Goal: Task Accomplishment & Management: Manage account settings

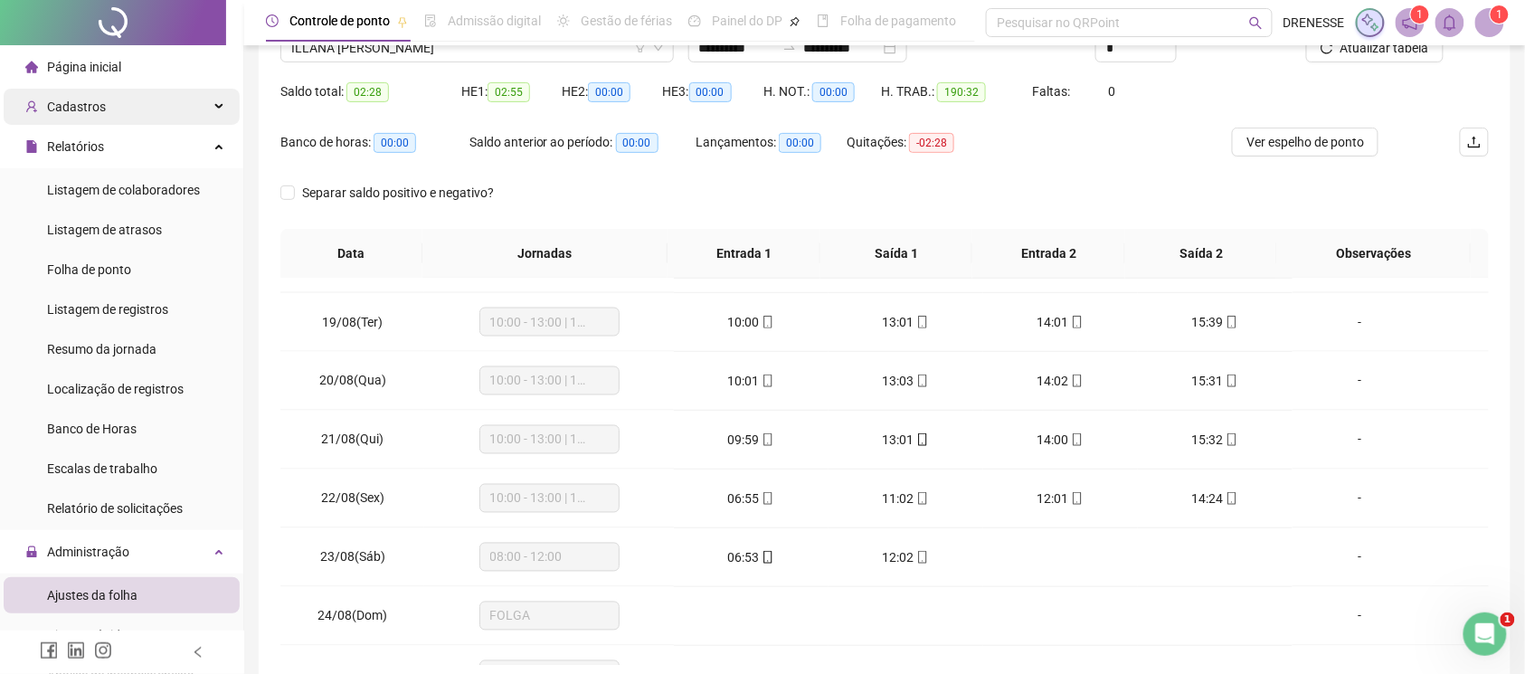
click at [109, 112] on div "Cadastros" at bounding box center [122, 107] width 236 height 36
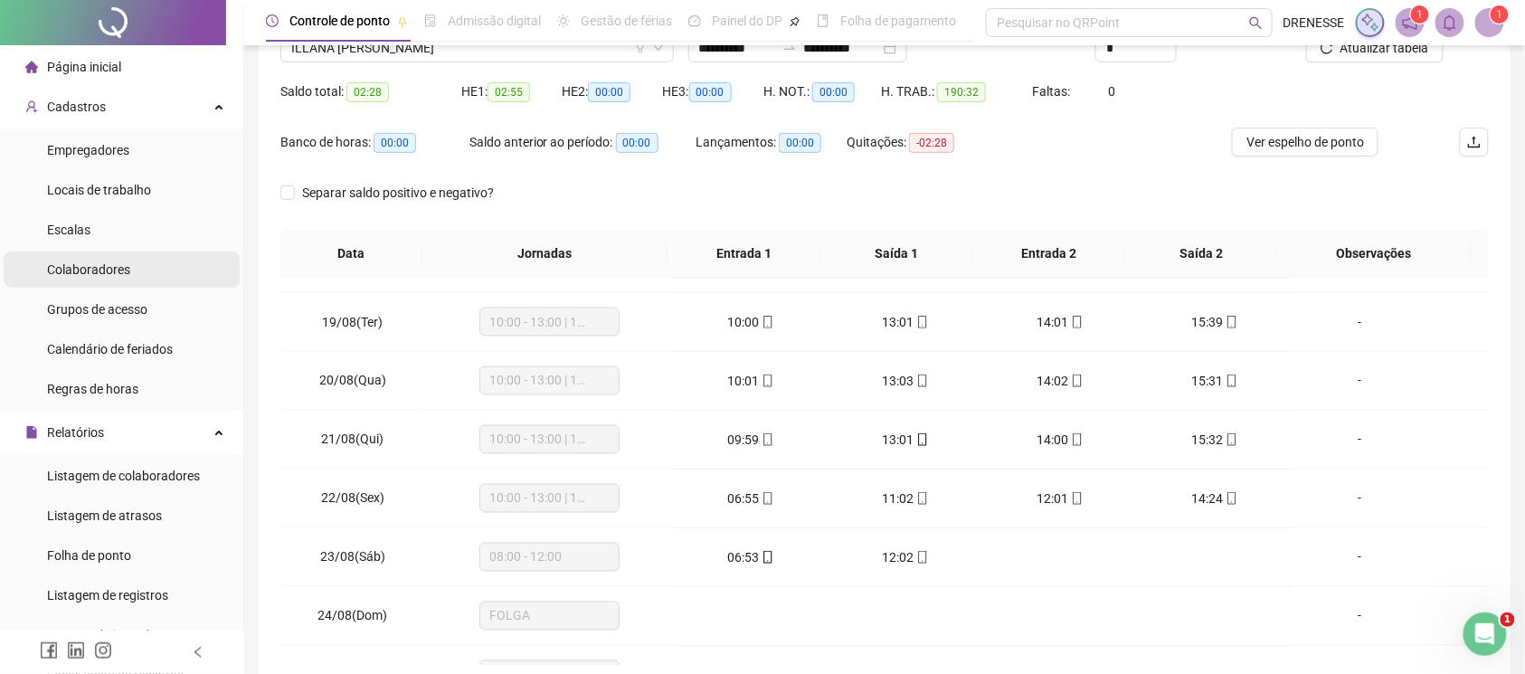
click at [130, 276] on li "Colaboradores" at bounding box center [122, 269] width 236 height 36
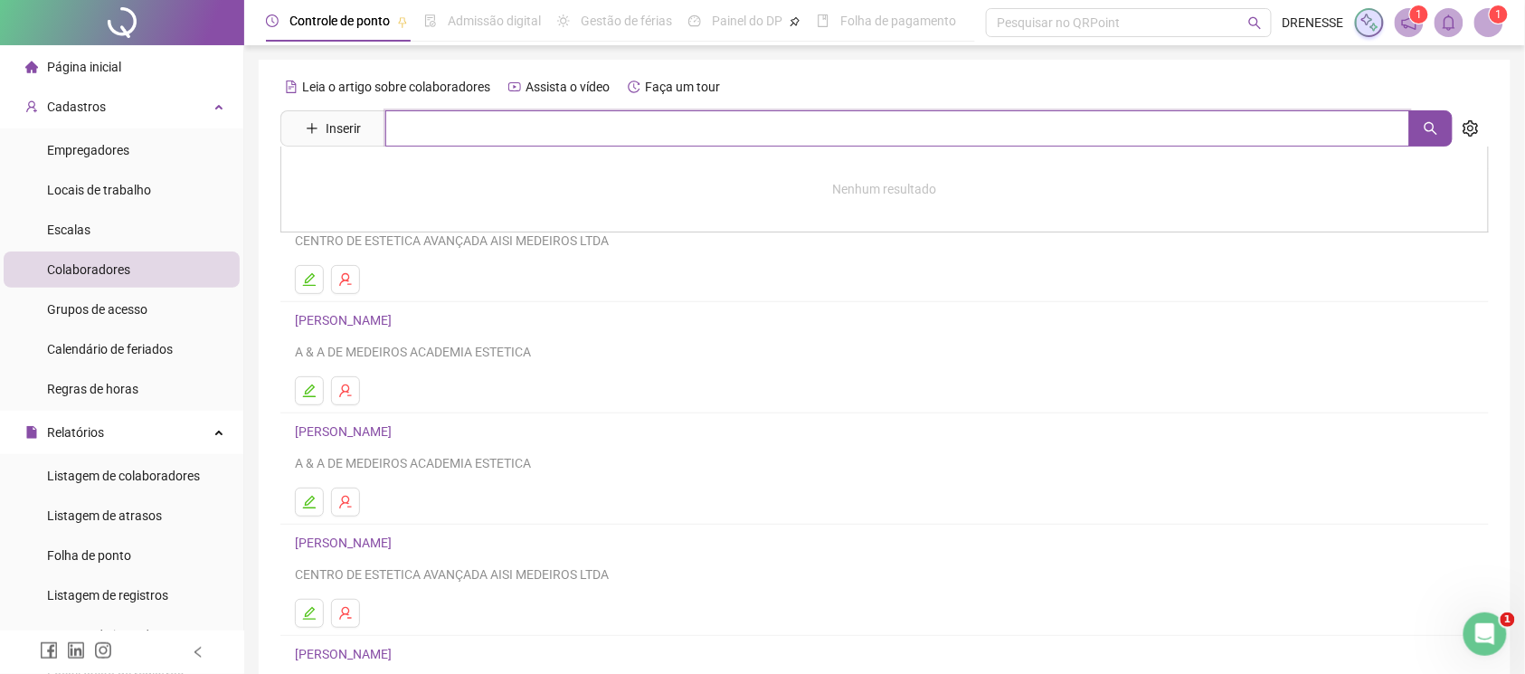
click at [458, 113] on input "text" at bounding box center [897, 128] width 1025 height 36
type input "****"
click at [1514, 181] on div "Controle de ponto Admissão digital Gestão de férias Painel do DP Folha de pagam…" at bounding box center [884, 437] width 1281 height 875
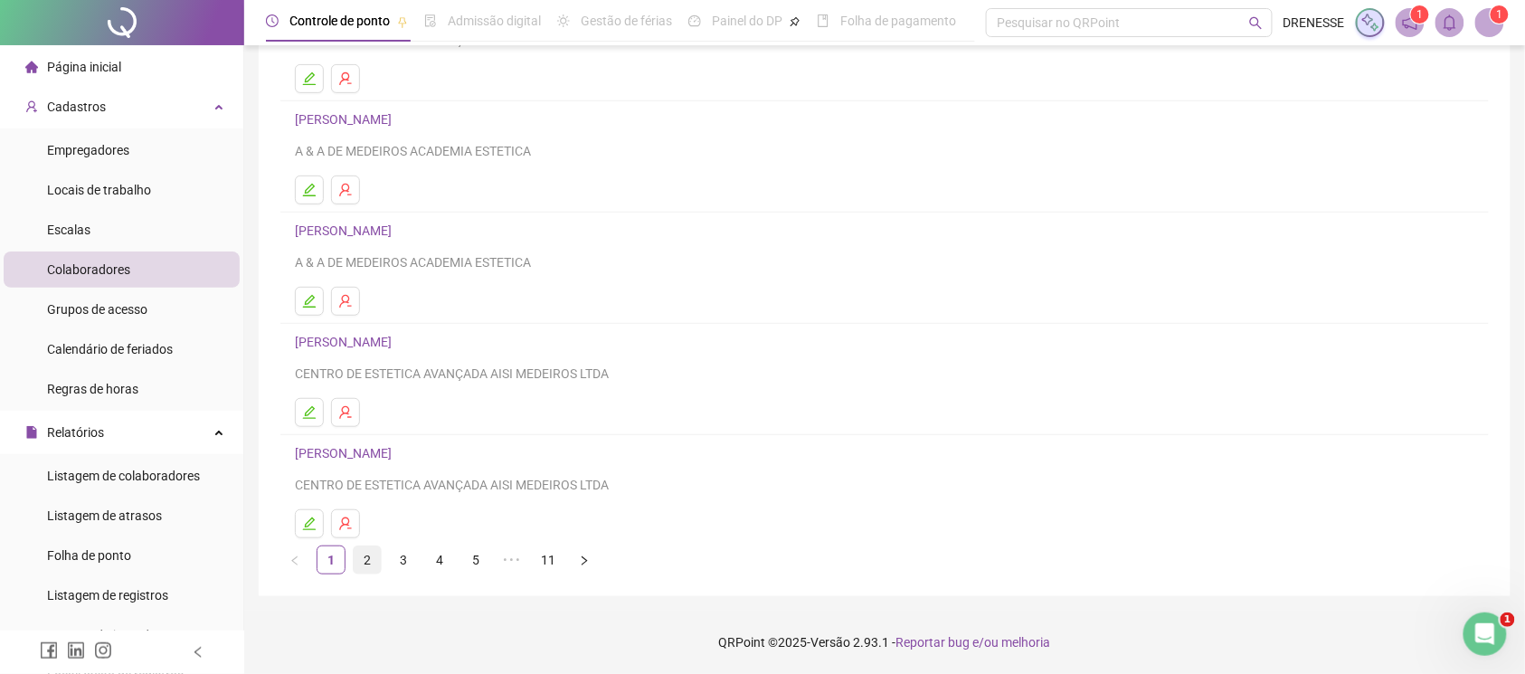
click at [356, 557] on link "2" at bounding box center [367, 559] width 27 height 27
click at [398, 555] on link "3" at bounding box center [403, 559] width 27 height 27
click at [429, 559] on link "4" at bounding box center [439, 559] width 27 height 27
click at [476, 558] on link "5" at bounding box center [475, 559] width 27 height 27
click at [523, 554] on link "6" at bounding box center [511, 559] width 27 height 27
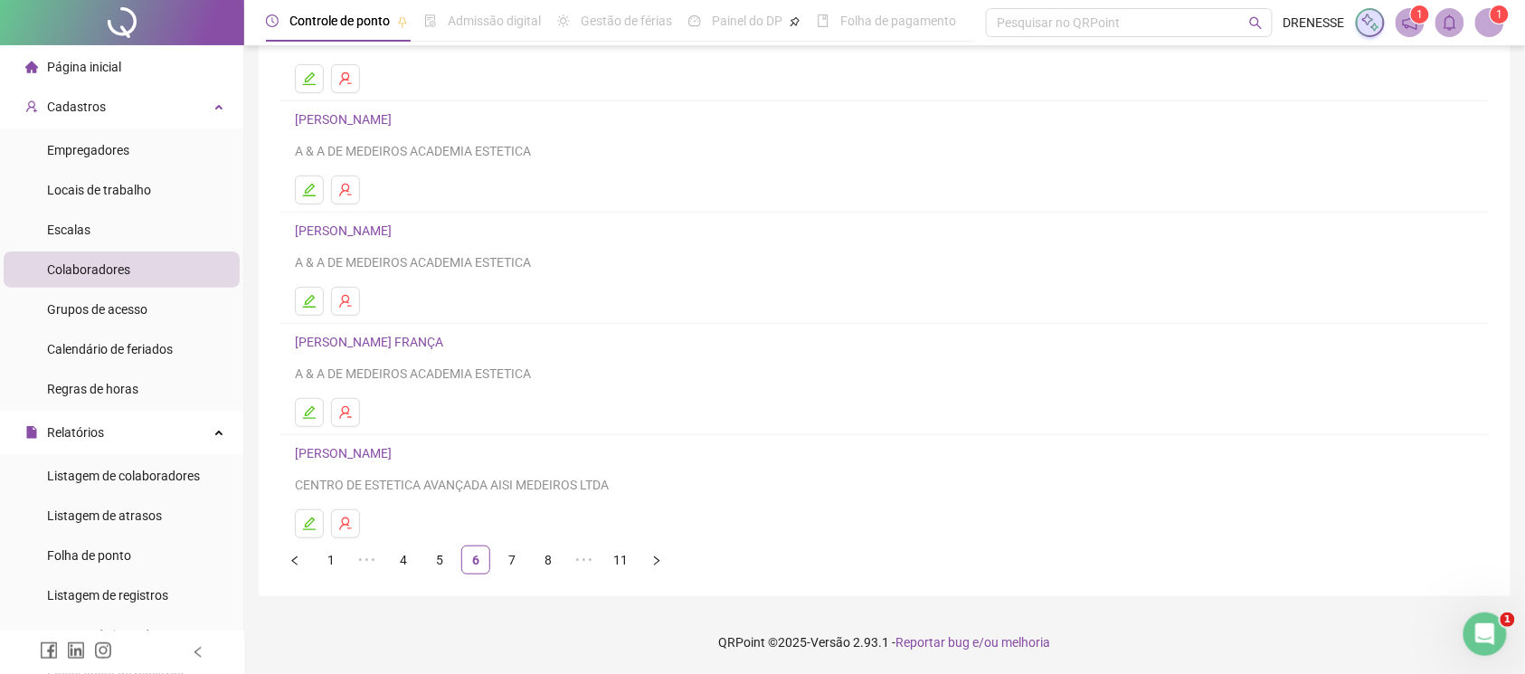
click at [423, 554] on ul "1 ••• 4 5 6 7 8 ••• 11" at bounding box center [884, 559] width 1208 height 29
click at [440, 569] on link "5" at bounding box center [439, 559] width 27 height 27
click at [425, 559] on li "4" at bounding box center [439, 559] width 29 height 29
click at [407, 557] on link "3" at bounding box center [403, 559] width 27 height 27
click at [479, 562] on link "5" at bounding box center [475, 559] width 27 height 27
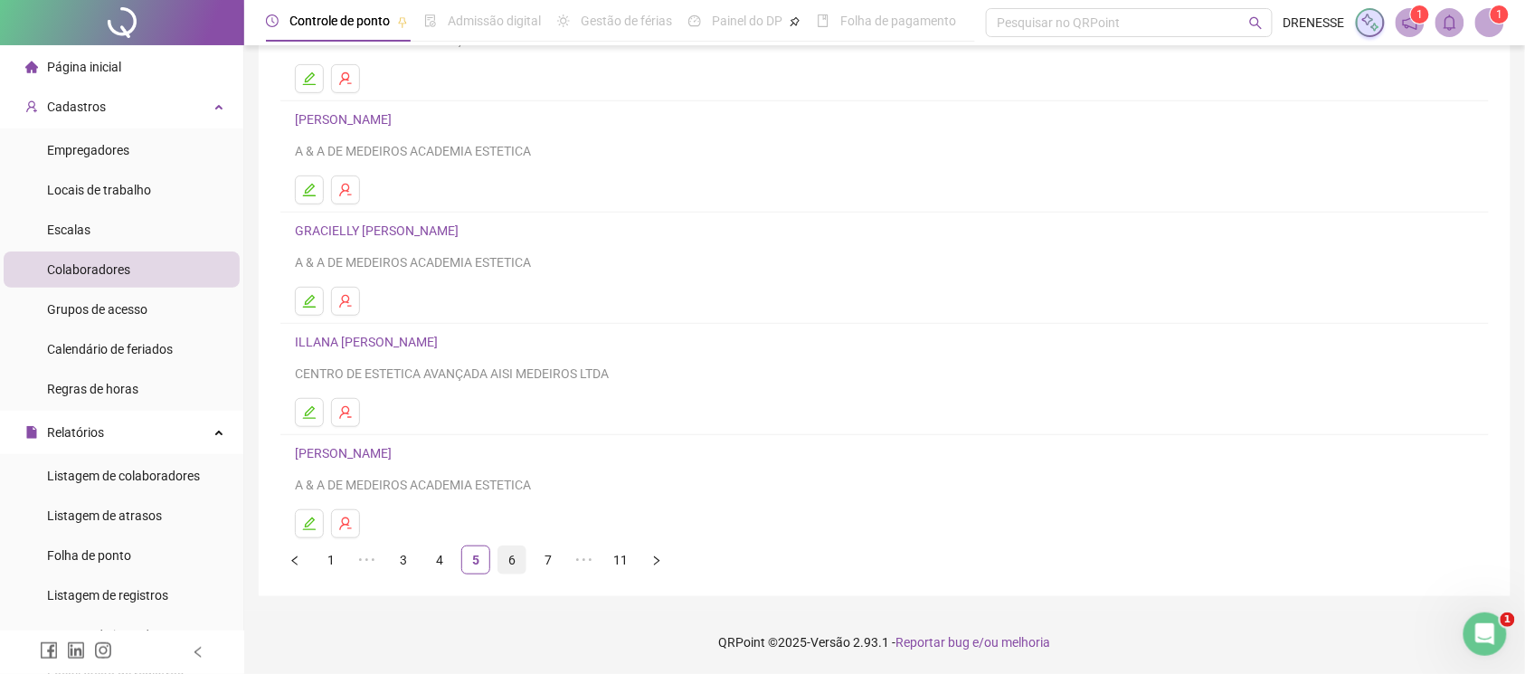
click at [503, 557] on link "6" at bounding box center [511, 559] width 27 height 27
click at [508, 564] on link "7" at bounding box center [511, 559] width 27 height 27
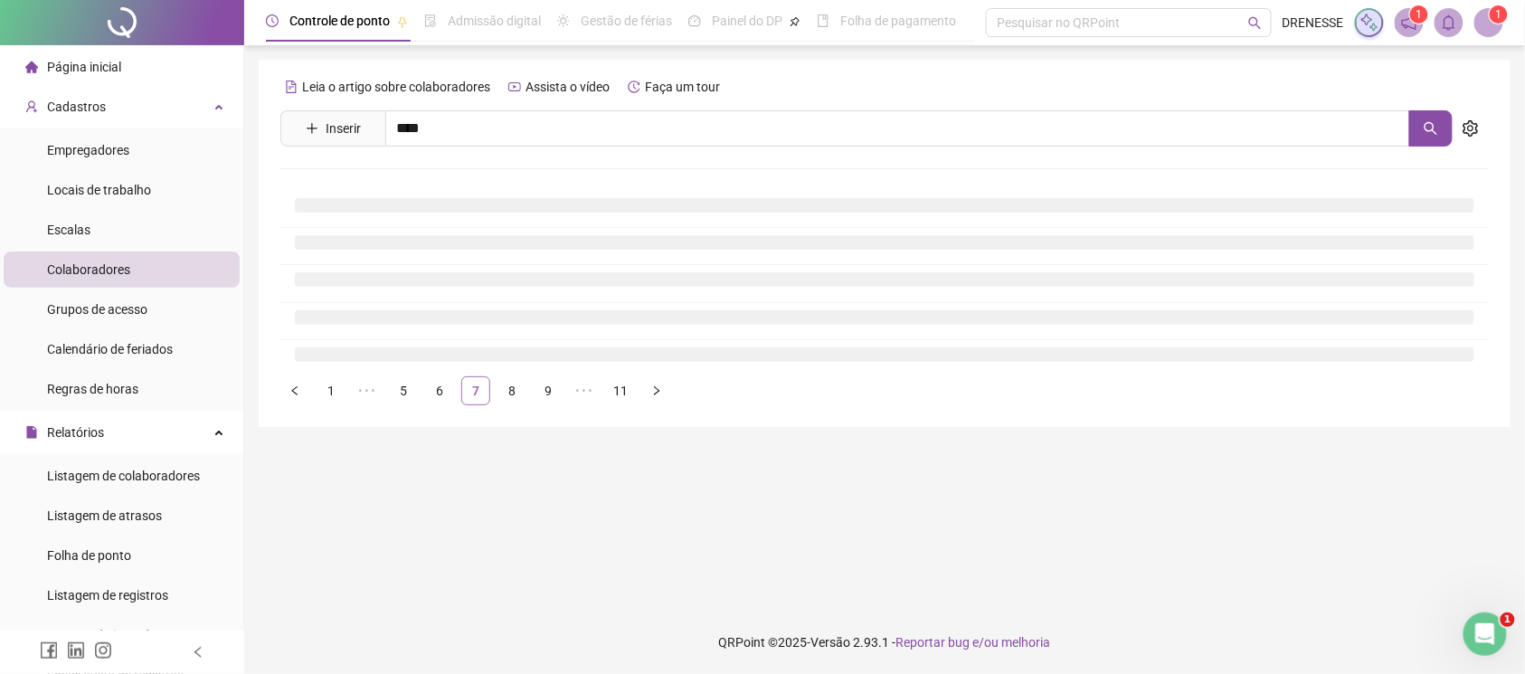
scroll to position [0, 0]
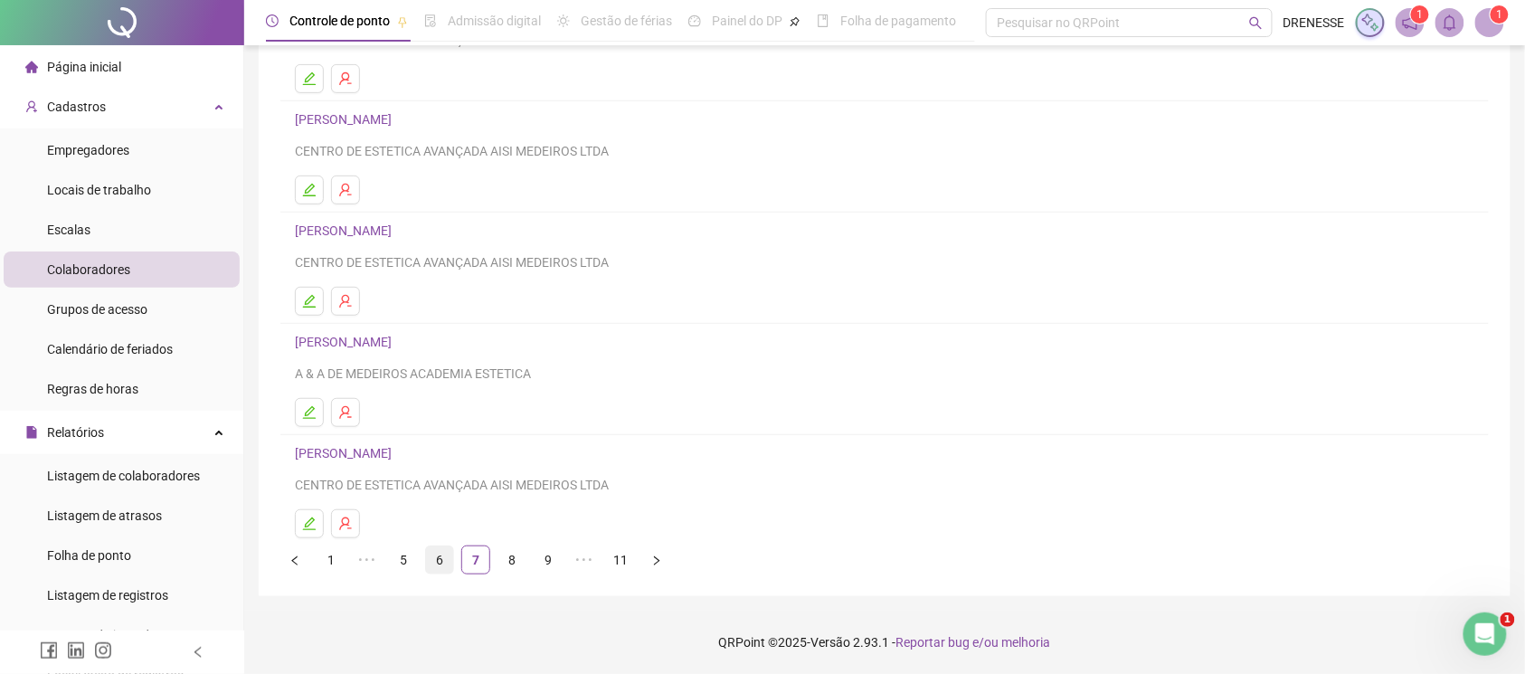
click at [443, 564] on link "6" at bounding box center [439, 559] width 27 height 27
click at [428, 557] on link "5" at bounding box center [439, 559] width 27 height 27
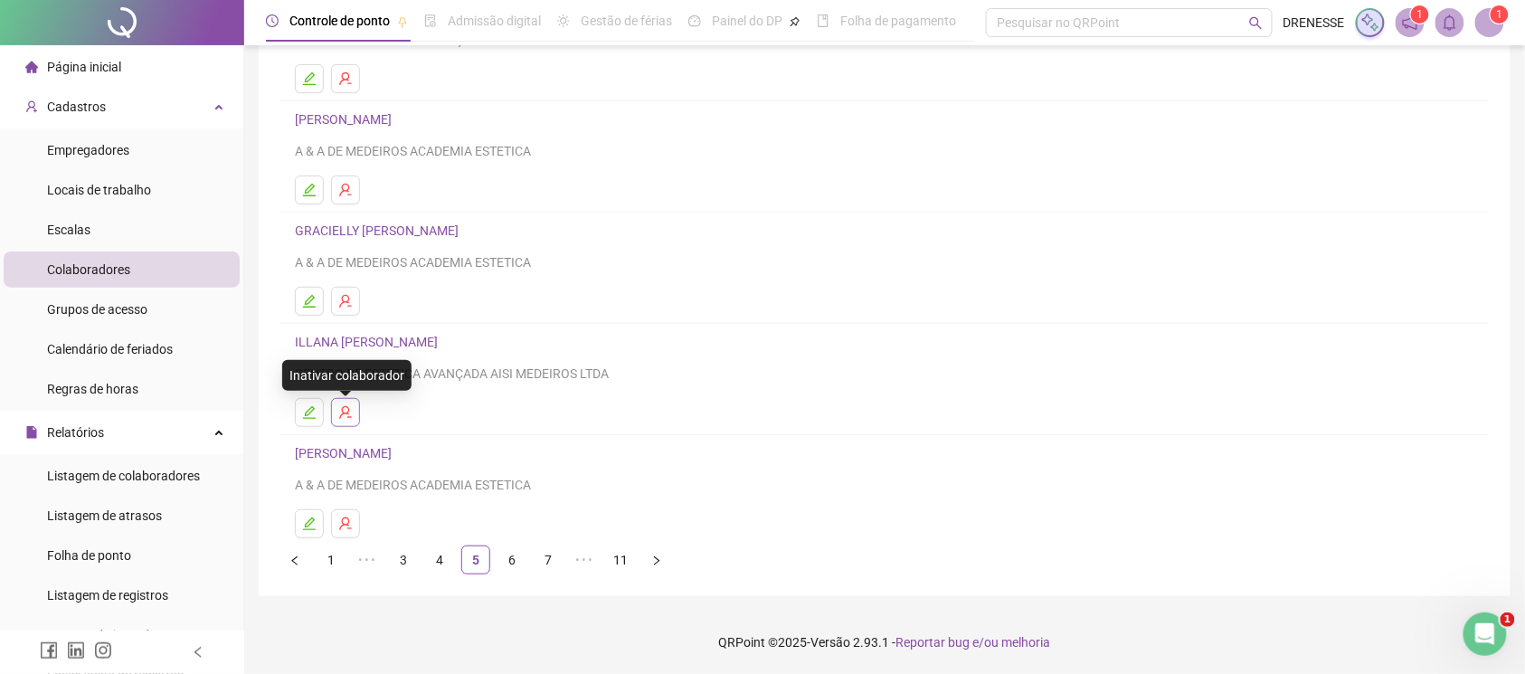
click at [338, 413] on icon "user-delete" at bounding box center [345, 412] width 14 height 14
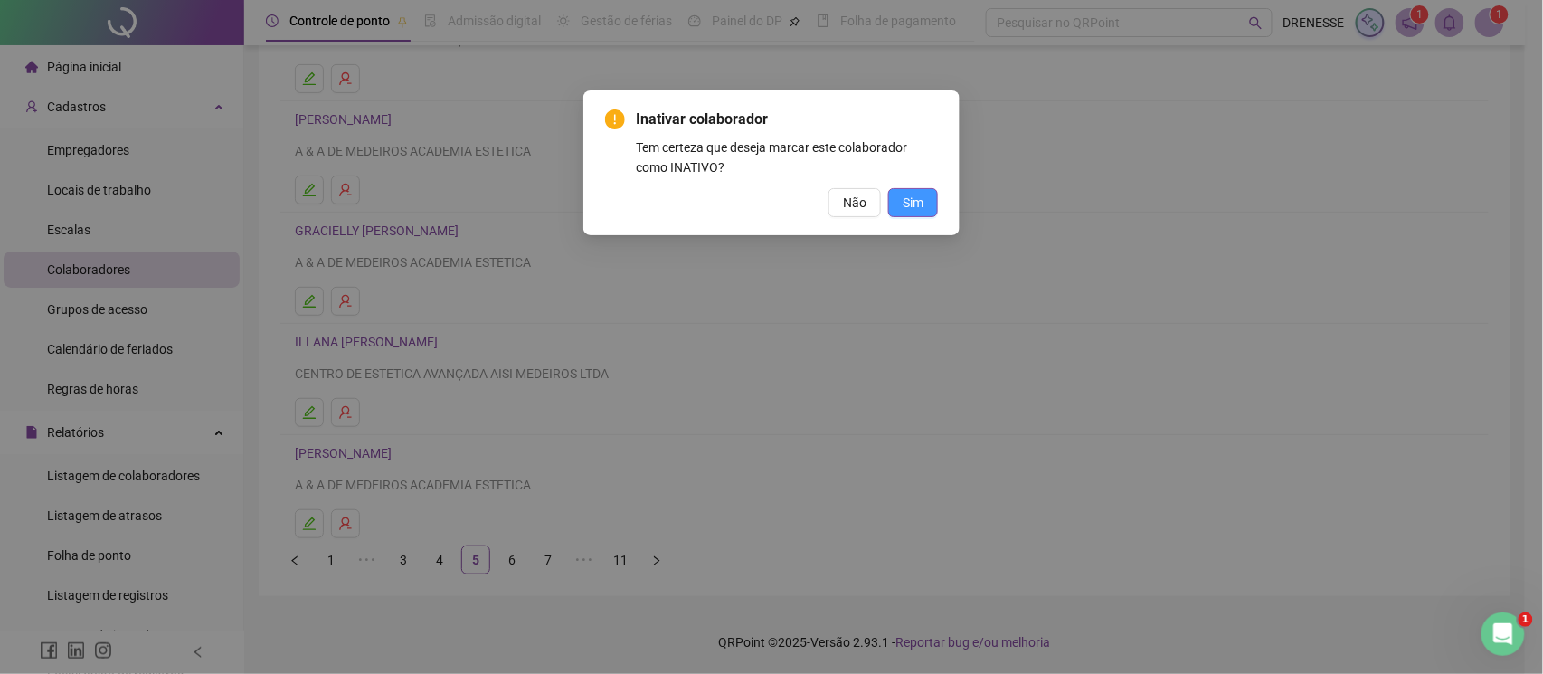
click at [914, 200] on span "Sim" at bounding box center [913, 203] width 21 height 20
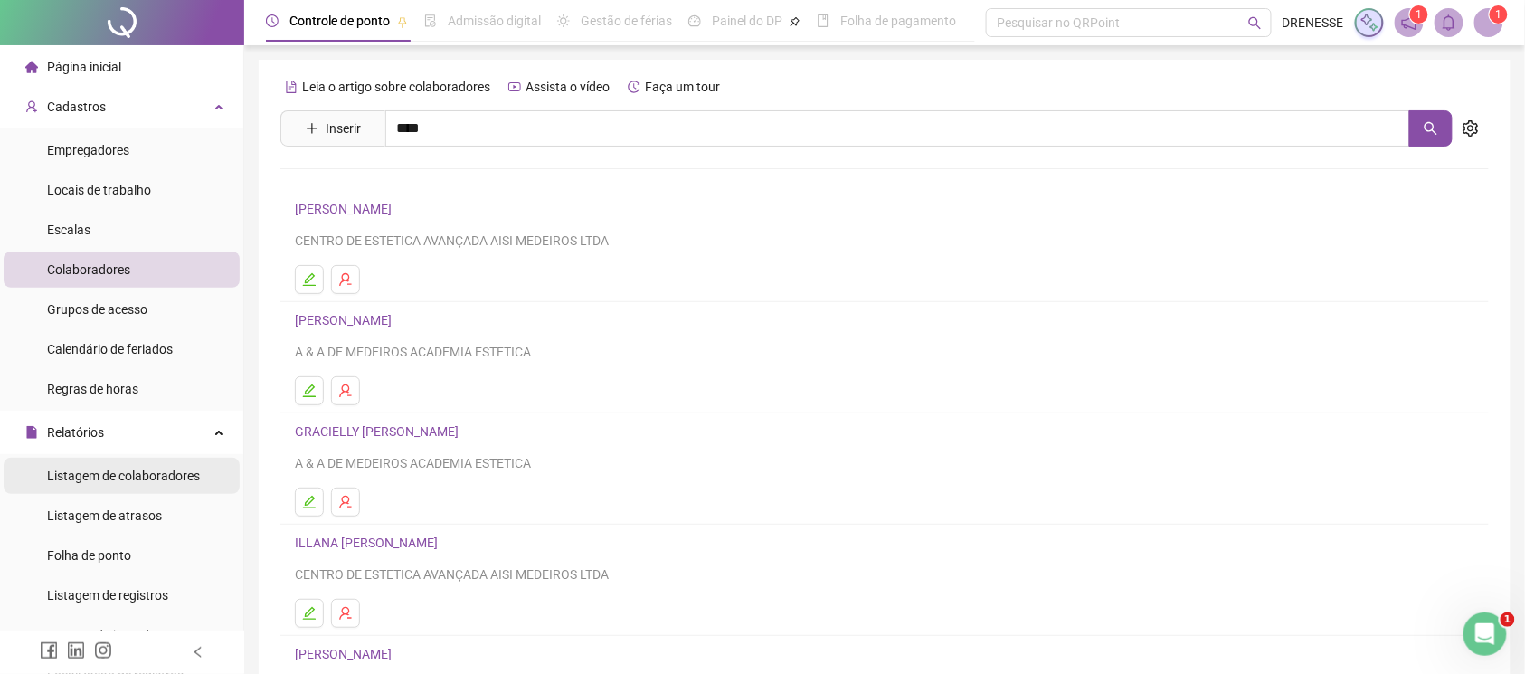
click at [101, 470] on span "Listagem de colaboradores" at bounding box center [123, 476] width 153 height 14
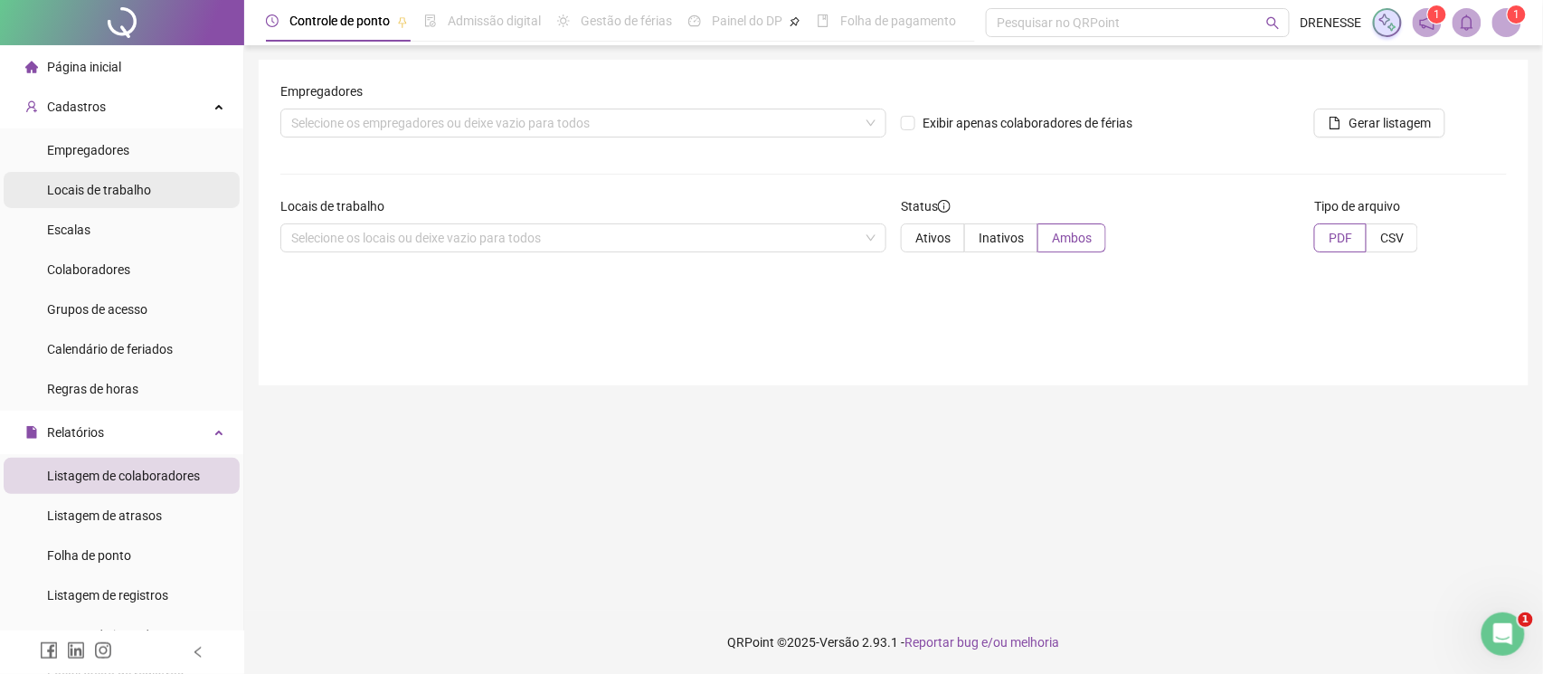
click at [99, 196] on span "Locais de trabalho" at bounding box center [99, 190] width 104 height 14
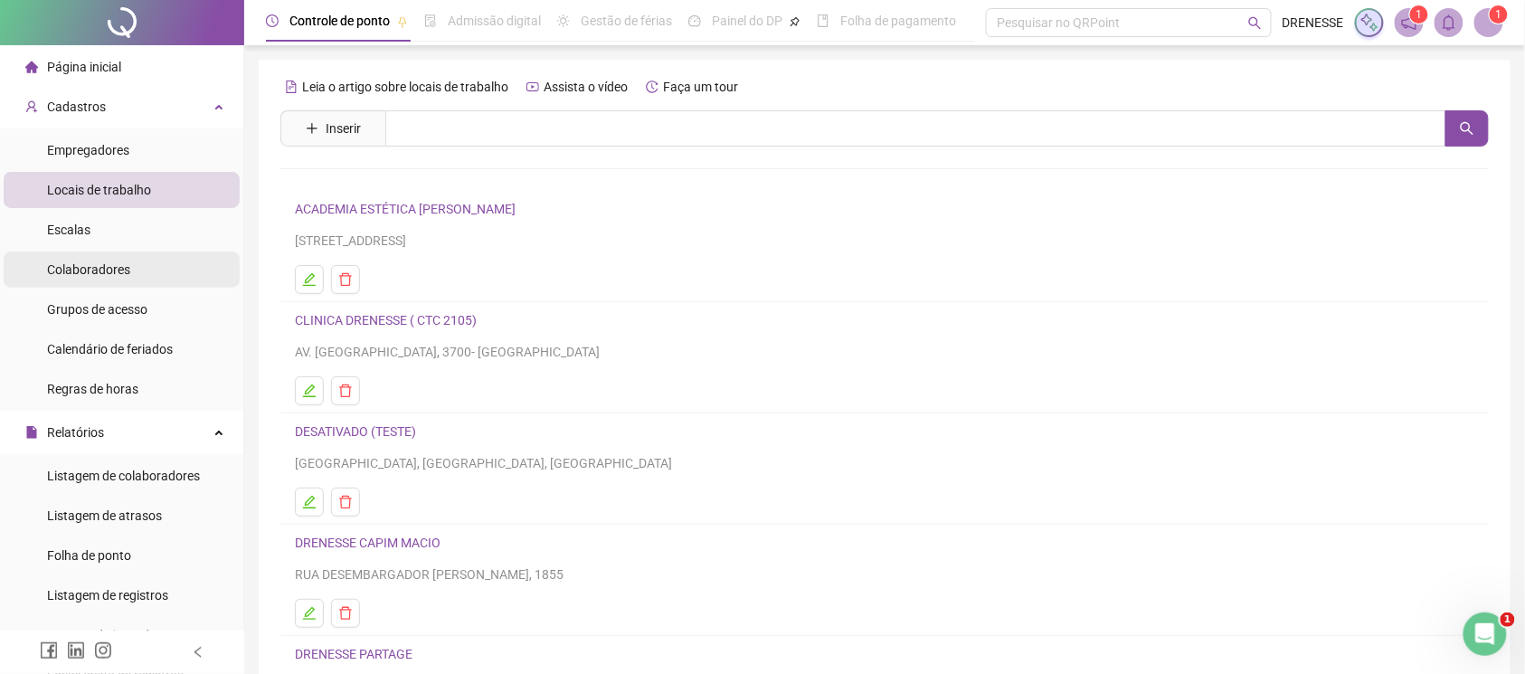
click at [106, 268] on span "Colaboradores" at bounding box center [88, 269] width 83 height 14
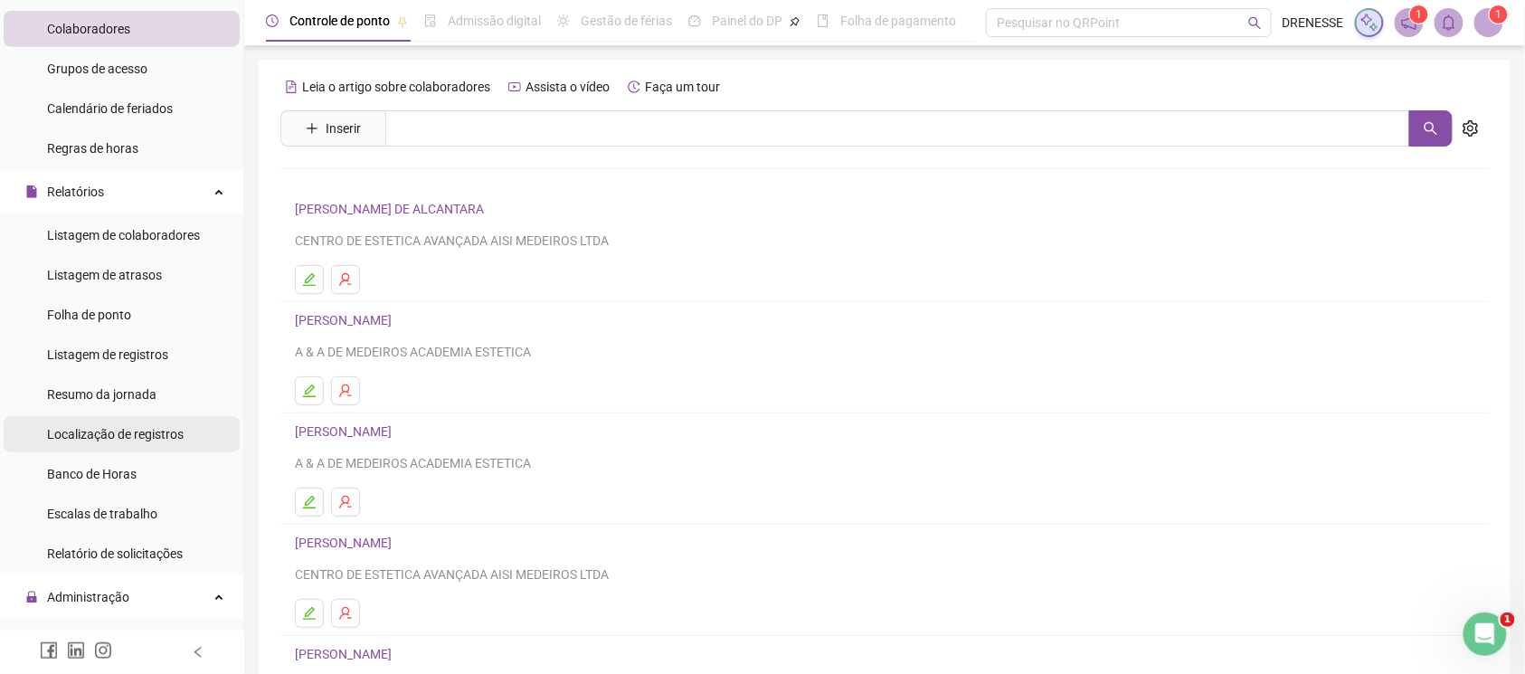
scroll to position [322, 0]
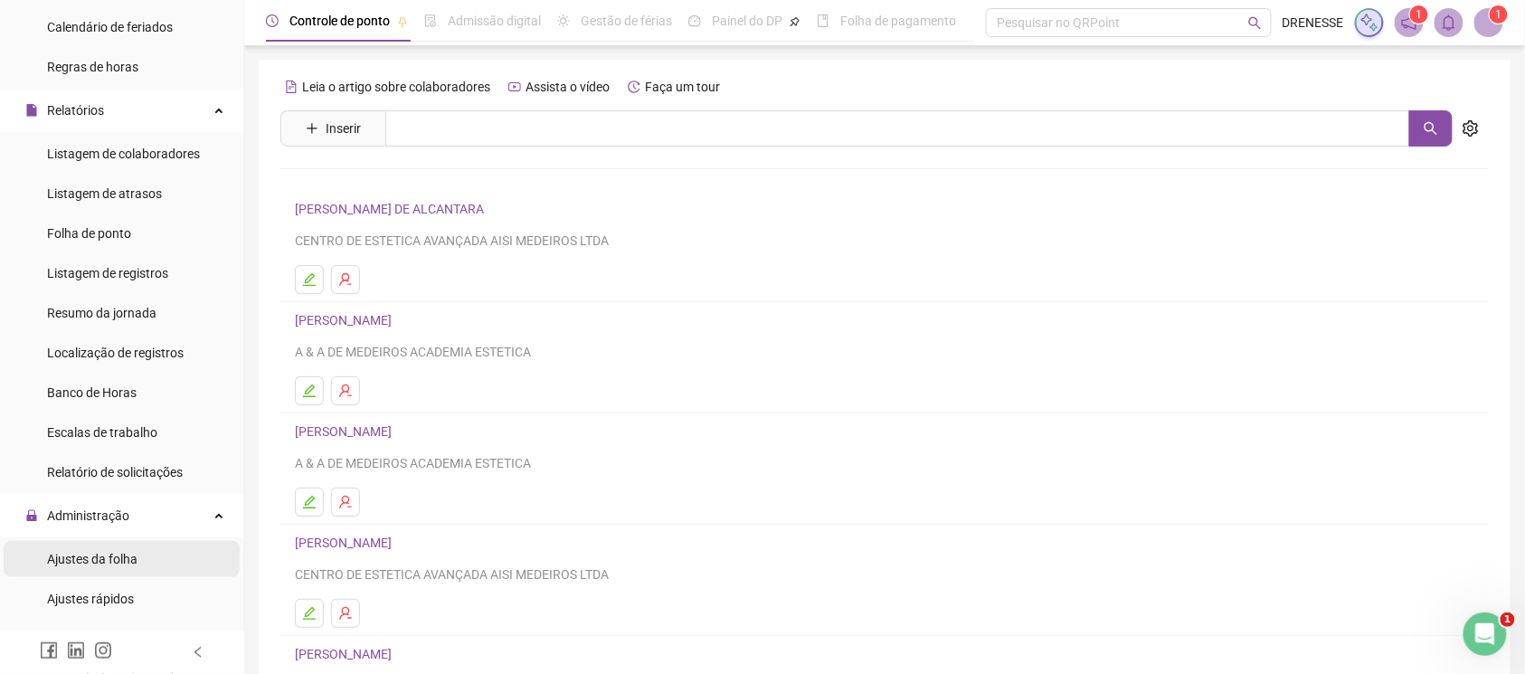
click at [74, 570] on div "Ajustes da folha" at bounding box center [92, 559] width 90 height 36
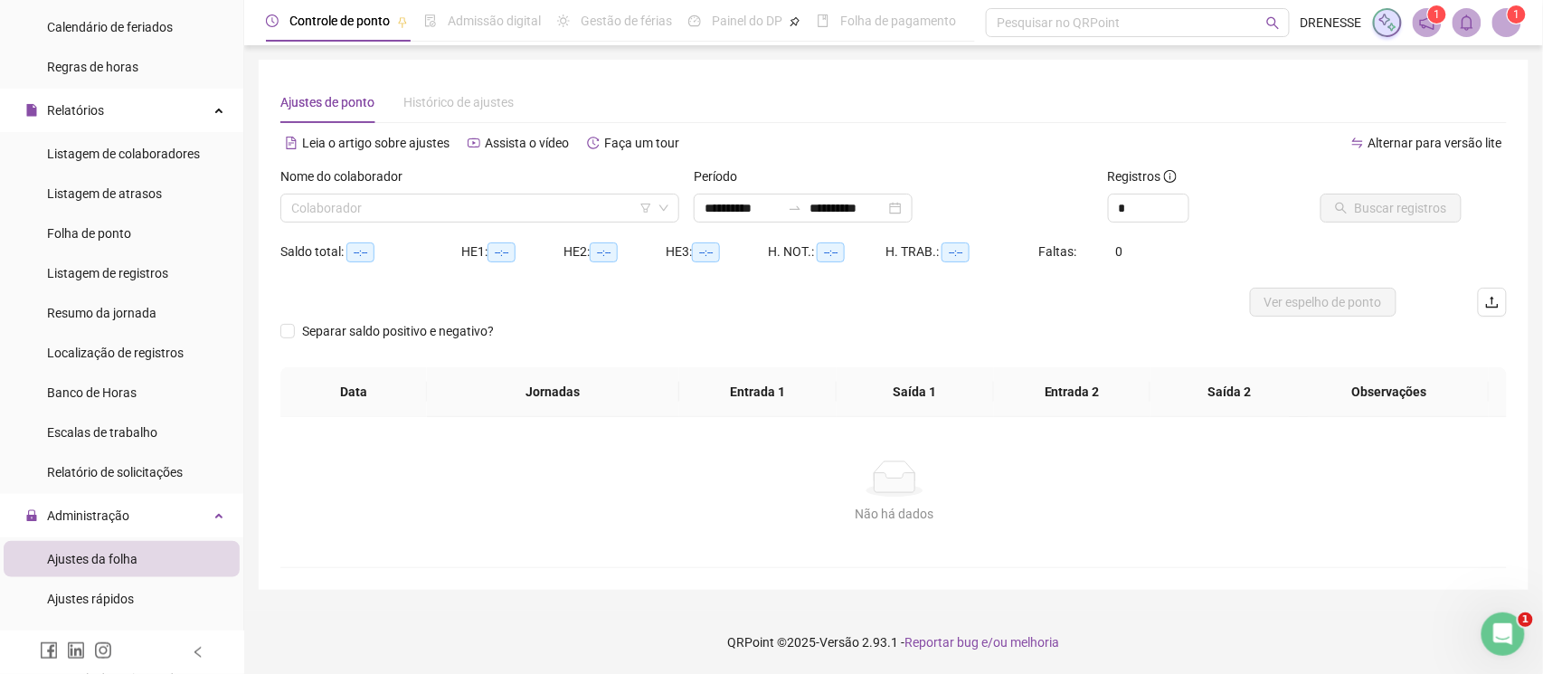
type input "**********"
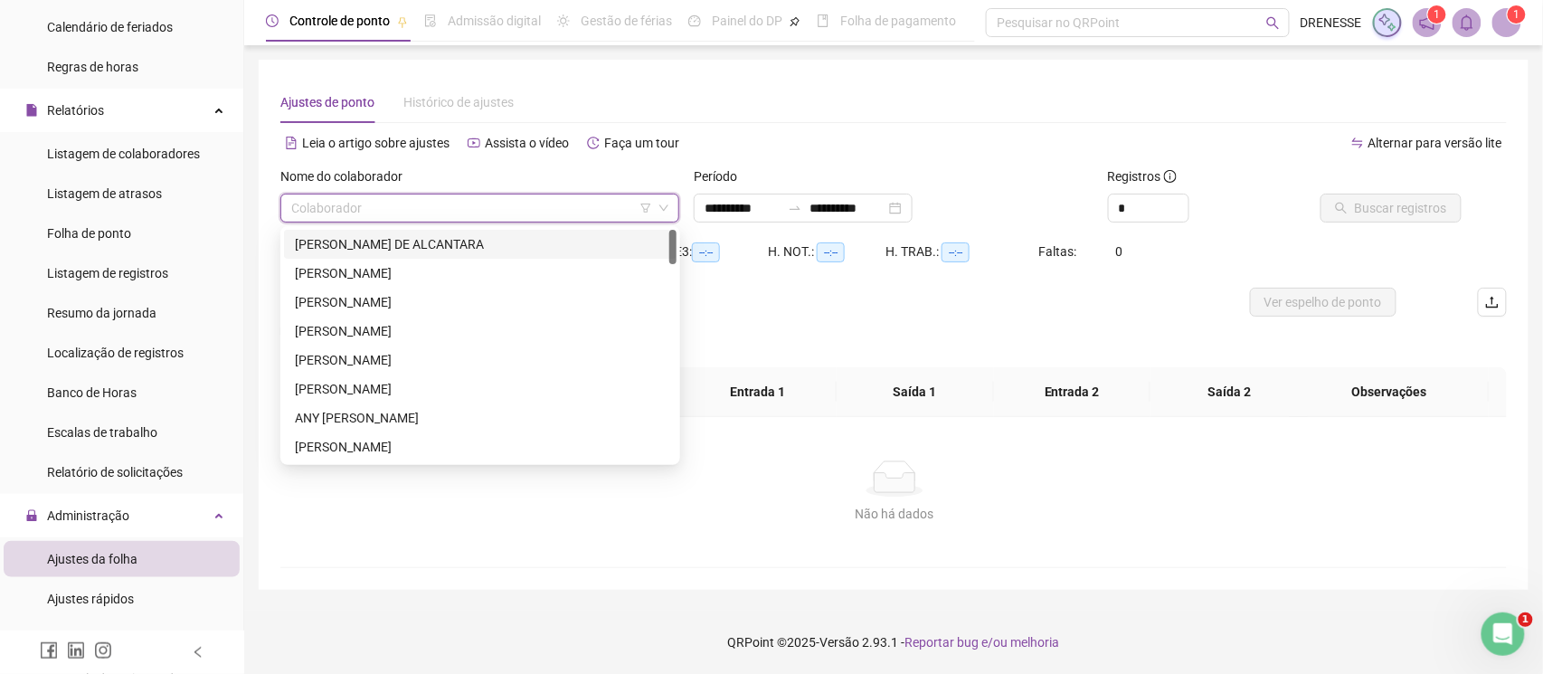
click at [432, 214] on input "search" at bounding box center [471, 207] width 361 height 27
click at [428, 251] on div "[PERSON_NAME] DE ALCANTARA" at bounding box center [480, 244] width 371 height 20
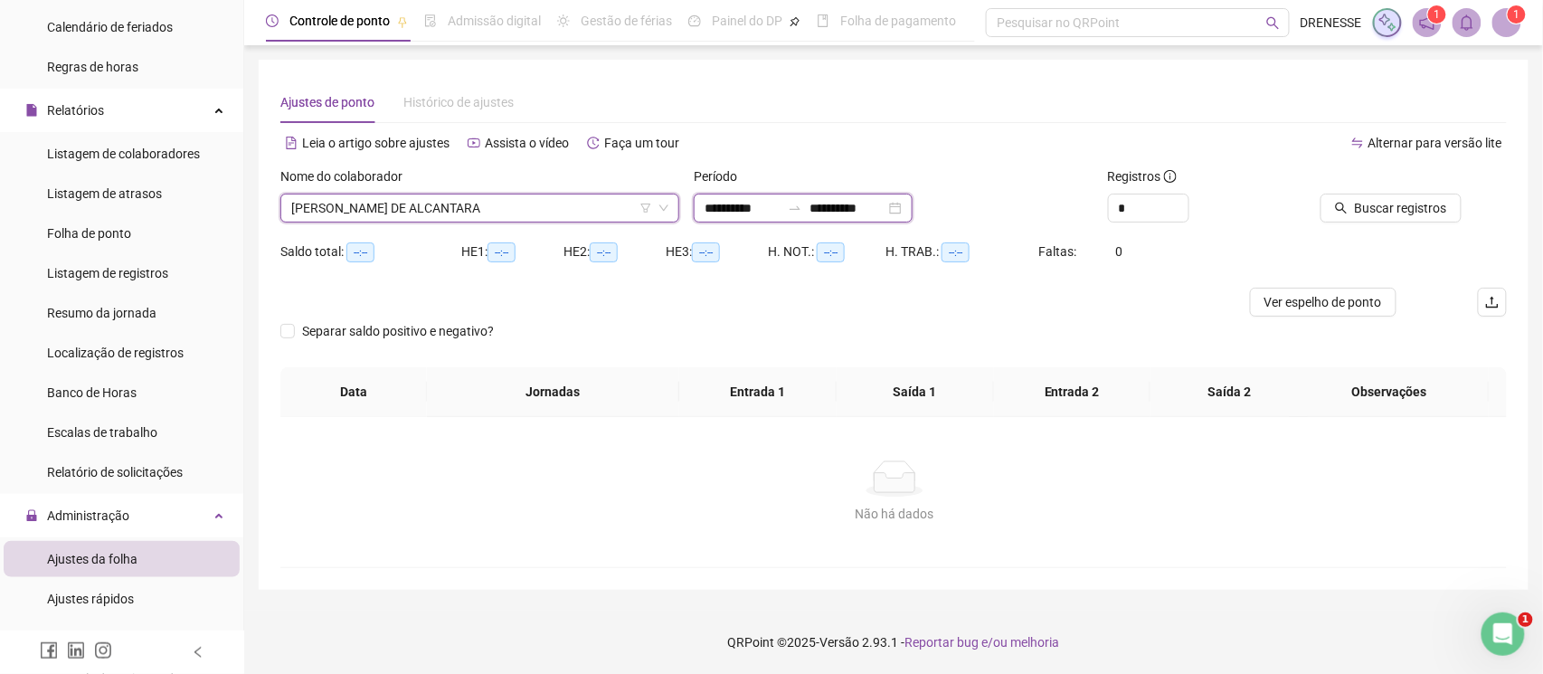
click at [781, 201] on input "**********" at bounding box center [743, 208] width 76 height 20
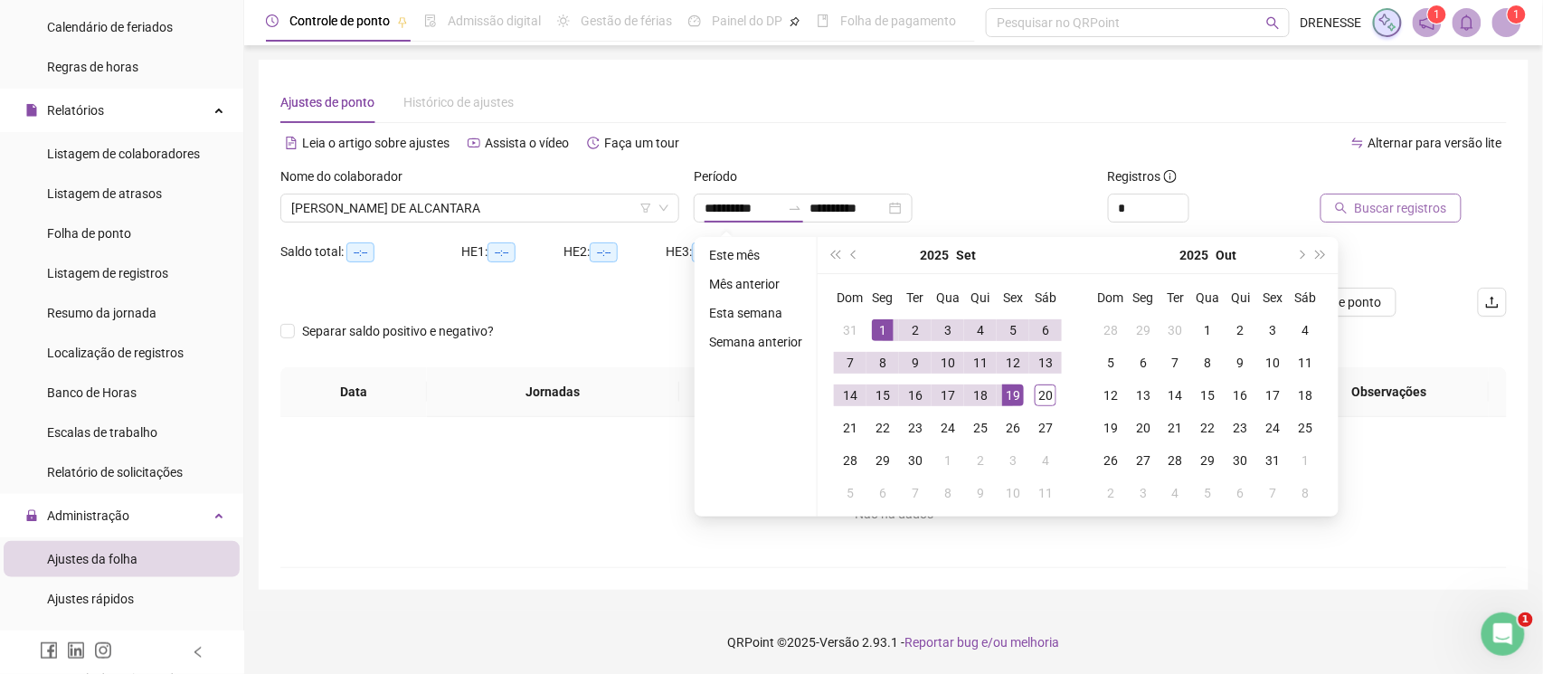
click at [1343, 202] on icon "search" at bounding box center [1341, 208] width 13 height 13
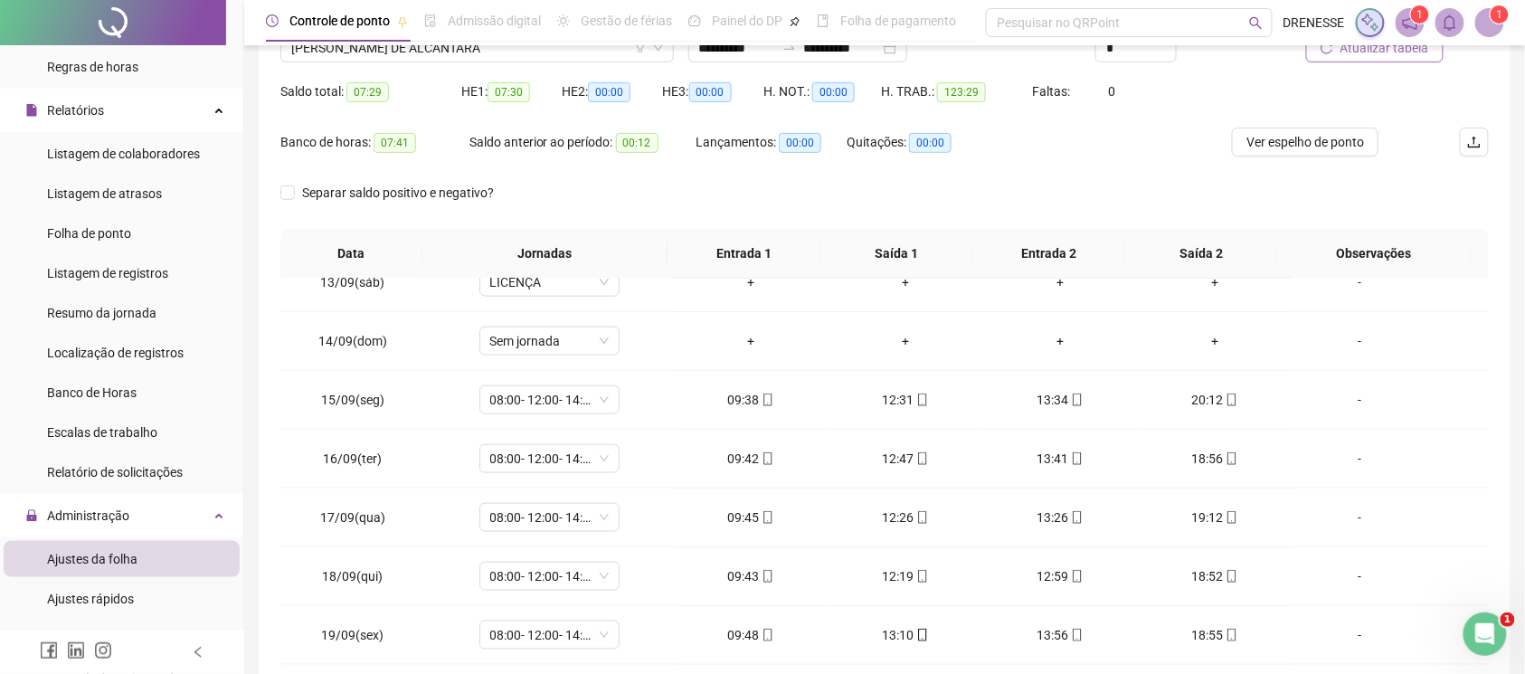
scroll to position [251, 0]
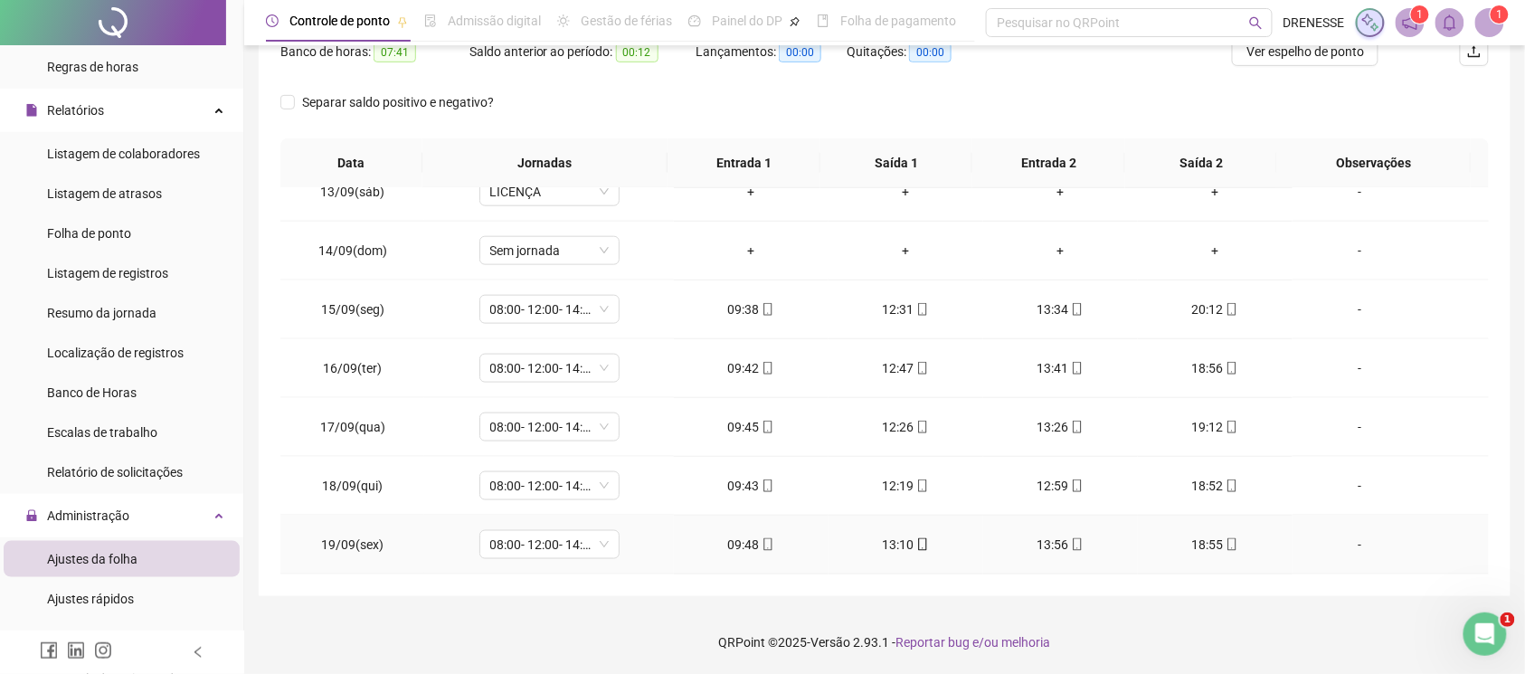
click at [763, 541] on icon "mobile" at bounding box center [767, 544] width 8 height 13
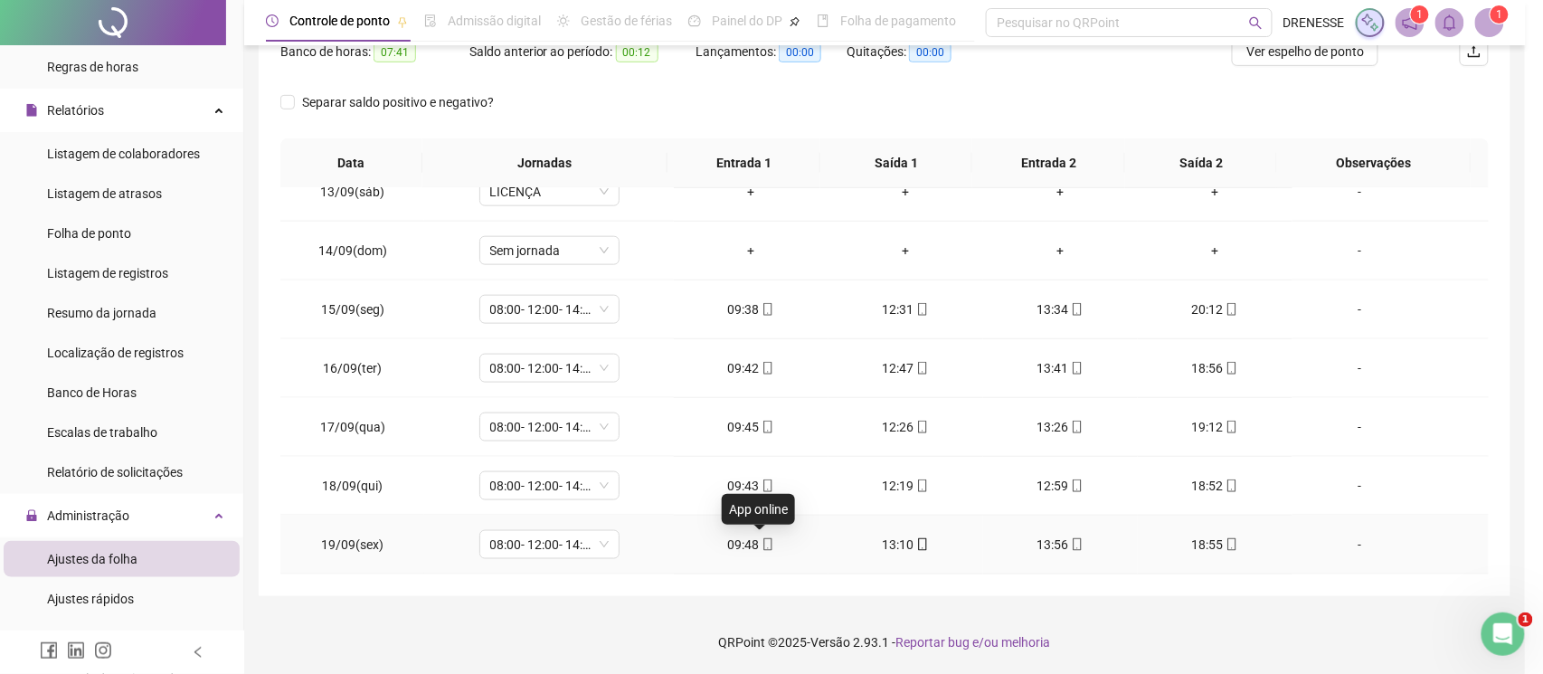
type input "**********"
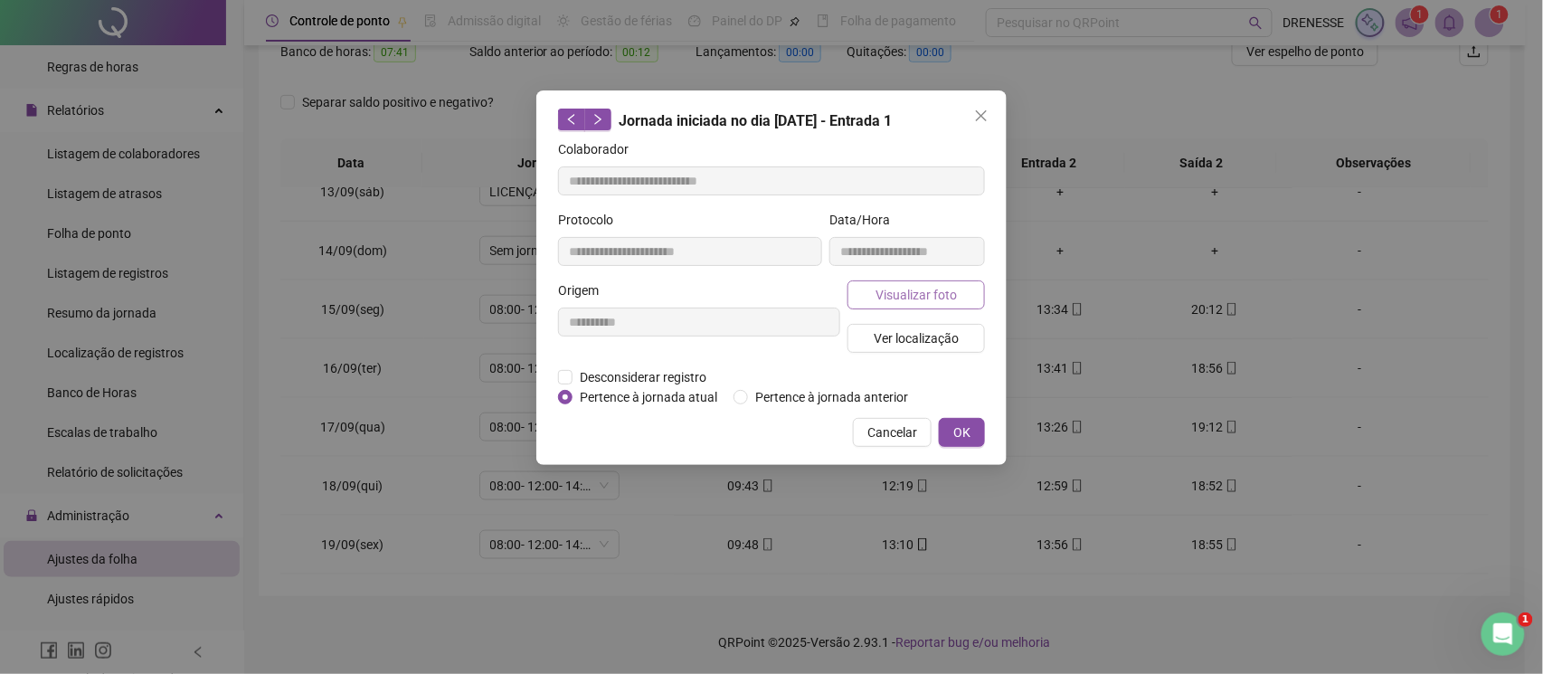
click at [909, 299] on span "Visualizar foto" at bounding box center [916, 295] width 81 height 20
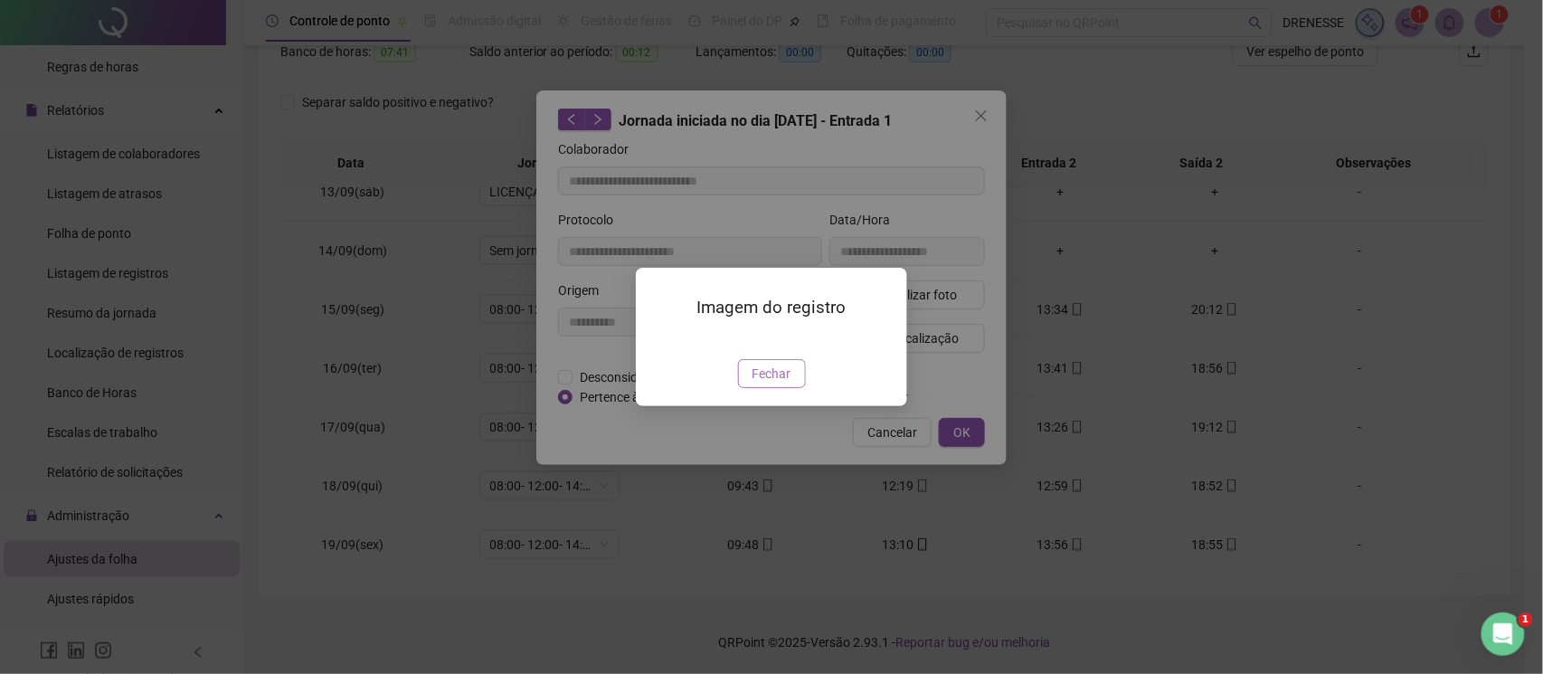
click at [767, 388] on button "Fechar" at bounding box center [772, 373] width 68 height 29
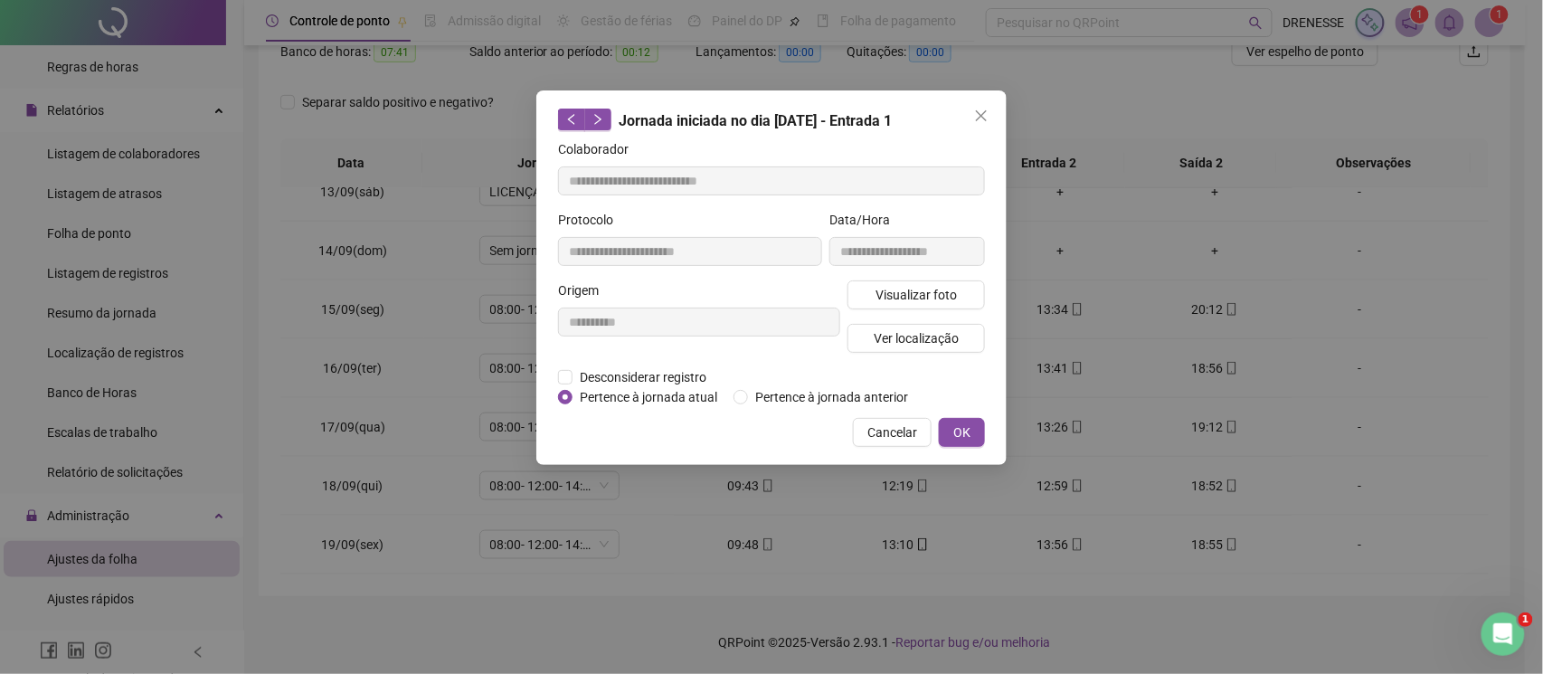
click at [894, 425] on span "Cancelar" at bounding box center [892, 432] width 50 height 20
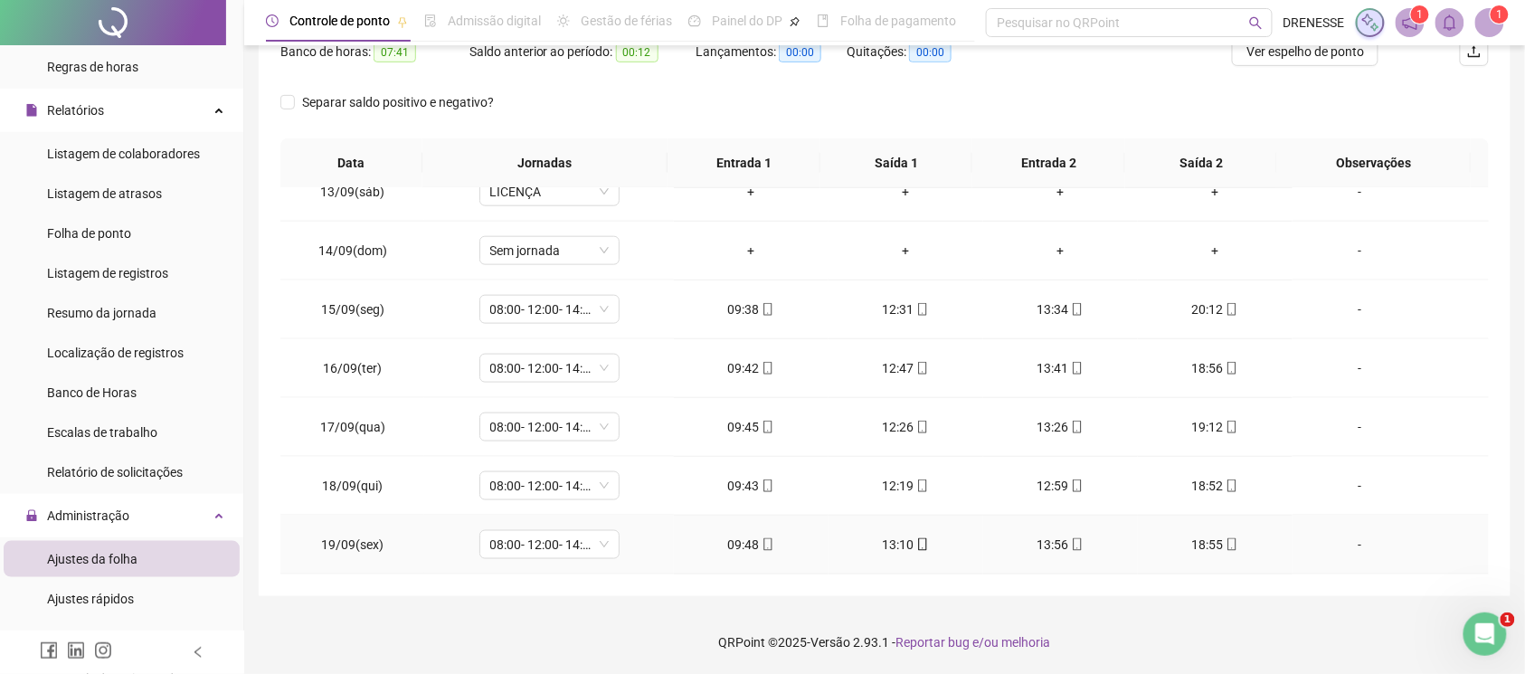
click at [1226, 539] on icon "mobile" at bounding box center [1232, 544] width 13 height 13
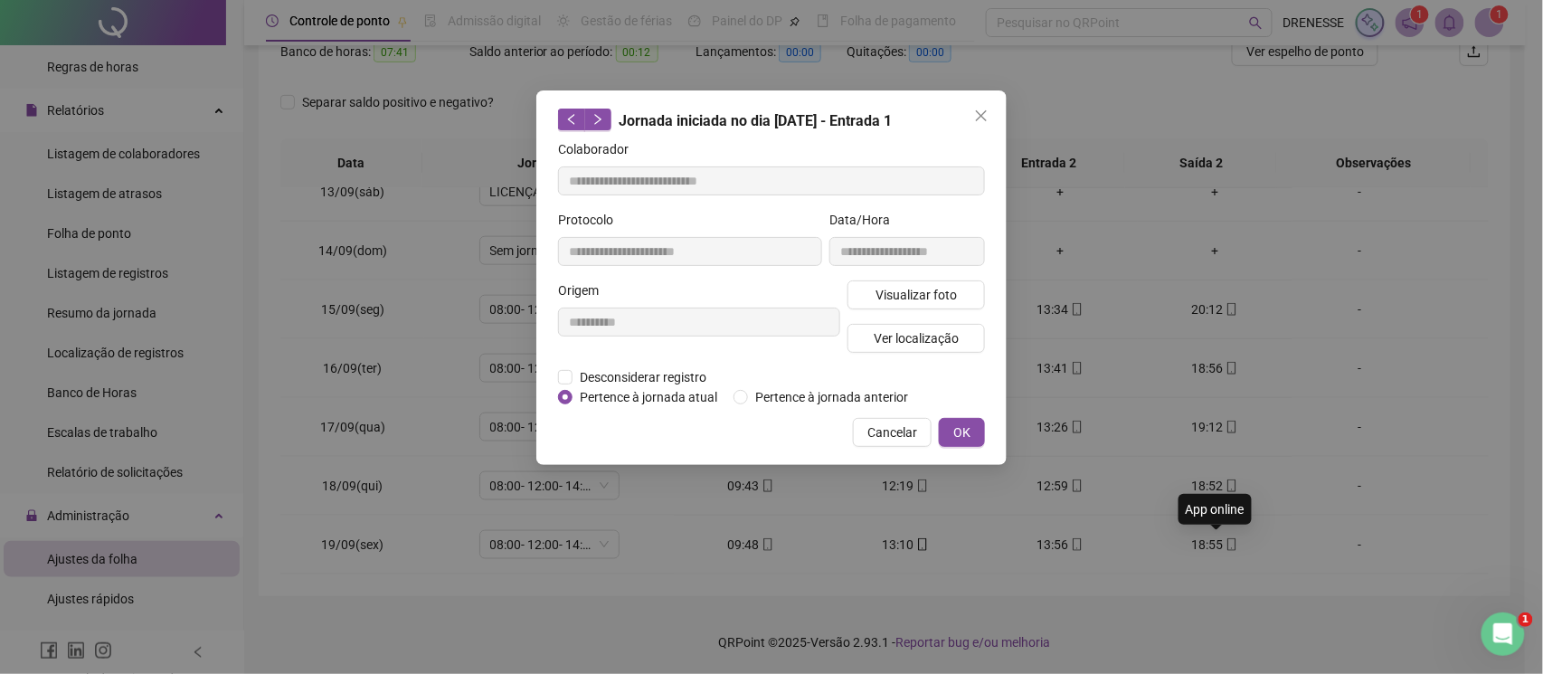
type input "**********"
click at [914, 289] on span "Visualizar foto" at bounding box center [916, 295] width 81 height 20
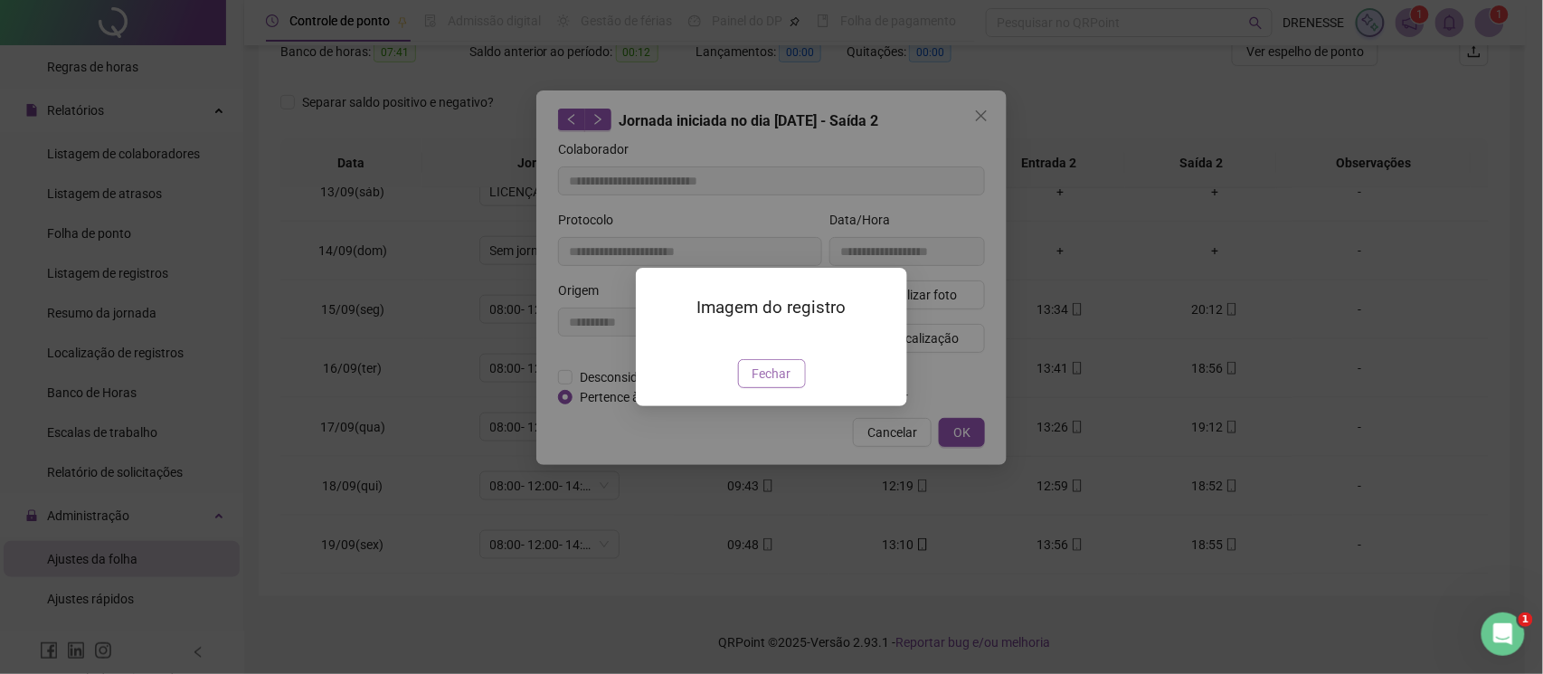
click at [772, 384] on span "Fechar" at bounding box center [772, 374] width 39 height 20
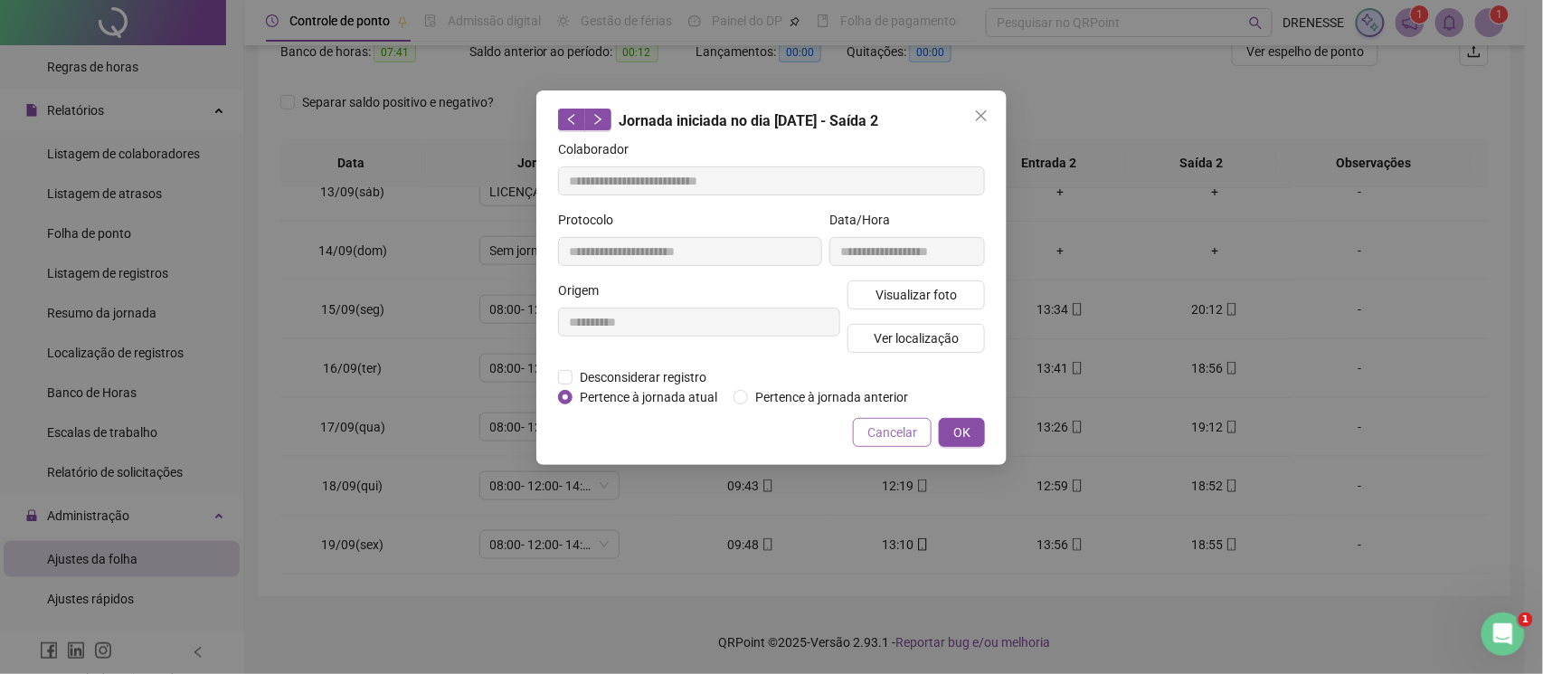
click at [902, 427] on span "Cancelar" at bounding box center [892, 432] width 50 height 20
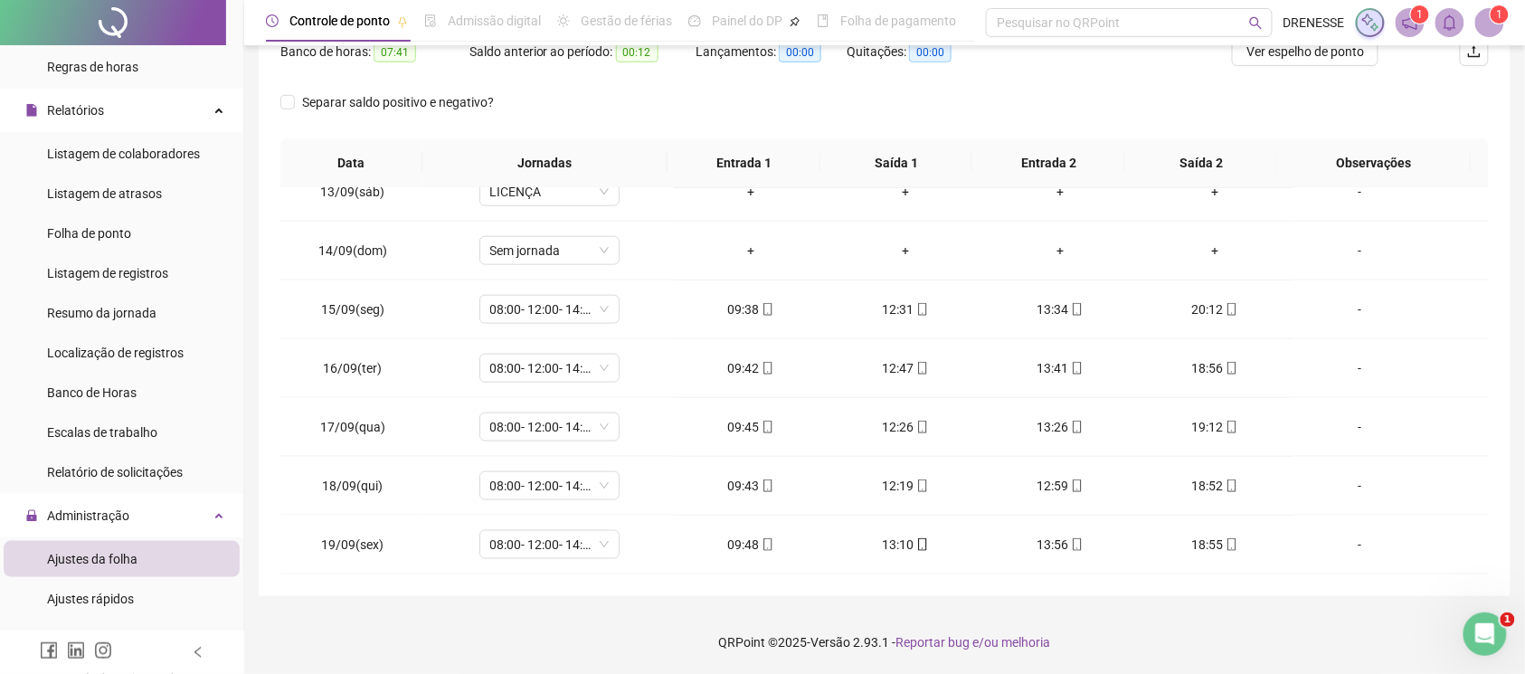
scroll to position [90, 0]
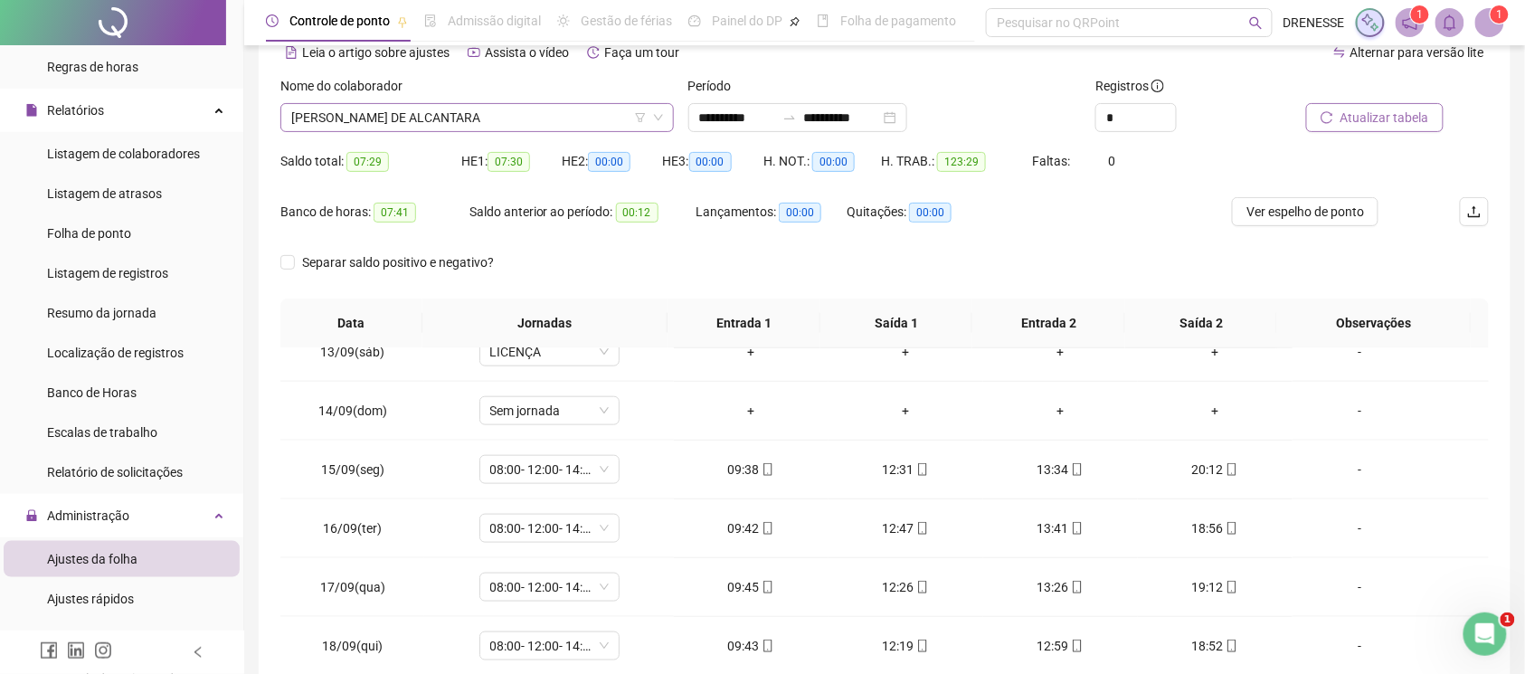
click at [402, 105] on span "[PERSON_NAME] DE ALCANTARA" at bounding box center [477, 117] width 372 height 27
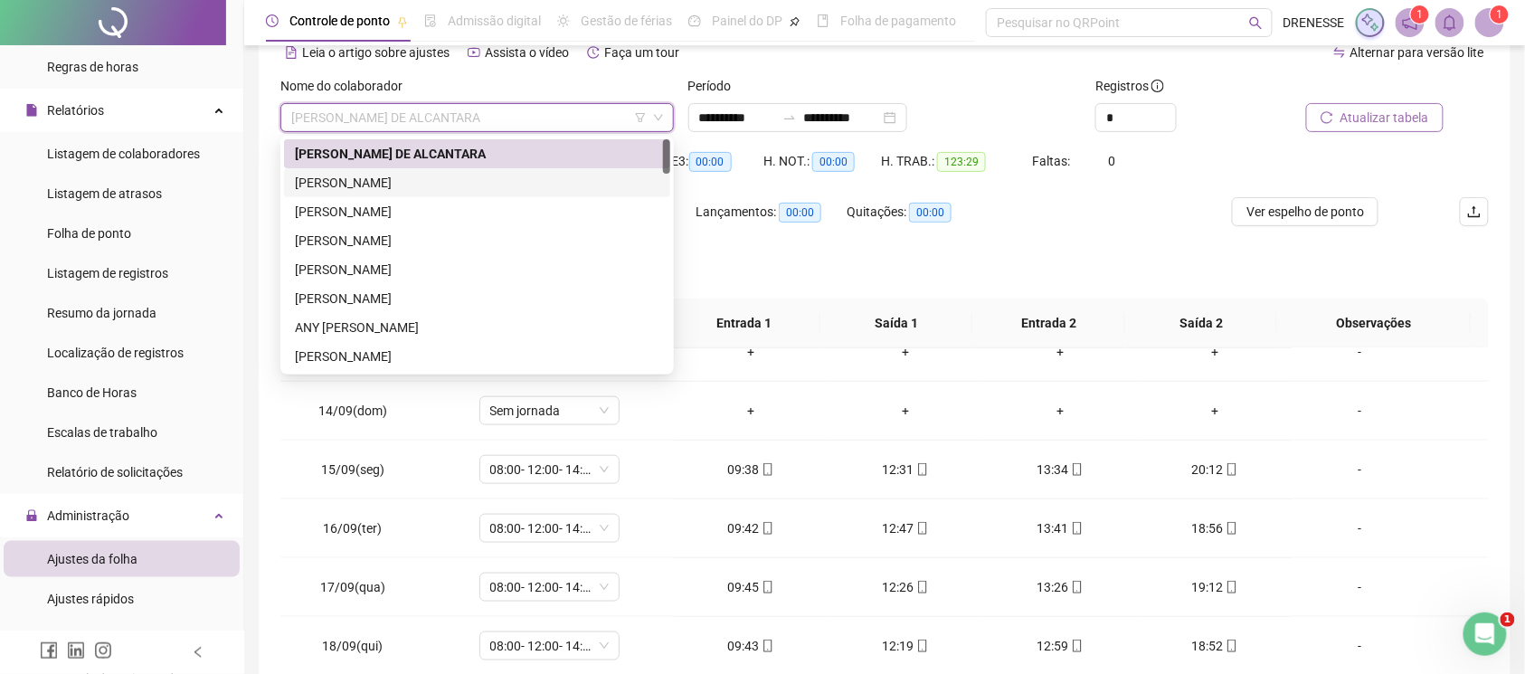
click at [387, 185] on div "[PERSON_NAME]" at bounding box center [477, 183] width 365 height 20
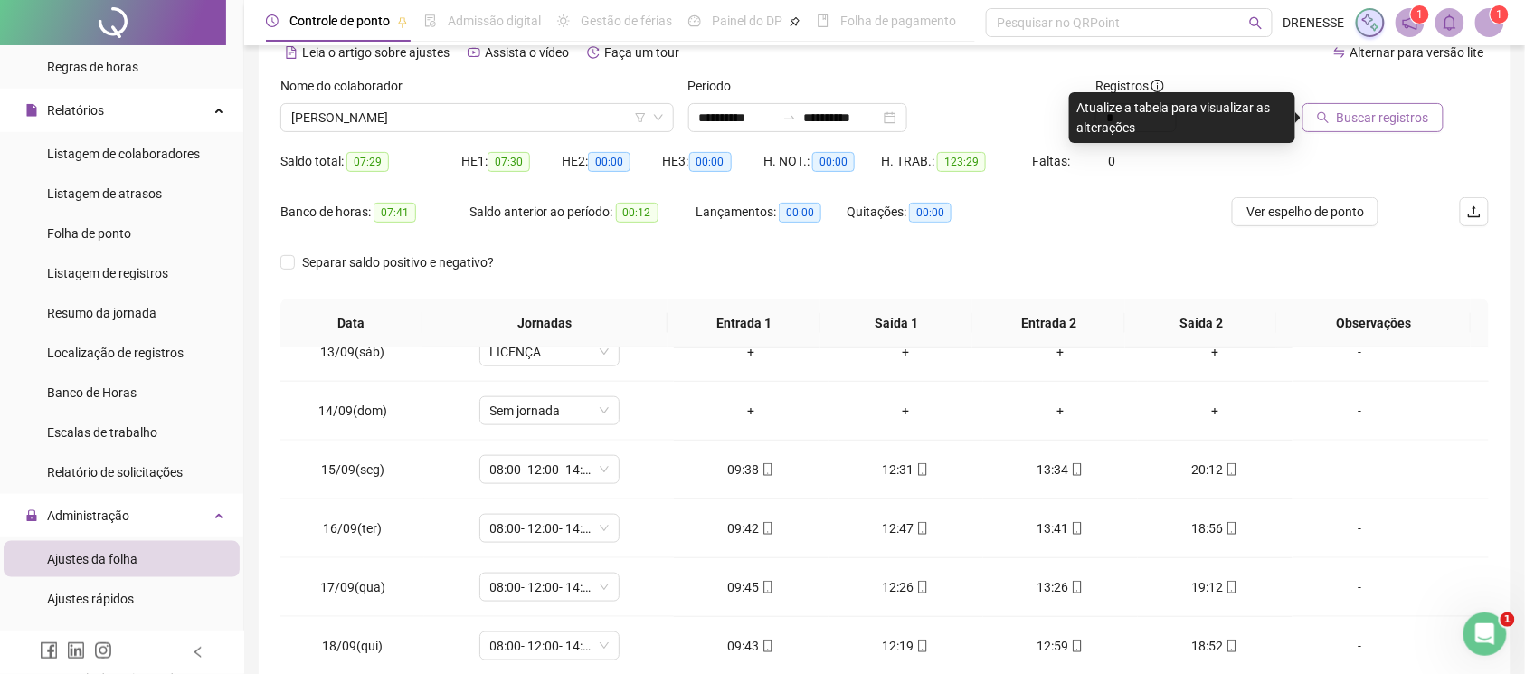
click at [1353, 119] on span "Buscar registros" at bounding box center [1383, 118] width 92 height 20
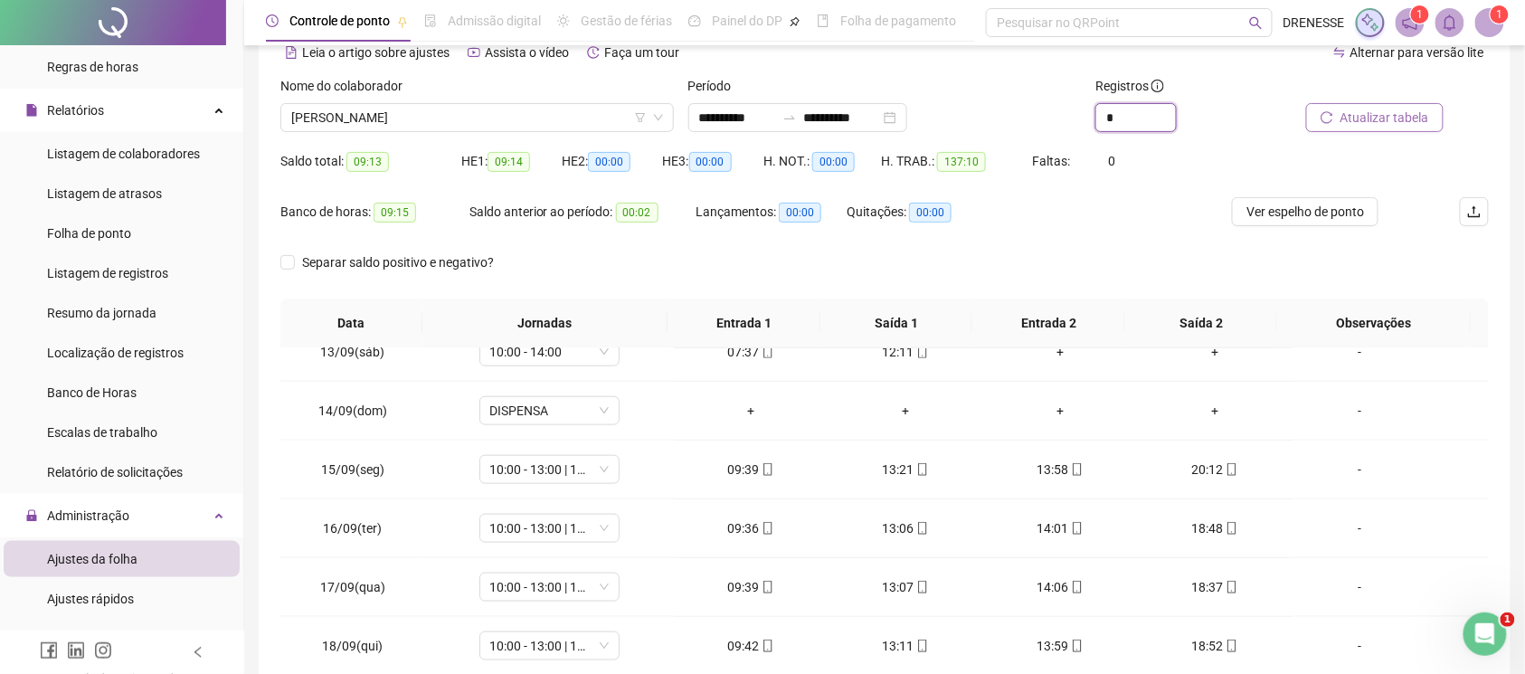
drag, startPoint x: 1118, startPoint y: 105, endPoint x: 1068, endPoint y: 101, distance: 49.9
click at [1071, 105] on div "**********" at bounding box center [884, 111] width 1223 height 71
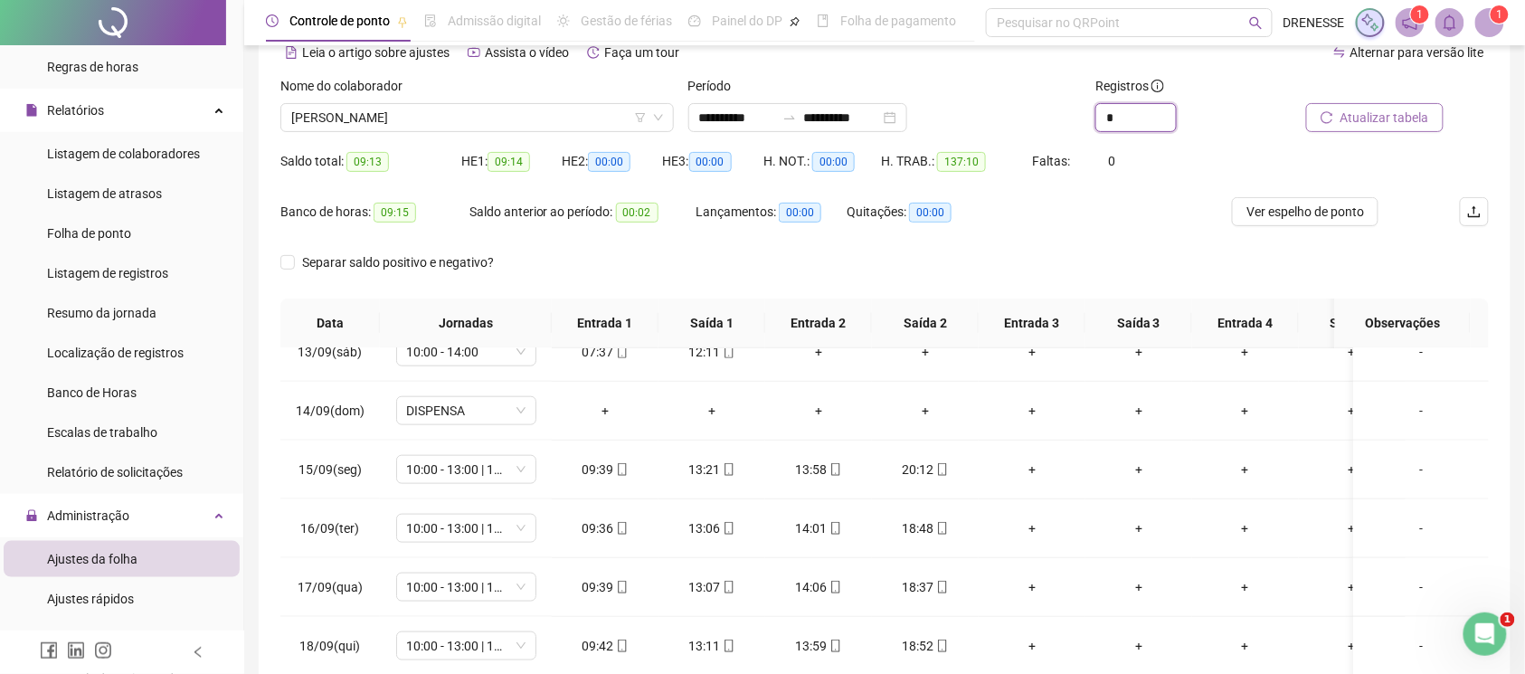
type input "*"
click at [1090, 246] on div "Banco de horas: 09:15 Saldo anterior ao período: 00:02 Lançamentos: 00:00 Quita…" at bounding box center [733, 222] width 906 height 51
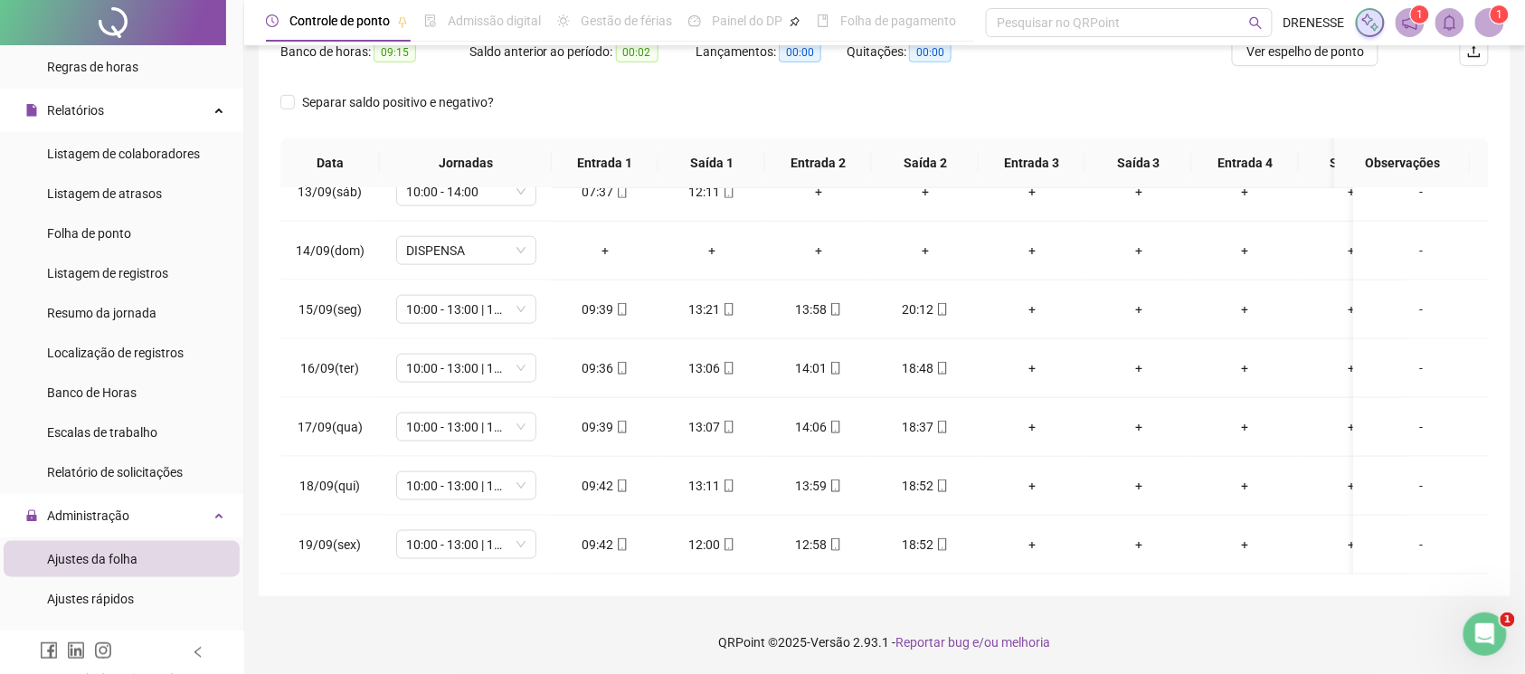
scroll to position [754, 0]
click at [630, 535] on div "09:42" at bounding box center [605, 545] width 78 height 20
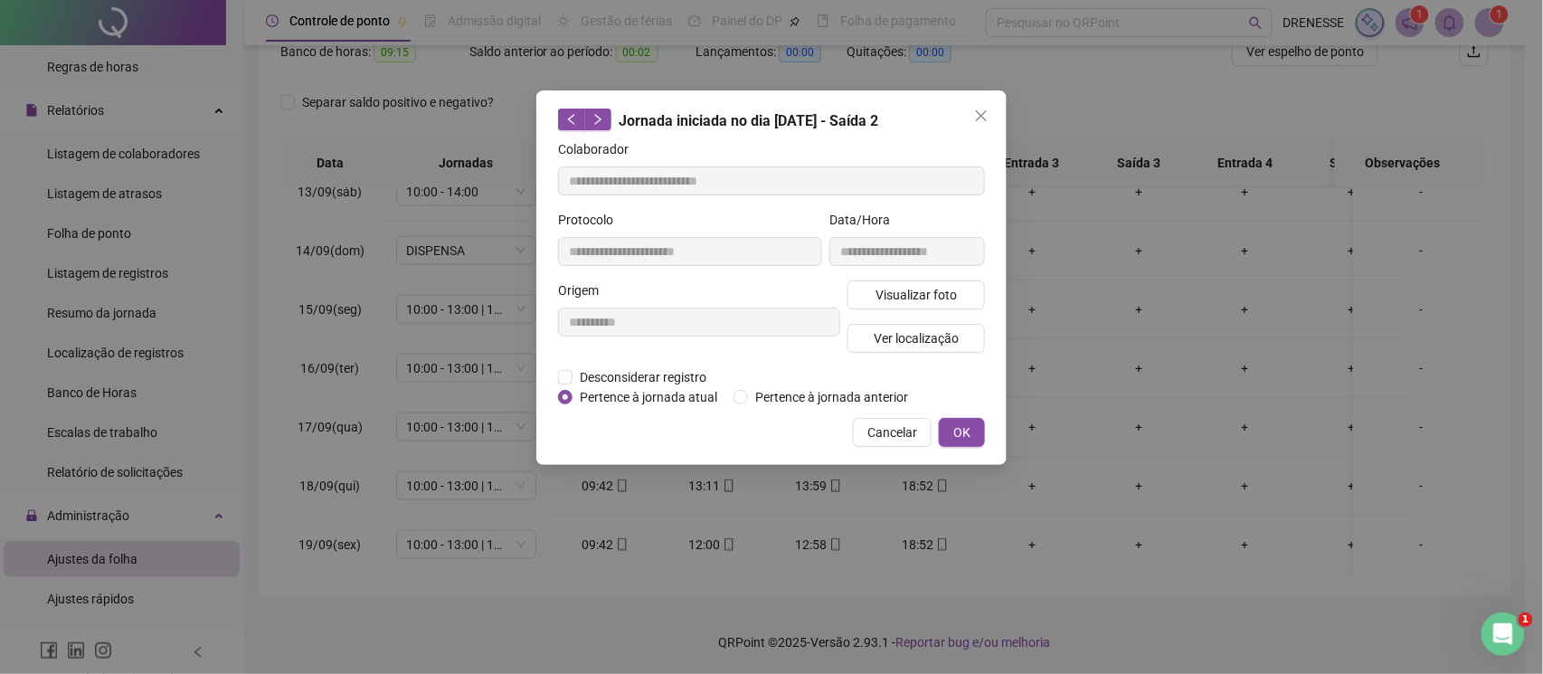
type input "**********"
click at [873, 289] on button "Visualizar foto" at bounding box center [916, 294] width 137 height 29
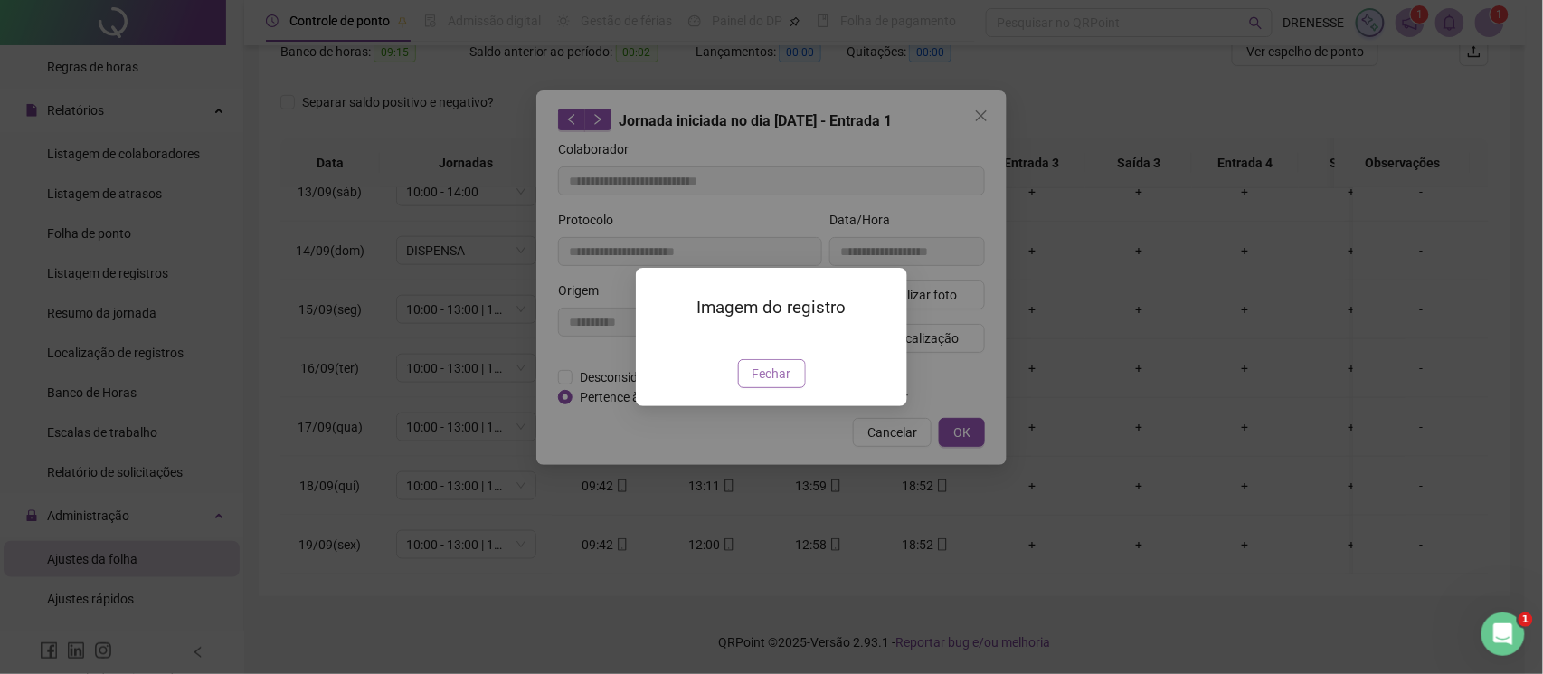
click at [794, 388] on button "Fechar" at bounding box center [772, 373] width 68 height 29
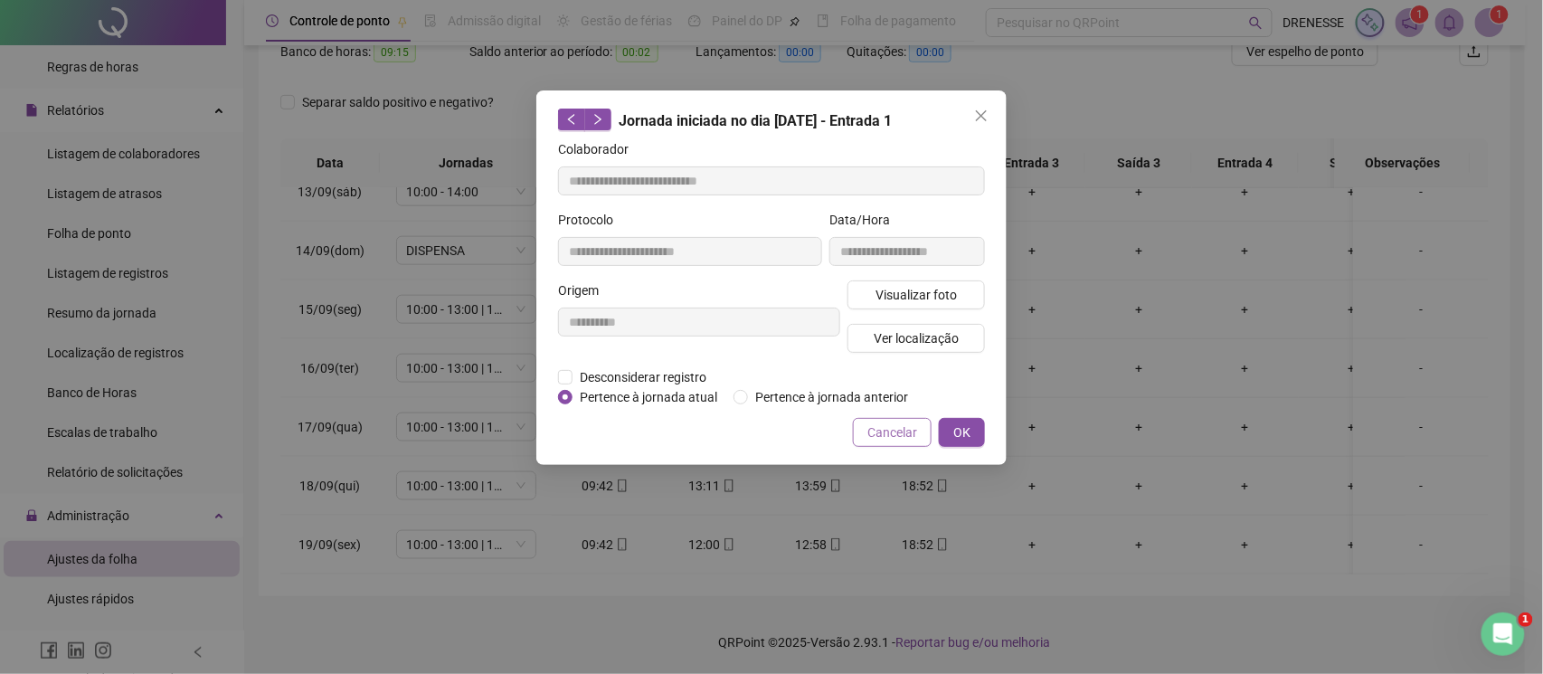
click at [898, 422] on span "Cancelar" at bounding box center [892, 432] width 50 height 20
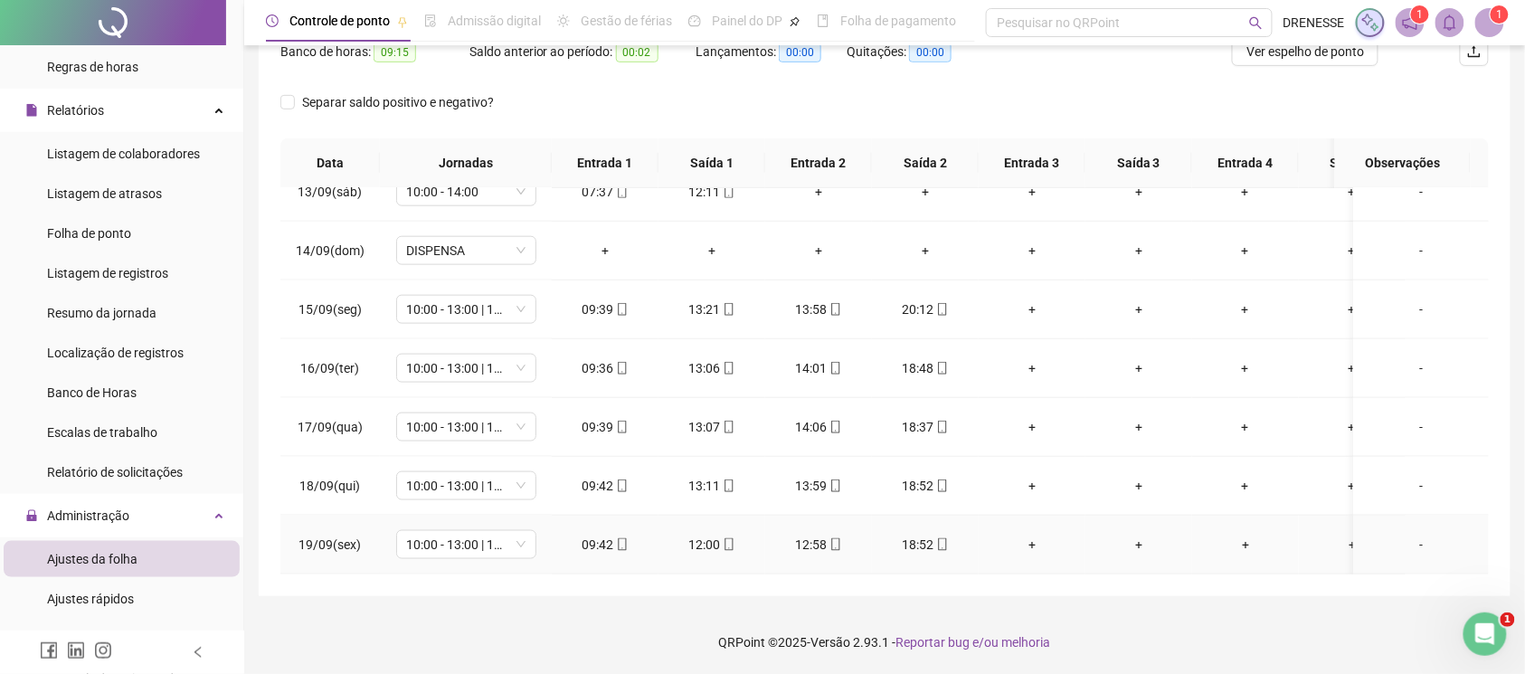
click at [949, 535] on div "18:52" at bounding box center [925, 545] width 78 height 20
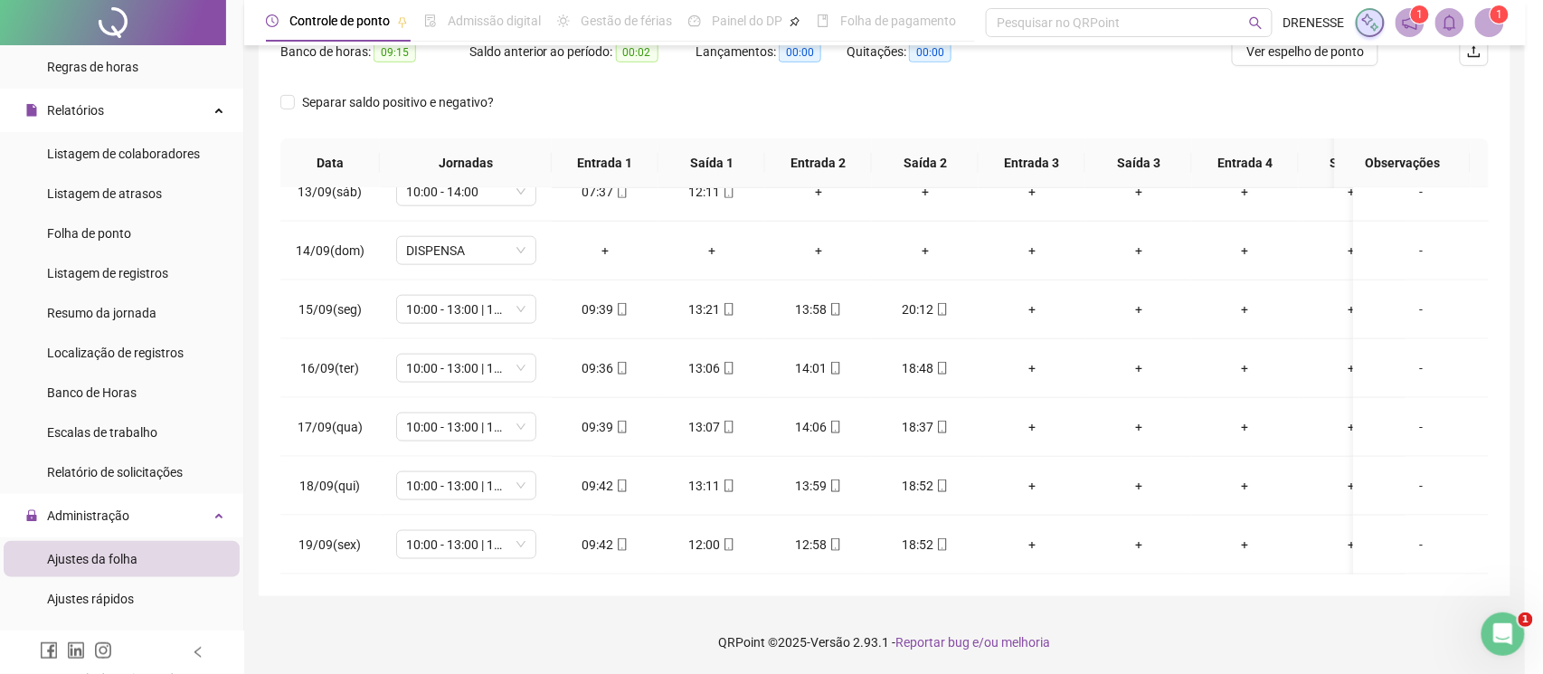
type input "**********"
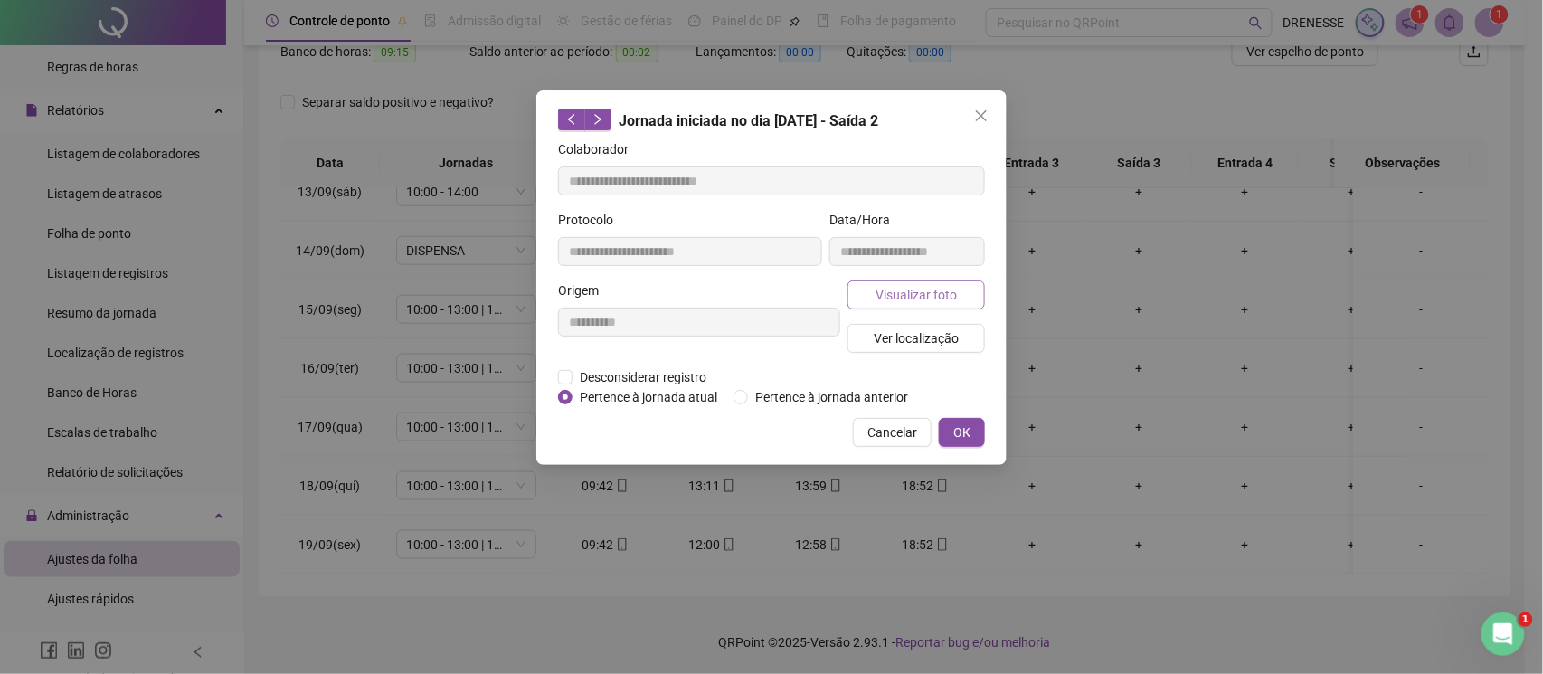
click at [887, 287] on span "Visualizar foto" at bounding box center [916, 295] width 81 height 20
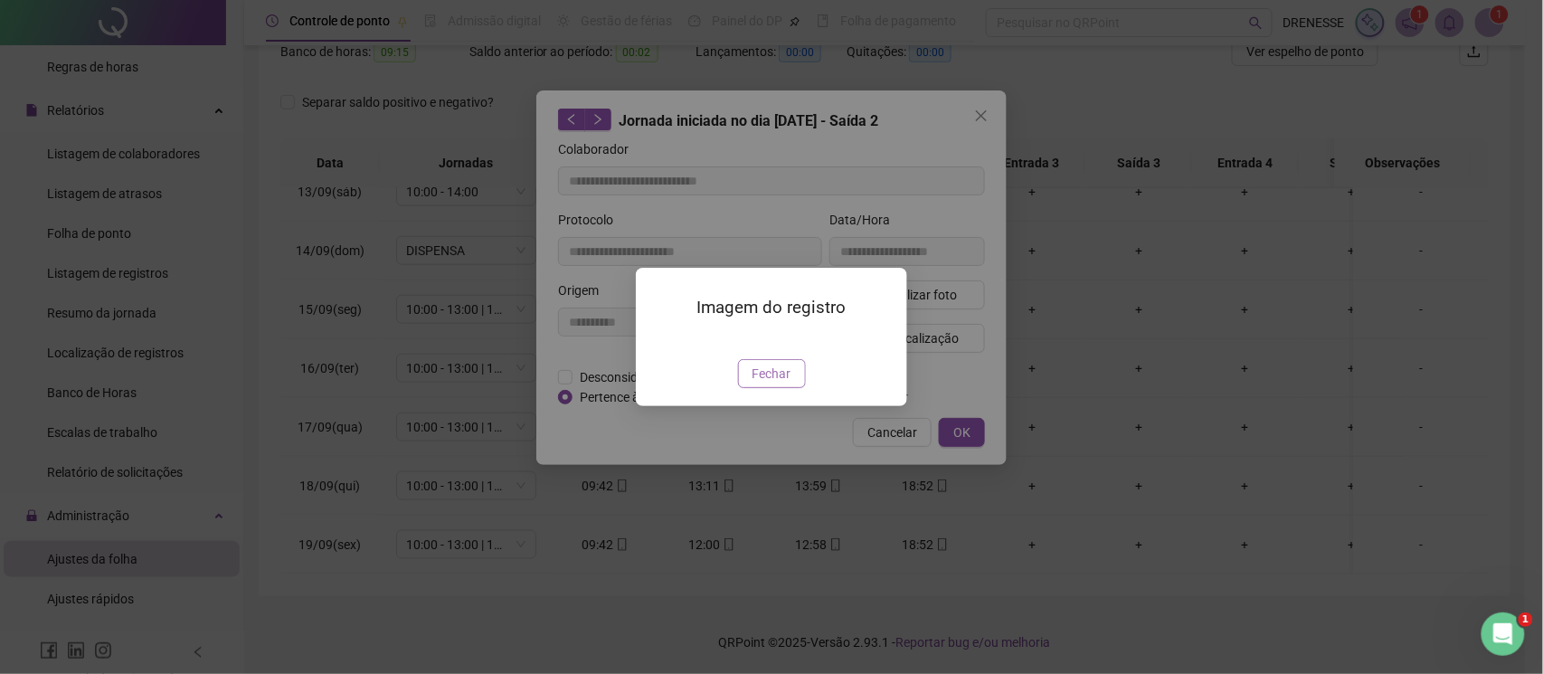
click at [762, 384] on span "Fechar" at bounding box center [772, 374] width 39 height 20
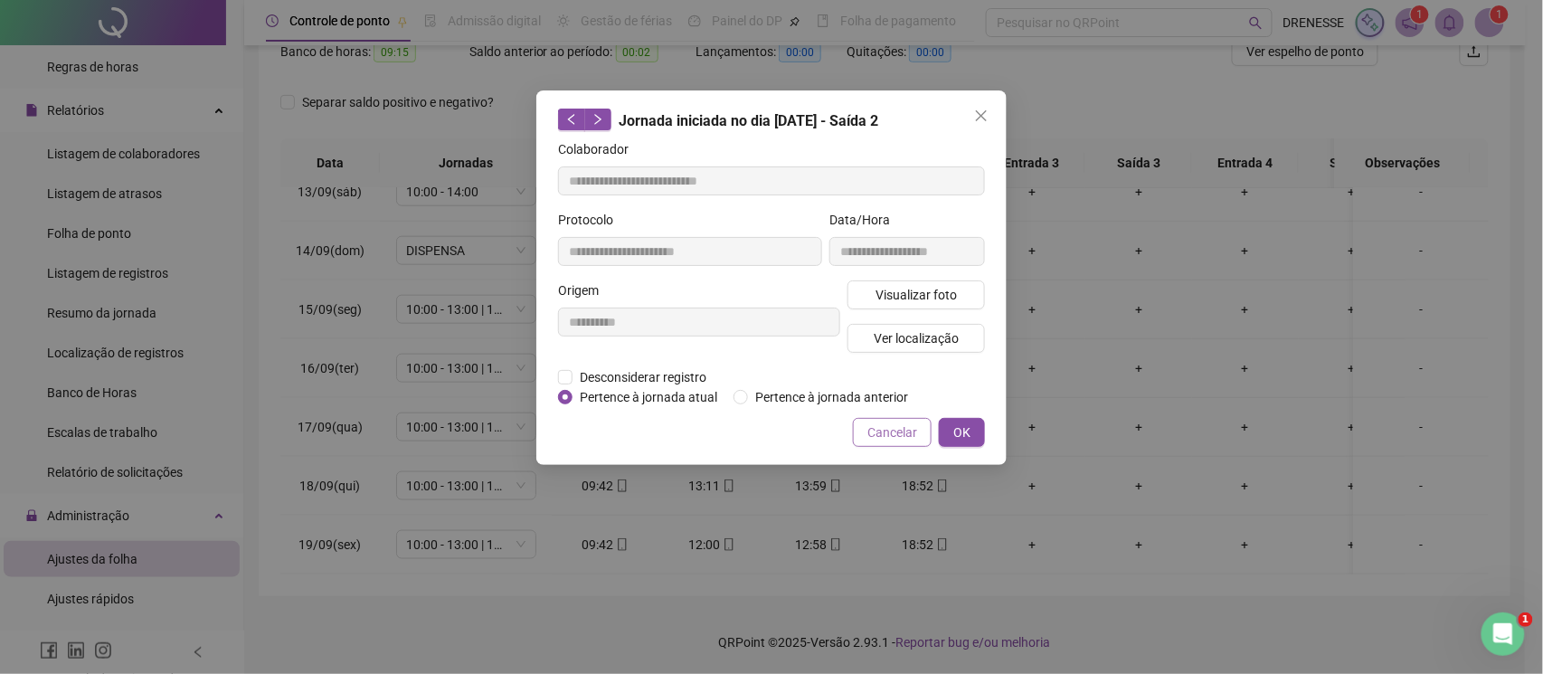
click at [879, 421] on button "Cancelar" at bounding box center [892, 432] width 79 height 29
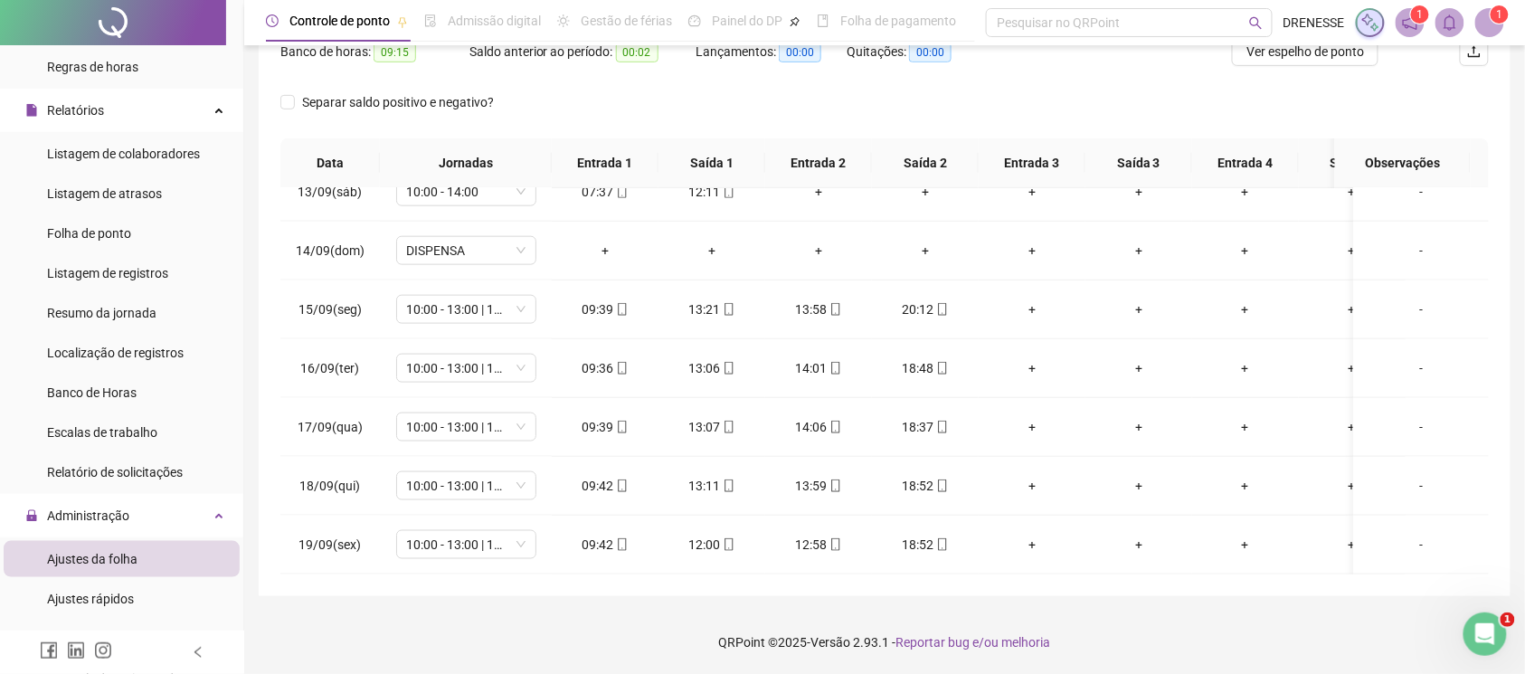
scroll to position [90, 0]
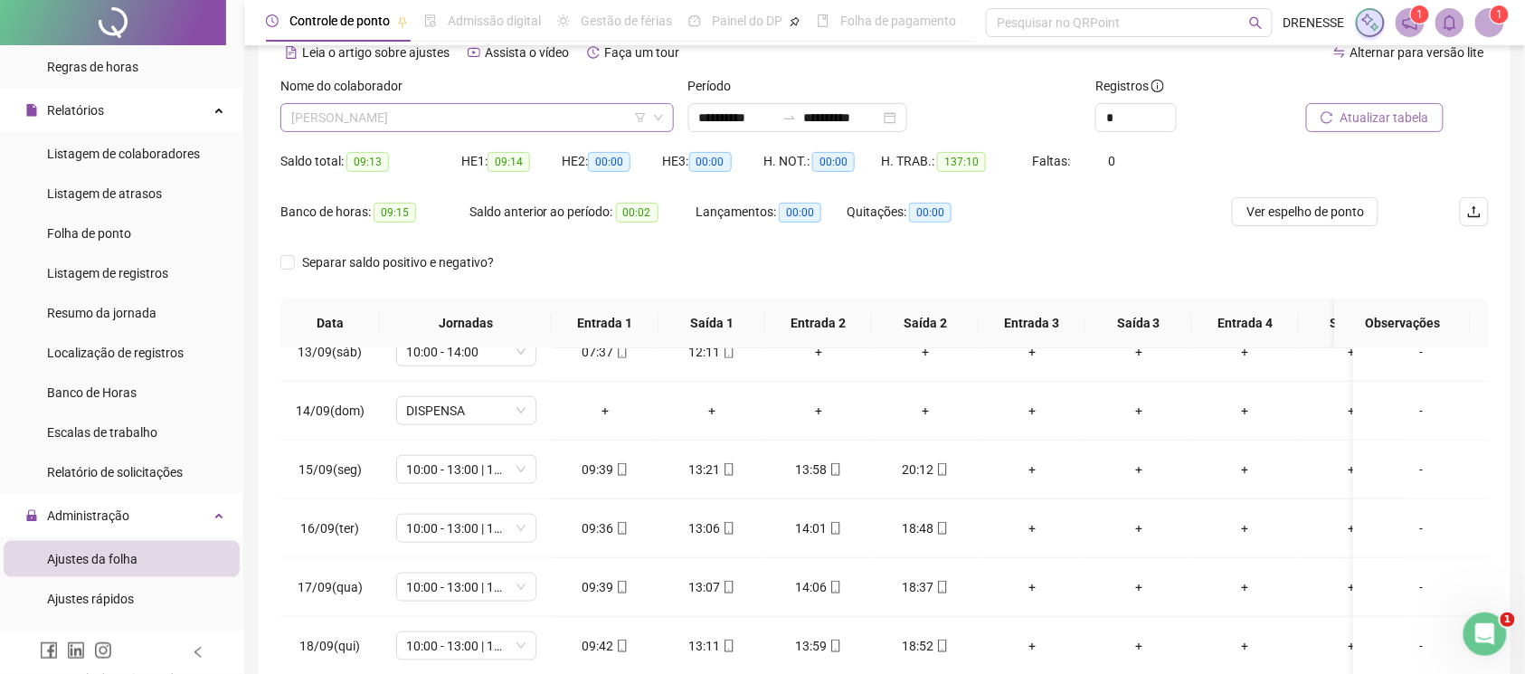
click at [432, 123] on span "[PERSON_NAME]" at bounding box center [477, 117] width 372 height 27
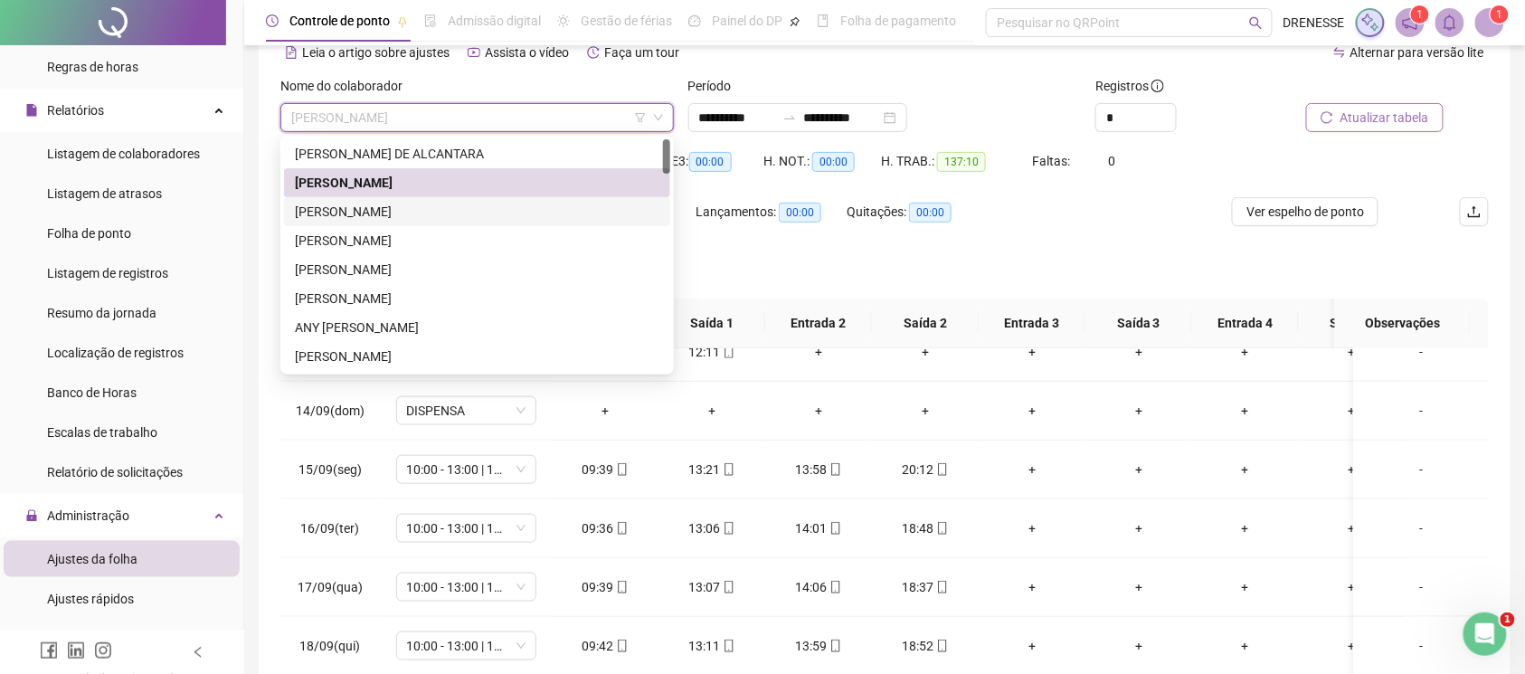
click at [395, 211] on div "[PERSON_NAME]" at bounding box center [477, 212] width 365 height 20
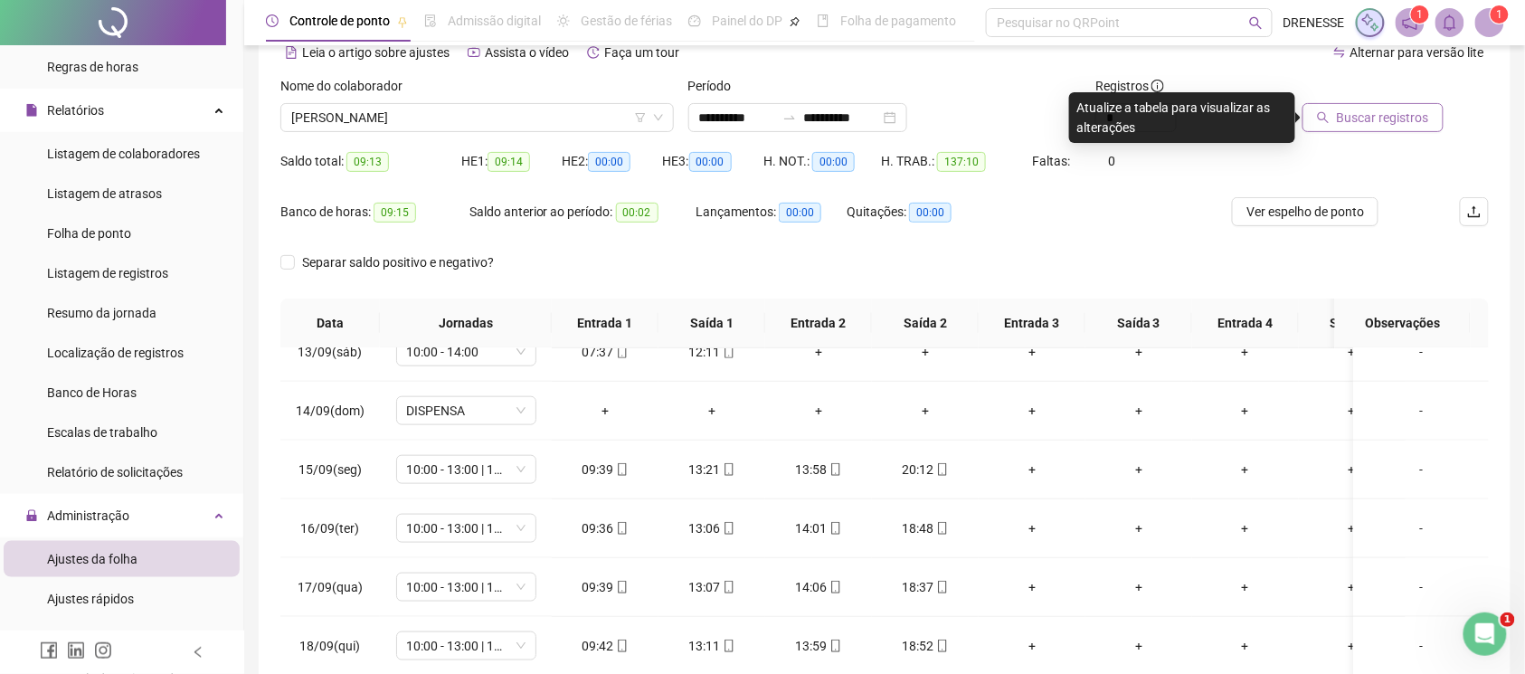
click at [1379, 121] on span "Buscar registros" at bounding box center [1383, 118] width 92 height 20
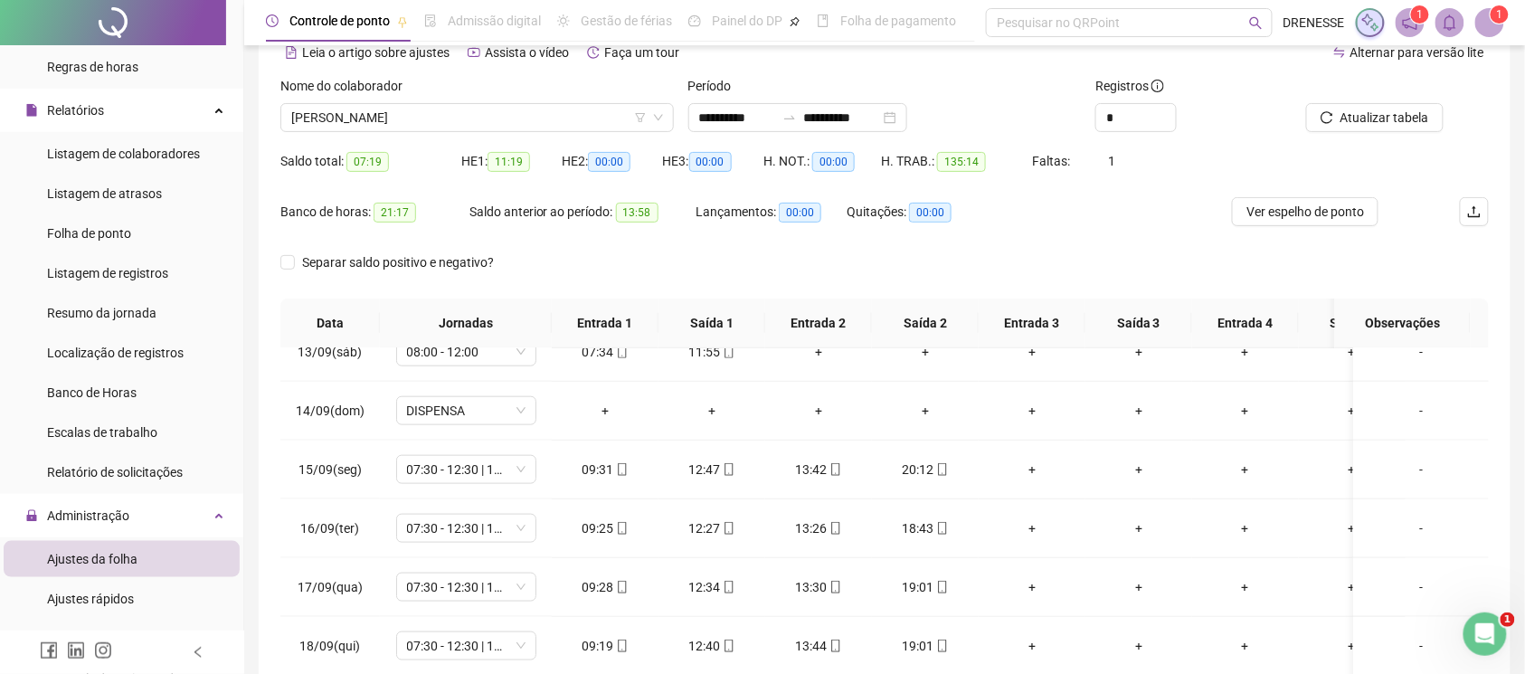
scroll to position [251, 0]
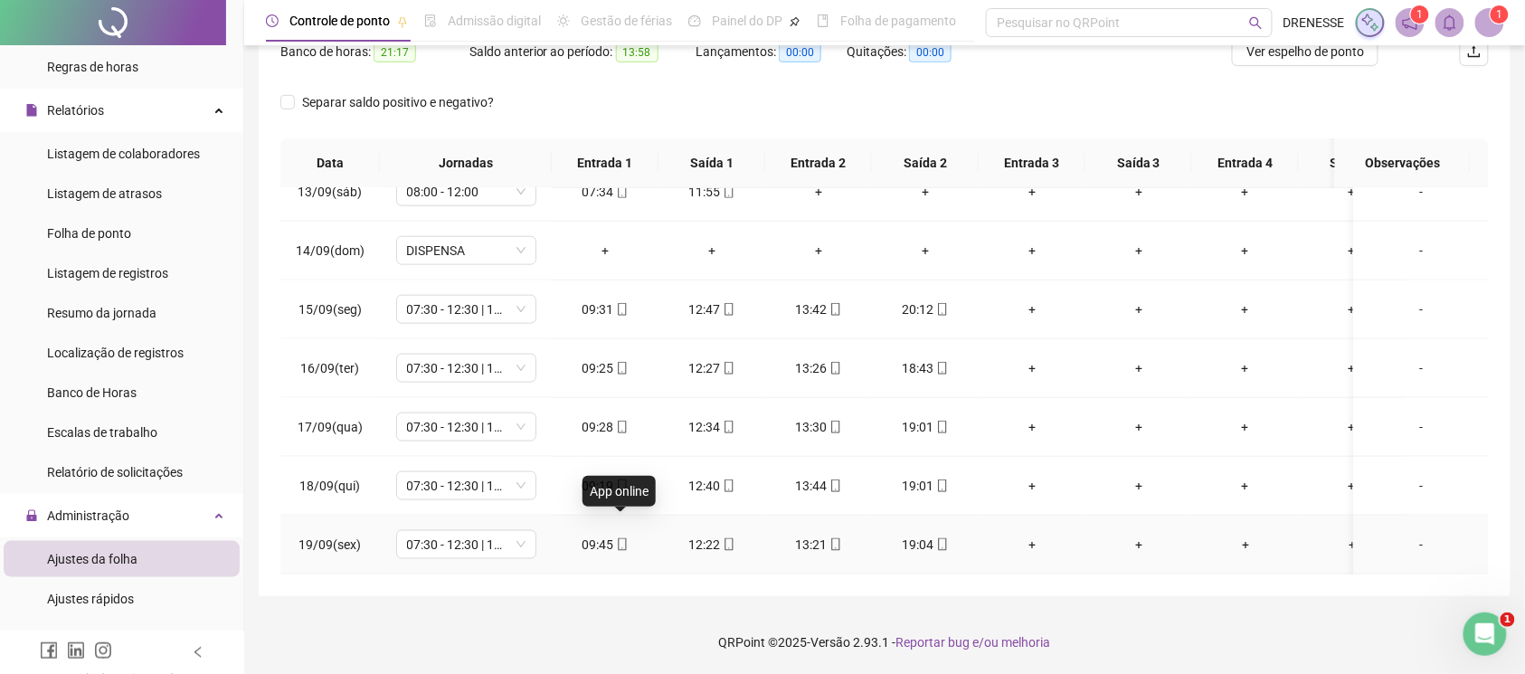
click at [614, 537] on span at bounding box center [621, 544] width 14 height 14
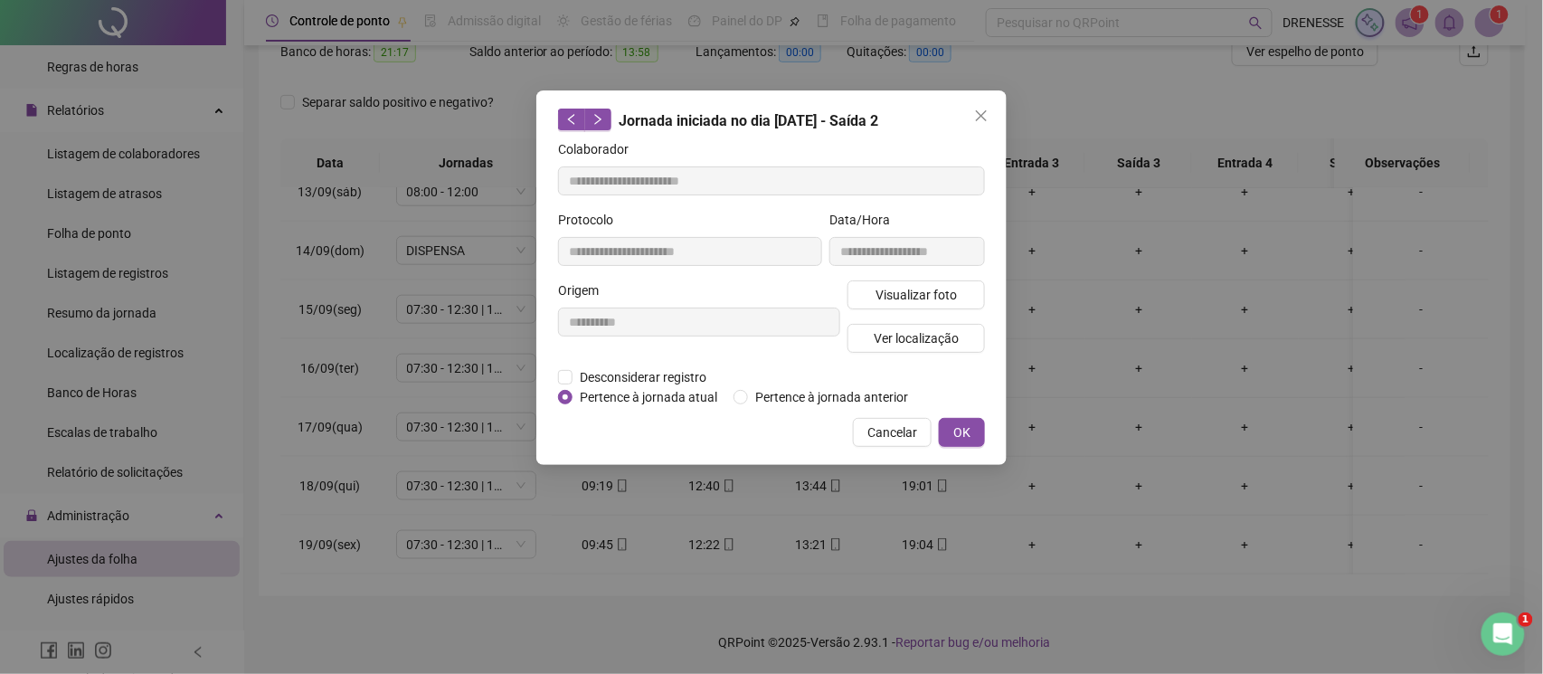
type input "**********"
click at [916, 294] on span "Visualizar foto" at bounding box center [916, 295] width 81 height 20
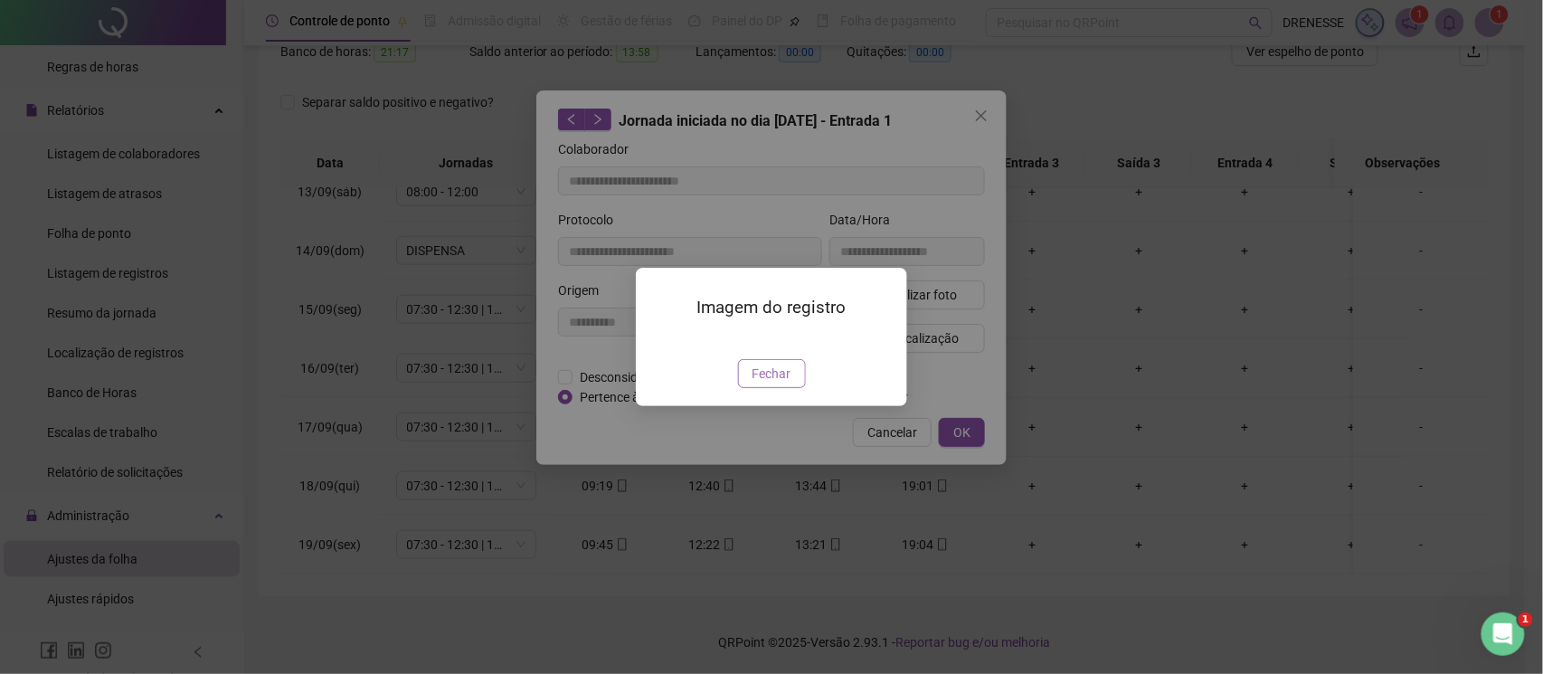
click at [753, 384] on span "Fechar" at bounding box center [772, 374] width 39 height 20
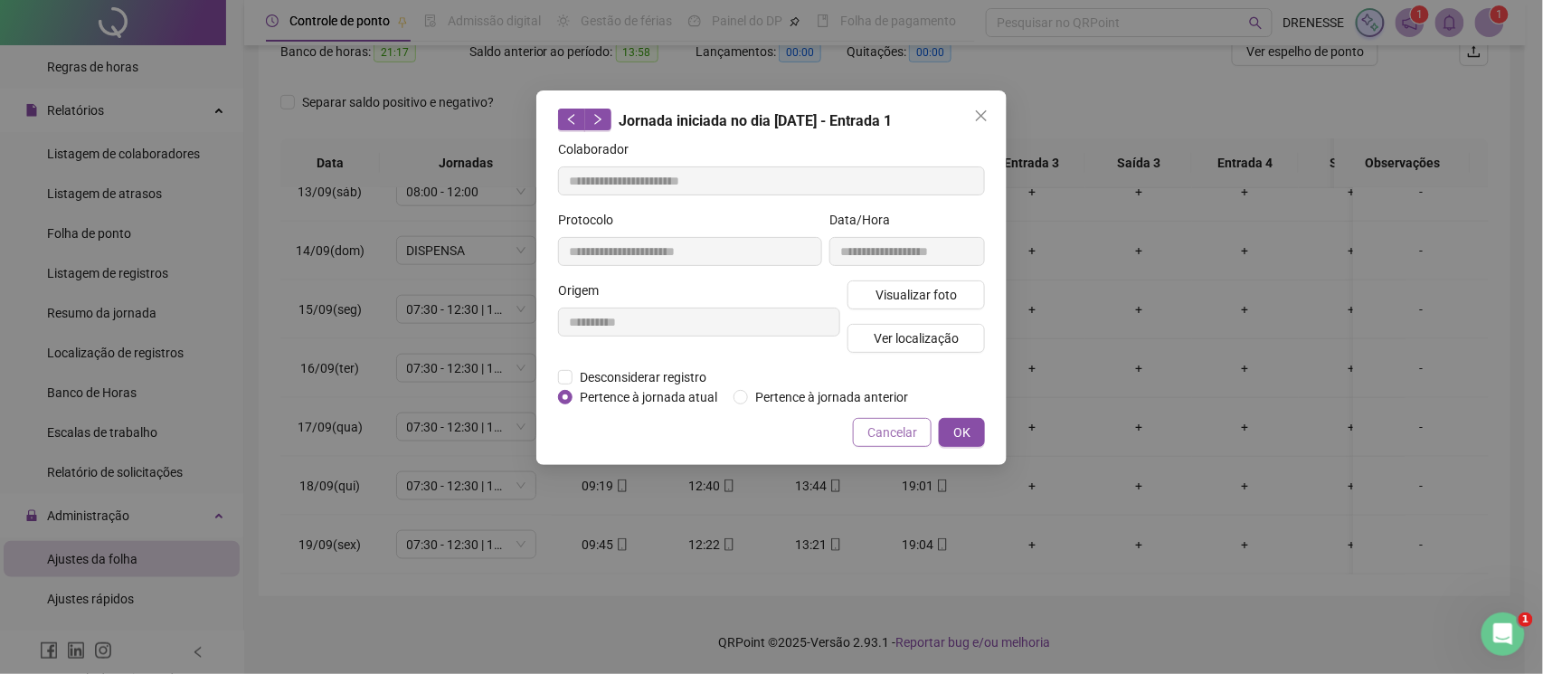
click at [874, 427] on span "Cancelar" at bounding box center [892, 432] width 50 height 20
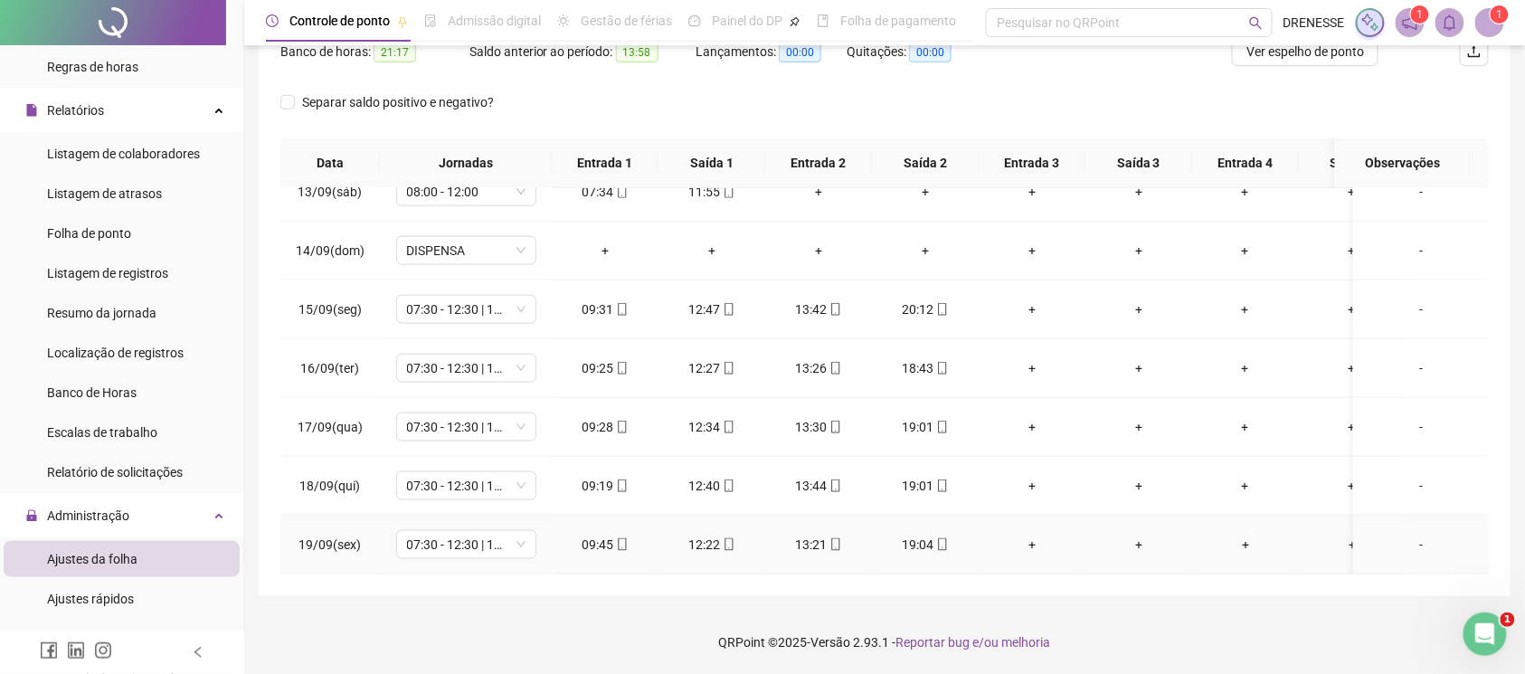
click at [938, 538] on icon "mobile" at bounding box center [942, 544] width 13 height 13
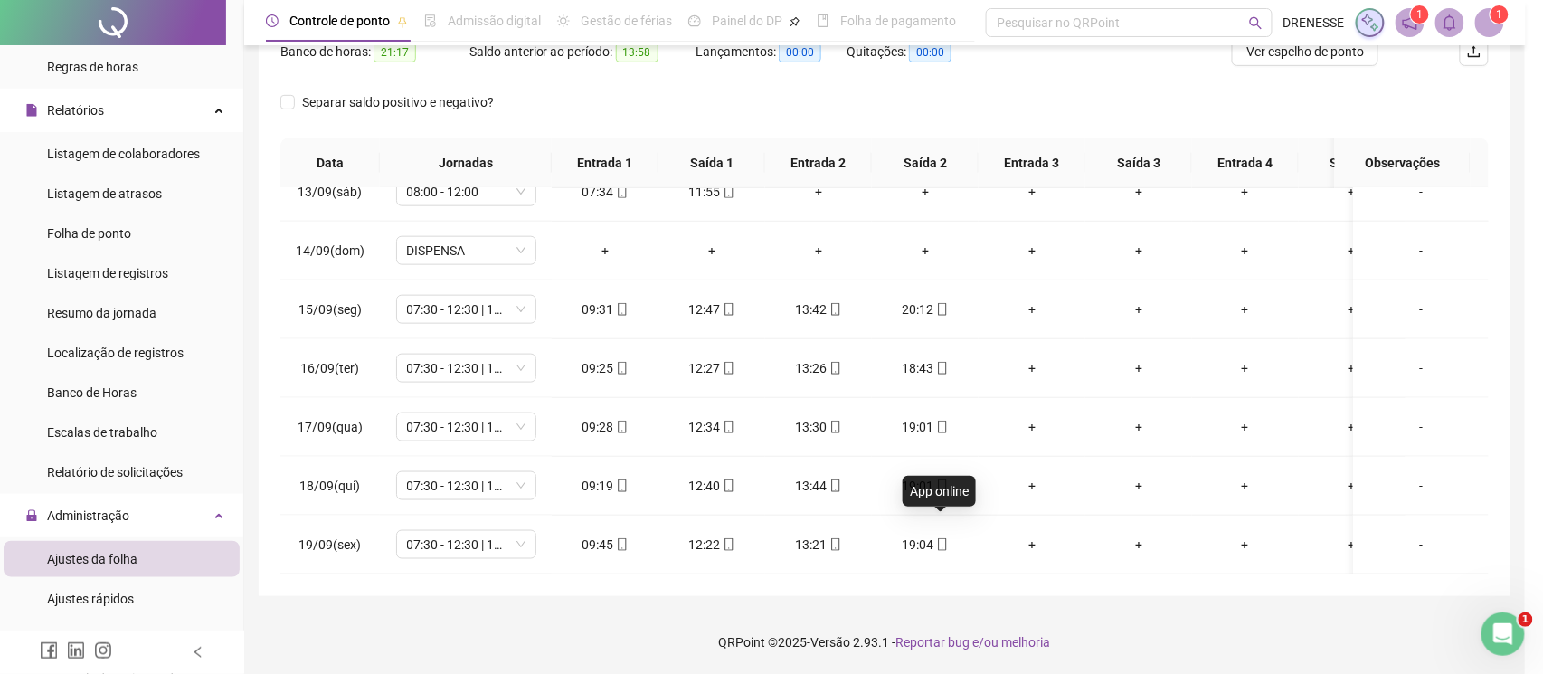
type input "**********"
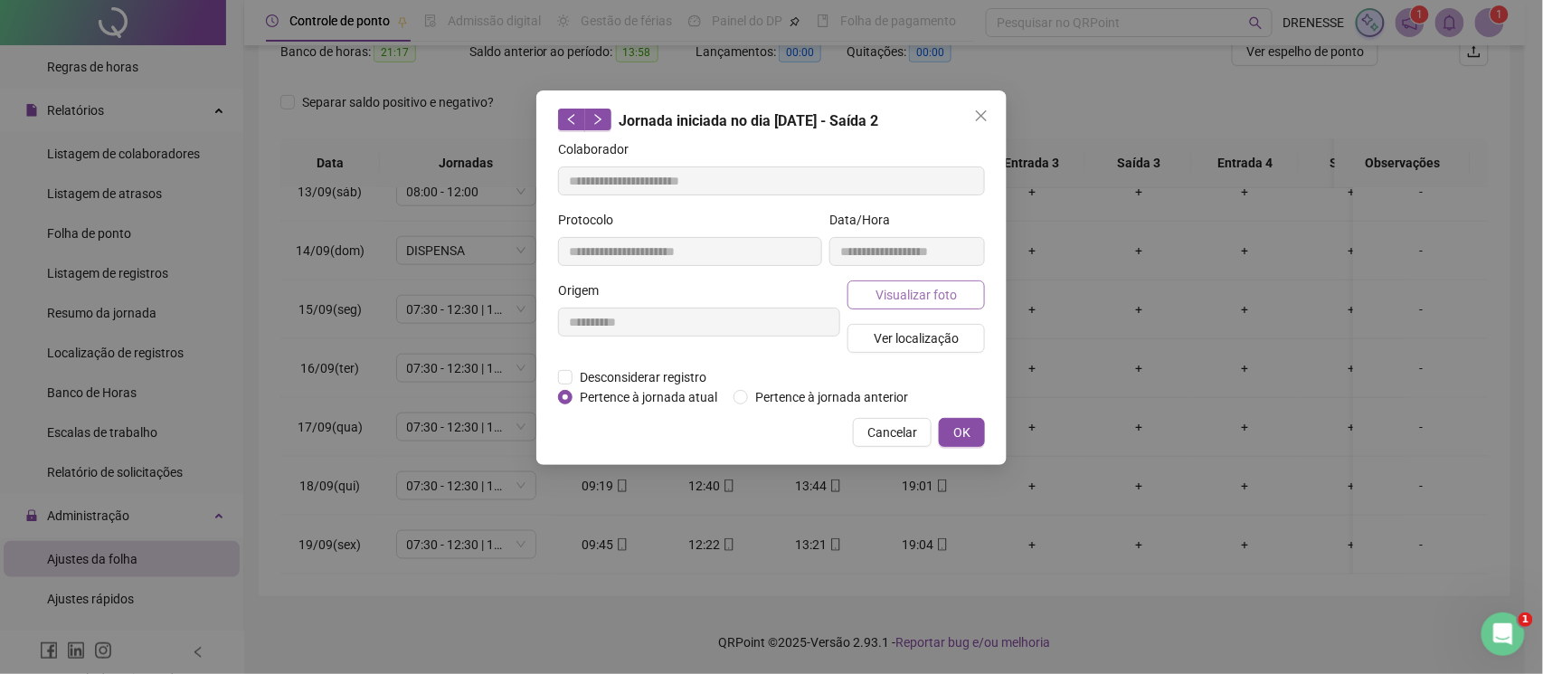
click at [923, 298] on span "Visualizar foto" at bounding box center [916, 295] width 81 height 20
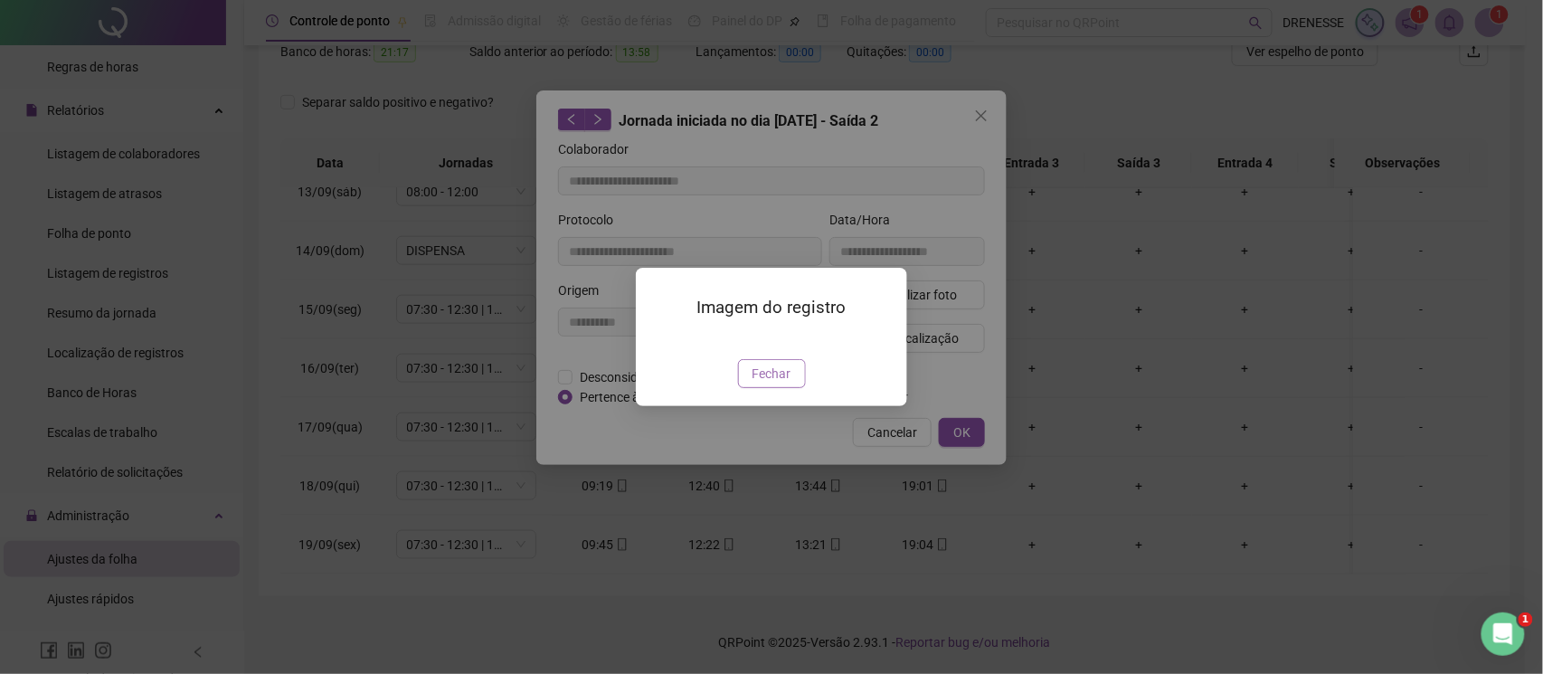
click at [768, 388] on button "Fechar" at bounding box center [772, 373] width 68 height 29
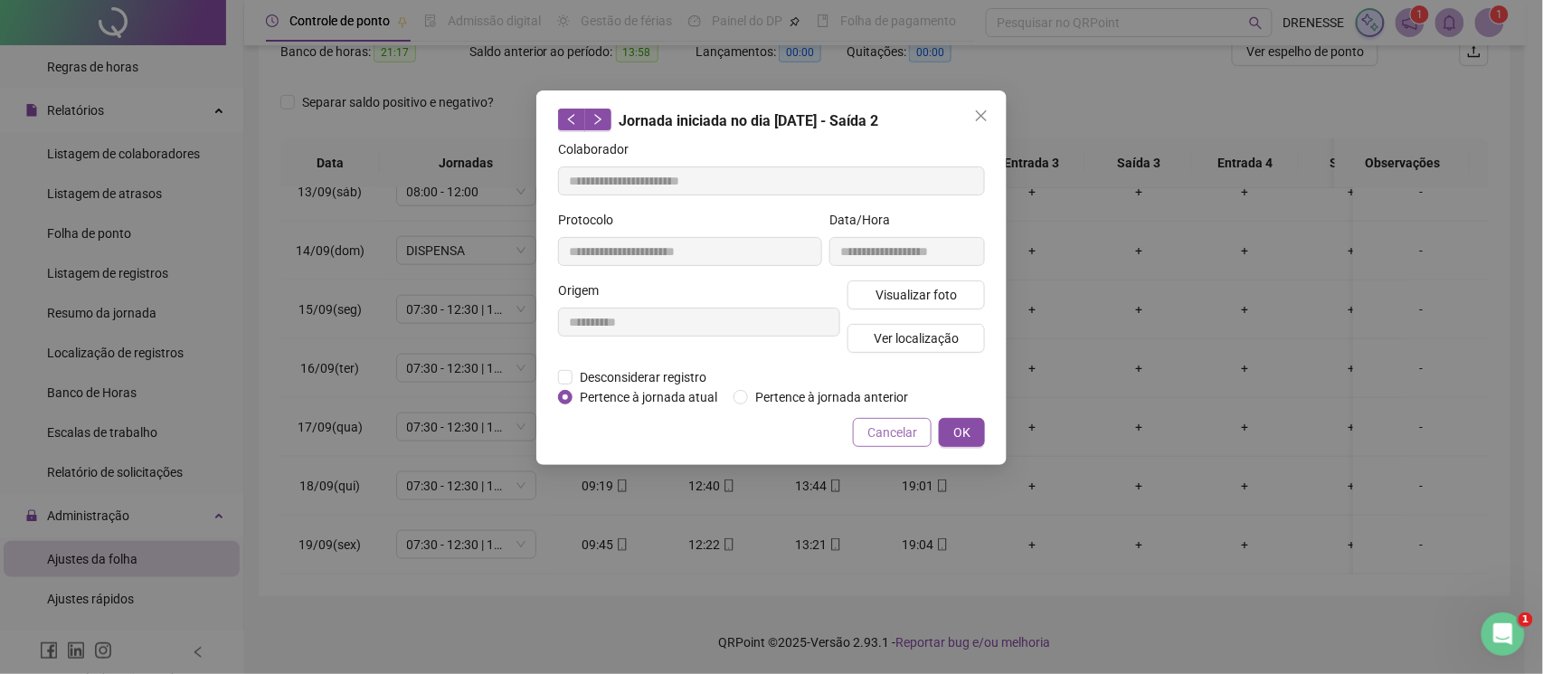
click at [879, 422] on span "Cancelar" at bounding box center [892, 432] width 50 height 20
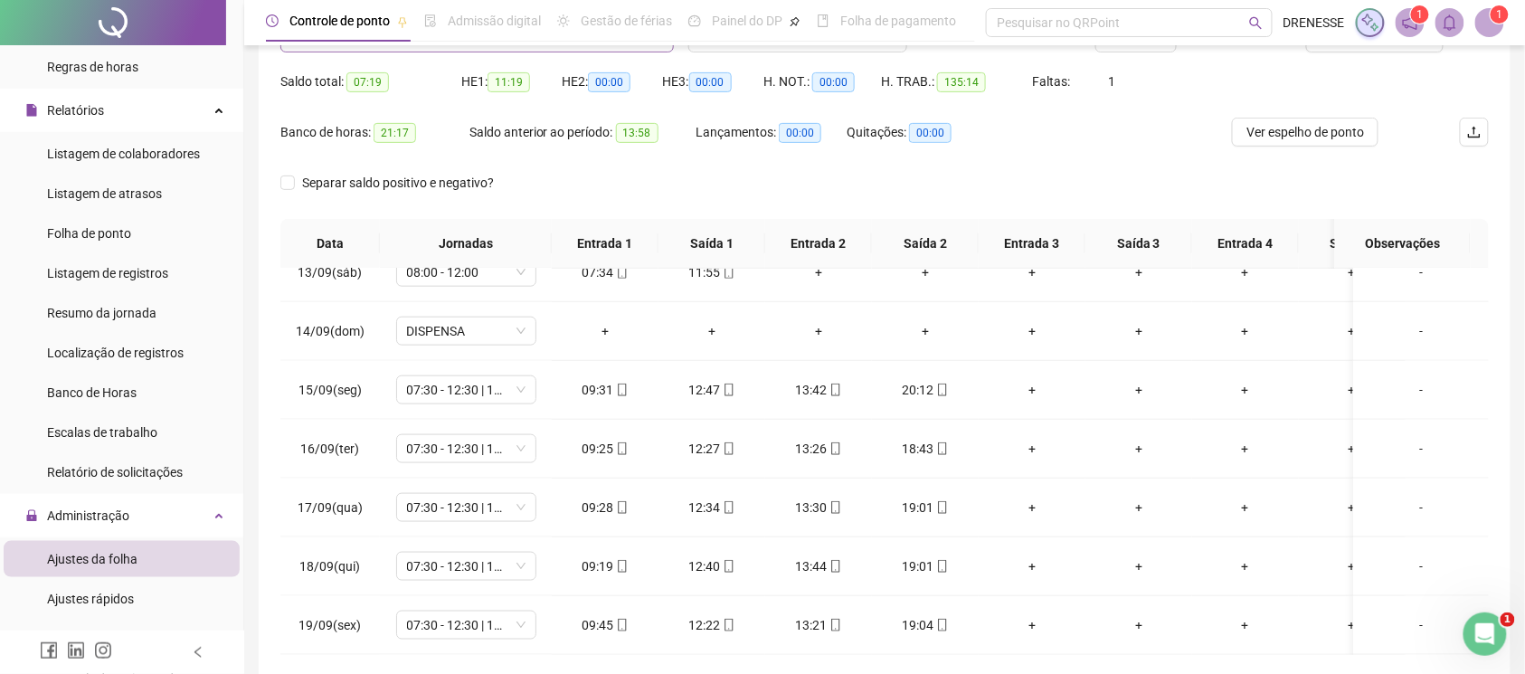
scroll to position [90, 0]
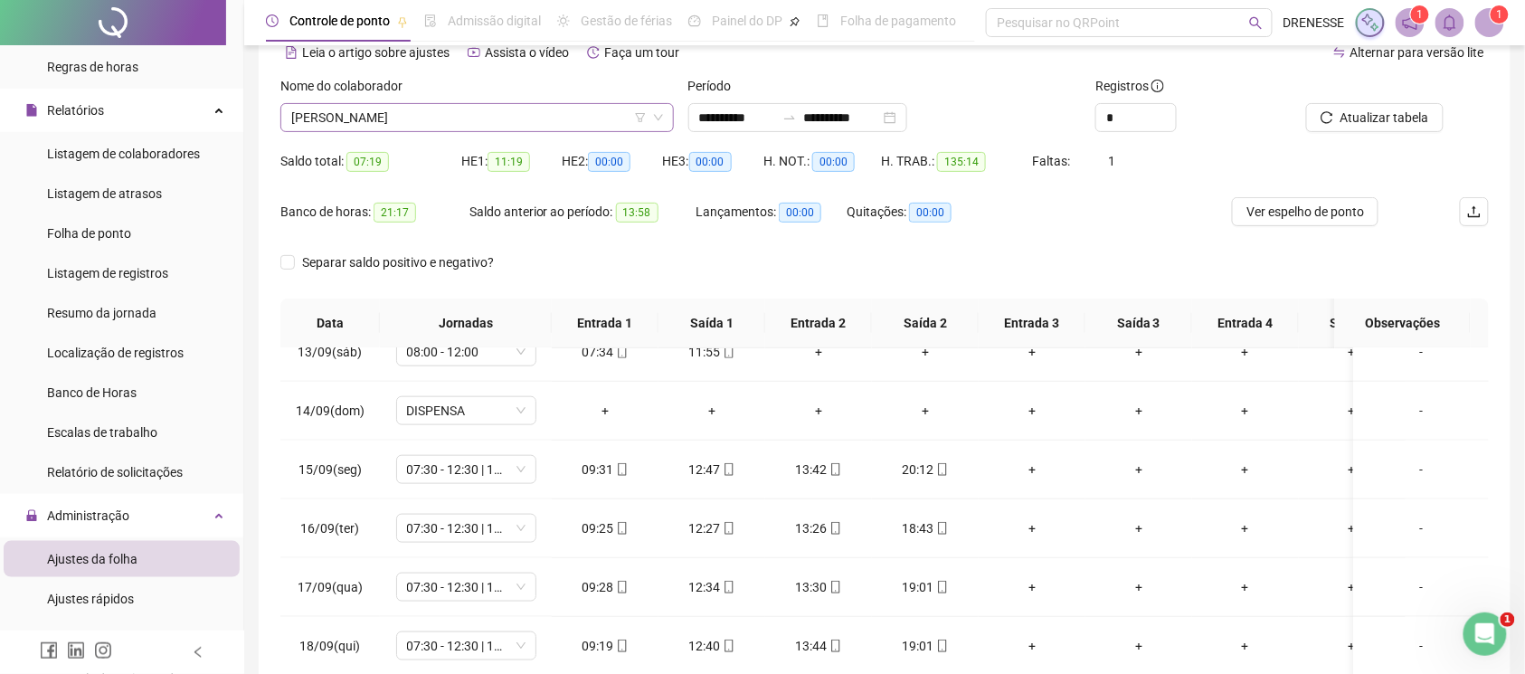
click at [393, 120] on span "[PERSON_NAME]" at bounding box center [477, 117] width 372 height 27
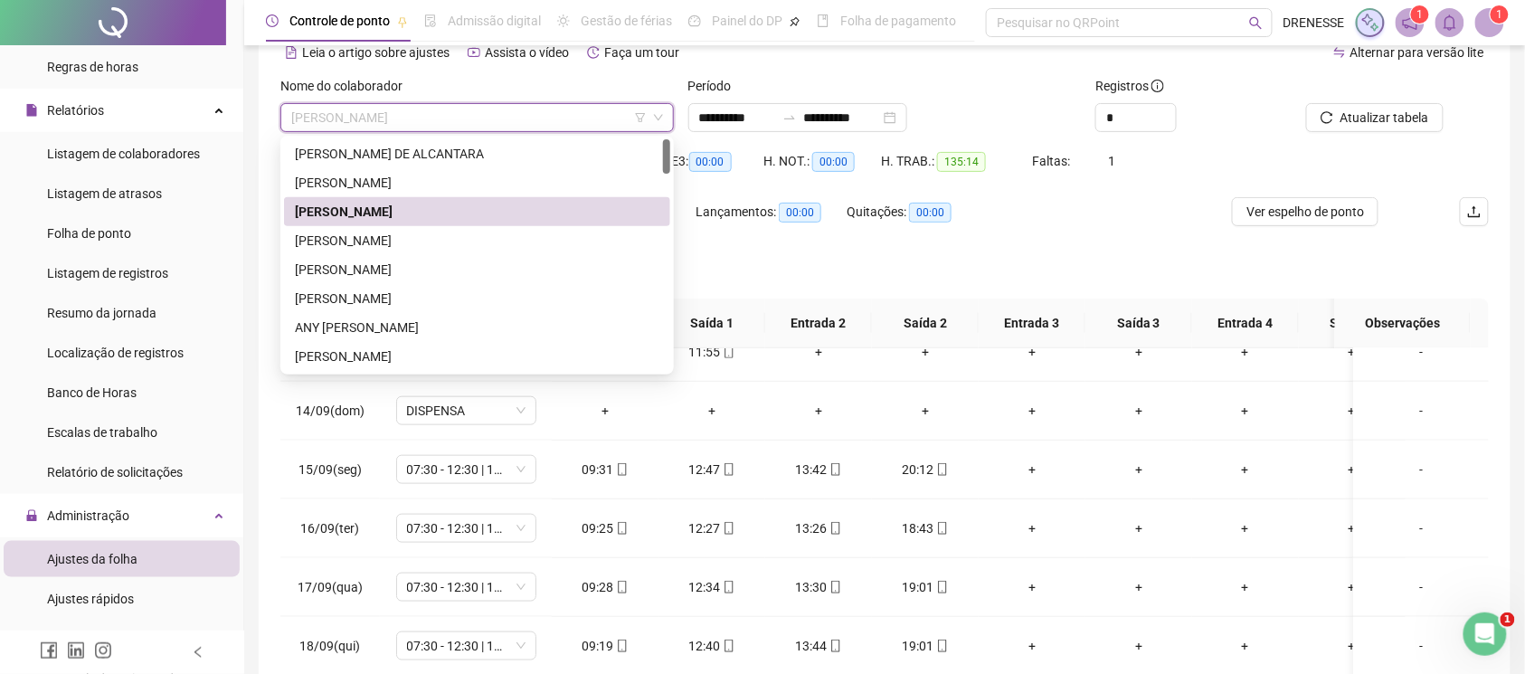
click at [374, 223] on div "[PERSON_NAME]" at bounding box center [477, 211] width 386 height 29
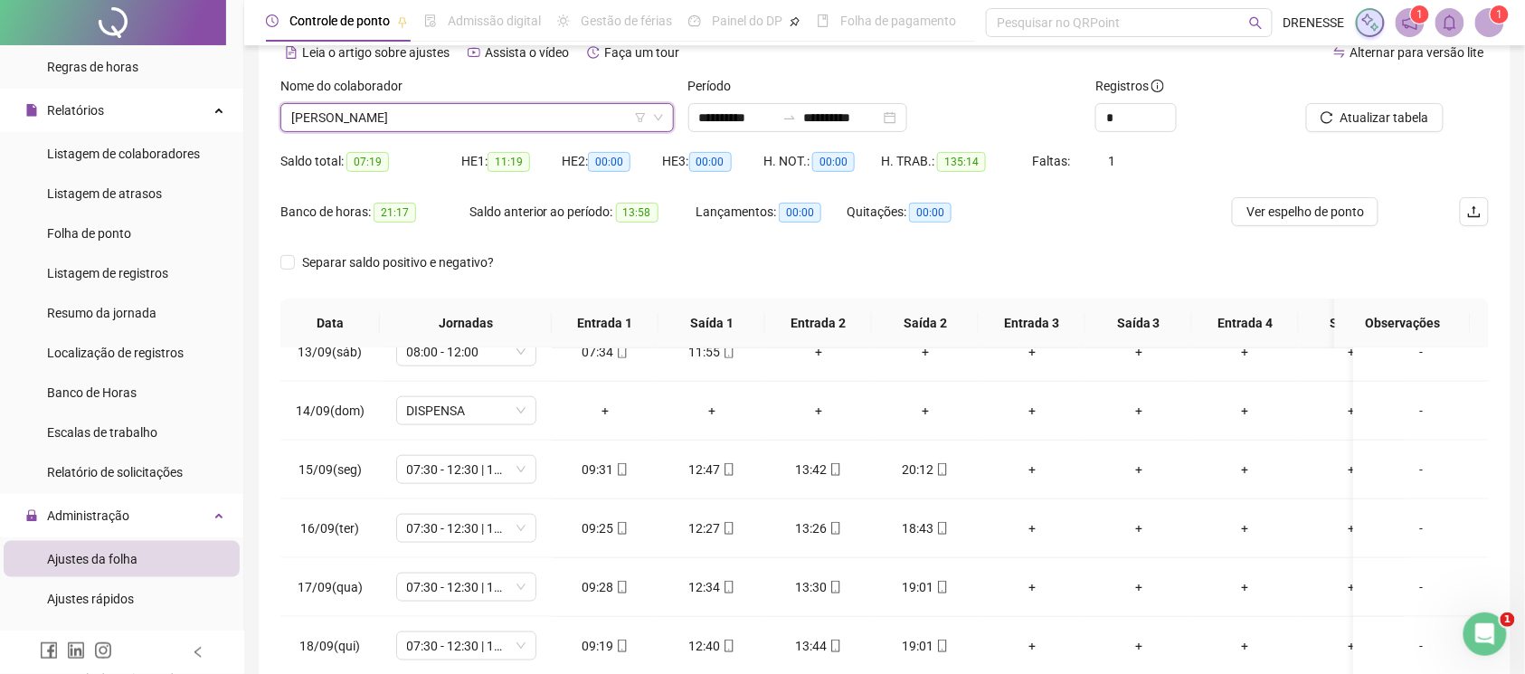
click at [414, 113] on span "[PERSON_NAME]" at bounding box center [477, 117] width 372 height 27
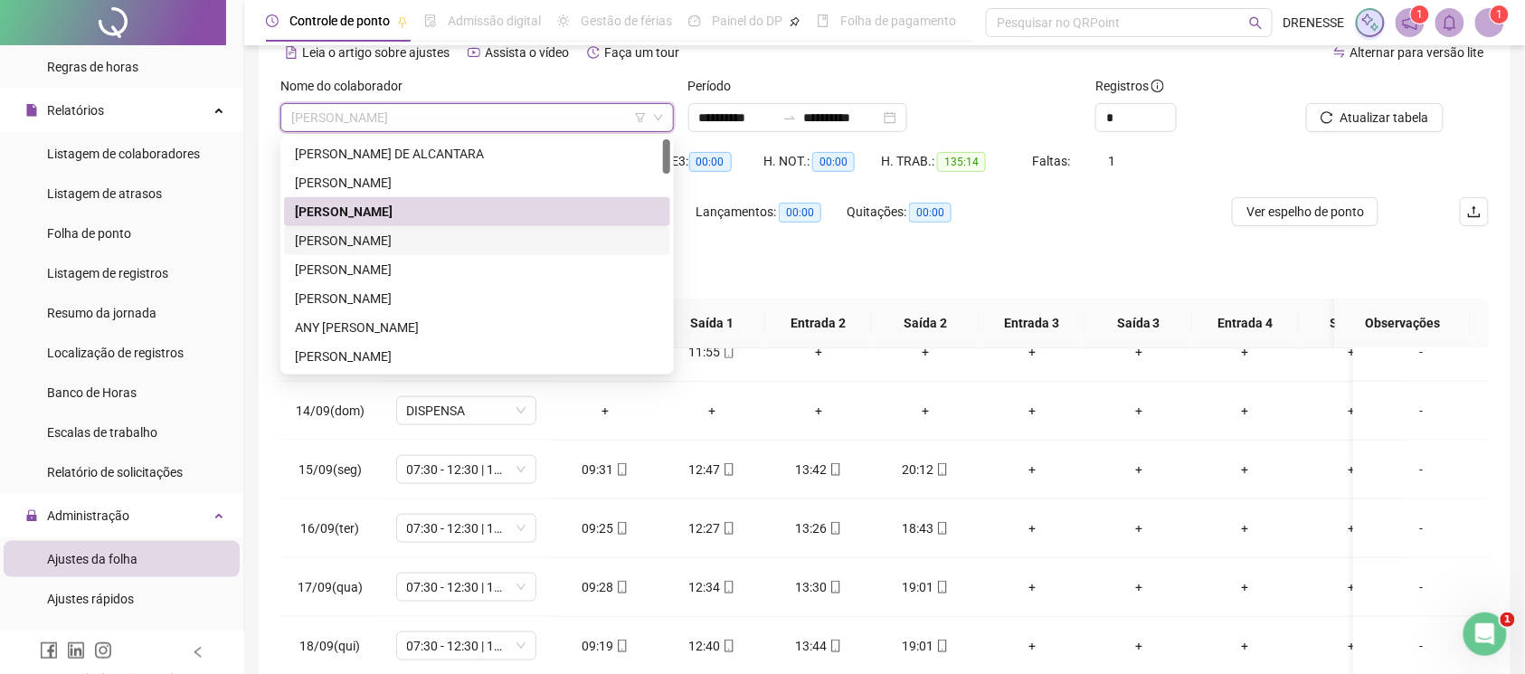
click at [391, 231] on div "[PERSON_NAME]" at bounding box center [477, 241] width 365 height 20
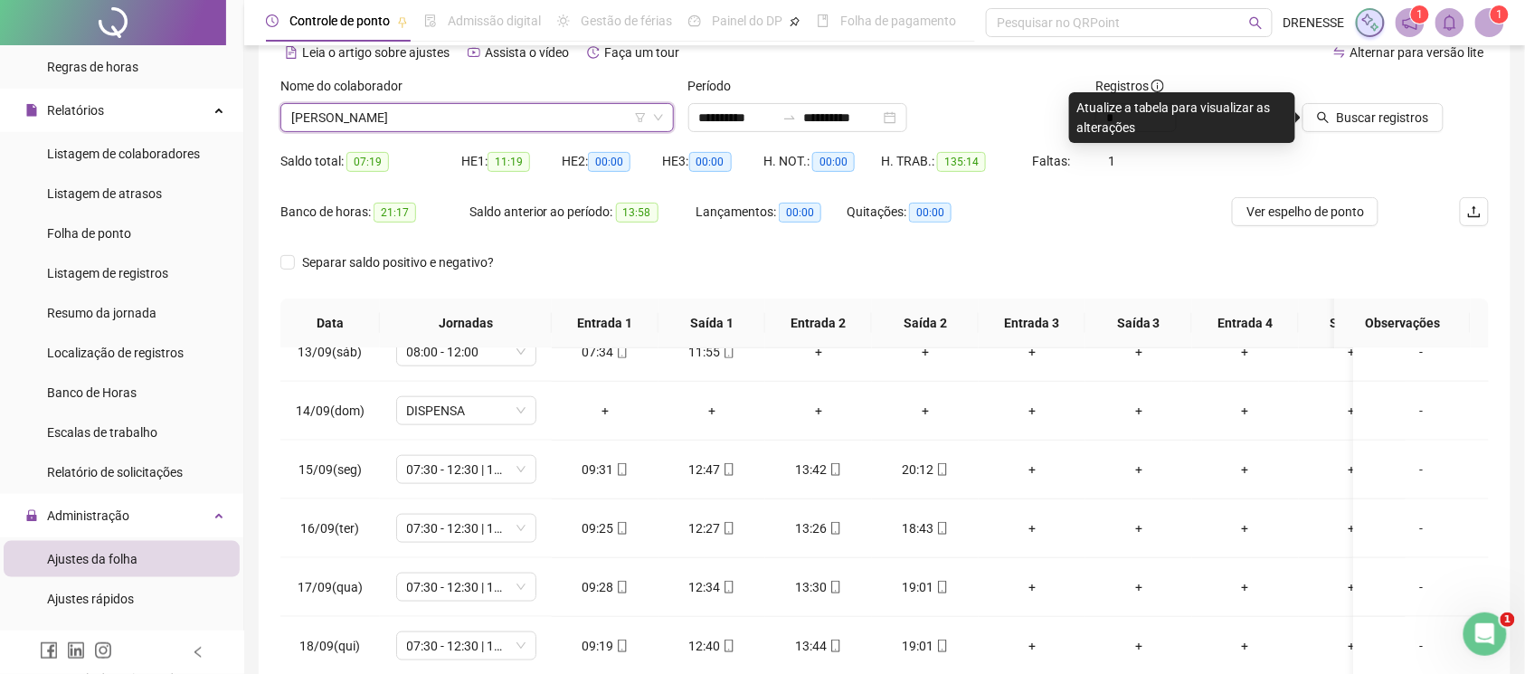
click at [1369, 99] on div at bounding box center [1372, 89] width 144 height 27
click at [1369, 117] on span "Buscar registros" at bounding box center [1383, 118] width 92 height 20
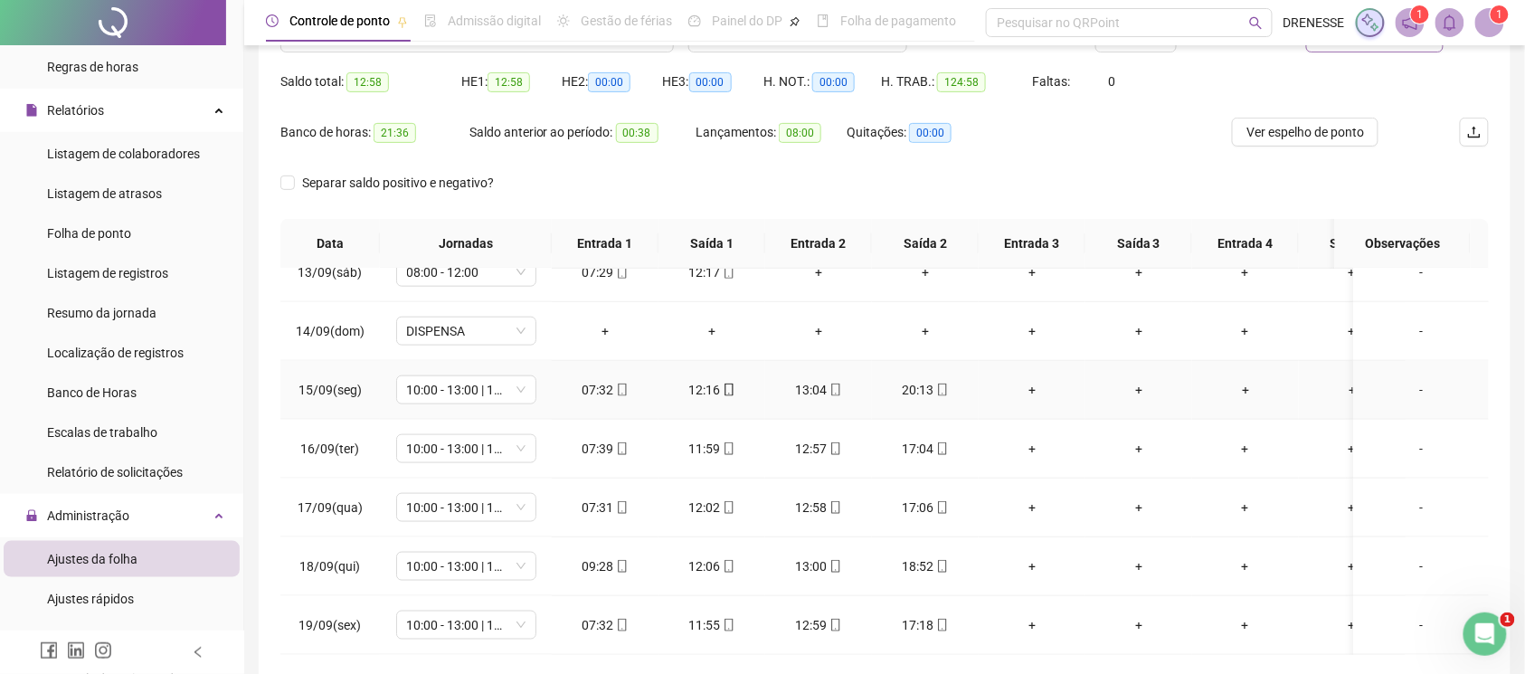
scroll to position [251, 0]
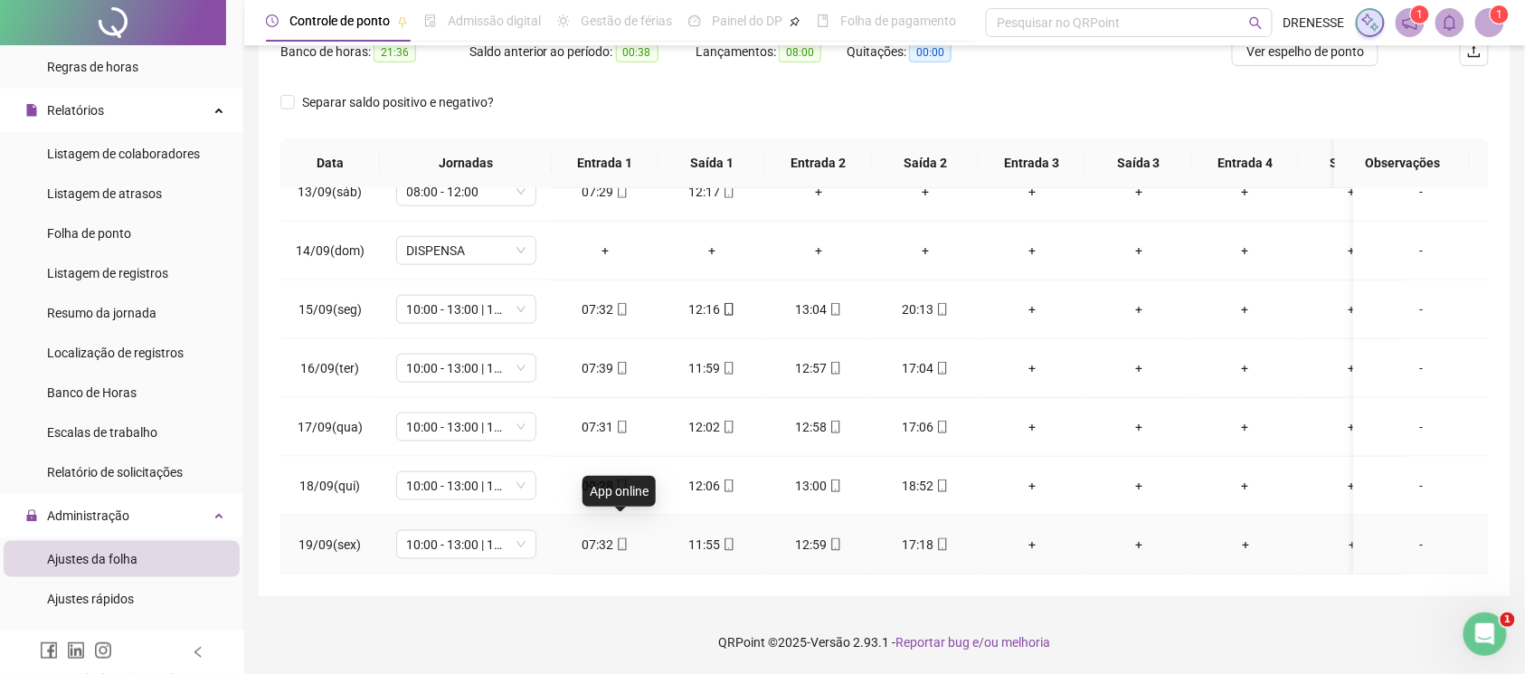
click at [624, 538] on icon "mobile" at bounding box center [622, 544] width 8 height 13
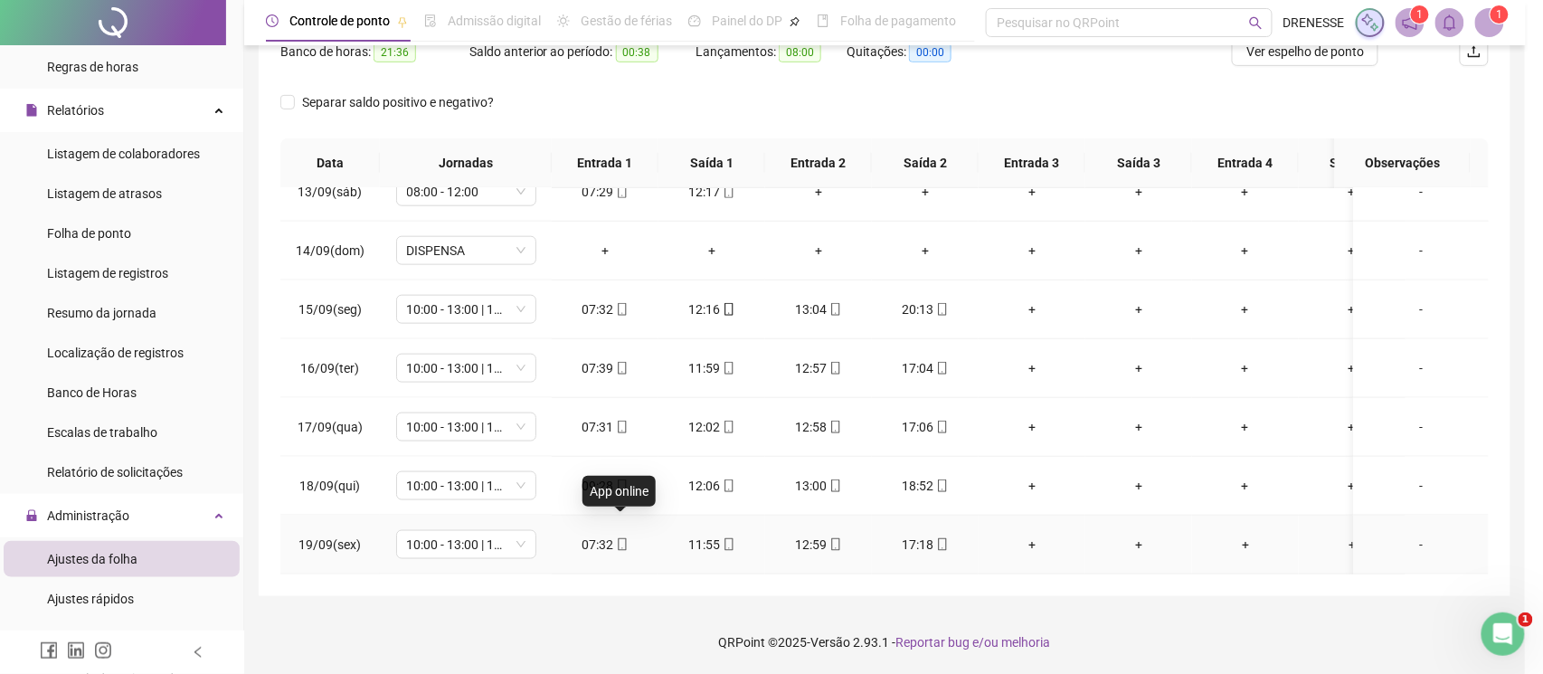
type input "**********"
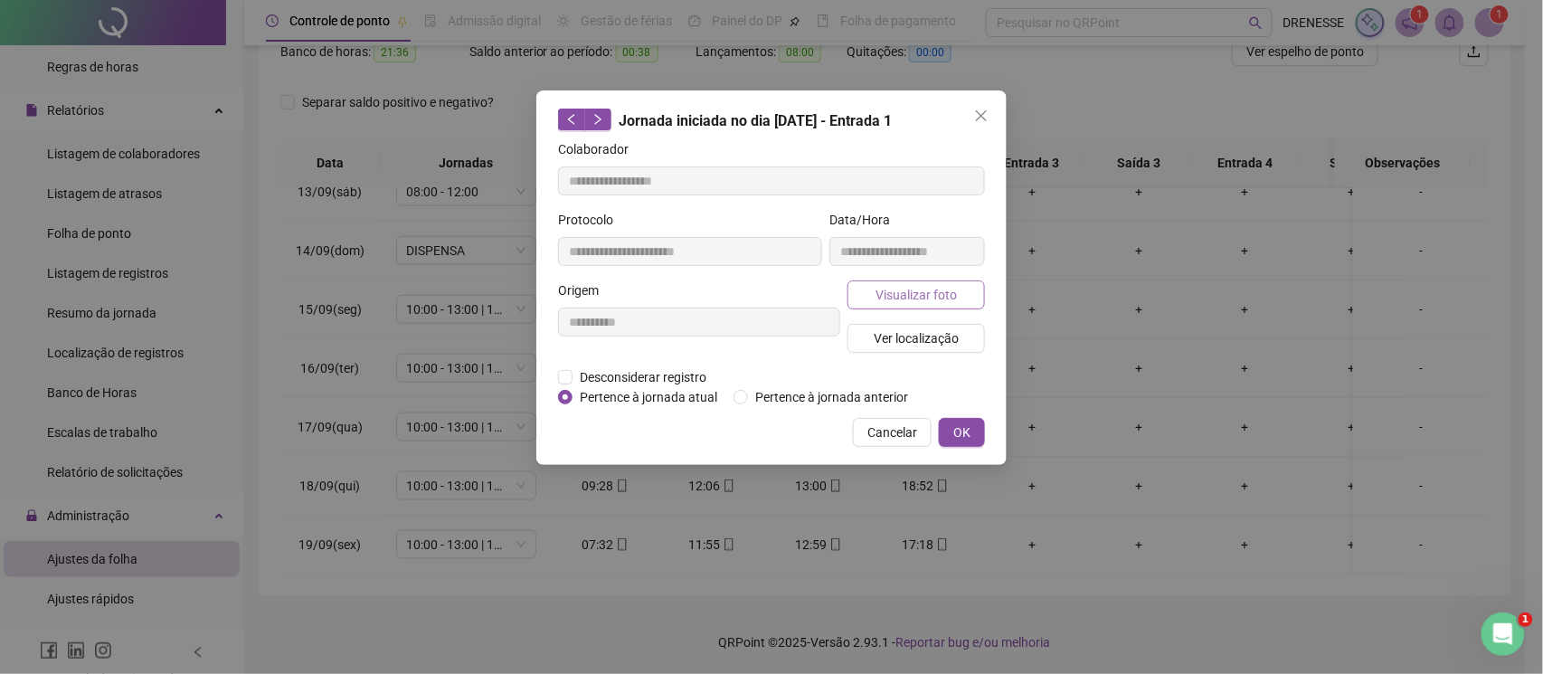
click at [912, 288] on span "Visualizar foto" at bounding box center [916, 295] width 81 height 20
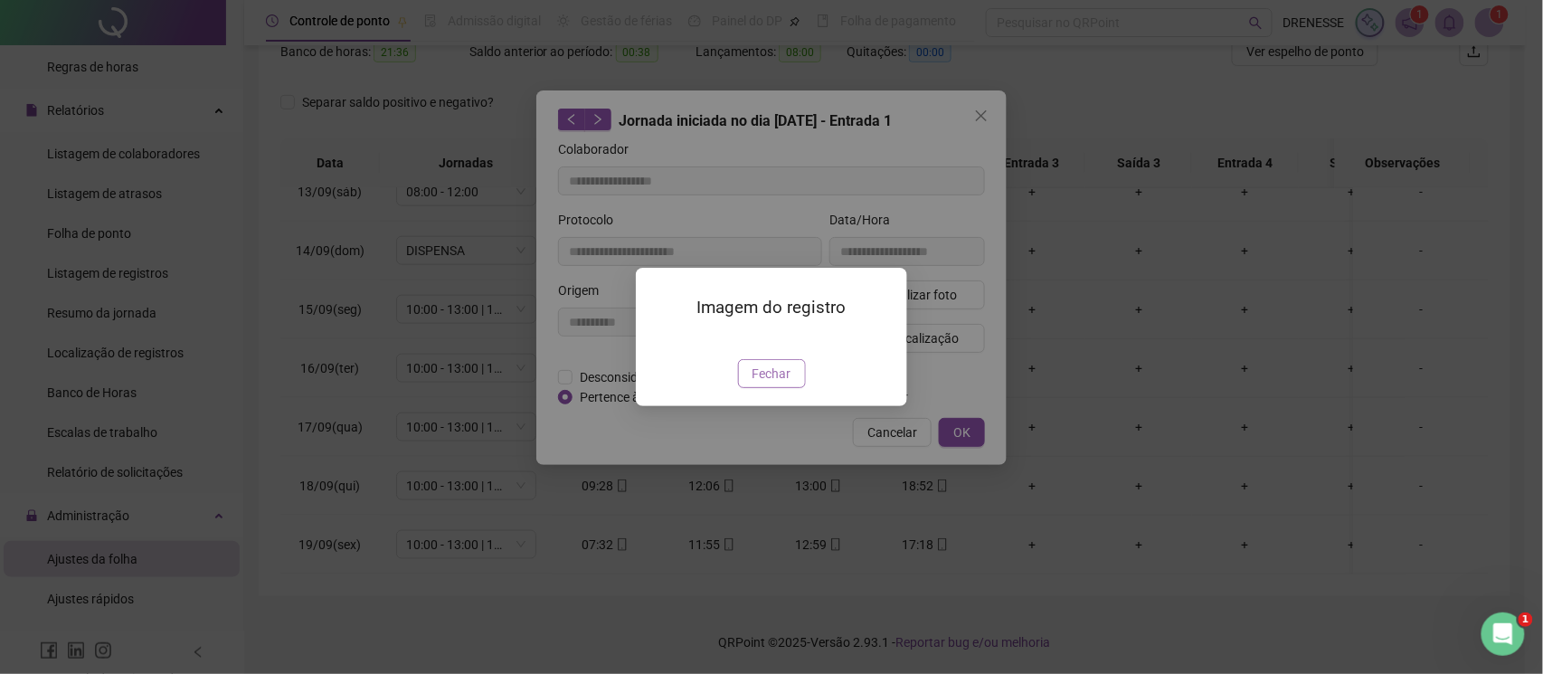
click at [774, 384] on span "Fechar" at bounding box center [772, 374] width 39 height 20
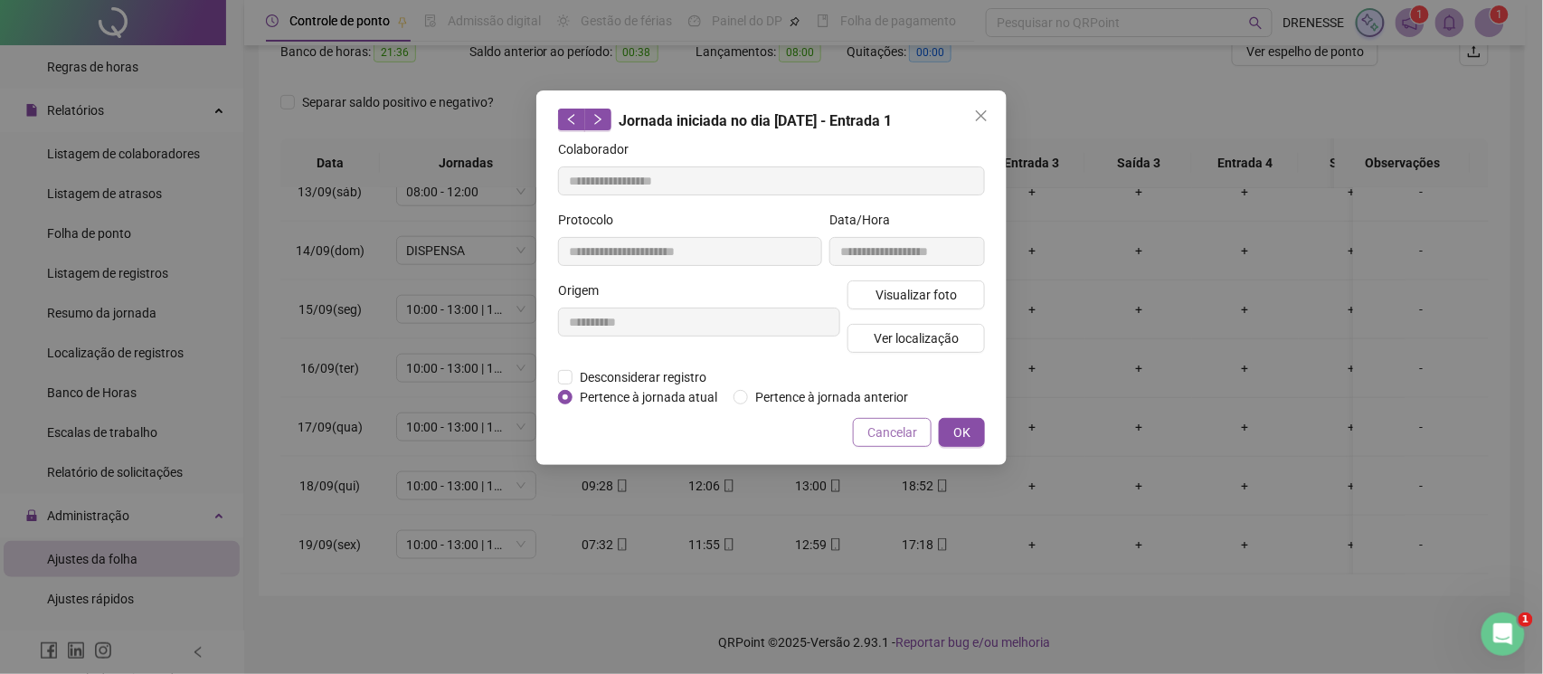
click at [885, 431] on span "Cancelar" at bounding box center [892, 432] width 50 height 20
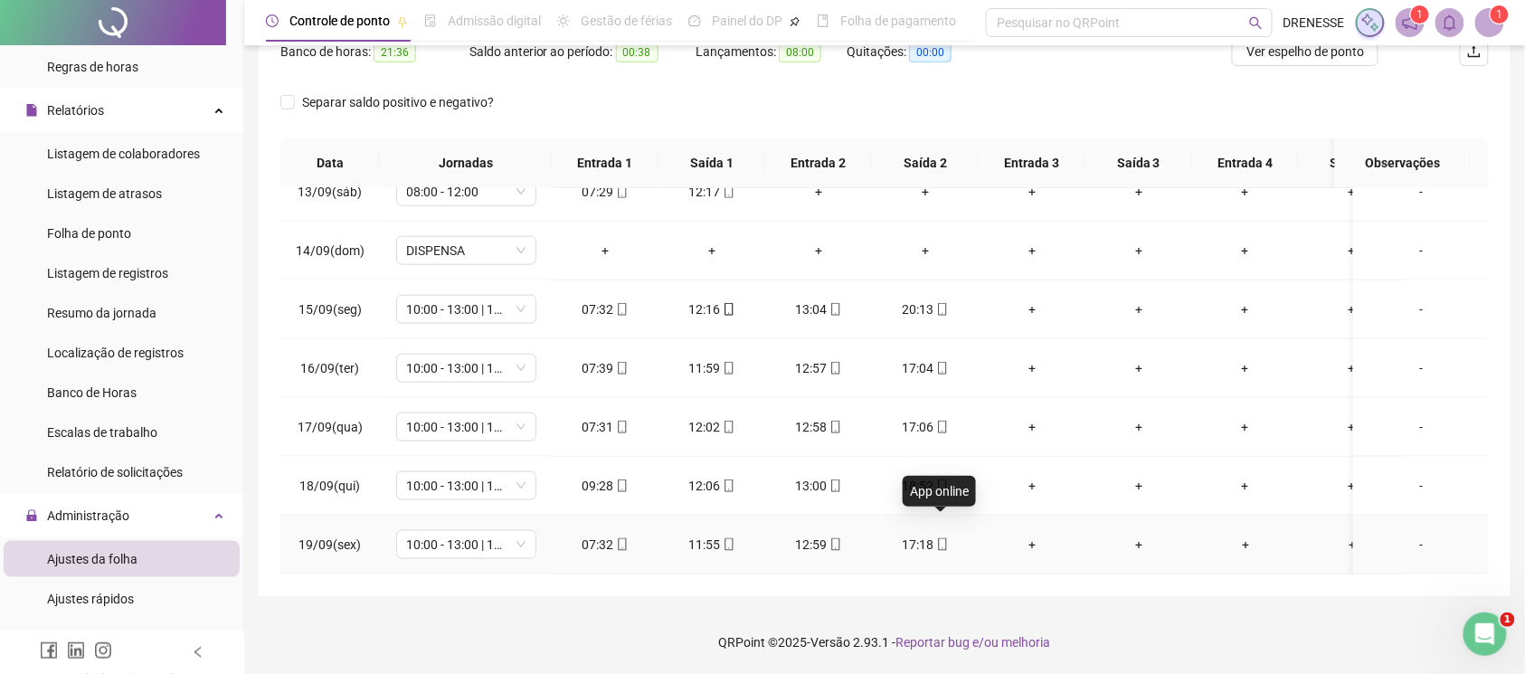
click at [938, 538] on icon "mobile" at bounding box center [942, 544] width 8 height 13
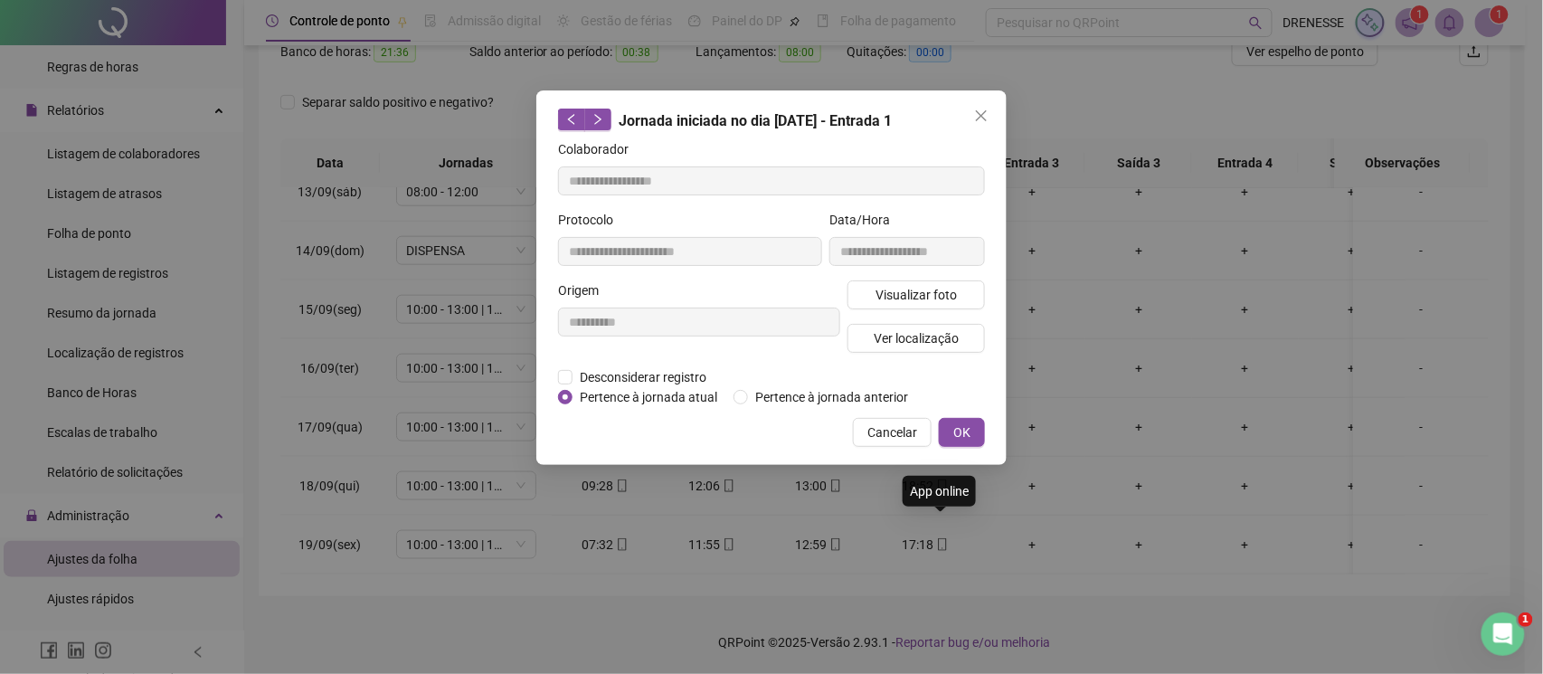
type input "**********"
click at [932, 293] on span "Visualizar foto" at bounding box center [916, 295] width 81 height 20
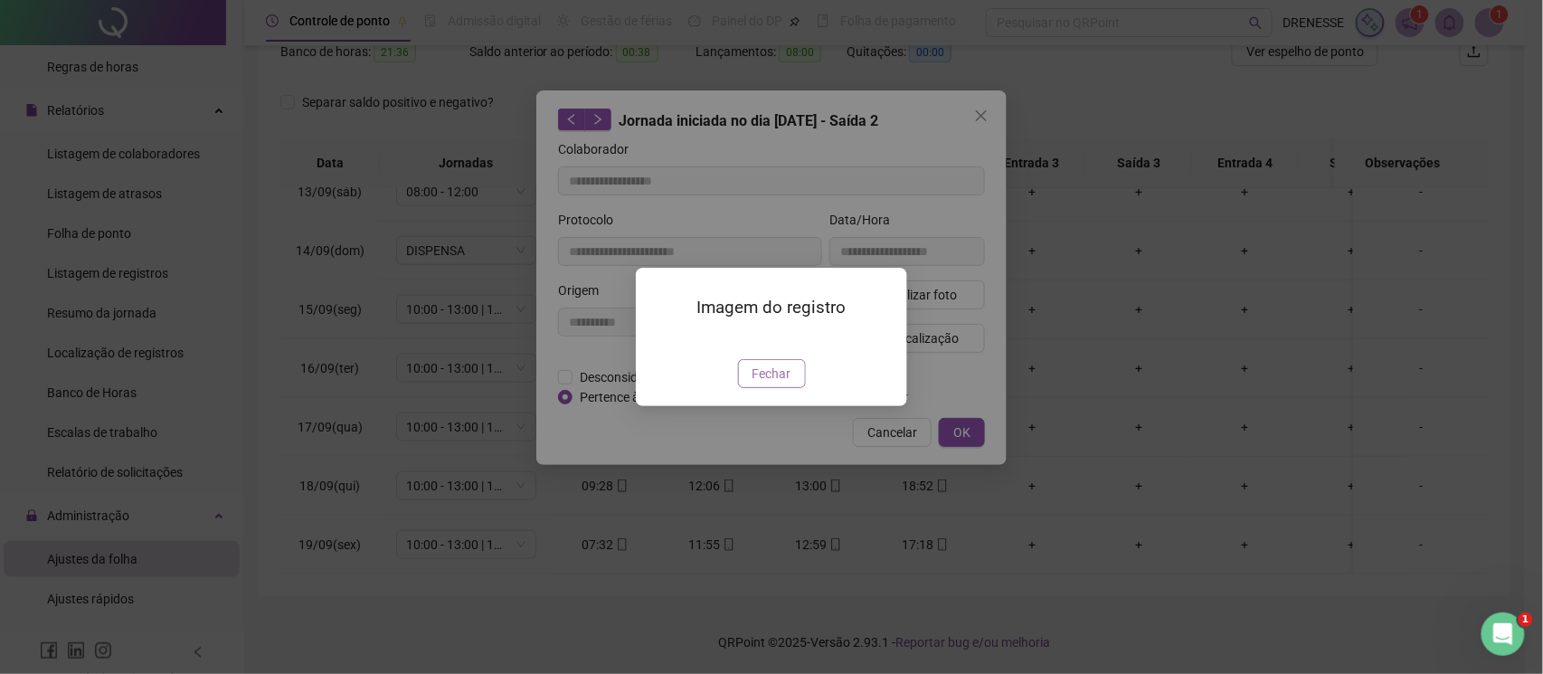
click at [779, 384] on span "Fechar" at bounding box center [772, 374] width 39 height 20
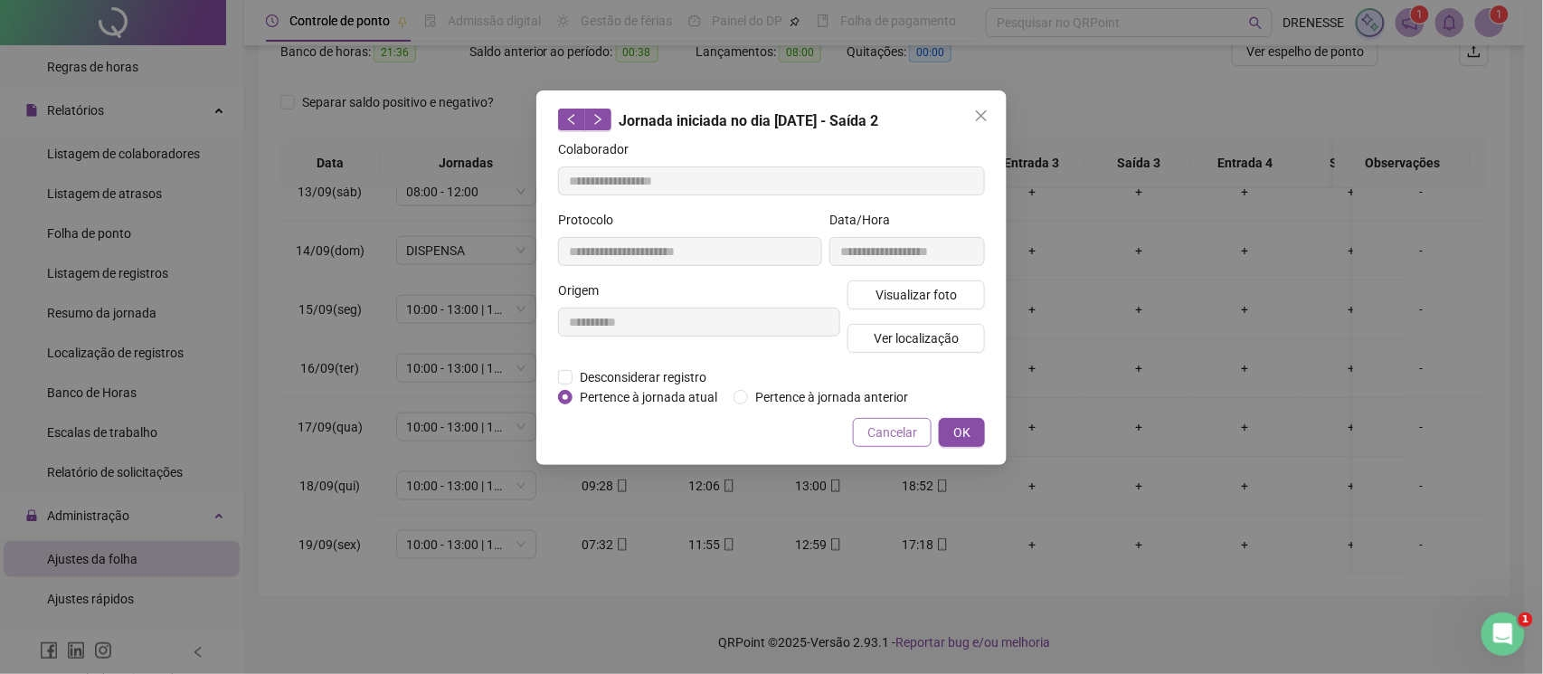
click at [891, 427] on span "Cancelar" at bounding box center [892, 432] width 50 height 20
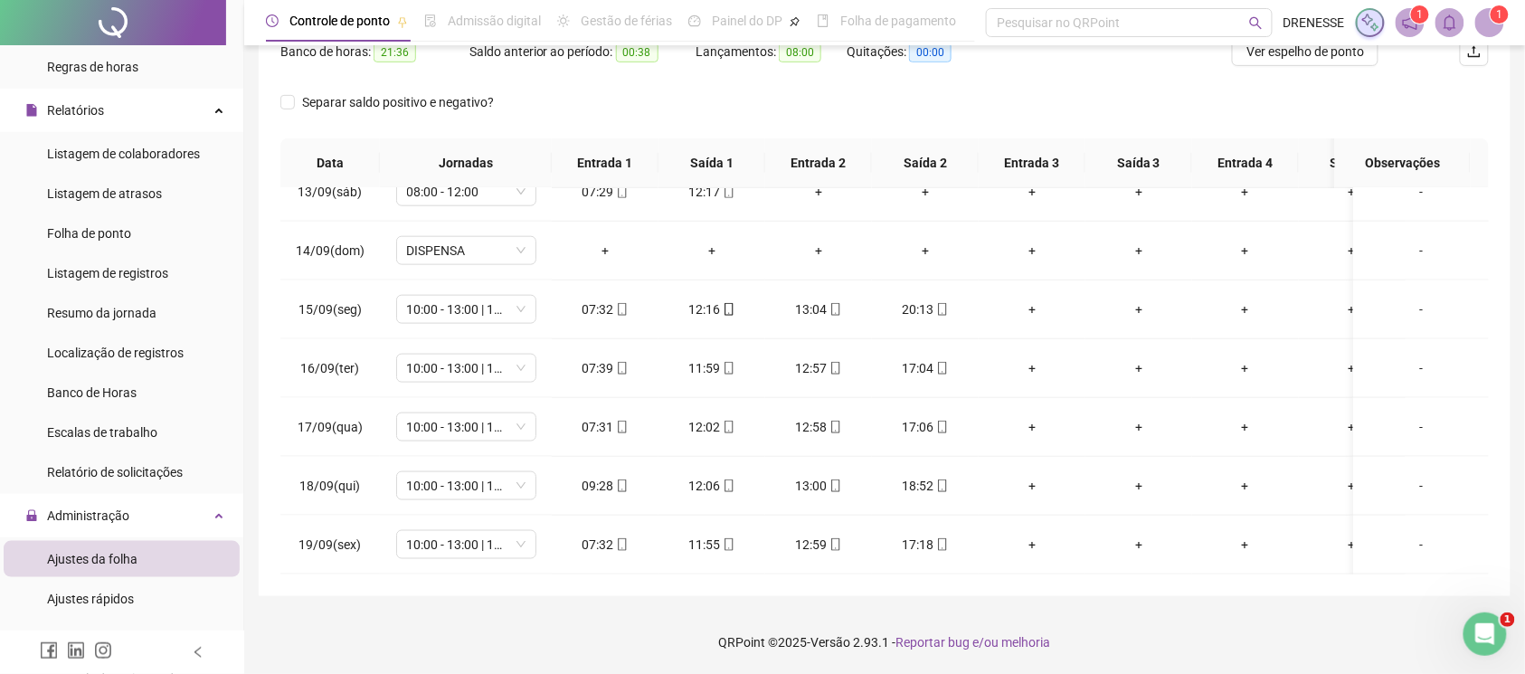
scroll to position [90, 0]
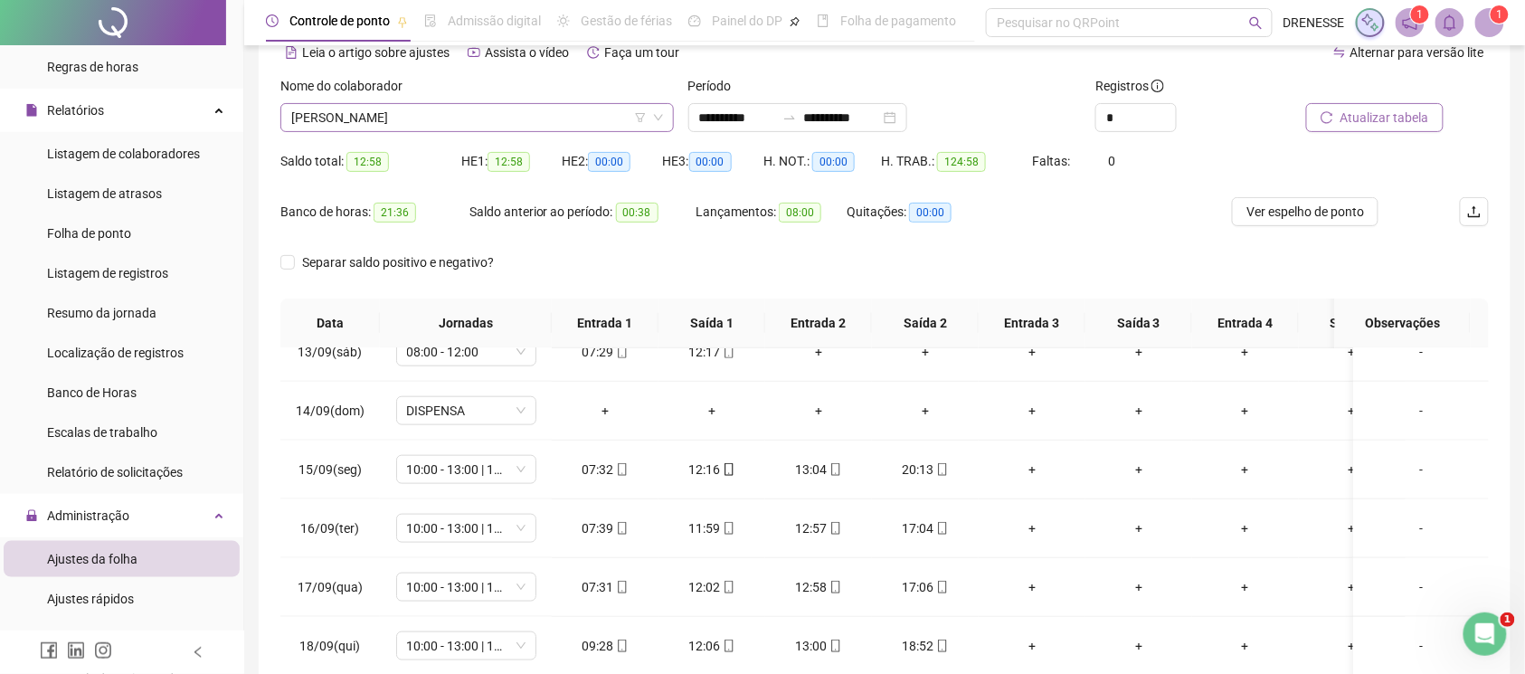
click at [384, 118] on span "[PERSON_NAME]" at bounding box center [477, 117] width 372 height 27
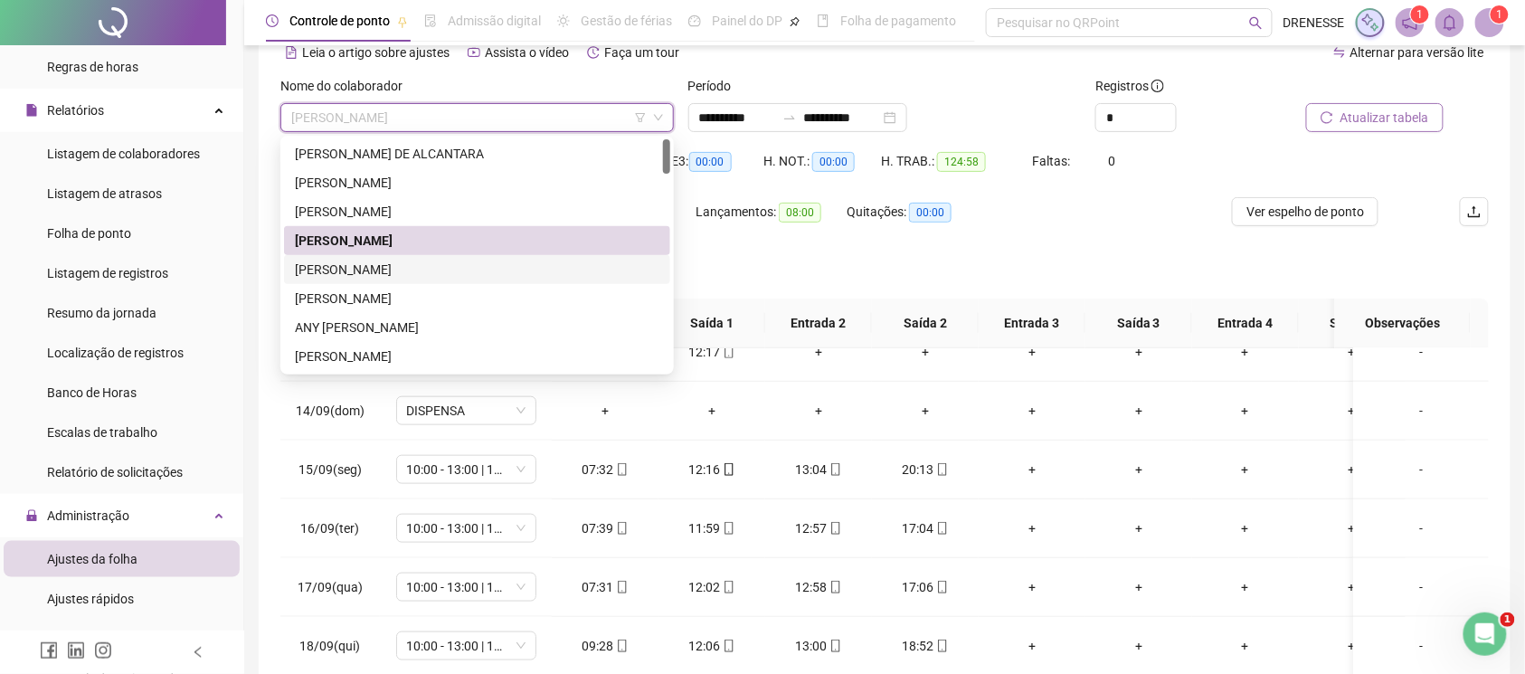
click at [395, 262] on div "[PERSON_NAME]" at bounding box center [477, 270] width 365 height 20
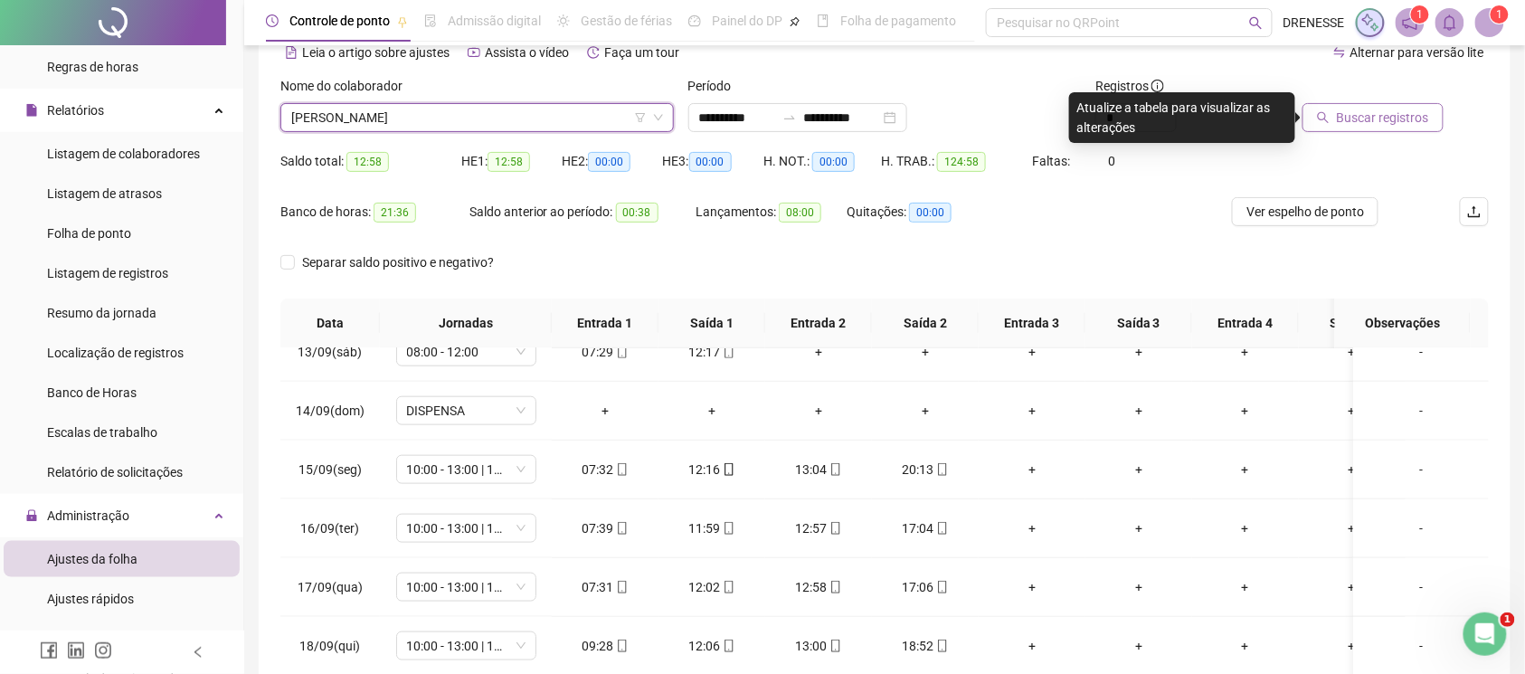
click at [1376, 119] on span "Buscar registros" at bounding box center [1383, 118] width 92 height 20
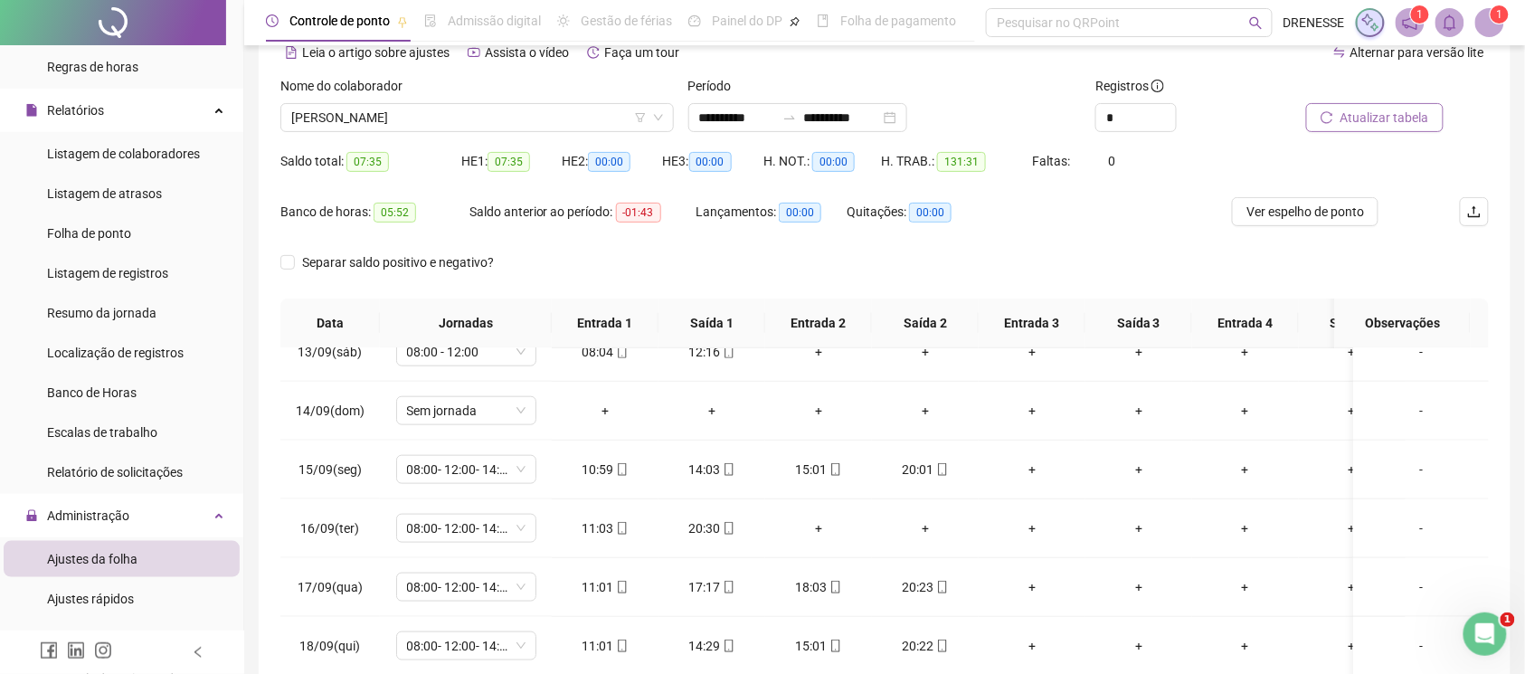
scroll to position [251, 0]
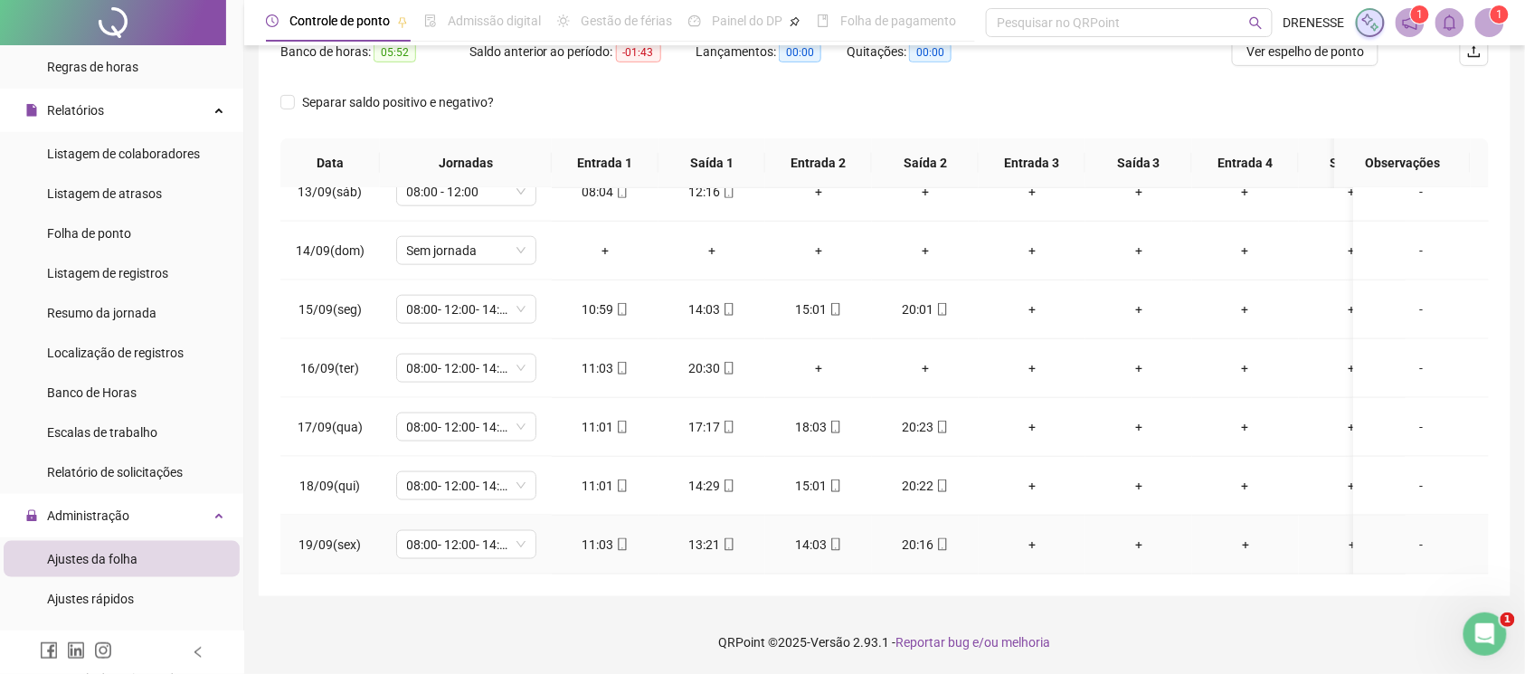
click at [628, 535] on div "11:03" at bounding box center [605, 545] width 78 height 20
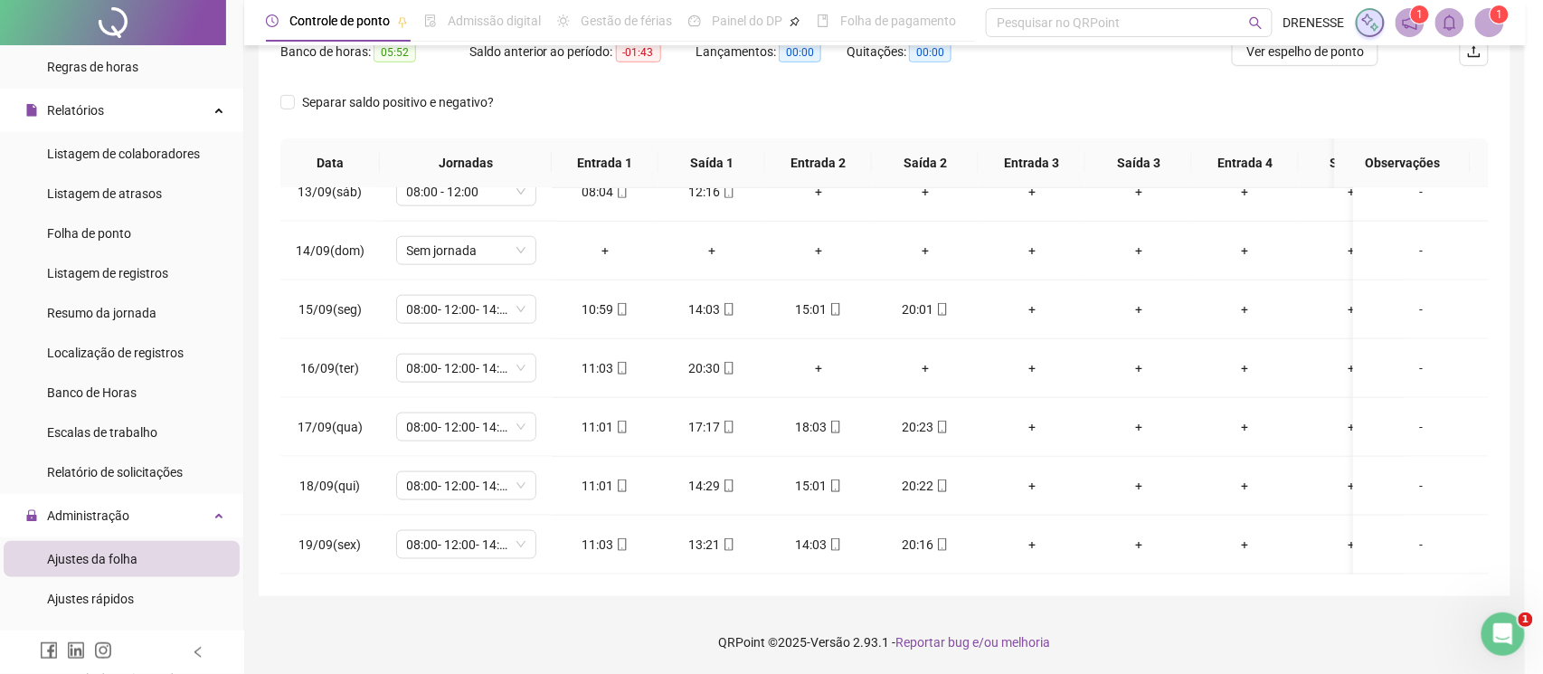
type input "**********"
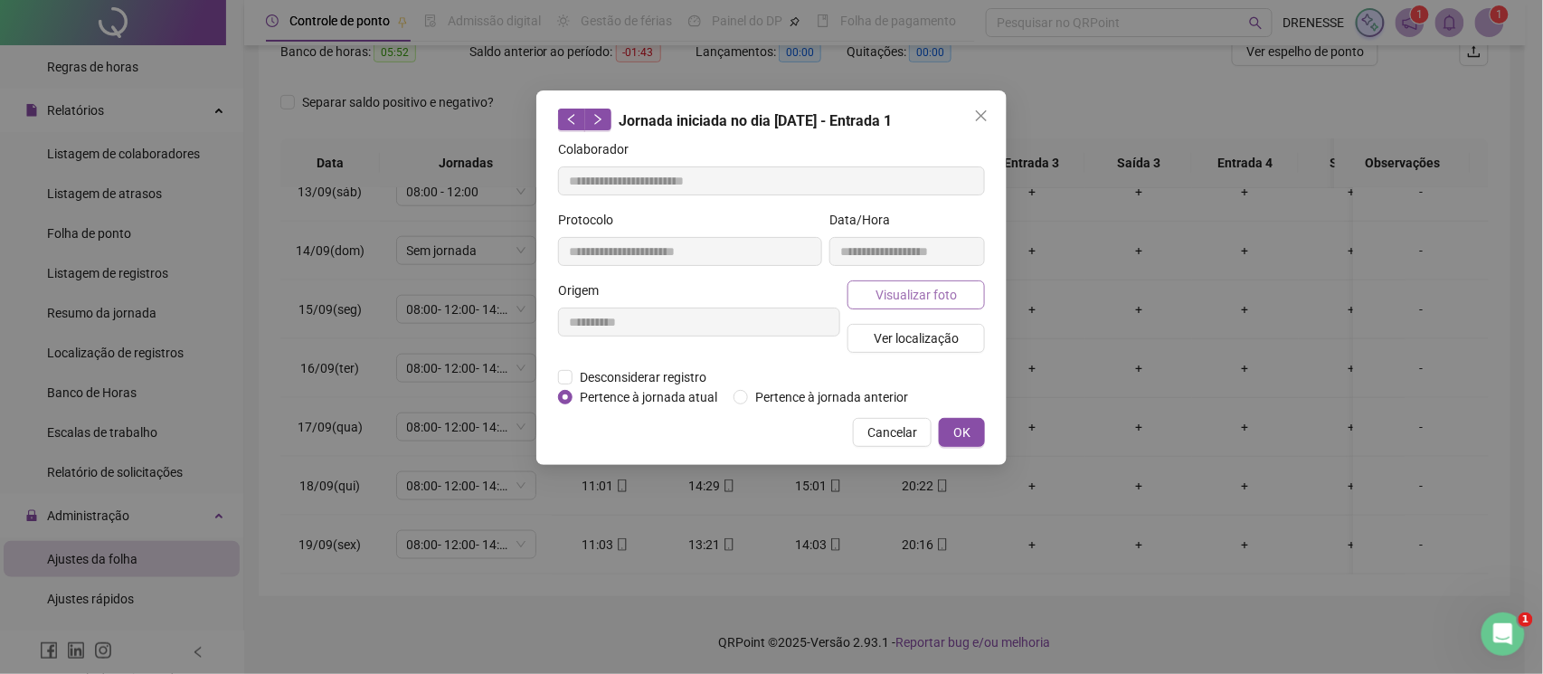
click at [902, 308] on button "Visualizar foto" at bounding box center [916, 294] width 137 height 29
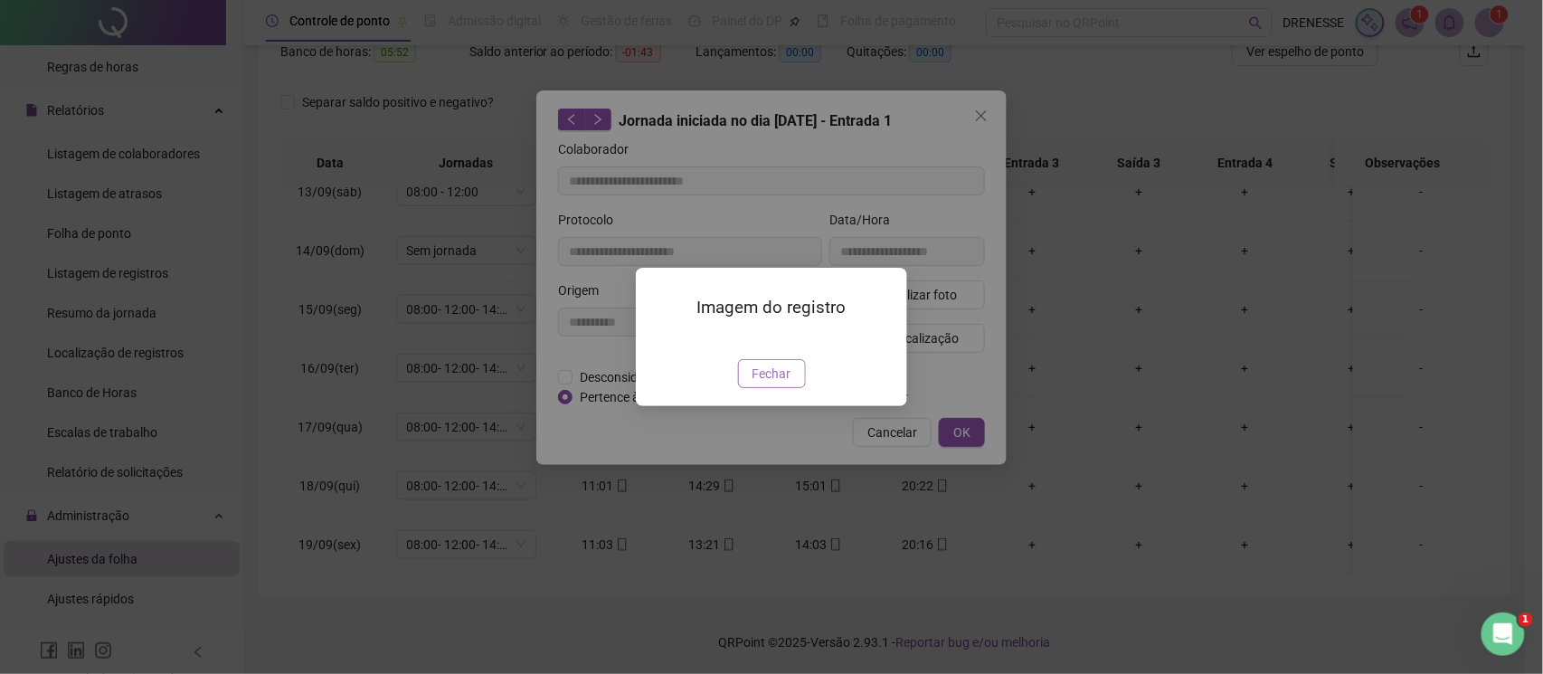
click at [772, 384] on span "Fechar" at bounding box center [772, 374] width 39 height 20
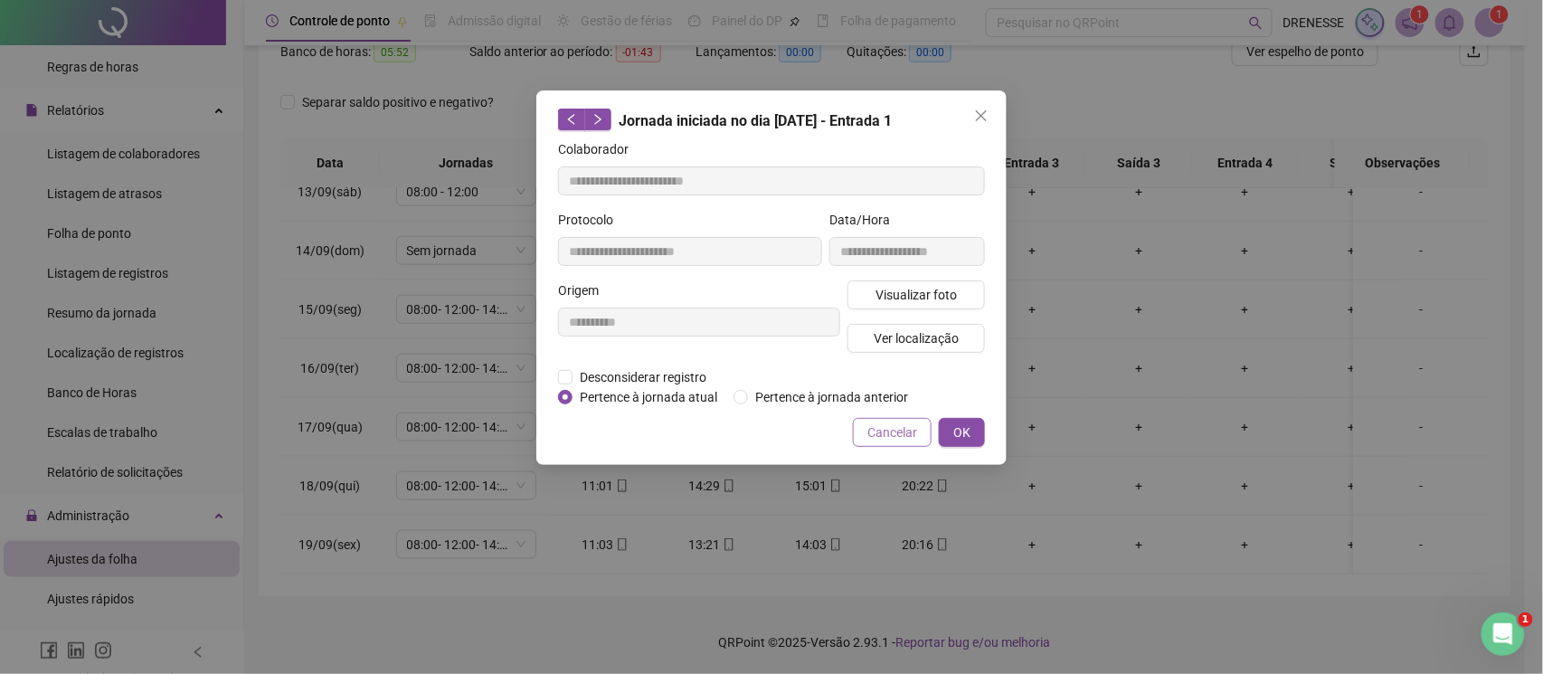
click at [877, 435] on span "Cancelar" at bounding box center [892, 432] width 50 height 20
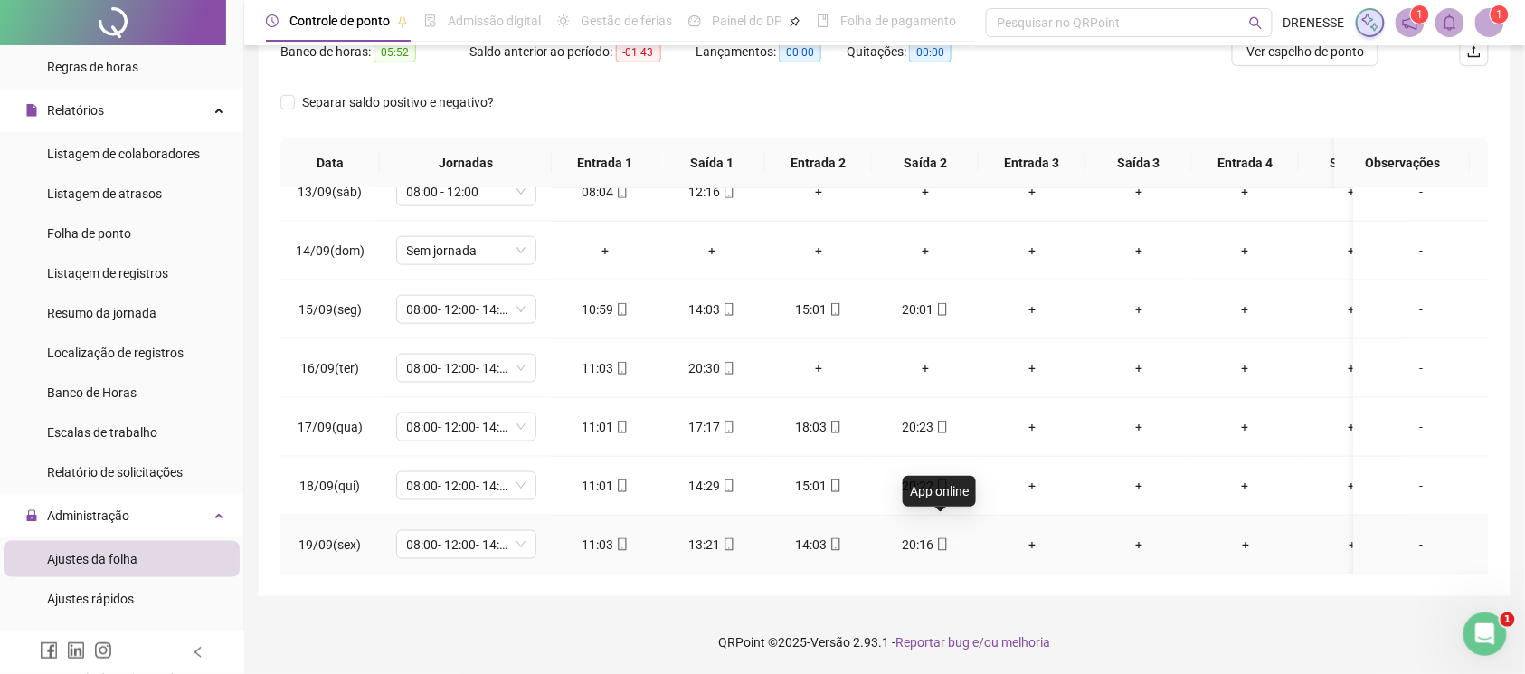
click at [946, 538] on icon "mobile" at bounding box center [942, 544] width 13 height 13
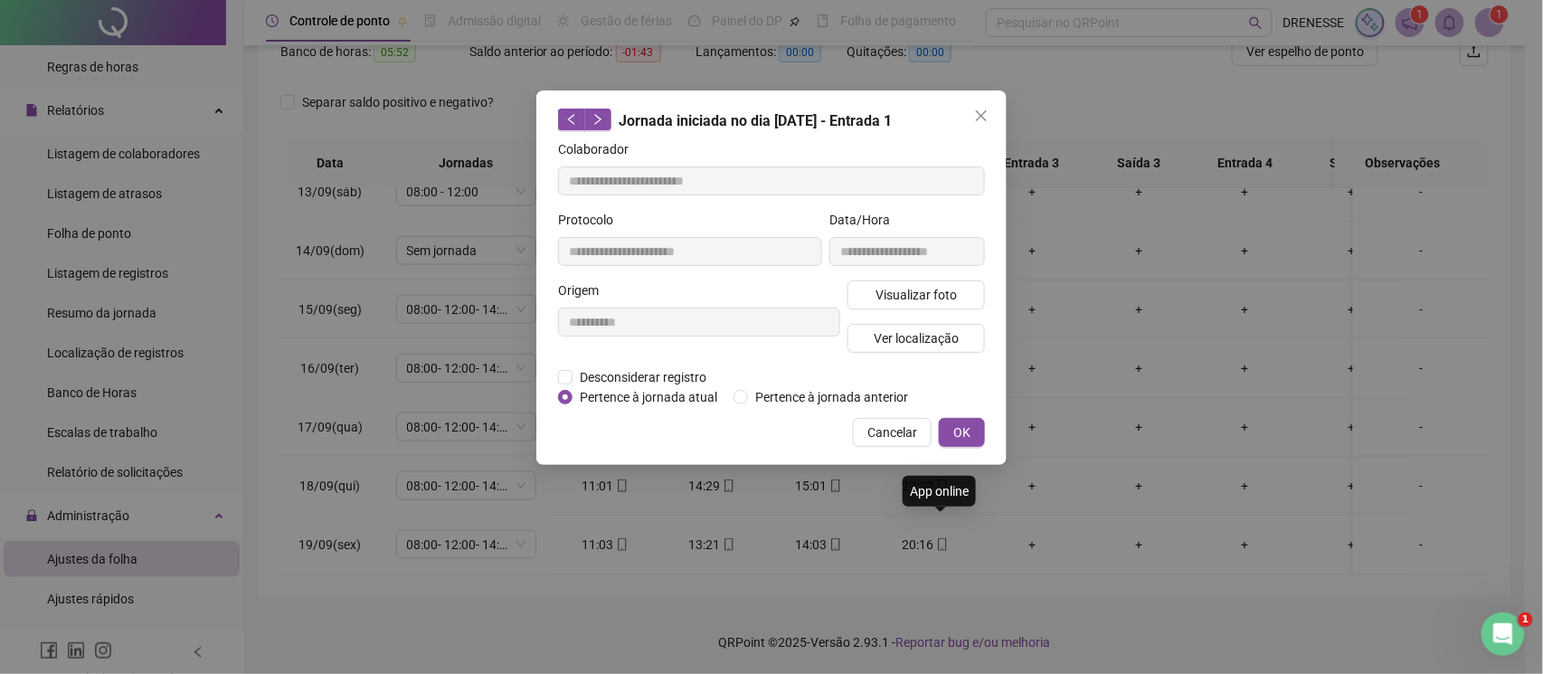
type input "**********"
click at [908, 287] on span "Visualizar foto" at bounding box center [916, 295] width 81 height 20
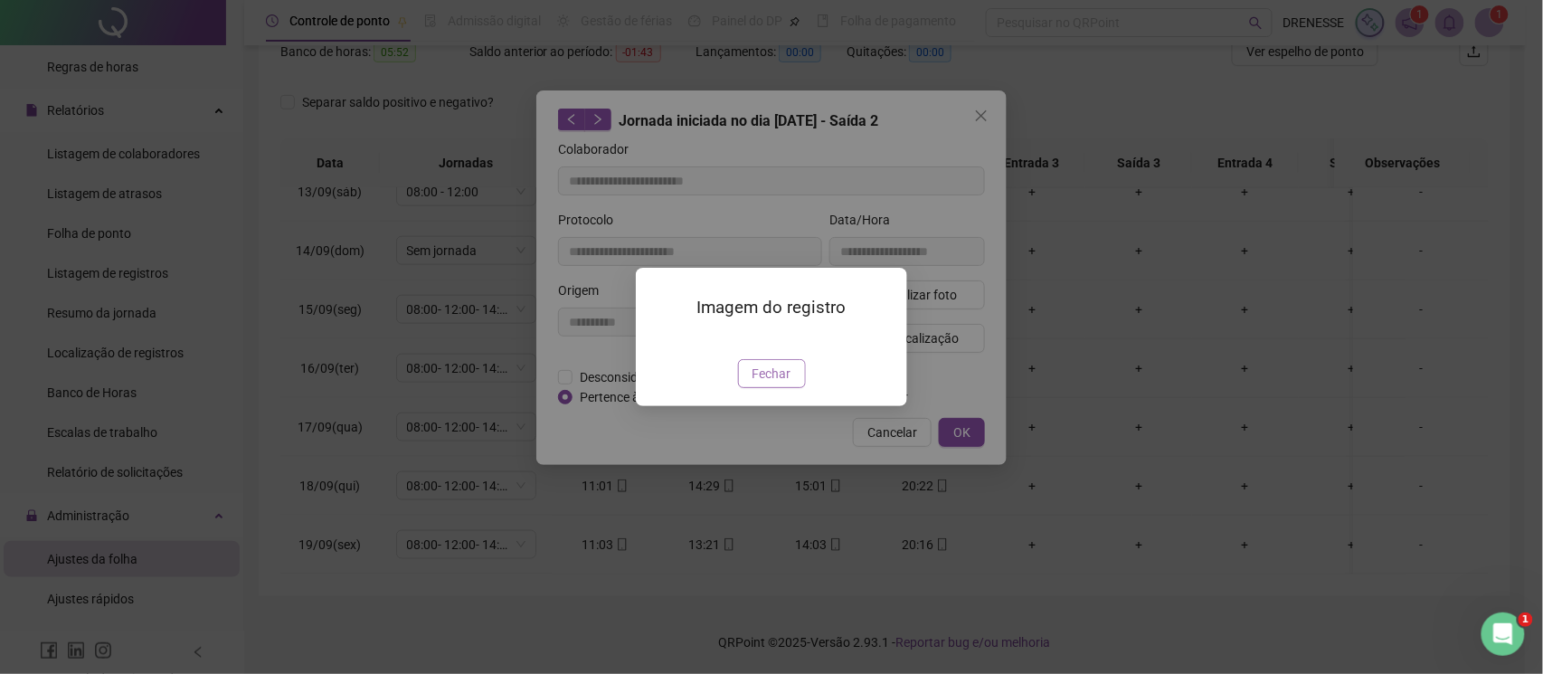
click at [775, 384] on span "Fechar" at bounding box center [772, 374] width 39 height 20
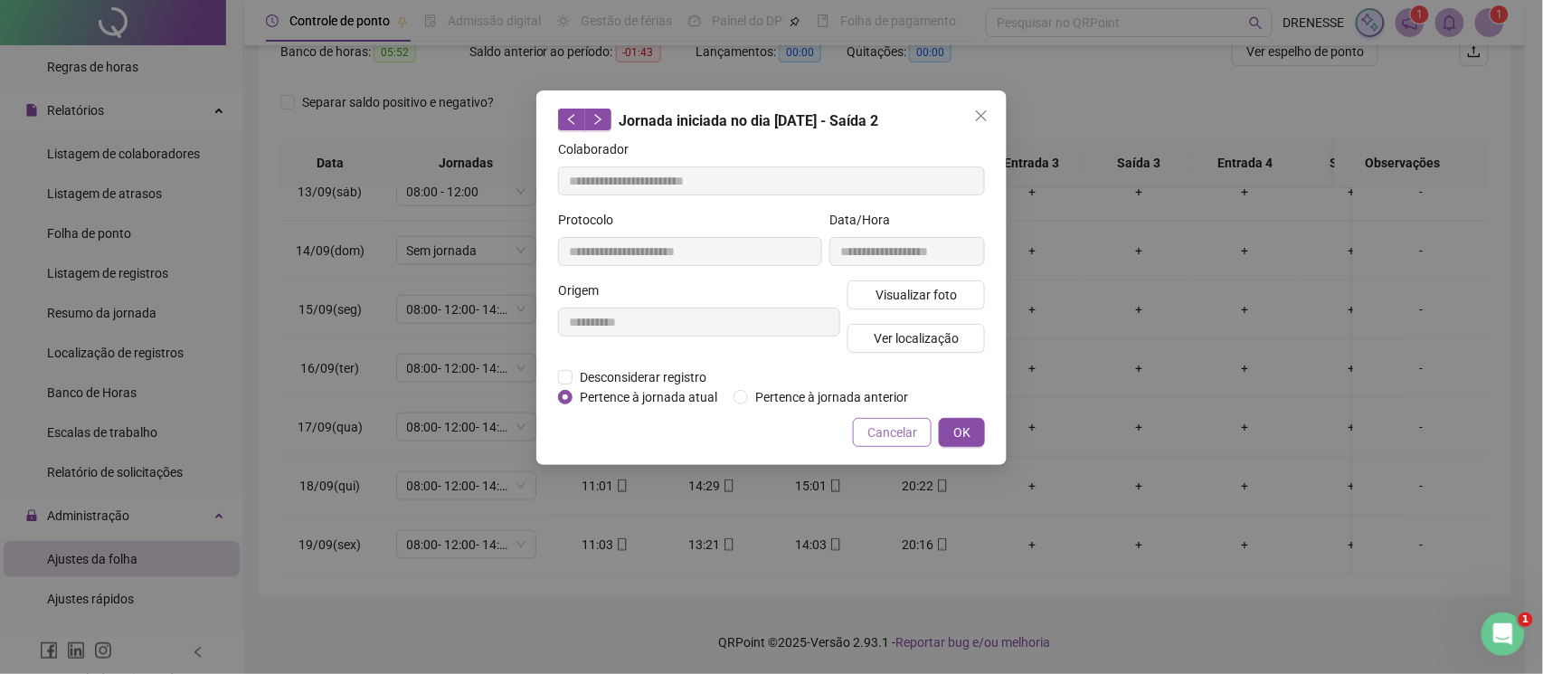
click at [870, 438] on span "Cancelar" at bounding box center [892, 432] width 50 height 20
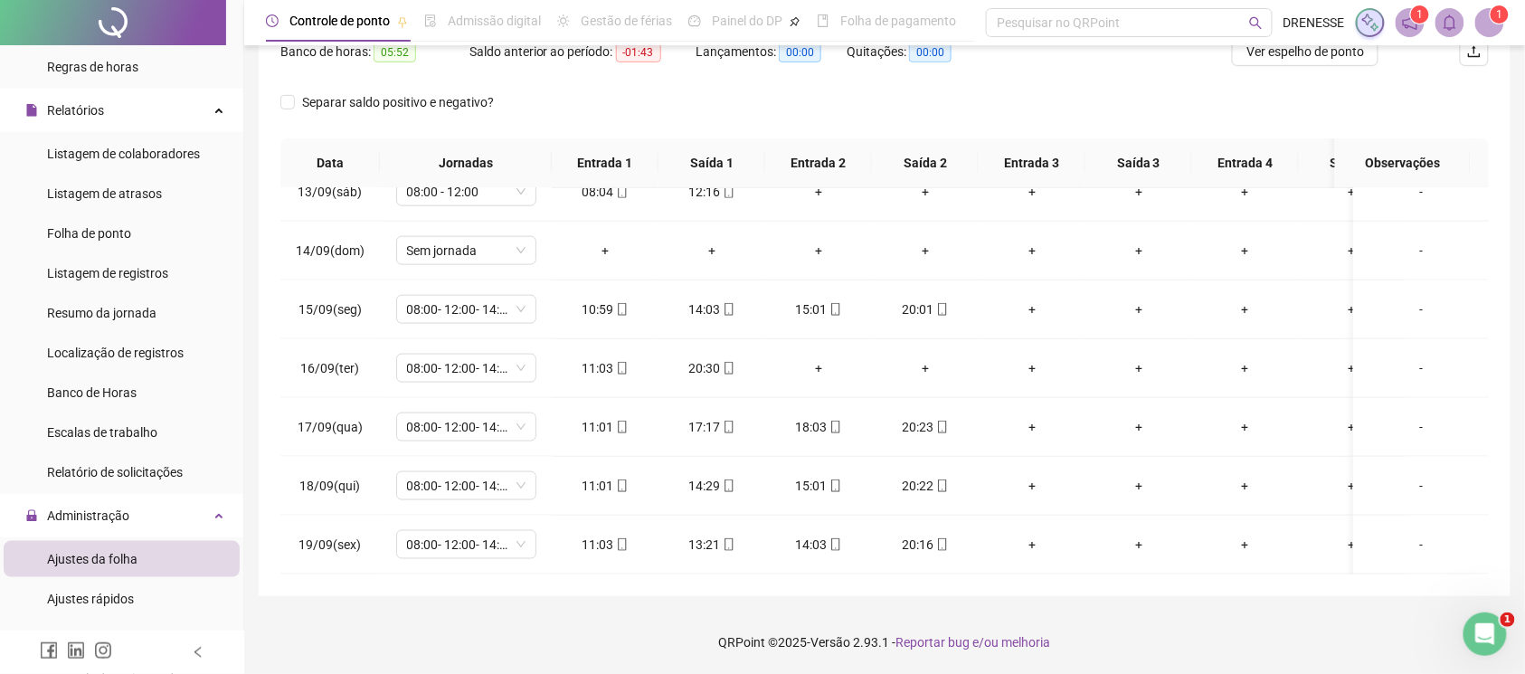
scroll to position [90, 0]
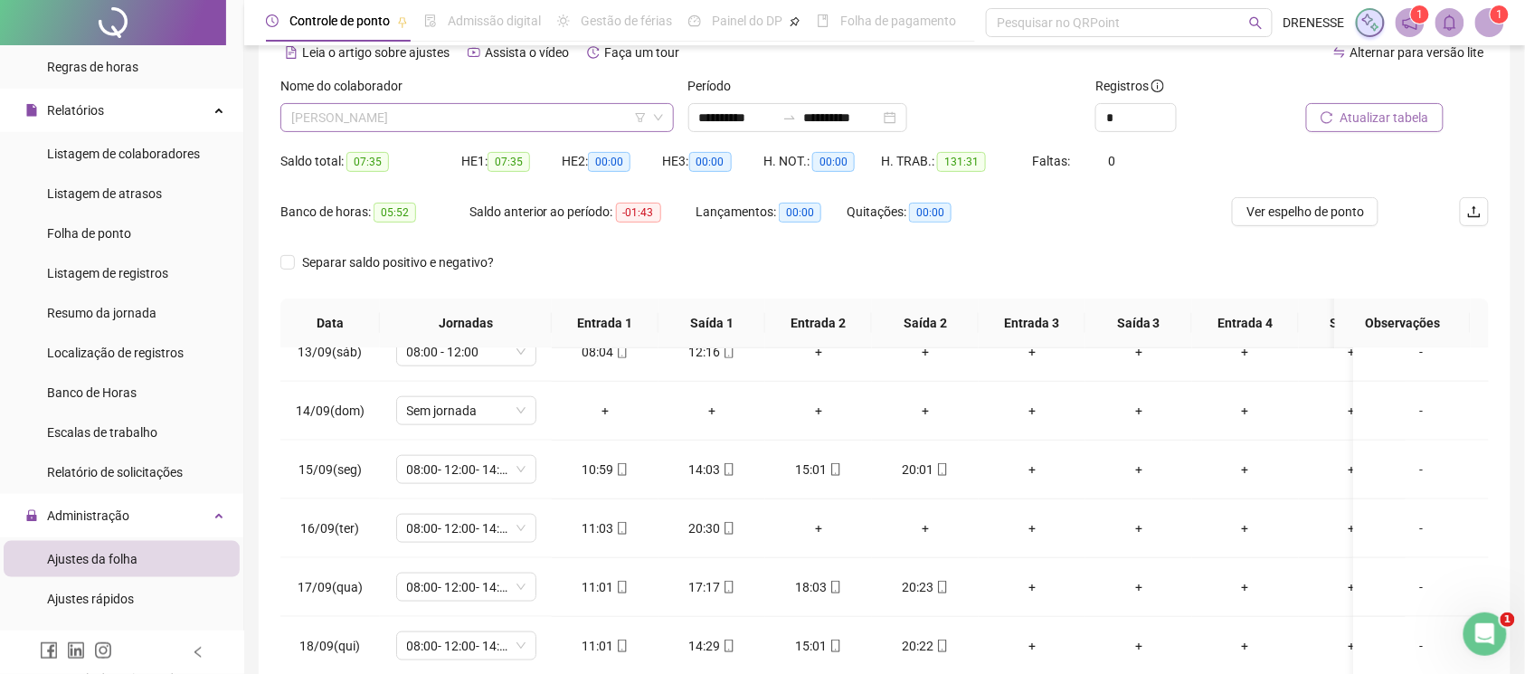
click at [420, 118] on span "[PERSON_NAME]" at bounding box center [477, 117] width 372 height 27
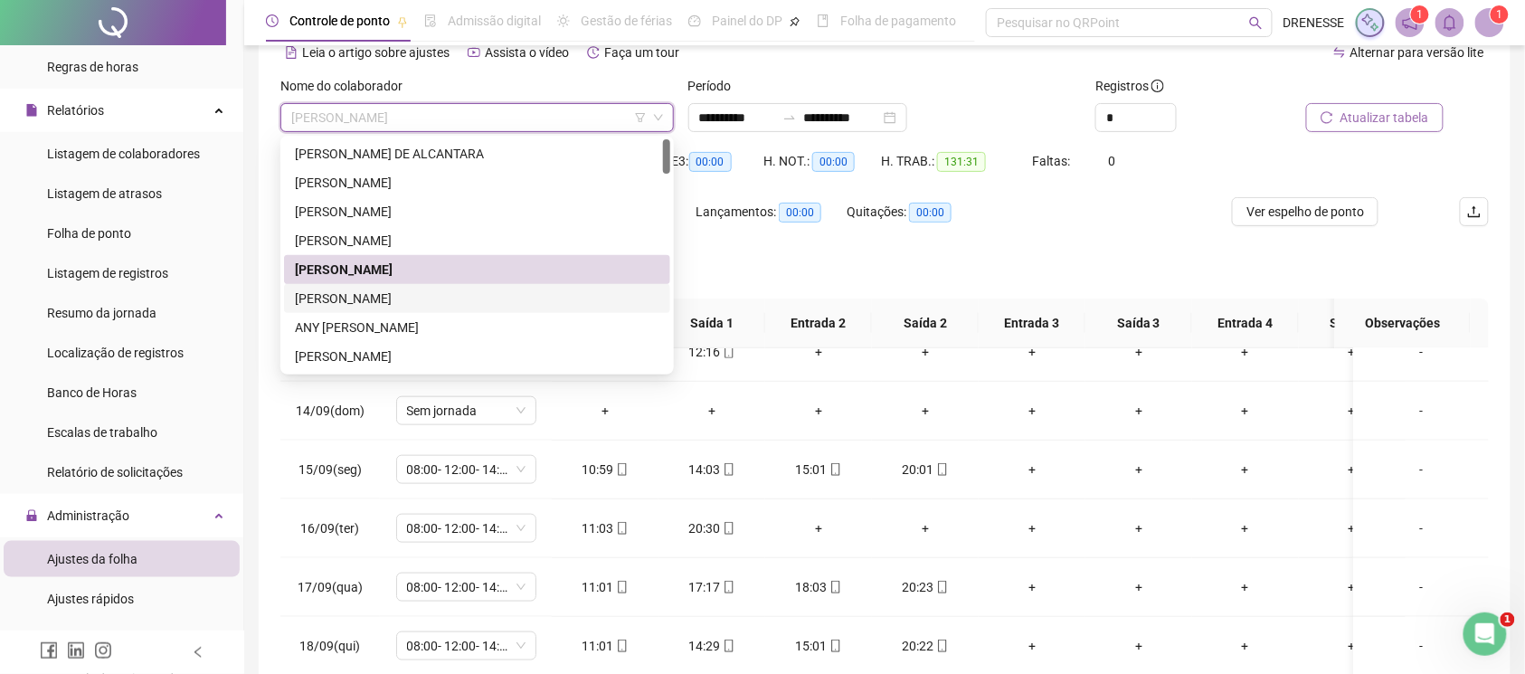
click at [384, 295] on div "[PERSON_NAME]" at bounding box center [477, 299] width 365 height 20
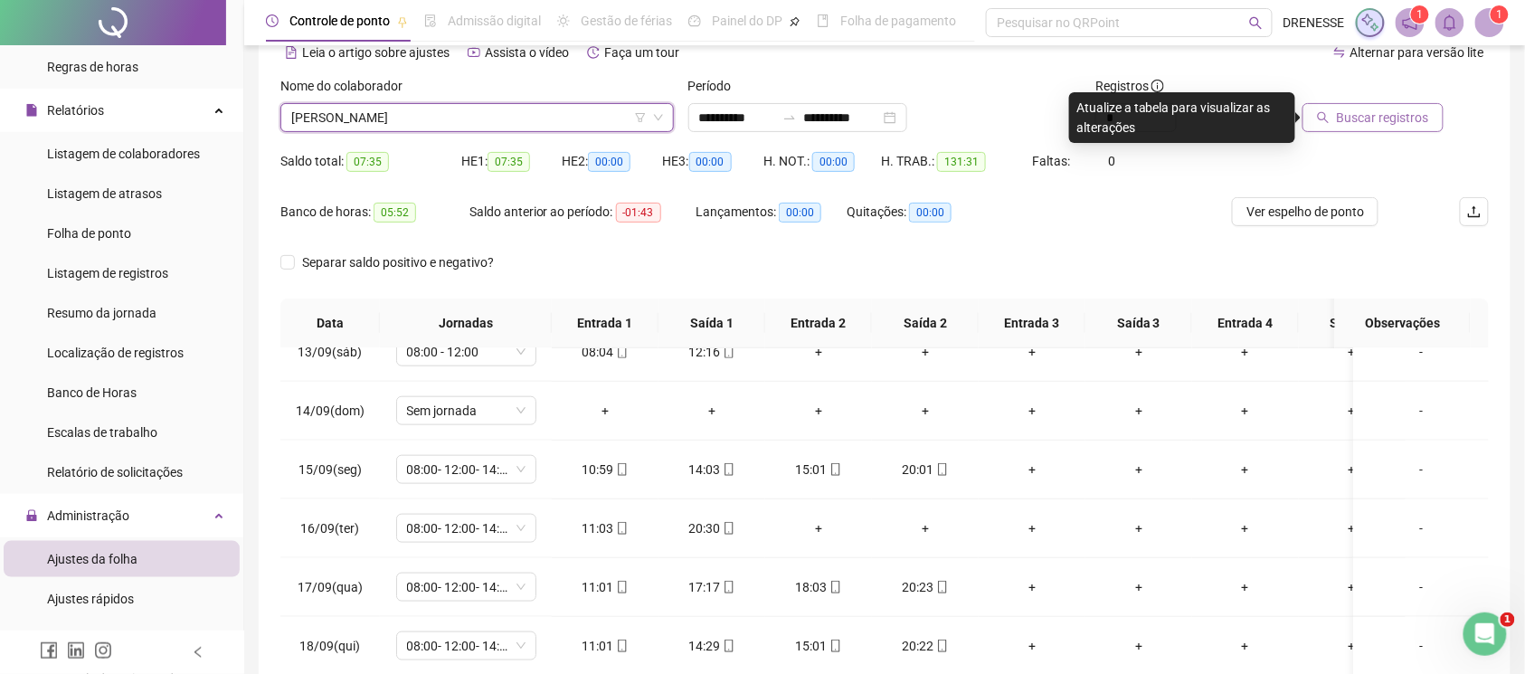
click at [1361, 112] on span "Buscar registros" at bounding box center [1383, 118] width 92 height 20
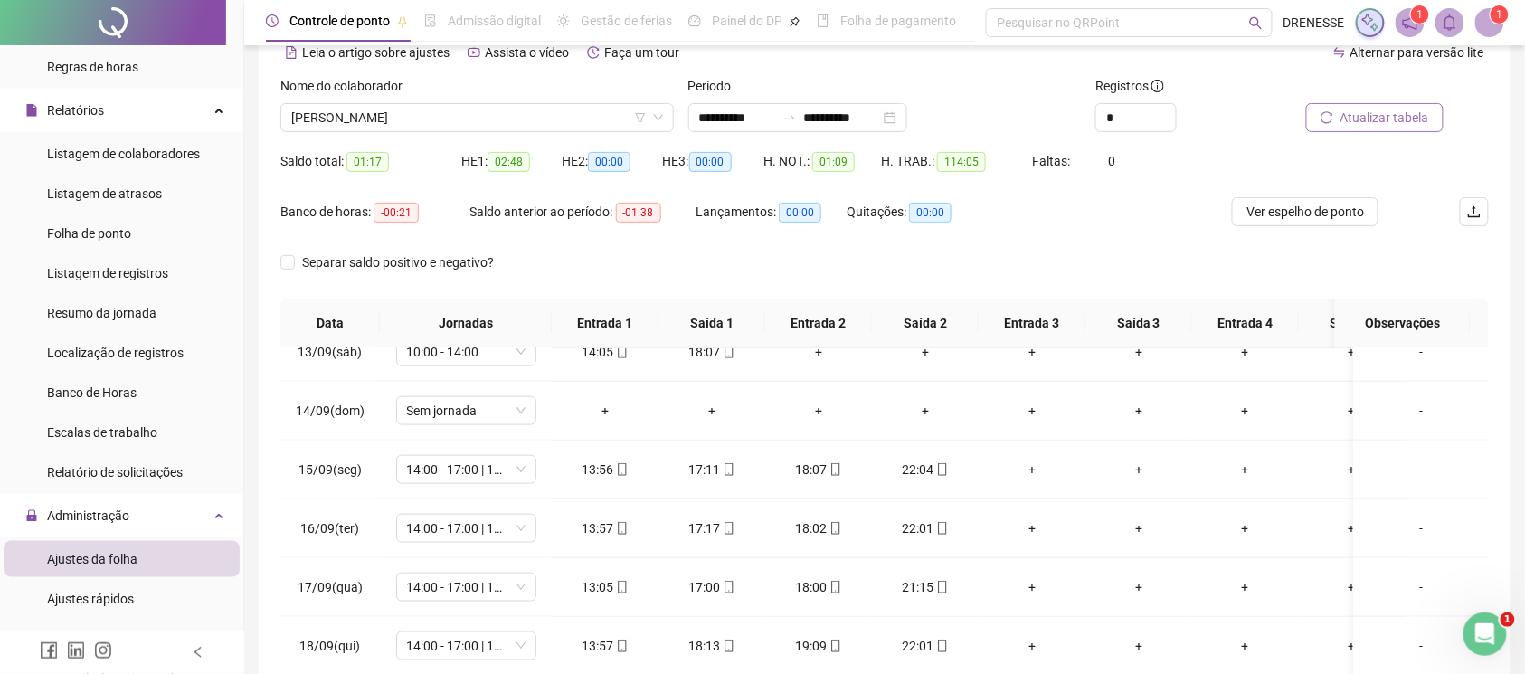
scroll to position [251, 0]
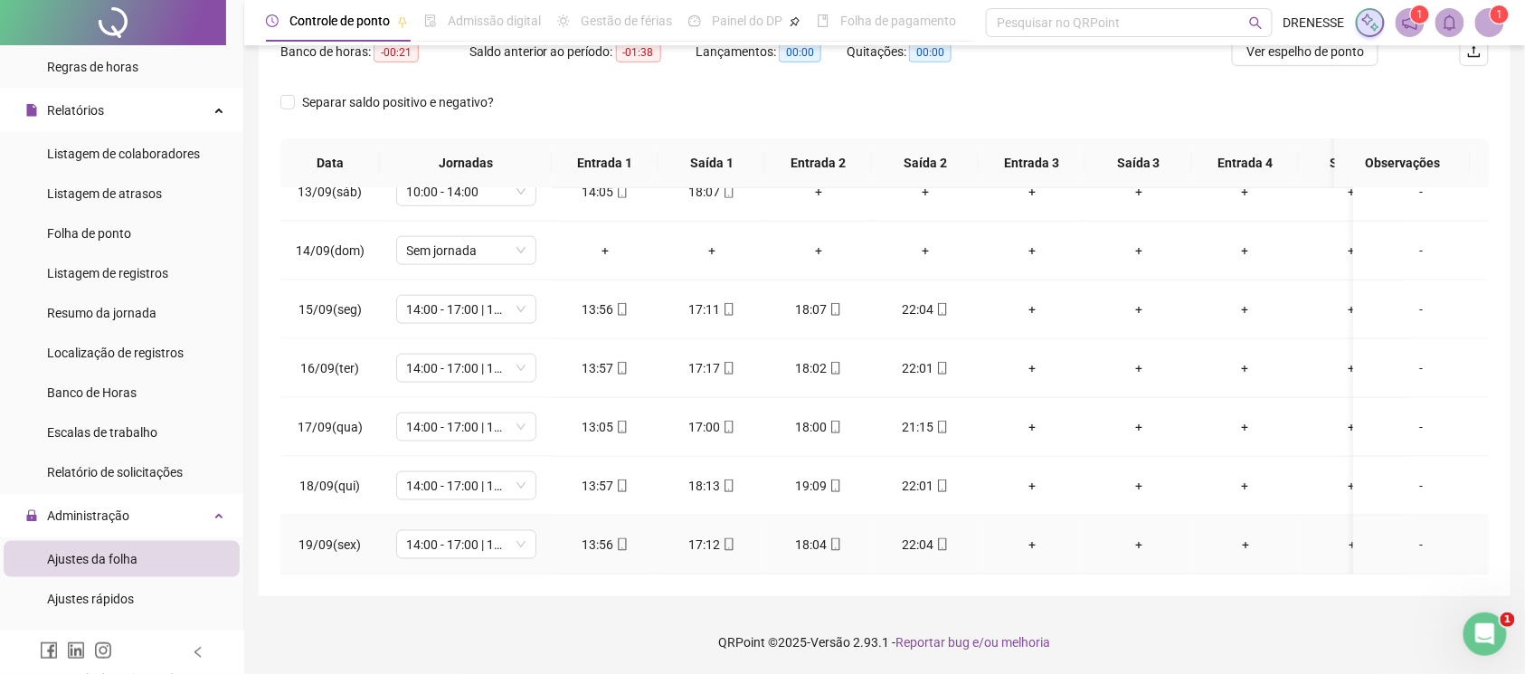
click at [616, 538] on icon "mobile" at bounding box center [622, 544] width 13 height 13
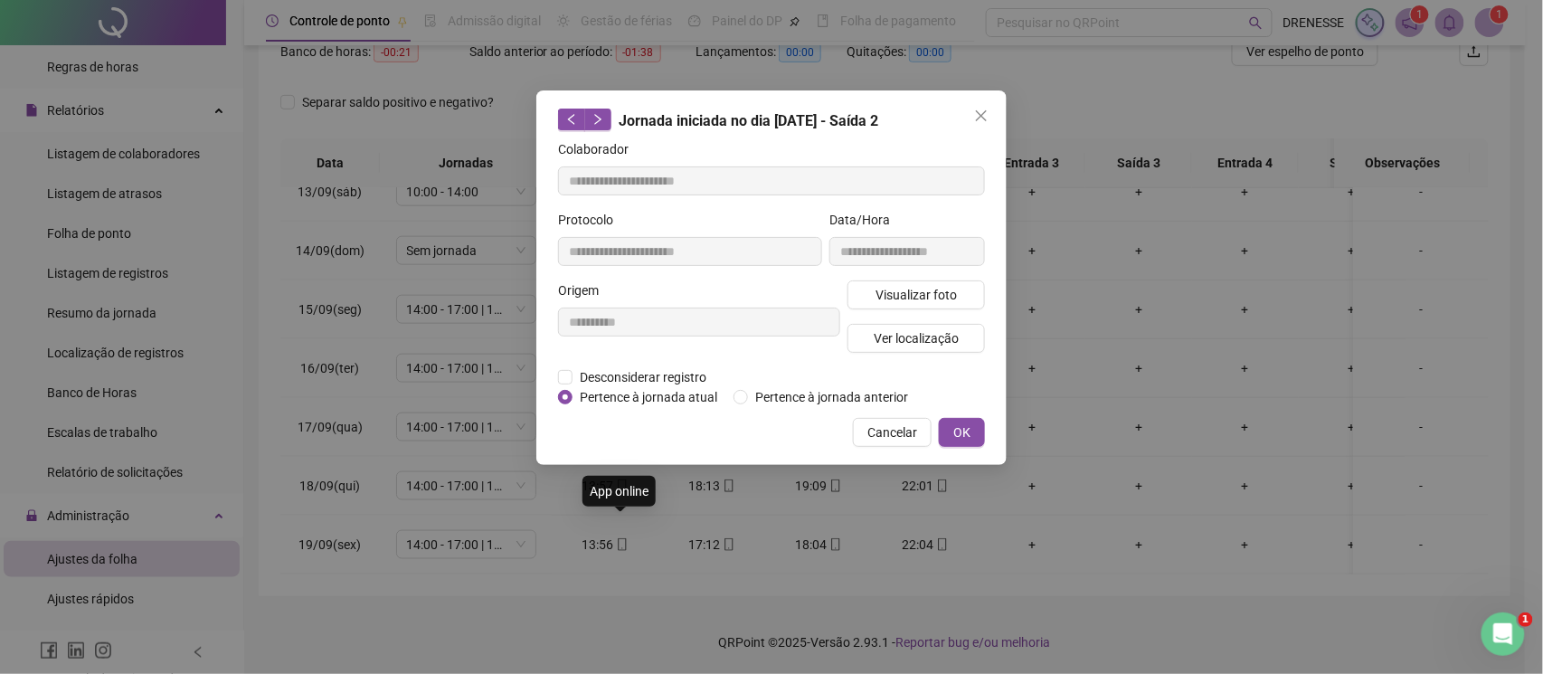
type input "**********"
click at [894, 294] on span "Visualizar foto" at bounding box center [916, 295] width 81 height 20
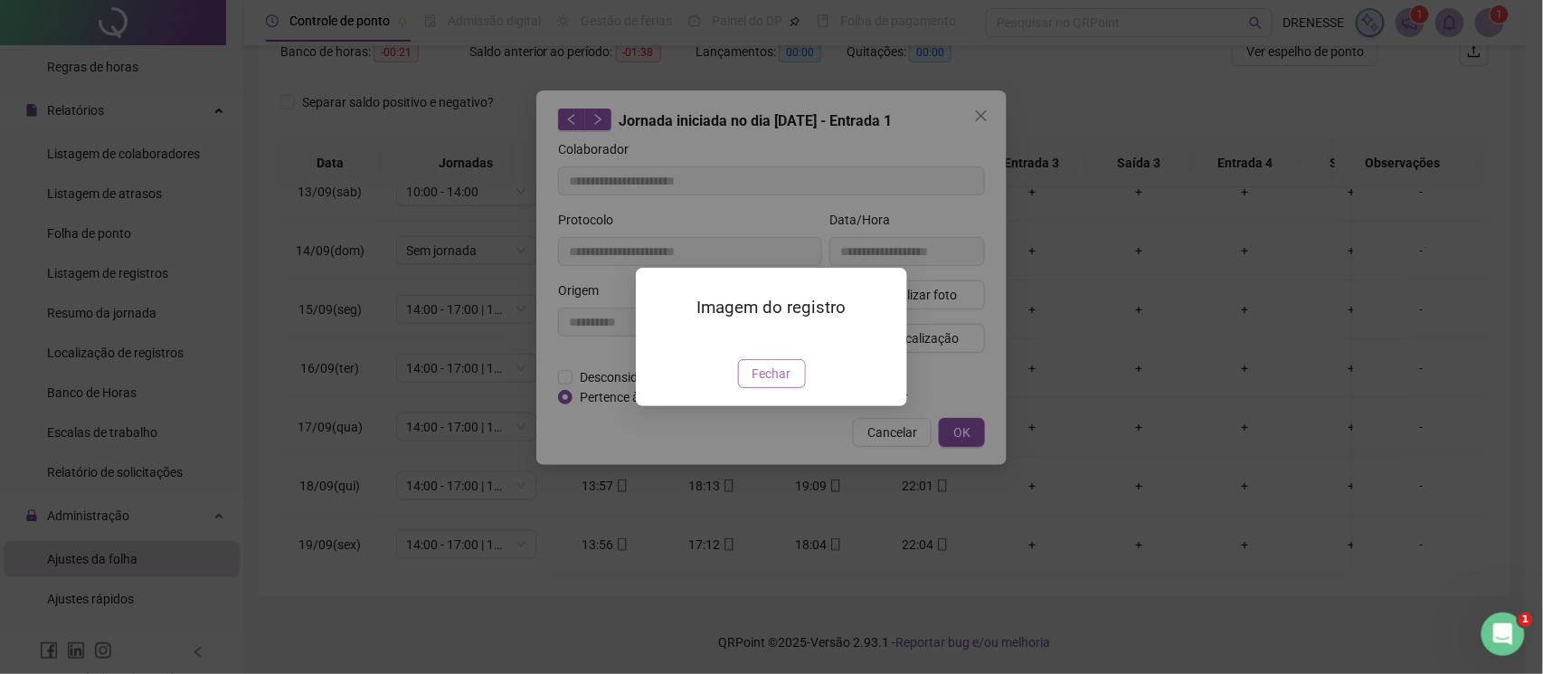
click at [772, 384] on span "Fechar" at bounding box center [772, 374] width 39 height 20
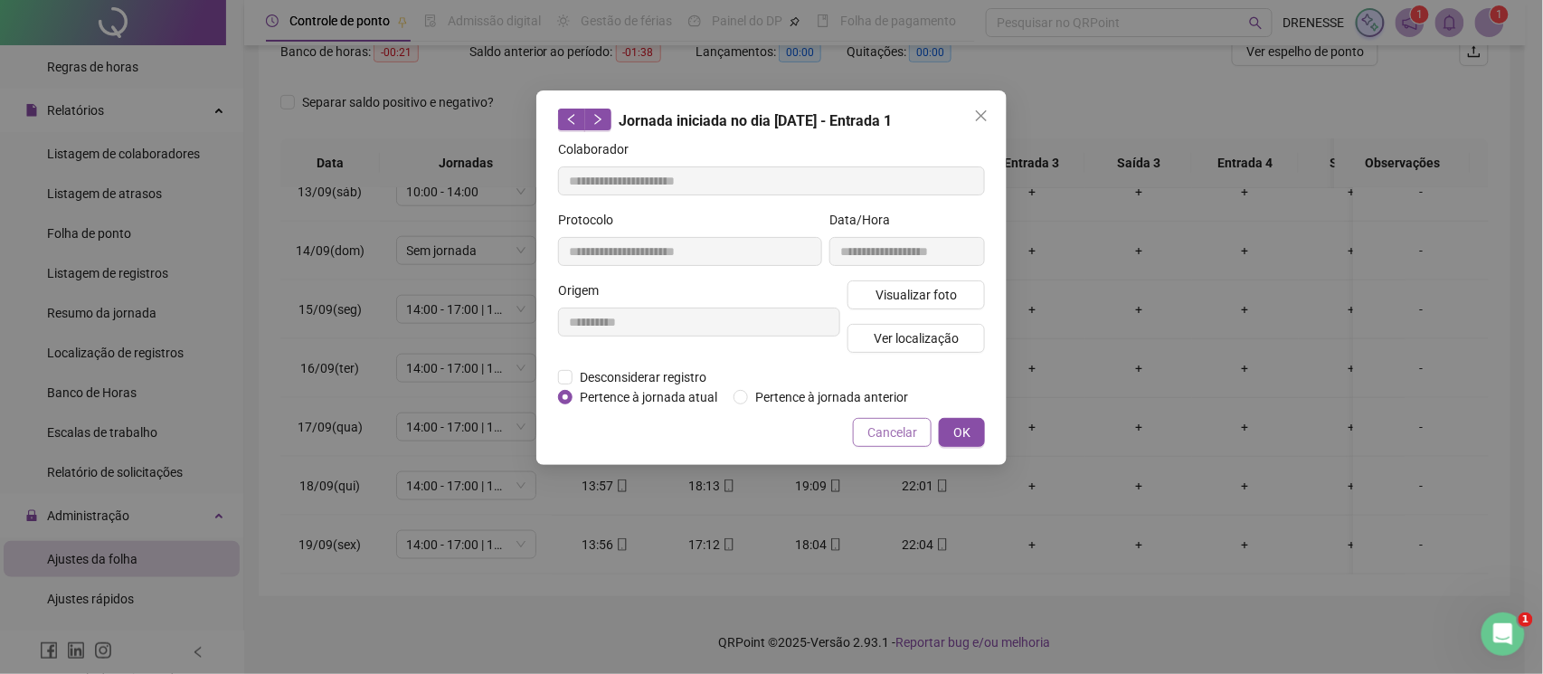
click at [883, 438] on span "Cancelar" at bounding box center [892, 432] width 50 height 20
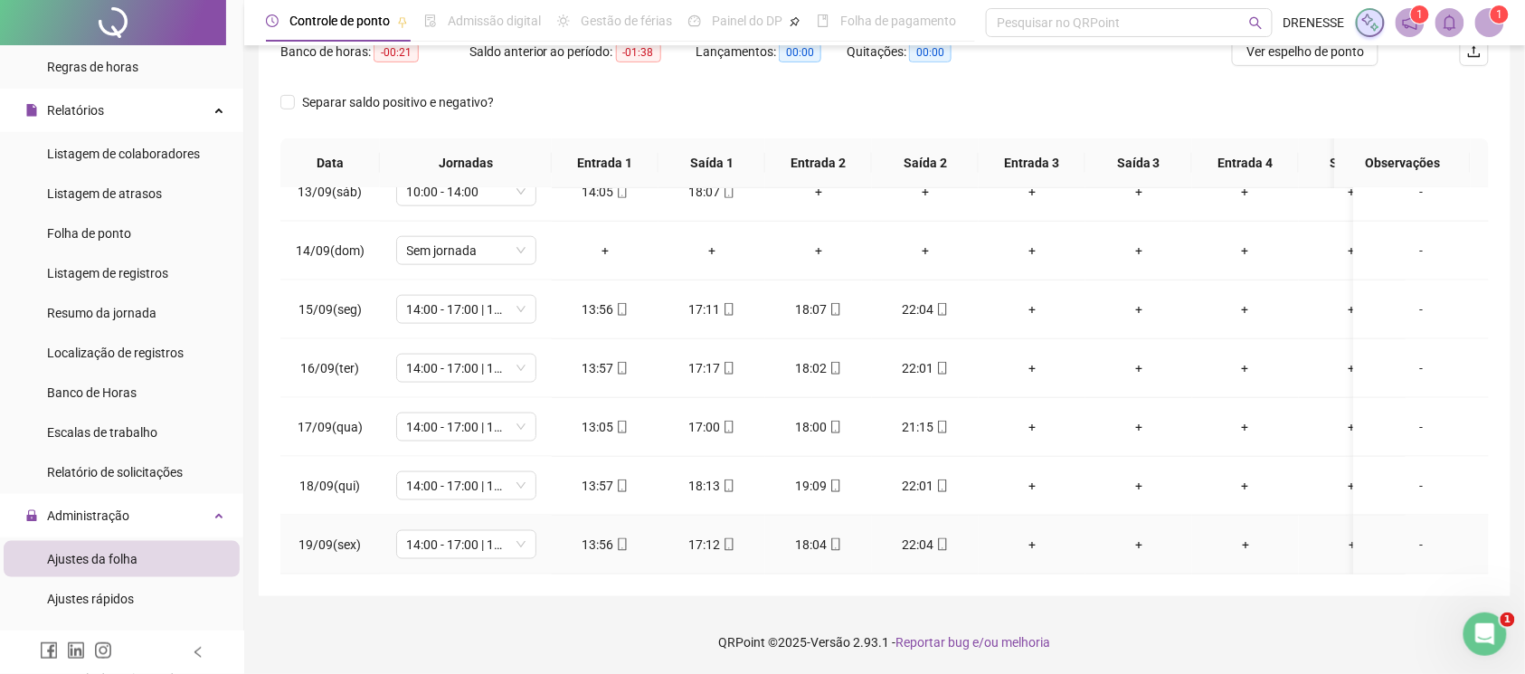
click at [938, 538] on icon "mobile" at bounding box center [942, 544] width 8 height 13
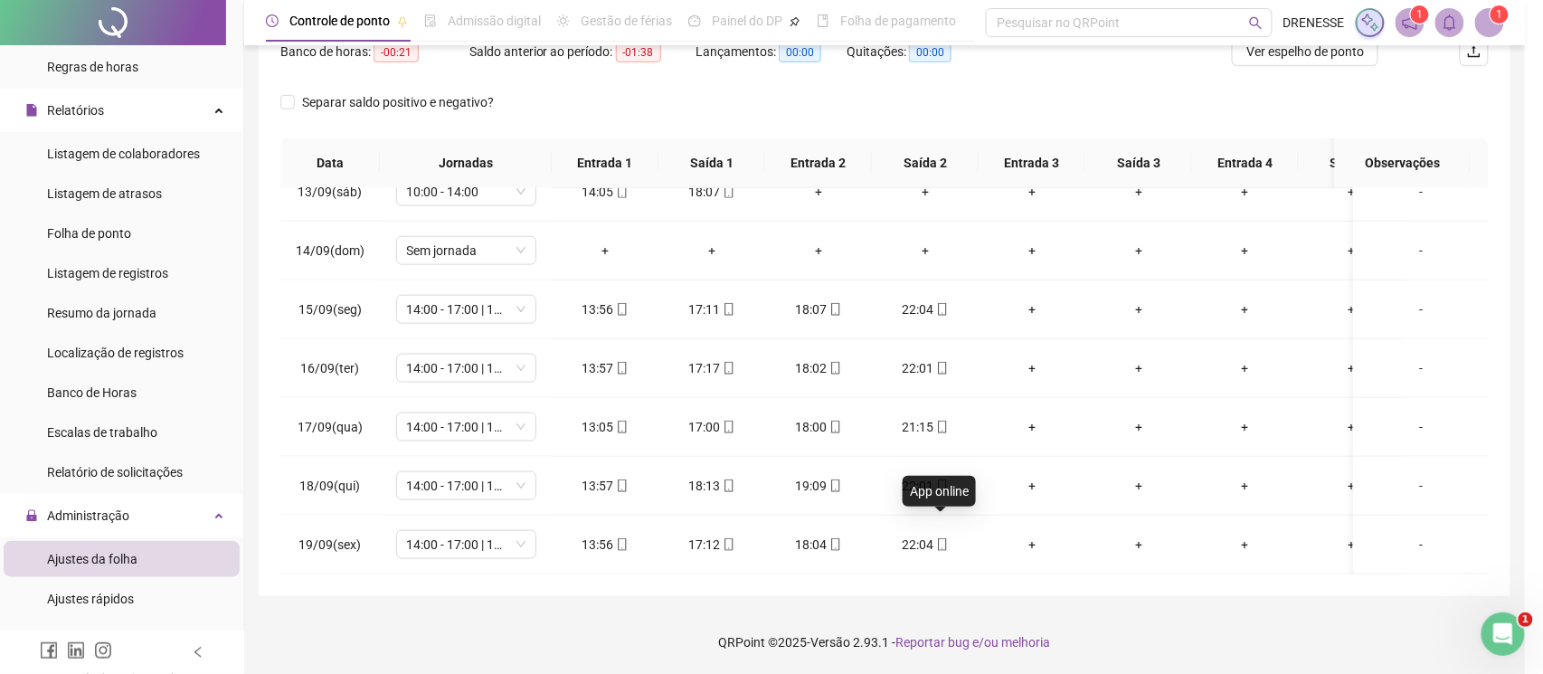
type input "**********"
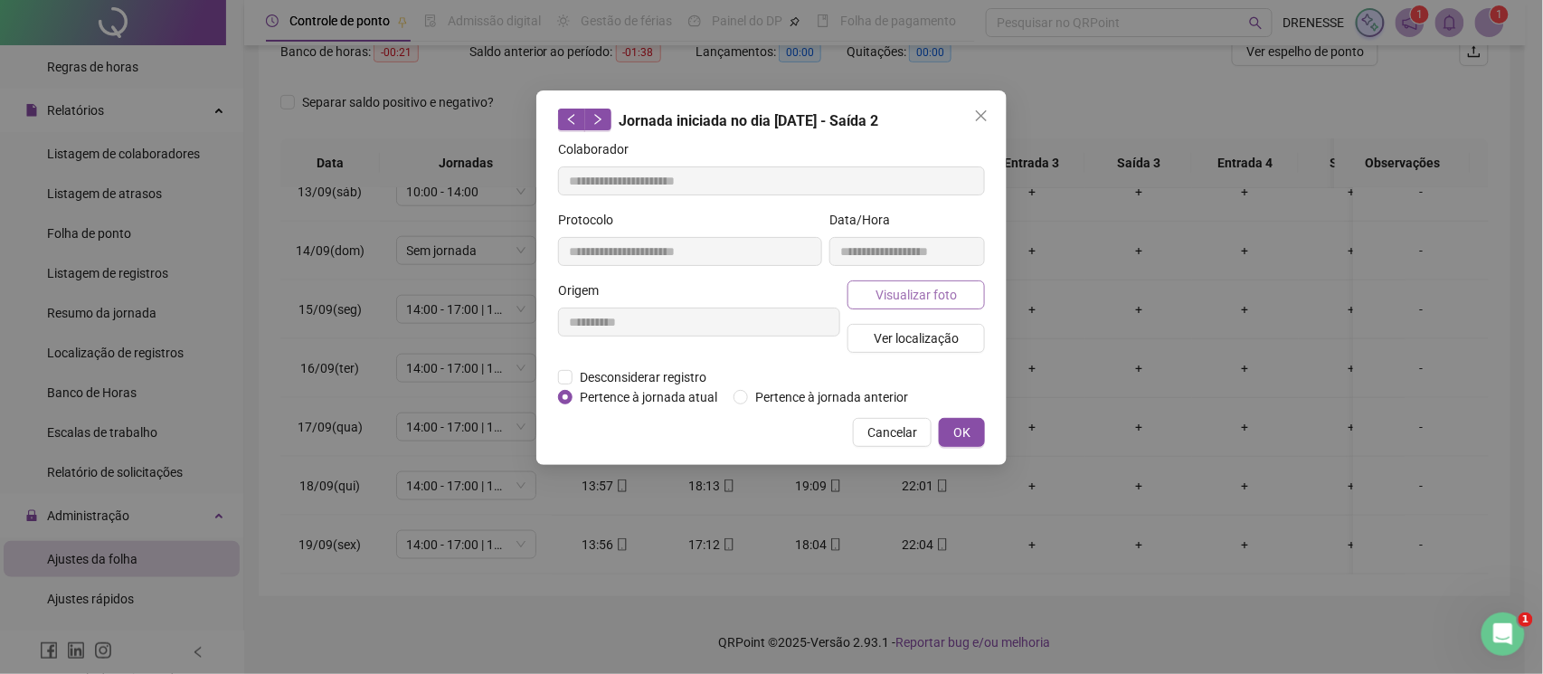
click at [896, 280] on button "Visualizar foto" at bounding box center [916, 294] width 137 height 29
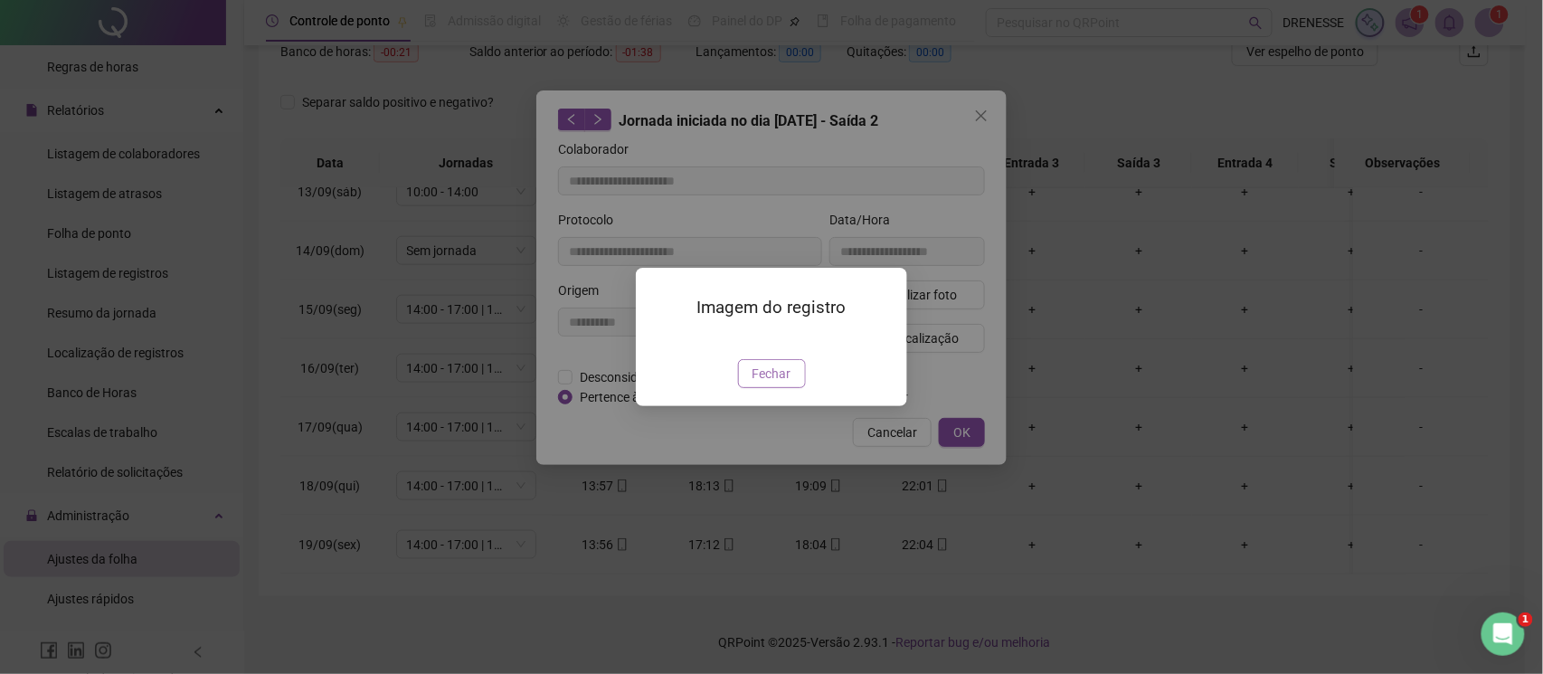
click at [776, 388] on button "Fechar" at bounding box center [772, 373] width 68 height 29
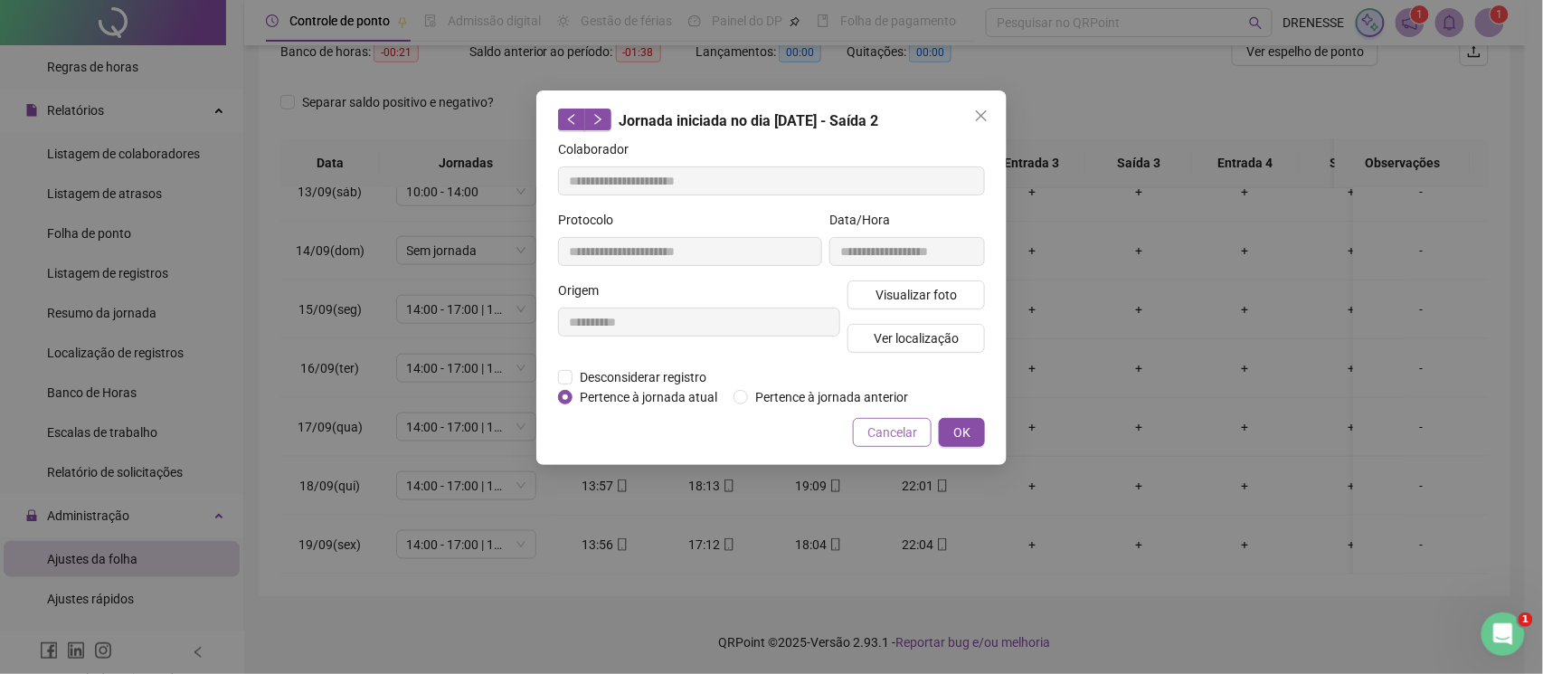
click at [886, 431] on span "Cancelar" at bounding box center [892, 432] width 50 height 20
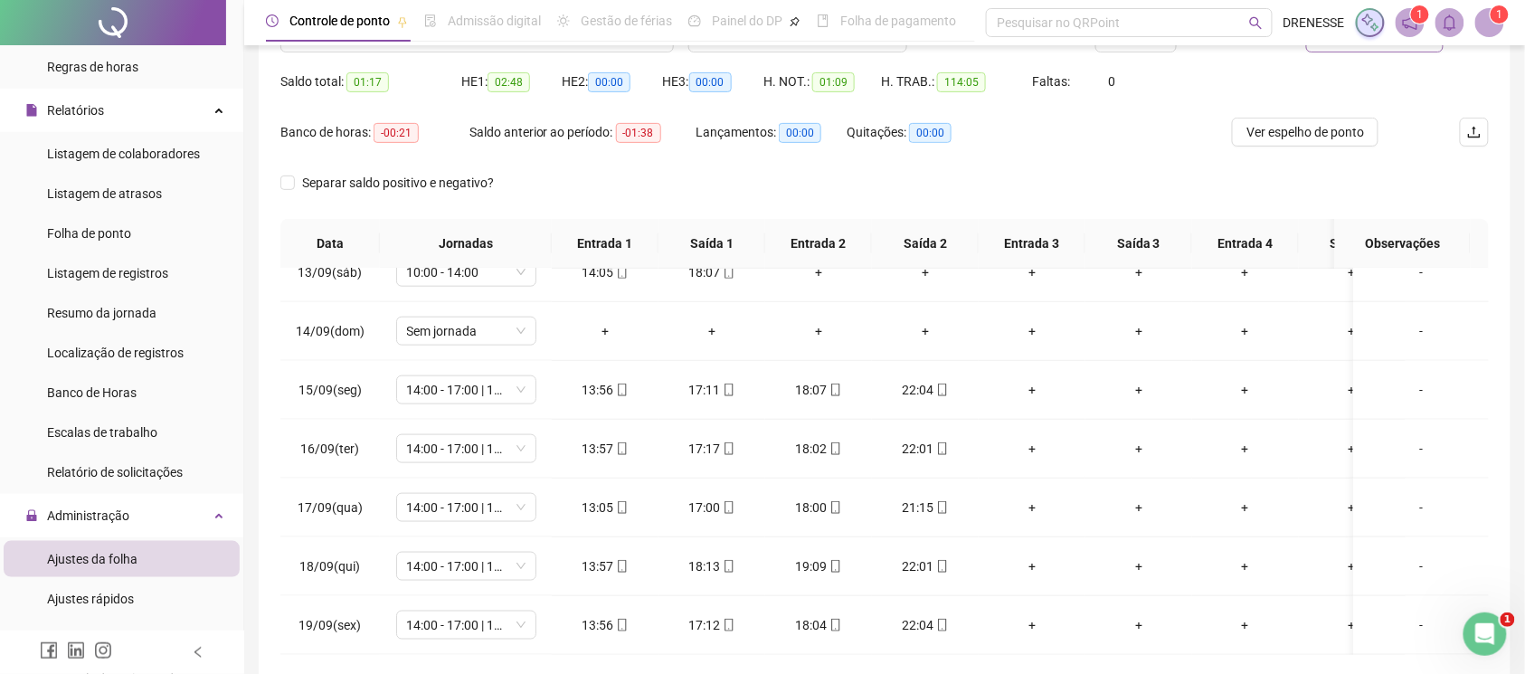
scroll to position [90, 0]
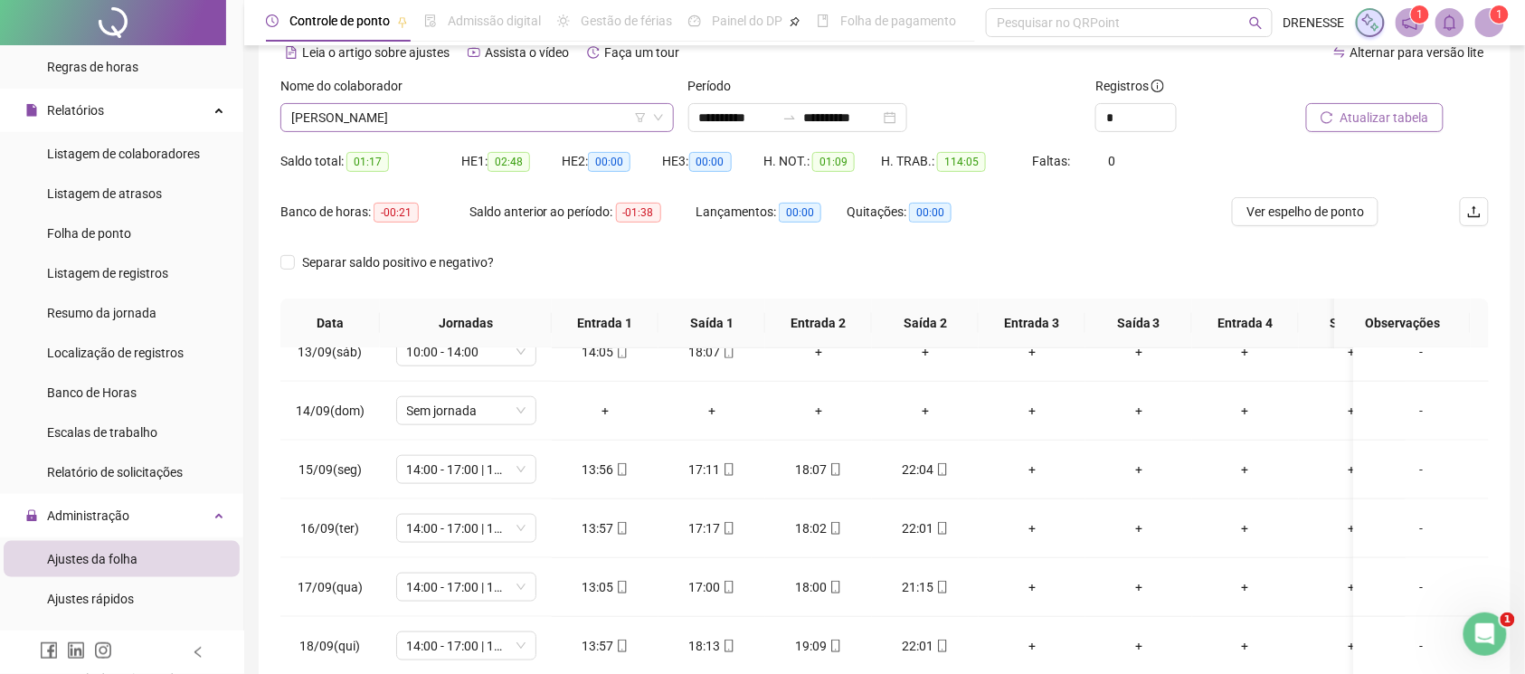
click at [410, 123] on span "[PERSON_NAME]" at bounding box center [477, 117] width 372 height 27
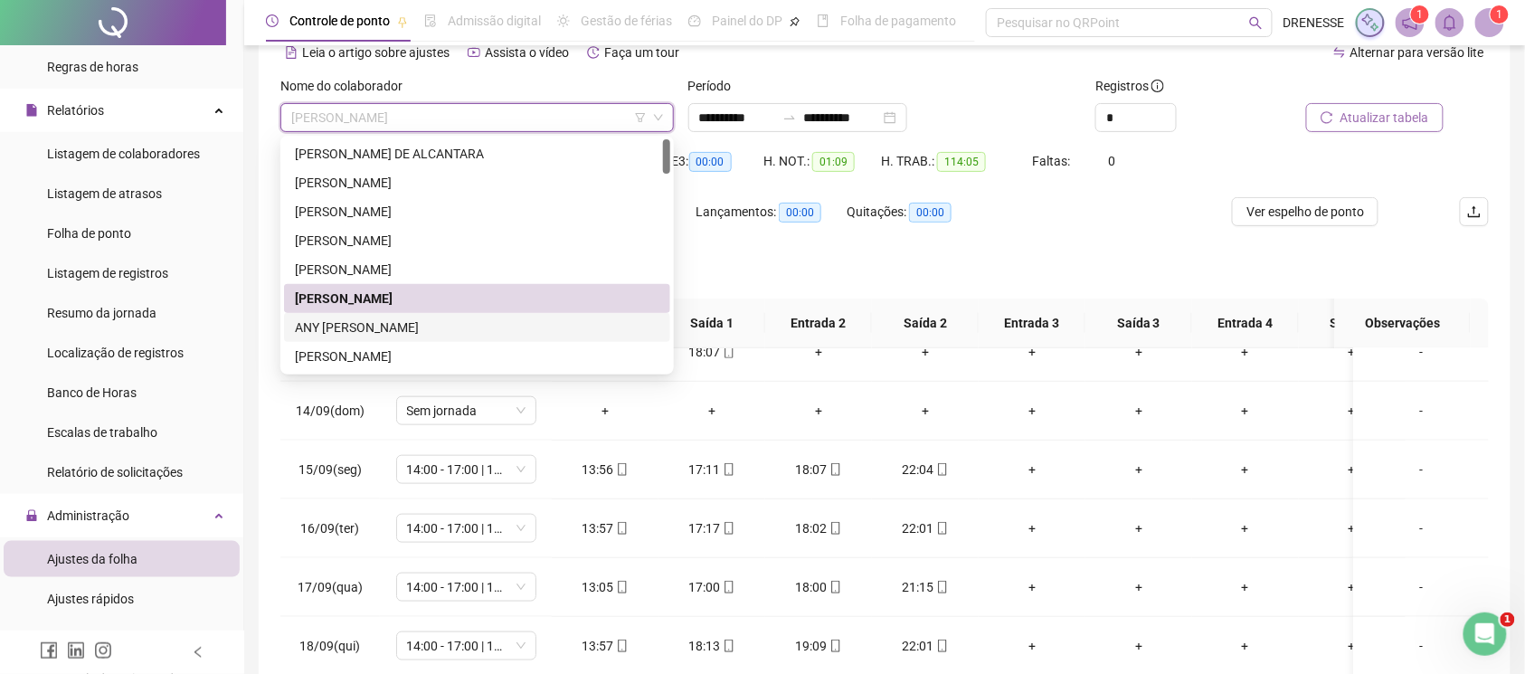
click at [411, 327] on div "ANY [PERSON_NAME]" at bounding box center [477, 327] width 365 height 20
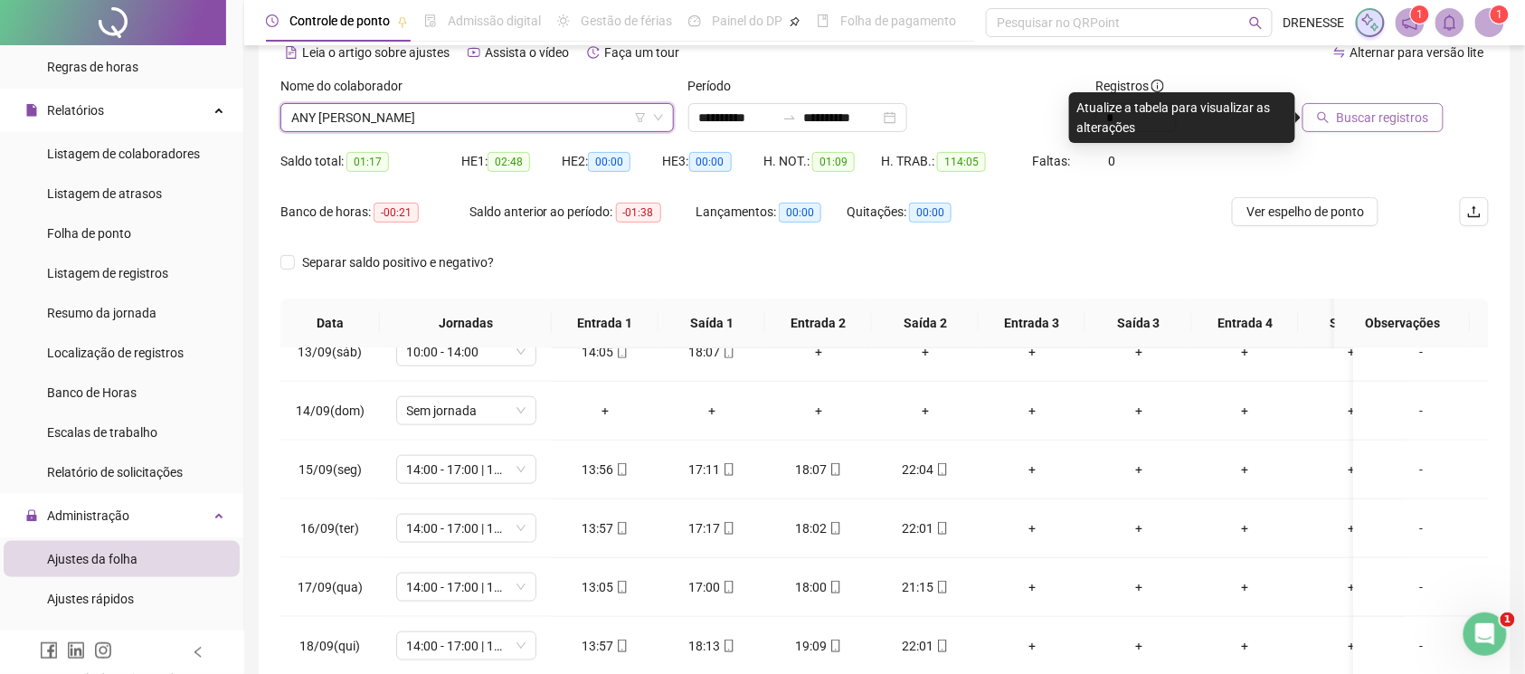
click at [1350, 134] on div "Buscar registros" at bounding box center [1395, 111] width 204 height 71
click at [1365, 113] on span "Buscar registros" at bounding box center [1383, 118] width 92 height 20
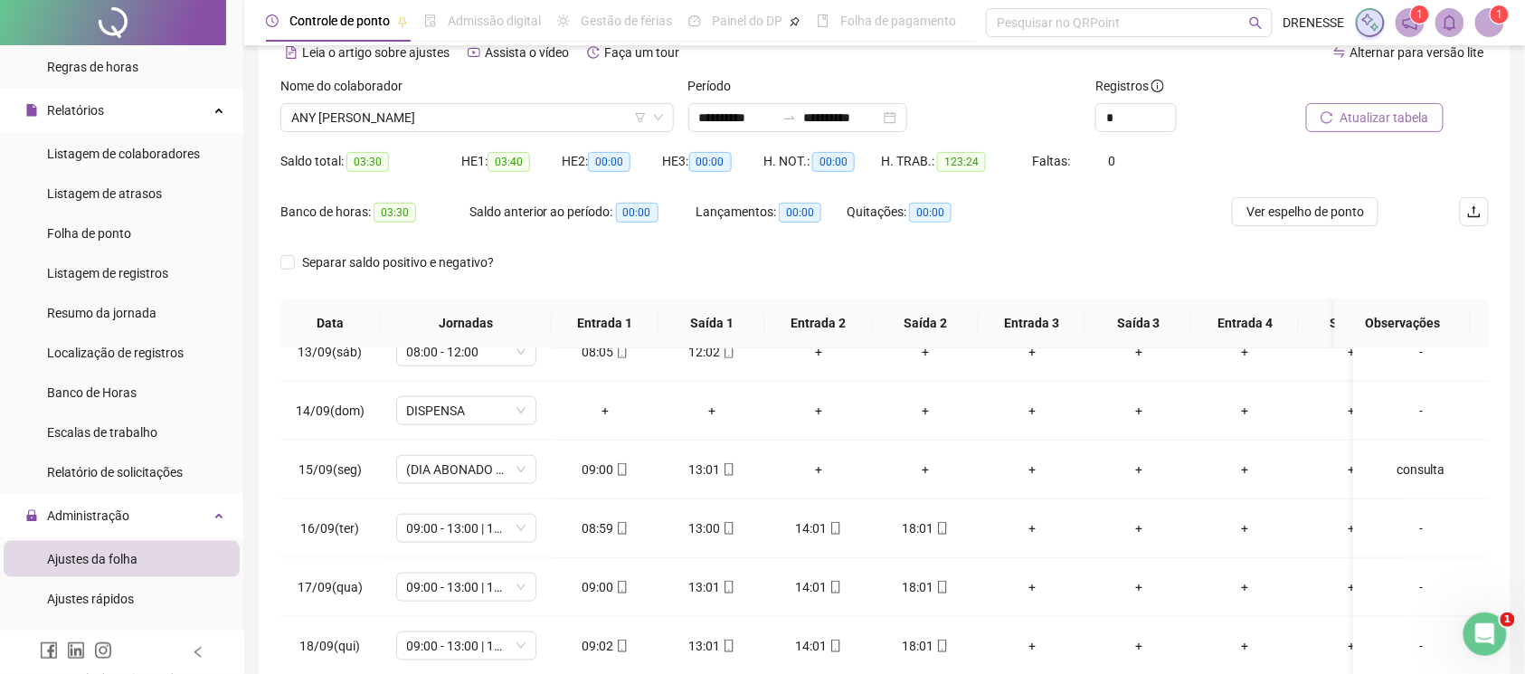
scroll to position [251, 0]
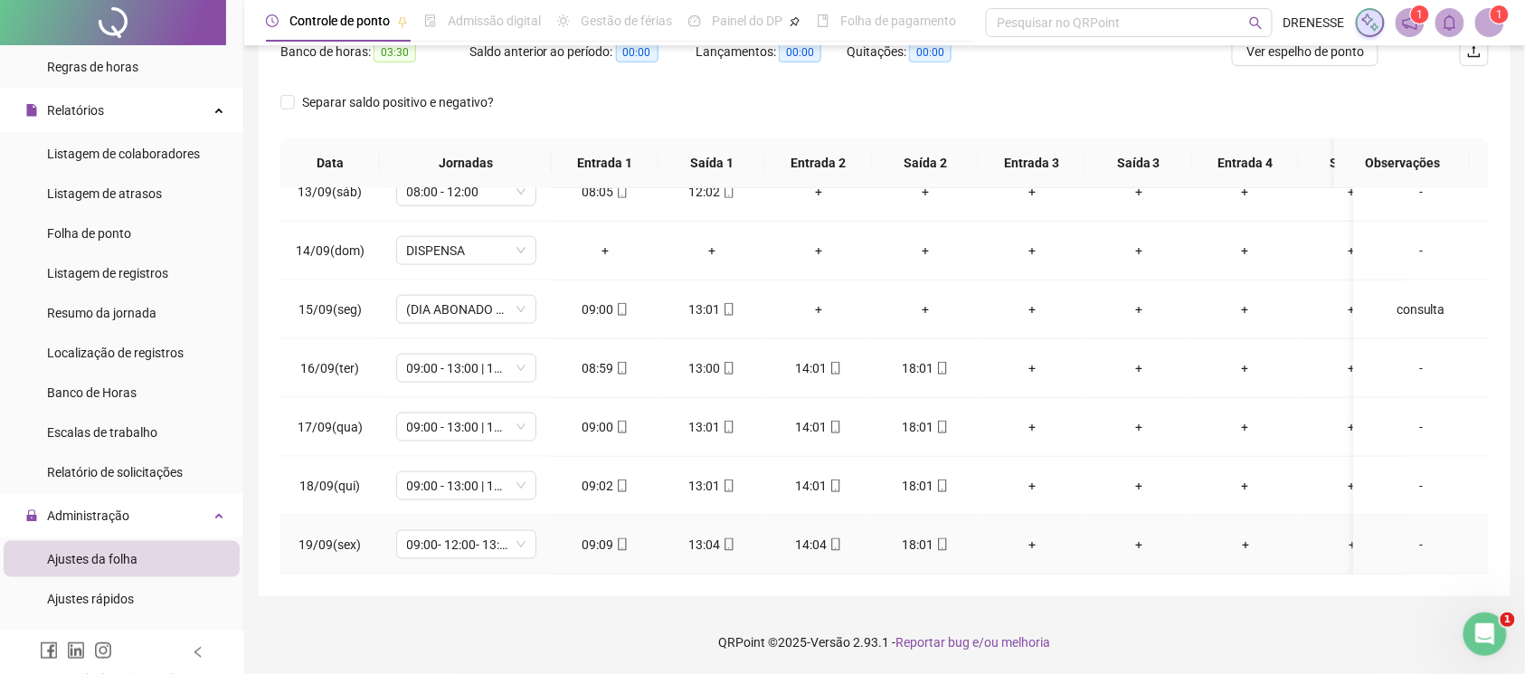
click at [624, 538] on icon "mobile" at bounding box center [622, 544] width 8 height 13
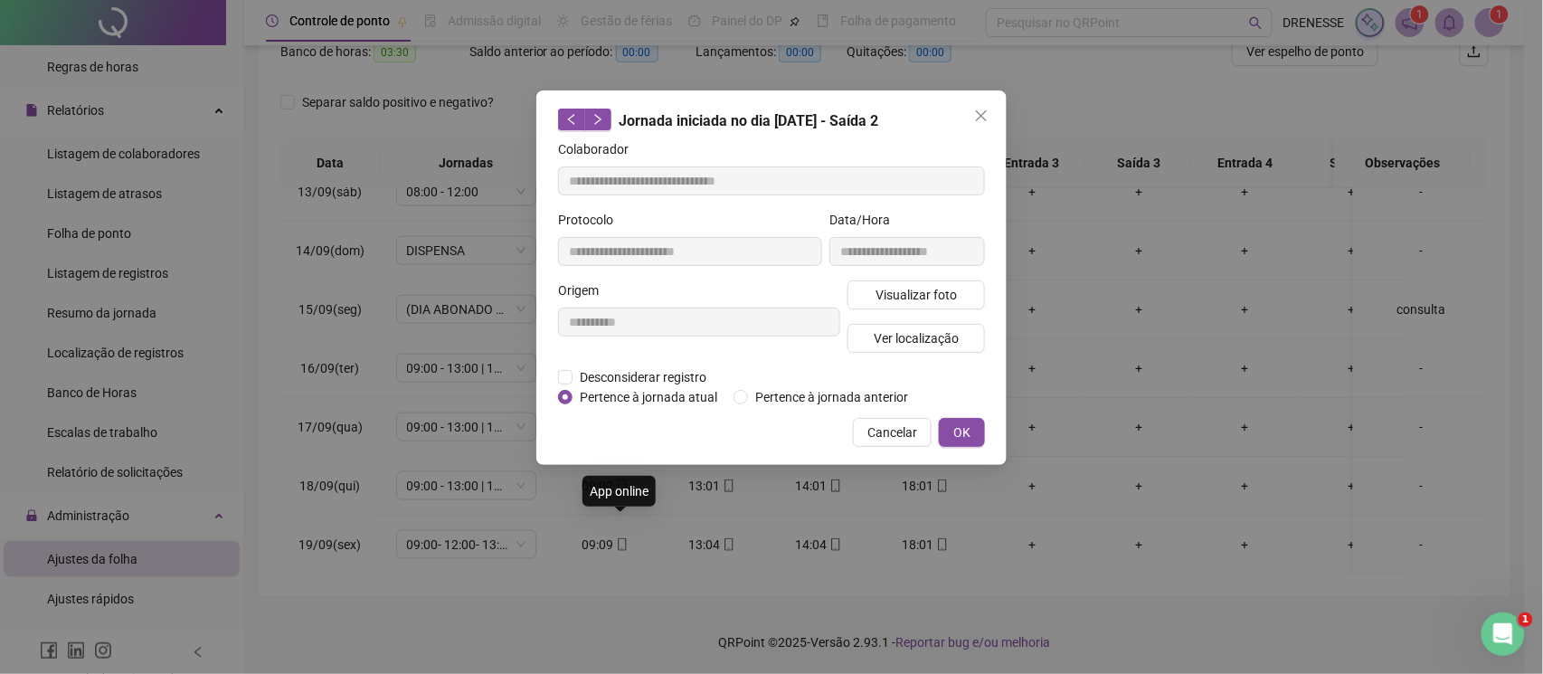
type input "**********"
click at [930, 302] on span "Visualizar foto" at bounding box center [916, 295] width 81 height 20
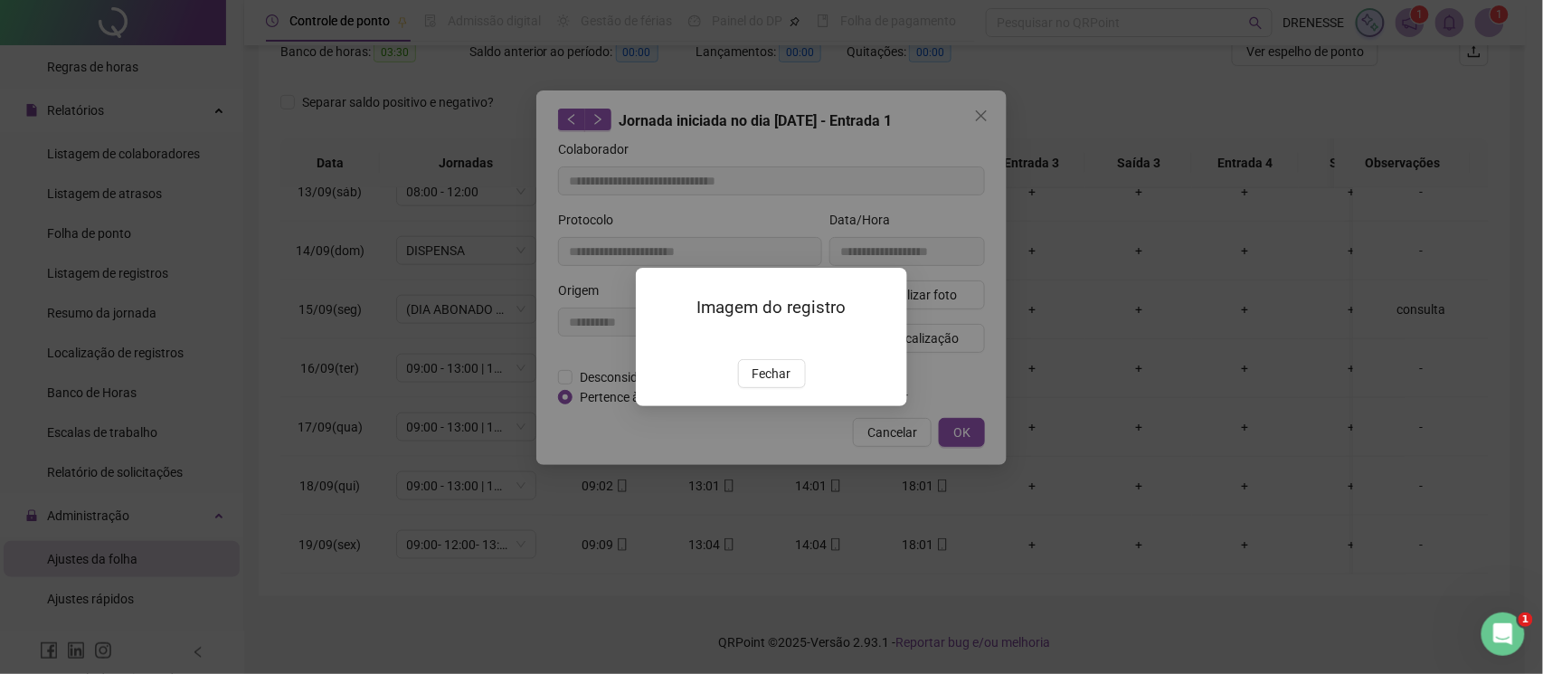
click at [765, 384] on span "Fechar" at bounding box center [772, 374] width 39 height 20
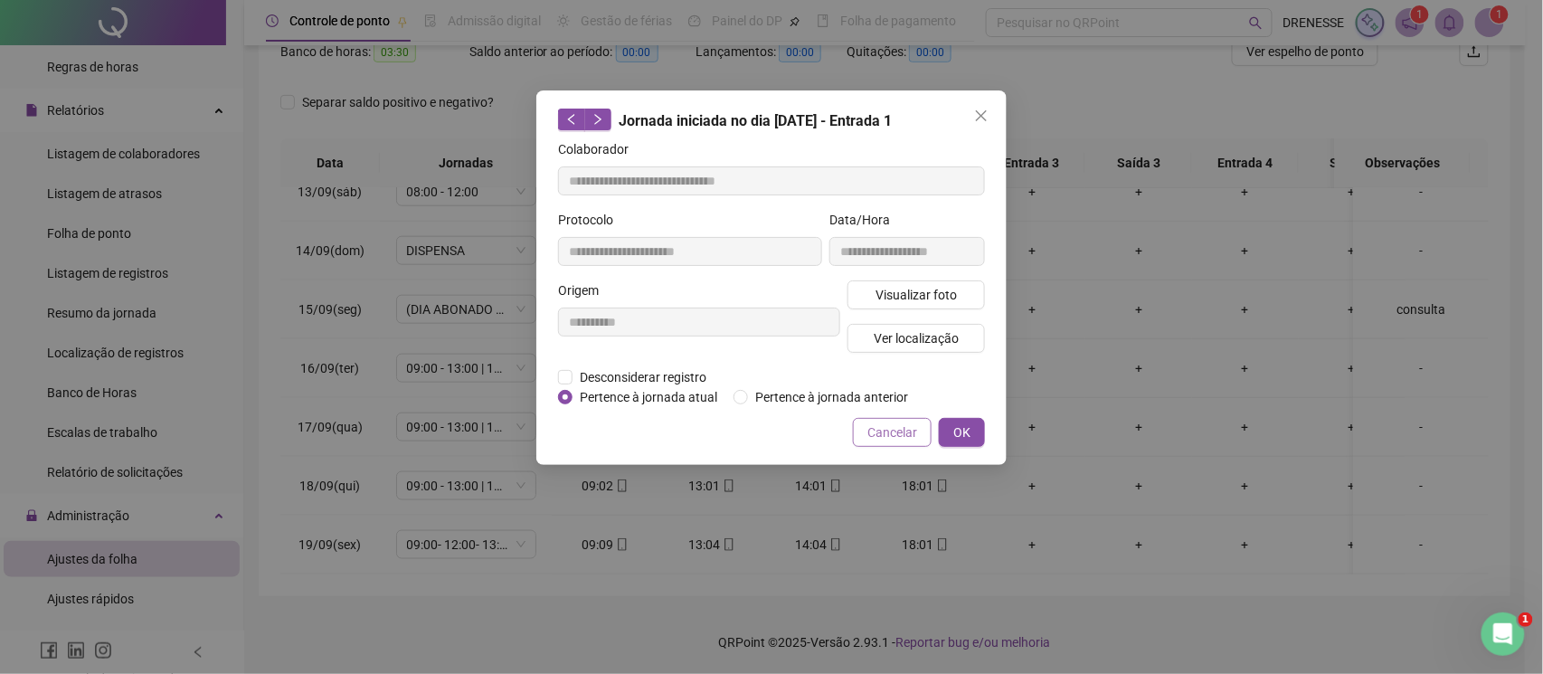
click at [905, 429] on span "Cancelar" at bounding box center [892, 432] width 50 height 20
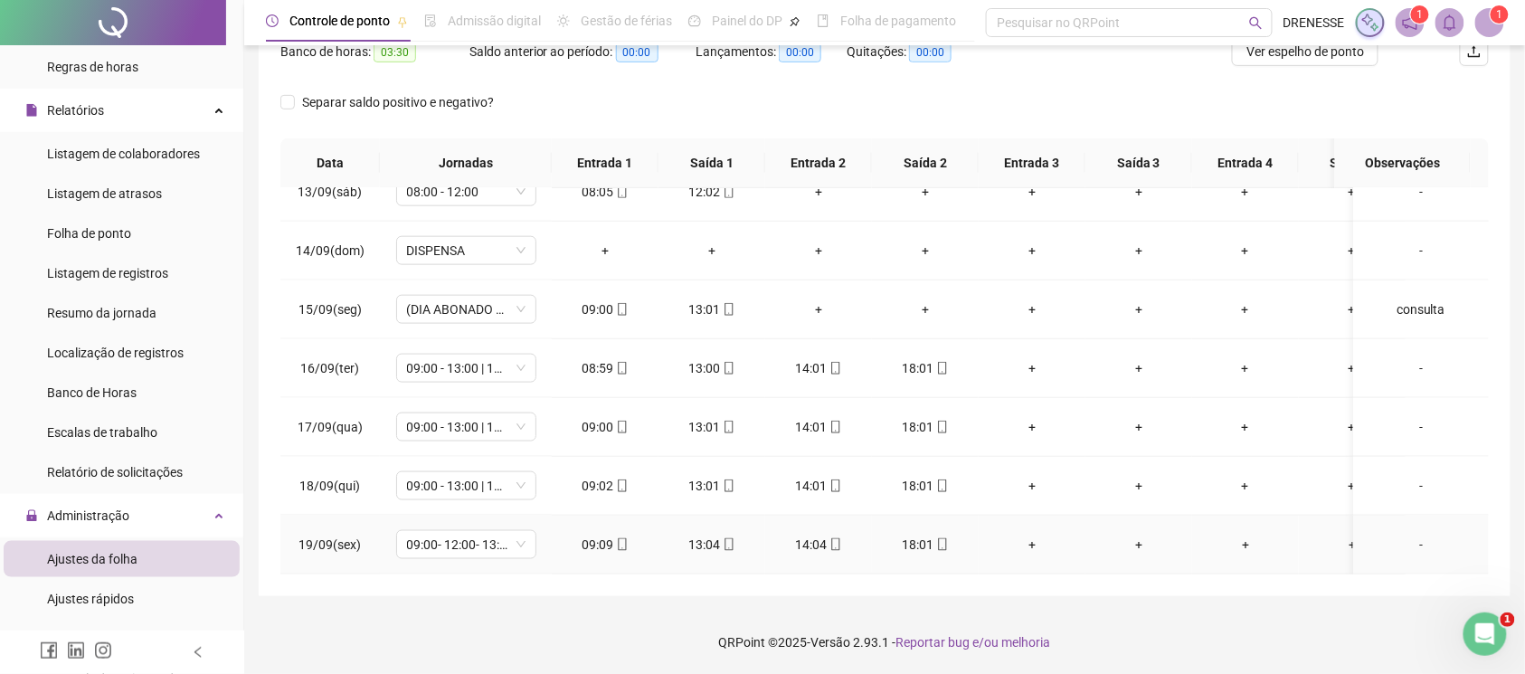
click at [943, 538] on icon "mobile" at bounding box center [942, 544] width 13 height 13
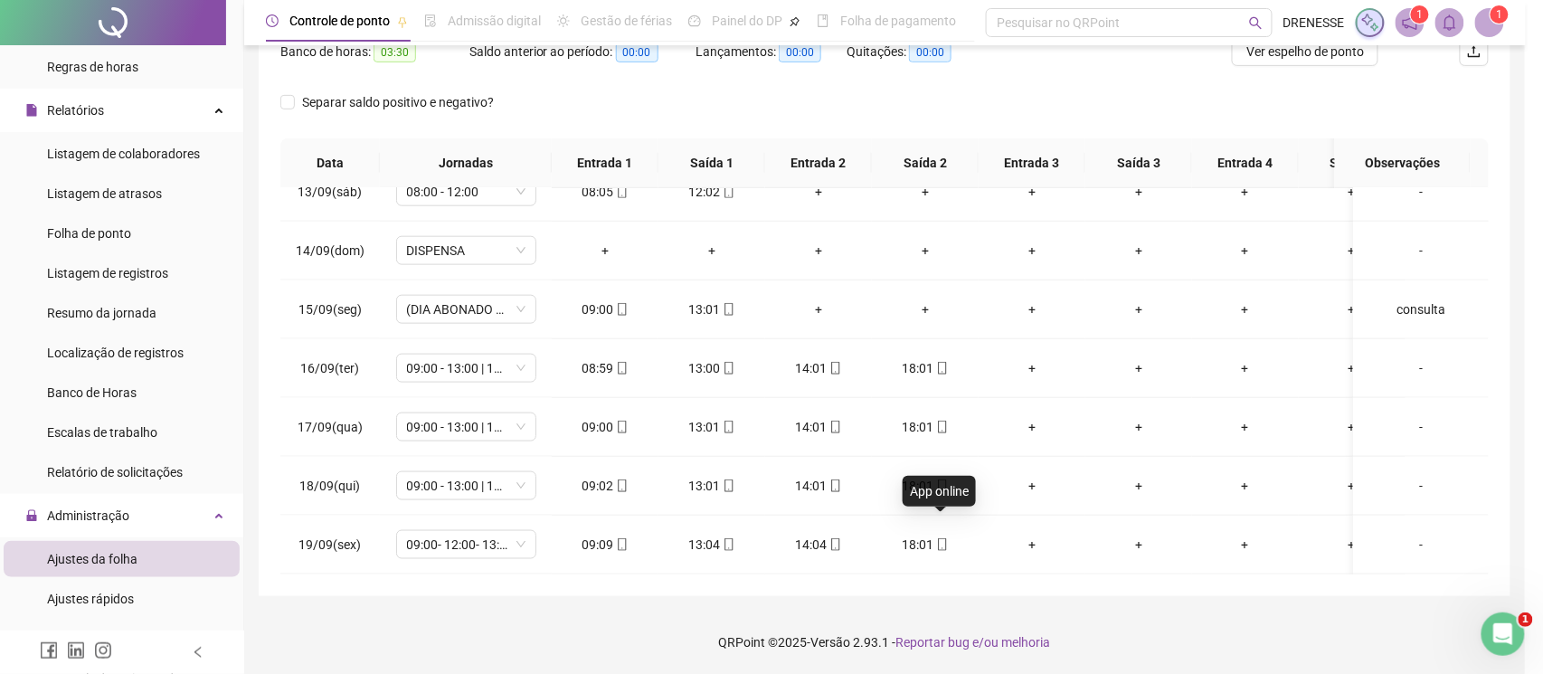
type input "**********"
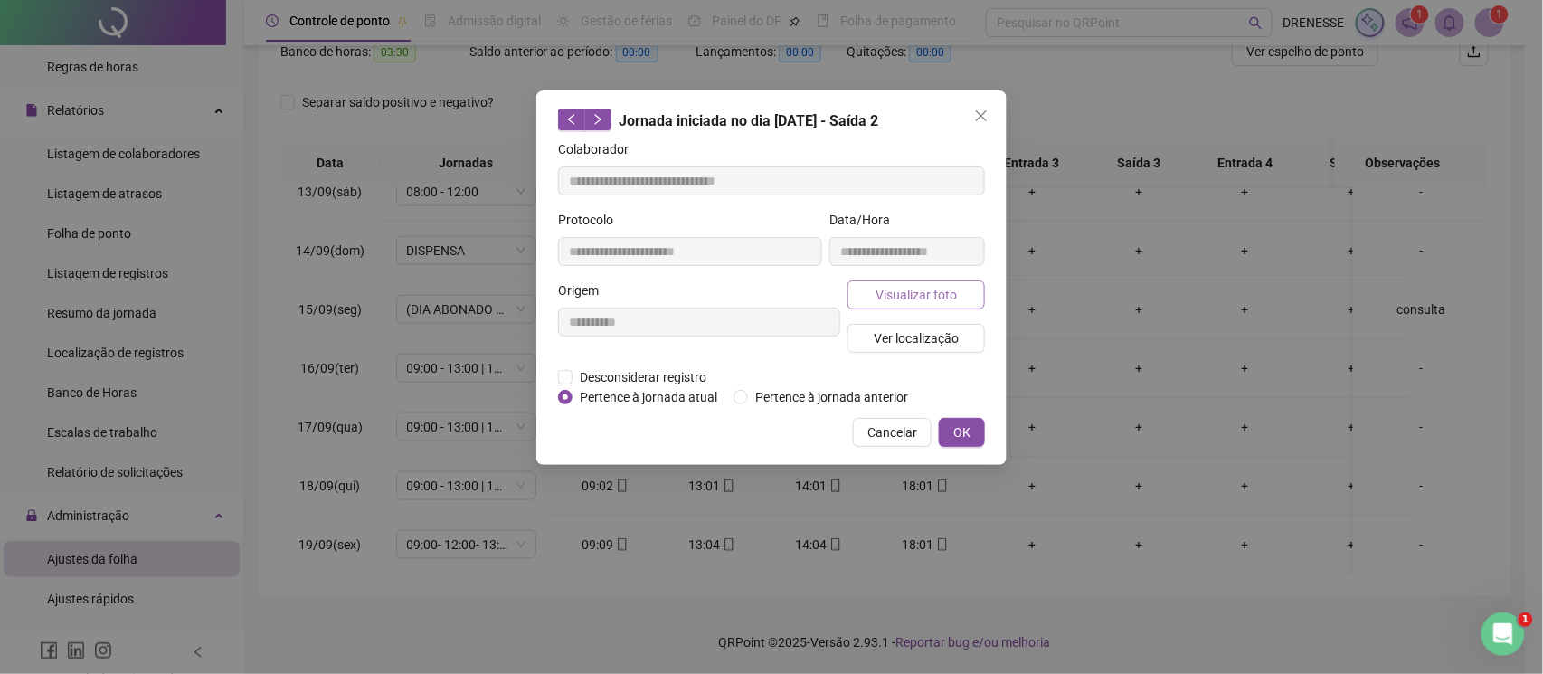
click at [880, 285] on span "Visualizar foto" at bounding box center [916, 295] width 81 height 20
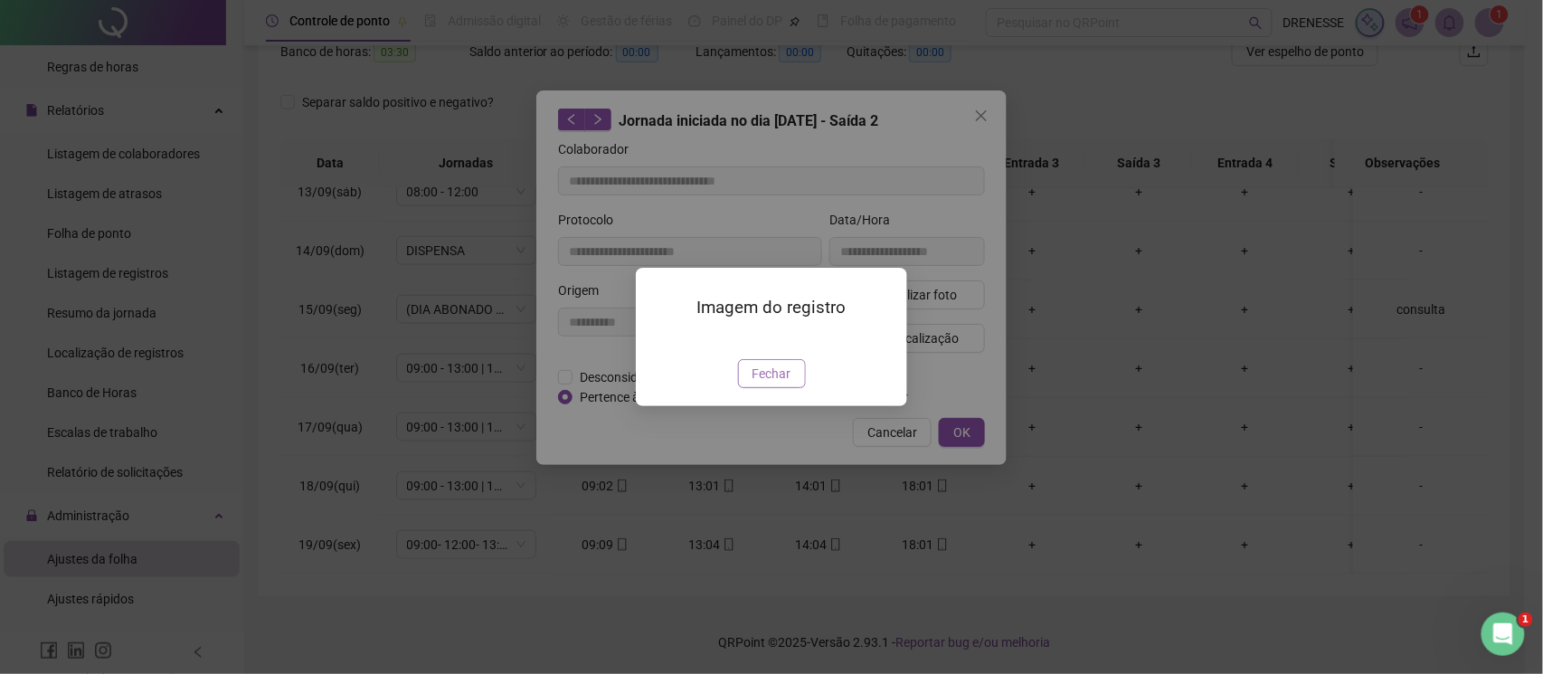
click at [769, 384] on span "Fechar" at bounding box center [772, 374] width 39 height 20
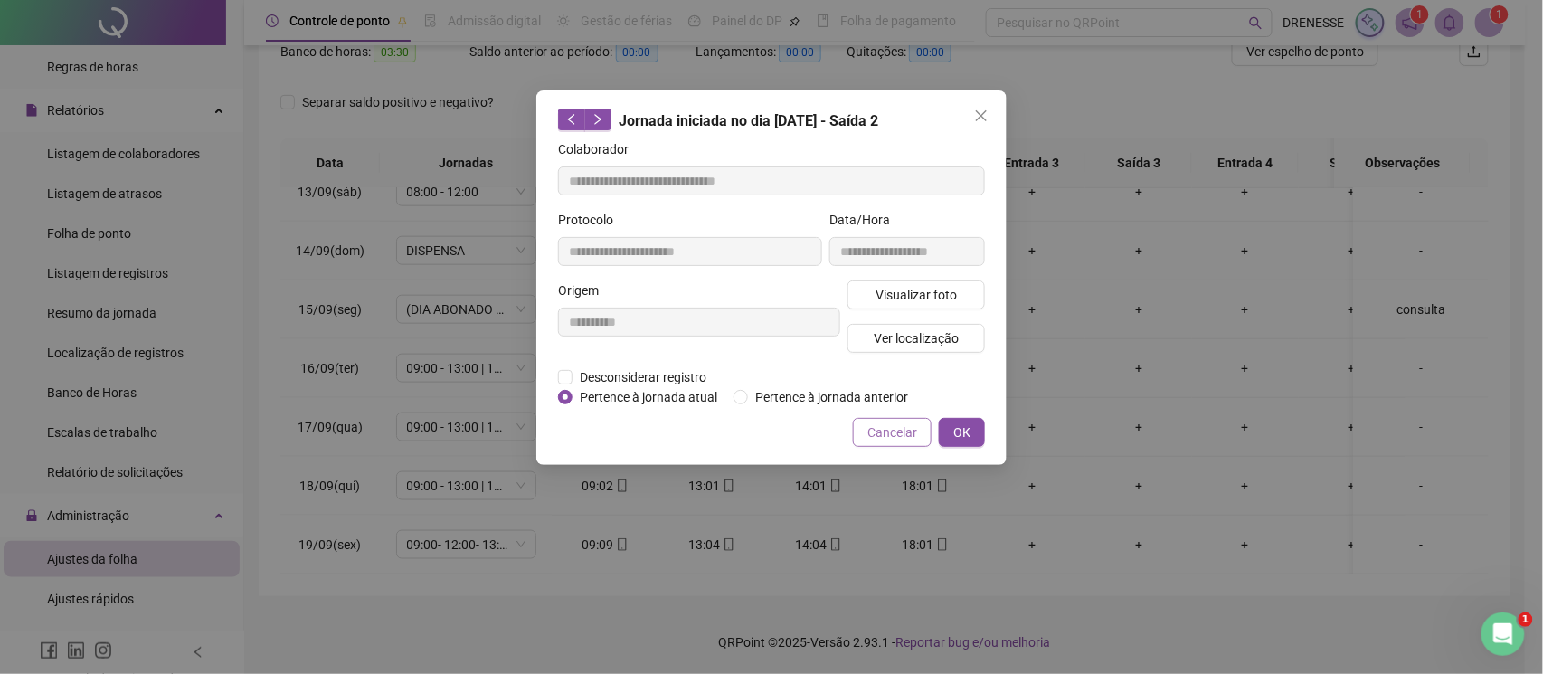
click at [885, 428] on span "Cancelar" at bounding box center [892, 432] width 50 height 20
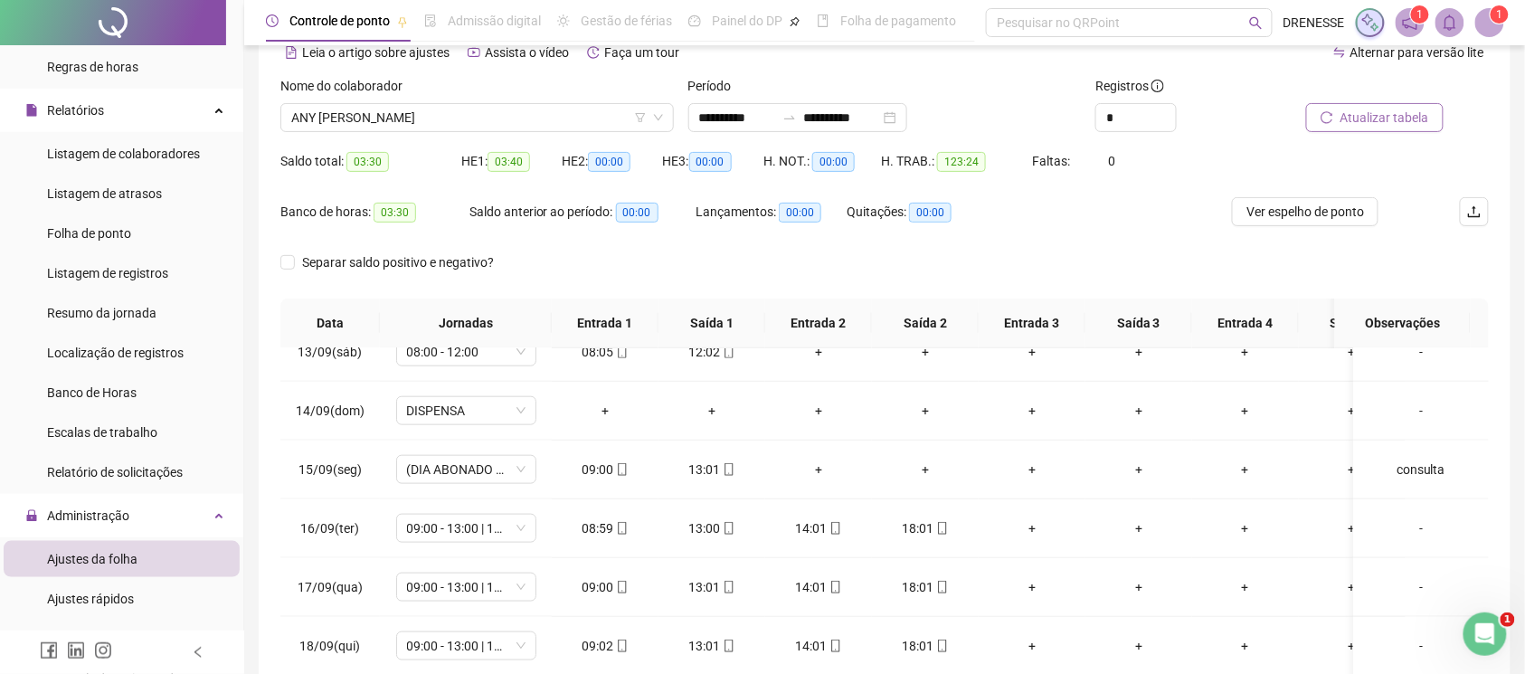
scroll to position [9, 0]
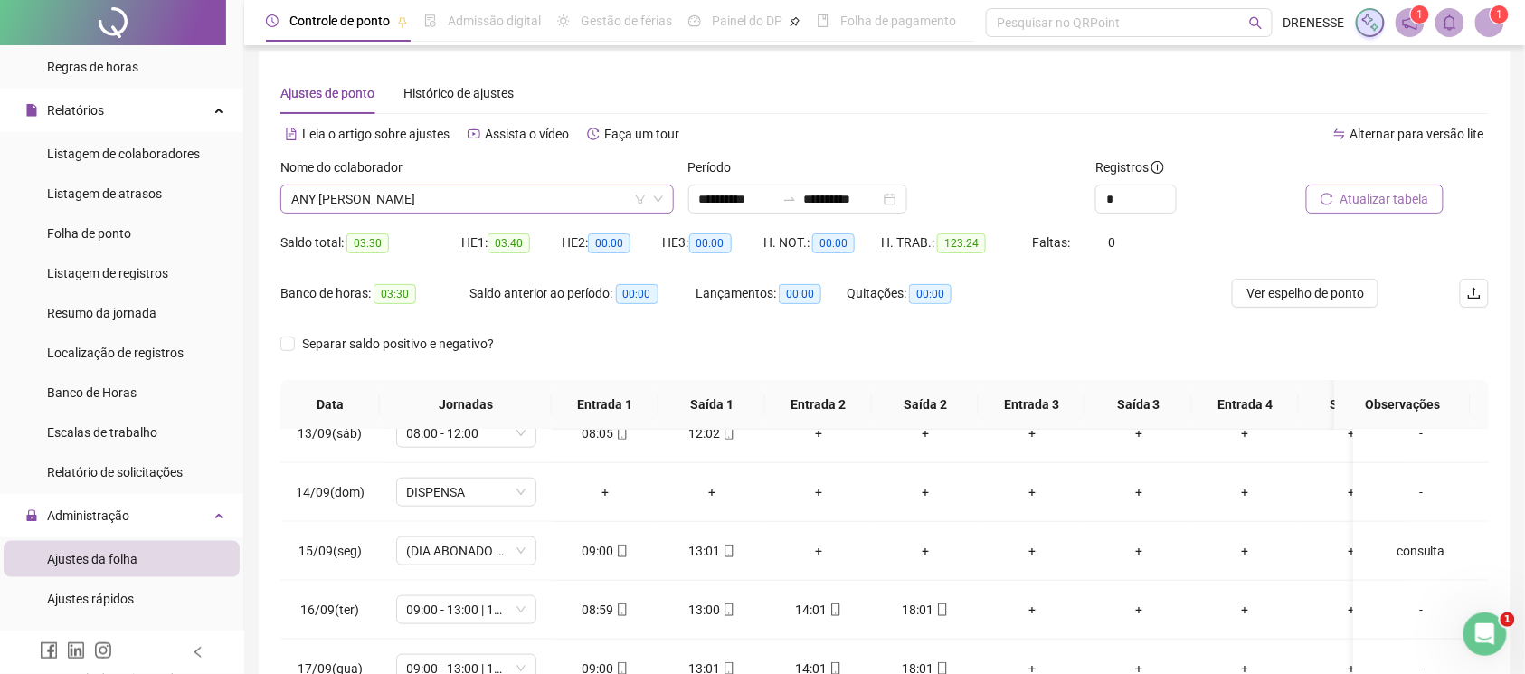
click at [441, 196] on span "ANY [PERSON_NAME]" at bounding box center [477, 198] width 372 height 27
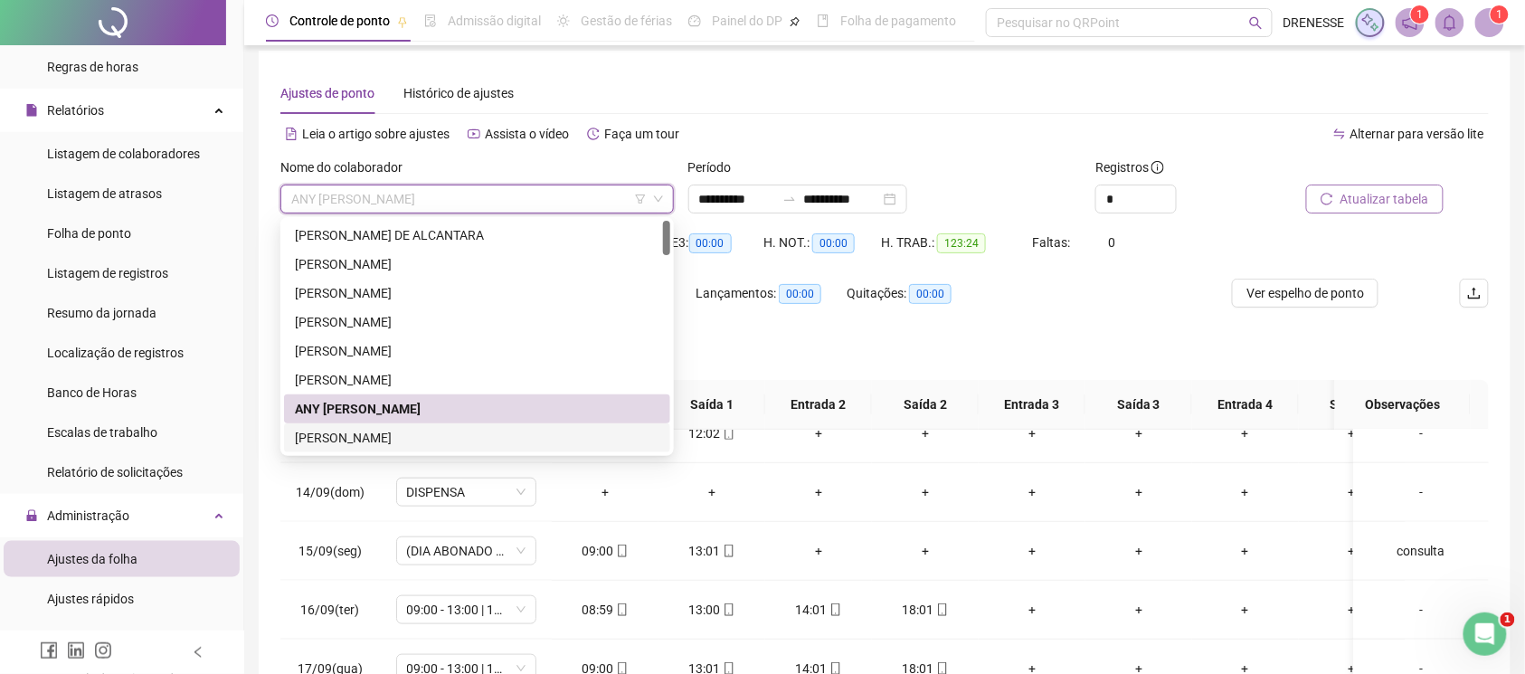
click at [406, 428] on div "[PERSON_NAME]" at bounding box center [477, 438] width 365 height 20
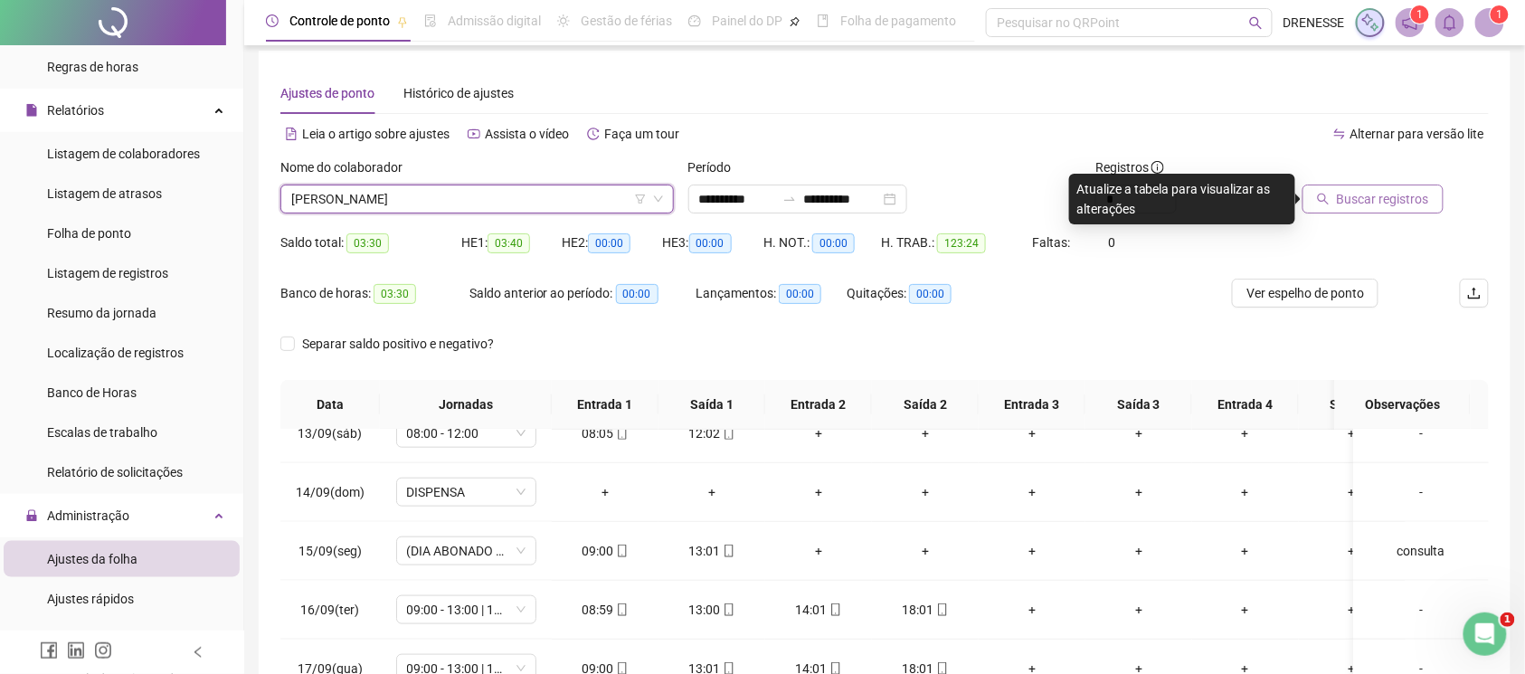
click at [1377, 201] on span "Buscar registros" at bounding box center [1383, 199] width 92 height 20
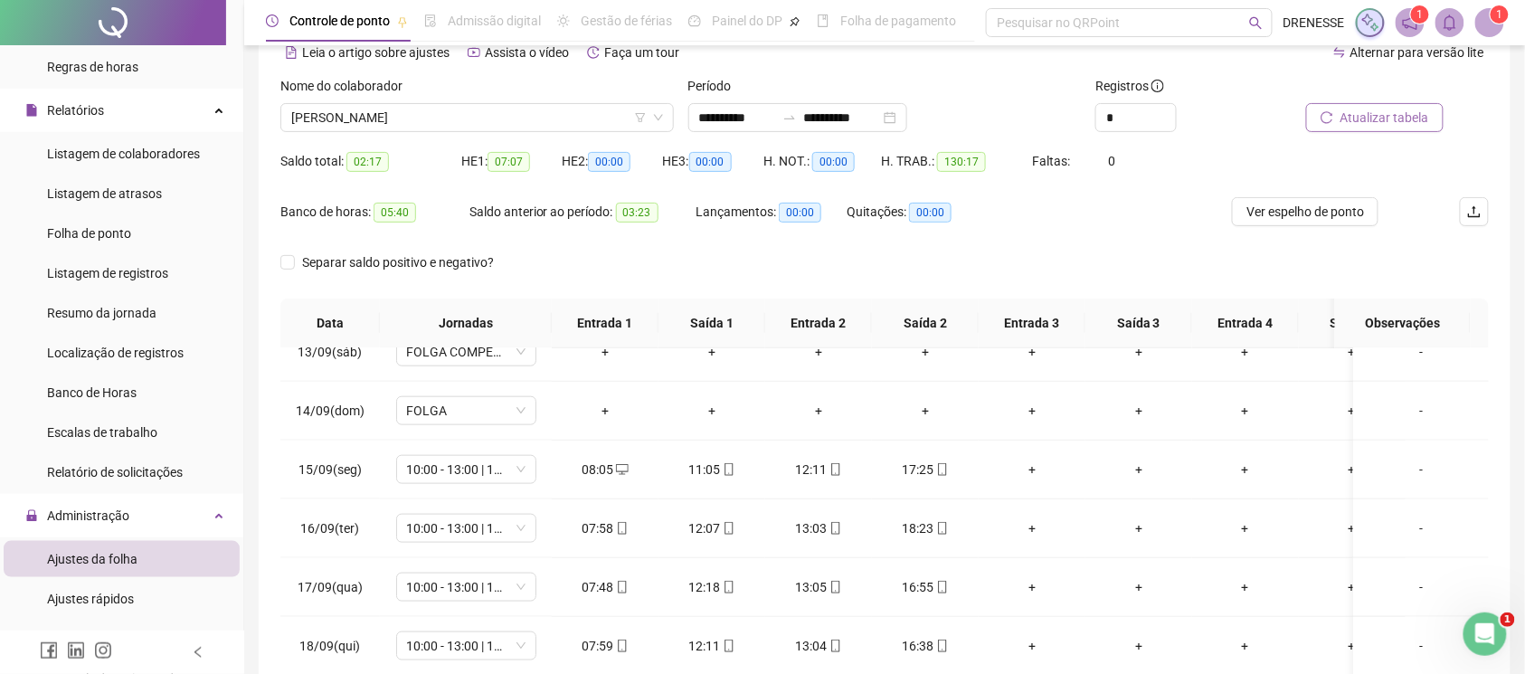
scroll to position [251, 0]
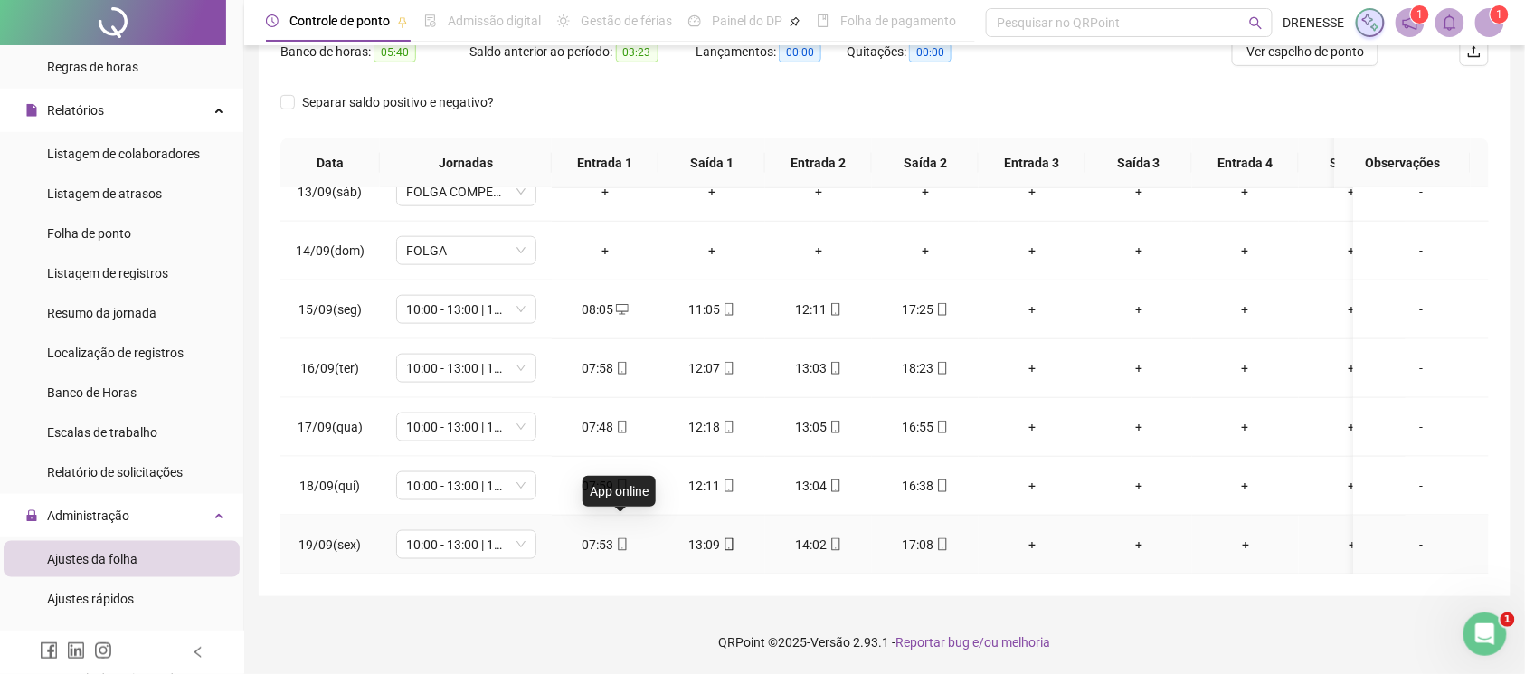
click at [617, 538] on icon "mobile" at bounding box center [622, 544] width 13 height 13
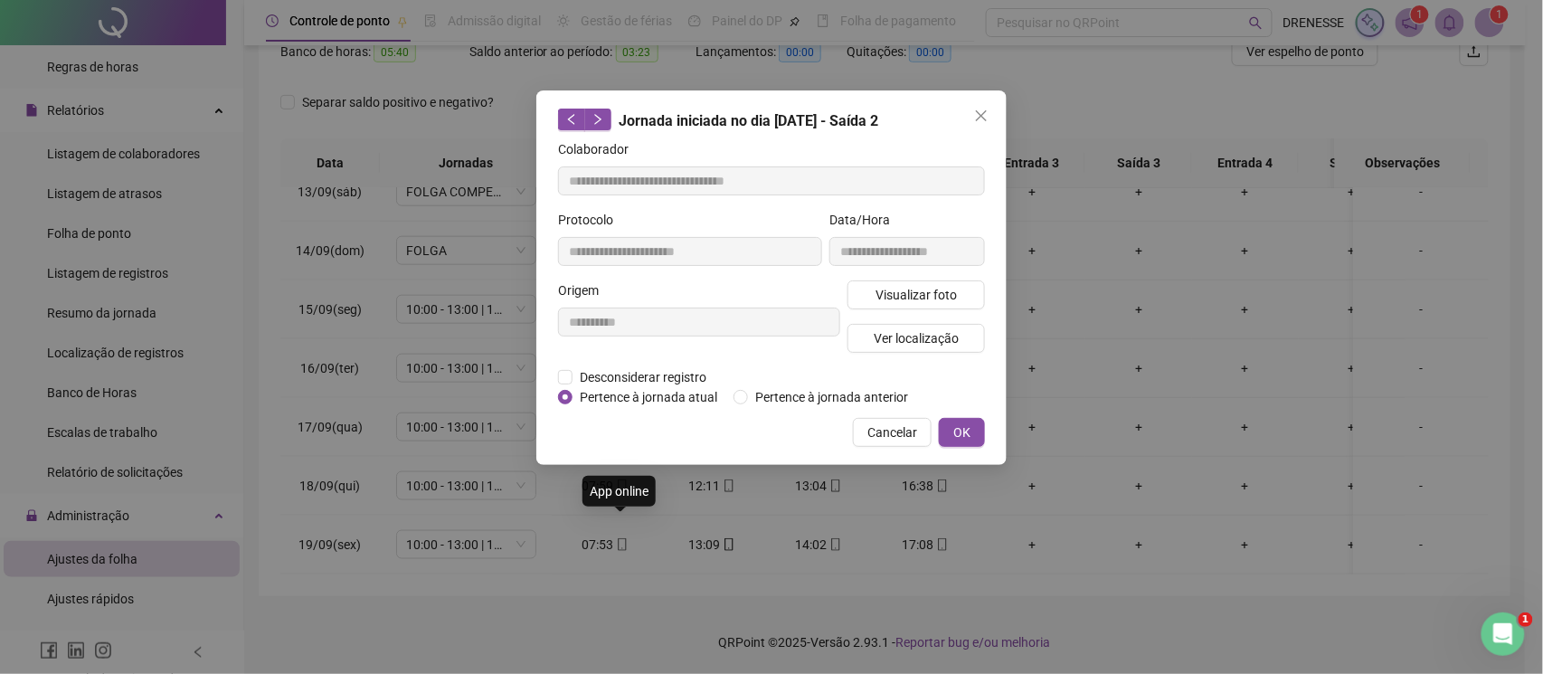
type input "**********"
click at [935, 276] on div "**********" at bounding box center [907, 245] width 163 height 71
click at [930, 291] on span "Visualizar foto" at bounding box center [916, 295] width 81 height 20
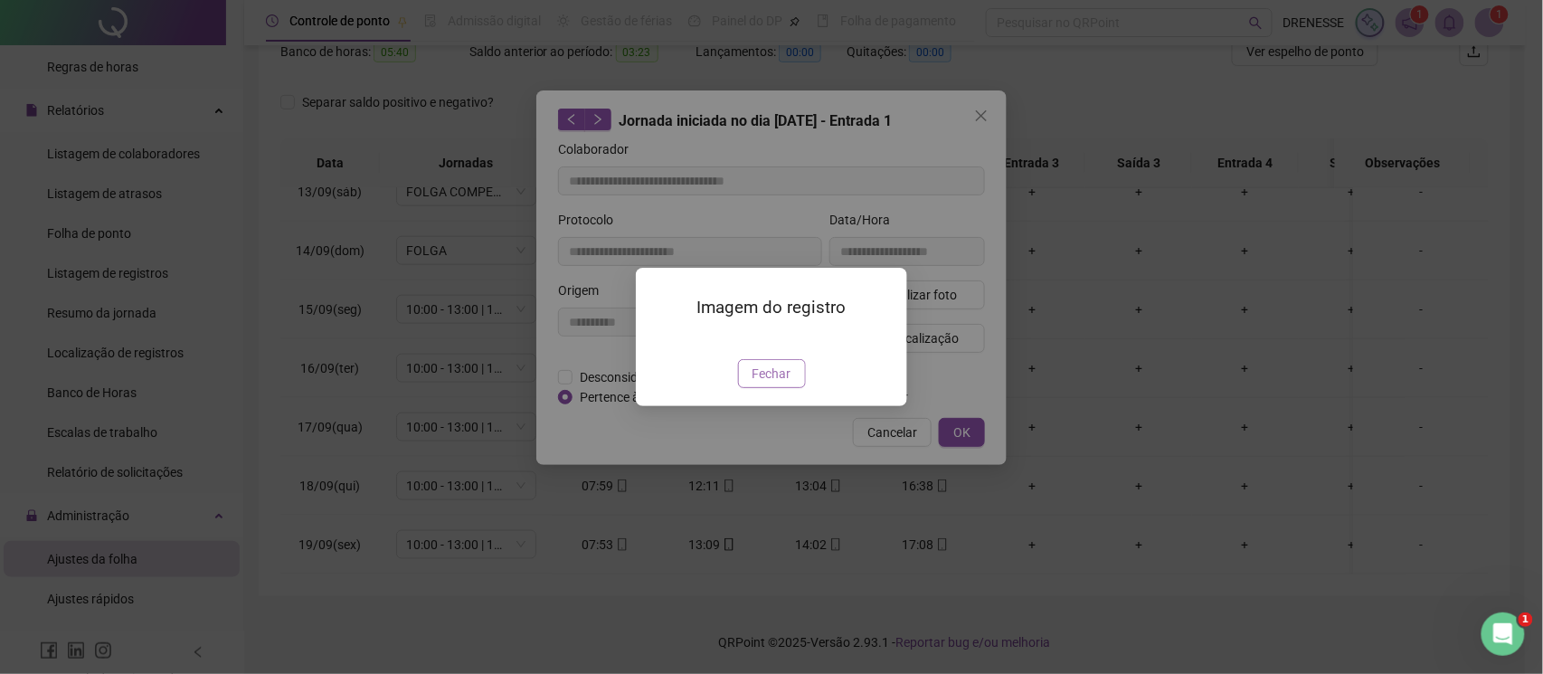
click at [772, 384] on span "Fechar" at bounding box center [772, 374] width 39 height 20
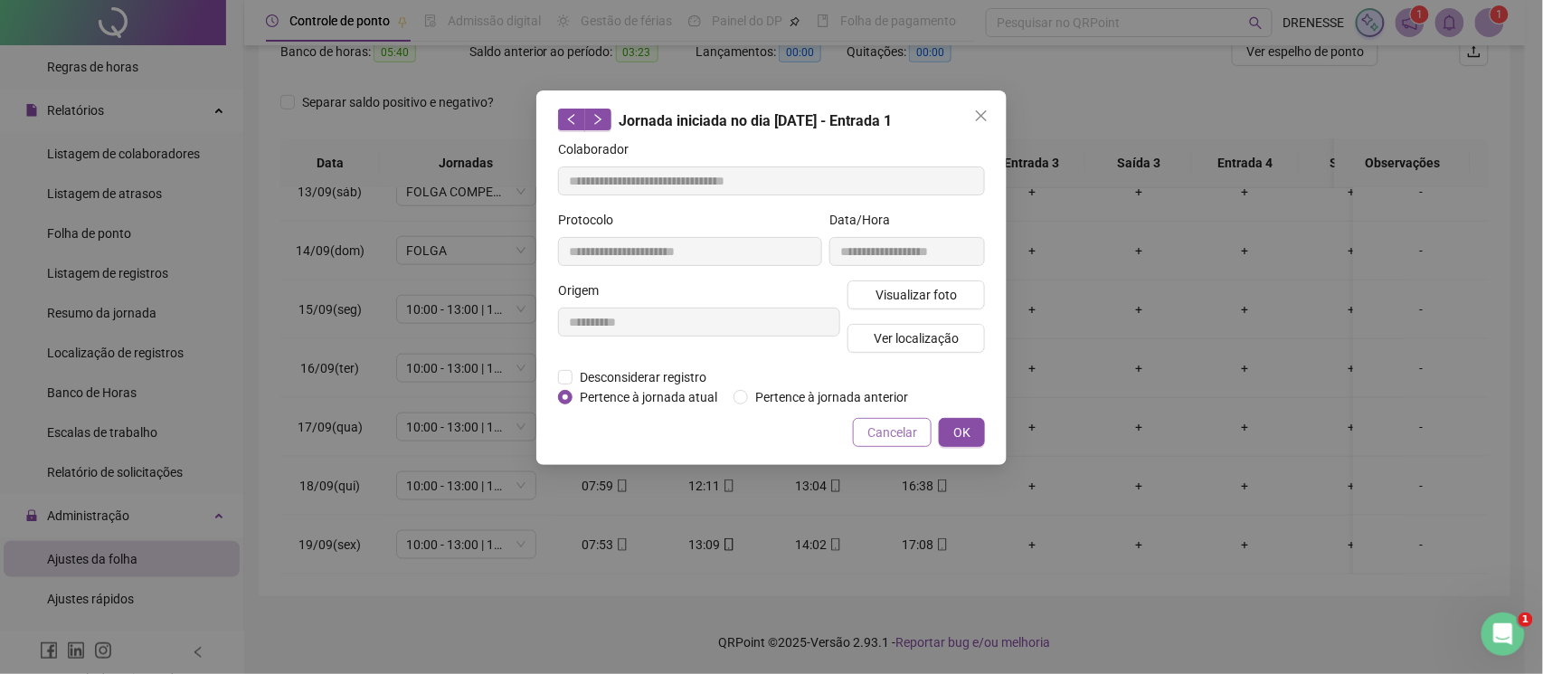
click at [887, 440] on span "Cancelar" at bounding box center [892, 432] width 50 height 20
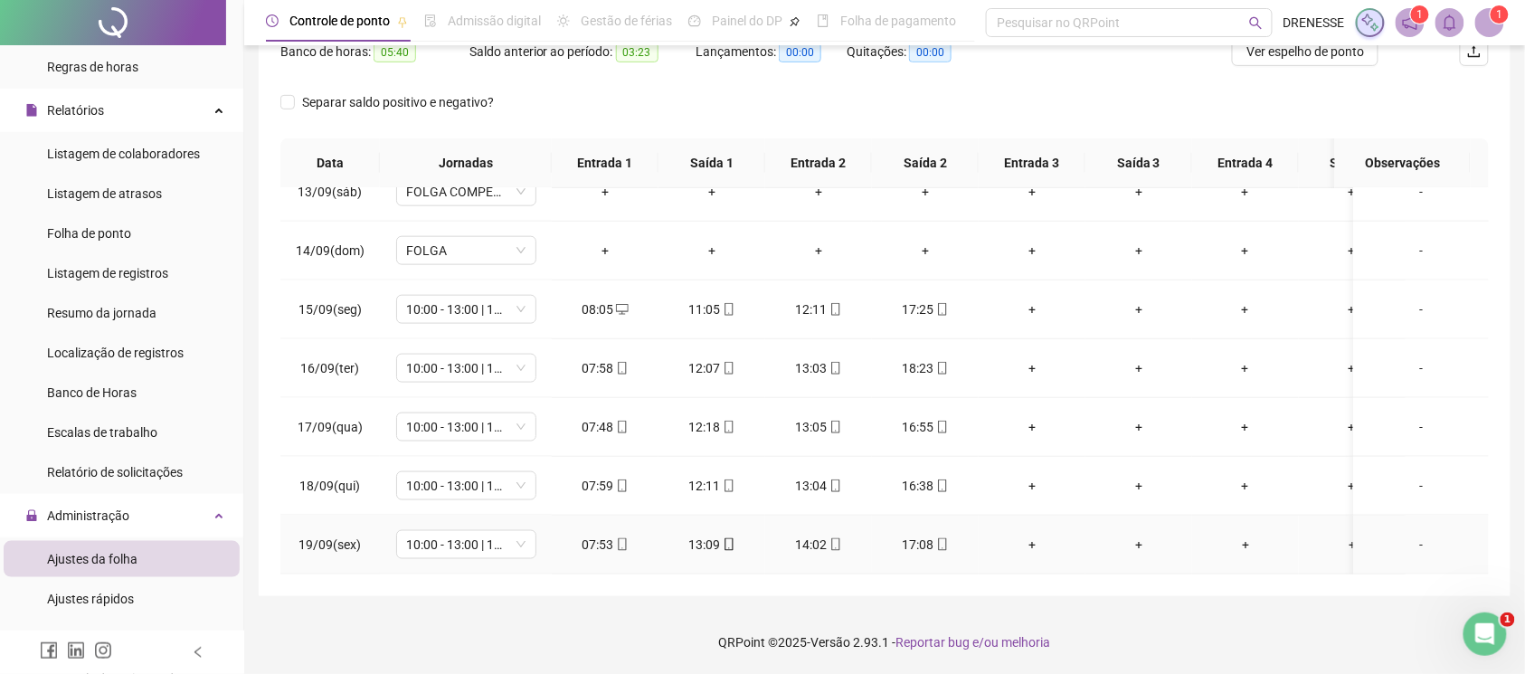
click at [938, 537] on span at bounding box center [941, 544] width 14 height 14
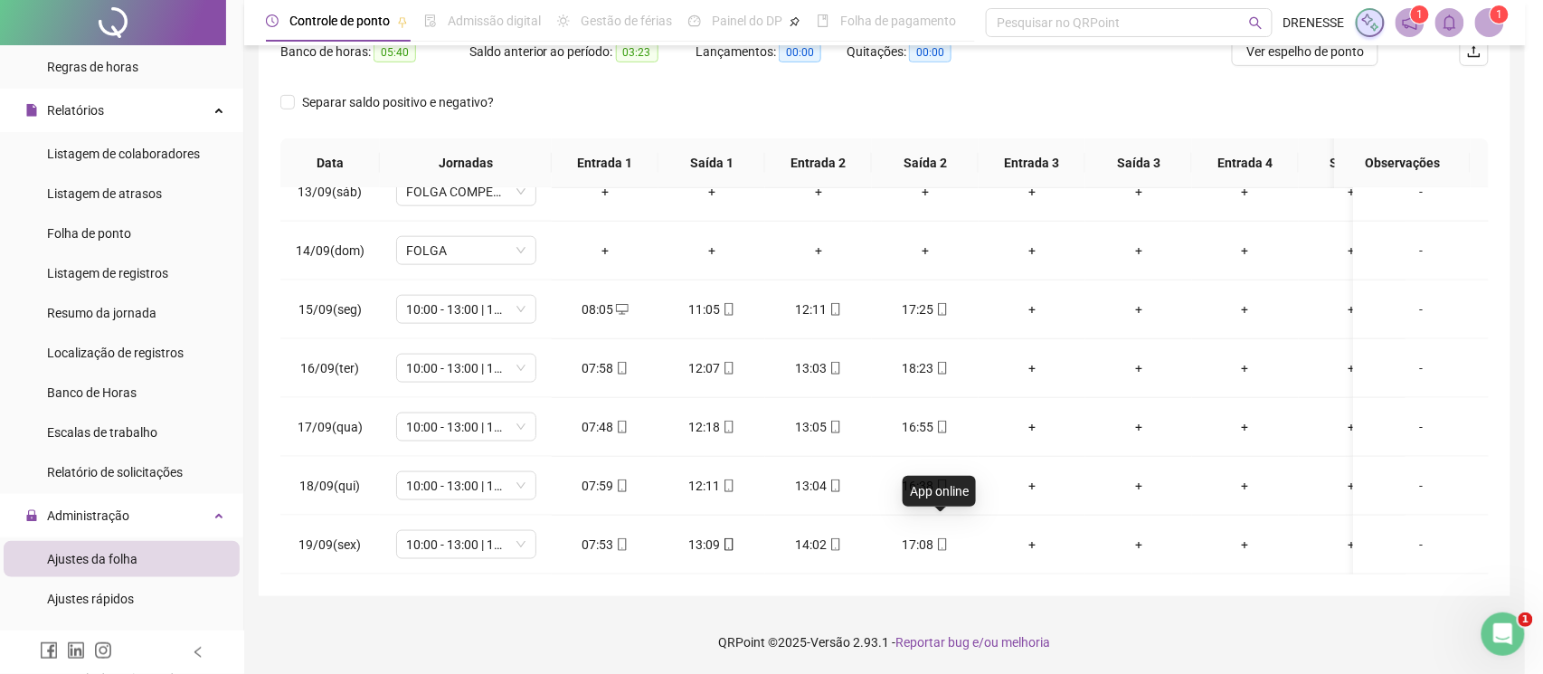
type input "**********"
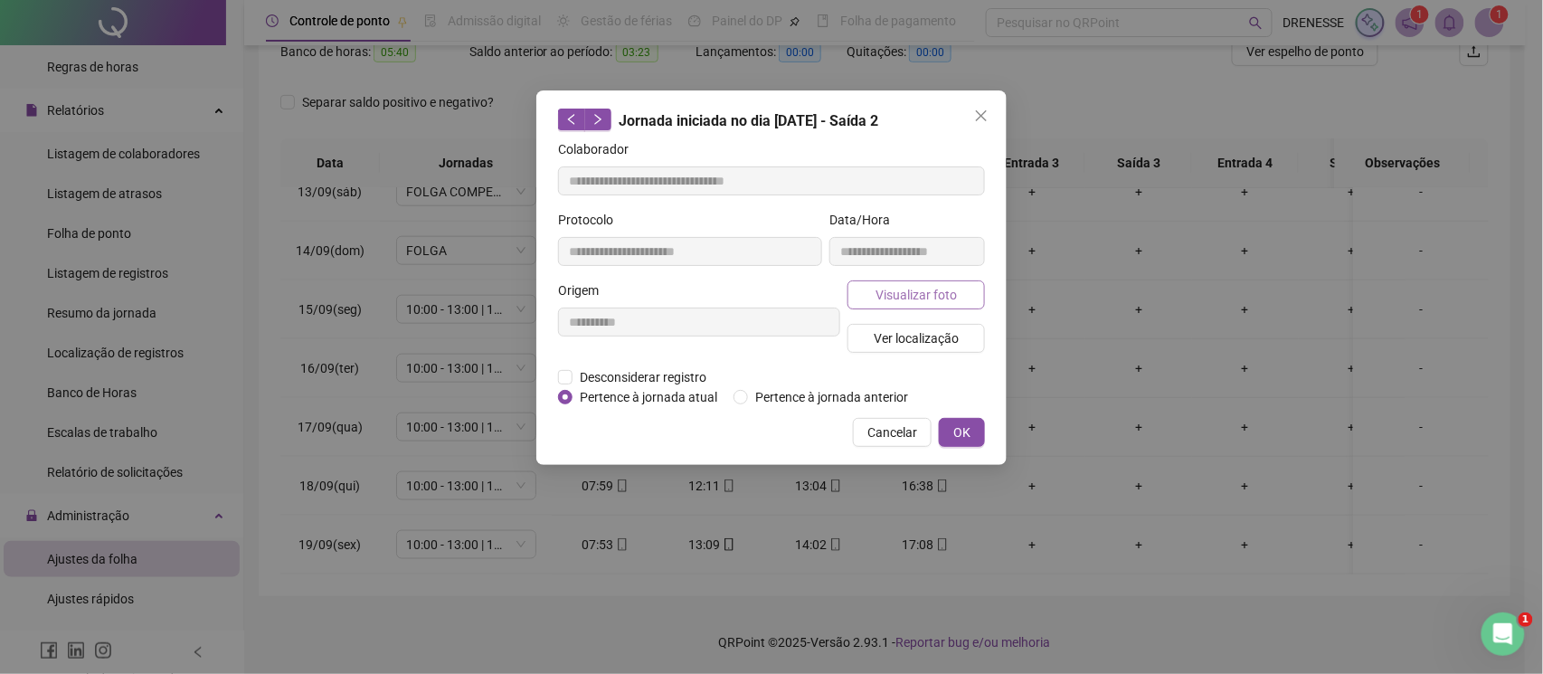
click at [924, 289] on span "Visualizar foto" at bounding box center [916, 295] width 81 height 20
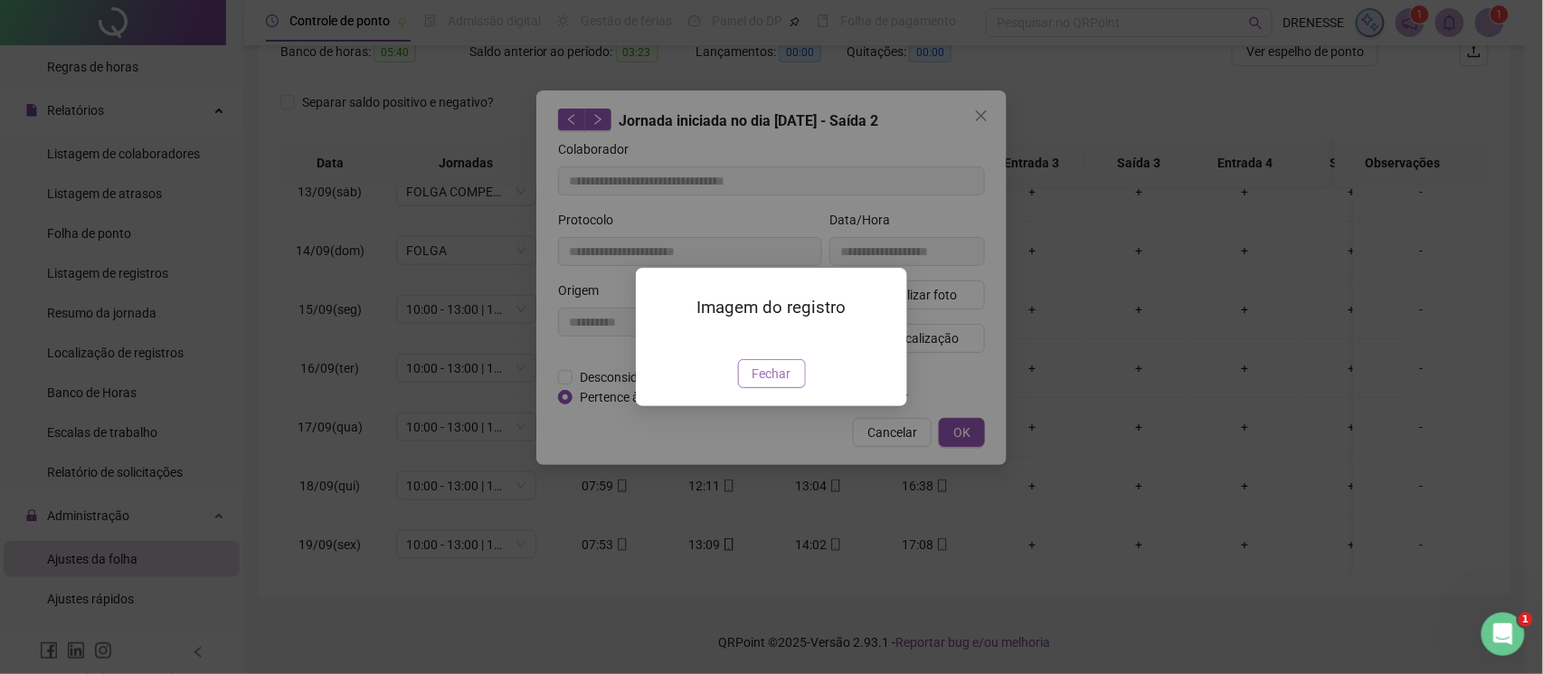
click at [783, 384] on span "Fechar" at bounding box center [772, 374] width 39 height 20
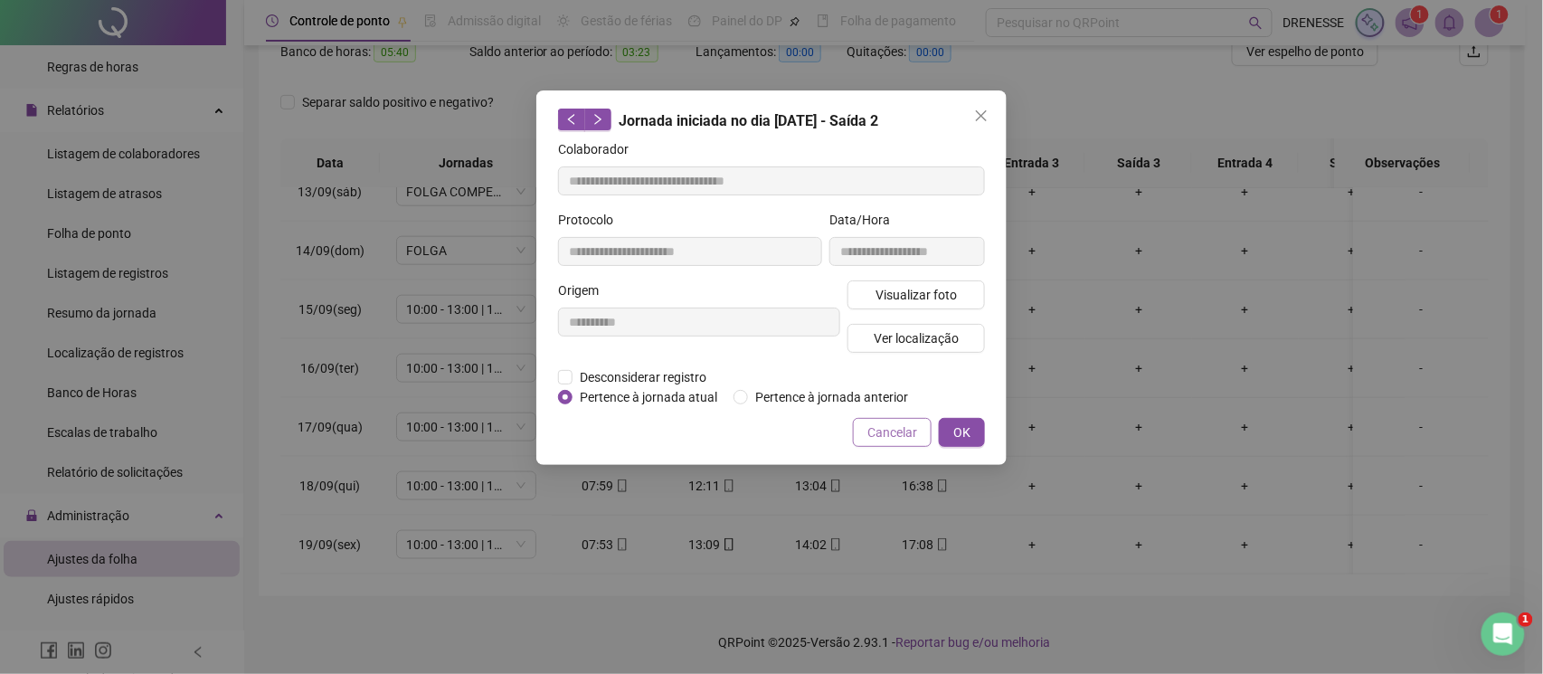
click at [892, 429] on span "Cancelar" at bounding box center [892, 432] width 50 height 20
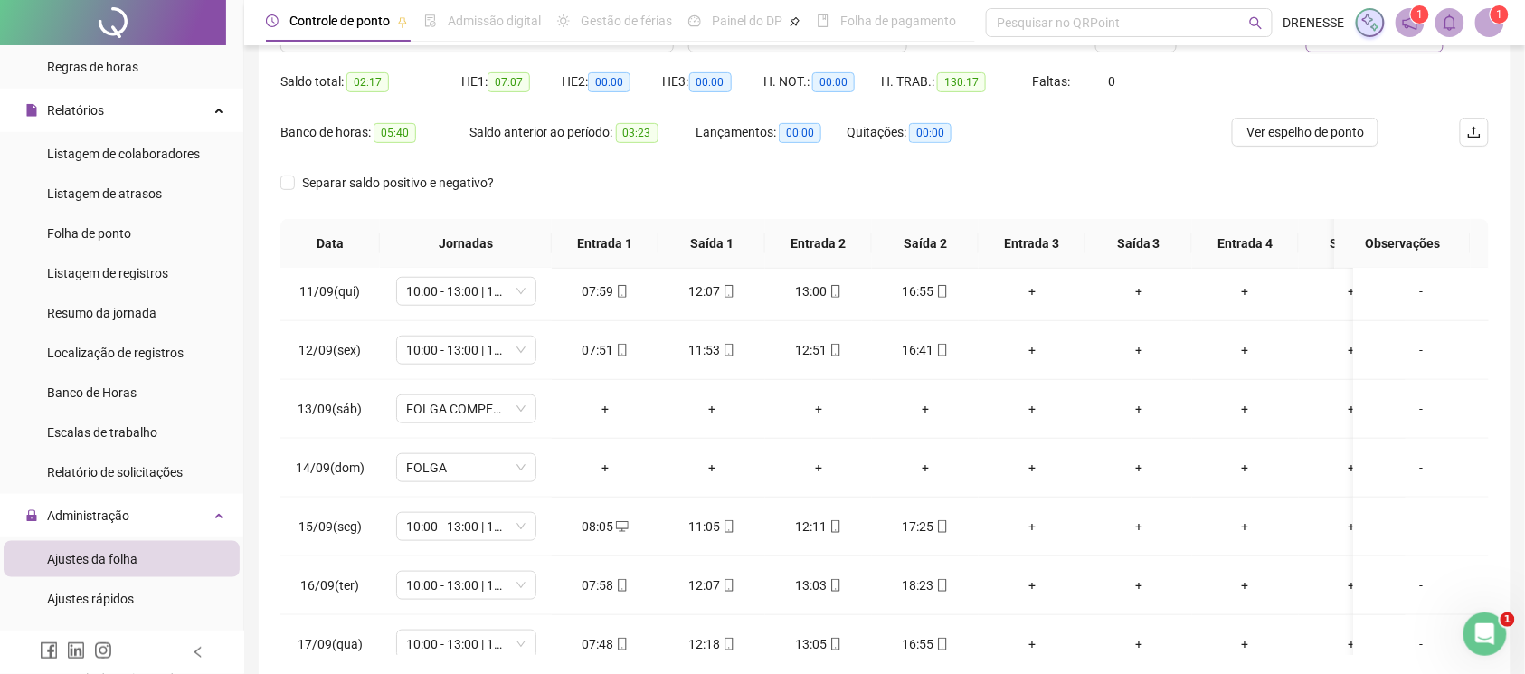
scroll to position [90, 0]
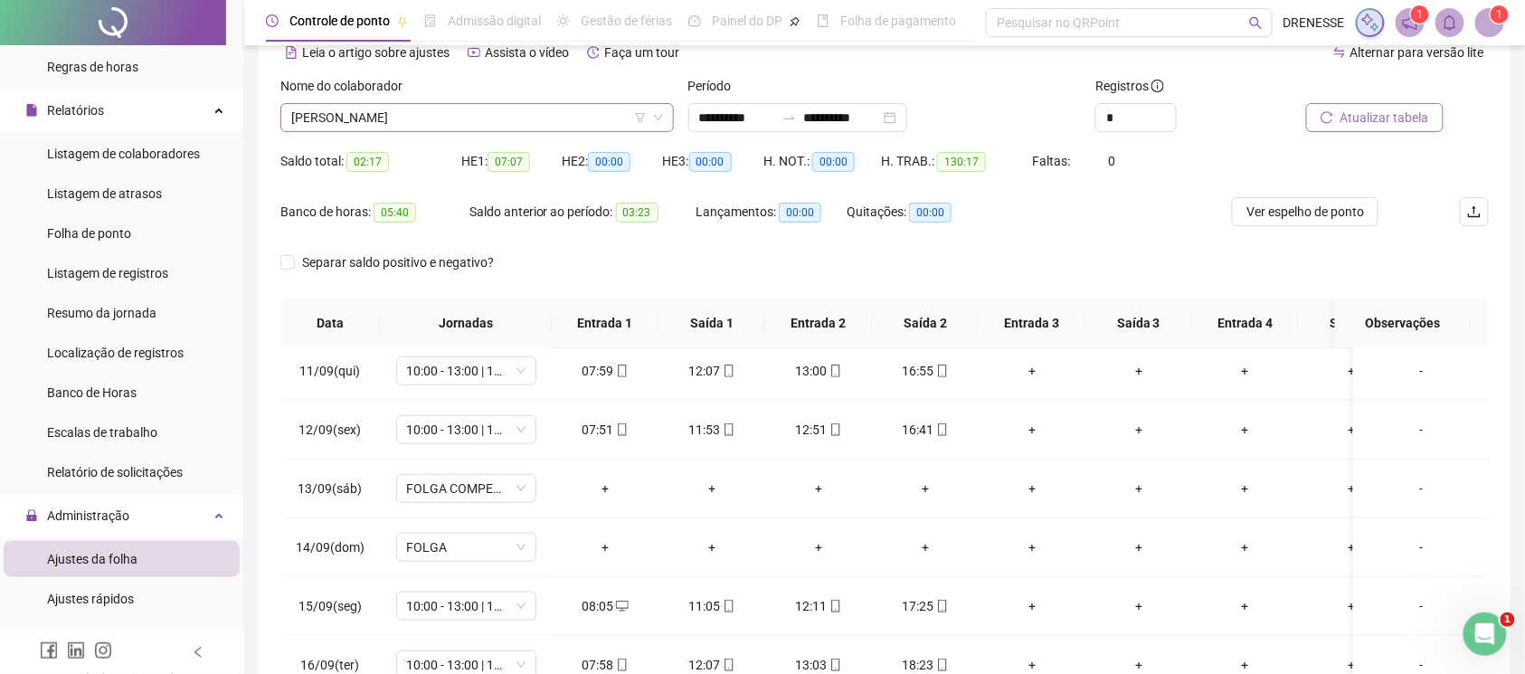
click at [422, 121] on span "[PERSON_NAME]" at bounding box center [477, 117] width 372 height 27
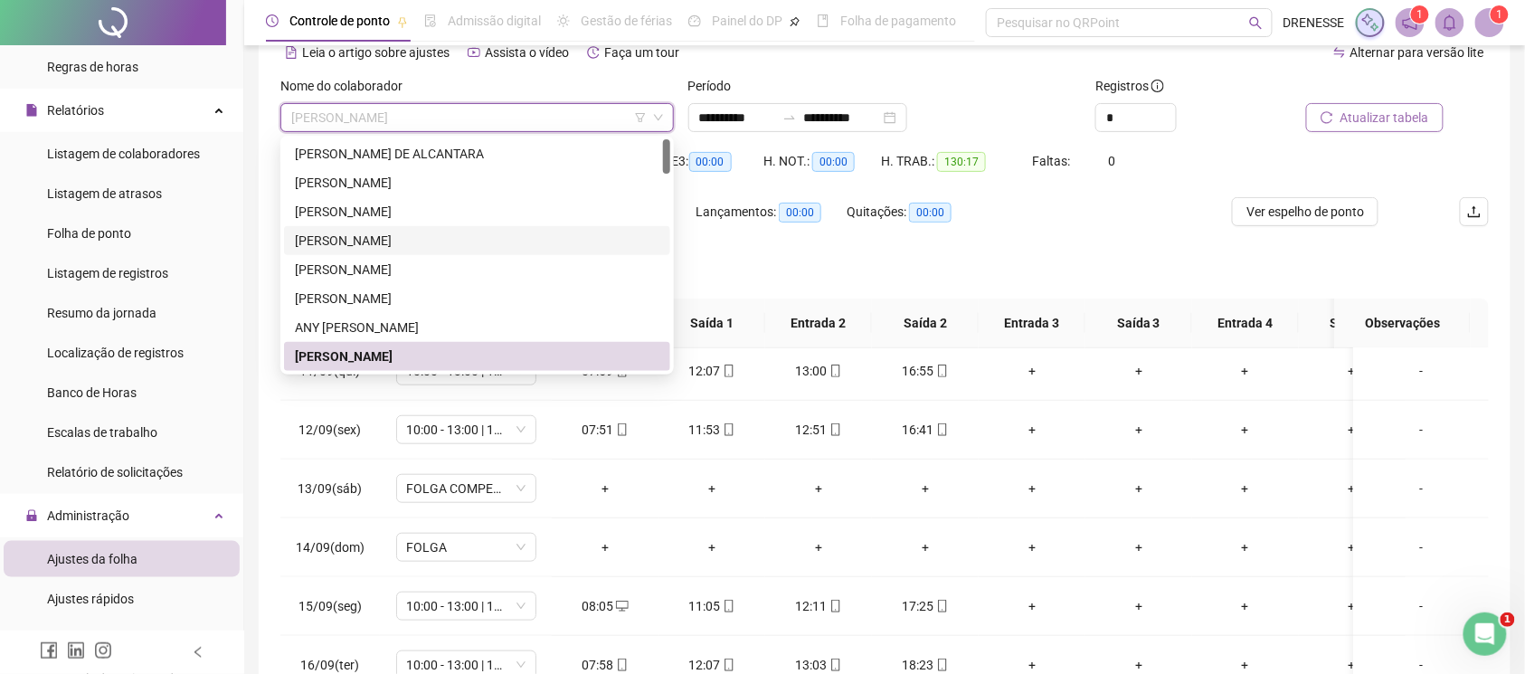
scroll to position [81, 0]
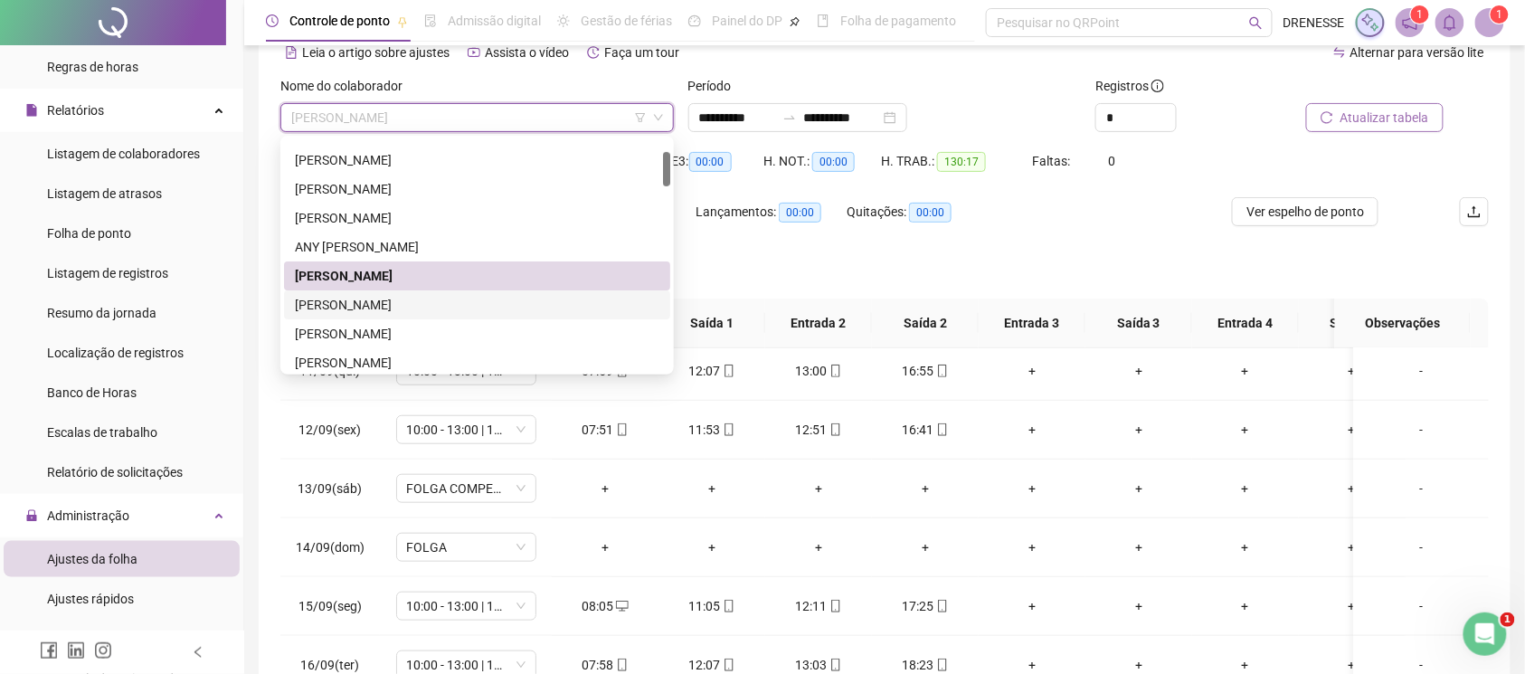
click at [412, 301] on div "[PERSON_NAME]" at bounding box center [477, 305] width 365 height 20
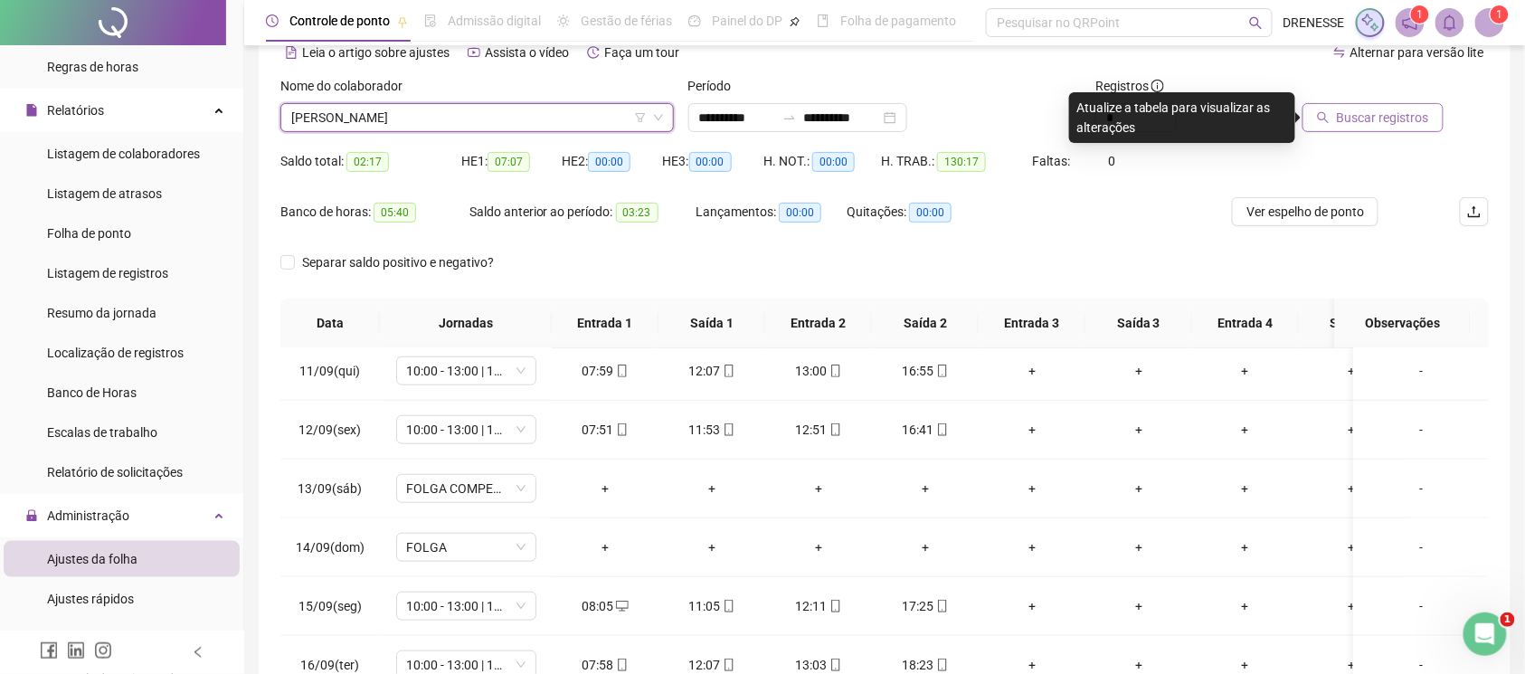
click at [1354, 112] on span "Buscar registros" at bounding box center [1383, 118] width 92 height 20
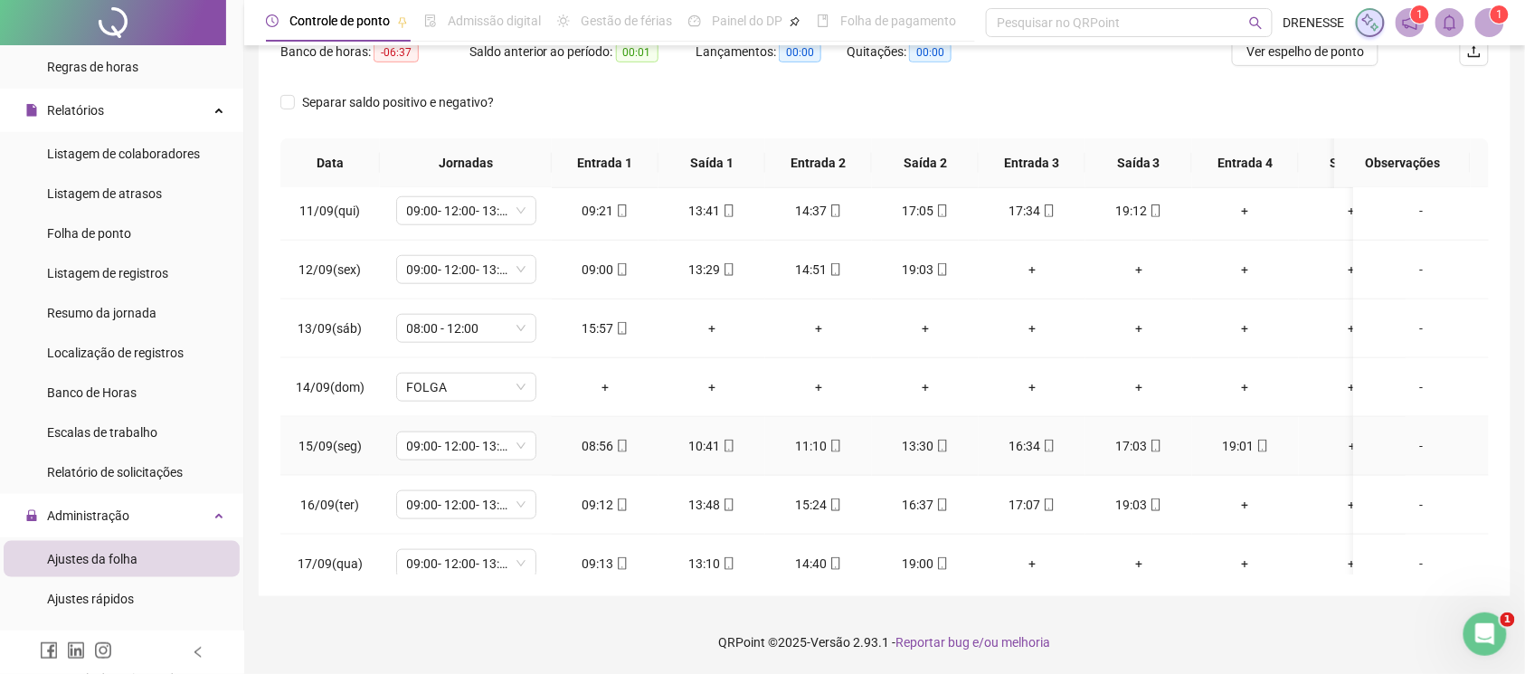
scroll to position [754, 0]
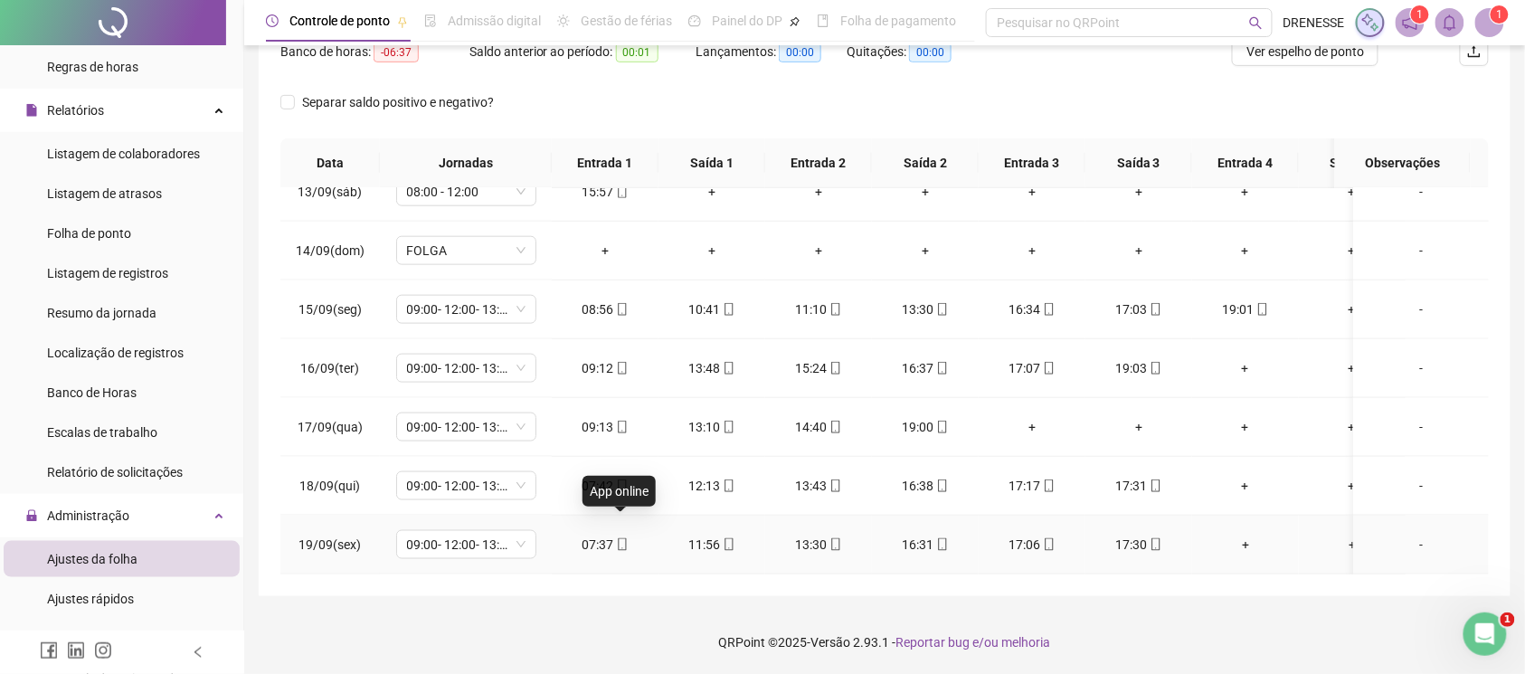
click at [618, 538] on icon "mobile" at bounding box center [622, 544] width 8 height 13
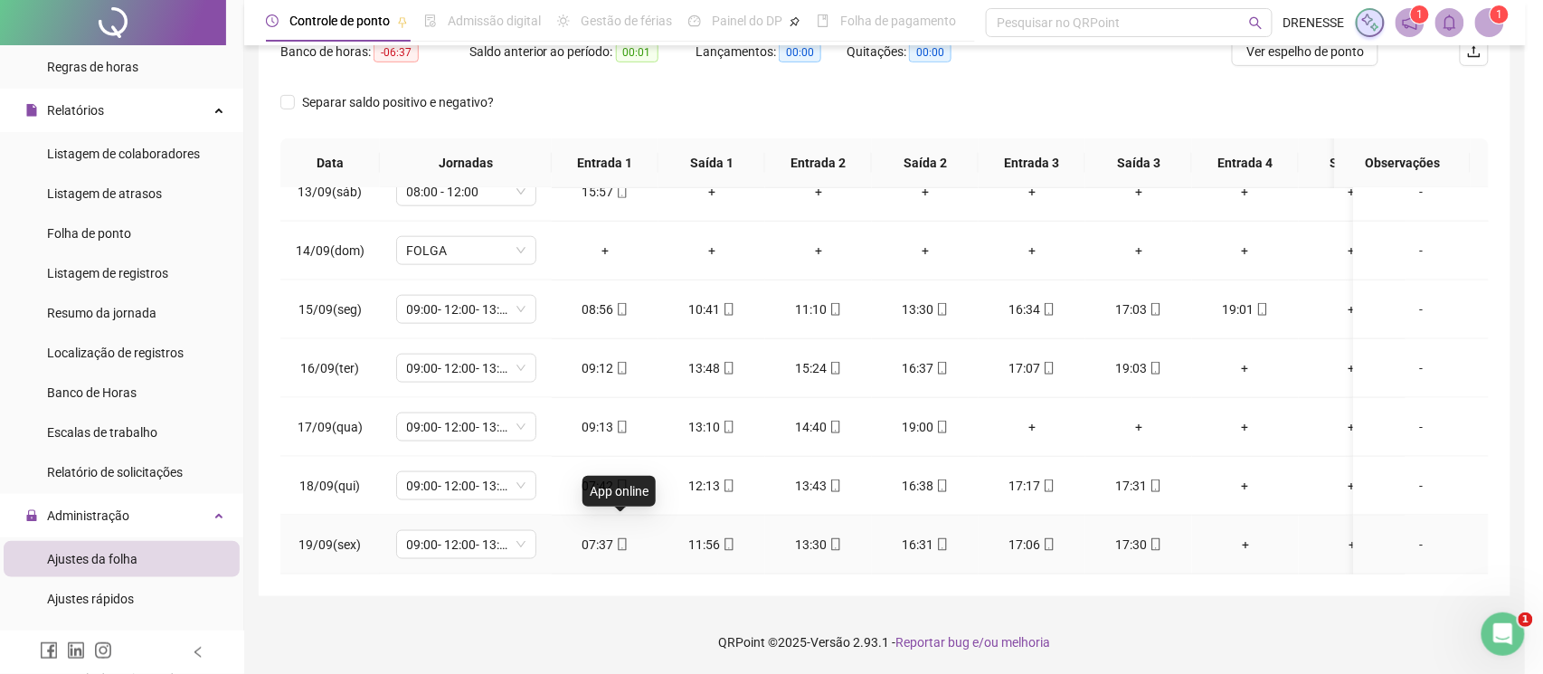
type input "**********"
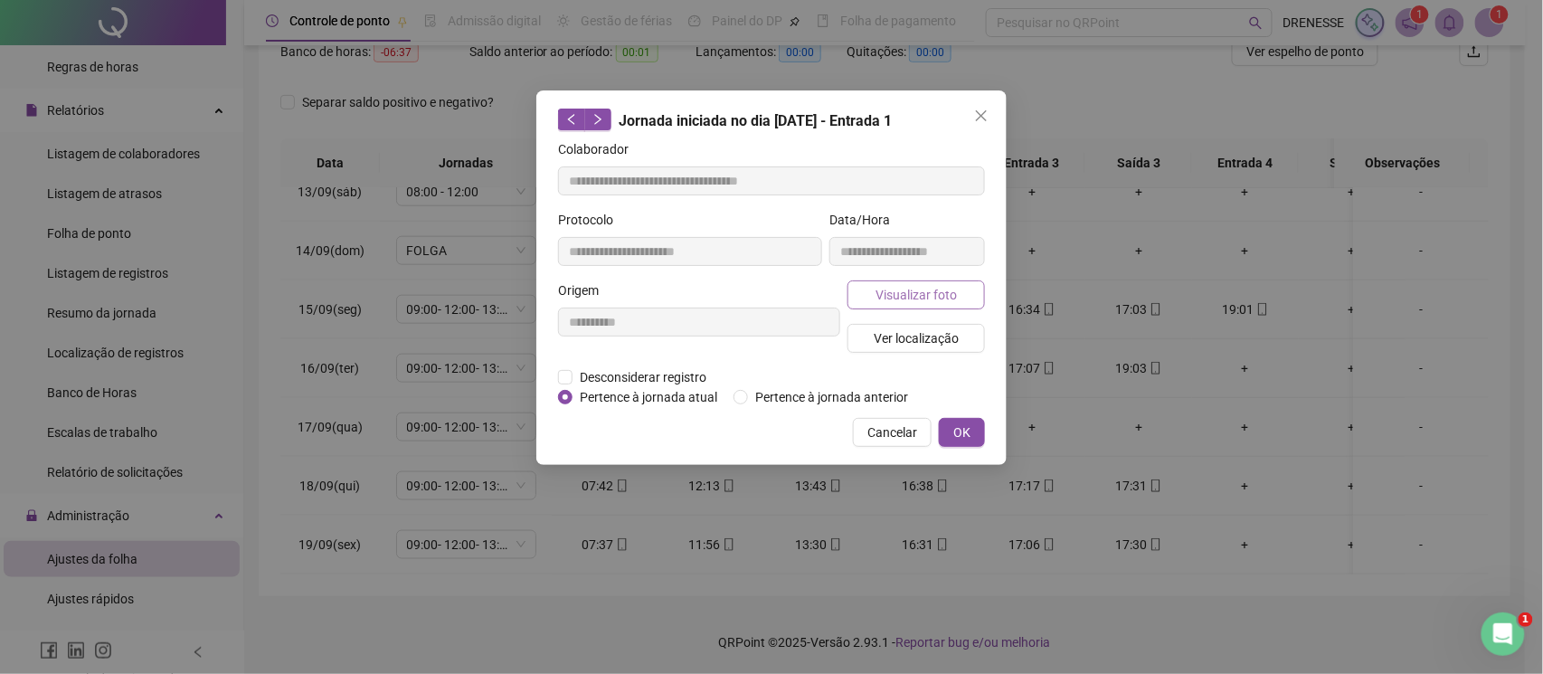
click at [899, 288] on span "Visualizar foto" at bounding box center [916, 295] width 81 height 20
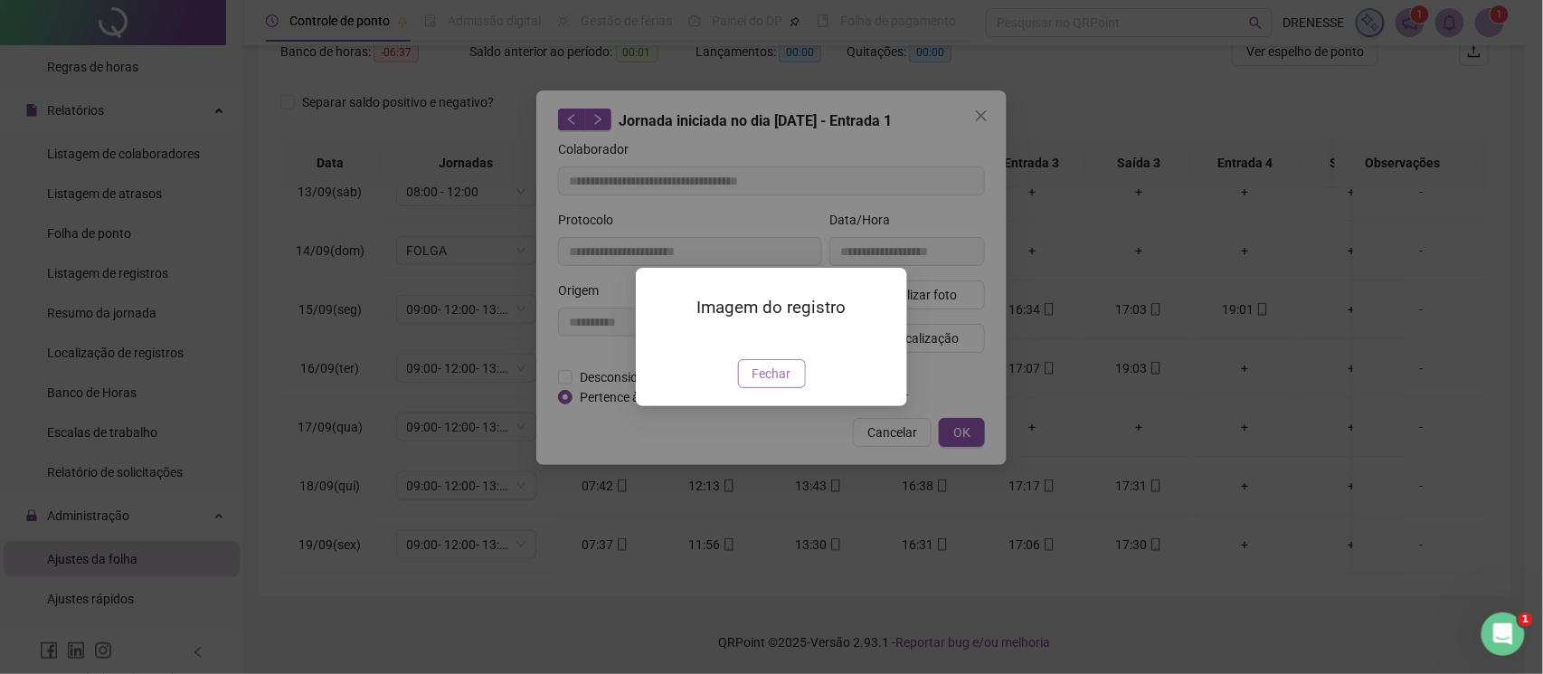
click at [772, 384] on span "Fechar" at bounding box center [772, 374] width 39 height 20
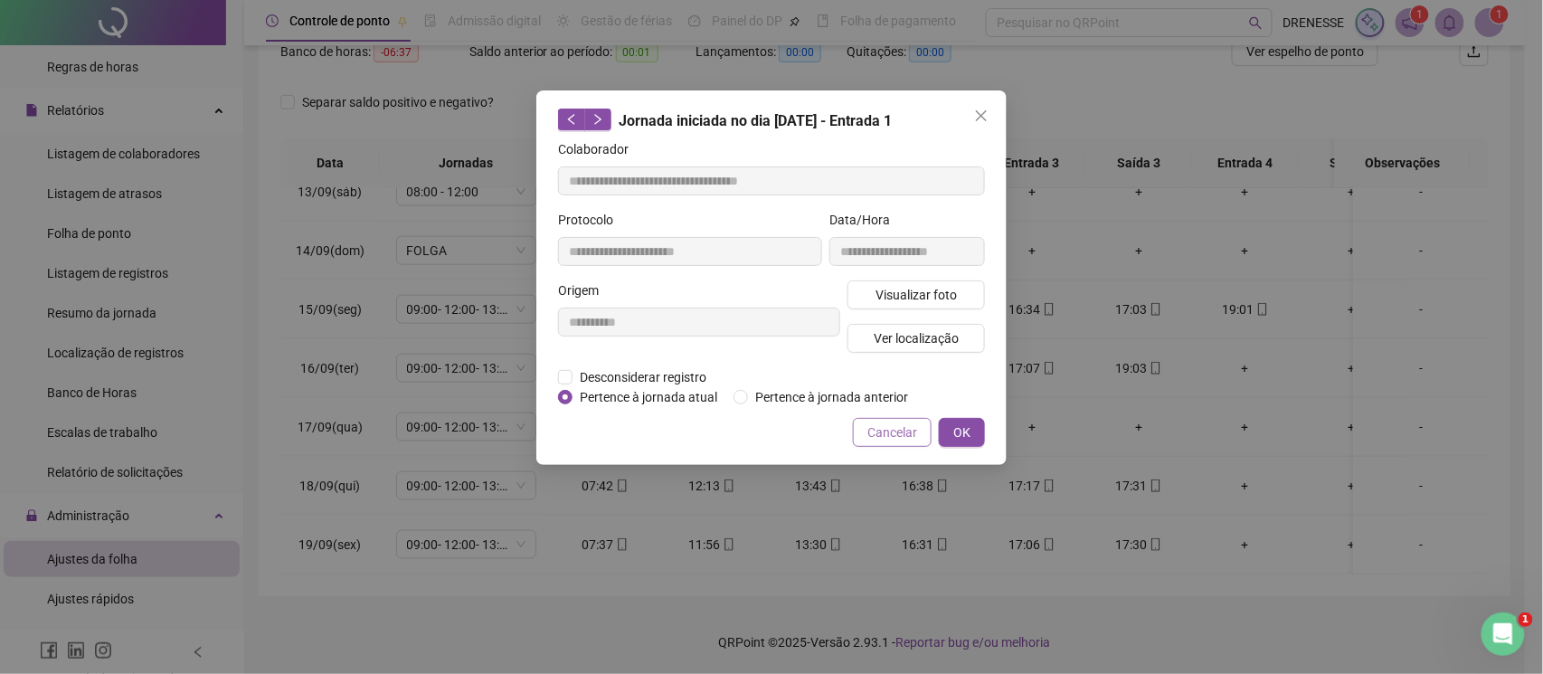
click at [887, 421] on button "Cancelar" at bounding box center [892, 432] width 79 height 29
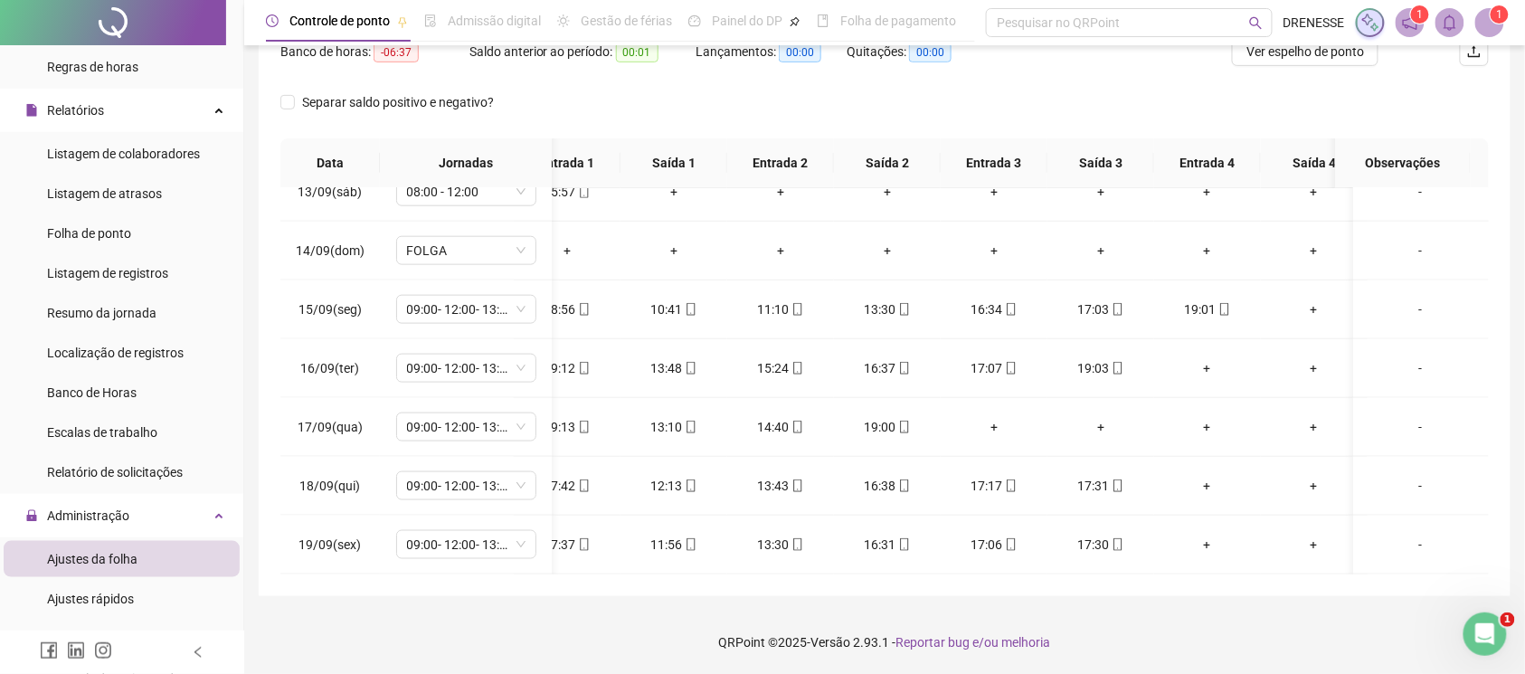
scroll to position [0, 45]
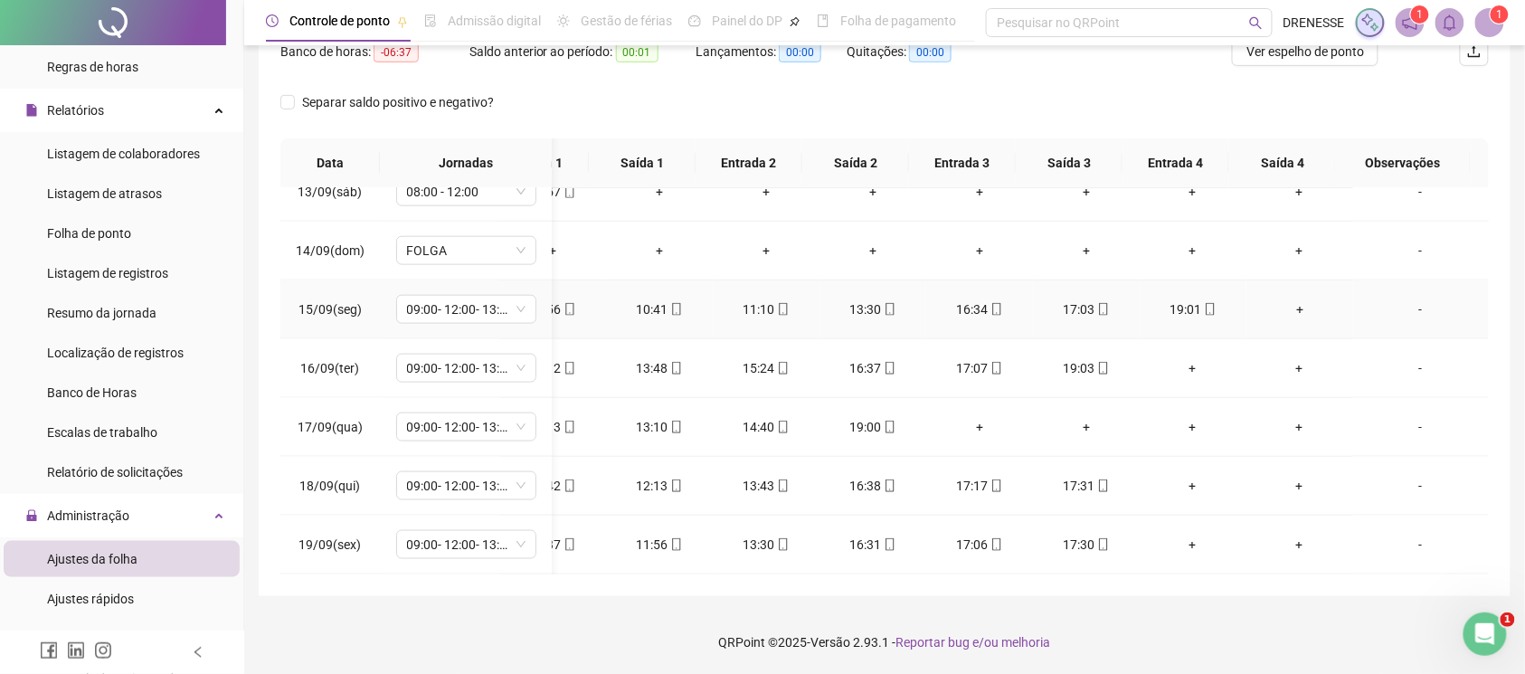
click at [1289, 299] on div "+" at bounding box center [1300, 309] width 78 height 20
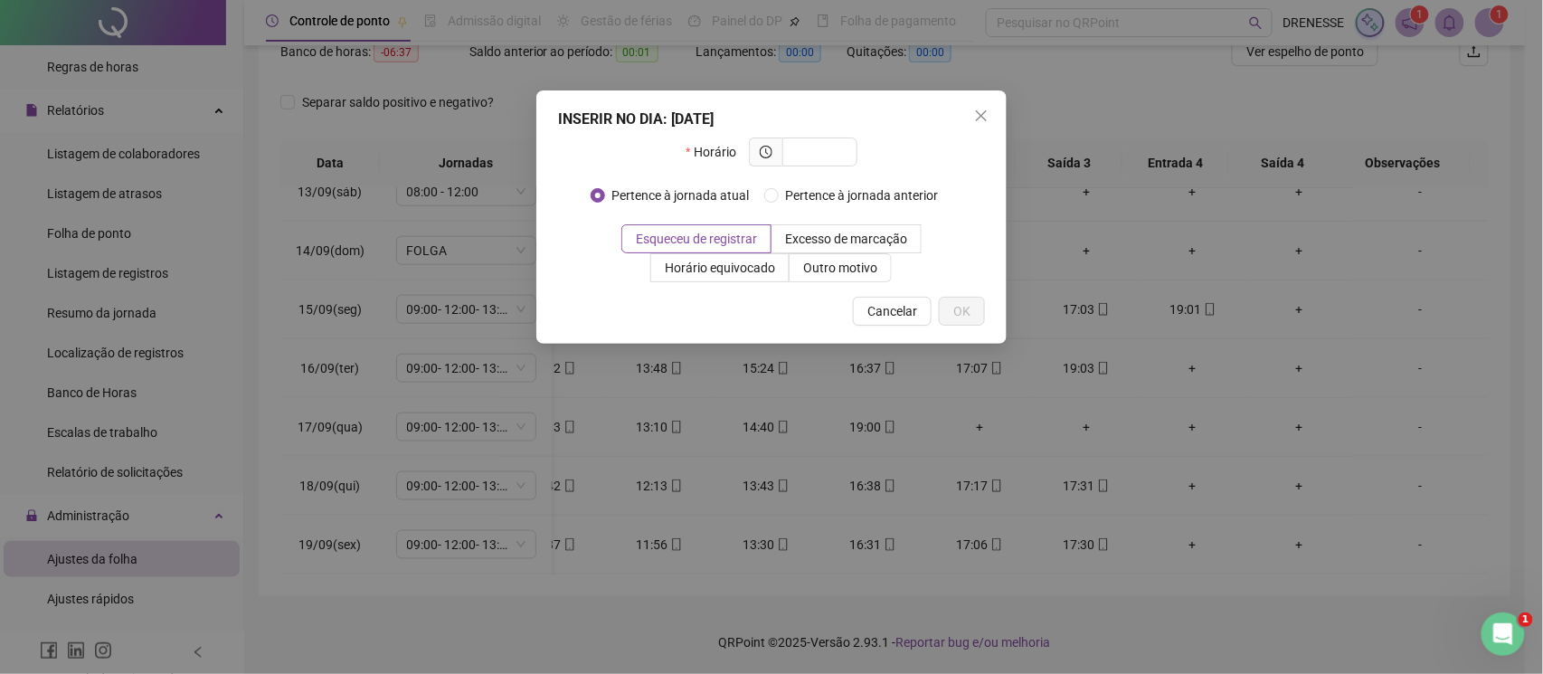
click at [978, 99] on div "INSERIR NO DIA : 15/09/2025 Horário Pertence à jornada atual Pertence à jornada…" at bounding box center [771, 216] width 470 height 253
click at [981, 113] on icon "close" at bounding box center [981, 116] width 14 height 14
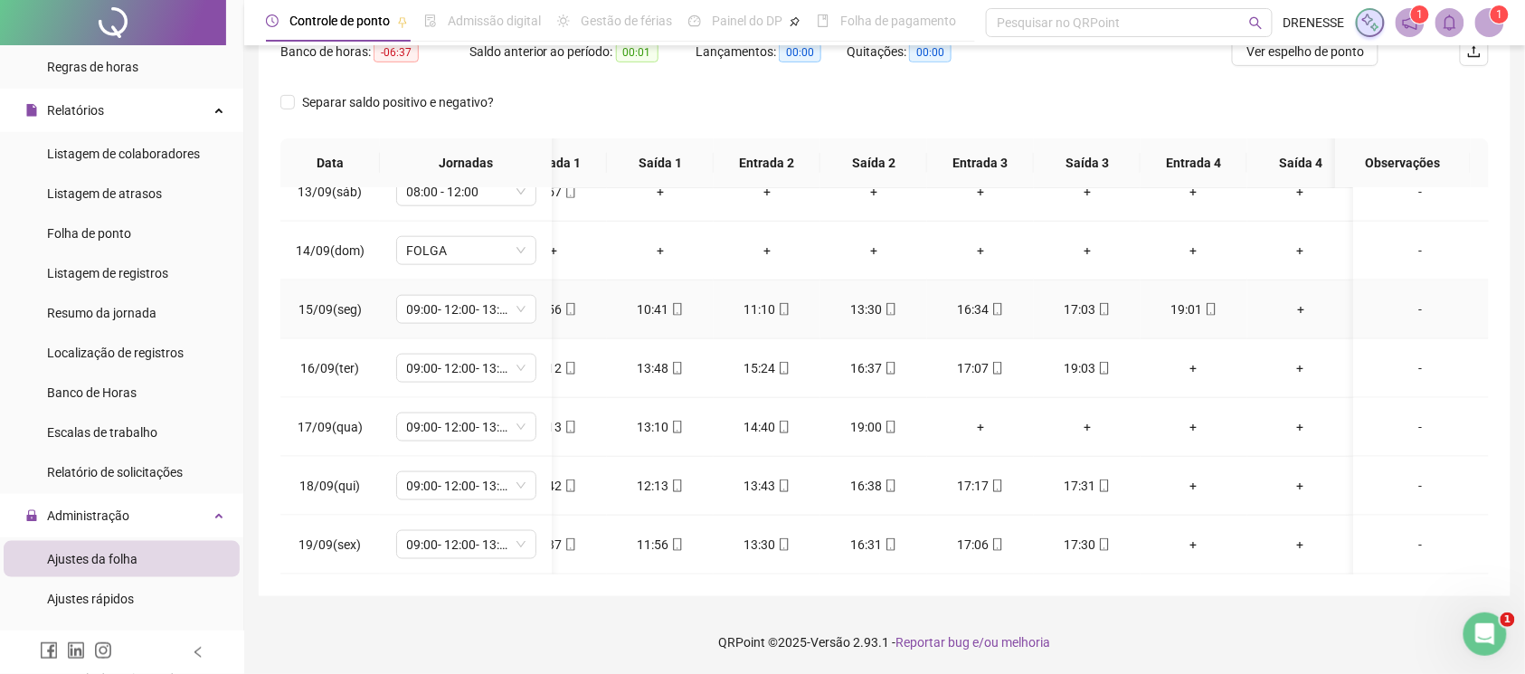
click at [1293, 299] on div "+" at bounding box center [1301, 309] width 78 height 20
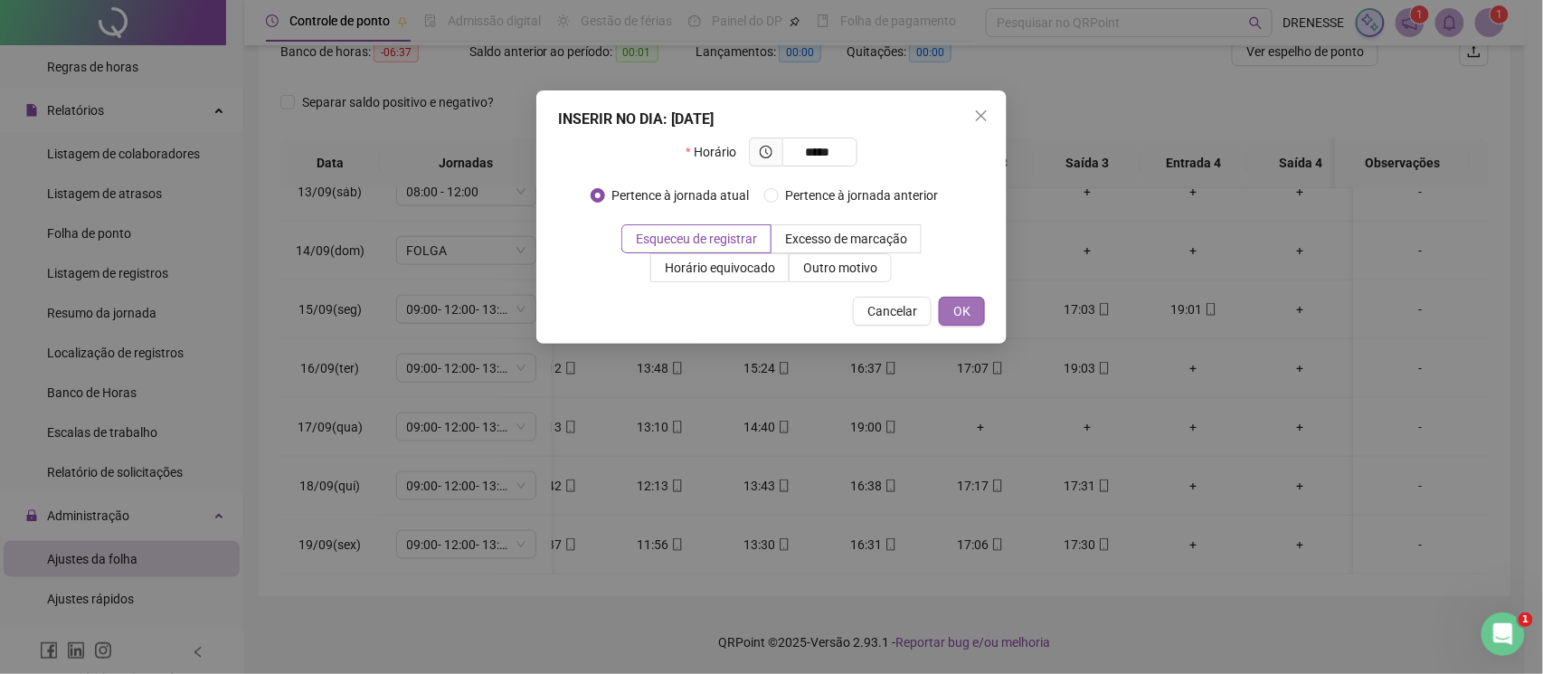
type input "*****"
click at [944, 316] on button "OK" at bounding box center [962, 311] width 46 height 29
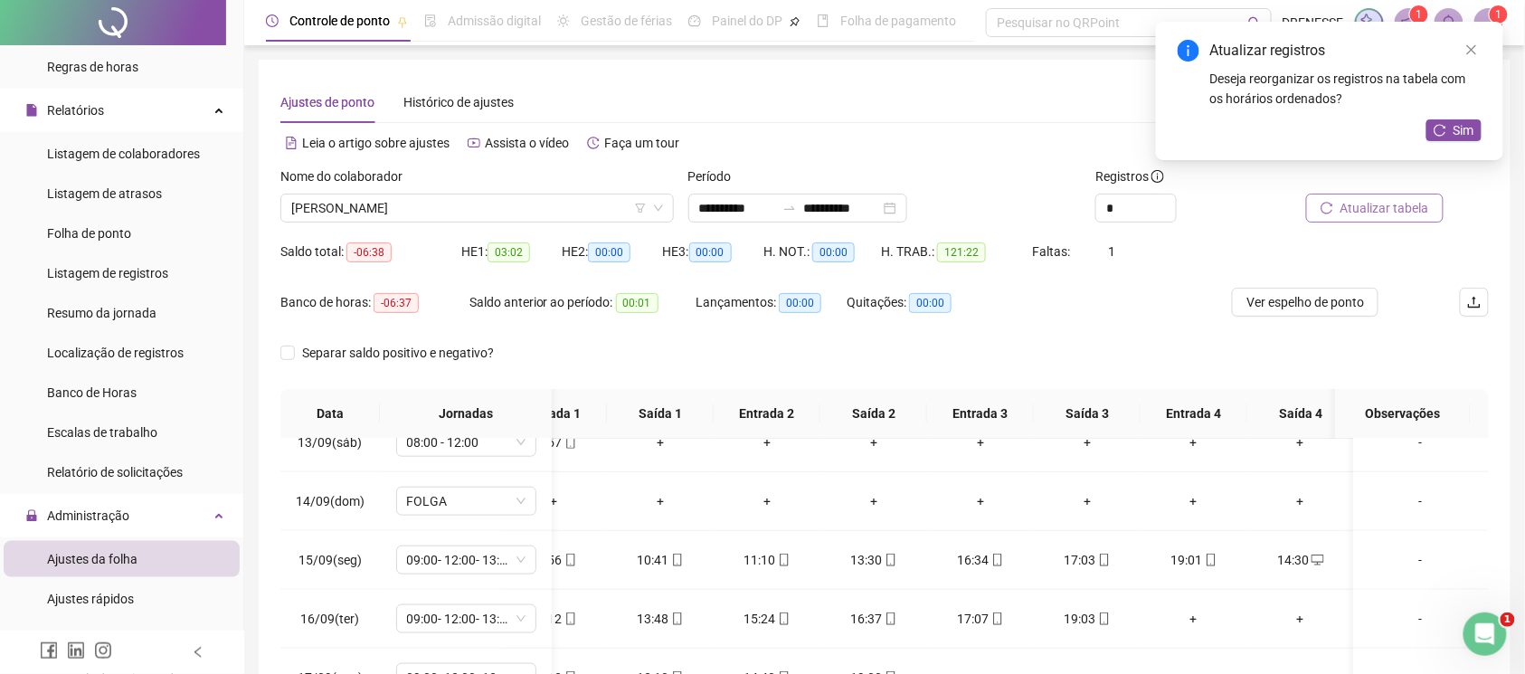
click at [1350, 196] on button "Atualizar tabela" at bounding box center [1374, 208] width 137 height 29
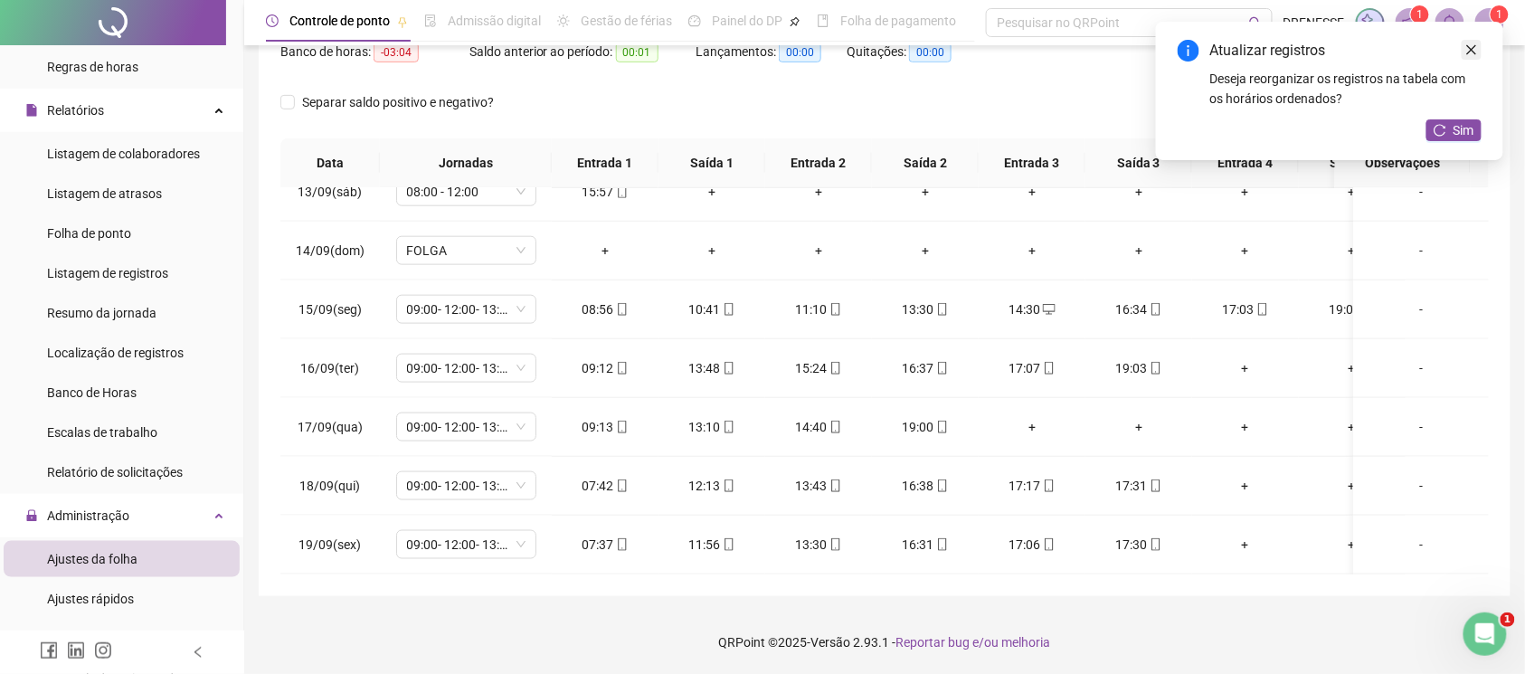
click at [1471, 42] on link "Close" at bounding box center [1472, 50] width 20 height 20
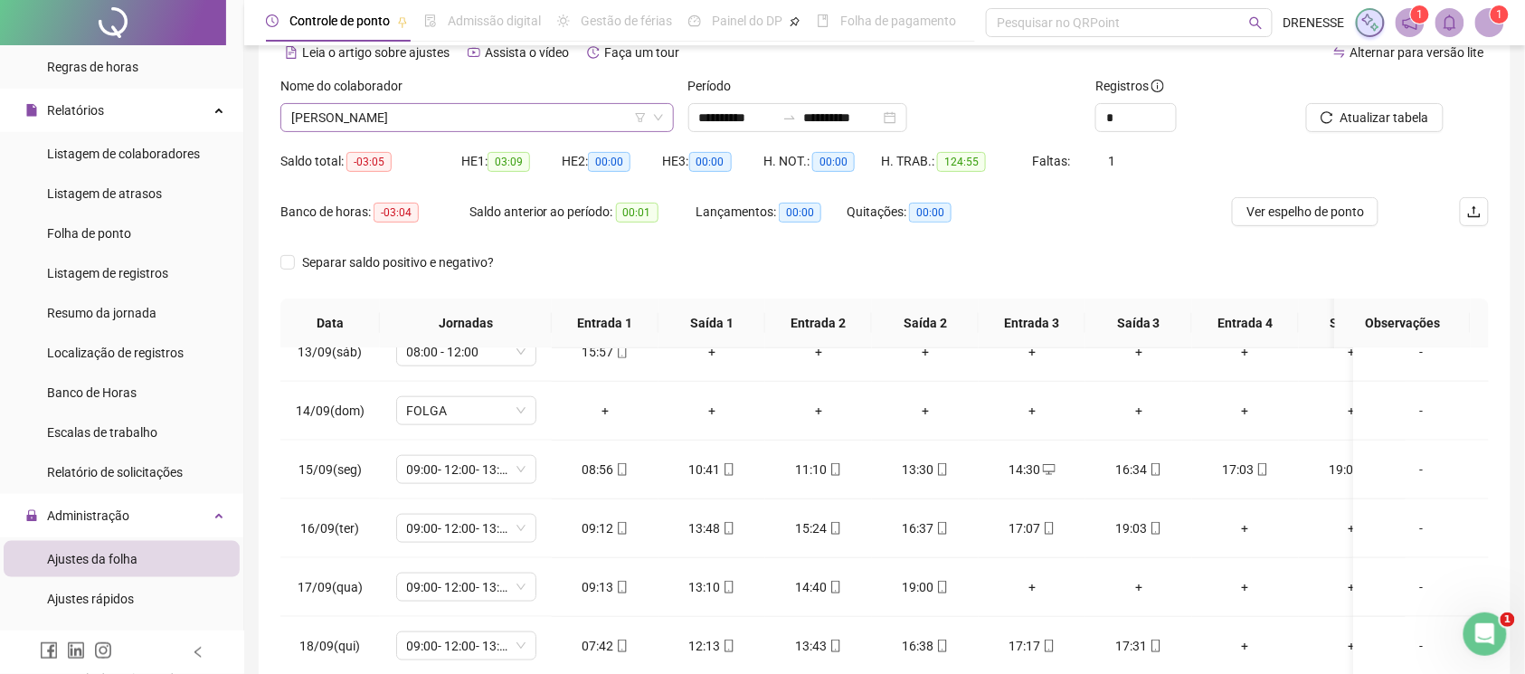
click at [468, 104] on span "[PERSON_NAME]" at bounding box center [477, 117] width 372 height 27
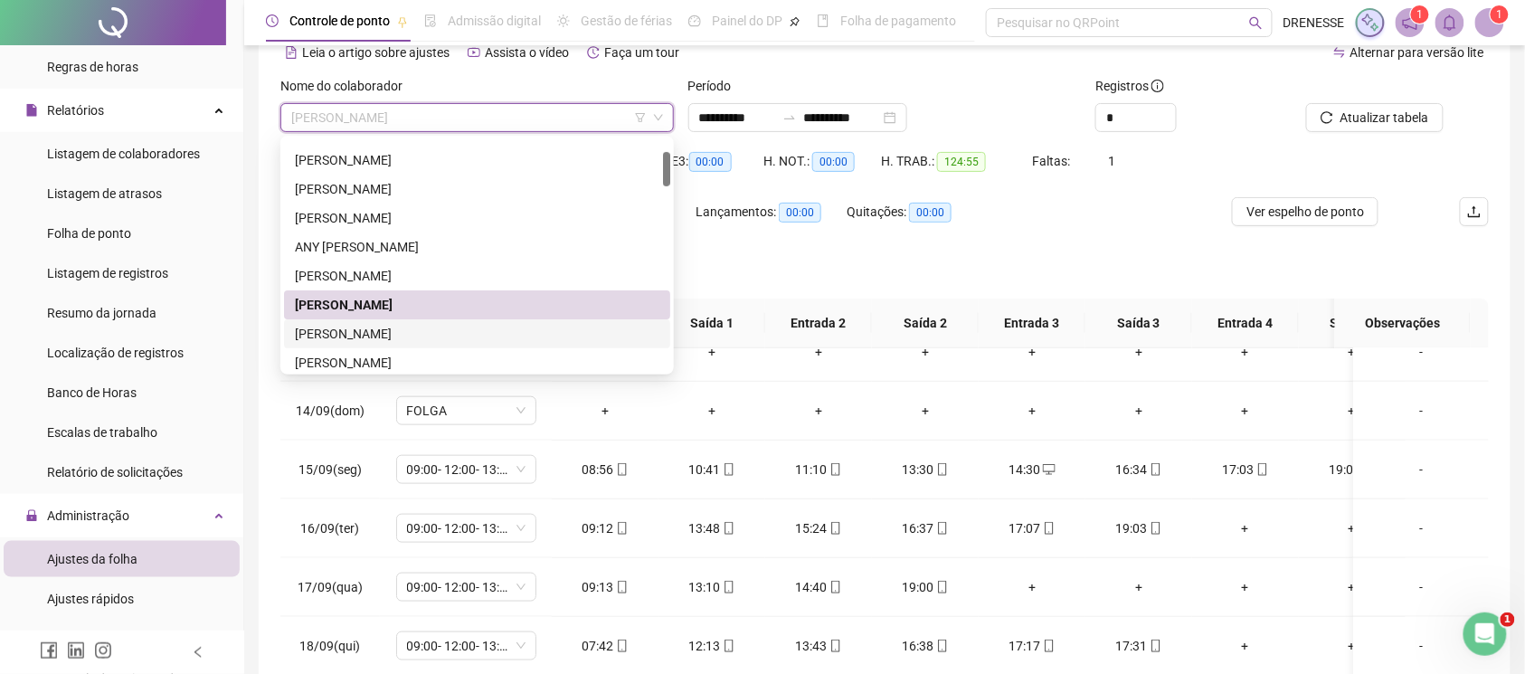
click at [410, 330] on div "[PERSON_NAME]" at bounding box center [477, 334] width 365 height 20
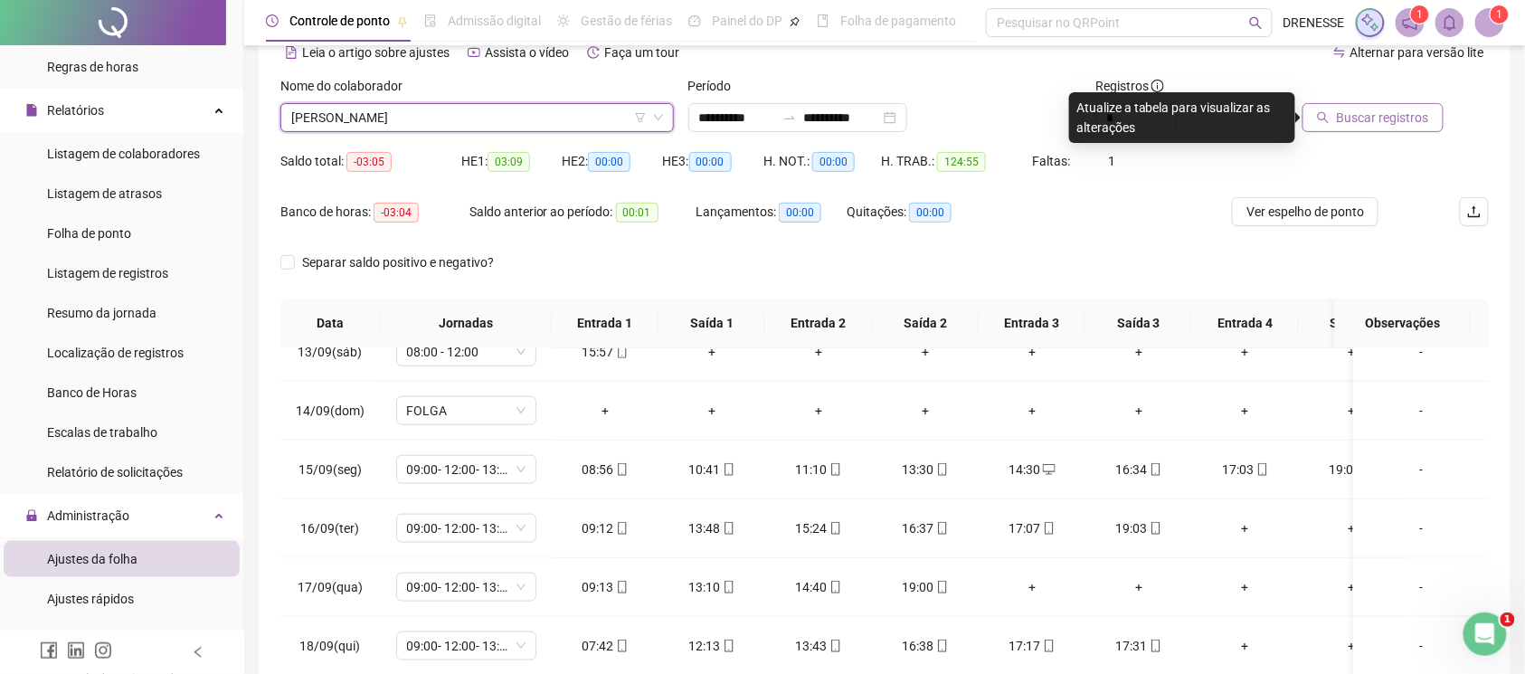
click at [1347, 118] on span "Buscar registros" at bounding box center [1383, 118] width 92 height 20
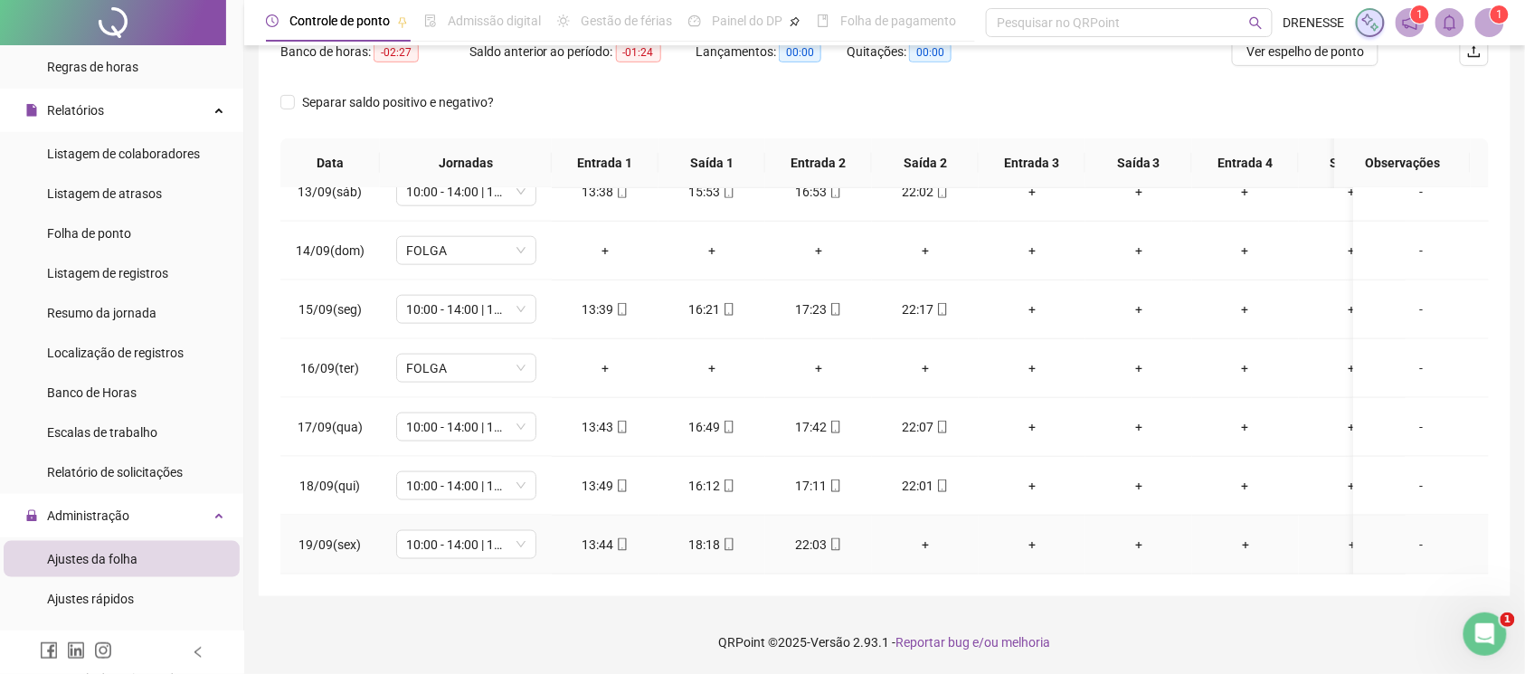
click at [939, 535] on div "+" at bounding box center [925, 545] width 78 height 20
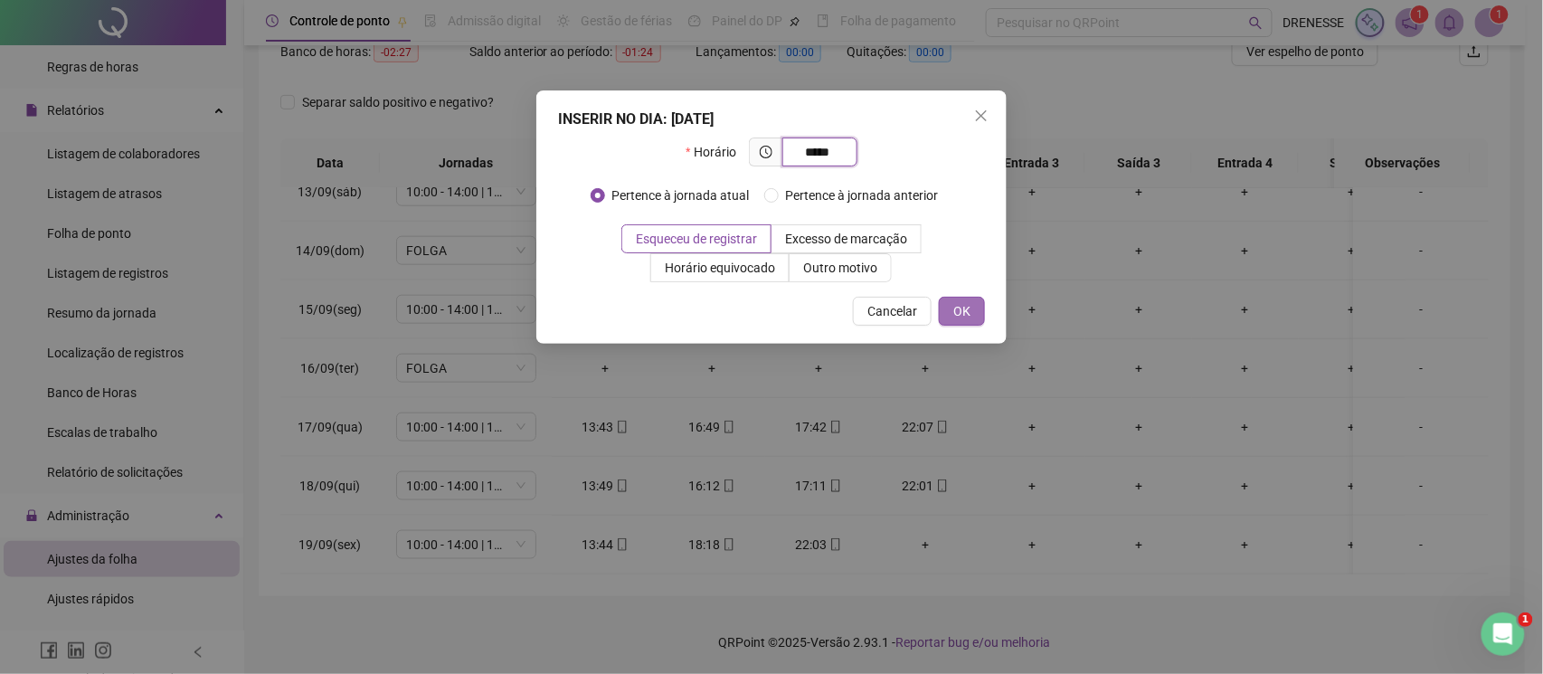
type input "*****"
click at [967, 318] on span "OK" at bounding box center [961, 311] width 17 height 20
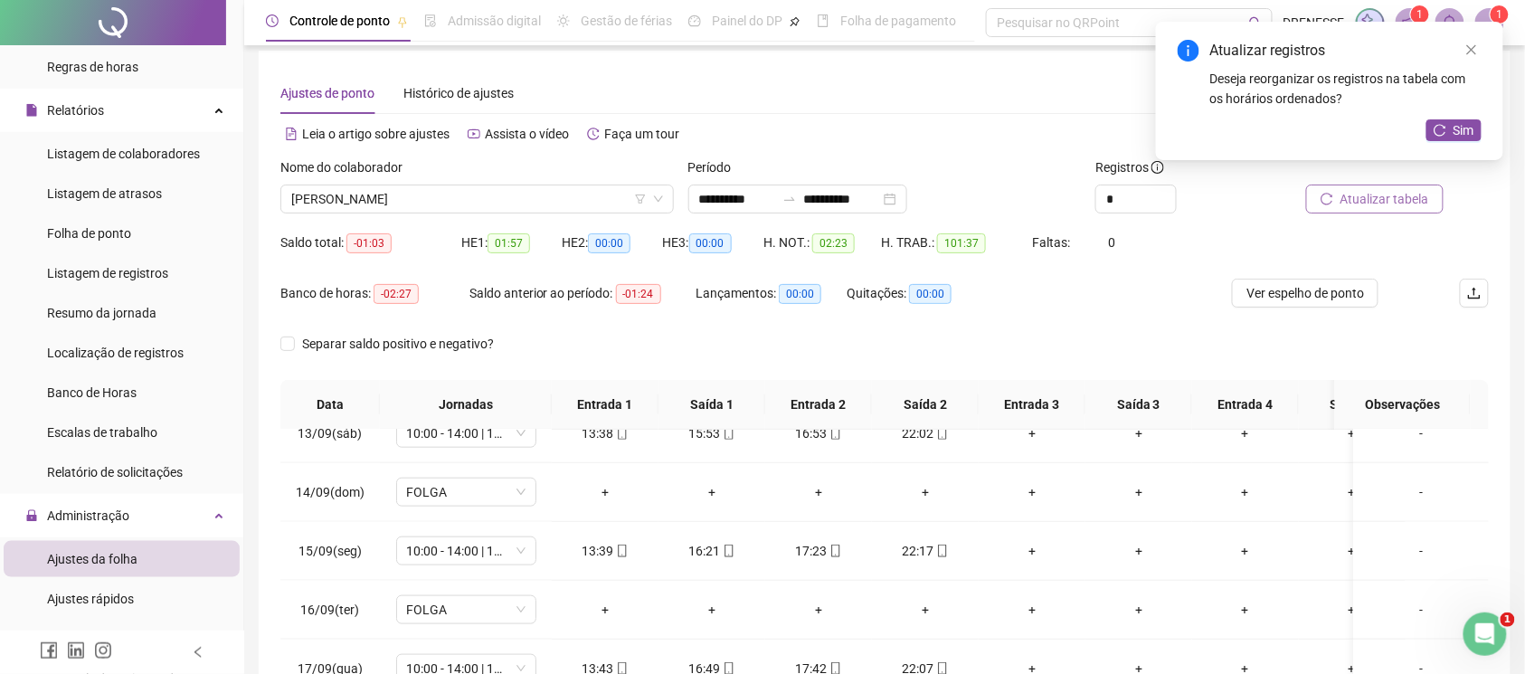
click at [1375, 197] on span "Atualizar tabela" at bounding box center [1385, 199] width 89 height 20
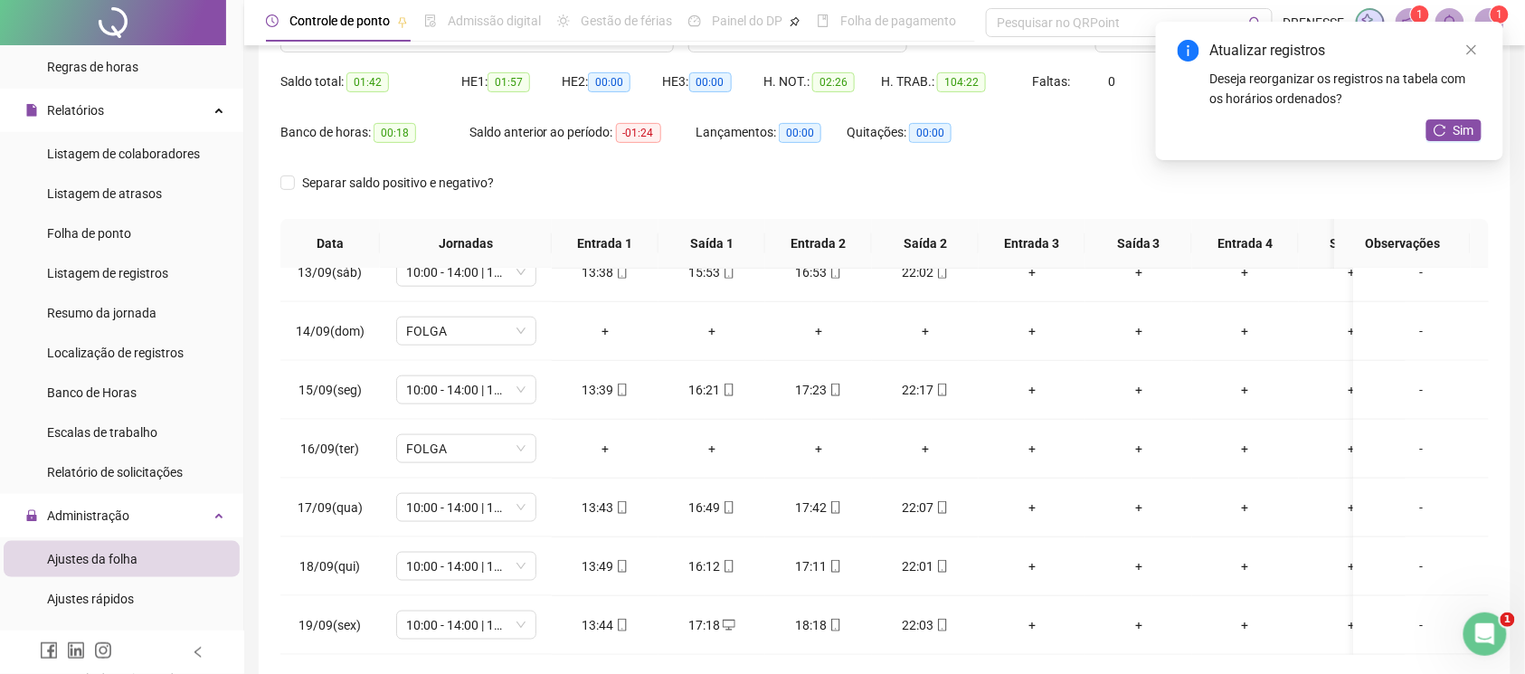
scroll to position [251, 0]
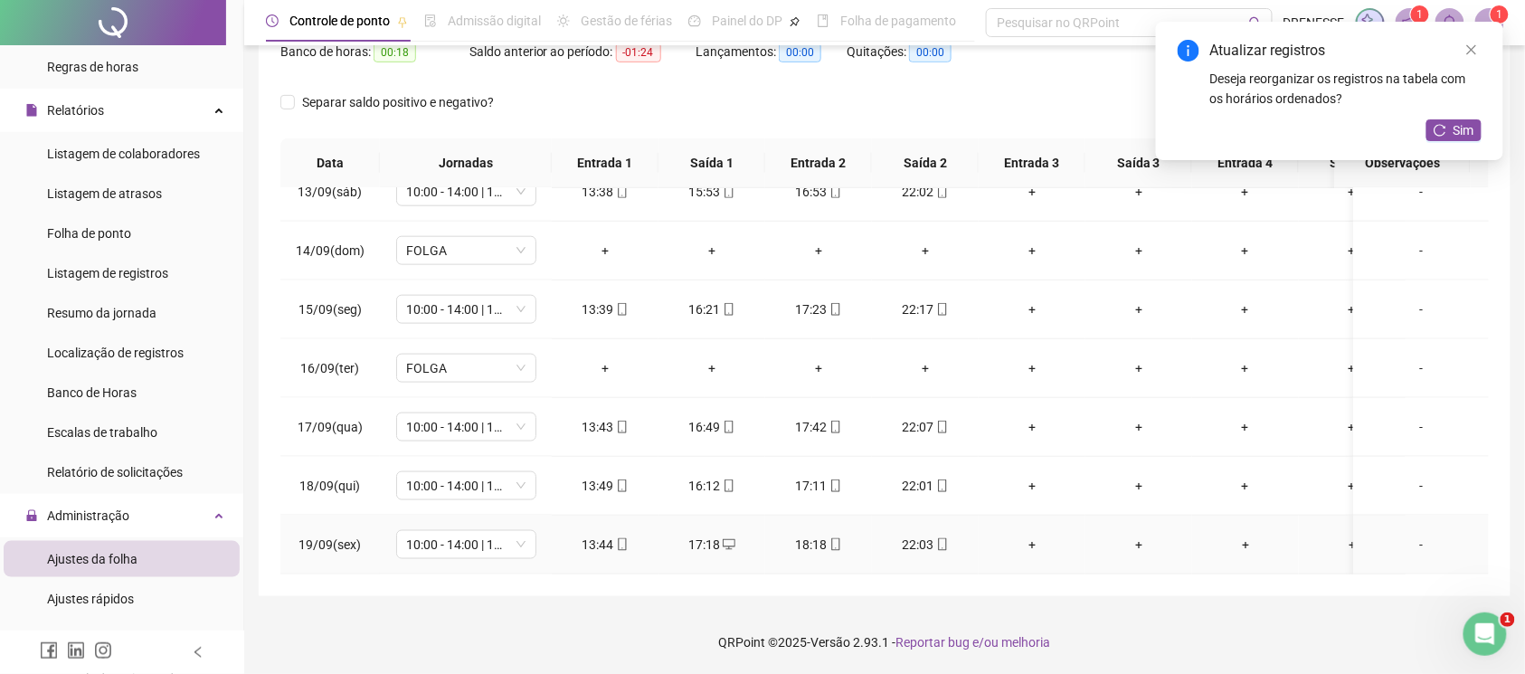
click at [616, 538] on icon "mobile" at bounding box center [622, 544] width 13 height 13
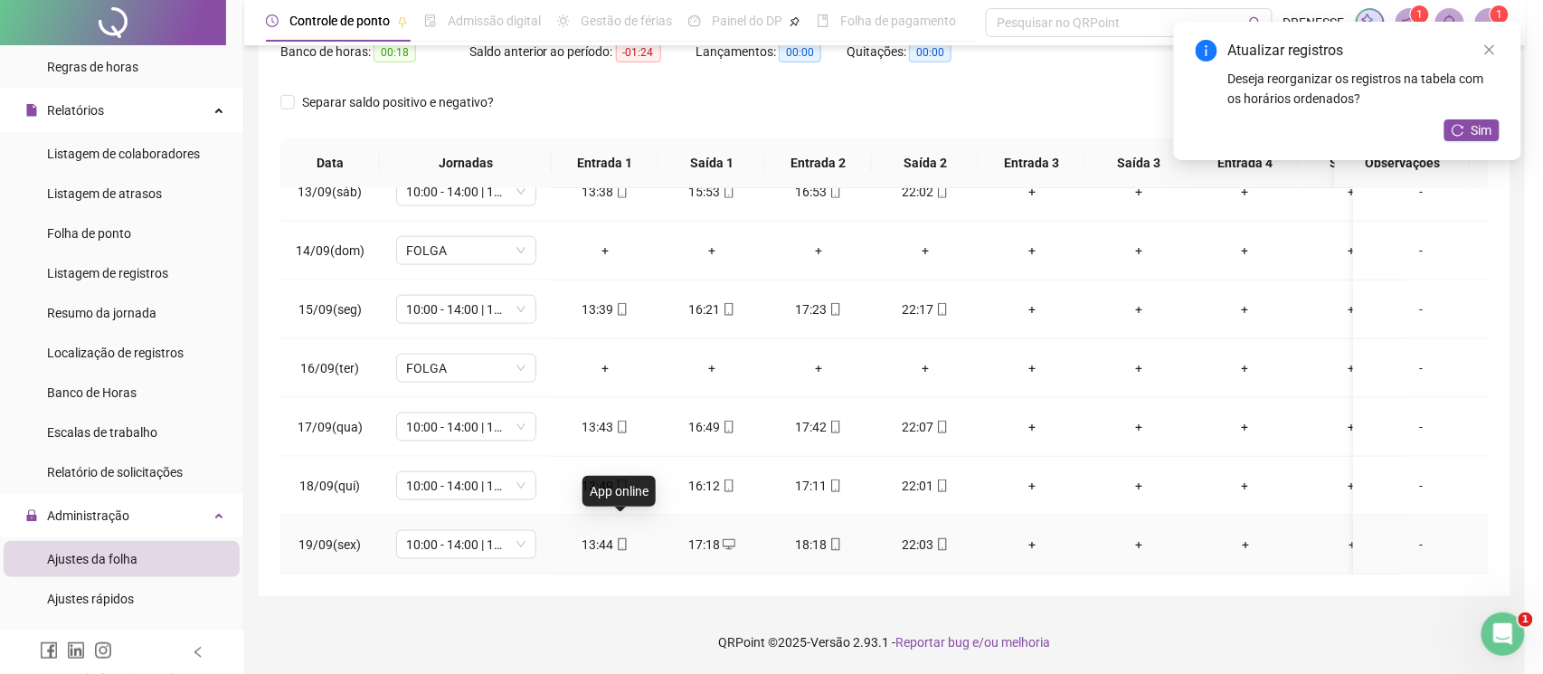
type input "**********"
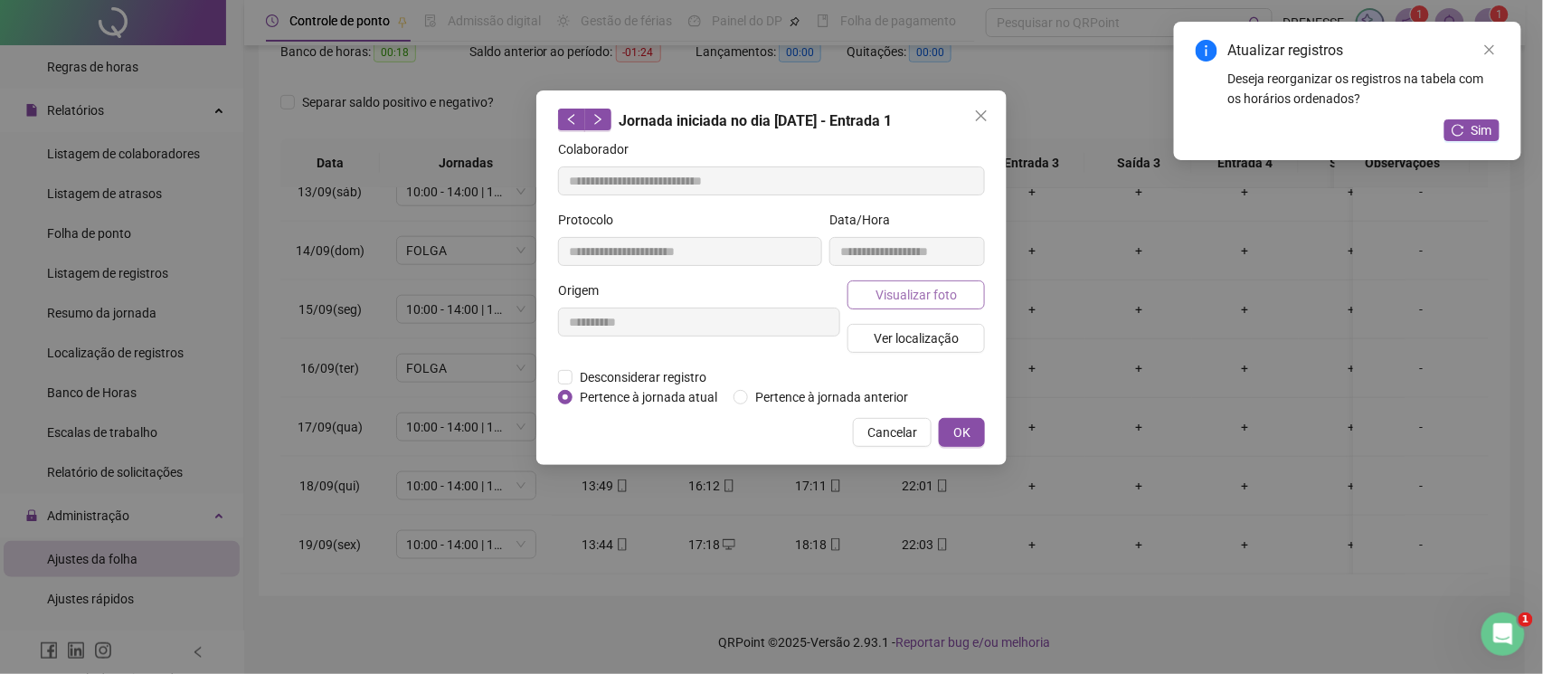
click at [913, 308] on button "Visualizar foto" at bounding box center [916, 294] width 137 height 29
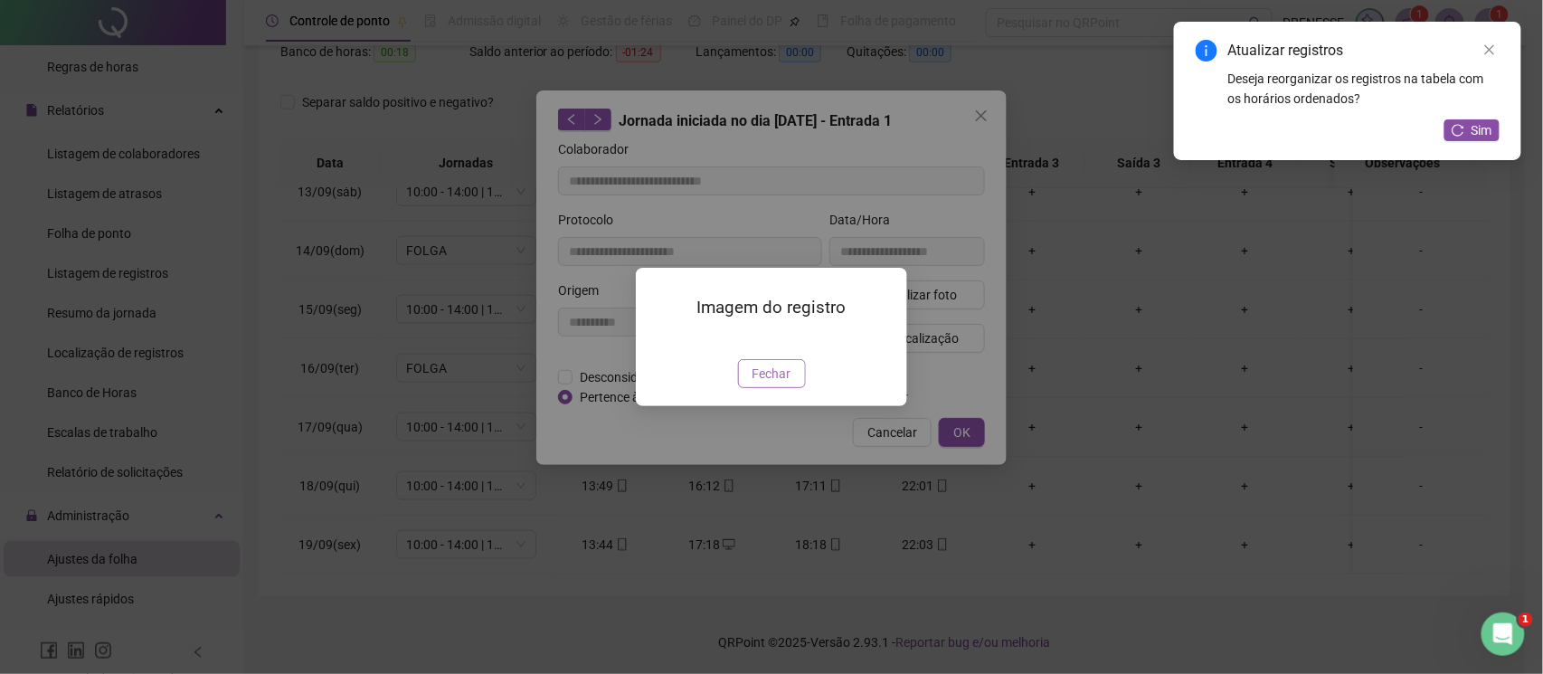
click at [772, 384] on span "Fechar" at bounding box center [772, 374] width 39 height 20
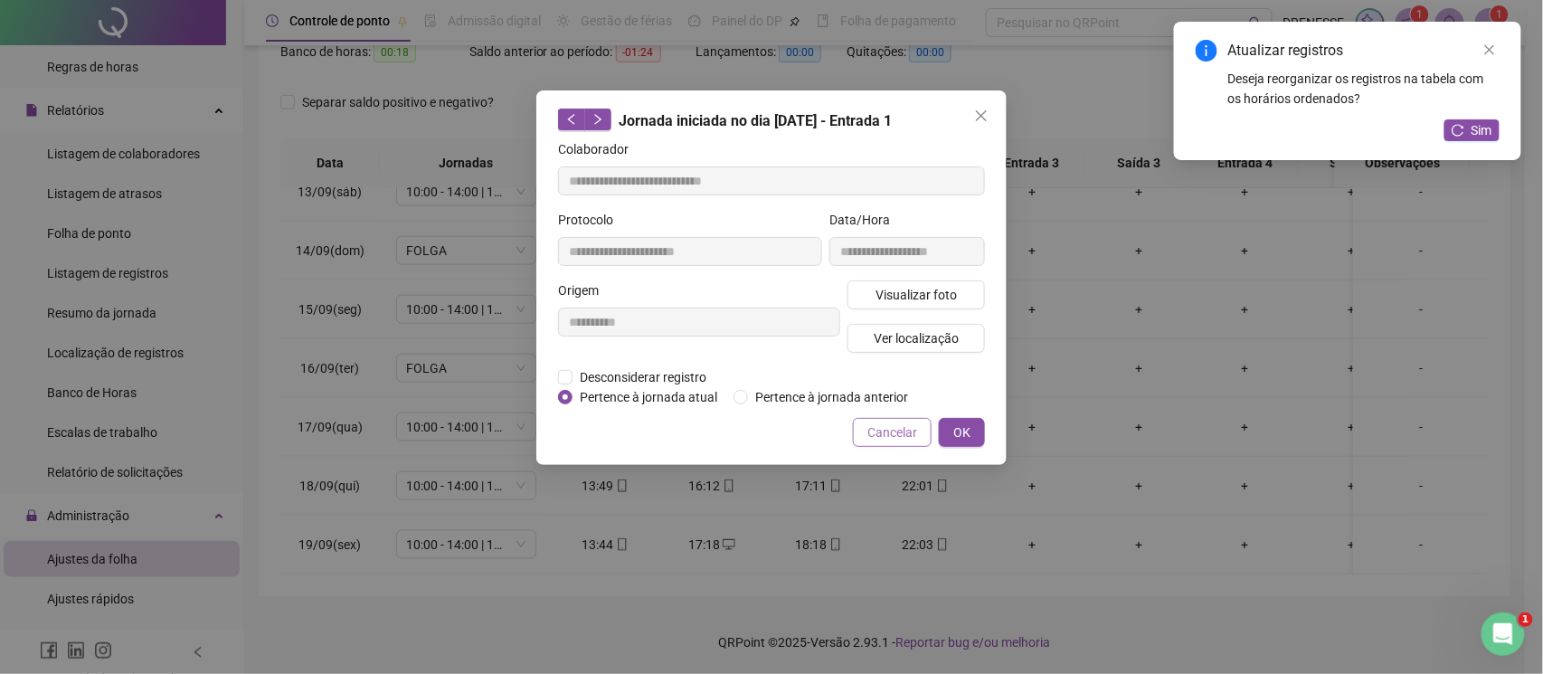
click at [886, 425] on span "Cancelar" at bounding box center [892, 432] width 50 height 20
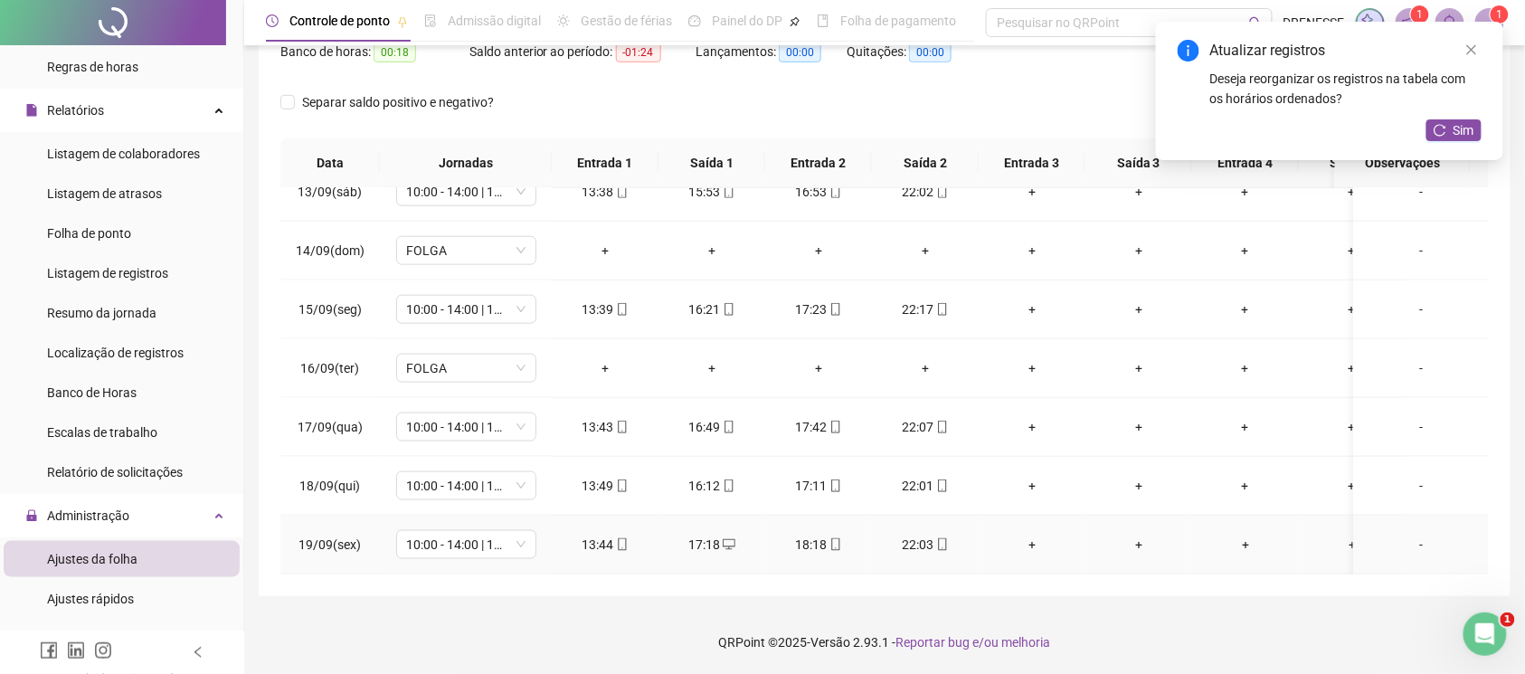
click at [943, 537] on td "22:03" at bounding box center [925, 545] width 107 height 59
click at [943, 538] on icon "mobile" at bounding box center [942, 544] width 13 height 13
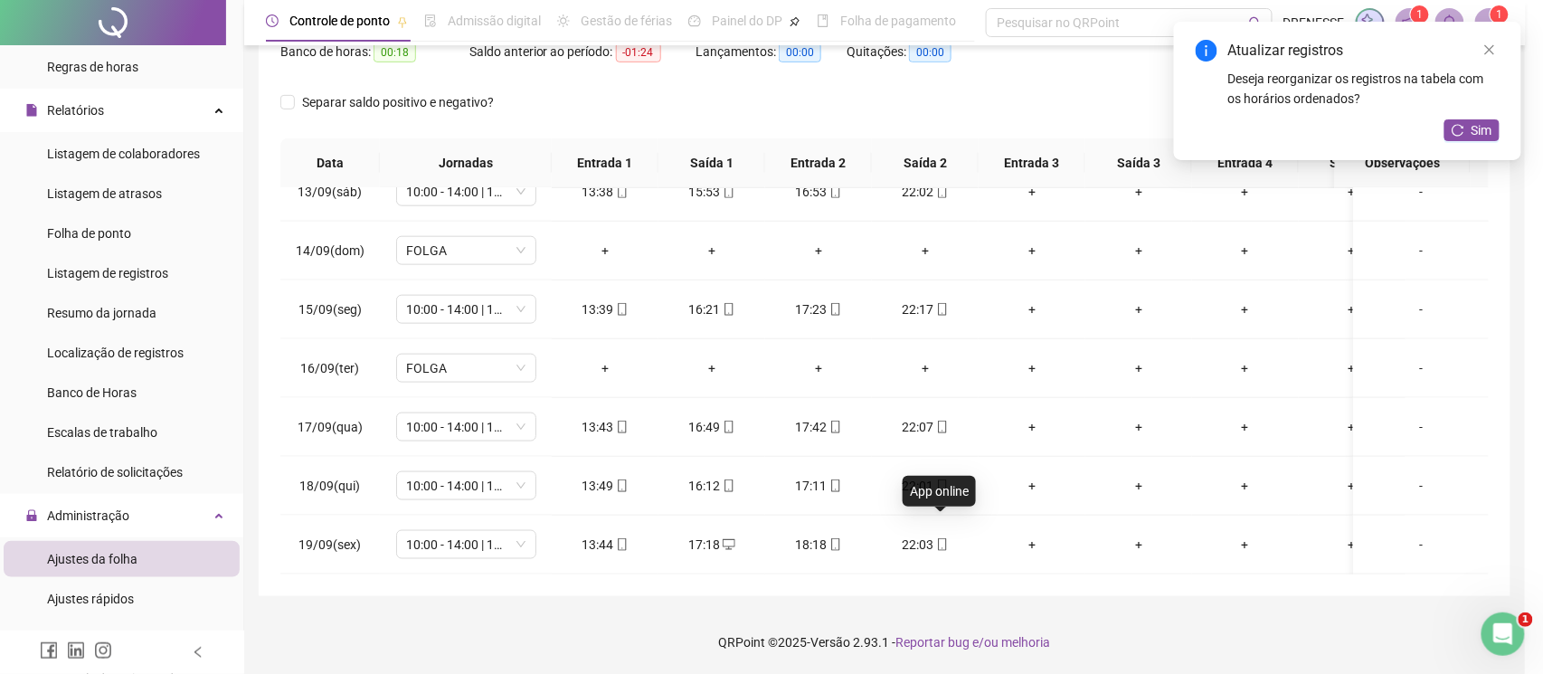
type input "**********"
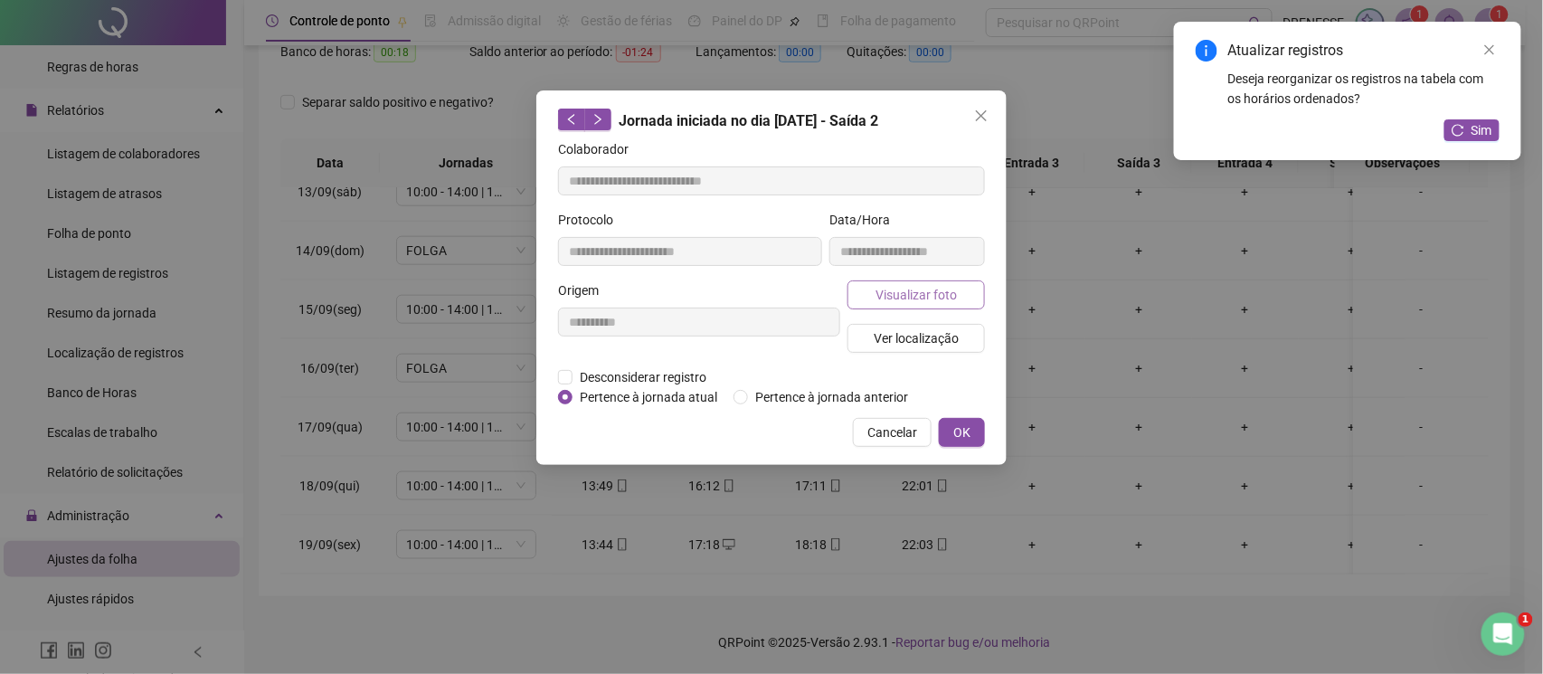
click at [926, 300] on span "Visualizar foto" at bounding box center [916, 295] width 81 height 20
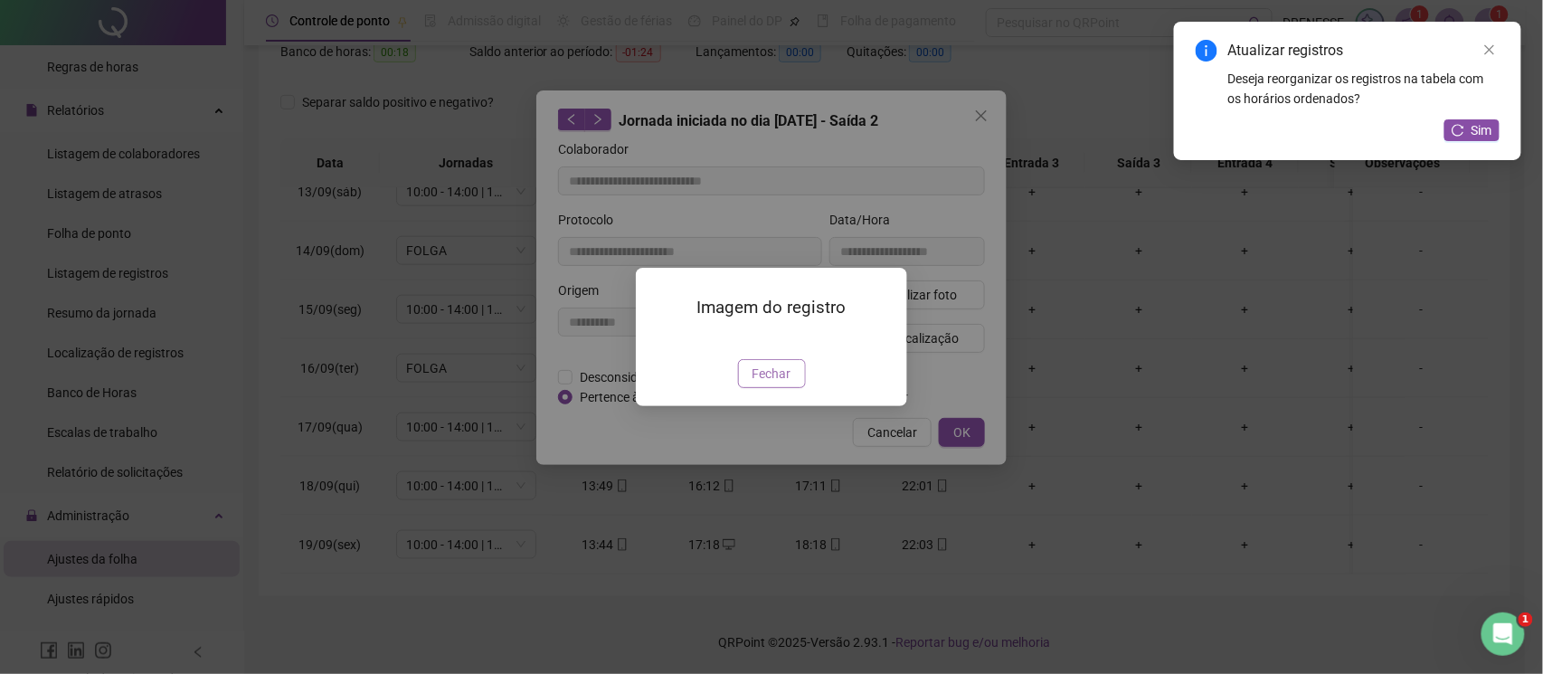
click at [779, 384] on span "Fechar" at bounding box center [772, 374] width 39 height 20
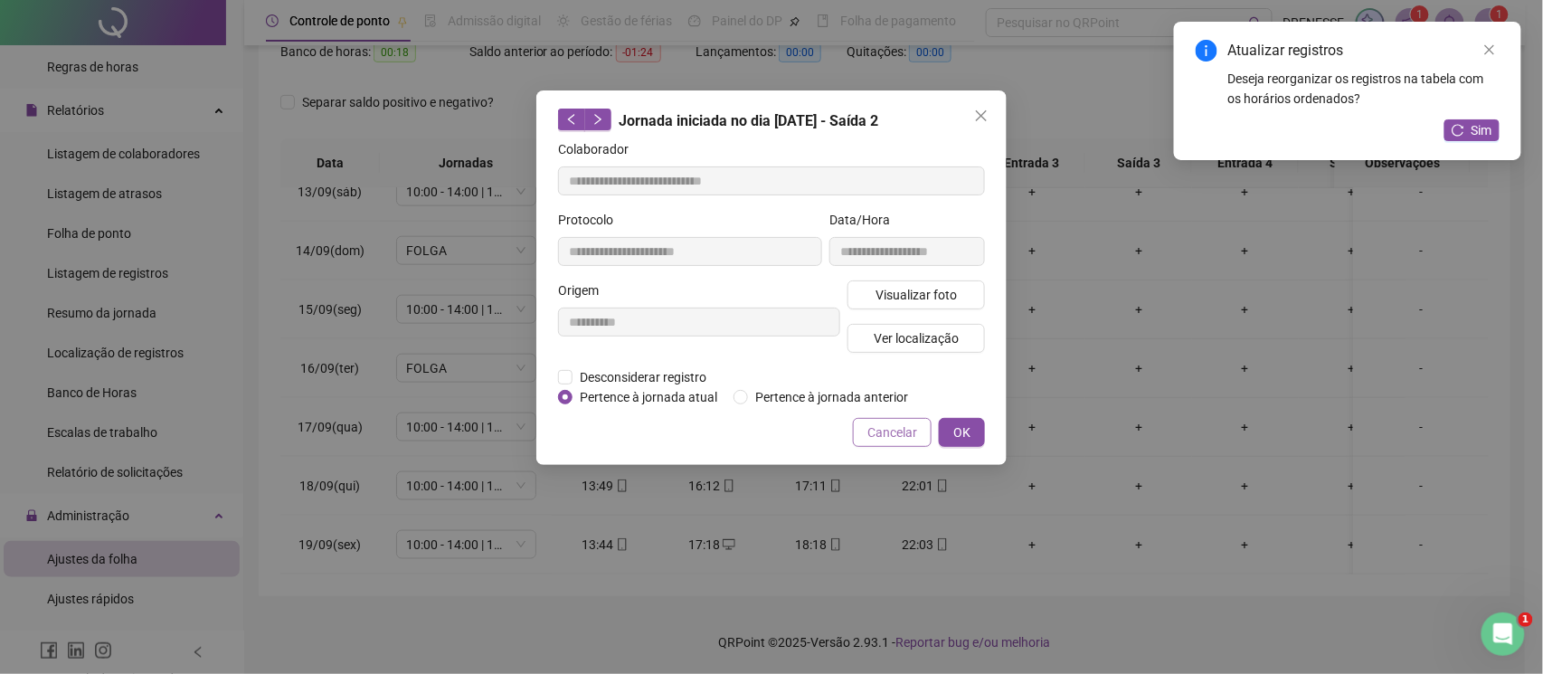
click at [887, 438] on span "Cancelar" at bounding box center [892, 432] width 50 height 20
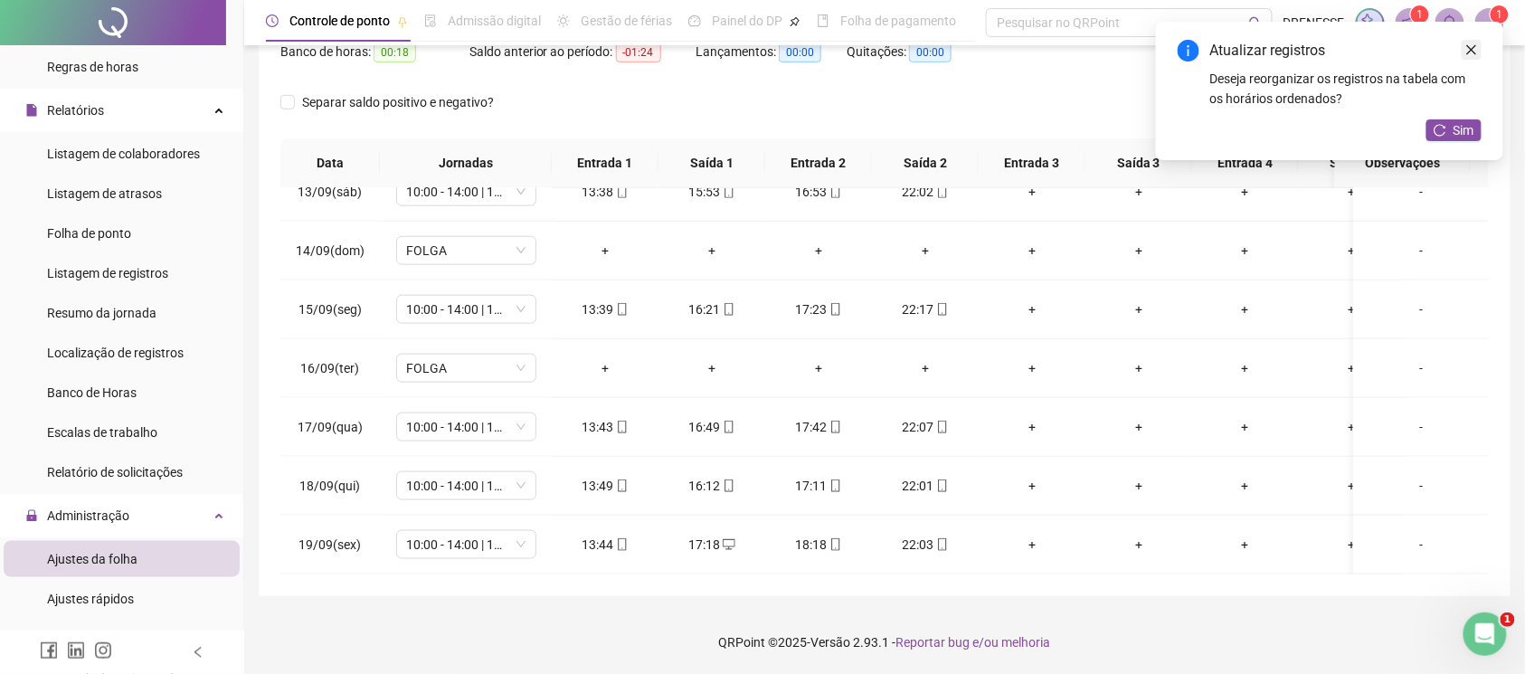
click at [1469, 56] on link "Close" at bounding box center [1472, 50] width 20 height 20
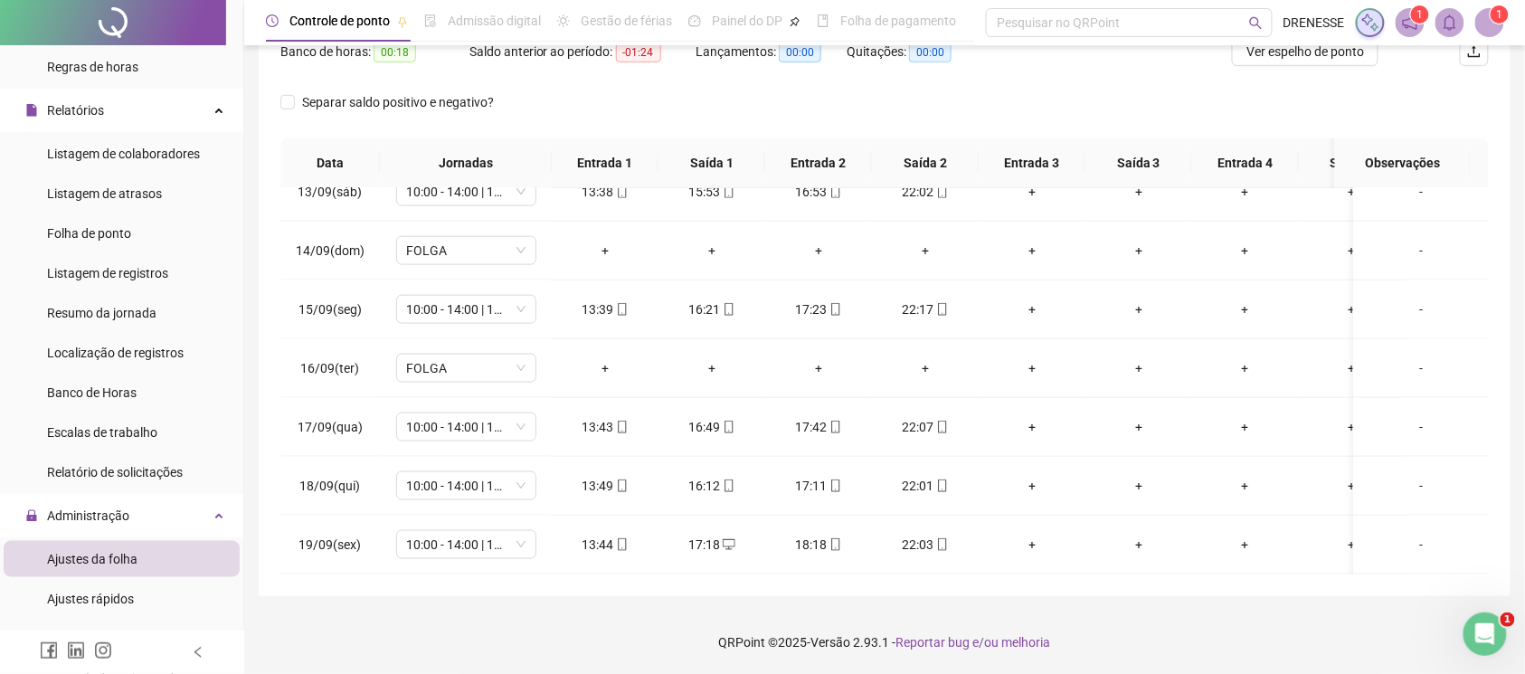
scroll to position [90, 0]
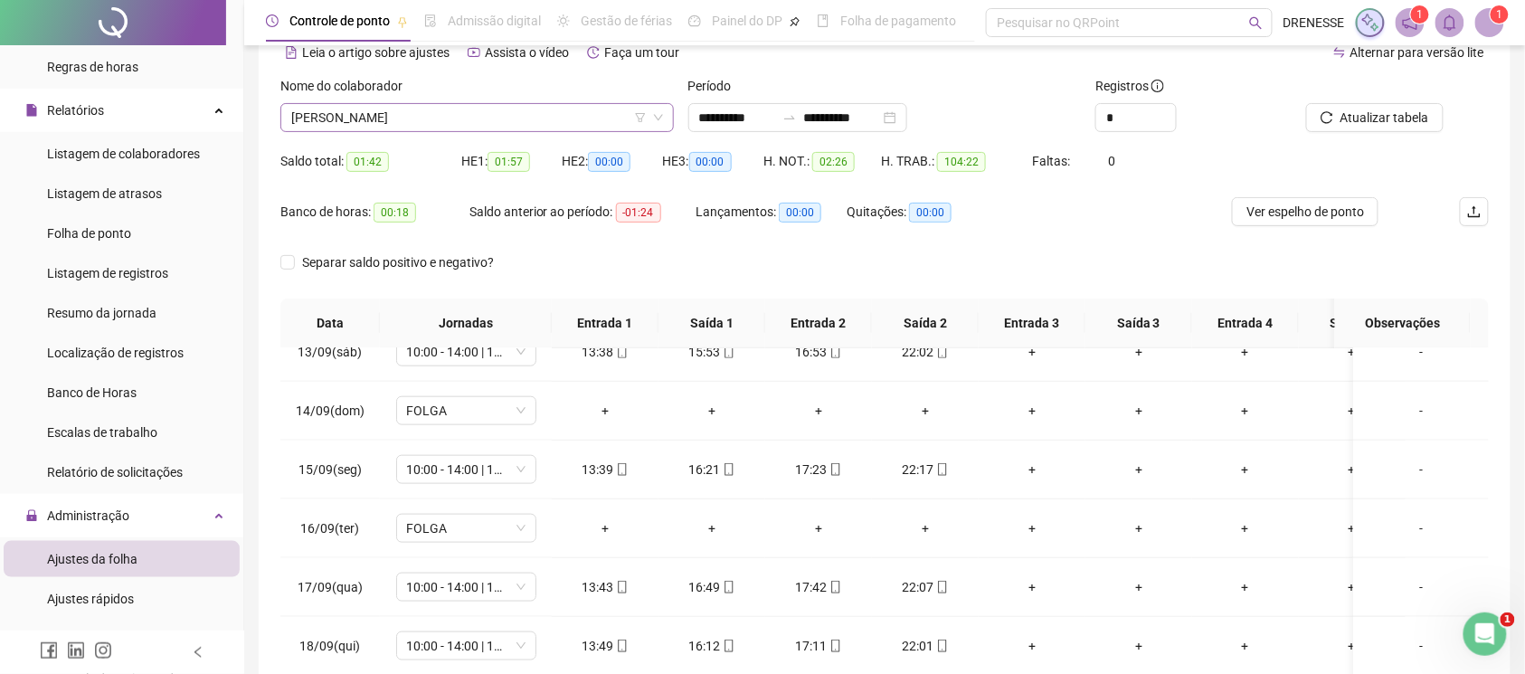
click at [458, 120] on span "[PERSON_NAME]" at bounding box center [477, 117] width 372 height 27
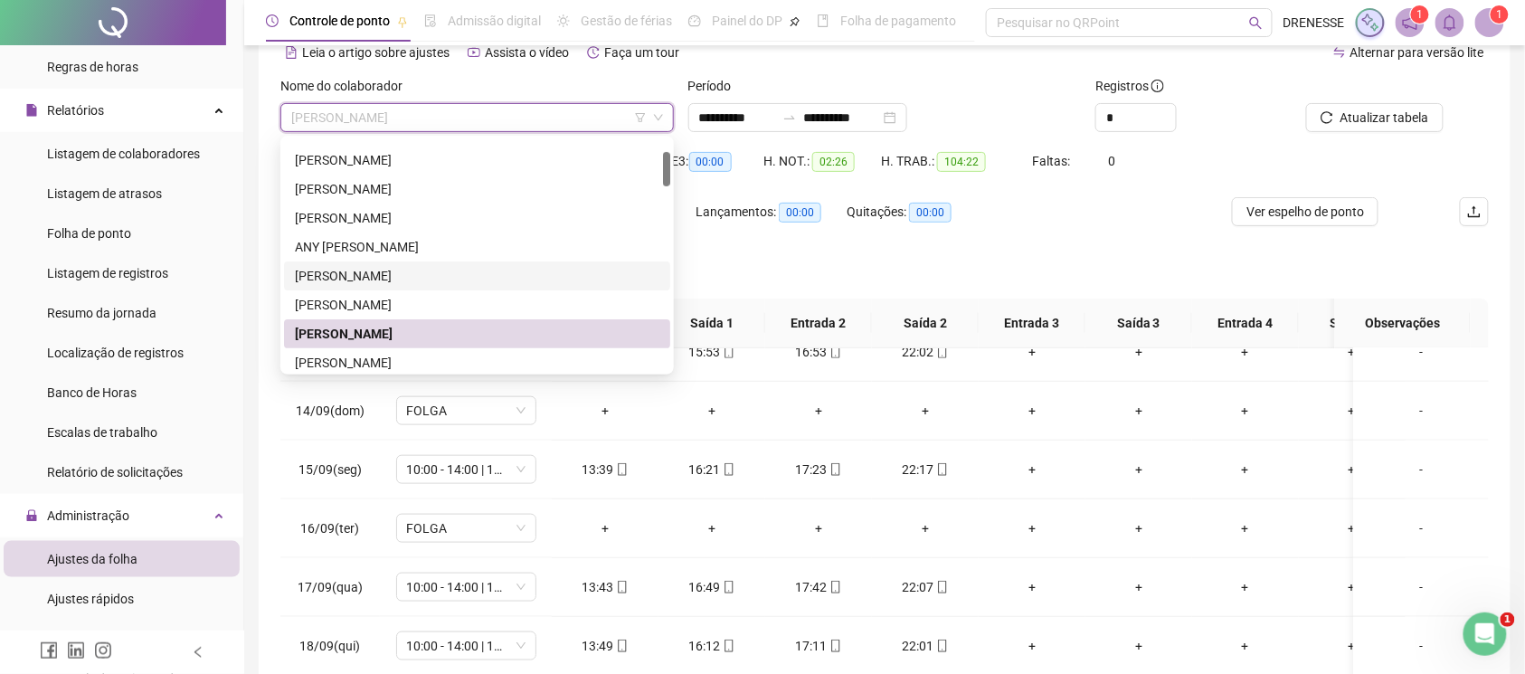
scroll to position [161, 0]
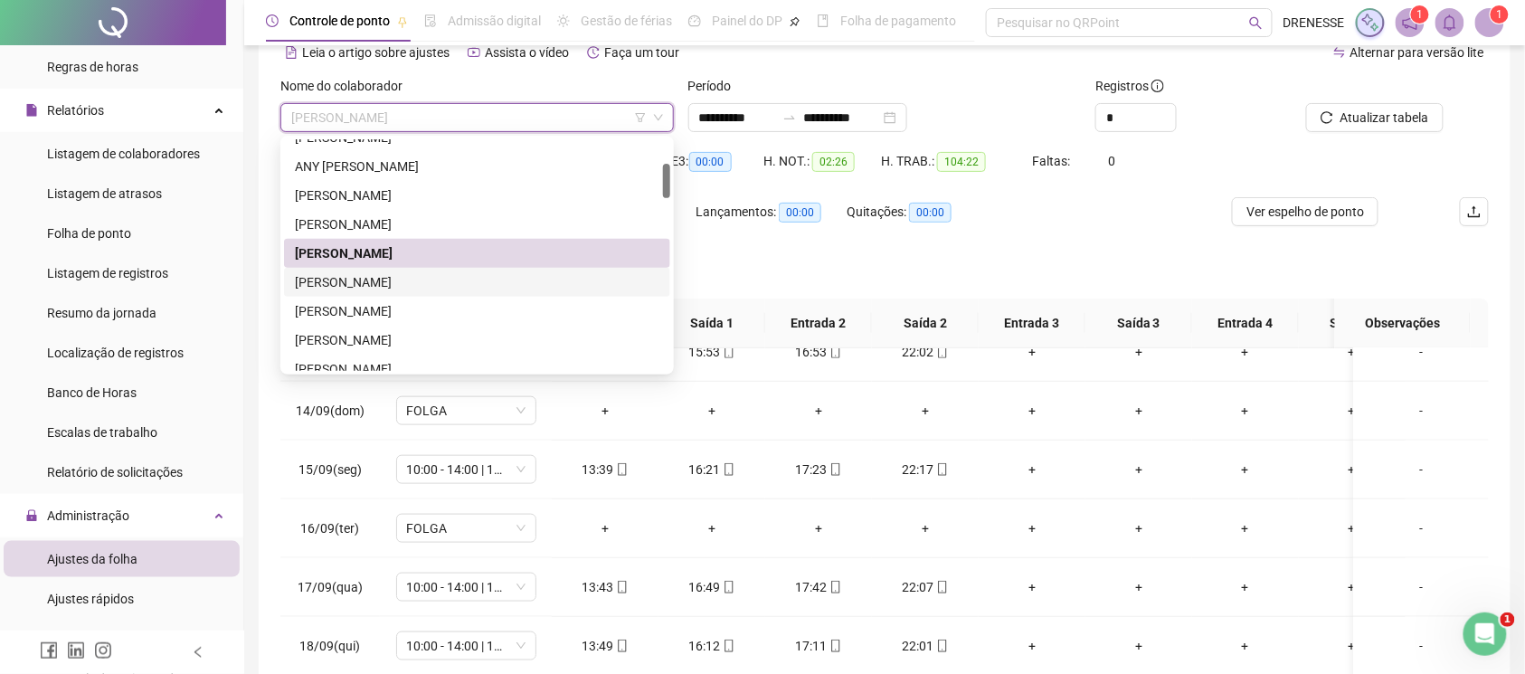
click at [418, 293] on div "[PERSON_NAME]" at bounding box center [477, 282] width 386 height 29
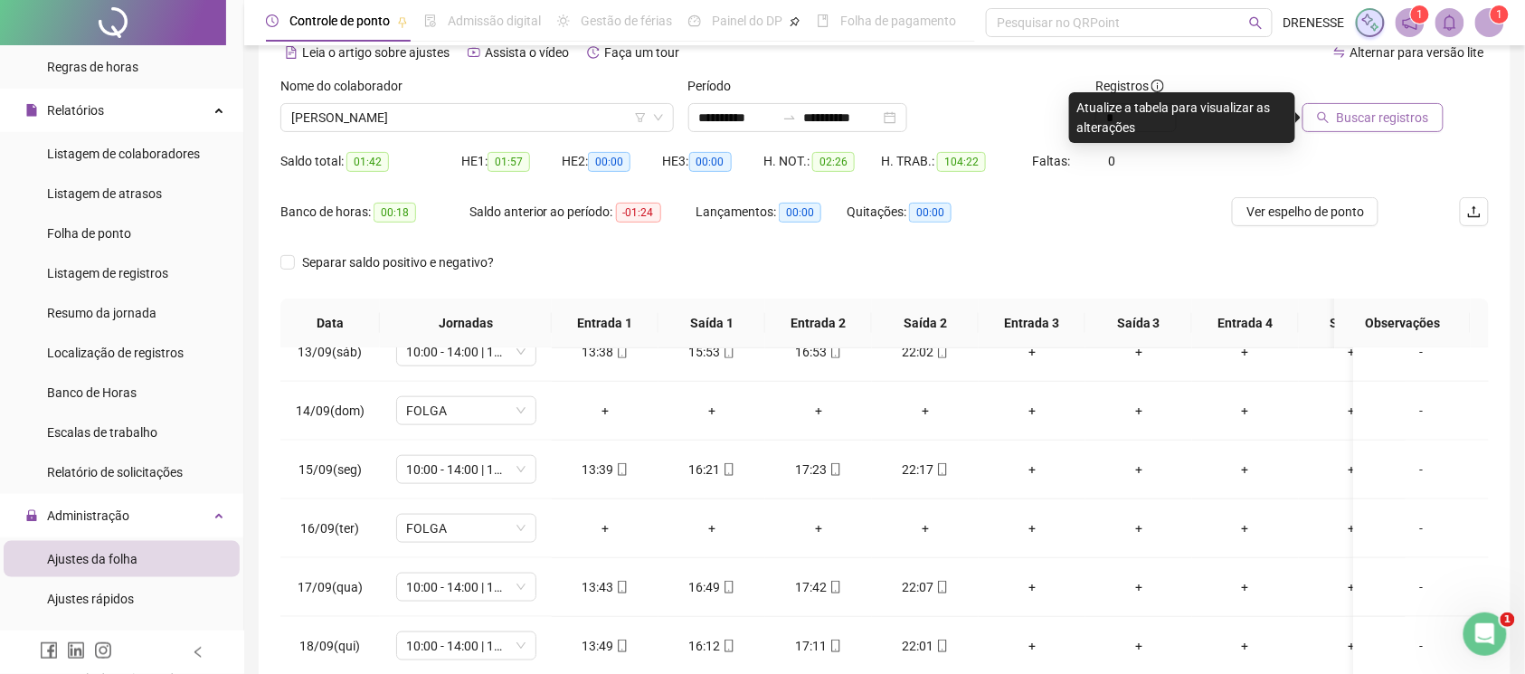
click at [1375, 117] on span "Buscar registros" at bounding box center [1383, 118] width 92 height 20
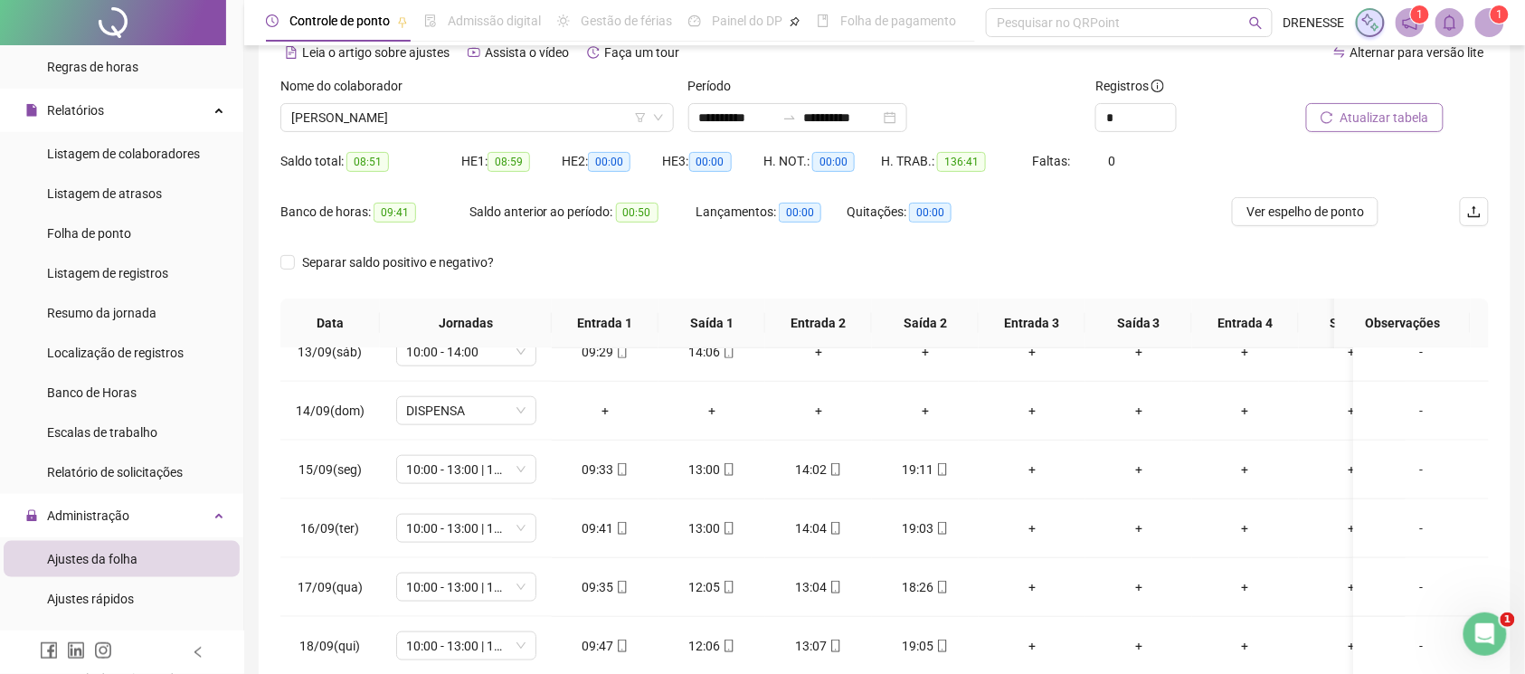
scroll to position [251, 0]
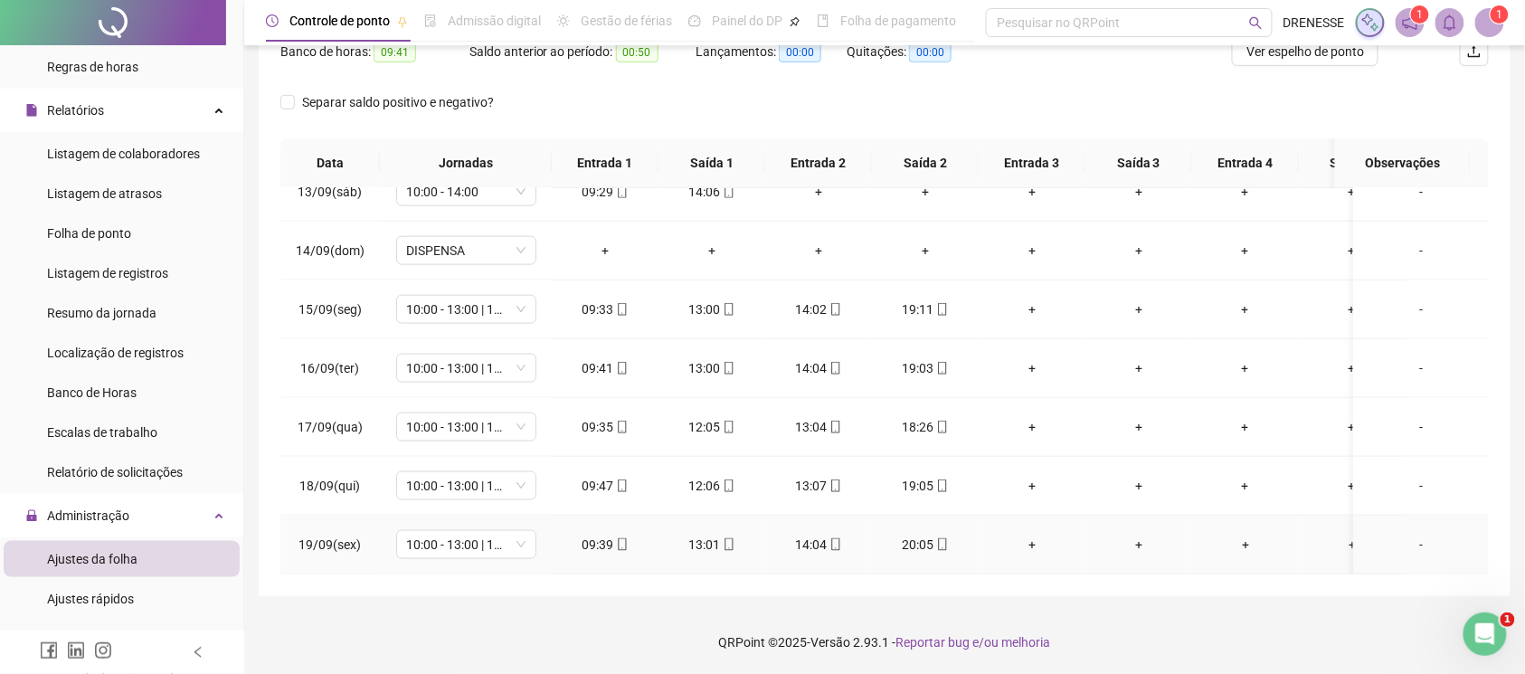
click at [620, 538] on icon "mobile" at bounding box center [622, 544] width 13 height 13
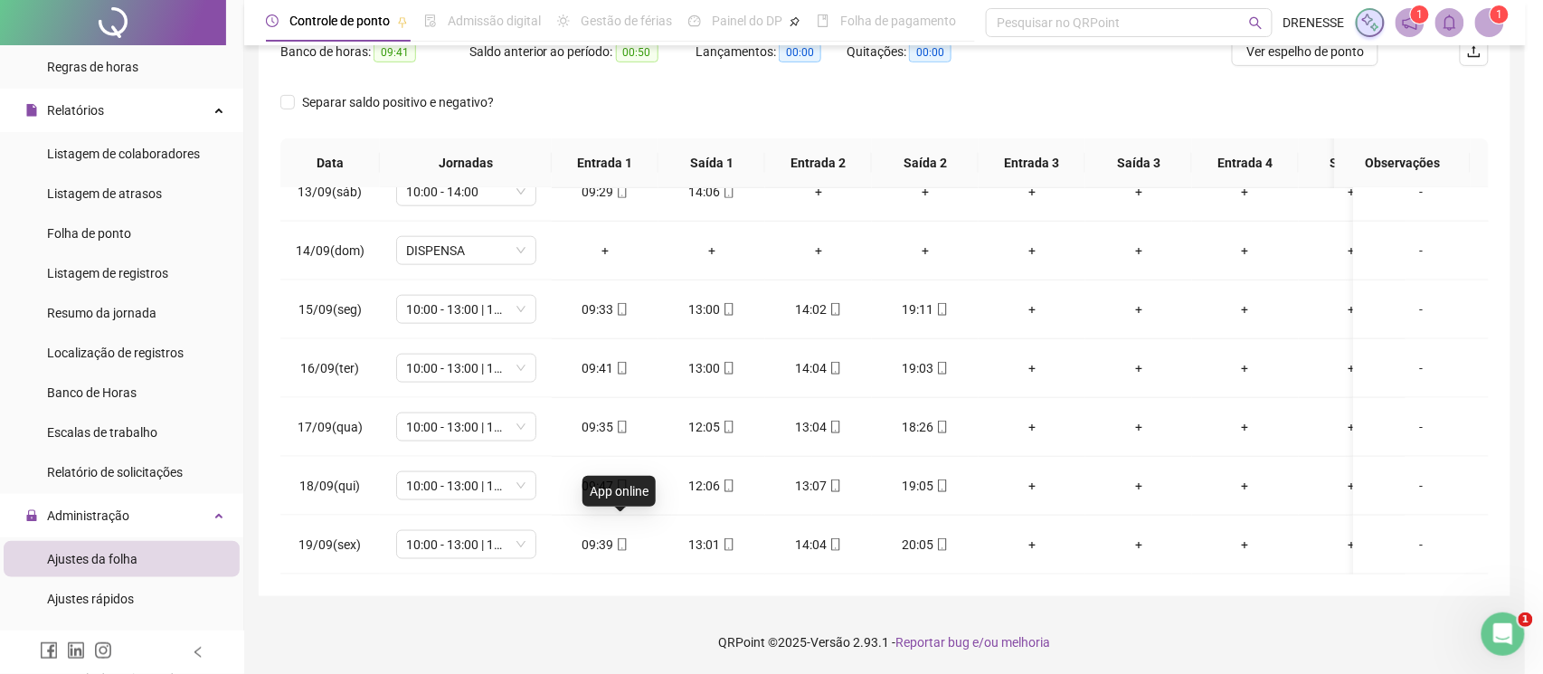
type input "**********"
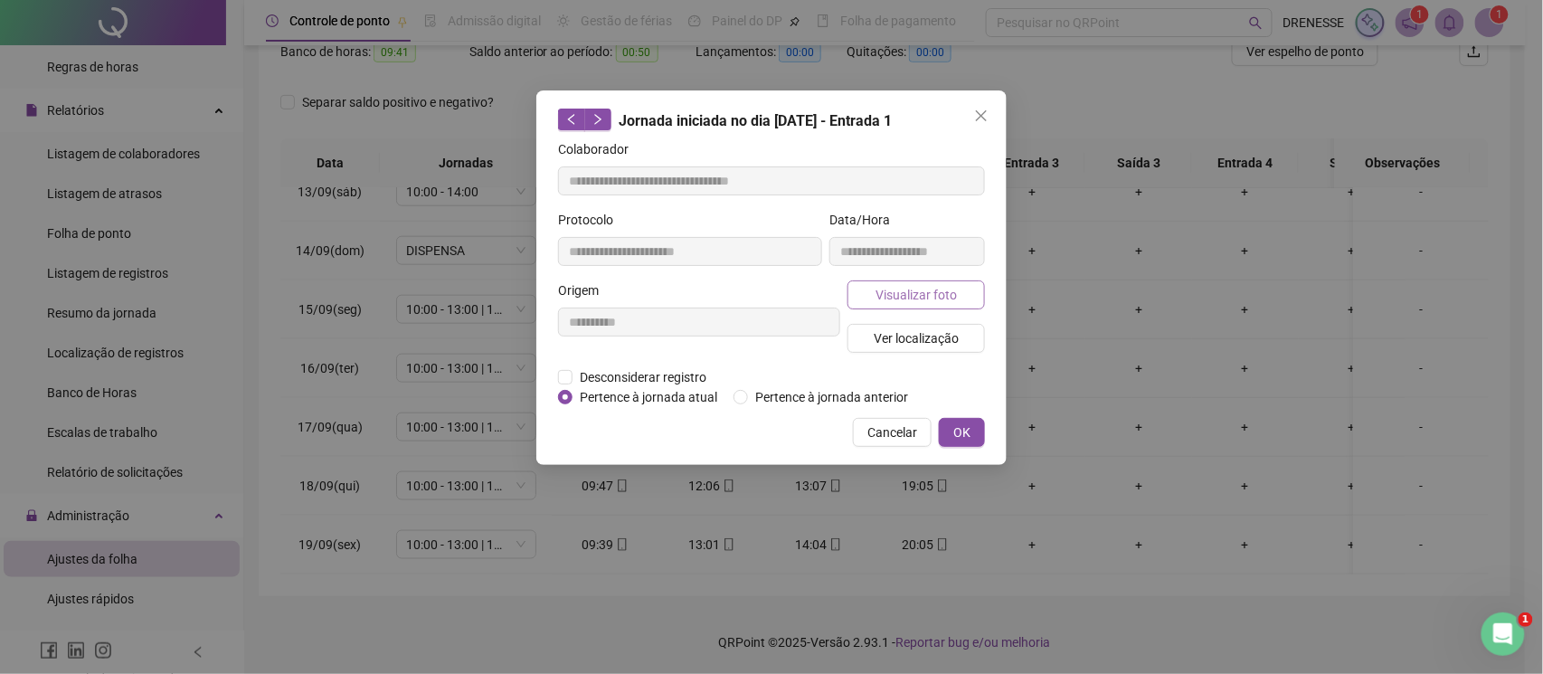
click at [861, 290] on button "Visualizar foto" at bounding box center [916, 294] width 137 height 29
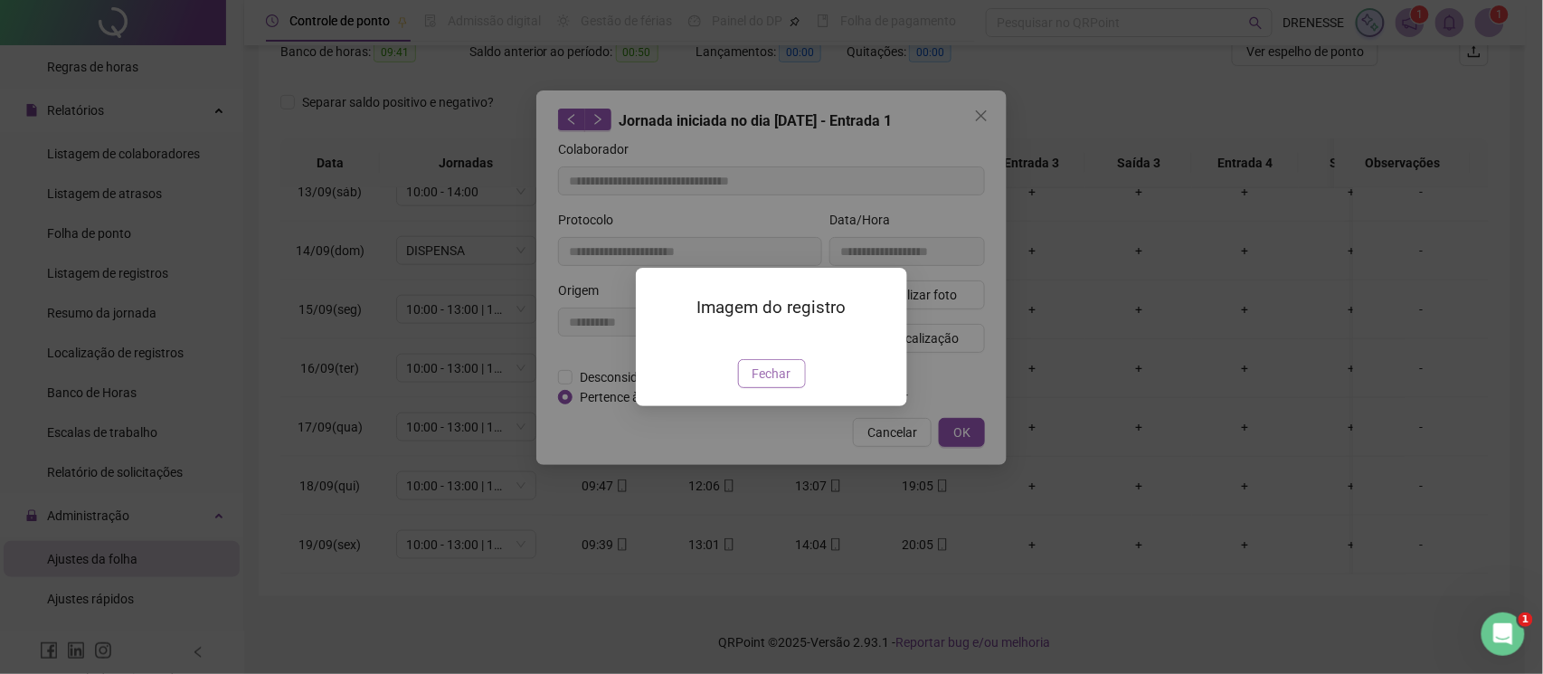
click at [760, 384] on span "Fechar" at bounding box center [772, 374] width 39 height 20
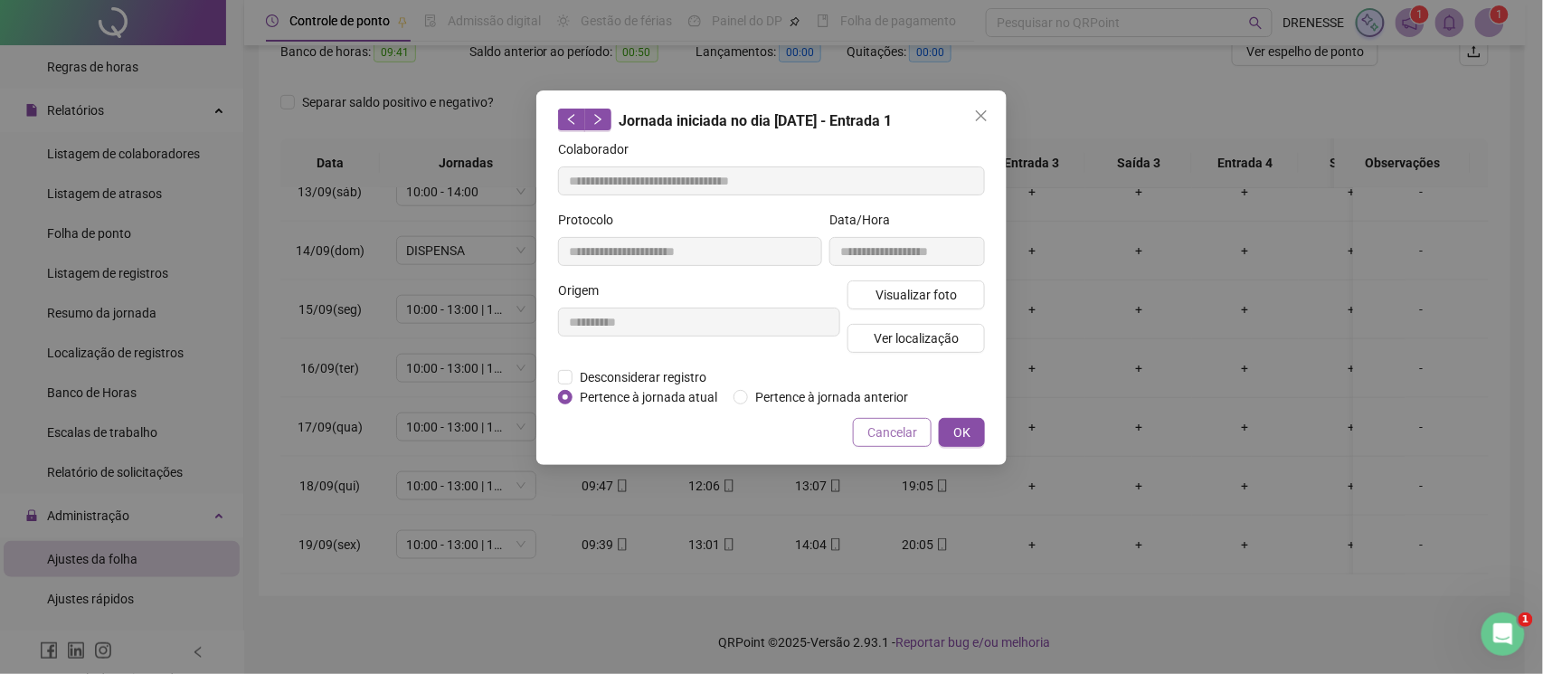
click at [913, 436] on span "Cancelar" at bounding box center [892, 432] width 50 height 20
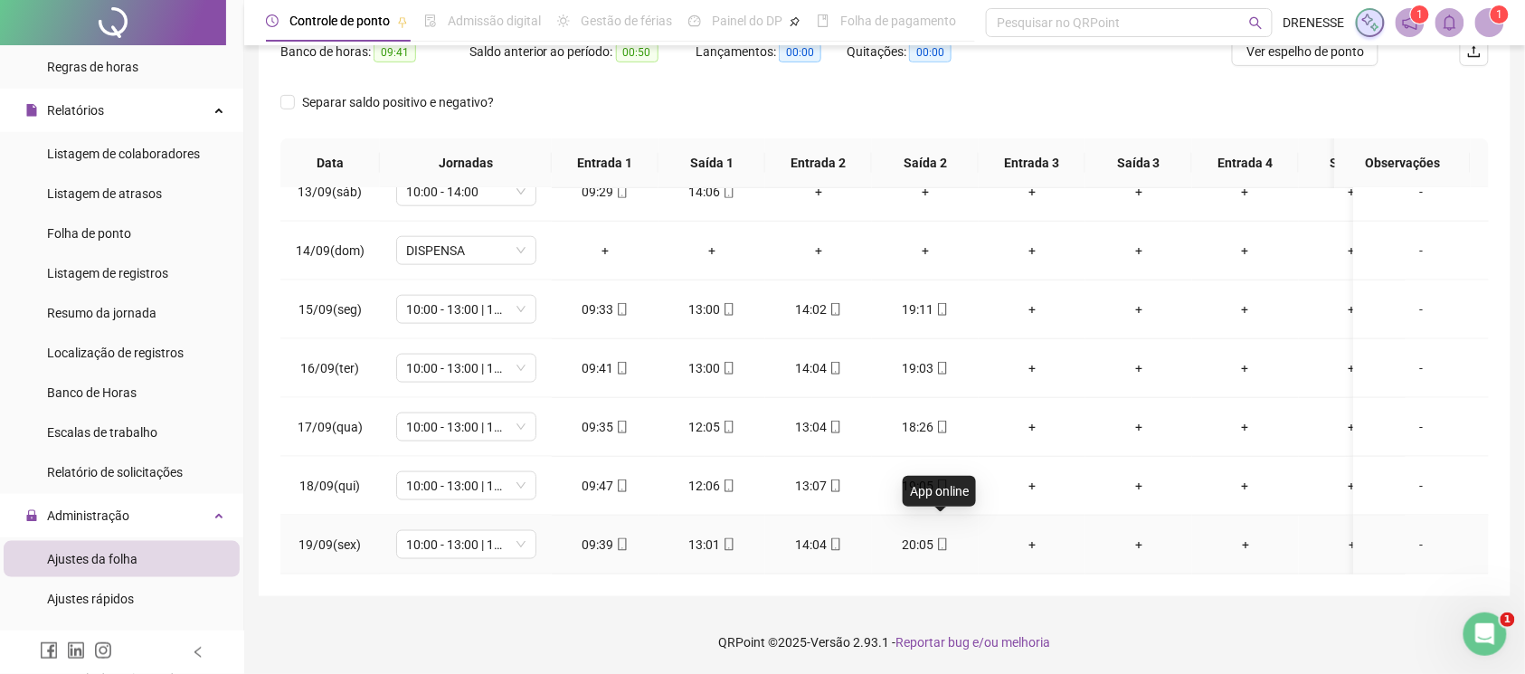
click at [936, 538] on icon "mobile" at bounding box center [942, 544] width 13 height 13
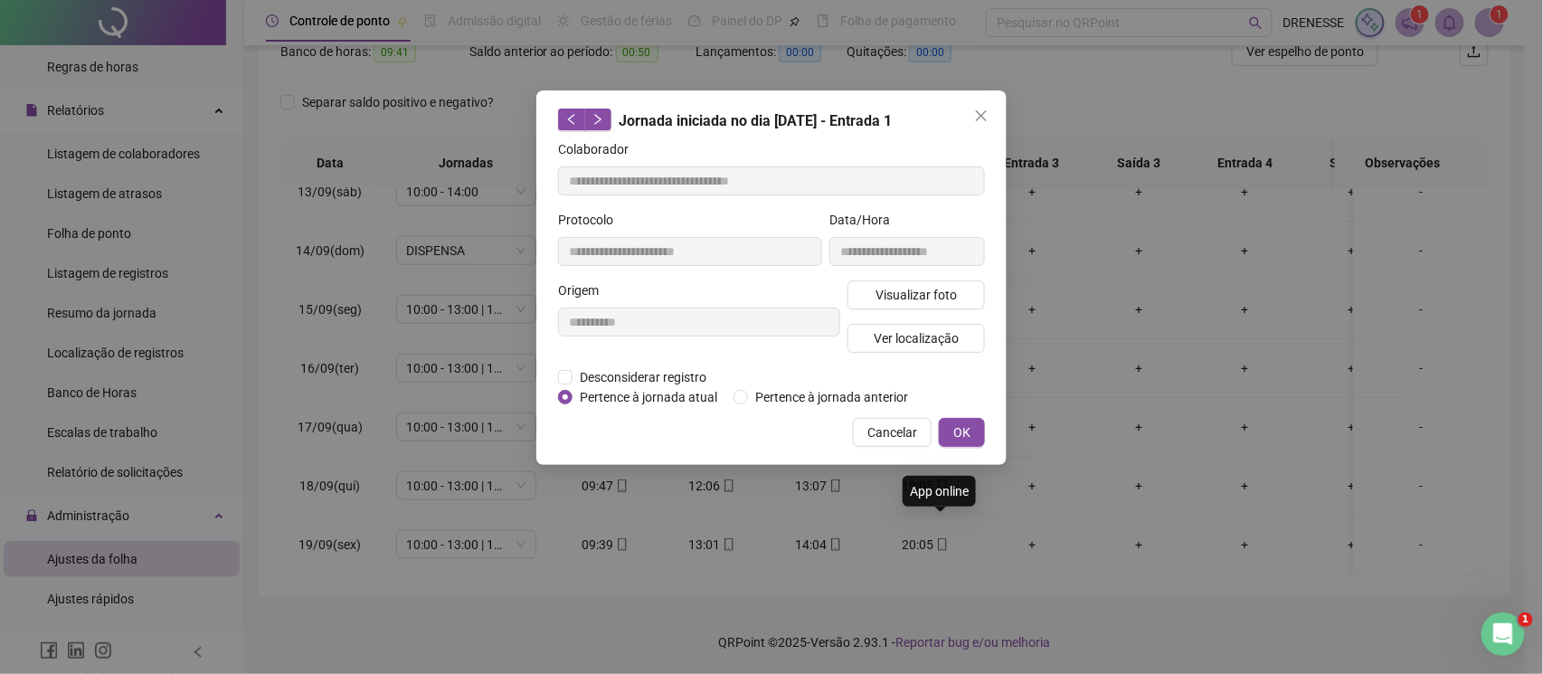
type input "**********"
click at [917, 282] on button "Visualizar foto" at bounding box center [916, 294] width 137 height 29
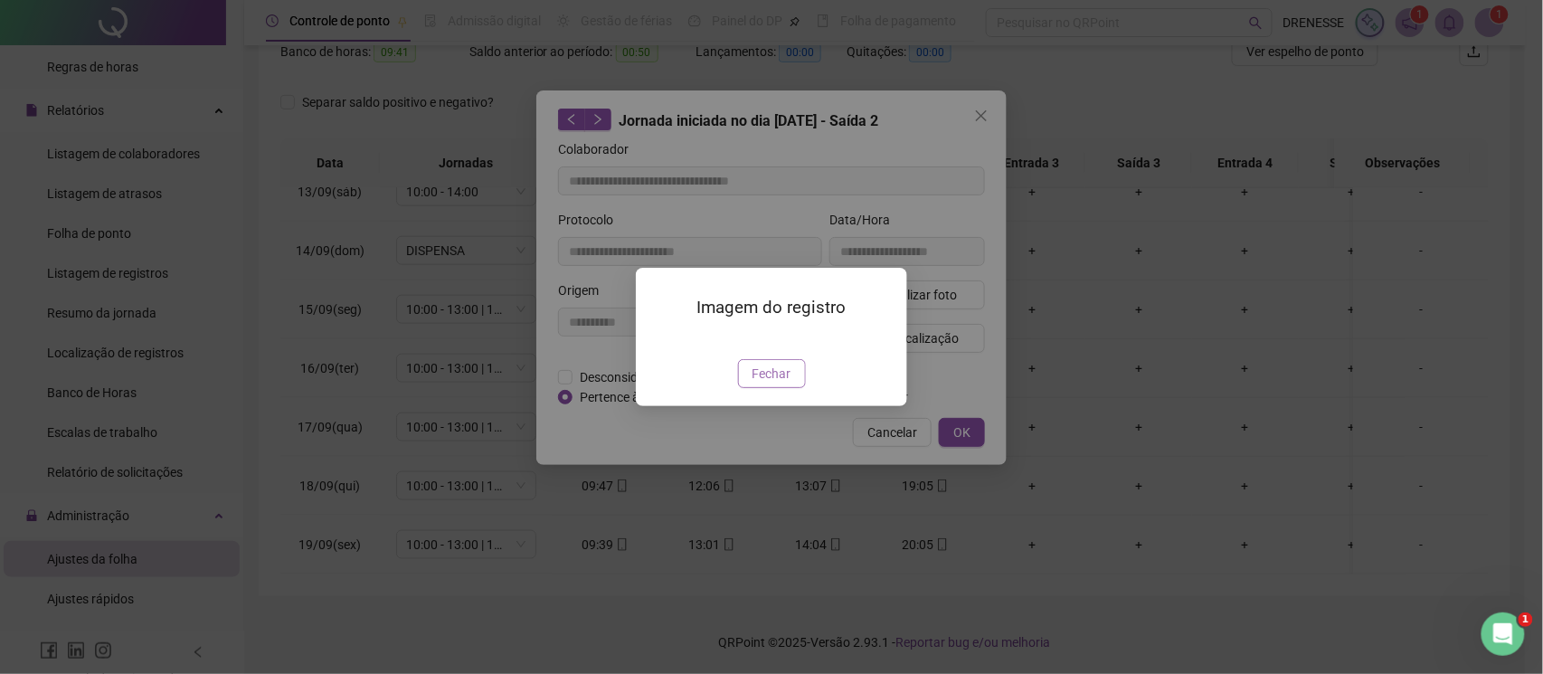
click at [751, 388] on button "Fechar" at bounding box center [772, 373] width 68 height 29
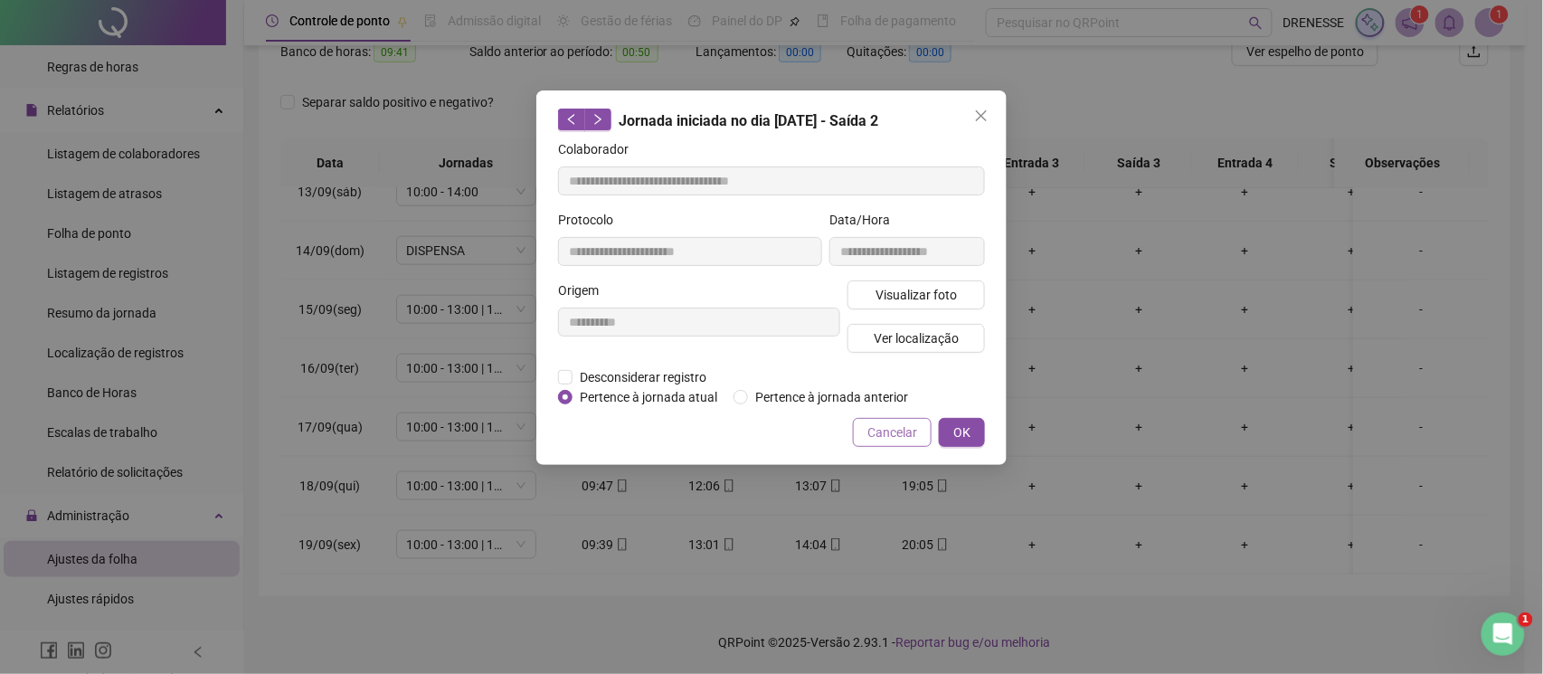
click at [894, 425] on span "Cancelar" at bounding box center [892, 432] width 50 height 20
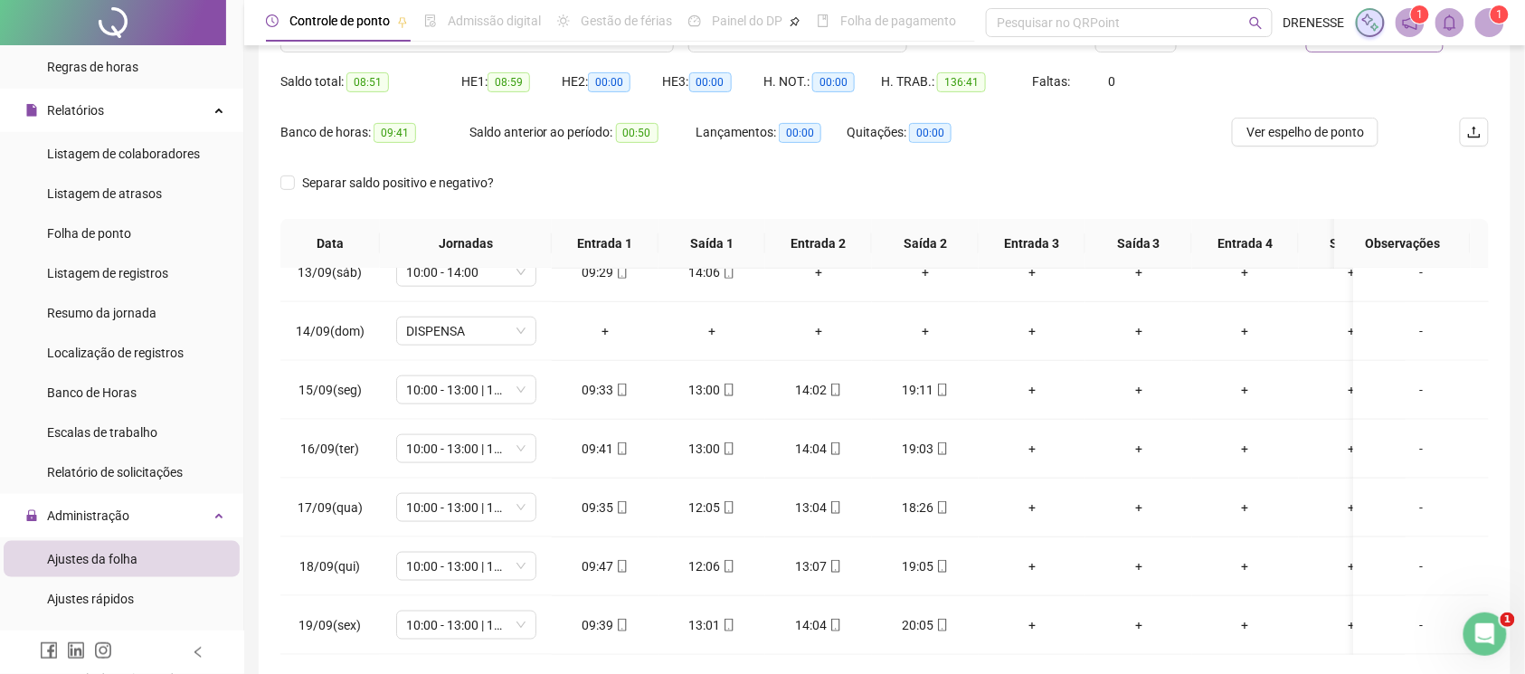
scroll to position [90, 0]
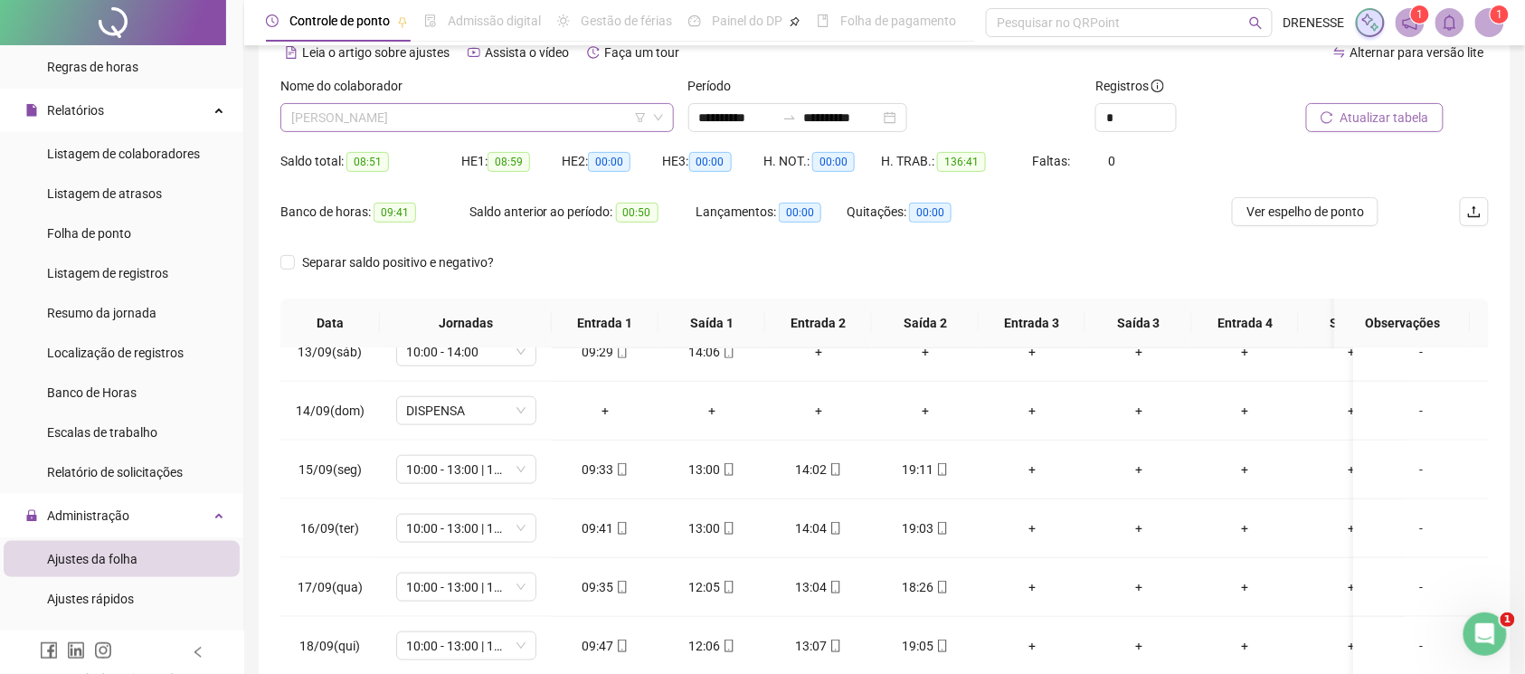
click at [467, 123] on span "[PERSON_NAME]" at bounding box center [477, 117] width 372 height 27
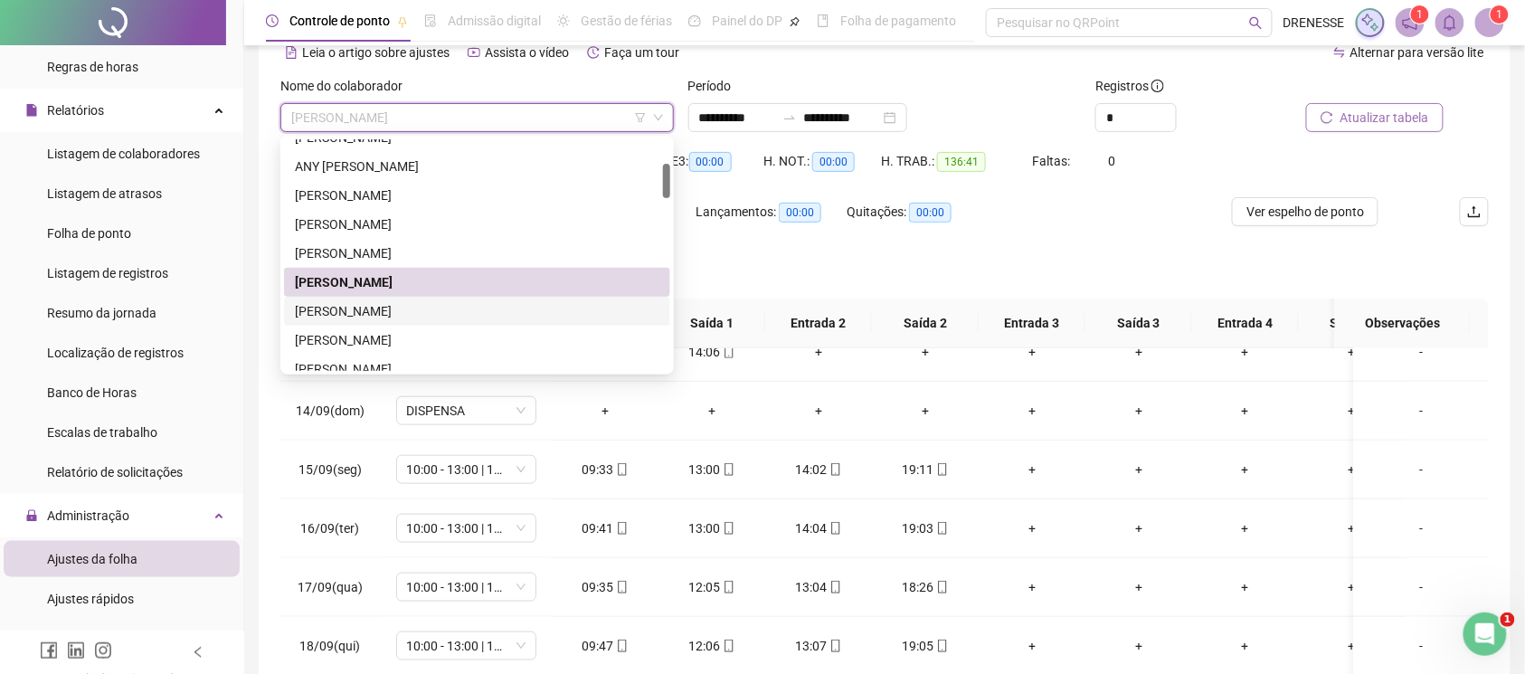
click at [406, 302] on div "[PERSON_NAME]" at bounding box center [477, 311] width 365 height 20
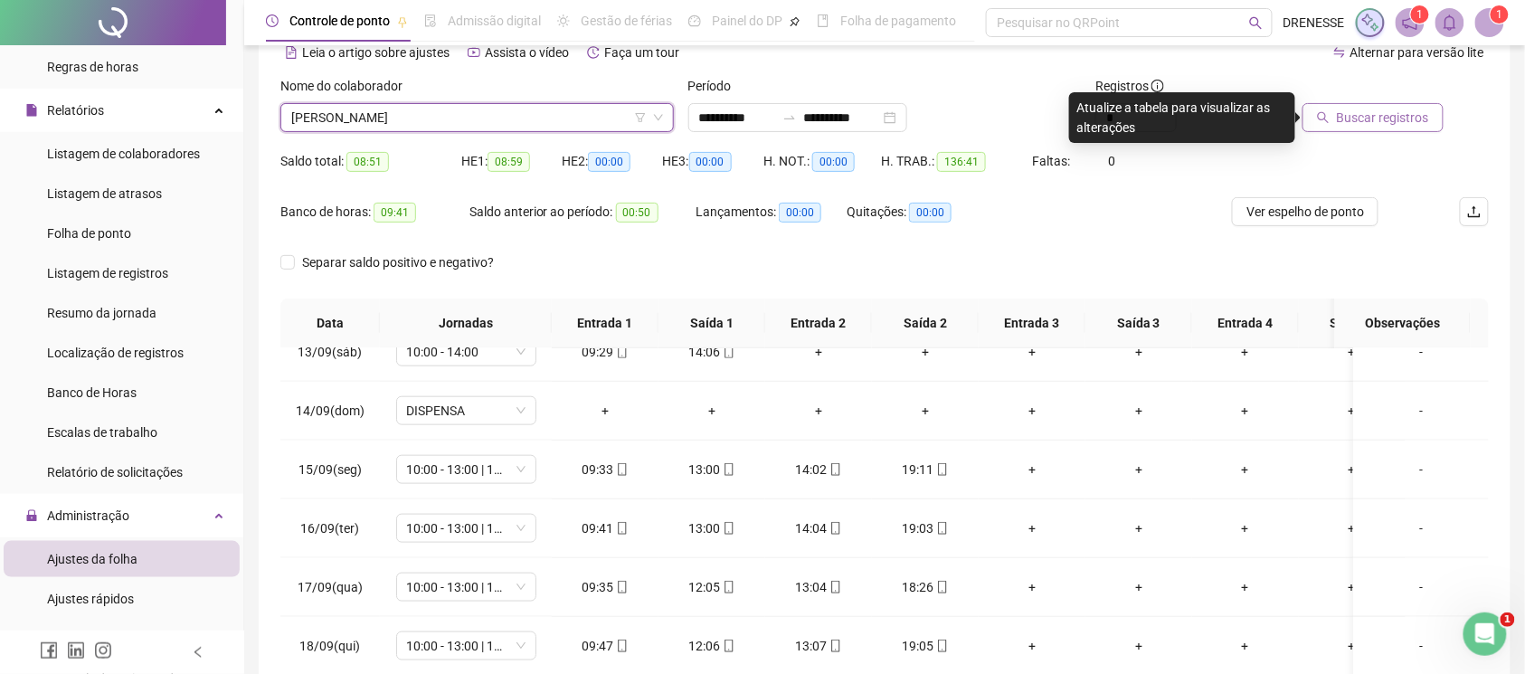
click at [416, 116] on span "[PERSON_NAME]" at bounding box center [477, 117] width 372 height 27
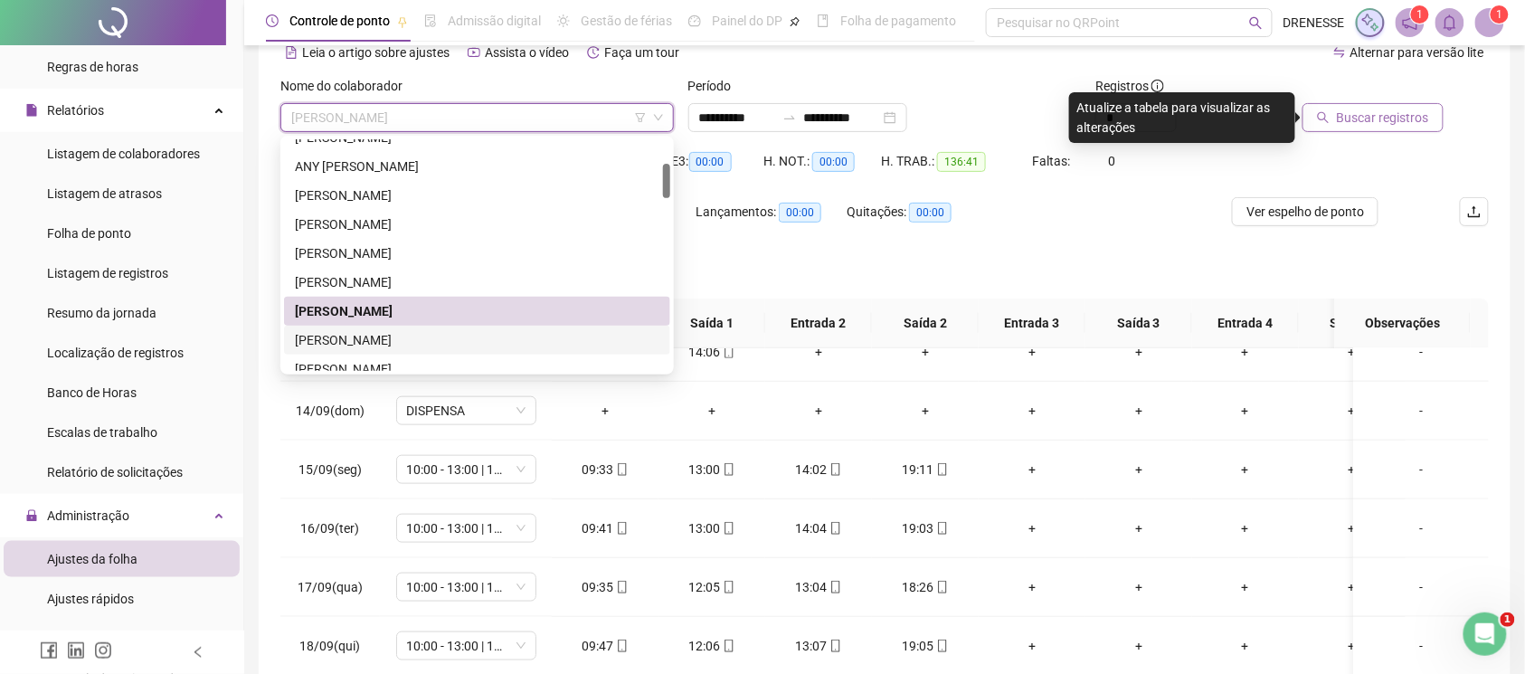
click at [389, 345] on div "[PERSON_NAME]" at bounding box center [477, 340] width 365 height 20
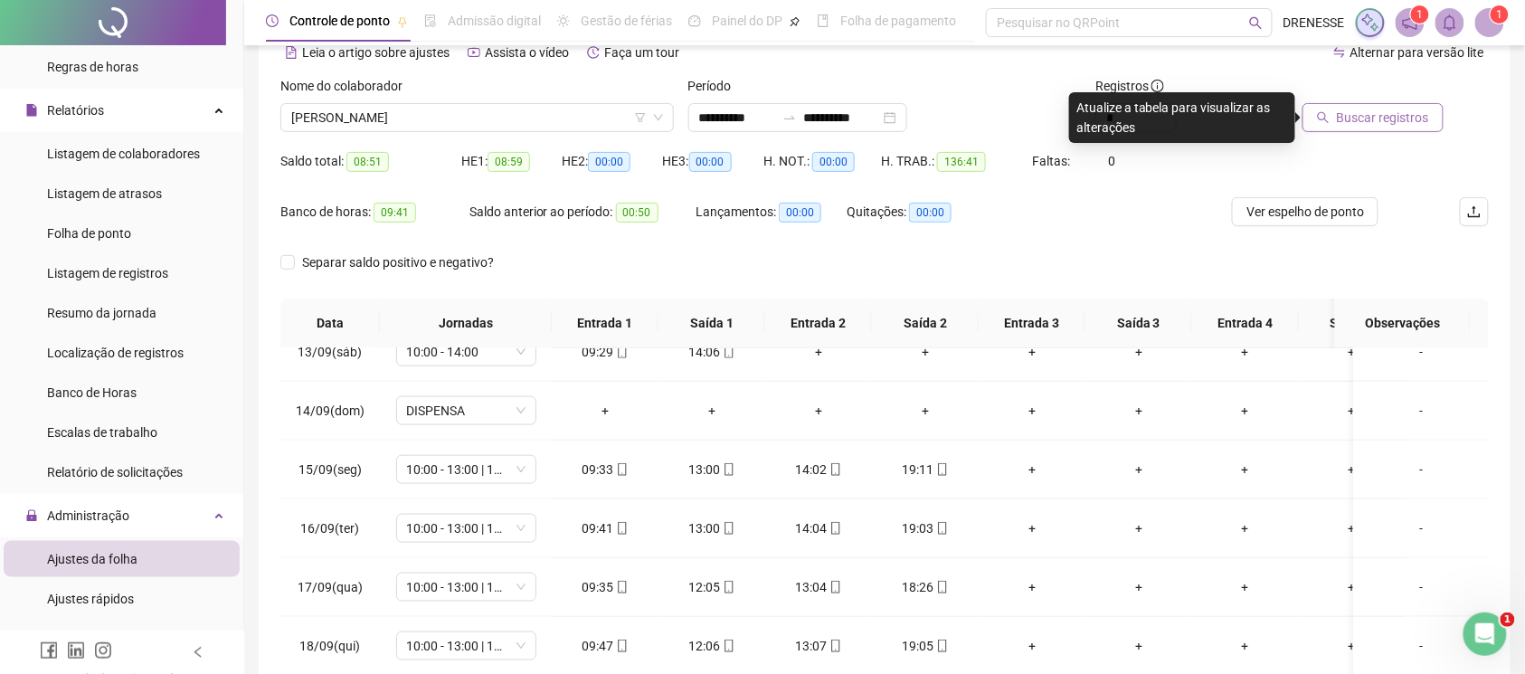
click at [1328, 113] on icon "search" at bounding box center [1324, 118] width 12 height 12
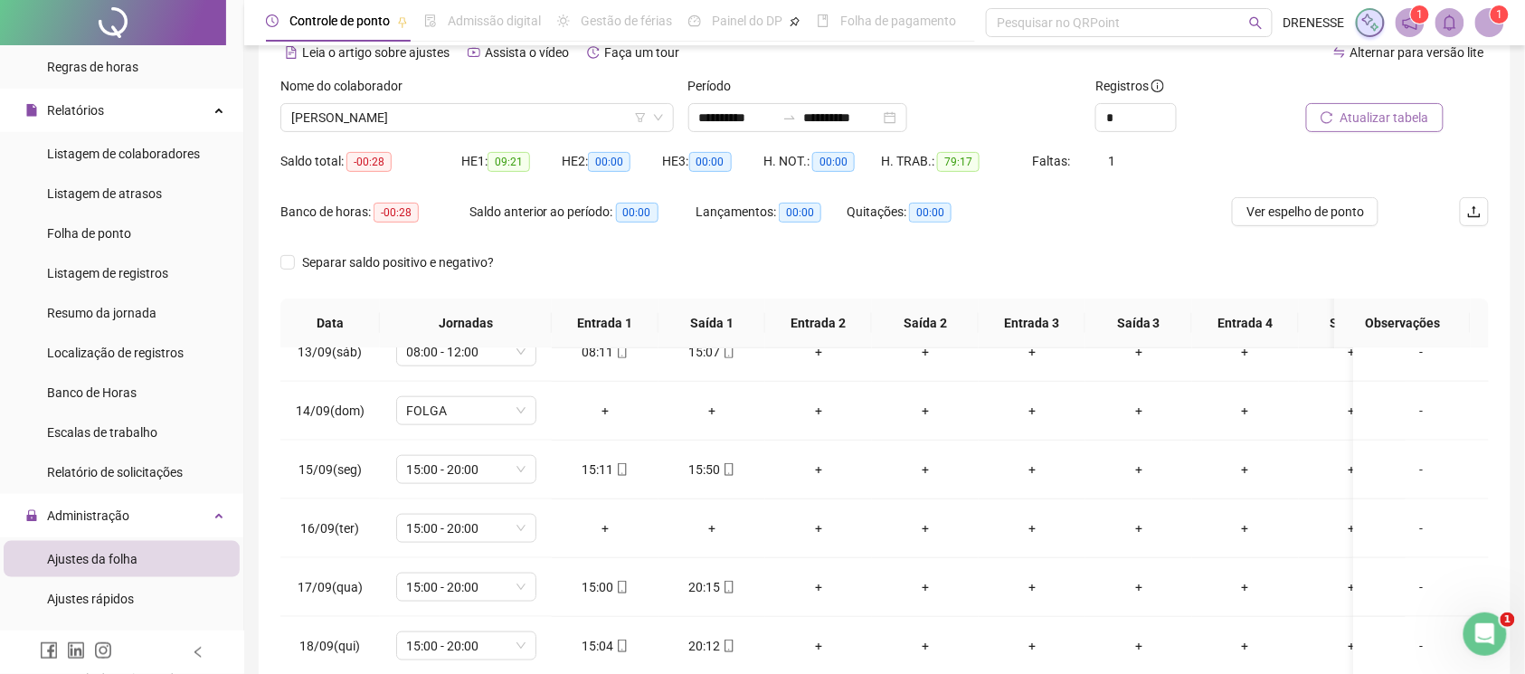
scroll to position [251, 0]
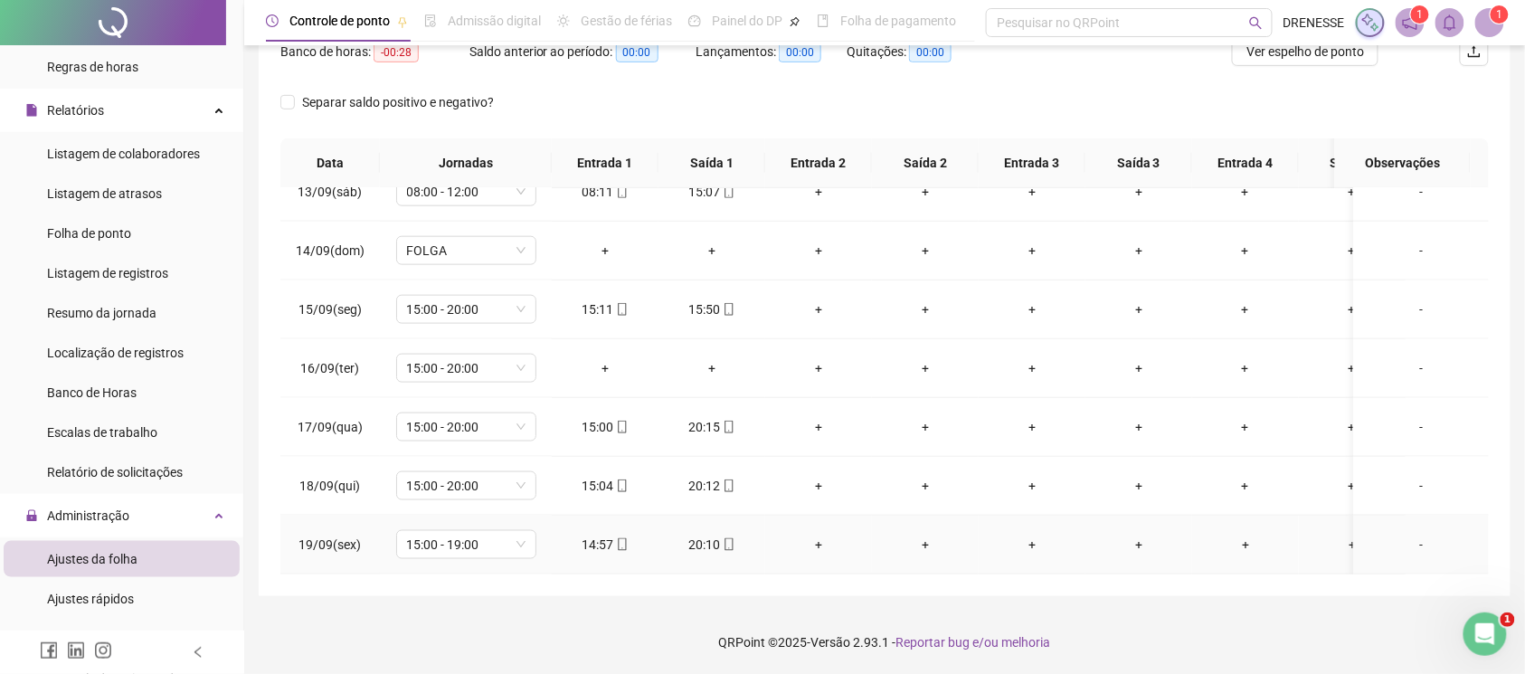
click at [622, 538] on icon "mobile" at bounding box center [622, 544] width 13 height 13
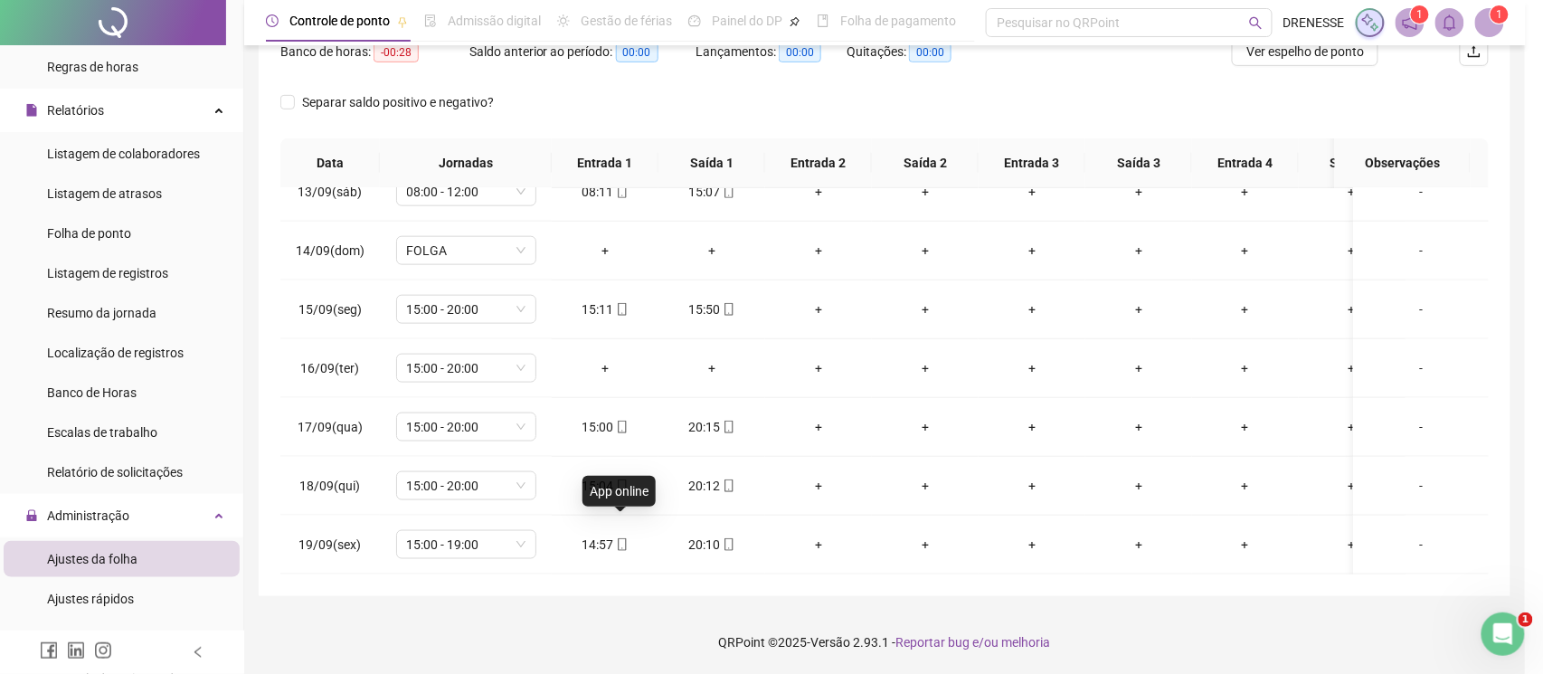
type input "**********"
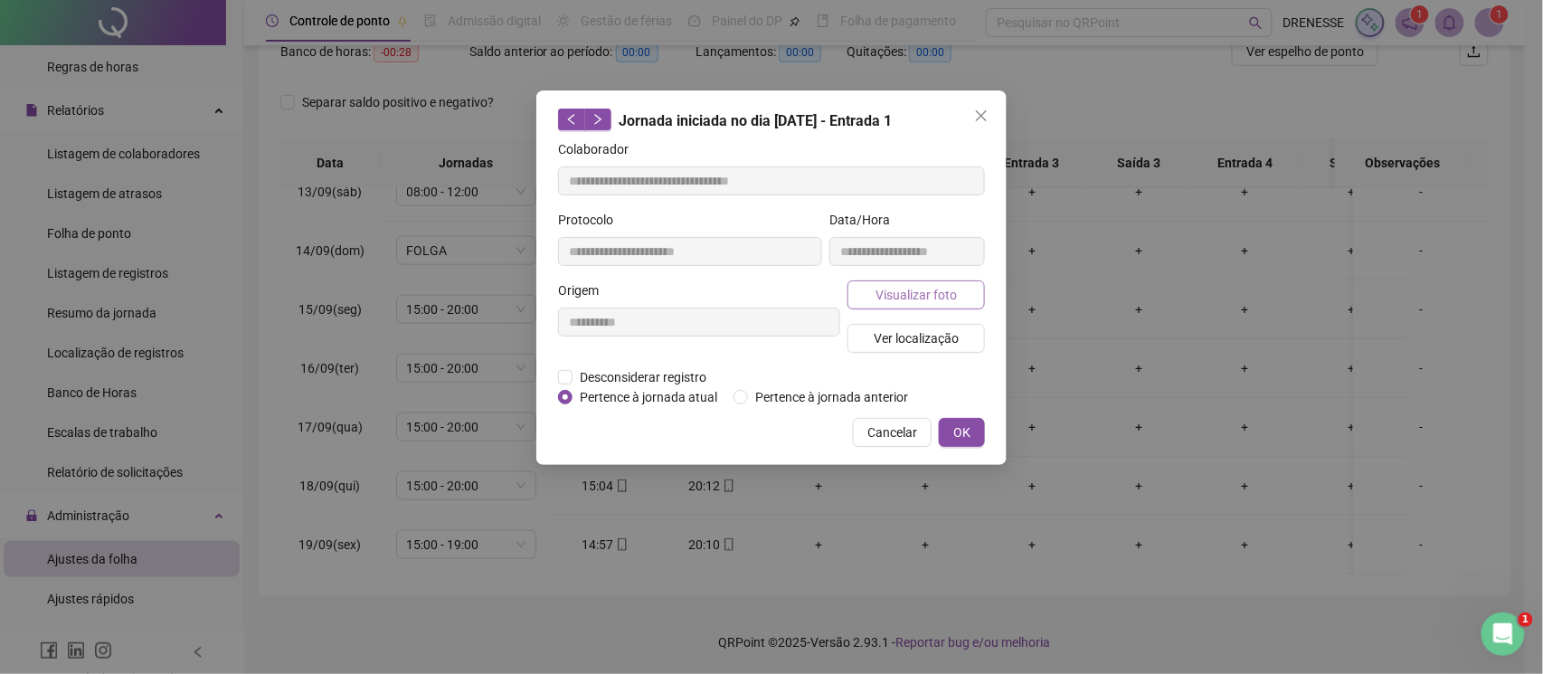
click at [910, 280] on button "Visualizar foto" at bounding box center [916, 294] width 137 height 29
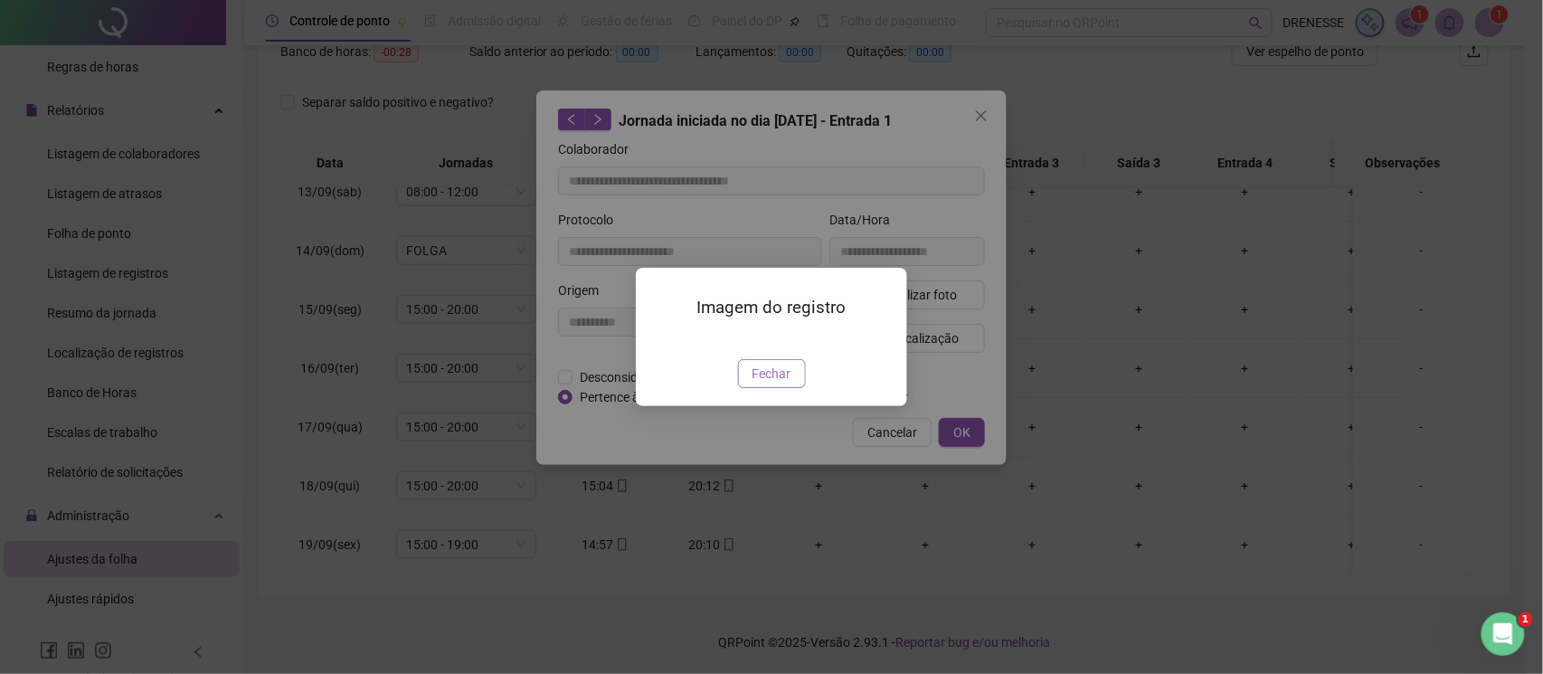
click at [751, 388] on button "Fechar" at bounding box center [772, 373] width 68 height 29
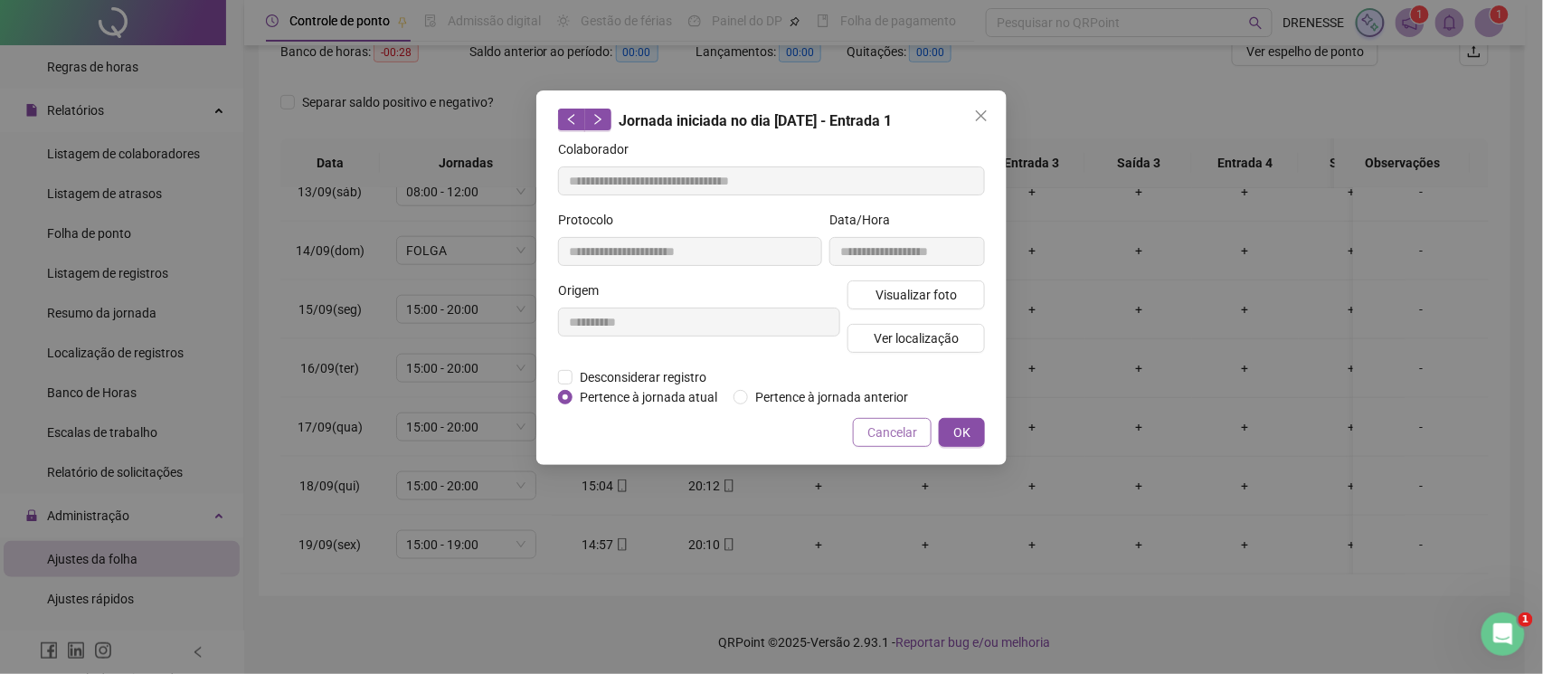
click at [909, 439] on span "Cancelar" at bounding box center [892, 432] width 50 height 20
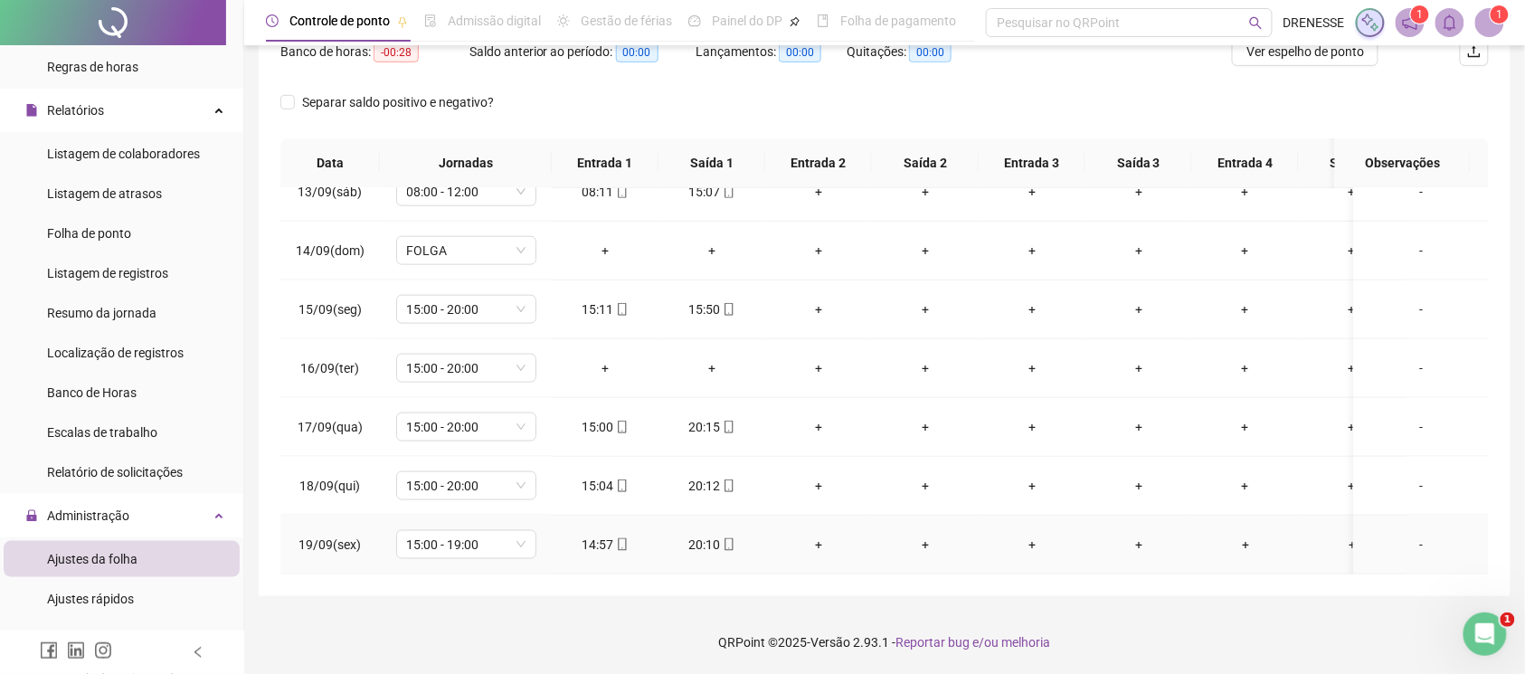
click at [727, 538] on icon "mobile" at bounding box center [729, 544] width 13 height 13
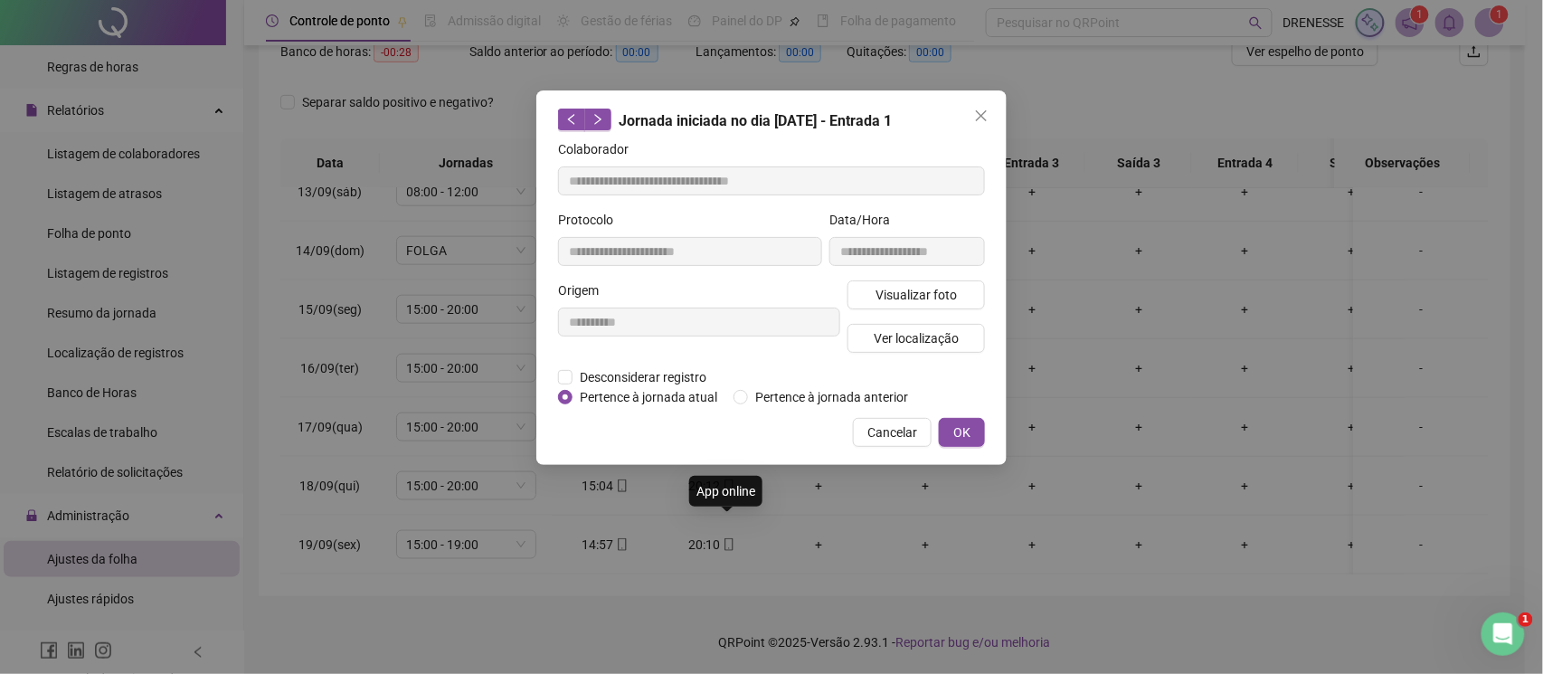
type input "**********"
click at [877, 300] on span "Visualizar foto" at bounding box center [916, 295] width 81 height 20
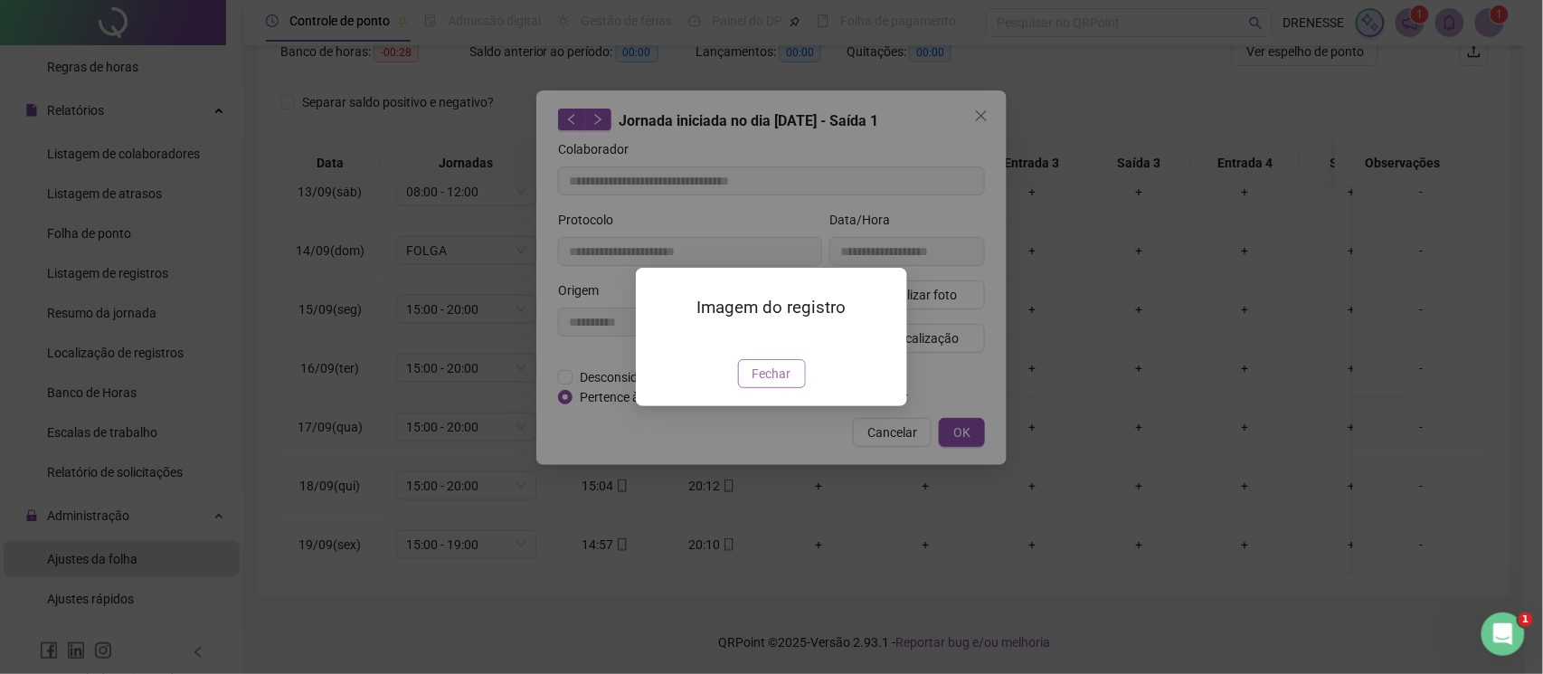
click at [764, 384] on span "Fechar" at bounding box center [772, 374] width 39 height 20
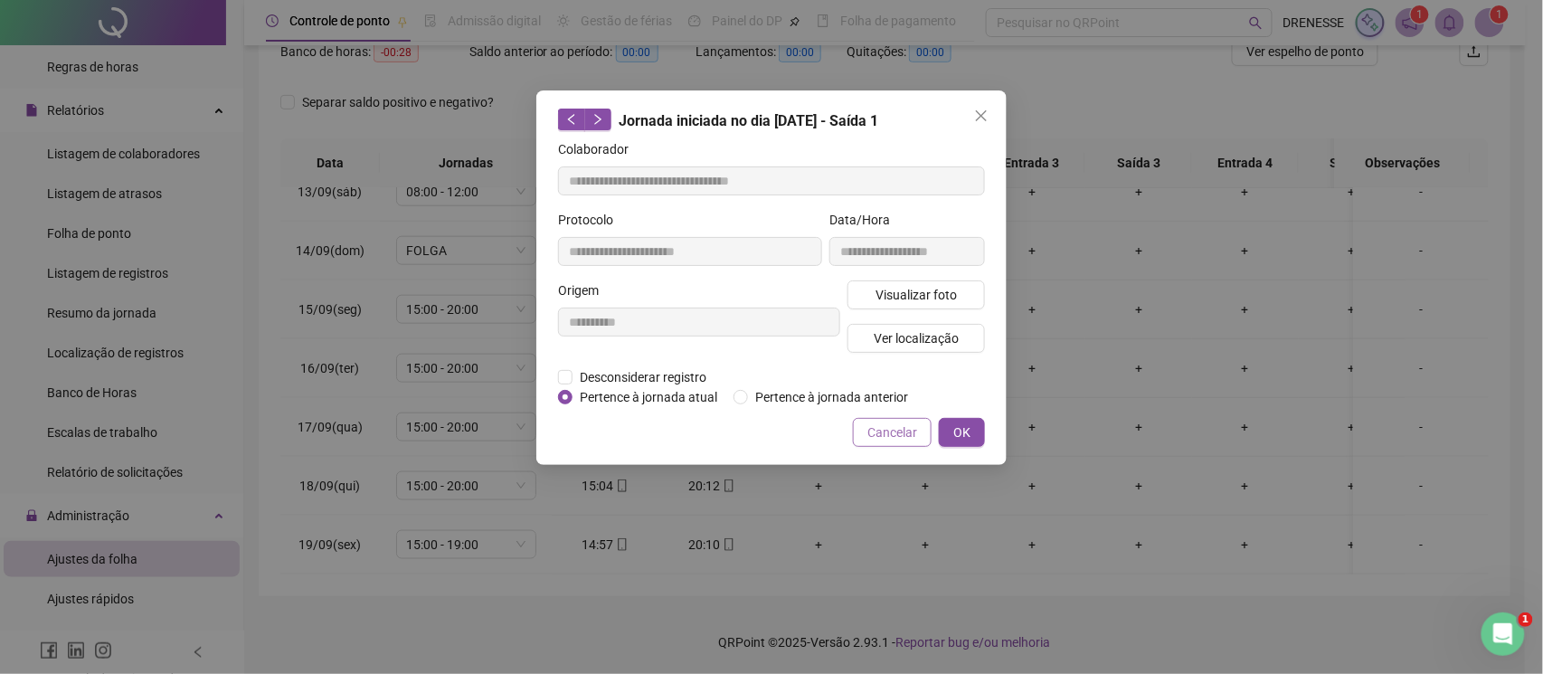
click at [874, 434] on span "Cancelar" at bounding box center [892, 432] width 50 height 20
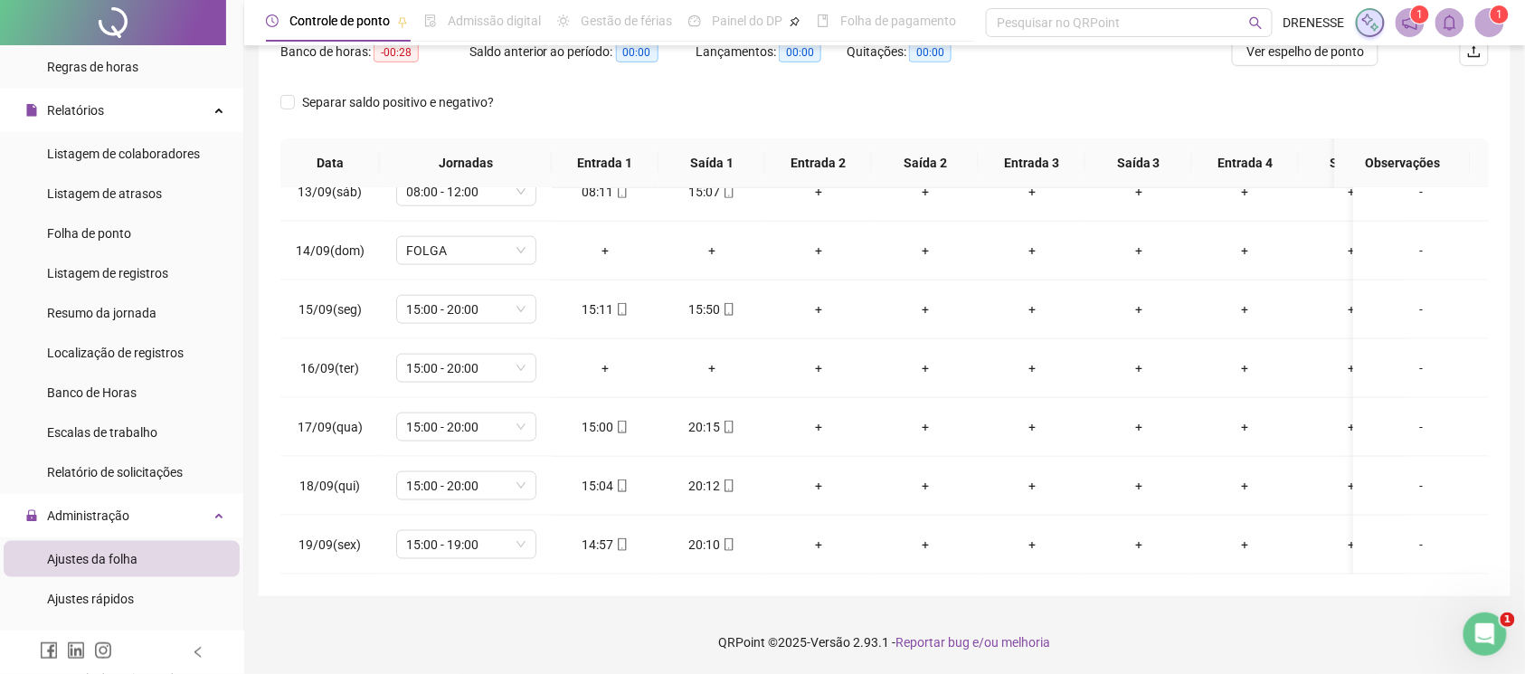
scroll to position [90, 0]
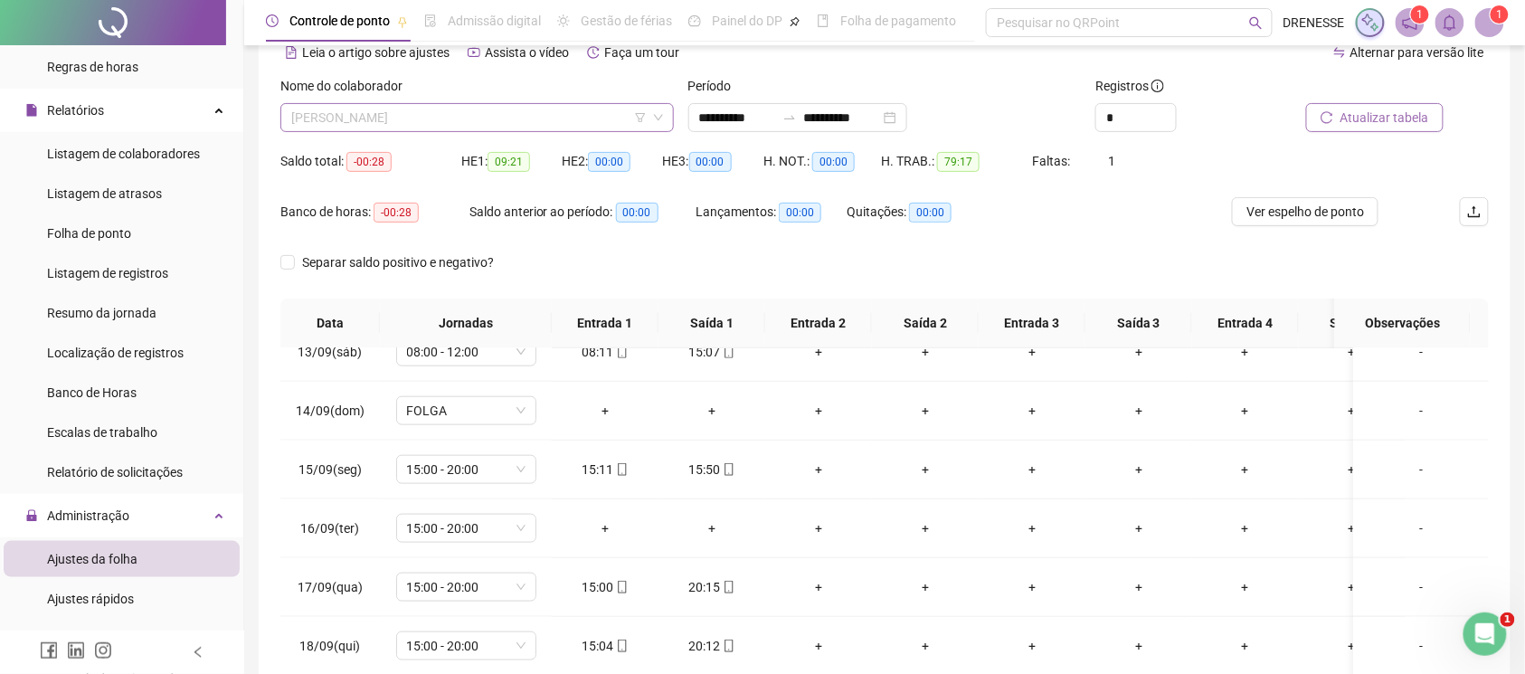
drag, startPoint x: 399, startPoint y: 118, endPoint x: 393, endPoint y: 137, distance: 20.9
click at [396, 118] on span "[PERSON_NAME]" at bounding box center [477, 117] width 372 height 27
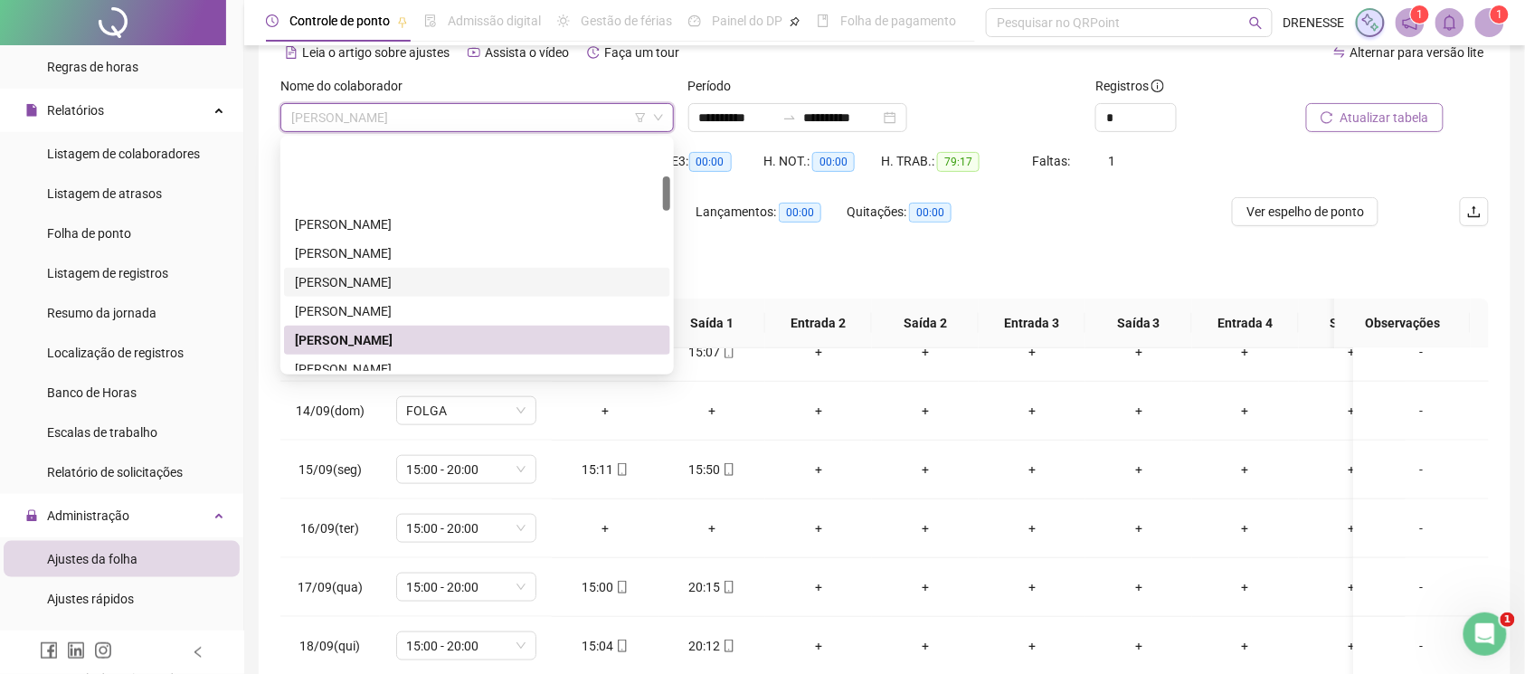
scroll to position [242, 0]
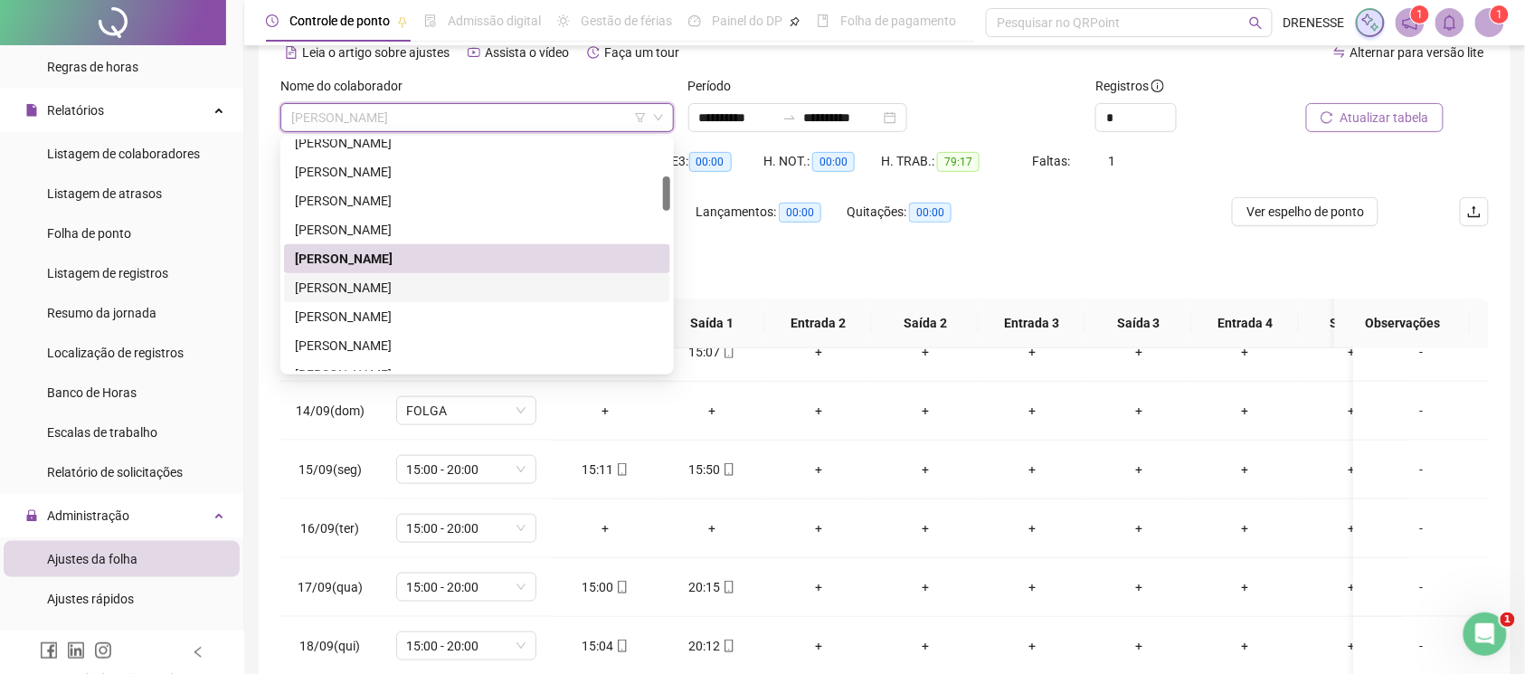
click at [384, 283] on div "[PERSON_NAME]" at bounding box center [477, 288] width 365 height 20
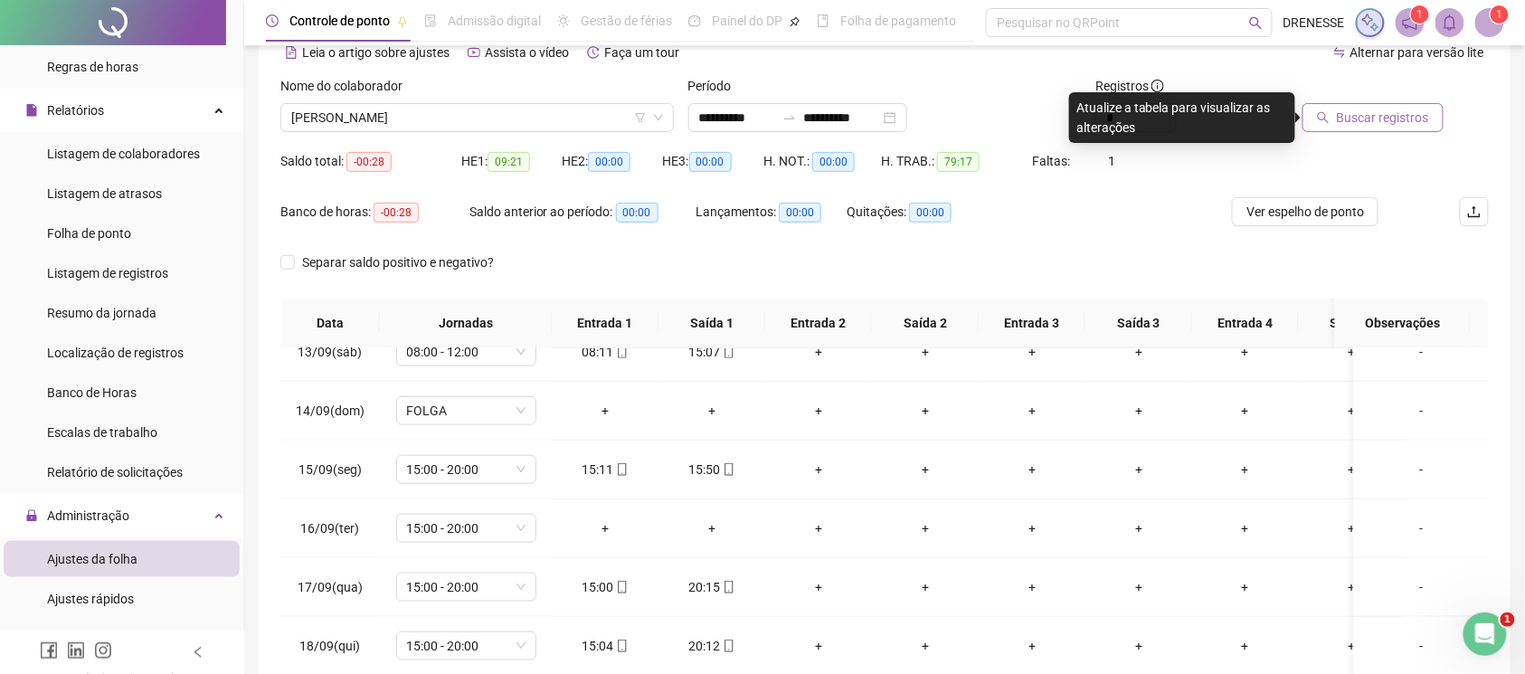
click at [1335, 118] on button "Buscar registros" at bounding box center [1373, 117] width 141 height 29
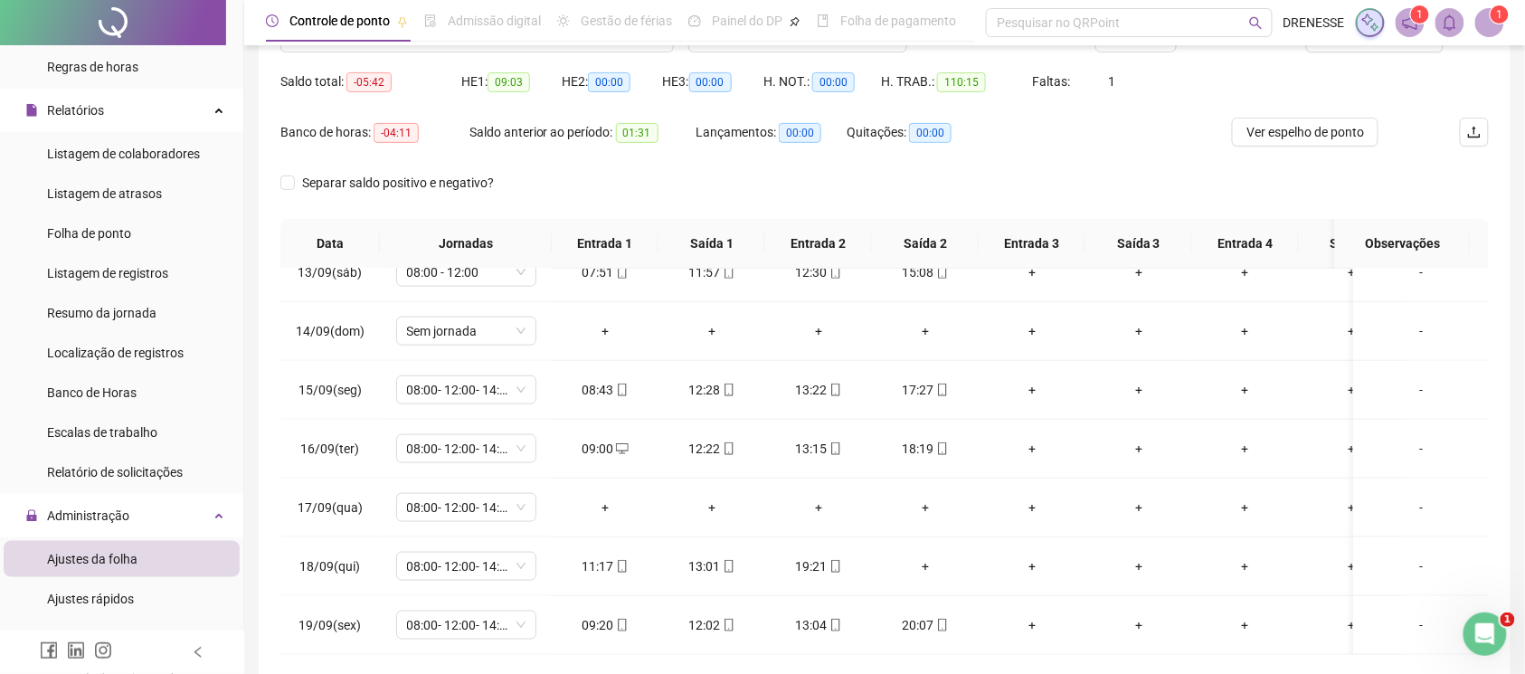
scroll to position [251, 0]
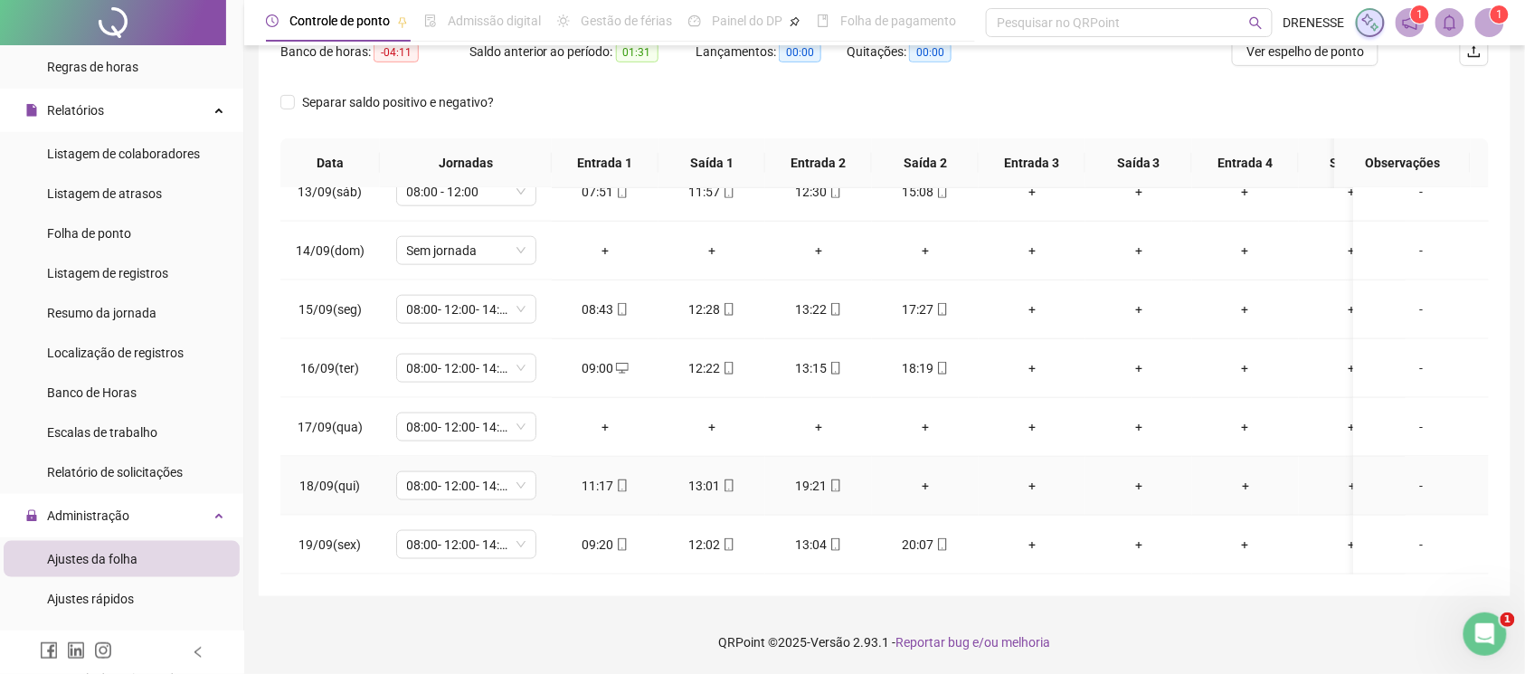
click at [928, 476] on div "+" at bounding box center [925, 486] width 78 height 20
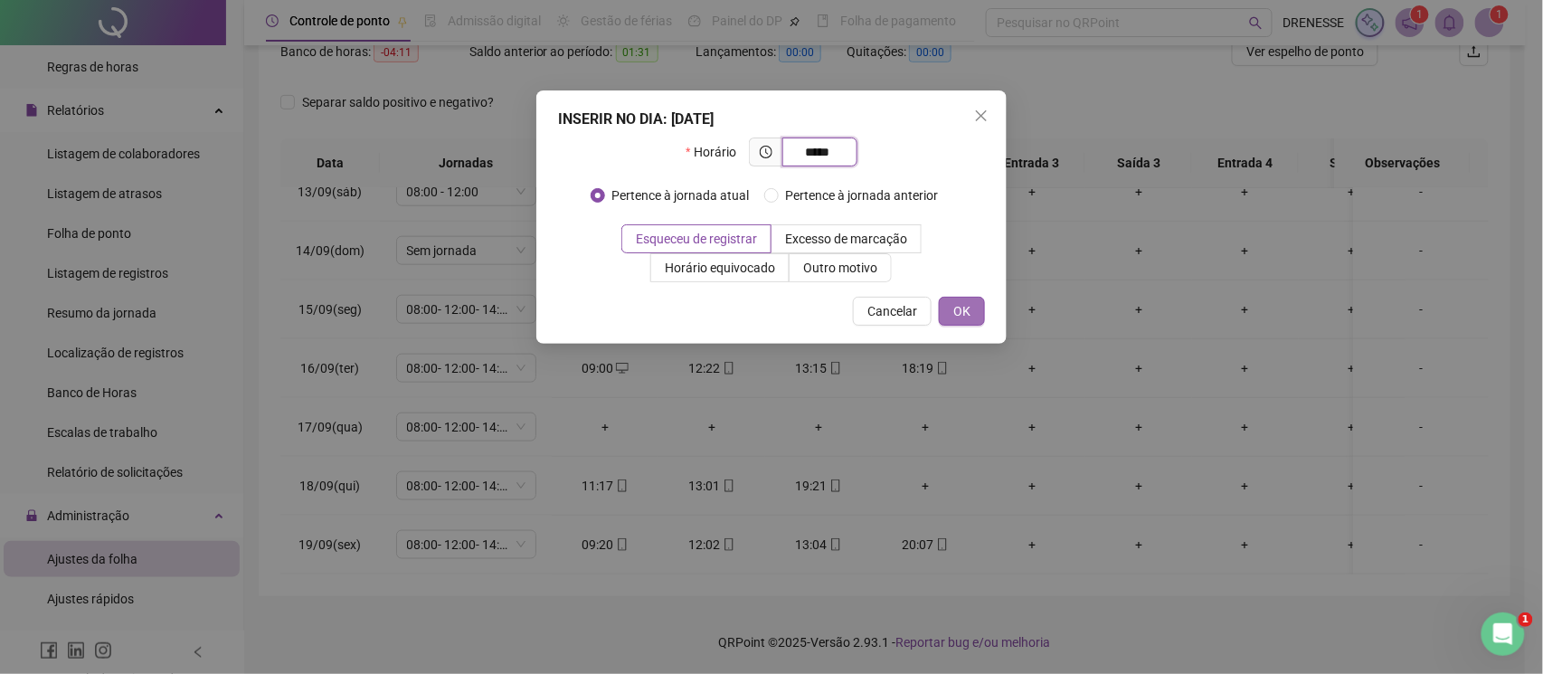
type input "*****"
click at [963, 315] on span "OK" at bounding box center [961, 311] width 17 height 20
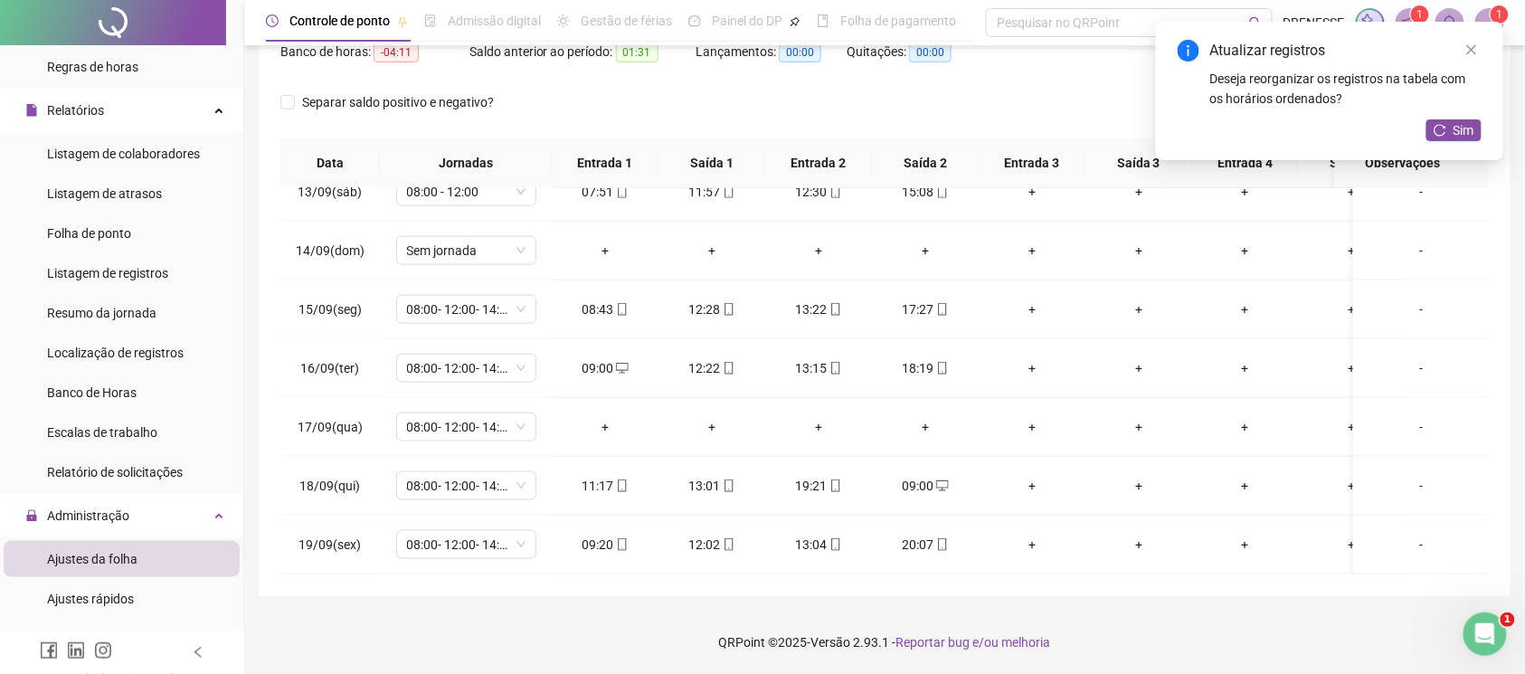
scroll to position [9, 0]
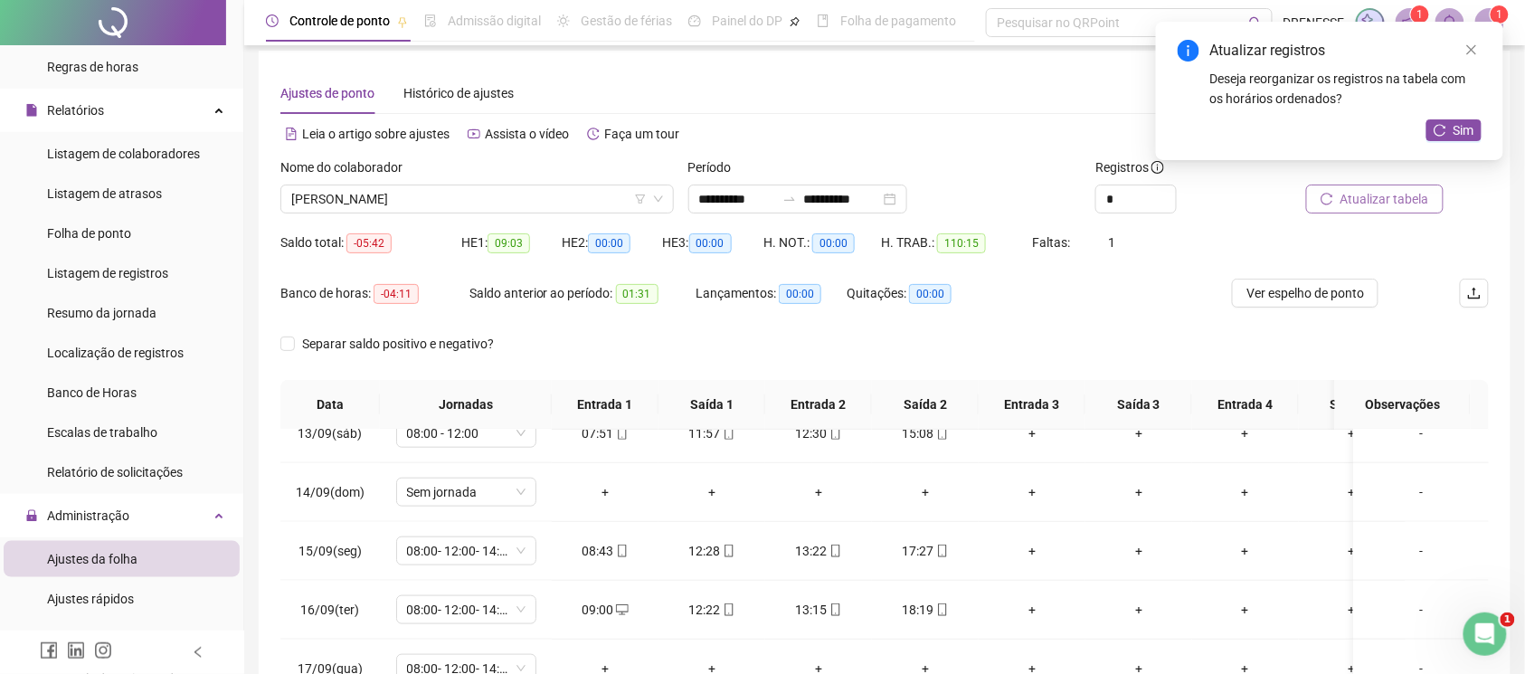
click at [1372, 199] on span "Atualizar tabela" at bounding box center [1385, 199] width 89 height 20
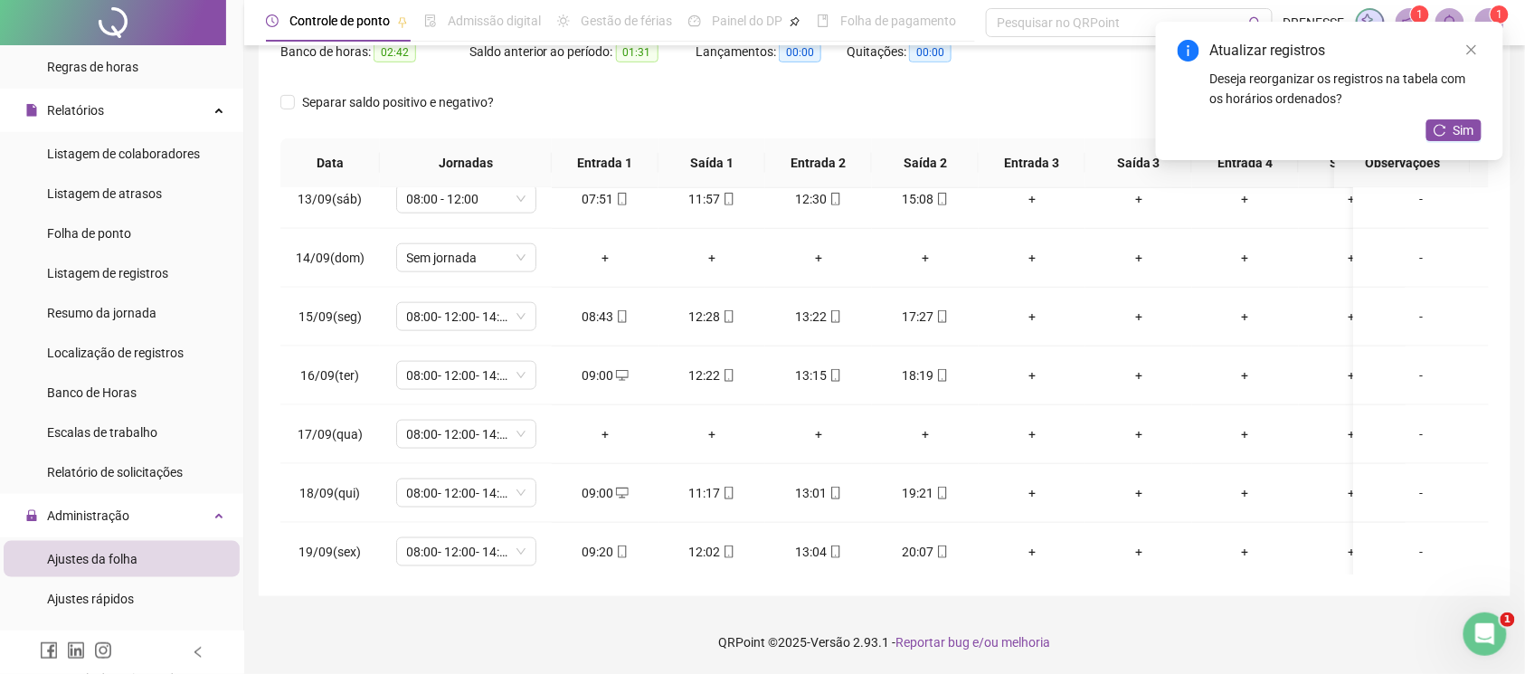
scroll to position [754, 0]
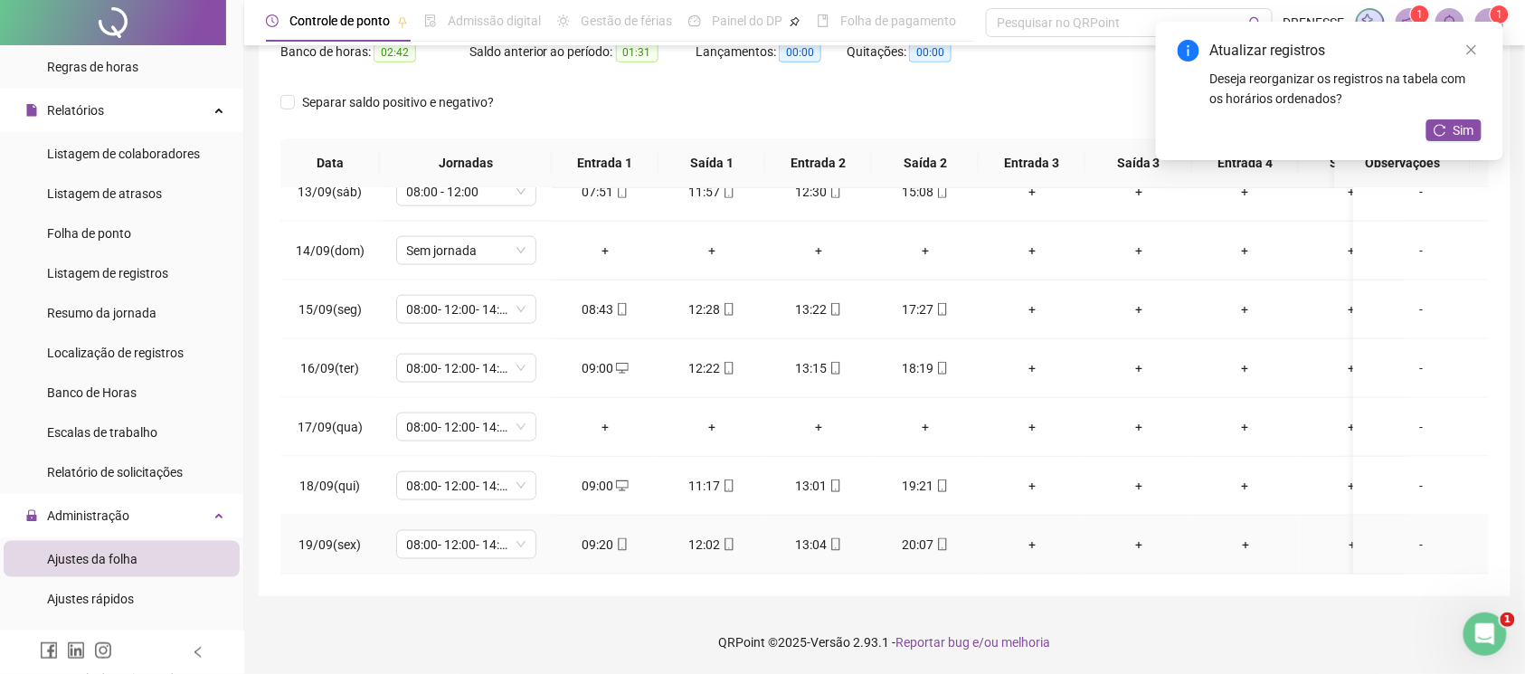
click at [622, 538] on icon "mobile" at bounding box center [622, 544] width 13 height 13
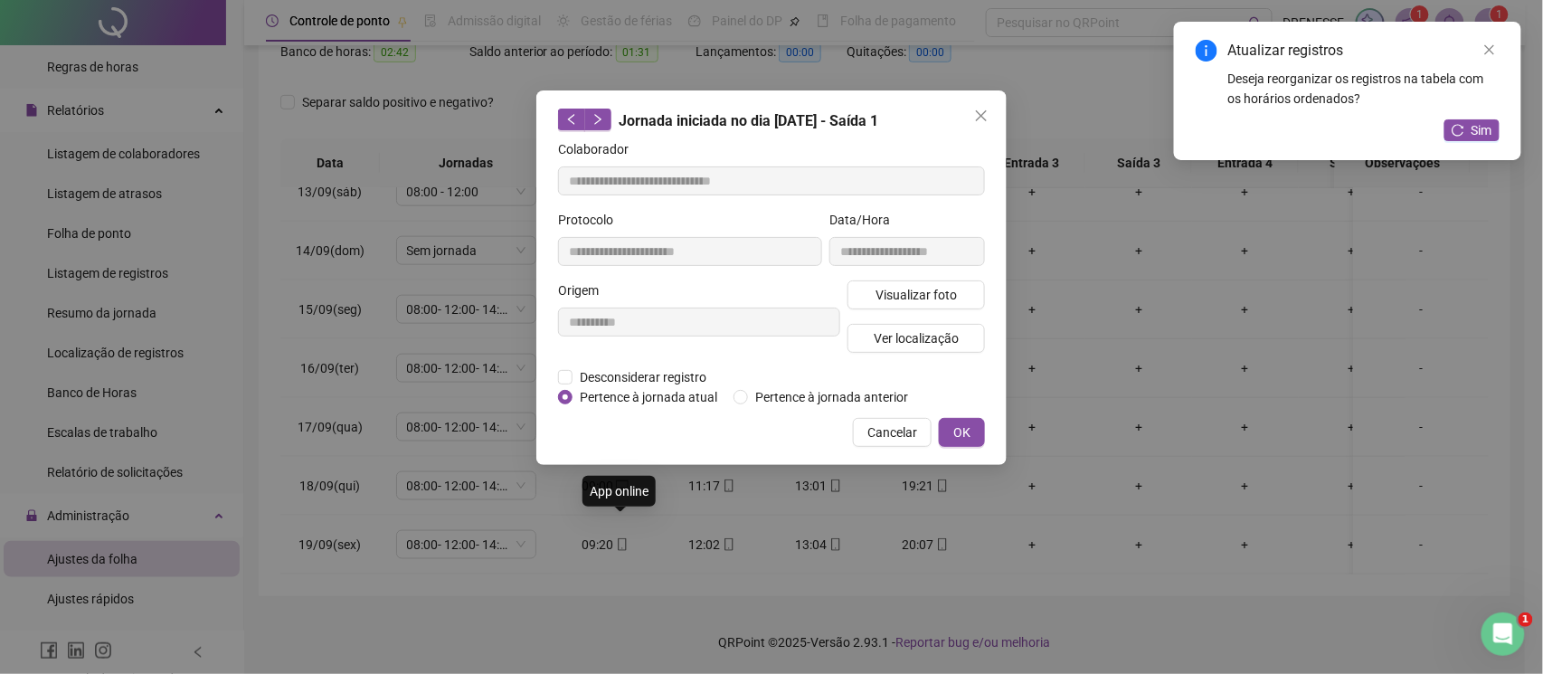
type input "**********"
click at [894, 280] on button "Visualizar foto" at bounding box center [916, 294] width 137 height 29
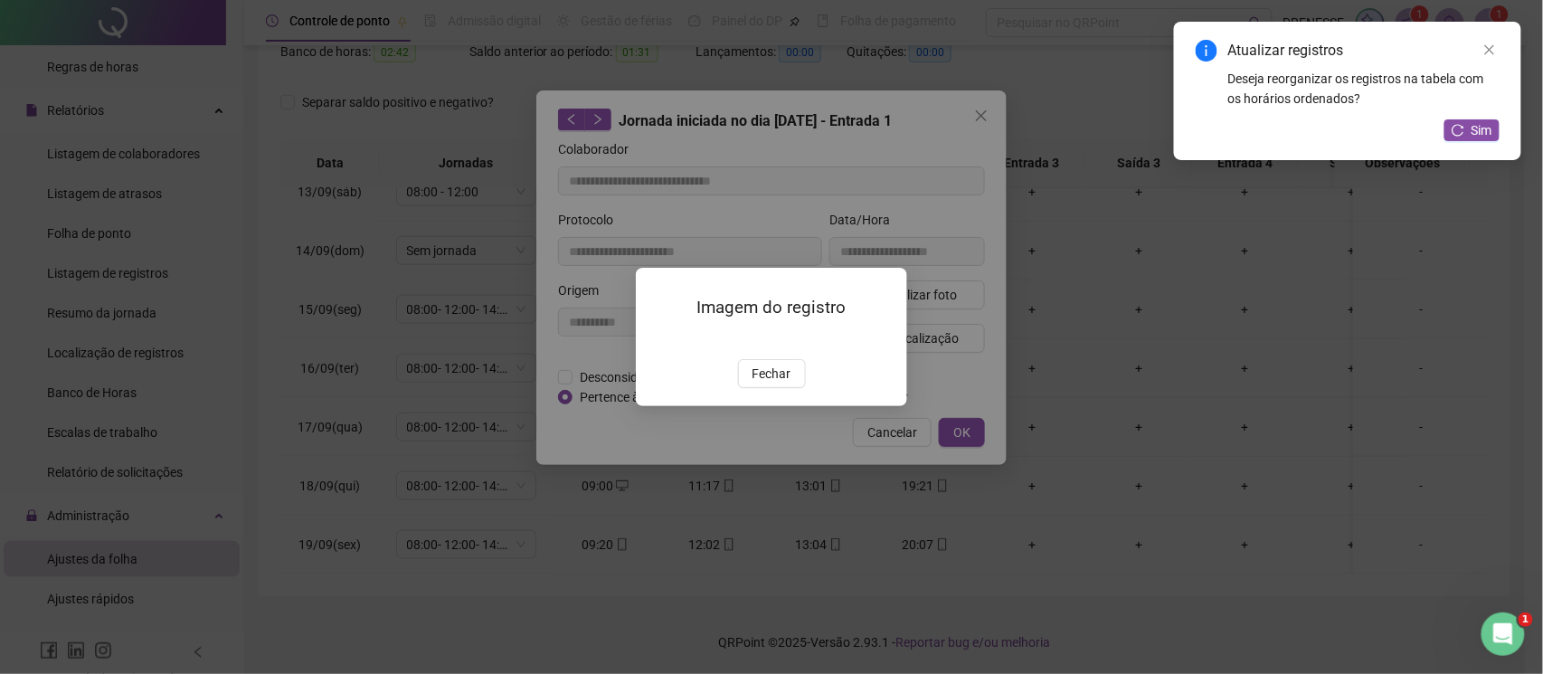
drag, startPoint x: 760, startPoint y: 478, endPoint x: 789, endPoint y: 474, distance: 29.2
click at [760, 384] on span "Fechar" at bounding box center [772, 374] width 39 height 20
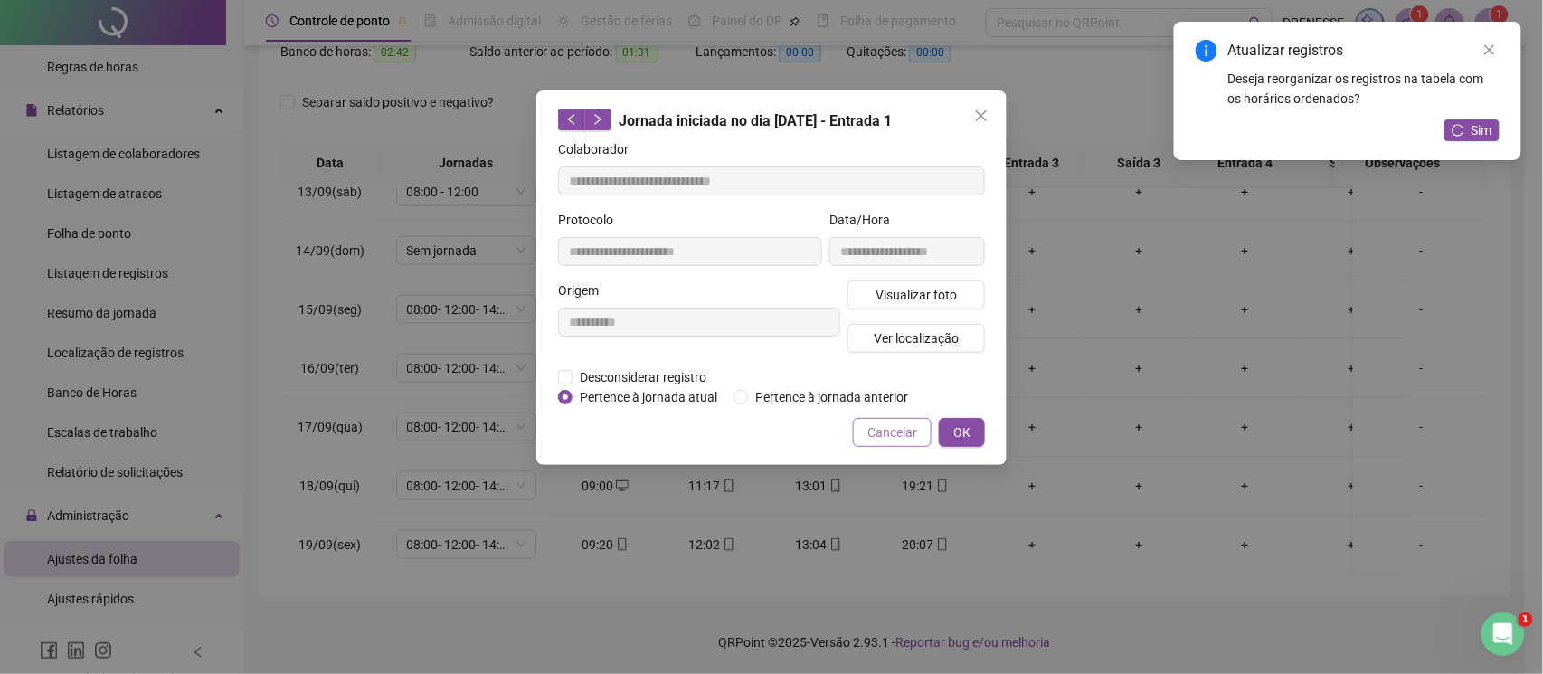
click at [898, 435] on span "Cancelar" at bounding box center [892, 432] width 50 height 20
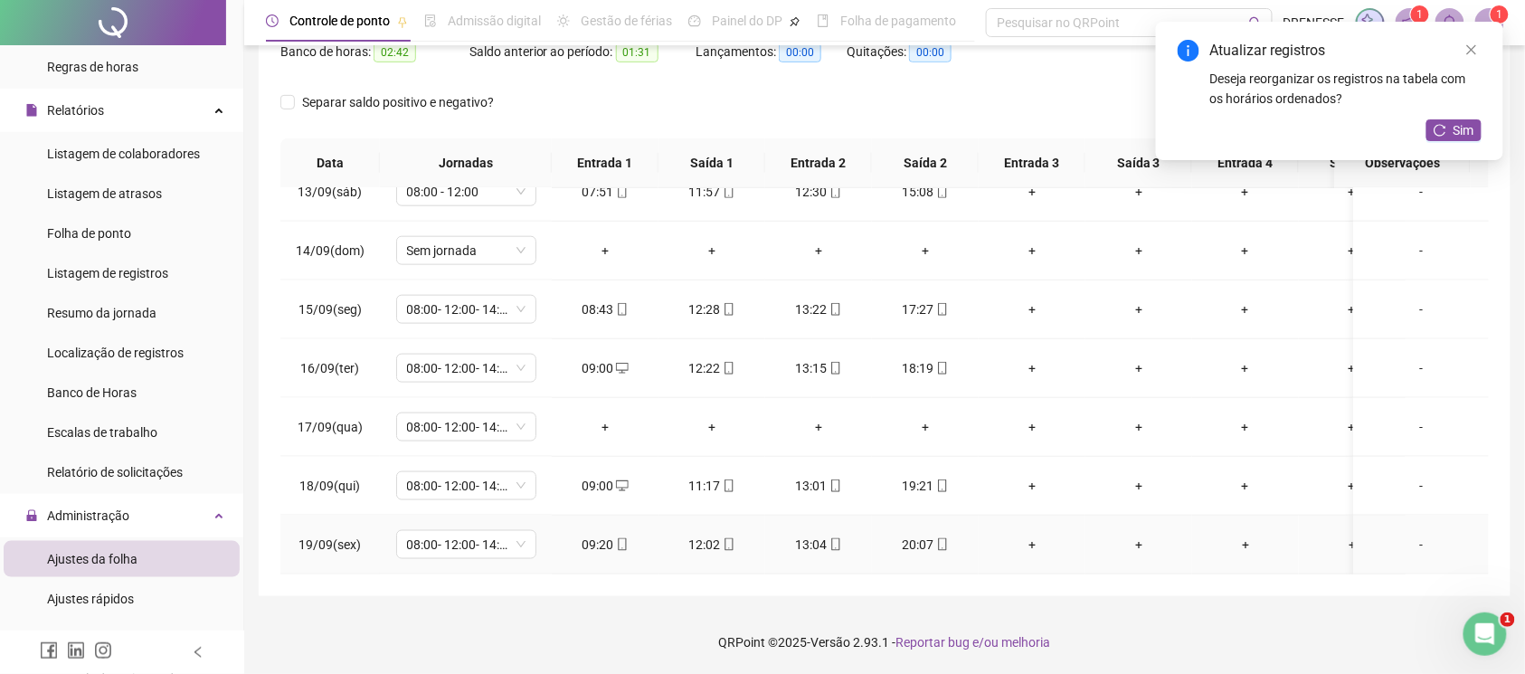
click at [939, 538] on icon "mobile" at bounding box center [942, 544] width 13 height 13
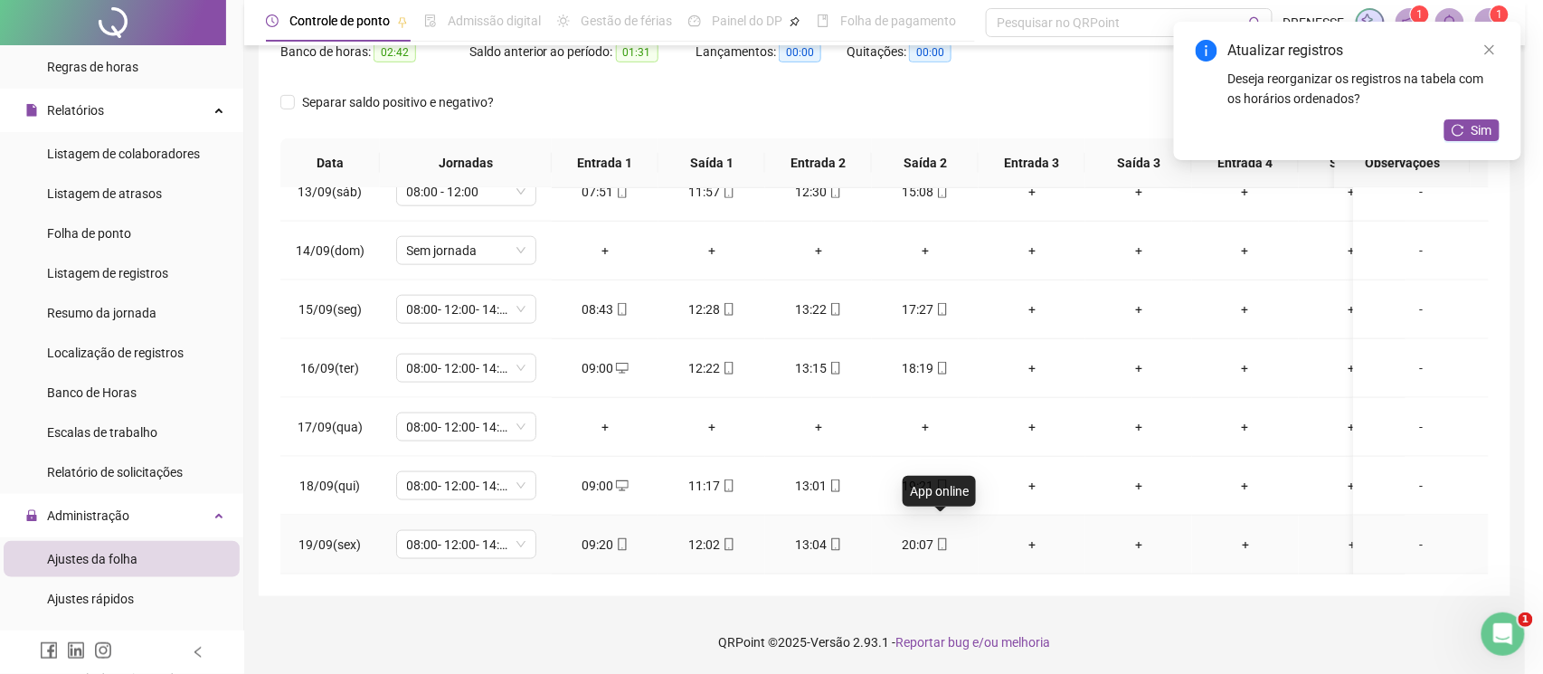
type input "**********"
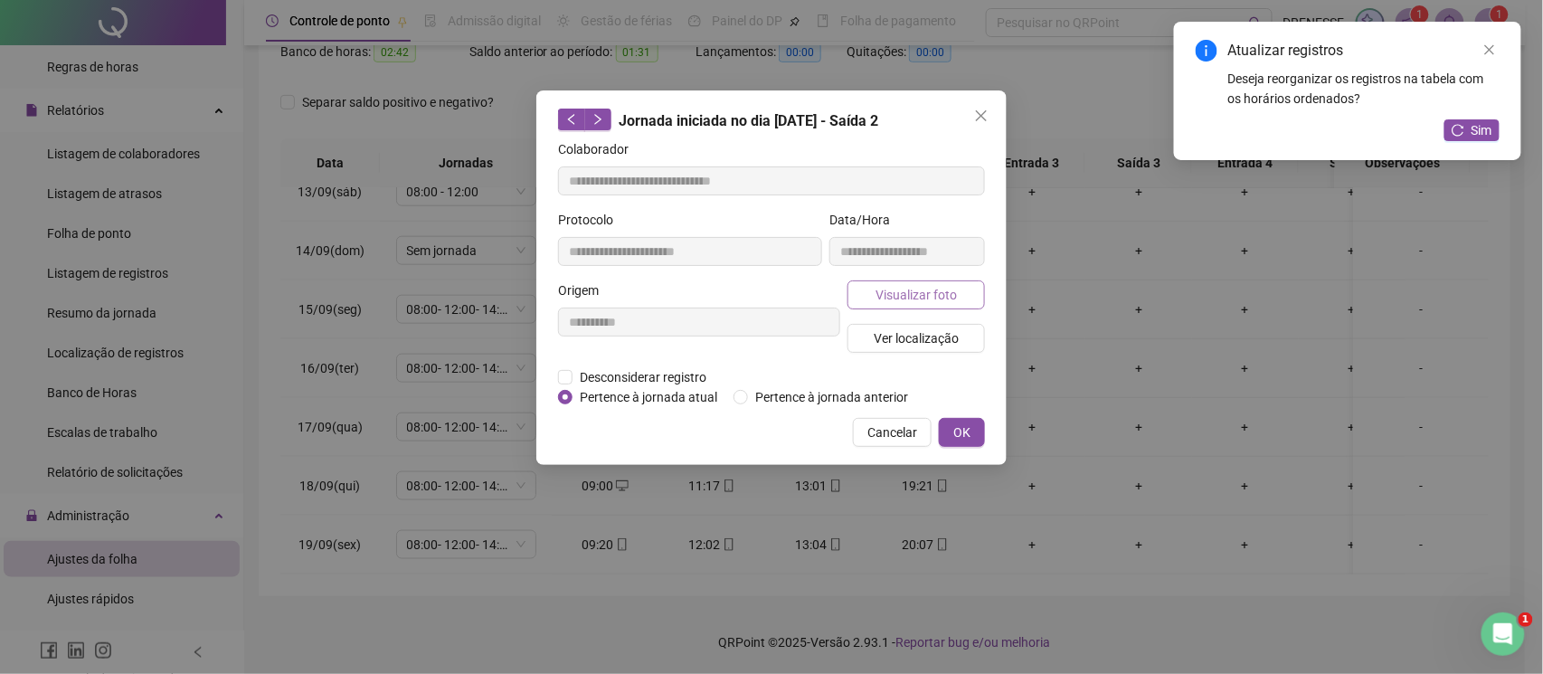
click at [923, 291] on span "Visualizar foto" at bounding box center [916, 295] width 81 height 20
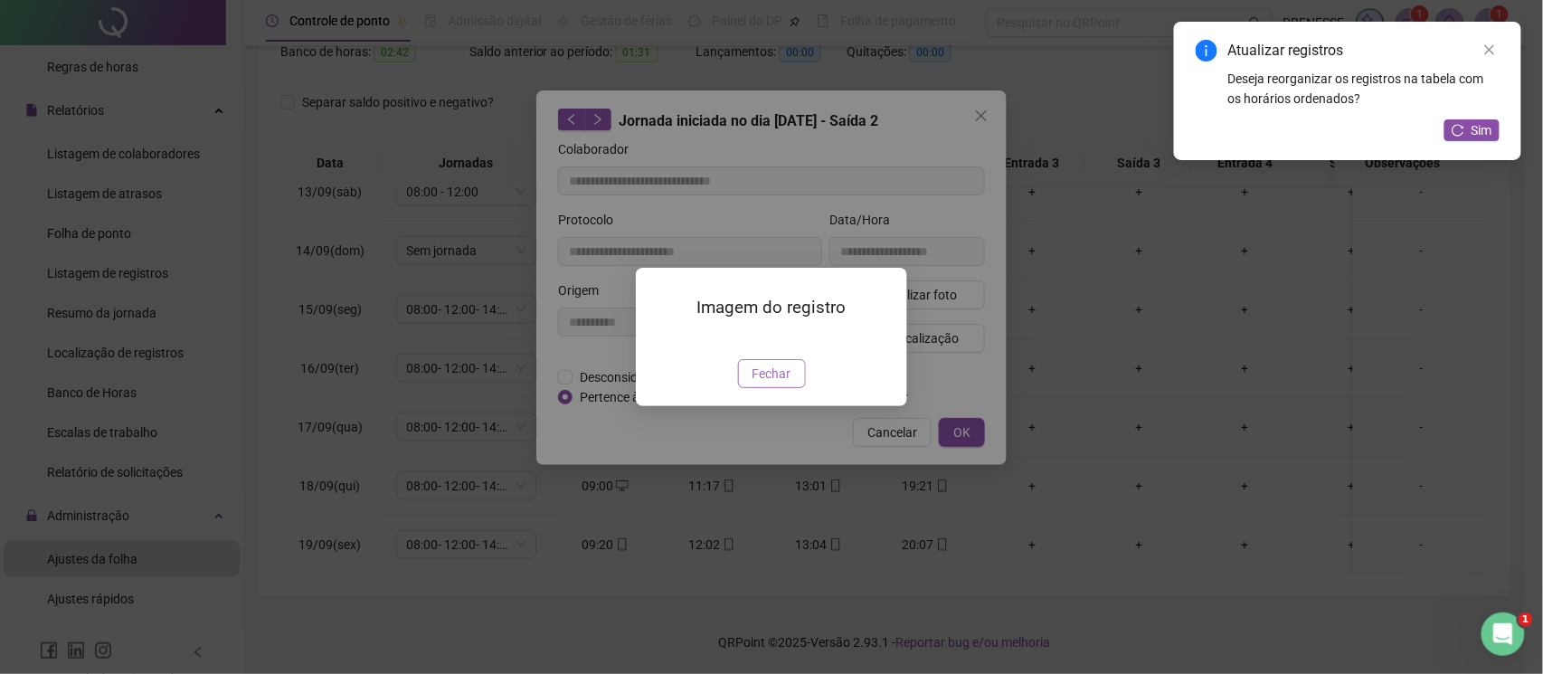
click at [767, 388] on button "Fechar" at bounding box center [772, 373] width 68 height 29
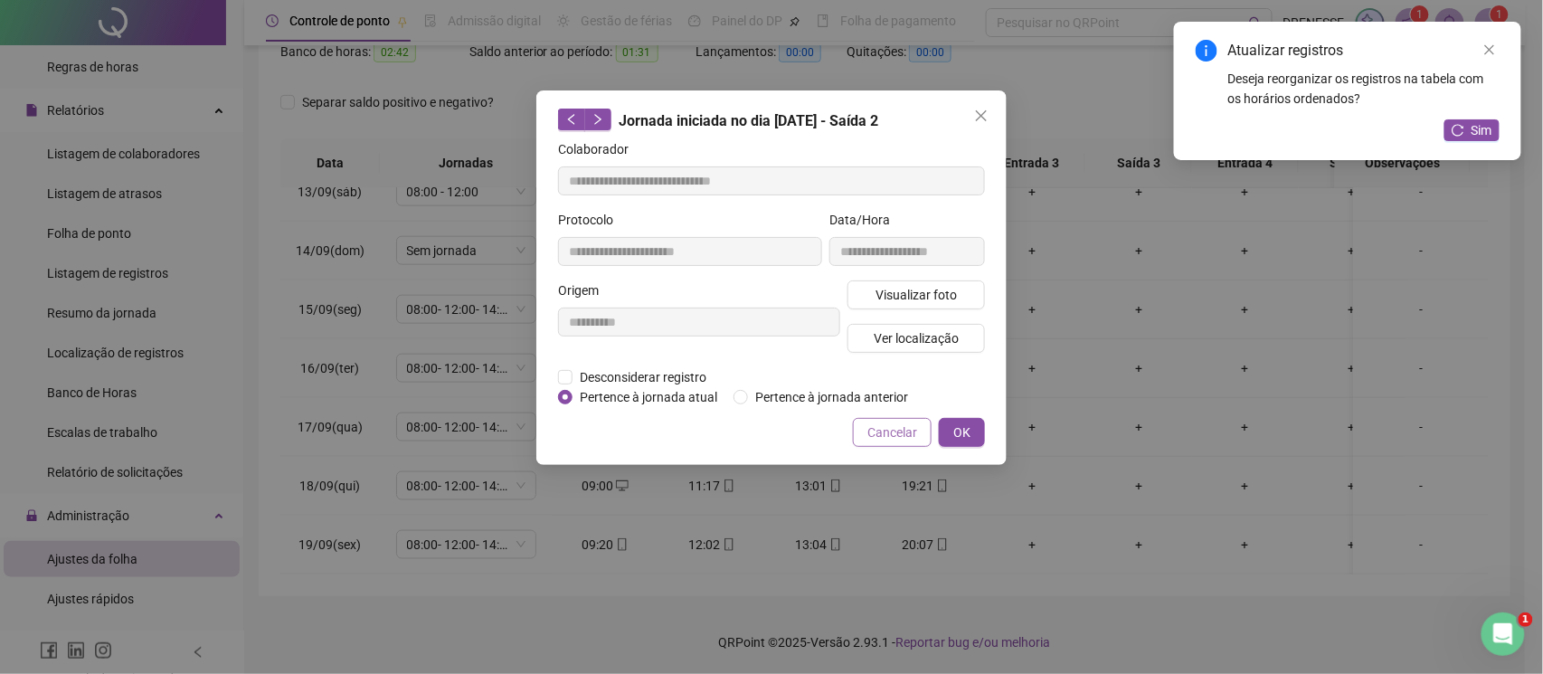
click at [884, 438] on span "Cancelar" at bounding box center [892, 432] width 50 height 20
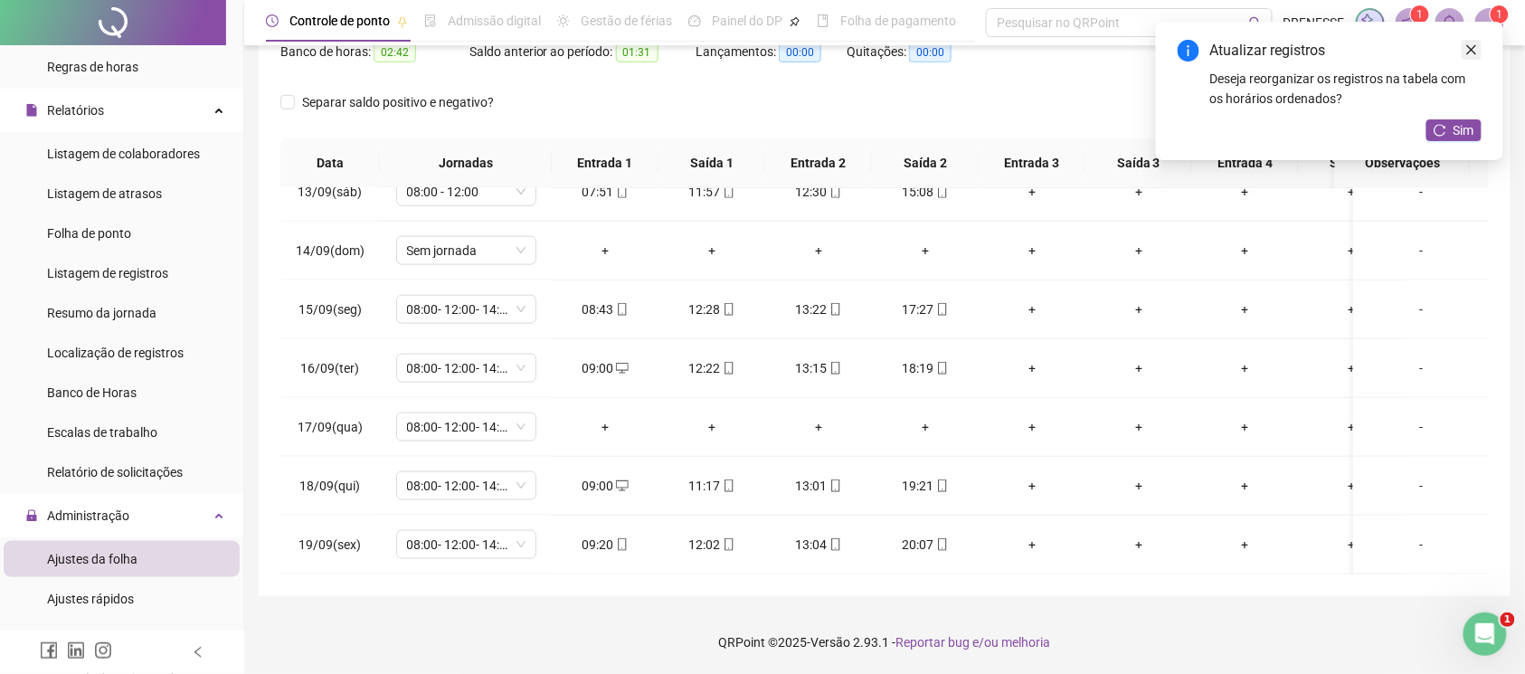
click at [1476, 52] on link "Close" at bounding box center [1472, 50] width 20 height 20
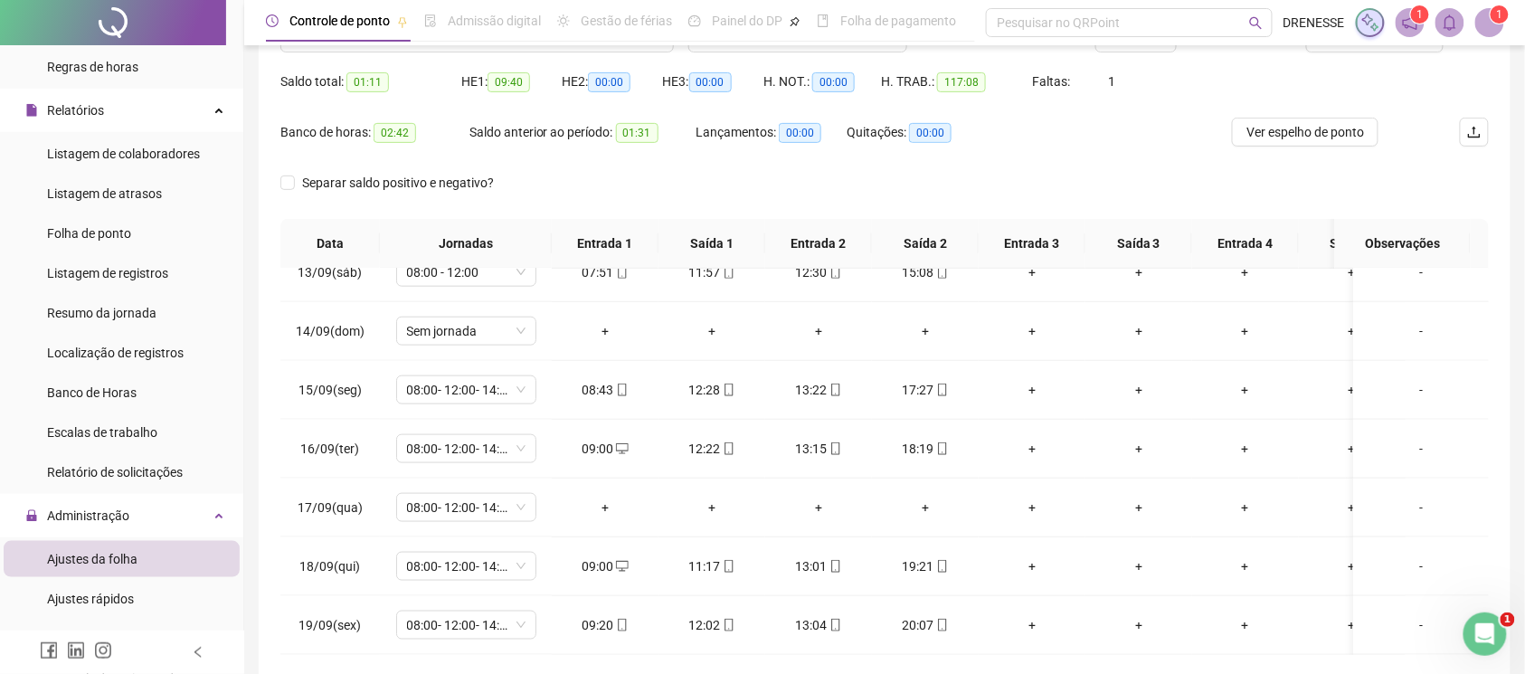
scroll to position [90, 0]
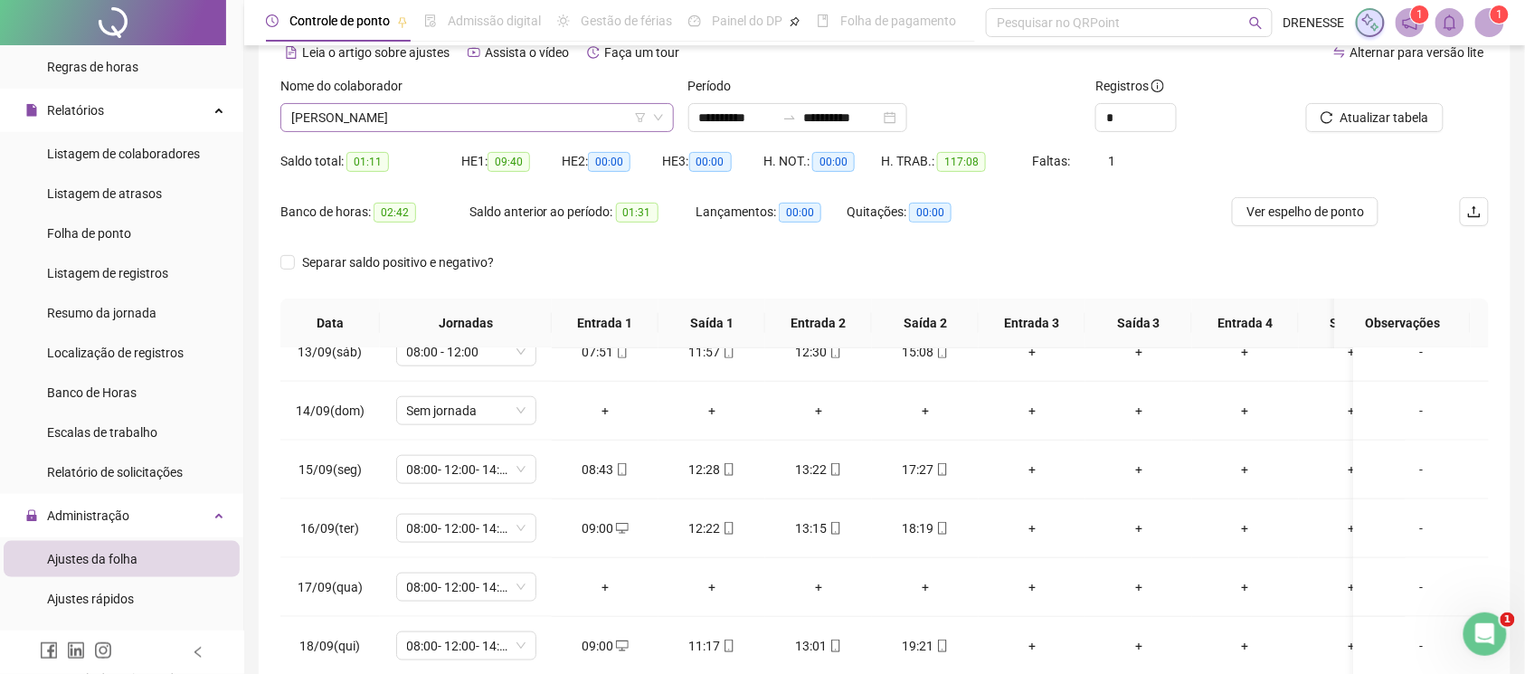
click at [452, 125] on span "[PERSON_NAME]" at bounding box center [477, 117] width 372 height 27
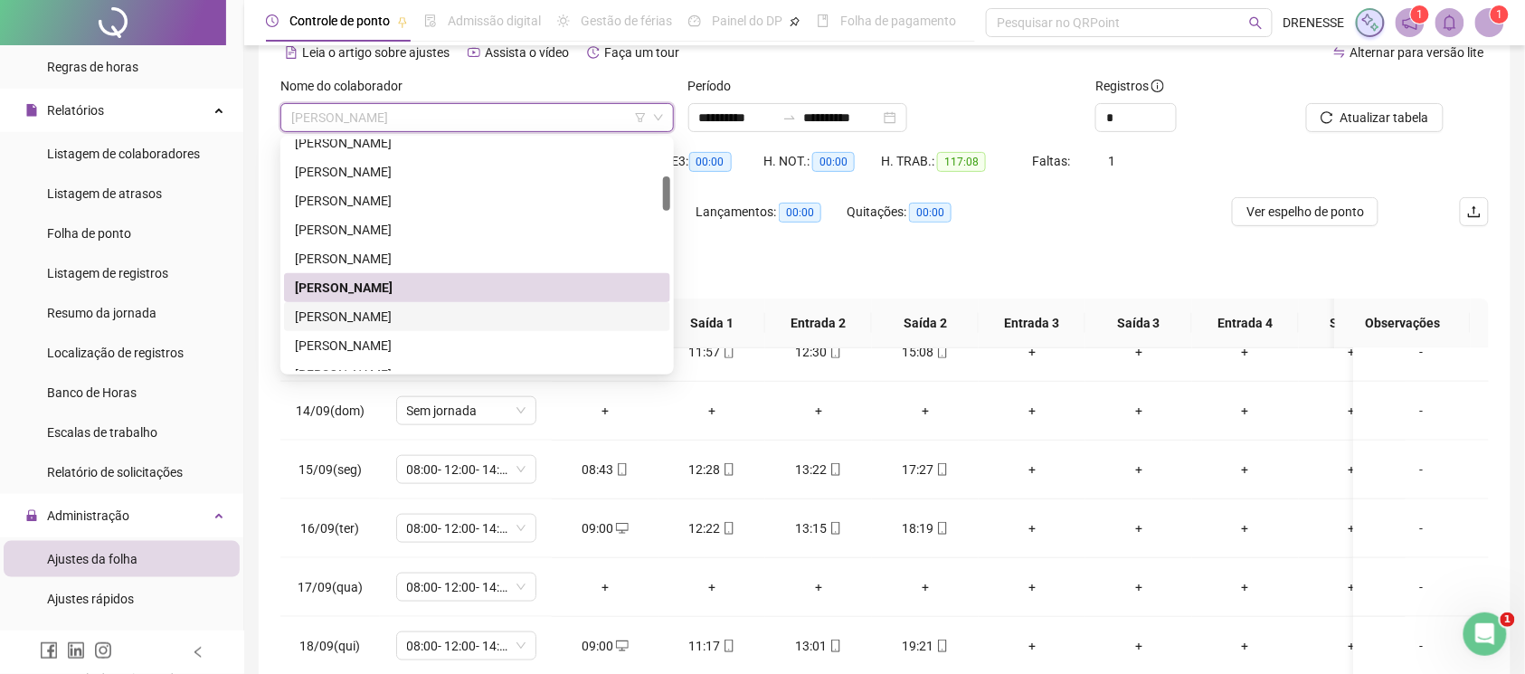
click at [420, 316] on div "[PERSON_NAME]" at bounding box center [477, 317] width 365 height 20
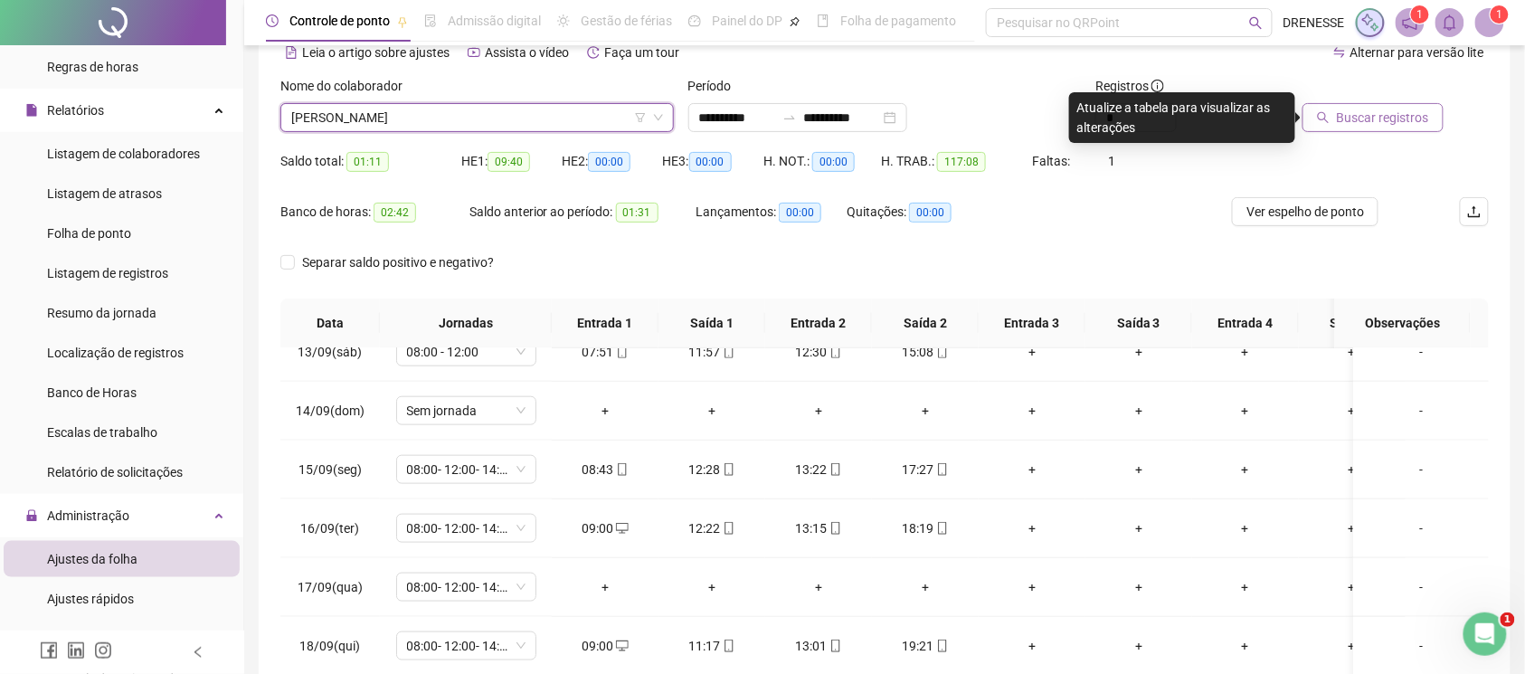
click at [1343, 117] on span "Buscar registros" at bounding box center [1383, 118] width 92 height 20
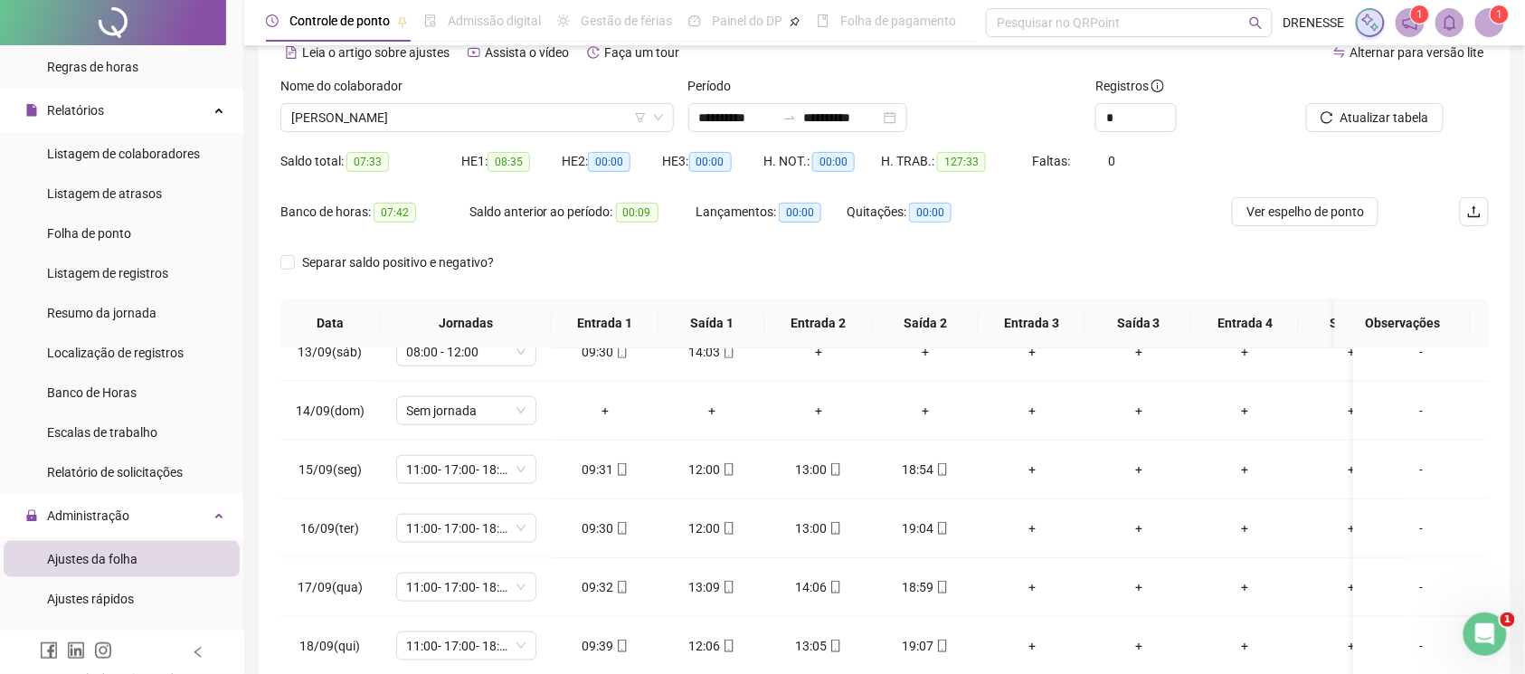
scroll to position [251, 0]
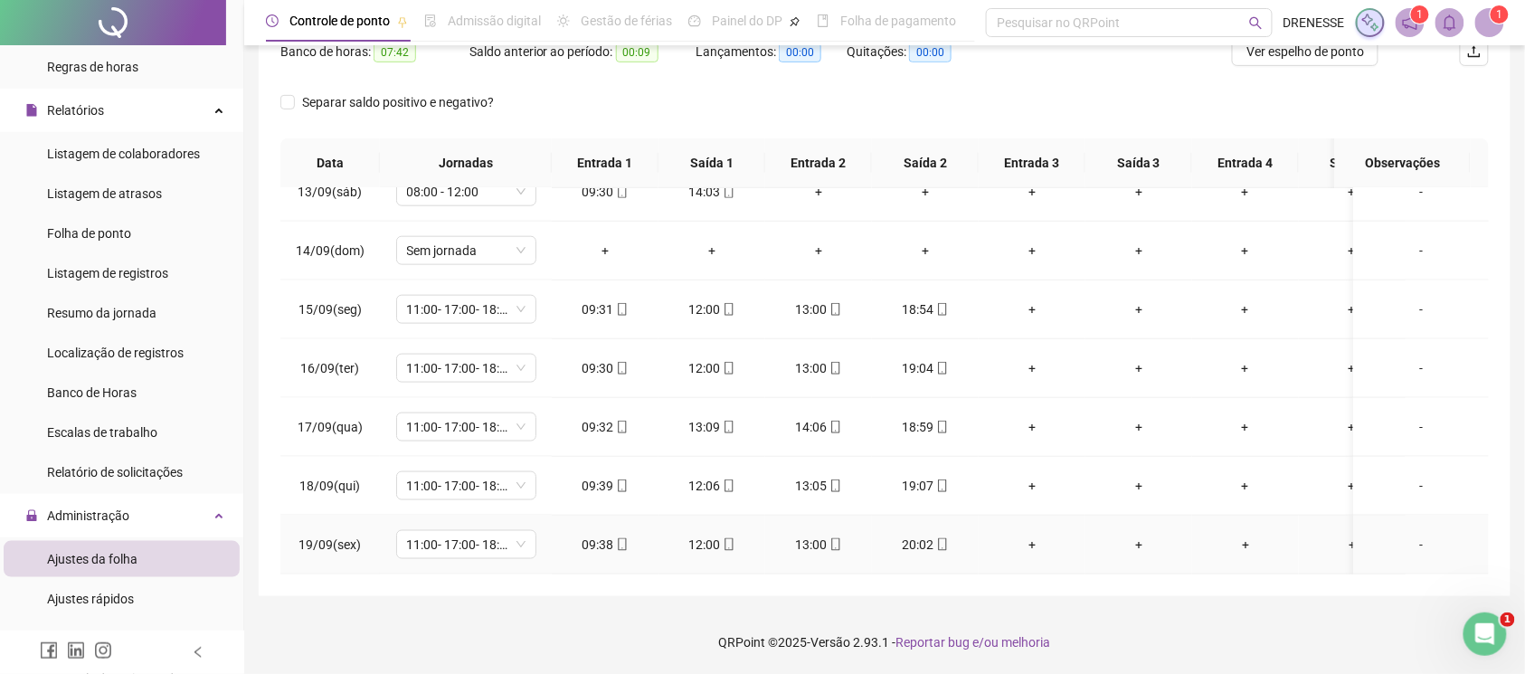
click at [623, 538] on icon "mobile" at bounding box center [622, 544] width 13 height 13
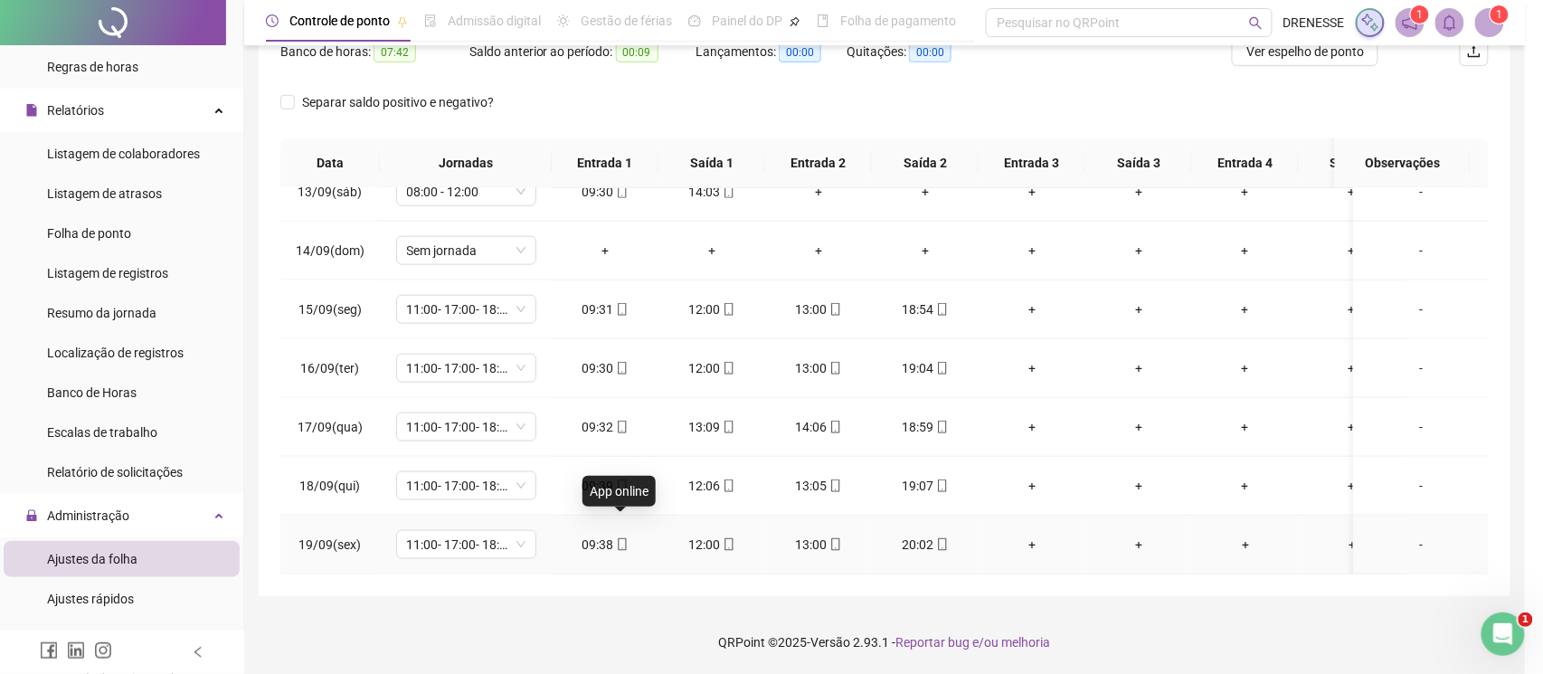
type input "**********"
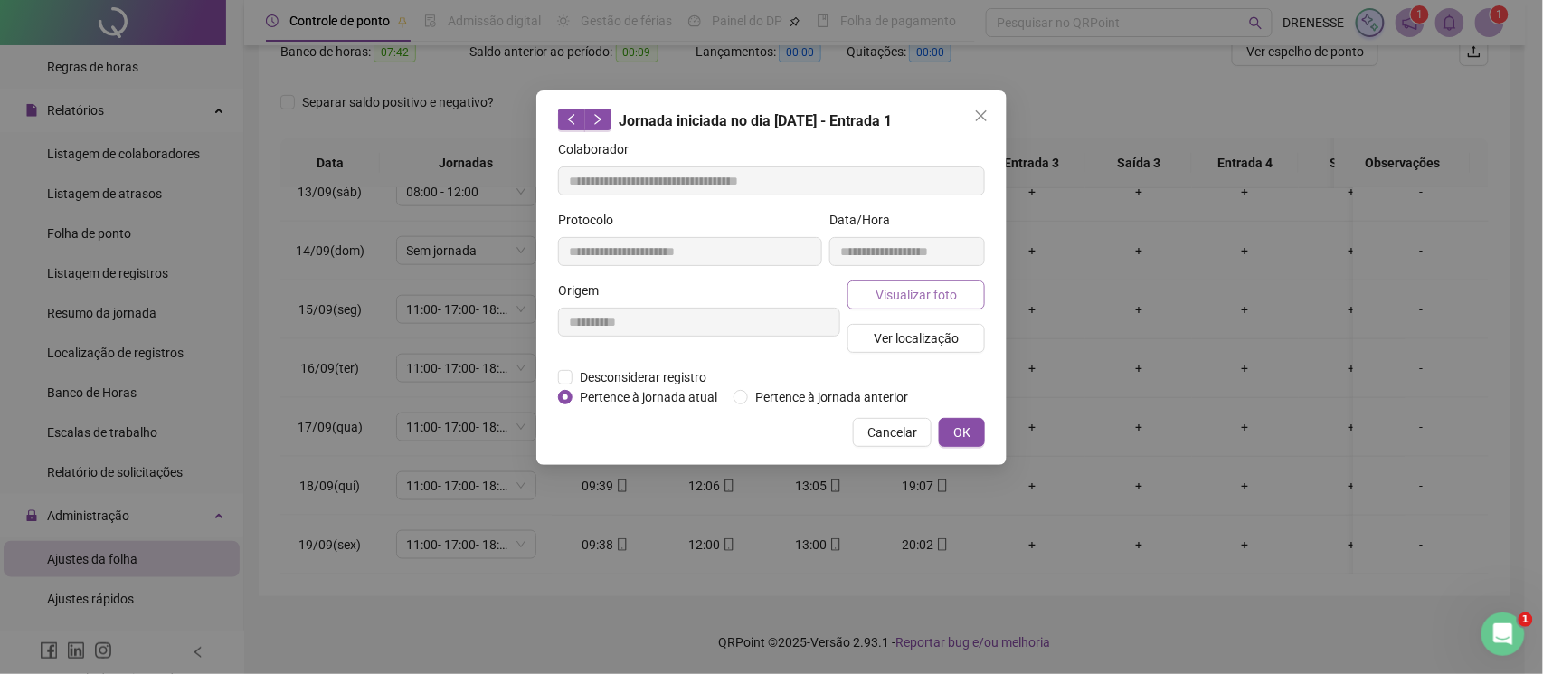
click at [899, 299] on span "Visualizar foto" at bounding box center [916, 295] width 81 height 20
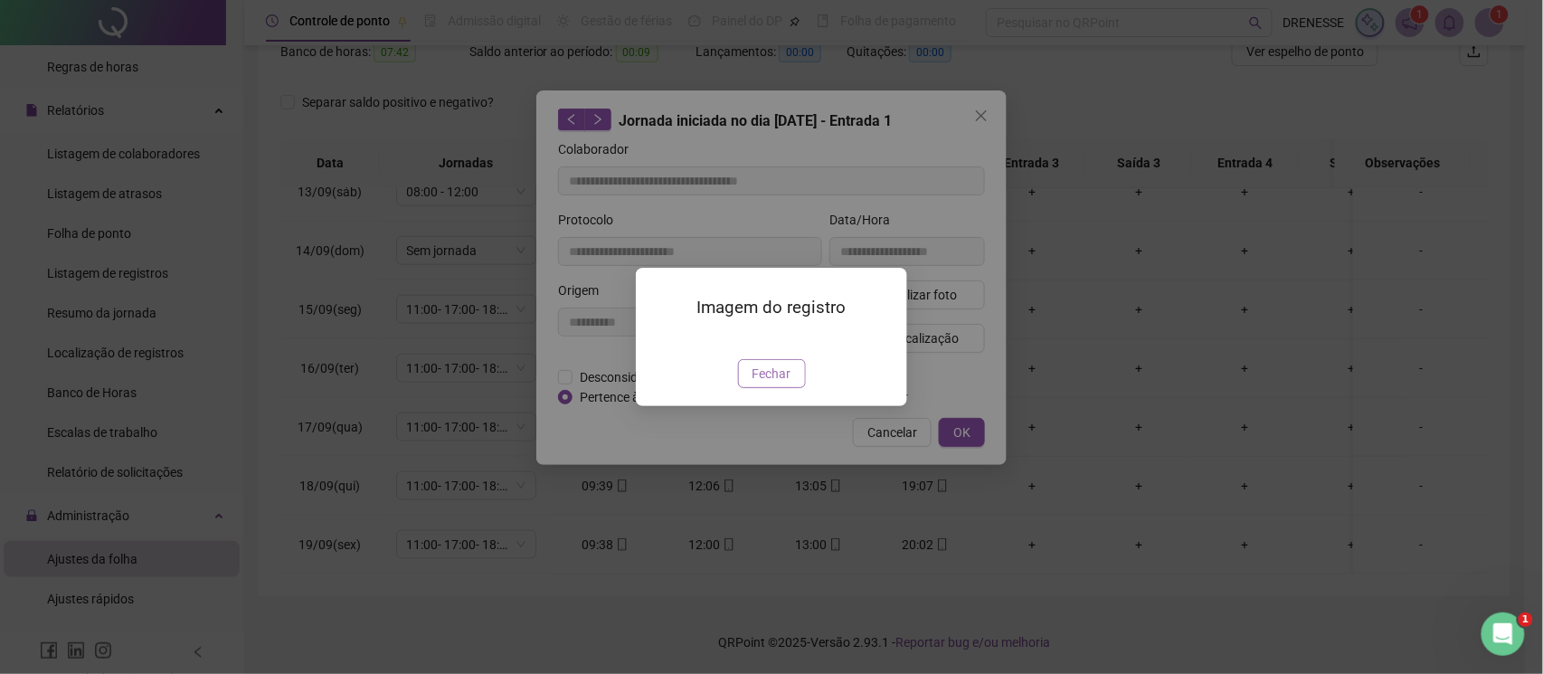
click at [767, 384] on span "Fechar" at bounding box center [772, 374] width 39 height 20
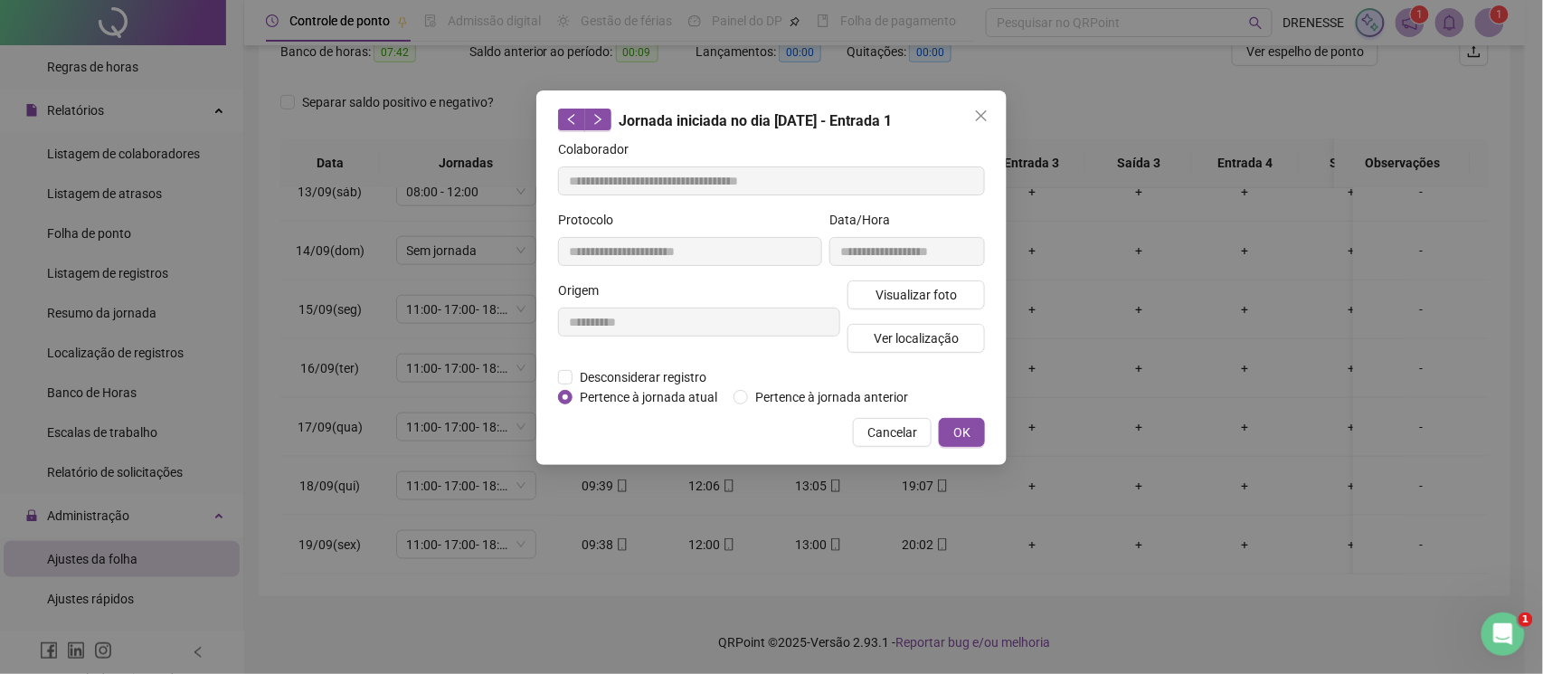
click at [884, 429] on span "Cancelar" at bounding box center [892, 432] width 50 height 20
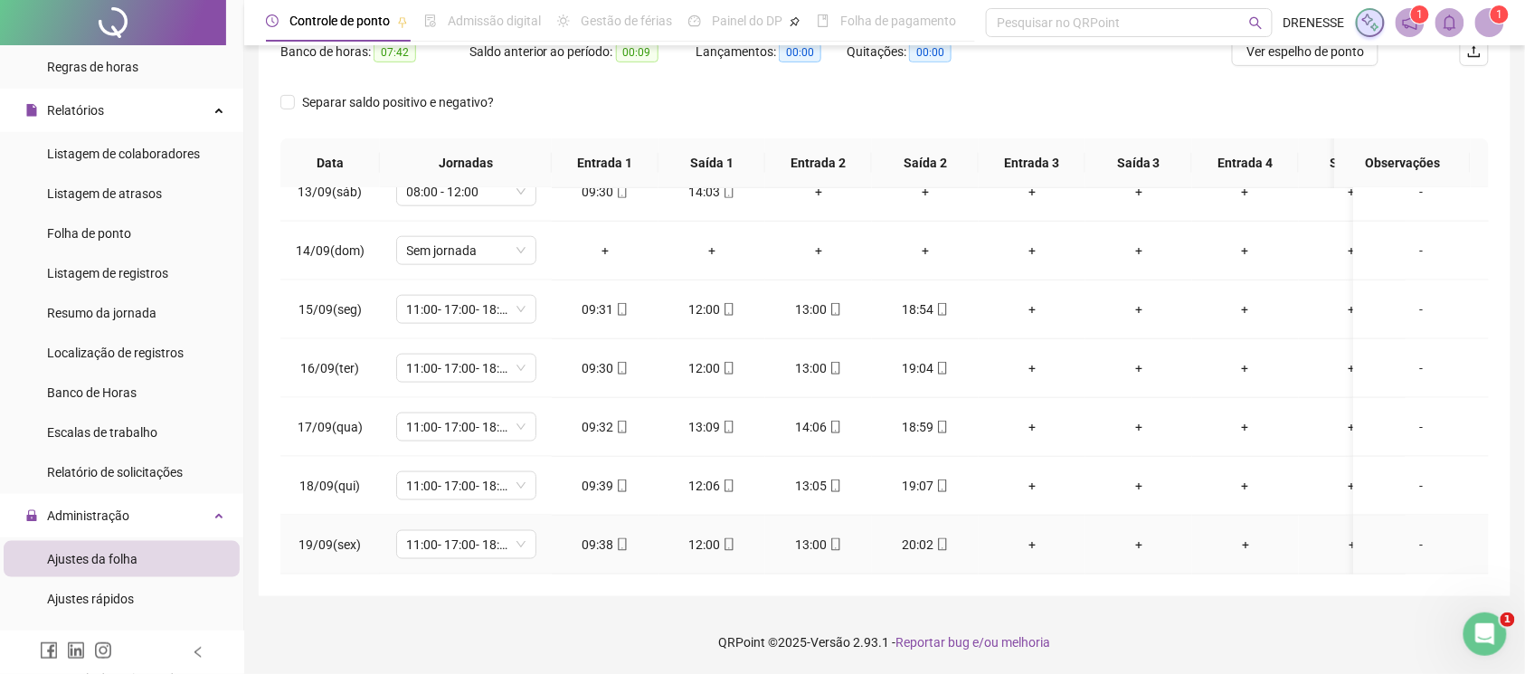
click at [934, 538] on span "mobile" at bounding box center [941, 544] width 14 height 13
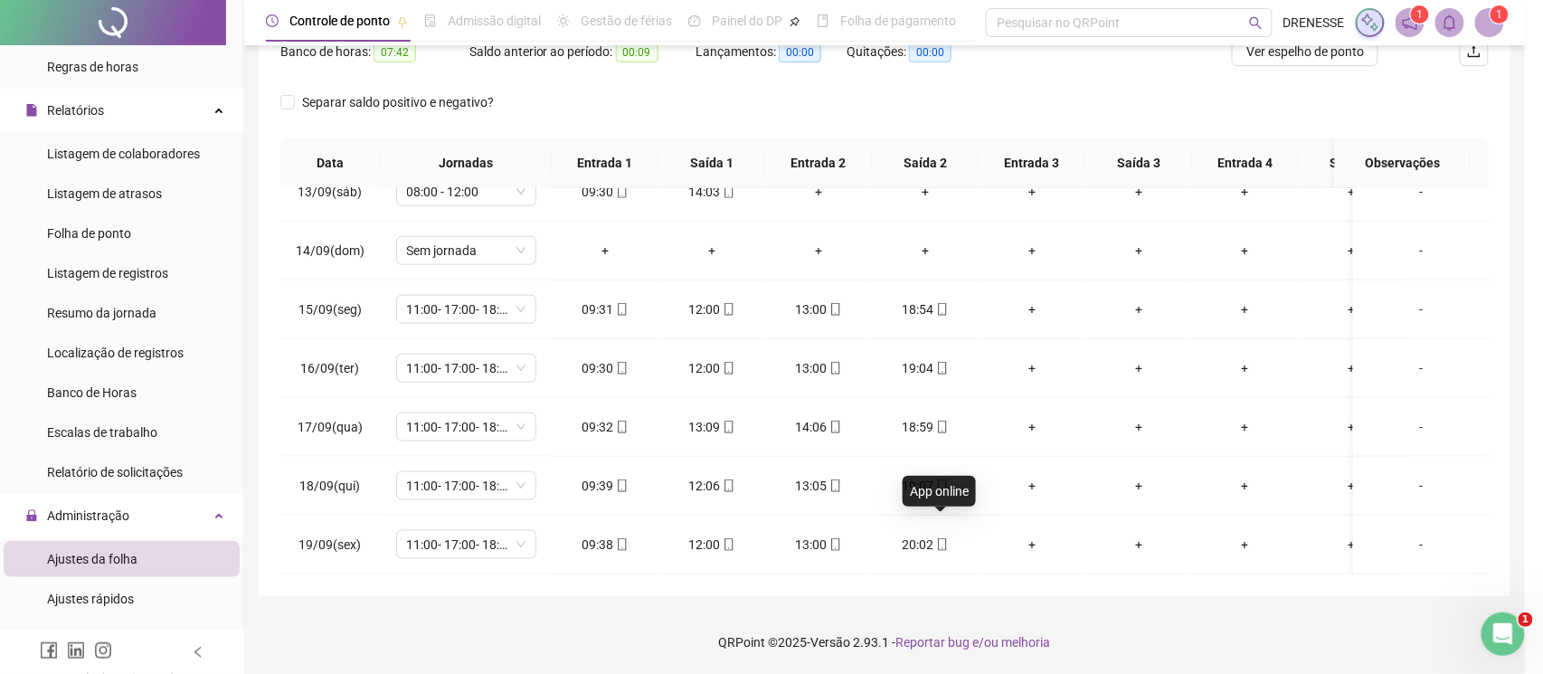
type input "**********"
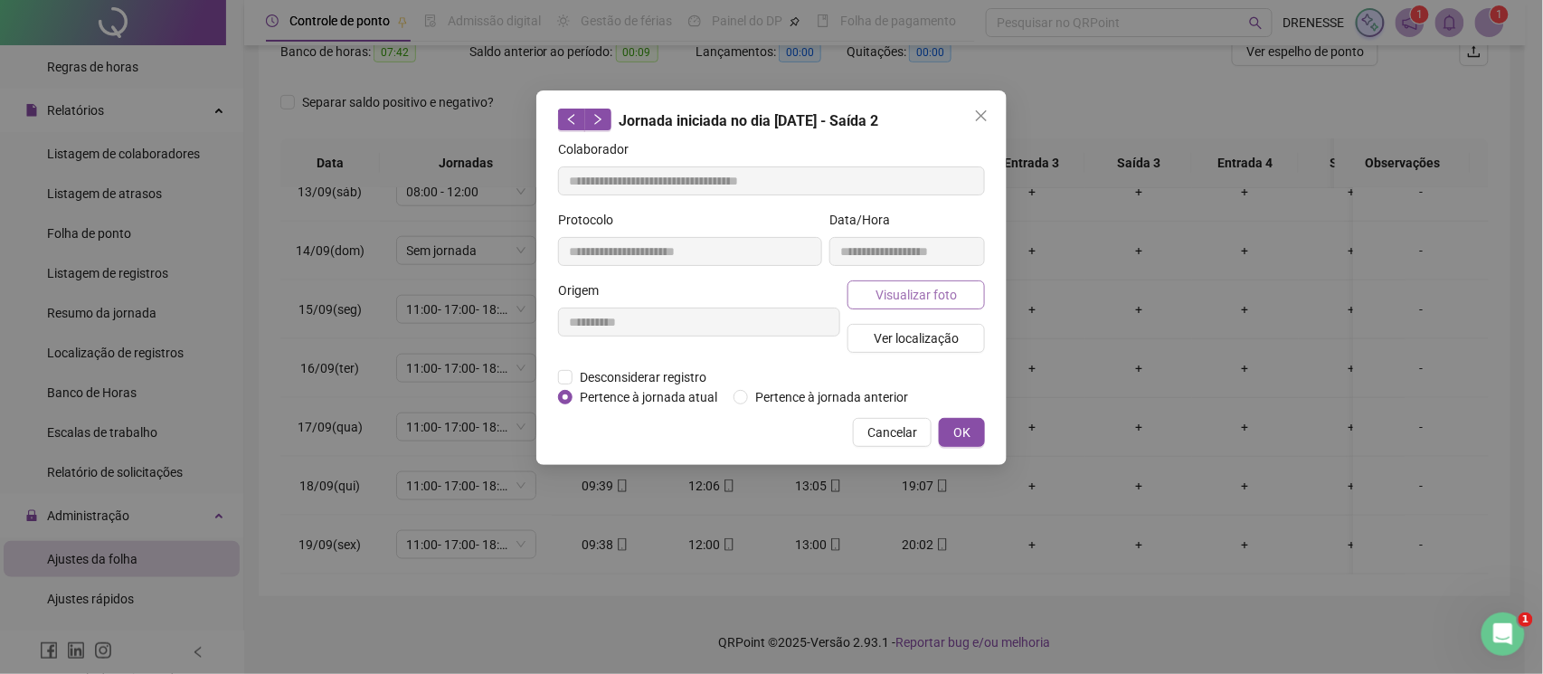
click at [927, 294] on span "Visualizar foto" at bounding box center [916, 295] width 81 height 20
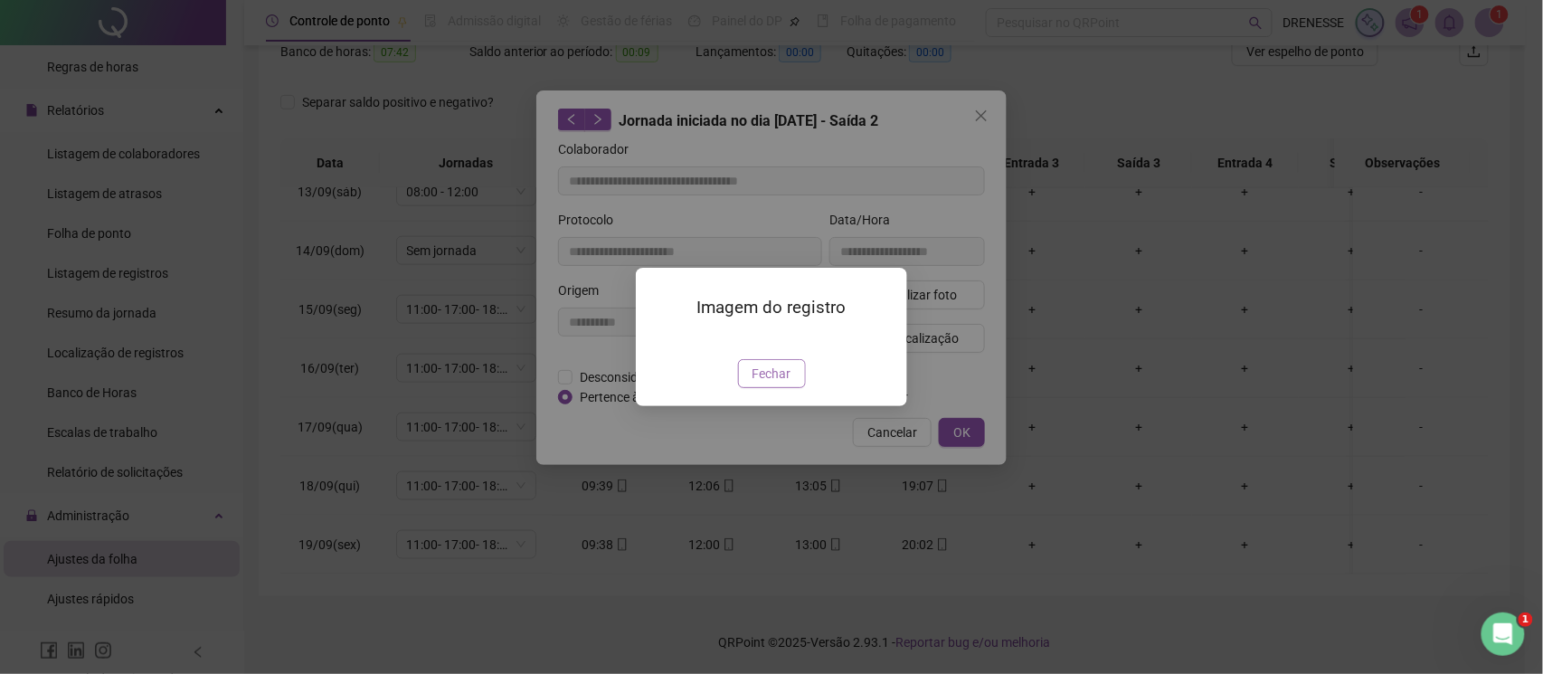
click at [761, 384] on span "Fechar" at bounding box center [772, 374] width 39 height 20
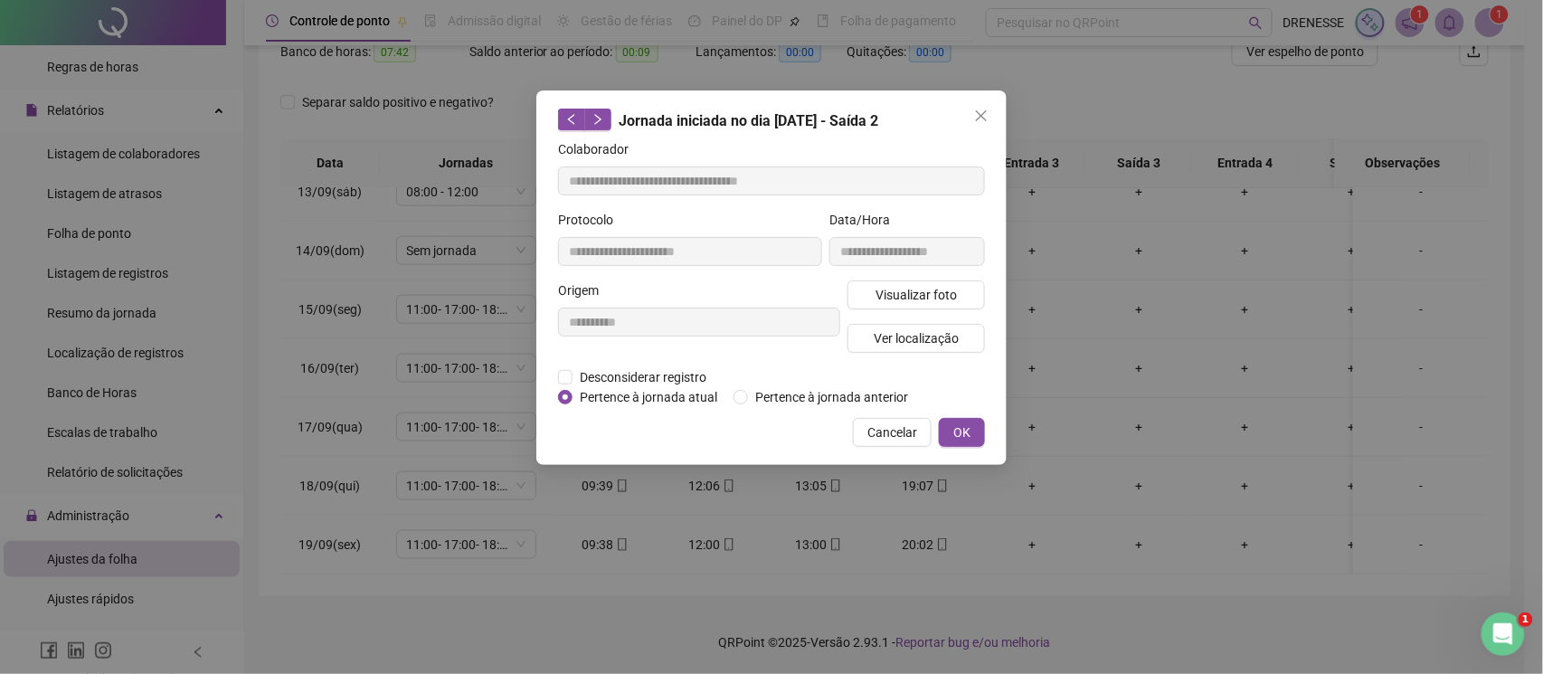
click at [868, 449] on div "**********" at bounding box center [771, 277] width 470 height 374
click at [884, 424] on span "Cancelar" at bounding box center [892, 432] width 50 height 20
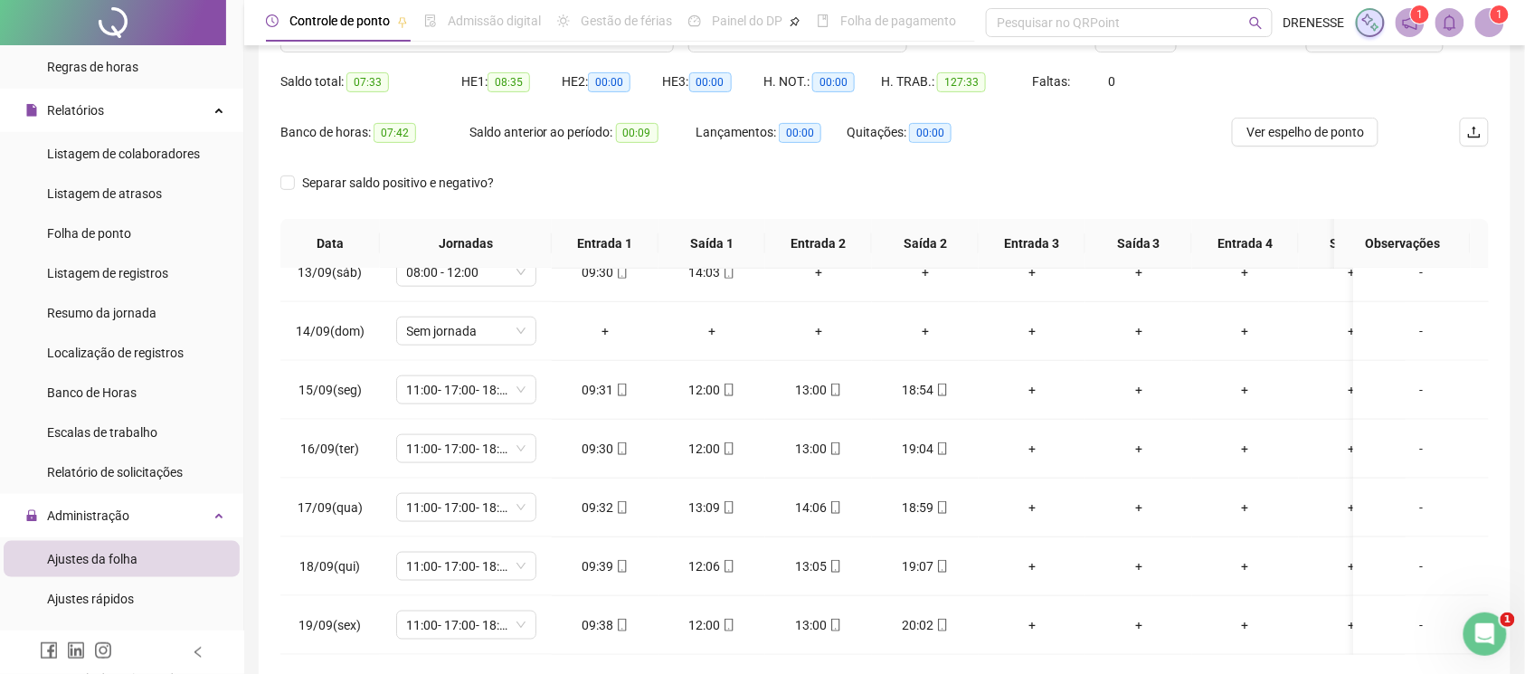
scroll to position [90, 0]
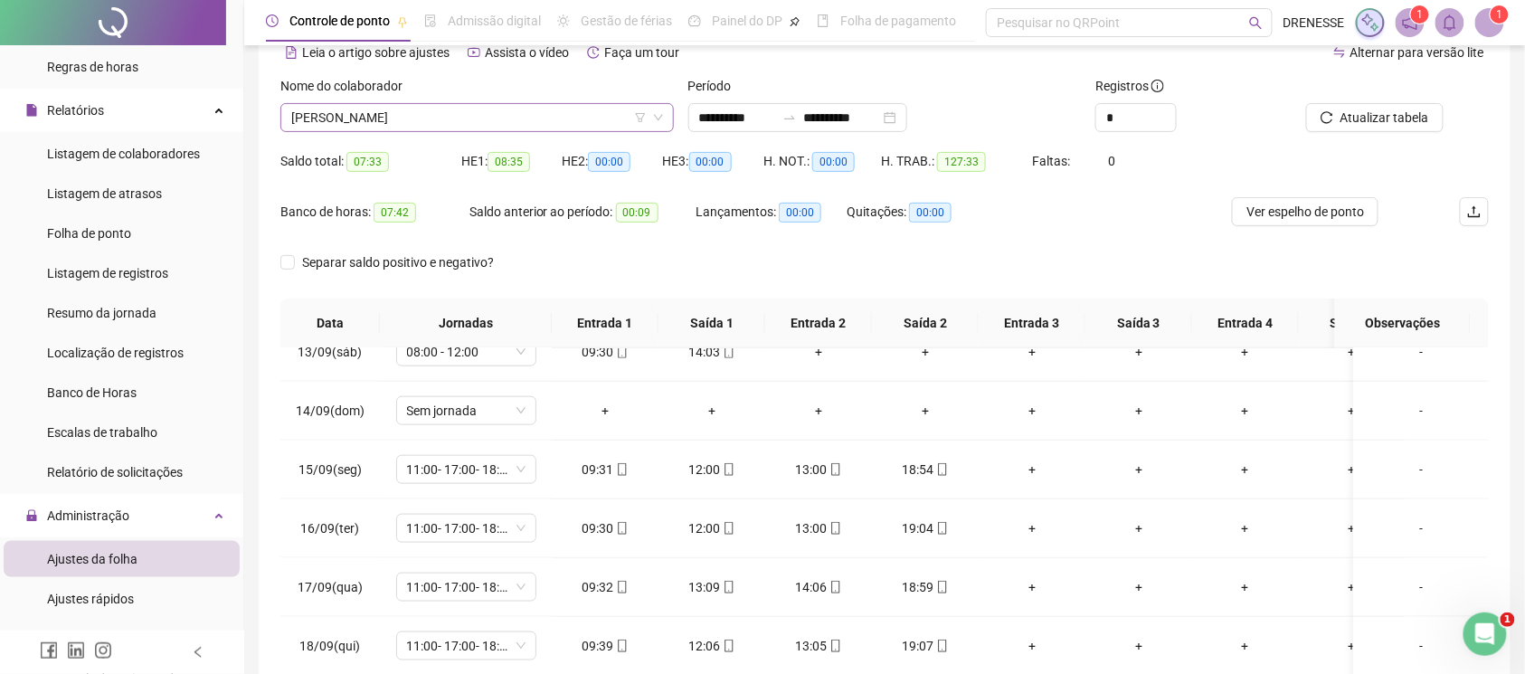
click at [382, 128] on span "[PERSON_NAME]" at bounding box center [477, 117] width 372 height 27
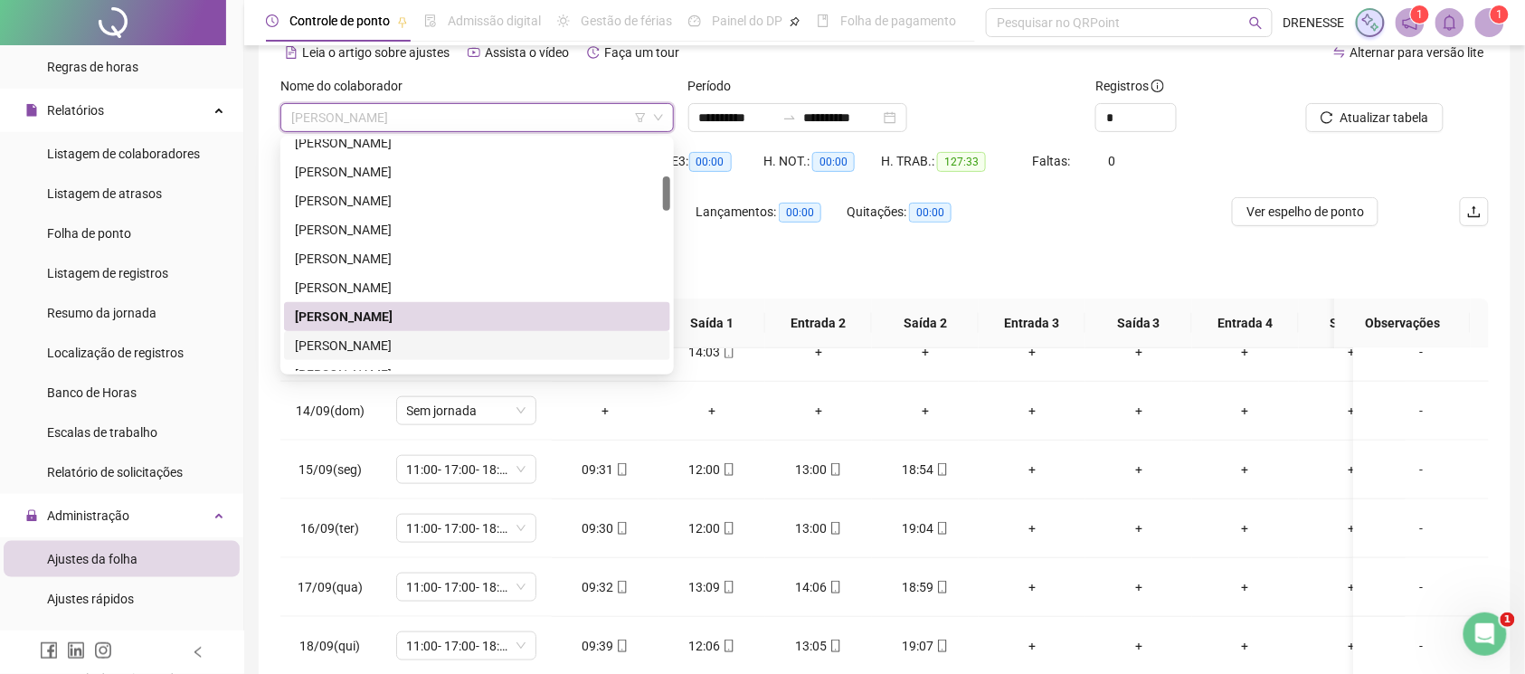
click at [376, 344] on div "[PERSON_NAME]" at bounding box center [477, 346] width 365 height 20
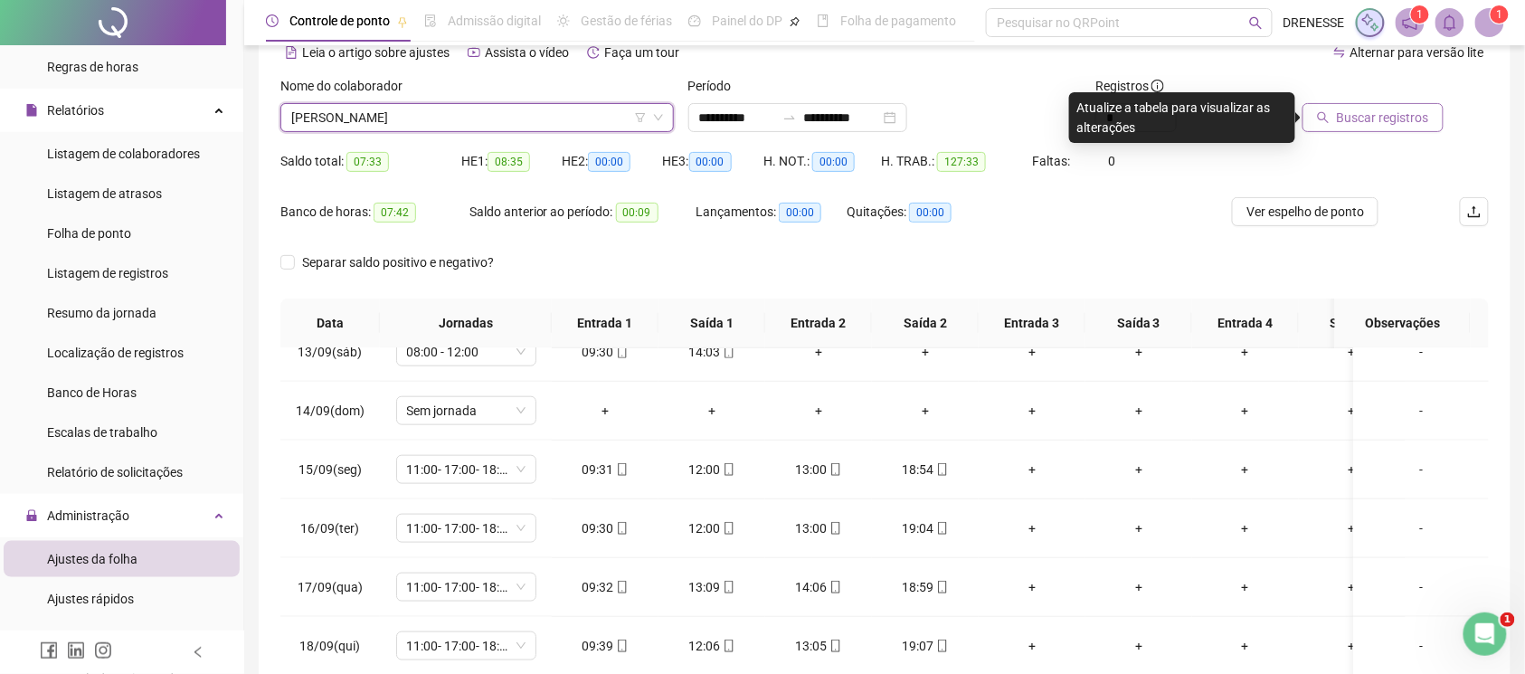
click at [1382, 116] on span "Buscar registros" at bounding box center [1383, 118] width 92 height 20
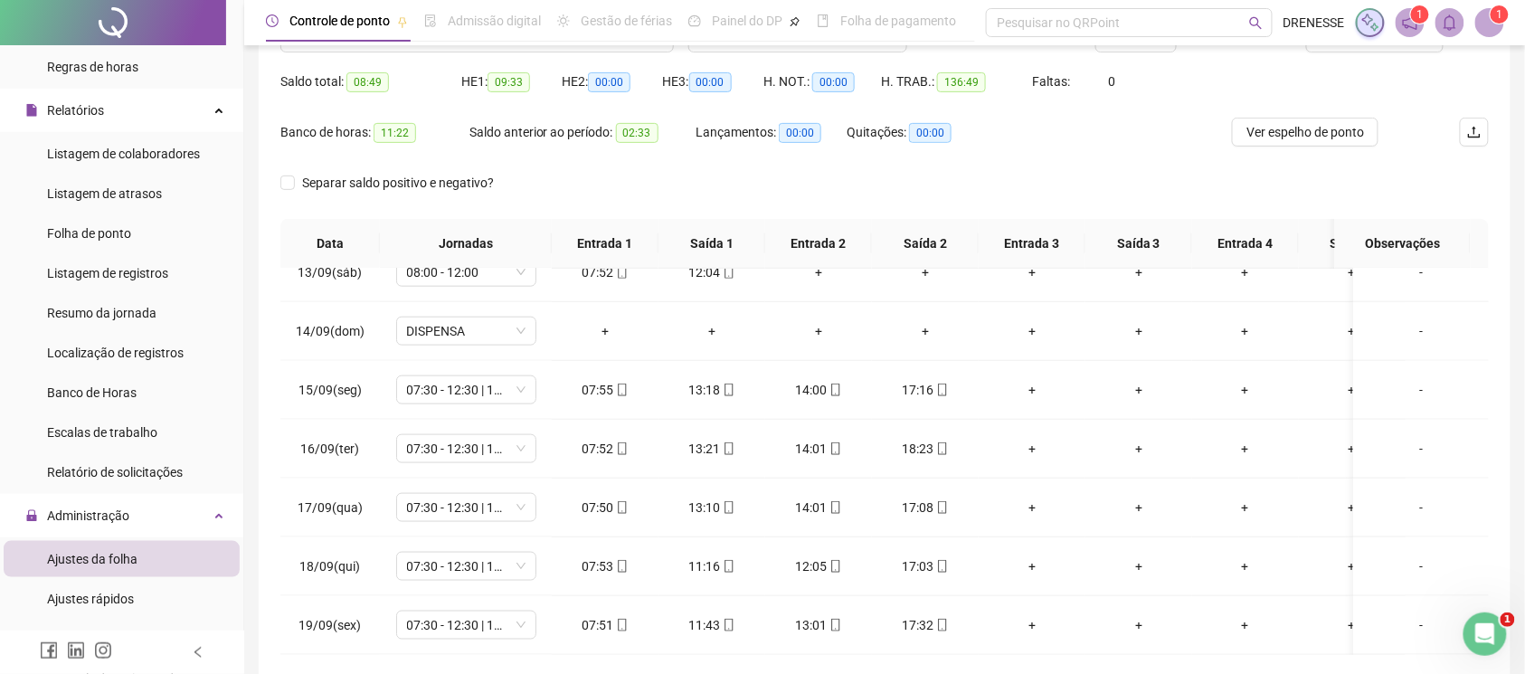
scroll to position [251, 0]
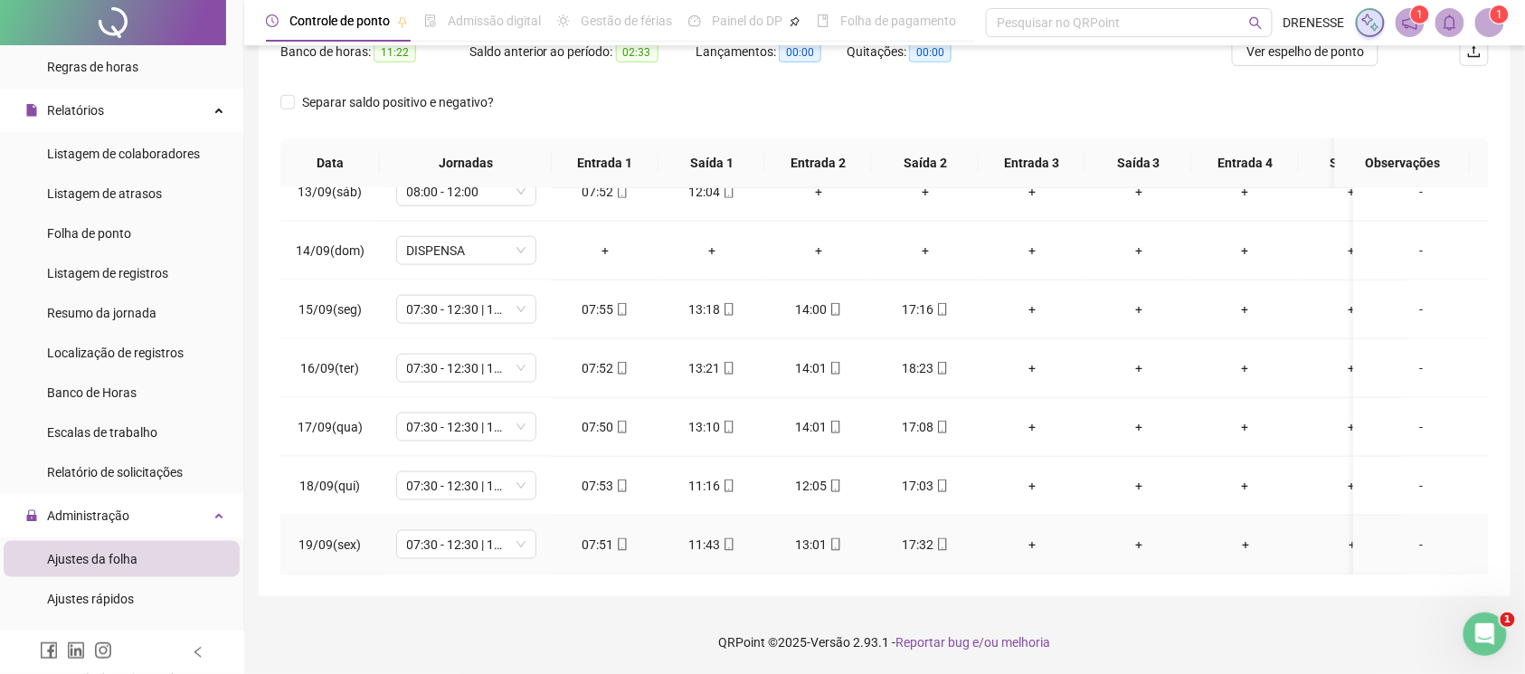
click at [615, 537] on span at bounding box center [621, 544] width 14 height 14
type input "**********"
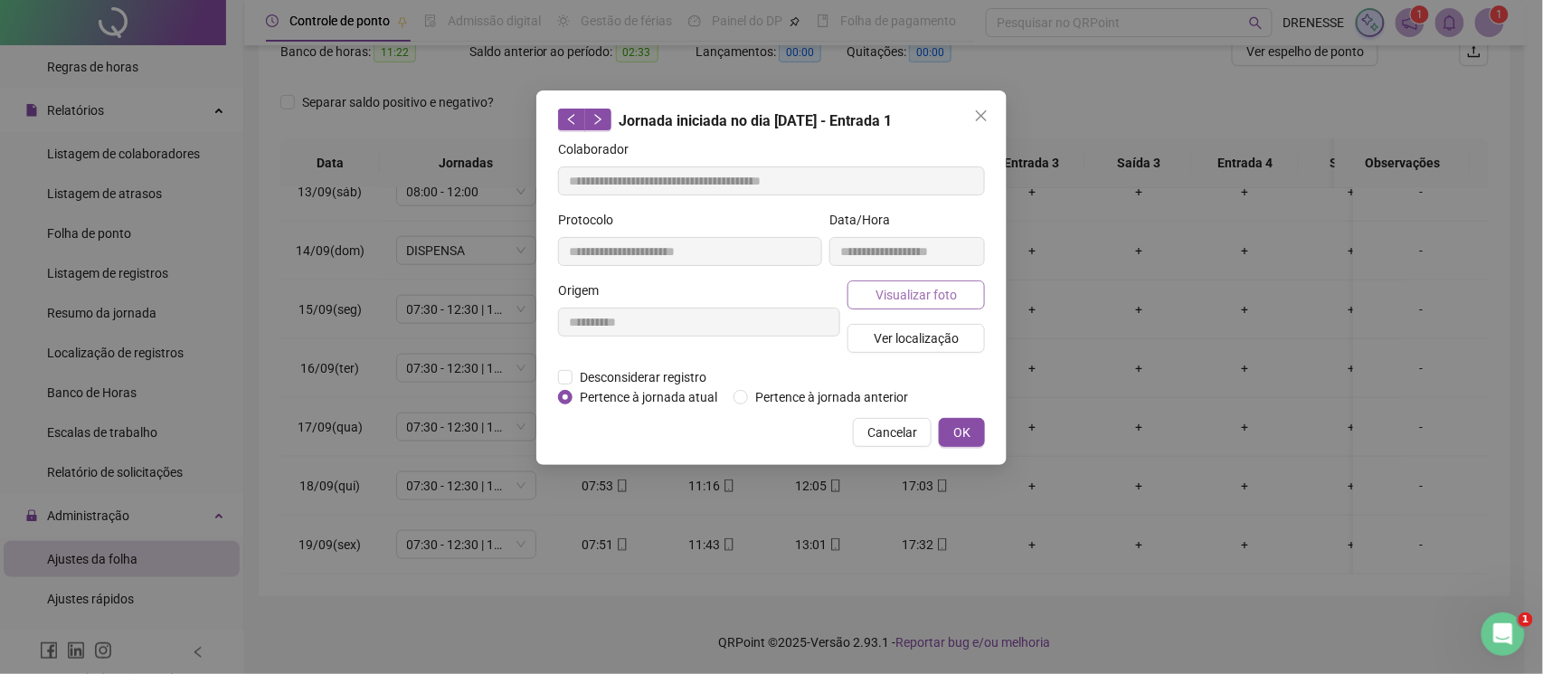
click at [895, 290] on span "Visualizar foto" at bounding box center [916, 295] width 81 height 20
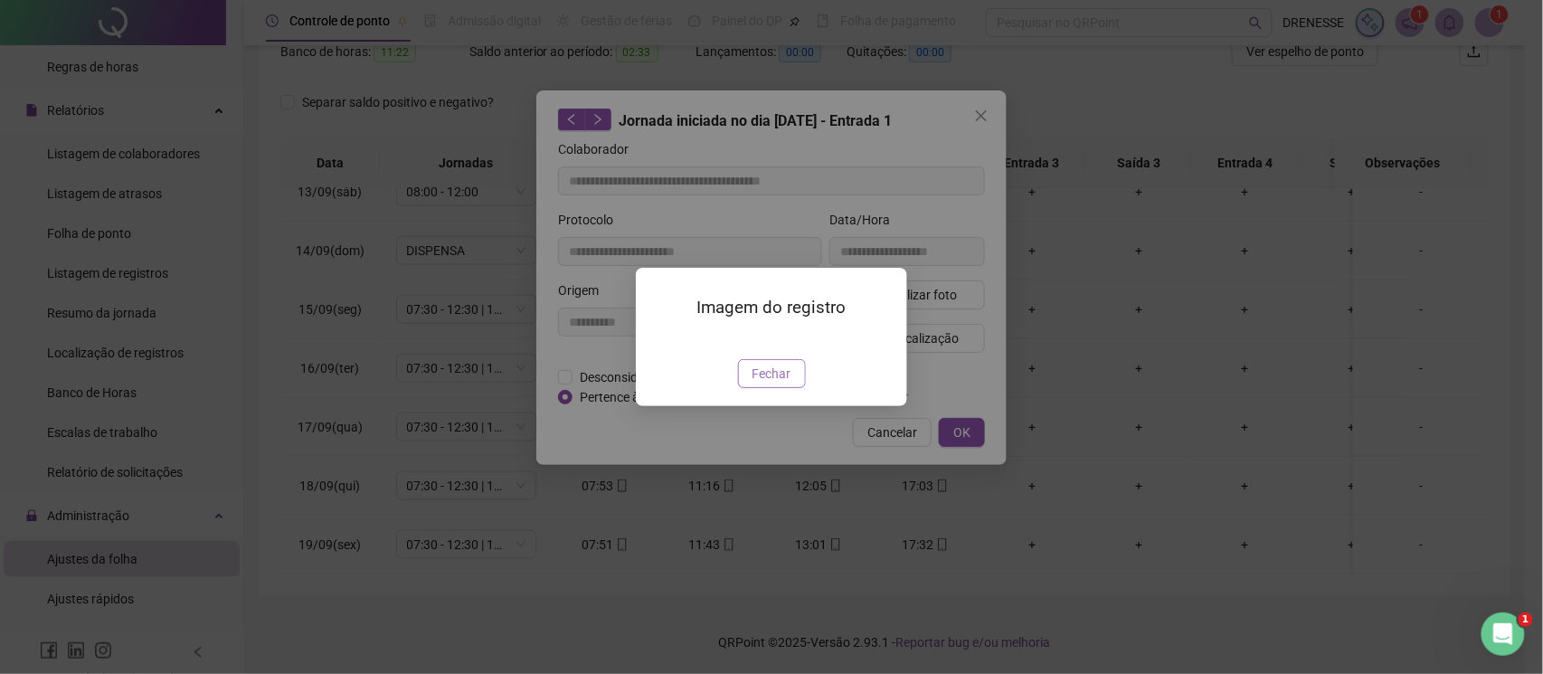
click at [772, 384] on span "Fechar" at bounding box center [772, 374] width 39 height 20
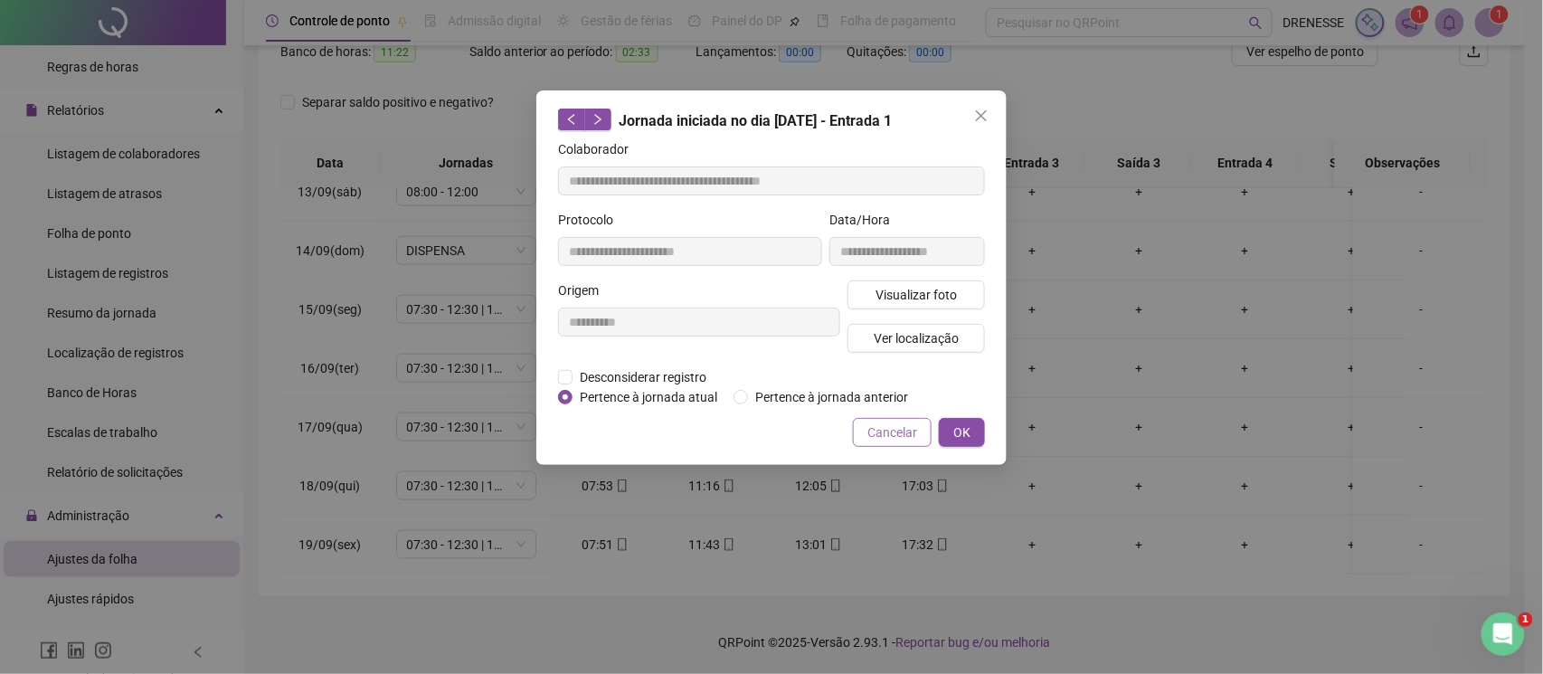
click at [891, 434] on span "Cancelar" at bounding box center [892, 432] width 50 height 20
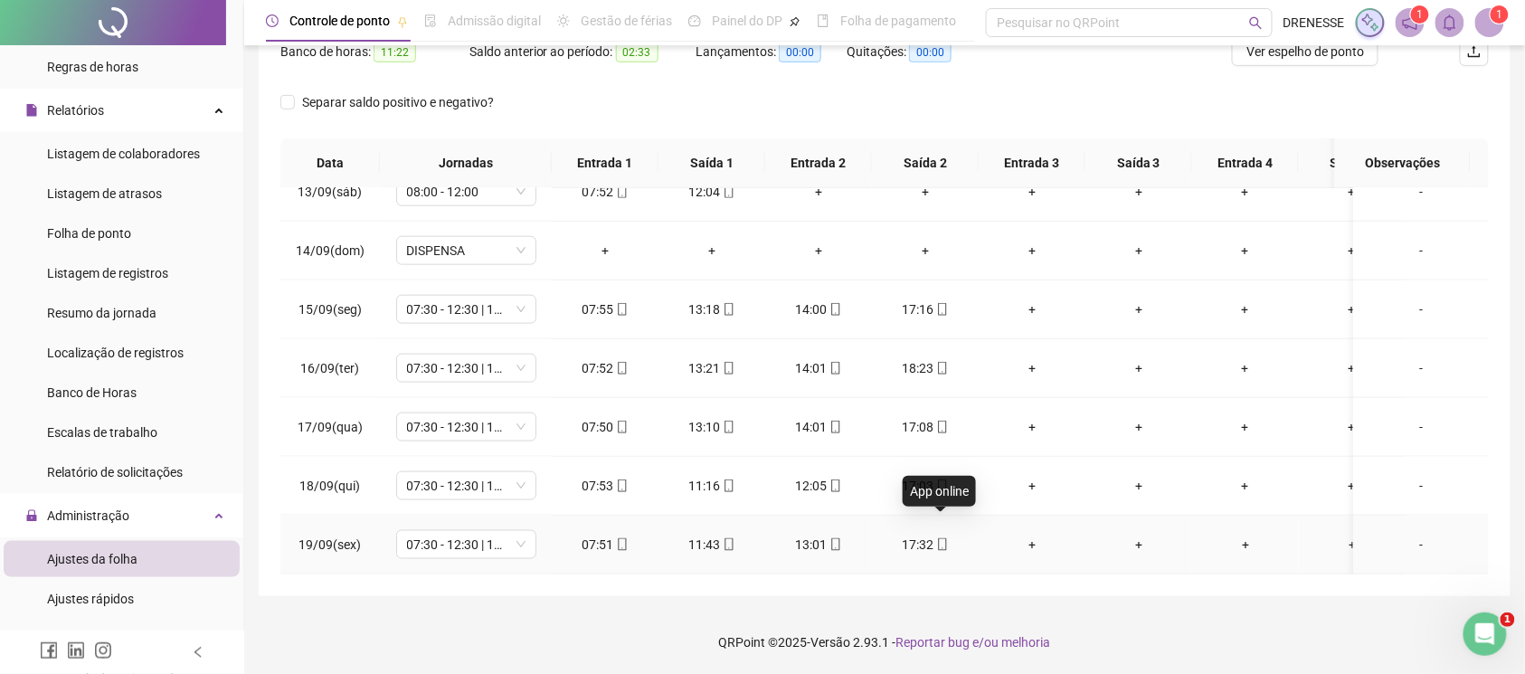
click at [941, 538] on icon "mobile" at bounding box center [942, 544] width 13 height 13
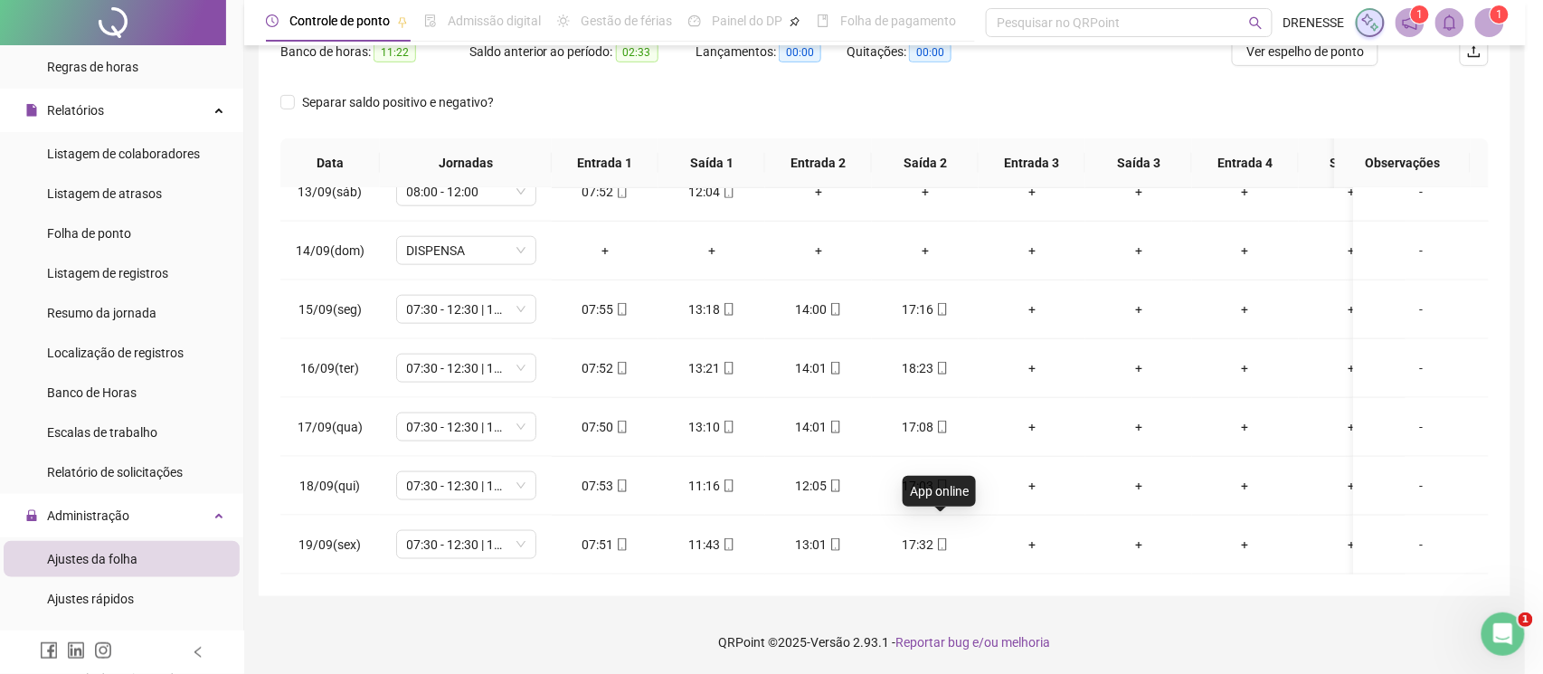
type input "**********"
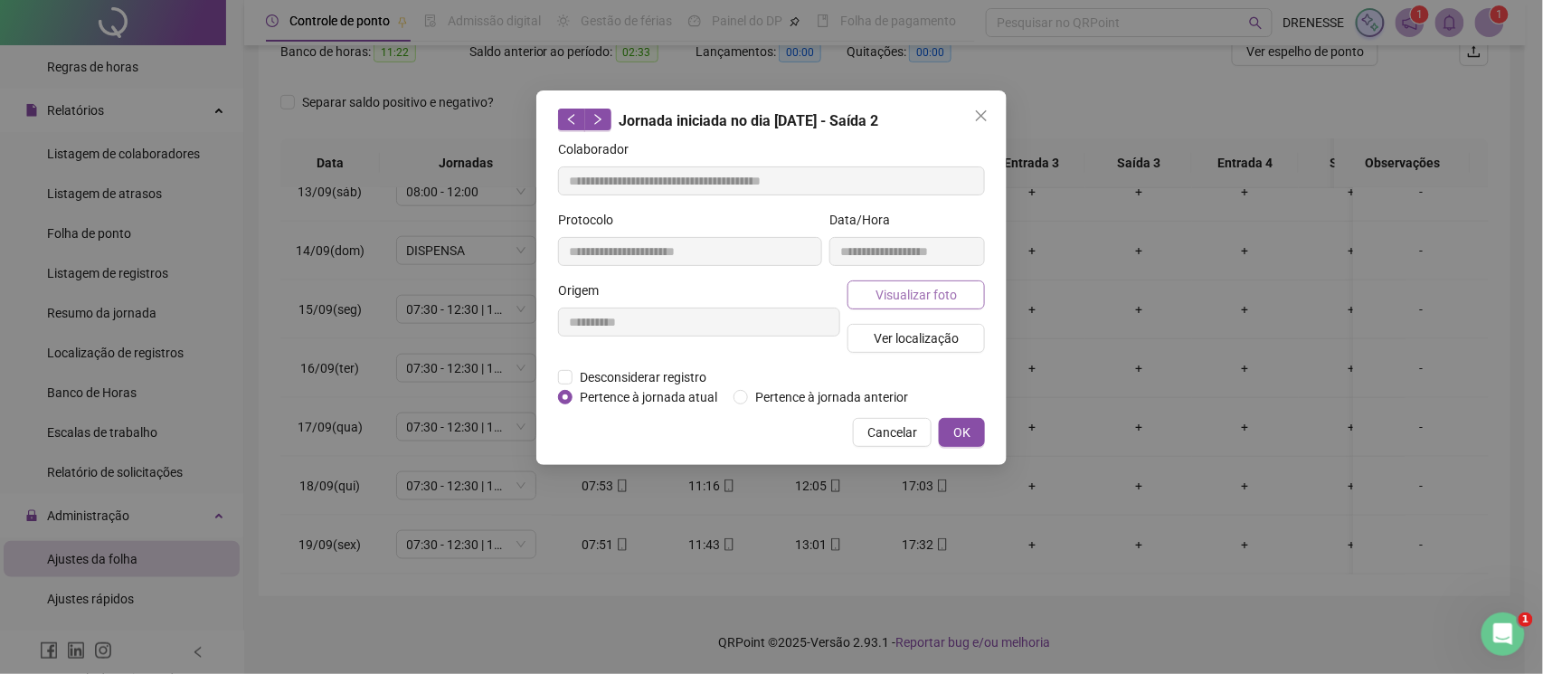
click at [926, 290] on span "Visualizar foto" at bounding box center [916, 295] width 81 height 20
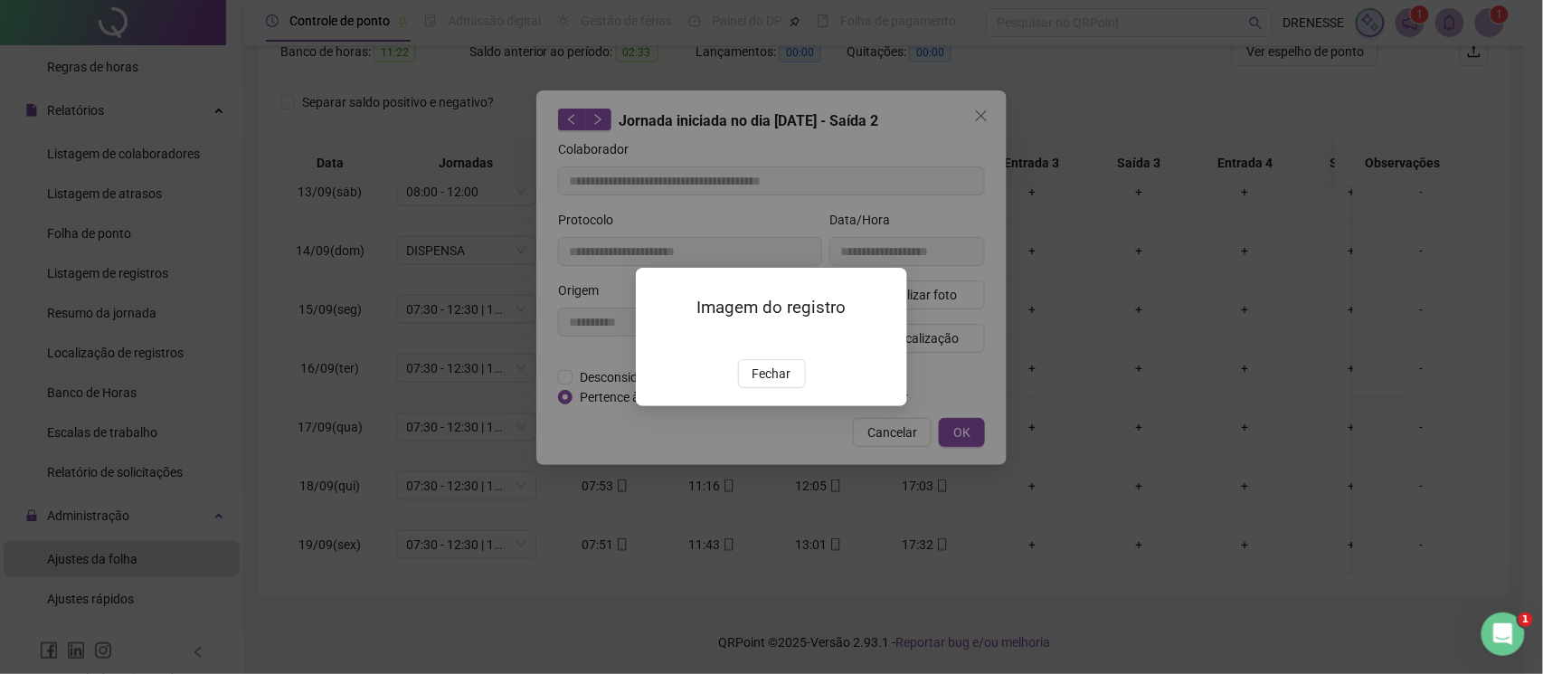
click at [760, 406] on div "Imagem do registro Fechar" at bounding box center [771, 337] width 271 height 138
click at [769, 384] on span "Fechar" at bounding box center [772, 374] width 39 height 20
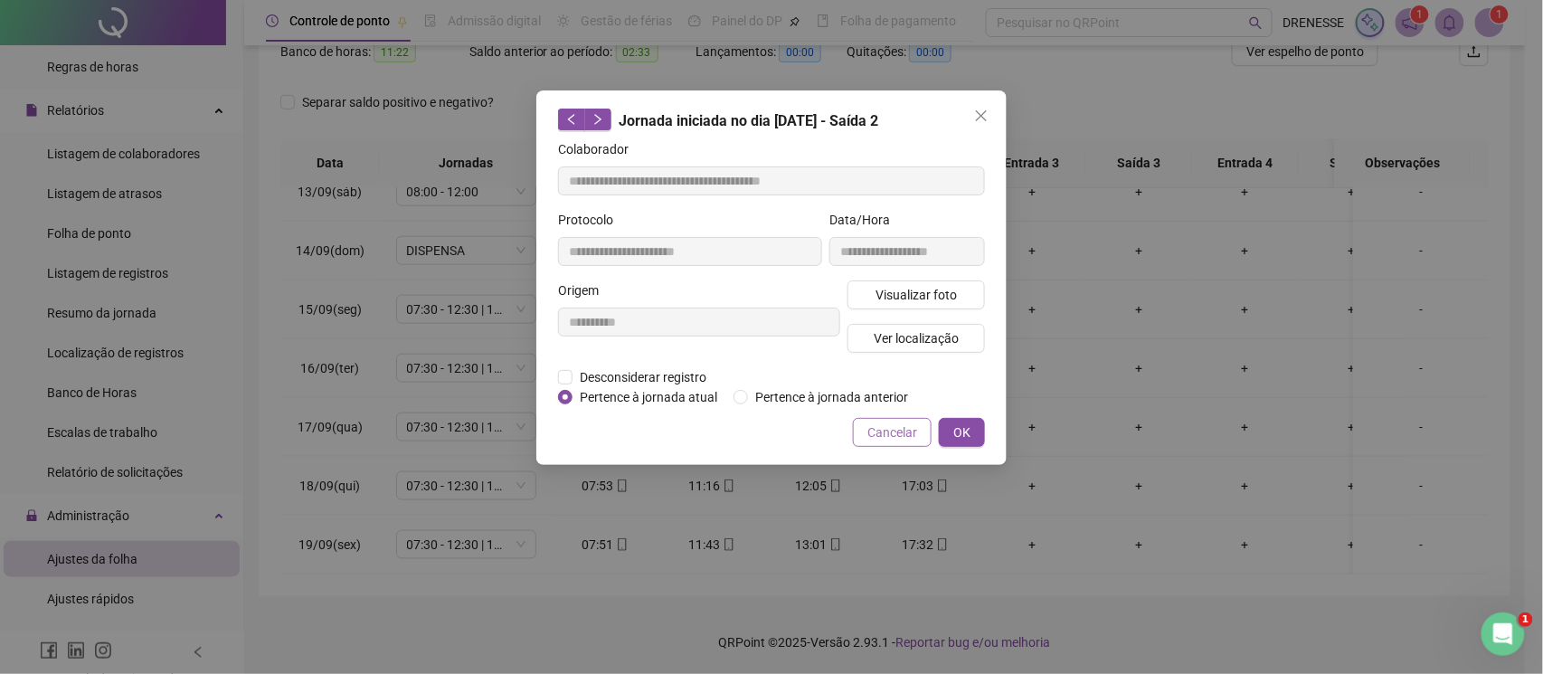
click at [891, 431] on span "Cancelar" at bounding box center [892, 432] width 50 height 20
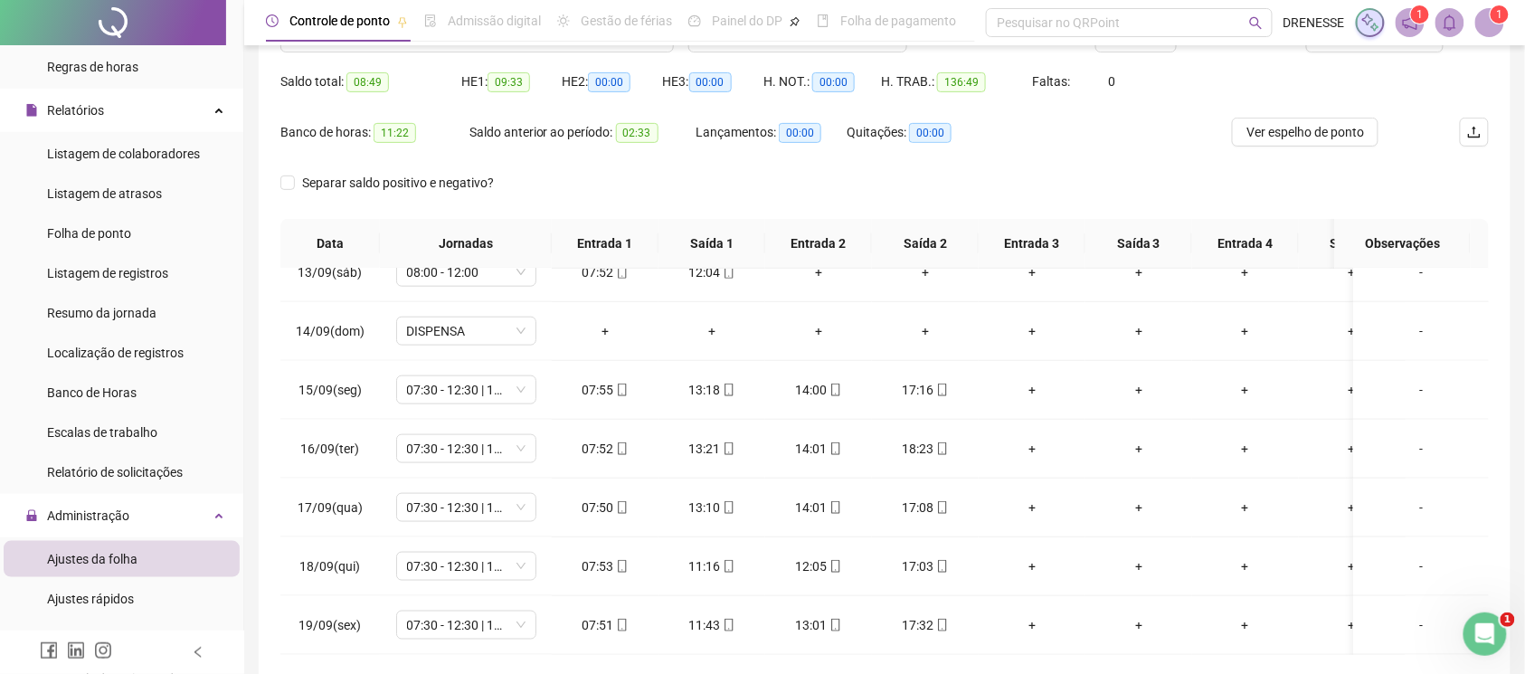
scroll to position [90, 0]
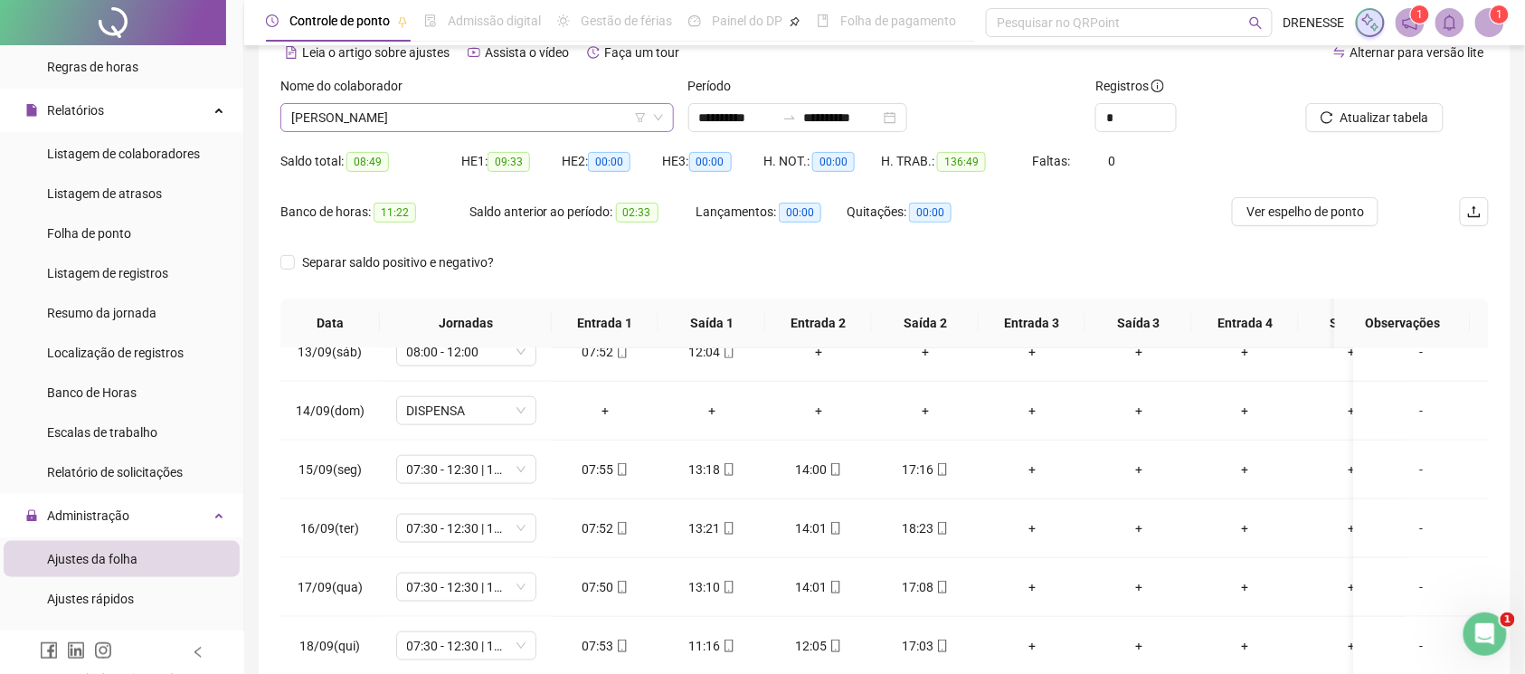
click at [526, 109] on span "[PERSON_NAME]" at bounding box center [477, 117] width 372 height 27
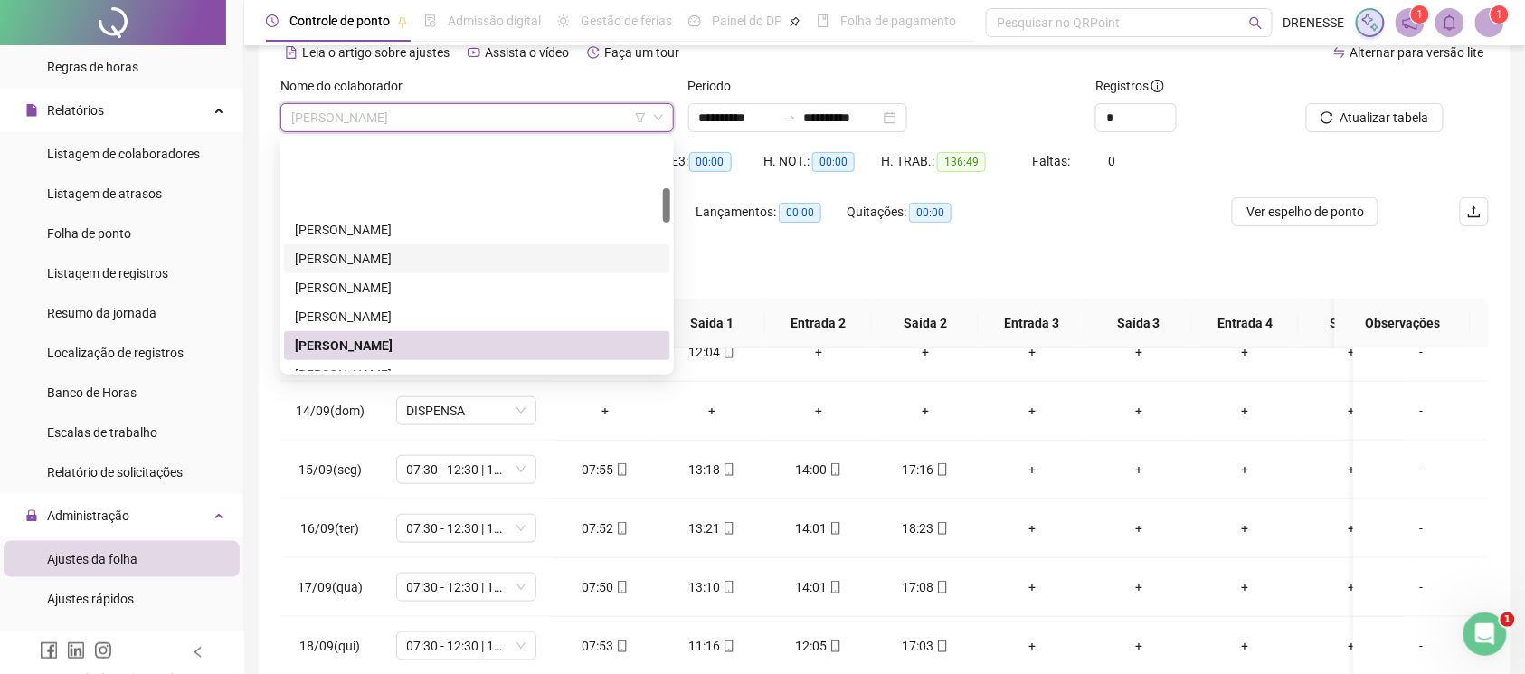
scroll to position [323, 0]
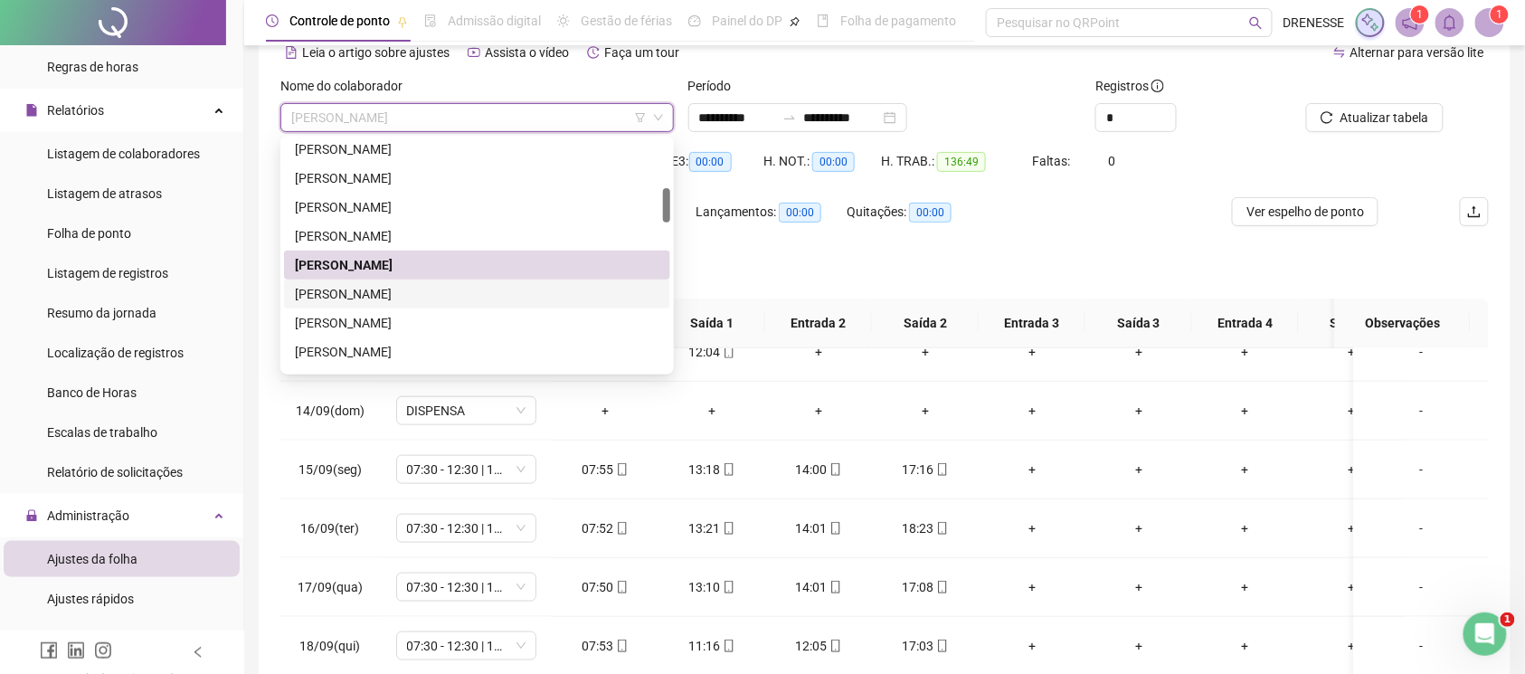
click at [393, 287] on div "[PERSON_NAME]" at bounding box center [477, 294] width 365 height 20
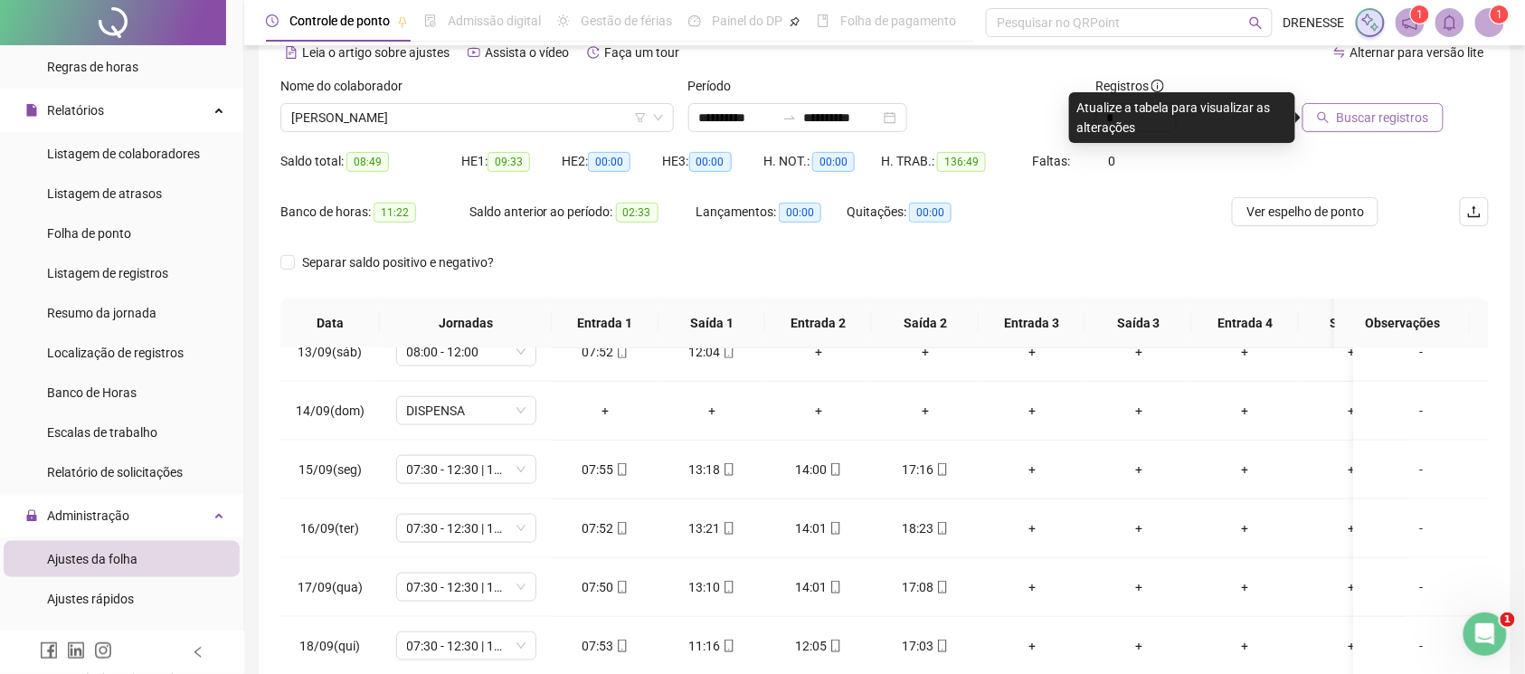
click at [1348, 123] on span "Buscar registros" at bounding box center [1383, 118] width 92 height 20
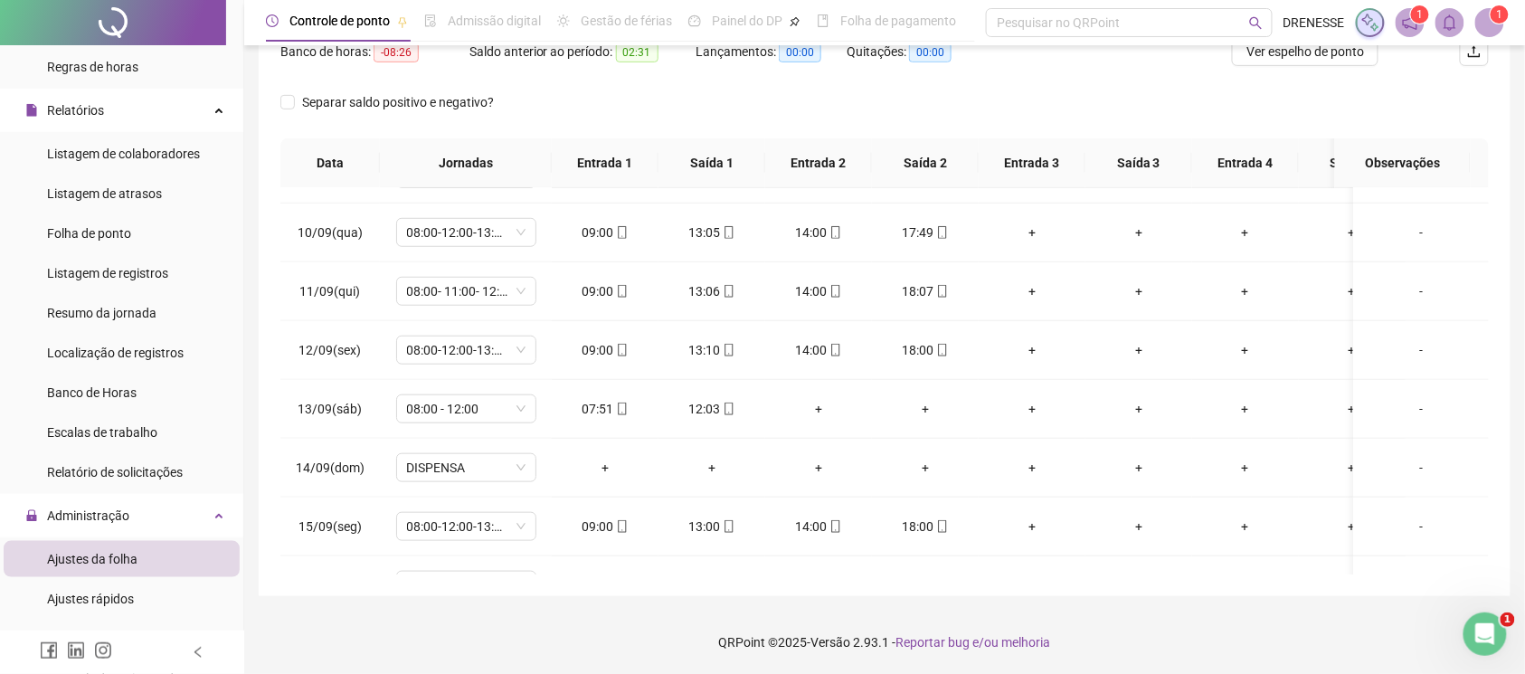
scroll to position [754, 0]
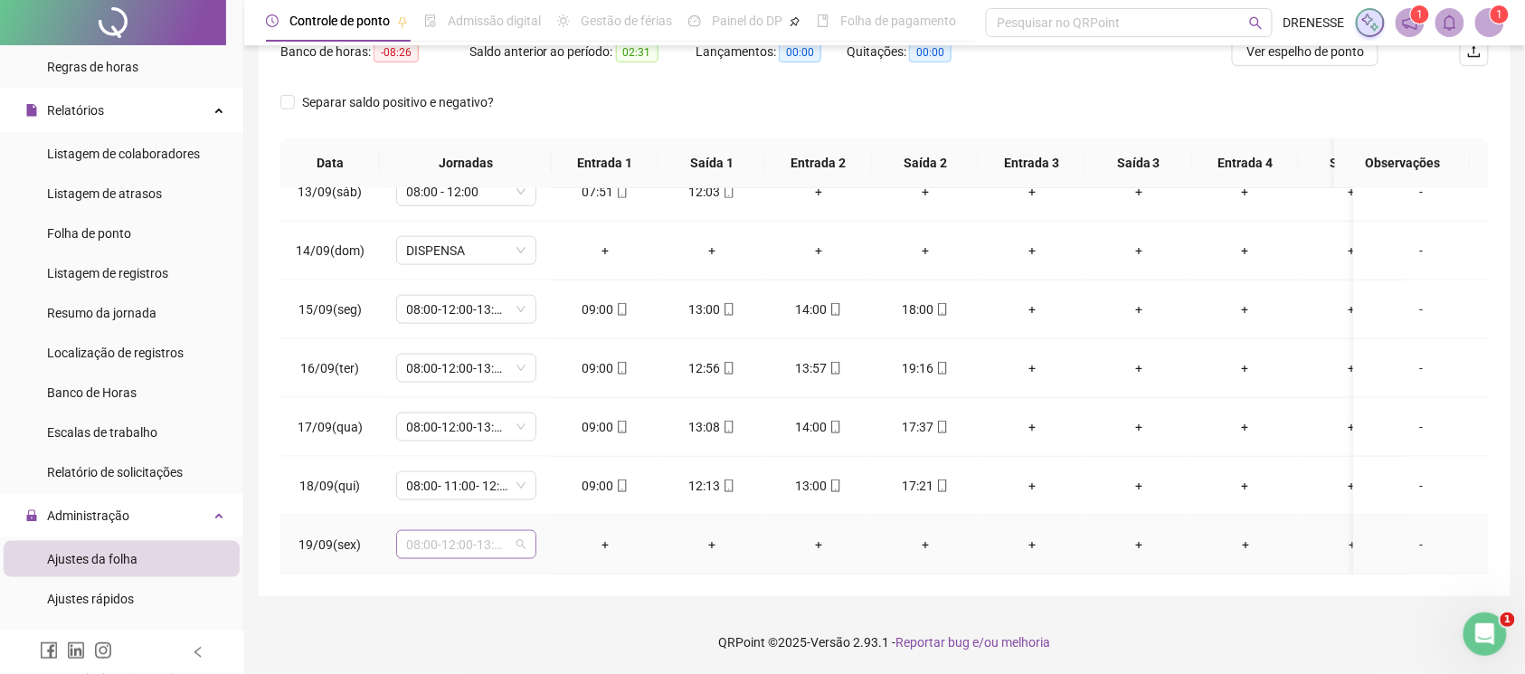
click at [493, 533] on span "08:00-12:00-13:00-17:00" at bounding box center [466, 544] width 118 height 27
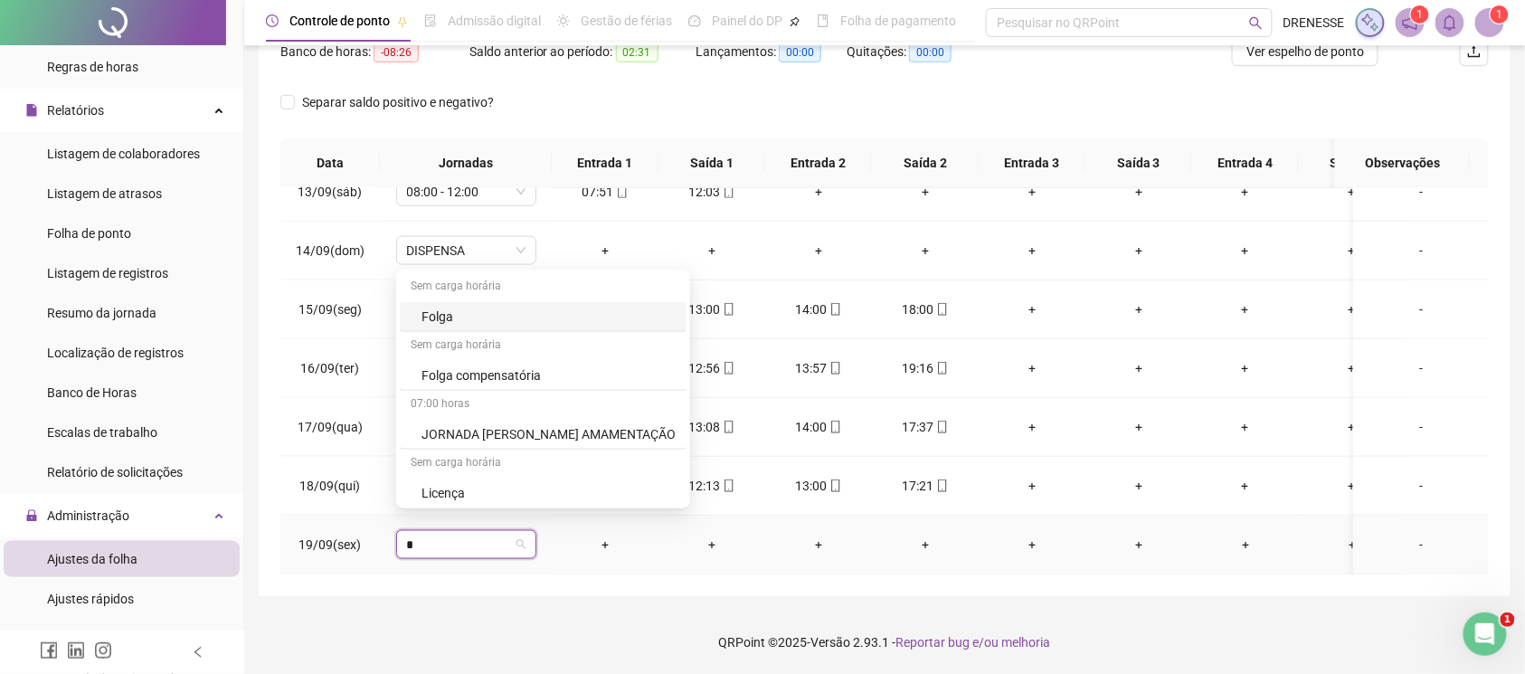
type input "**"
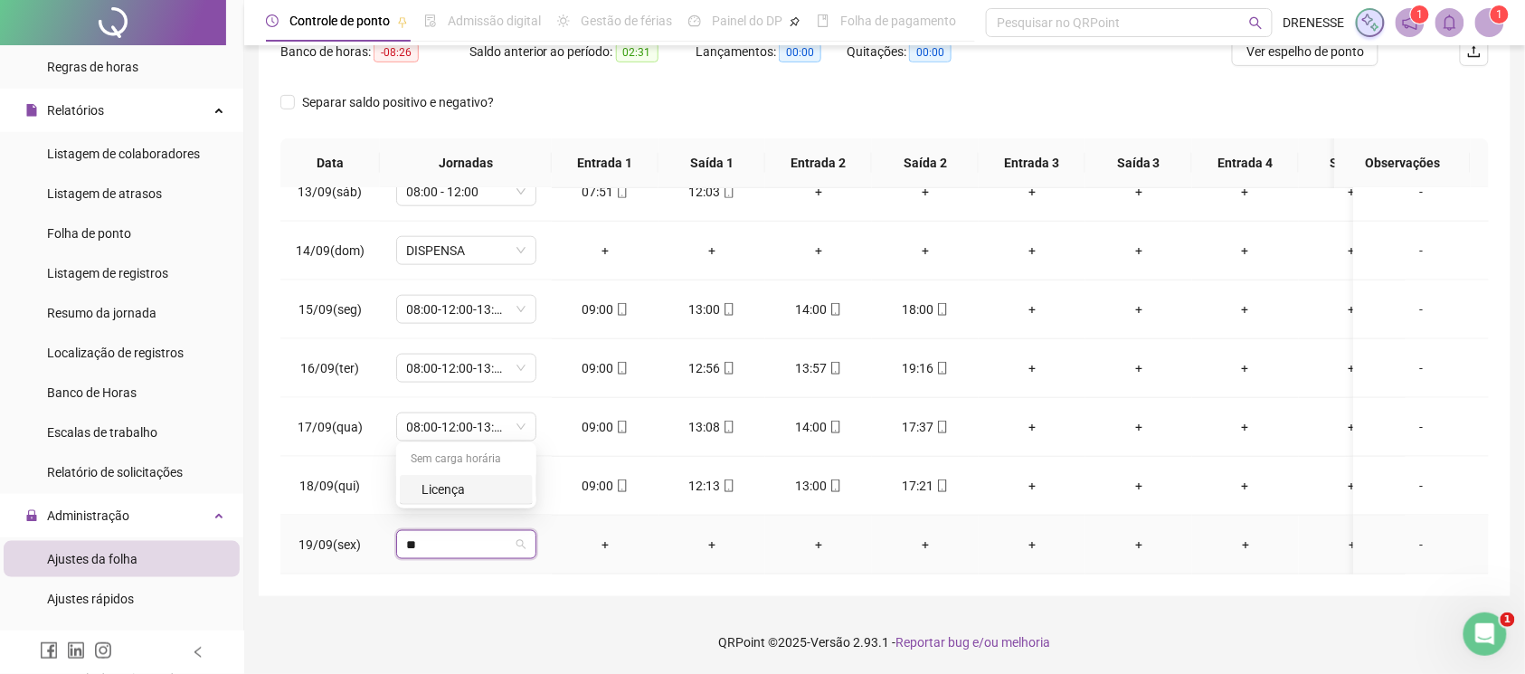
click at [475, 493] on div "Licença" at bounding box center [472, 489] width 100 height 20
click at [548, 486] on span "Sim" at bounding box center [551, 479] width 21 height 20
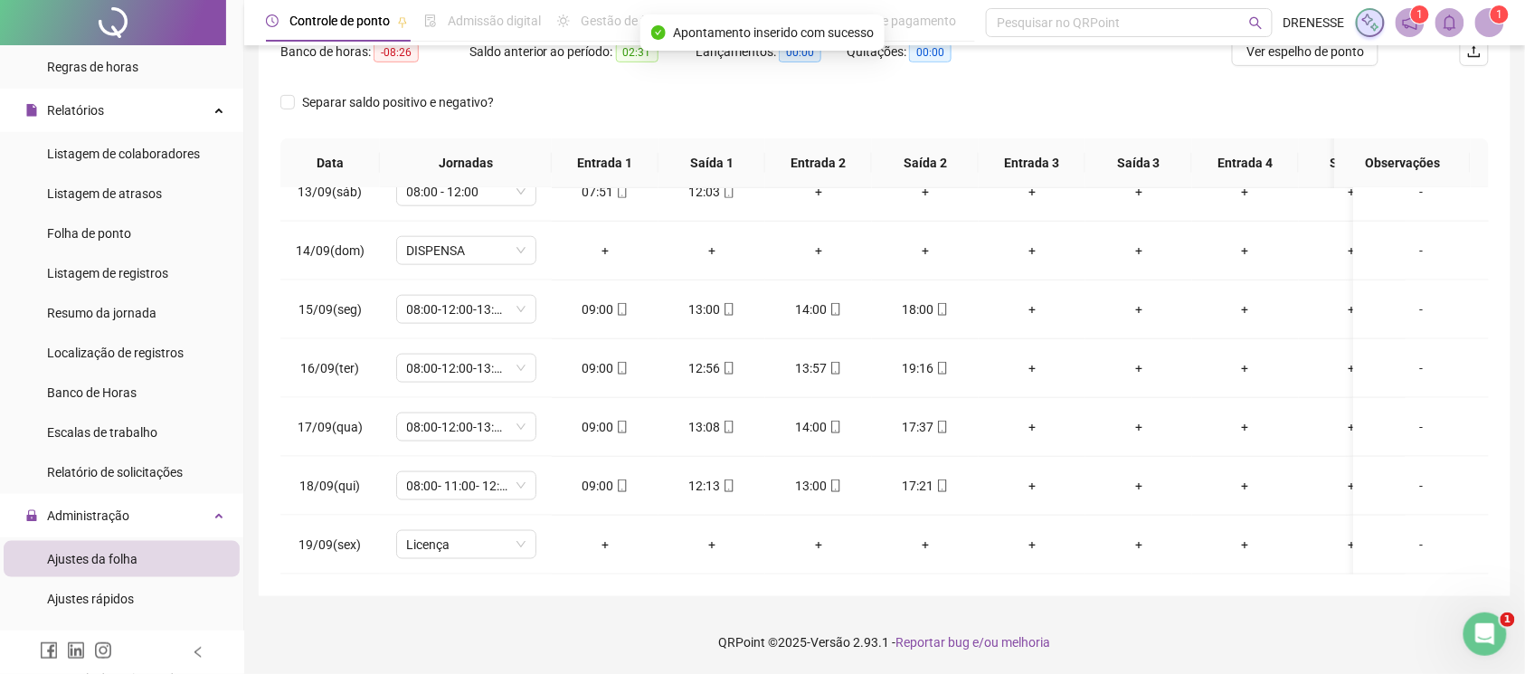
scroll to position [9, 0]
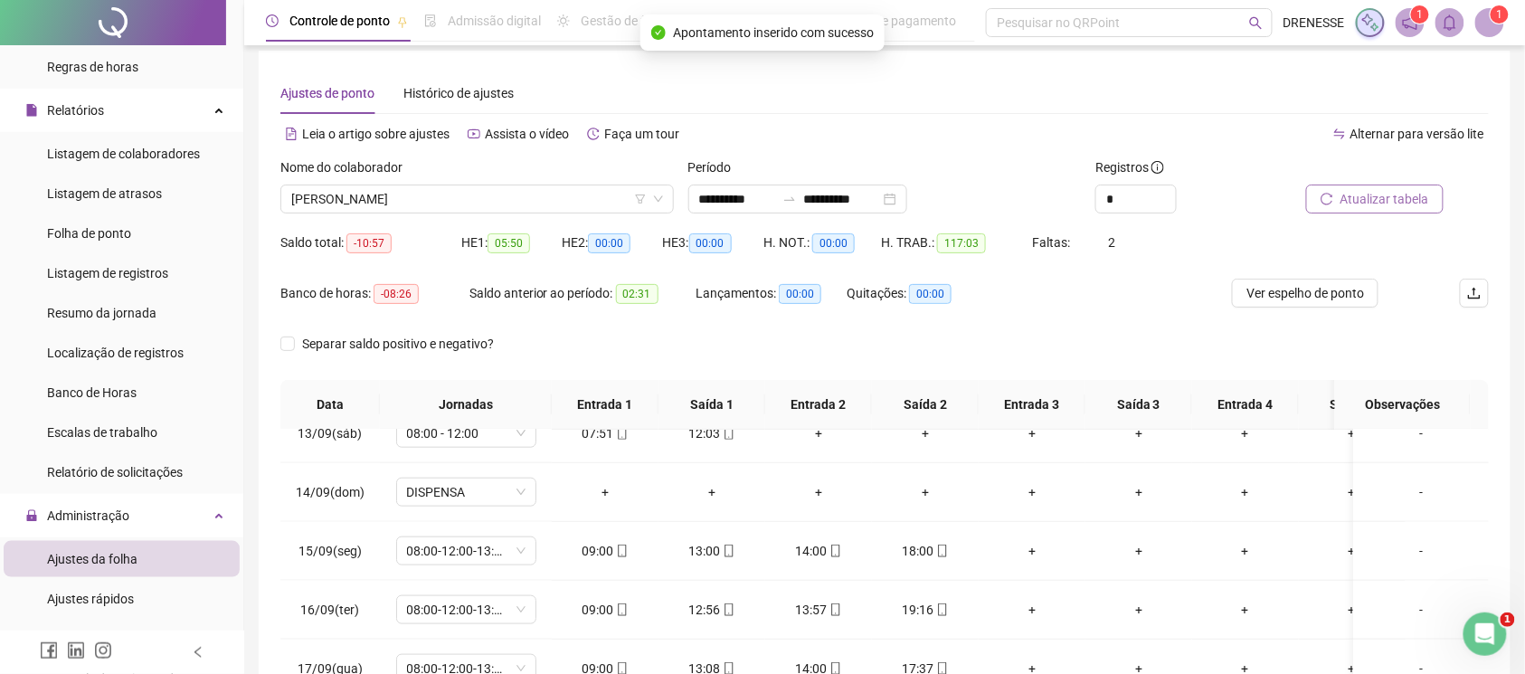
click at [1369, 200] on span "Atualizar tabela" at bounding box center [1385, 199] width 89 height 20
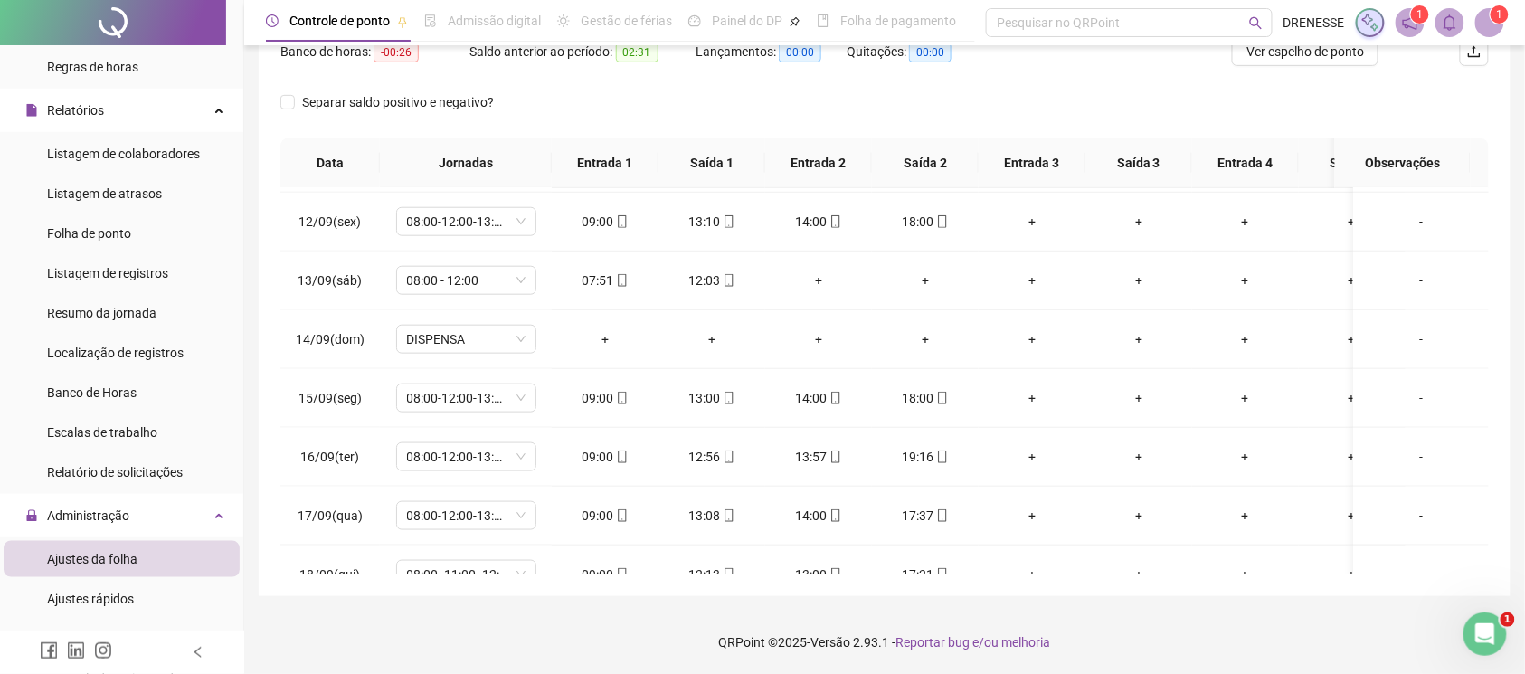
scroll to position [754, 0]
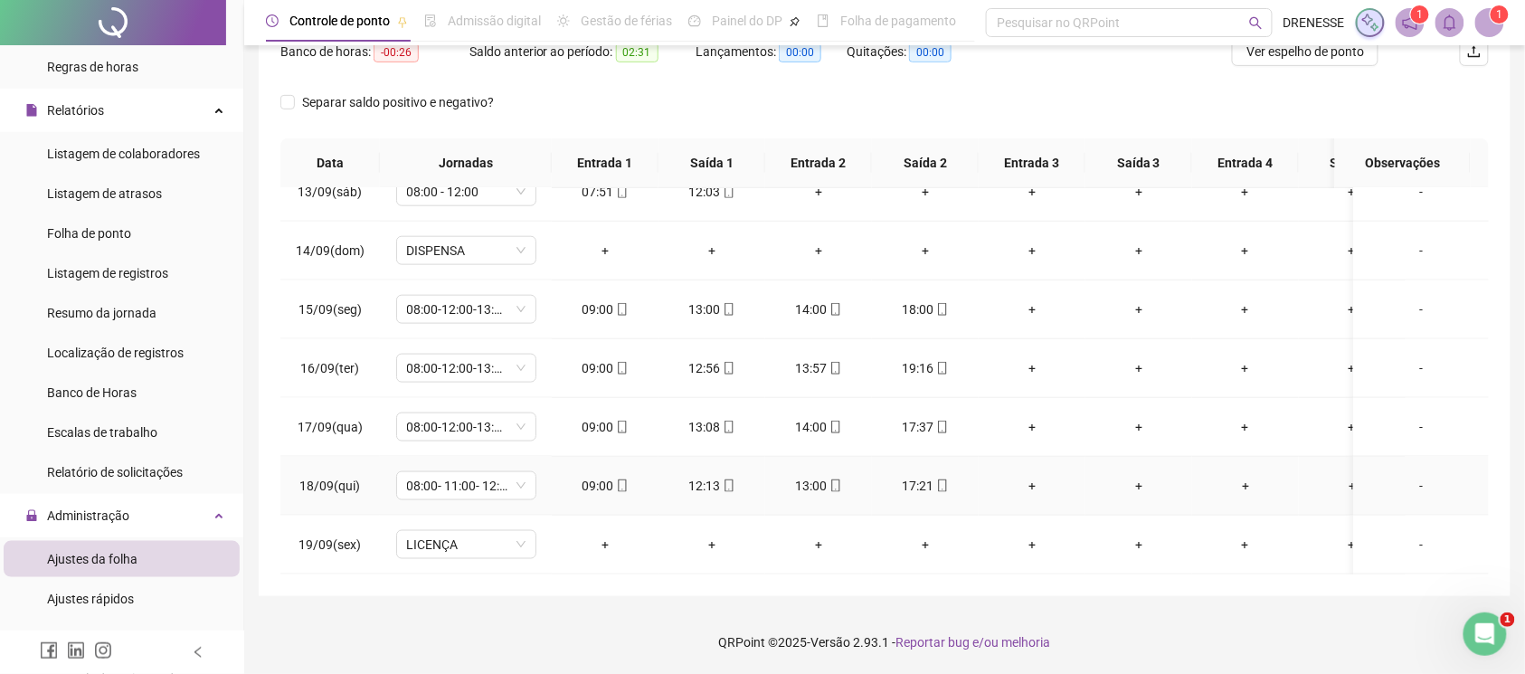
click at [624, 479] on icon "mobile" at bounding box center [622, 485] width 8 height 13
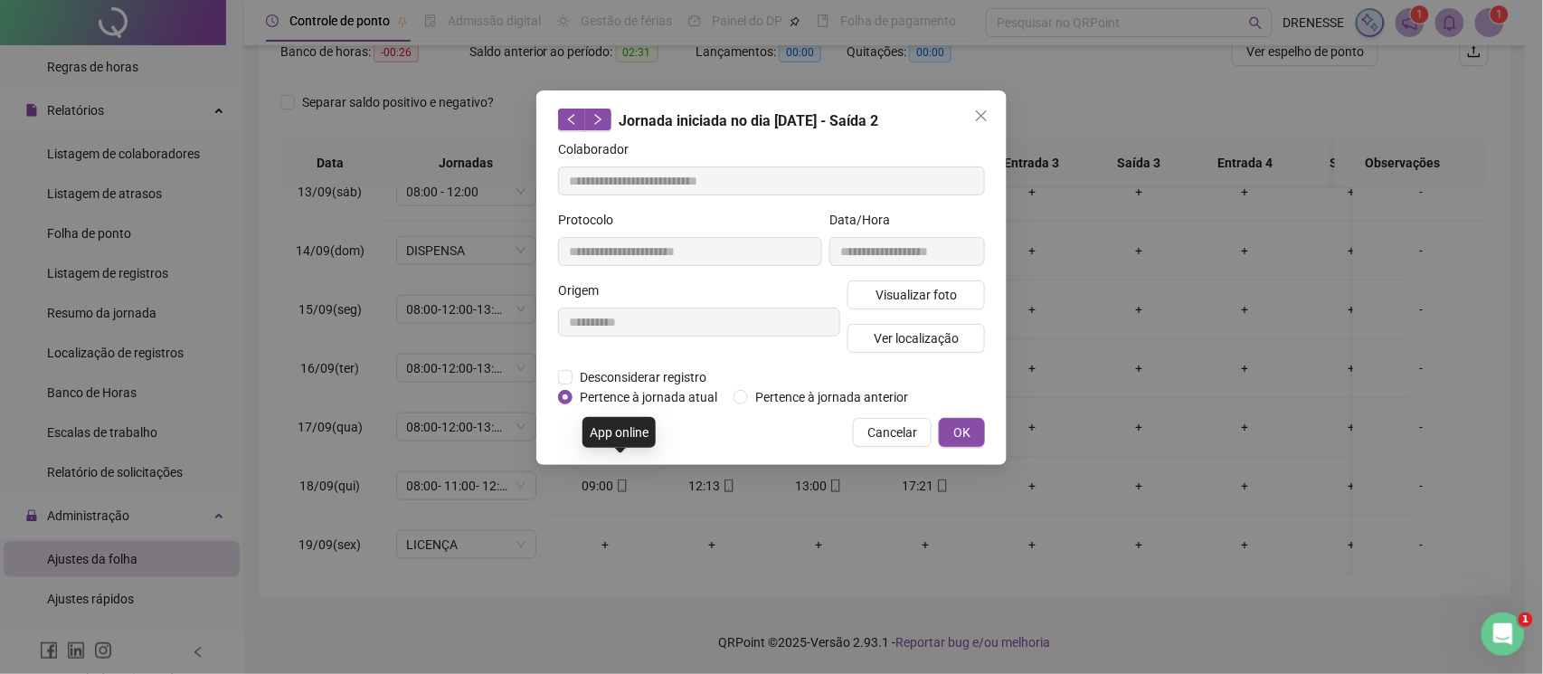
type input "**********"
click at [891, 285] on span "Visualizar foto" at bounding box center [916, 295] width 81 height 20
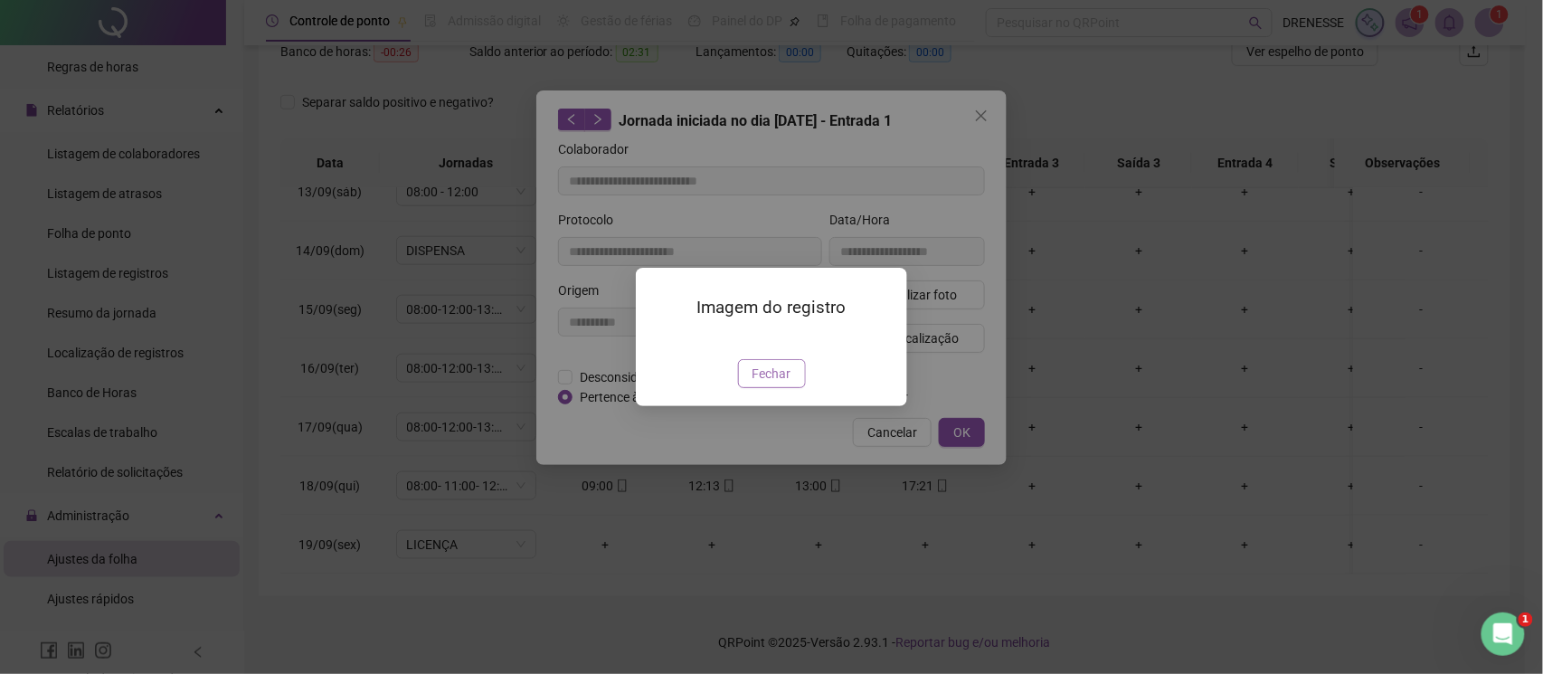
click at [764, 384] on span "Fechar" at bounding box center [772, 374] width 39 height 20
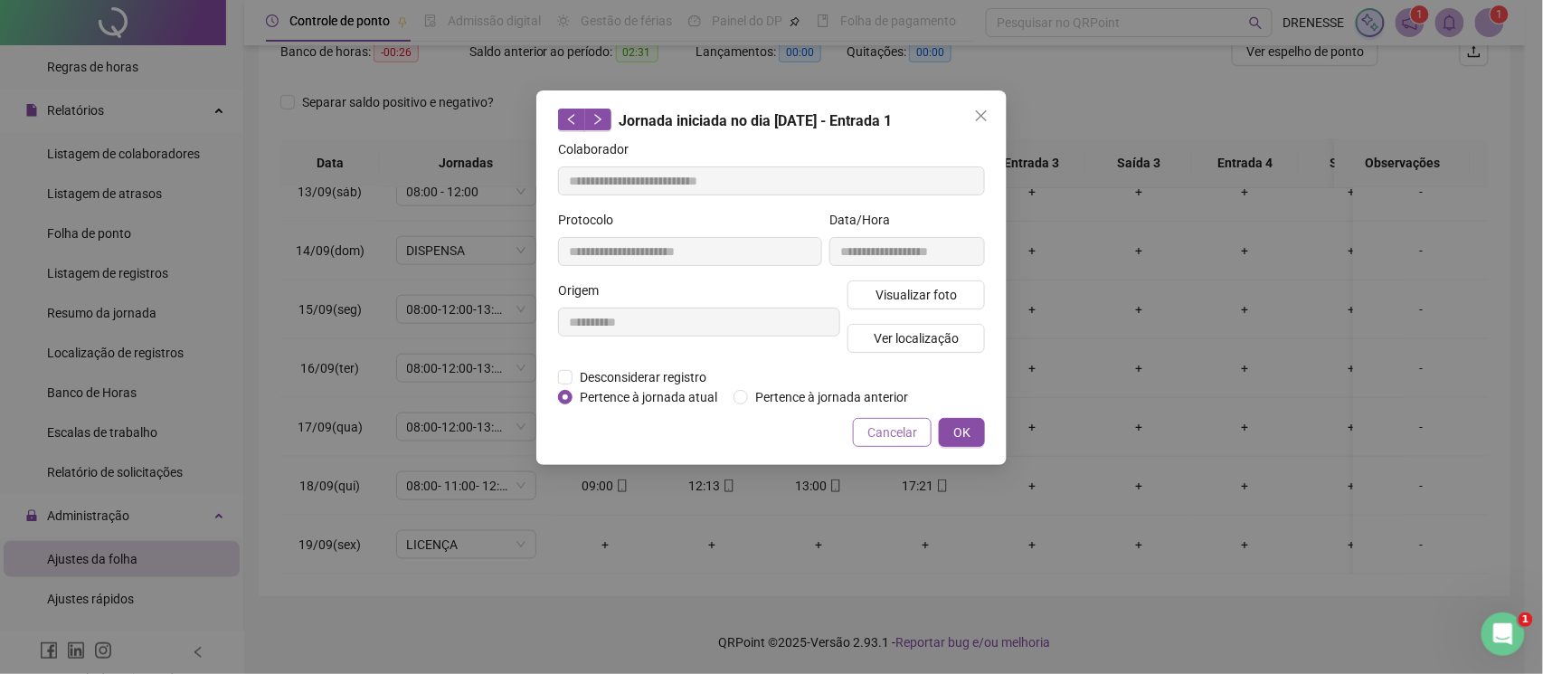
click at [862, 429] on button "Cancelar" at bounding box center [892, 432] width 79 height 29
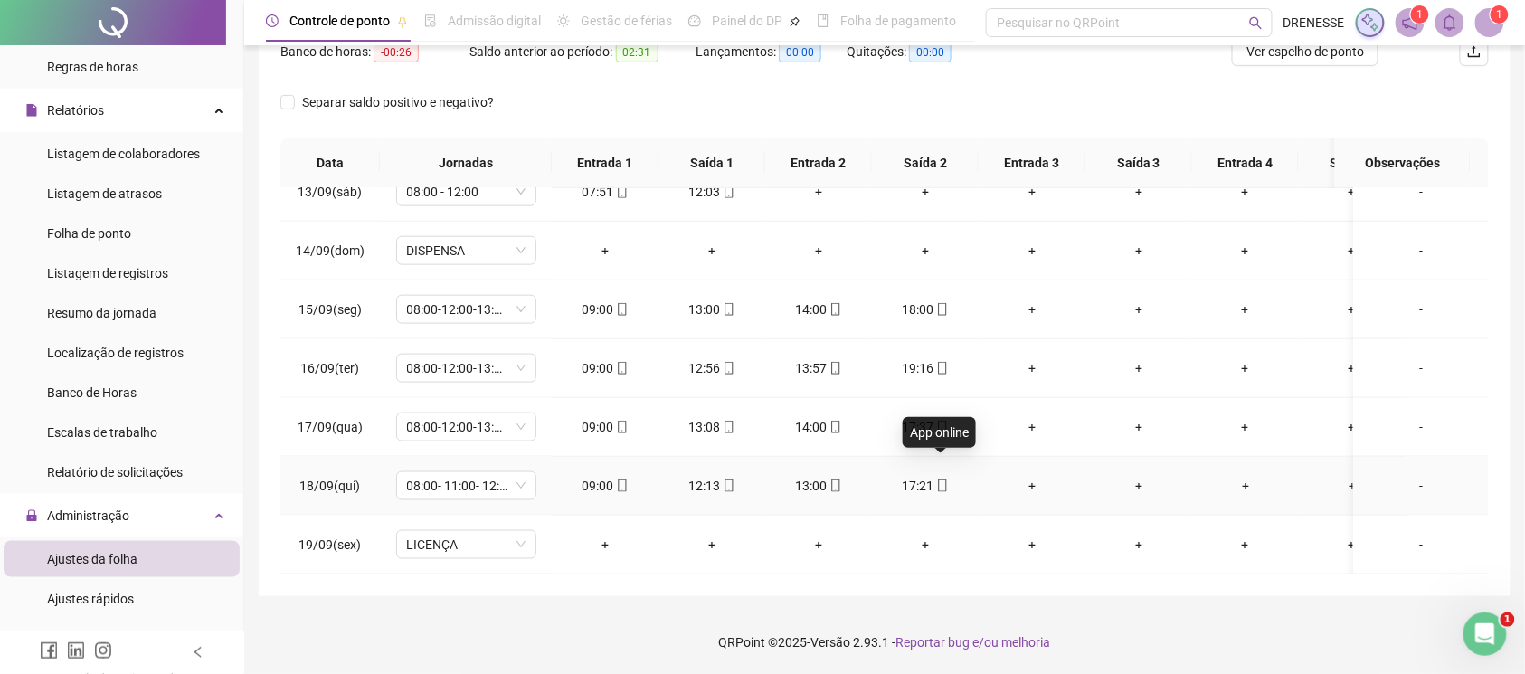
click at [938, 479] on icon "mobile" at bounding box center [942, 485] width 13 height 13
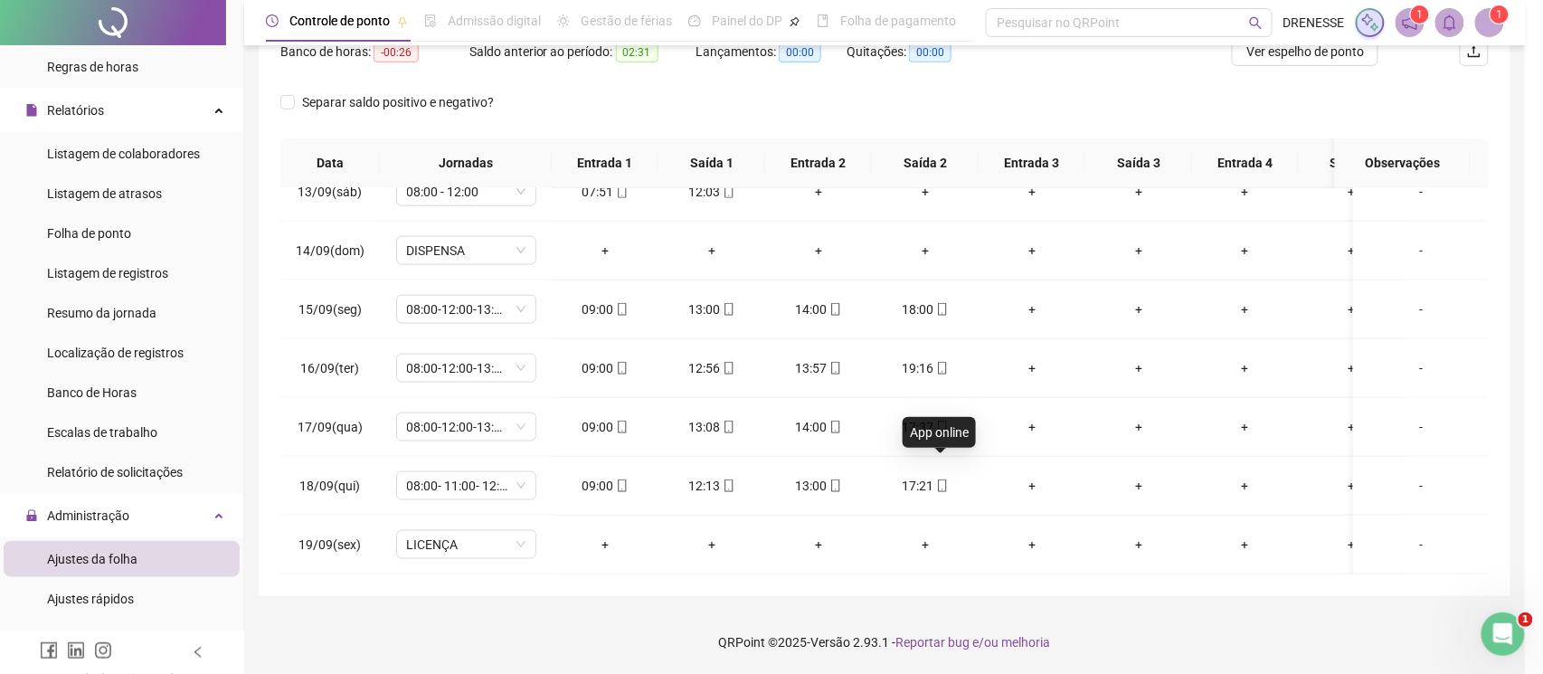
type input "**********"
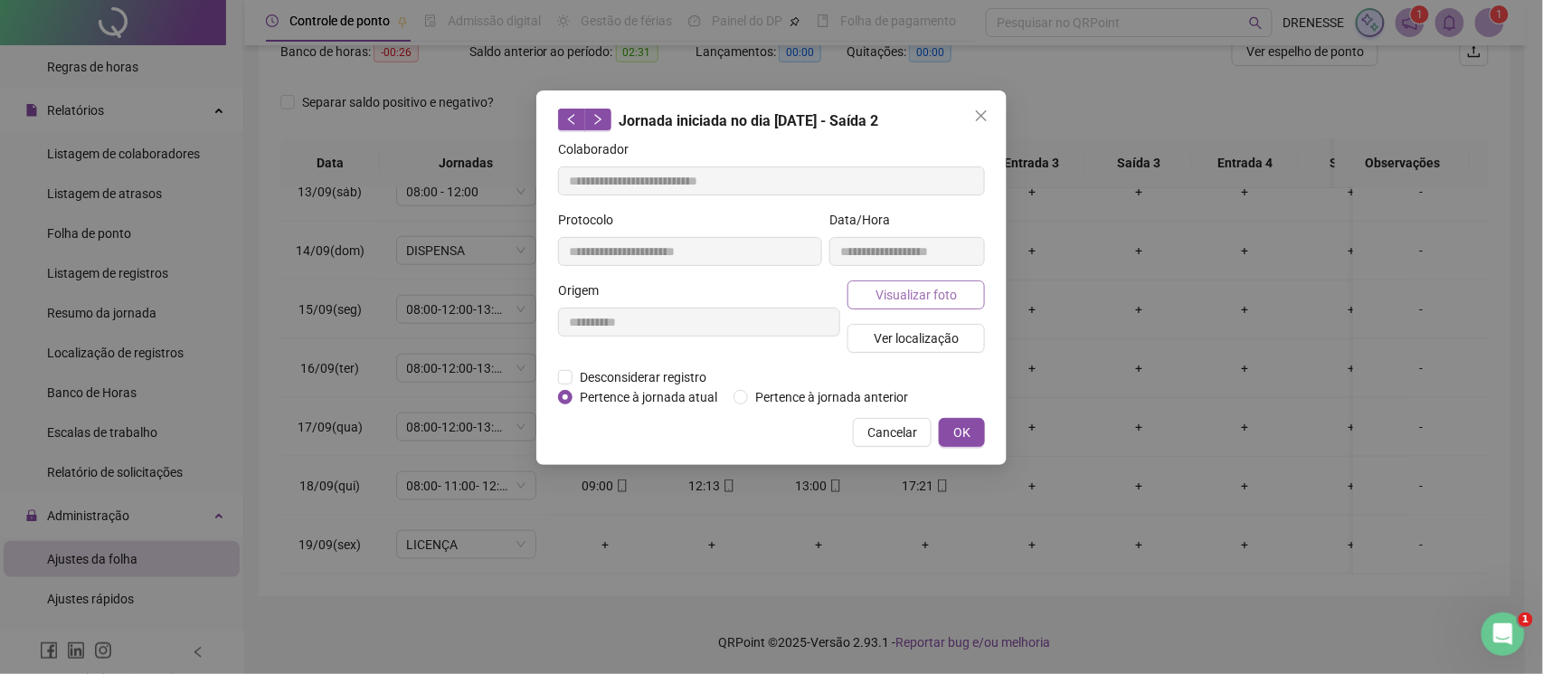
click at [920, 300] on span "Visualizar foto" at bounding box center [916, 295] width 81 height 20
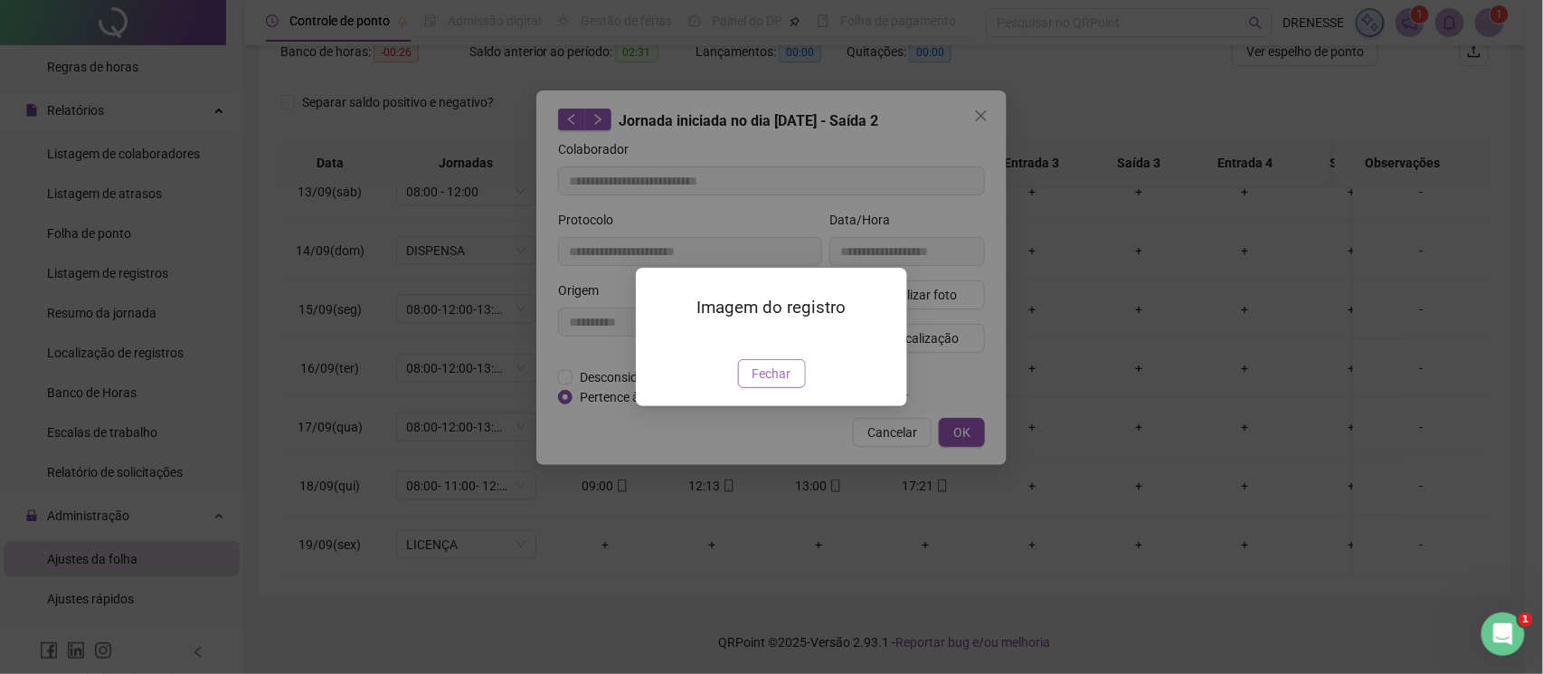
click at [757, 388] on button "Fechar" at bounding box center [772, 373] width 68 height 29
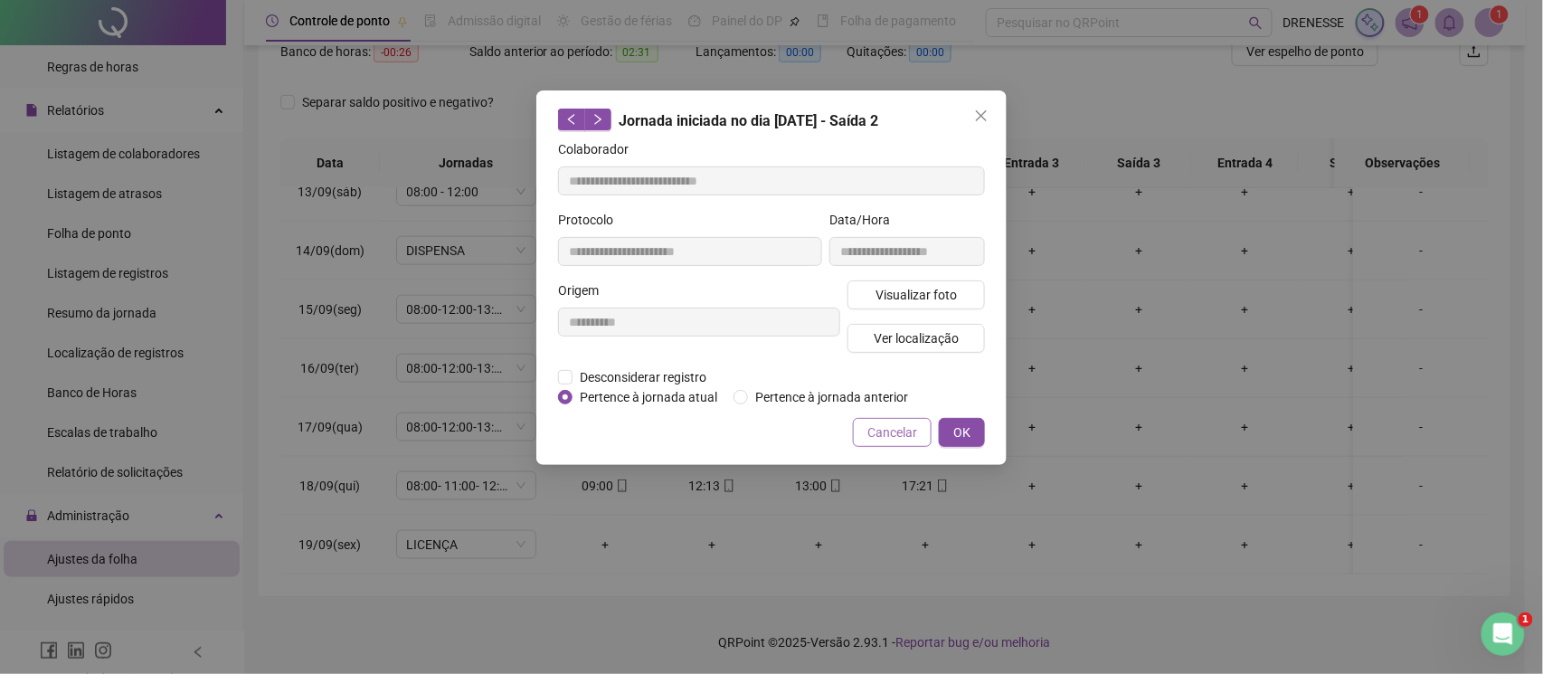
click at [877, 434] on span "Cancelar" at bounding box center [892, 432] width 50 height 20
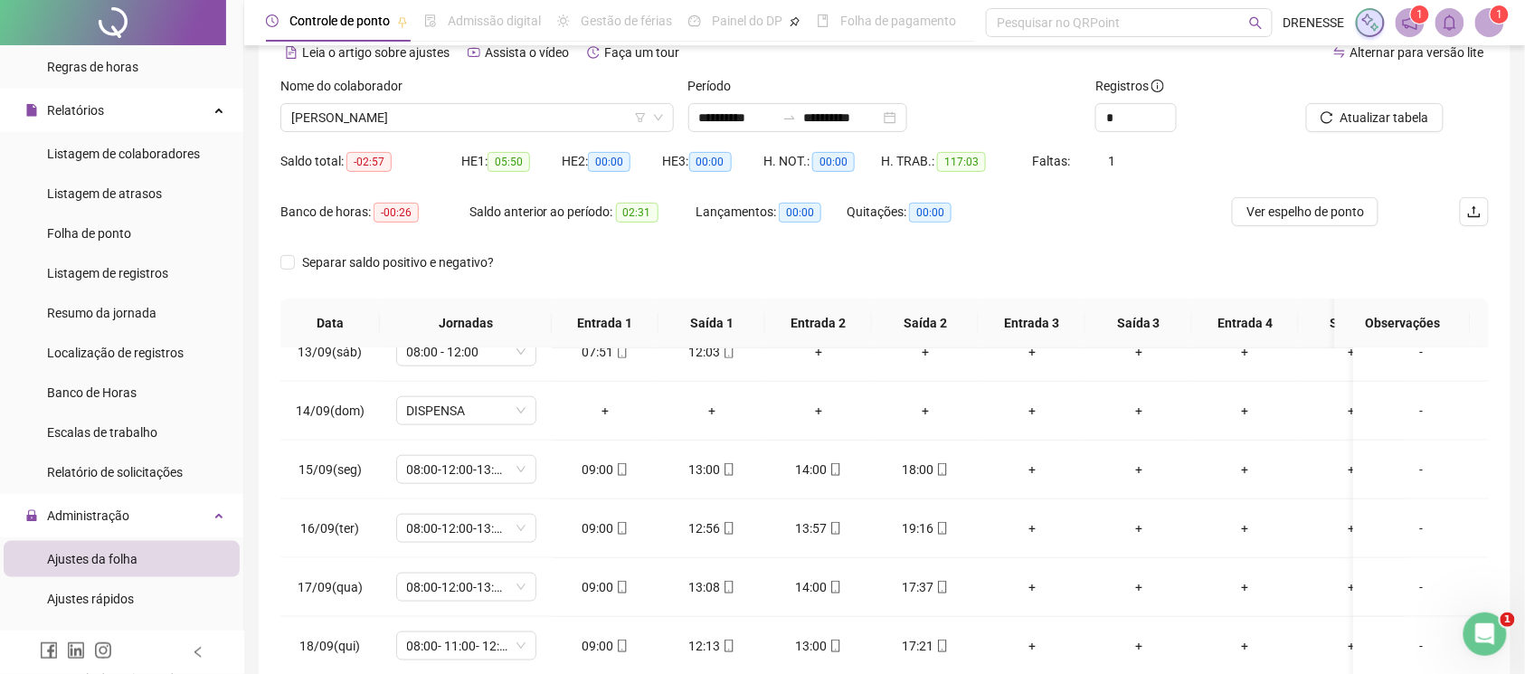
scroll to position [9, 0]
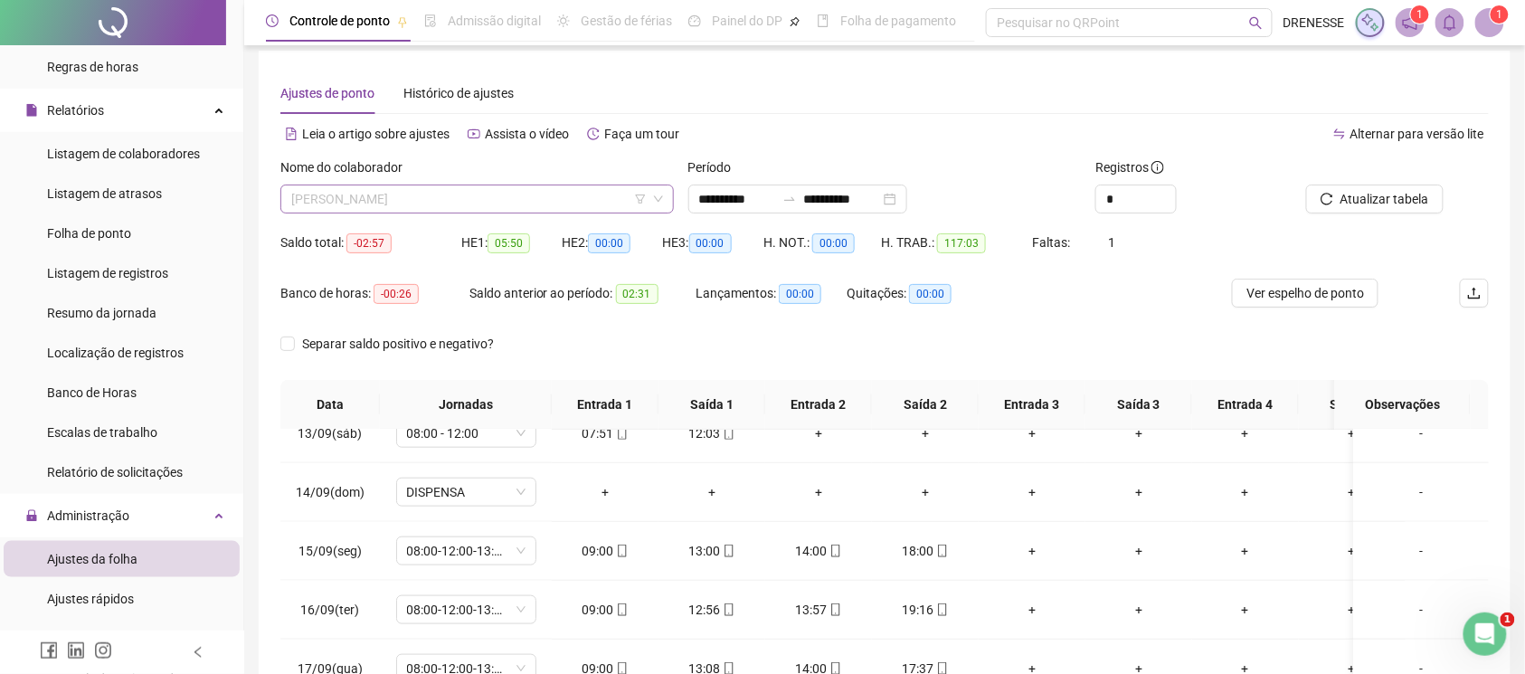
click at [420, 197] on span "[PERSON_NAME]" at bounding box center [477, 198] width 372 height 27
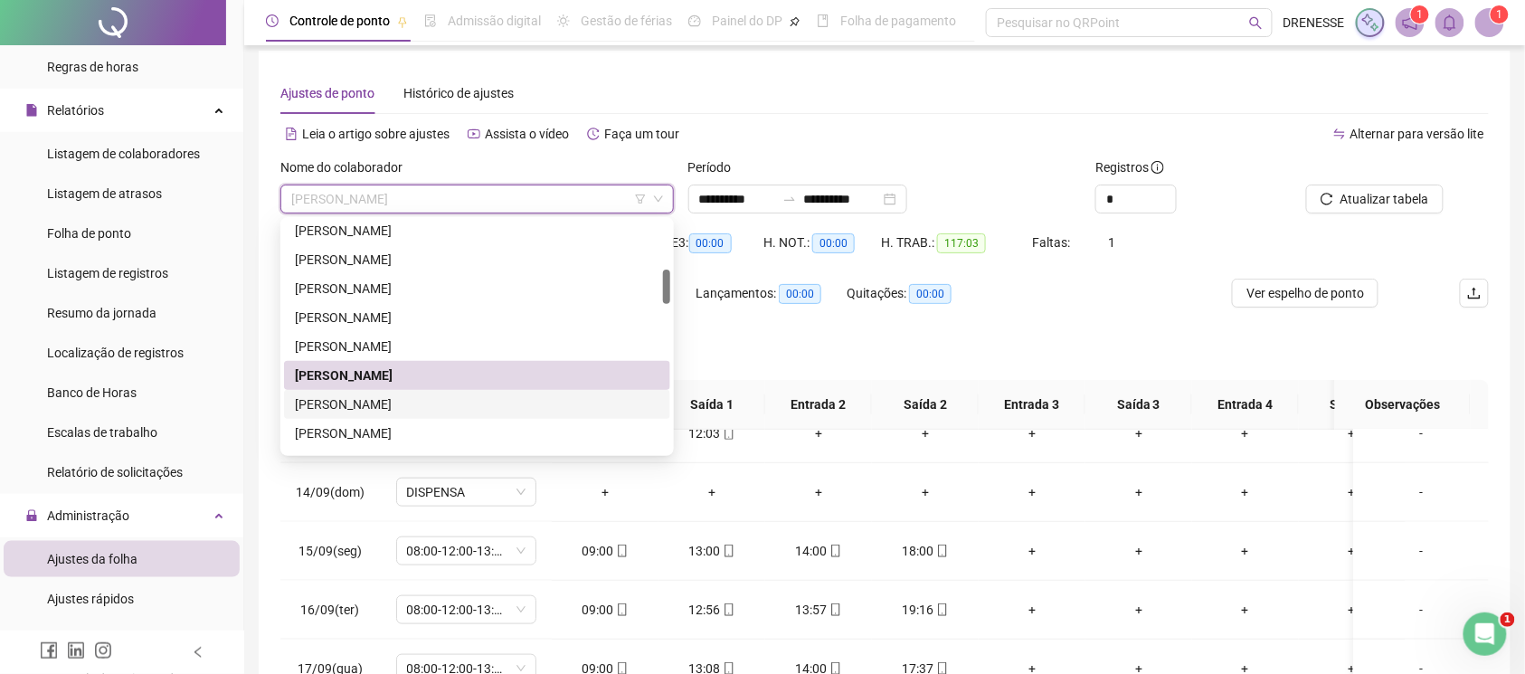
click at [406, 392] on div "[PERSON_NAME]" at bounding box center [477, 404] width 386 height 29
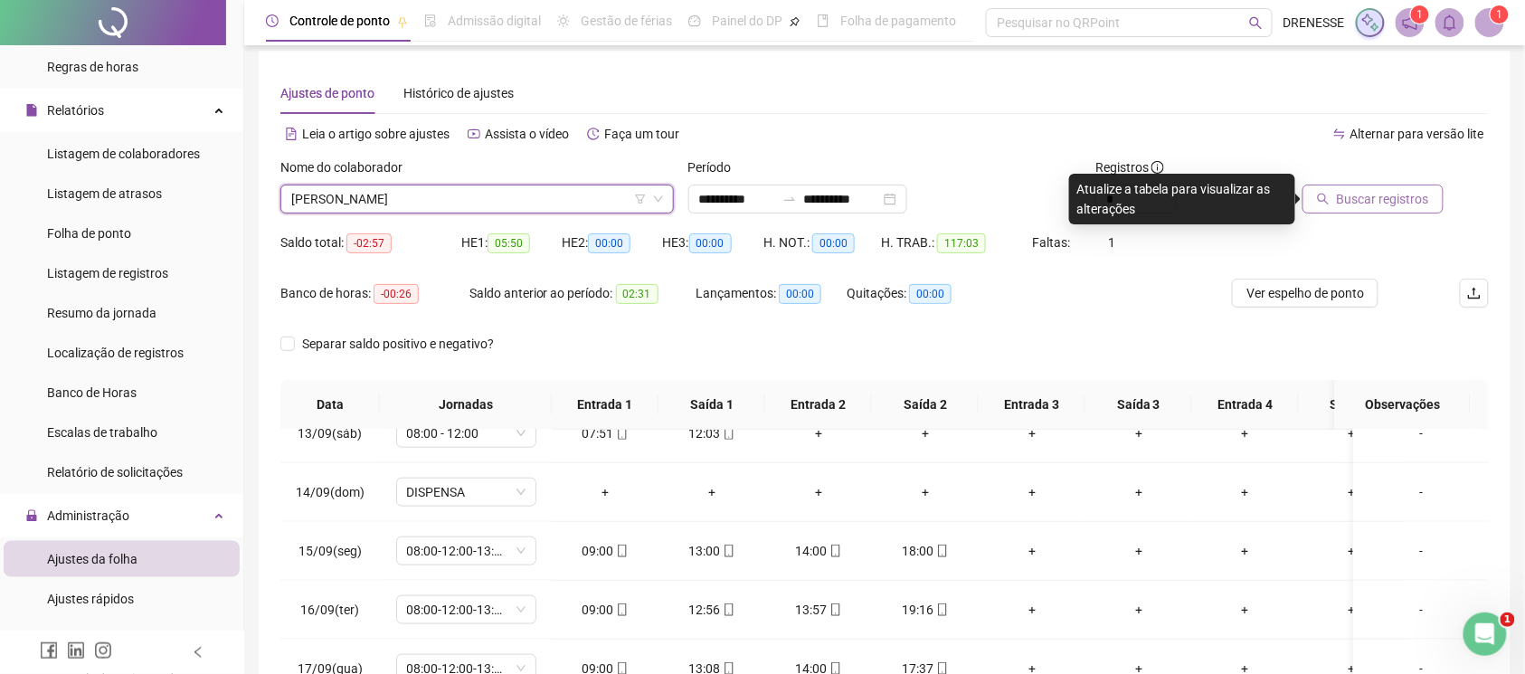
click at [1342, 200] on span "Buscar registros" at bounding box center [1383, 199] width 92 height 20
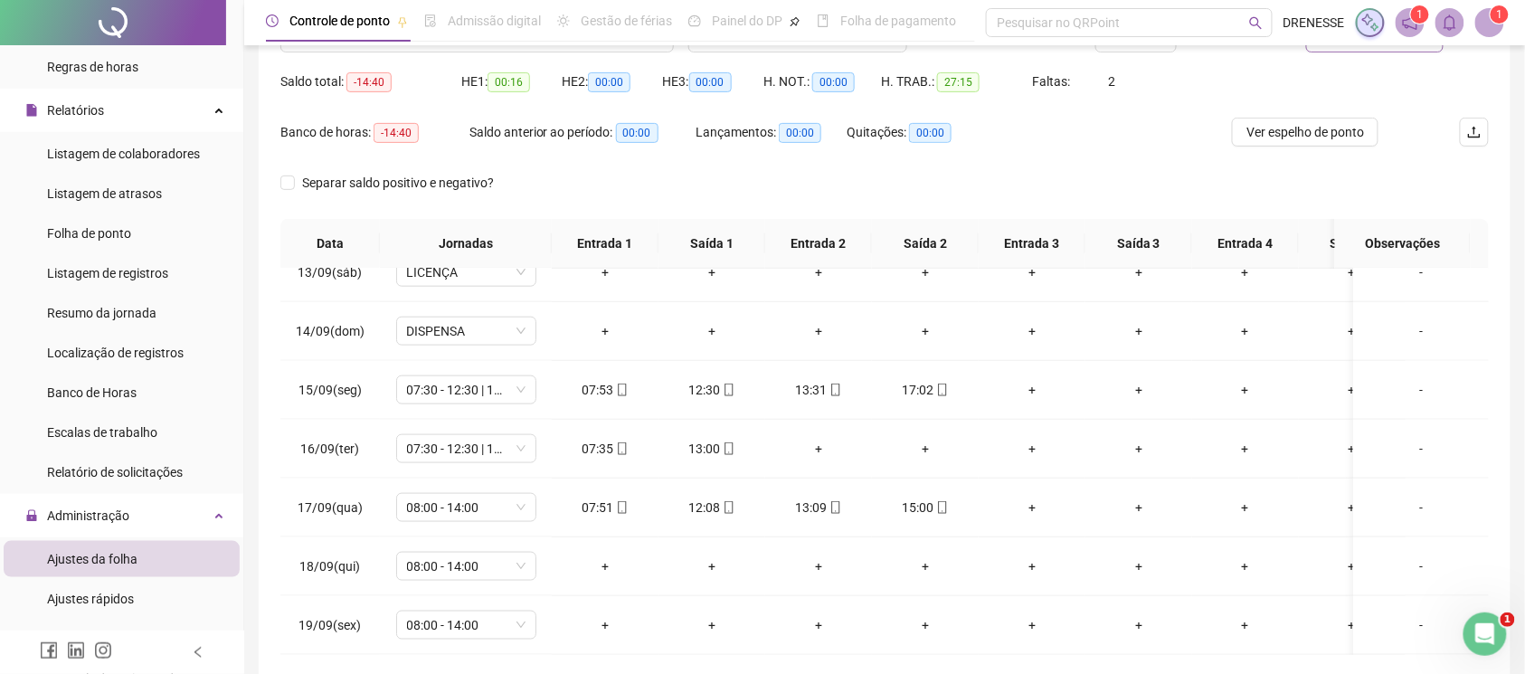
scroll to position [251, 0]
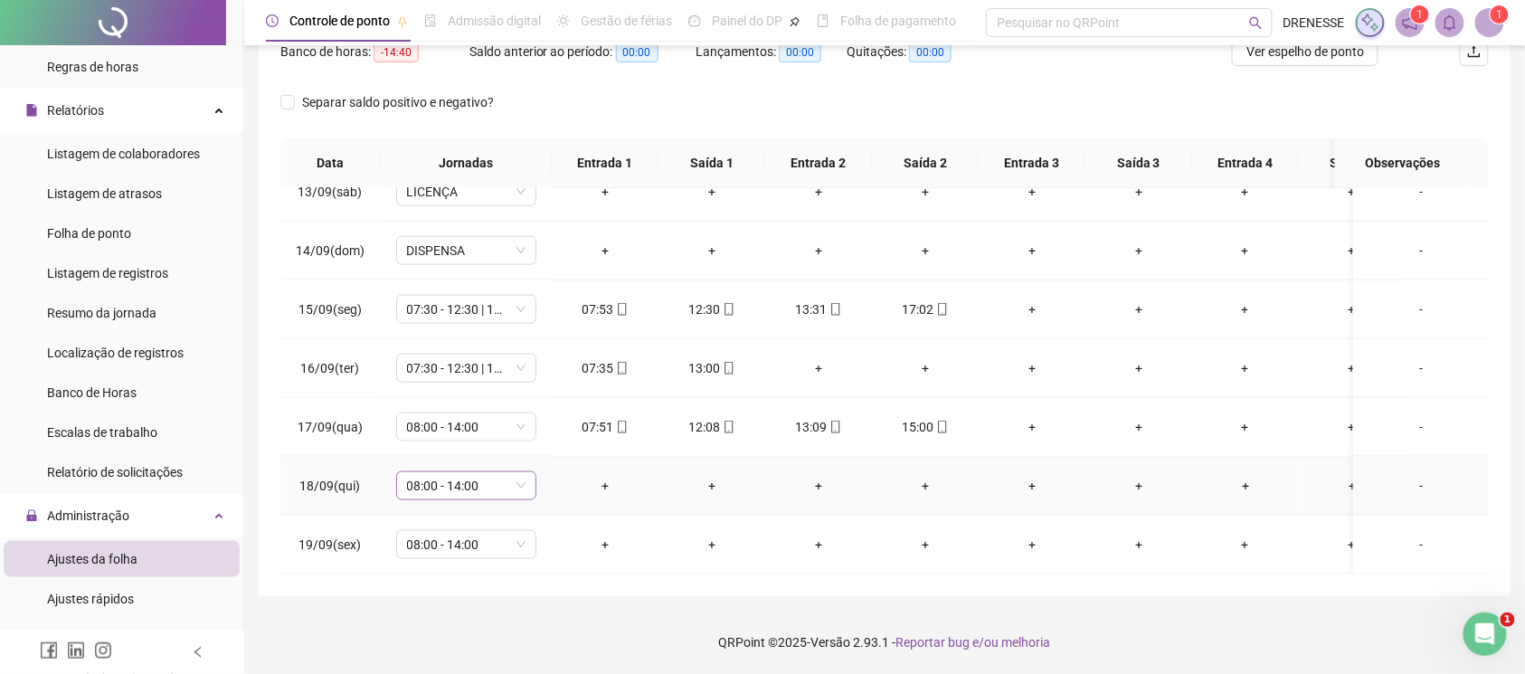
click at [498, 472] on span "08:00 - 14:00" at bounding box center [466, 485] width 118 height 27
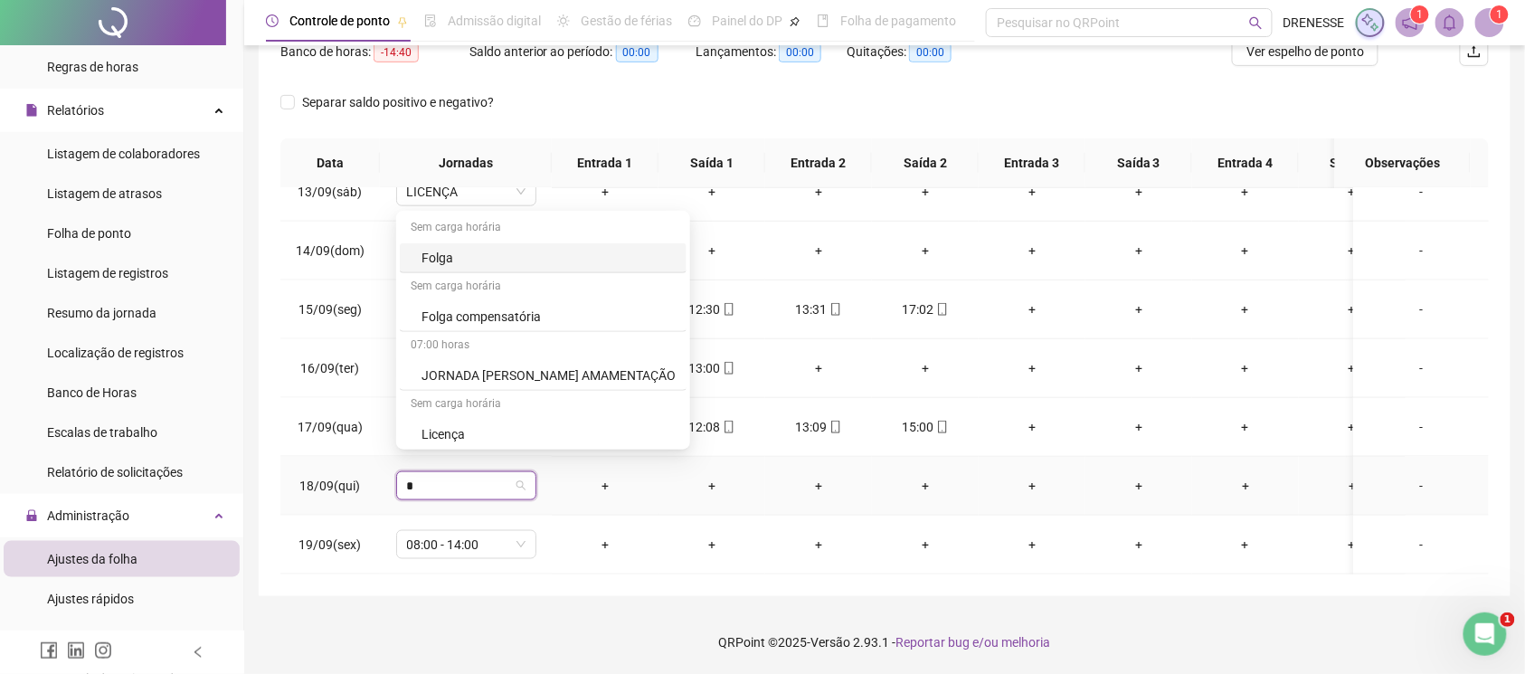
type input "**"
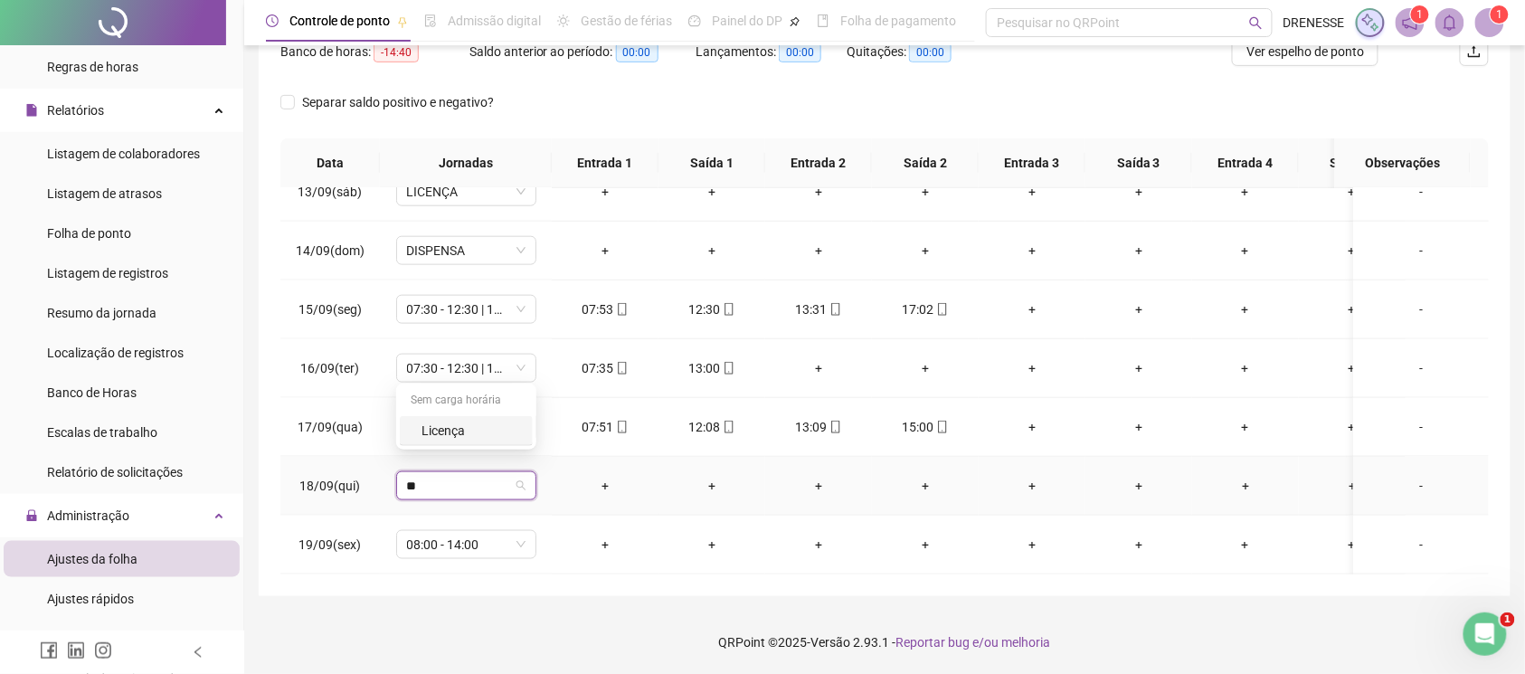
click at [435, 428] on div "Licença" at bounding box center [472, 431] width 100 height 20
click at [545, 429] on span "Sim" at bounding box center [551, 421] width 21 height 20
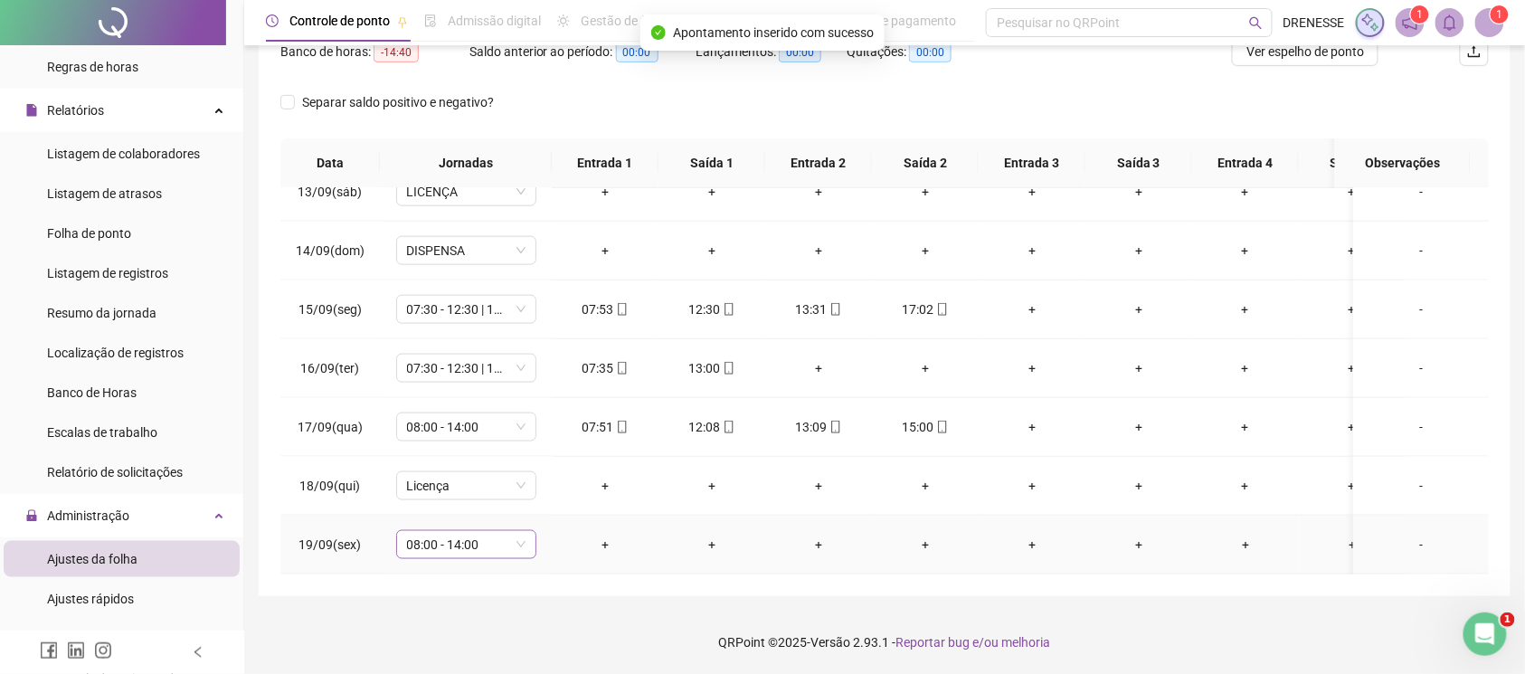
click at [467, 530] on div "08:00 - 14:00" at bounding box center [466, 544] width 140 height 29
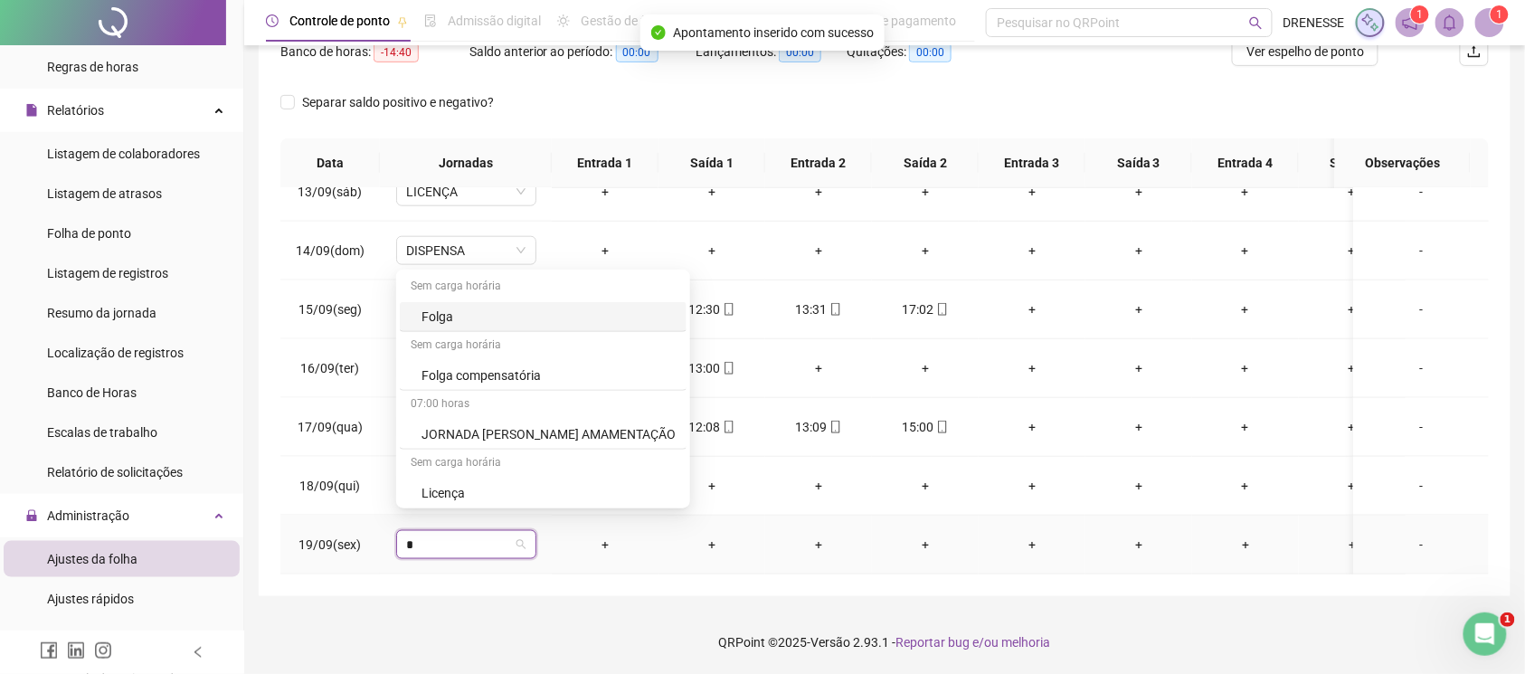
type input "**"
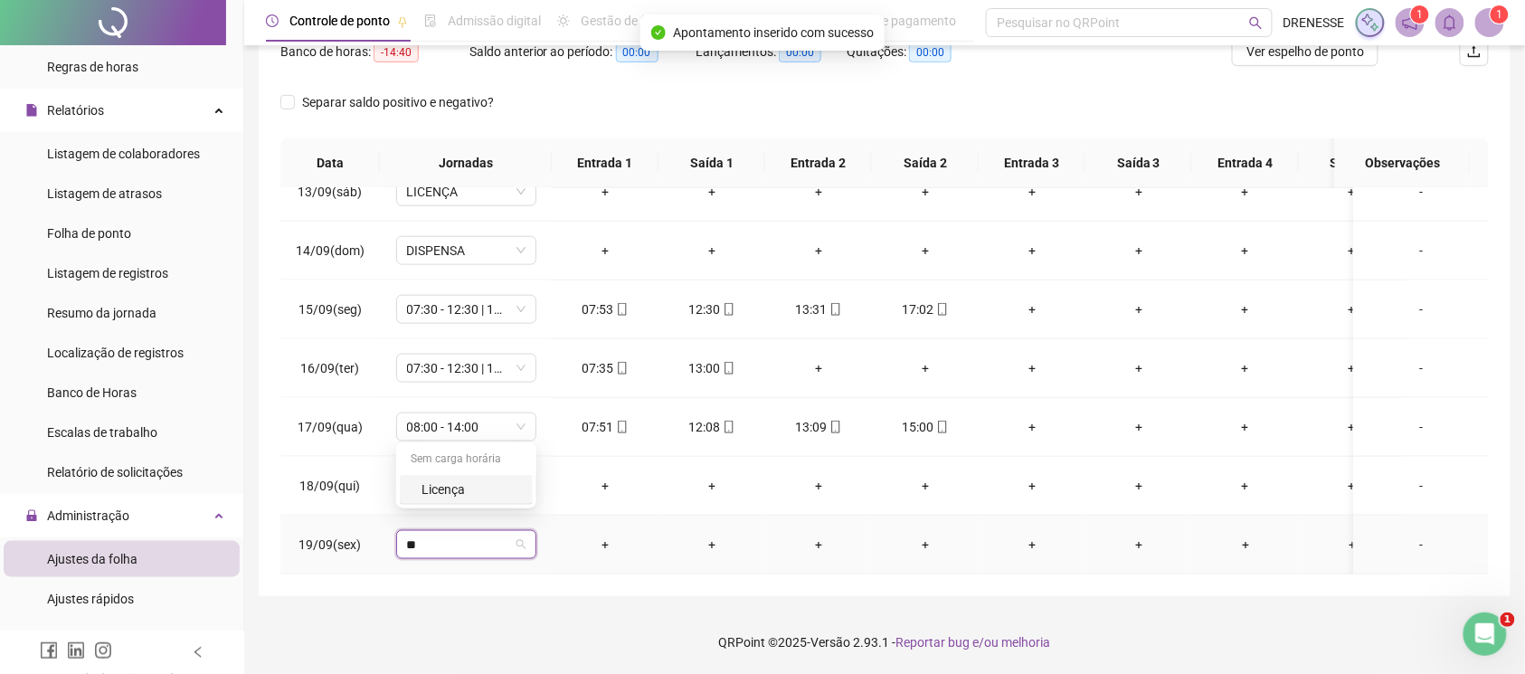
click at [481, 478] on div "Licença" at bounding box center [466, 490] width 133 height 30
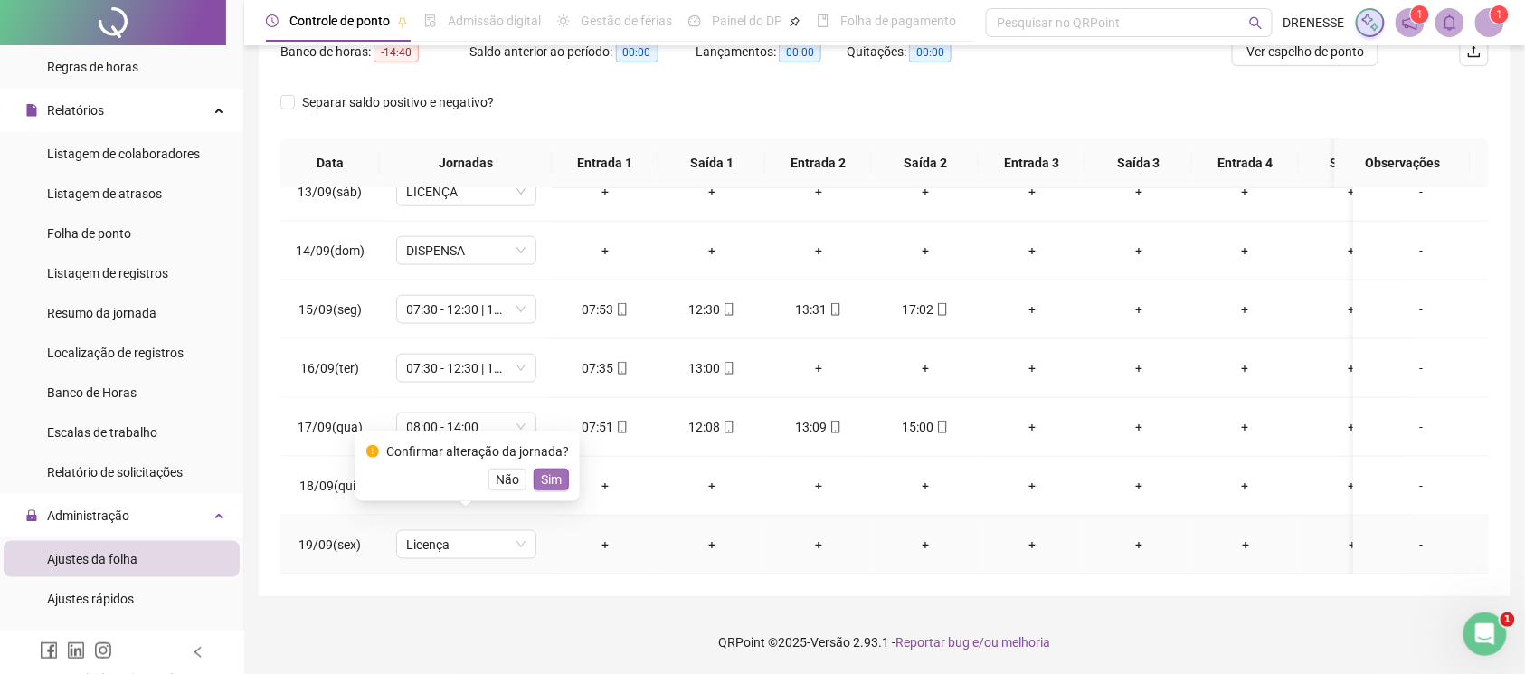
click at [541, 475] on span "Sim" at bounding box center [551, 479] width 21 height 20
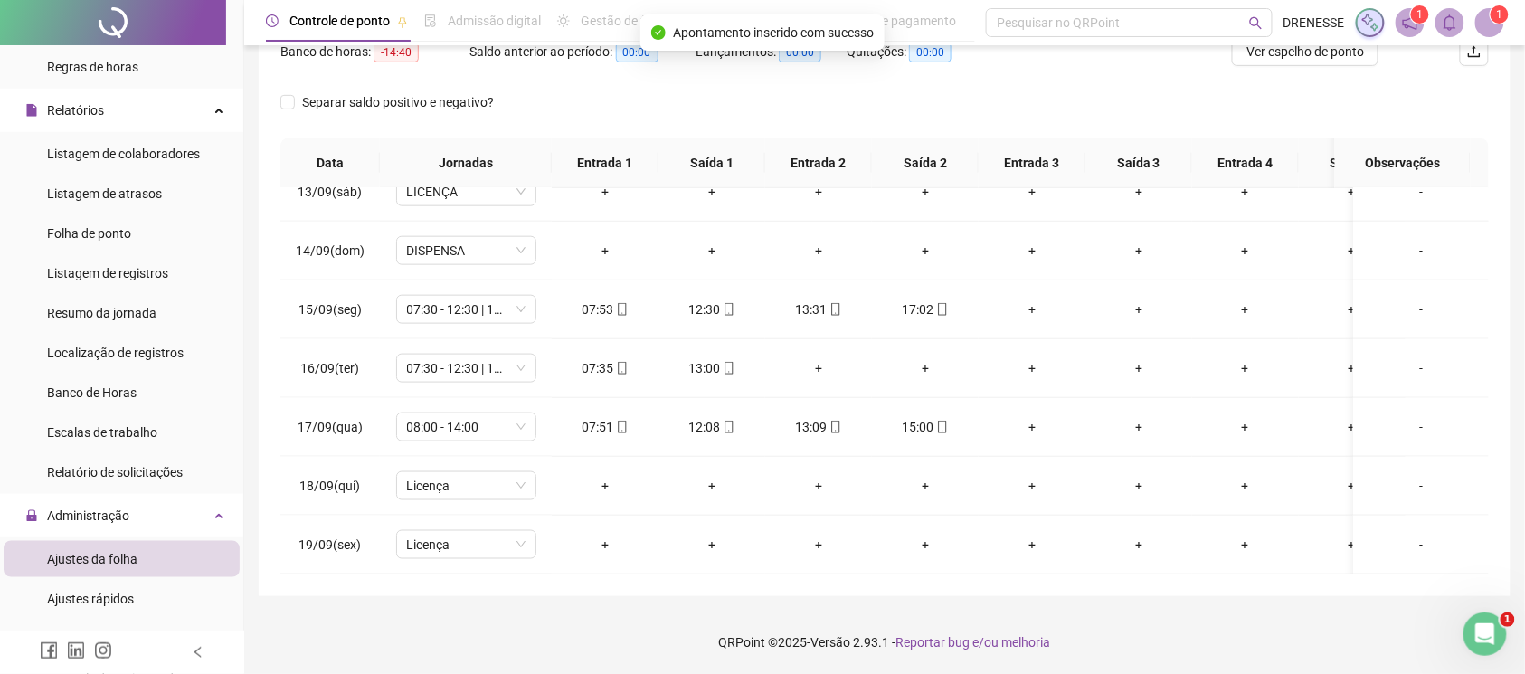
scroll to position [90, 0]
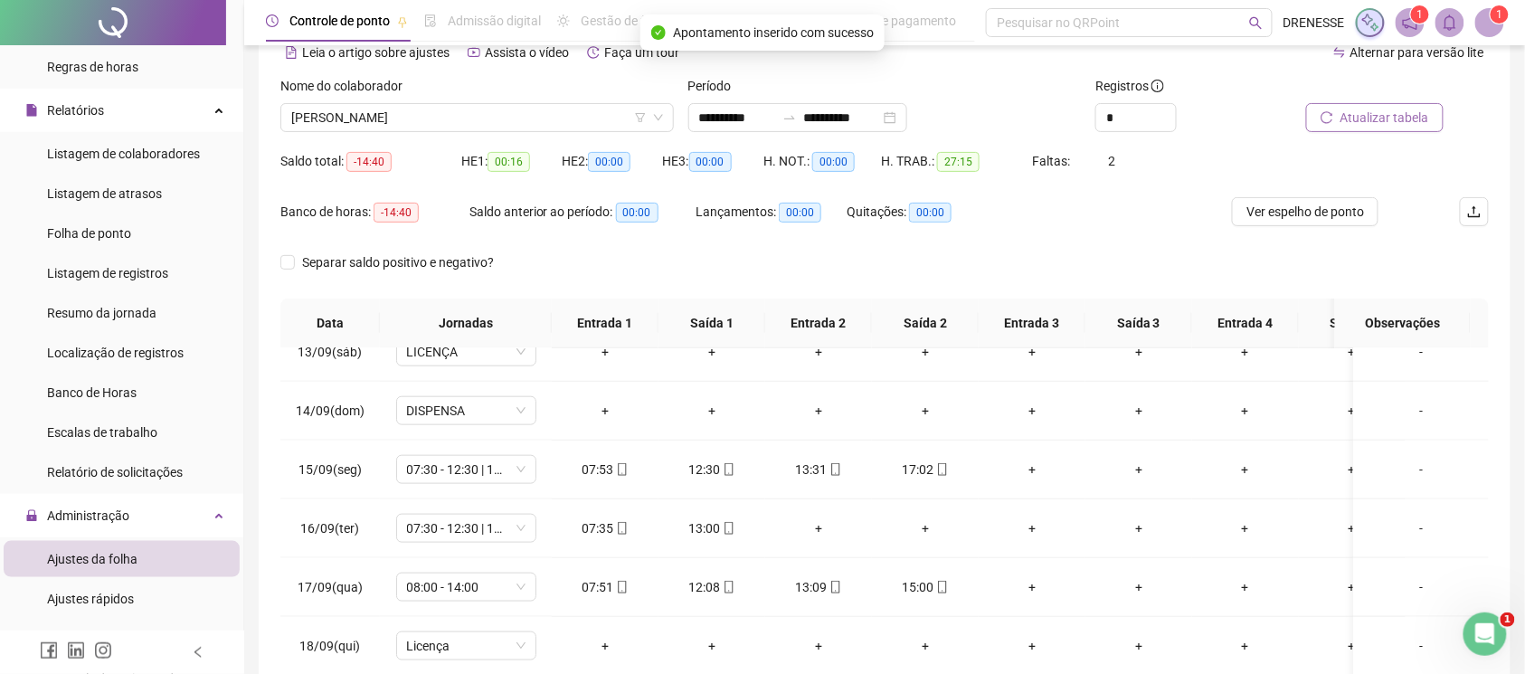
click at [1350, 131] on button "Atualizar tabela" at bounding box center [1374, 117] width 137 height 29
click at [460, 117] on span "[PERSON_NAME]" at bounding box center [477, 117] width 372 height 27
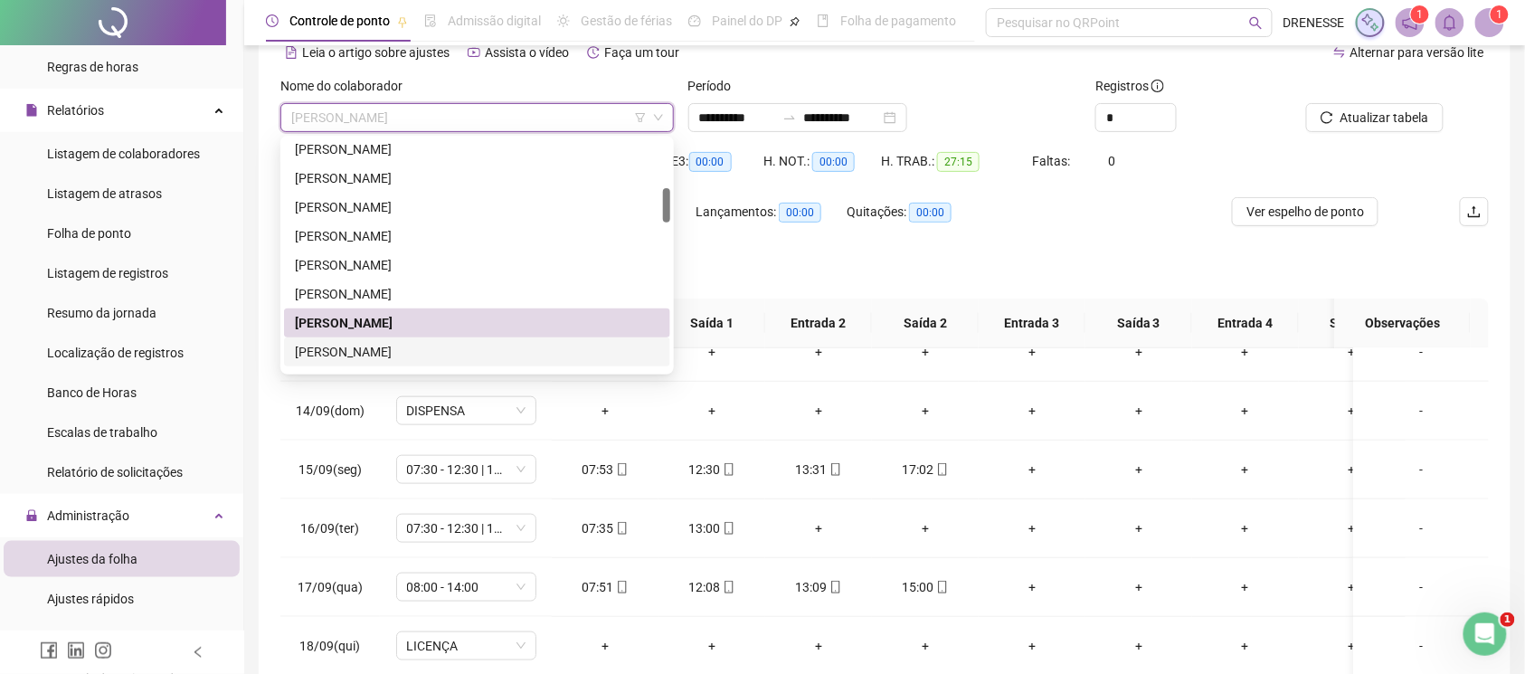
click at [431, 358] on div "[PERSON_NAME]" at bounding box center [477, 352] width 365 height 20
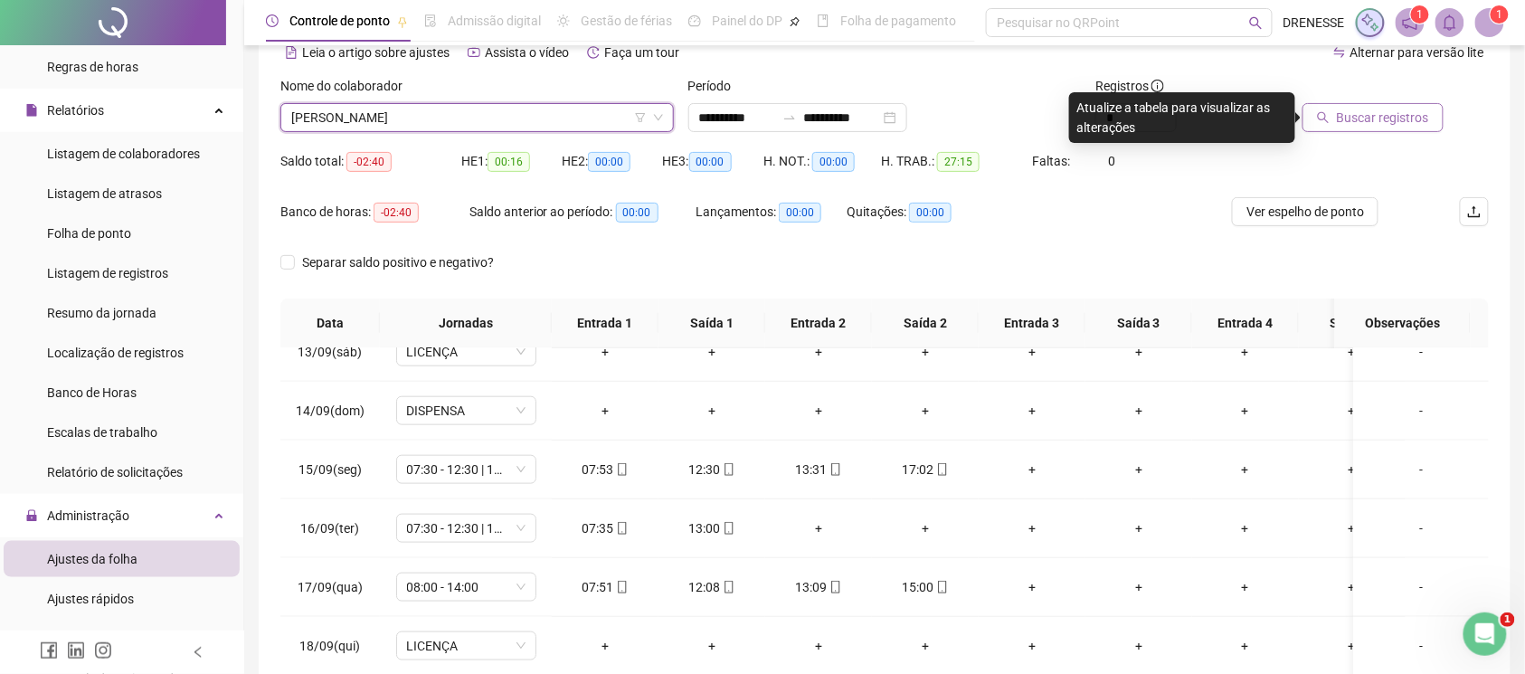
click at [1339, 106] on button "Buscar registros" at bounding box center [1373, 117] width 141 height 29
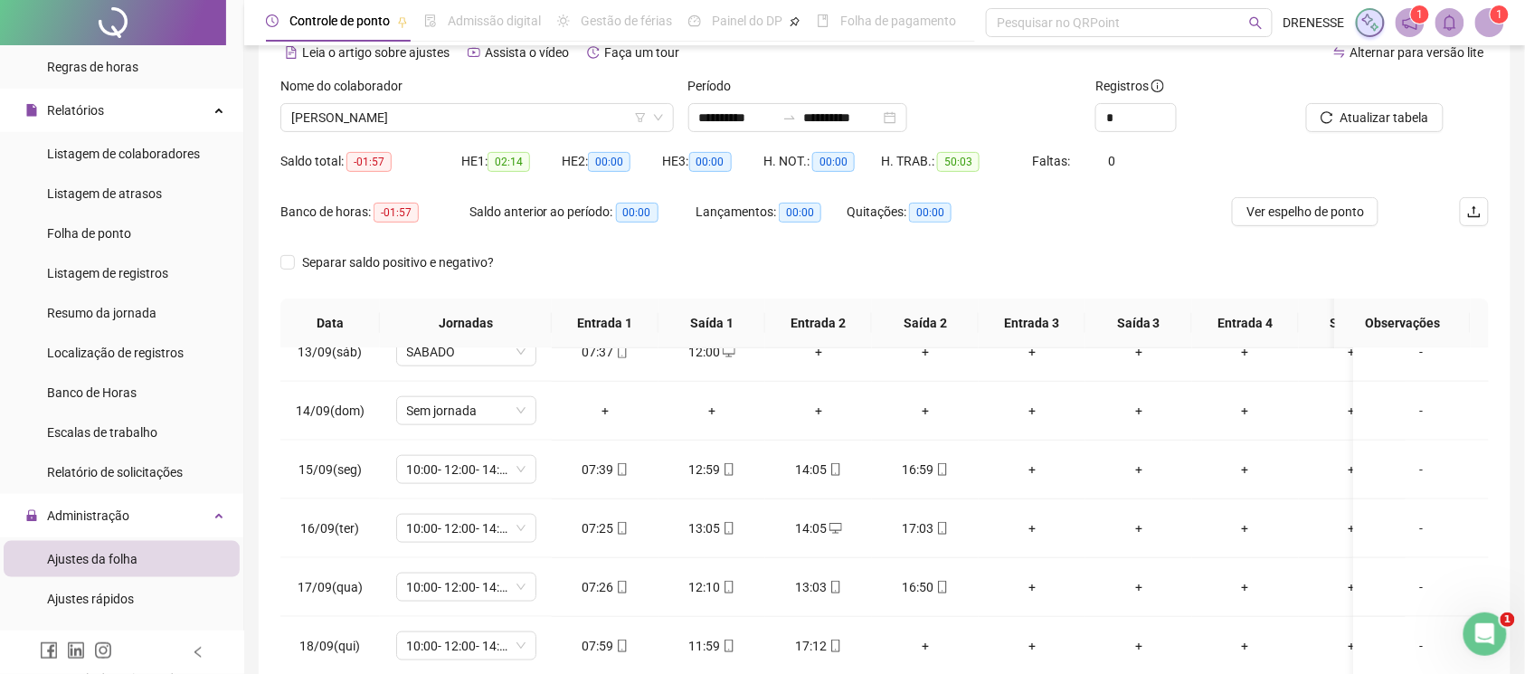
scroll to position [251, 0]
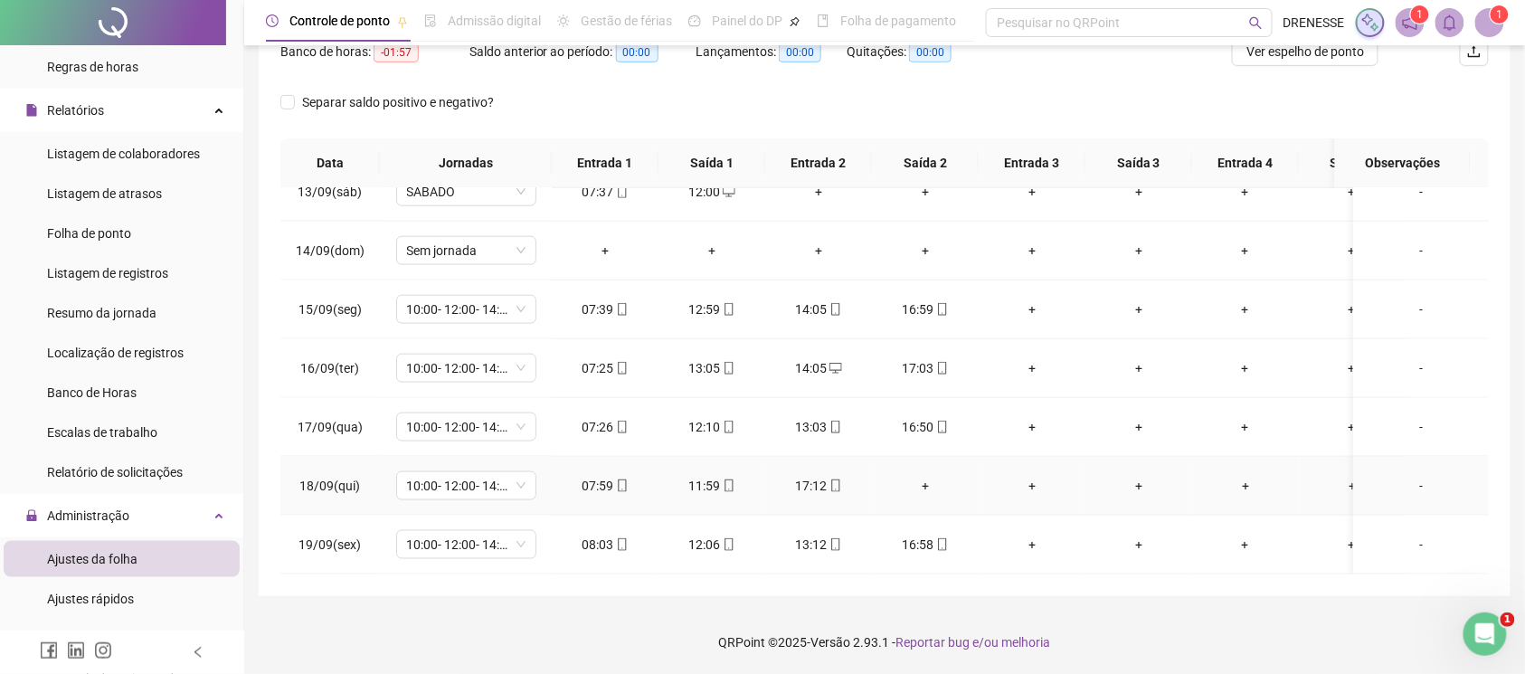
click at [917, 476] on div "+" at bounding box center [925, 486] width 78 height 20
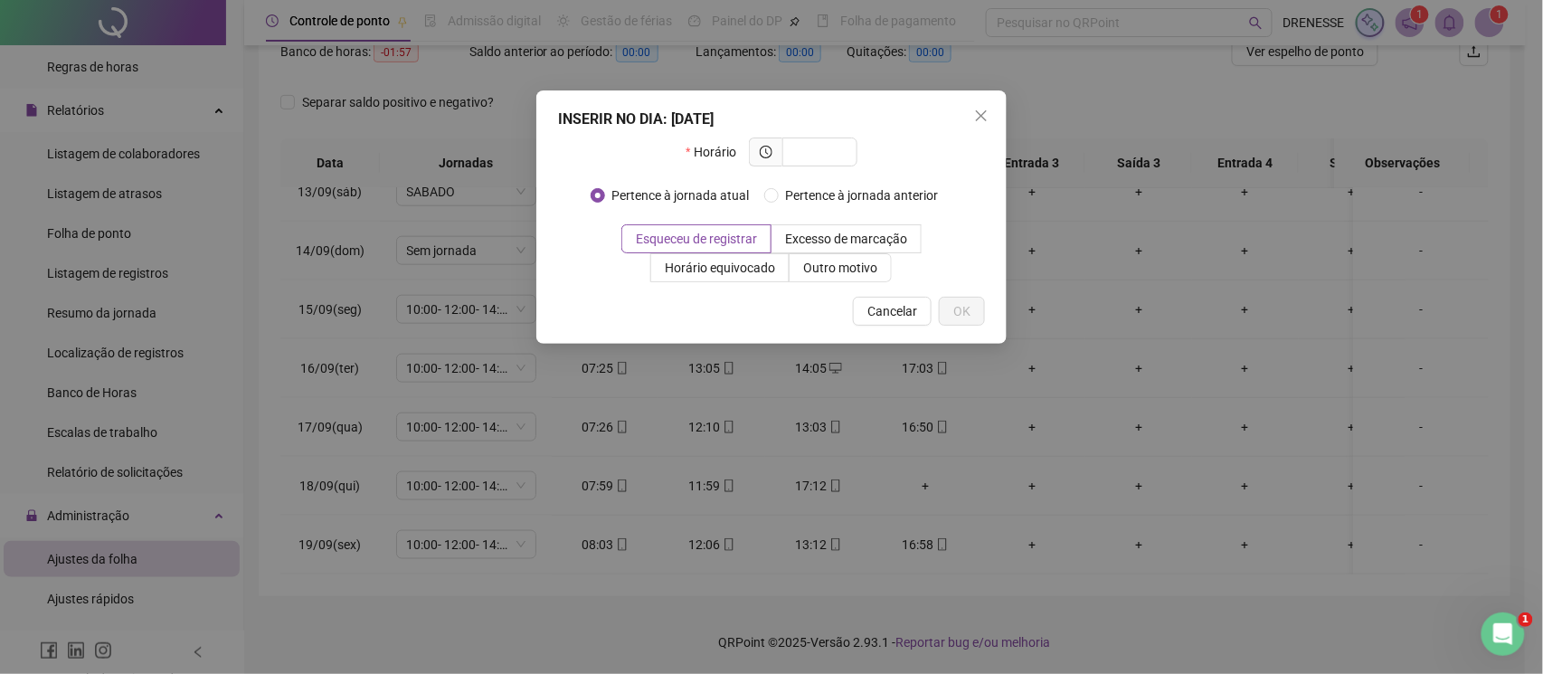
click at [963, 99] on div "INSERIR NO DIA : 18/09/2025 Horário Pertence à jornada atual Pertence à jornada…" at bounding box center [771, 216] width 470 height 253
click at [979, 123] on button "Close" at bounding box center [981, 115] width 29 height 29
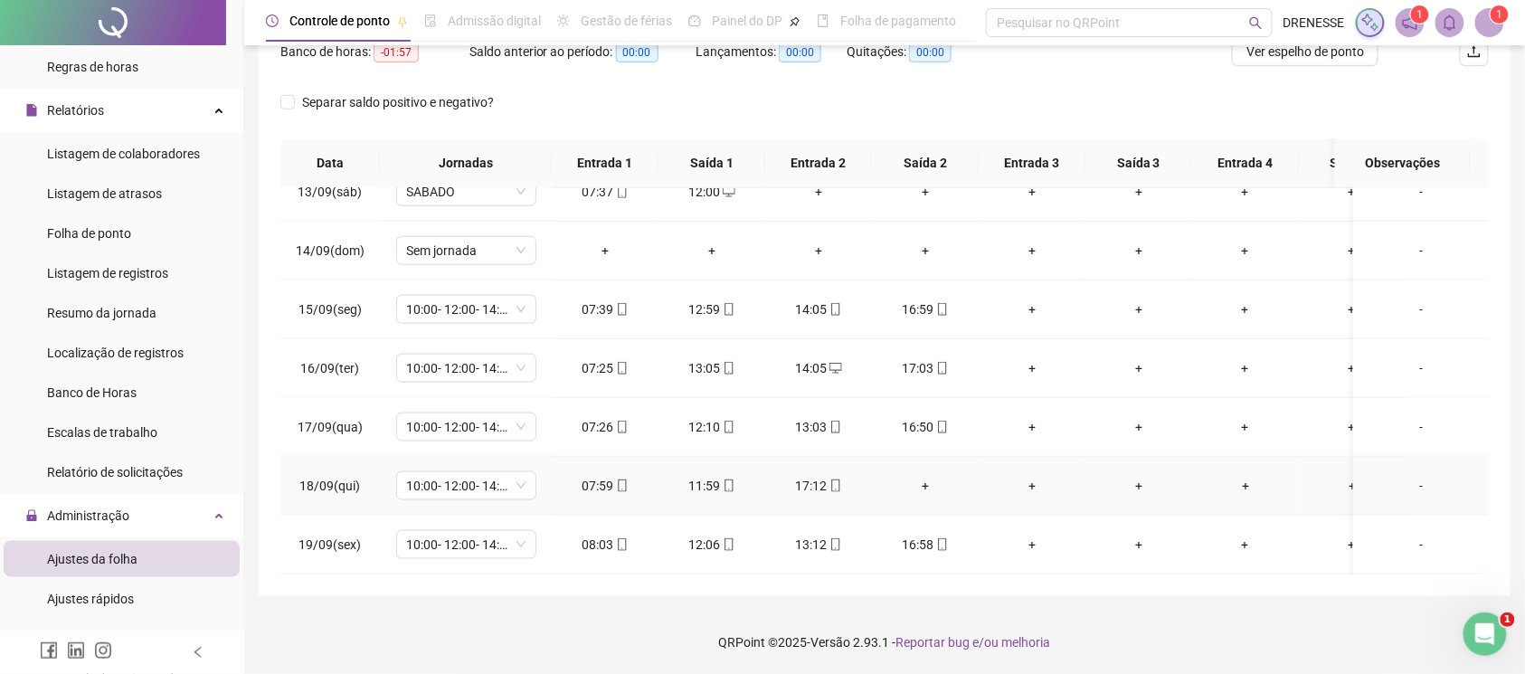
click at [927, 476] on div "+" at bounding box center [925, 486] width 78 height 20
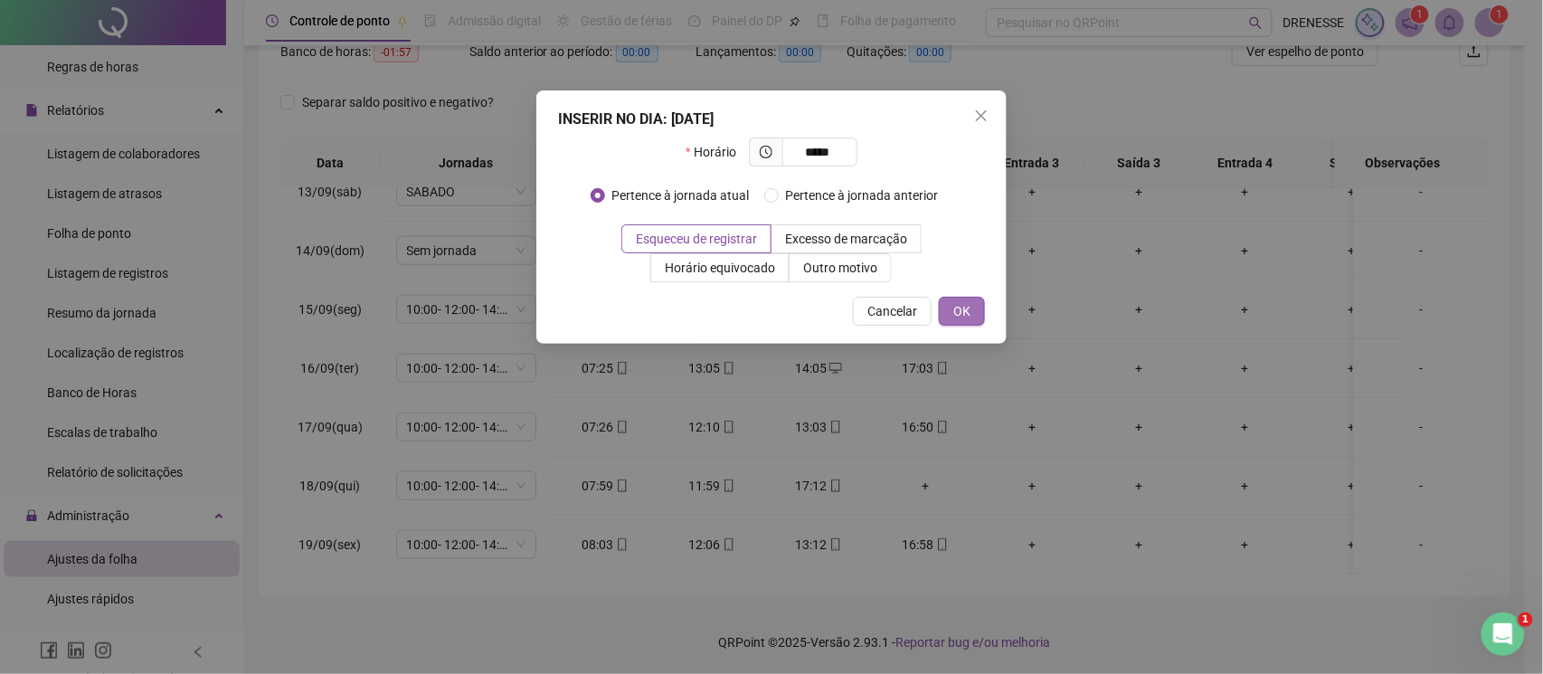
type input "*****"
click at [950, 304] on button "OK" at bounding box center [962, 311] width 46 height 29
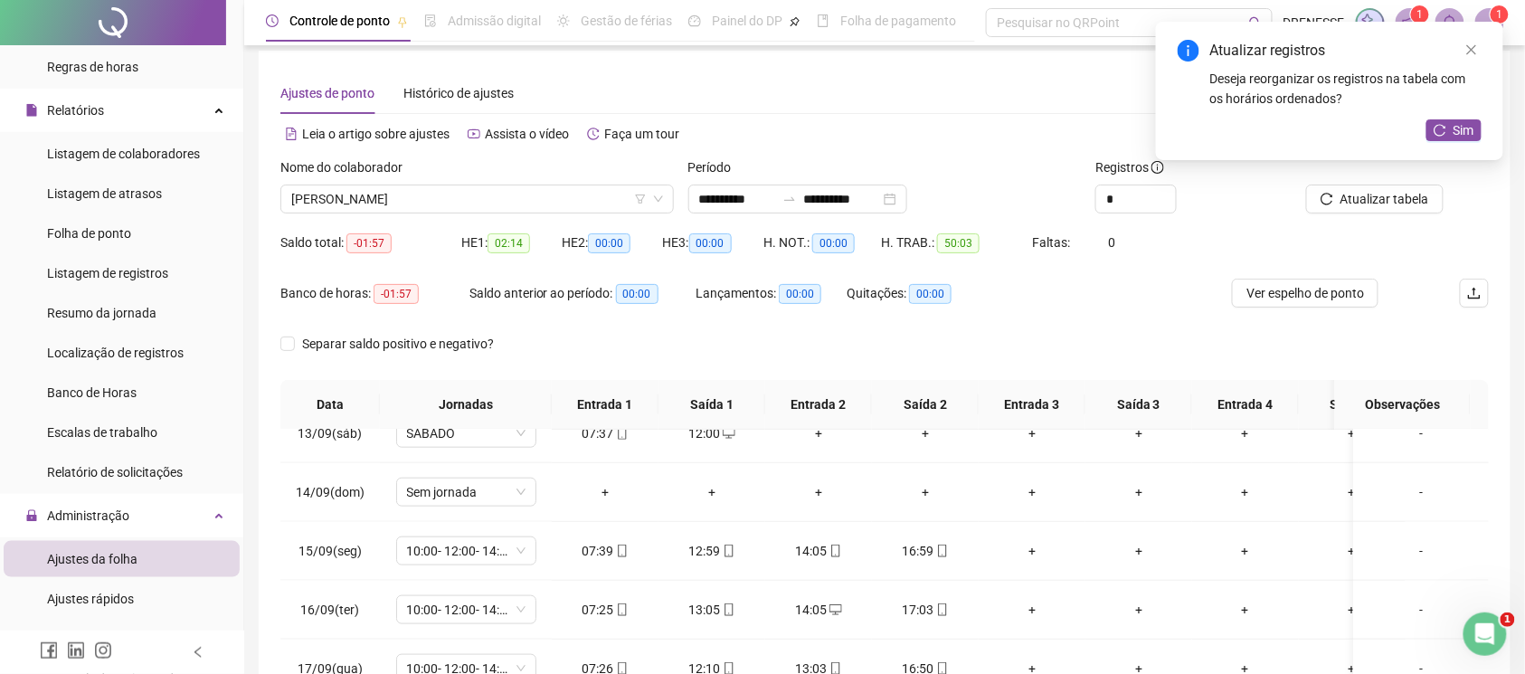
scroll to position [0, 0]
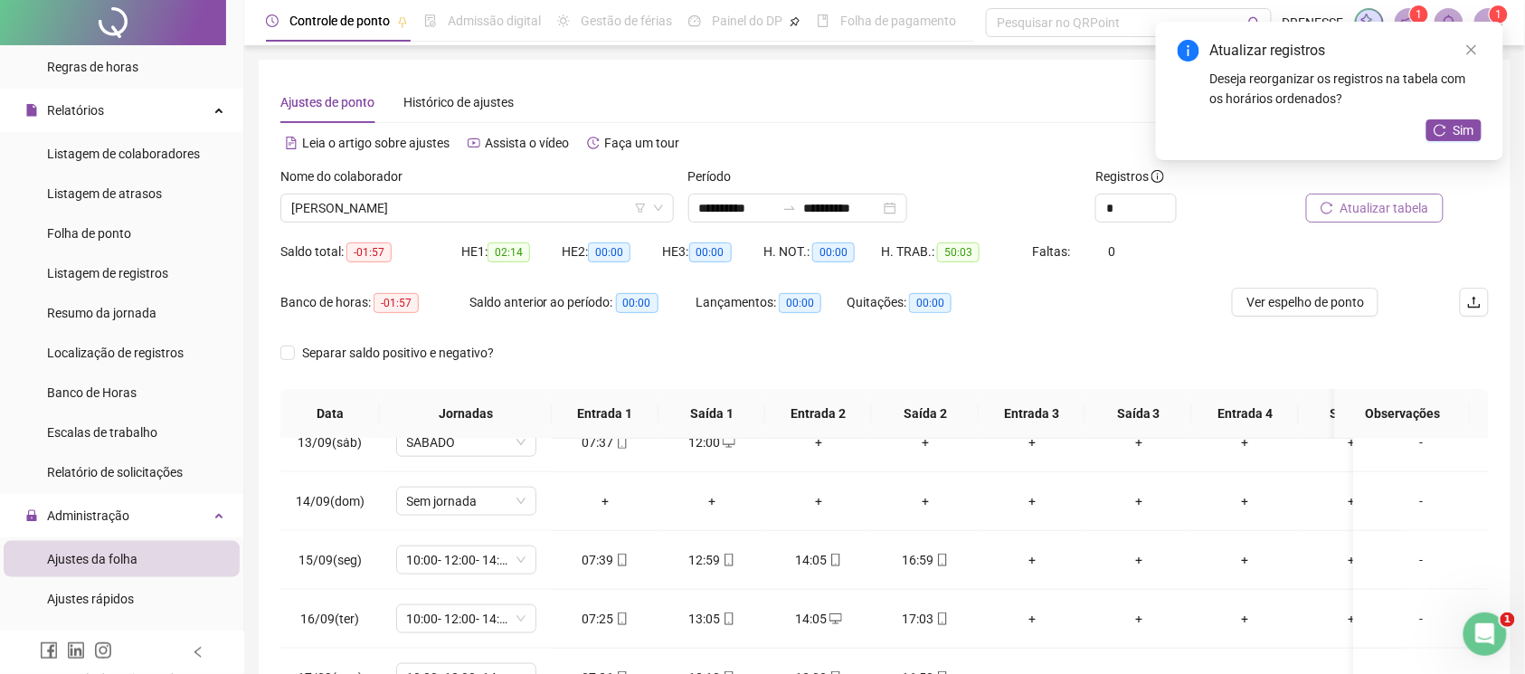
click at [1390, 214] on span "Atualizar tabela" at bounding box center [1385, 208] width 89 height 20
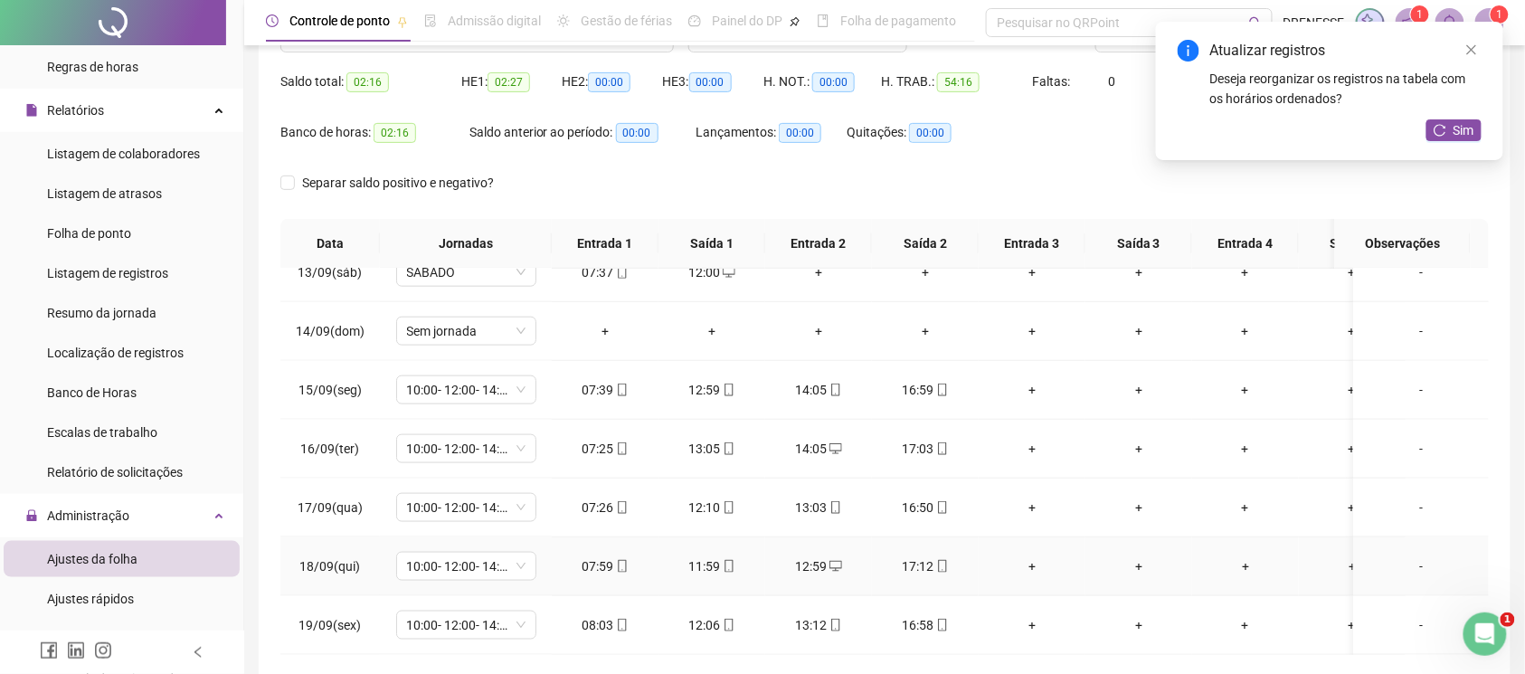
scroll to position [251, 0]
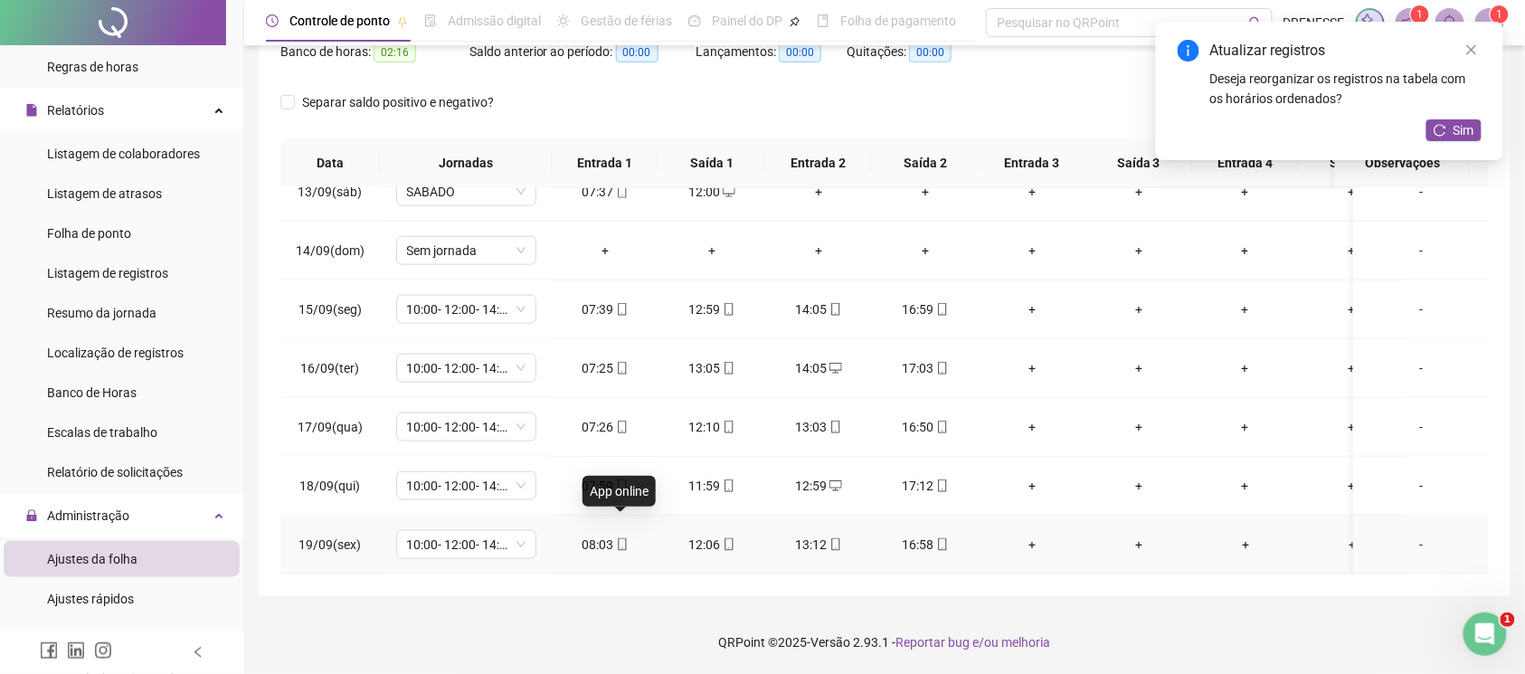
click at [622, 538] on icon "mobile" at bounding box center [622, 544] width 13 height 13
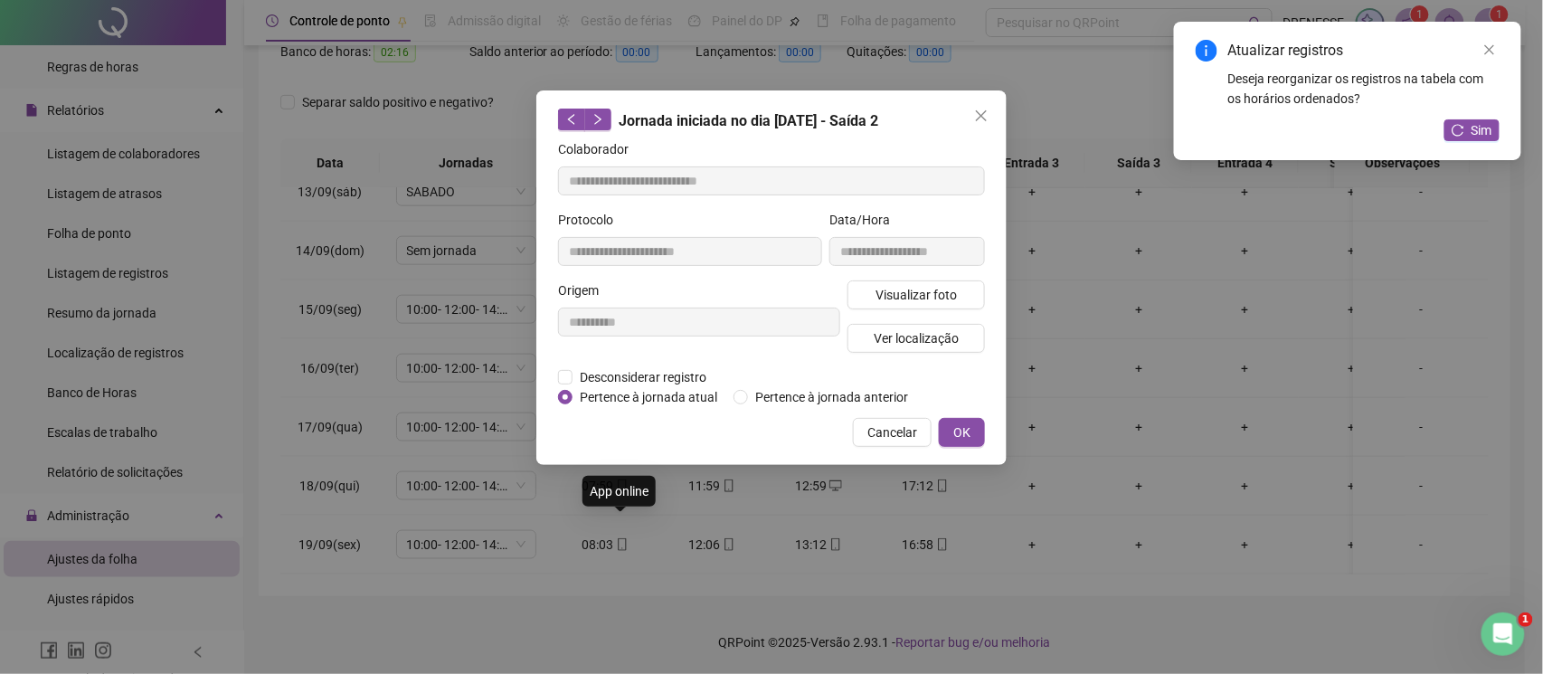
type input "**********"
click at [959, 301] on button "Visualizar foto" at bounding box center [916, 294] width 137 height 29
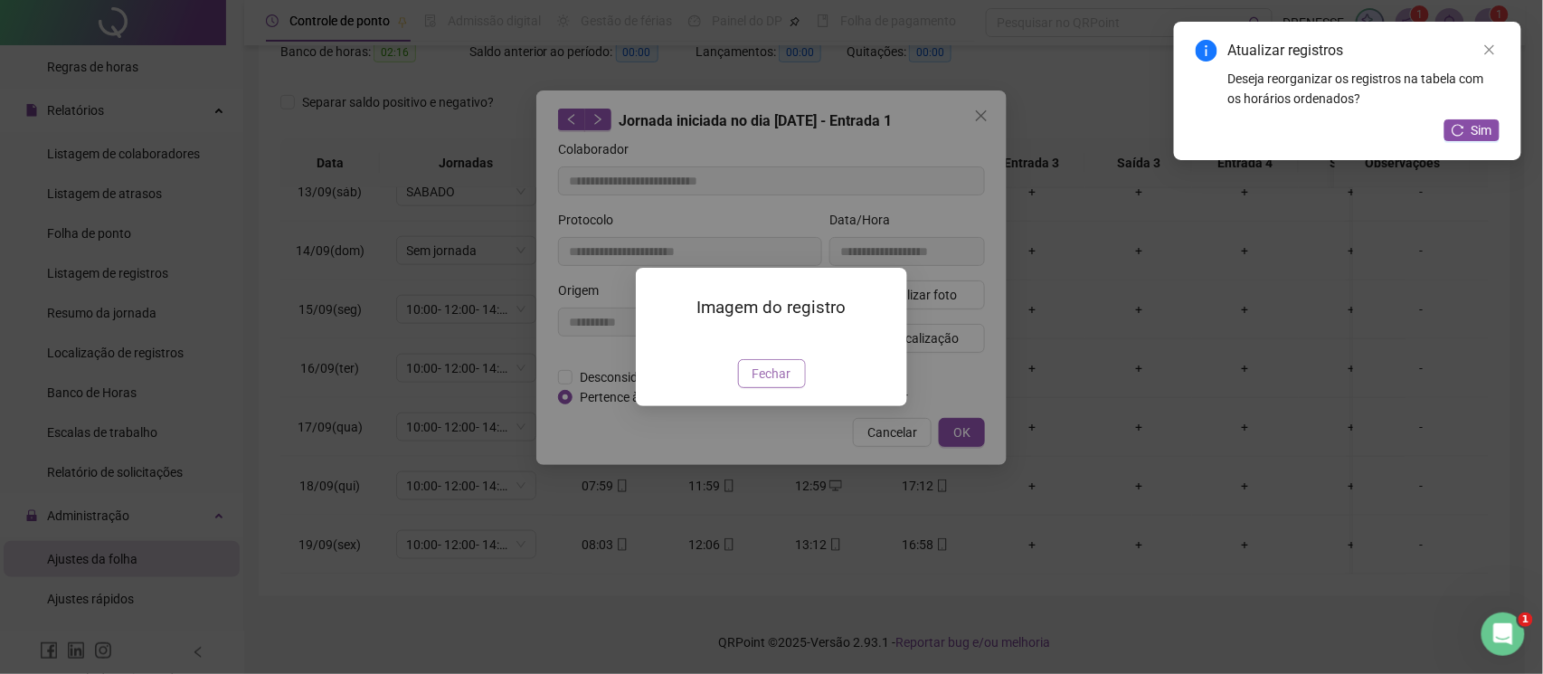
click at [761, 384] on span "Fechar" at bounding box center [772, 374] width 39 height 20
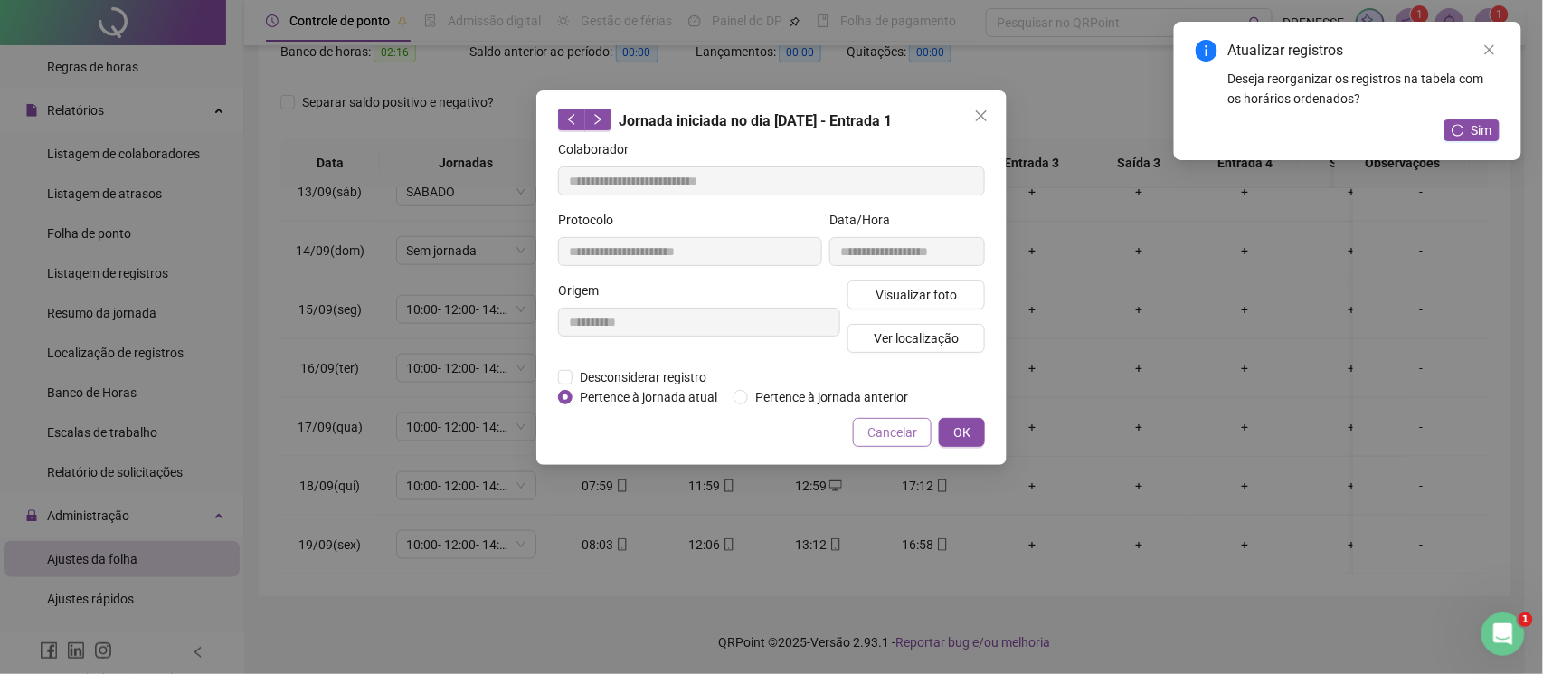
click at [903, 423] on span "Cancelar" at bounding box center [892, 432] width 50 height 20
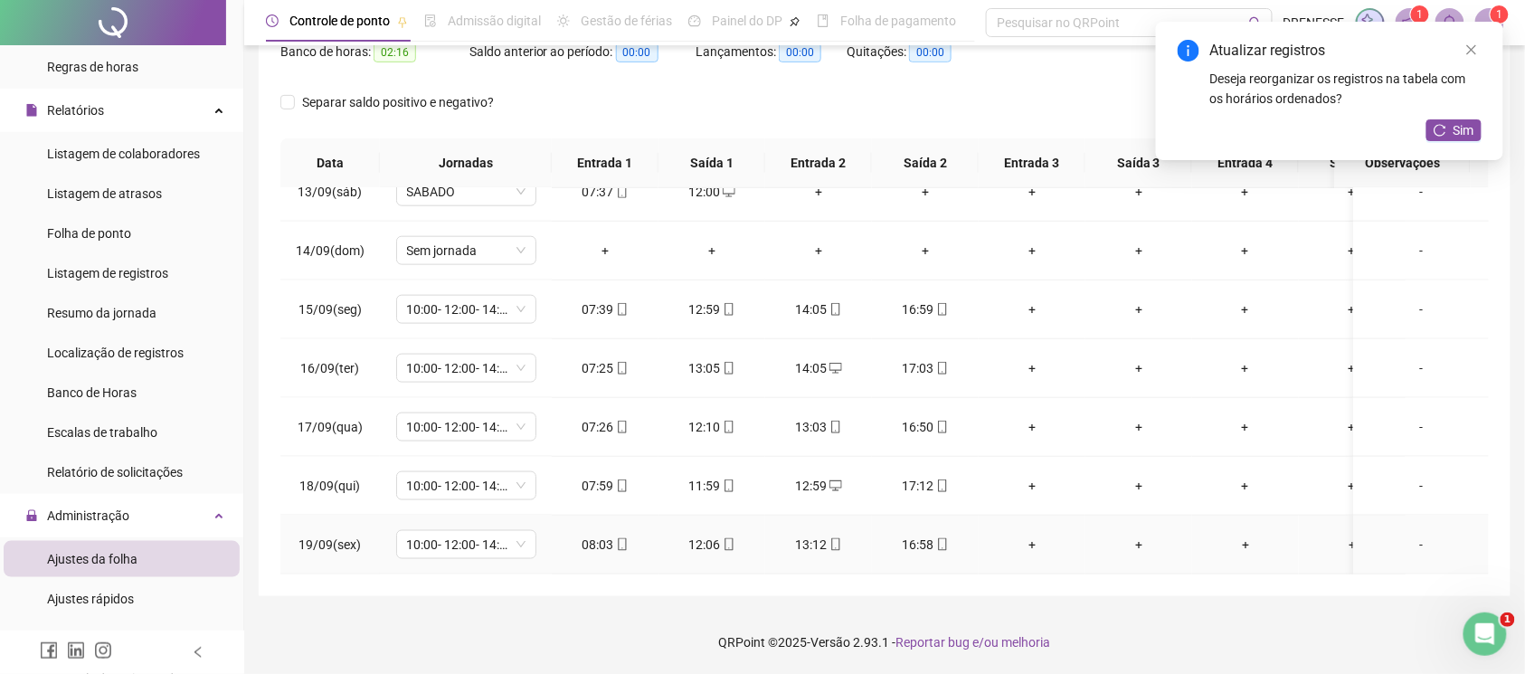
click at [945, 538] on icon "mobile" at bounding box center [942, 544] width 13 height 13
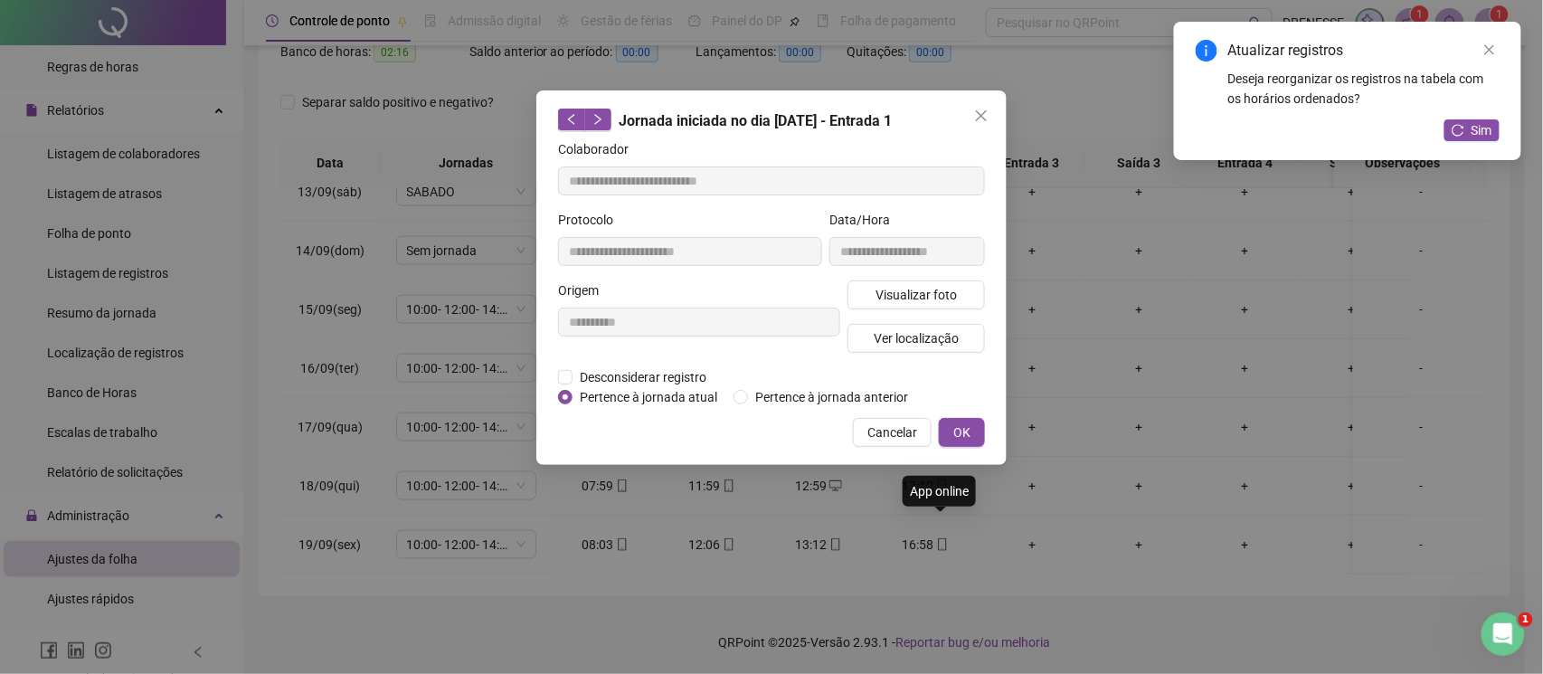
type input "**********"
click at [905, 287] on span "Visualizar foto" at bounding box center [916, 295] width 81 height 20
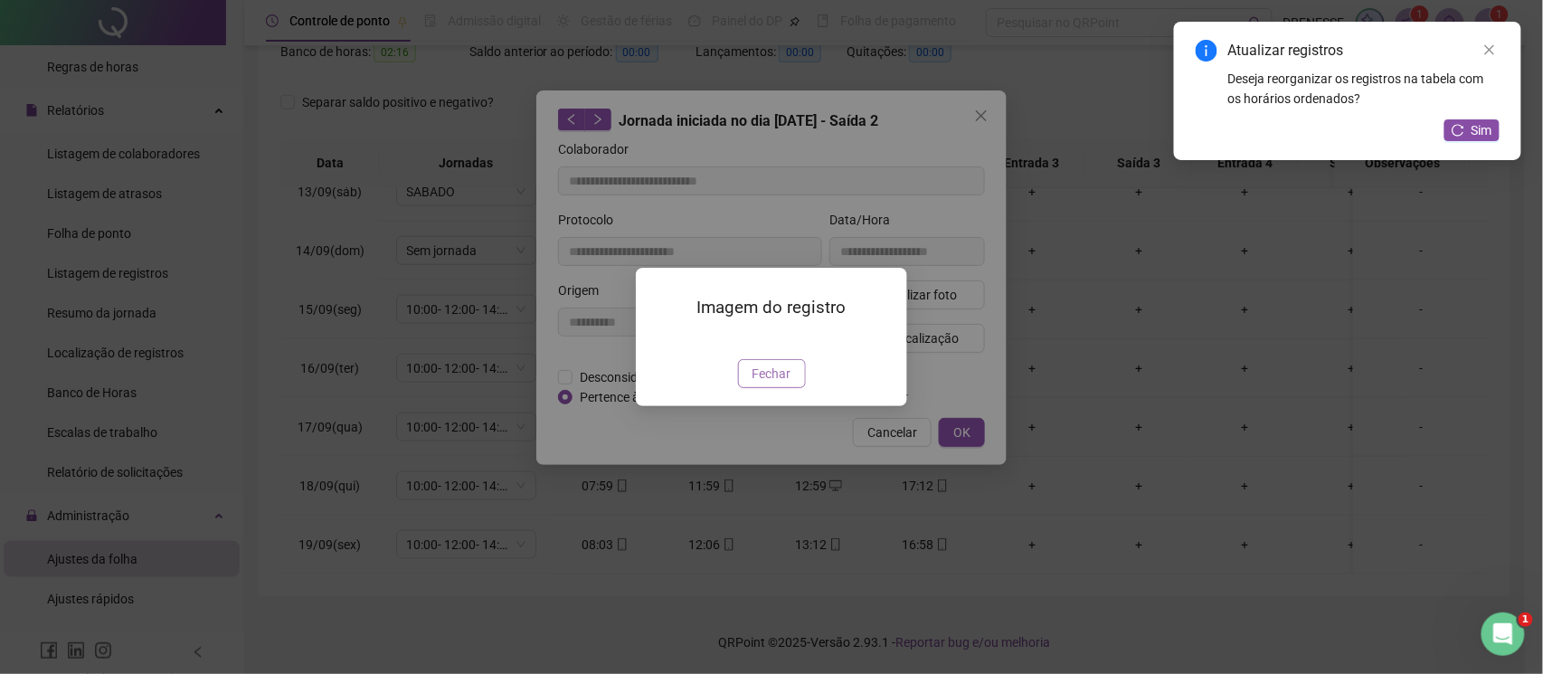
click at [772, 384] on span "Fechar" at bounding box center [772, 374] width 39 height 20
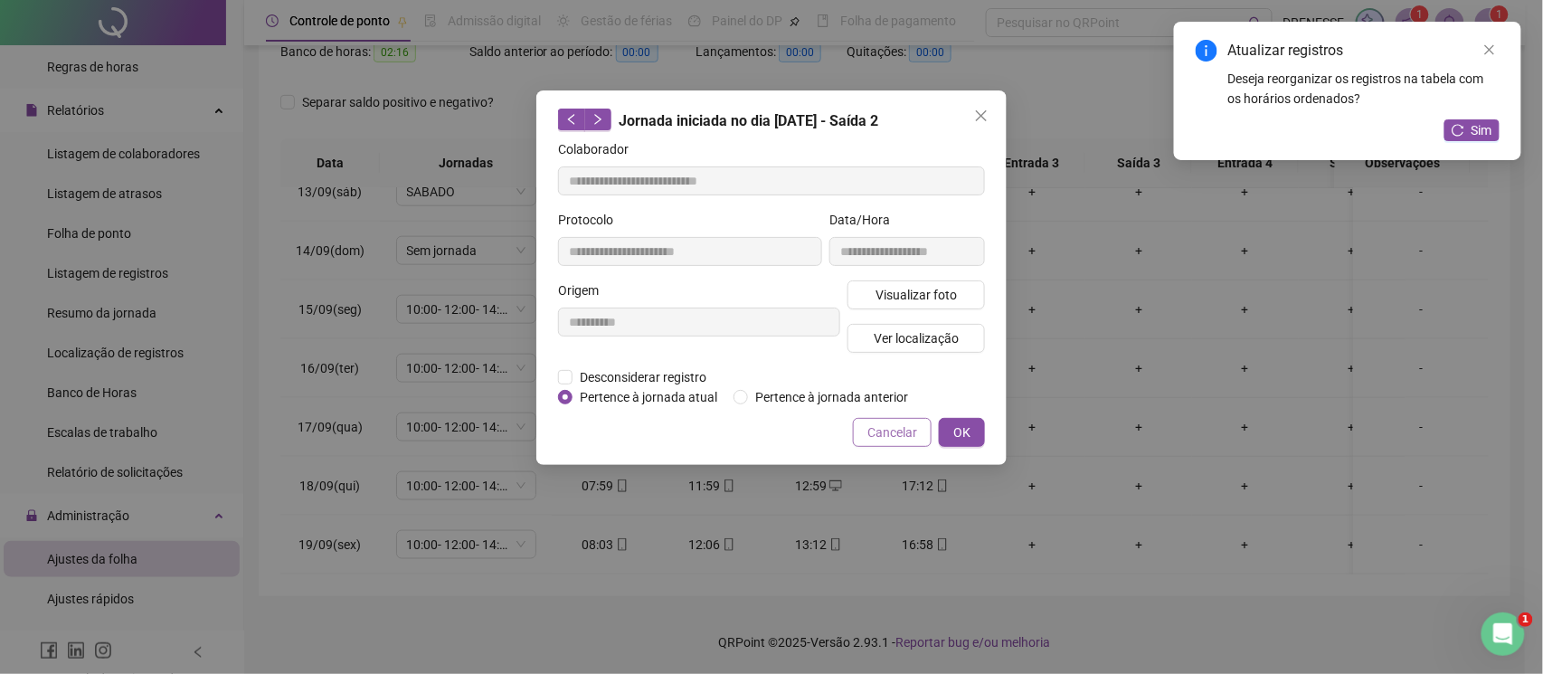
click at [903, 436] on span "Cancelar" at bounding box center [892, 432] width 50 height 20
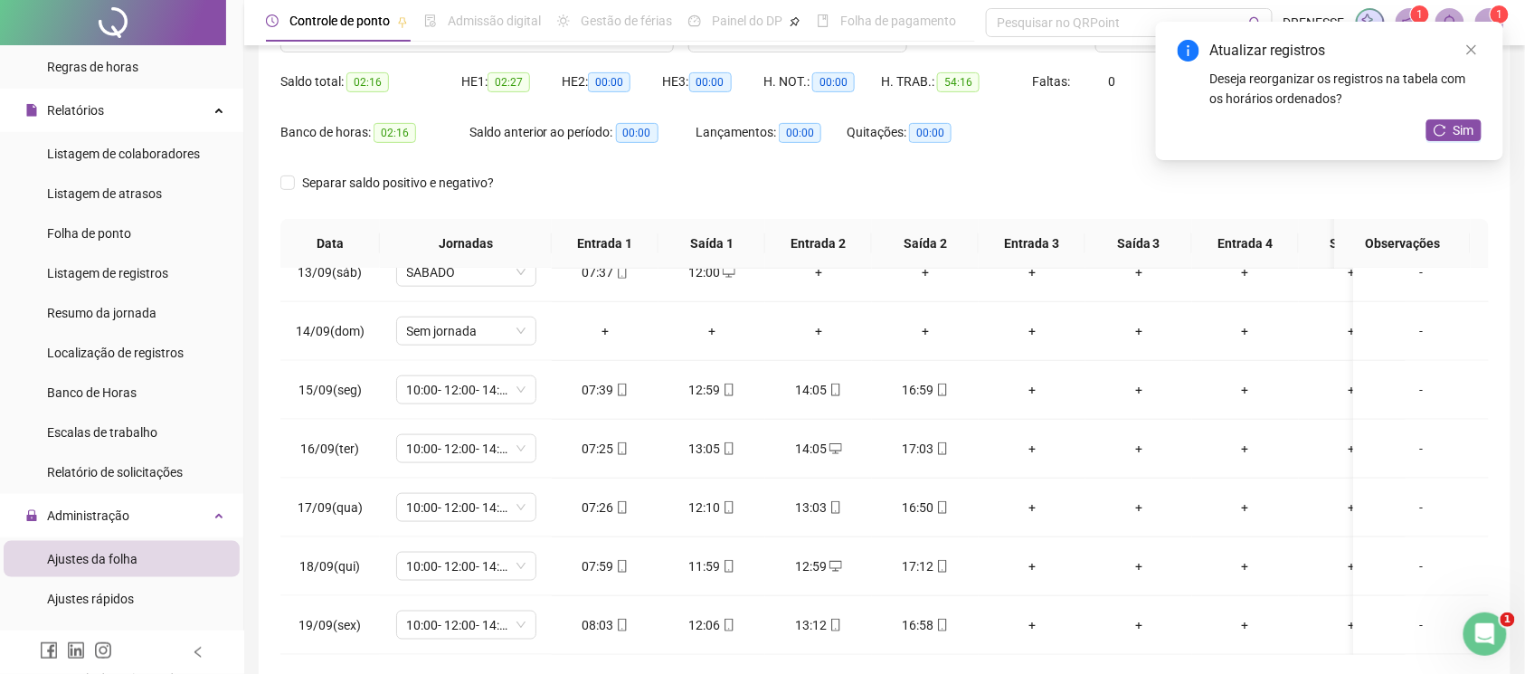
scroll to position [90, 0]
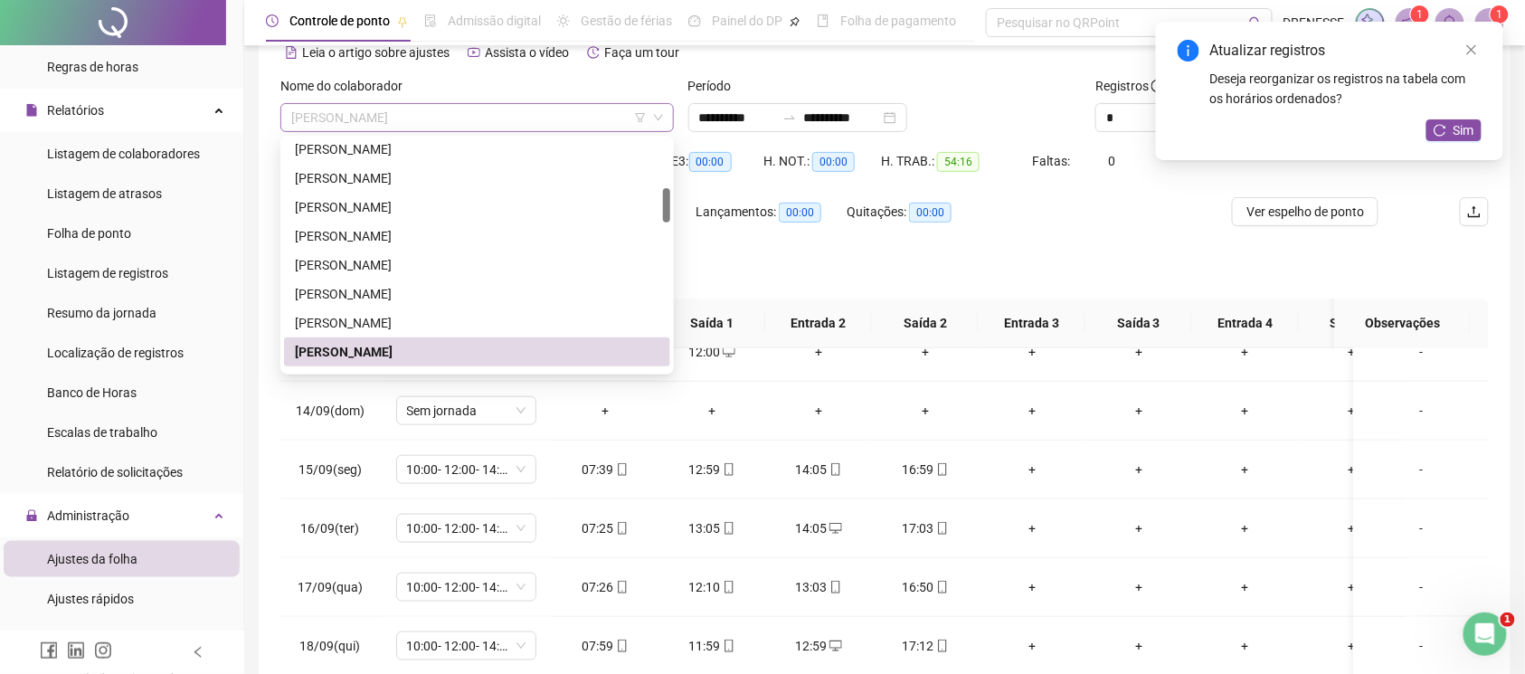
click at [382, 123] on span "[PERSON_NAME]" at bounding box center [477, 117] width 372 height 27
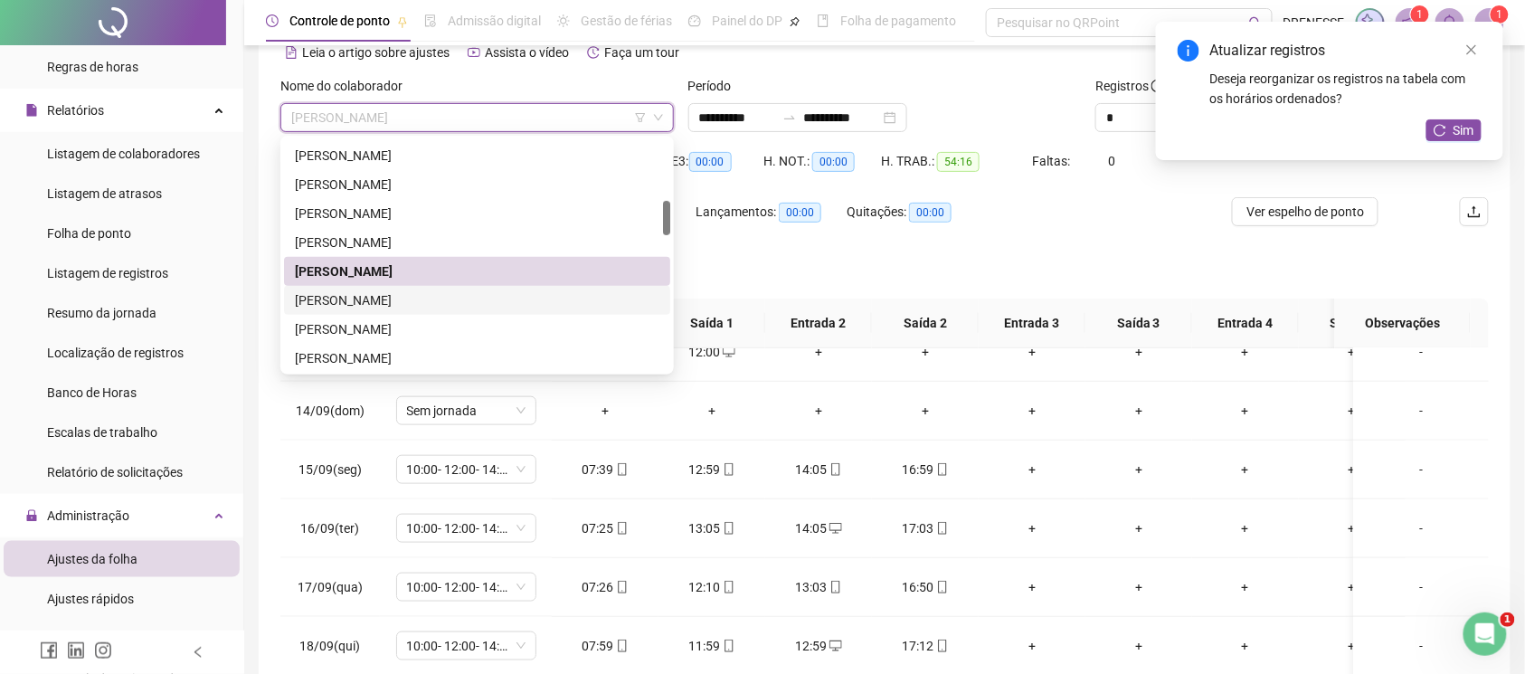
click at [374, 293] on div "[PERSON_NAME]" at bounding box center [477, 300] width 365 height 20
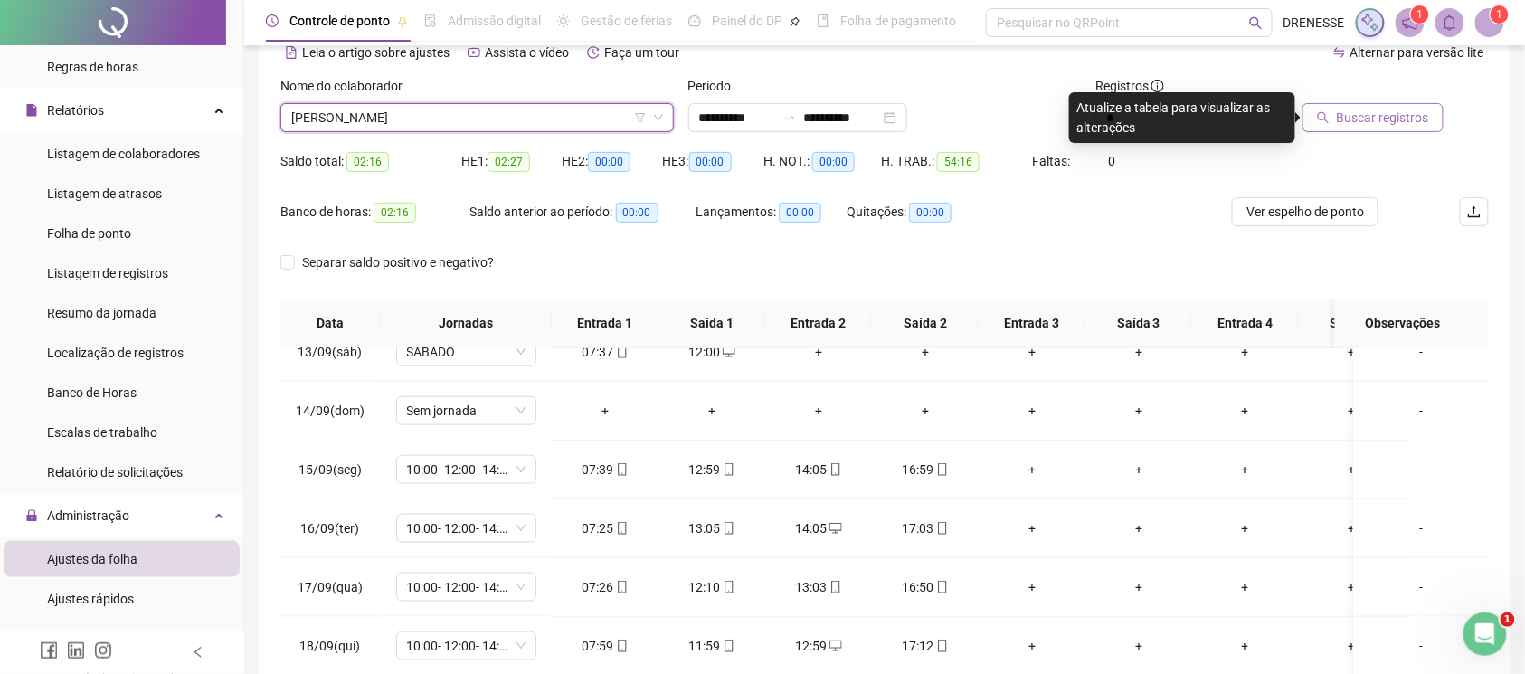
click at [1313, 127] on button "Buscar registros" at bounding box center [1373, 117] width 141 height 29
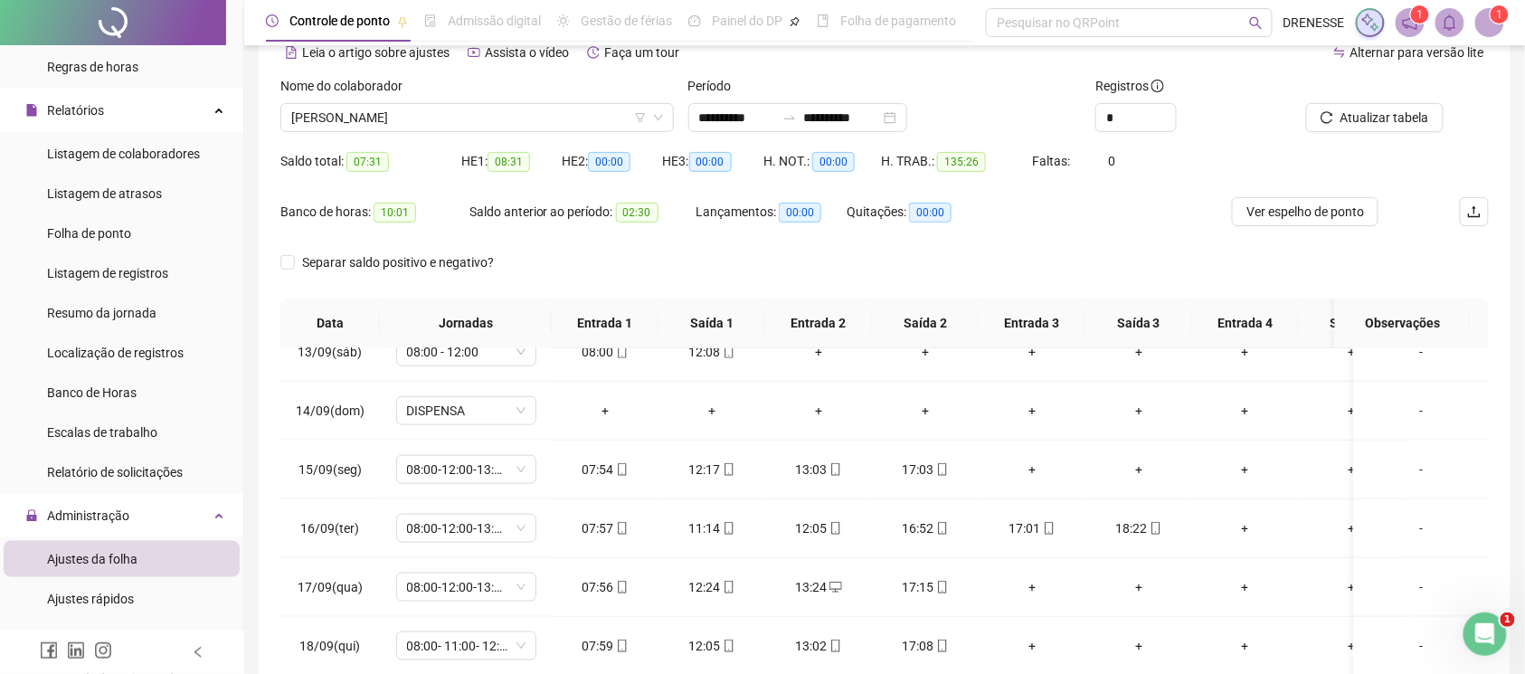
scroll to position [251, 0]
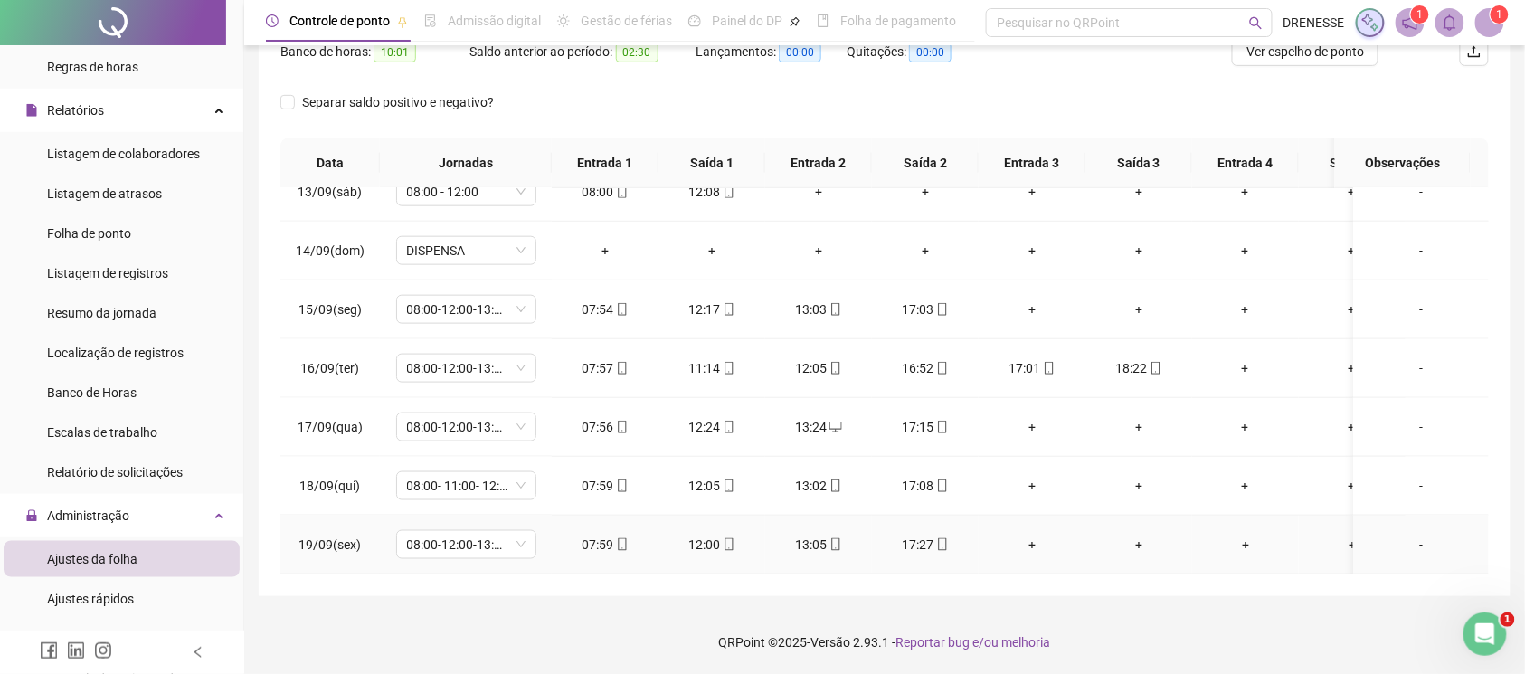
click at [627, 538] on icon "mobile" at bounding box center [622, 544] width 13 height 13
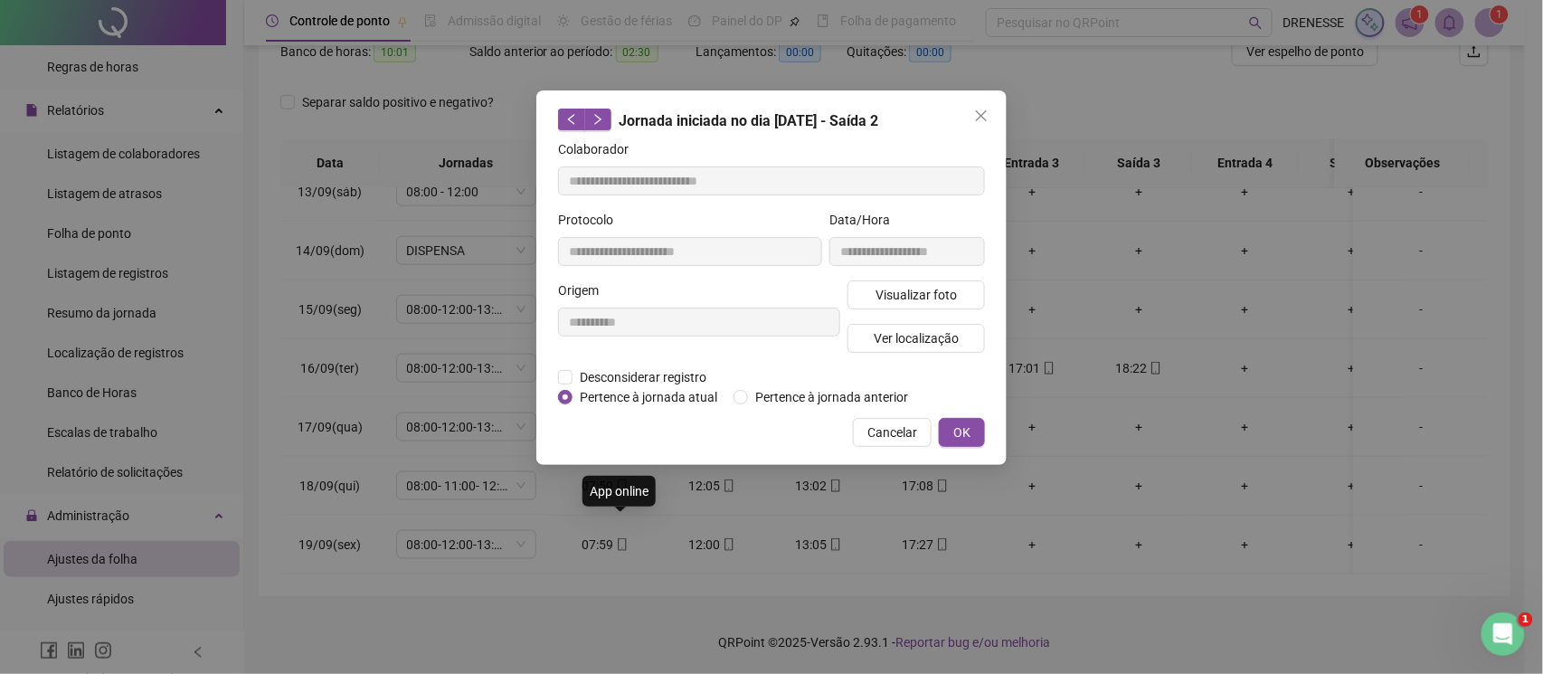
type input "**********"
click at [888, 298] on span "Visualizar foto" at bounding box center [916, 295] width 81 height 20
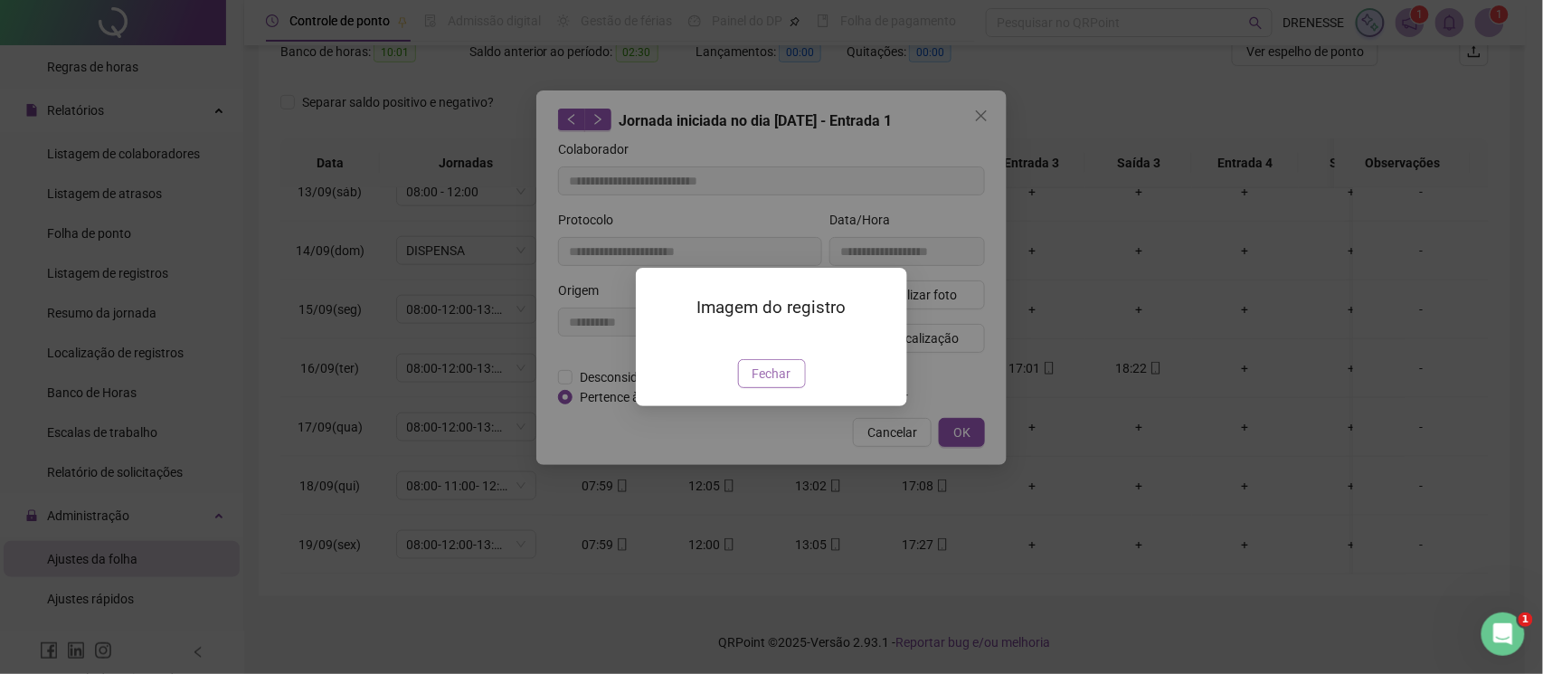
click at [751, 388] on button "Fechar" at bounding box center [772, 373] width 68 height 29
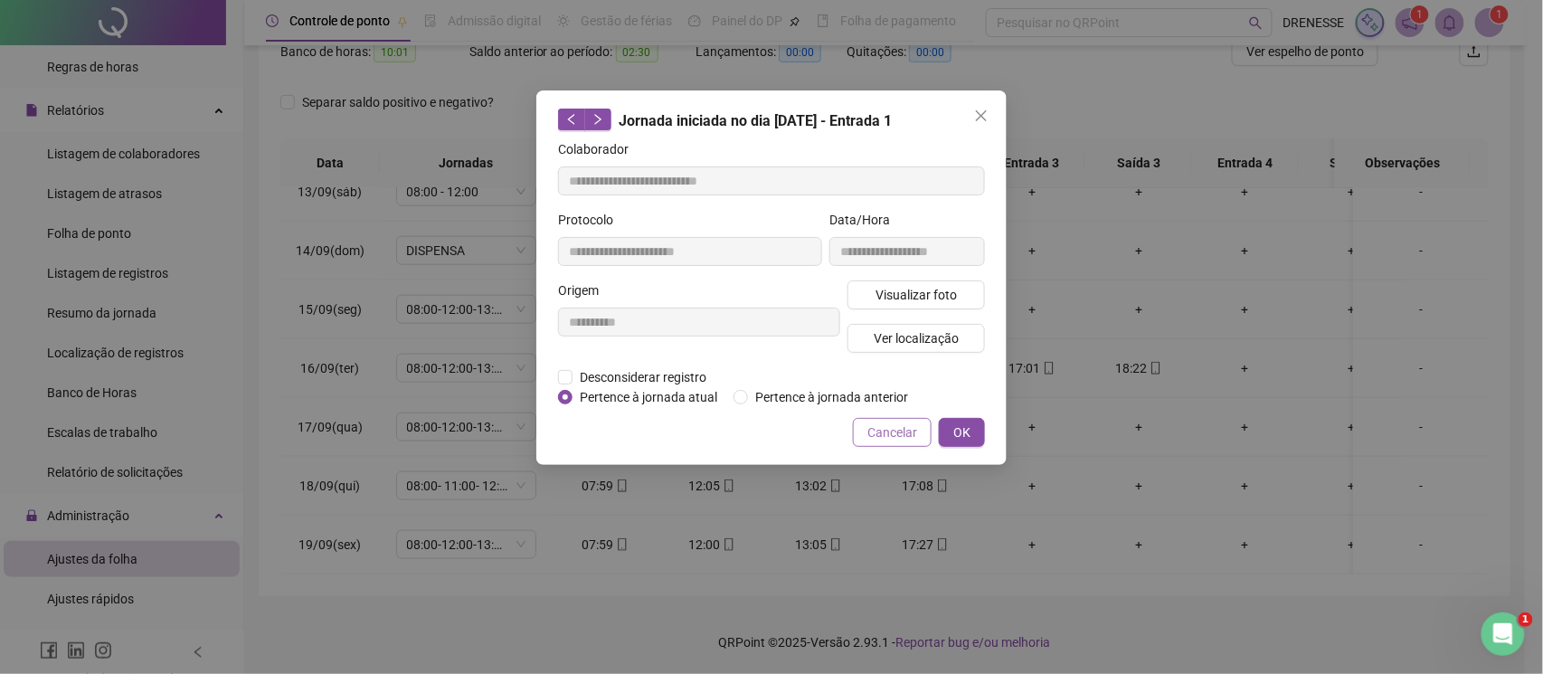
click at [885, 422] on span "Cancelar" at bounding box center [892, 432] width 50 height 20
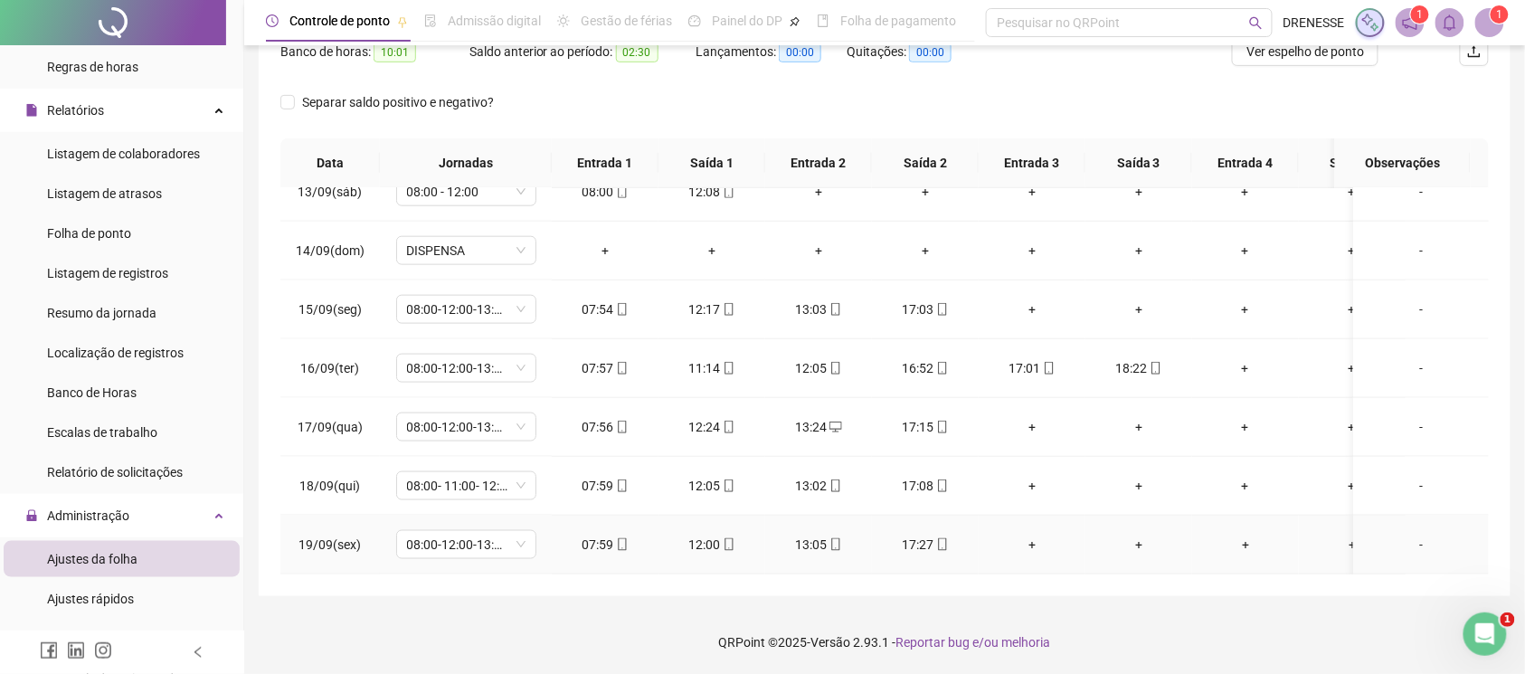
click at [943, 535] on div "17:27" at bounding box center [925, 545] width 78 height 20
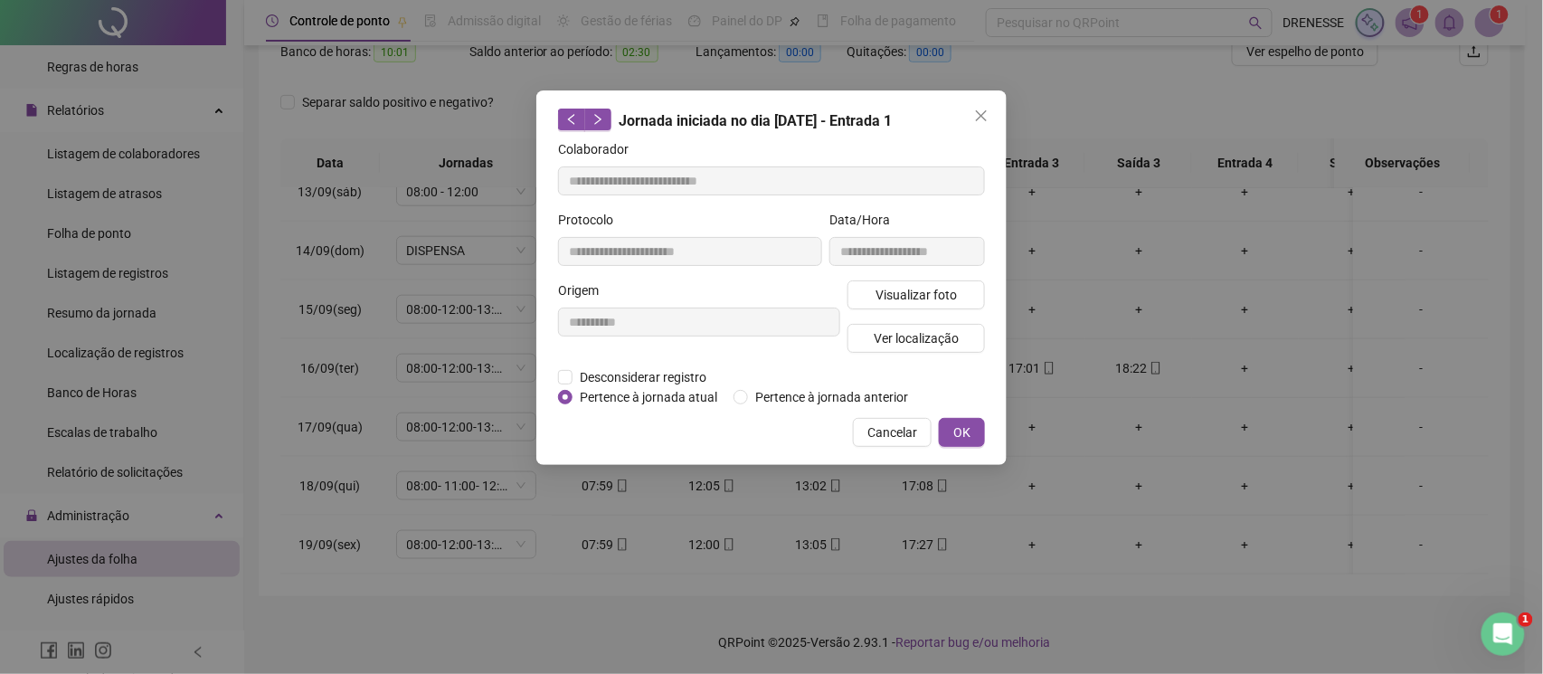
type input "**********"
click at [927, 295] on span "Visualizar foto" at bounding box center [916, 295] width 81 height 20
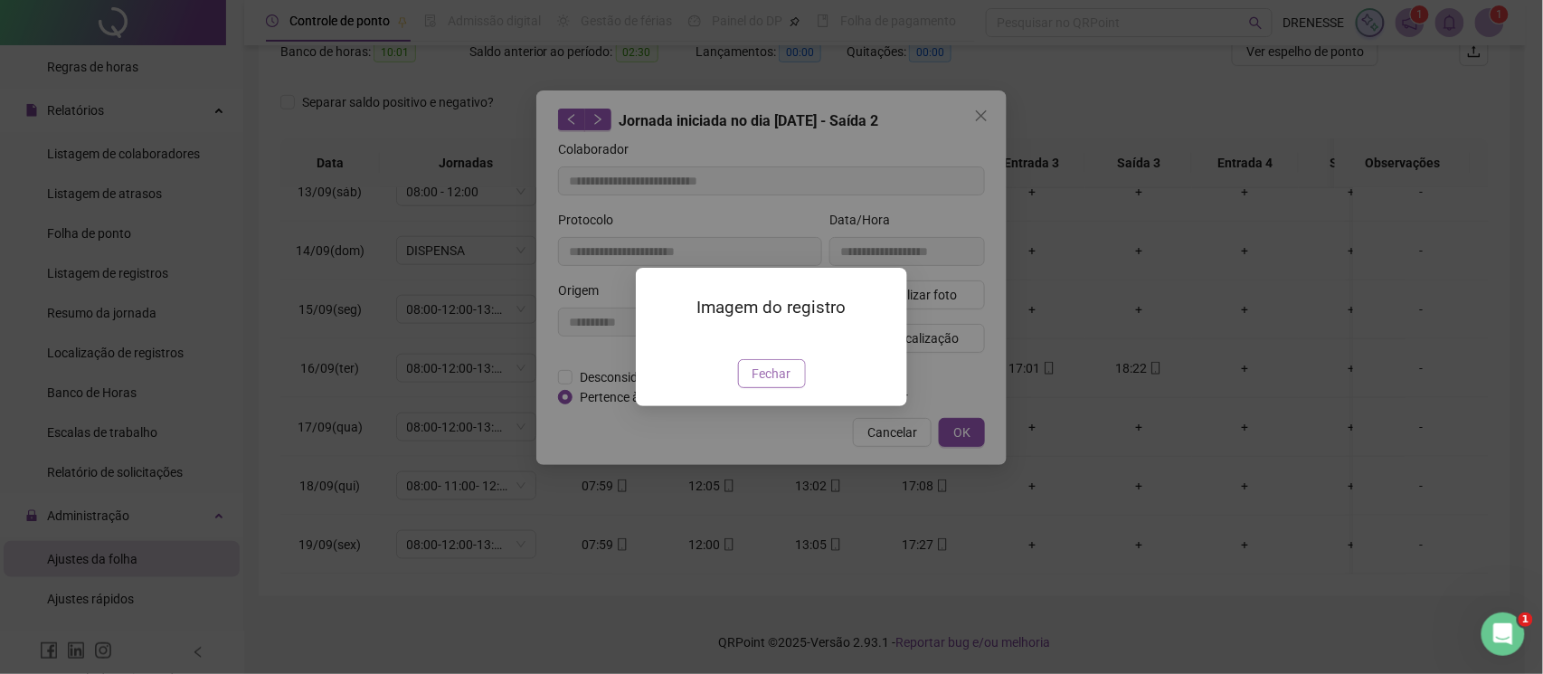
click at [771, 384] on span "Fechar" at bounding box center [772, 374] width 39 height 20
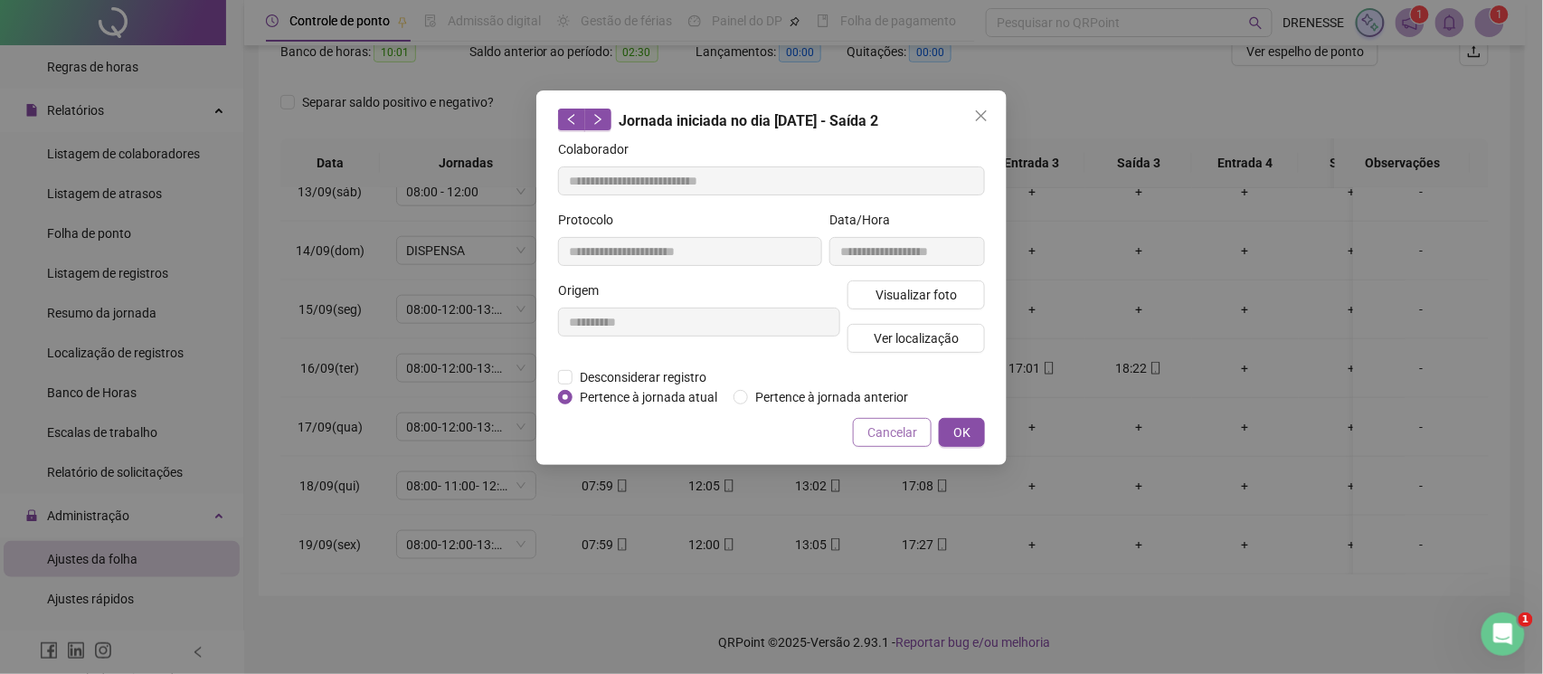
click at [876, 443] on button "Cancelar" at bounding box center [892, 432] width 79 height 29
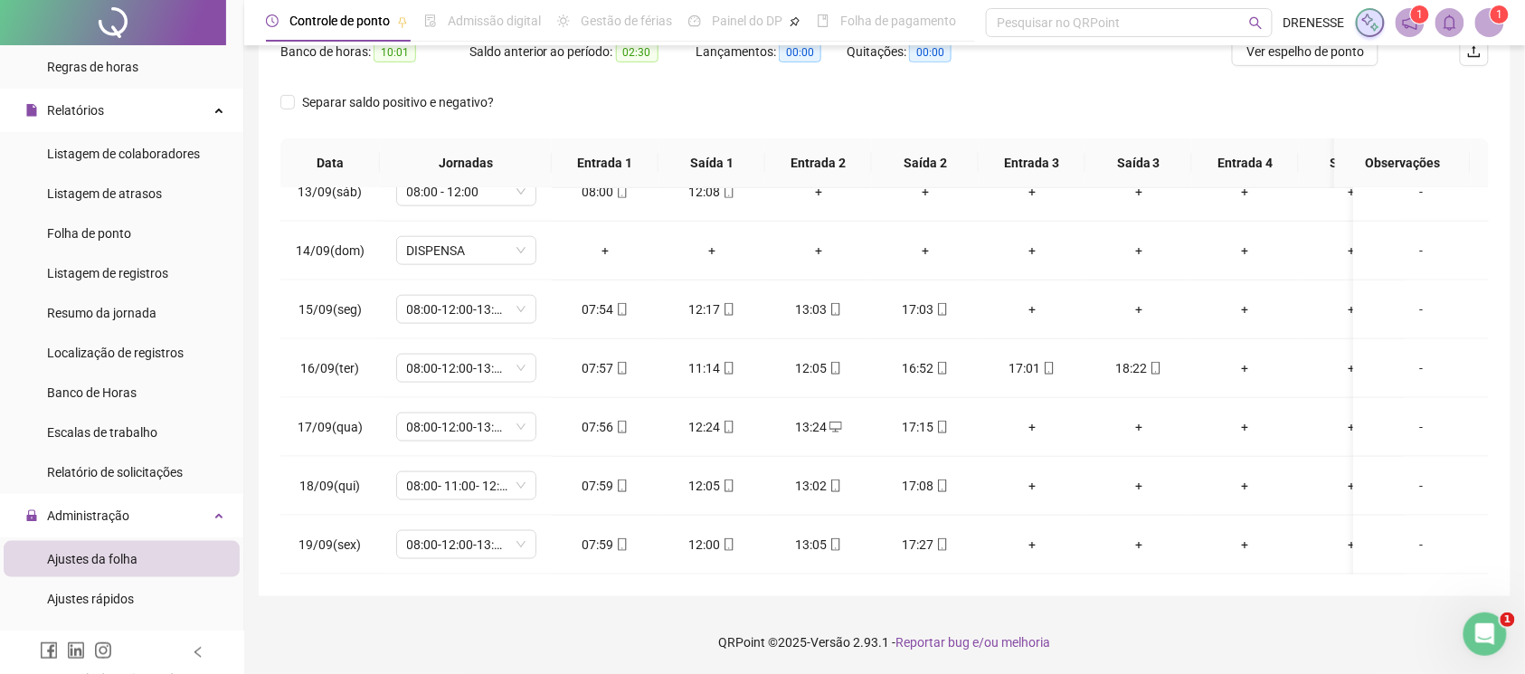
scroll to position [90, 0]
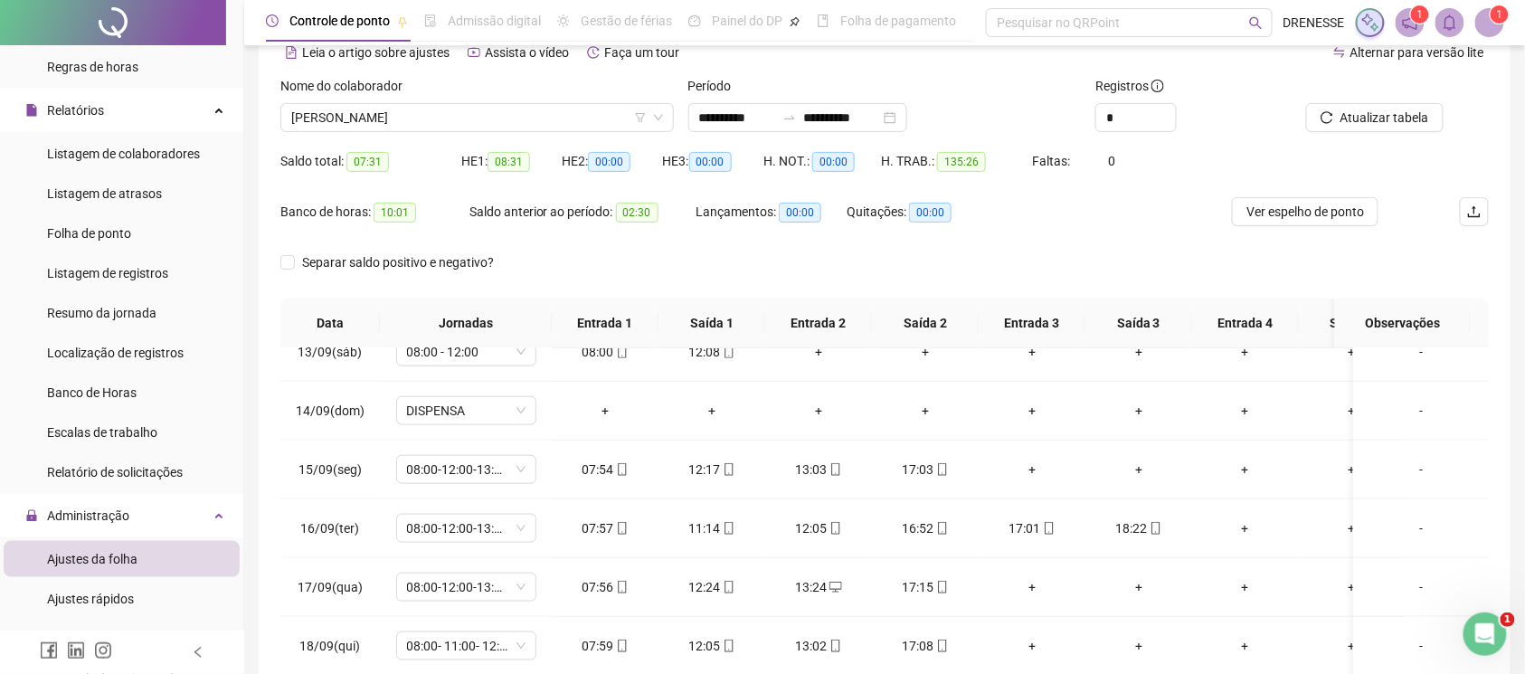
click at [467, 95] on div "Nome do colaborador" at bounding box center [476, 89] width 393 height 27
click at [467, 109] on span "[PERSON_NAME]" at bounding box center [477, 117] width 372 height 27
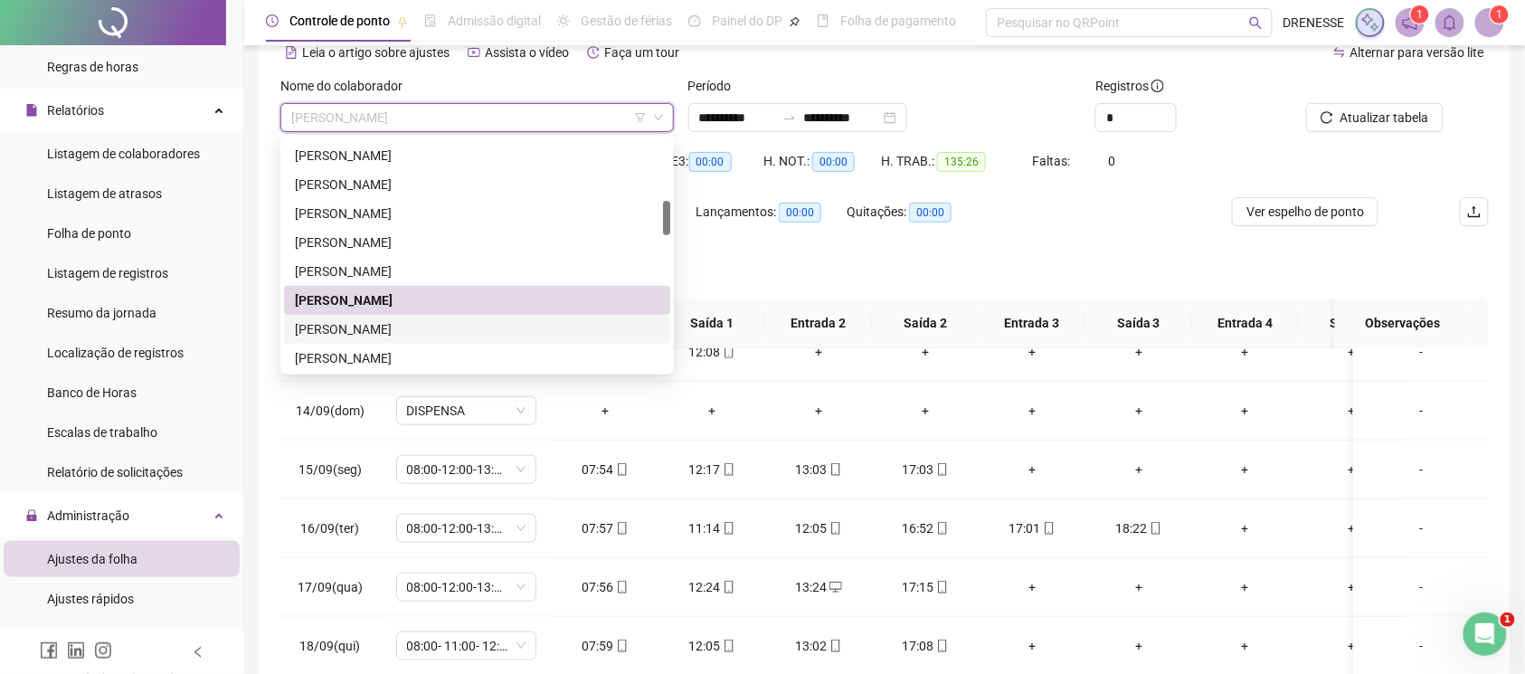
click at [450, 337] on div "[PERSON_NAME]" at bounding box center [477, 329] width 365 height 20
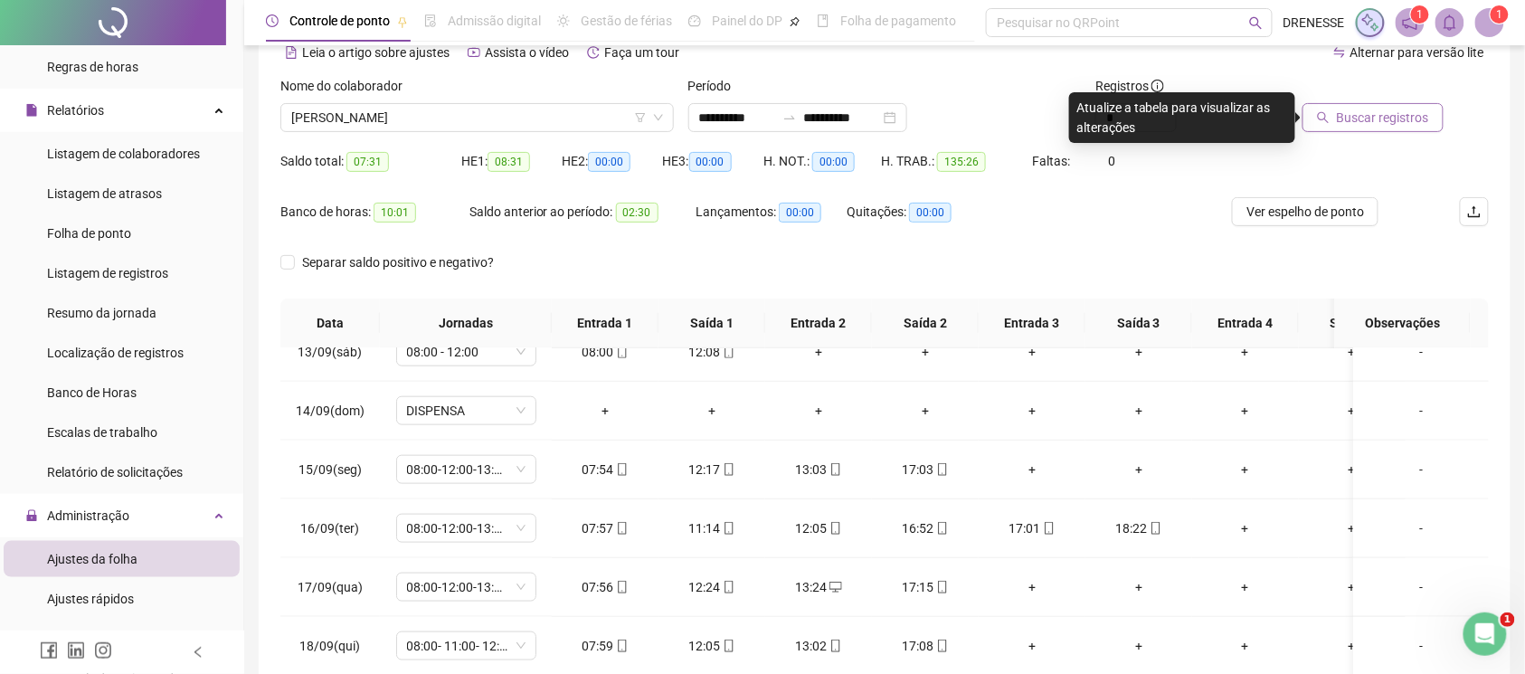
click at [1350, 123] on span "Buscar registros" at bounding box center [1383, 118] width 92 height 20
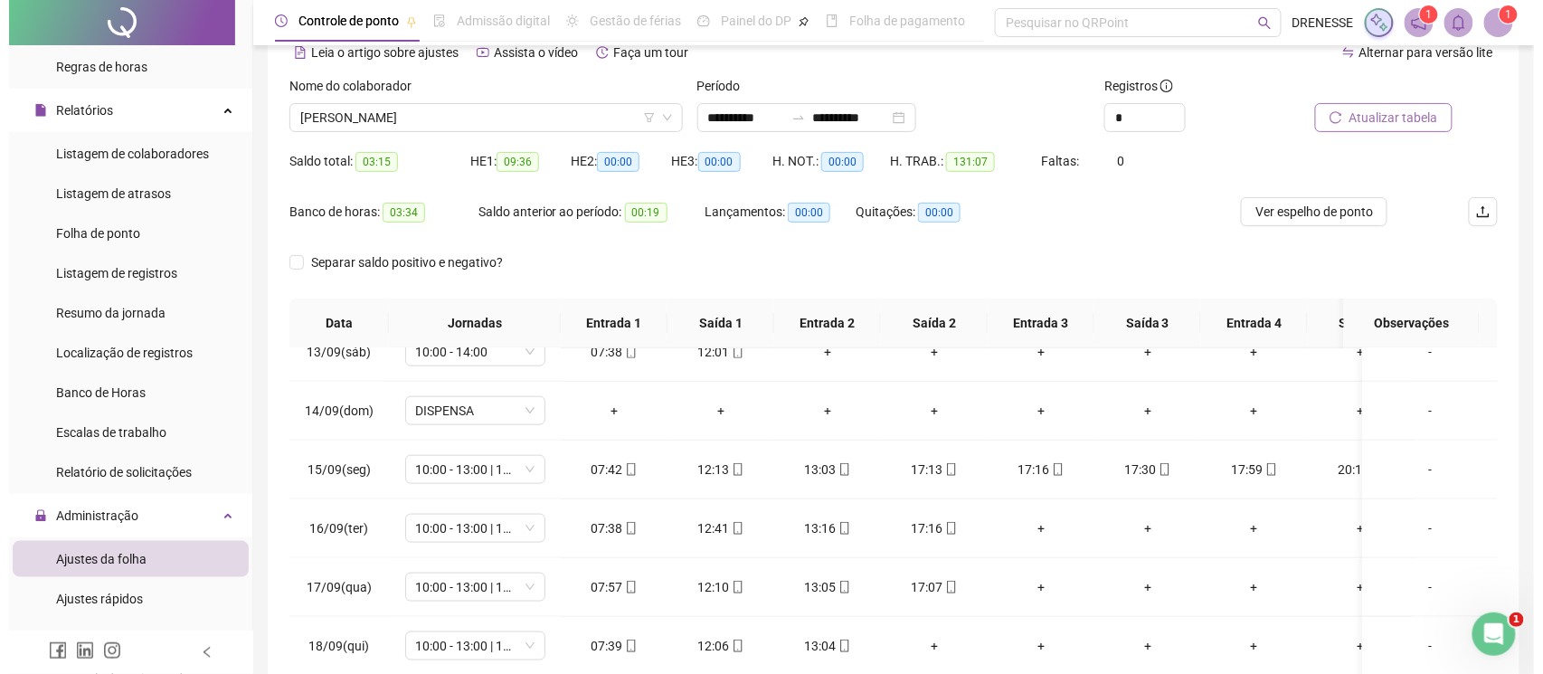
scroll to position [251, 0]
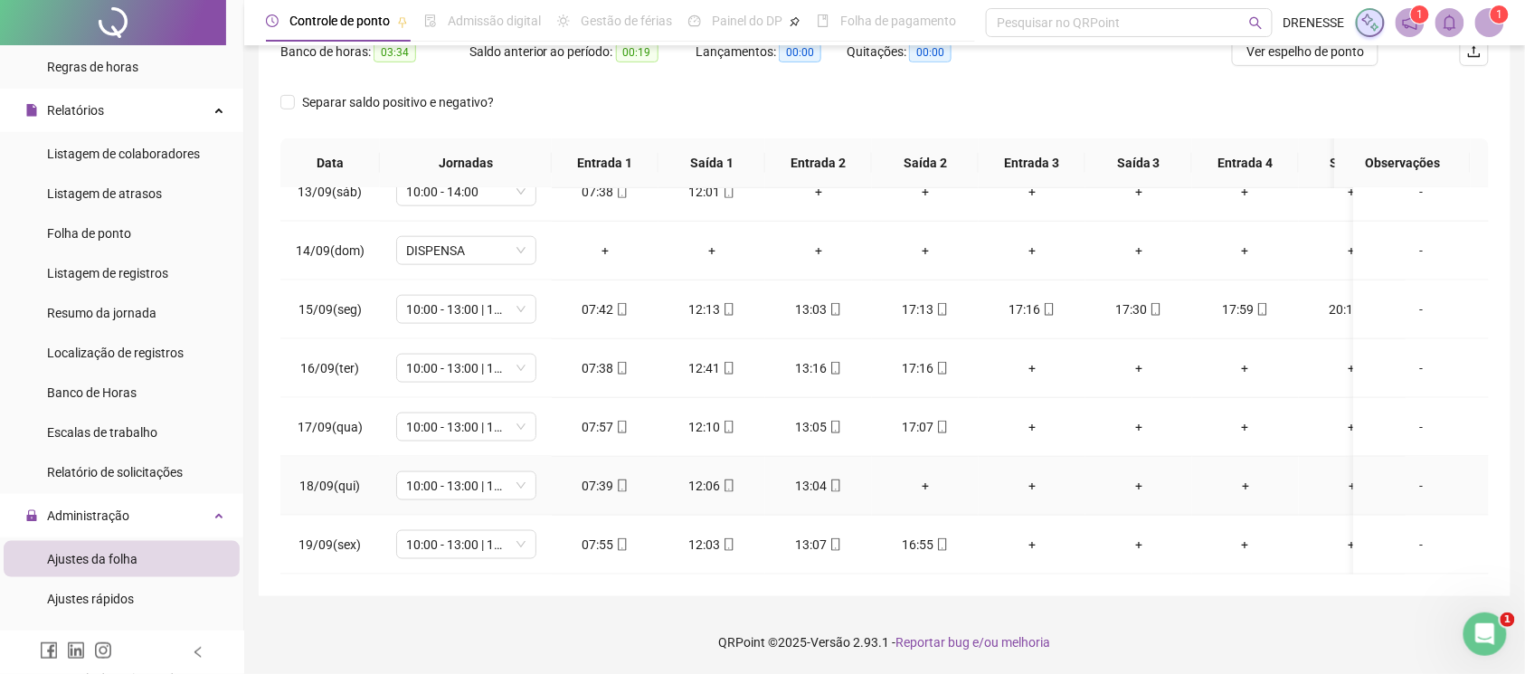
click at [924, 457] on td "+" at bounding box center [925, 486] width 107 height 59
click at [921, 476] on div "+" at bounding box center [925, 486] width 78 height 20
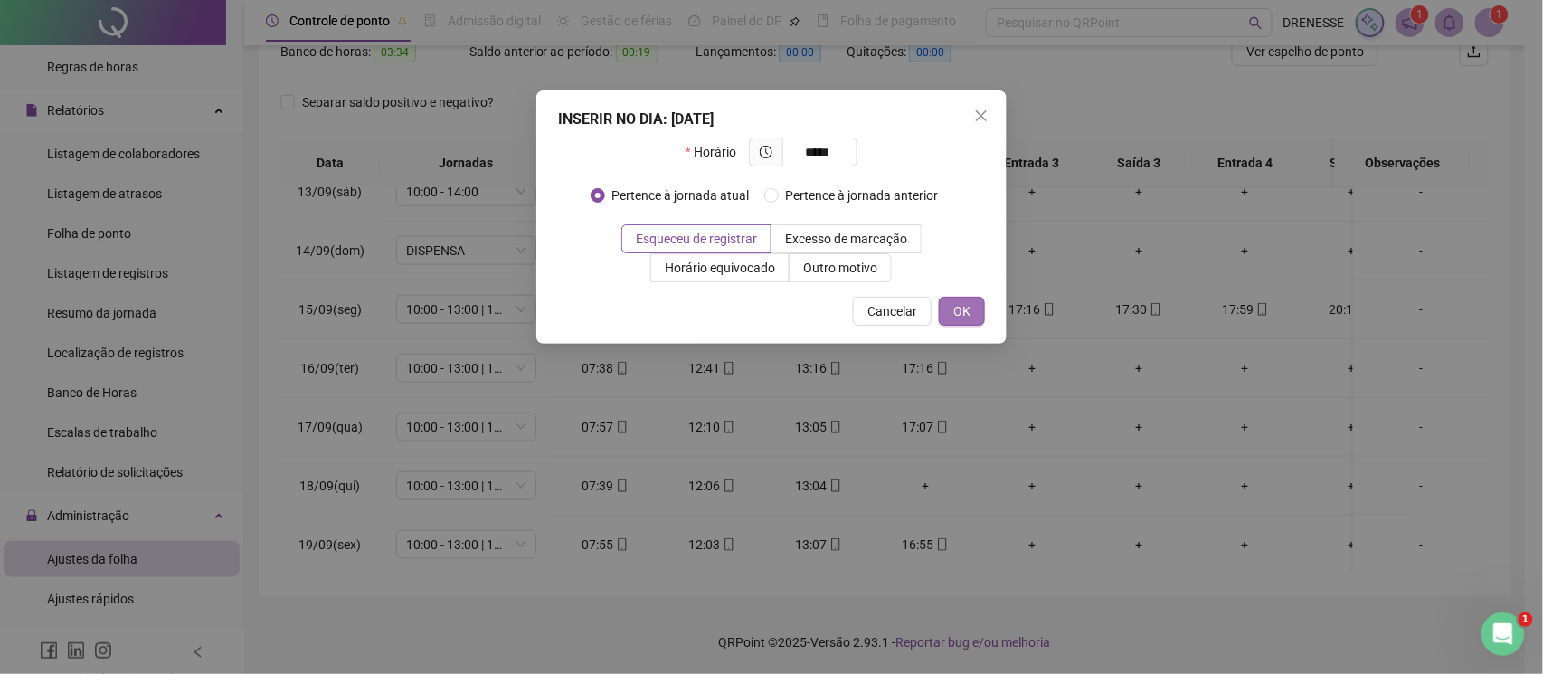
type input "*****"
click at [957, 306] on span "OK" at bounding box center [961, 311] width 17 height 20
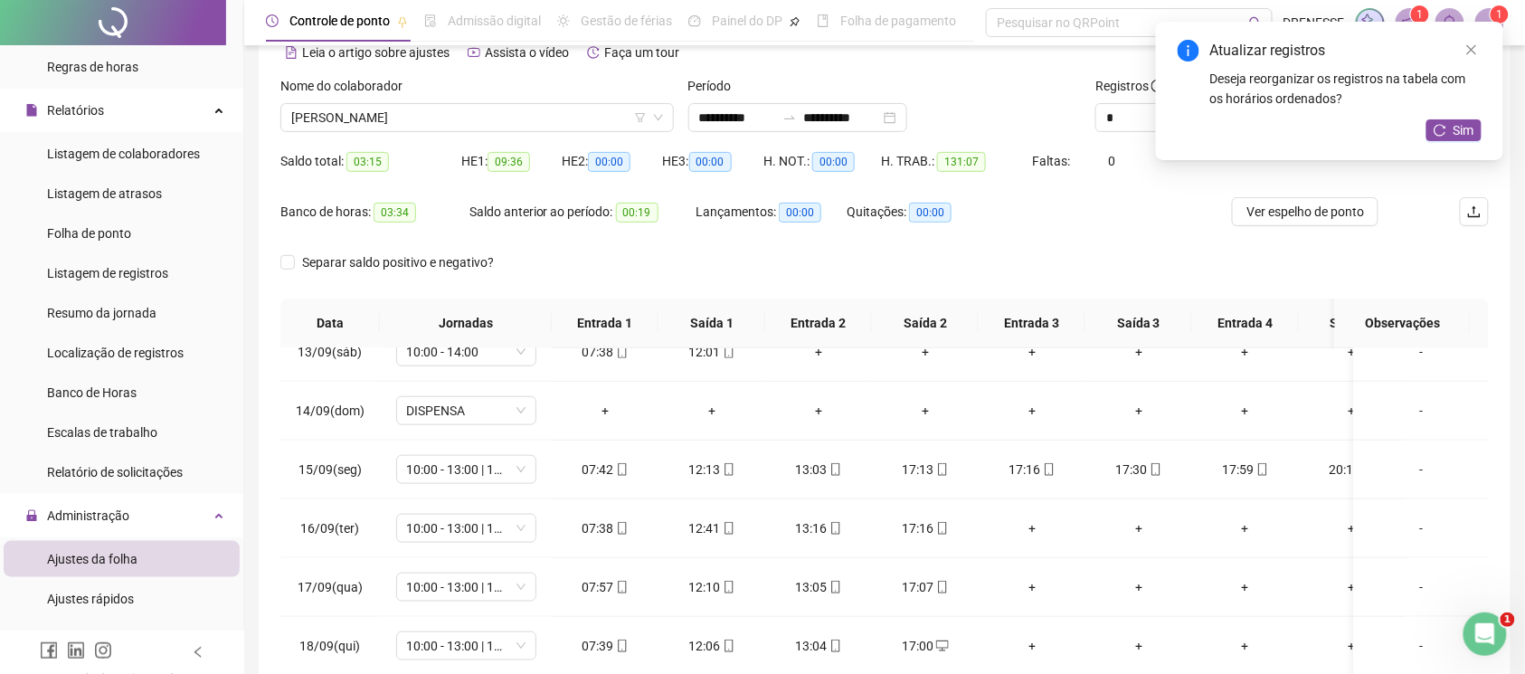
scroll to position [9, 0]
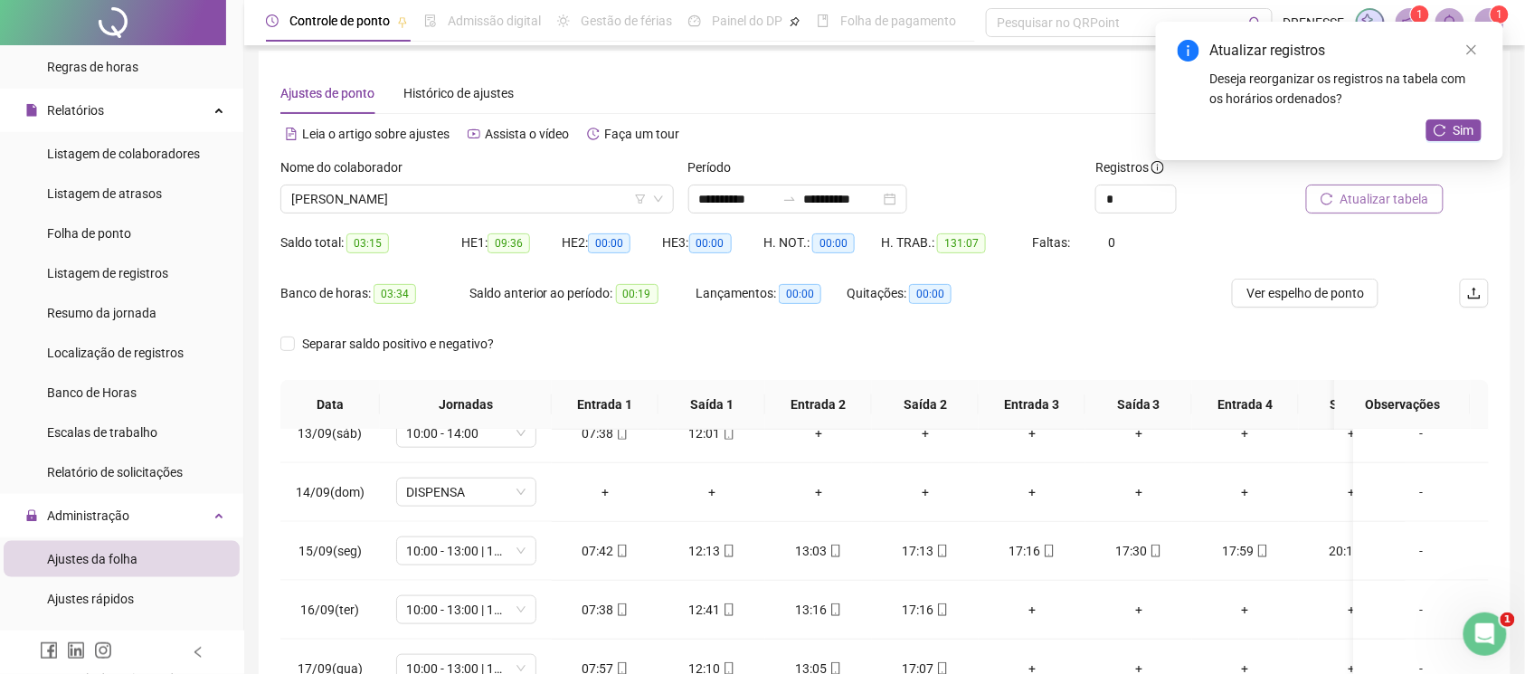
click at [1395, 200] on span "Atualizar tabela" at bounding box center [1385, 199] width 89 height 20
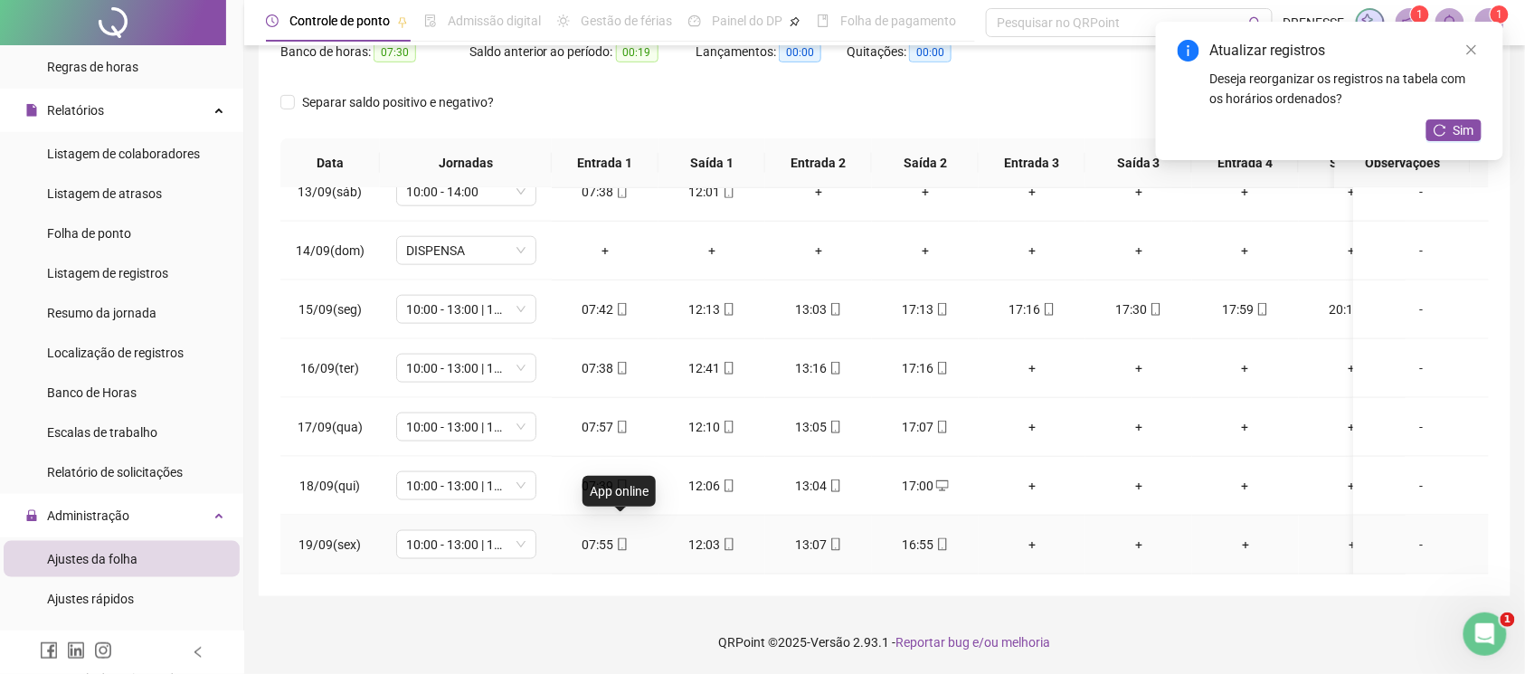
click at [621, 538] on icon "mobile" at bounding box center [622, 544] width 13 height 13
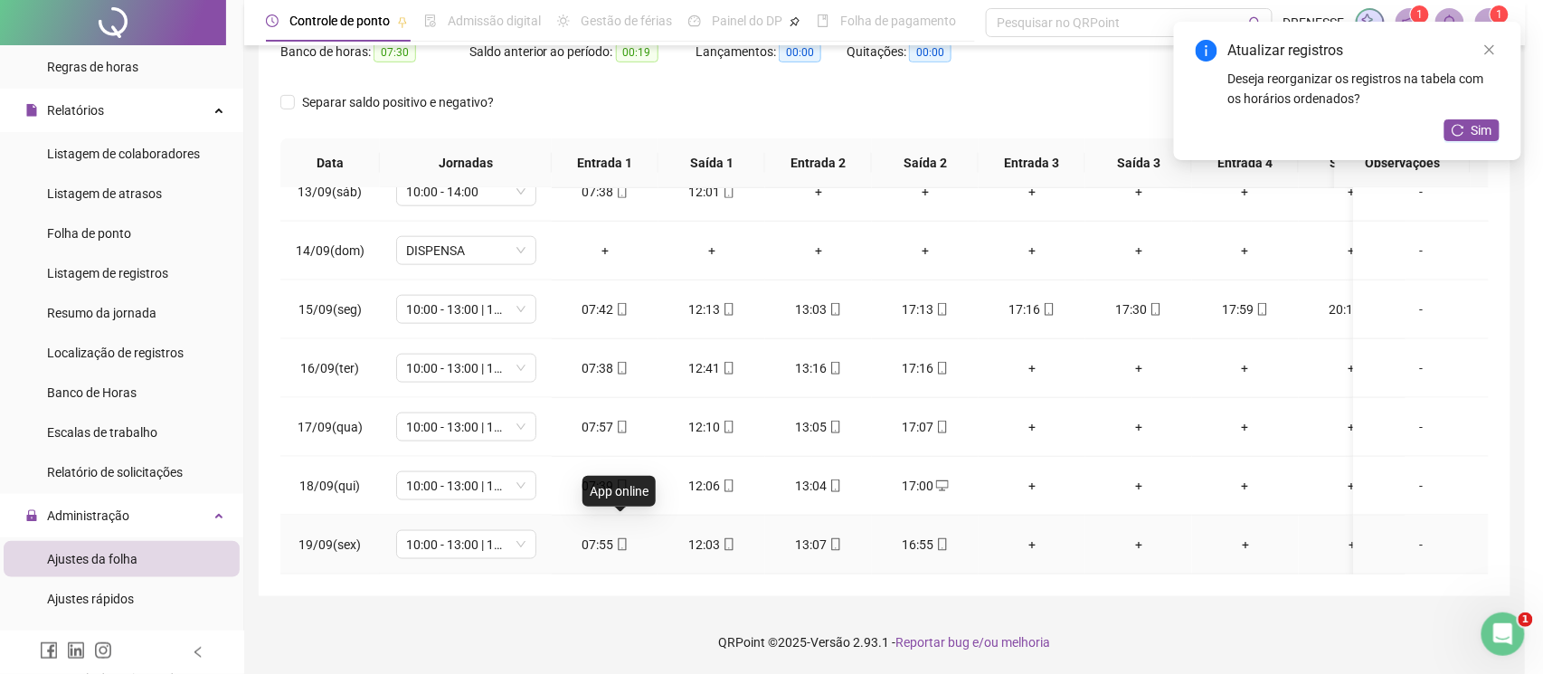
type input "**********"
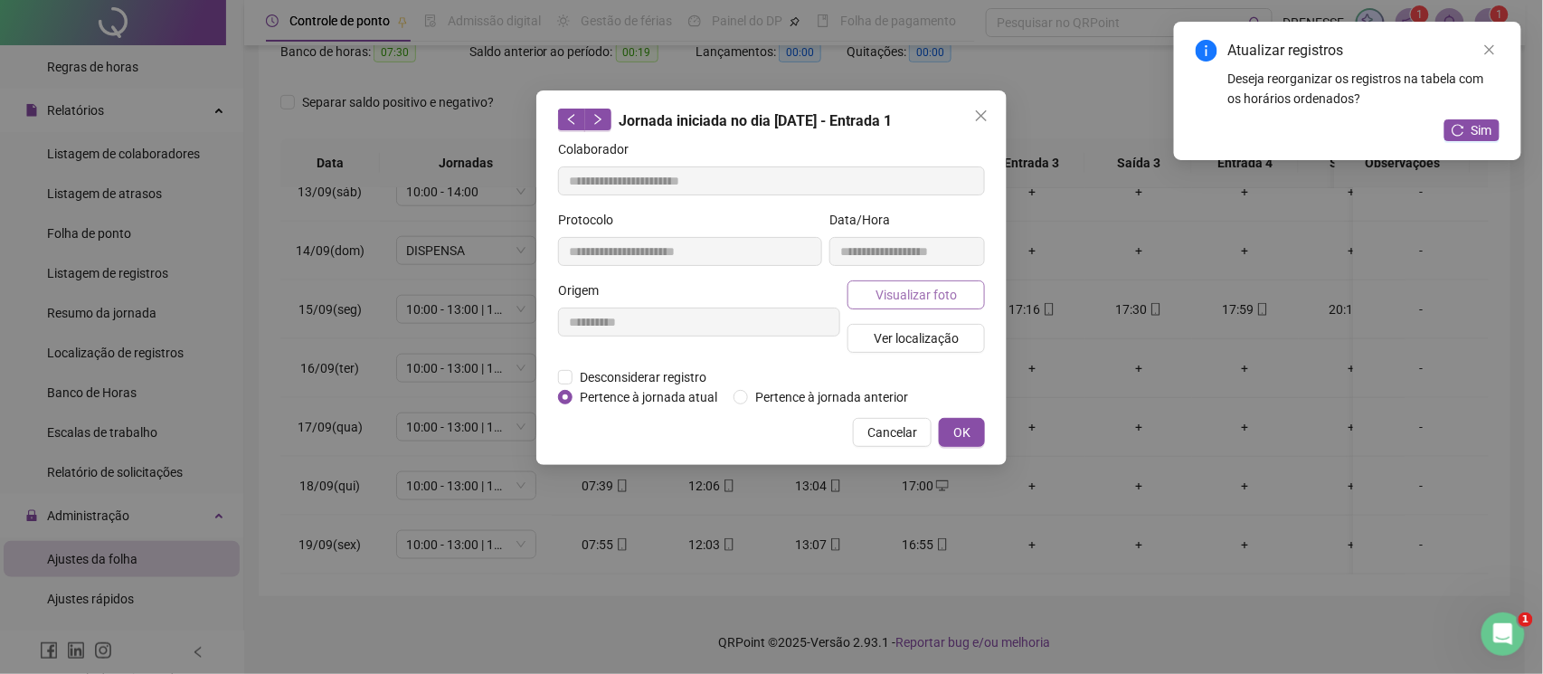
click at [885, 291] on span "Visualizar foto" at bounding box center [916, 295] width 81 height 20
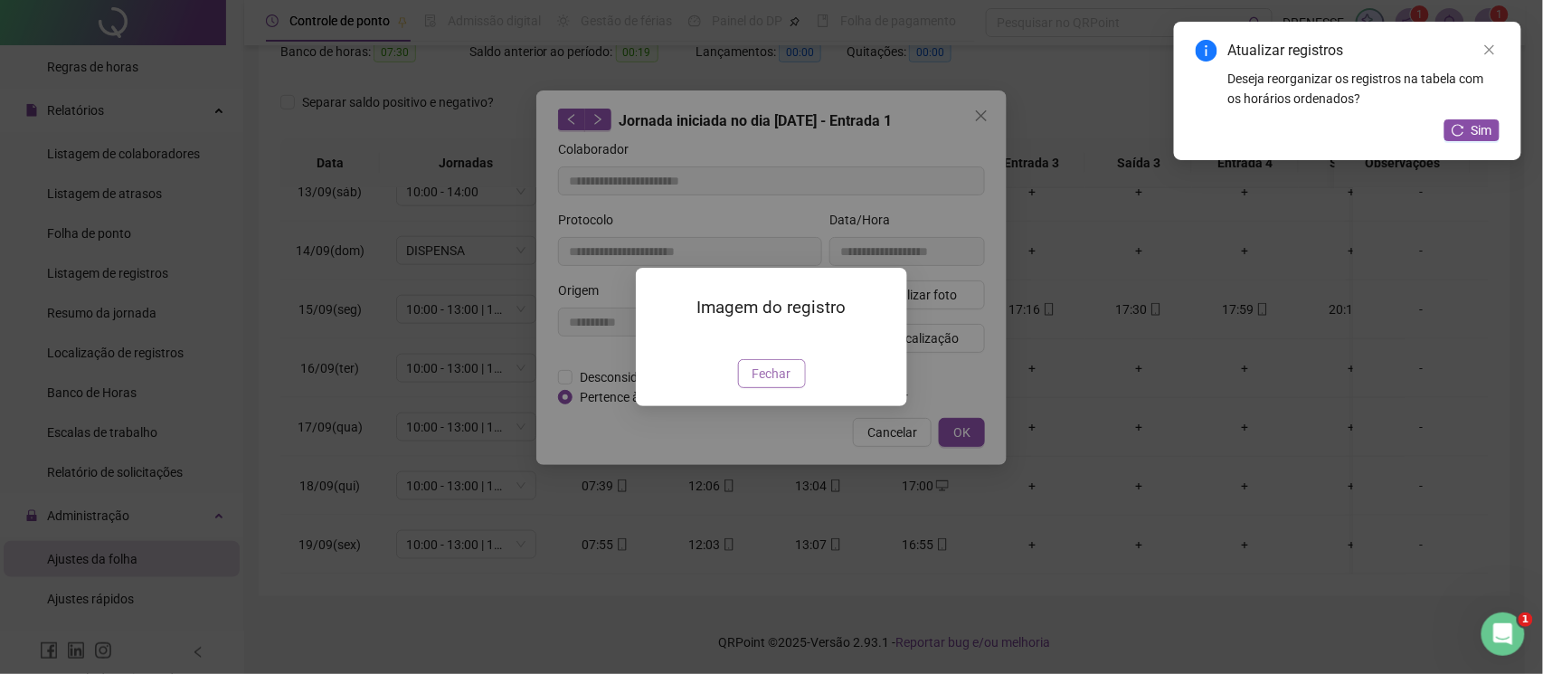
click at [771, 384] on span "Fechar" at bounding box center [772, 374] width 39 height 20
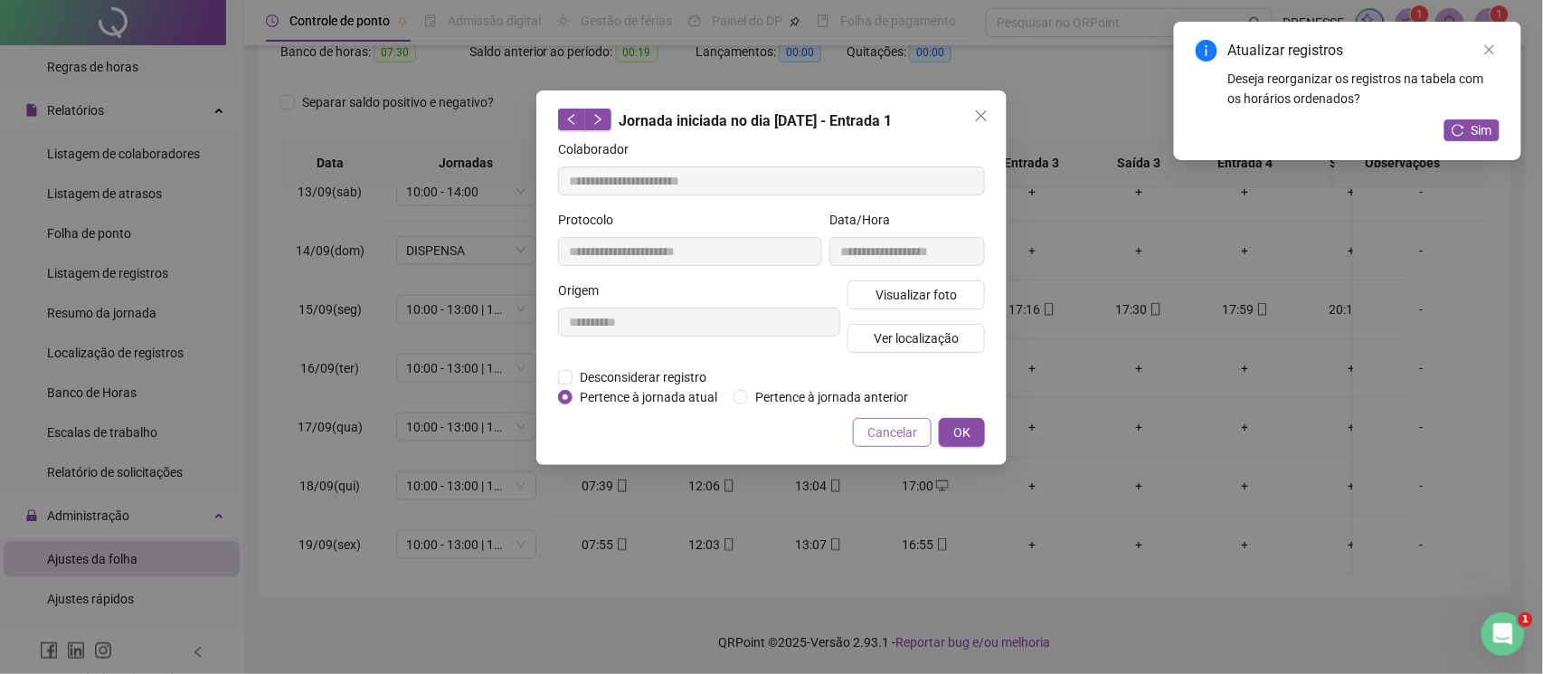
click at [905, 428] on span "Cancelar" at bounding box center [892, 432] width 50 height 20
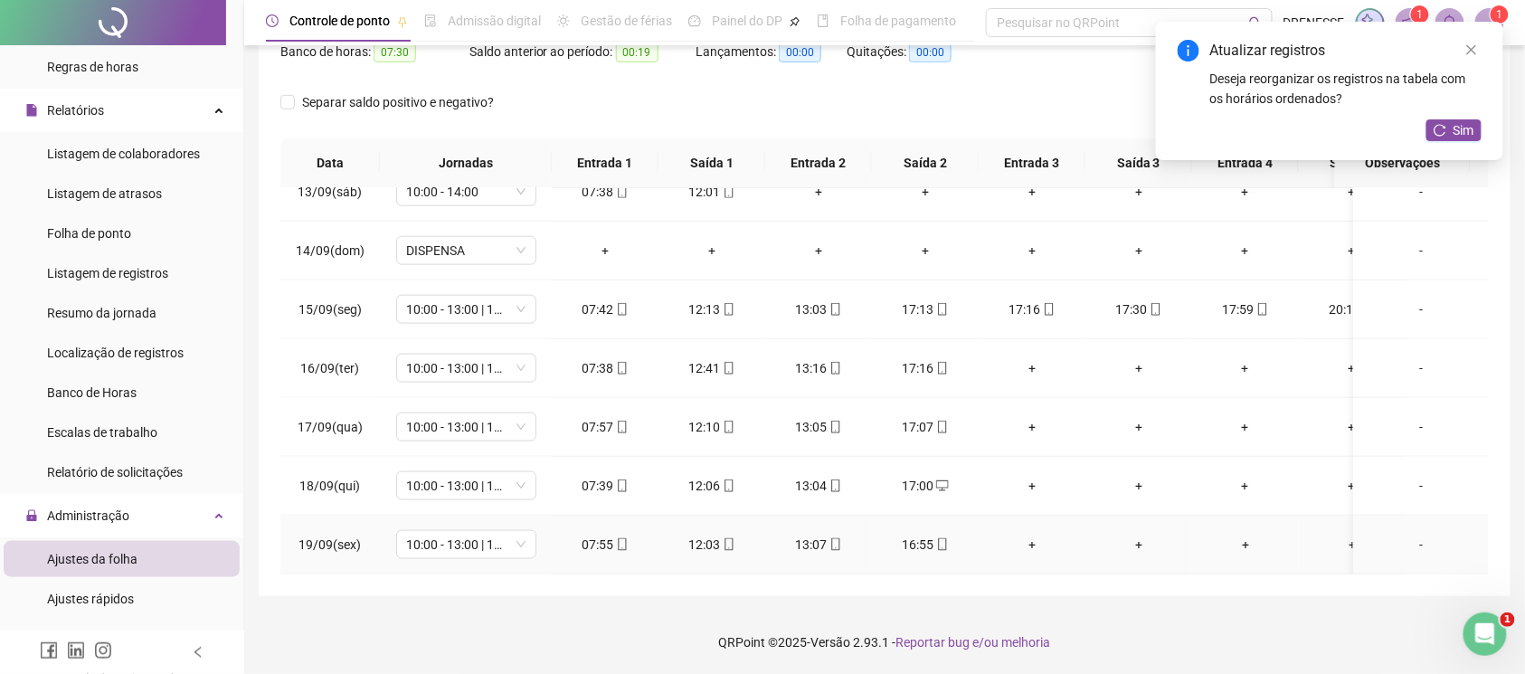
click at [943, 538] on icon "mobile" at bounding box center [942, 544] width 13 height 13
type input "**********"
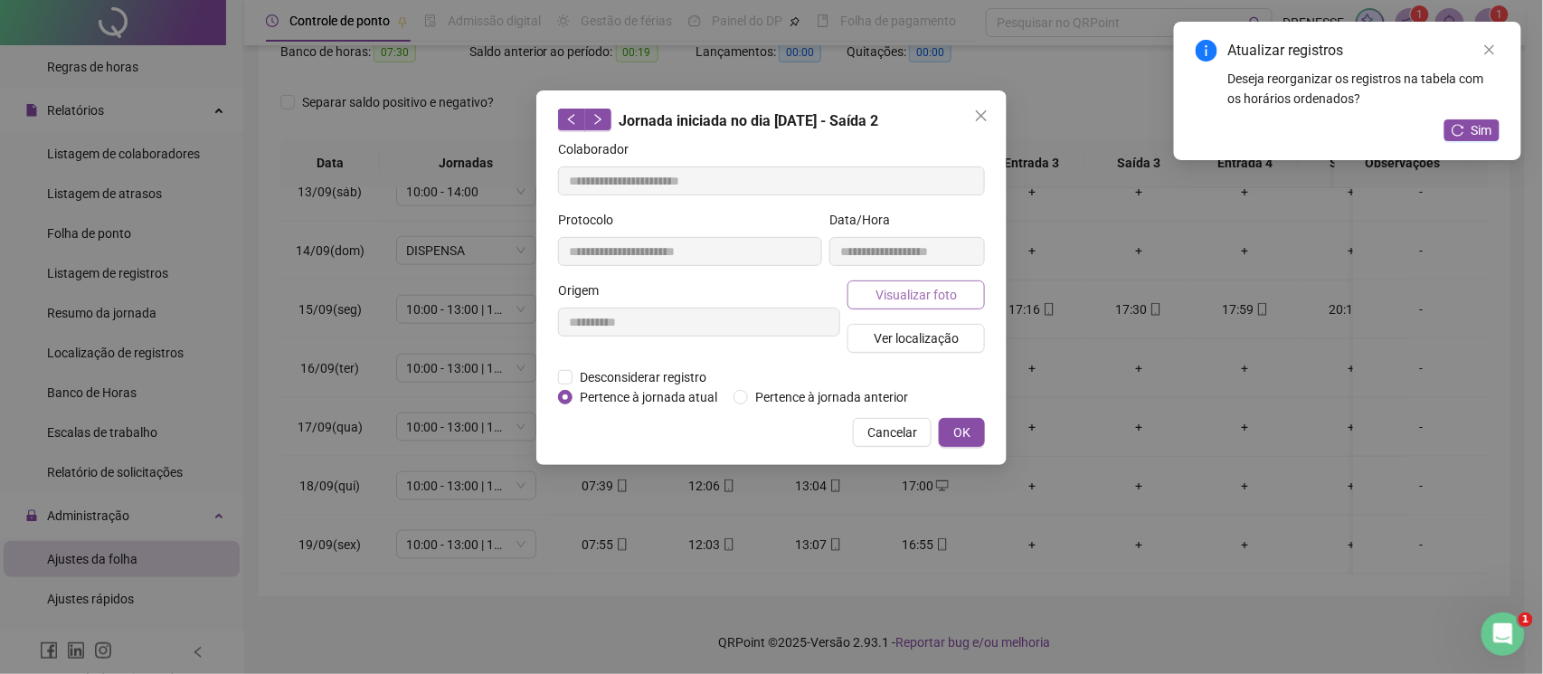
click at [916, 290] on span "Visualizar foto" at bounding box center [916, 295] width 81 height 20
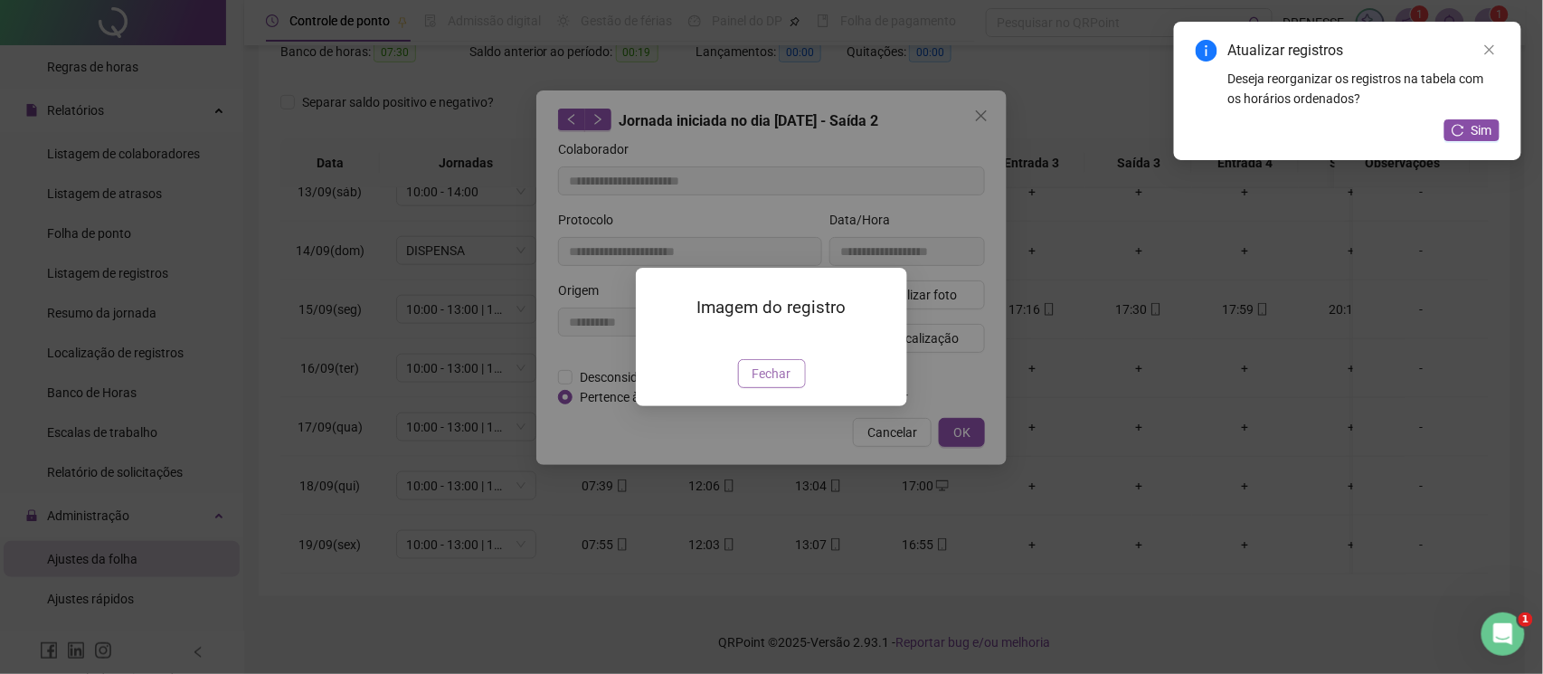
click at [757, 384] on span "Fechar" at bounding box center [772, 374] width 39 height 20
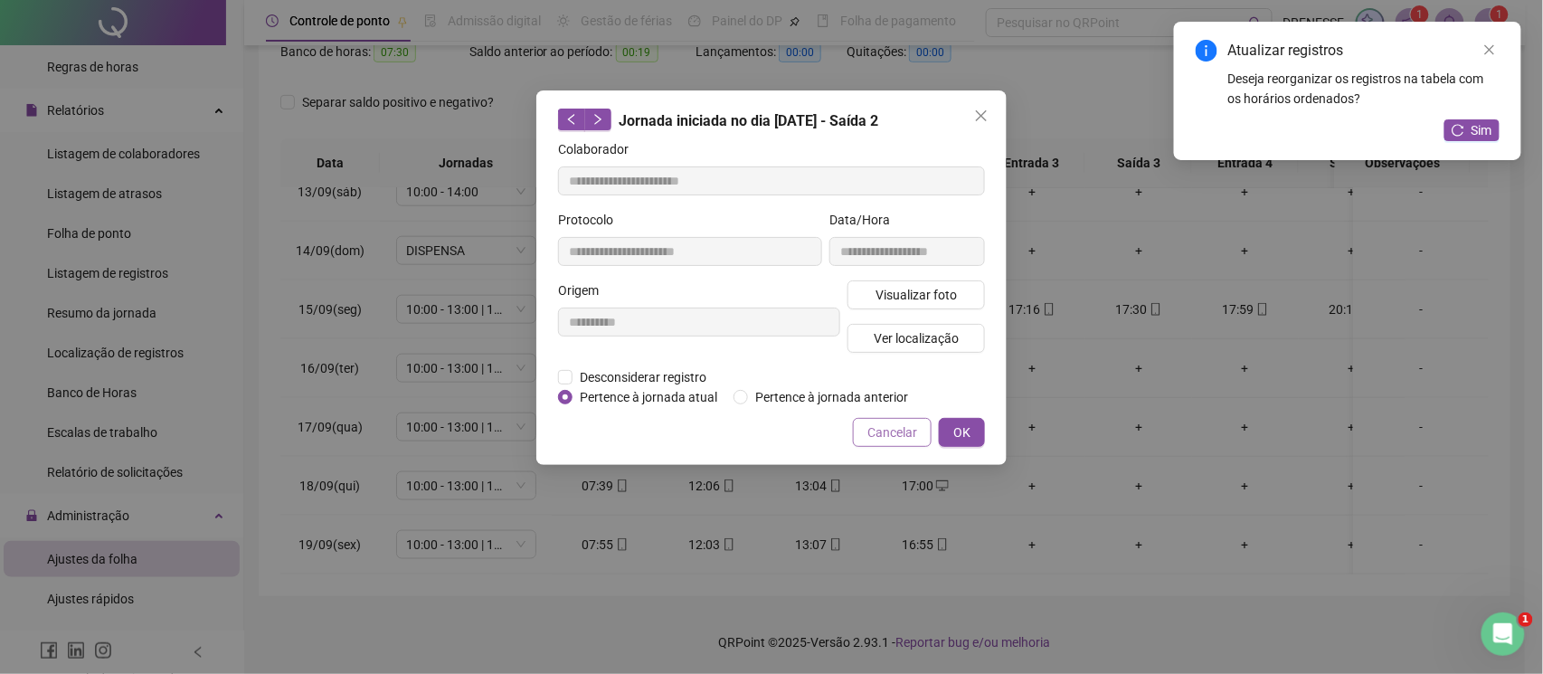
click at [897, 422] on span "Cancelar" at bounding box center [892, 432] width 50 height 20
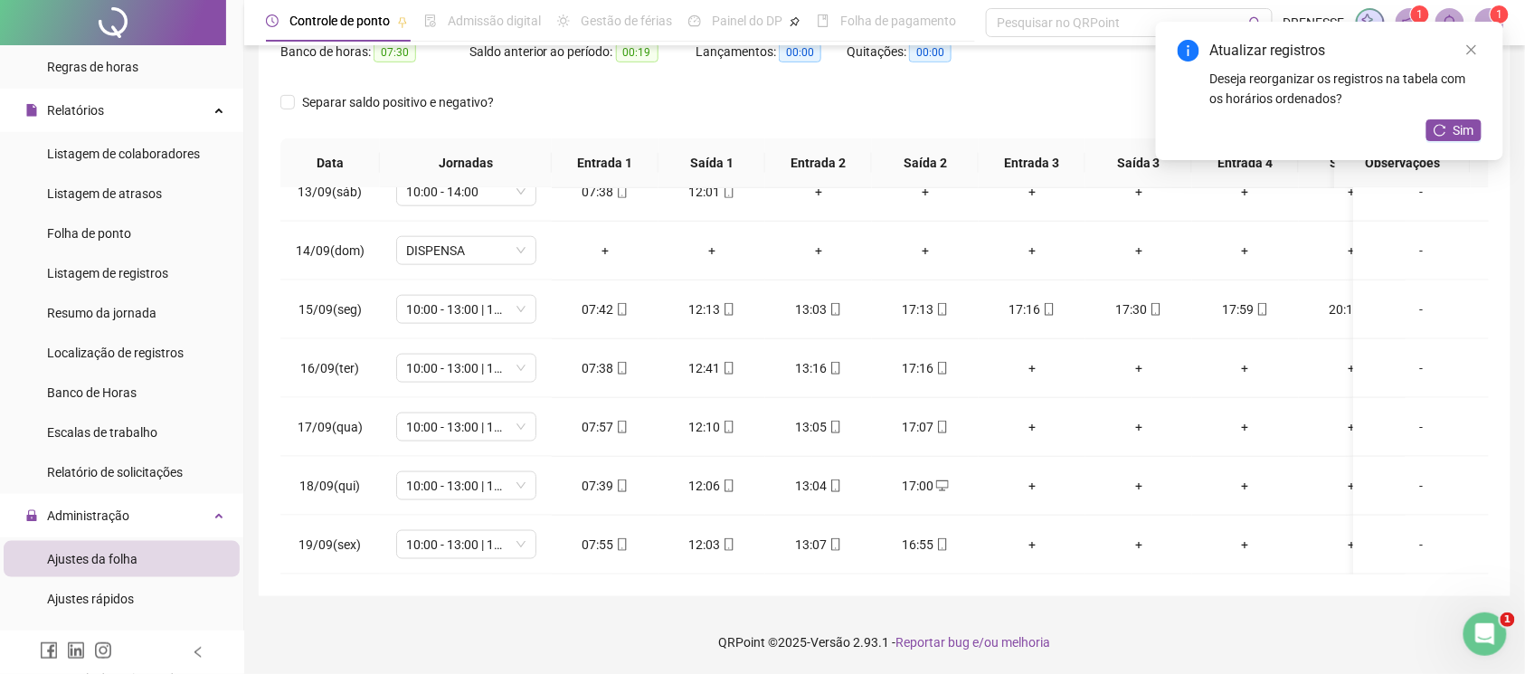
scroll to position [90, 0]
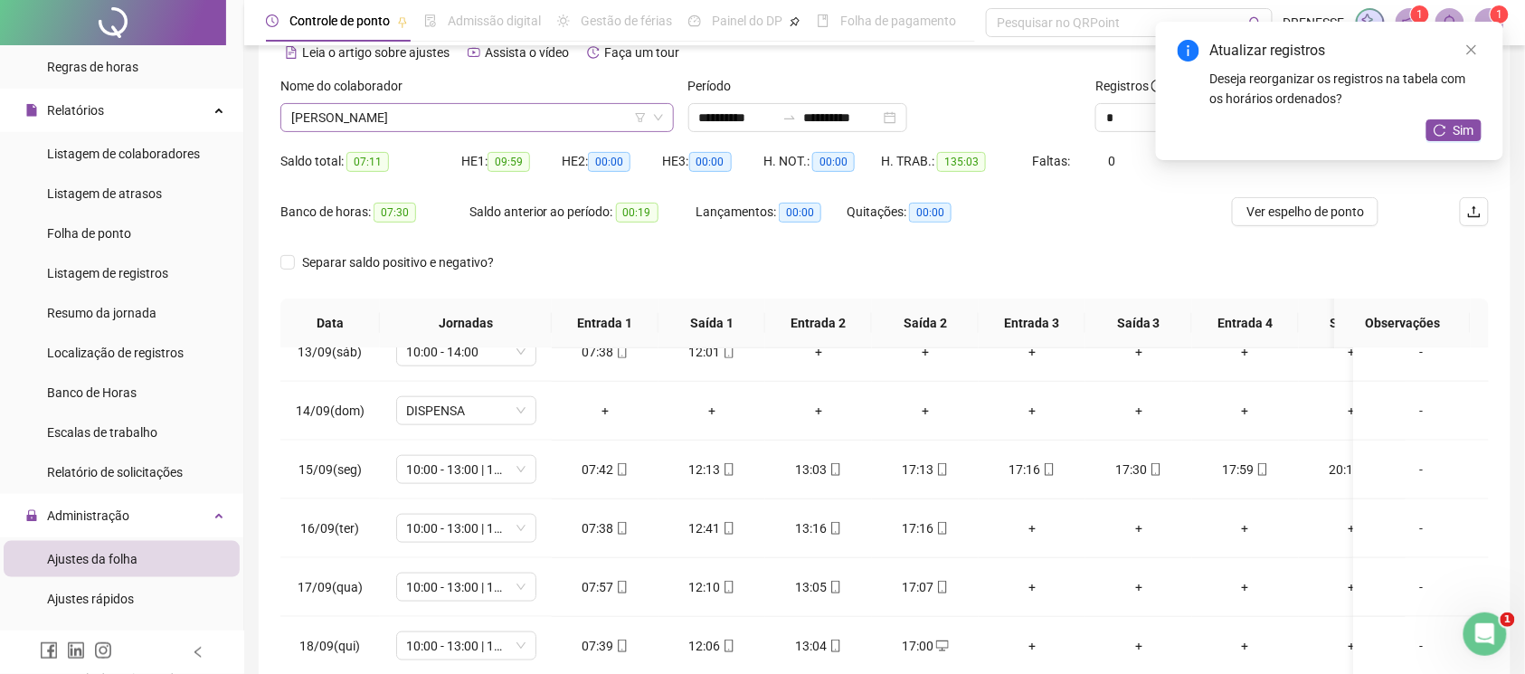
click at [446, 114] on span "[PERSON_NAME]" at bounding box center [477, 117] width 372 height 27
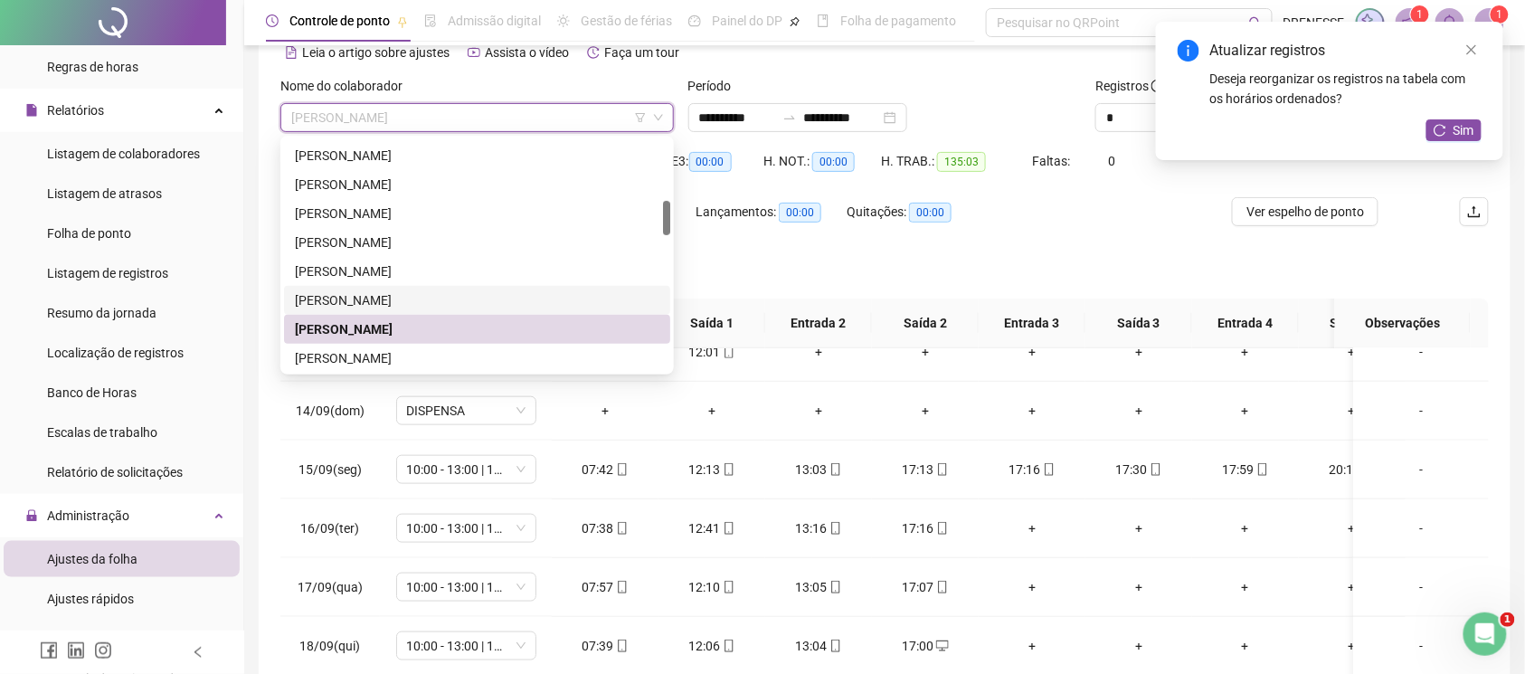
scroll to position [485, 0]
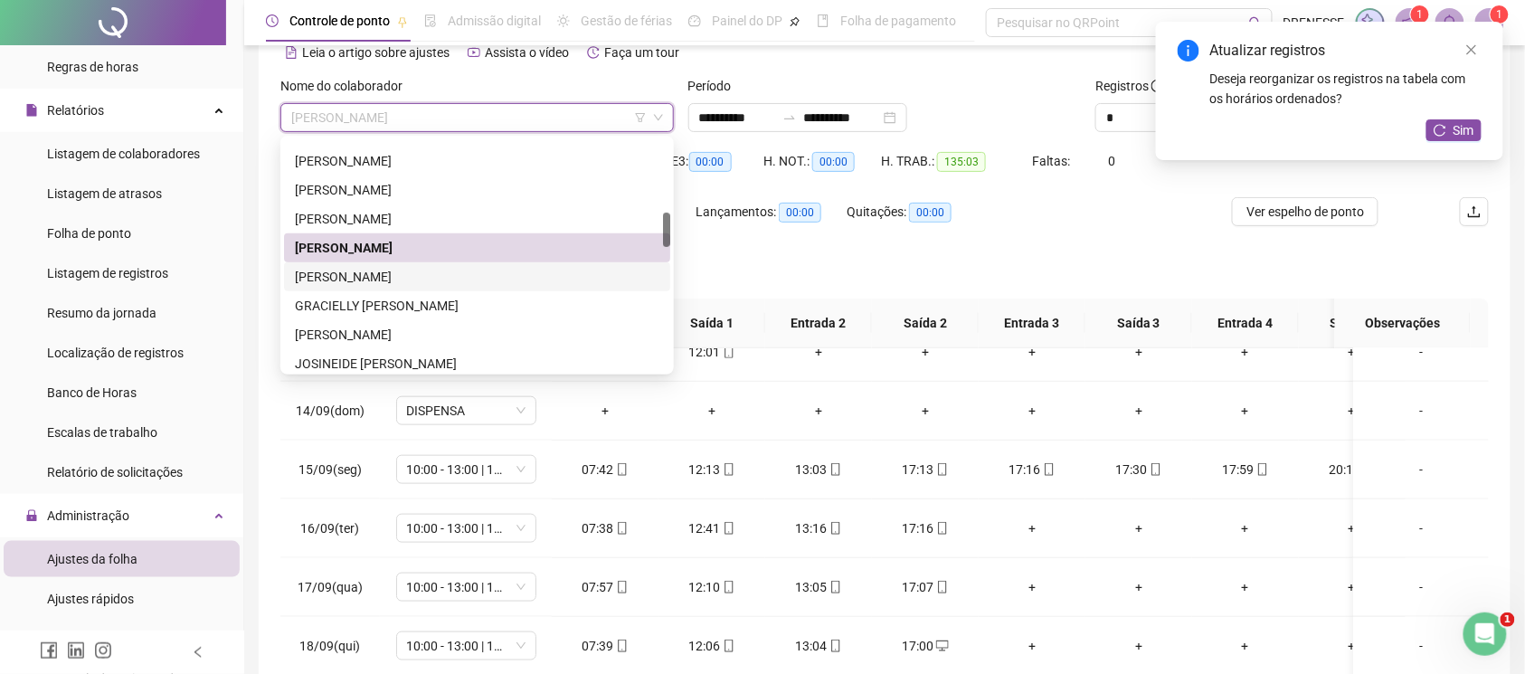
click at [413, 279] on div "[PERSON_NAME]" at bounding box center [477, 277] width 365 height 20
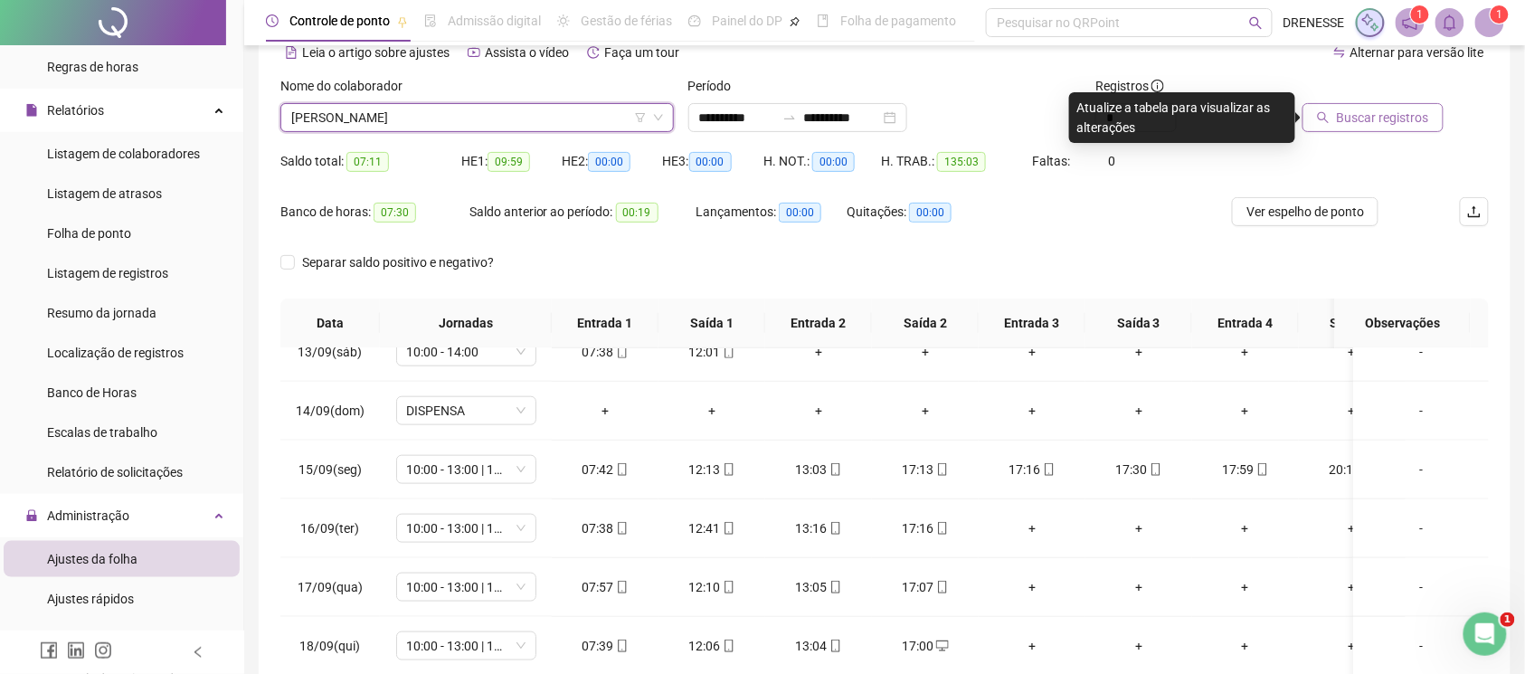
click at [1335, 124] on button "Buscar registros" at bounding box center [1373, 117] width 141 height 29
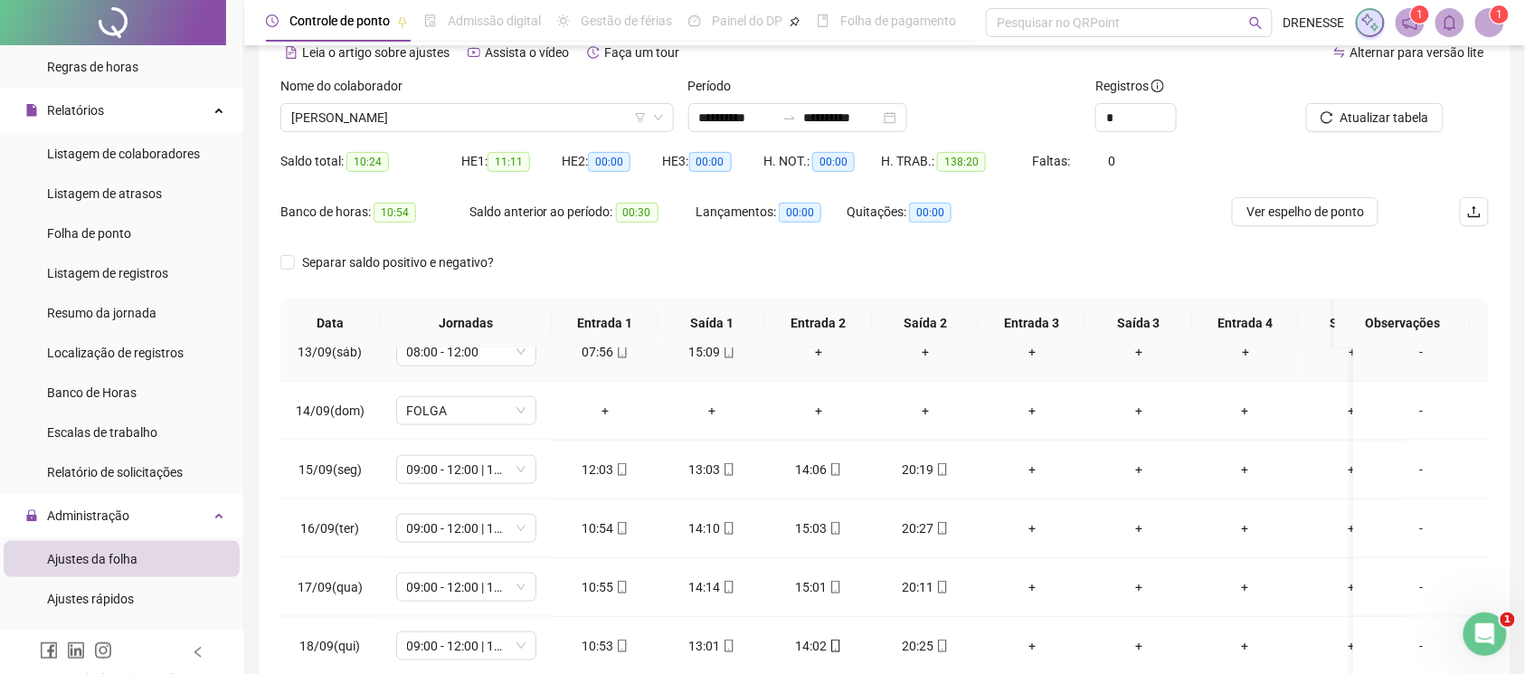
scroll to position [251, 0]
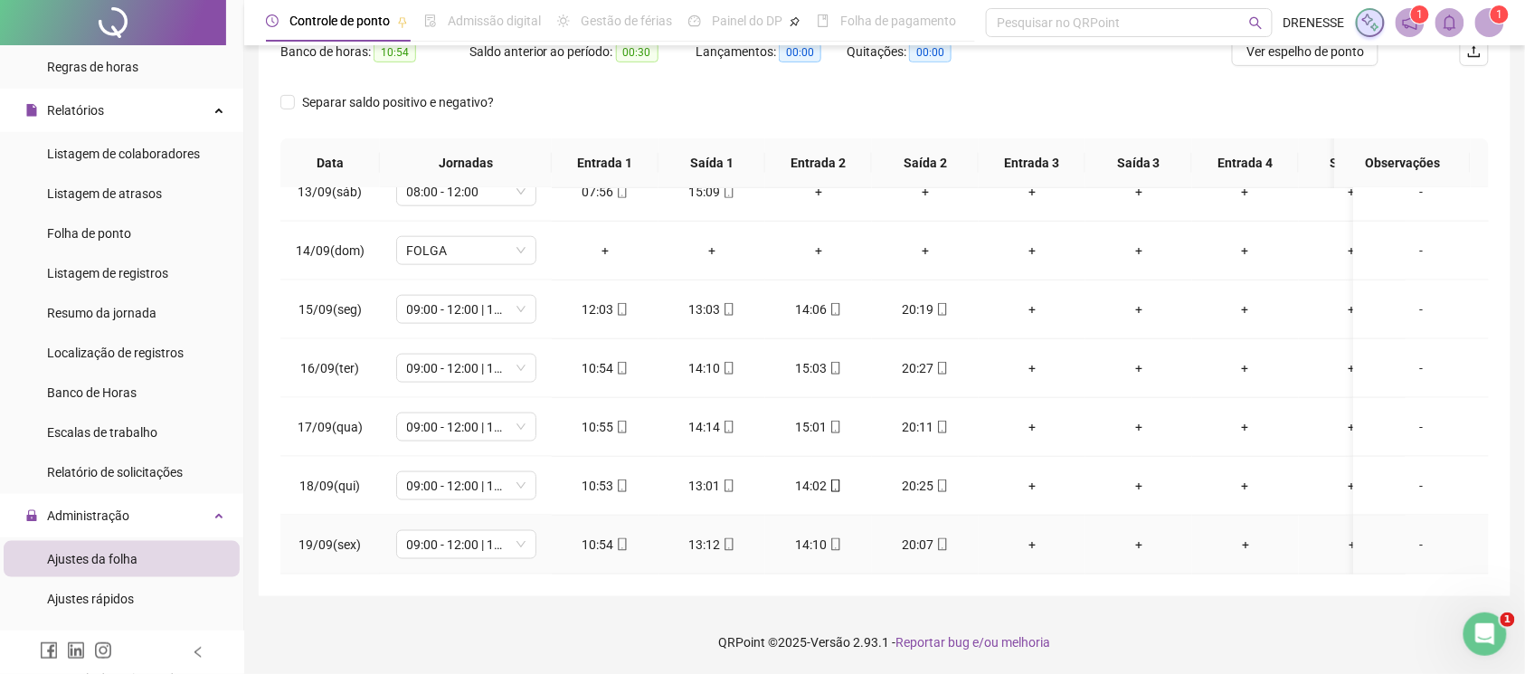
click at [622, 538] on icon "mobile" at bounding box center [622, 544] width 13 height 13
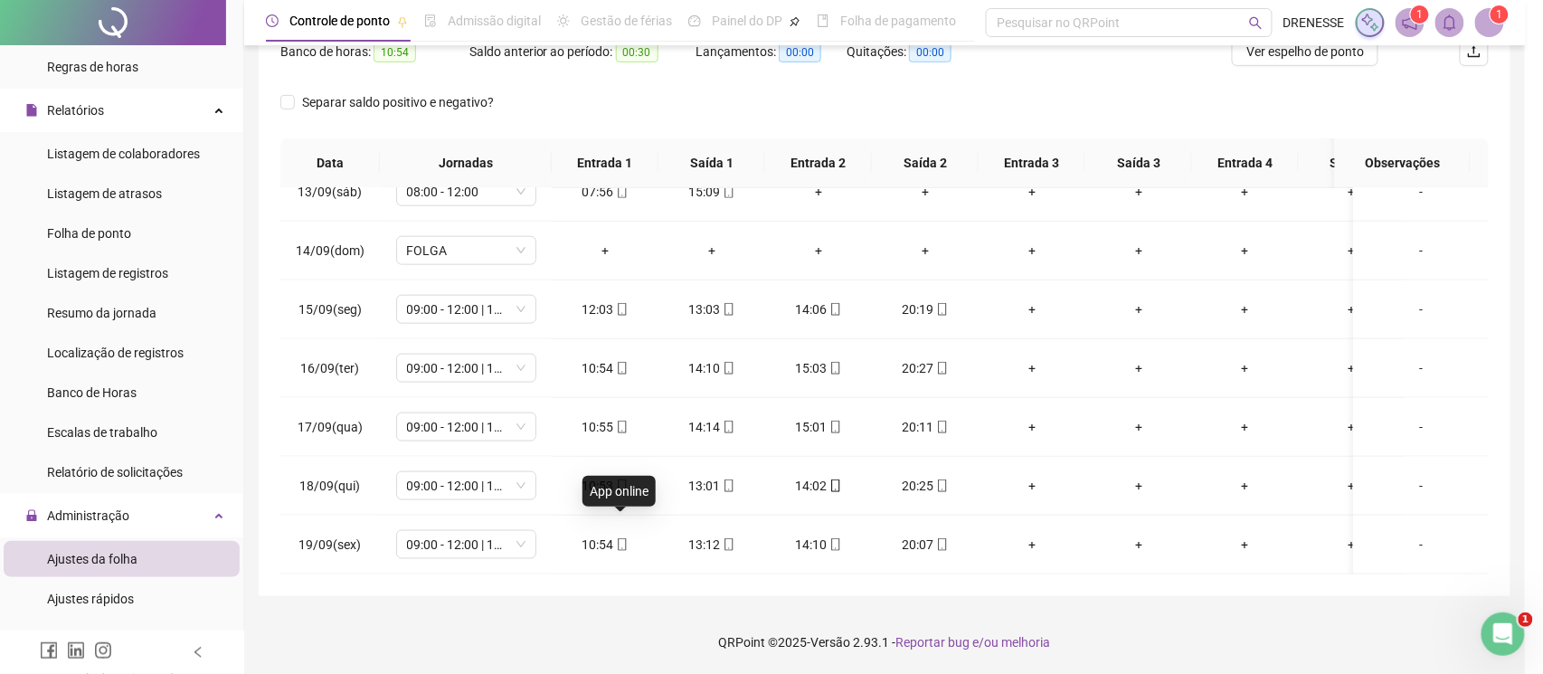
type input "**********"
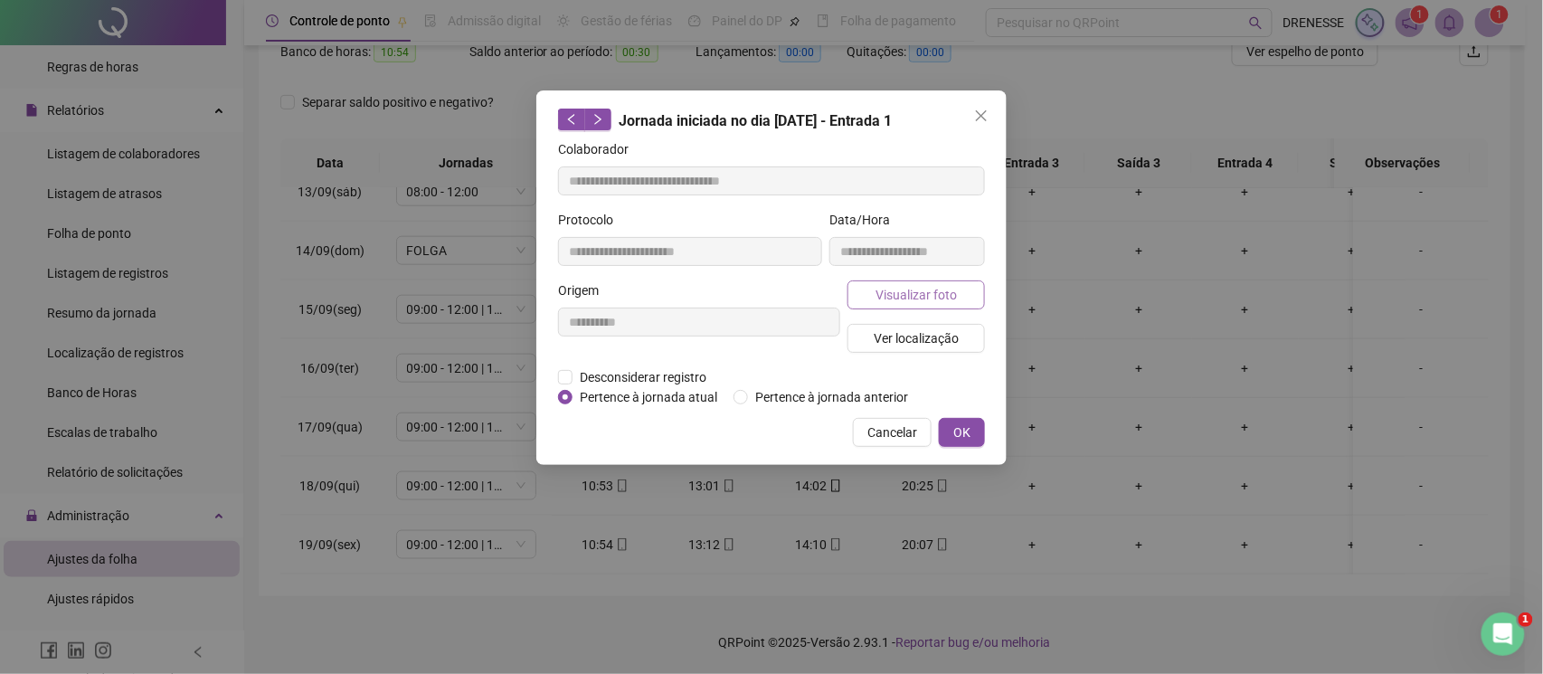
click at [899, 297] on span "Visualizar foto" at bounding box center [916, 295] width 81 height 20
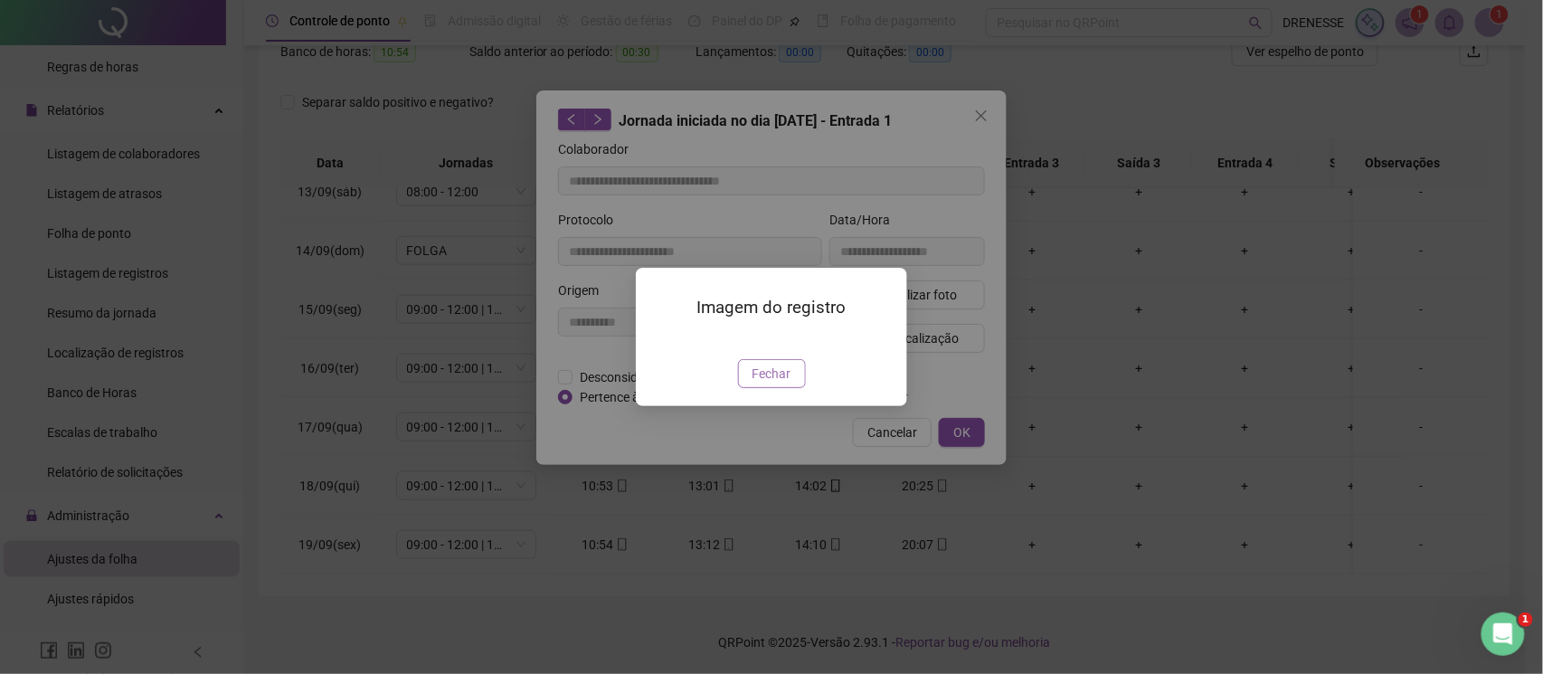
click at [756, 384] on span "Fechar" at bounding box center [772, 374] width 39 height 20
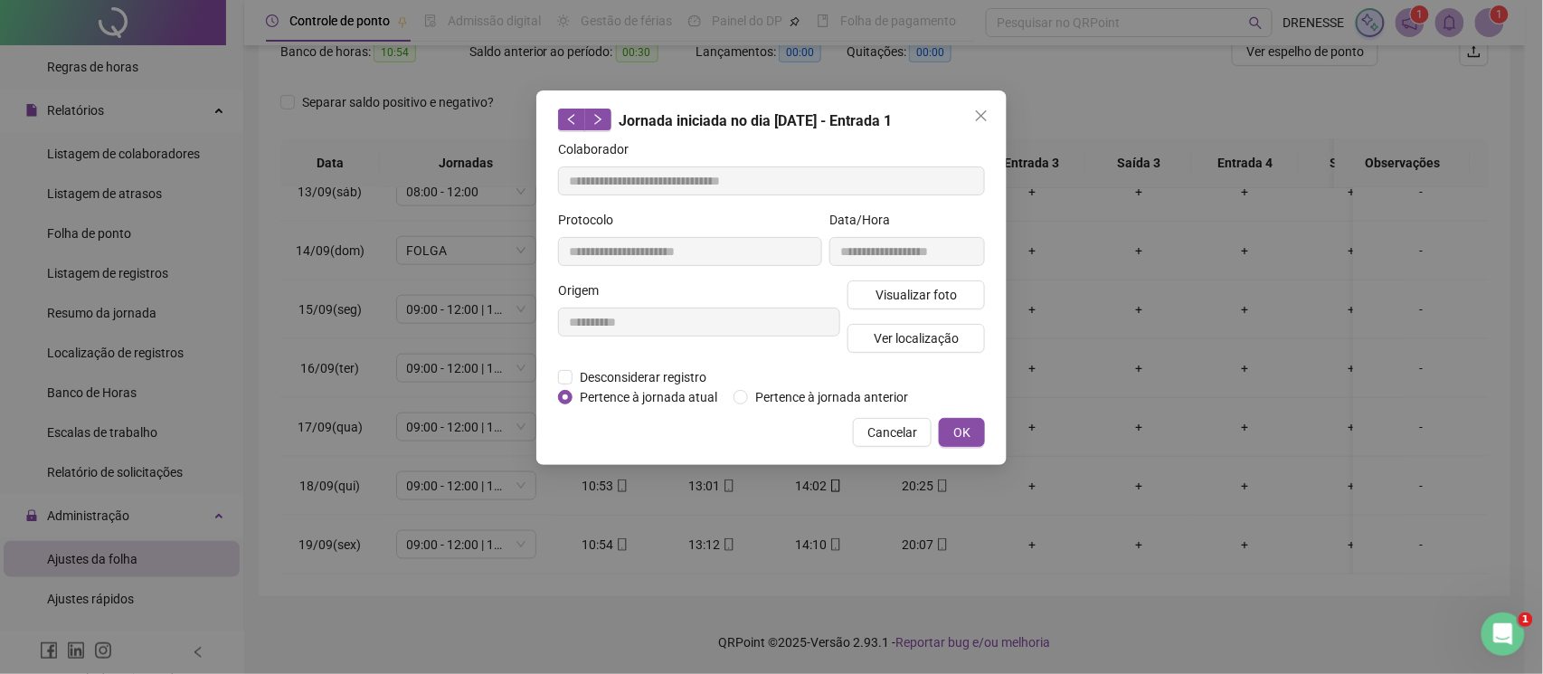
click at [874, 411] on div "**********" at bounding box center [771, 277] width 470 height 374
click at [880, 422] on span "Cancelar" at bounding box center [892, 432] width 50 height 20
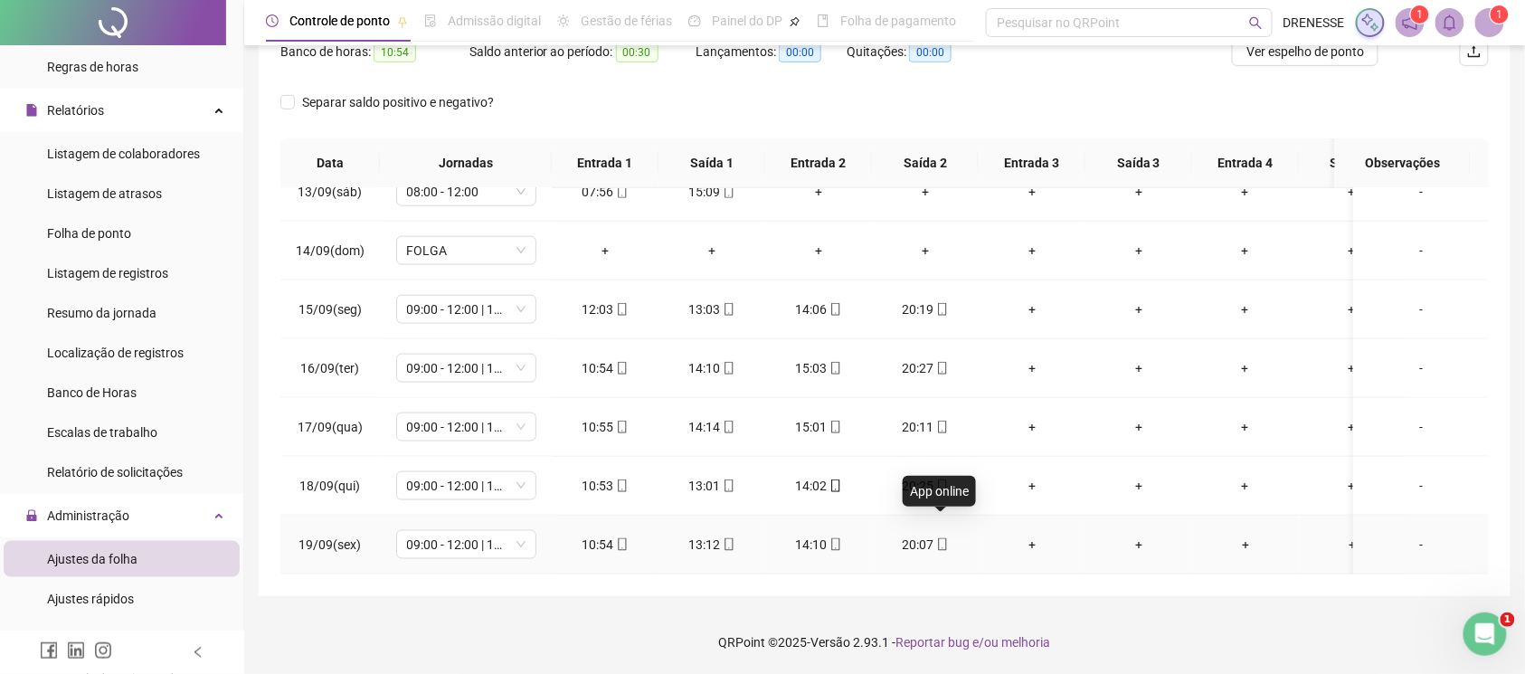
click at [944, 538] on icon "mobile" at bounding box center [942, 544] width 13 height 13
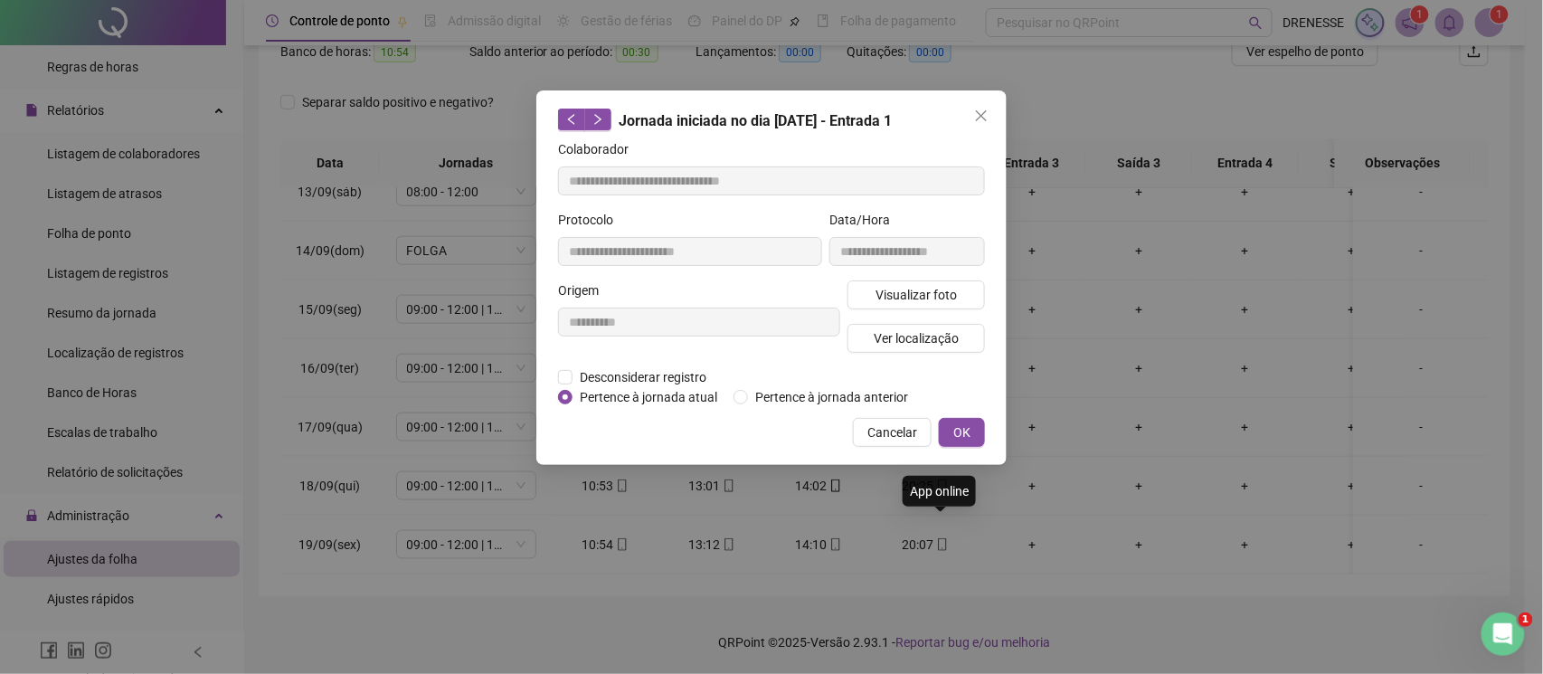
type input "**********"
click at [919, 297] on span "Visualizar foto" at bounding box center [916, 295] width 81 height 20
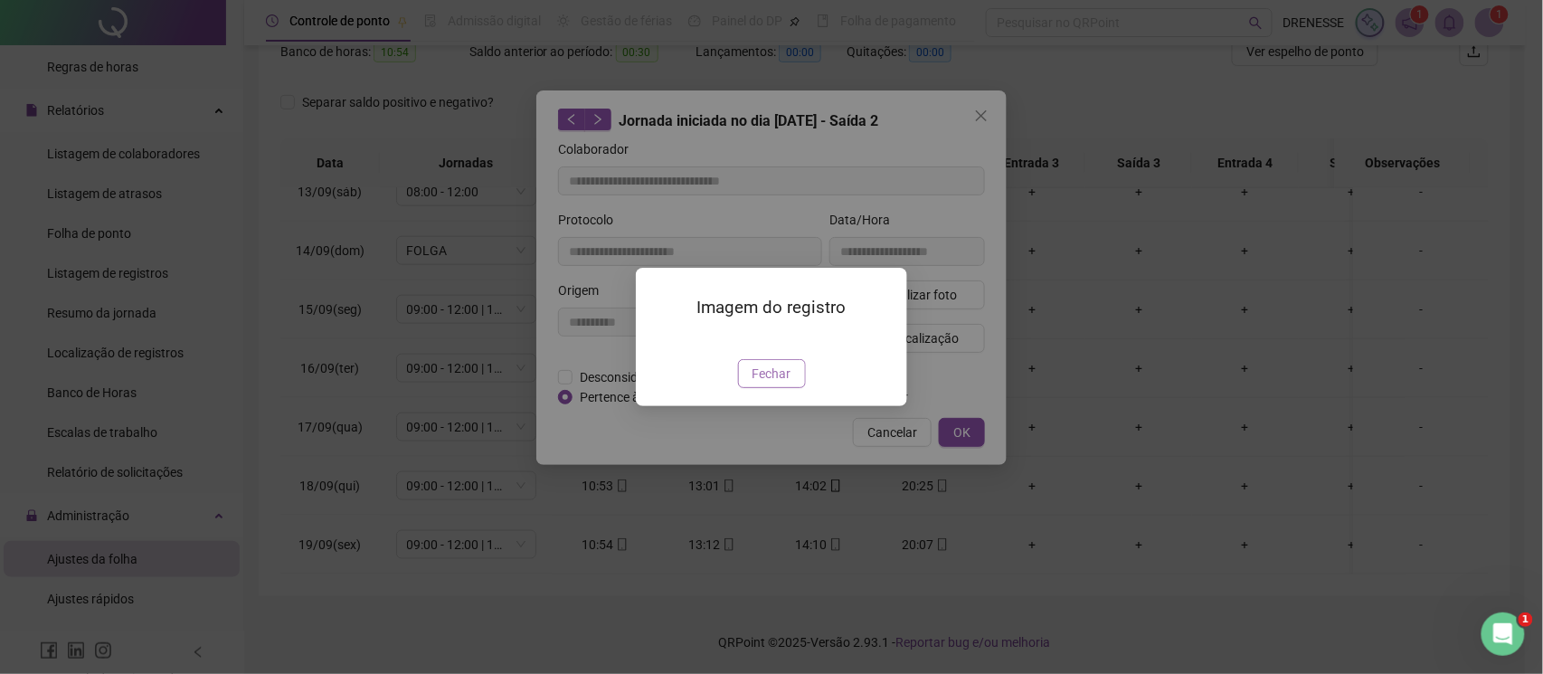
click at [772, 384] on span "Fechar" at bounding box center [772, 374] width 39 height 20
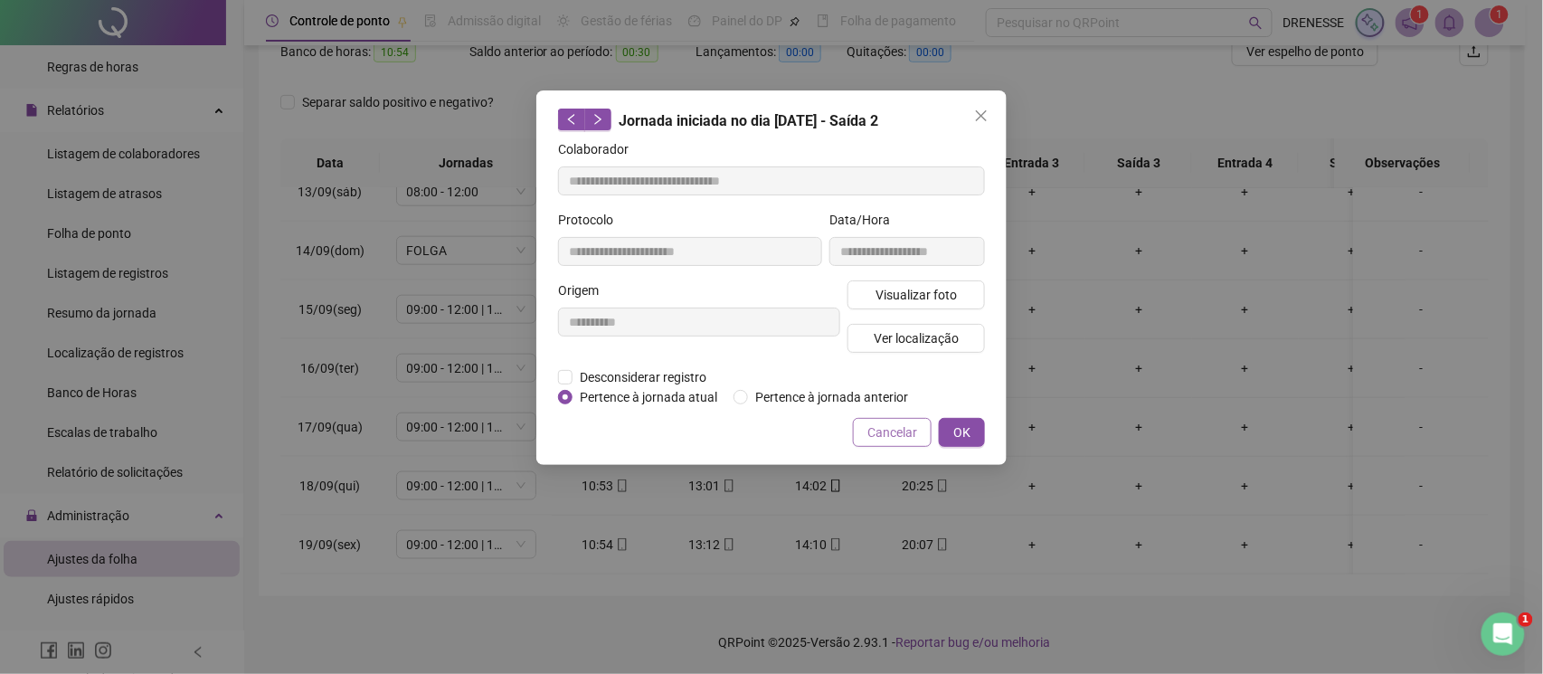
click at [903, 431] on span "Cancelar" at bounding box center [892, 432] width 50 height 20
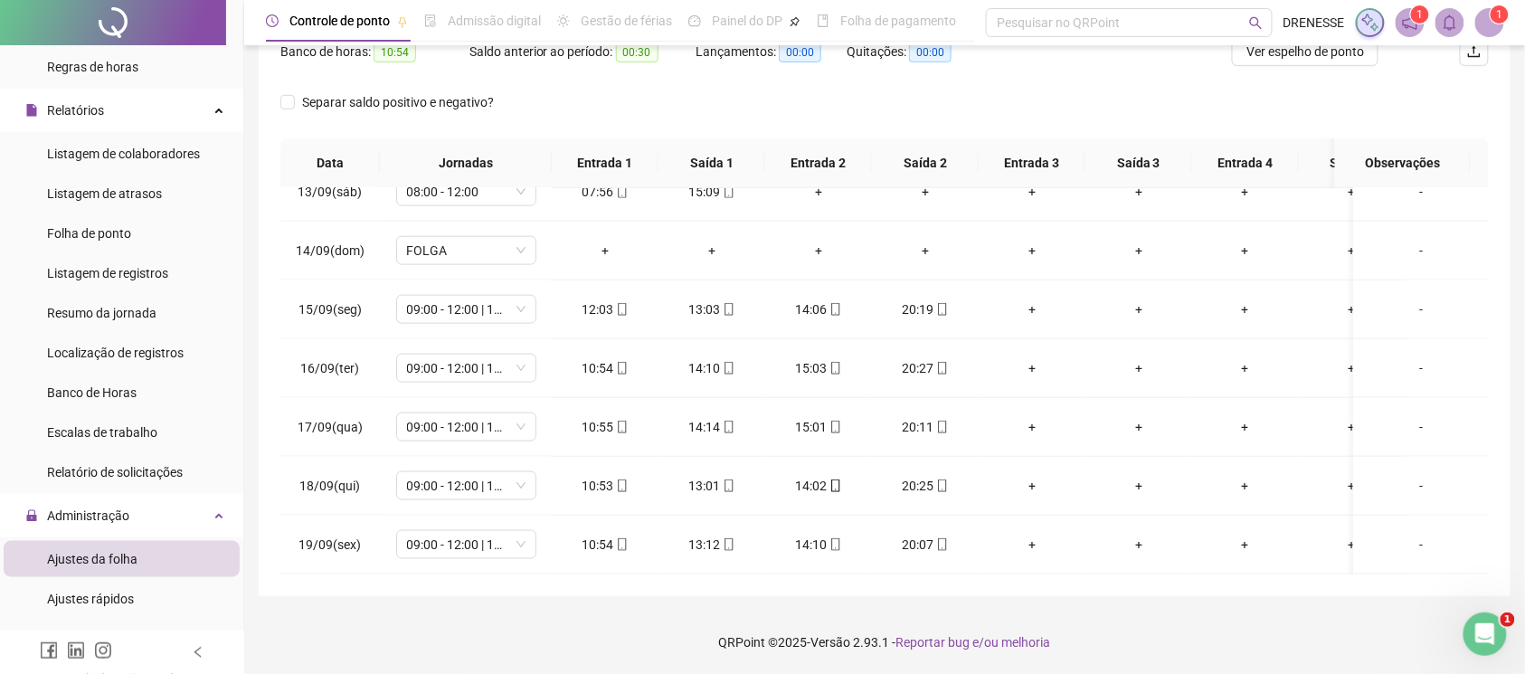
scroll to position [90, 0]
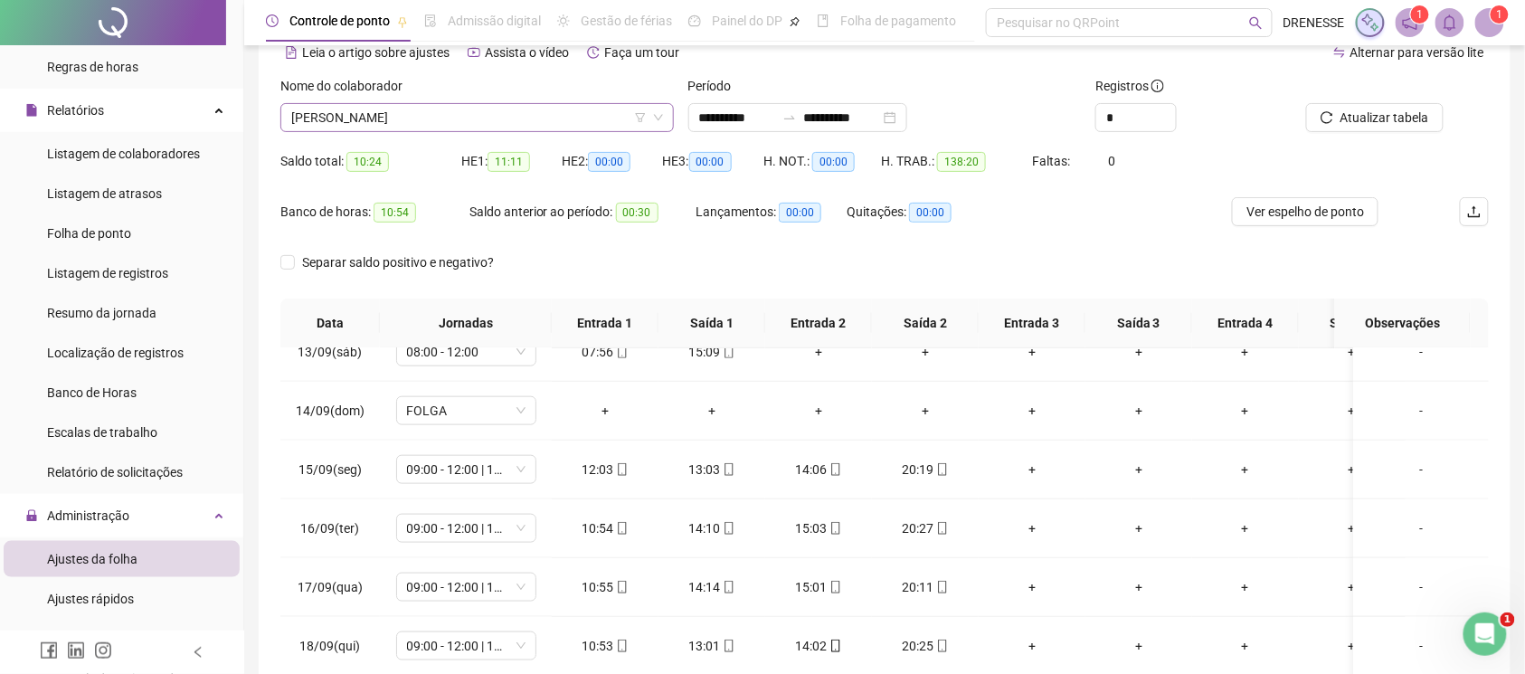
click at [463, 112] on span "[PERSON_NAME]" at bounding box center [477, 117] width 372 height 27
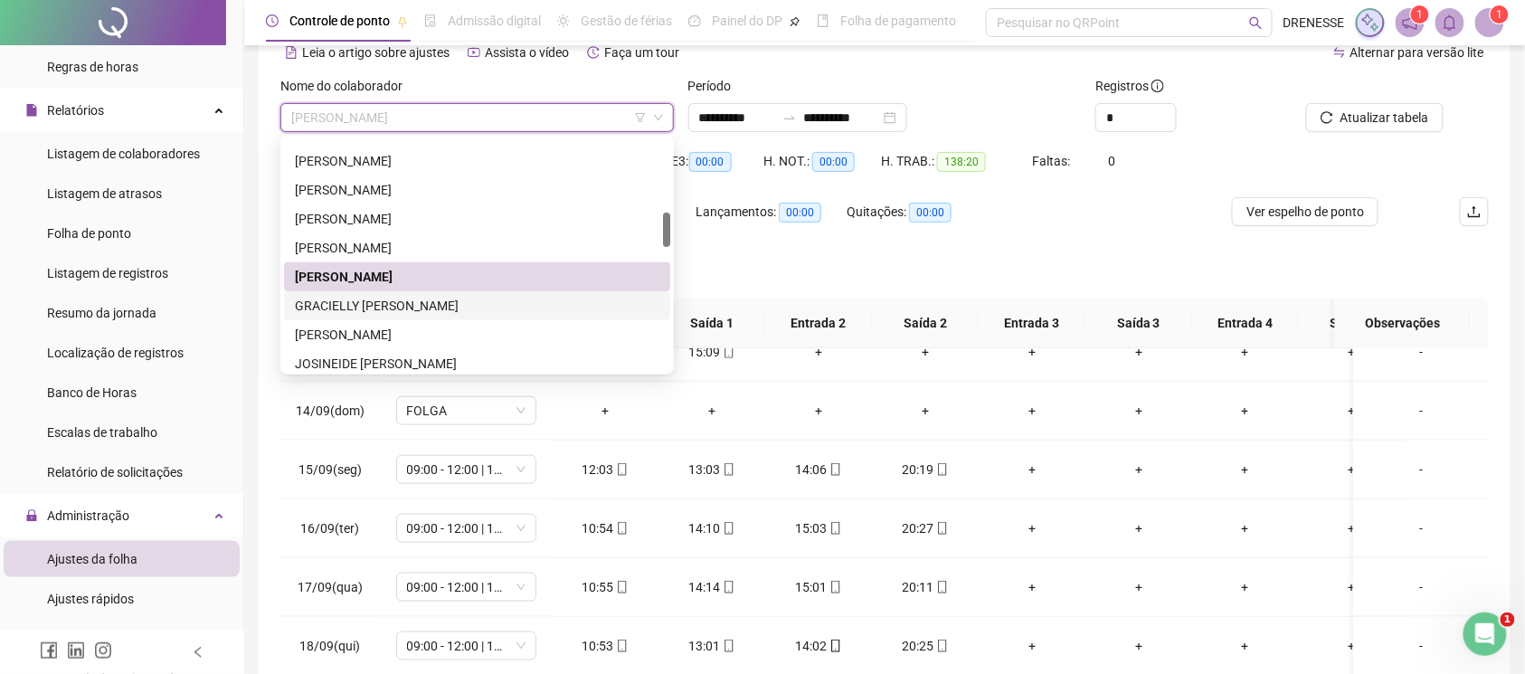
click at [429, 300] on div "GRACIELLY [PERSON_NAME]" at bounding box center [477, 306] width 365 height 20
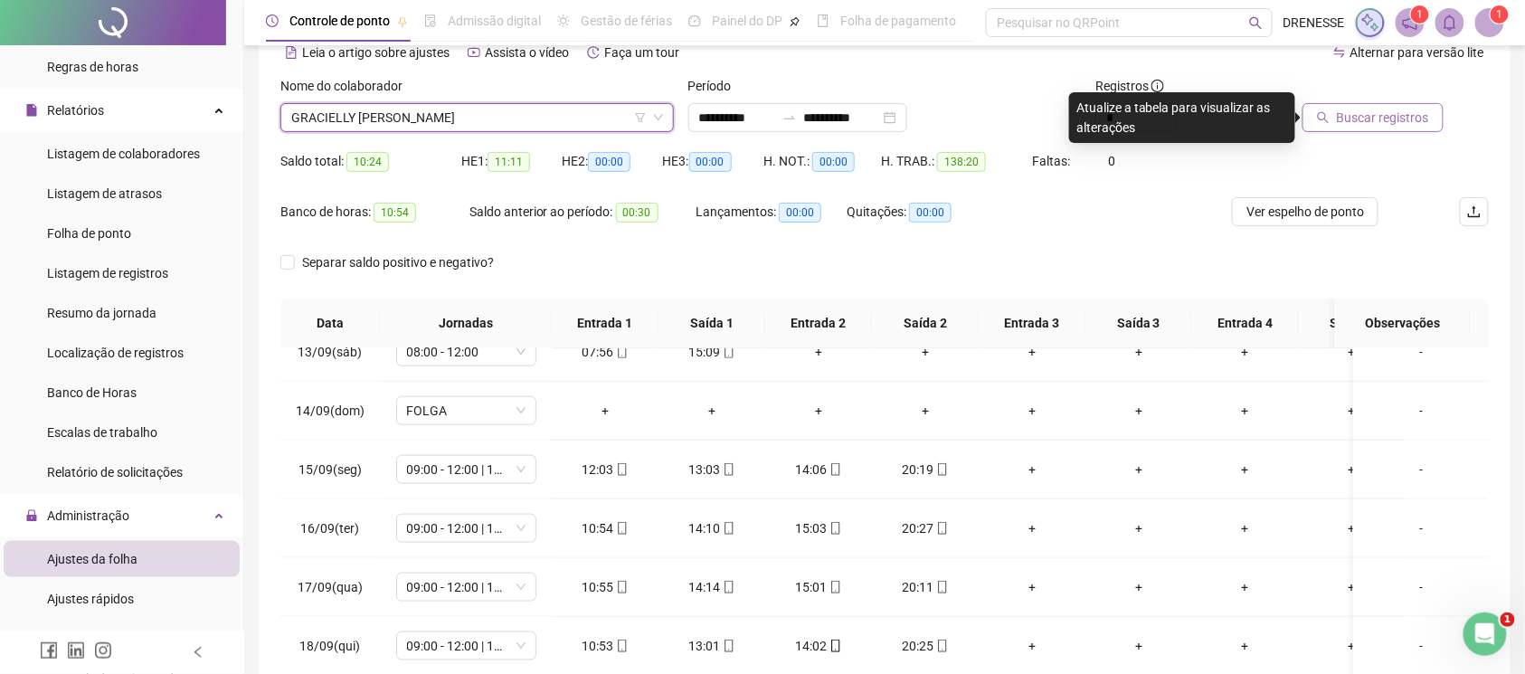
click at [1362, 121] on span "Buscar registros" at bounding box center [1383, 118] width 92 height 20
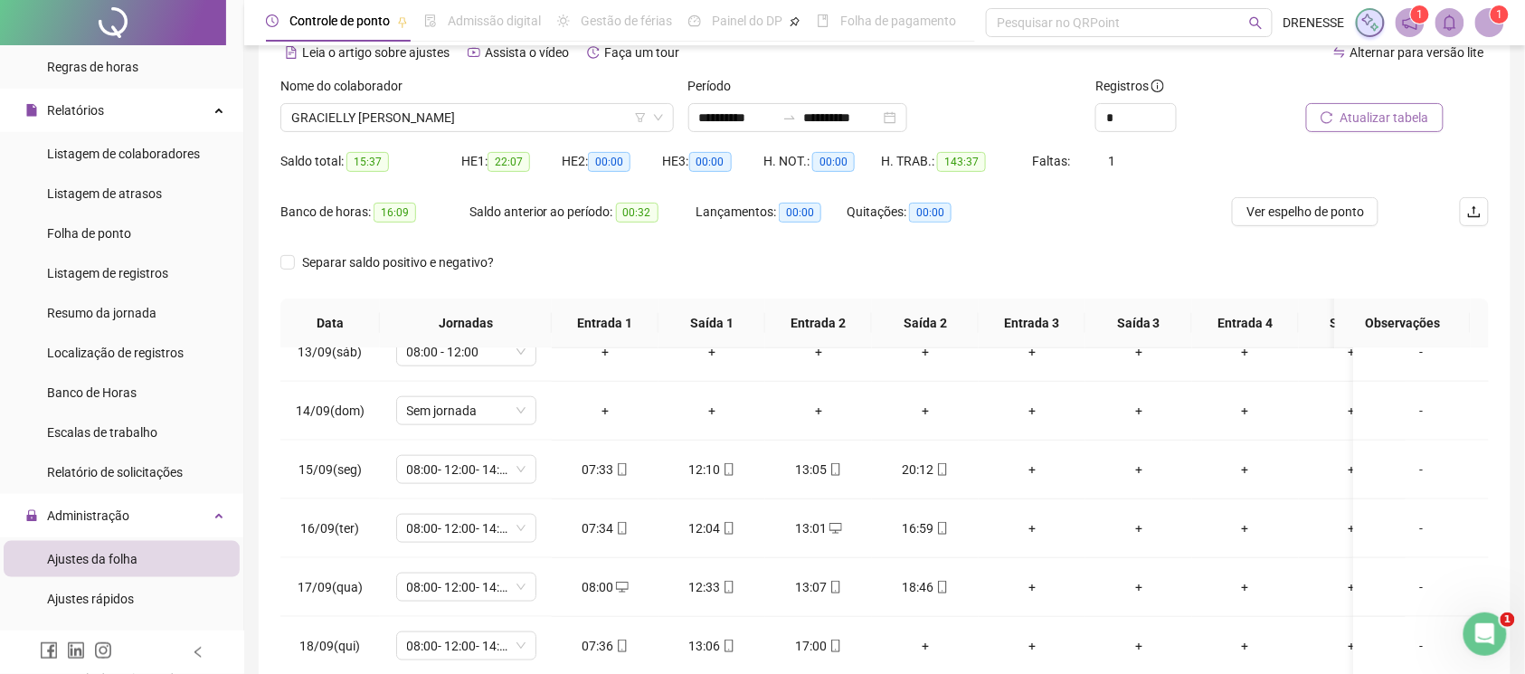
scroll to position [251, 0]
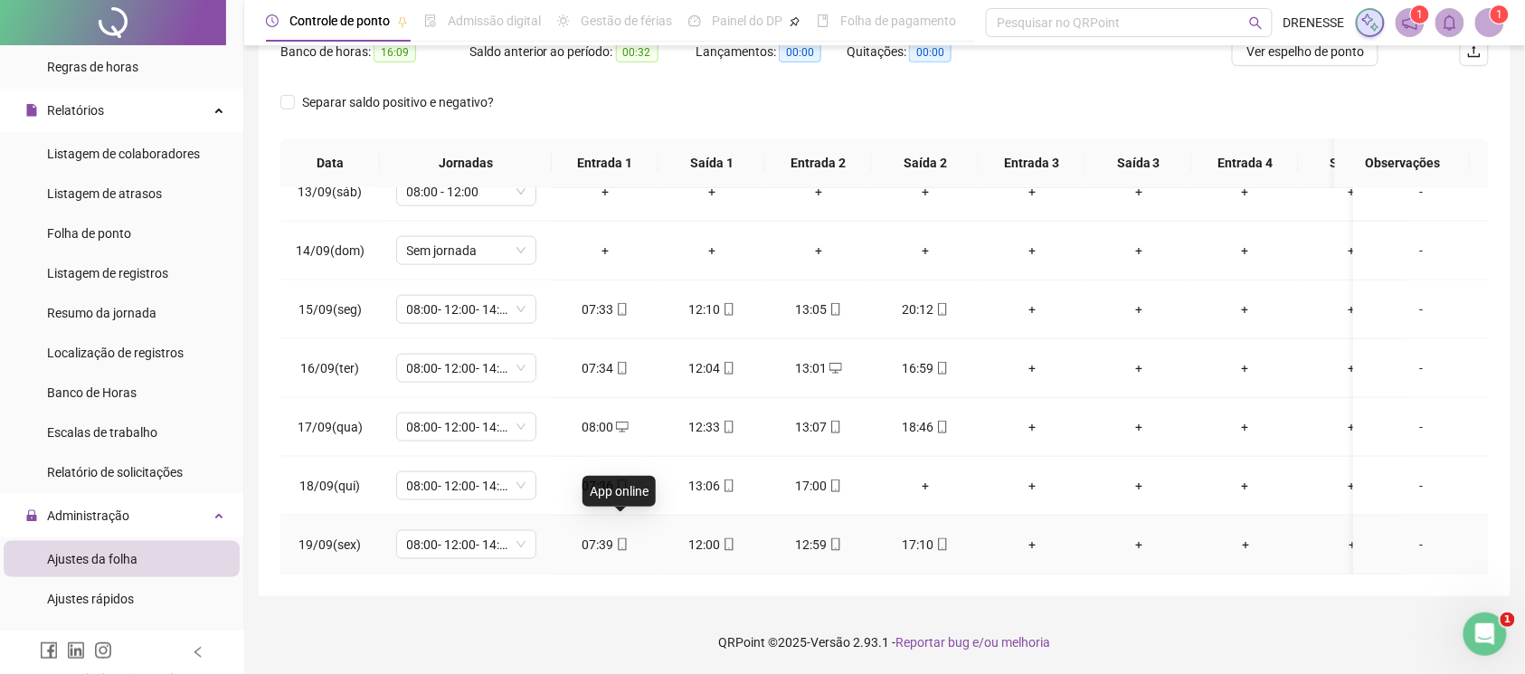
click at [619, 538] on icon "mobile" at bounding box center [622, 544] width 13 height 13
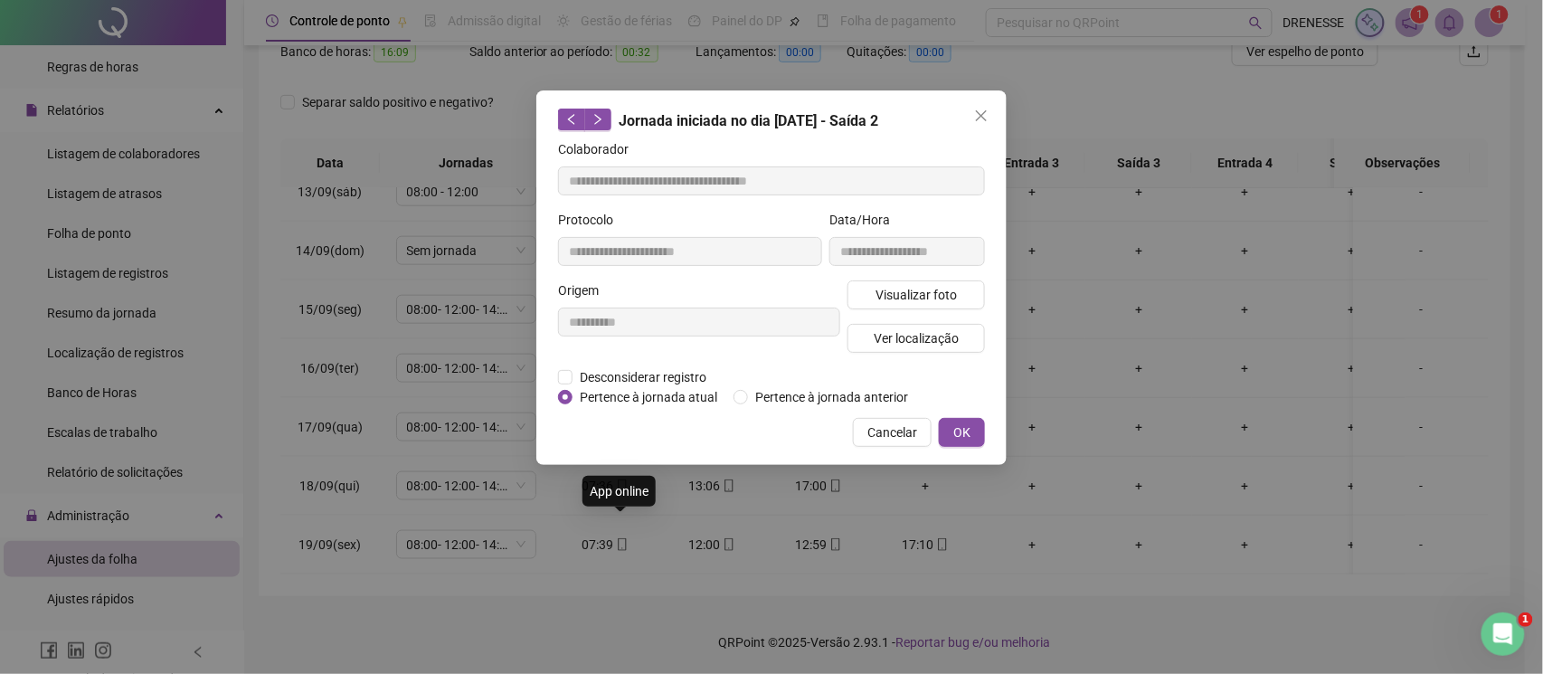
type input "**********"
click at [910, 289] on span "Visualizar foto" at bounding box center [916, 295] width 81 height 20
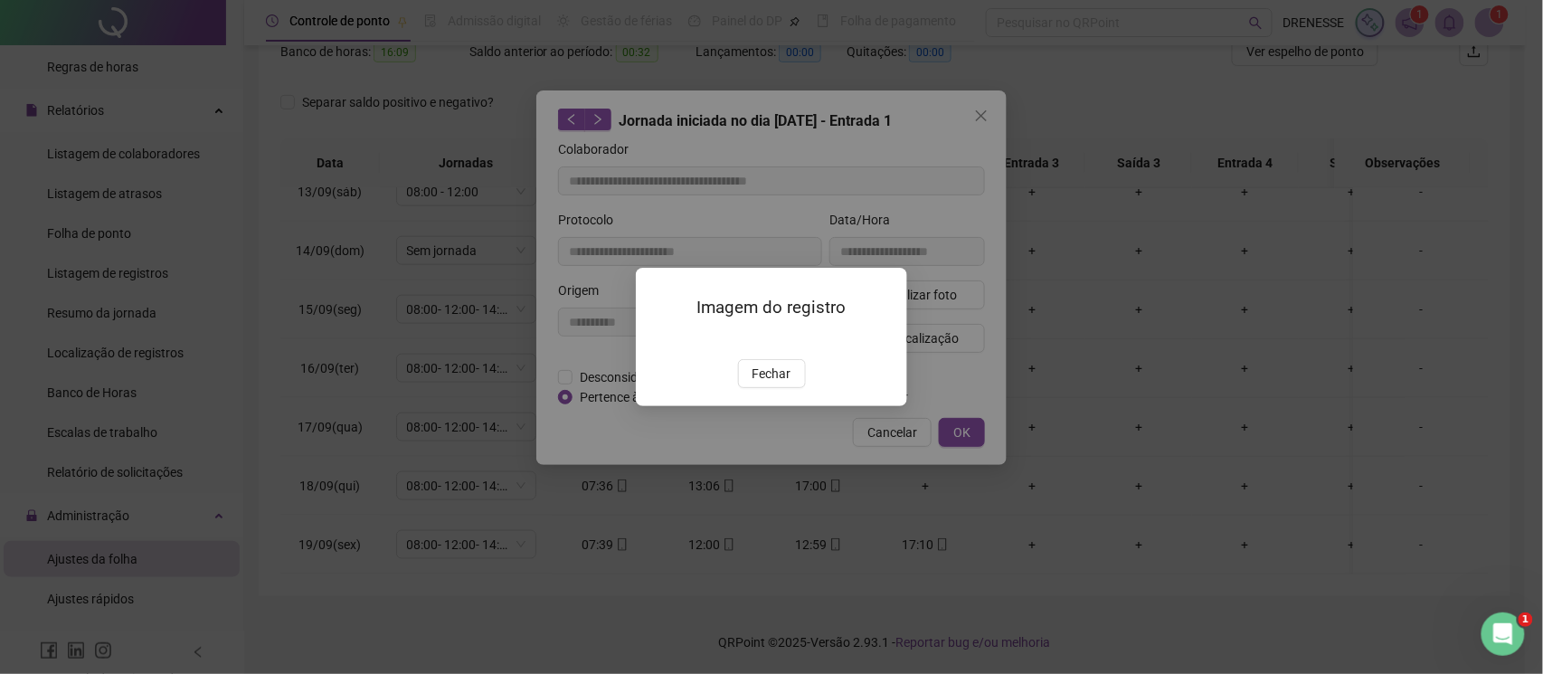
click at [782, 384] on span "Fechar" at bounding box center [772, 374] width 39 height 20
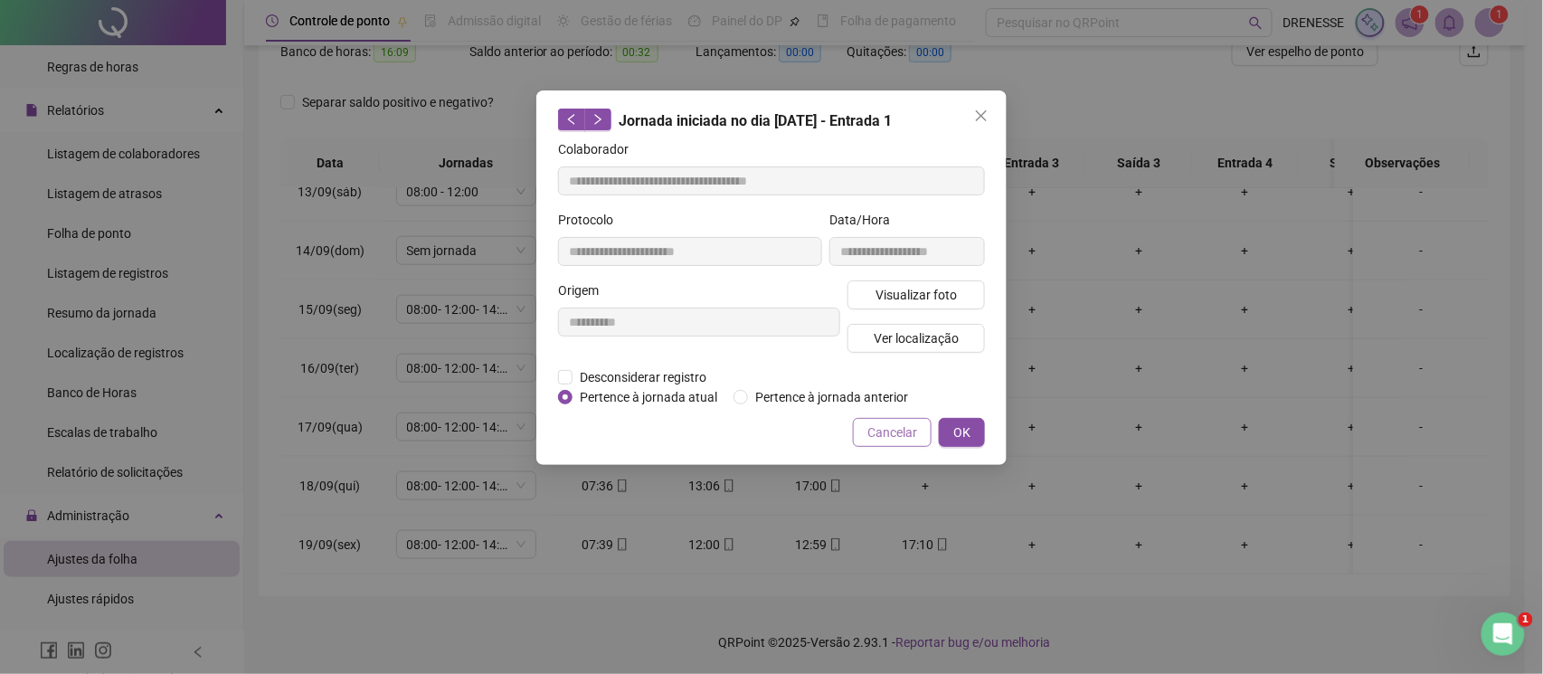
click at [880, 436] on span "Cancelar" at bounding box center [892, 432] width 50 height 20
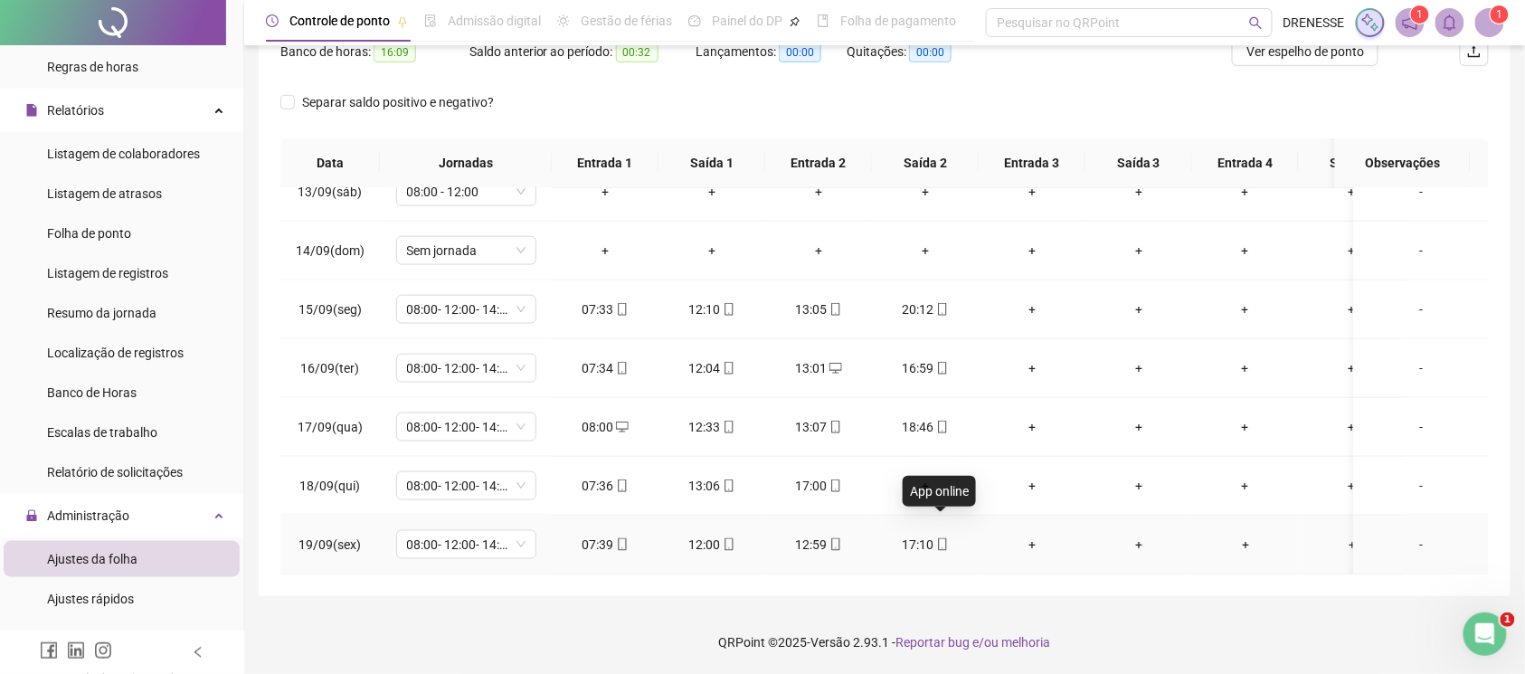
click at [943, 538] on icon "mobile" at bounding box center [942, 544] width 13 height 13
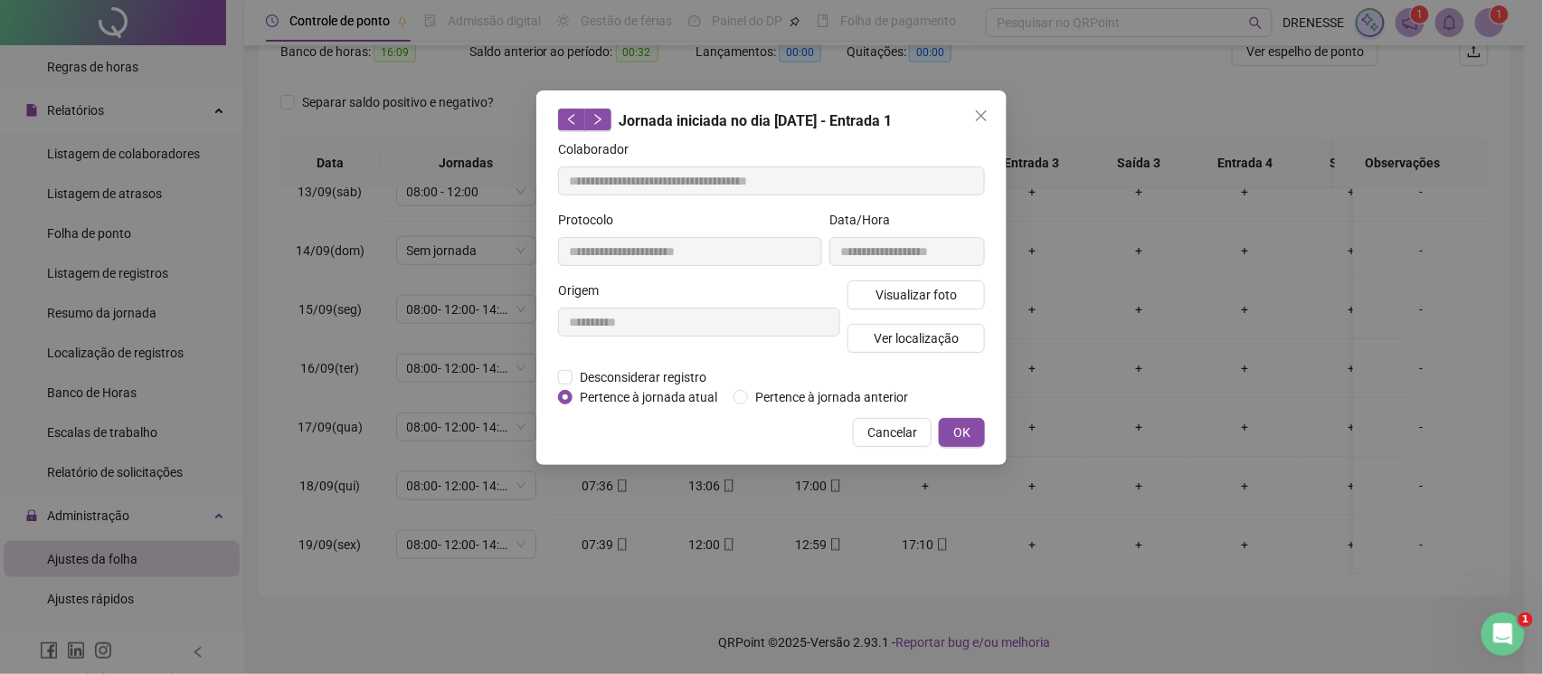
type input "**********"
click at [898, 275] on div "**********" at bounding box center [907, 245] width 163 height 71
click at [896, 297] on span "Visualizar foto" at bounding box center [916, 295] width 81 height 20
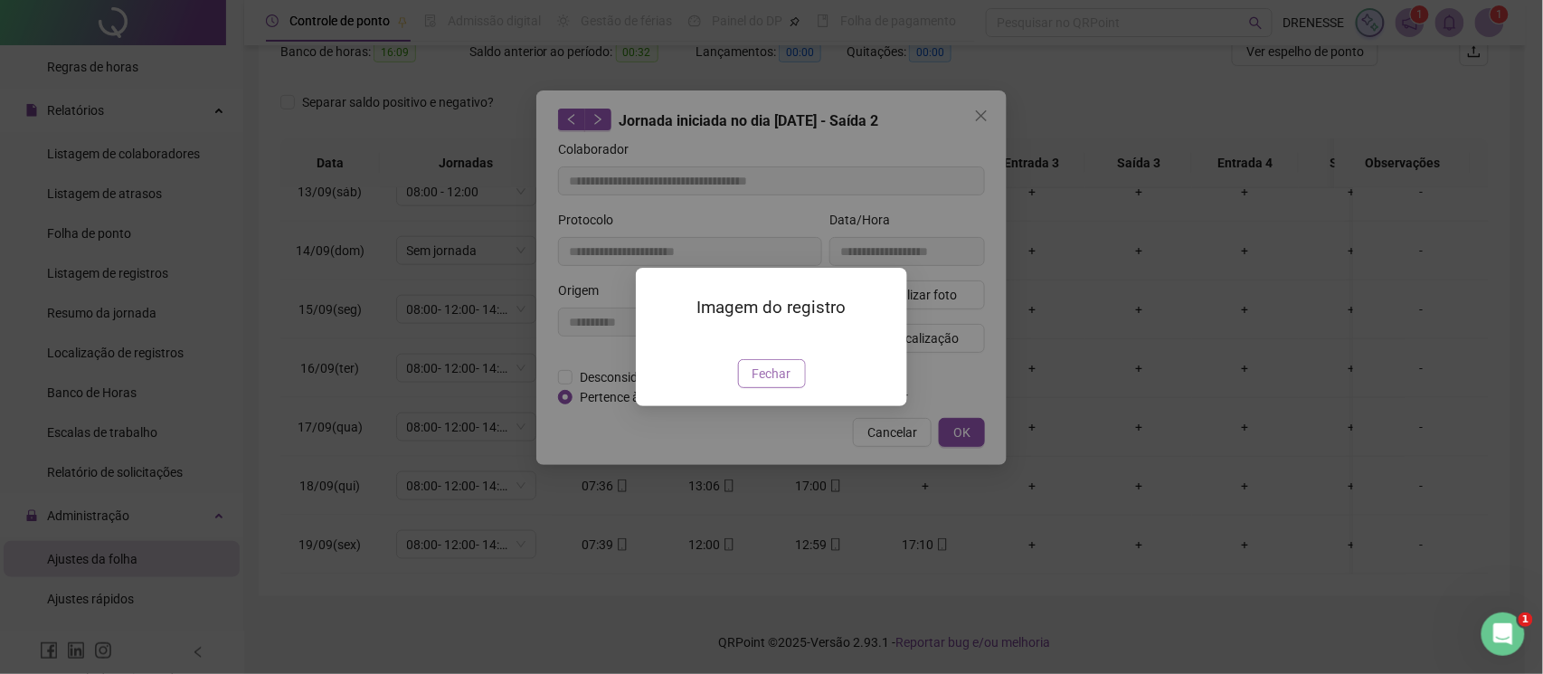
click at [761, 388] on button "Fechar" at bounding box center [772, 373] width 68 height 29
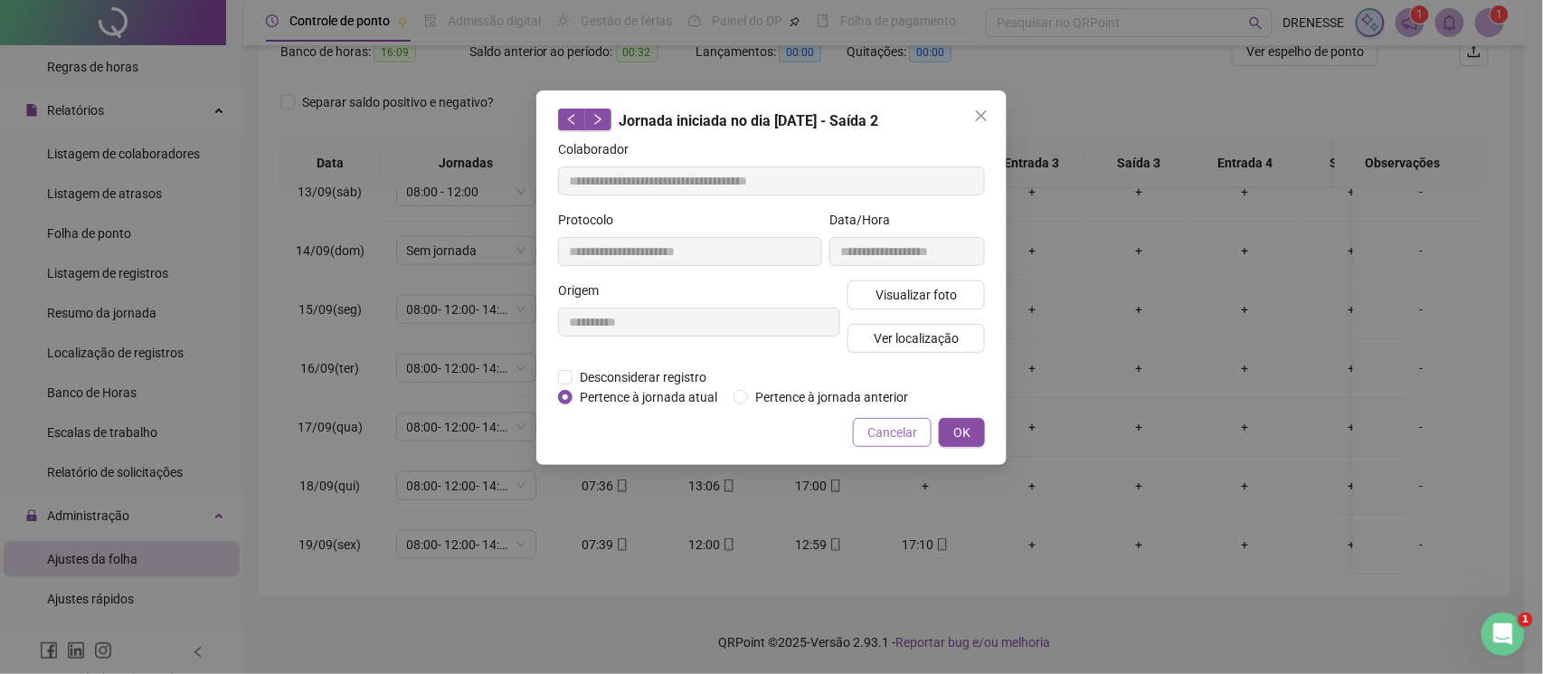
click at [879, 431] on span "Cancelar" at bounding box center [892, 432] width 50 height 20
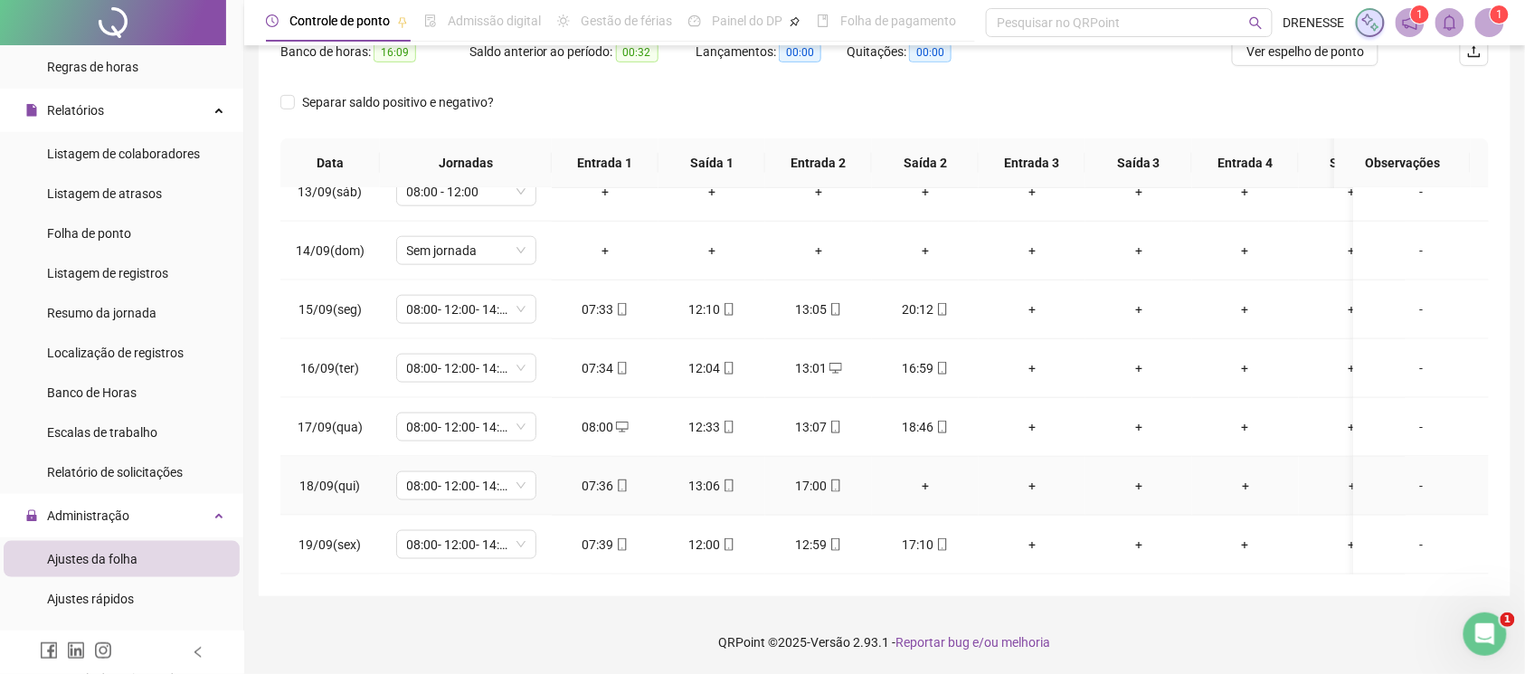
click at [928, 476] on div "+" at bounding box center [925, 486] width 78 height 20
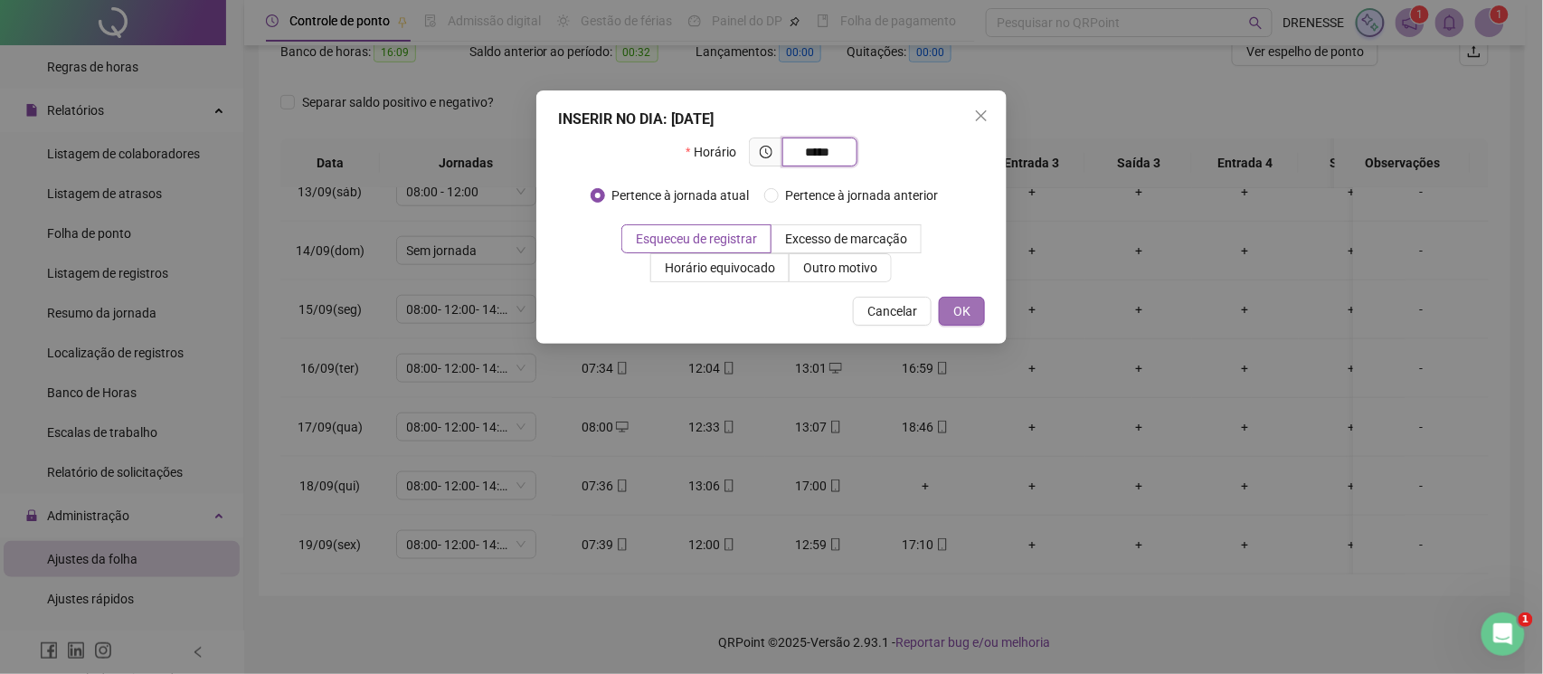
type input "*****"
click at [950, 311] on button "OK" at bounding box center [962, 311] width 46 height 29
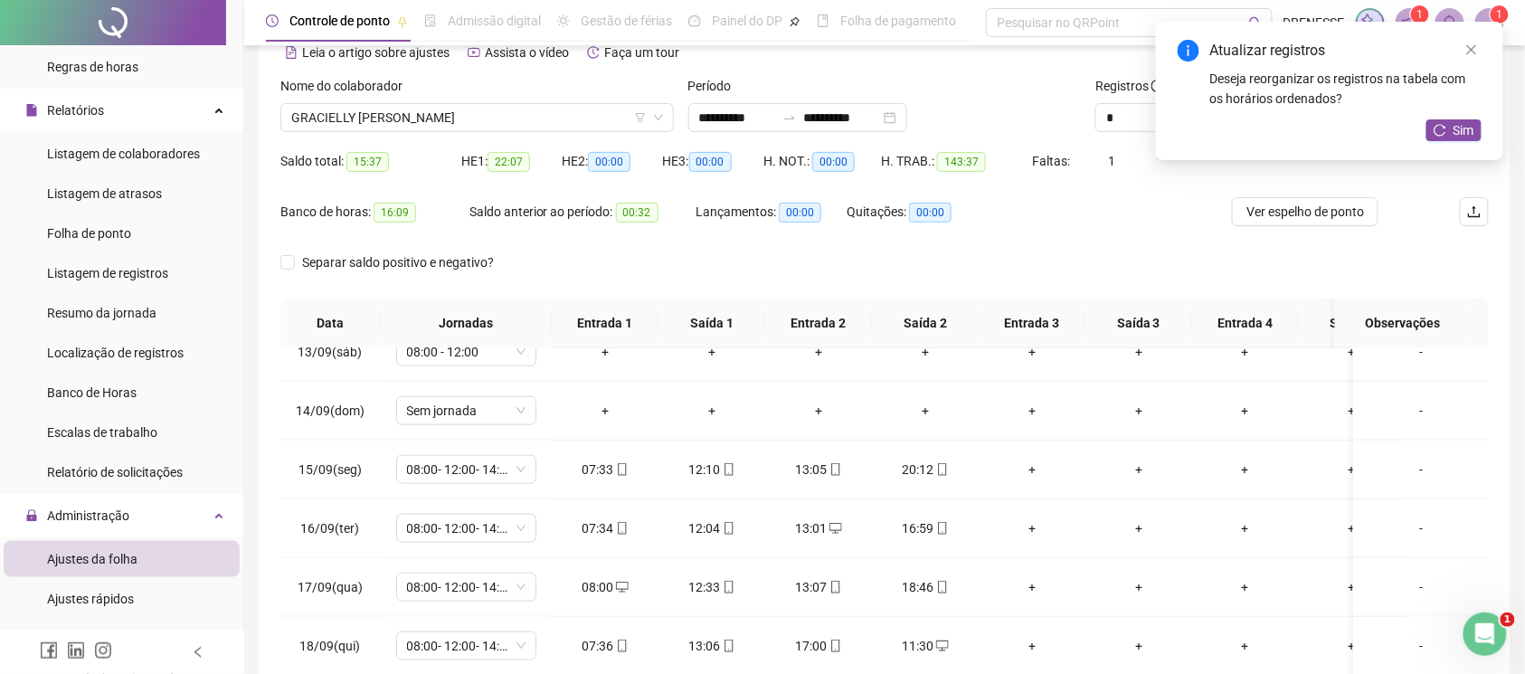
scroll to position [0, 0]
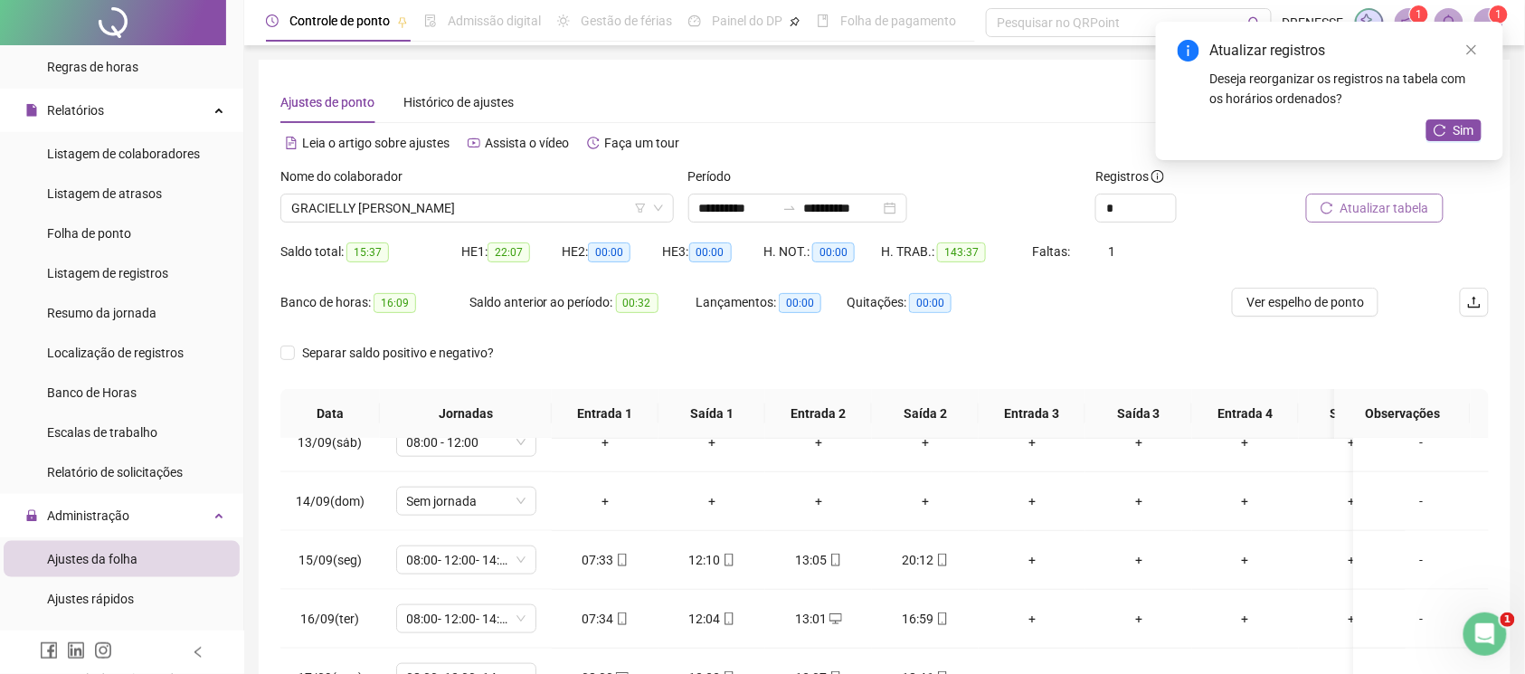
click at [1398, 206] on span "Atualizar tabela" at bounding box center [1385, 208] width 89 height 20
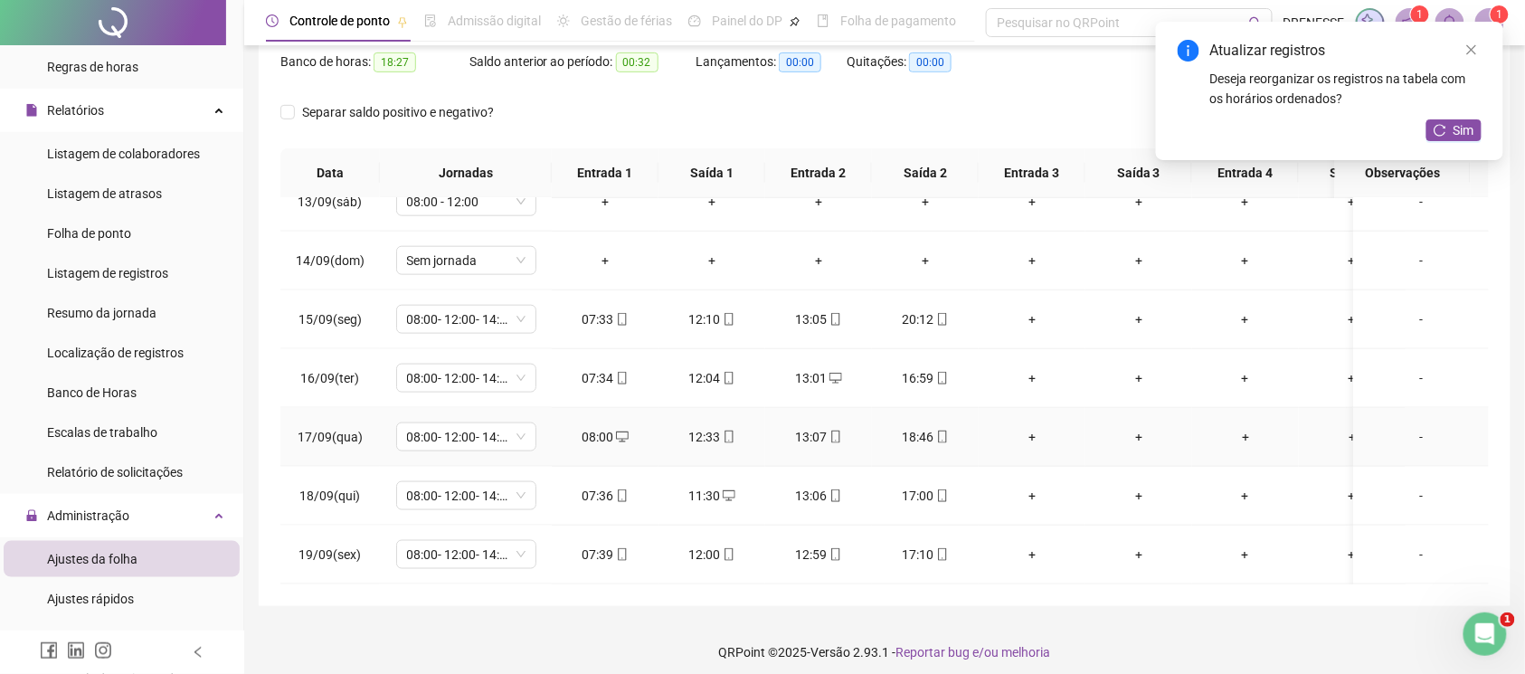
scroll to position [251, 0]
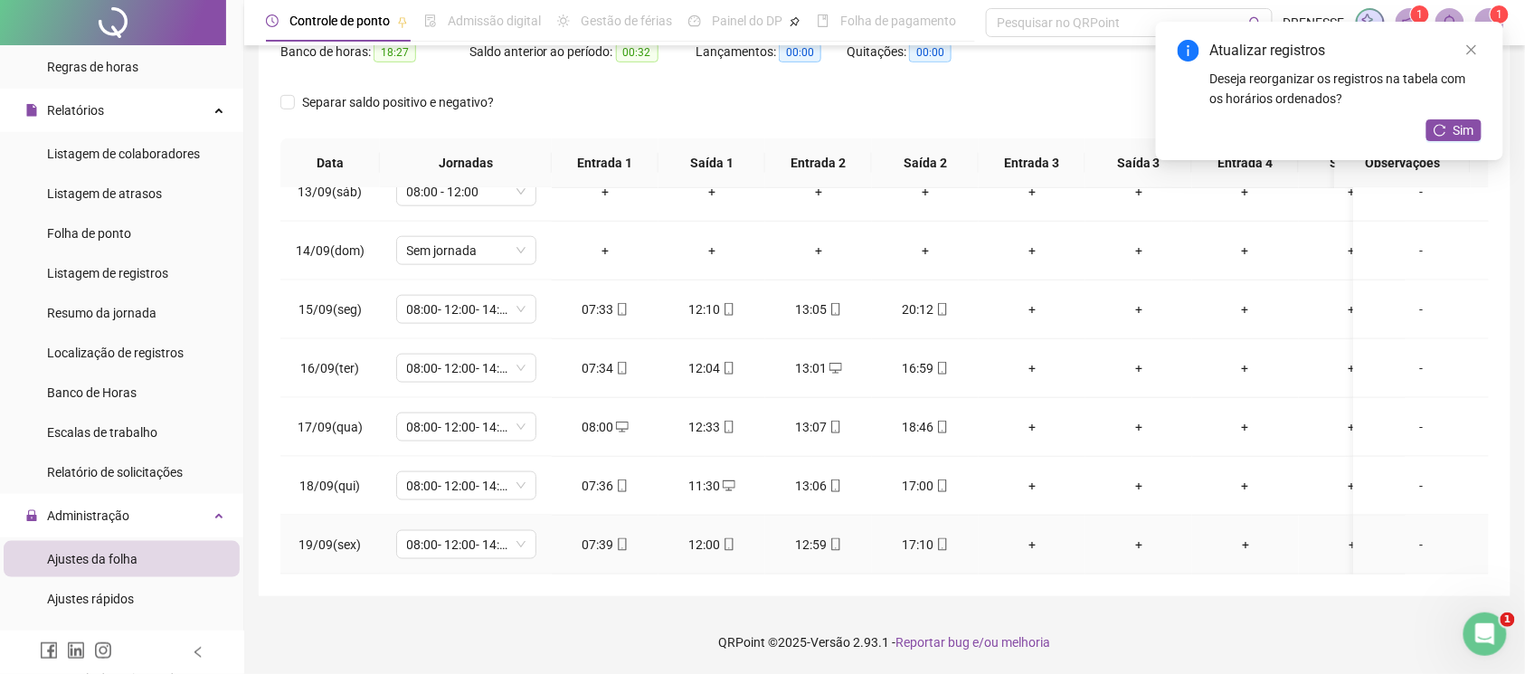
click at [617, 538] on icon "mobile" at bounding box center [622, 544] width 13 height 13
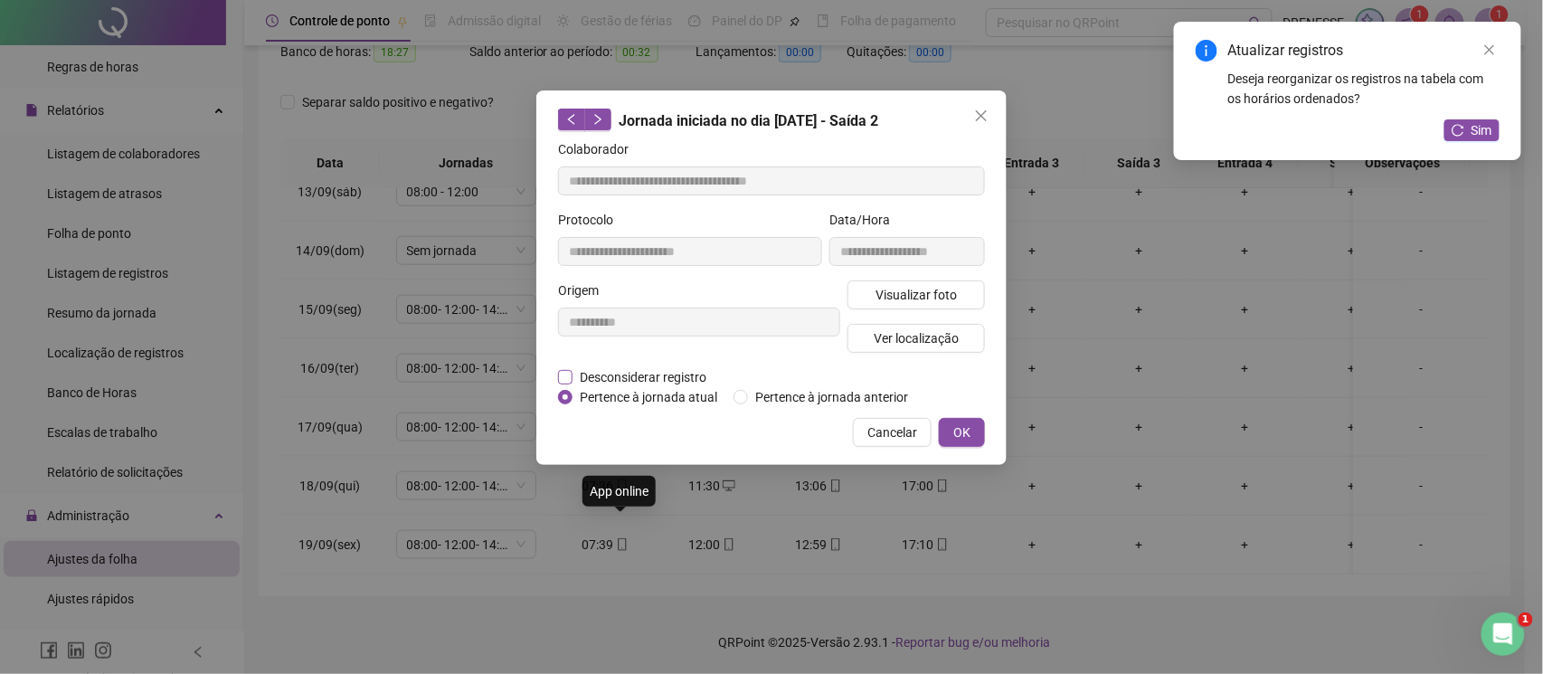
type input "**********"
click at [891, 311] on div "Visualizar foto Ver localização" at bounding box center [916, 323] width 145 height 87
click at [910, 290] on span "Visualizar foto" at bounding box center [916, 295] width 81 height 20
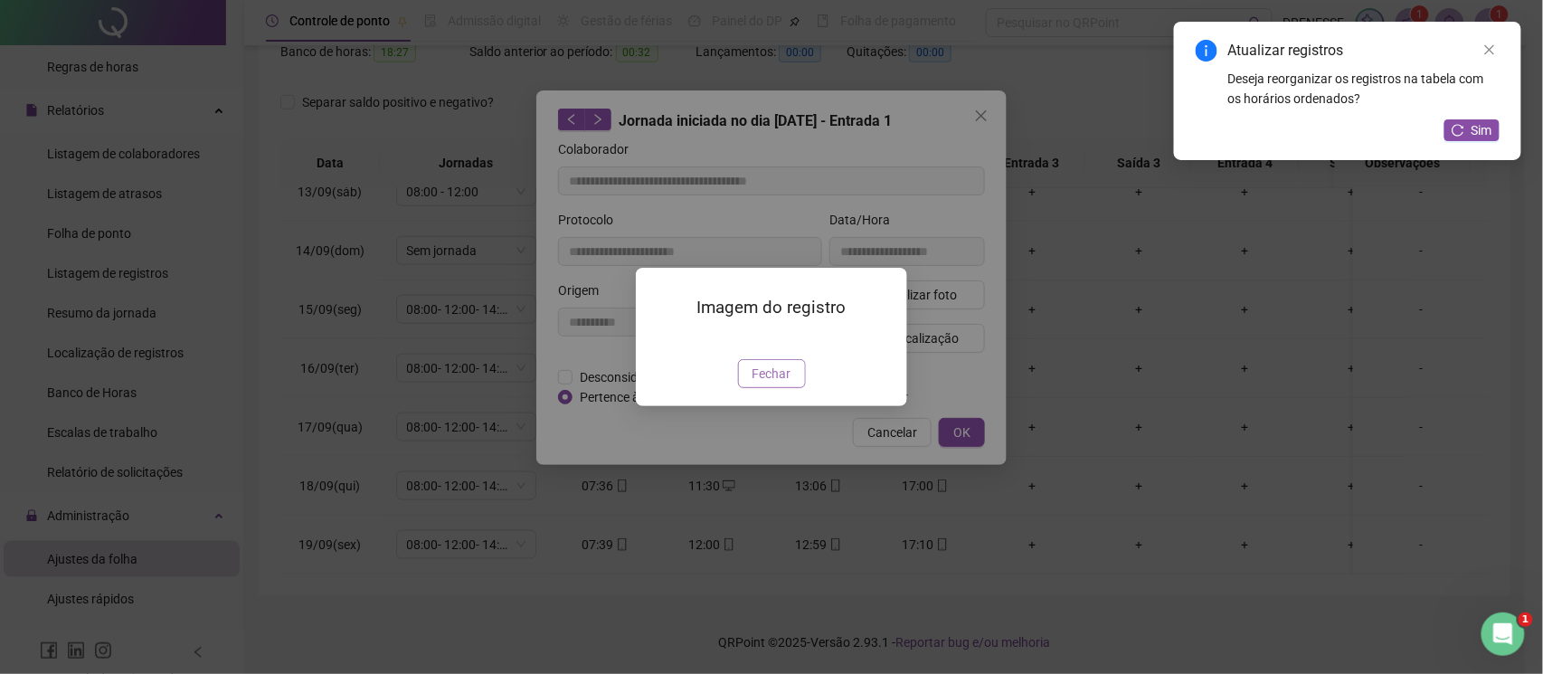
click at [767, 384] on span "Fechar" at bounding box center [772, 374] width 39 height 20
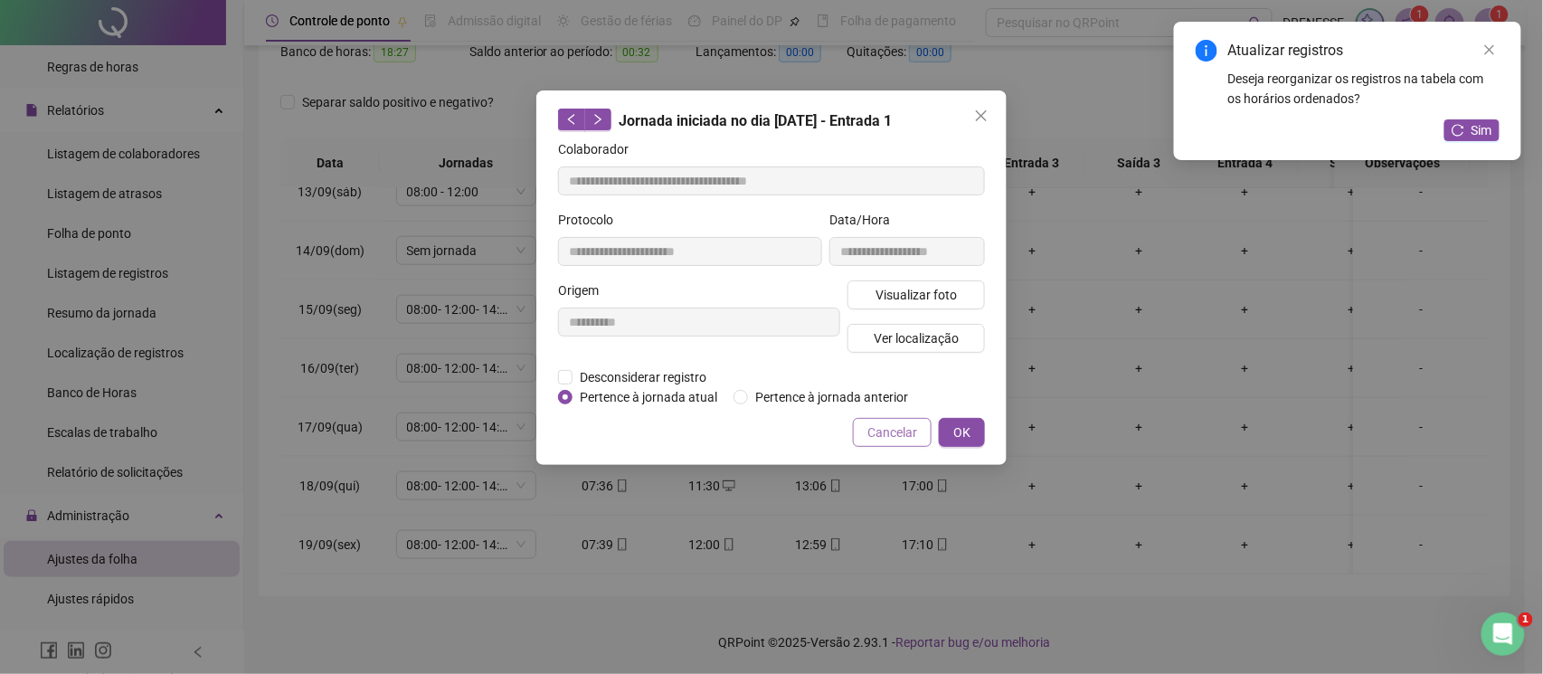
click at [906, 418] on button "Cancelar" at bounding box center [892, 432] width 79 height 29
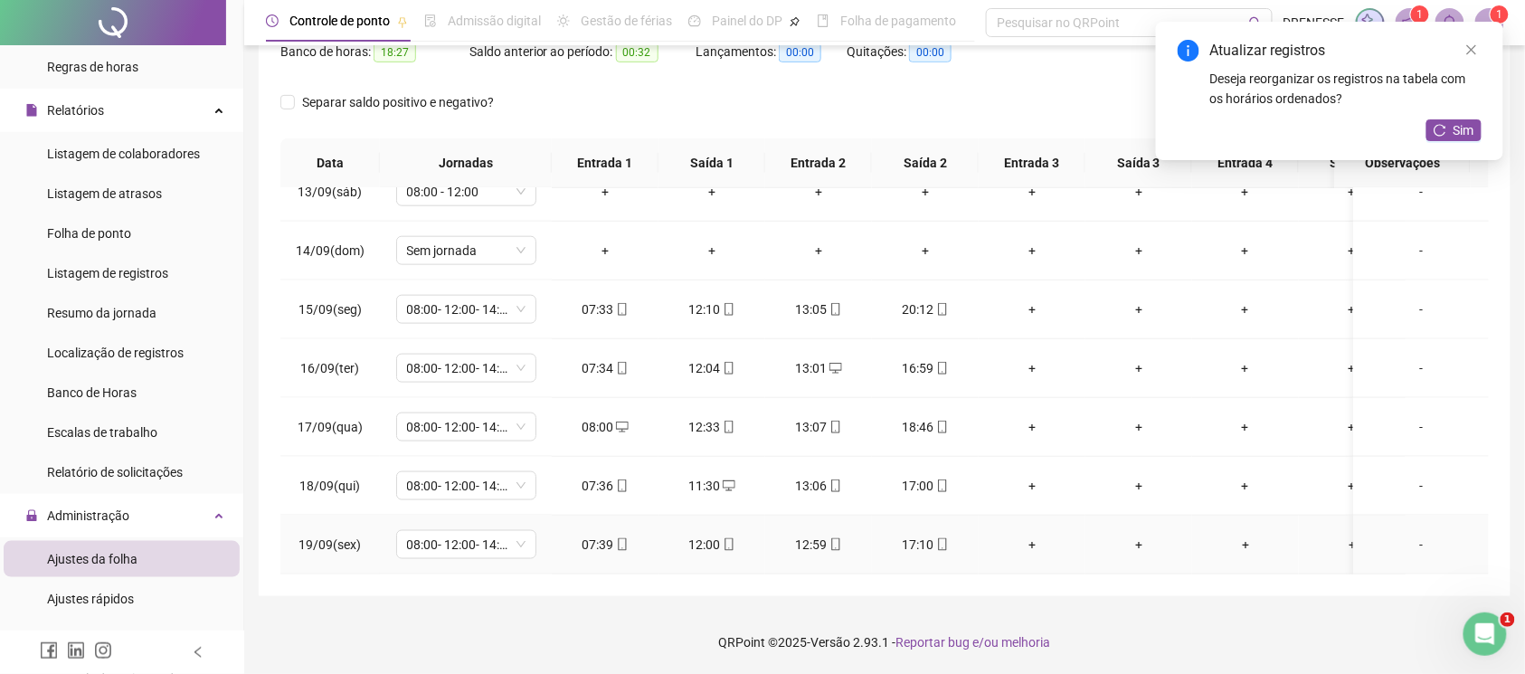
click at [934, 538] on span "mobile" at bounding box center [941, 544] width 14 height 13
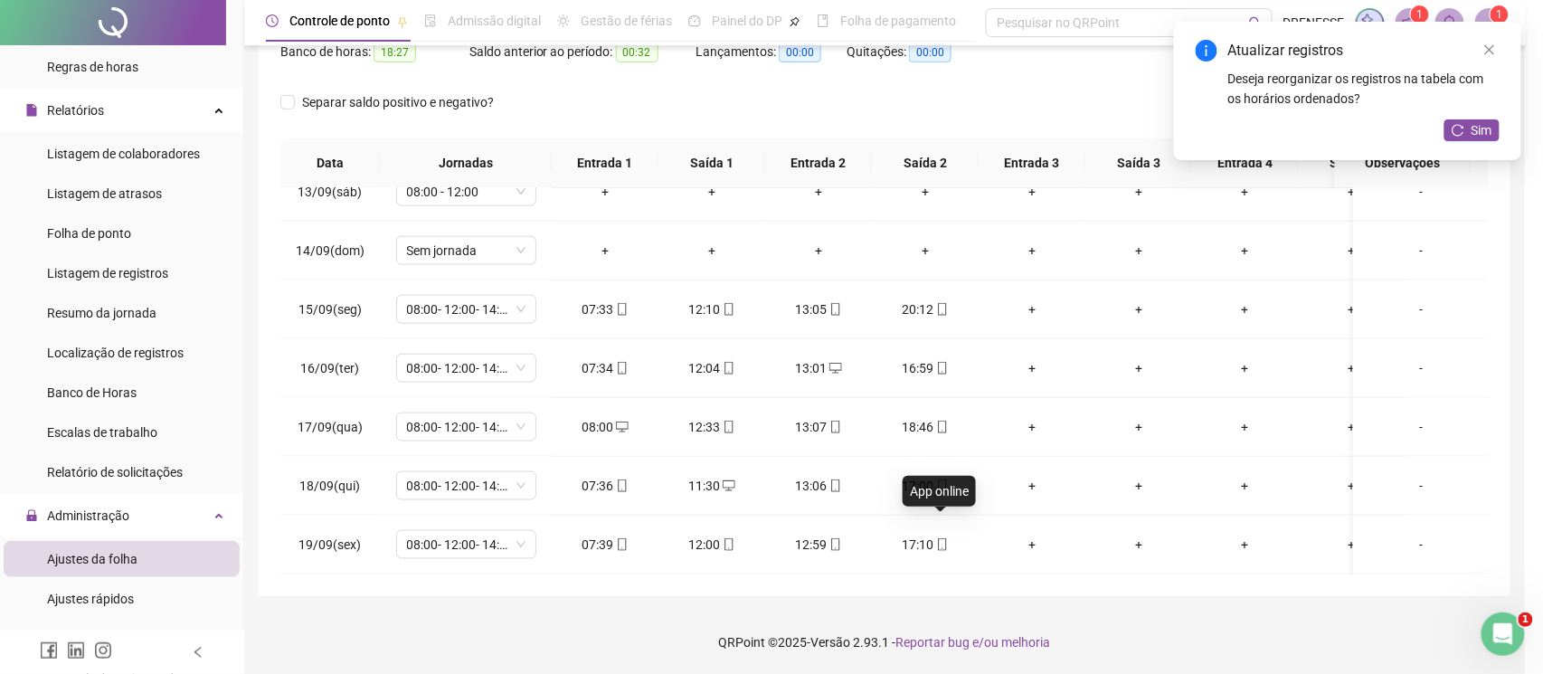
type input "**********"
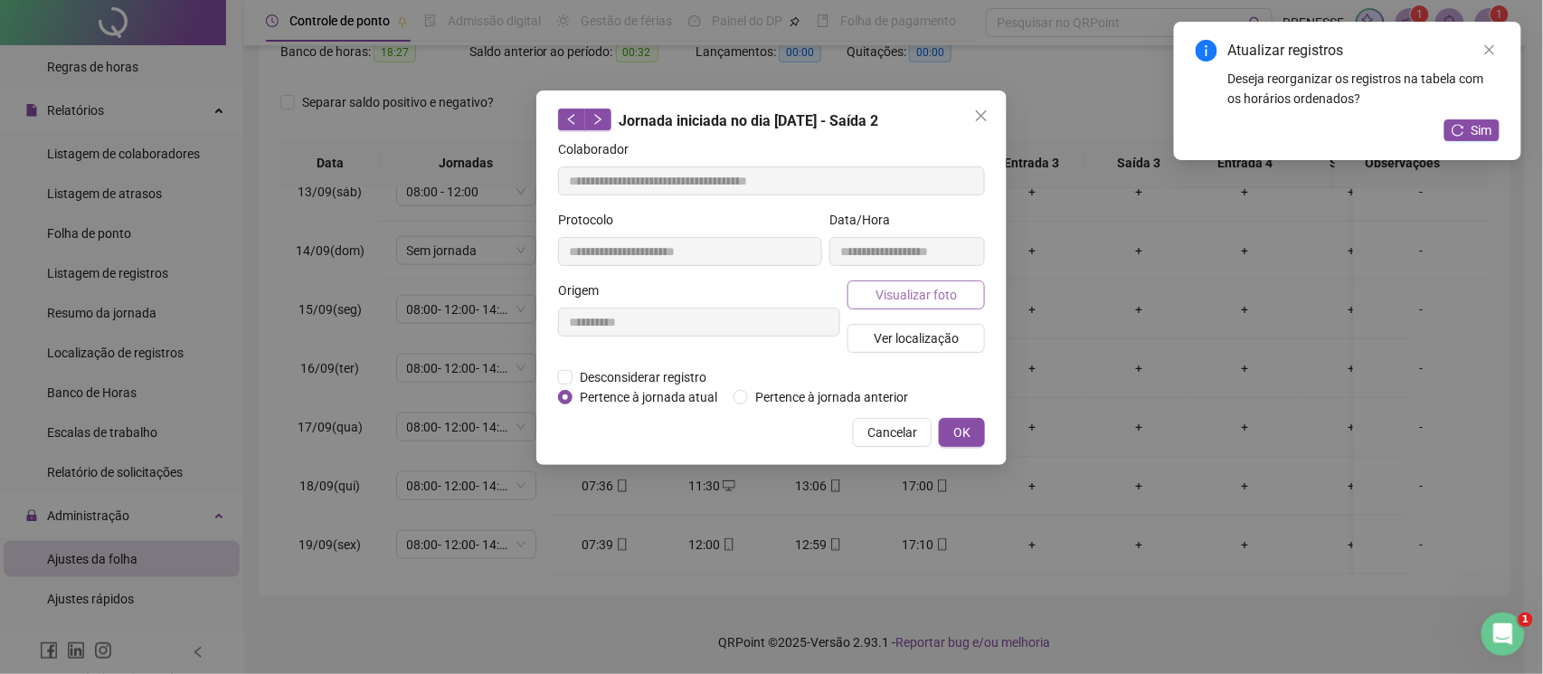
click at [881, 294] on span "Visualizar foto" at bounding box center [916, 295] width 81 height 20
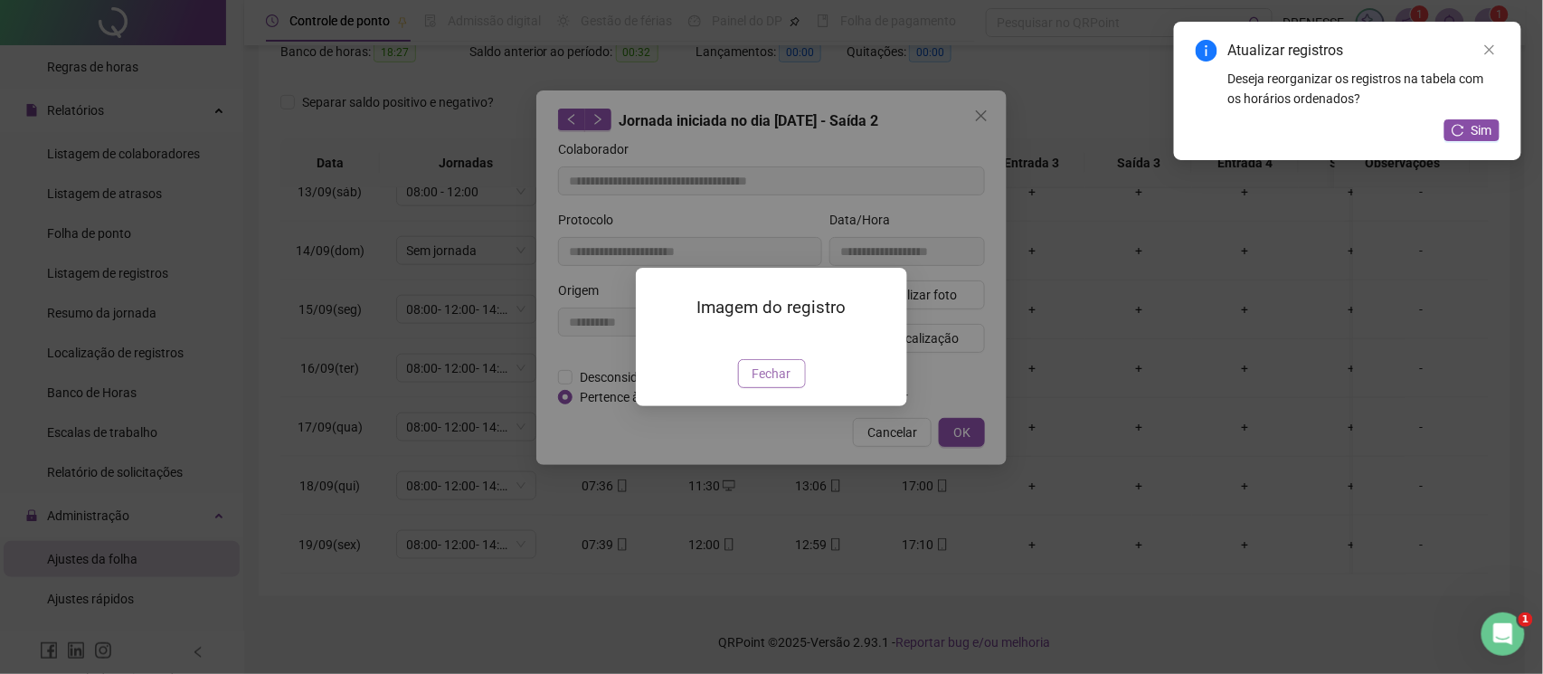
click at [763, 388] on button "Fechar" at bounding box center [772, 373] width 68 height 29
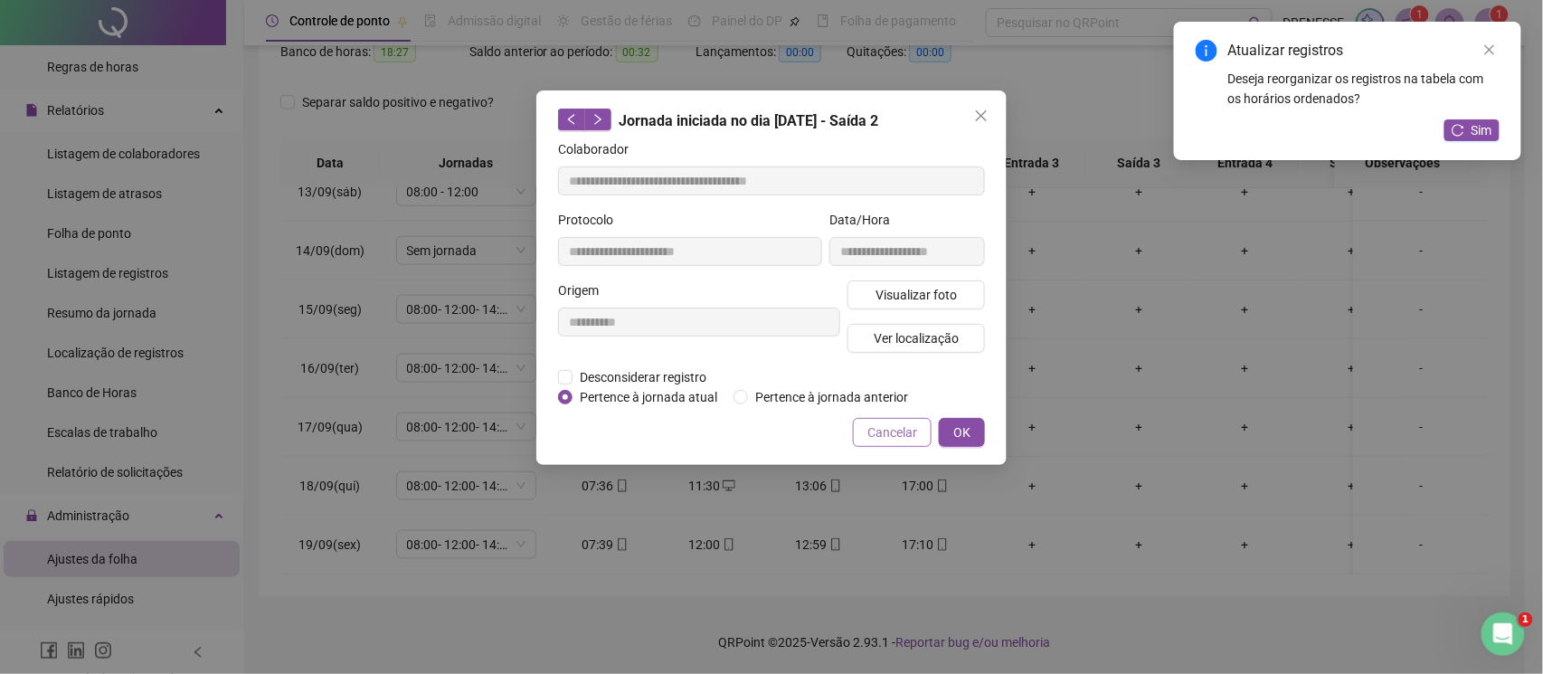
click at [865, 431] on button "Cancelar" at bounding box center [892, 432] width 79 height 29
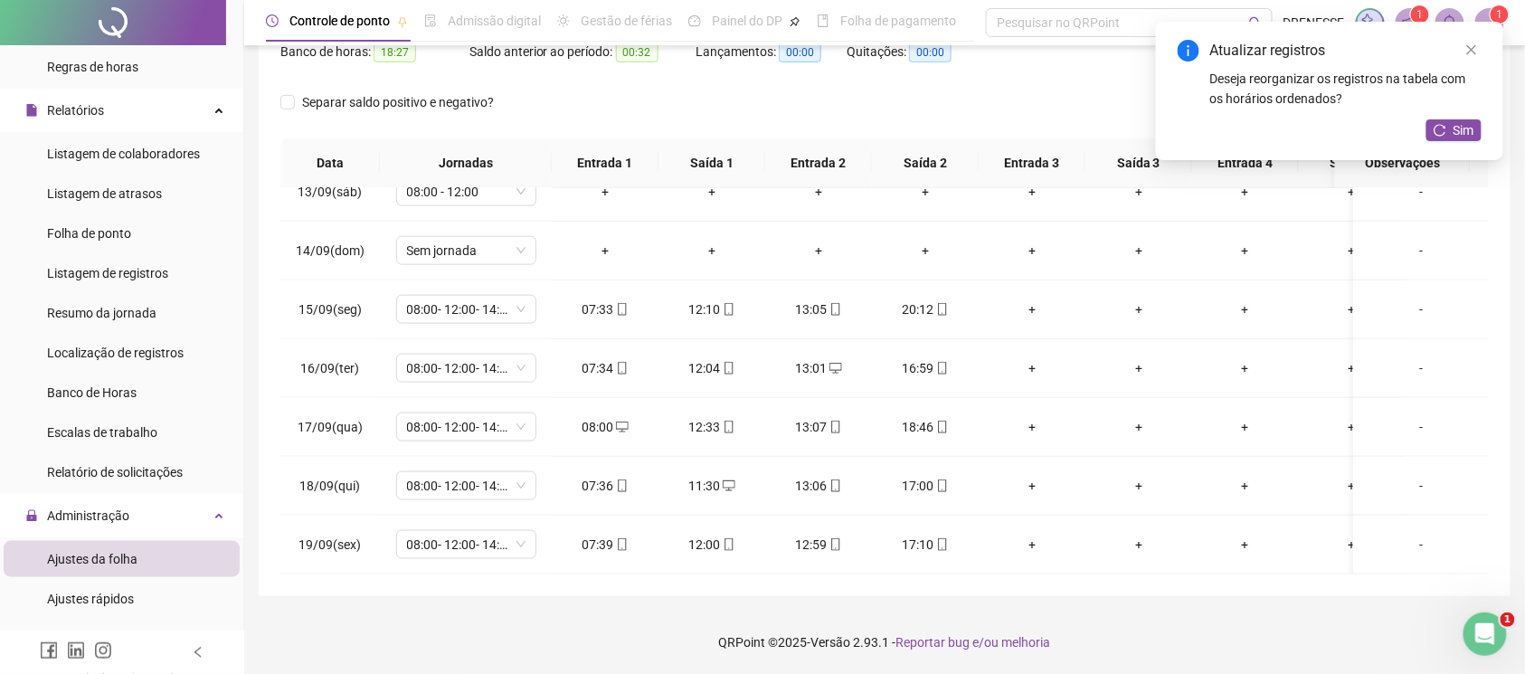
scroll to position [90, 0]
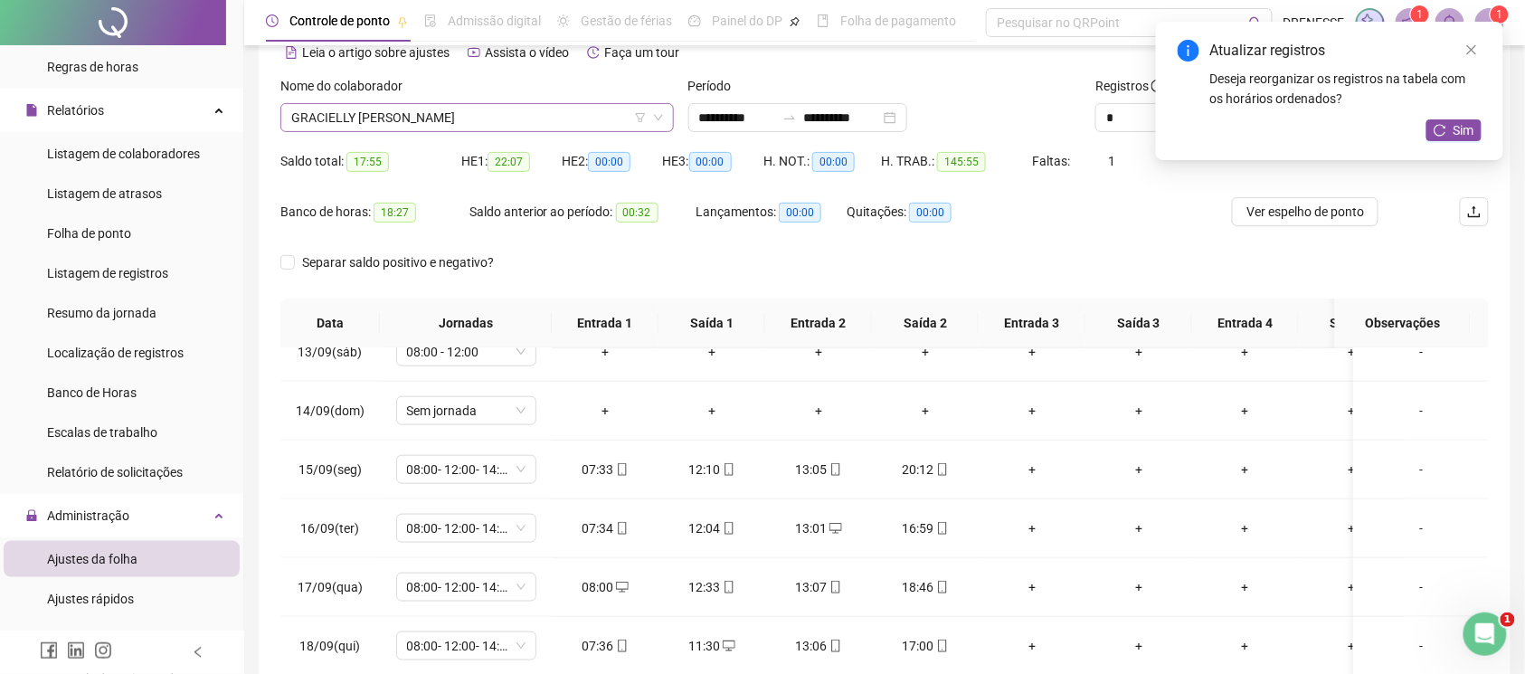
click at [405, 128] on span "GRACIELLY [PERSON_NAME]" at bounding box center [477, 117] width 372 height 27
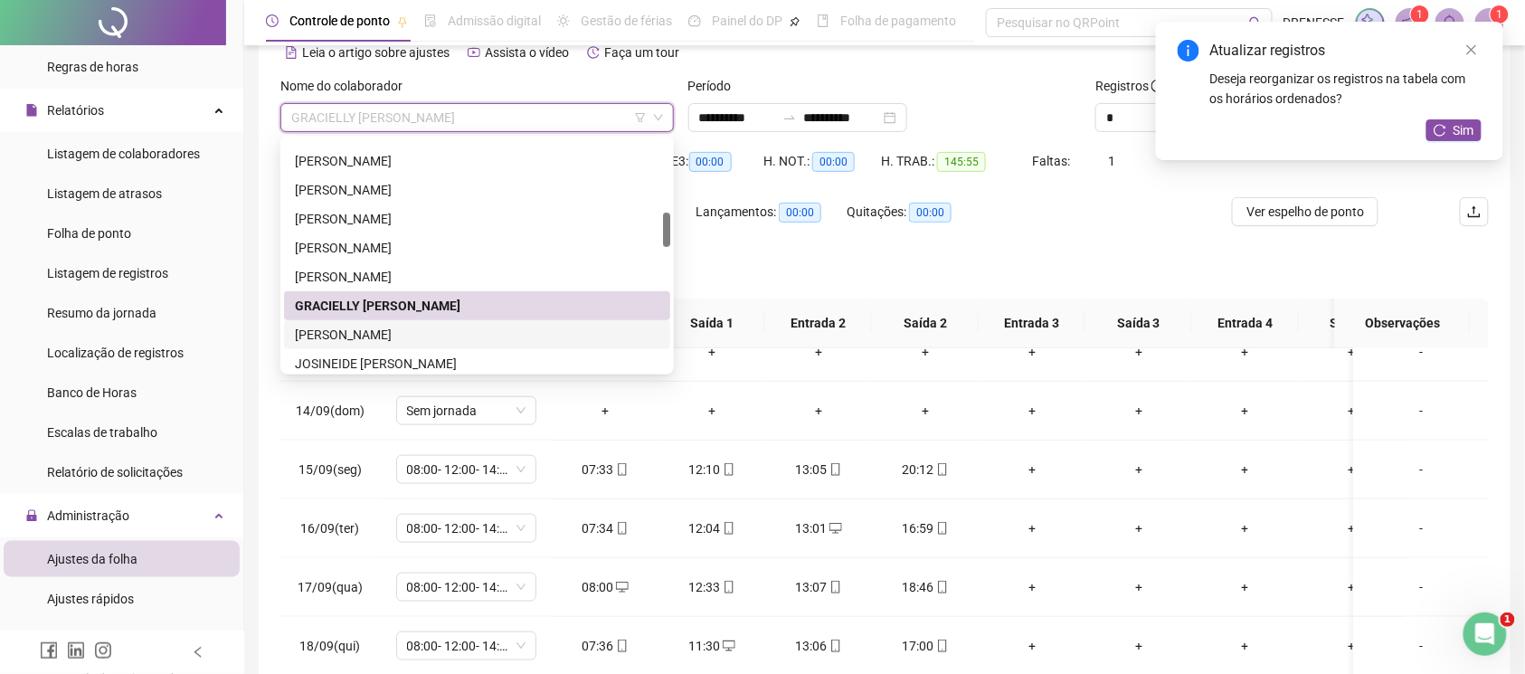
click at [429, 322] on div "[PERSON_NAME]" at bounding box center [477, 334] width 386 height 29
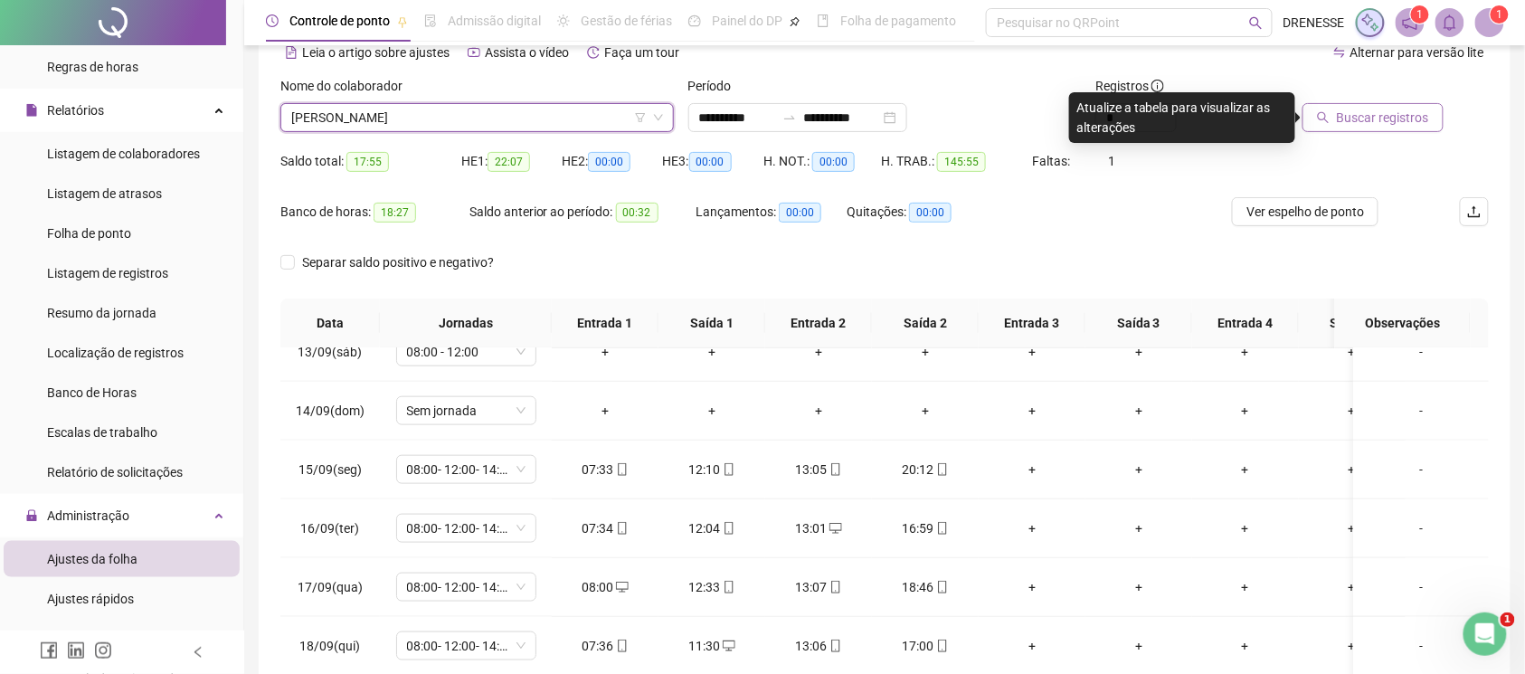
click at [1350, 128] on button "Buscar registros" at bounding box center [1373, 117] width 141 height 29
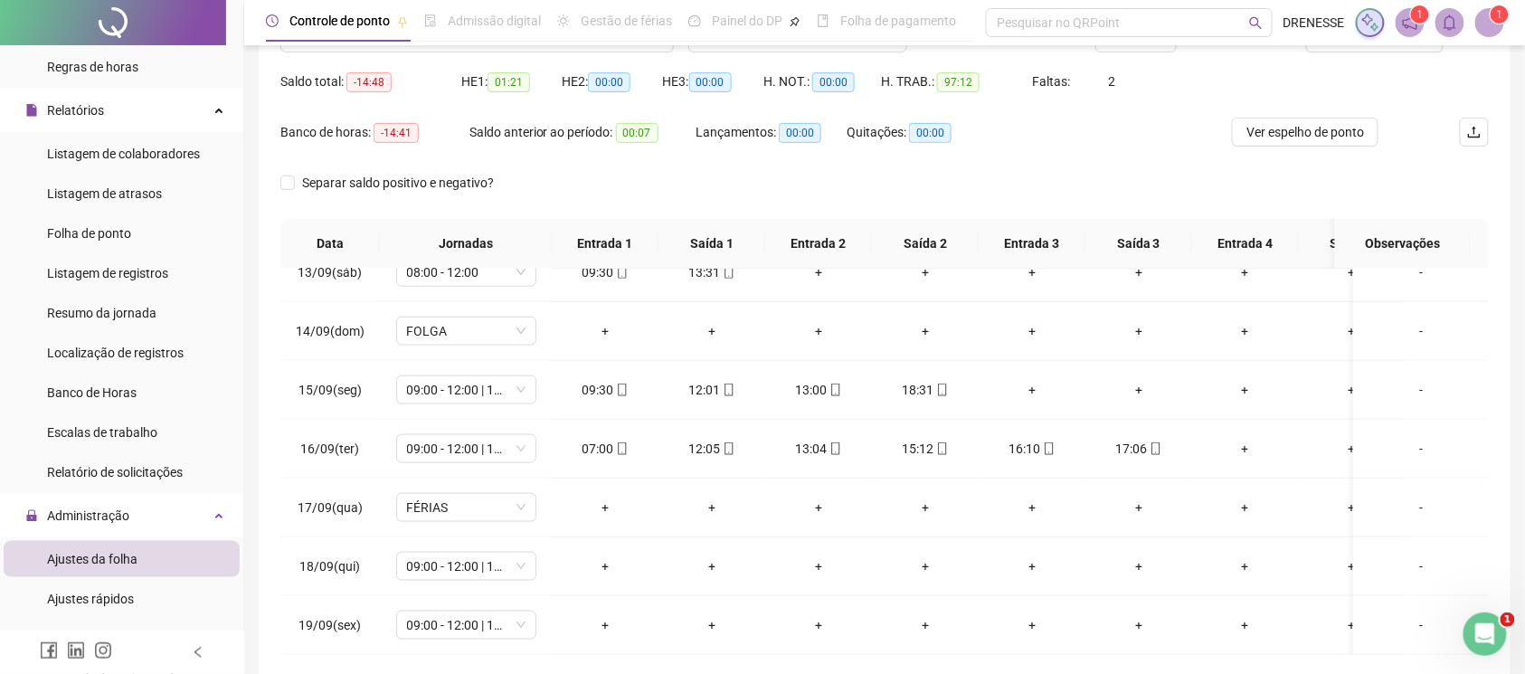
scroll to position [251, 0]
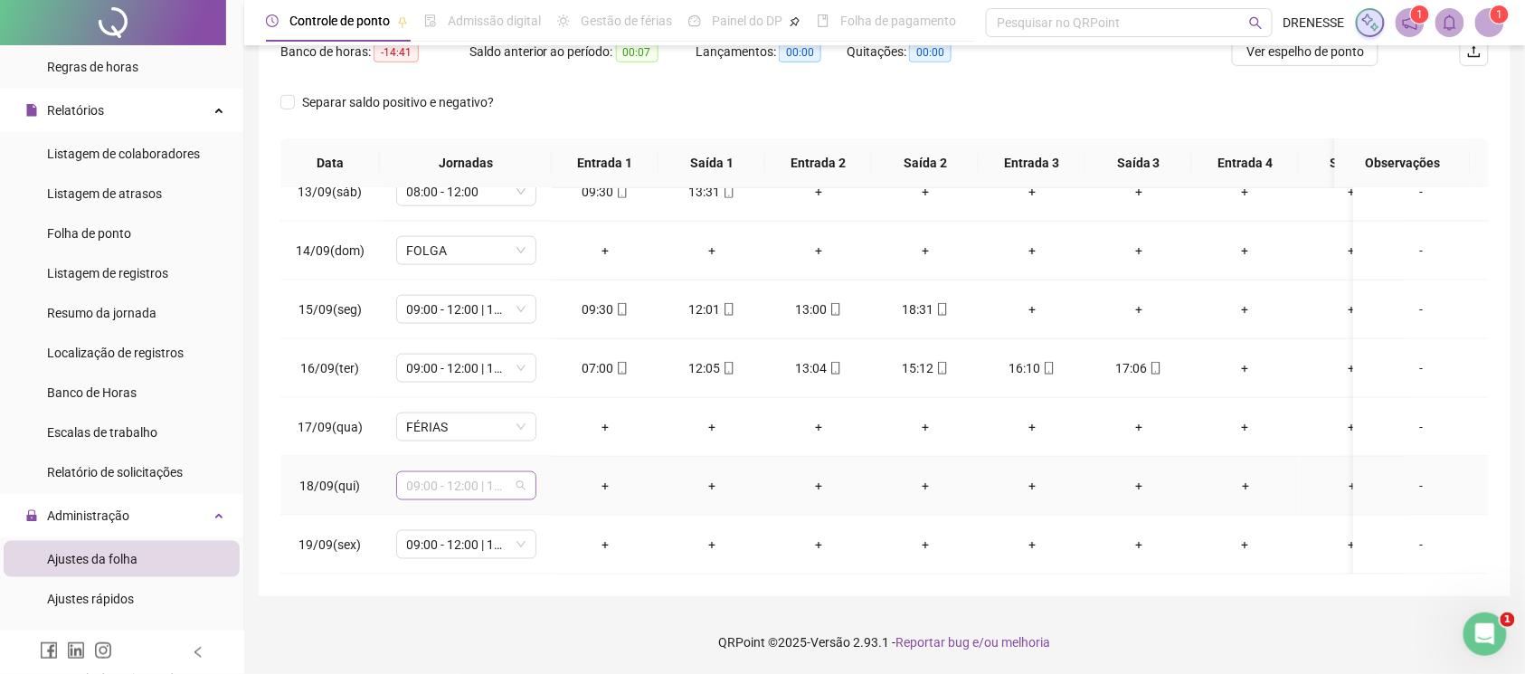
click at [494, 475] on span "09:00 - 12:00 | 14:00 - 19:00" at bounding box center [466, 485] width 118 height 27
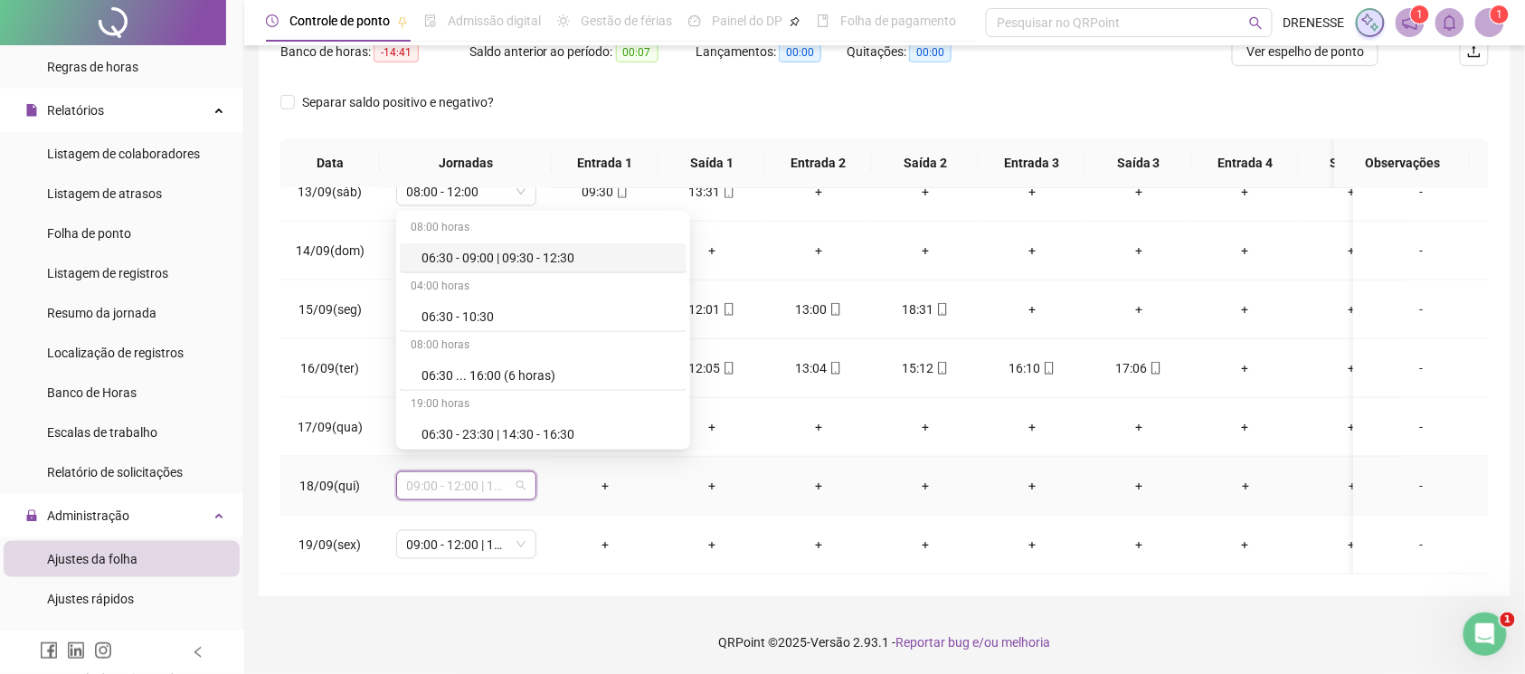
type input "*"
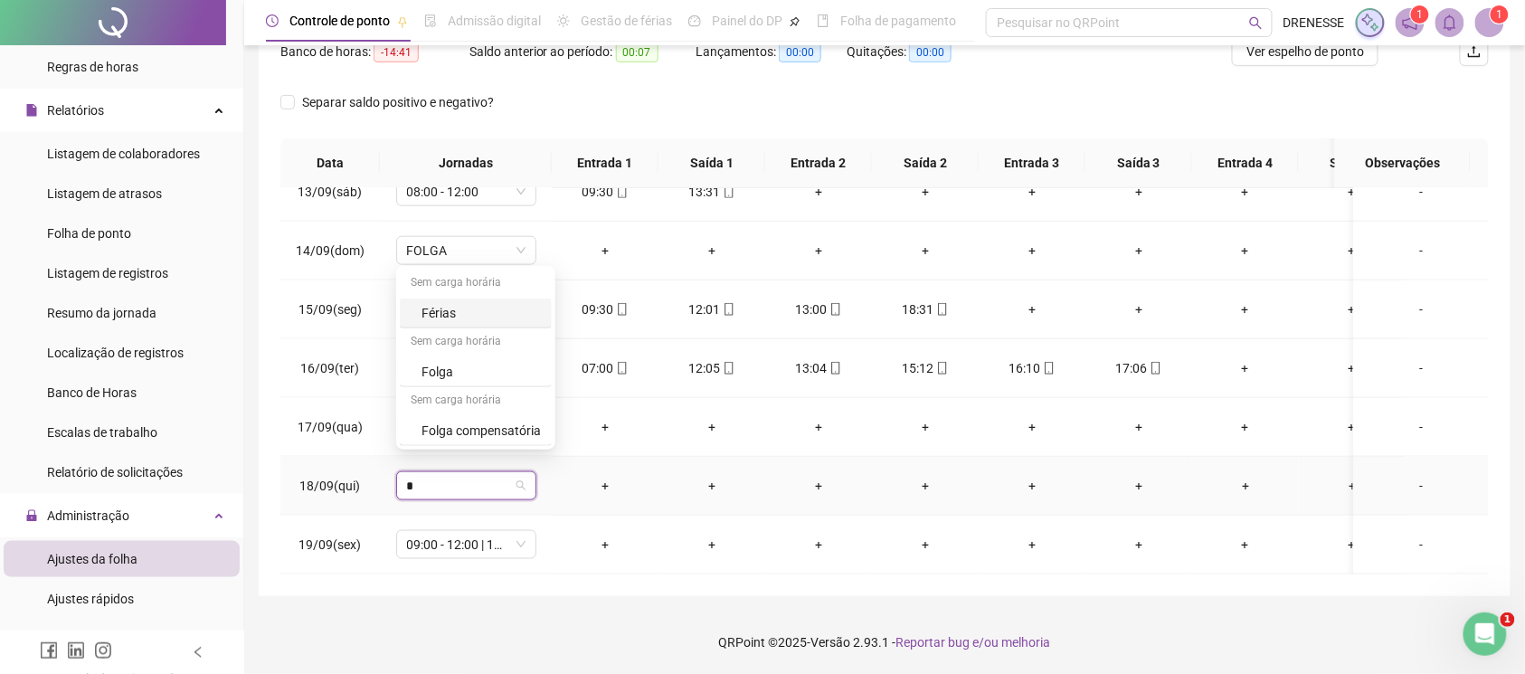
click at [458, 309] on div "Férias" at bounding box center [481, 313] width 119 height 20
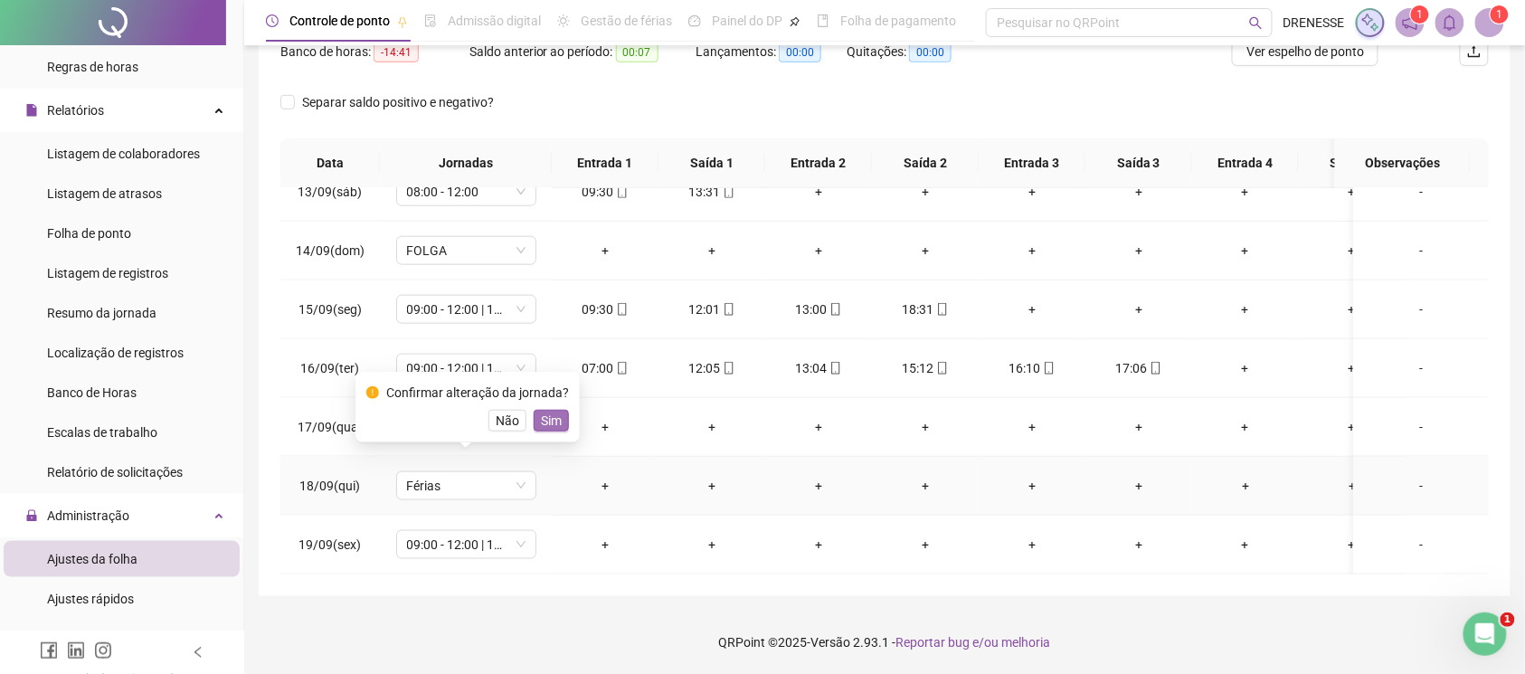
click at [541, 429] on span "Sim" at bounding box center [551, 421] width 21 height 20
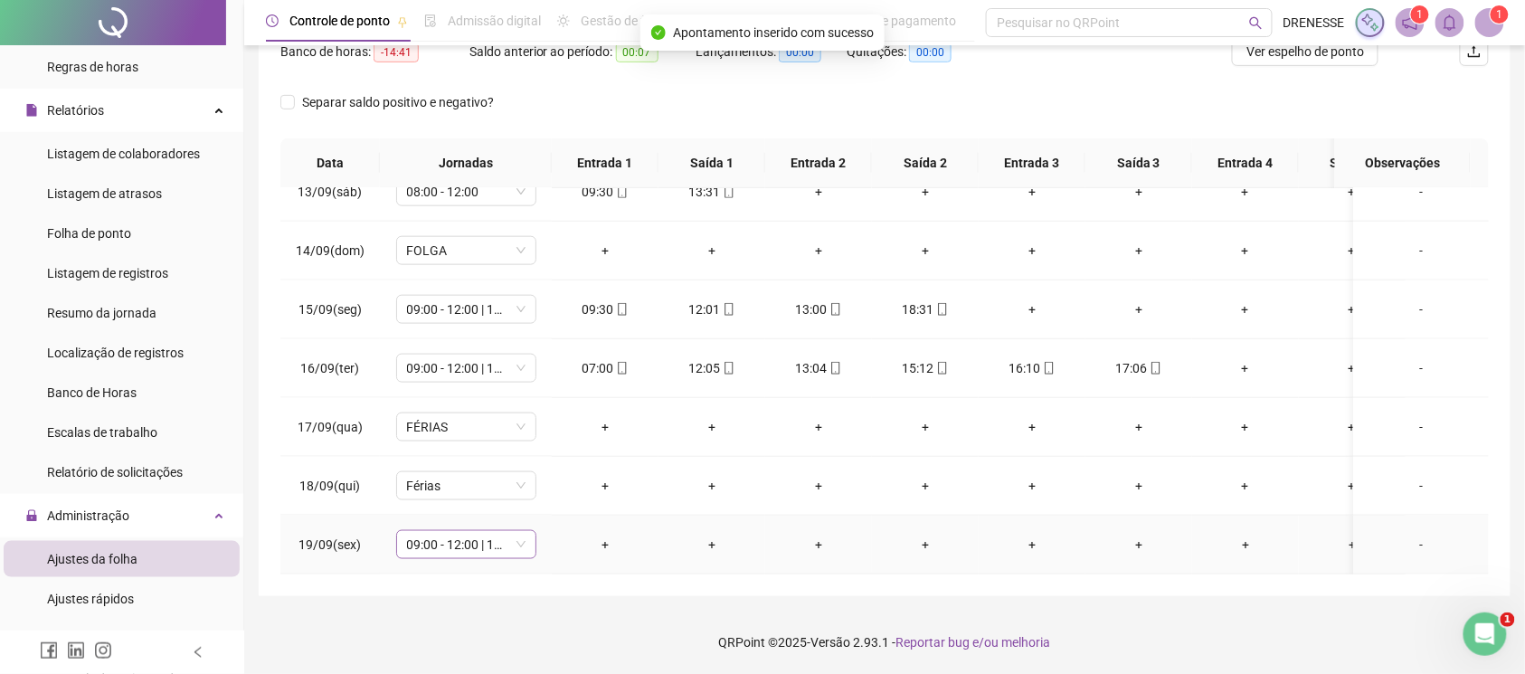
click at [489, 531] on span "09:00 - 12:00 | 14:00 - 19:00" at bounding box center [466, 544] width 118 height 27
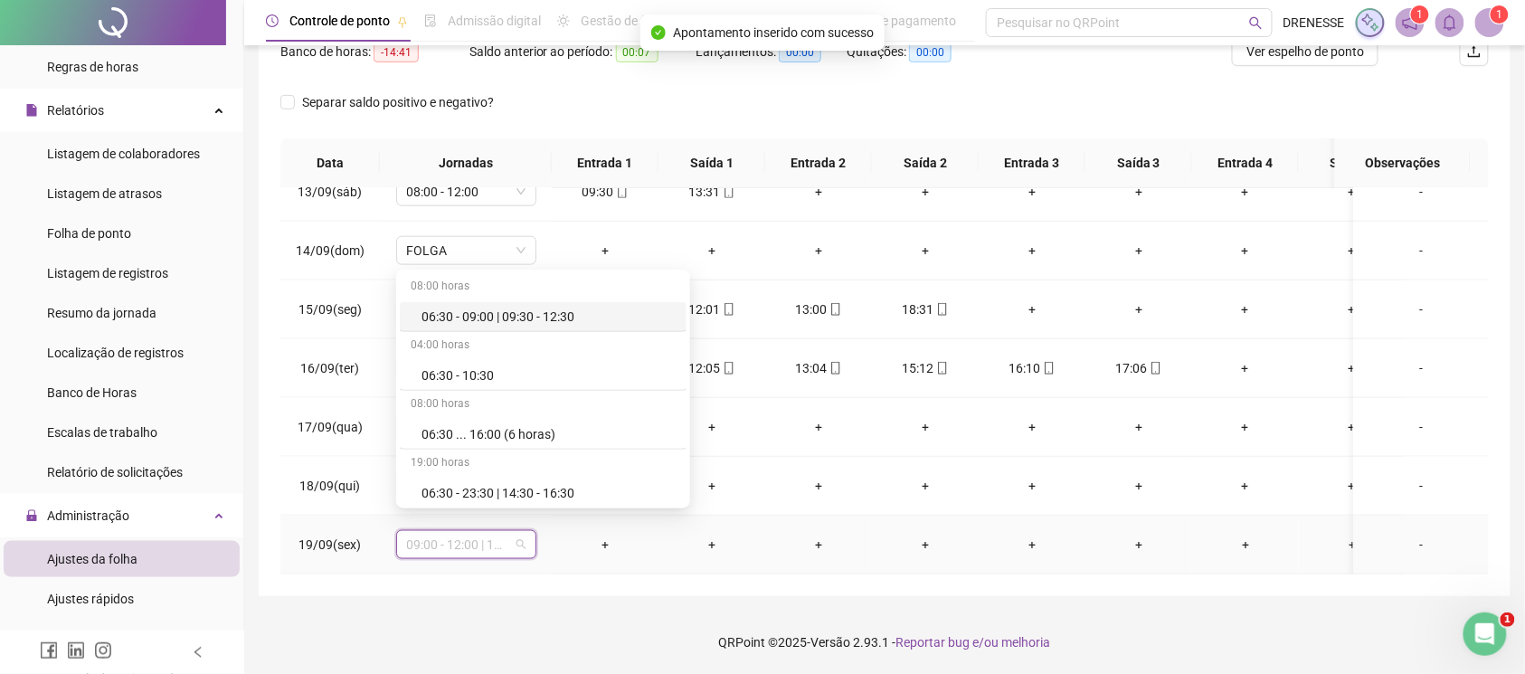
type input "*"
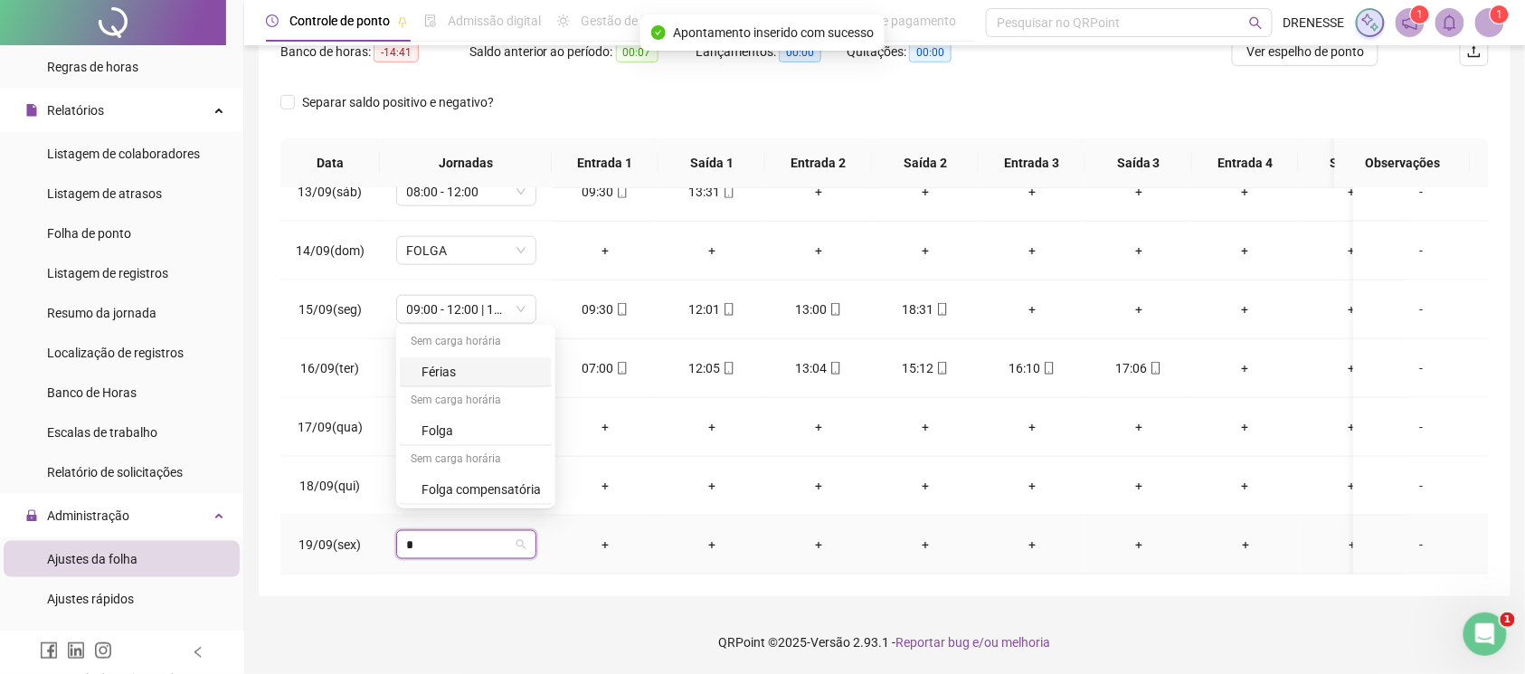
click at [470, 362] on div "Férias" at bounding box center [481, 372] width 119 height 20
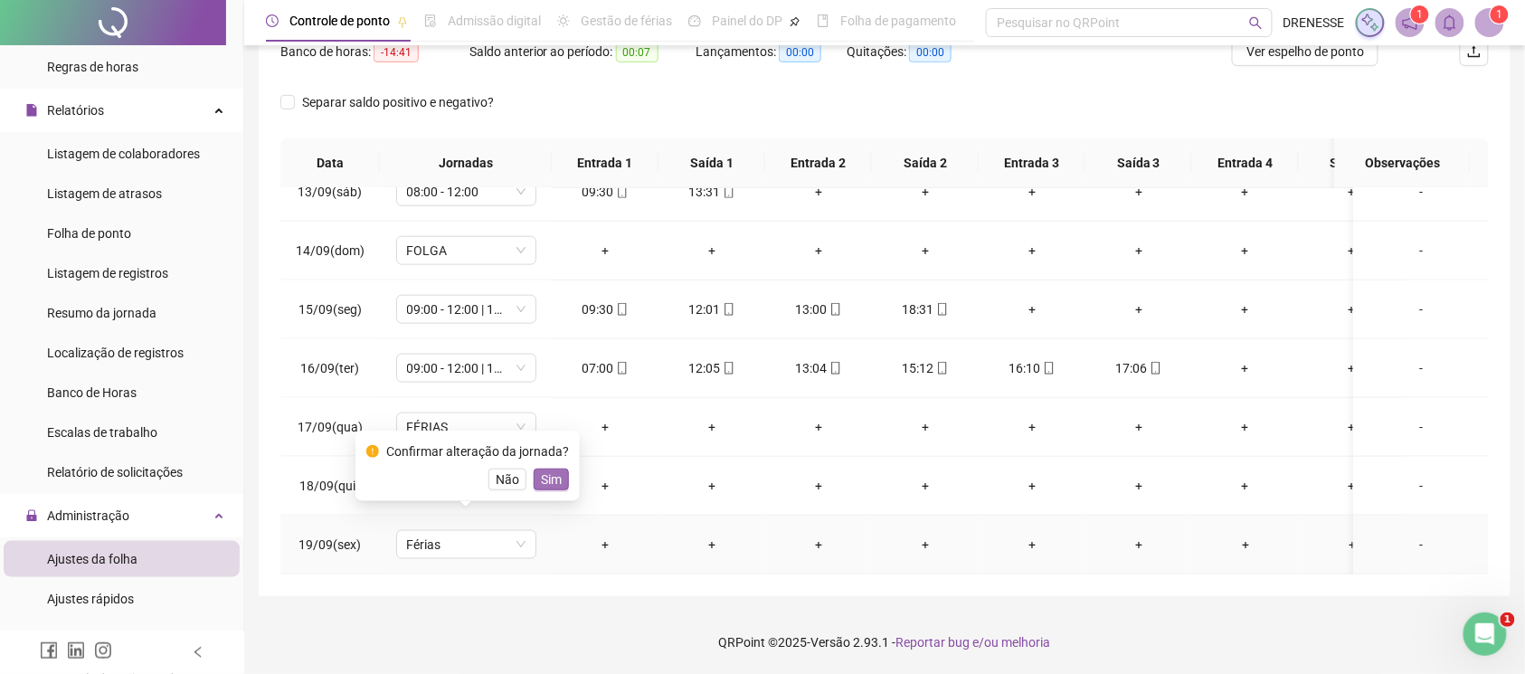
click at [551, 479] on span "Sim" at bounding box center [551, 479] width 21 height 20
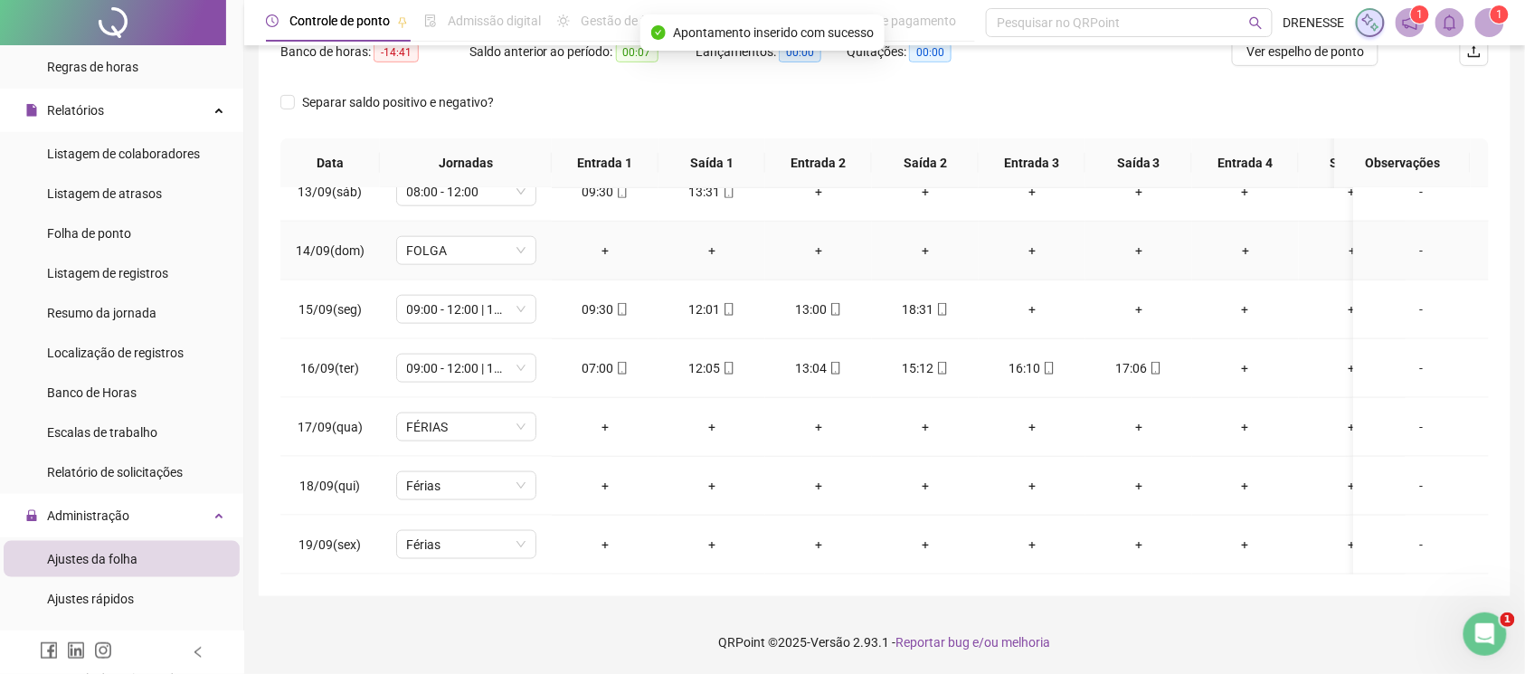
scroll to position [90, 0]
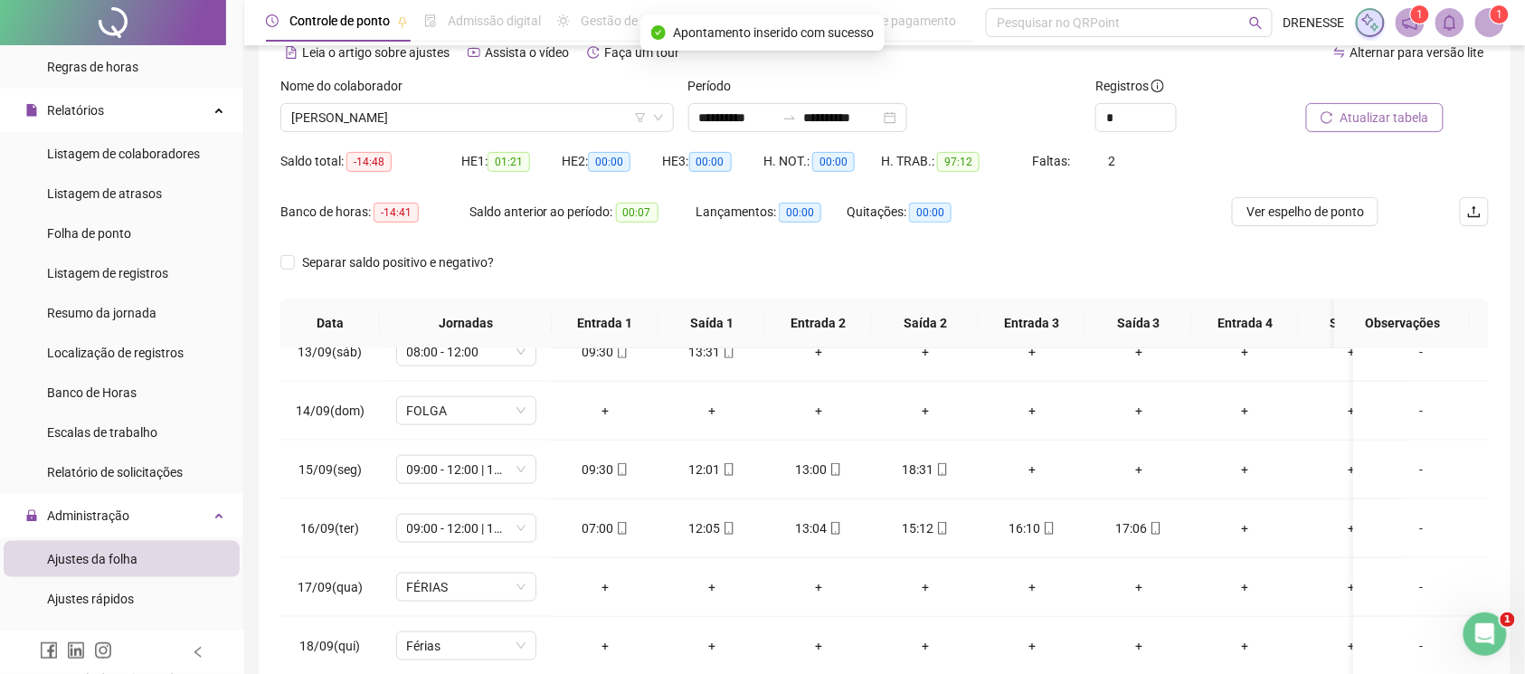
click at [1348, 116] on span "Atualizar tabela" at bounding box center [1385, 118] width 89 height 20
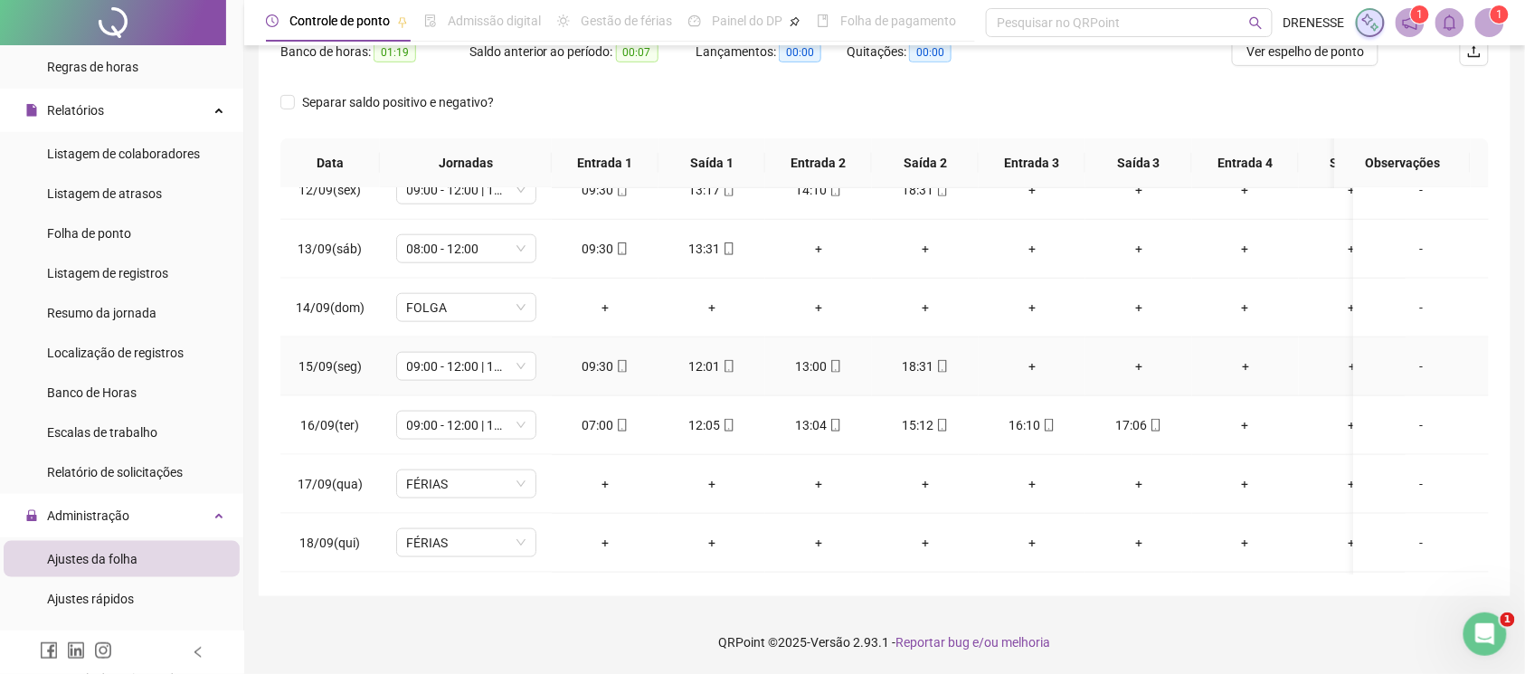
scroll to position [754, 0]
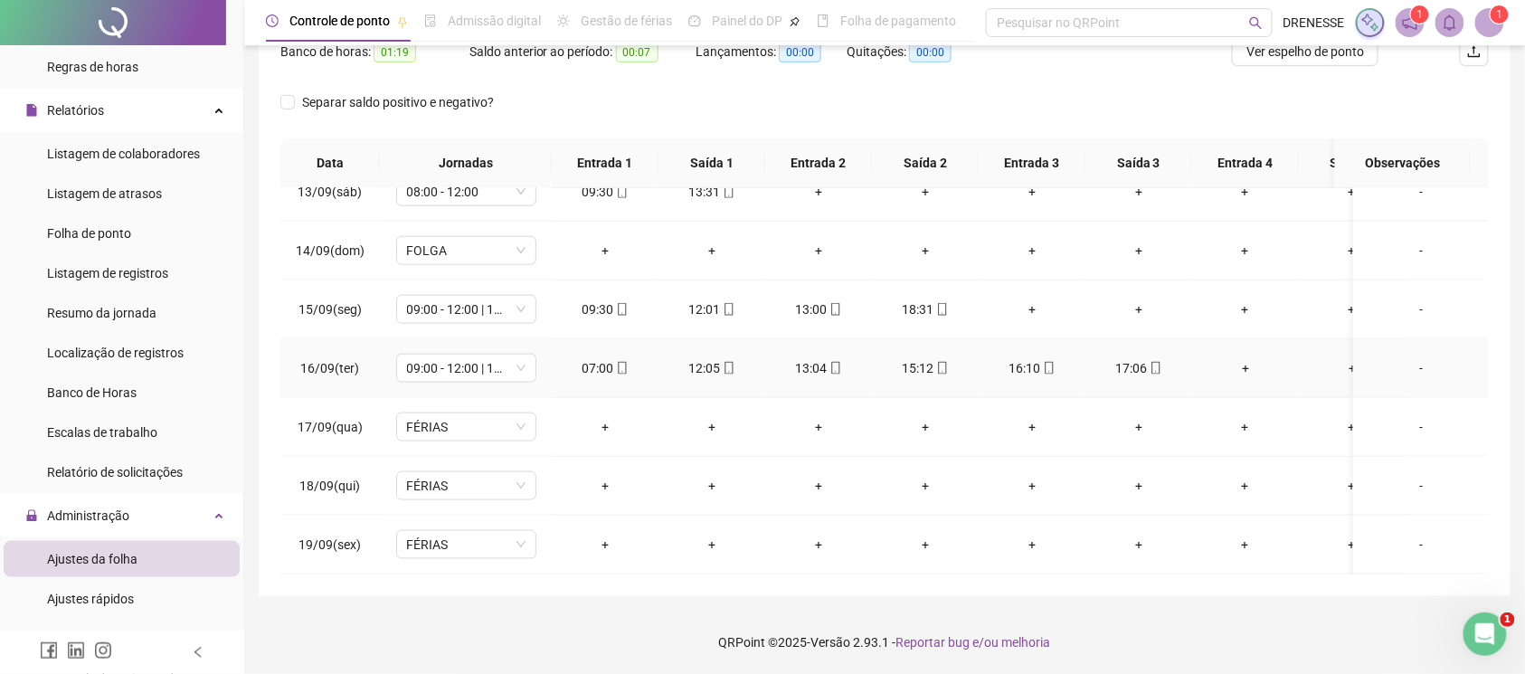
click at [623, 362] on icon "mobile" at bounding box center [622, 368] width 13 height 13
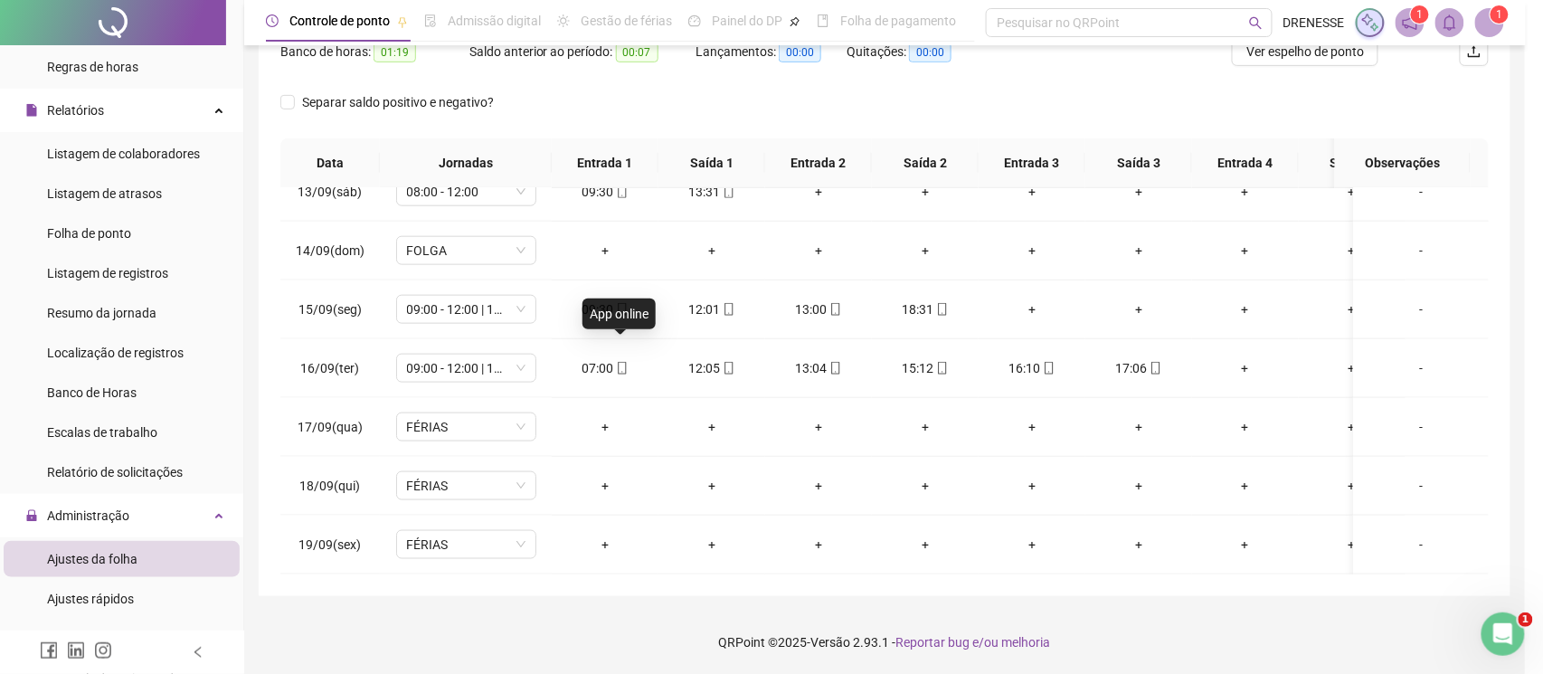
type input "**********"
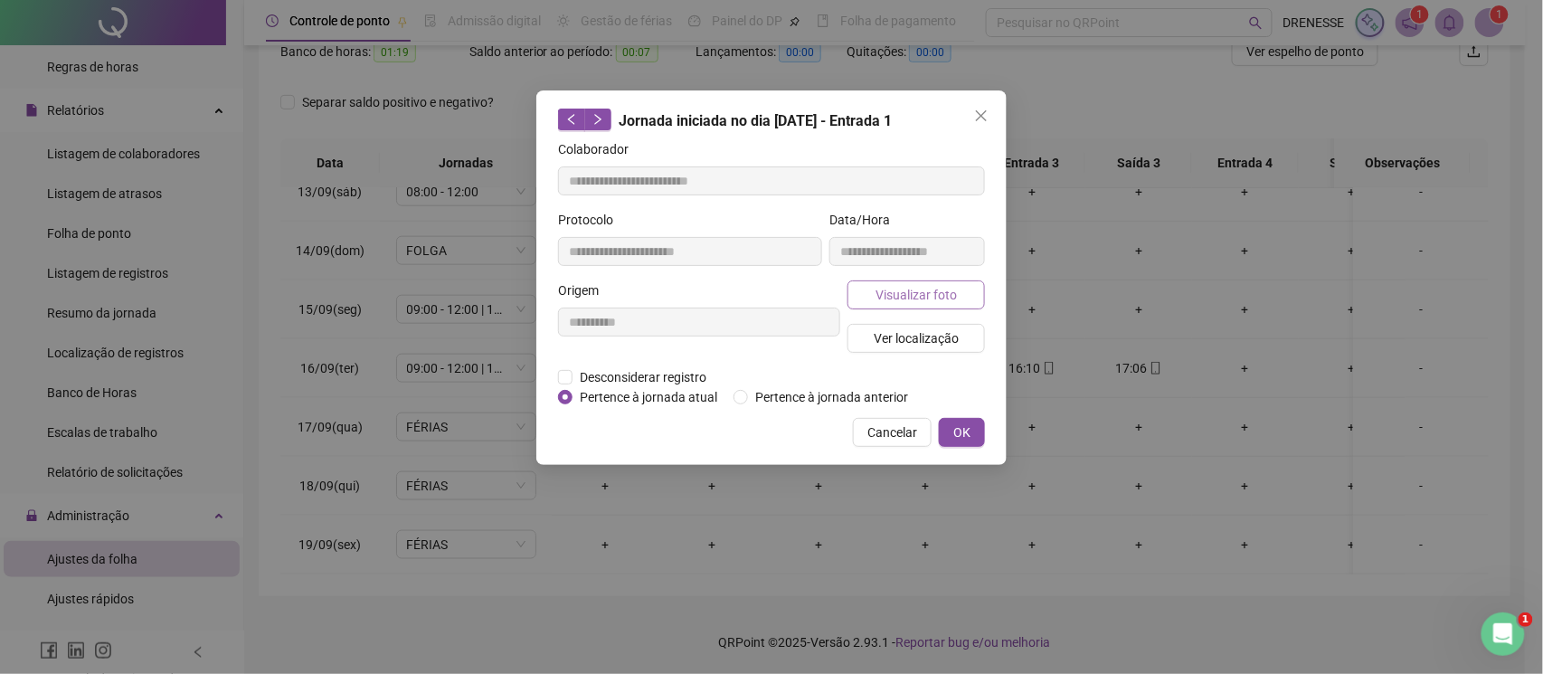
click at [930, 298] on span "Visualizar foto" at bounding box center [916, 295] width 81 height 20
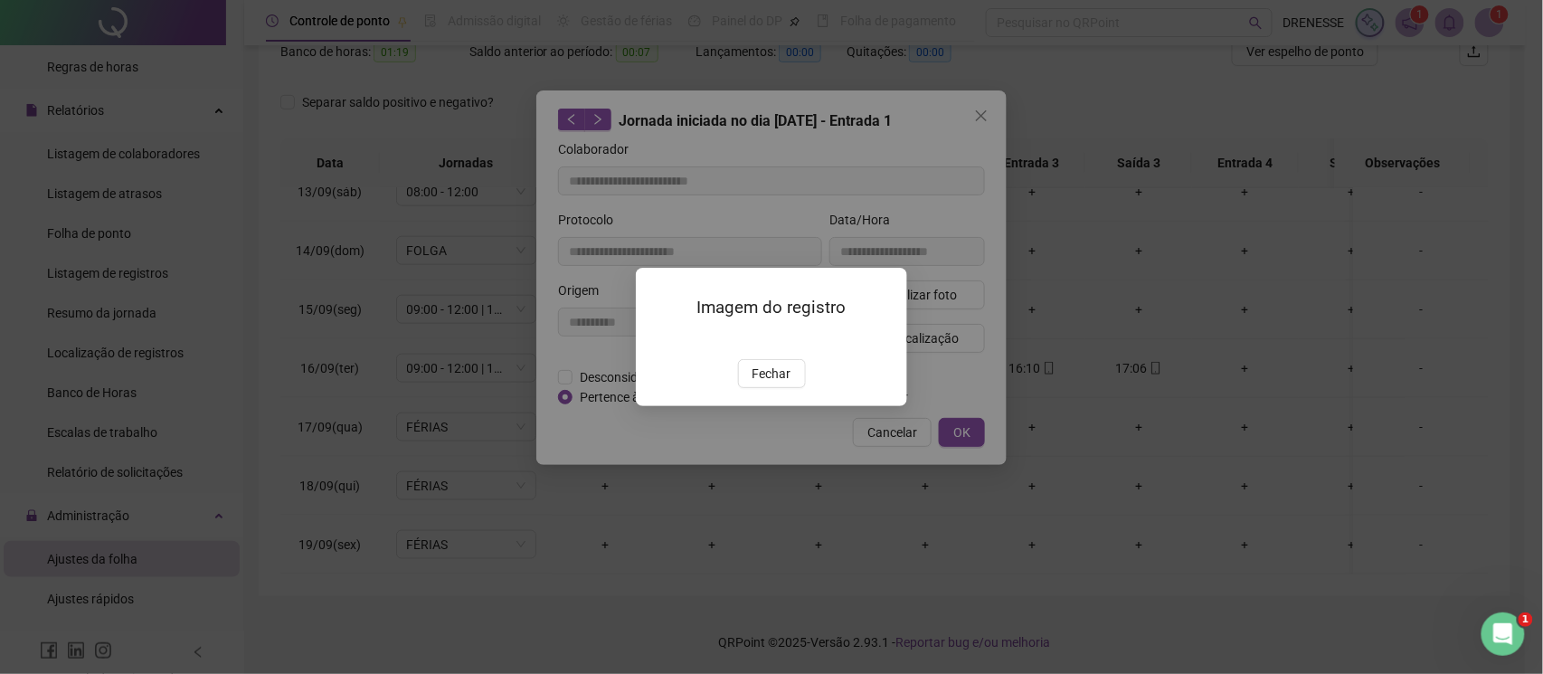
click at [763, 406] on div "Imagem do registro Fechar" at bounding box center [771, 337] width 271 height 138
click at [771, 388] on button "Fechar" at bounding box center [772, 373] width 68 height 29
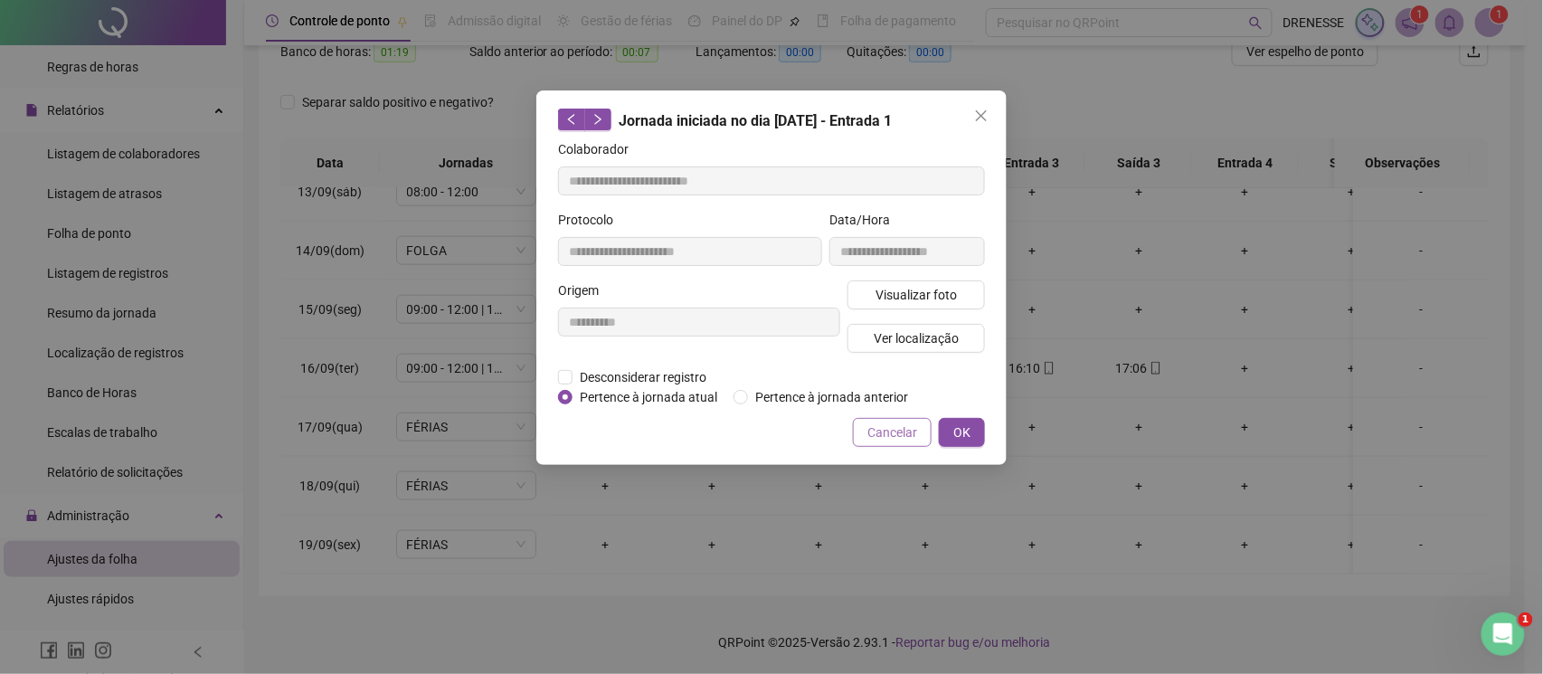
click at [867, 441] on button "Cancelar" at bounding box center [892, 432] width 79 height 29
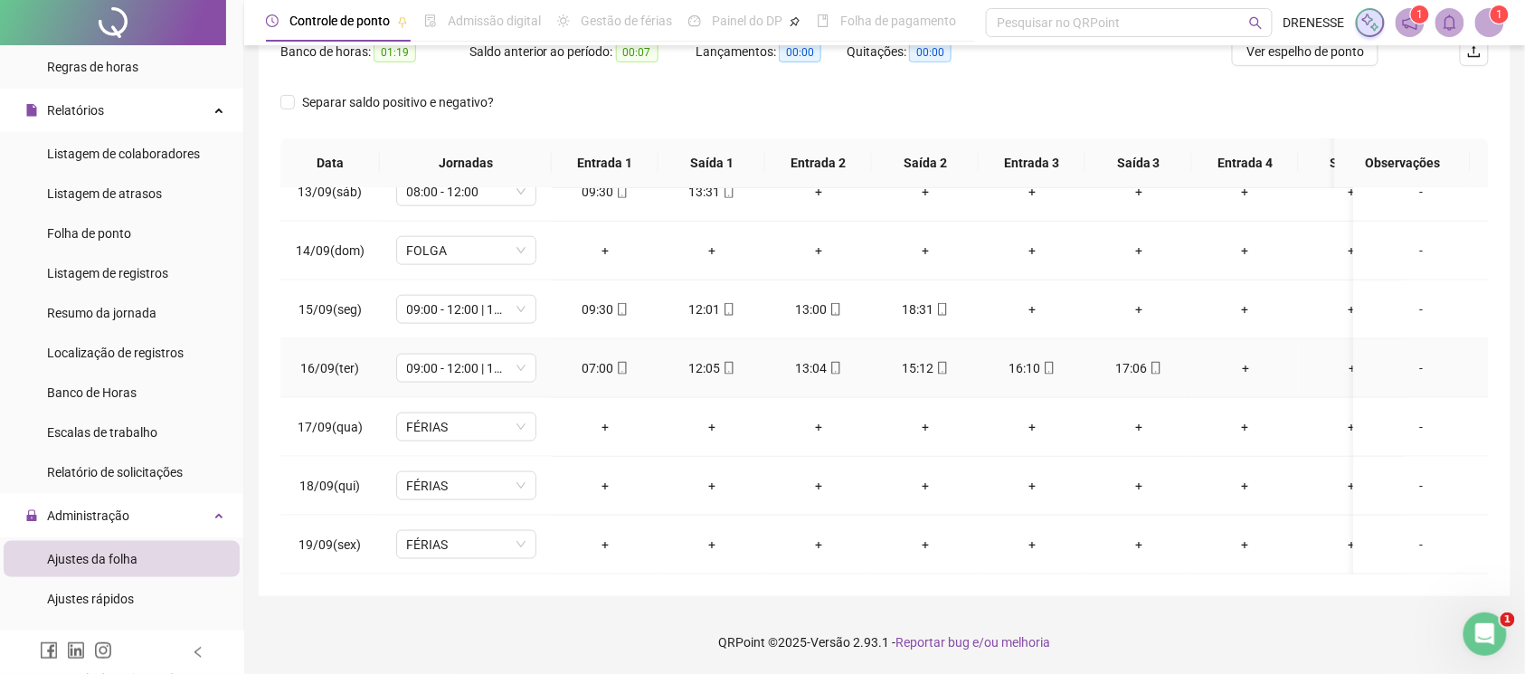
click at [1148, 362] on span "mobile" at bounding box center [1155, 368] width 14 height 13
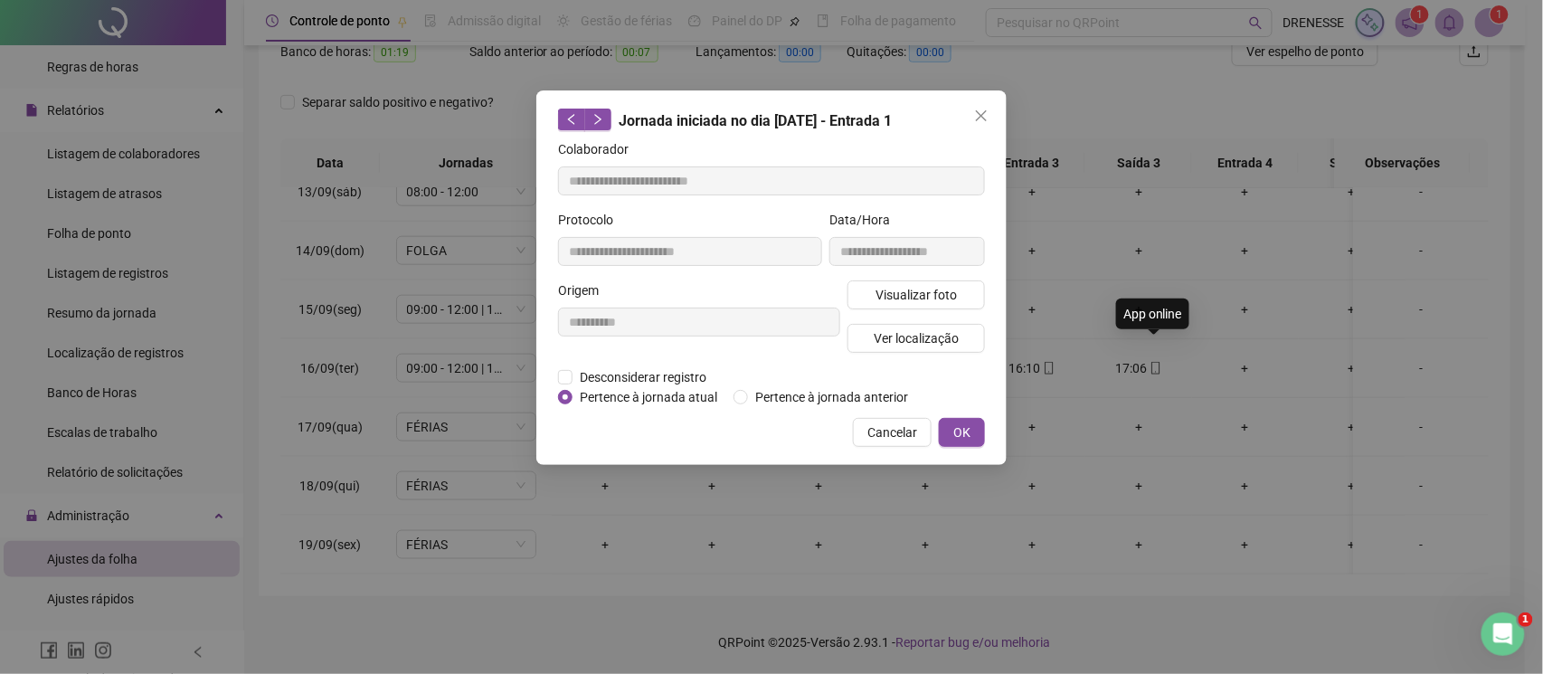
type input "**********"
click at [896, 298] on span "Visualizar foto" at bounding box center [916, 295] width 81 height 20
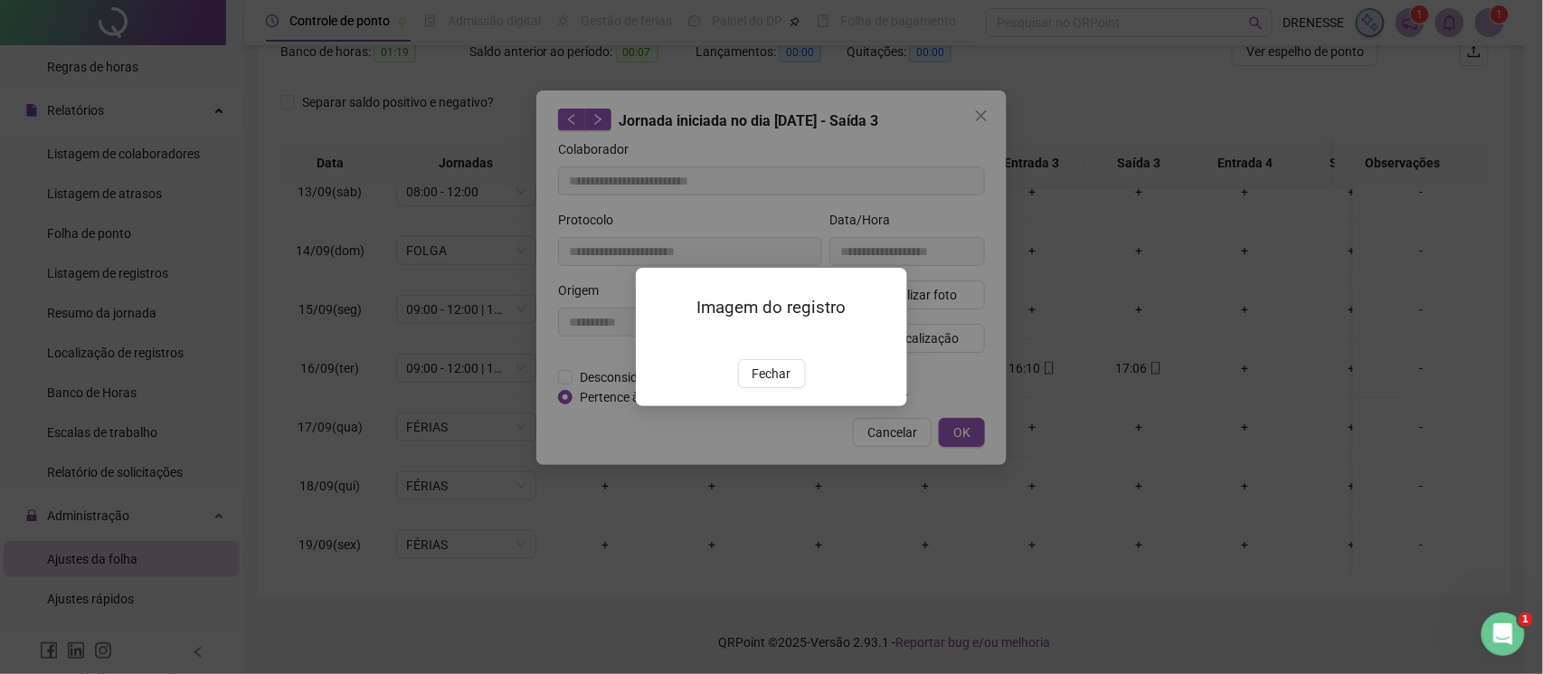
drag, startPoint x: 758, startPoint y: 476, endPoint x: 815, endPoint y: 460, distance: 59.0
click at [761, 384] on span "Fechar" at bounding box center [772, 374] width 39 height 20
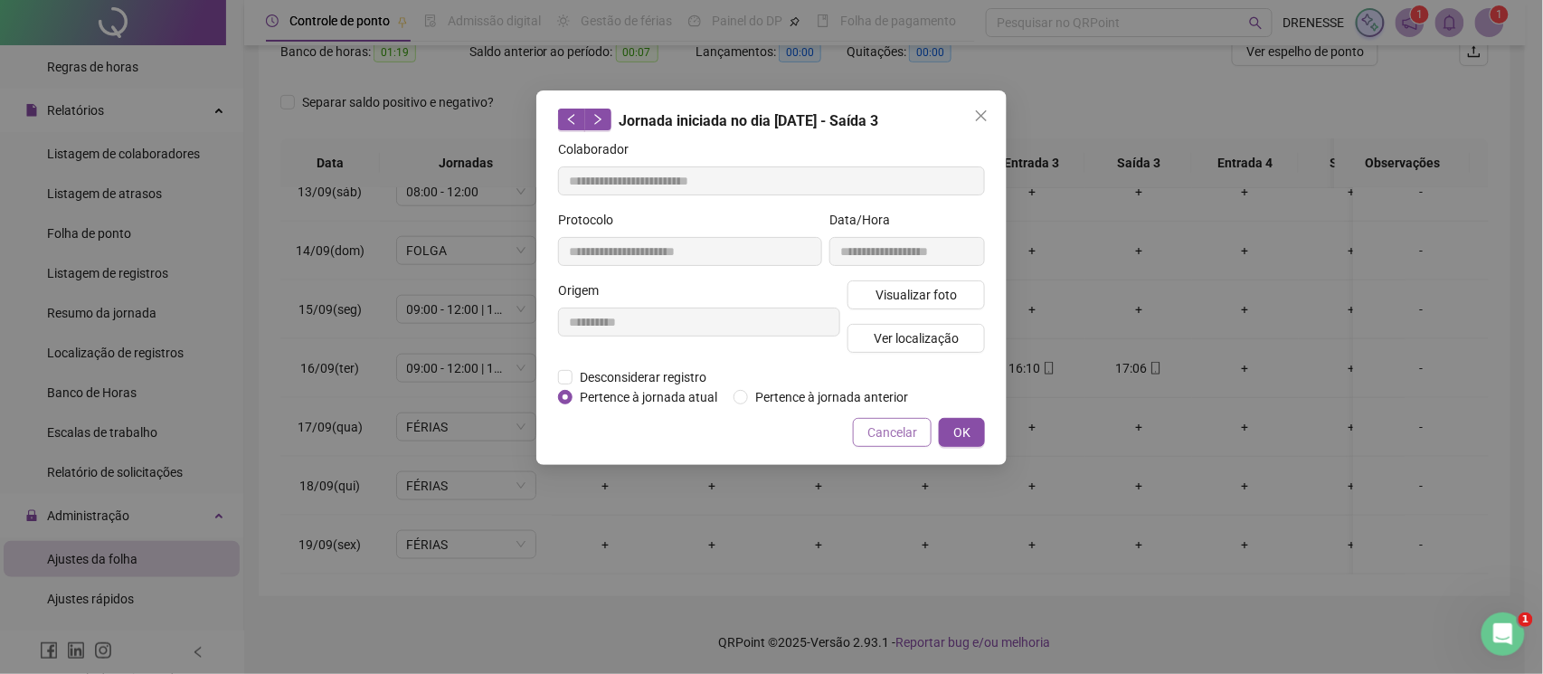
click at [905, 431] on span "Cancelar" at bounding box center [892, 432] width 50 height 20
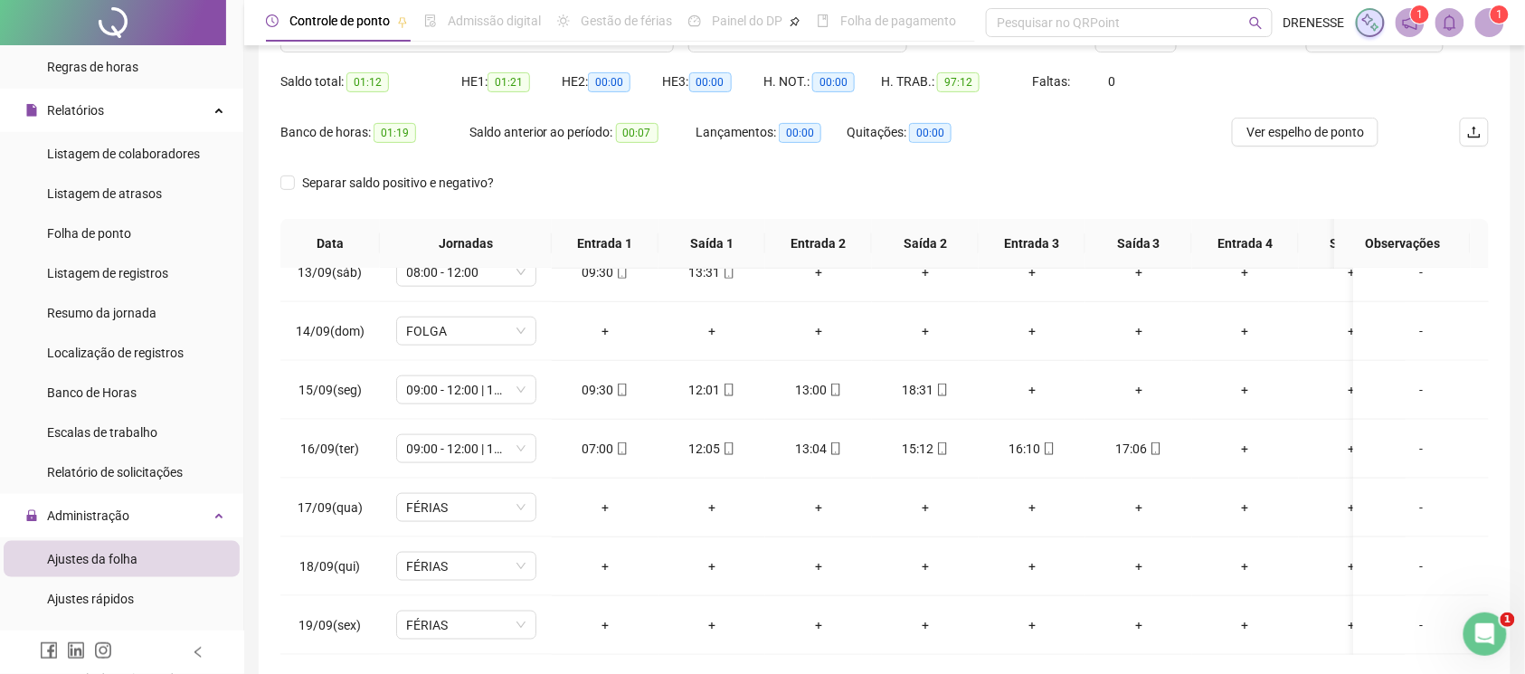
scroll to position [90, 0]
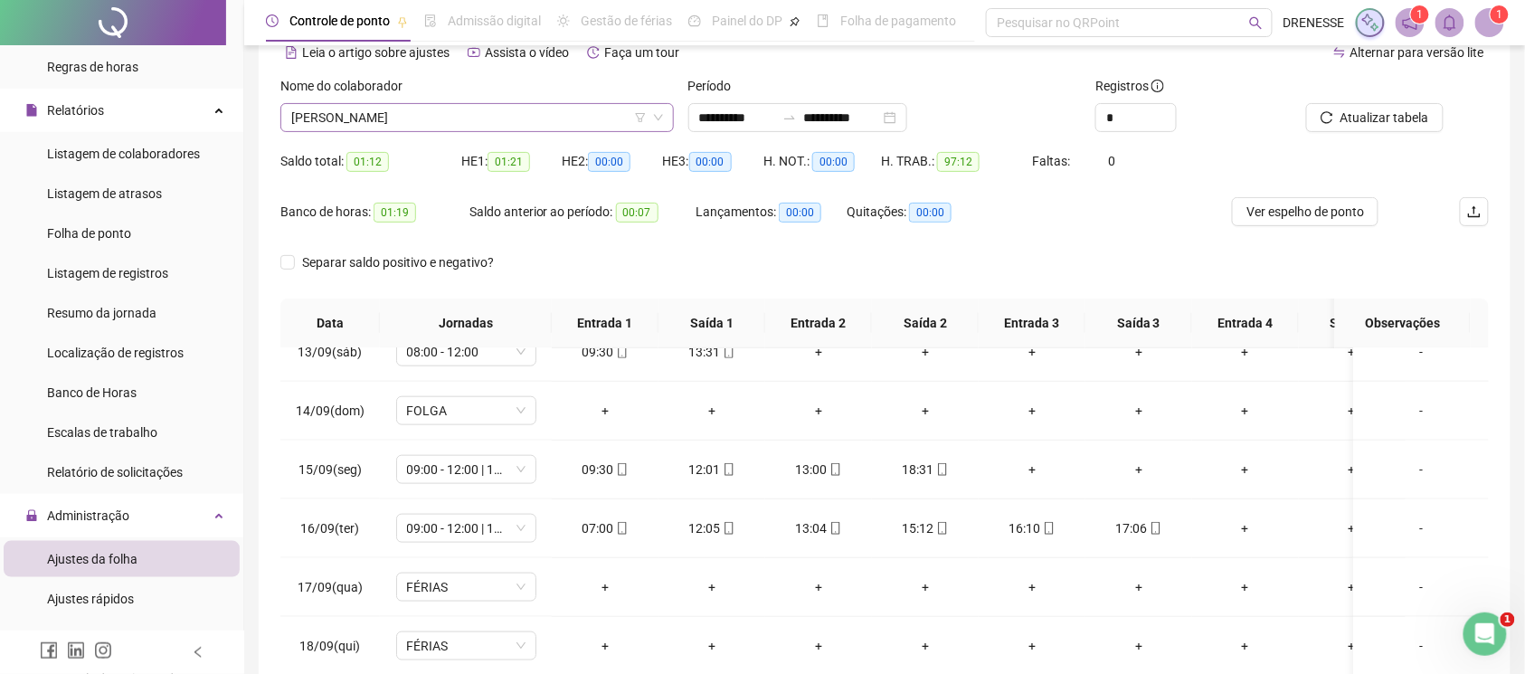
click at [389, 120] on span "[PERSON_NAME]" at bounding box center [477, 117] width 372 height 27
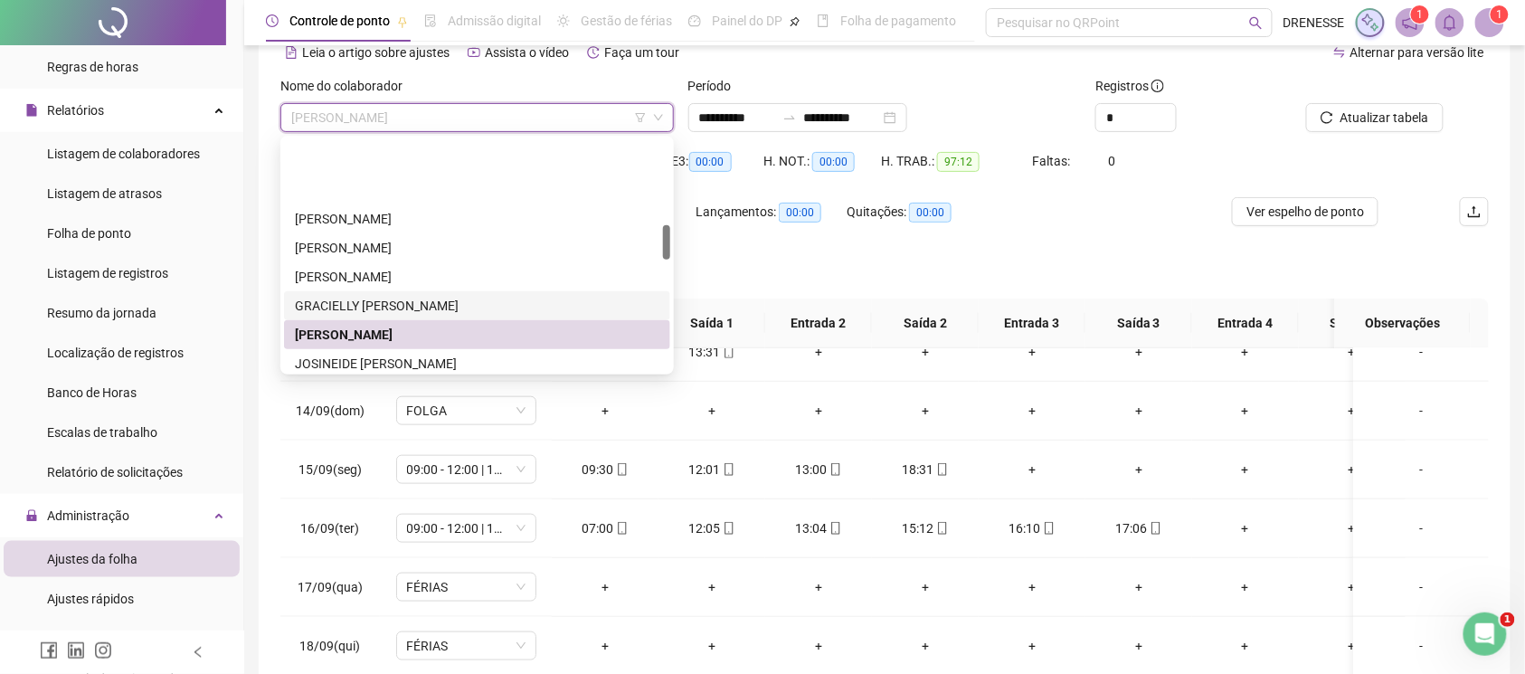
scroll to position [565, 0]
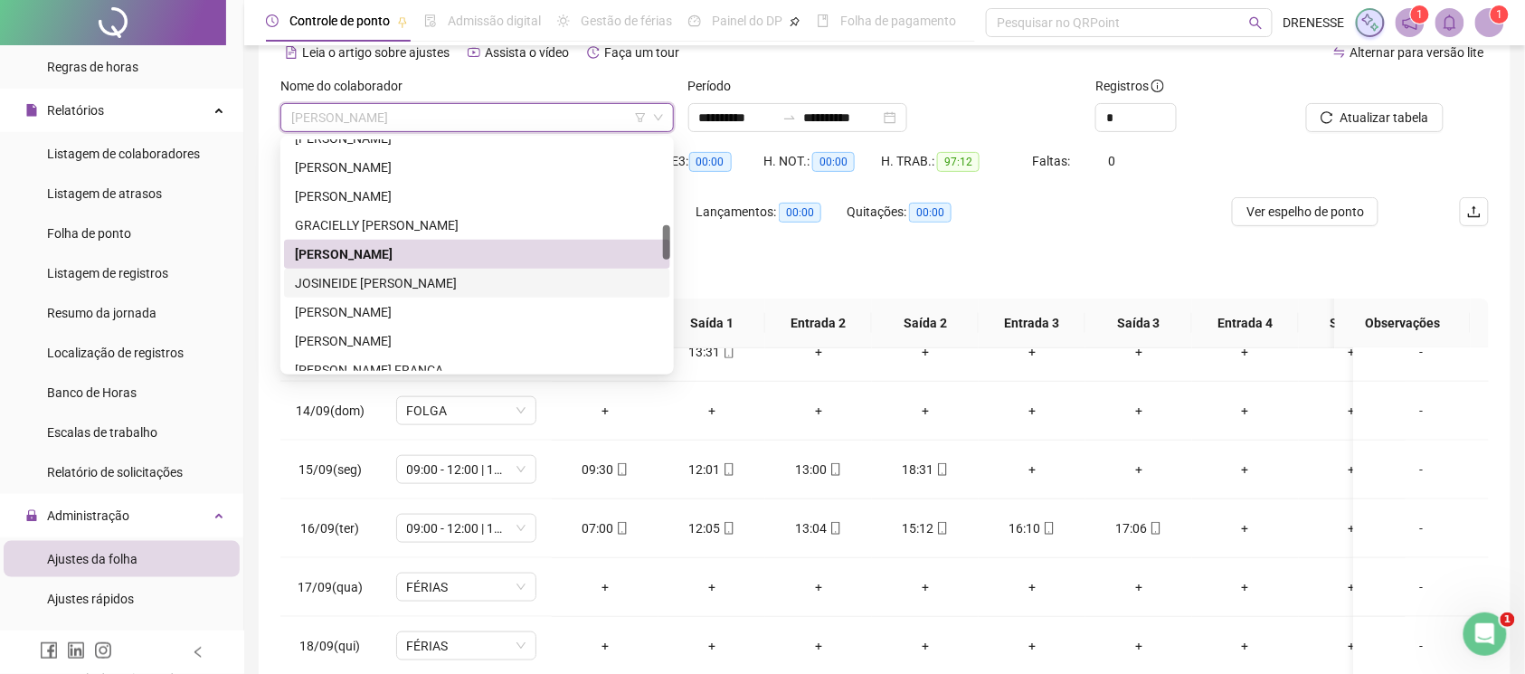
click at [391, 284] on div "JOSINEIDE [PERSON_NAME]" at bounding box center [477, 283] width 365 height 20
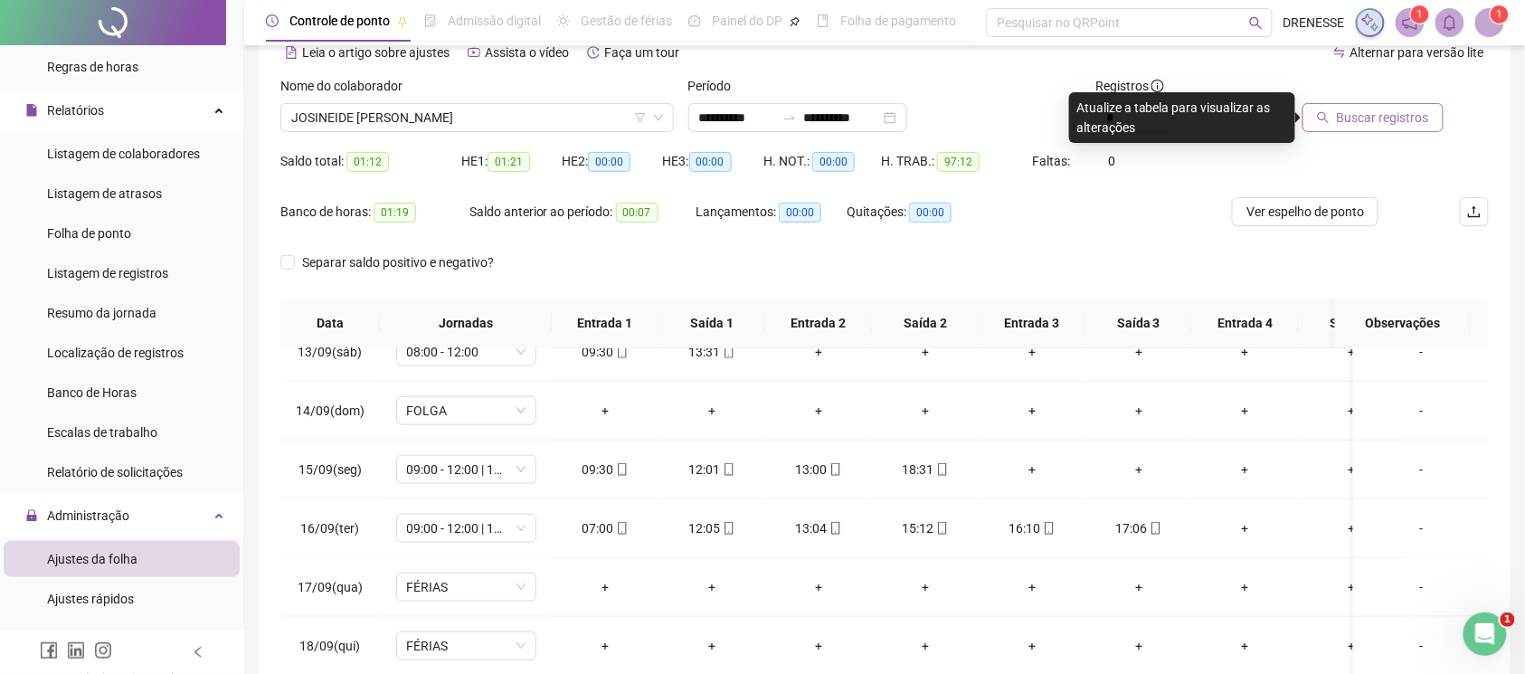
click at [1390, 118] on span "Buscar registros" at bounding box center [1383, 118] width 92 height 20
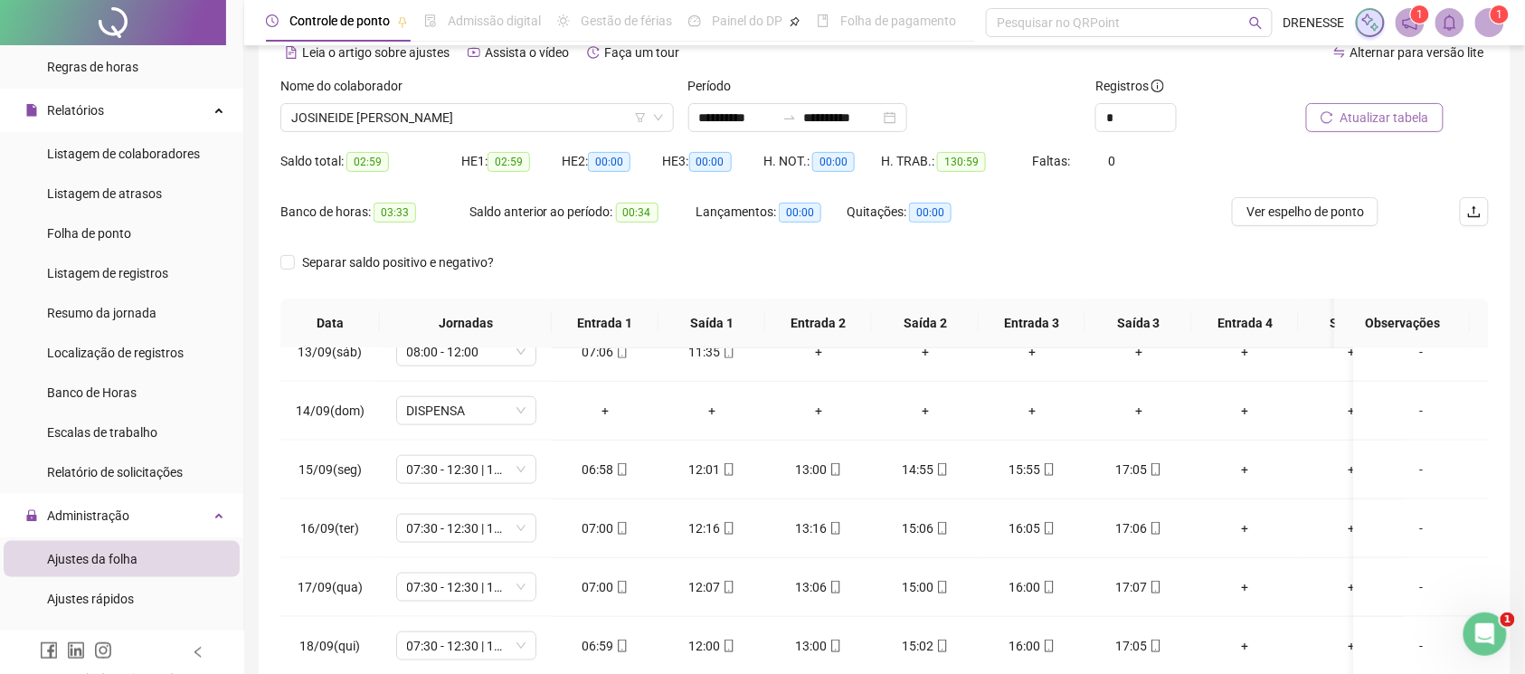
scroll to position [251, 0]
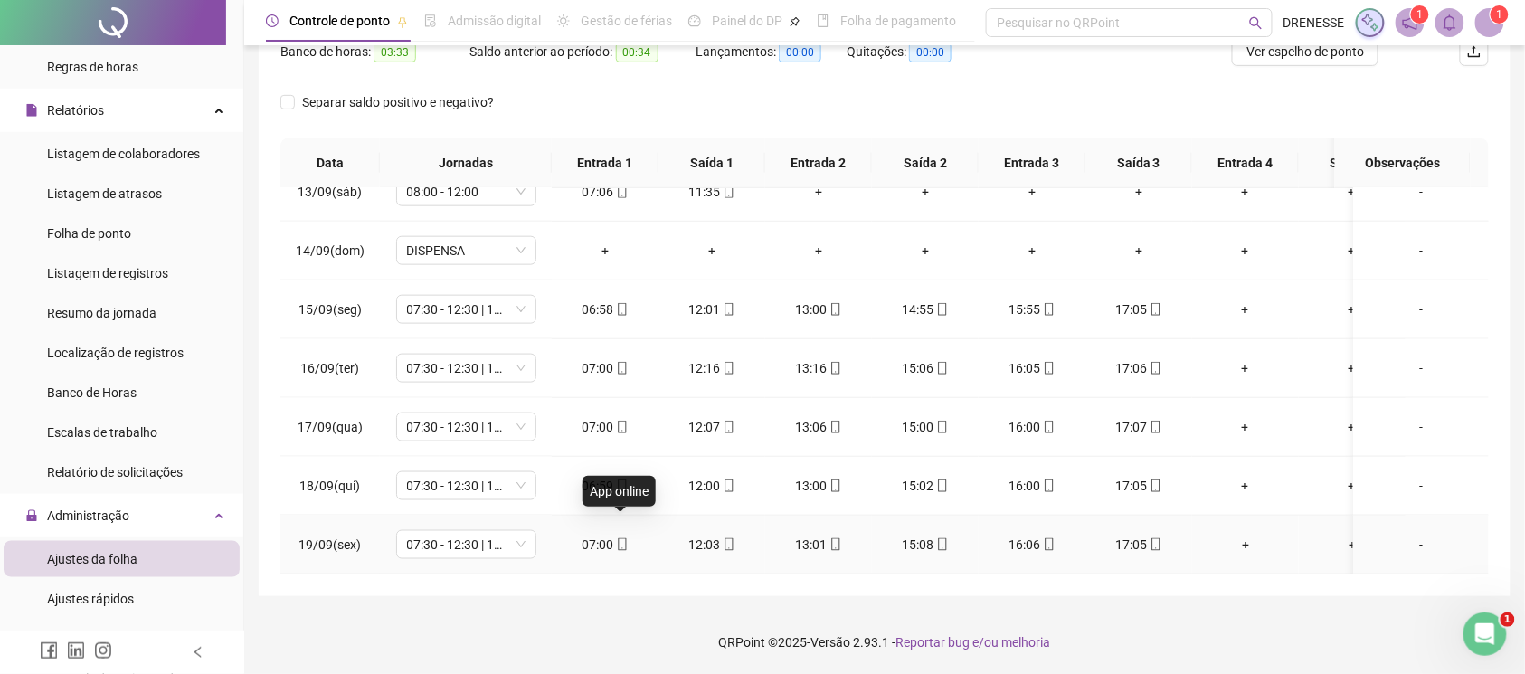
click at [622, 538] on icon "mobile" at bounding box center [622, 544] width 13 height 13
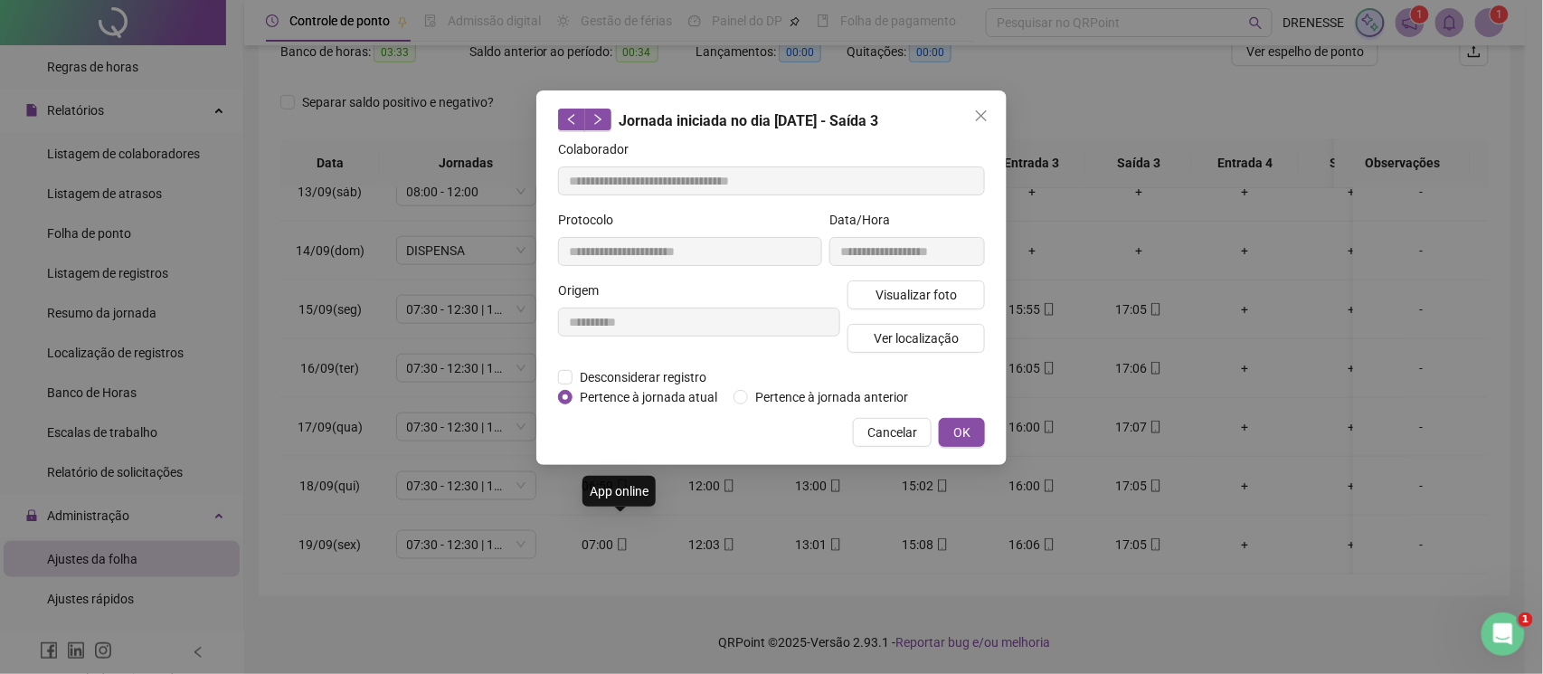
type input "**********"
click at [905, 289] on span "Visualizar foto" at bounding box center [916, 295] width 81 height 20
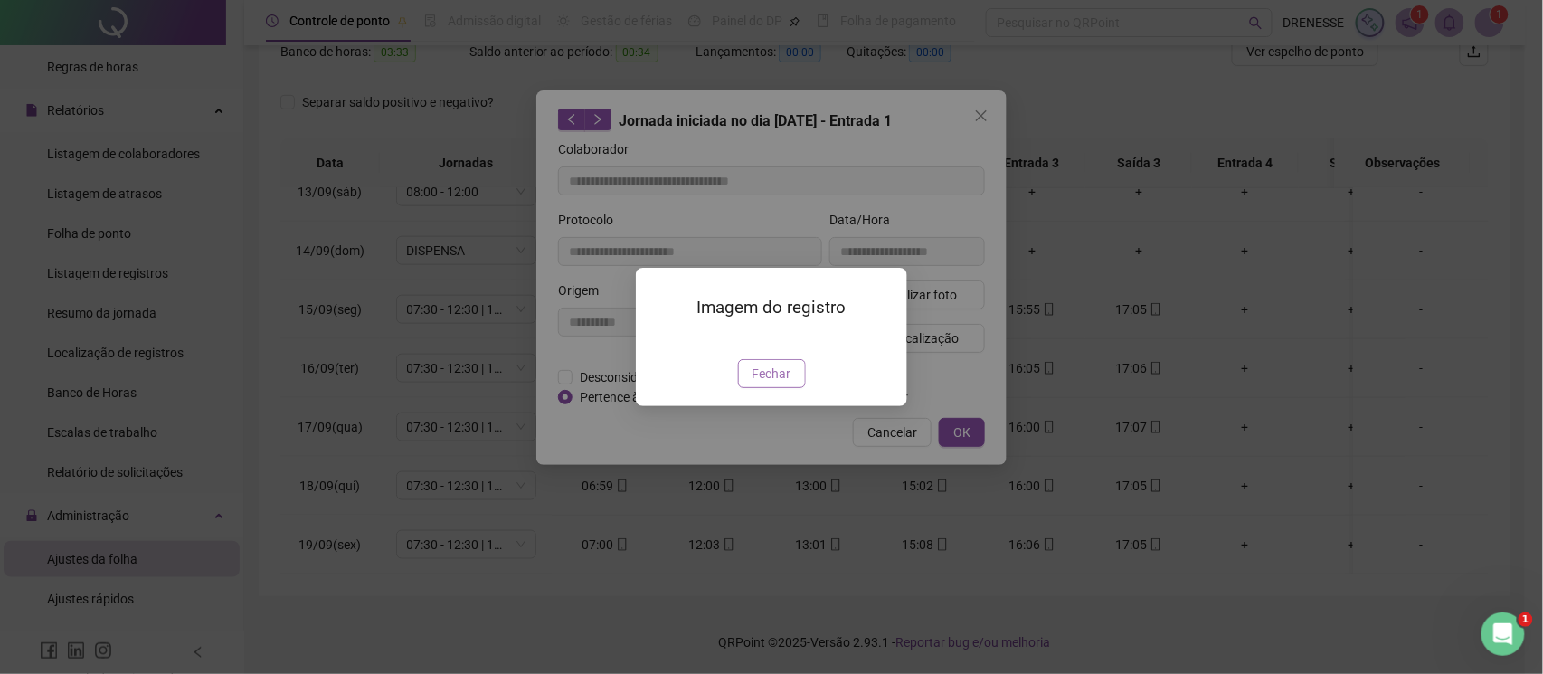
click at [782, 384] on span "Fechar" at bounding box center [772, 374] width 39 height 20
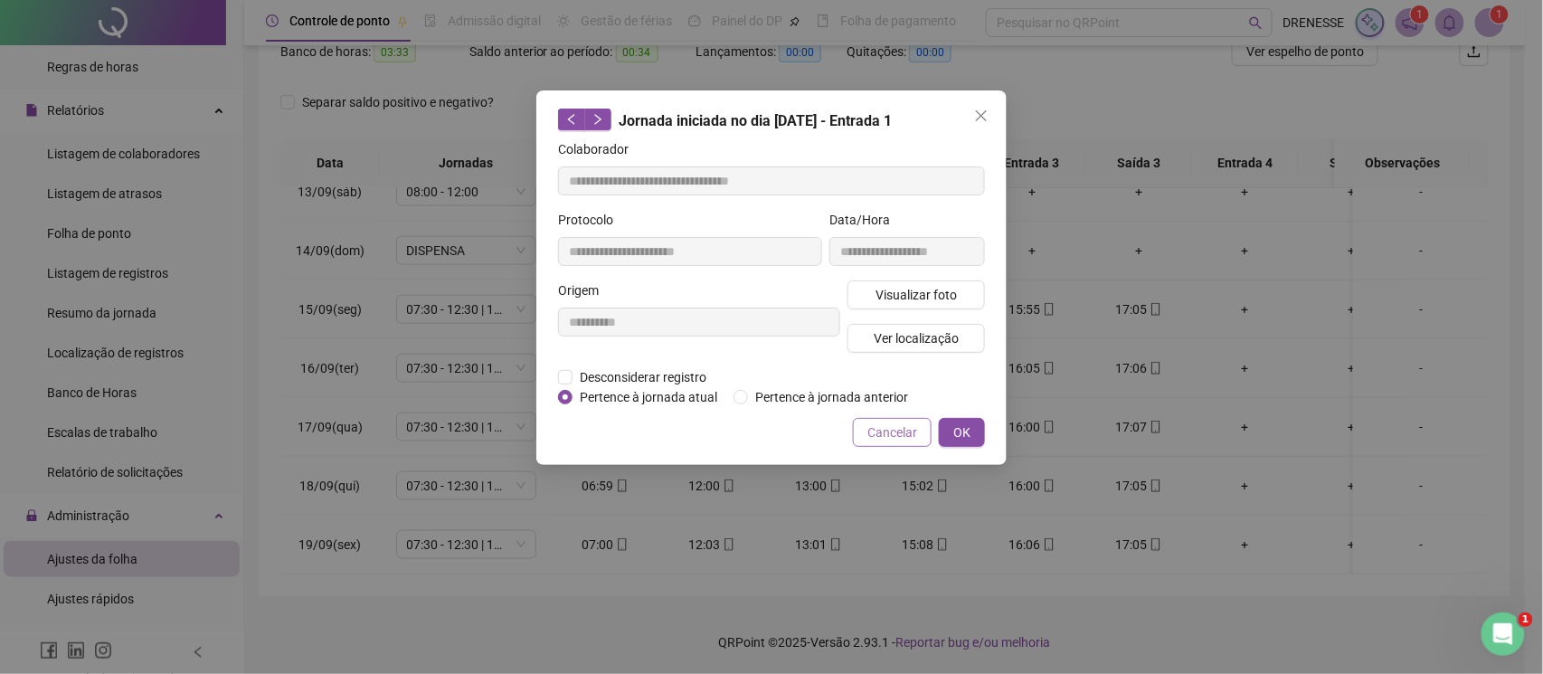
click at [891, 424] on span "Cancelar" at bounding box center [892, 432] width 50 height 20
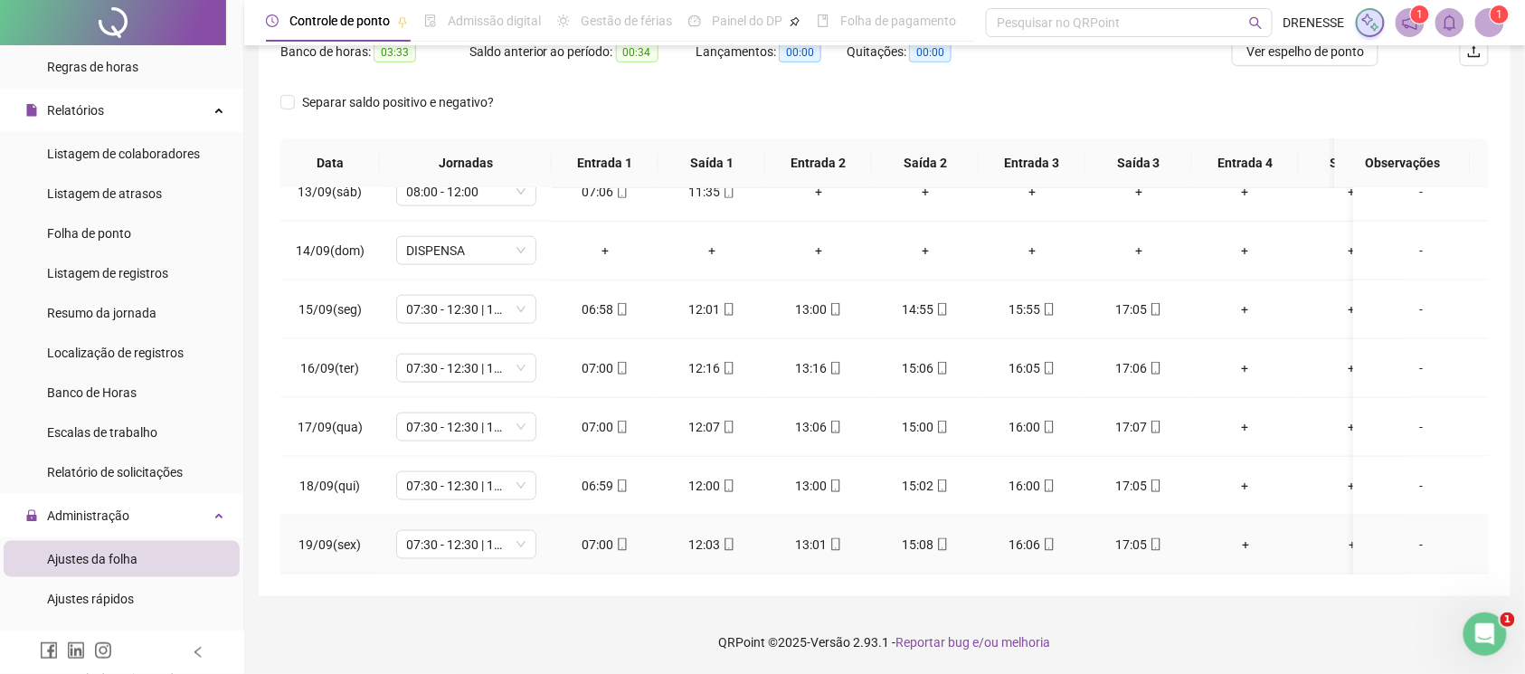
click at [617, 535] on div "07:00" at bounding box center [605, 545] width 78 height 20
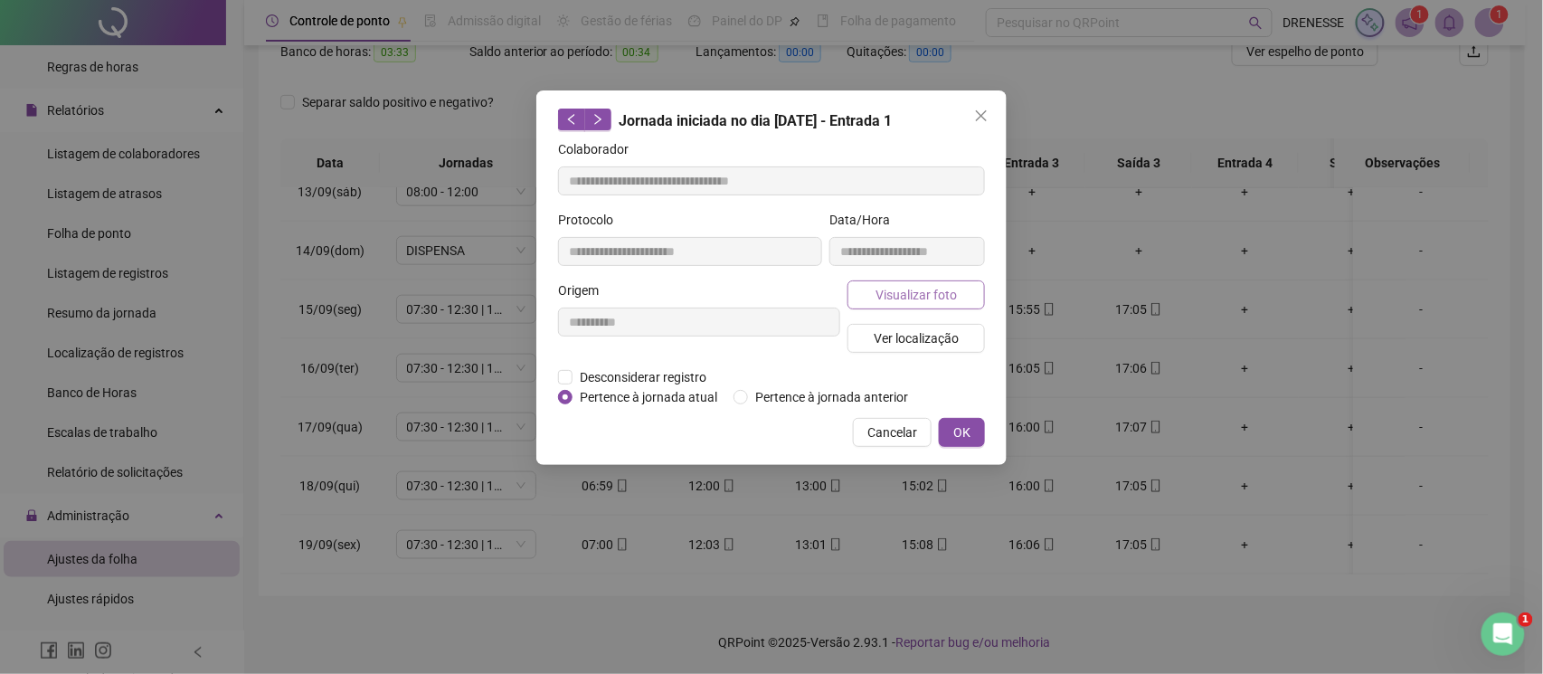
click at [877, 291] on span "Visualizar foto" at bounding box center [916, 295] width 81 height 20
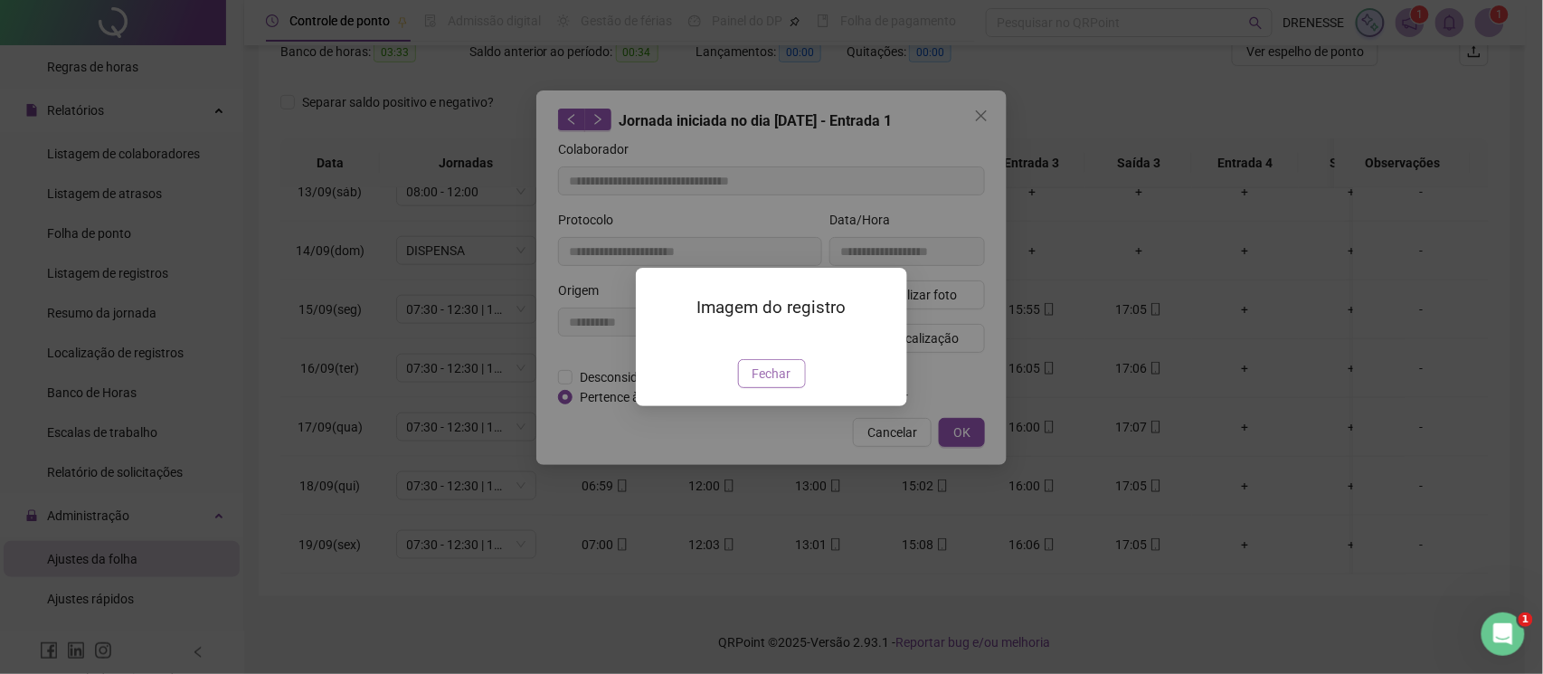
click at [789, 388] on button "Fechar" at bounding box center [772, 373] width 68 height 29
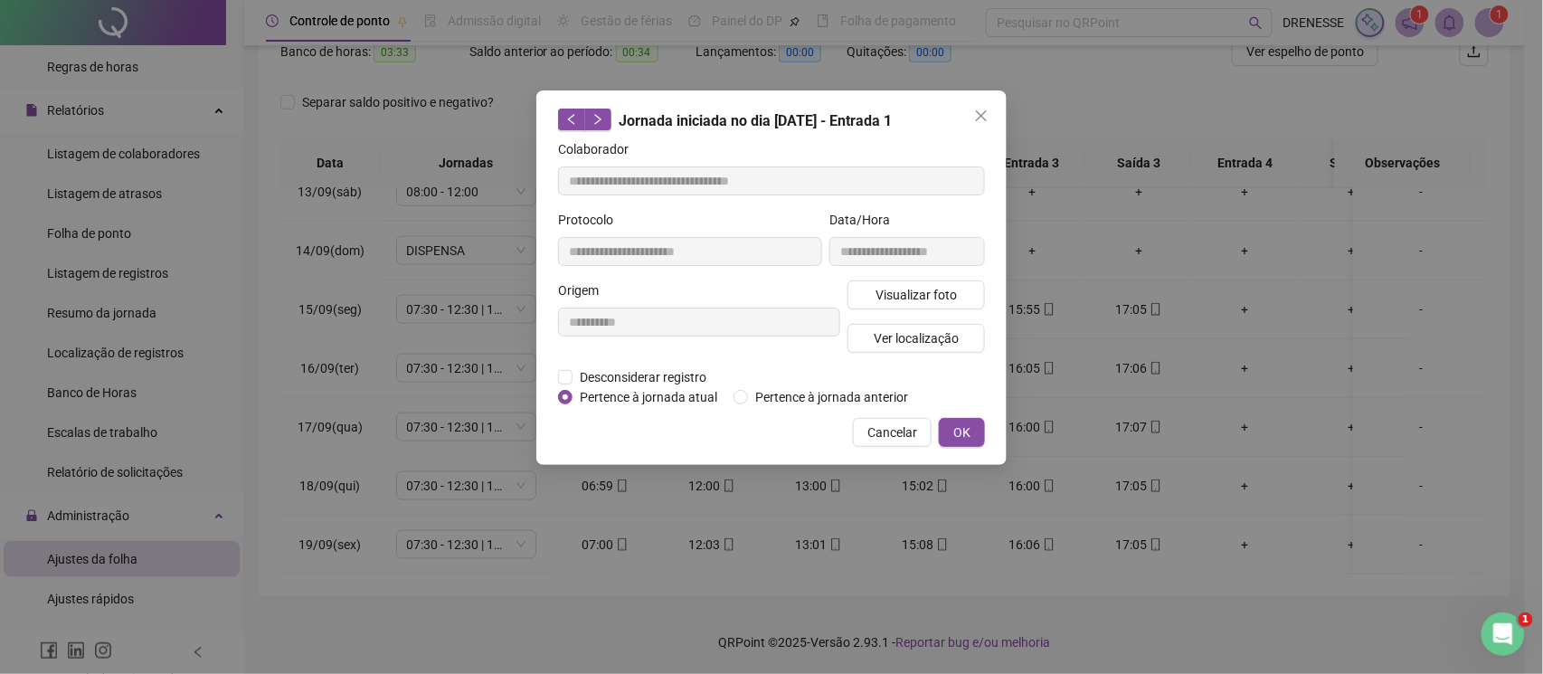
click at [869, 453] on div "**********" at bounding box center [771, 277] width 470 height 374
click at [879, 442] on button "Cancelar" at bounding box center [892, 432] width 79 height 29
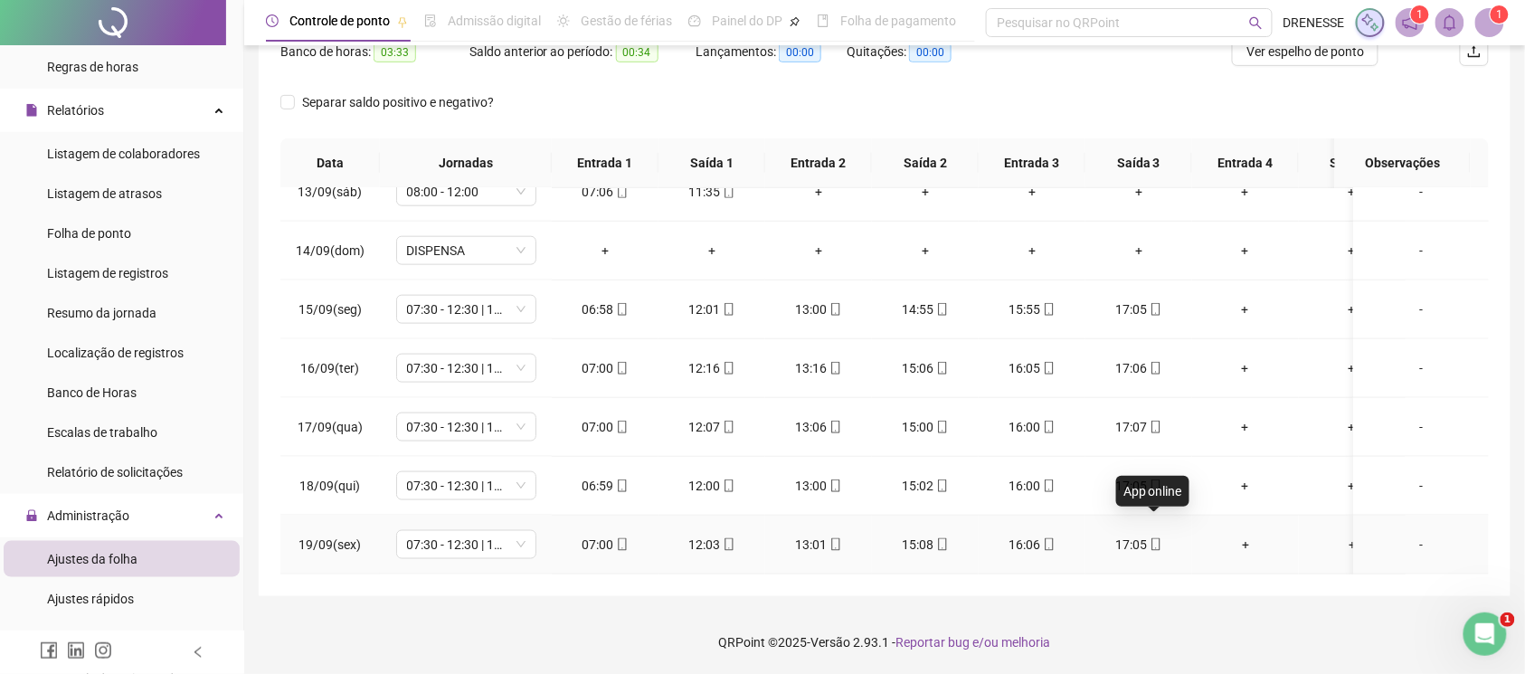
click at [1152, 538] on icon "mobile" at bounding box center [1156, 544] width 13 height 13
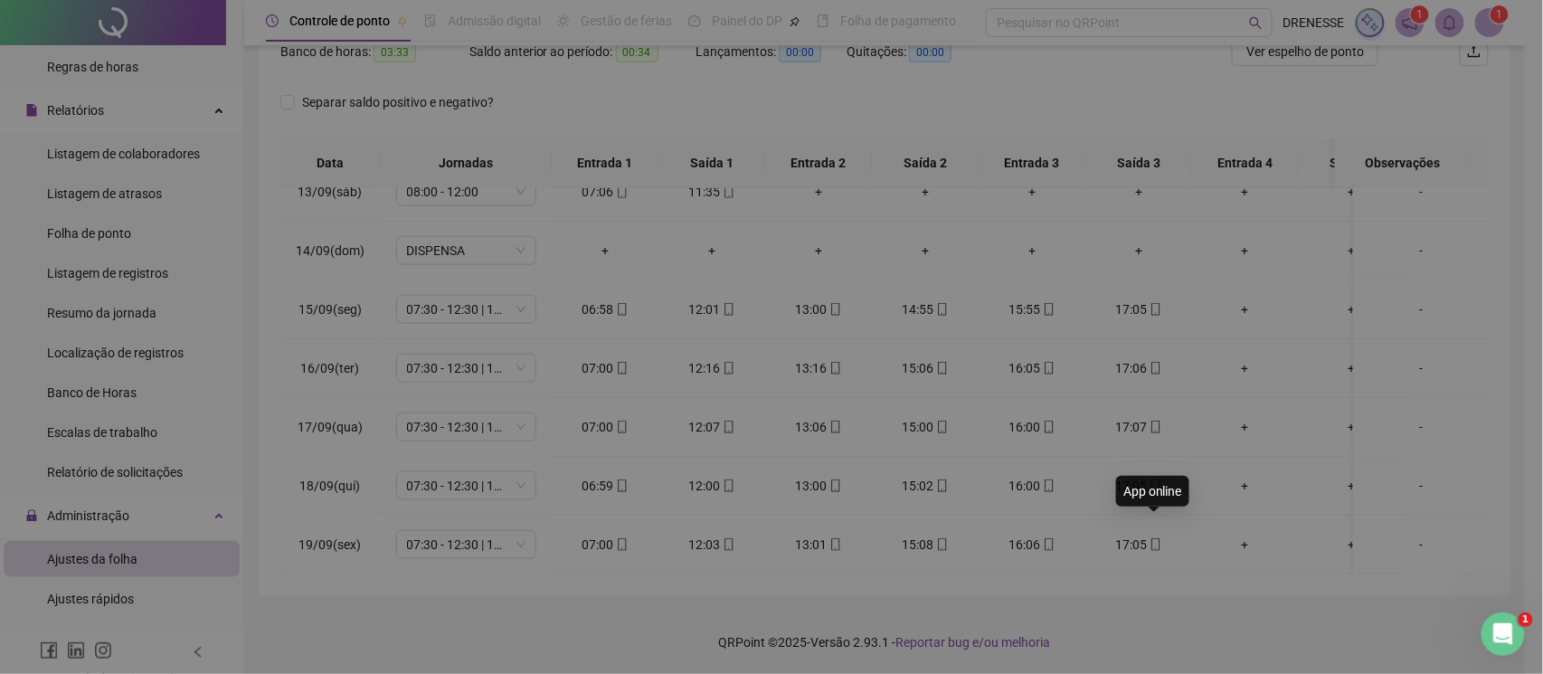
type input "**********"
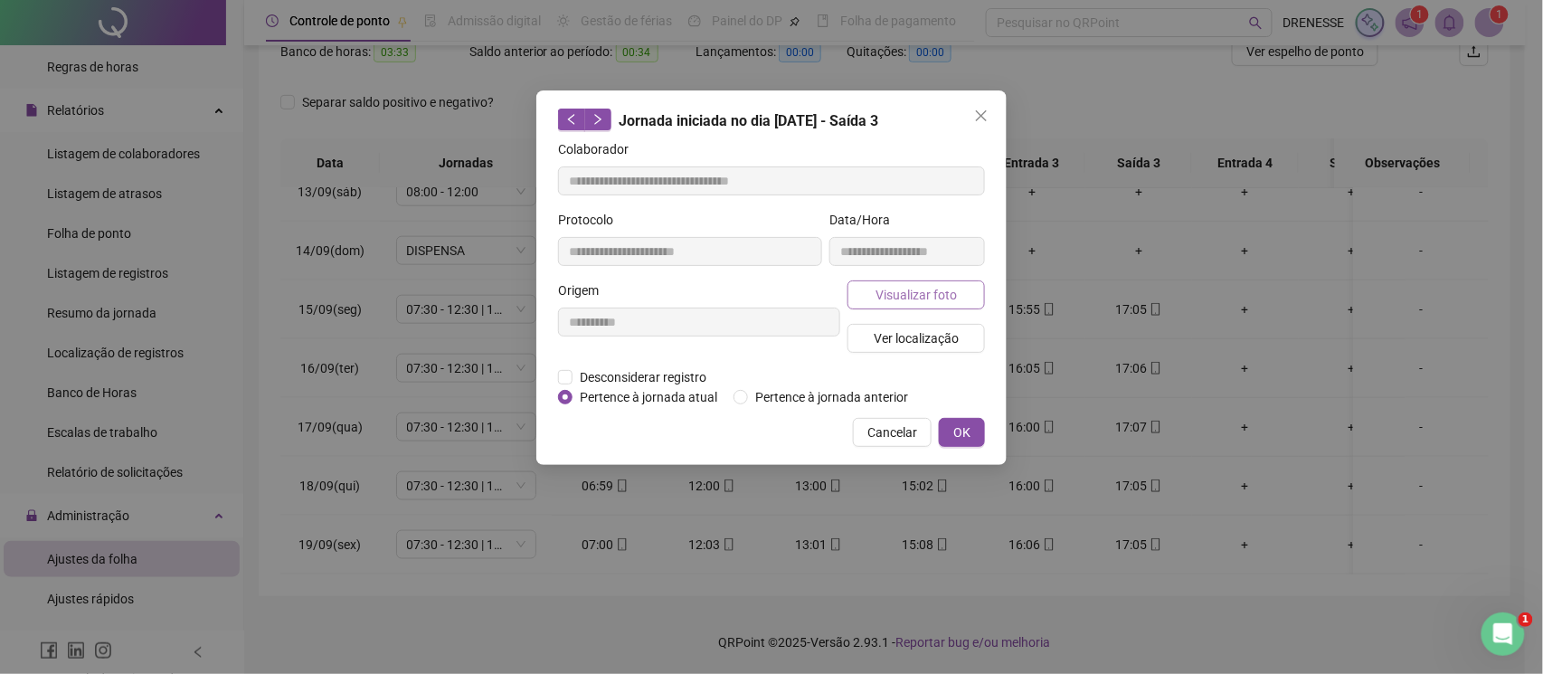
click at [946, 297] on span "Visualizar foto" at bounding box center [916, 295] width 81 height 20
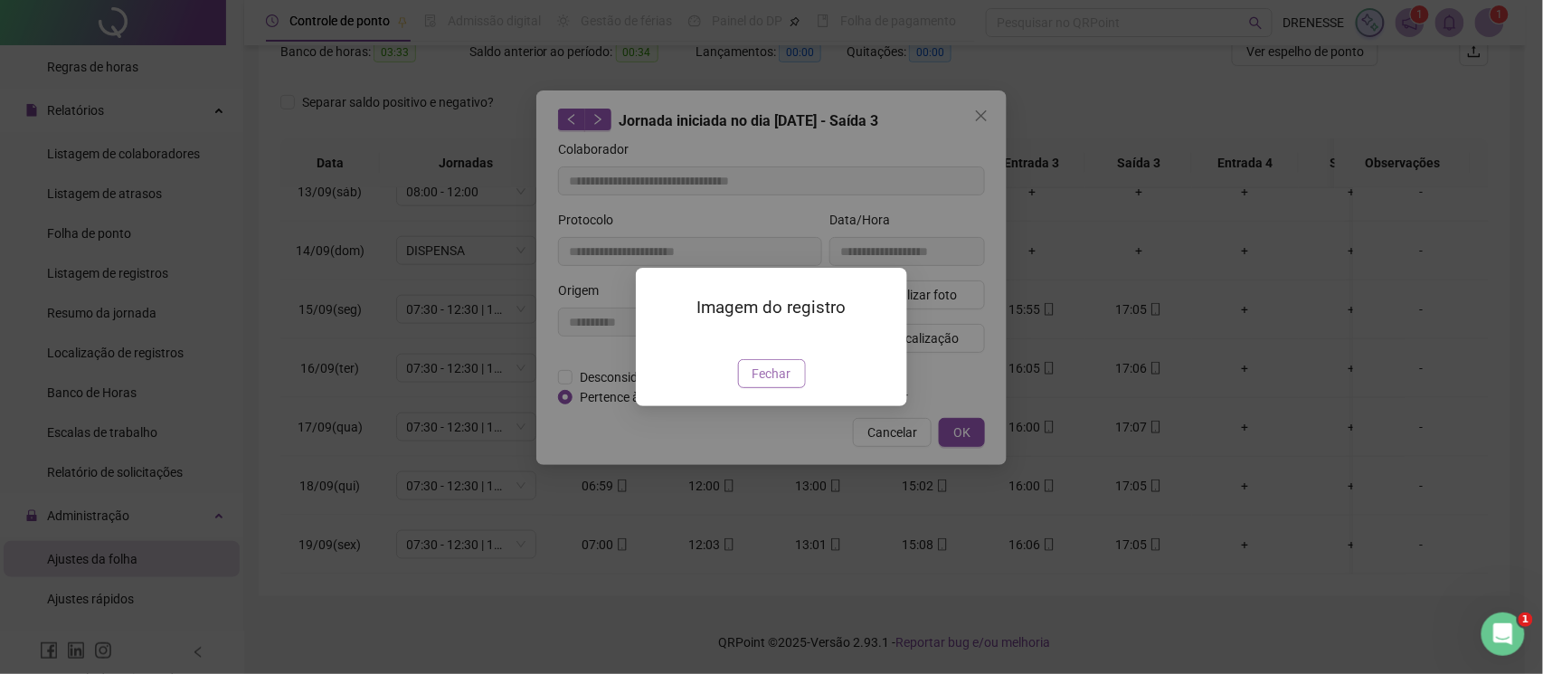
click at [749, 388] on button "Fechar" at bounding box center [772, 373] width 68 height 29
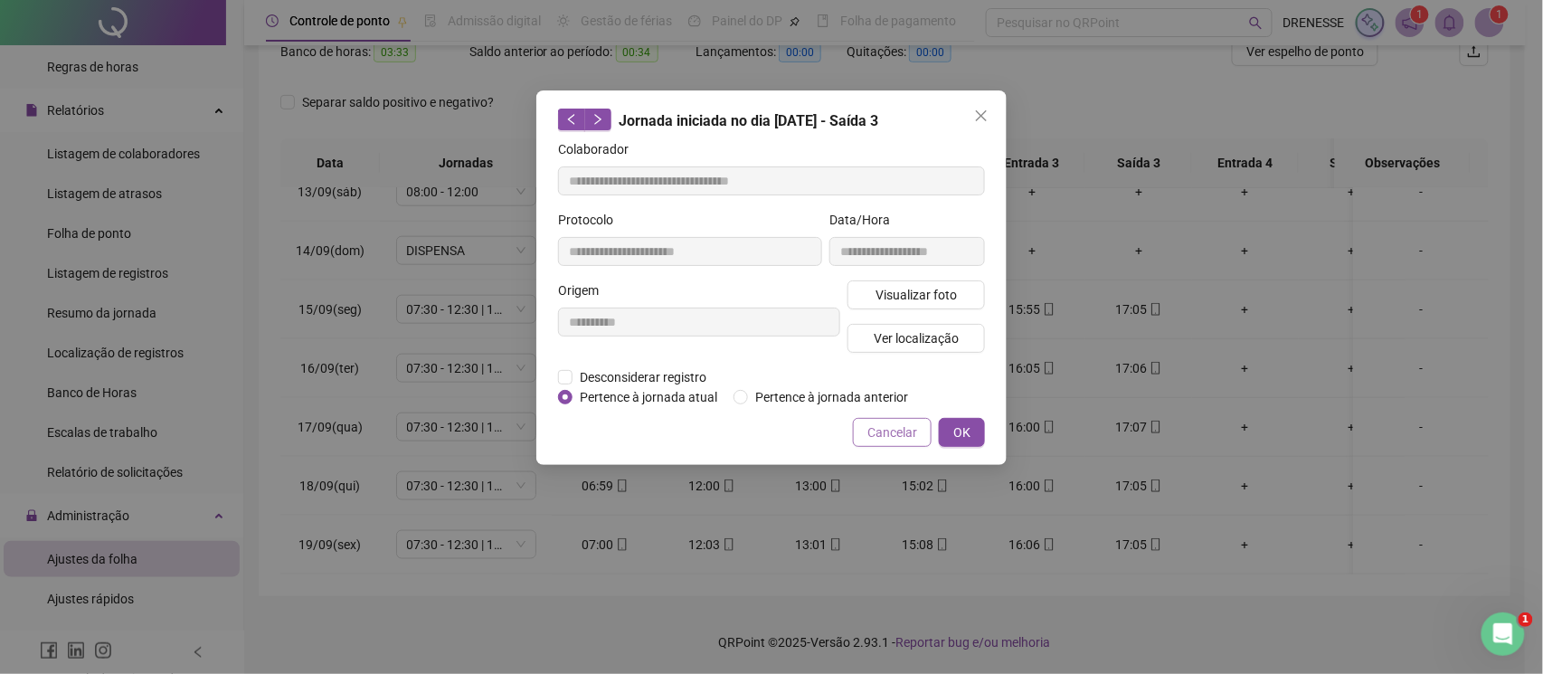
click at [869, 438] on span "Cancelar" at bounding box center [892, 432] width 50 height 20
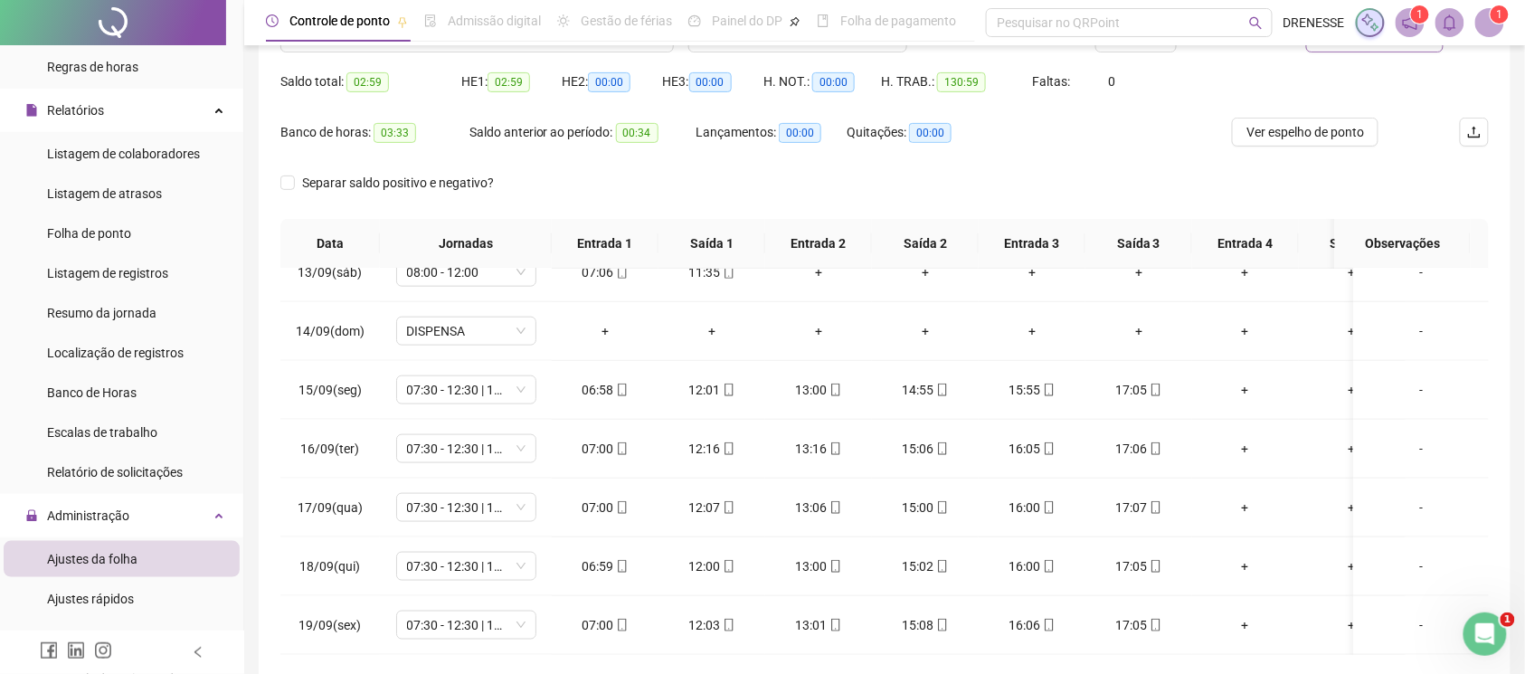
scroll to position [90, 0]
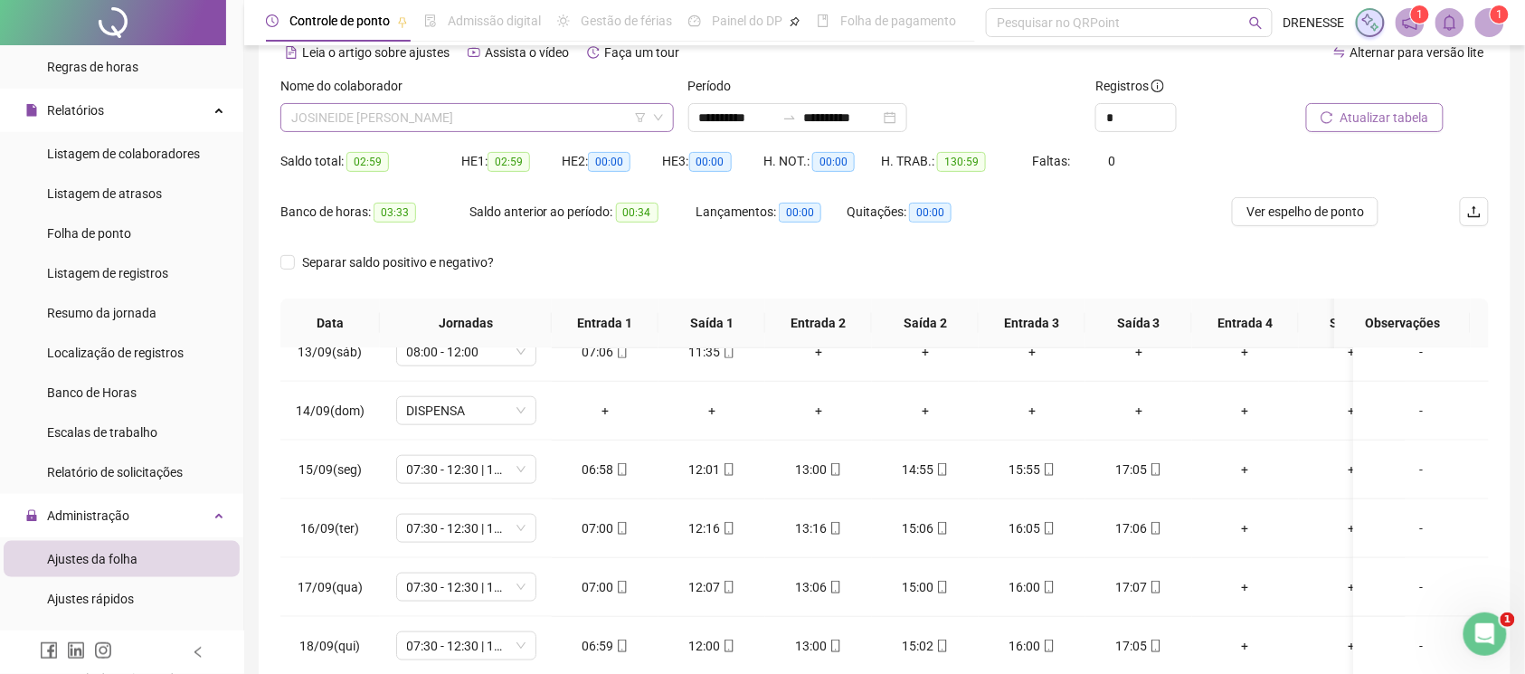
click at [465, 119] on span "JOSINEIDE [PERSON_NAME]" at bounding box center [477, 117] width 372 height 27
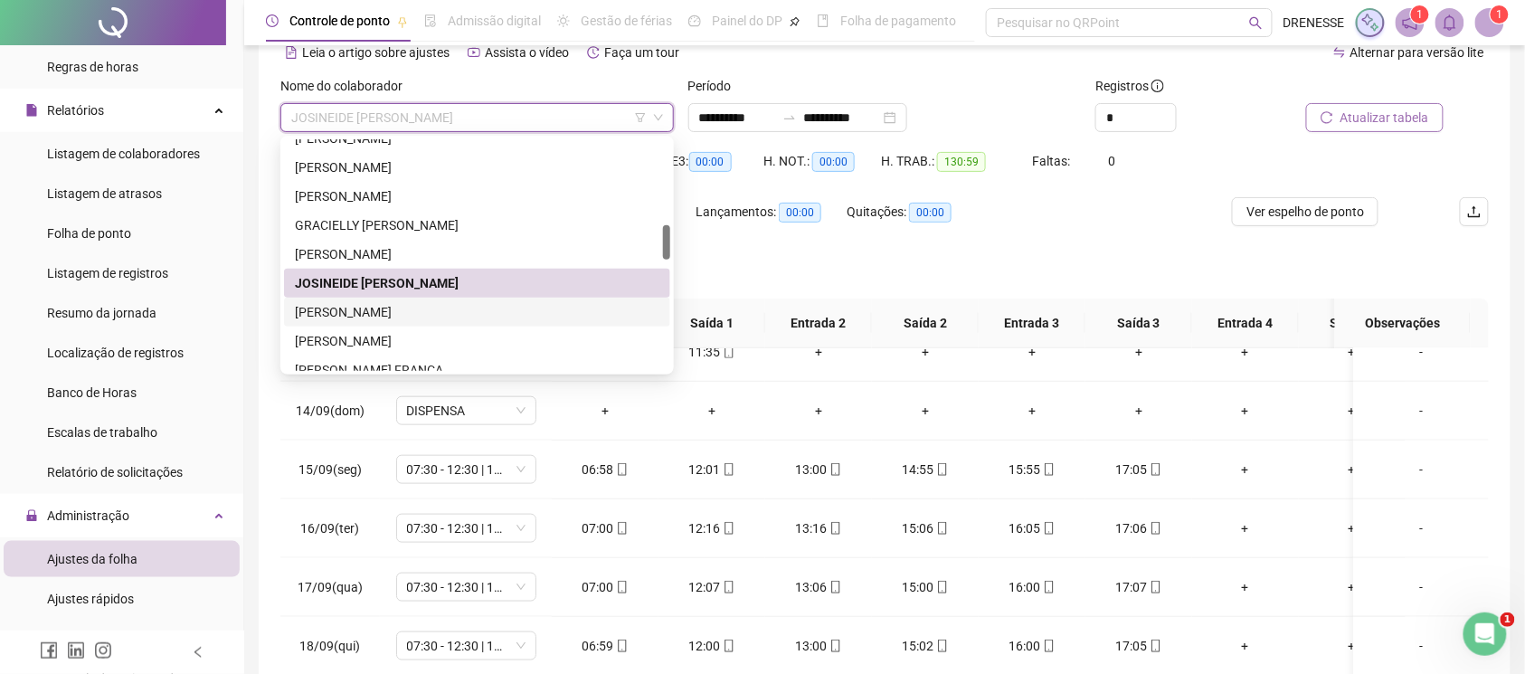
click at [420, 311] on div "[PERSON_NAME]" at bounding box center [477, 312] width 365 height 20
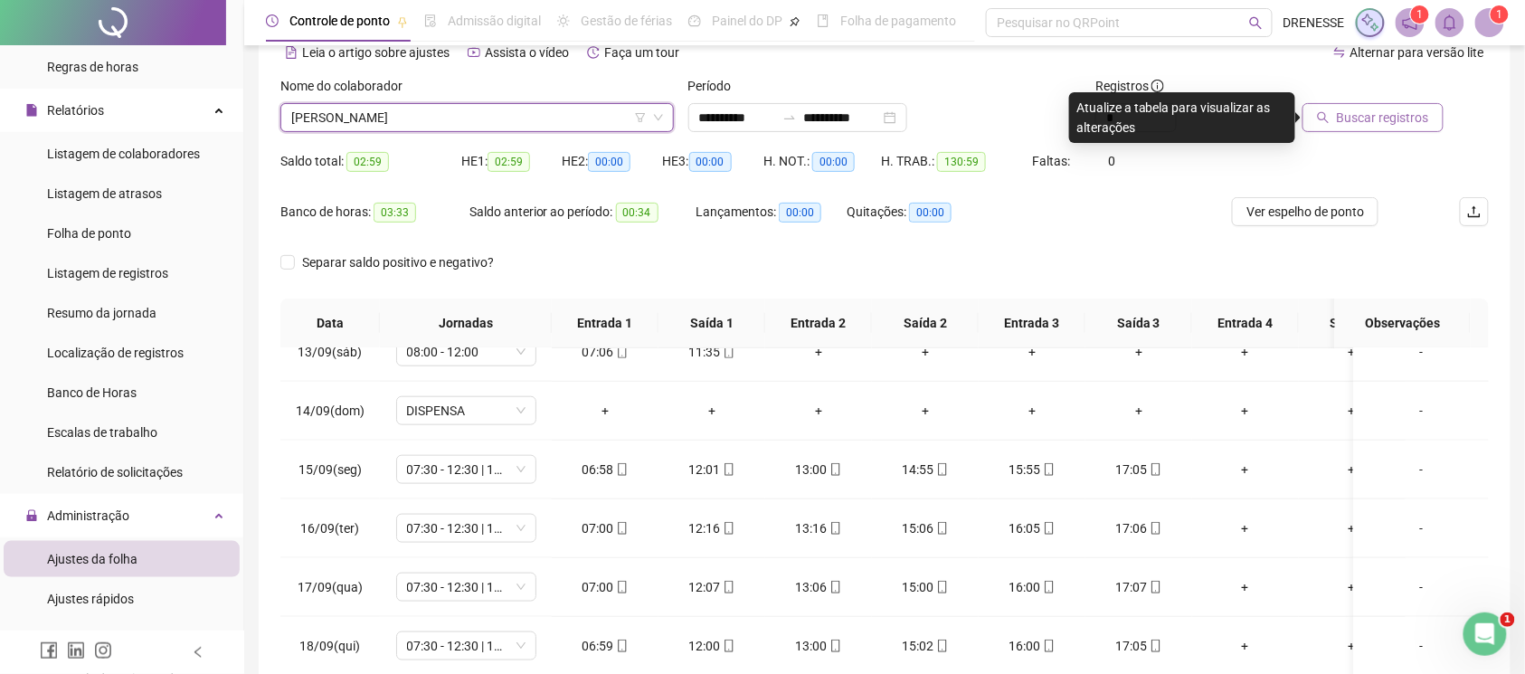
click at [1359, 117] on span "Buscar registros" at bounding box center [1383, 118] width 92 height 20
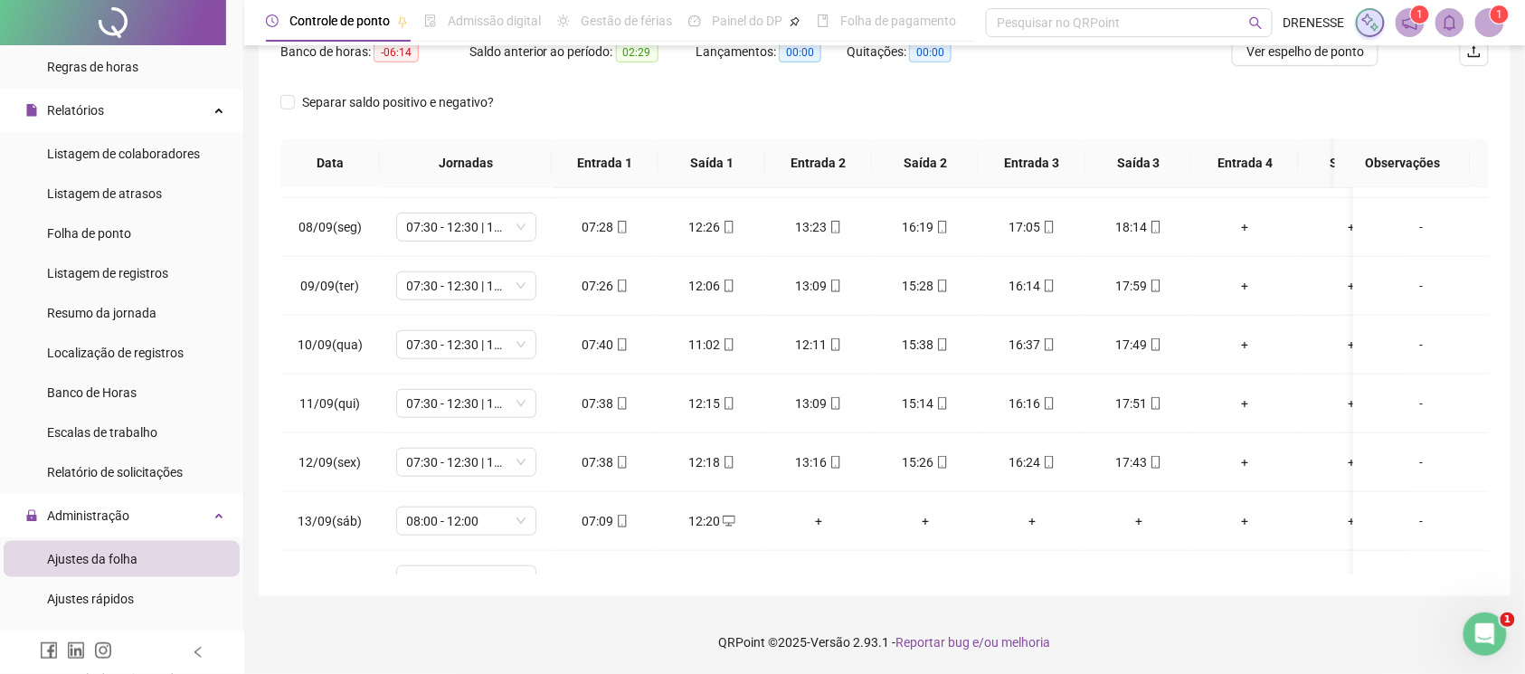
scroll to position [754, 0]
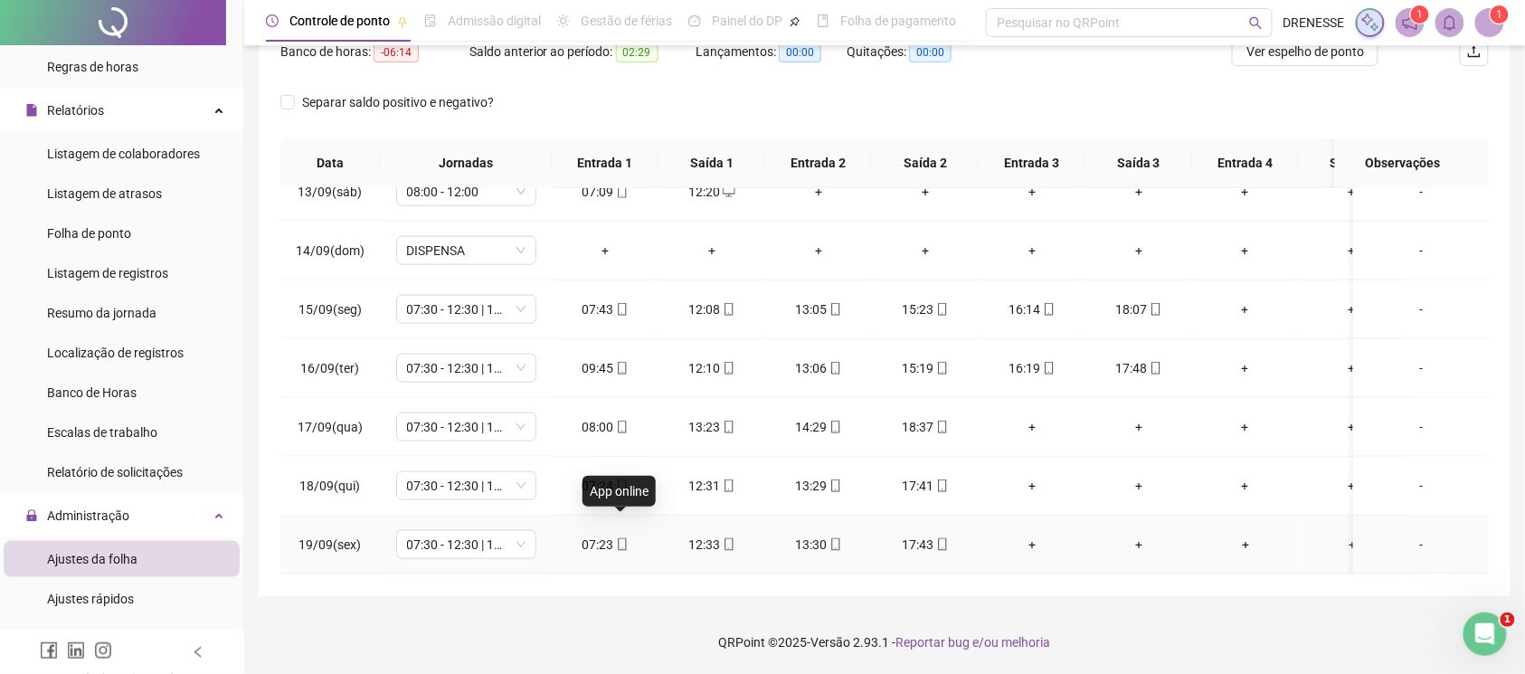
click at [616, 538] on icon "mobile" at bounding box center [622, 544] width 13 height 13
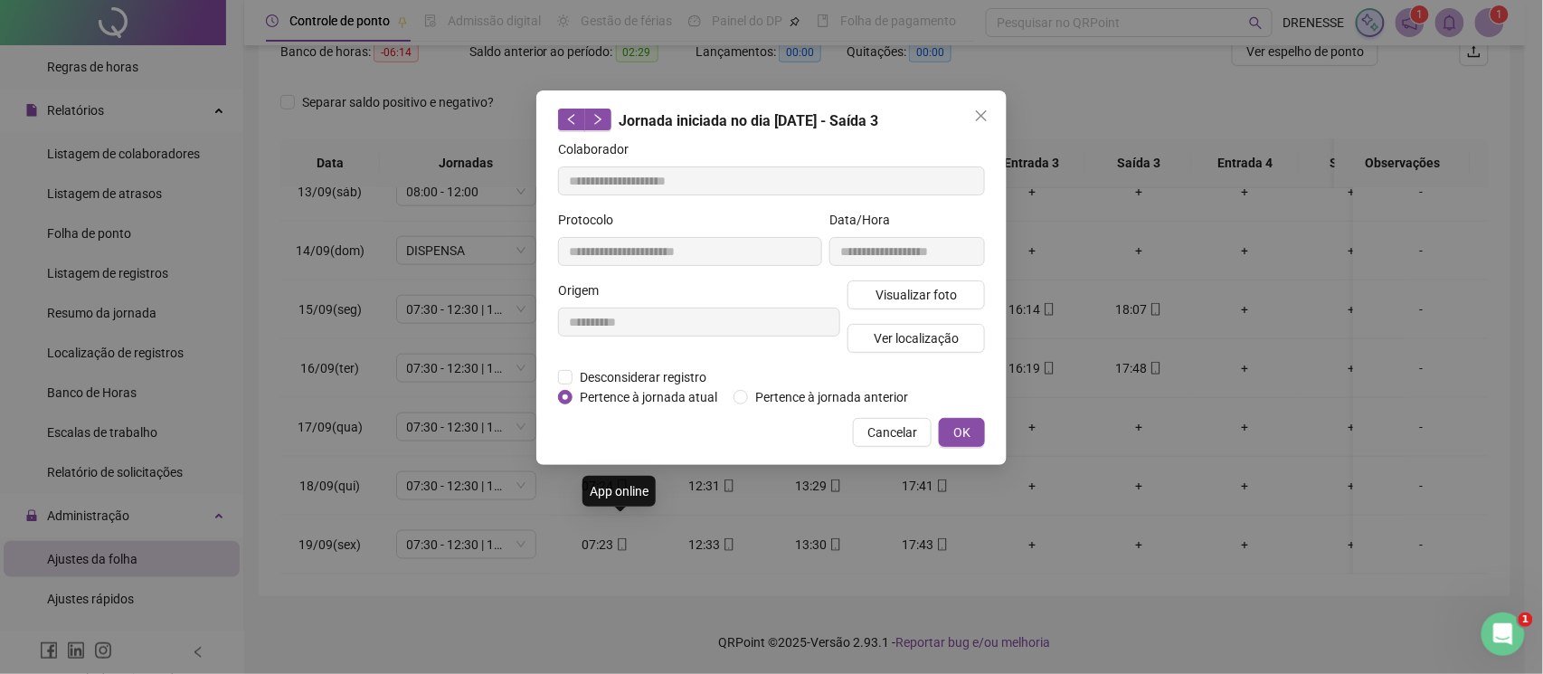
type input "**********"
click at [926, 295] on span "Visualizar foto" at bounding box center [916, 295] width 81 height 20
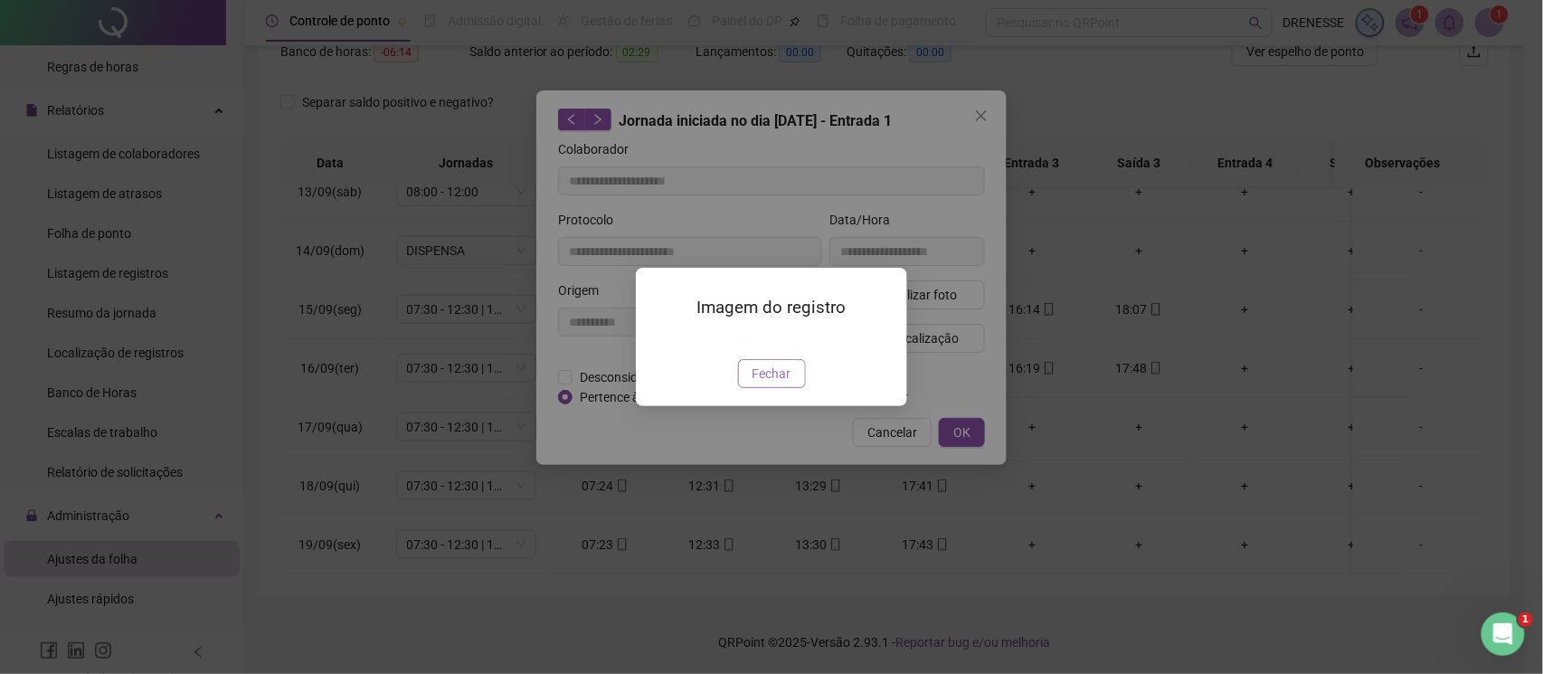
click at [765, 388] on button "Fechar" at bounding box center [772, 373] width 68 height 29
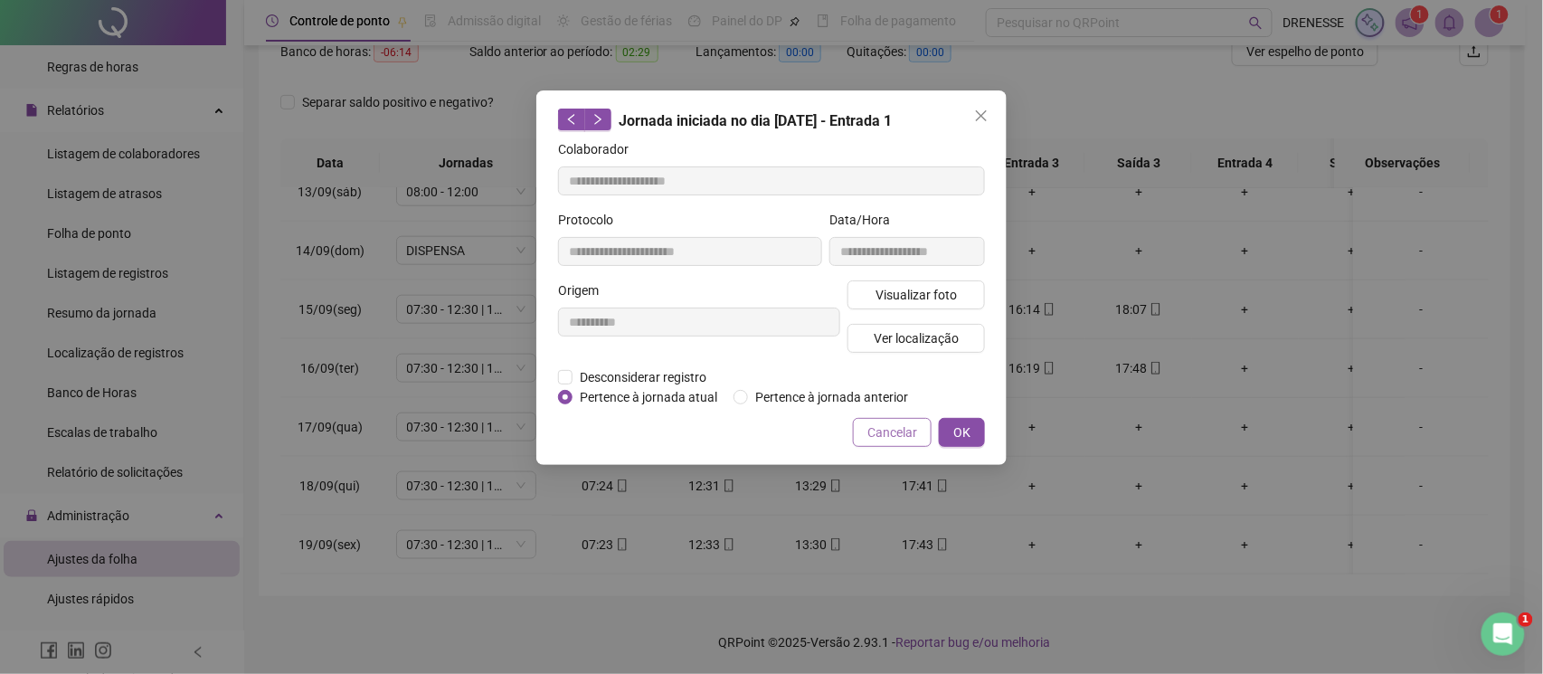
click at [863, 420] on button "Cancelar" at bounding box center [892, 432] width 79 height 29
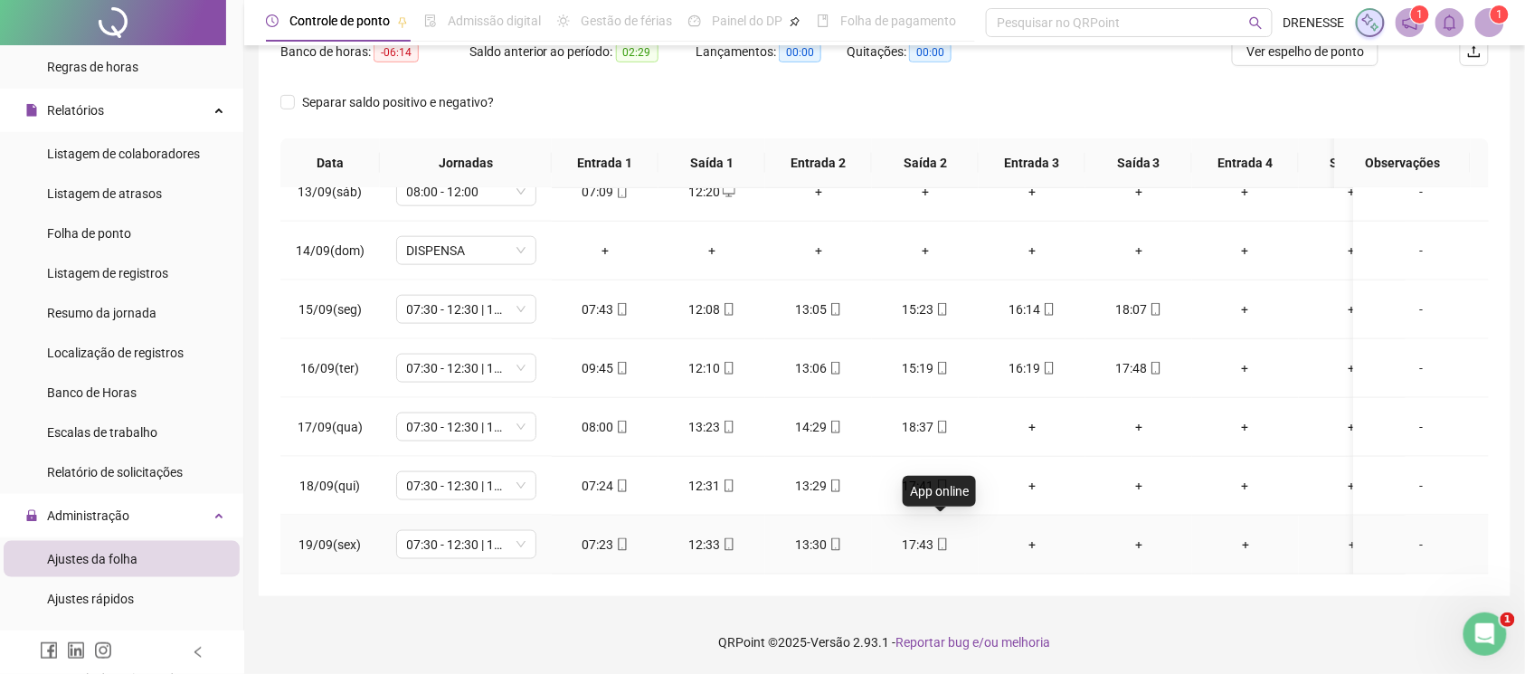
click at [936, 538] on icon "mobile" at bounding box center [942, 544] width 13 height 13
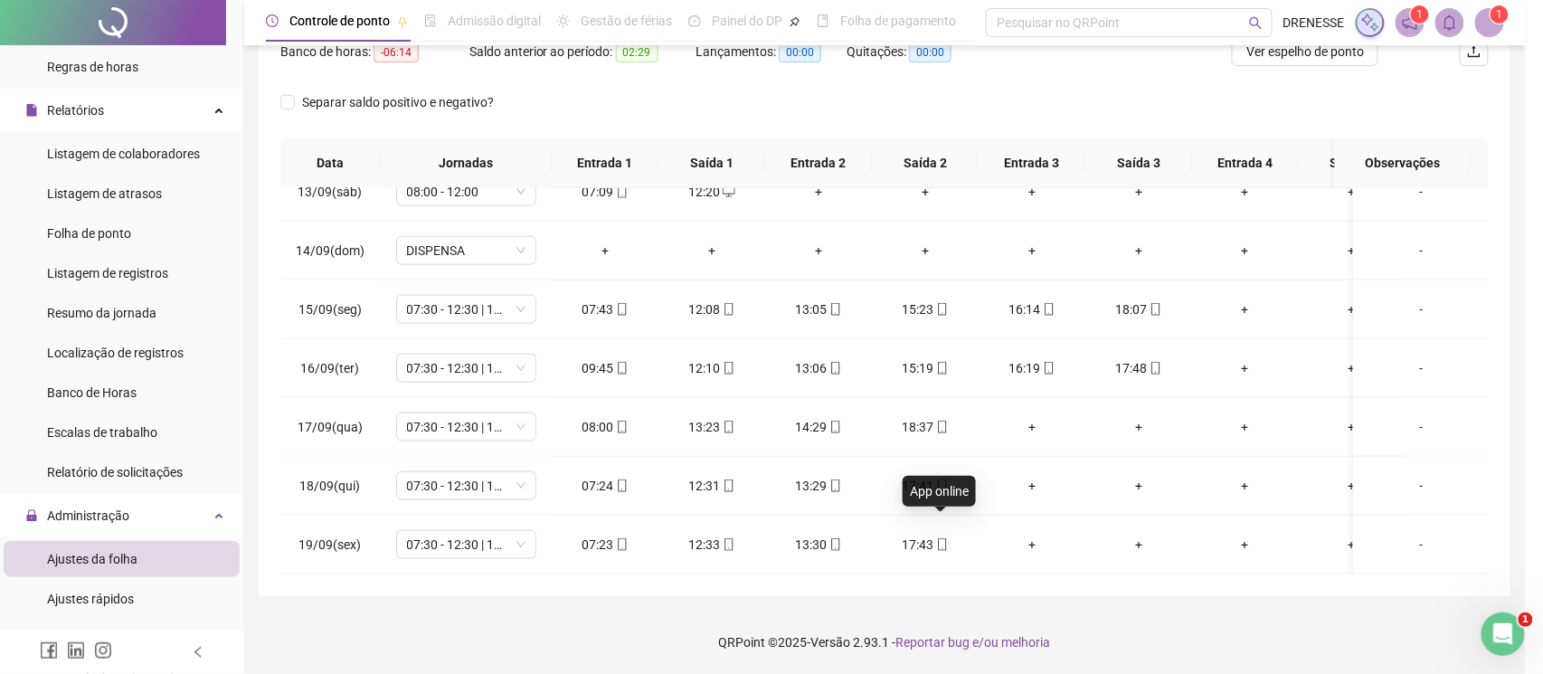
type input "**********"
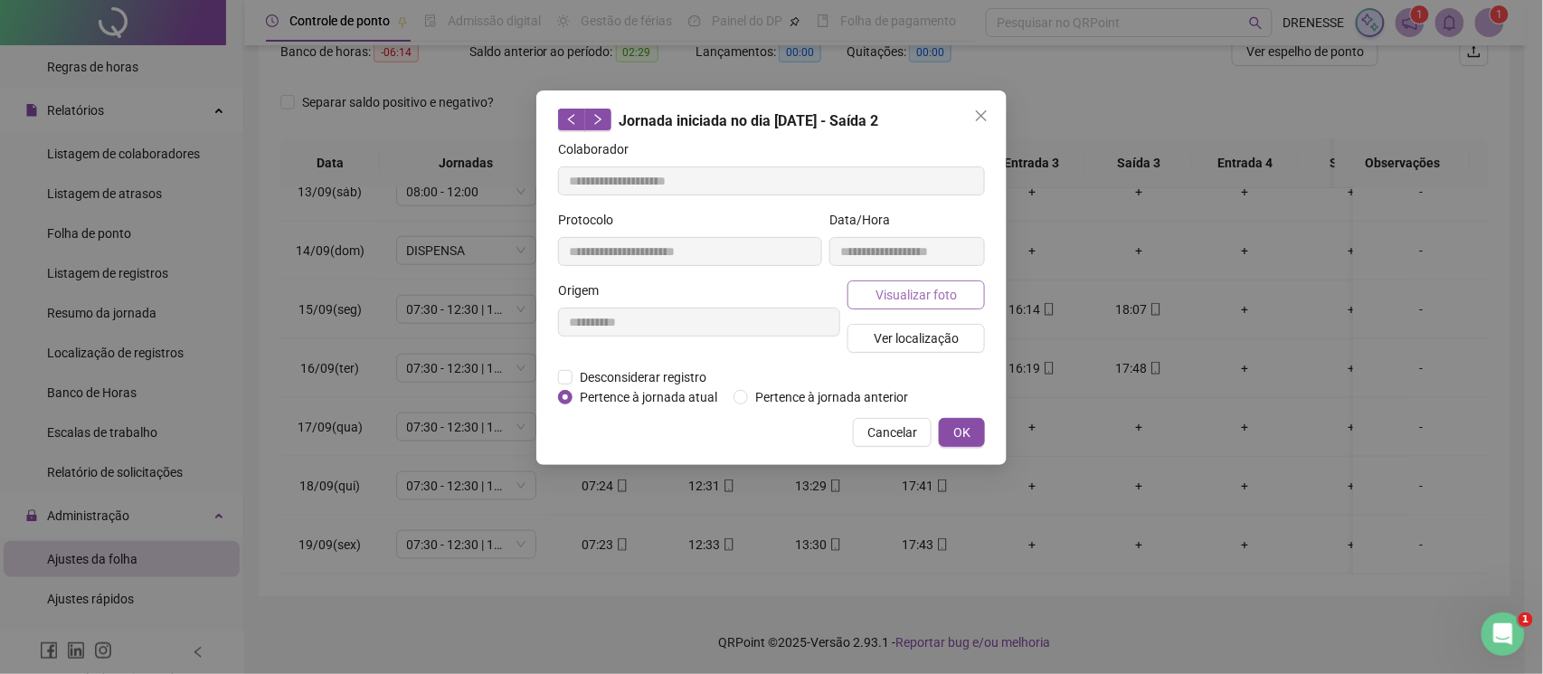
click at [902, 300] on span "Visualizar foto" at bounding box center [916, 295] width 81 height 20
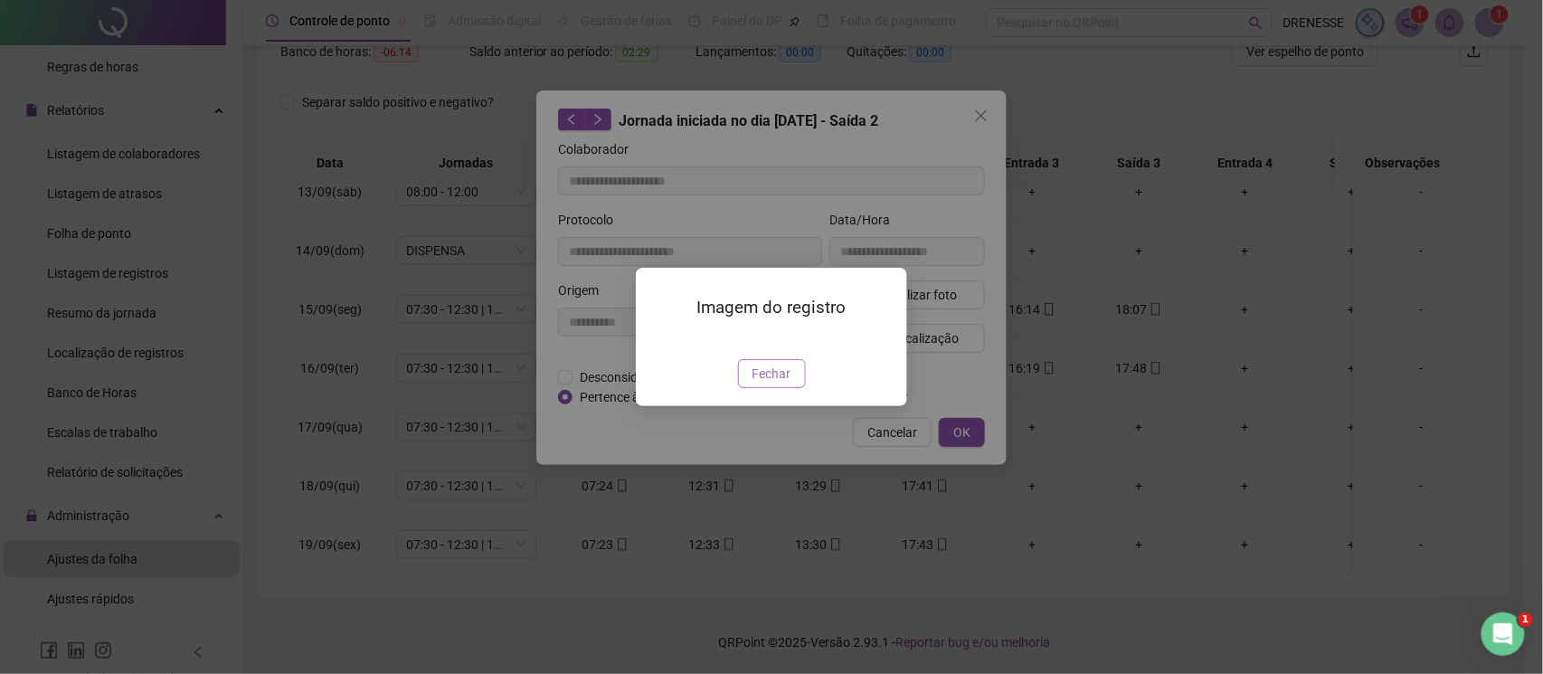
click at [761, 384] on span "Fechar" at bounding box center [772, 374] width 39 height 20
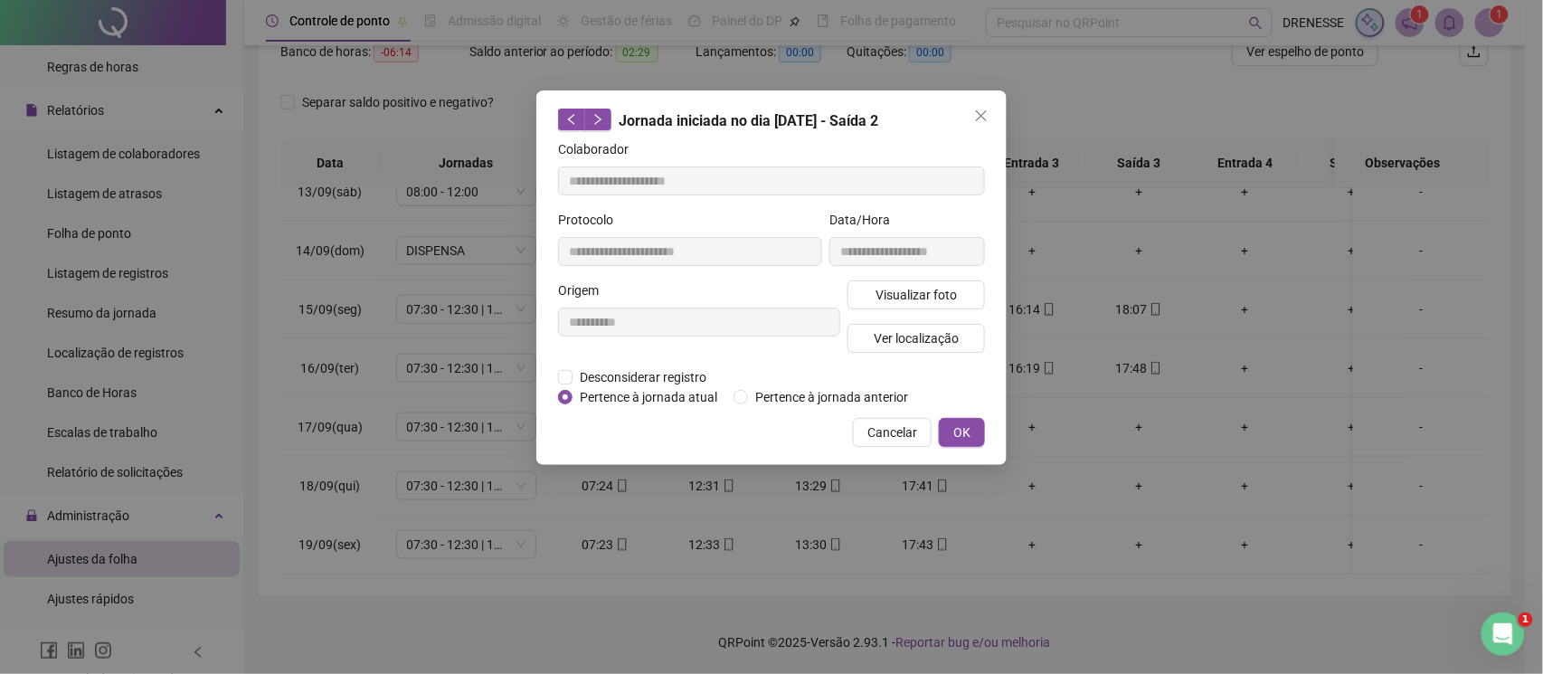
click at [895, 450] on div "**********" at bounding box center [771, 277] width 470 height 374
click at [897, 436] on span "Cancelar" at bounding box center [892, 432] width 50 height 20
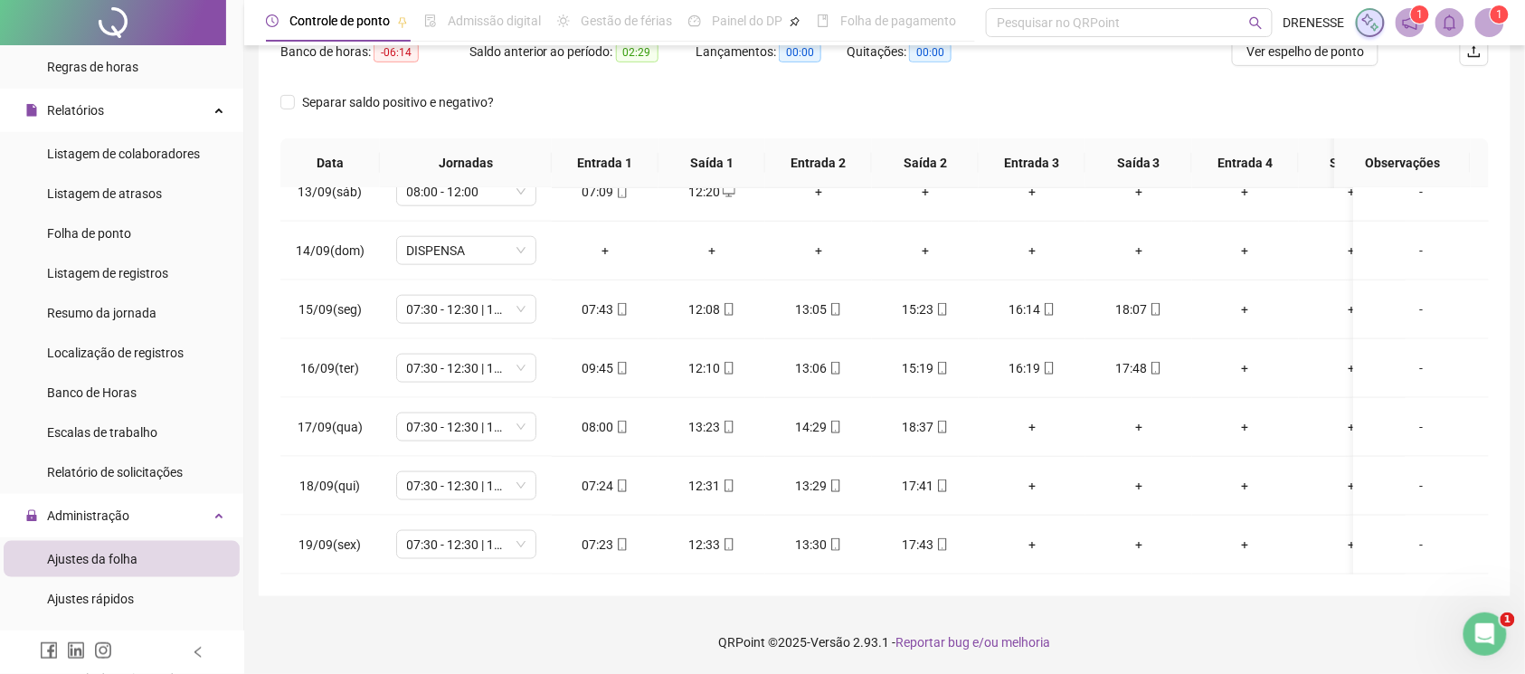
scroll to position [90, 0]
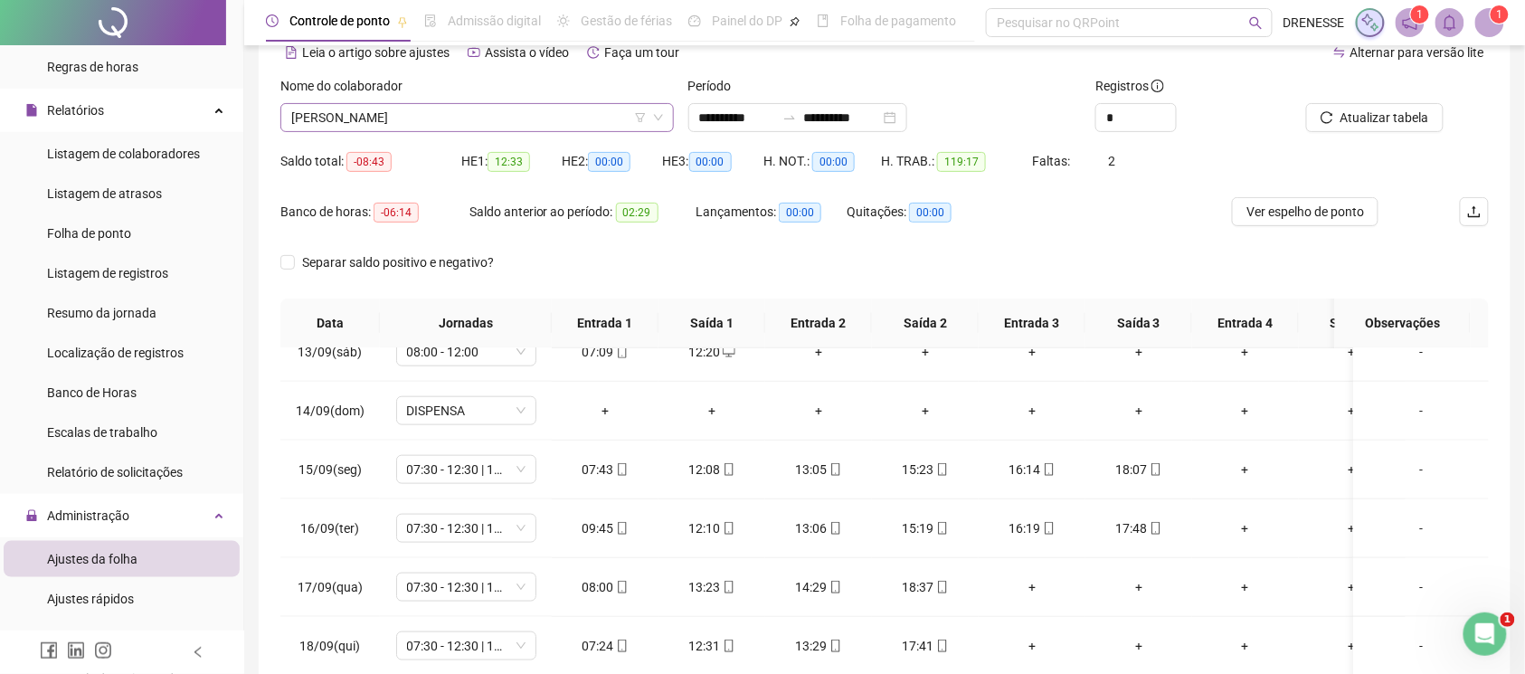
click at [445, 119] on span "[PERSON_NAME]" at bounding box center [477, 117] width 372 height 27
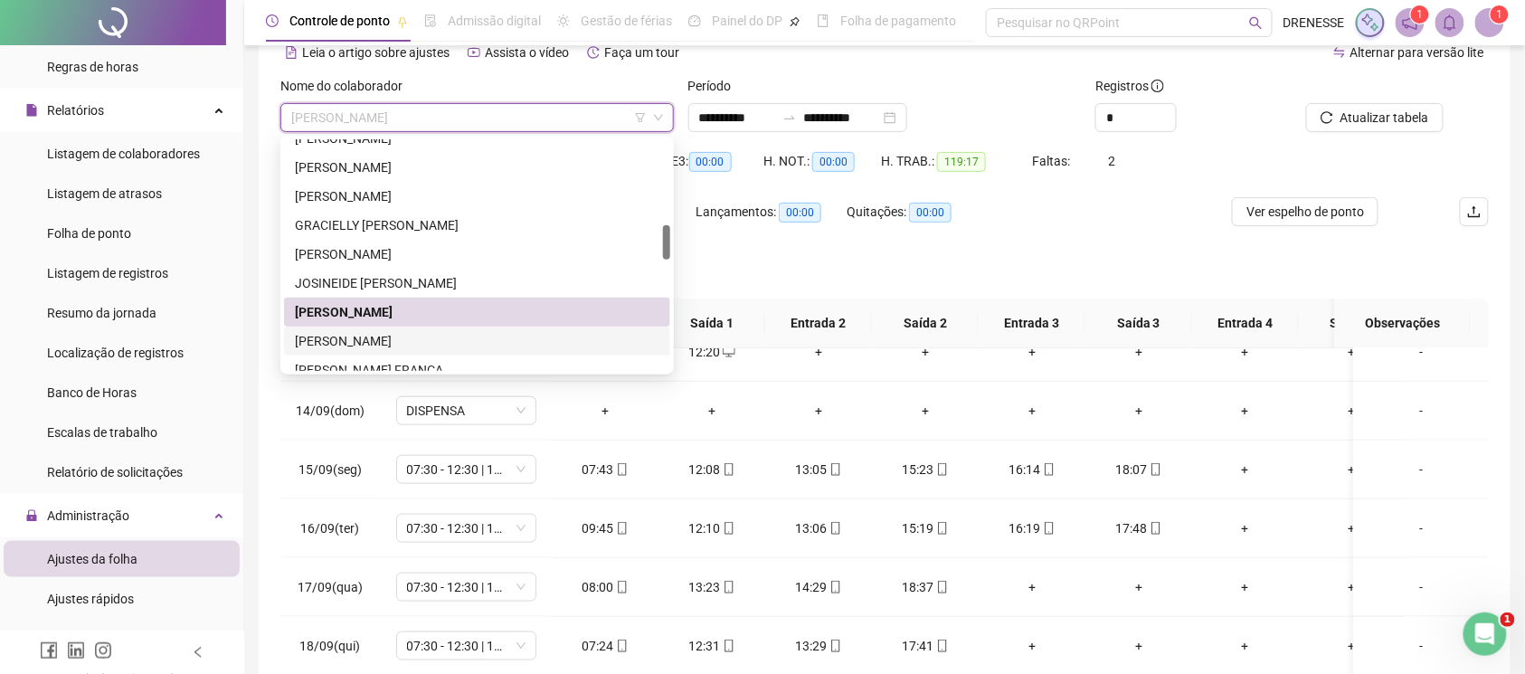
click at [420, 334] on div "[PERSON_NAME]" at bounding box center [477, 341] width 365 height 20
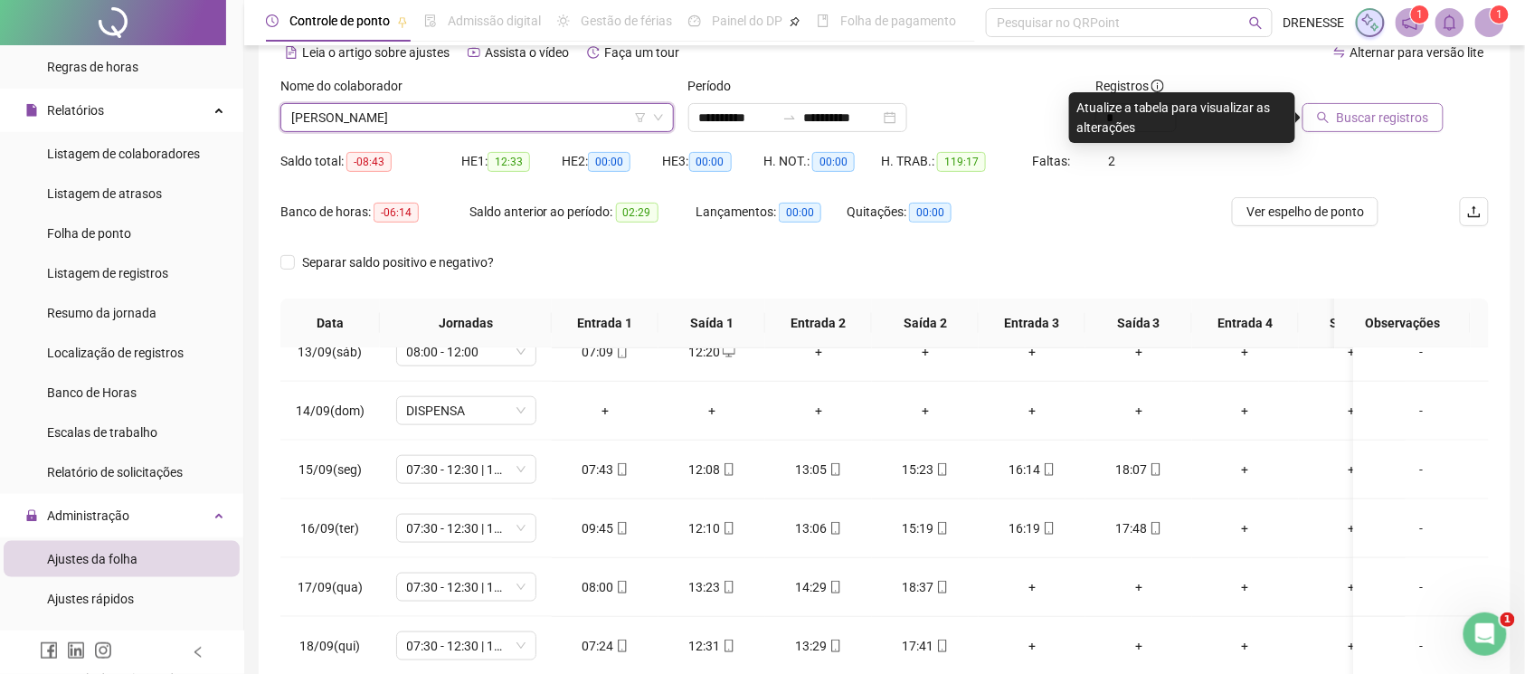
click at [1368, 130] on button "Buscar registros" at bounding box center [1373, 117] width 141 height 29
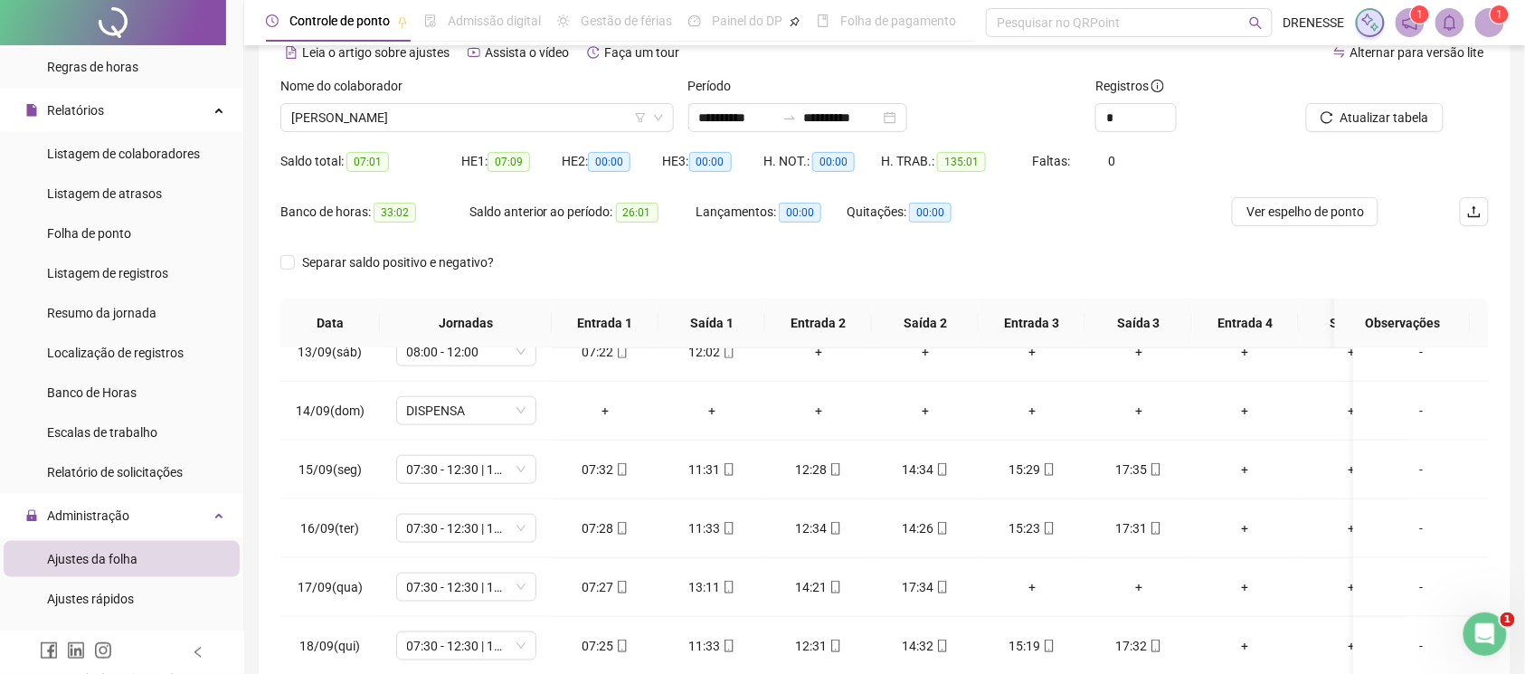
scroll to position [251, 0]
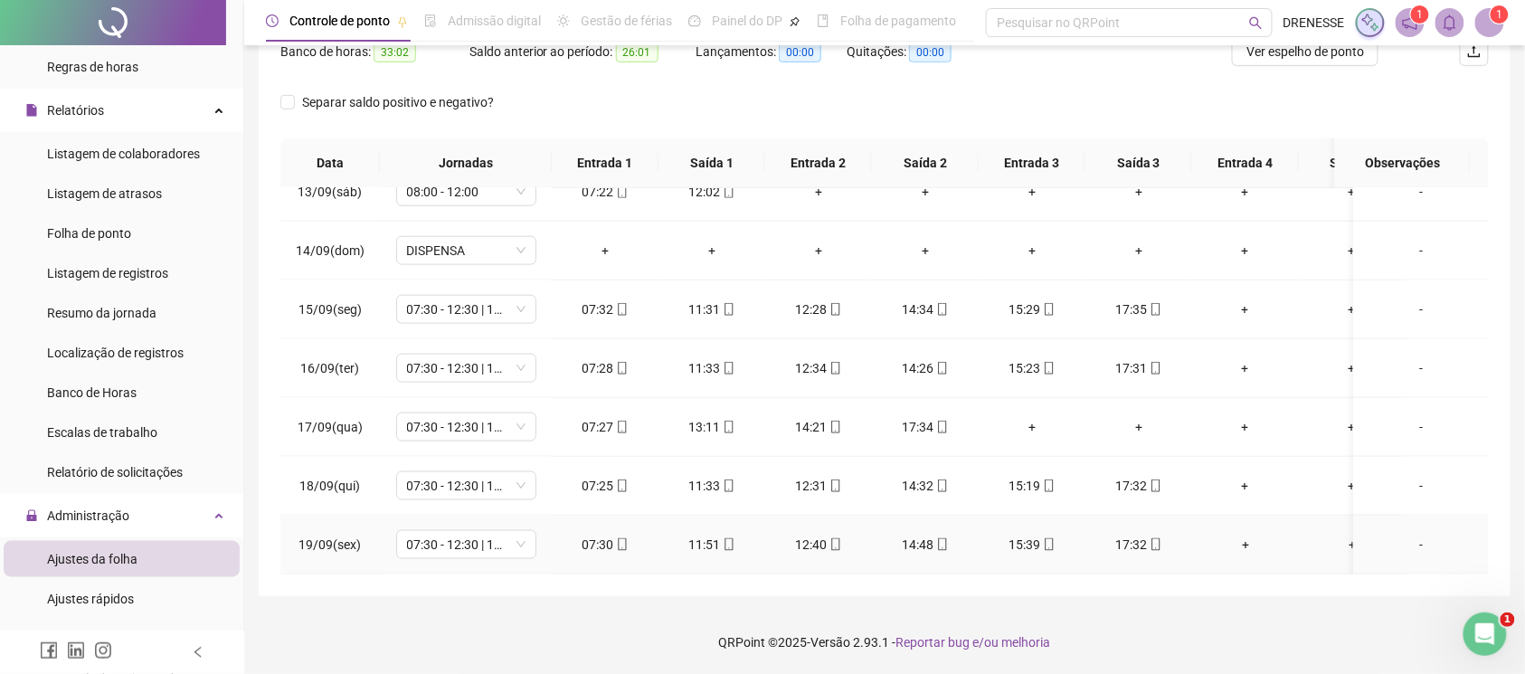
click at [616, 538] on icon "mobile" at bounding box center [622, 544] width 13 height 13
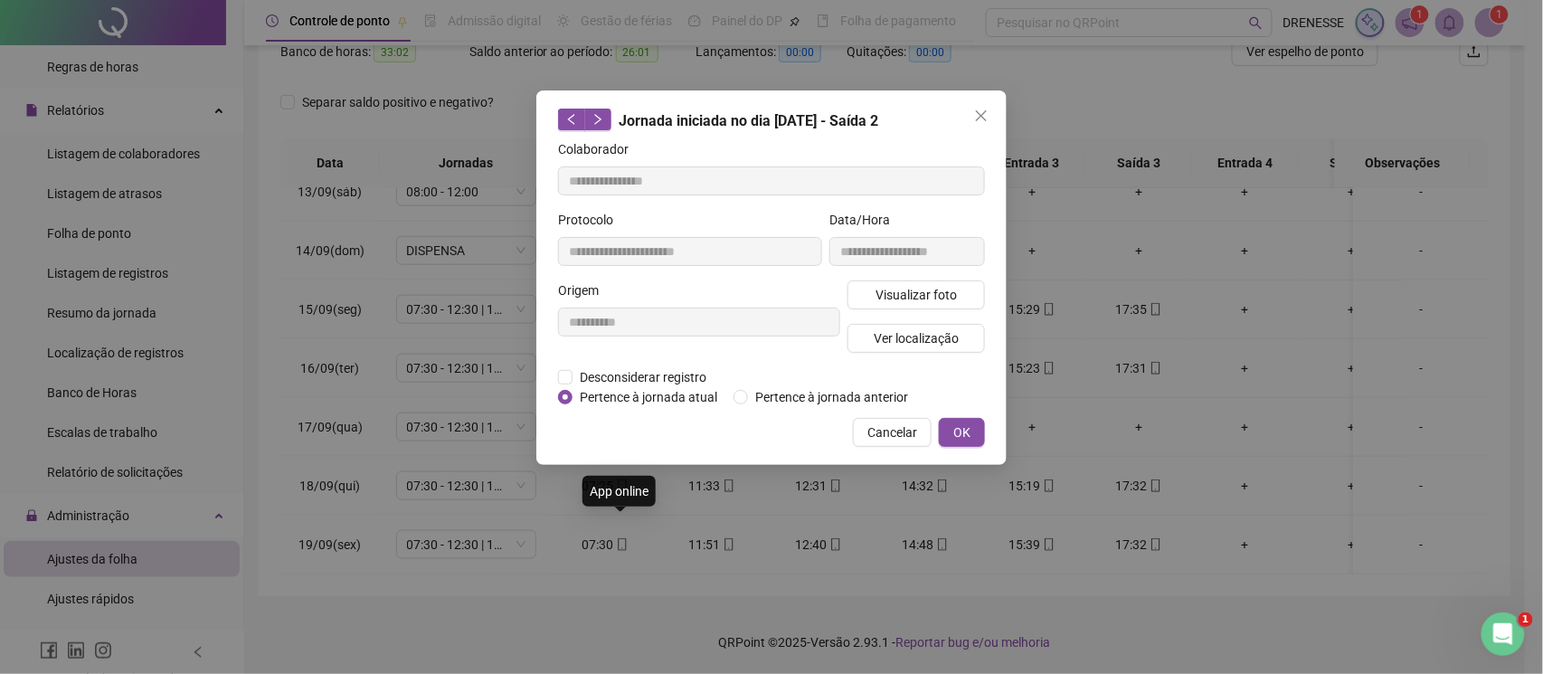
type input "**********"
click at [898, 300] on span "Visualizar foto" at bounding box center [916, 295] width 81 height 20
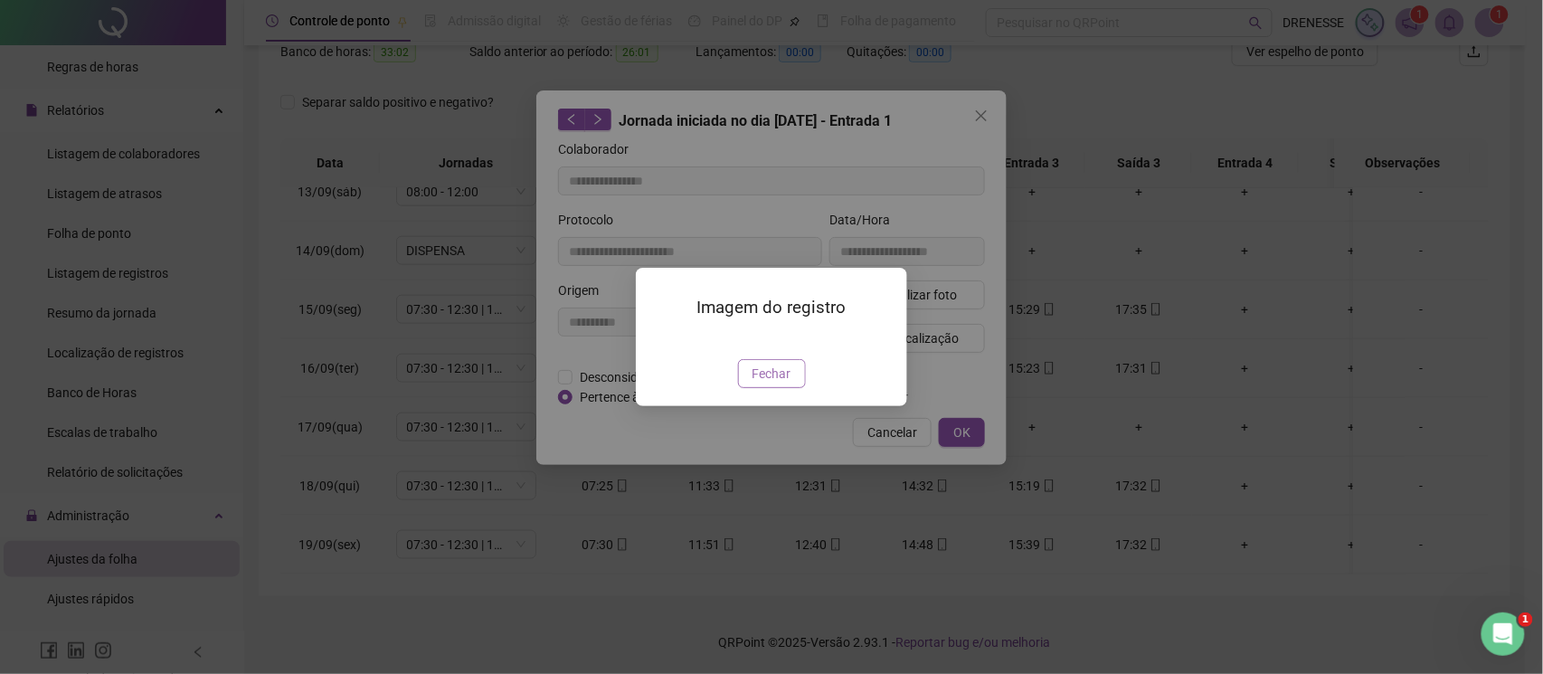
click at [765, 384] on span "Fechar" at bounding box center [772, 374] width 39 height 20
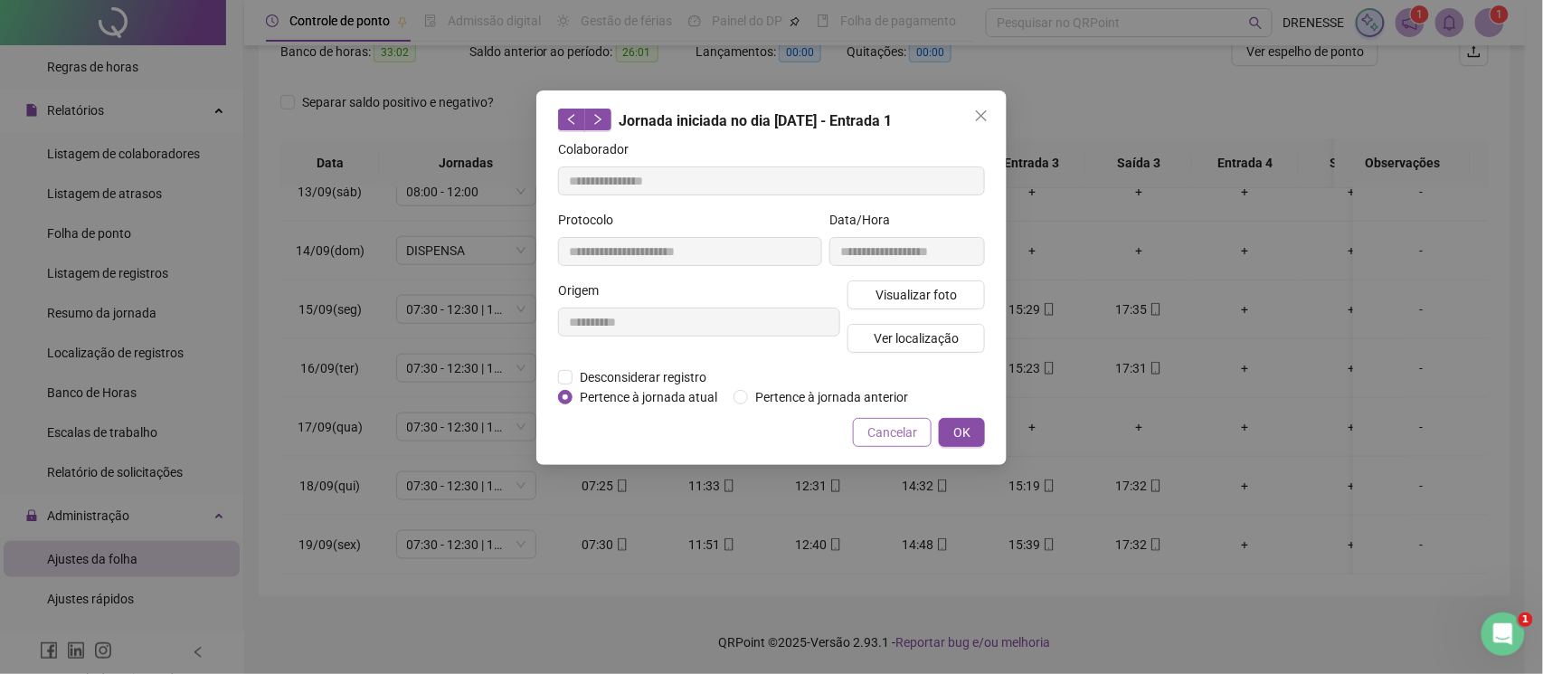
click at [876, 427] on span "Cancelar" at bounding box center [892, 432] width 50 height 20
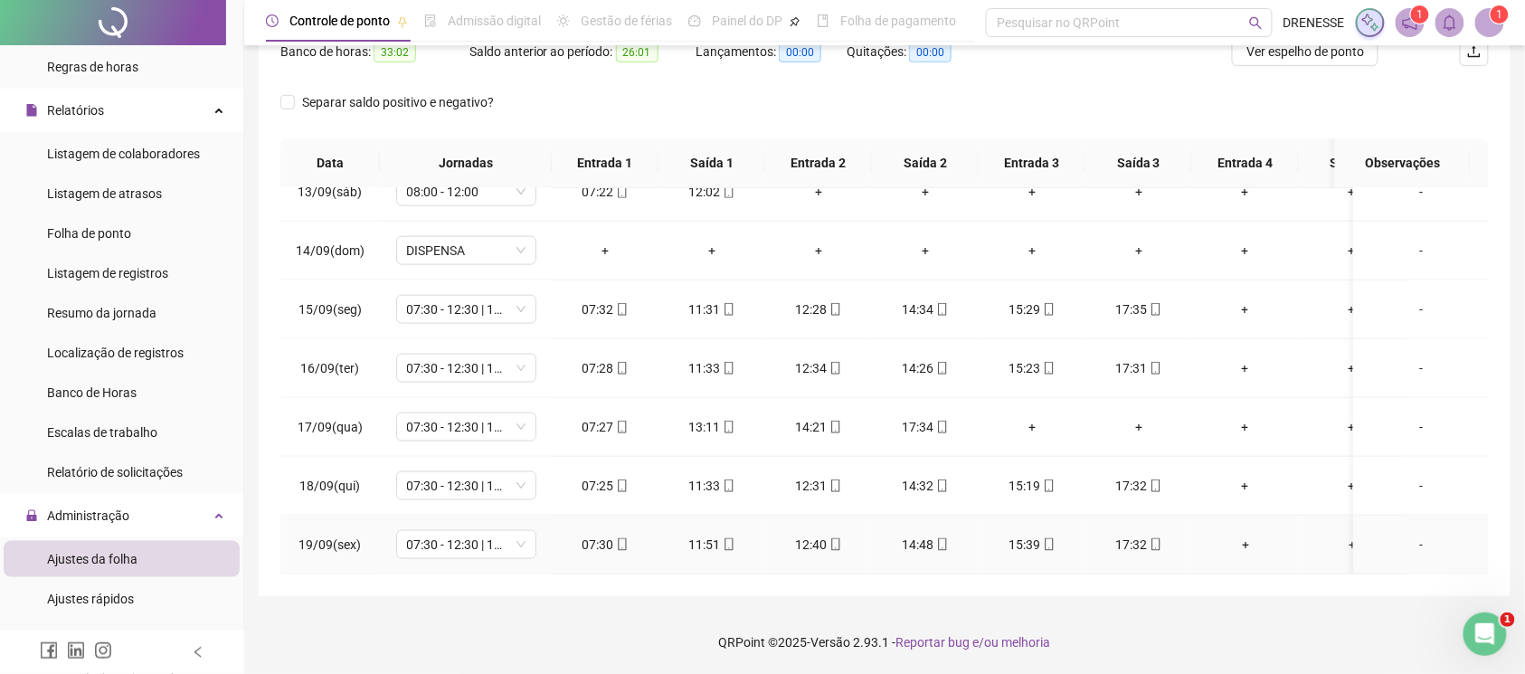
click at [1151, 535] on div "17:32" at bounding box center [1139, 545] width 78 height 20
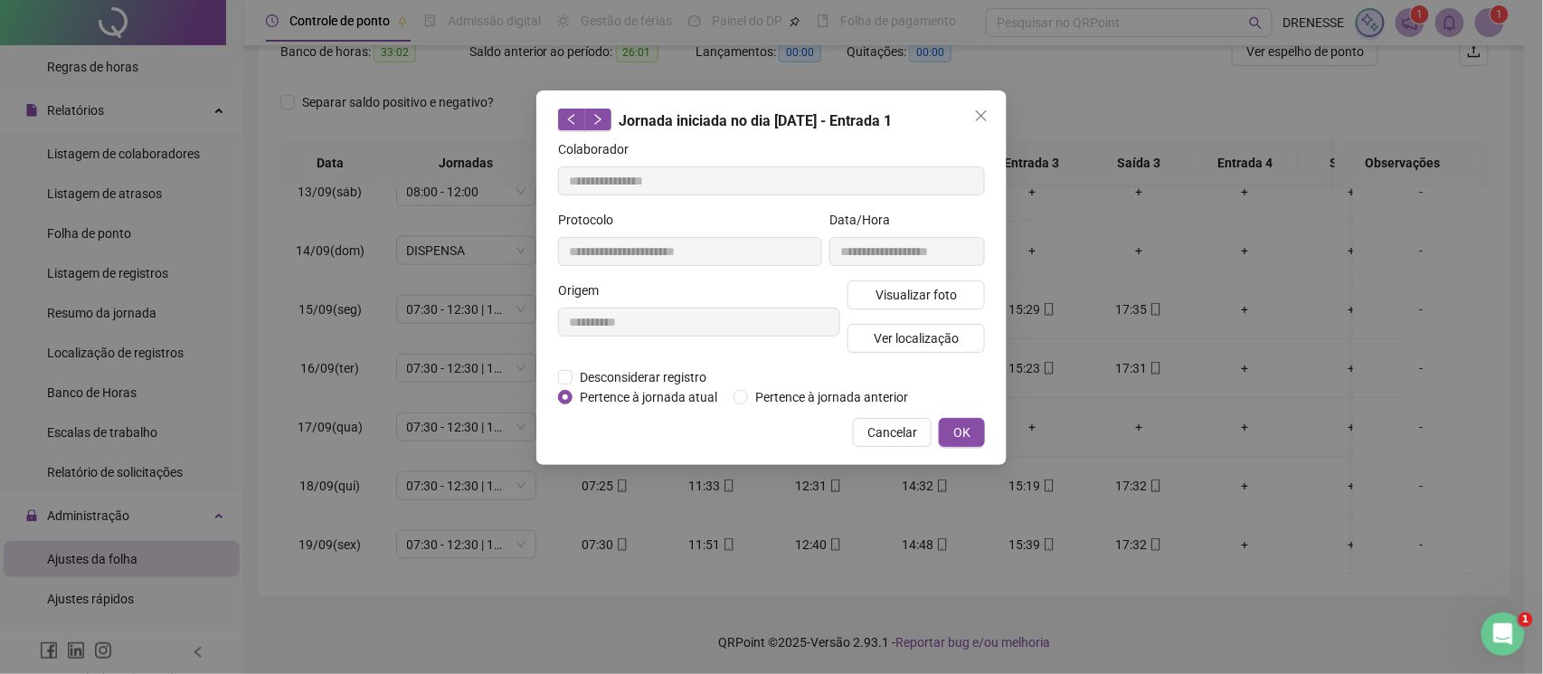
type input "**********"
click at [952, 291] on span "Visualizar foto" at bounding box center [916, 295] width 81 height 20
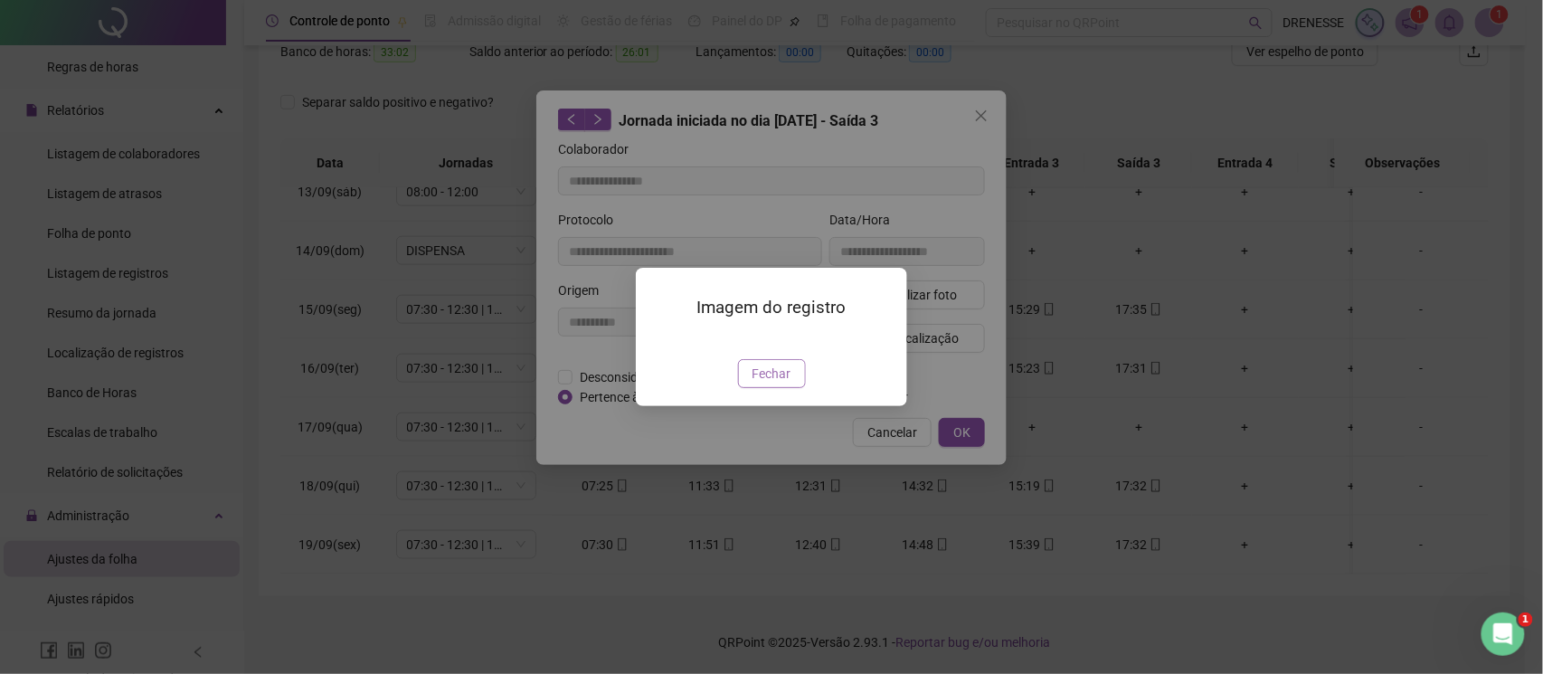
click at [760, 384] on span "Fechar" at bounding box center [772, 374] width 39 height 20
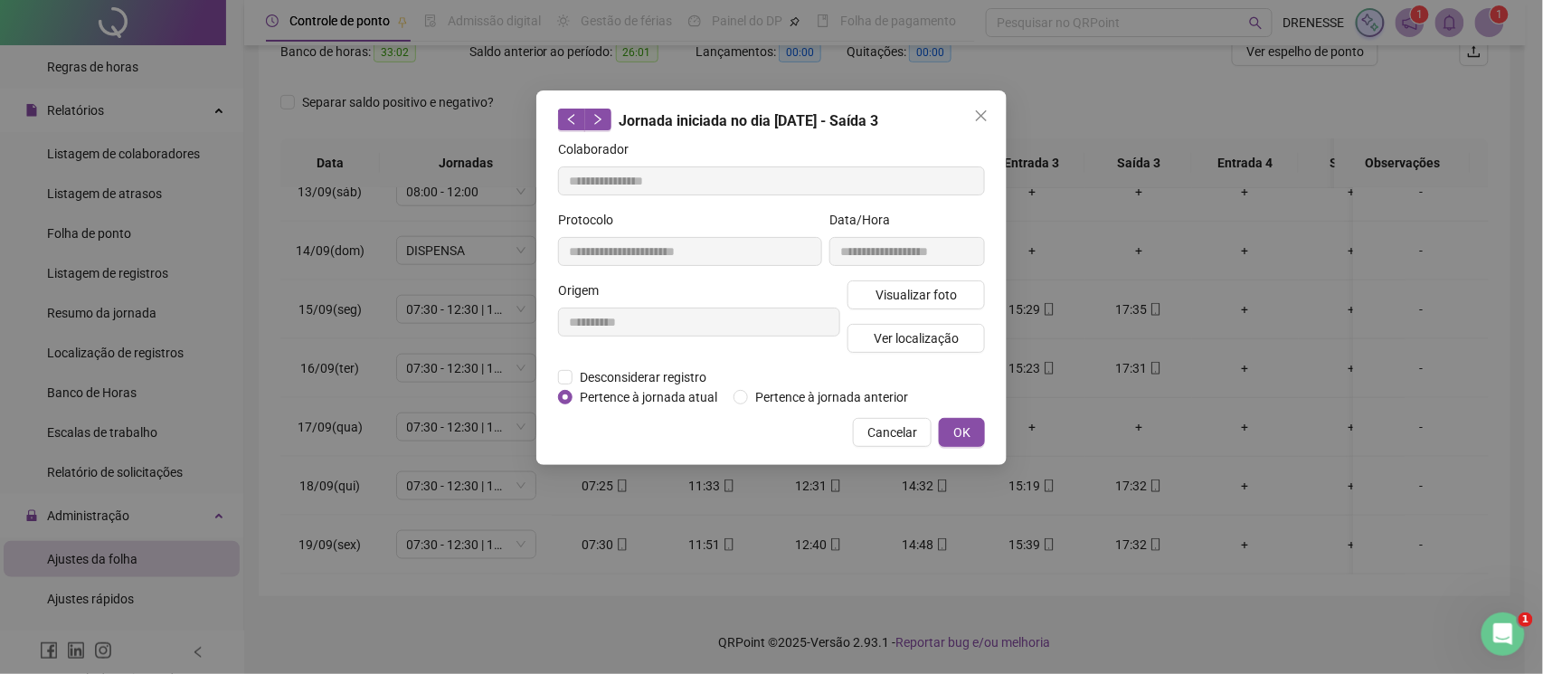
click at [837, 427] on div "Cancelar OK" at bounding box center [771, 432] width 427 height 29
click at [884, 416] on div "**********" at bounding box center [771, 277] width 470 height 374
click at [898, 429] on span "Cancelar" at bounding box center [892, 432] width 50 height 20
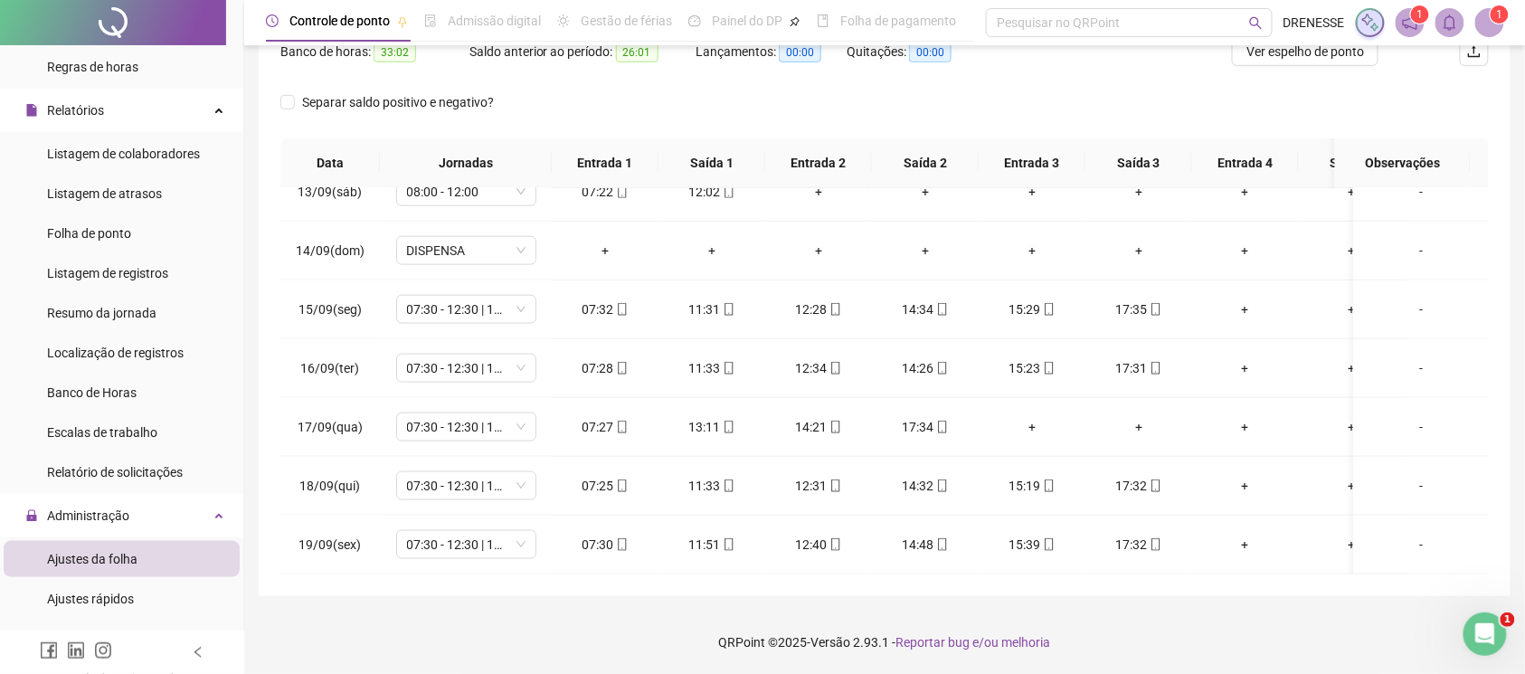
scroll to position [90, 0]
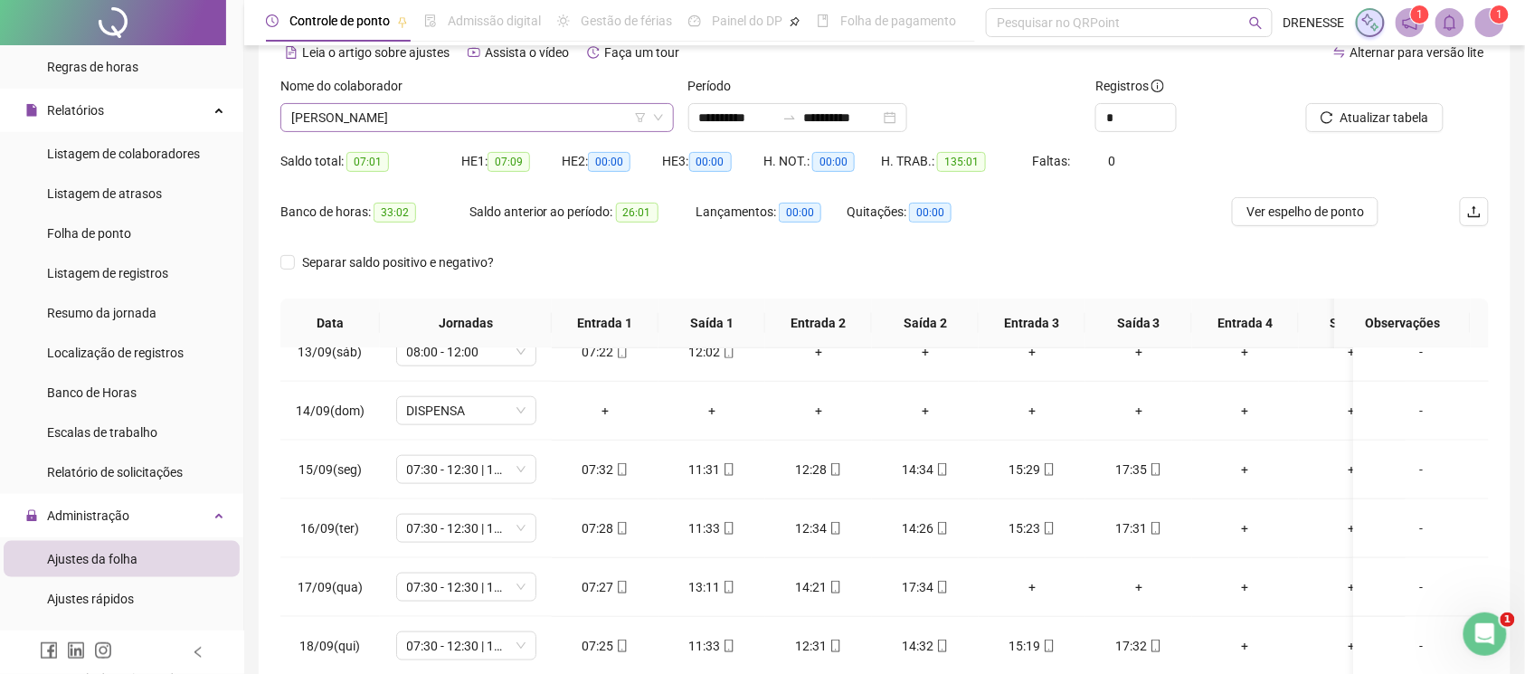
click at [494, 120] on span "[PERSON_NAME]" at bounding box center [477, 117] width 372 height 27
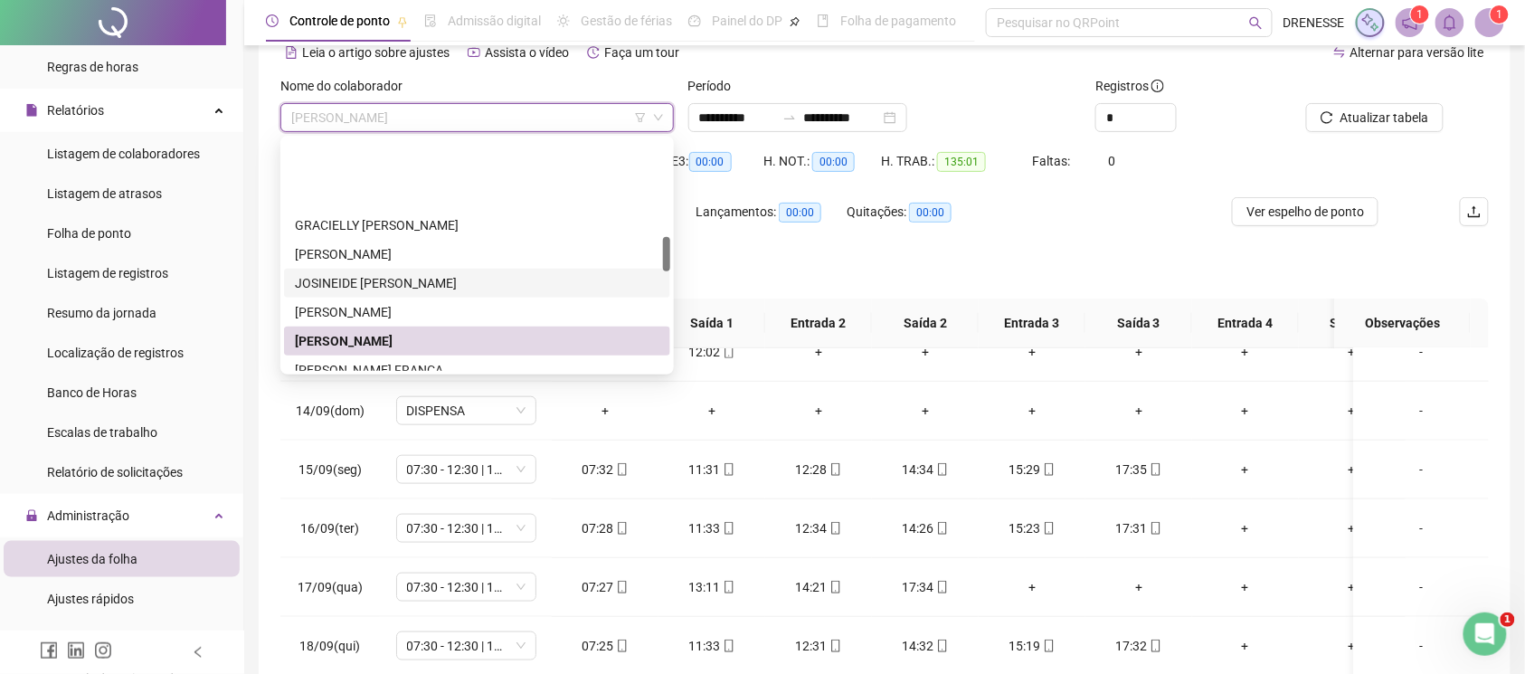
scroll to position [646, 0]
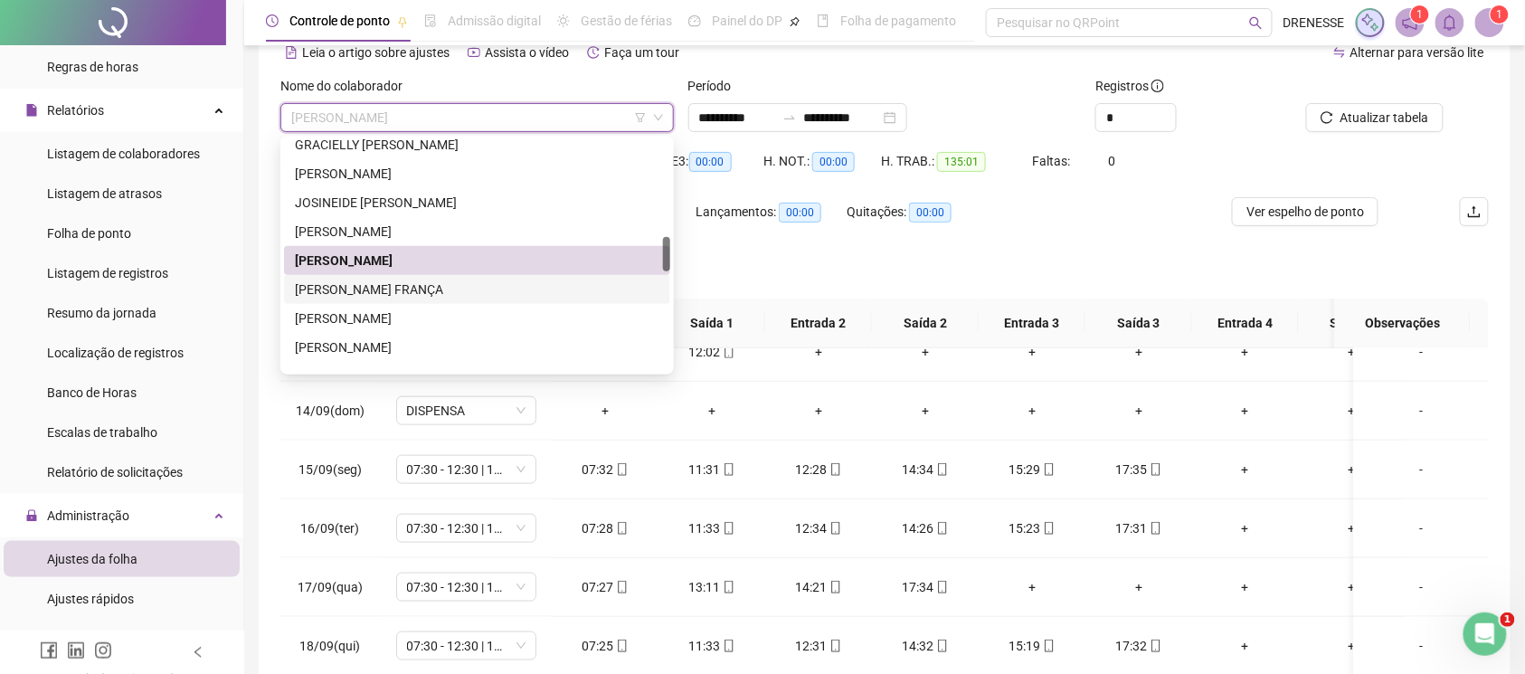
click at [440, 280] on div "[PERSON_NAME] FRANÇA" at bounding box center [477, 290] width 365 height 20
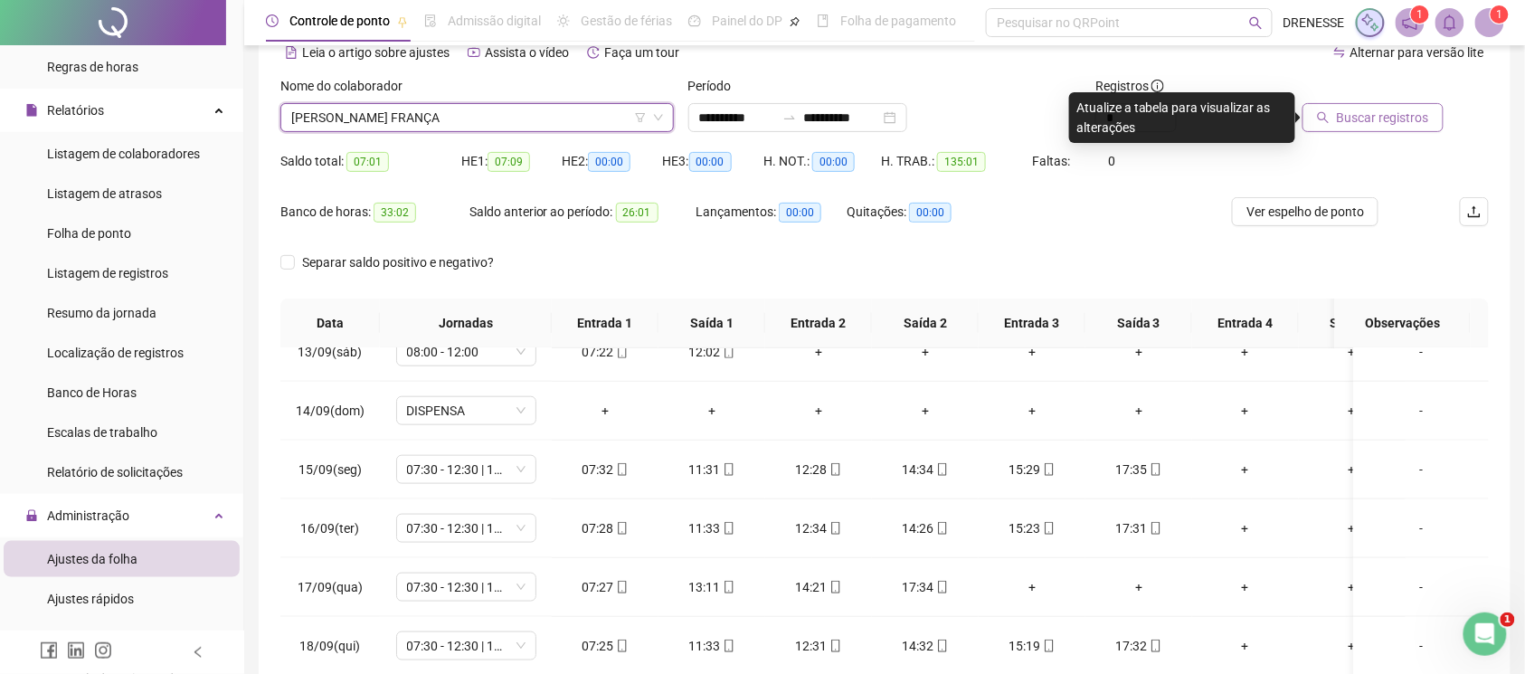
click at [1411, 125] on span "Buscar registros" at bounding box center [1383, 118] width 92 height 20
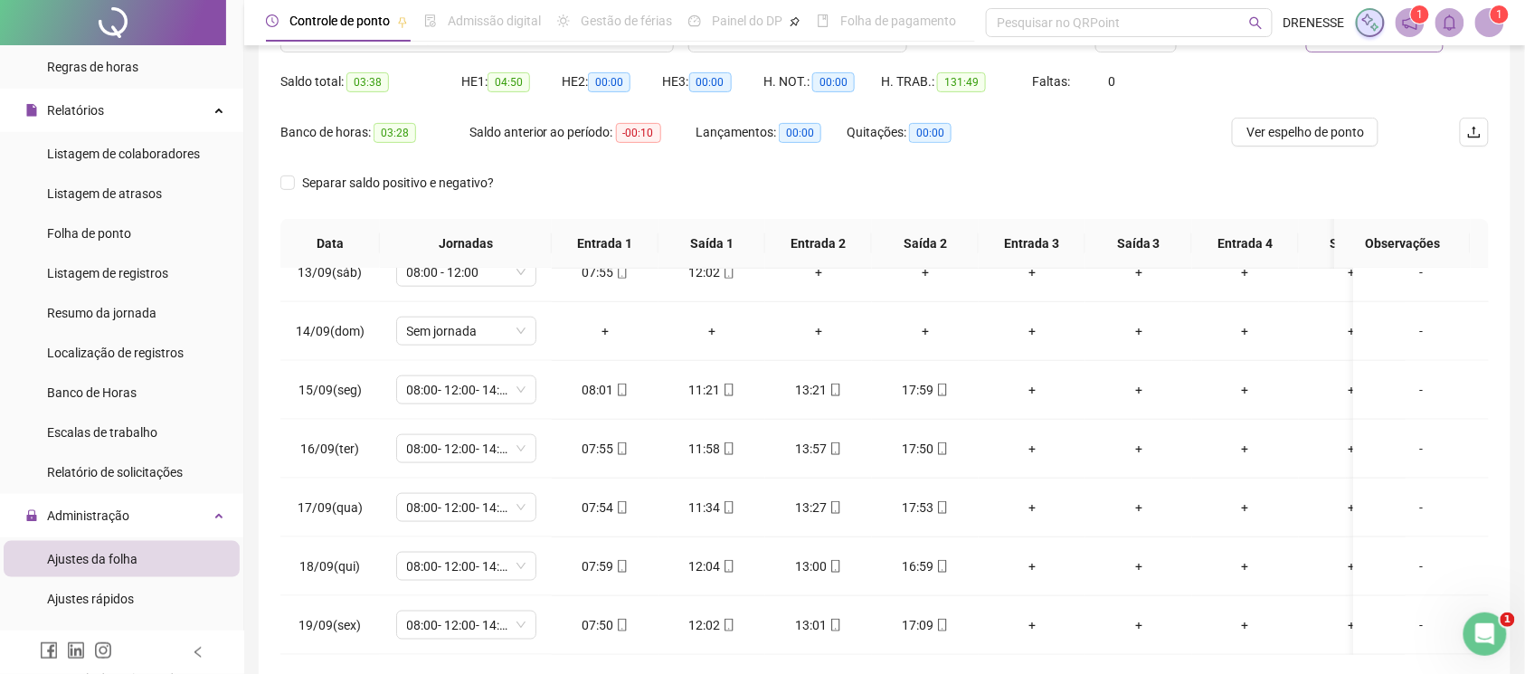
scroll to position [251, 0]
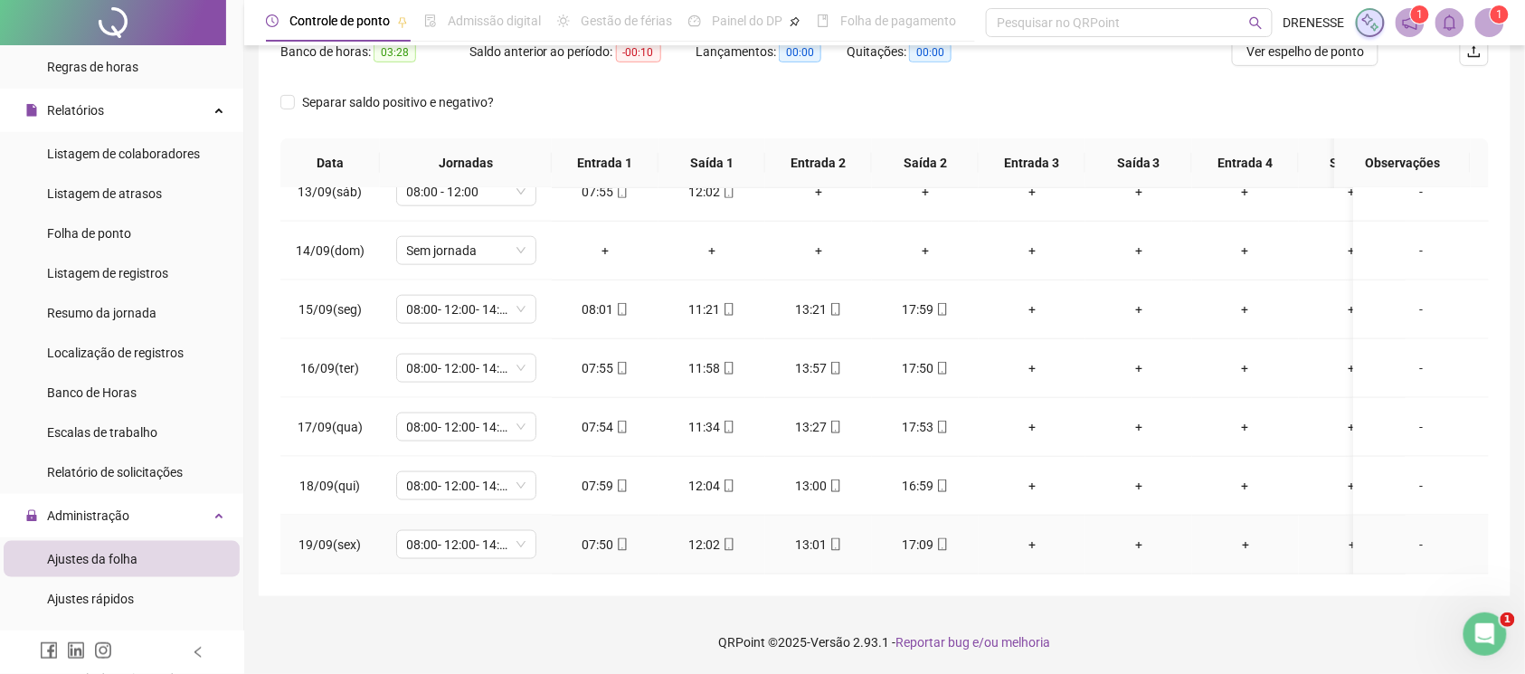
click at [623, 538] on icon "mobile" at bounding box center [622, 544] width 13 height 13
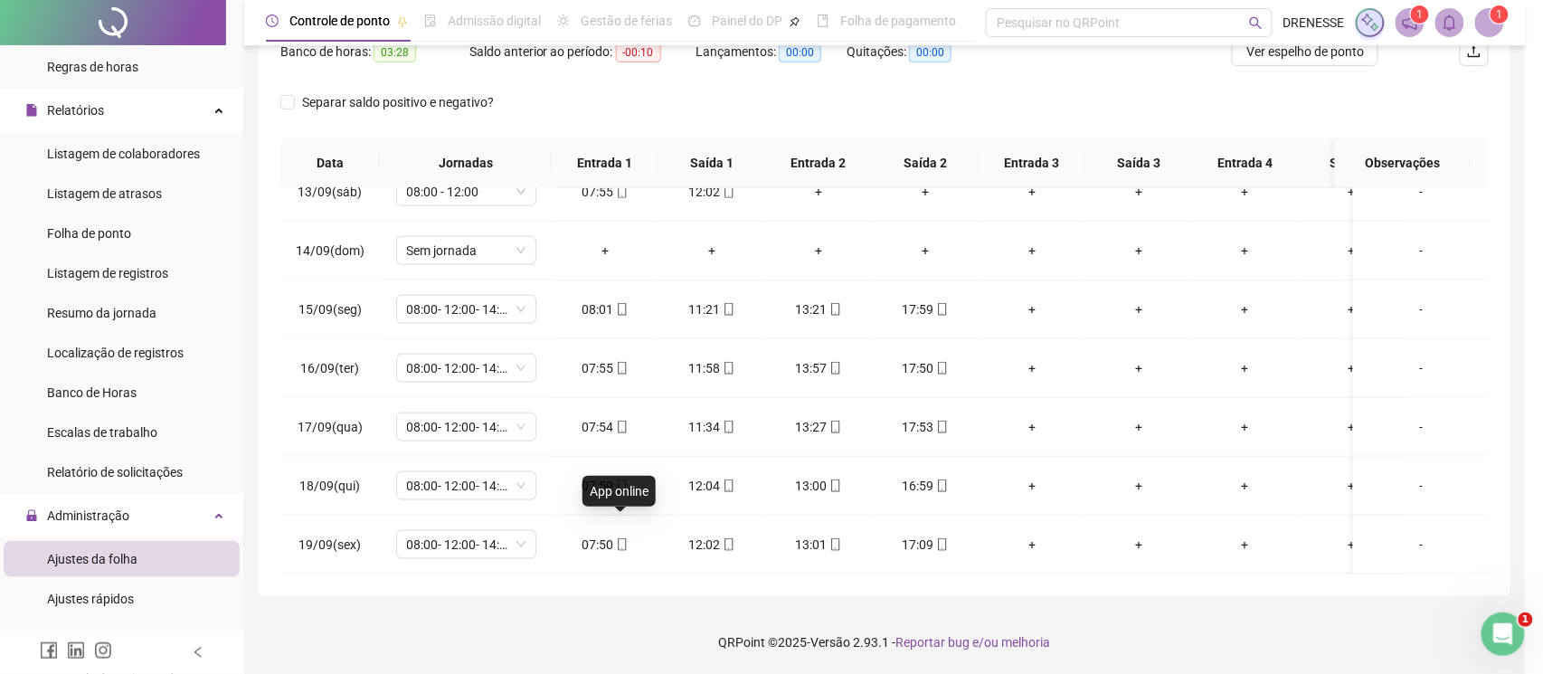
type input "**********"
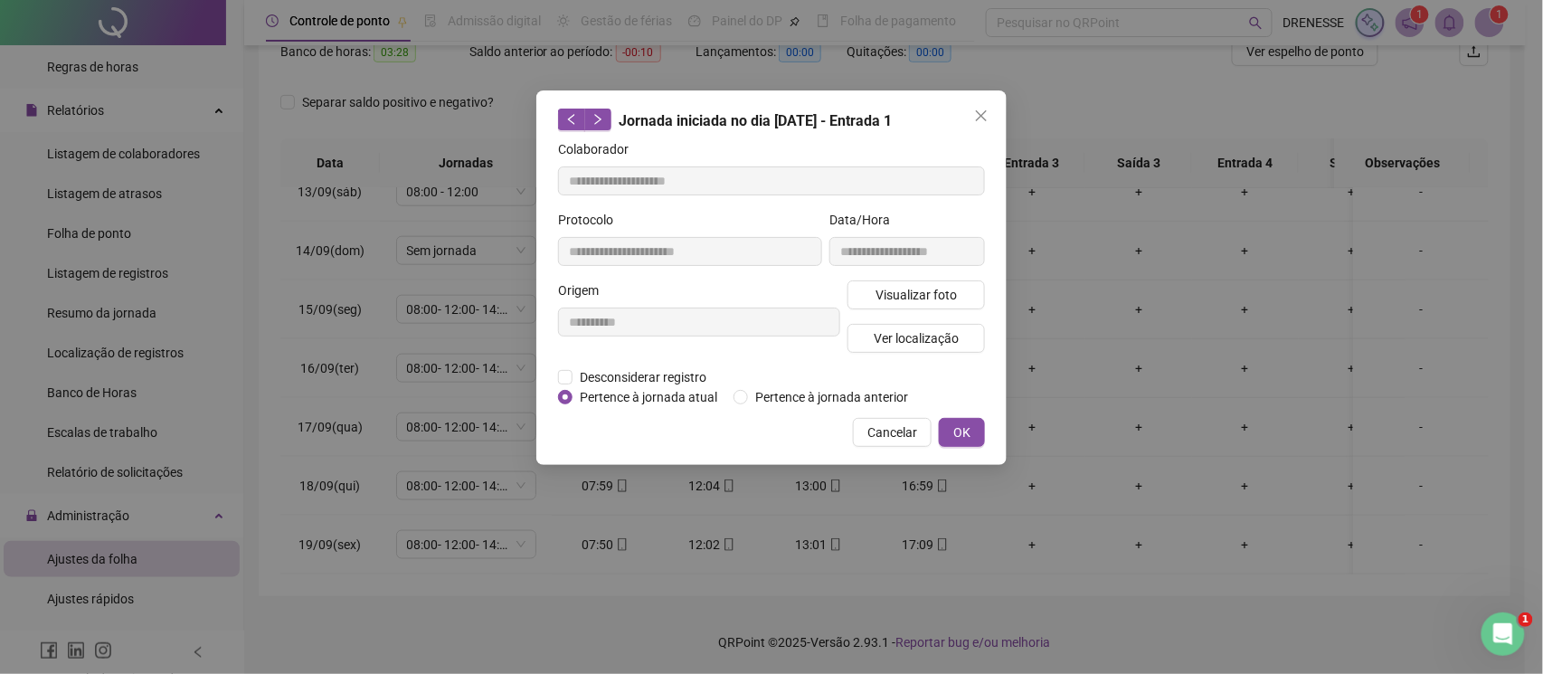
click at [908, 279] on div "**********" at bounding box center [907, 245] width 163 height 71
click at [908, 285] on span "Visualizar foto" at bounding box center [916, 295] width 81 height 20
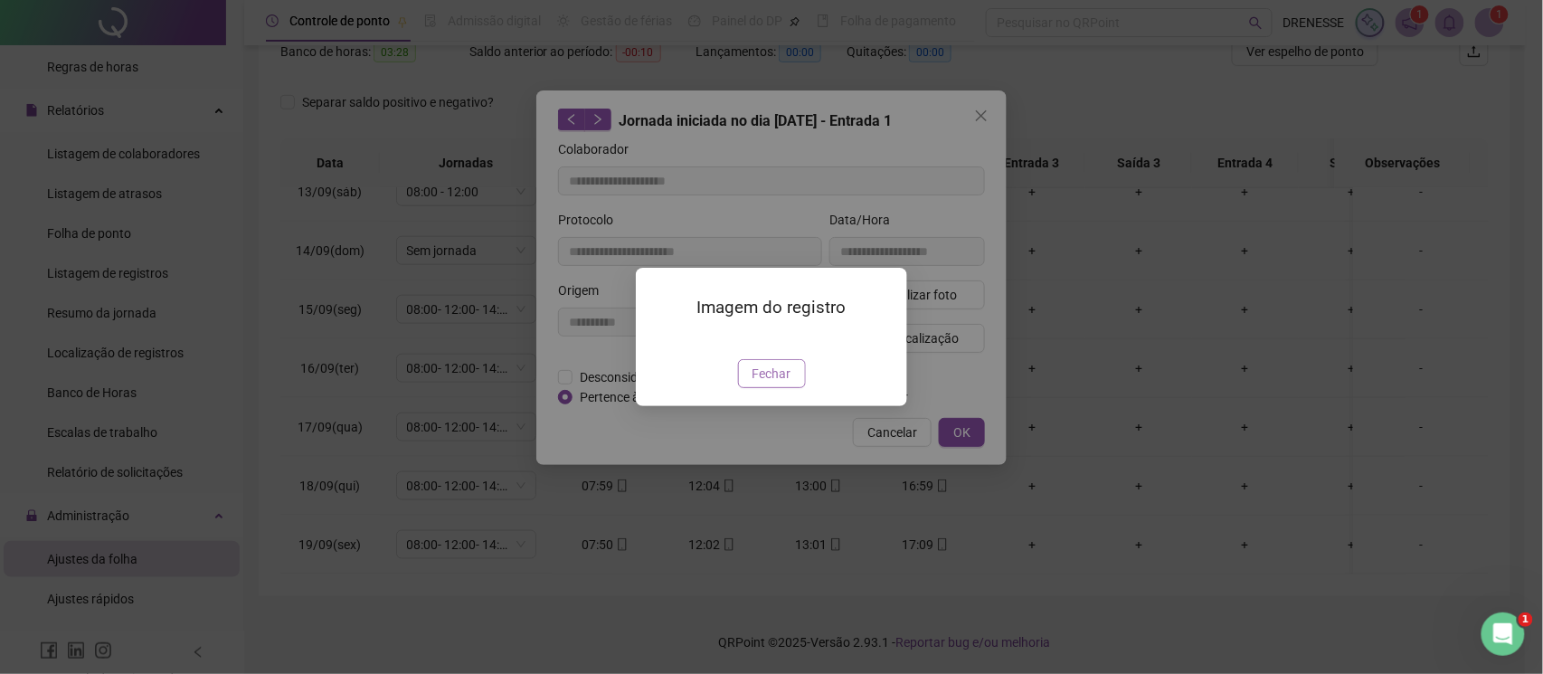
click at [763, 384] on span "Fechar" at bounding box center [772, 374] width 39 height 20
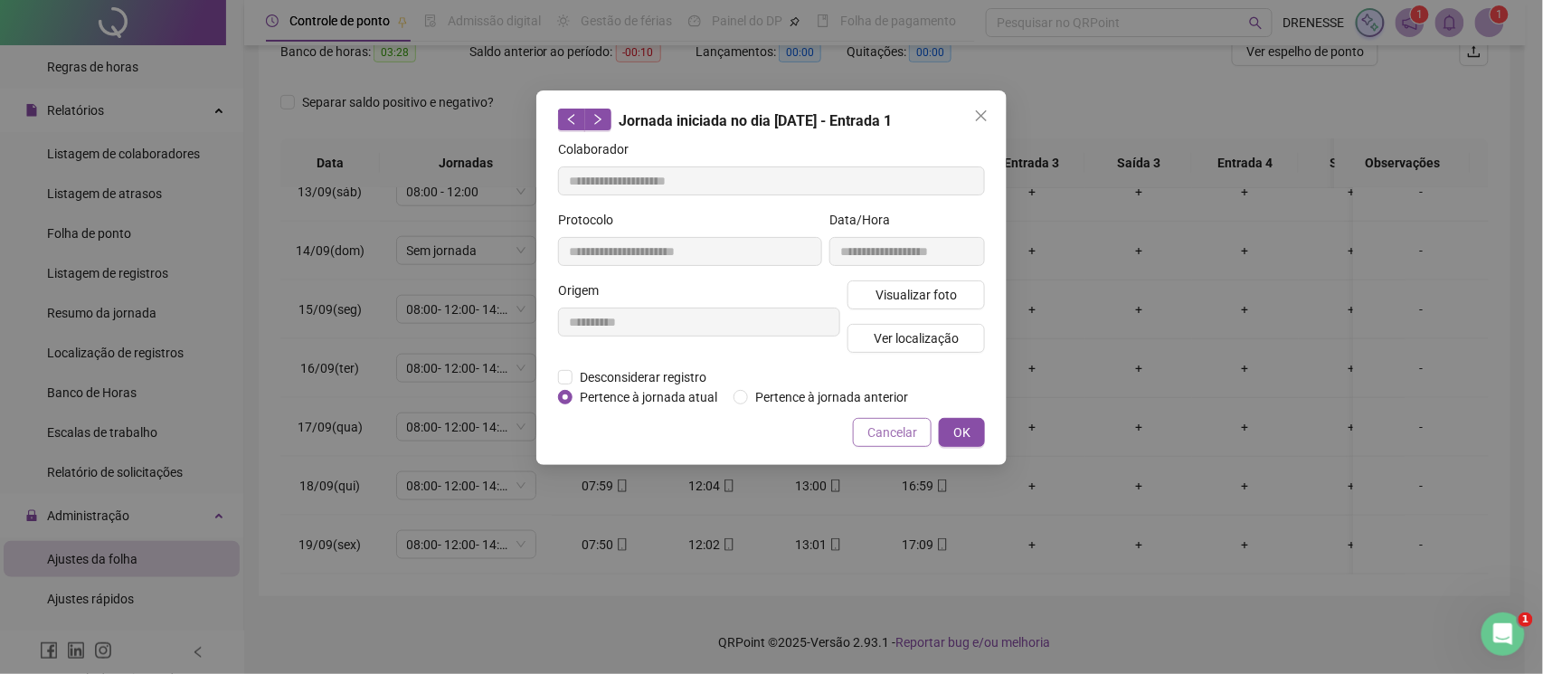
click at [868, 418] on button "Cancelar" at bounding box center [892, 432] width 79 height 29
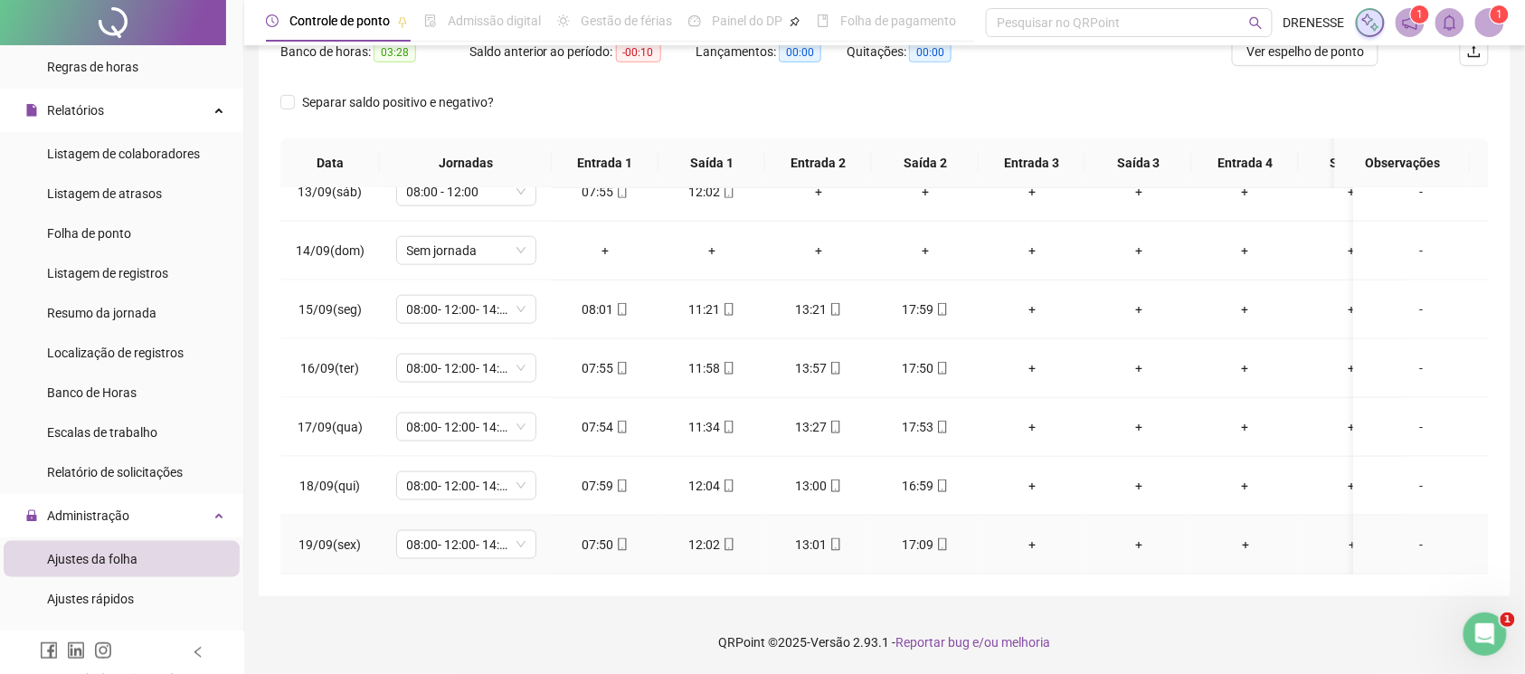
click at [943, 535] on div "17:09" at bounding box center [925, 545] width 78 height 20
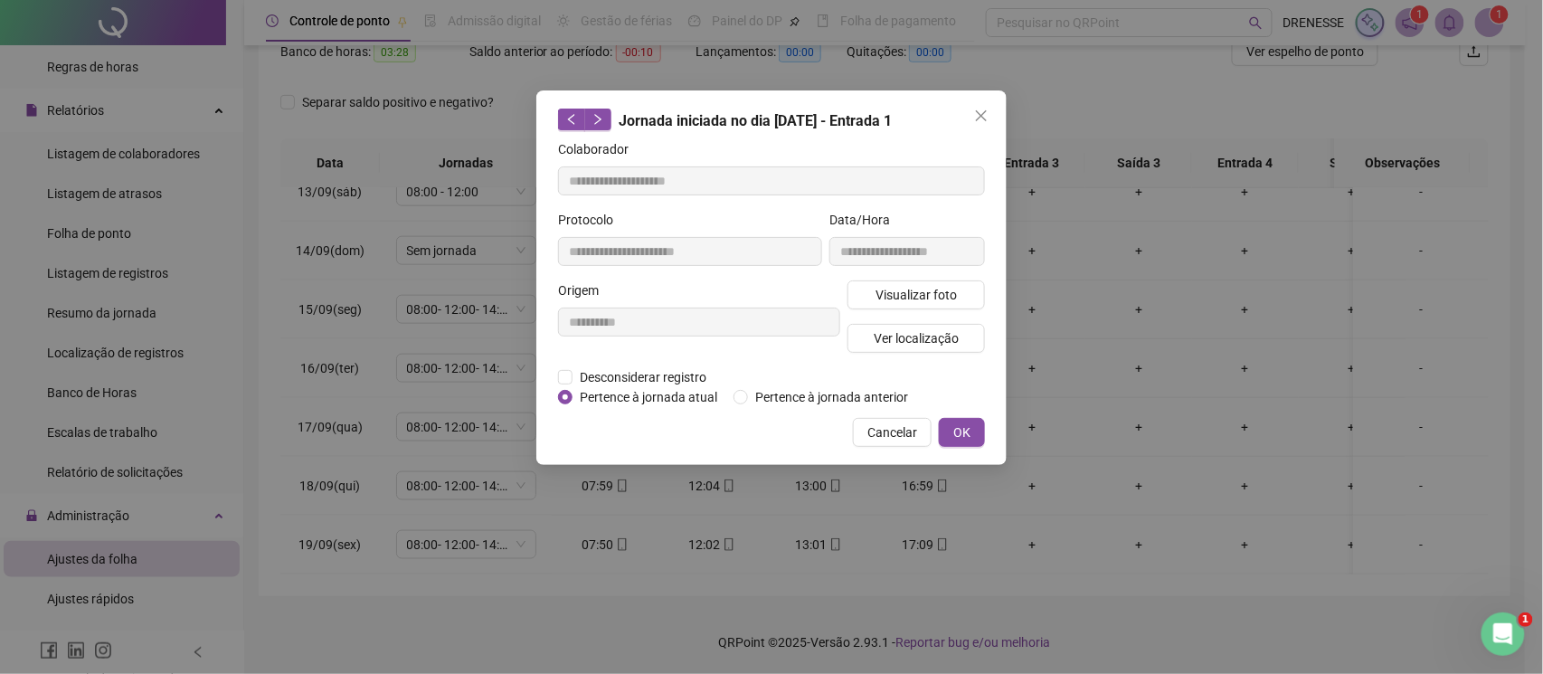
type input "**********"
click at [916, 301] on span "Visualizar foto" at bounding box center [916, 295] width 81 height 20
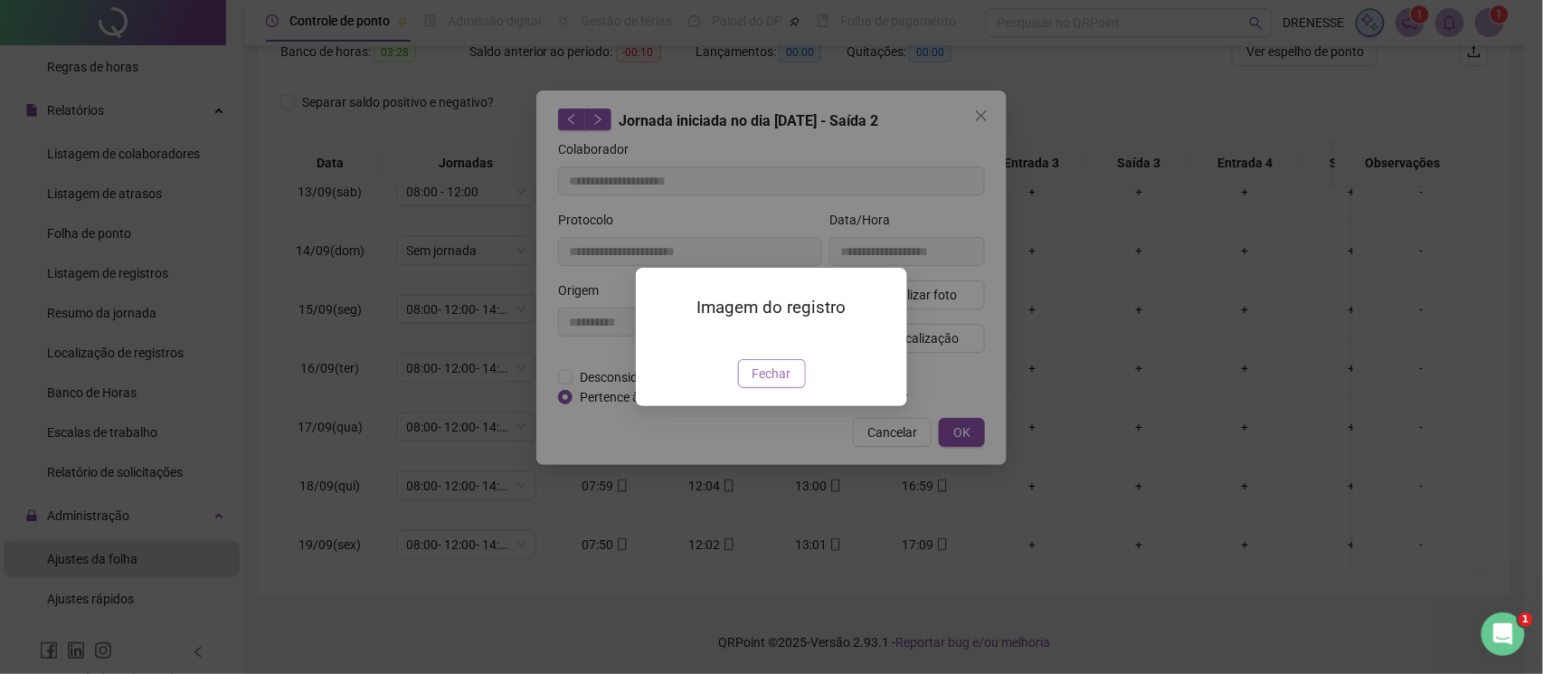
click at [763, 384] on span "Fechar" at bounding box center [772, 374] width 39 height 20
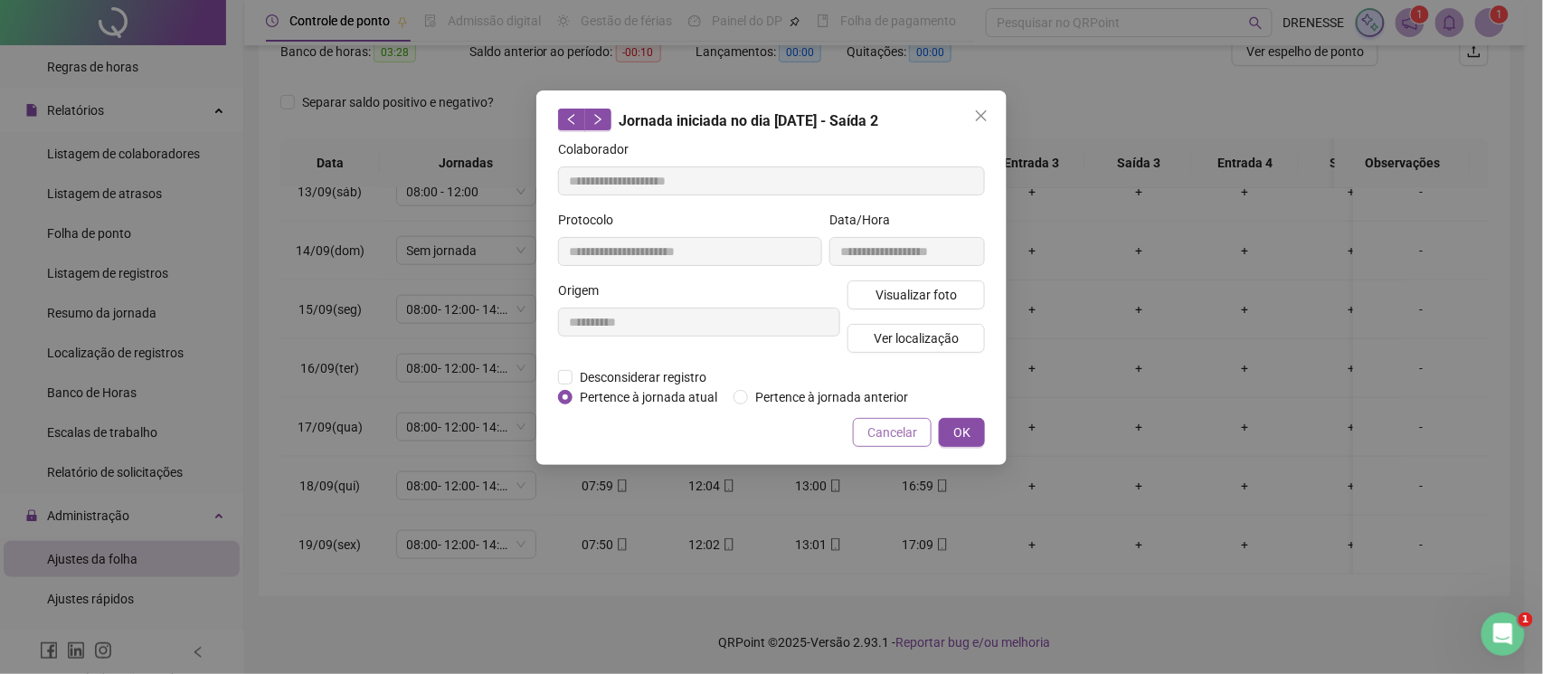
click at [898, 428] on span "Cancelar" at bounding box center [892, 432] width 50 height 20
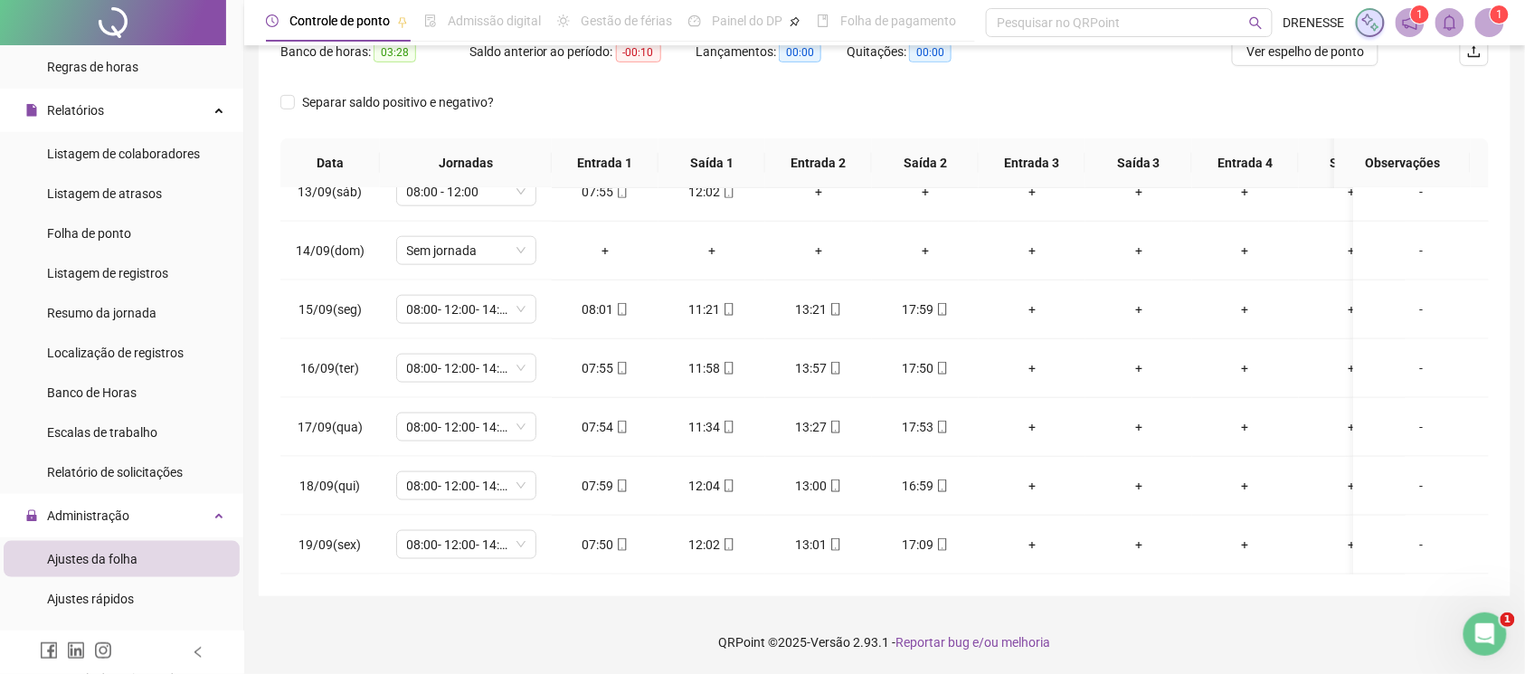
scroll to position [90, 0]
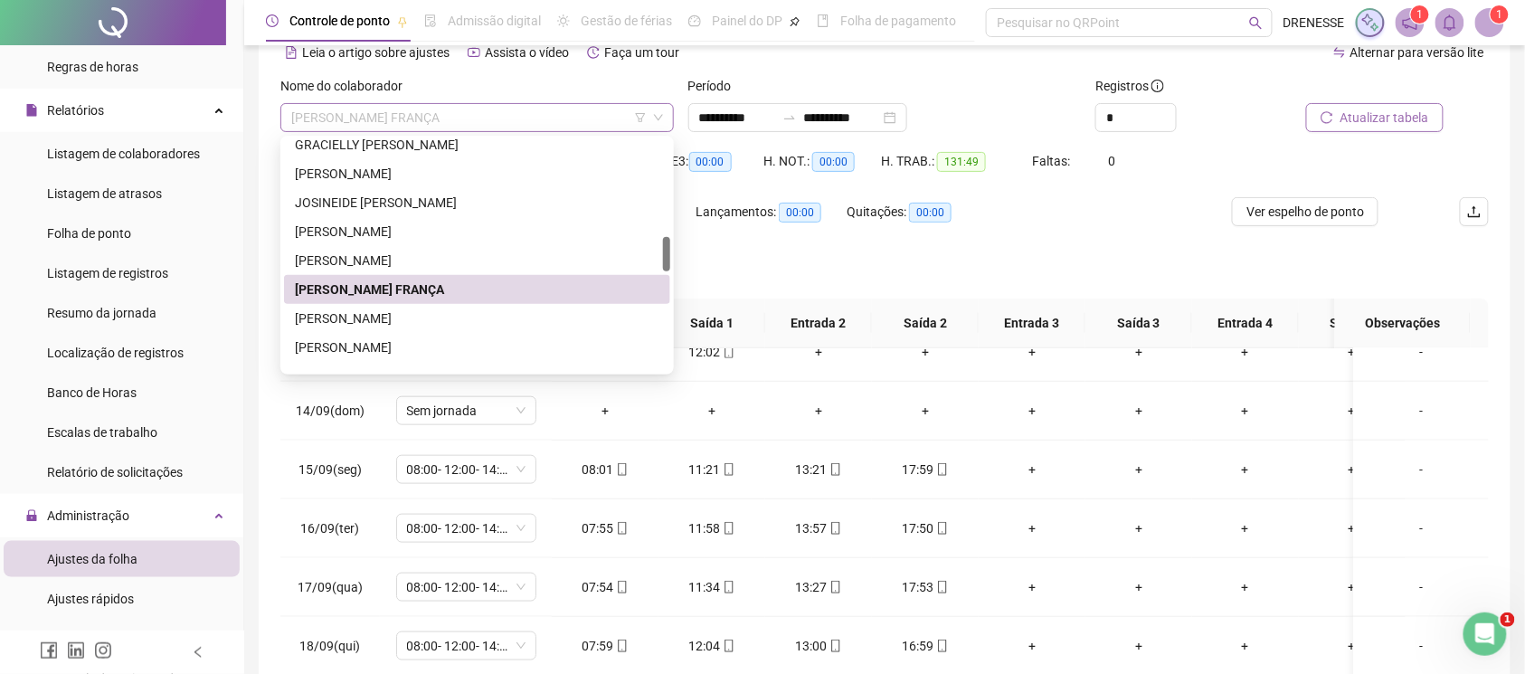
click at [460, 118] on span "[PERSON_NAME] FRANÇA" at bounding box center [477, 117] width 372 height 27
click at [421, 308] on div "[PERSON_NAME]" at bounding box center [477, 318] width 365 height 20
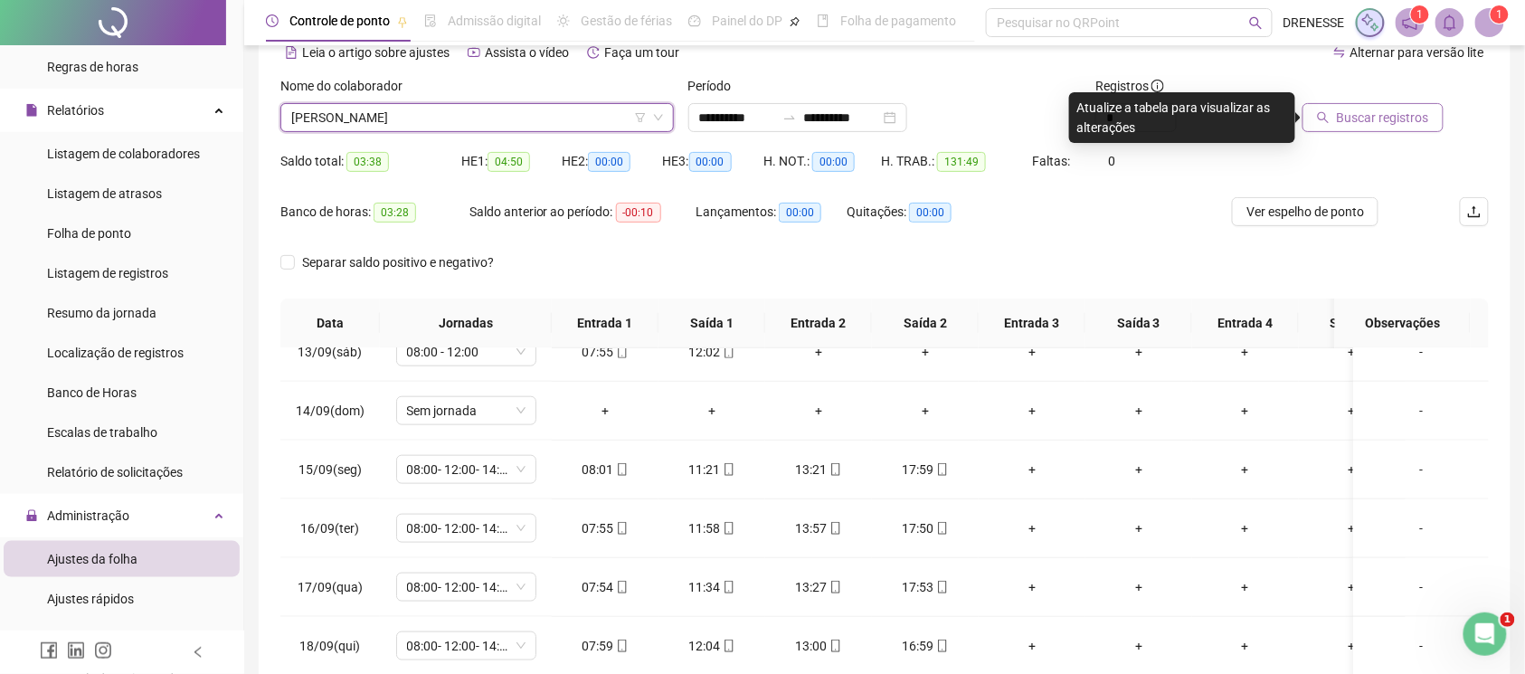
click at [1358, 118] on span "Buscar registros" at bounding box center [1383, 118] width 92 height 20
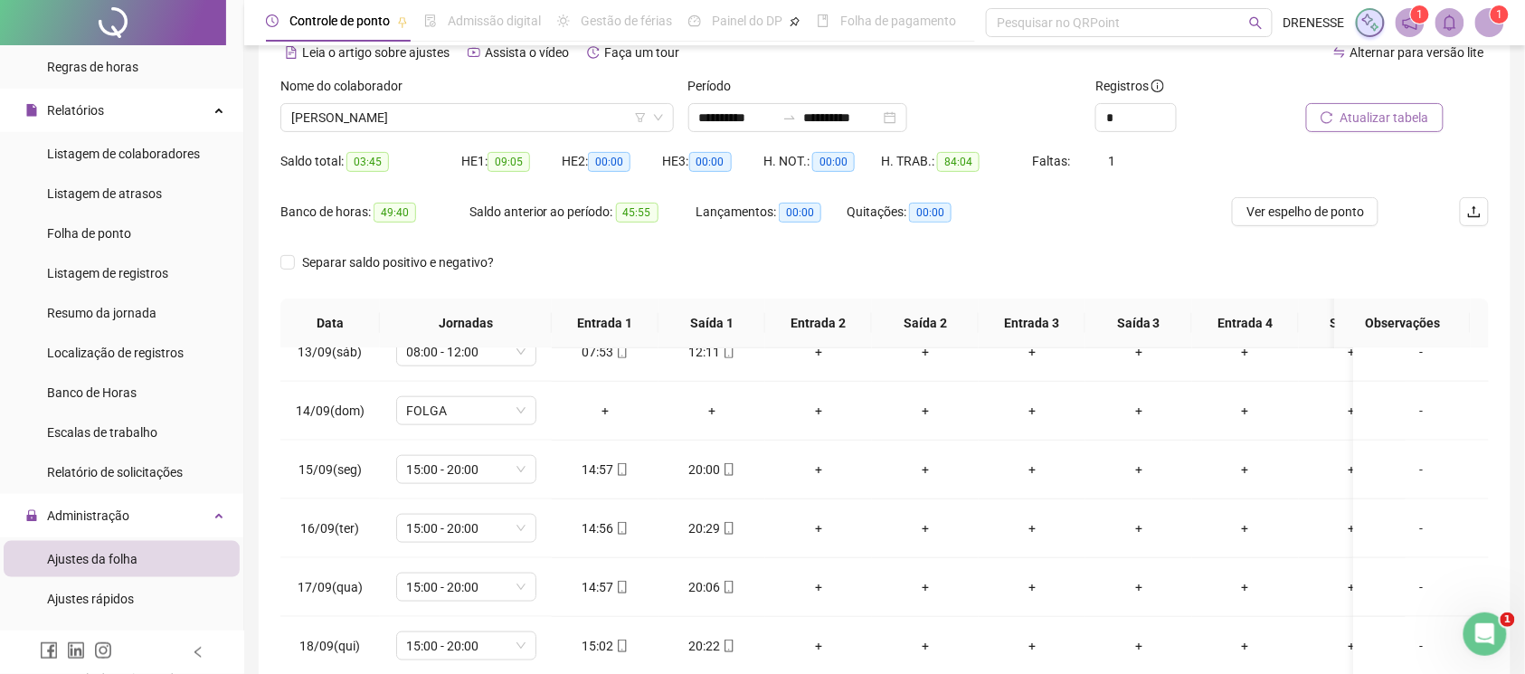
scroll to position [251, 0]
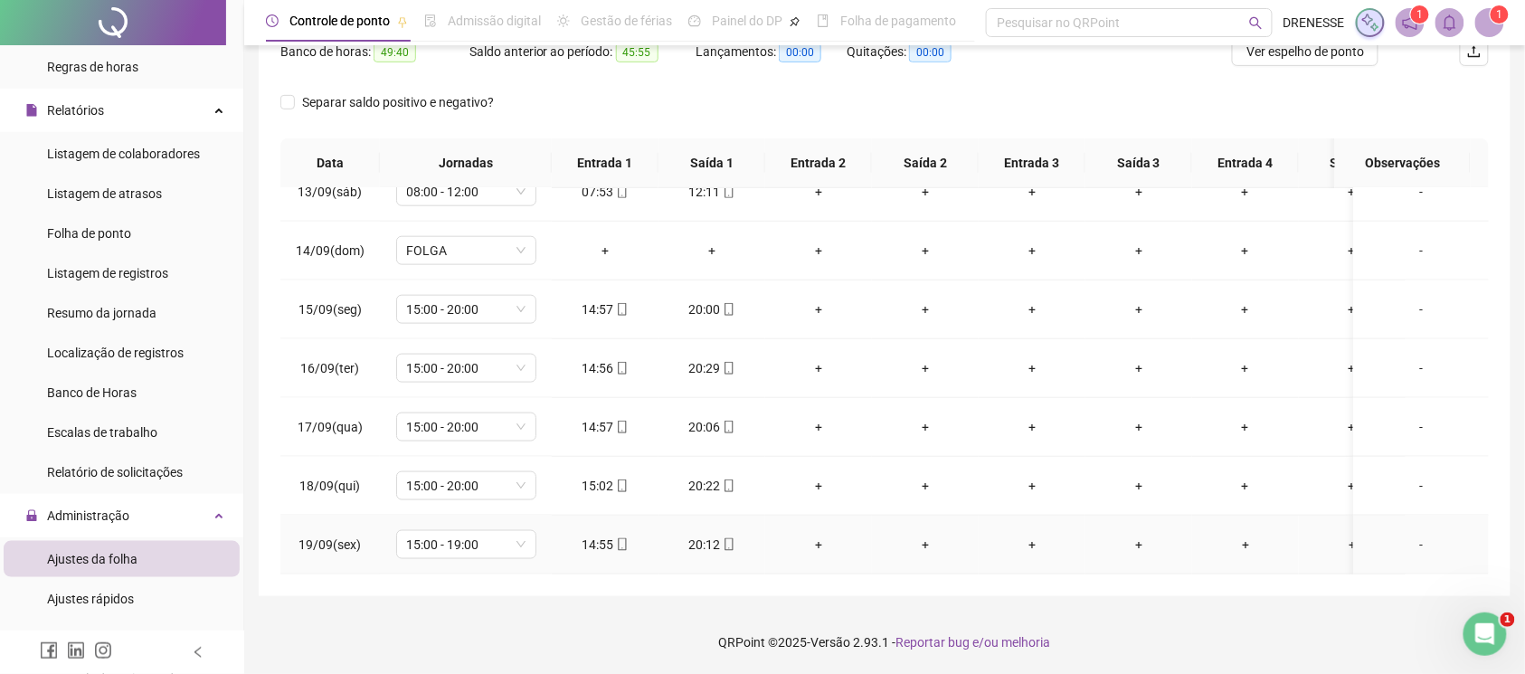
click at [611, 535] on div "14:55" at bounding box center [605, 545] width 78 height 20
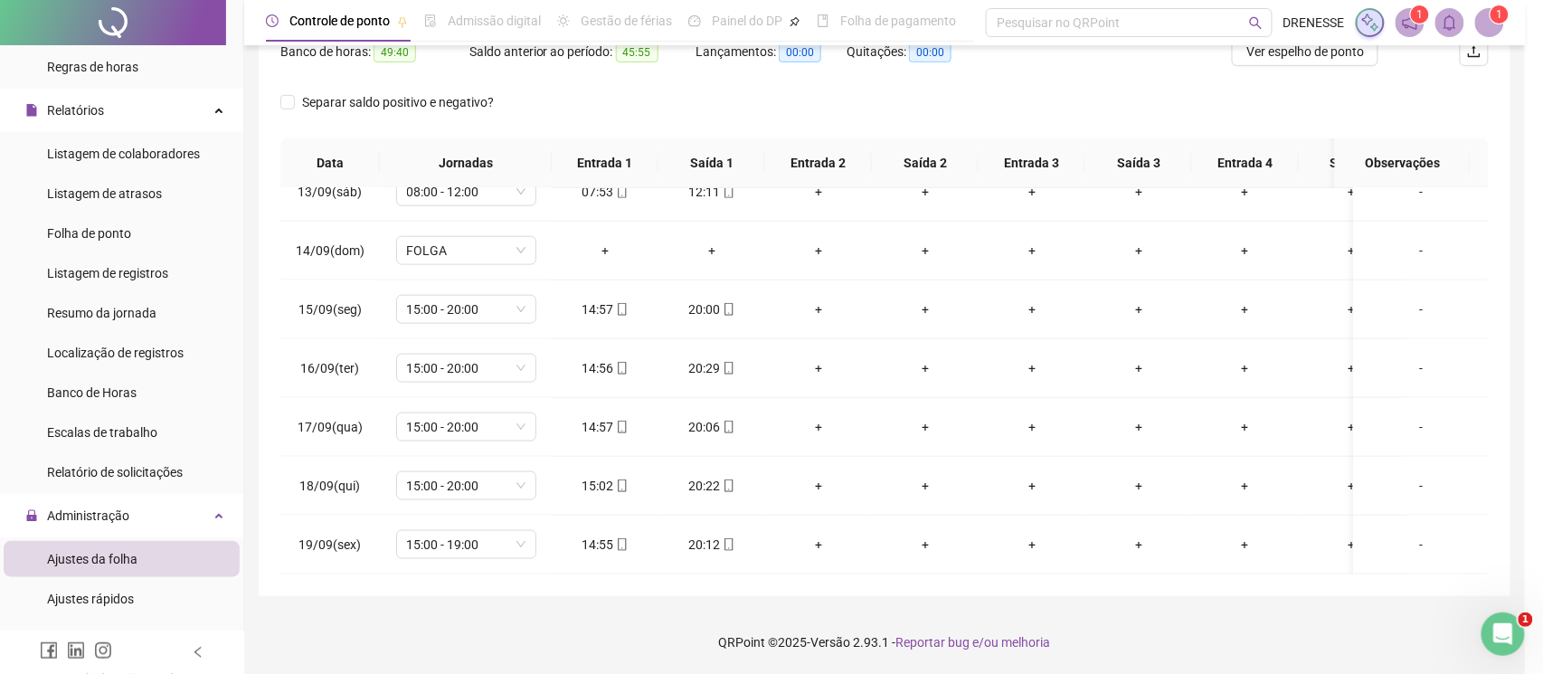
type input "**********"
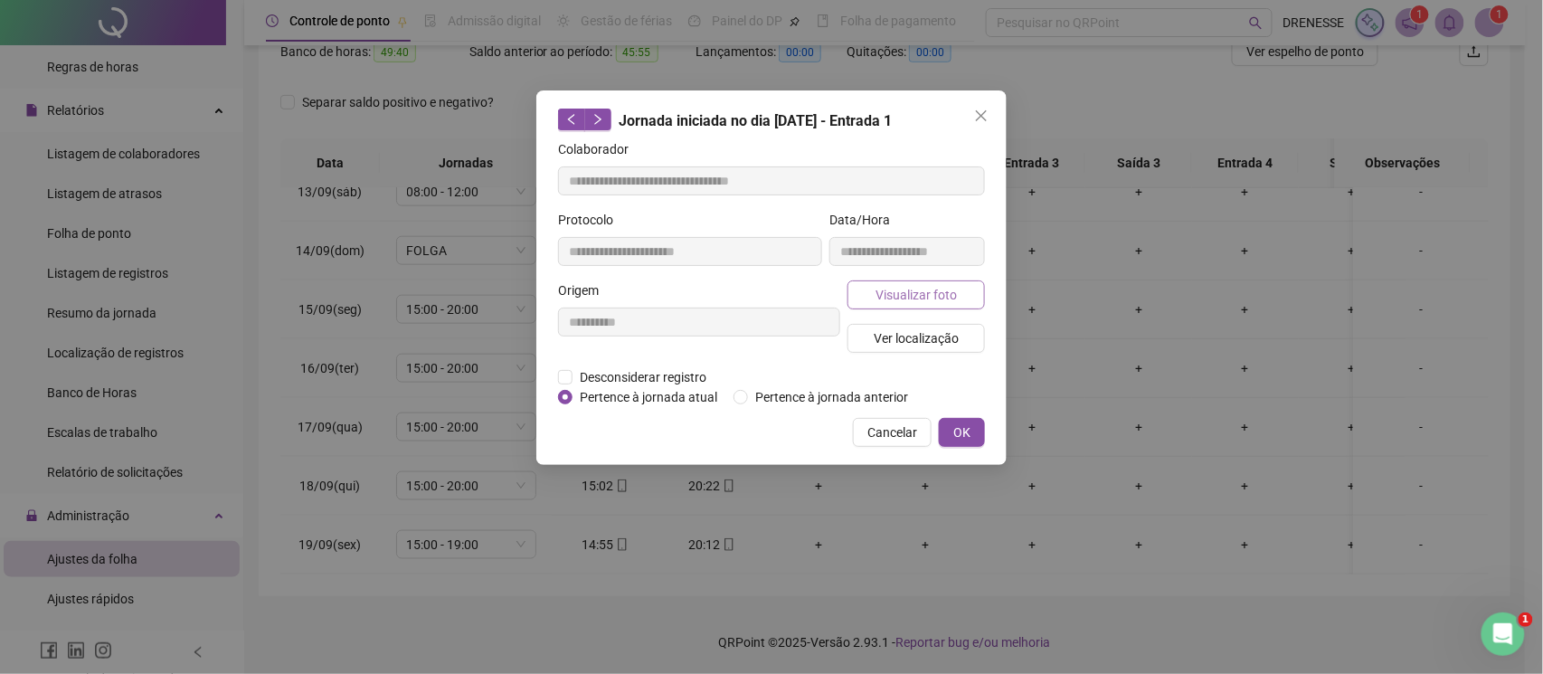
click at [869, 298] on button "Visualizar foto" at bounding box center [916, 294] width 137 height 29
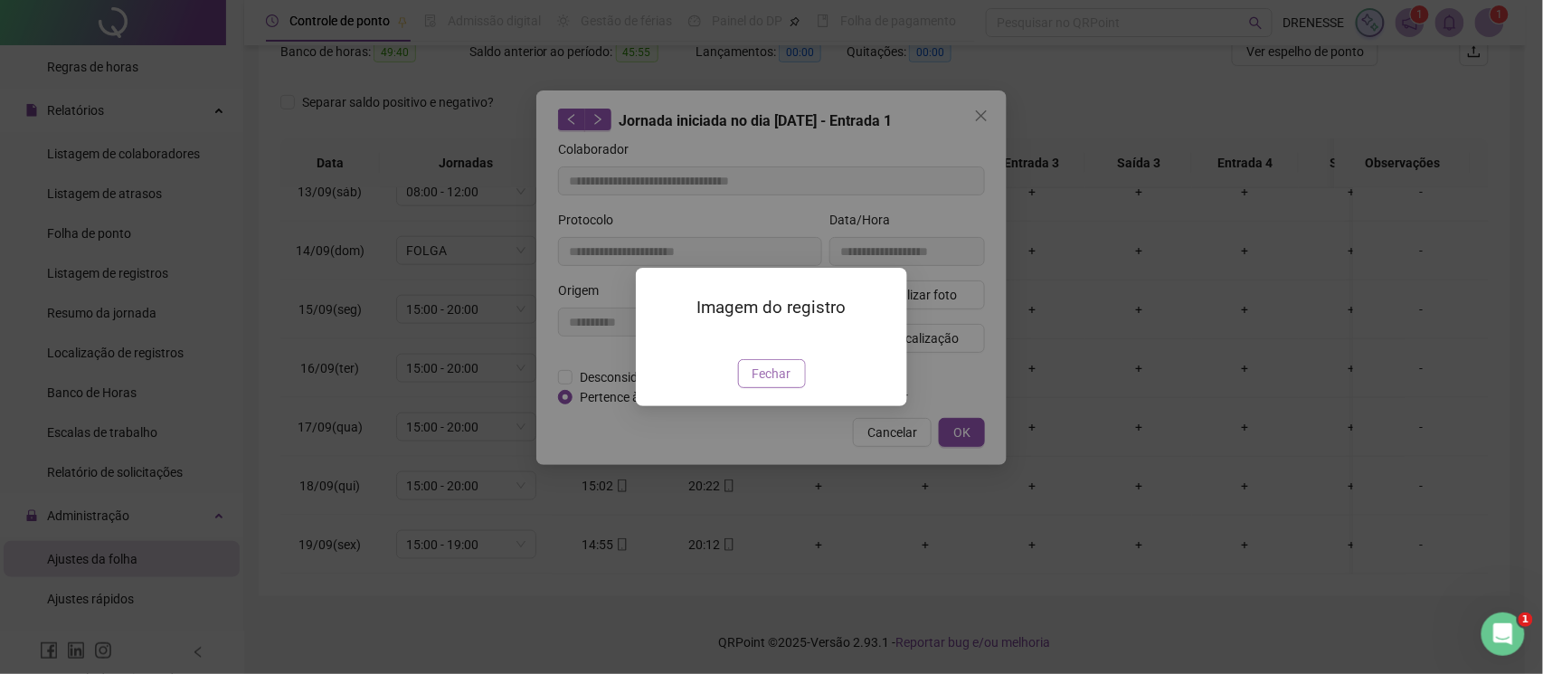
click at [758, 384] on span "Fechar" at bounding box center [772, 374] width 39 height 20
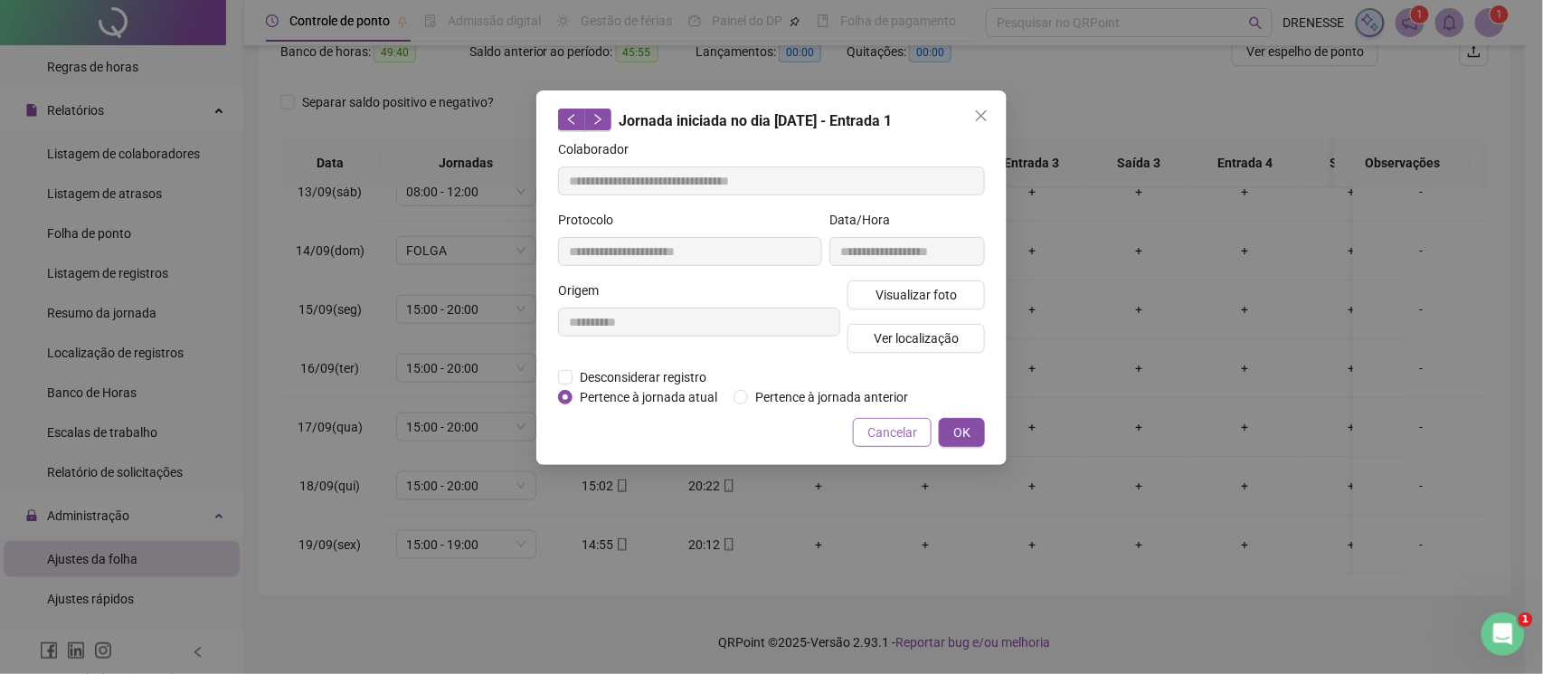
click at [890, 425] on span "Cancelar" at bounding box center [892, 432] width 50 height 20
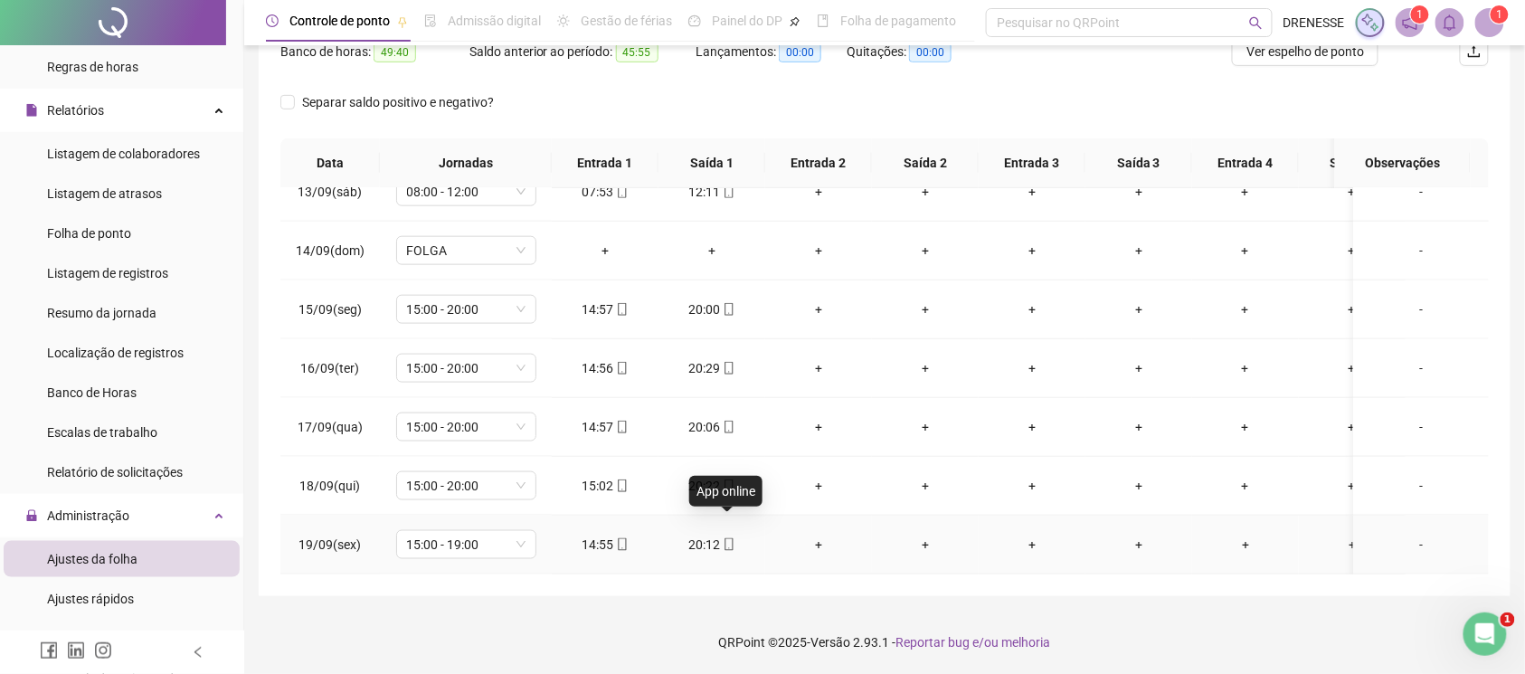
click at [721, 538] on span "mobile" at bounding box center [728, 544] width 14 height 13
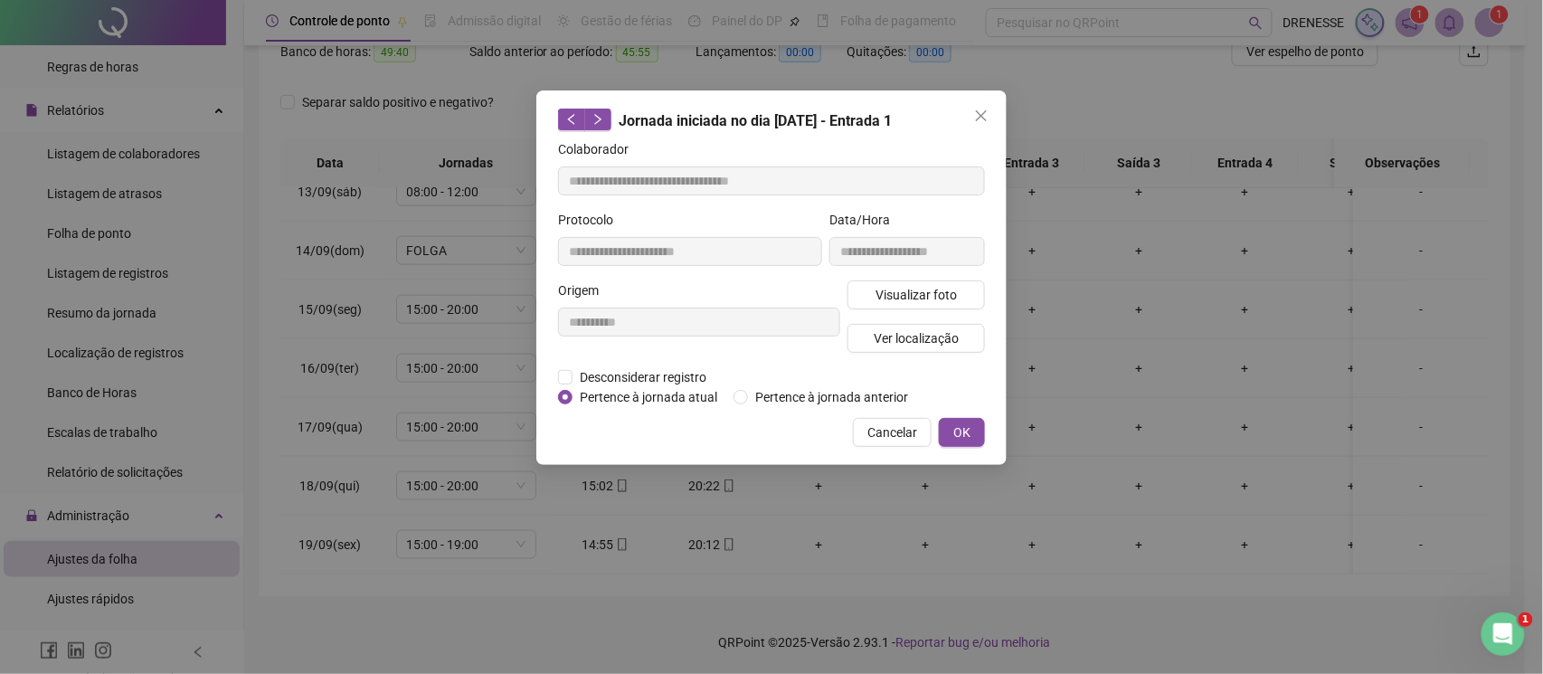
type input "**********"
click at [986, 121] on icon "close" at bounding box center [981, 116] width 14 height 14
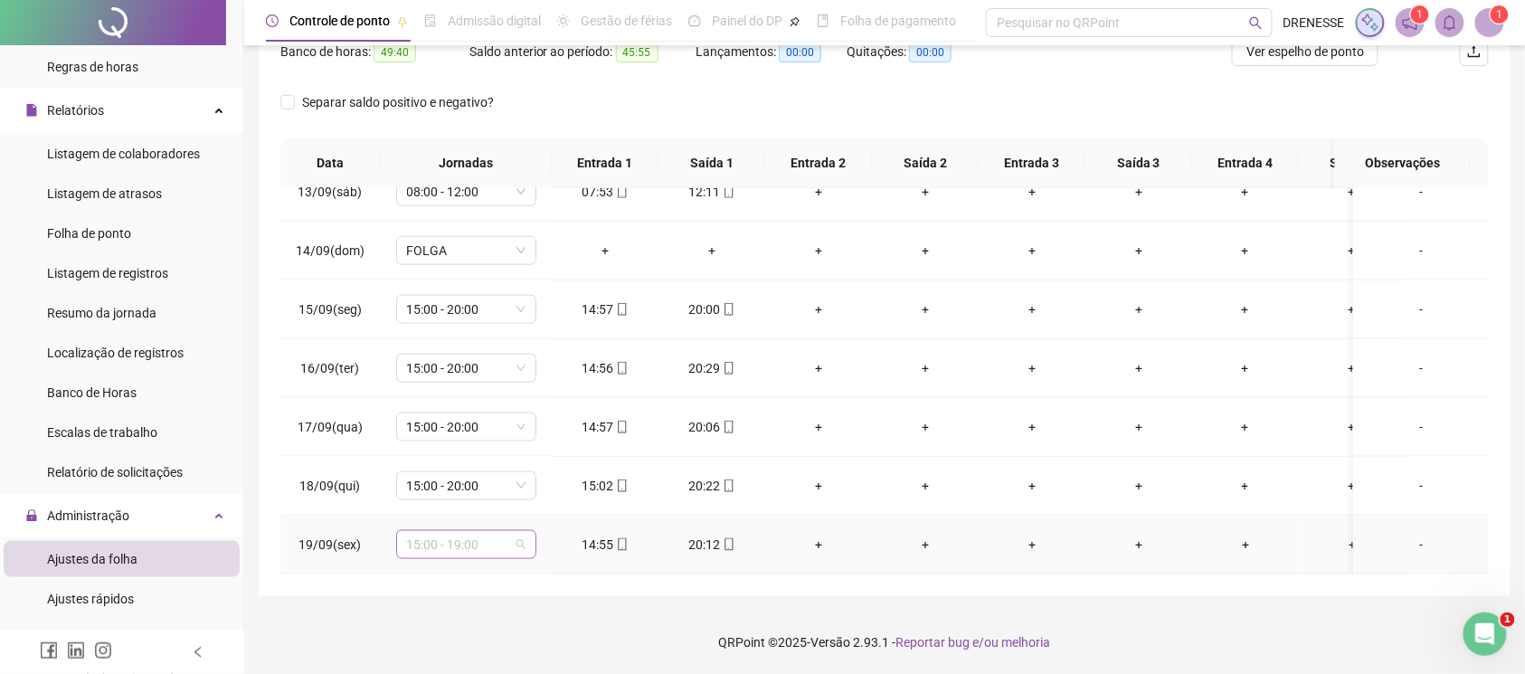
click at [493, 531] on span "15:00 - 19:00" at bounding box center [466, 544] width 118 height 27
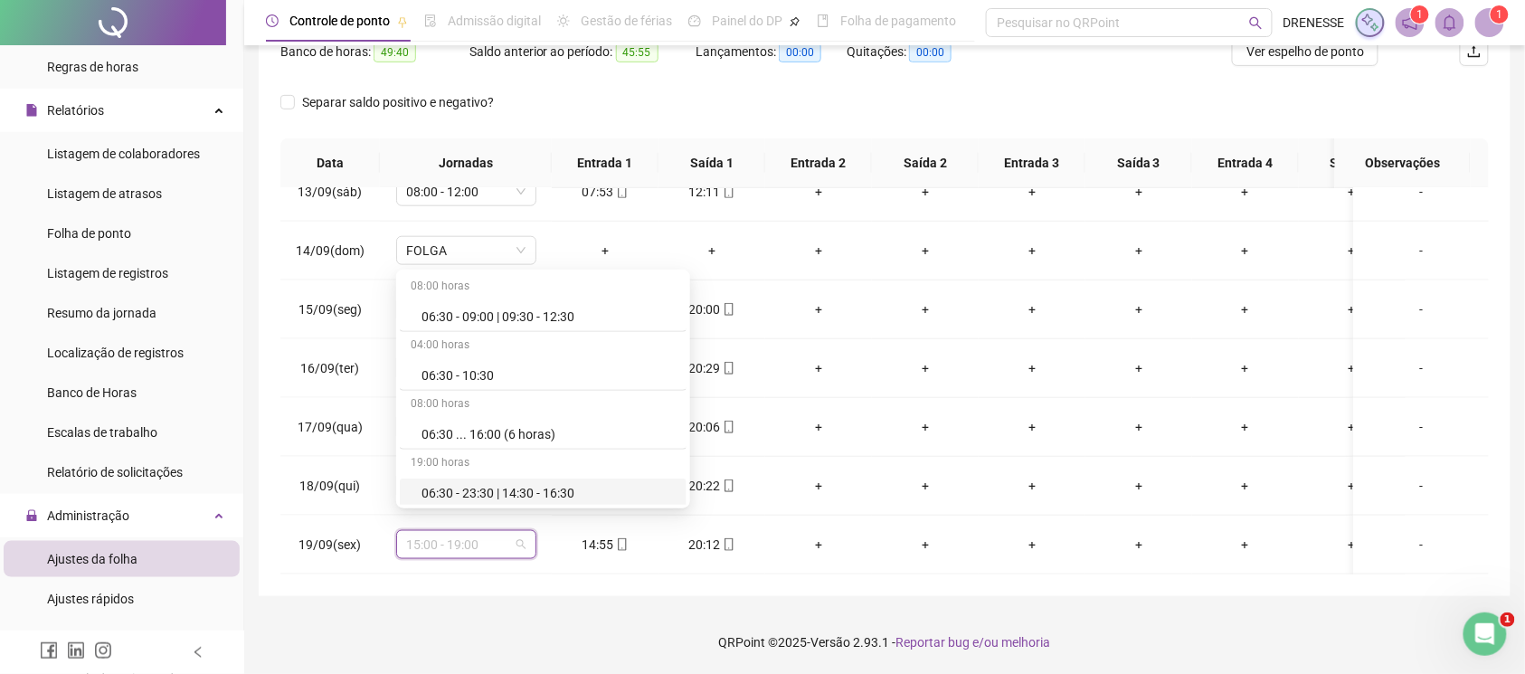
click at [836, 113] on div "Separar saldo positivo e negativo?" at bounding box center [884, 113] width 1208 height 51
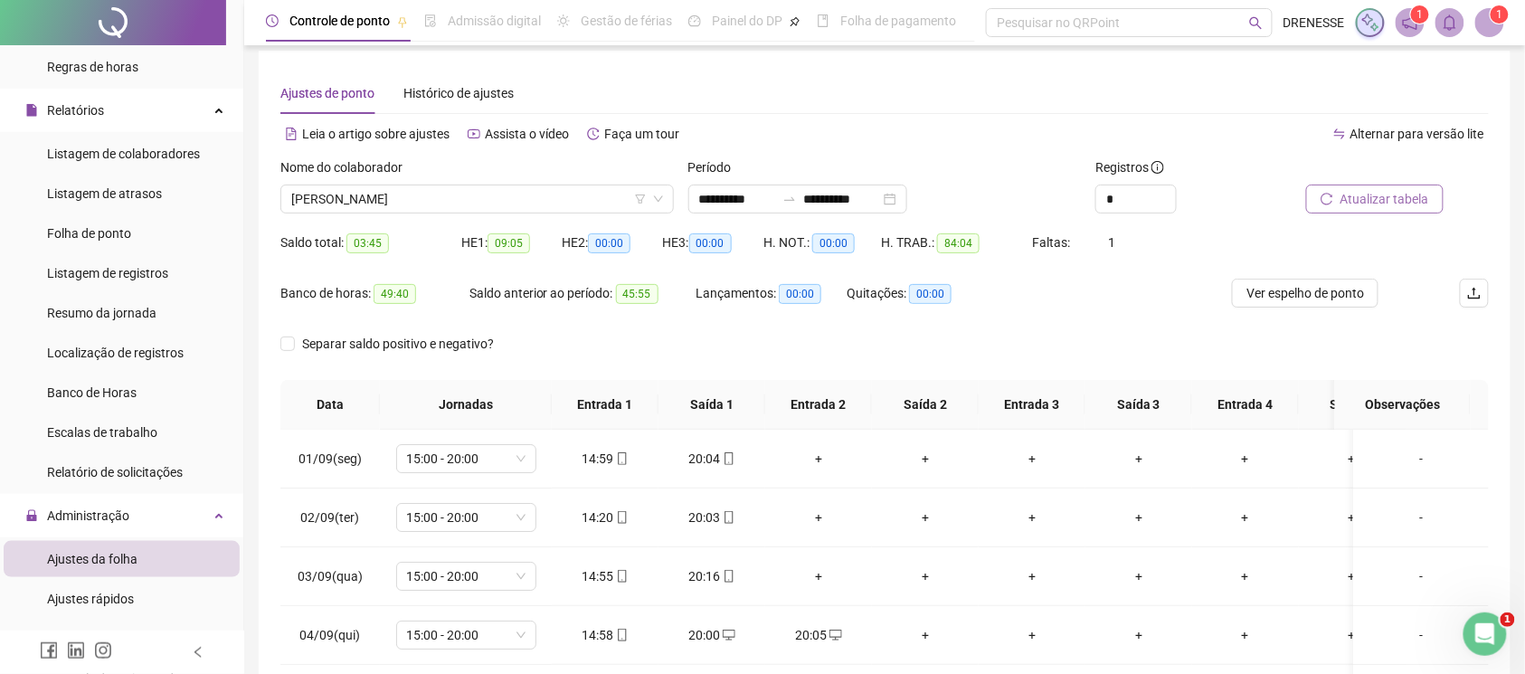
scroll to position [0, 0]
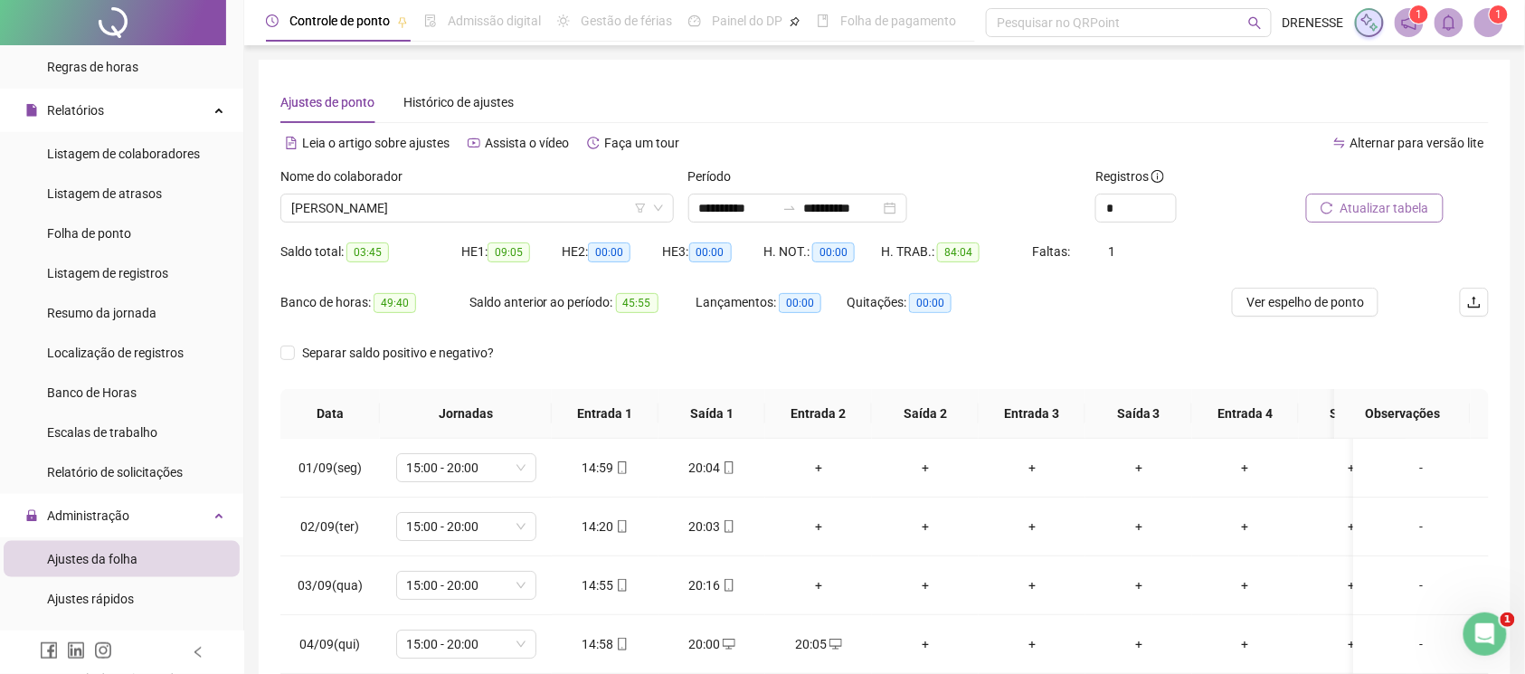
click at [1406, 218] on button "Atualizar tabela" at bounding box center [1374, 208] width 137 height 29
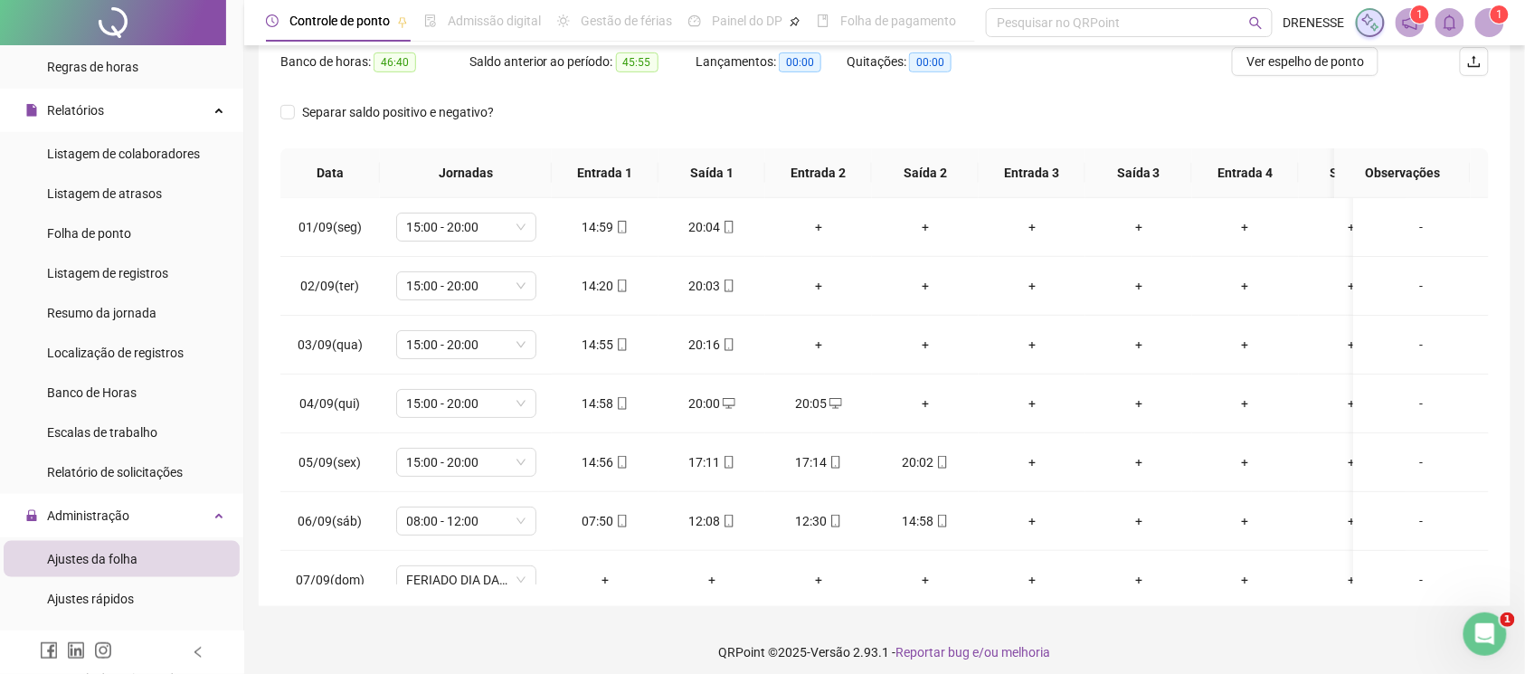
scroll to position [81, 0]
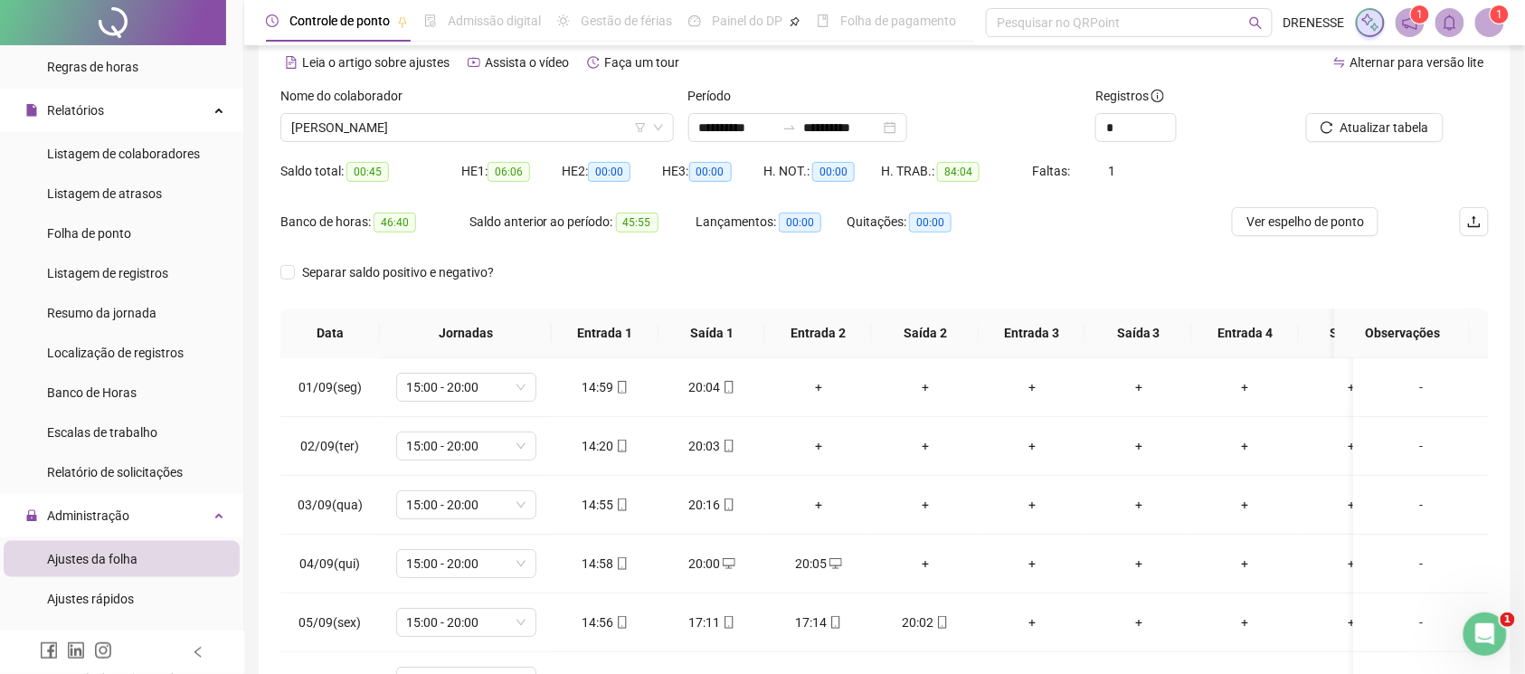
click at [1003, 262] on div "Separar saldo positivo e negativo?" at bounding box center [884, 283] width 1208 height 51
click at [1004, 273] on div "Separar saldo positivo e negativo?" at bounding box center [884, 283] width 1208 height 51
click at [1391, 128] on span "Atualizar tabela" at bounding box center [1385, 128] width 89 height 20
click at [1354, 118] on span "Atualizar tabela" at bounding box center [1385, 128] width 89 height 20
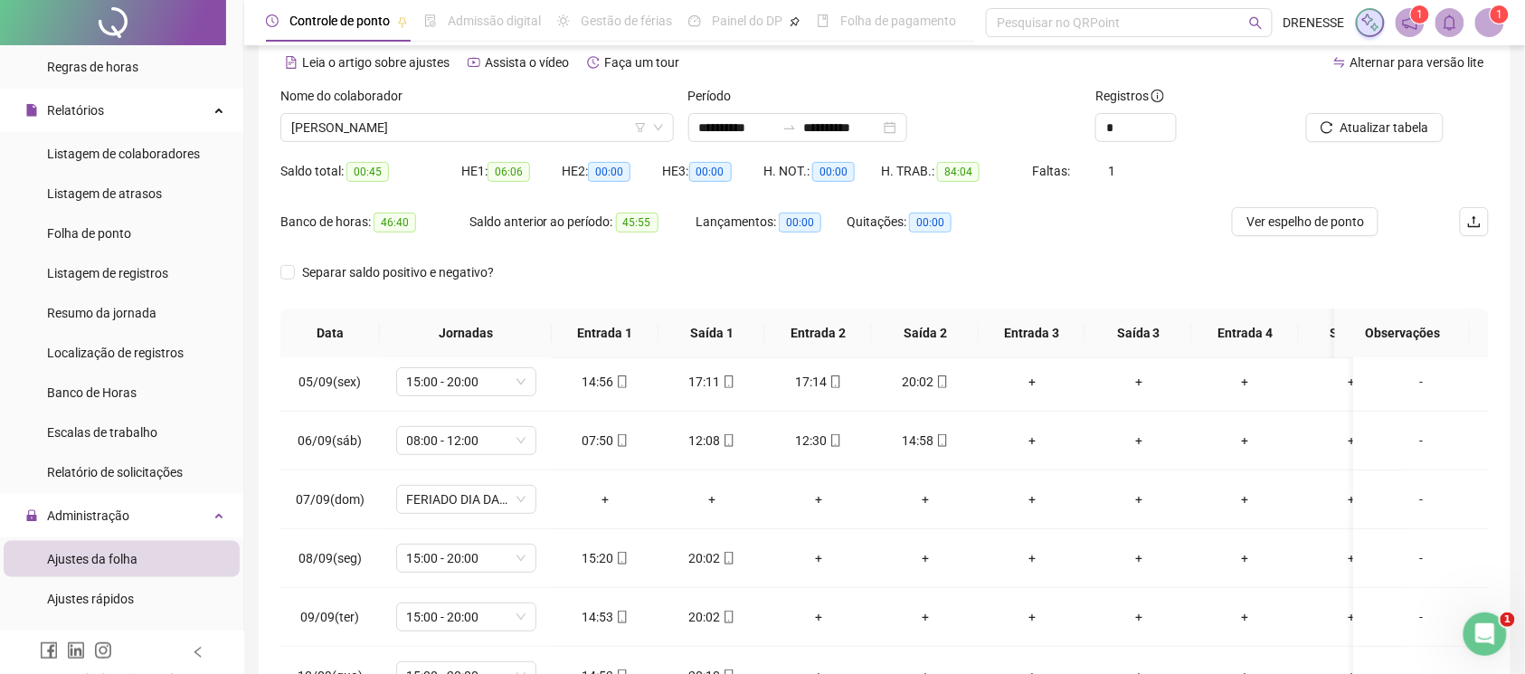
scroll to position [482, 0]
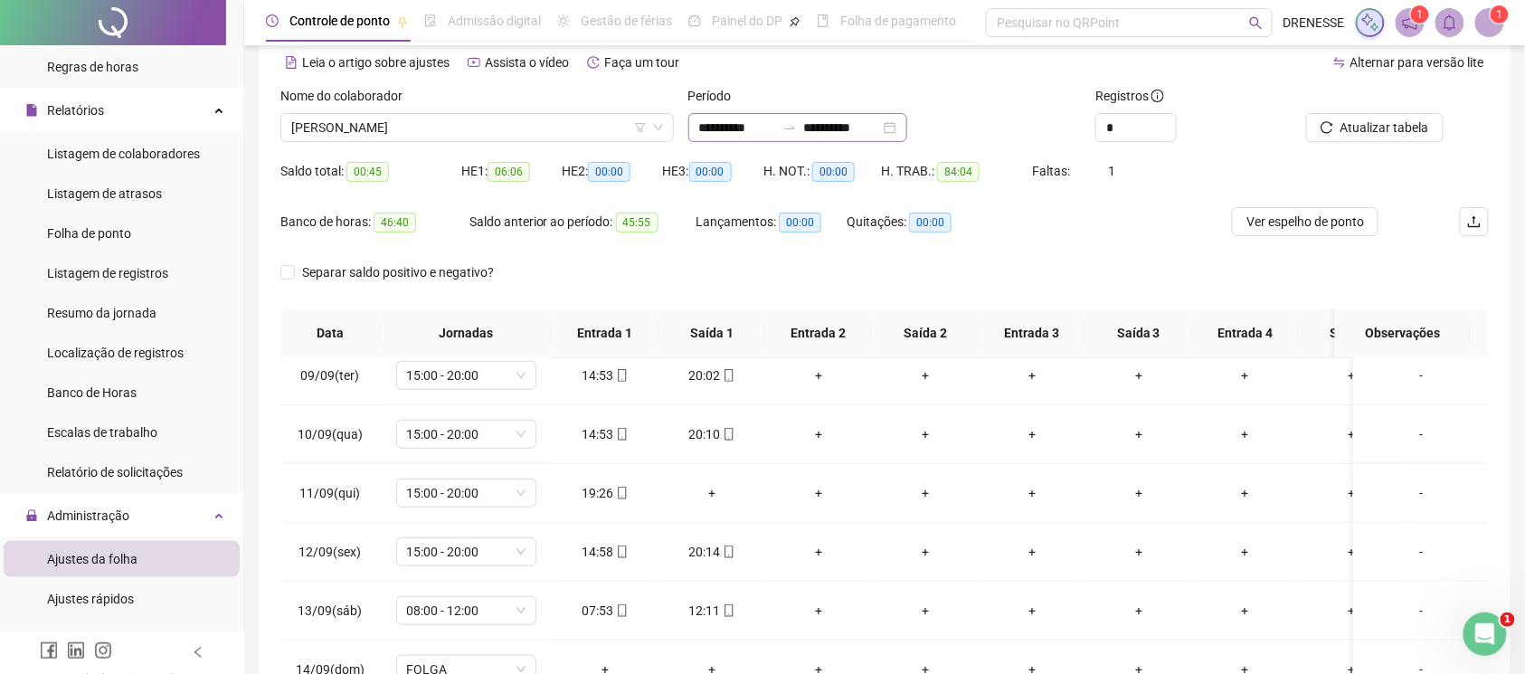
click at [829, 139] on div "**********" at bounding box center [797, 127] width 219 height 29
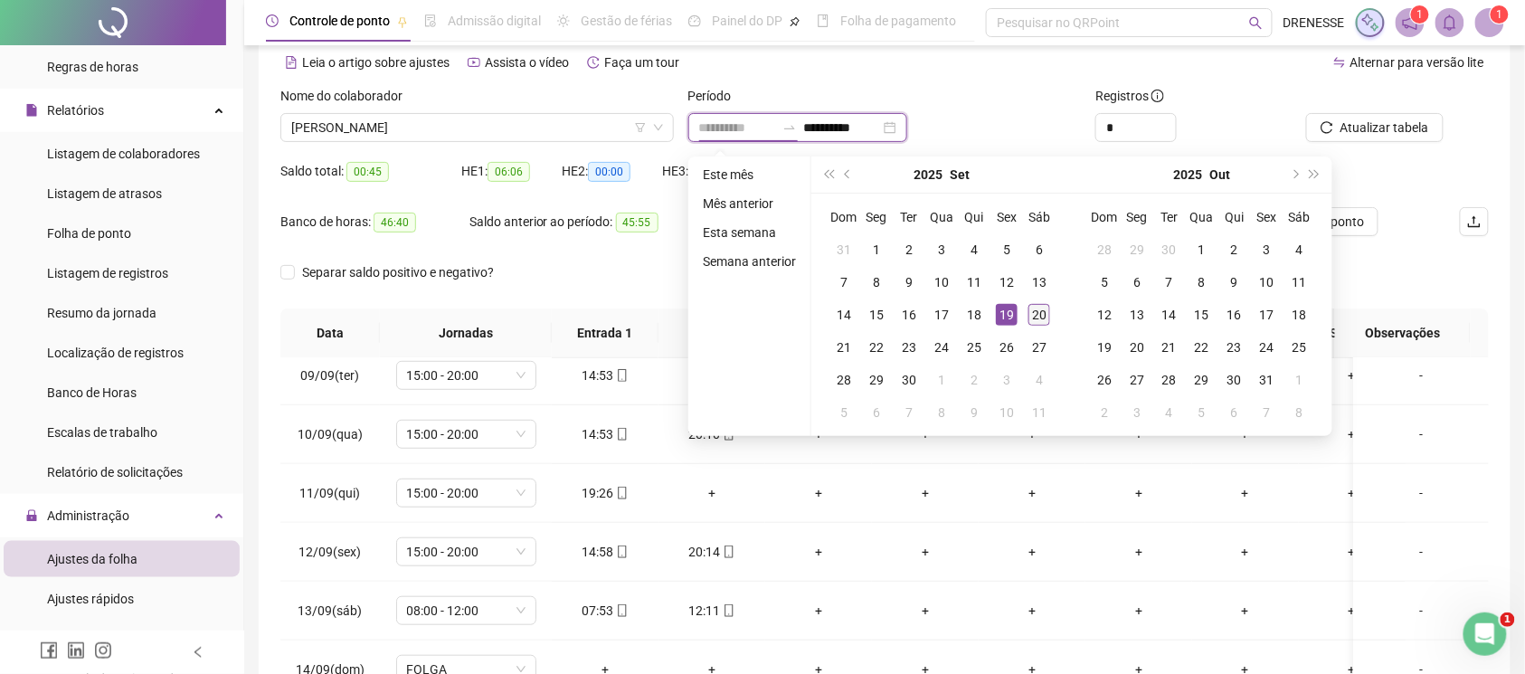
type input "**********"
click at [1044, 319] on div "20" at bounding box center [1039, 315] width 22 height 22
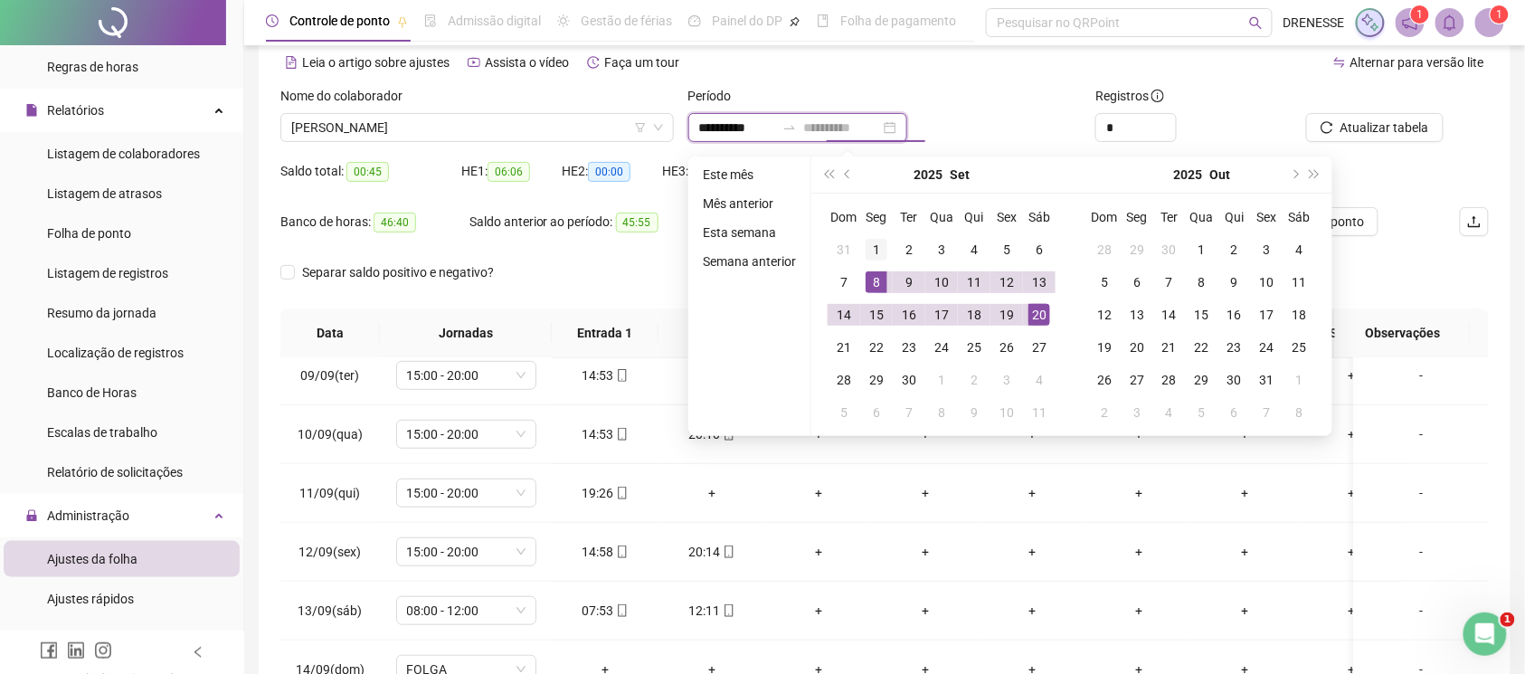
type input "**********"
click at [867, 240] on div "1" at bounding box center [877, 250] width 22 height 22
type input "**********"
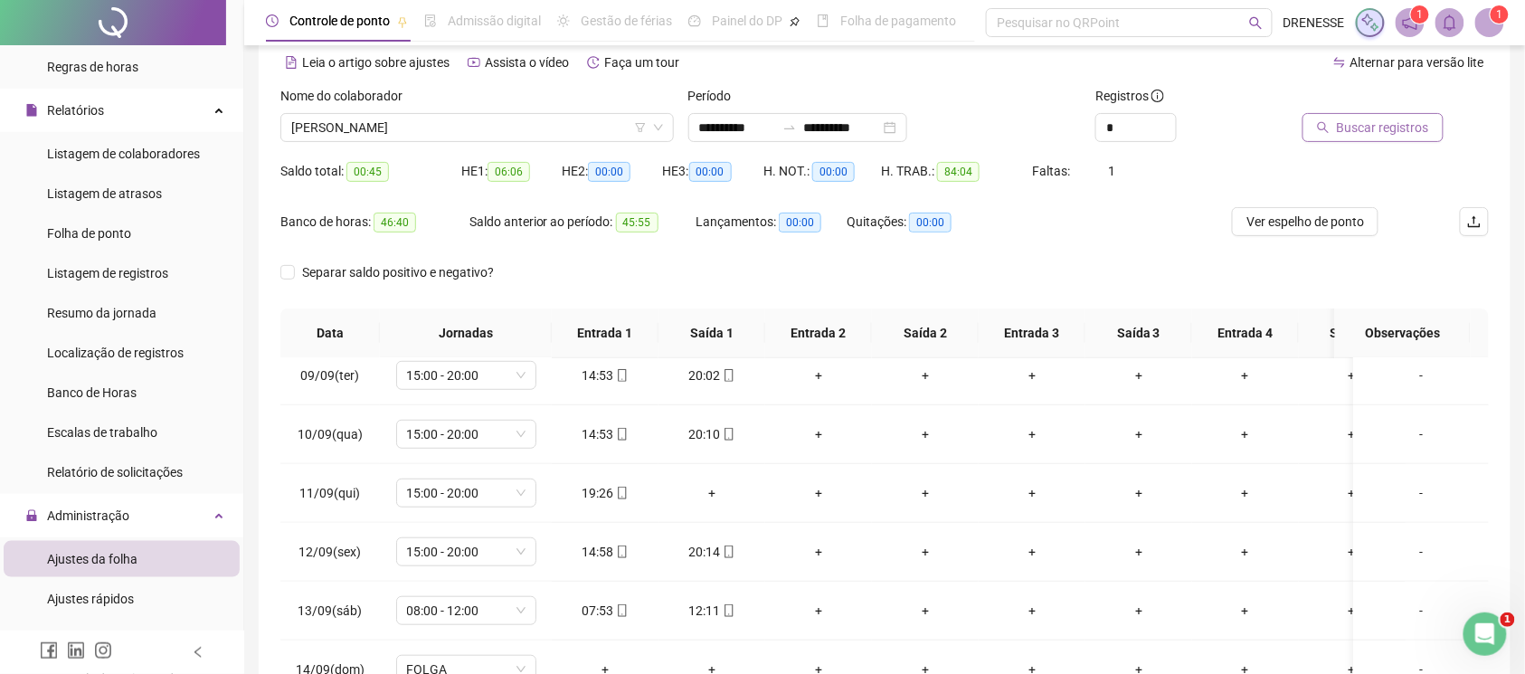
click at [1350, 123] on span "Buscar registros" at bounding box center [1383, 128] width 92 height 20
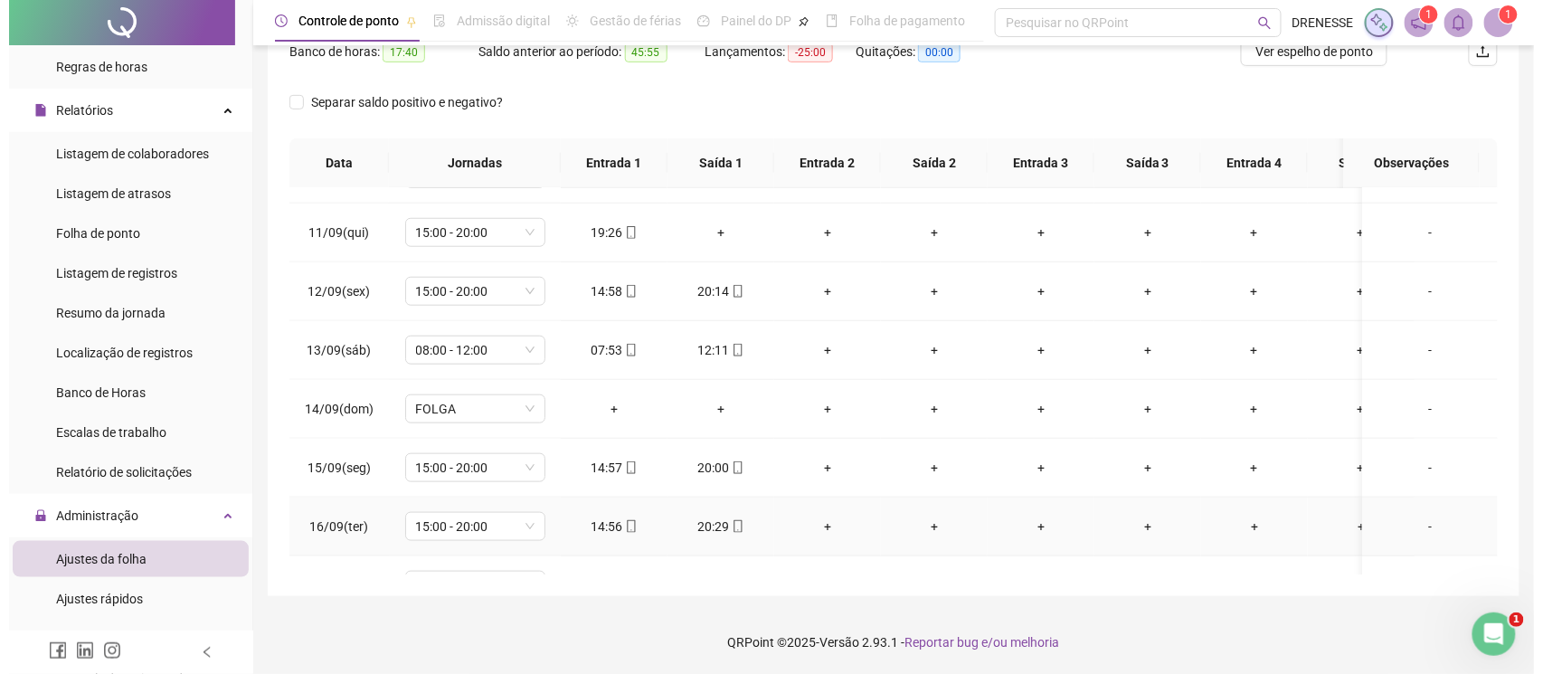
scroll to position [492, 0]
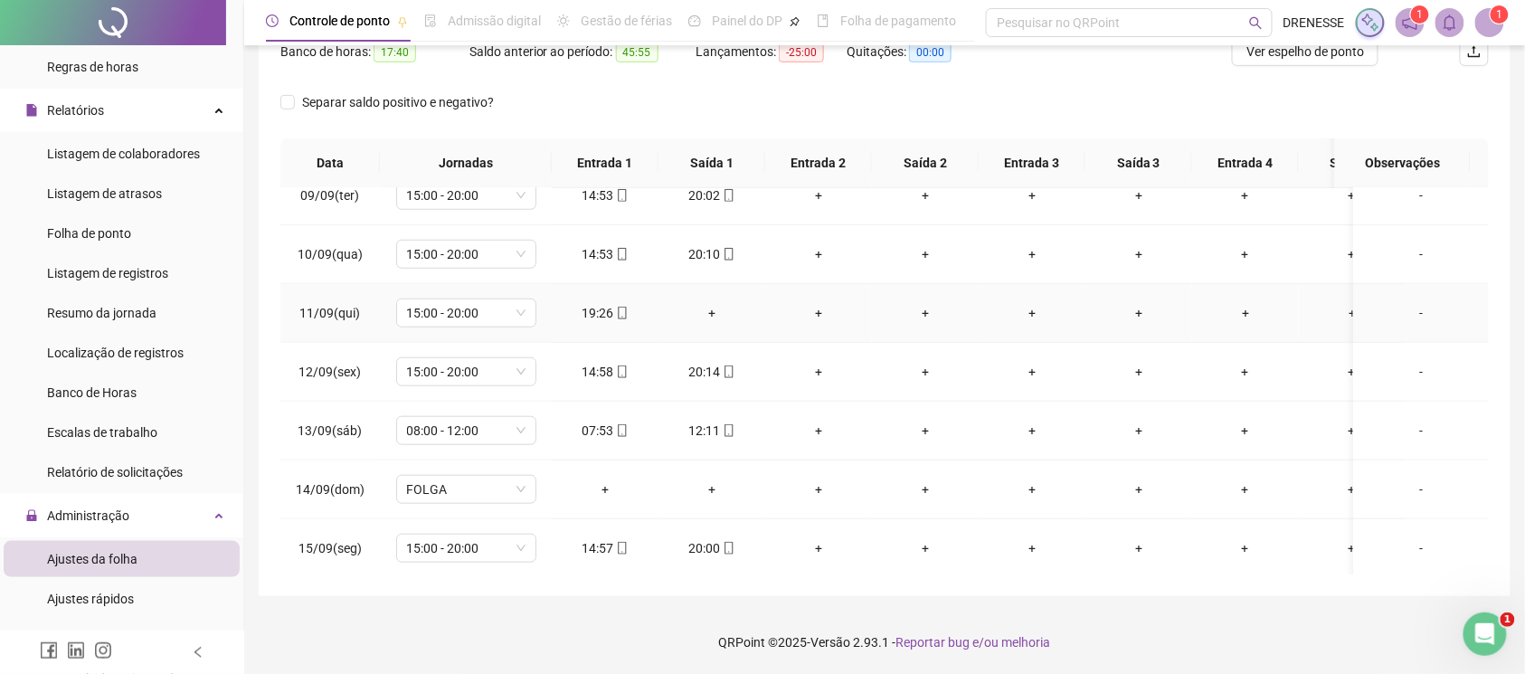
click at [710, 319] on div "+" at bounding box center [712, 313] width 78 height 20
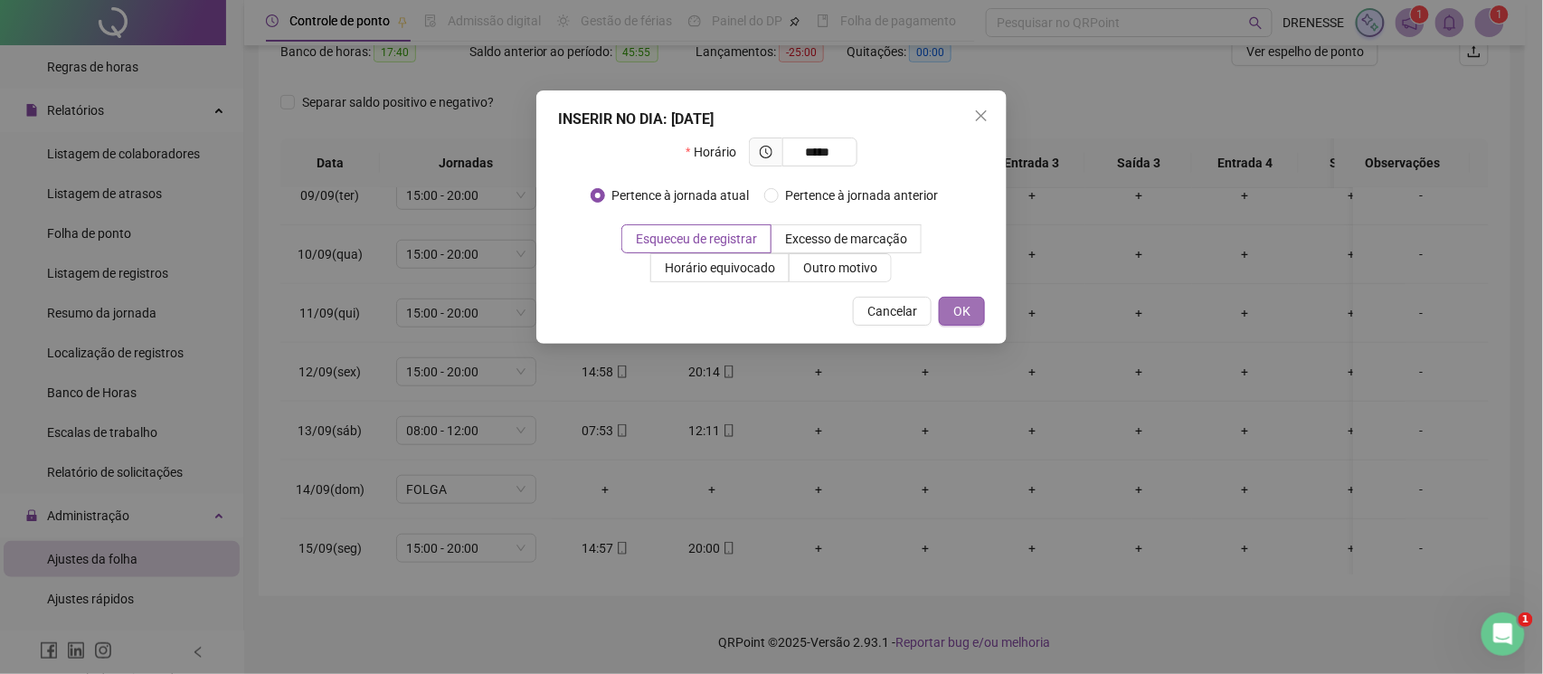
type input "*****"
click at [970, 315] on span "OK" at bounding box center [961, 311] width 17 height 20
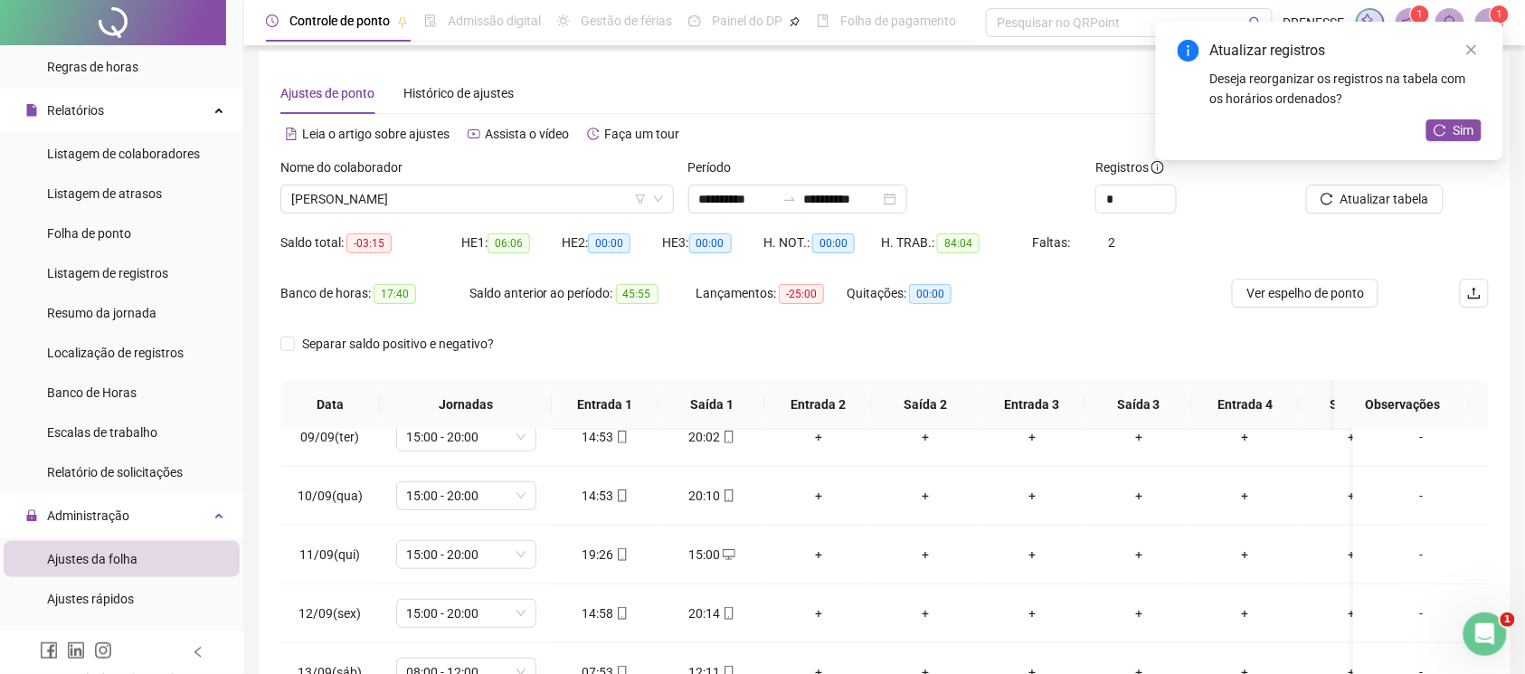
scroll to position [0, 0]
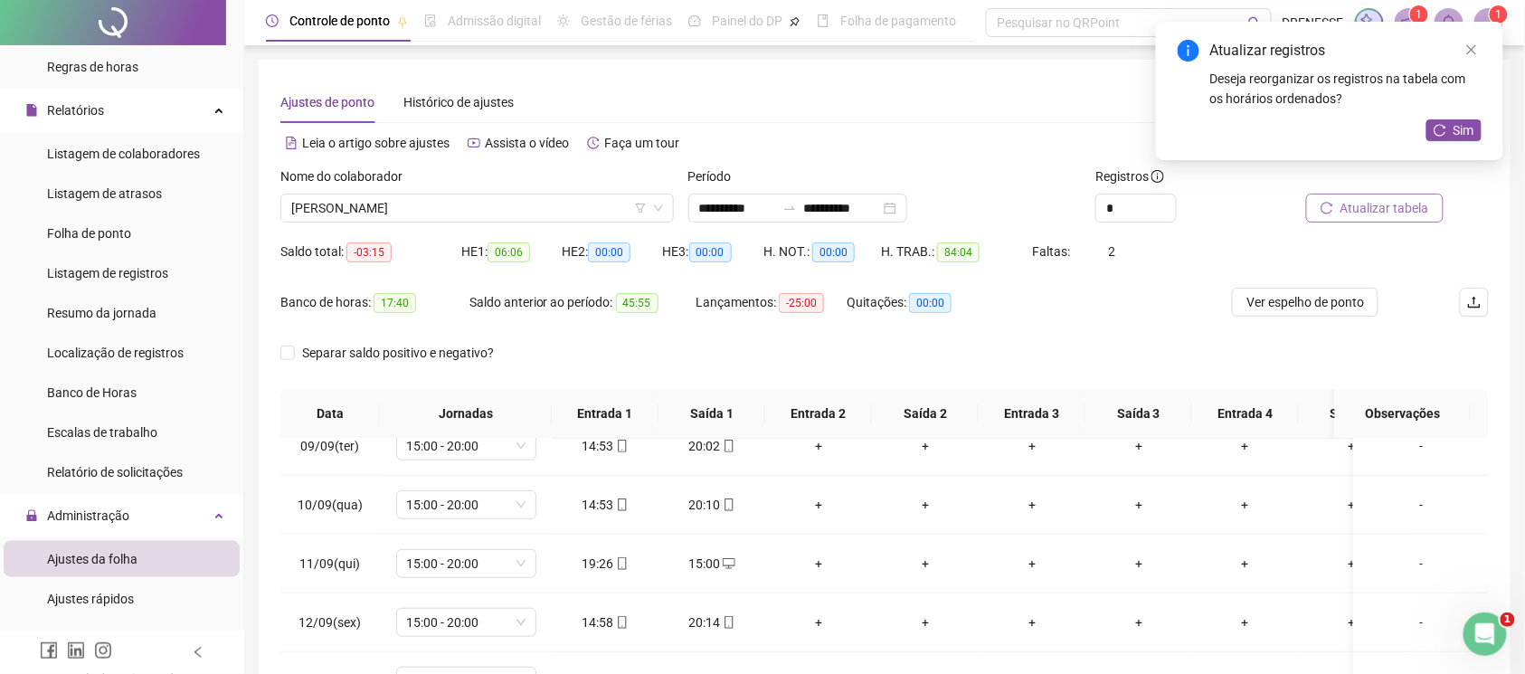
click at [1390, 217] on span "Atualizar tabela" at bounding box center [1385, 208] width 89 height 20
click at [768, 203] on input "**********" at bounding box center [737, 208] width 76 height 20
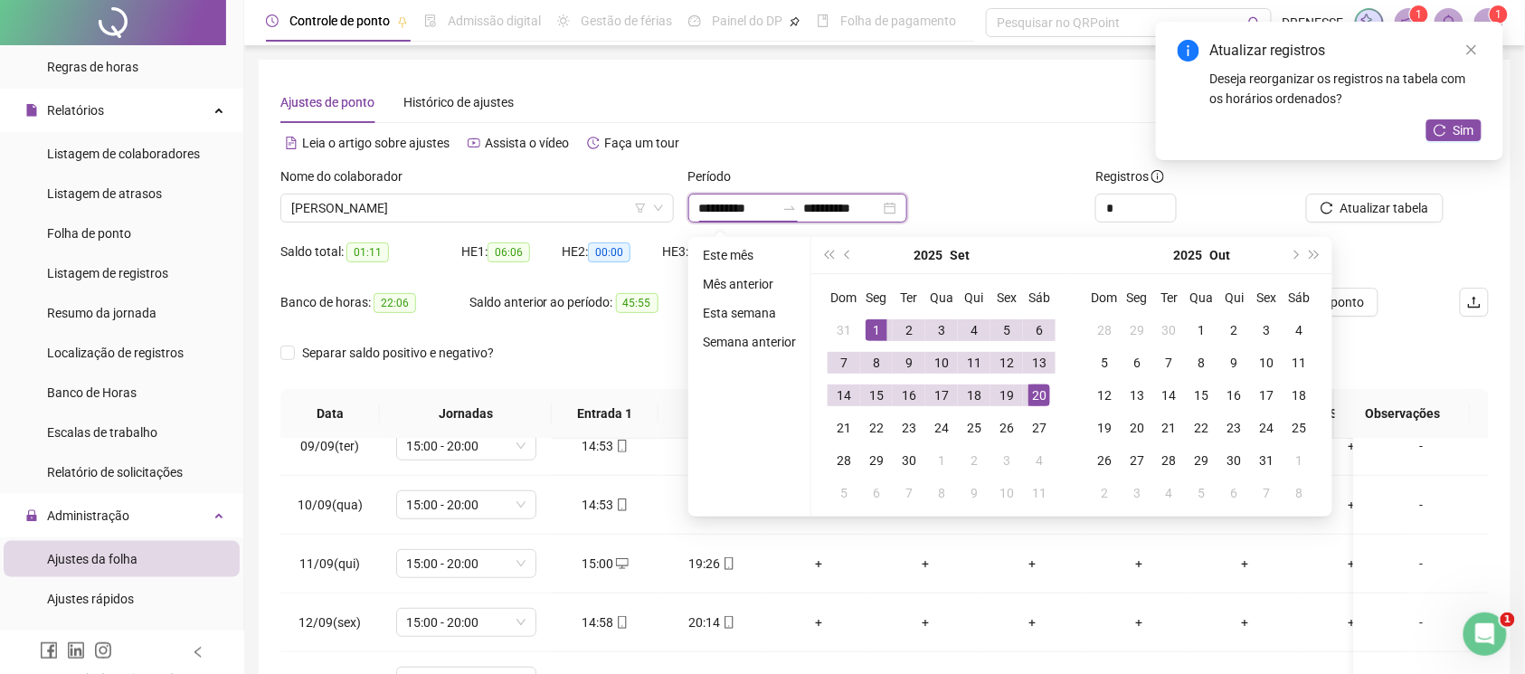
type input "**********"
click at [870, 334] on div "1" at bounding box center [877, 330] width 22 height 22
type input "**********"
click at [1002, 395] on div "19" at bounding box center [1007, 395] width 22 height 22
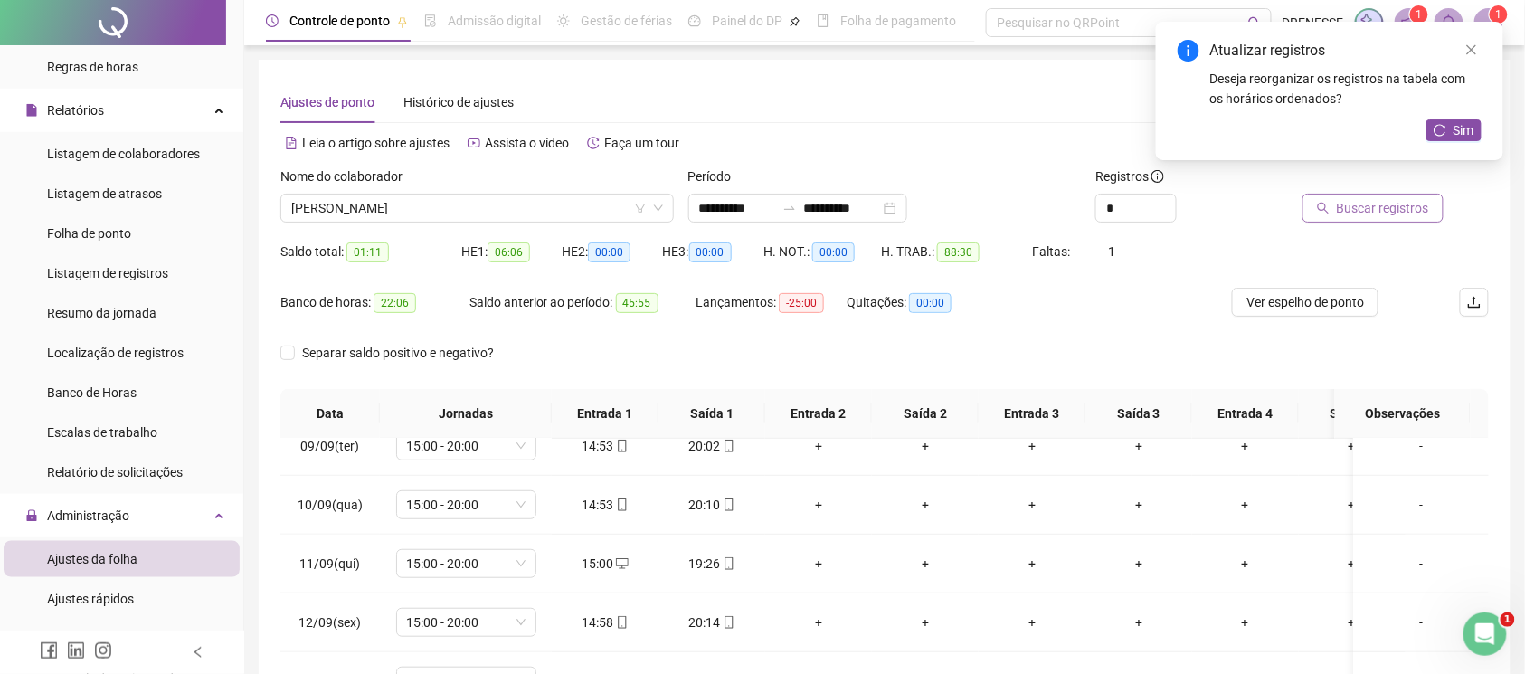
click at [1368, 200] on span "Buscar registros" at bounding box center [1383, 208] width 92 height 20
click at [432, 200] on span "[PERSON_NAME]" at bounding box center [477, 207] width 372 height 27
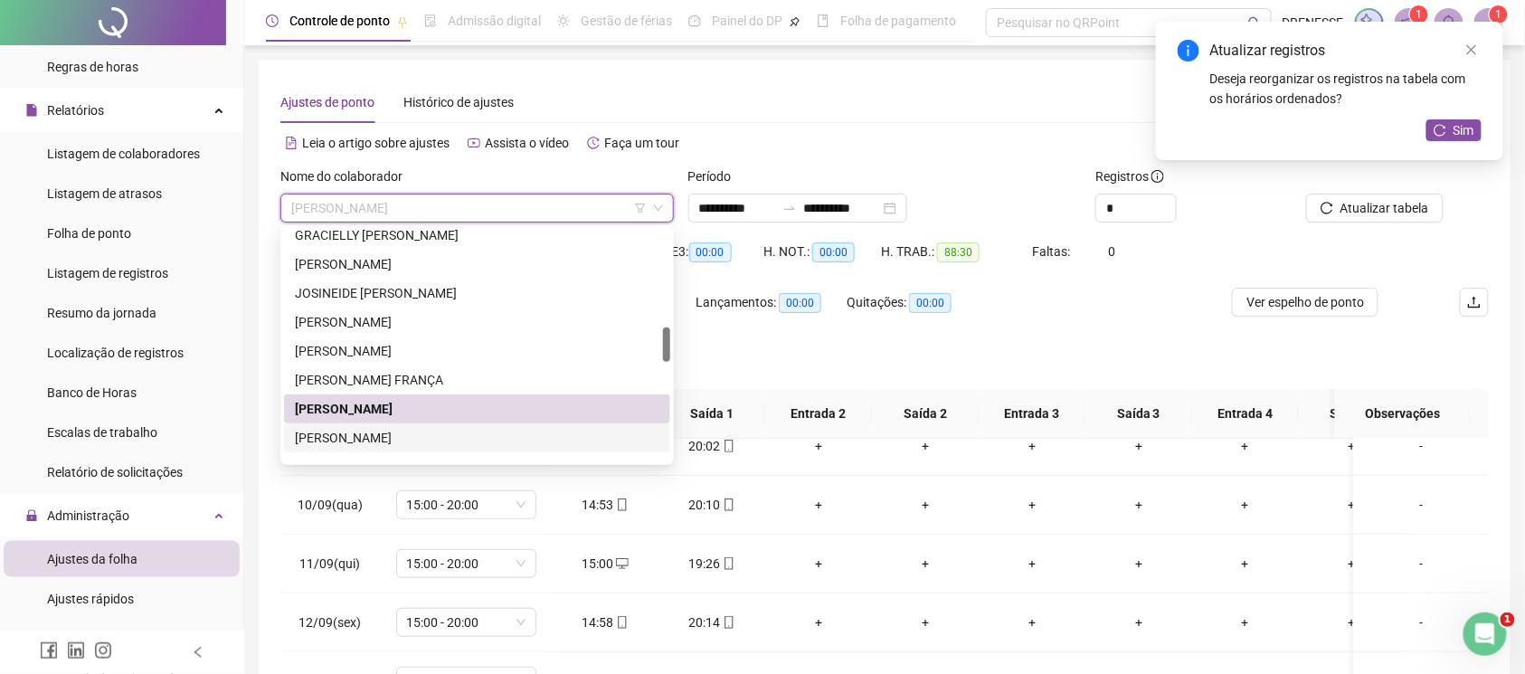
click at [396, 431] on div "[PERSON_NAME]" at bounding box center [477, 438] width 365 height 20
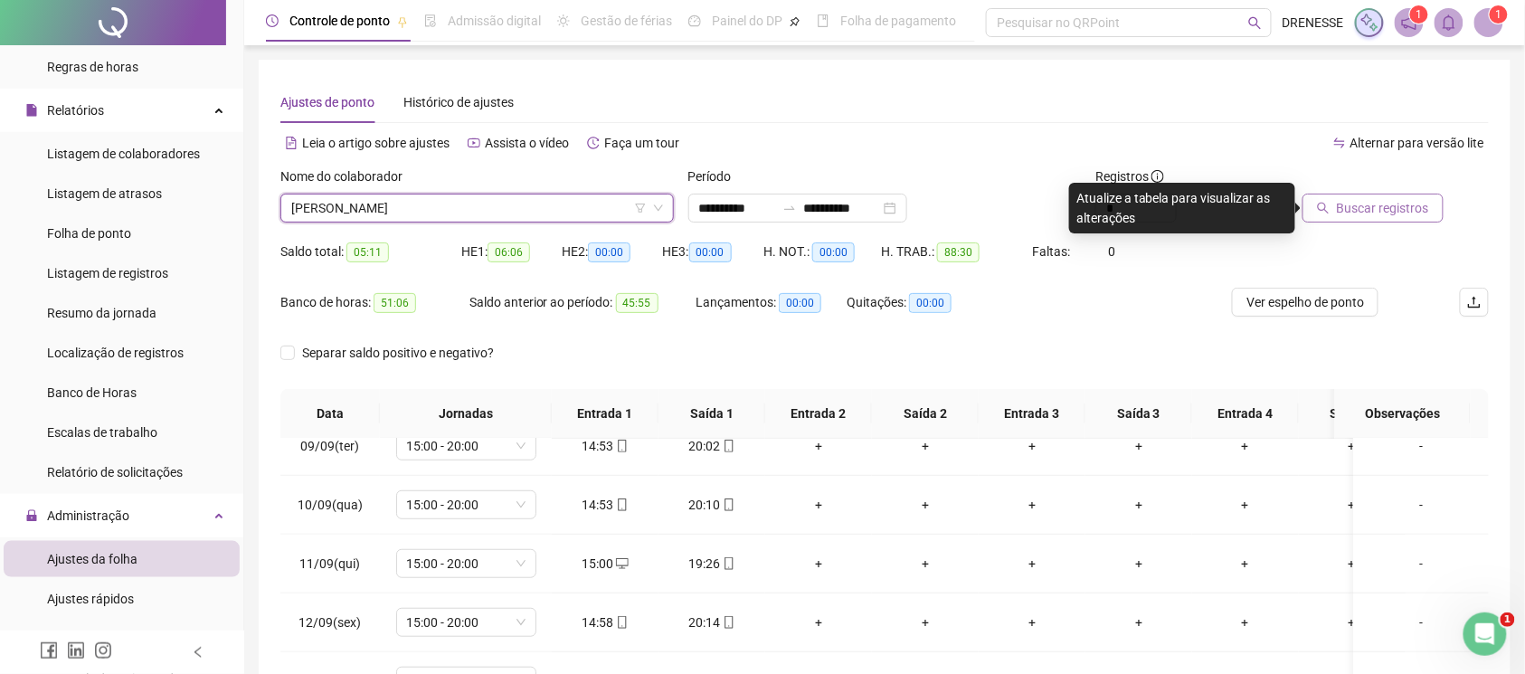
click at [1409, 213] on span "Buscar registros" at bounding box center [1383, 208] width 92 height 20
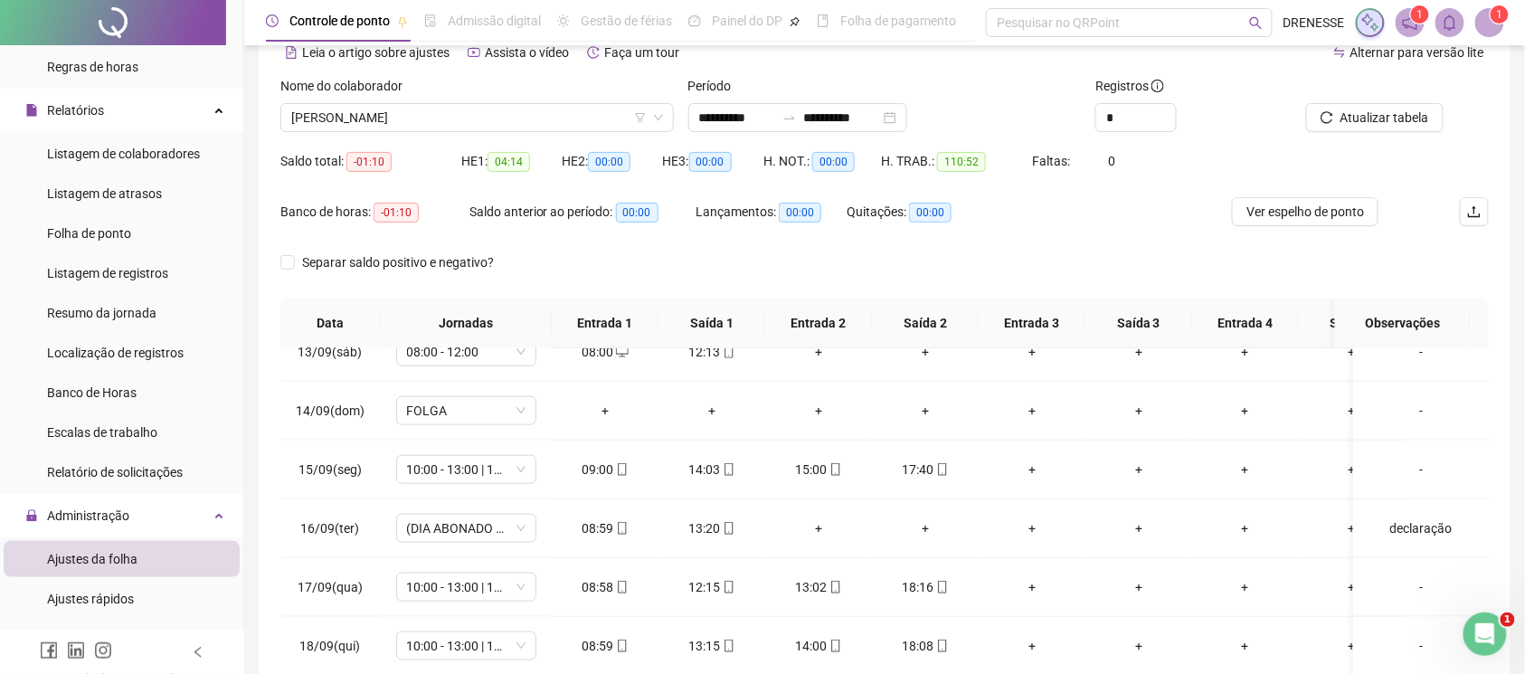
scroll to position [251, 0]
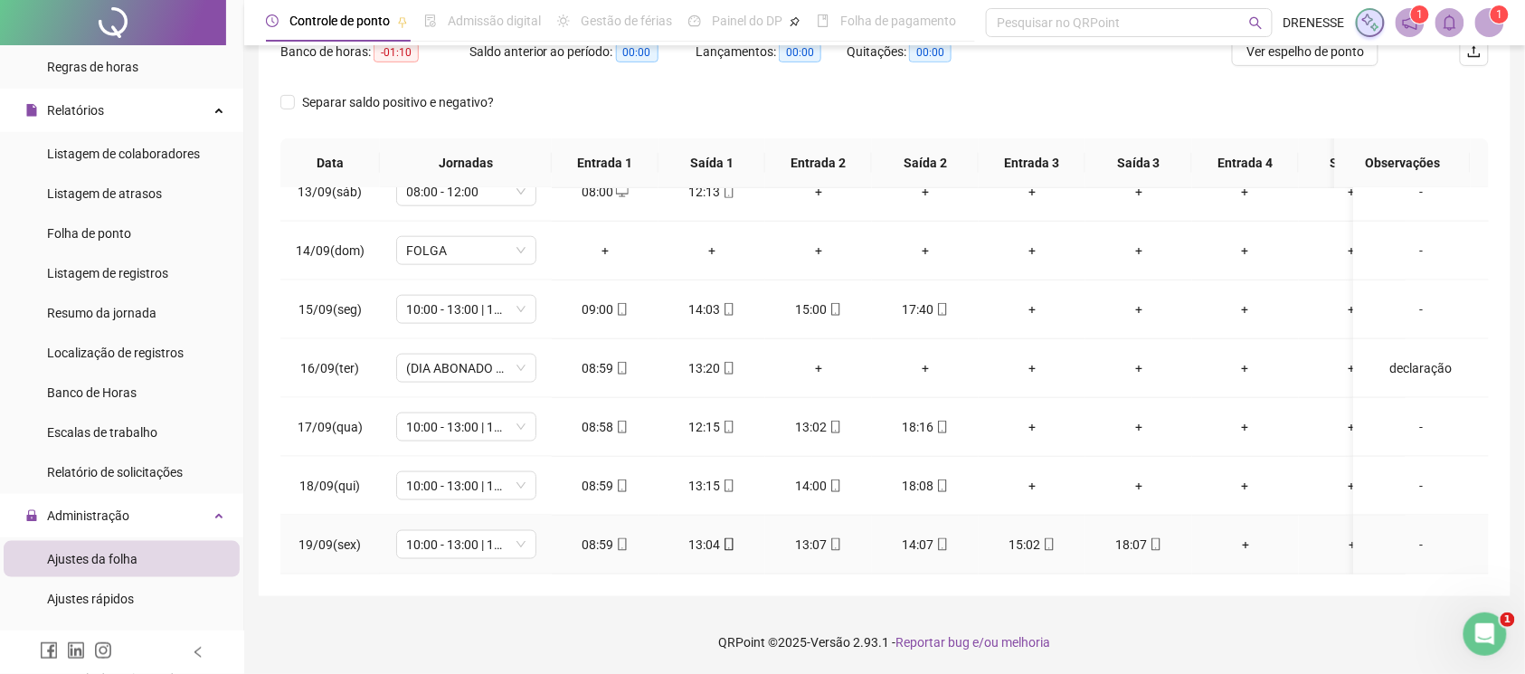
click at [619, 538] on icon "mobile" at bounding box center [622, 544] width 13 height 13
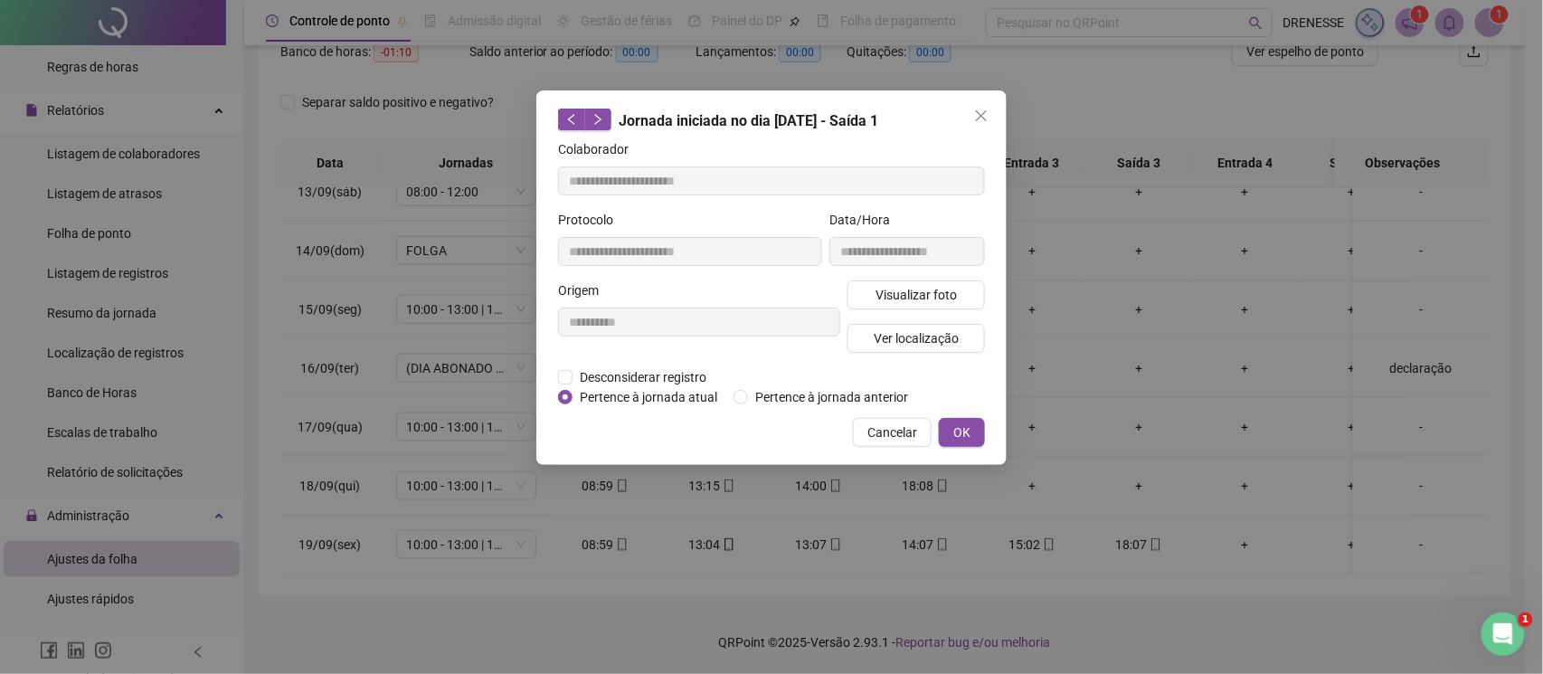
type input "**********"
click at [945, 294] on span "Visualizar foto" at bounding box center [916, 295] width 81 height 20
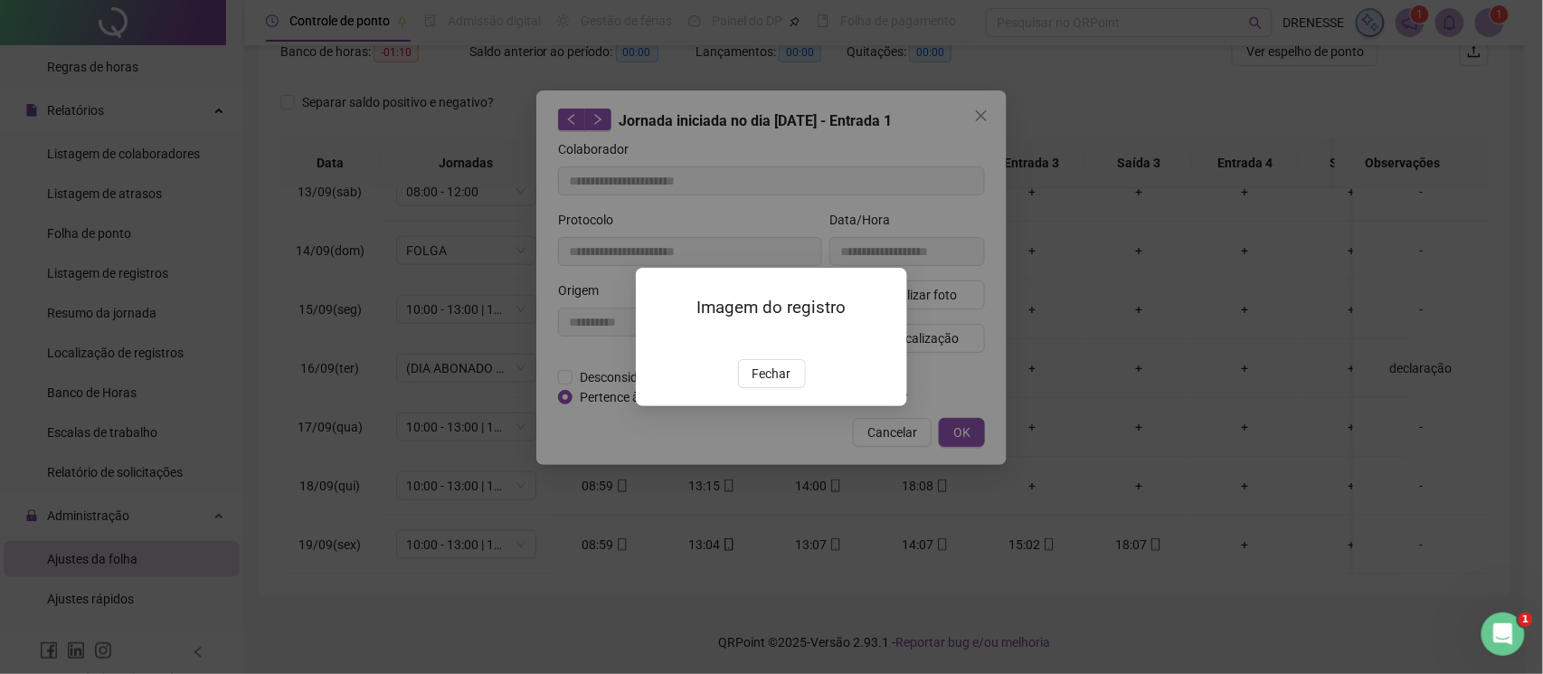
click at [761, 384] on span "Fechar" at bounding box center [772, 374] width 39 height 20
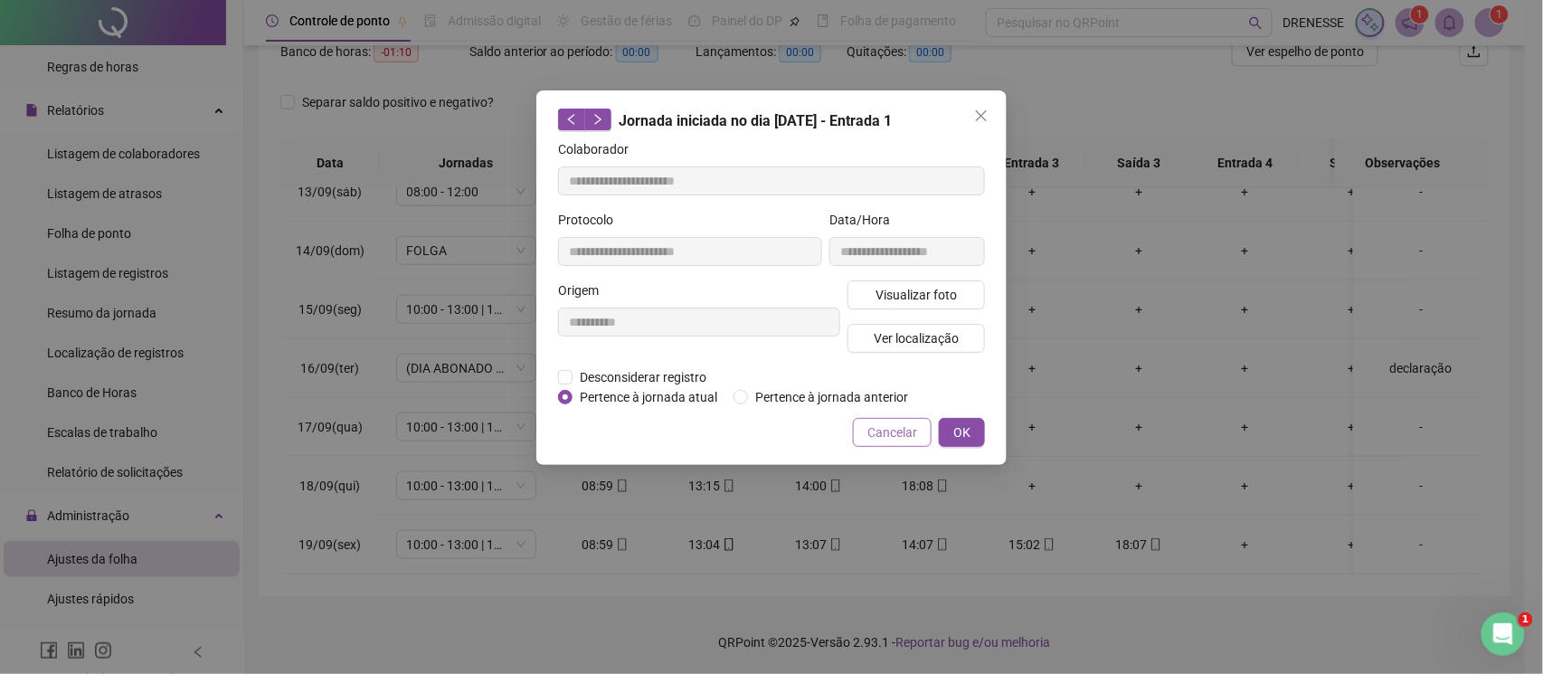
click at [872, 431] on span "Cancelar" at bounding box center [892, 432] width 50 height 20
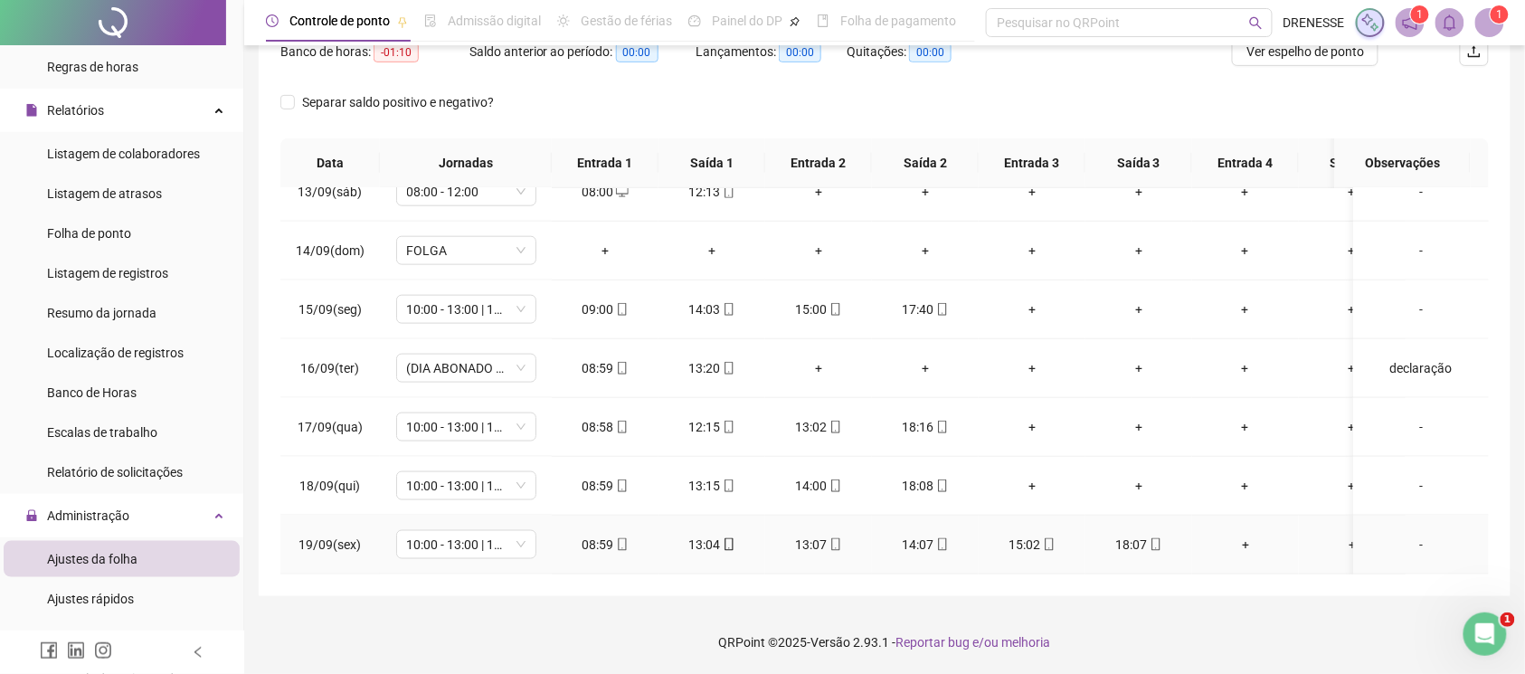
click at [1151, 535] on div "18:07" at bounding box center [1139, 545] width 78 height 20
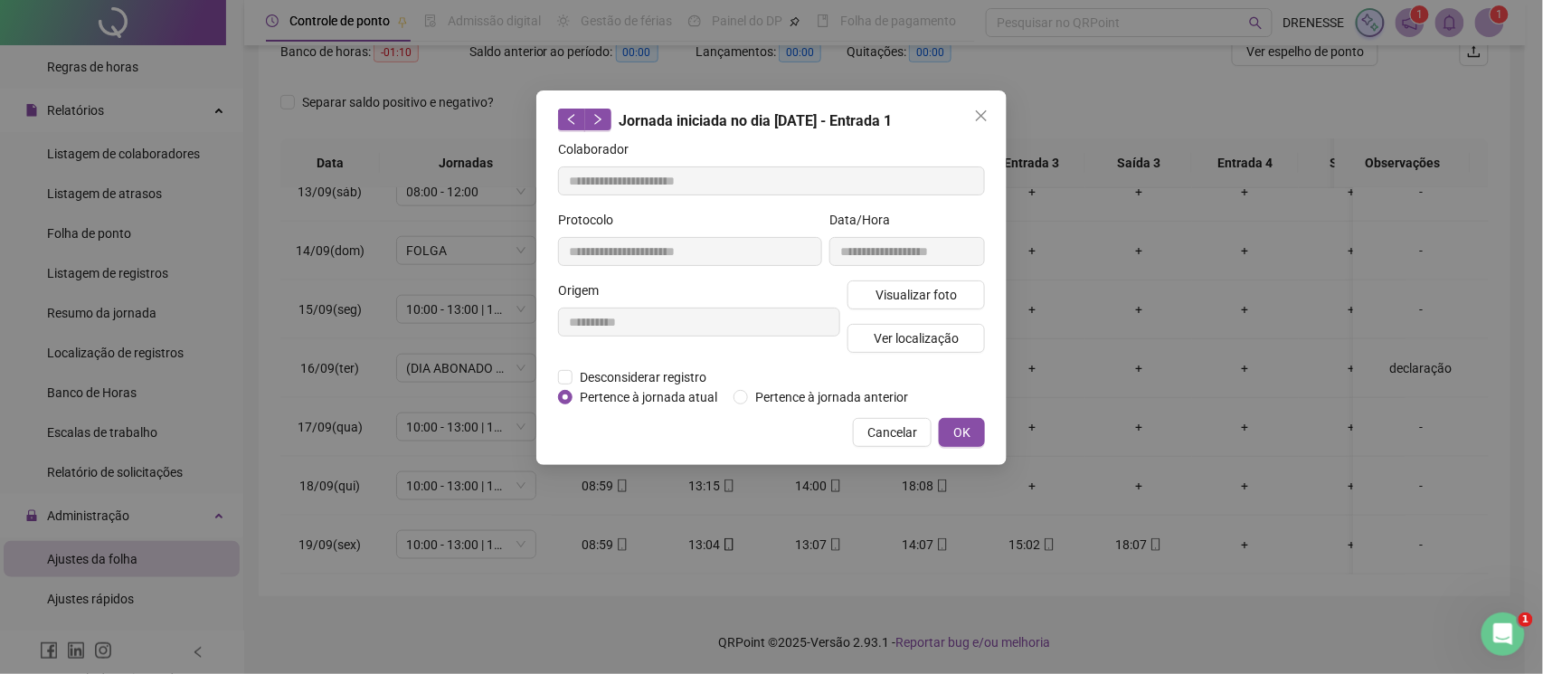
type input "**********"
click at [905, 289] on span "Visualizar foto" at bounding box center [916, 295] width 81 height 20
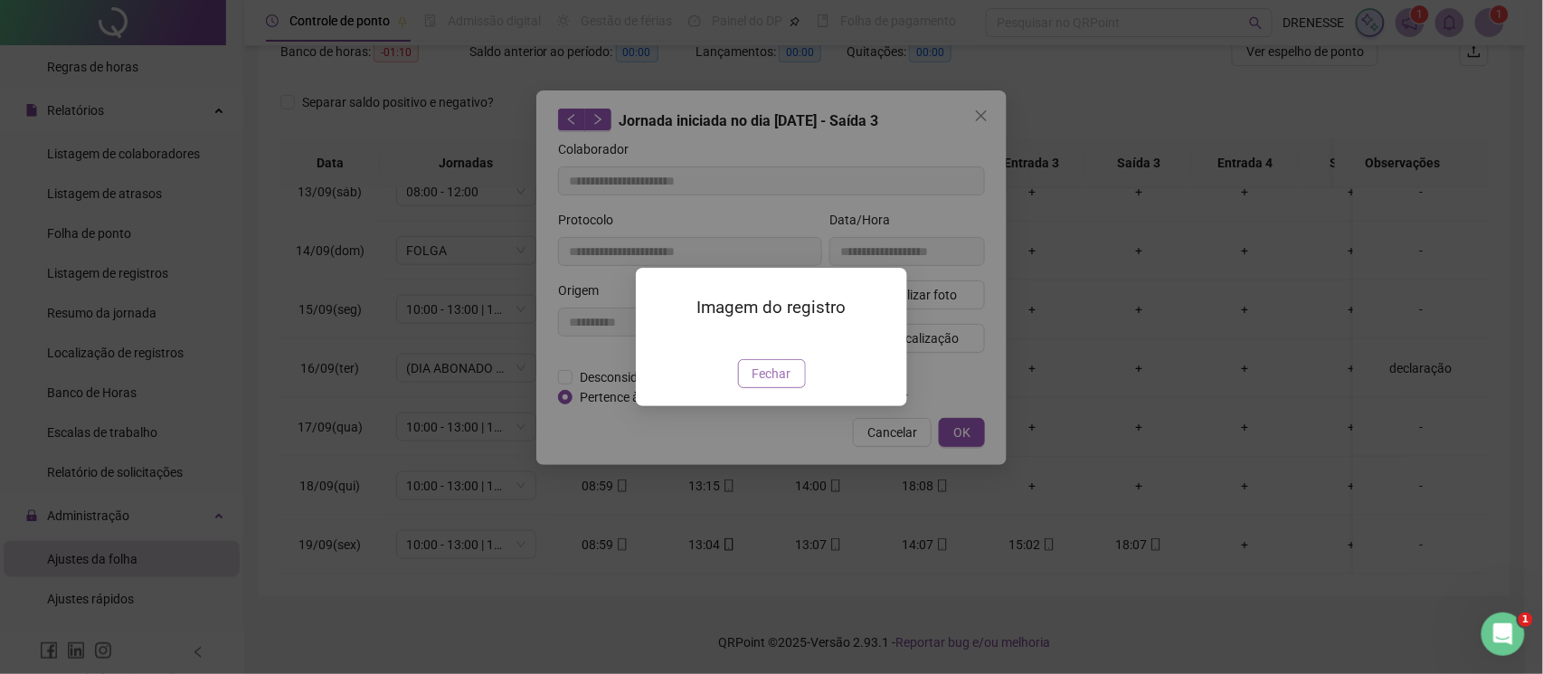
click at [761, 384] on span "Fechar" at bounding box center [772, 374] width 39 height 20
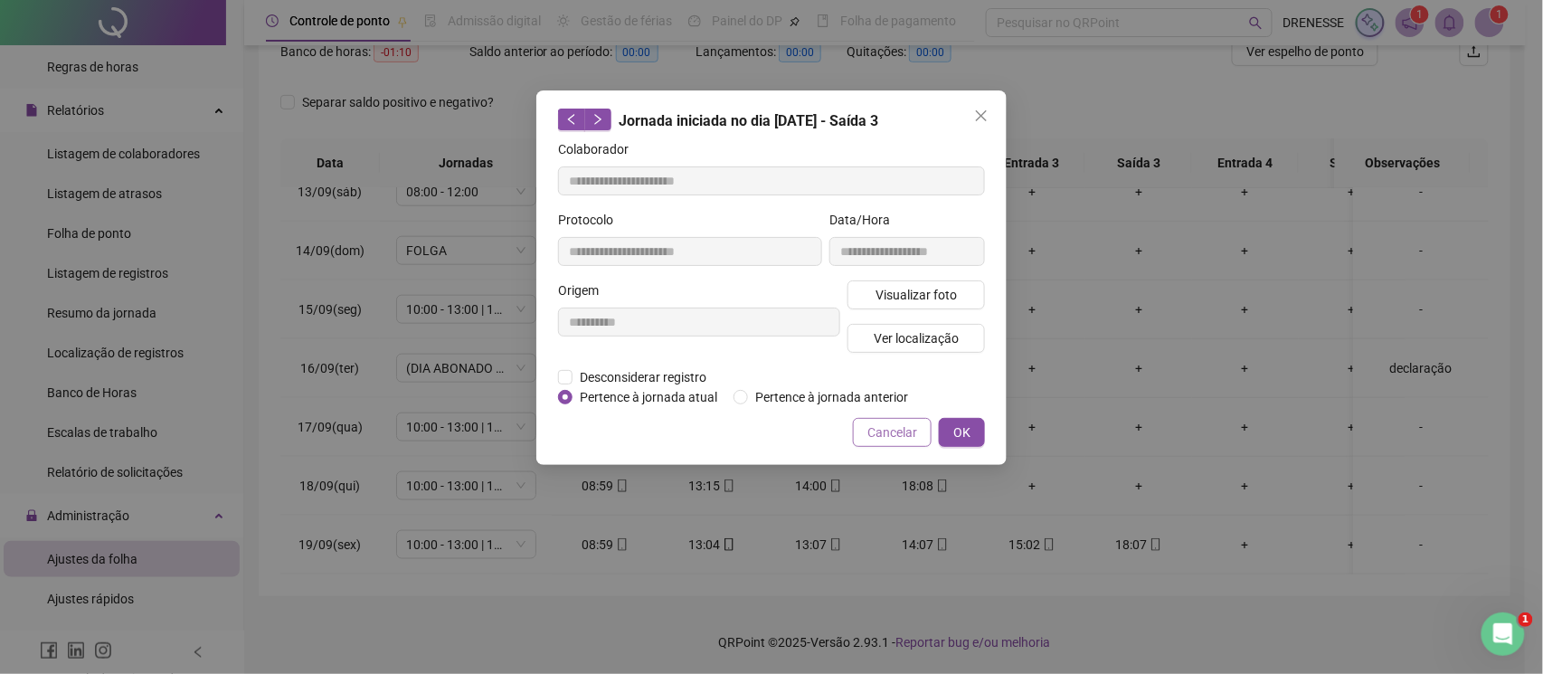
click at [868, 429] on span "Cancelar" at bounding box center [892, 432] width 50 height 20
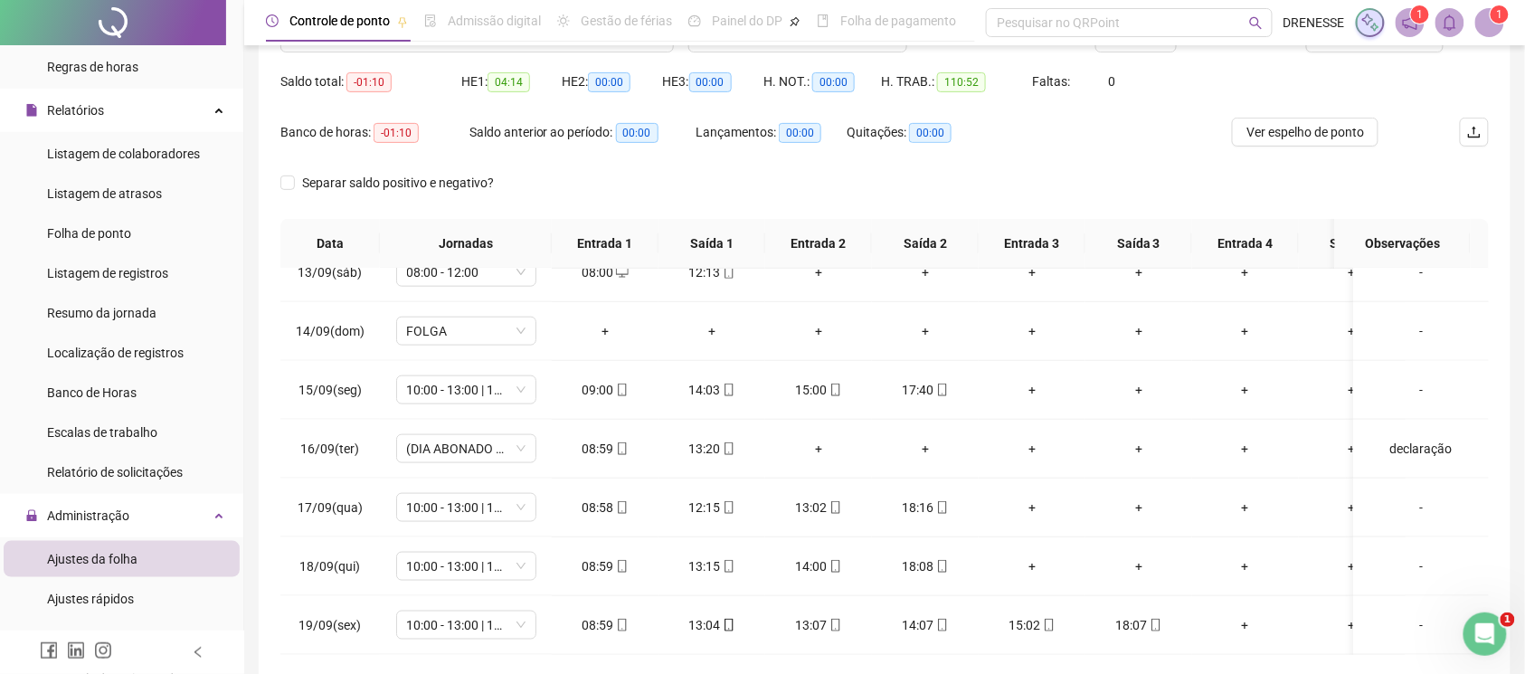
scroll to position [90, 0]
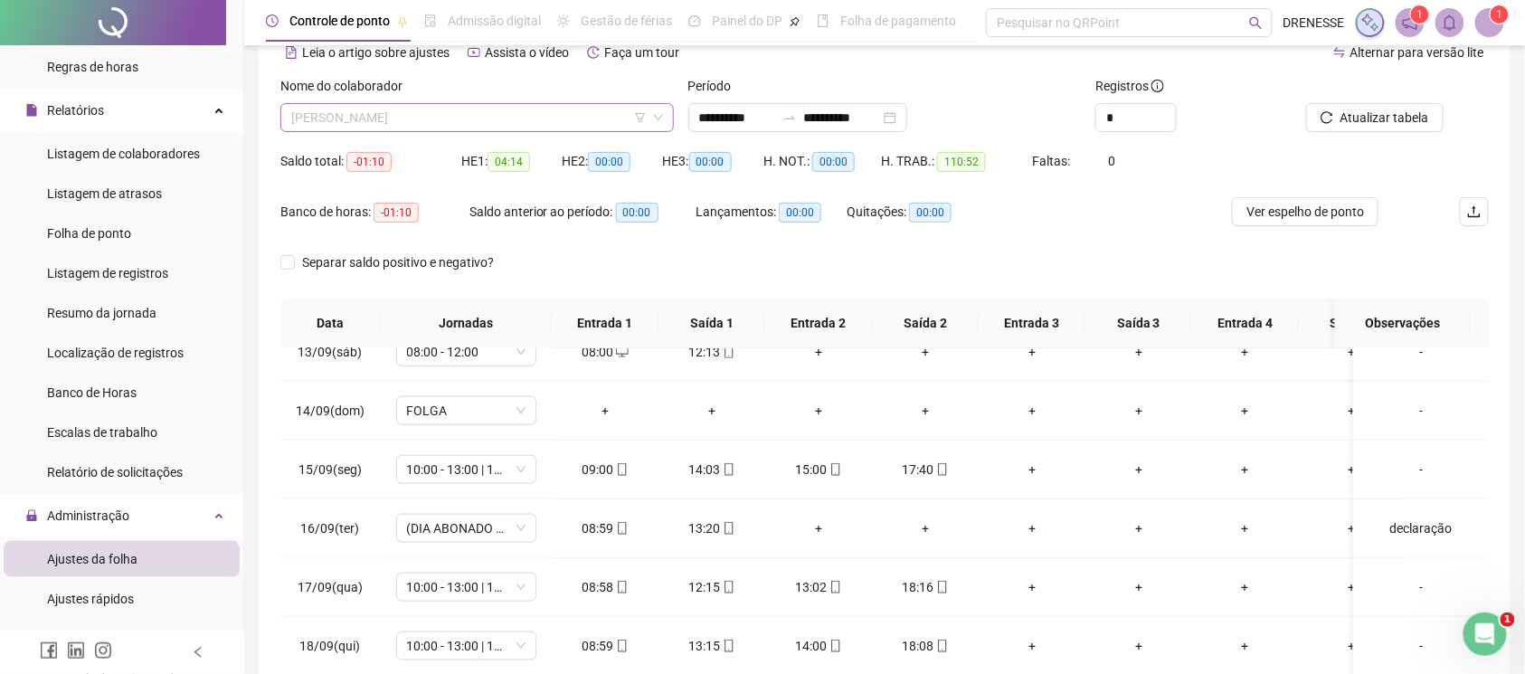
drag, startPoint x: 468, startPoint y: 118, endPoint x: 463, endPoint y: 128, distance: 11.8
click at [467, 118] on span "[PERSON_NAME]" at bounding box center [477, 117] width 372 height 27
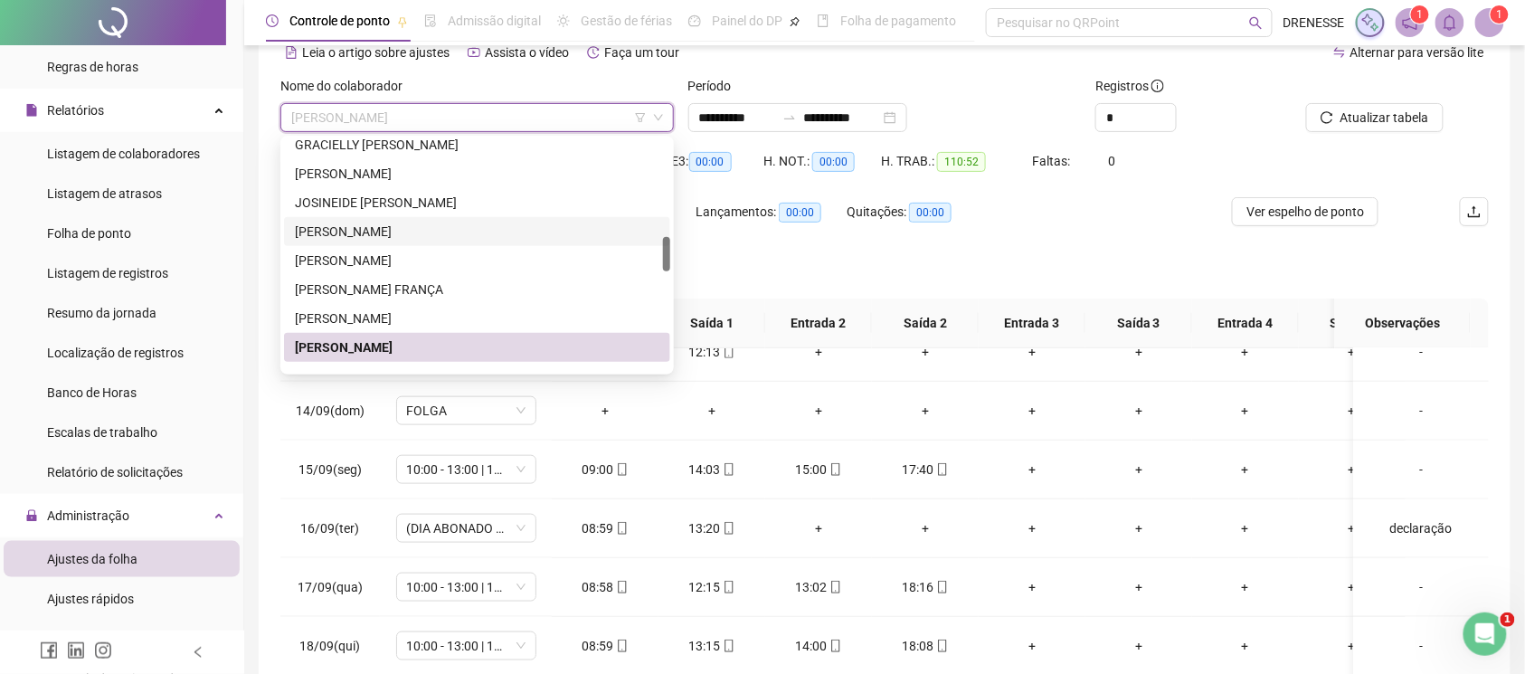
scroll to position [727, 0]
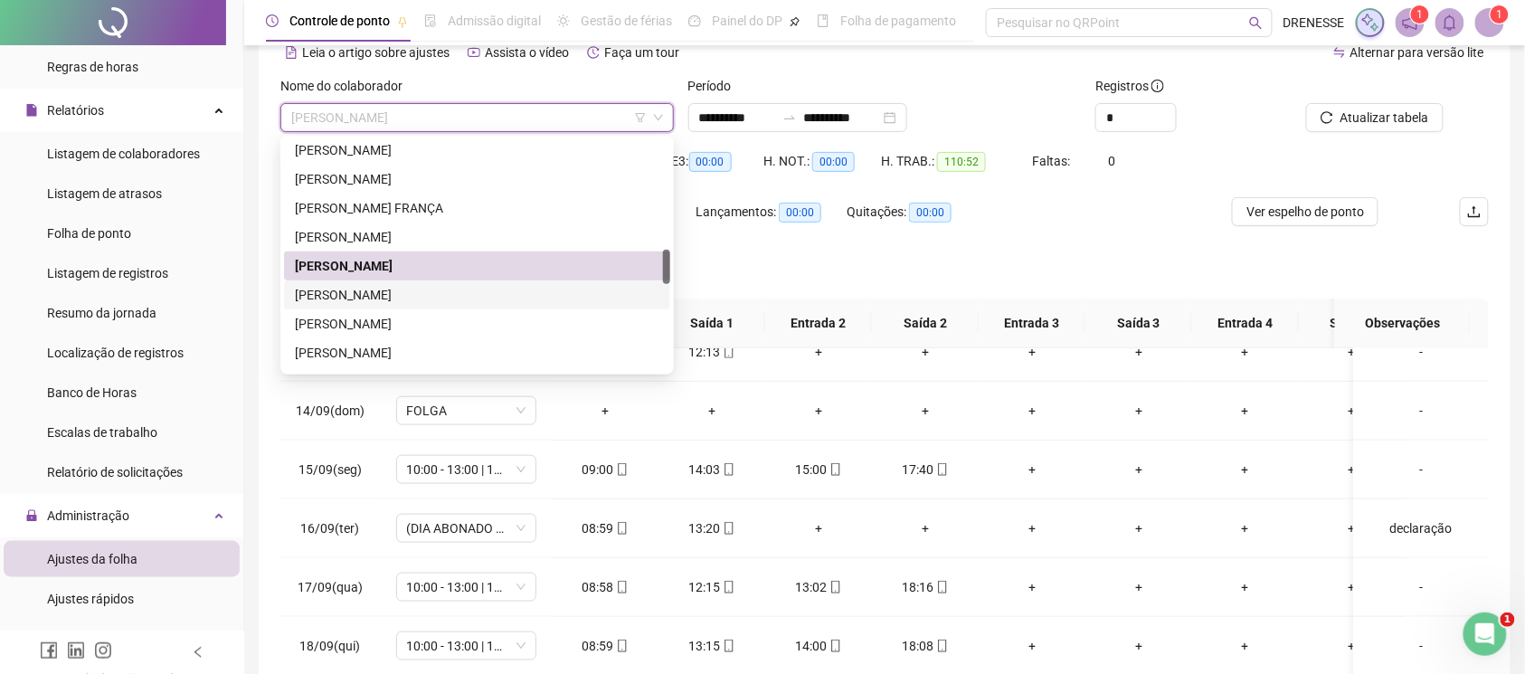
click at [469, 291] on div "[PERSON_NAME]" at bounding box center [477, 295] width 365 height 20
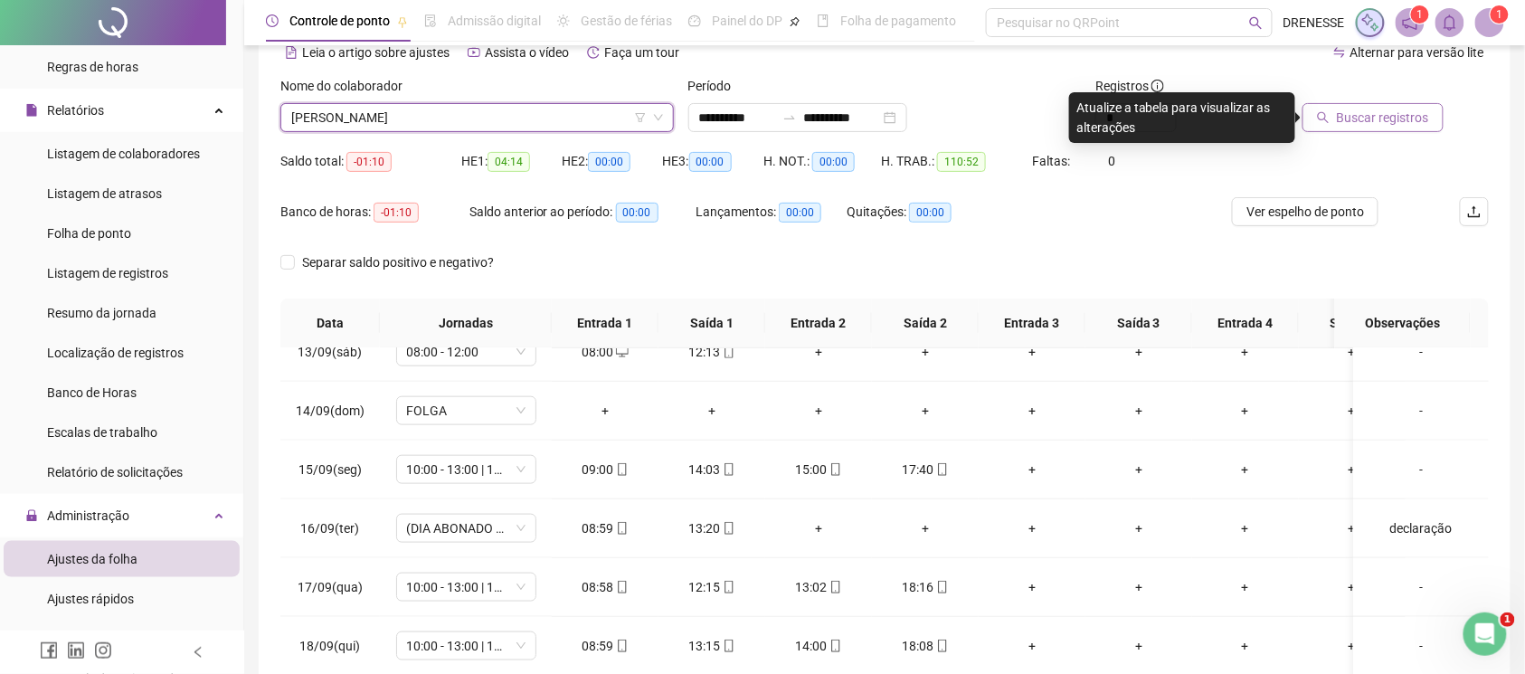
click at [1382, 128] on button "Buscar registros" at bounding box center [1373, 117] width 141 height 29
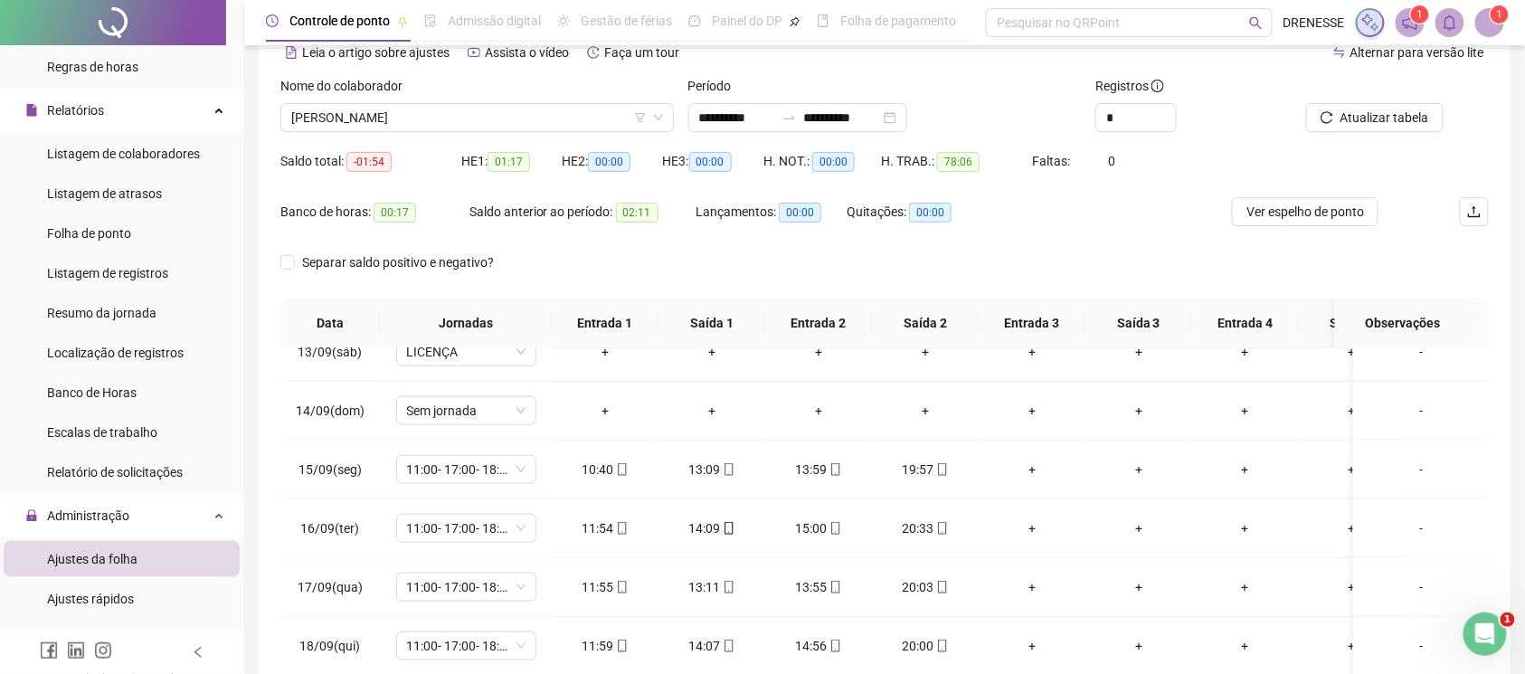
scroll to position [251, 0]
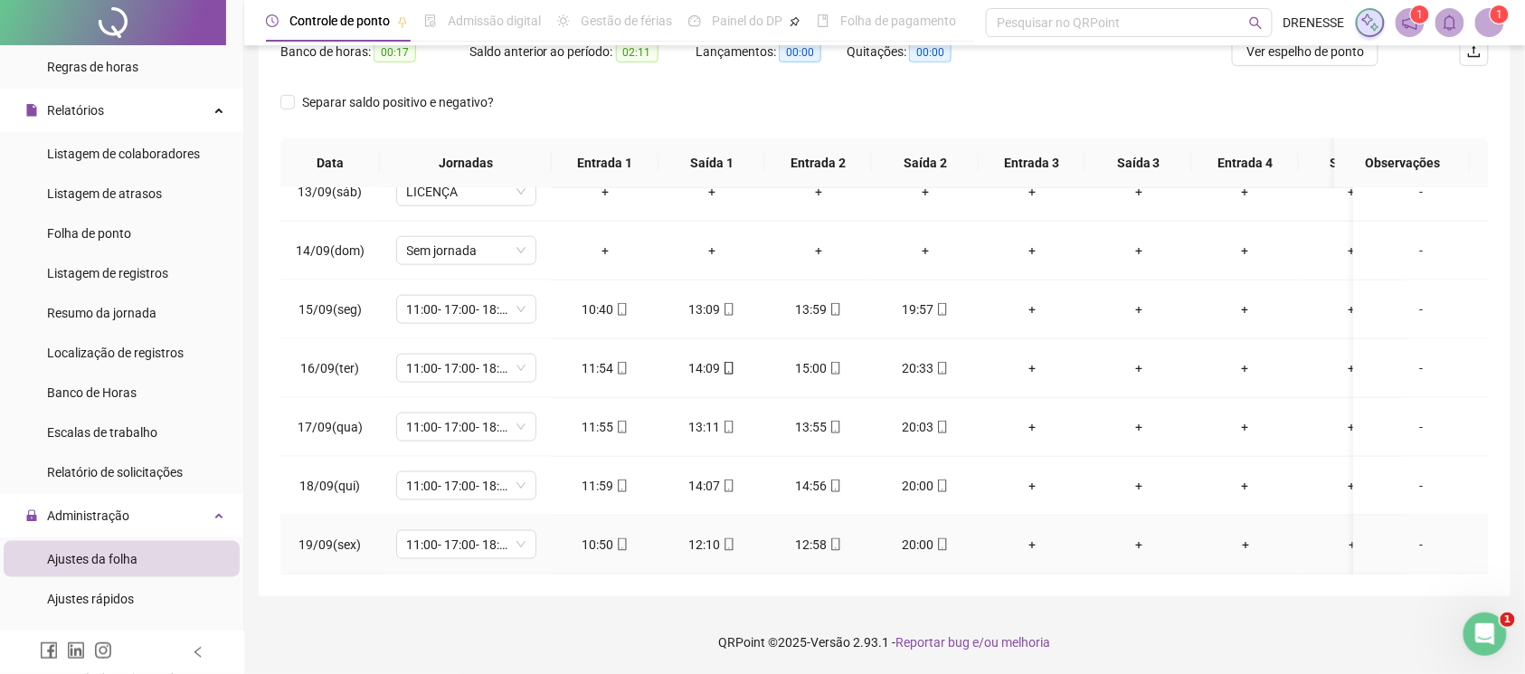
click at [617, 537] on span at bounding box center [621, 544] width 14 height 14
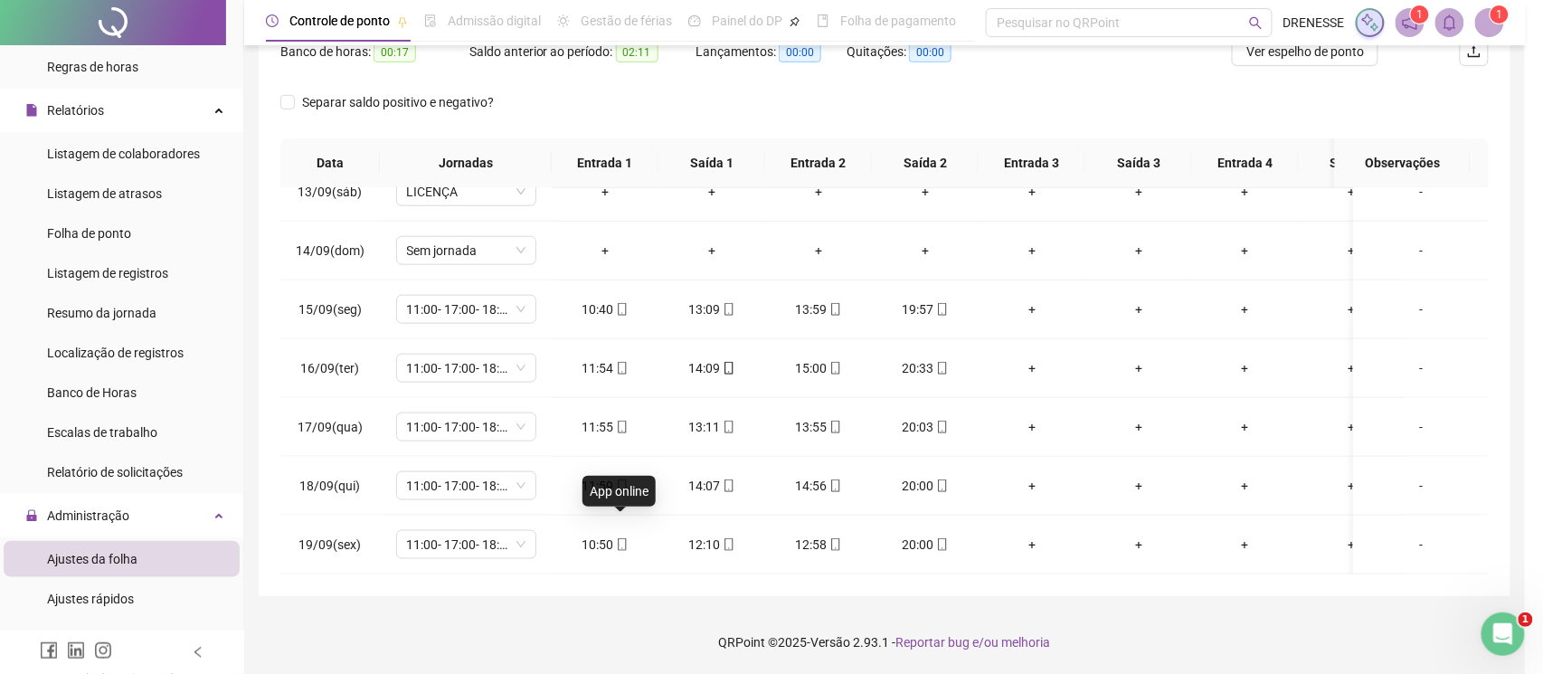
type input "**********"
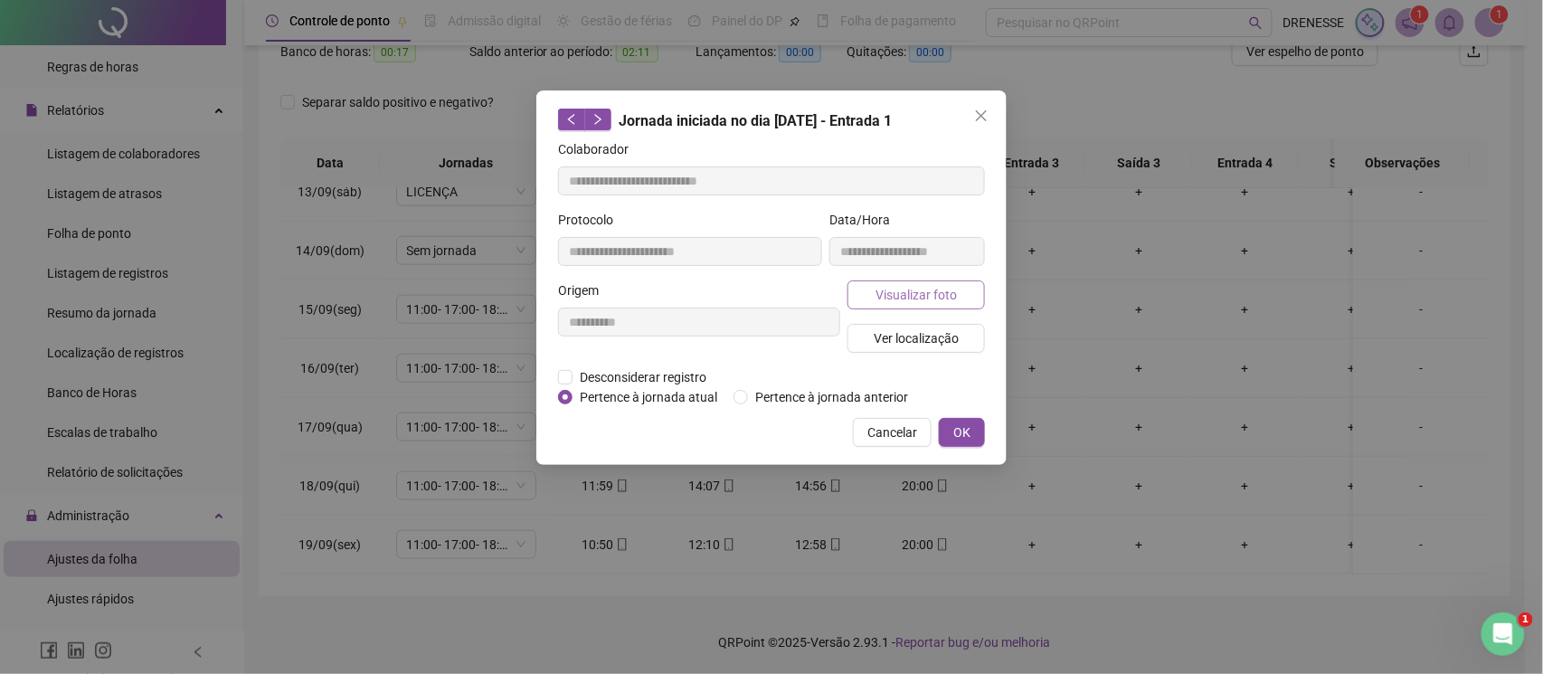
click at [908, 306] on button "Visualizar foto" at bounding box center [916, 294] width 137 height 29
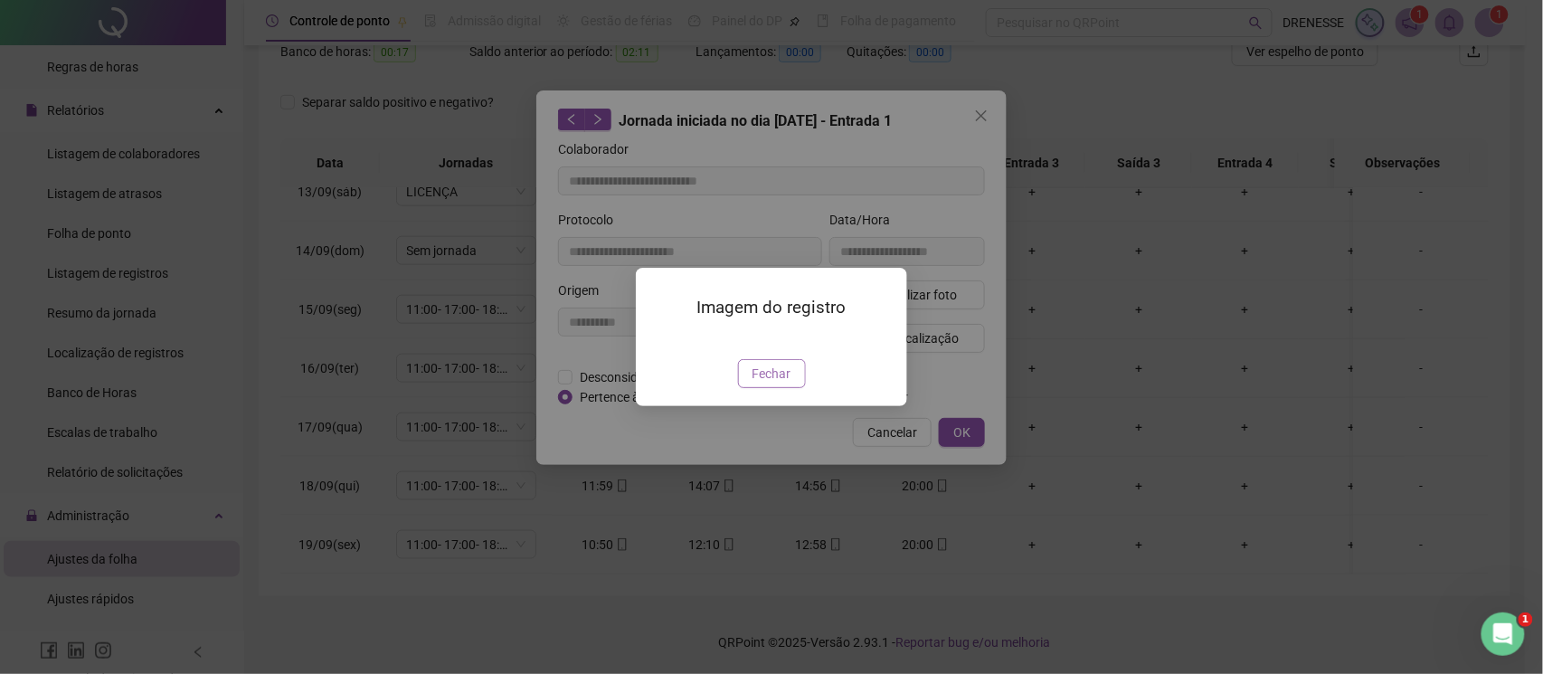
click at [779, 384] on span "Fechar" at bounding box center [772, 374] width 39 height 20
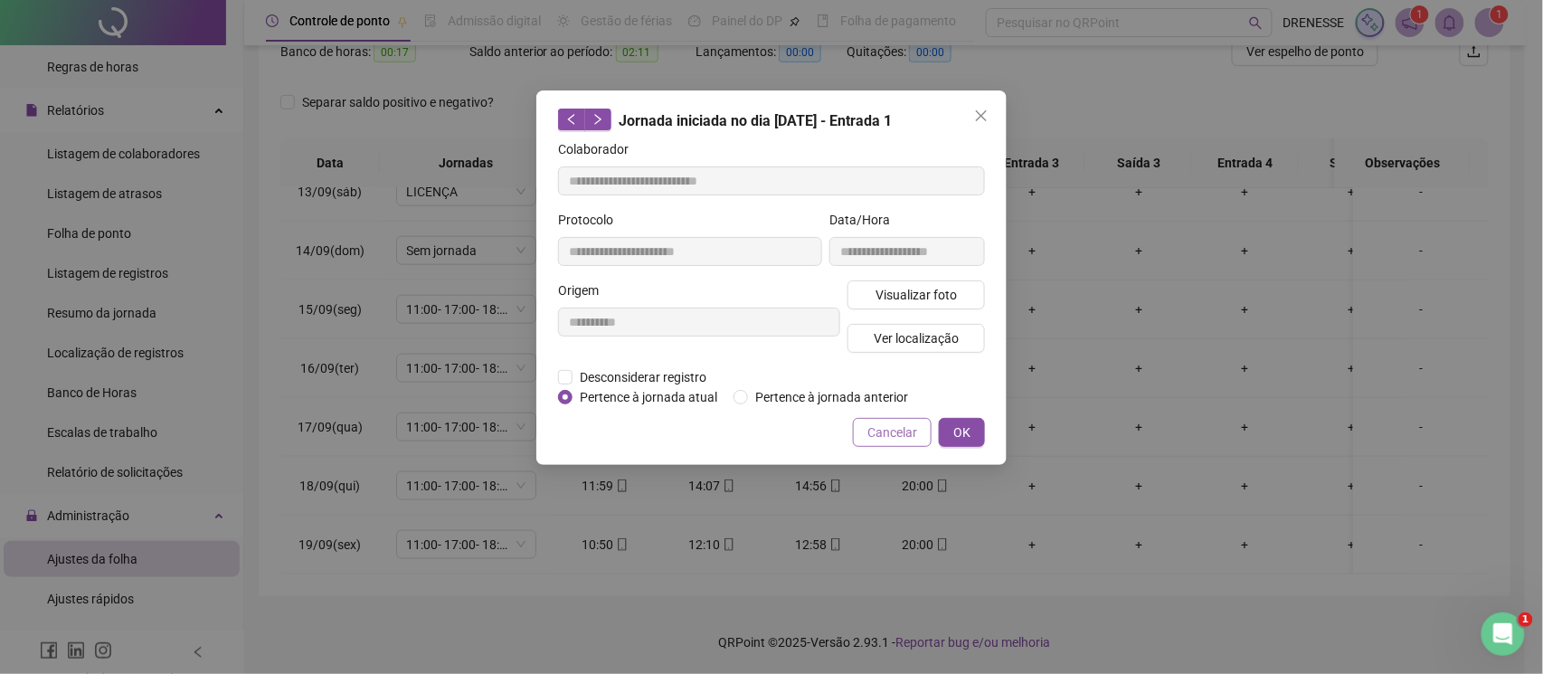
click at [890, 424] on span "Cancelar" at bounding box center [892, 432] width 50 height 20
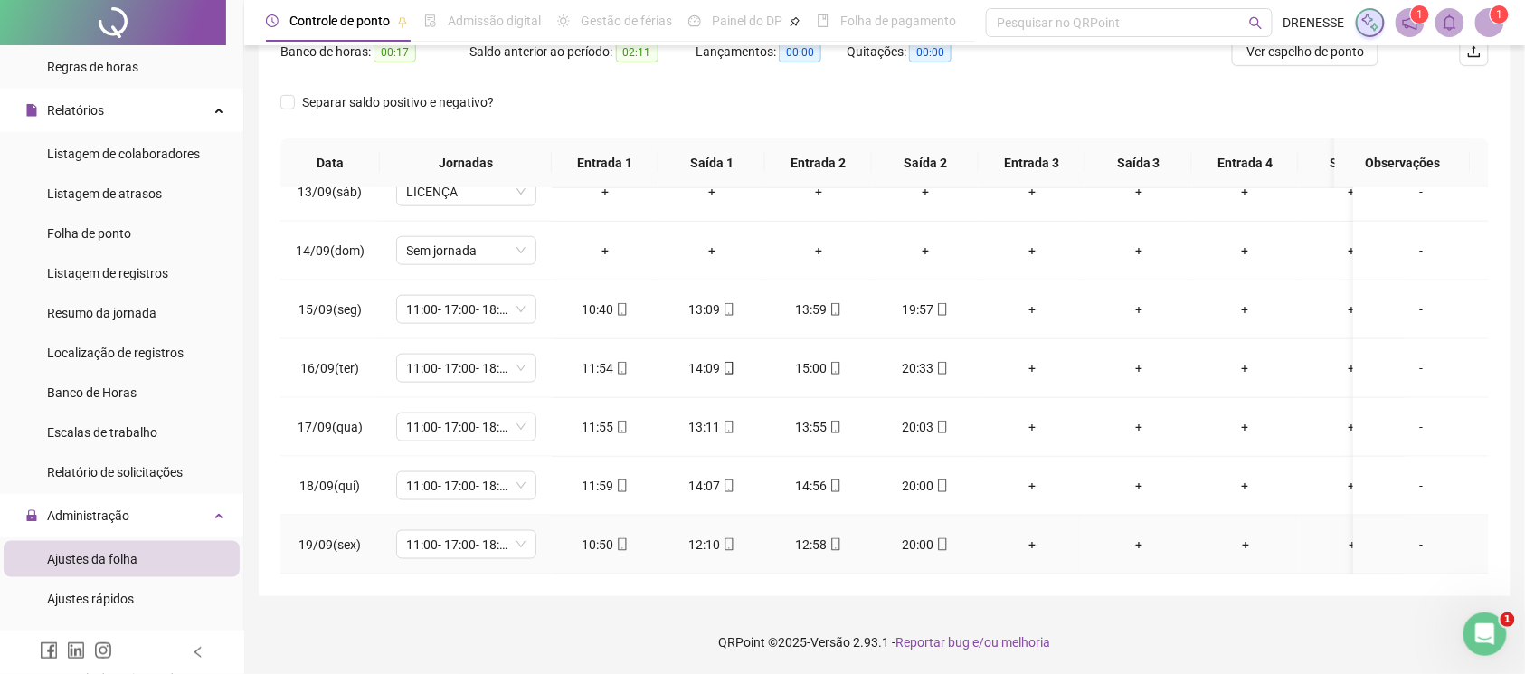
click at [943, 538] on icon "mobile" at bounding box center [942, 544] width 13 height 13
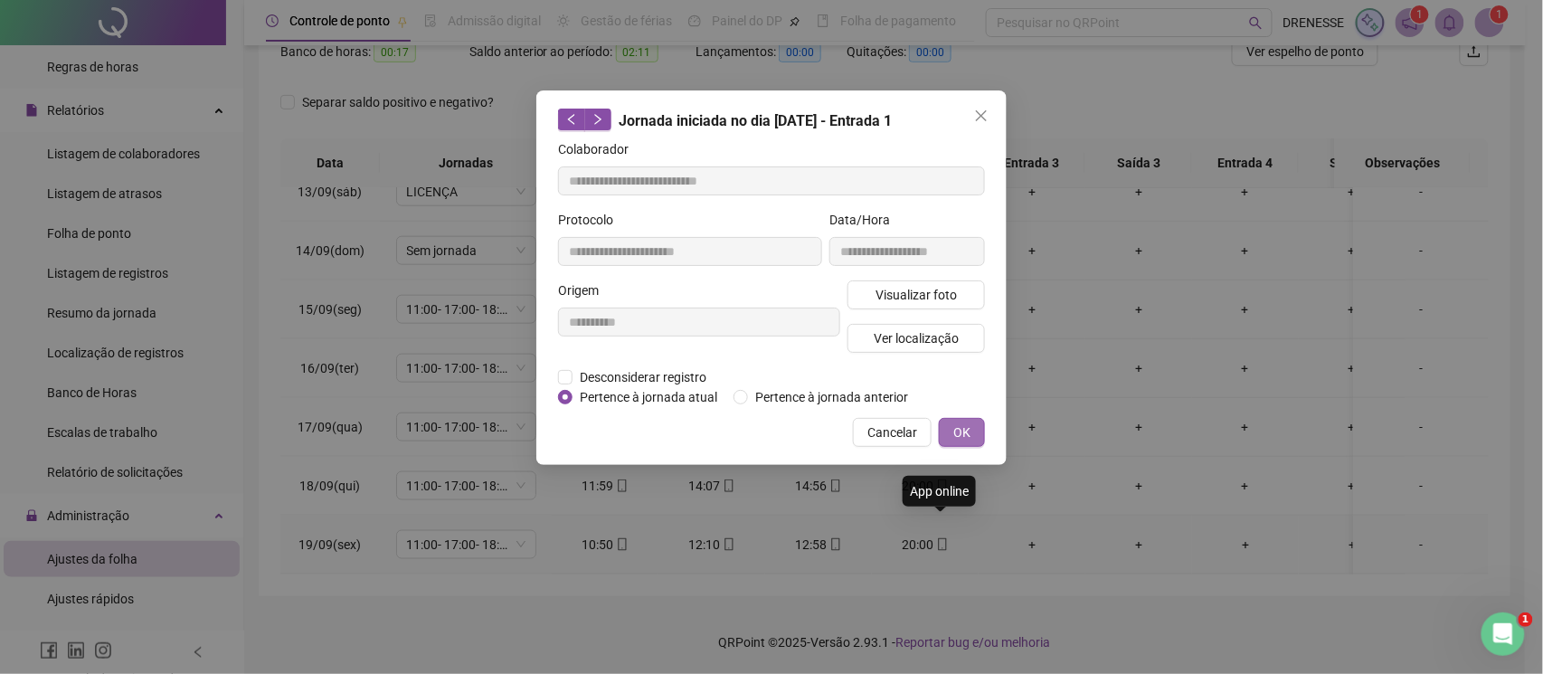
type input "**********"
click at [898, 291] on span "Visualizar foto" at bounding box center [916, 295] width 81 height 20
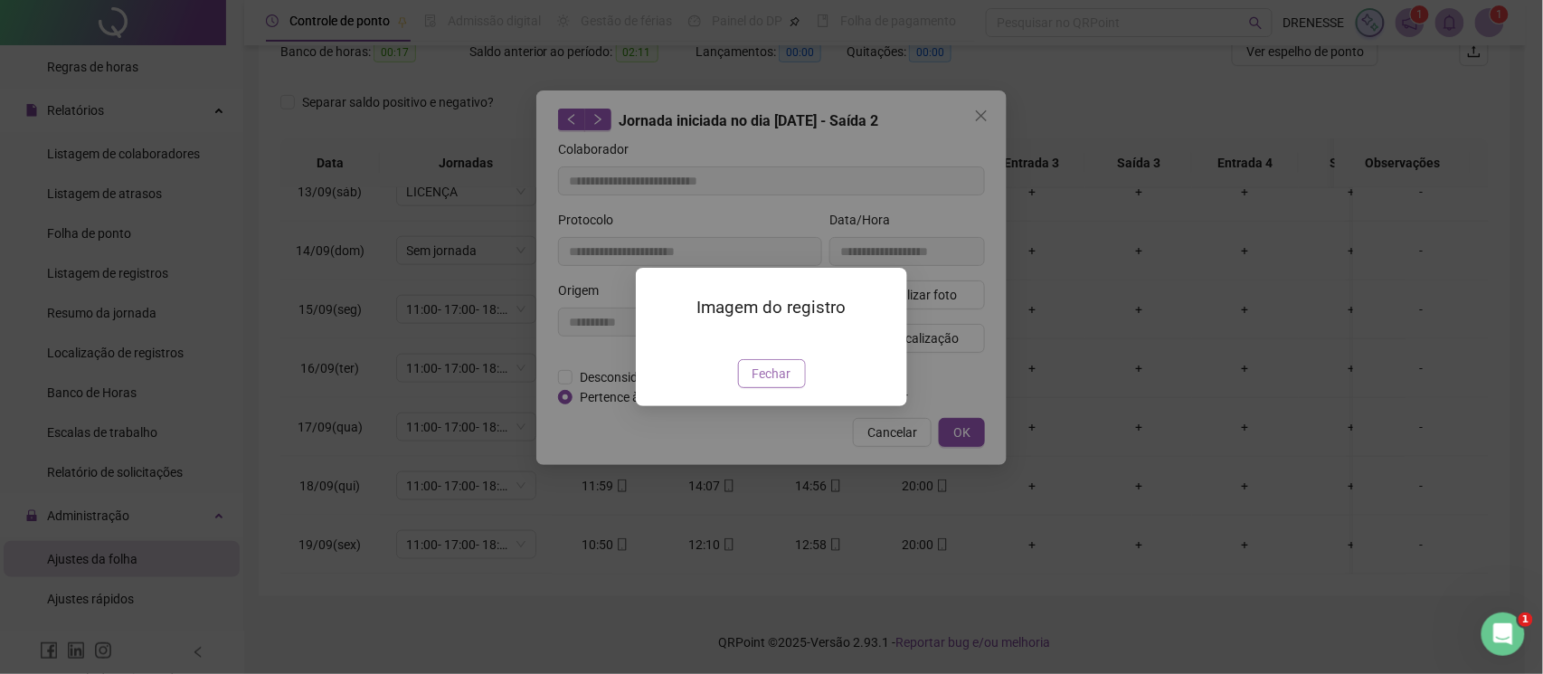
click at [769, 384] on span "Fechar" at bounding box center [772, 374] width 39 height 20
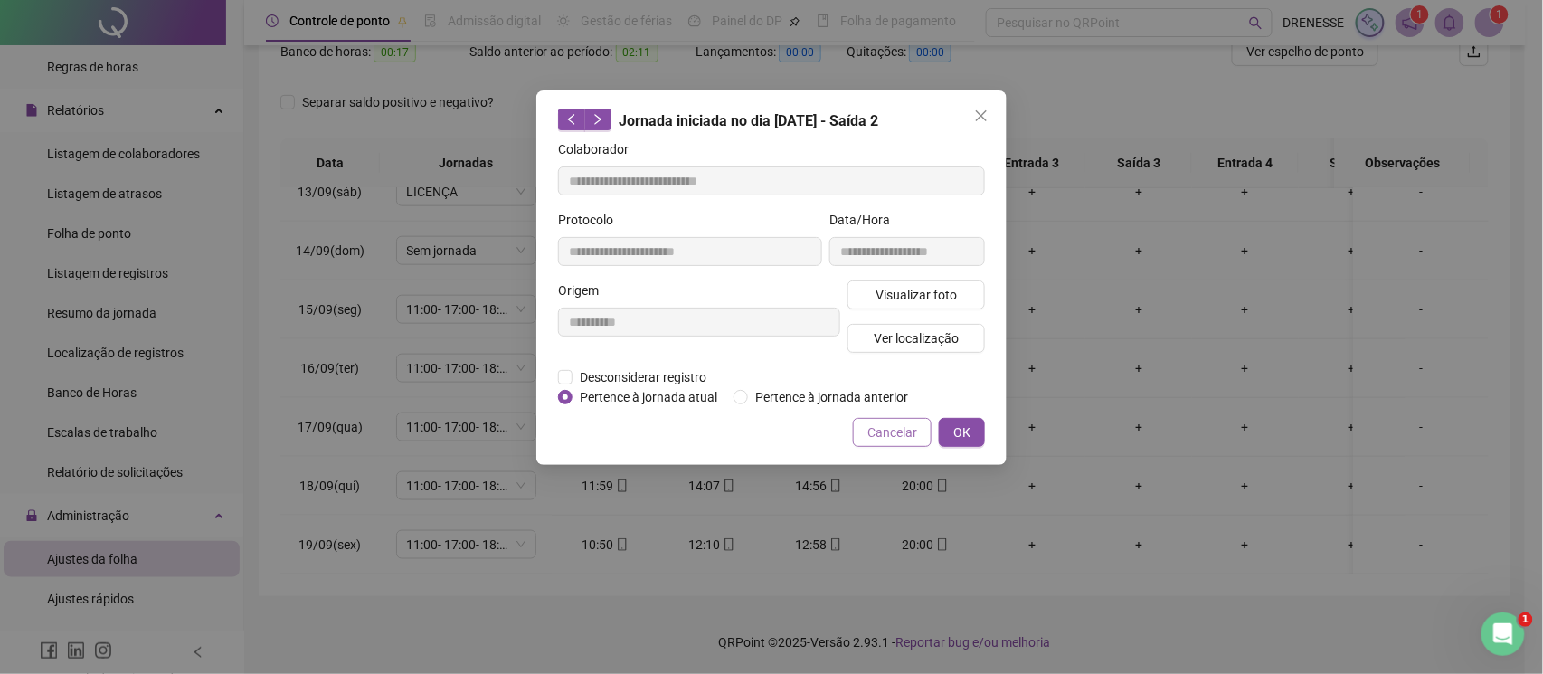
click at [896, 431] on span "Cancelar" at bounding box center [892, 432] width 50 height 20
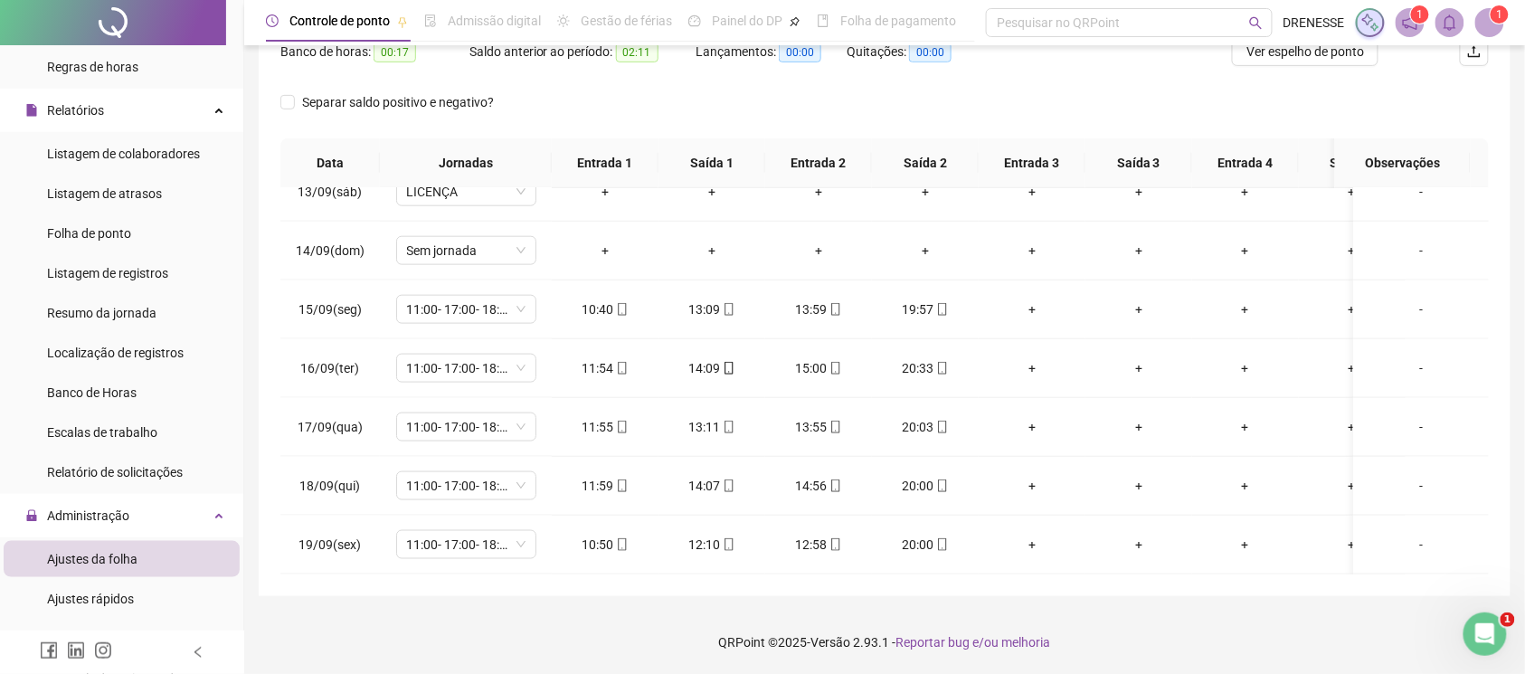
scroll to position [90, 0]
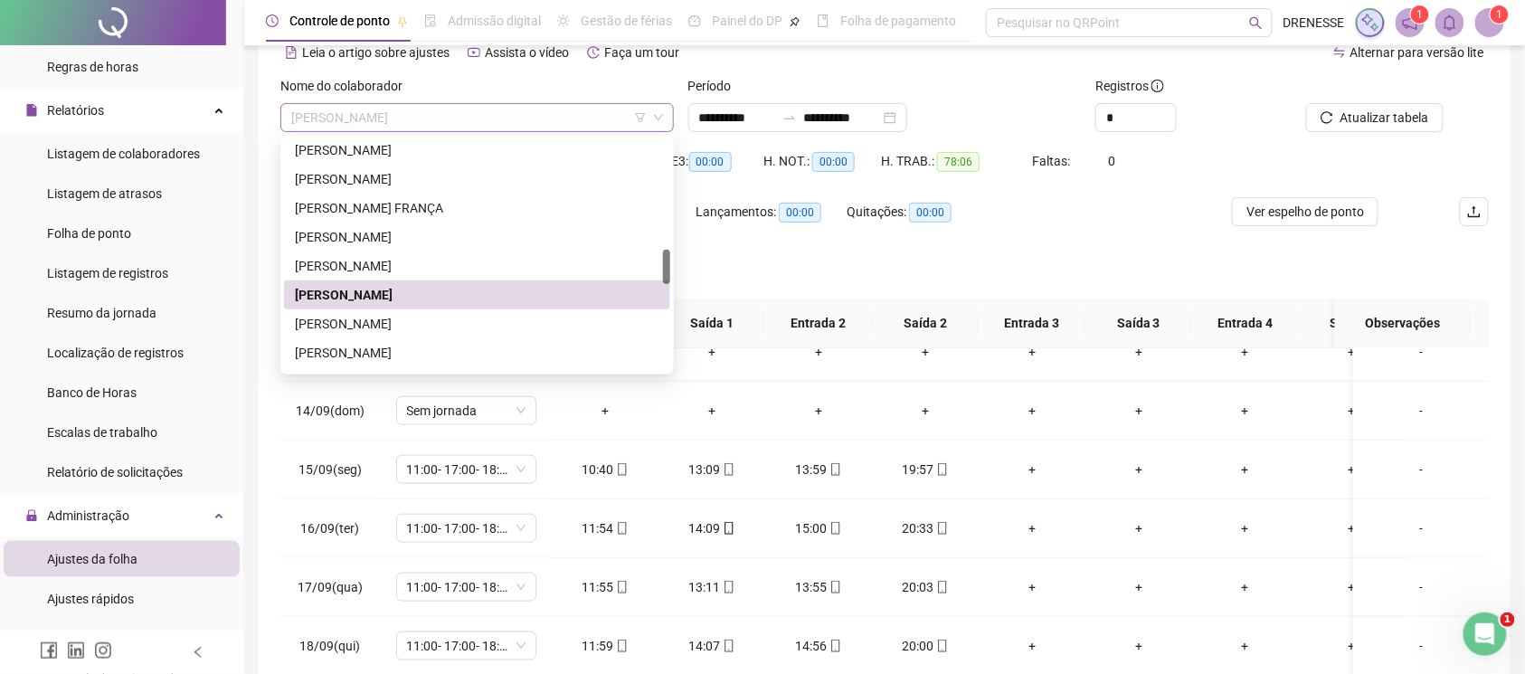
click at [409, 112] on span "[PERSON_NAME]" at bounding box center [477, 117] width 372 height 27
click at [398, 320] on div "[PERSON_NAME]" at bounding box center [477, 324] width 365 height 20
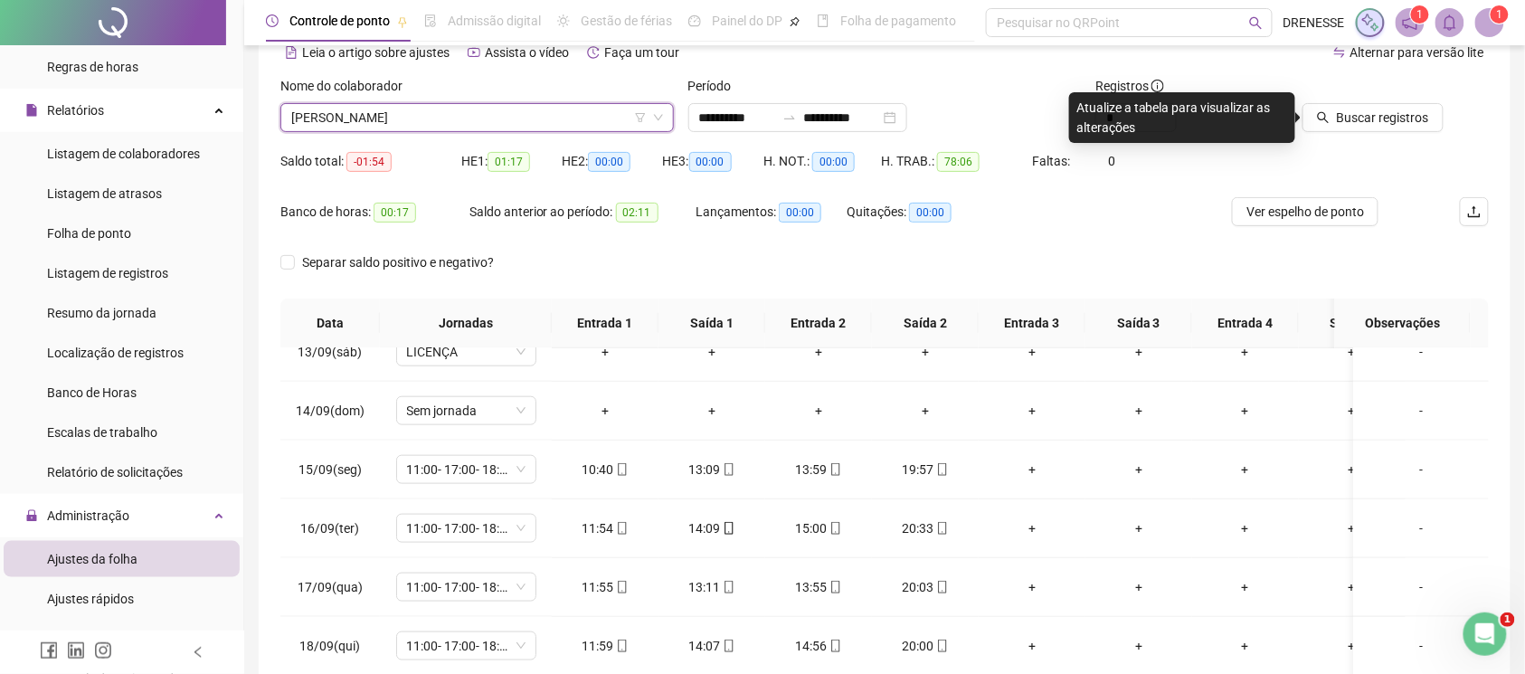
click at [1375, 95] on div at bounding box center [1372, 89] width 144 height 27
click at [1366, 120] on span "Buscar registros" at bounding box center [1383, 118] width 92 height 20
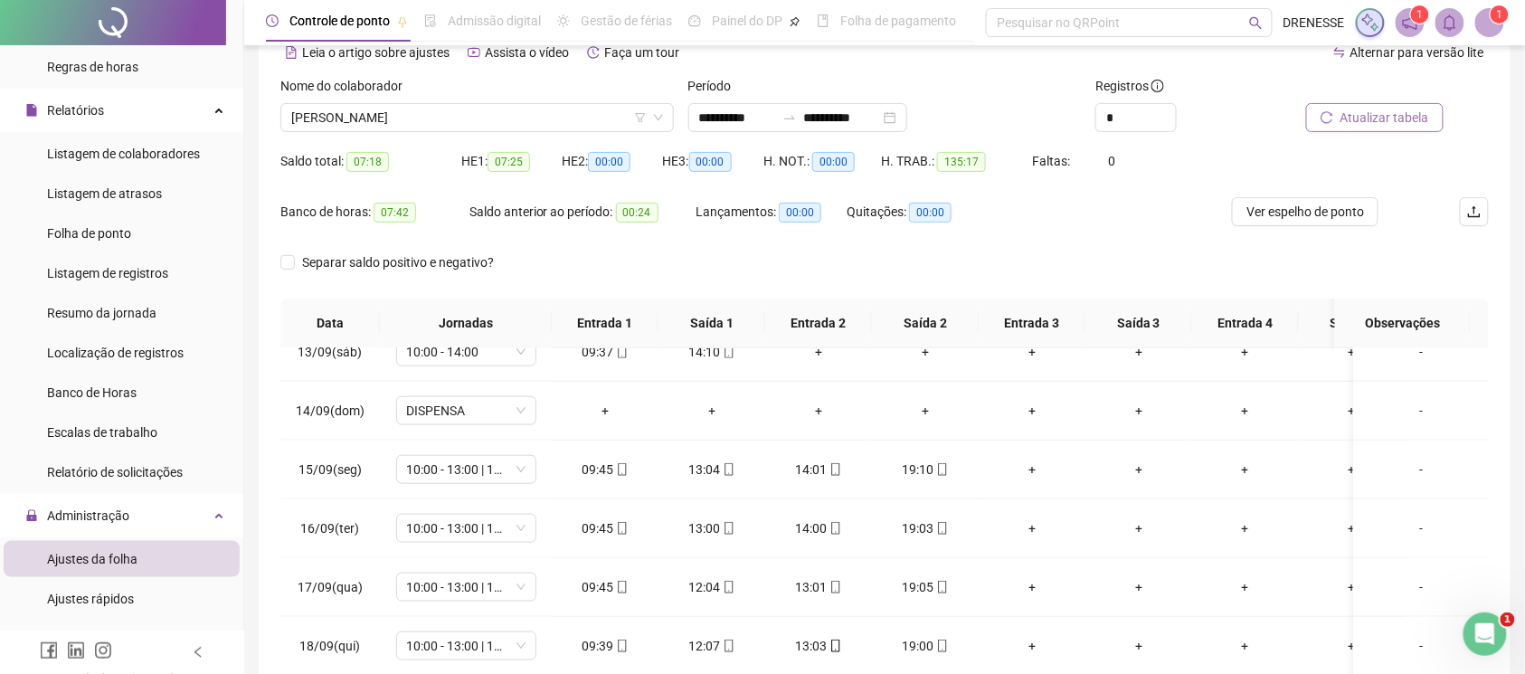
scroll to position [251, 0]
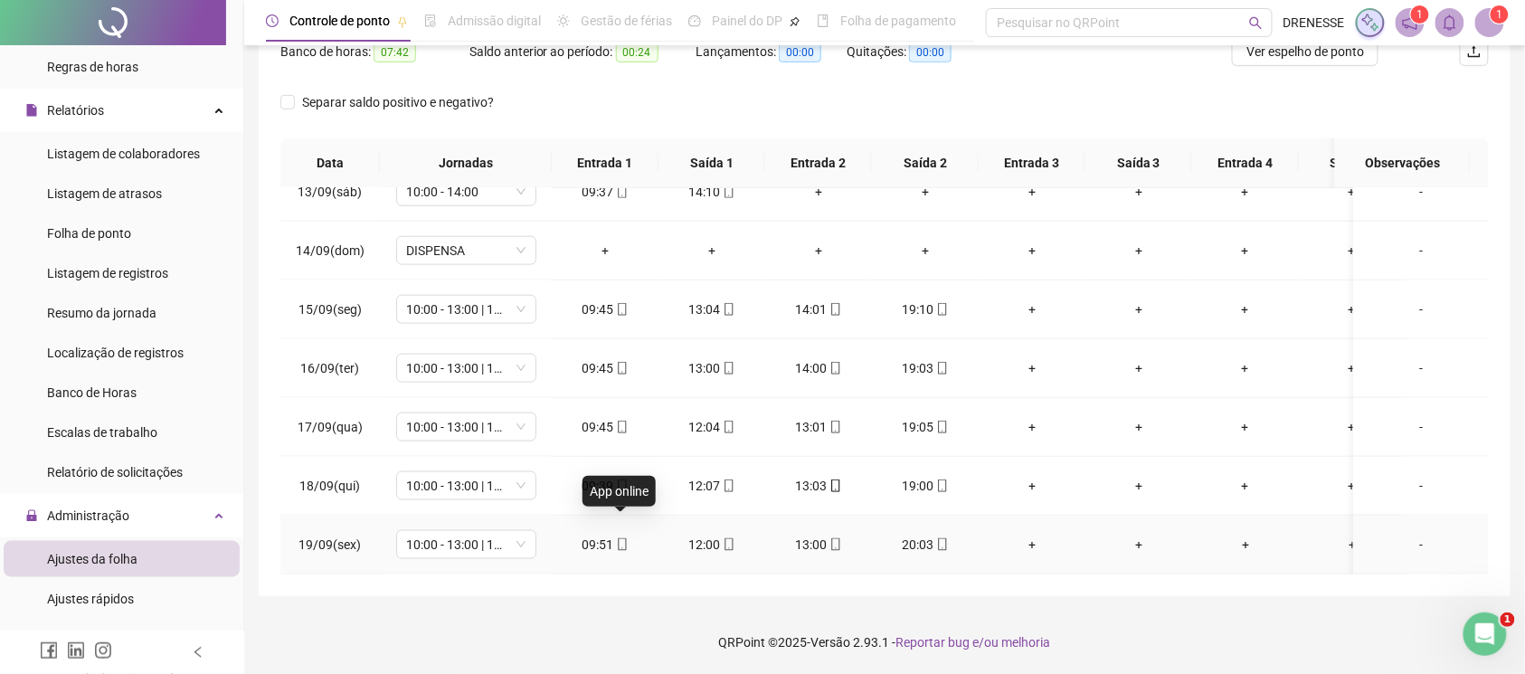
click at [618, 538] on icon "mobile" at bounding box center [622, 544] width 8 height 13
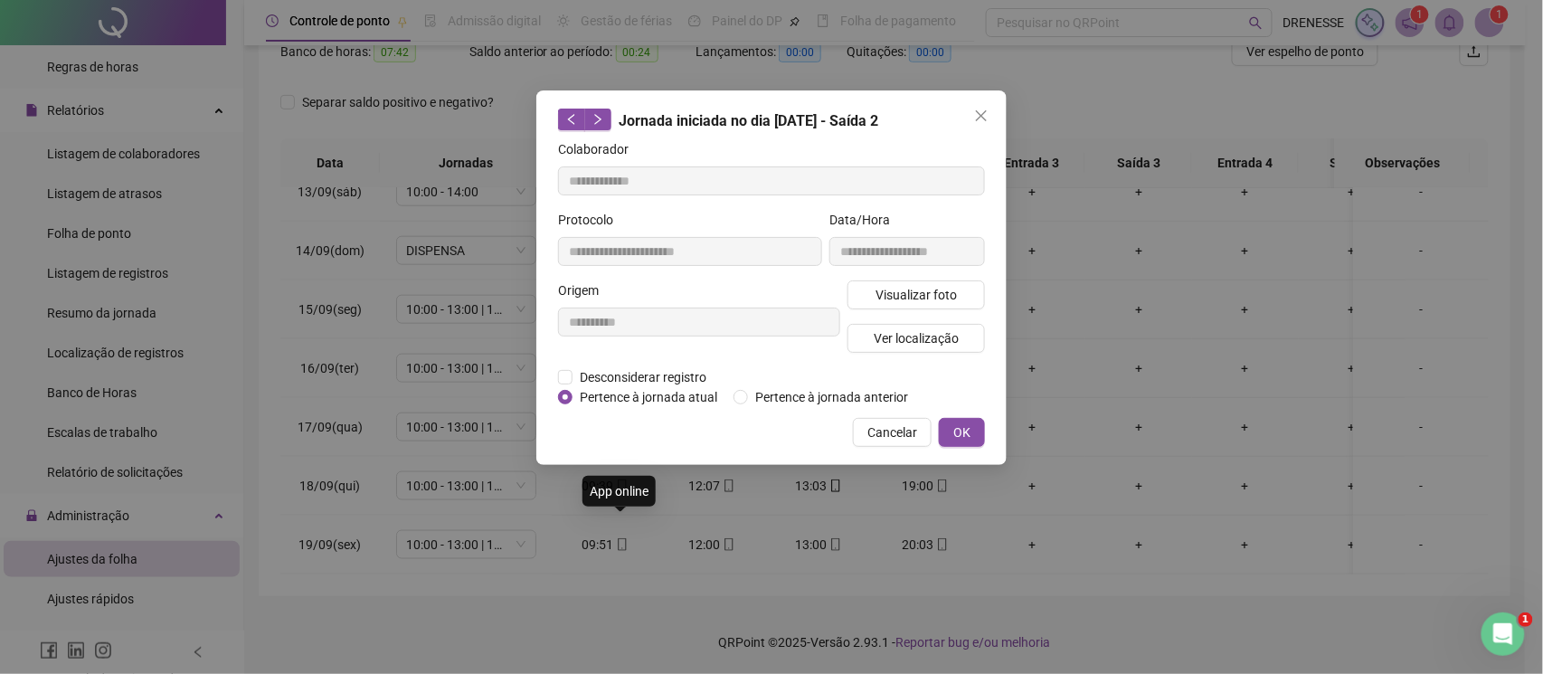
type input "**********"
click at [908, 290] on span "Visualizar foto" at bounding box center [916, 295] width 81 height 20
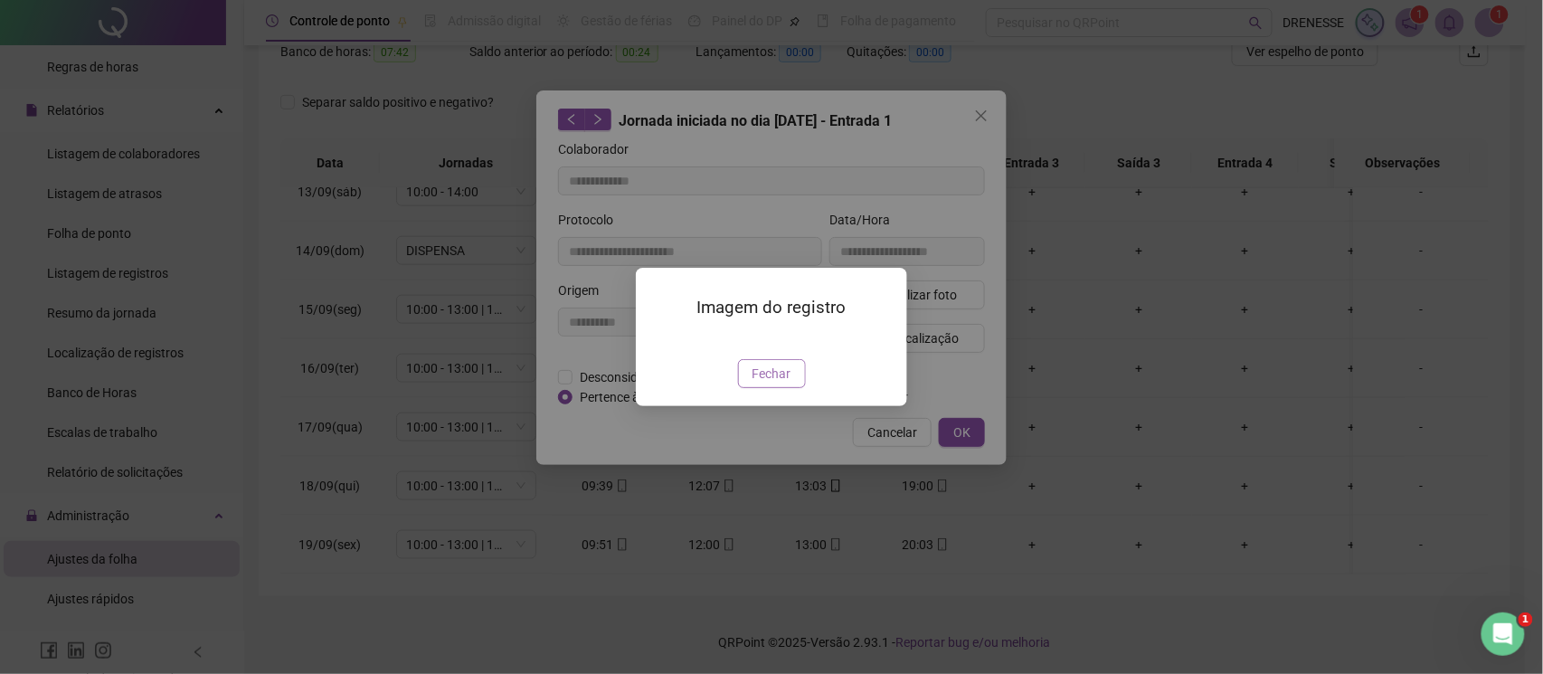
click at [760, 384] on span "Fechar" at bounding box center [772, 374] width 39 height 20
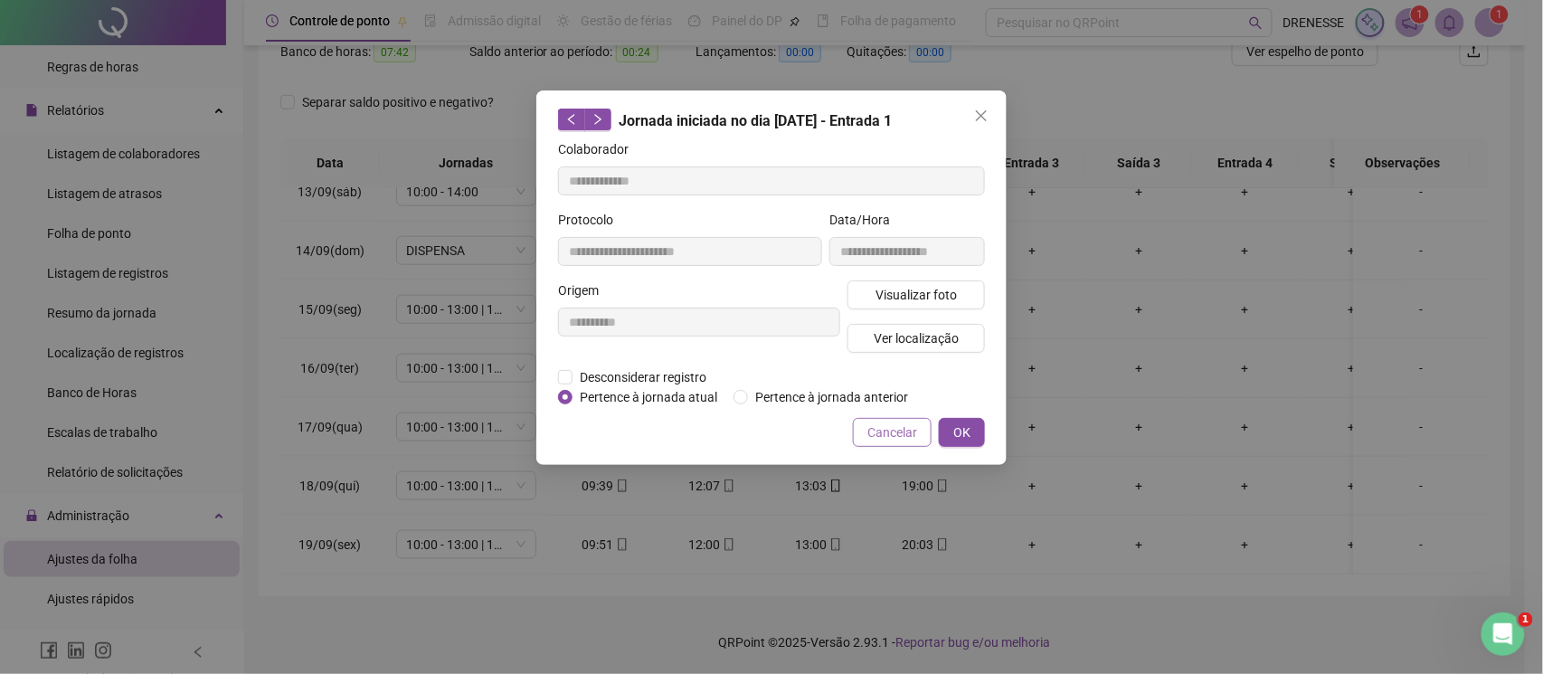
click at [877, 431] on span "Cancelar" at bounding box center [892, 432] width 50 height 20
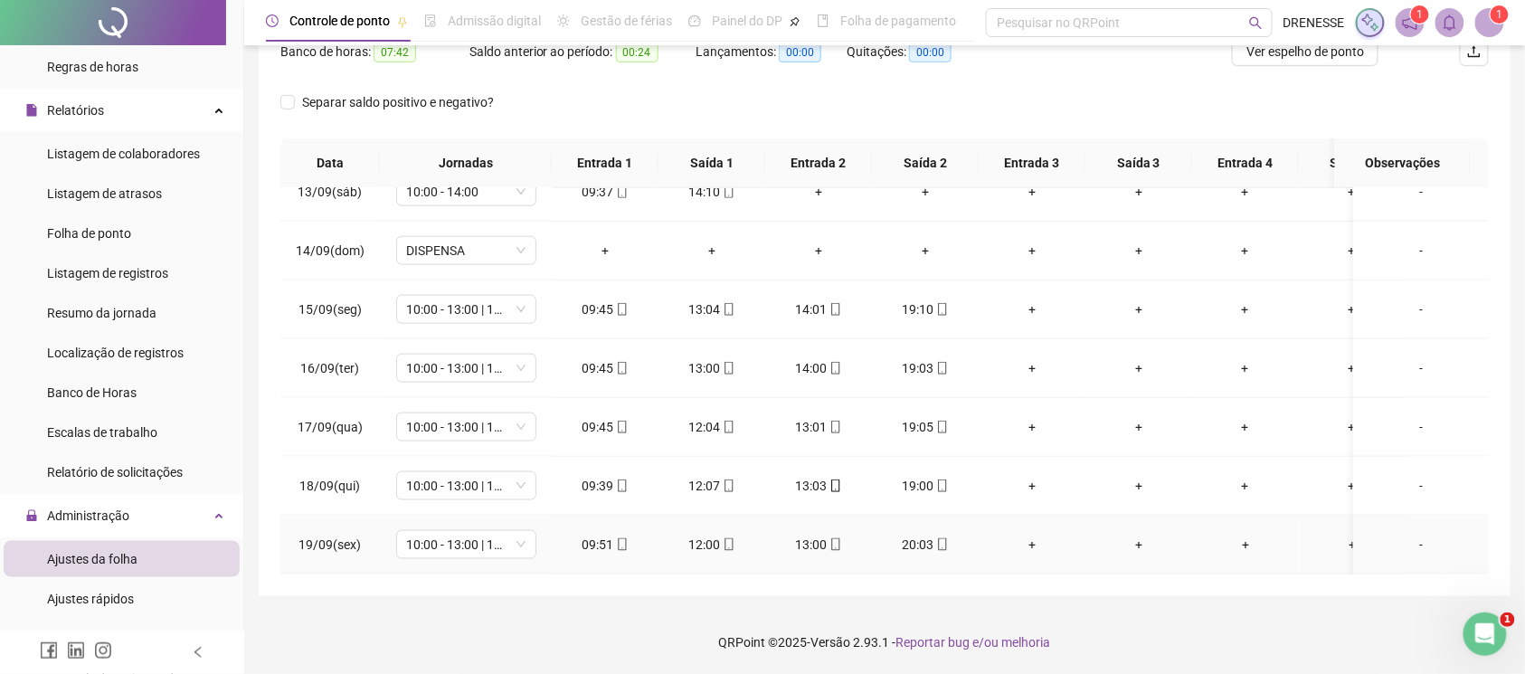
click at [942, 535] on div "20:03" at bounding box center [925, 545] width 78 height 20
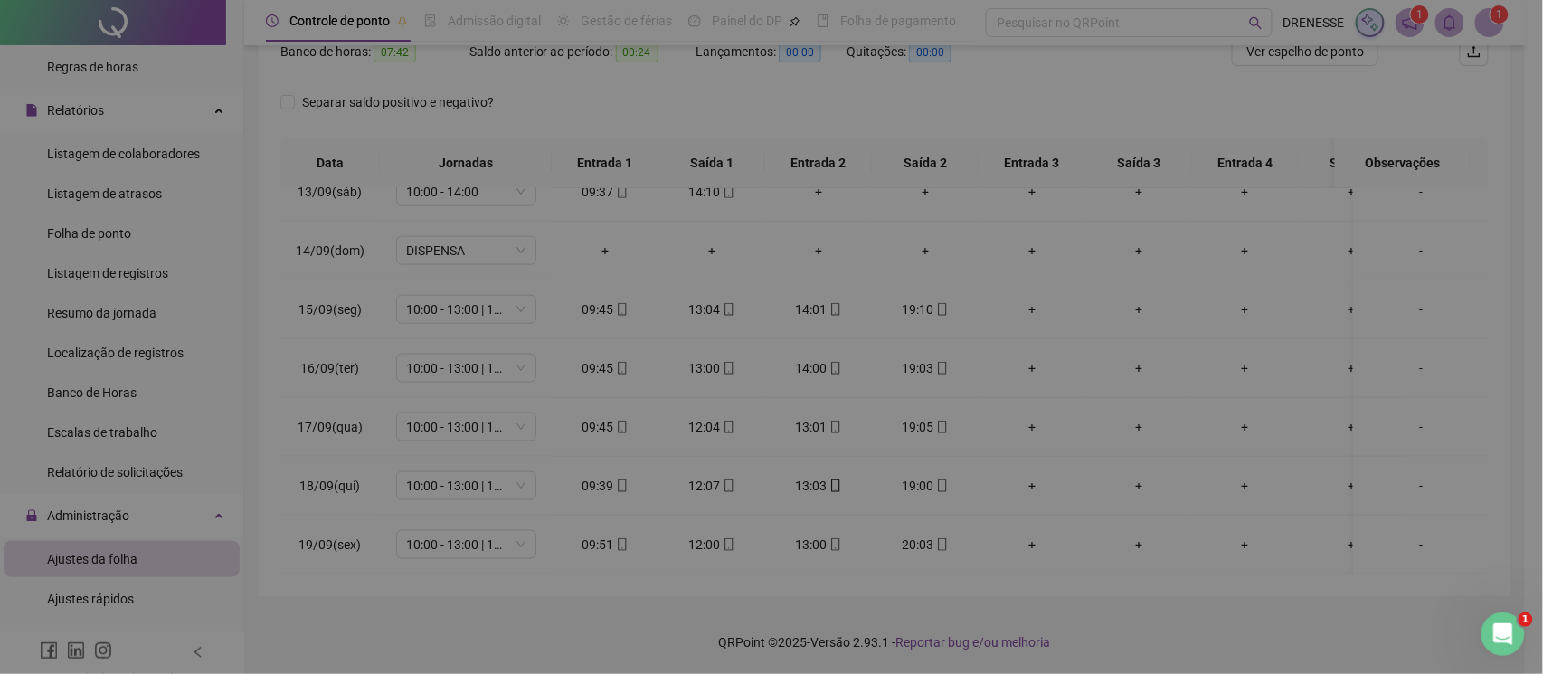
type input "**********"
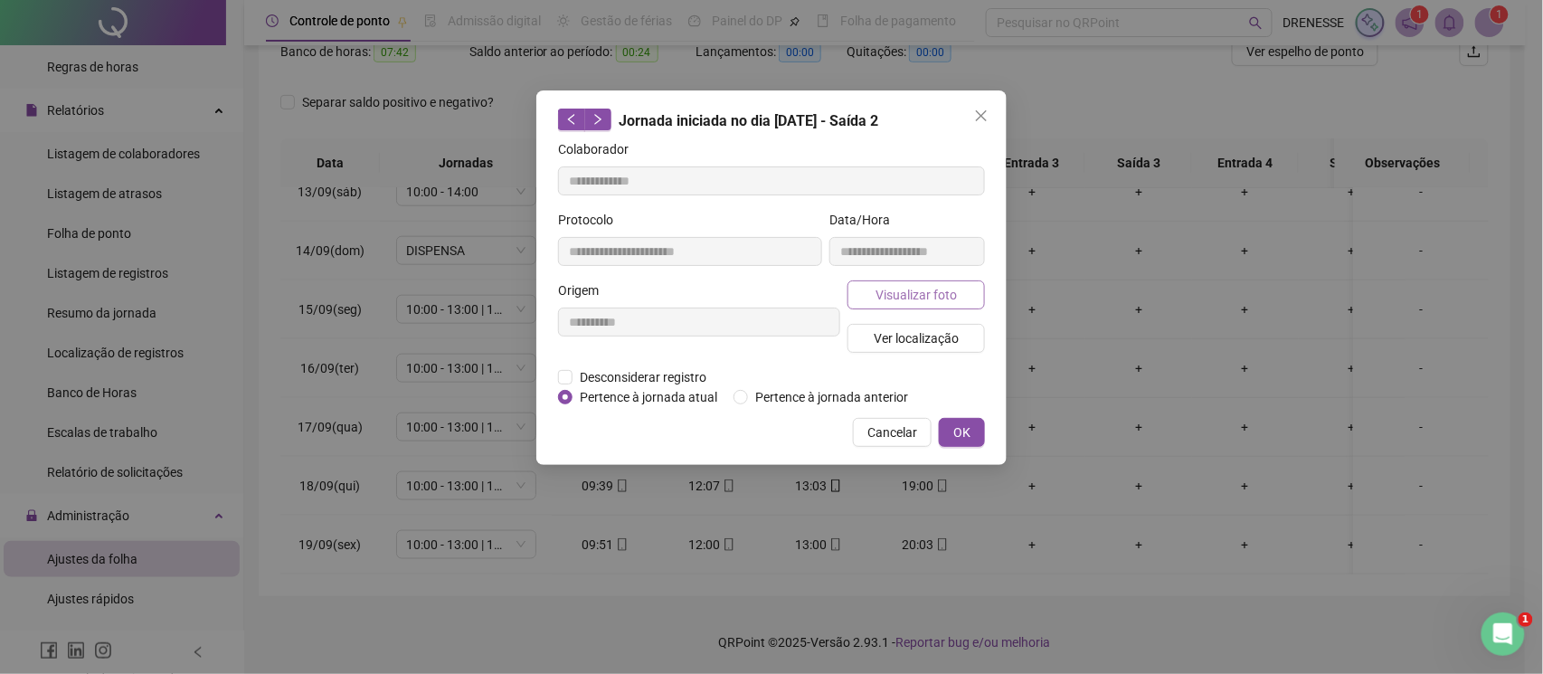
click at [886, 295] on span "Visualizar foto" at bounding box center [916, 295] width 81 height 20
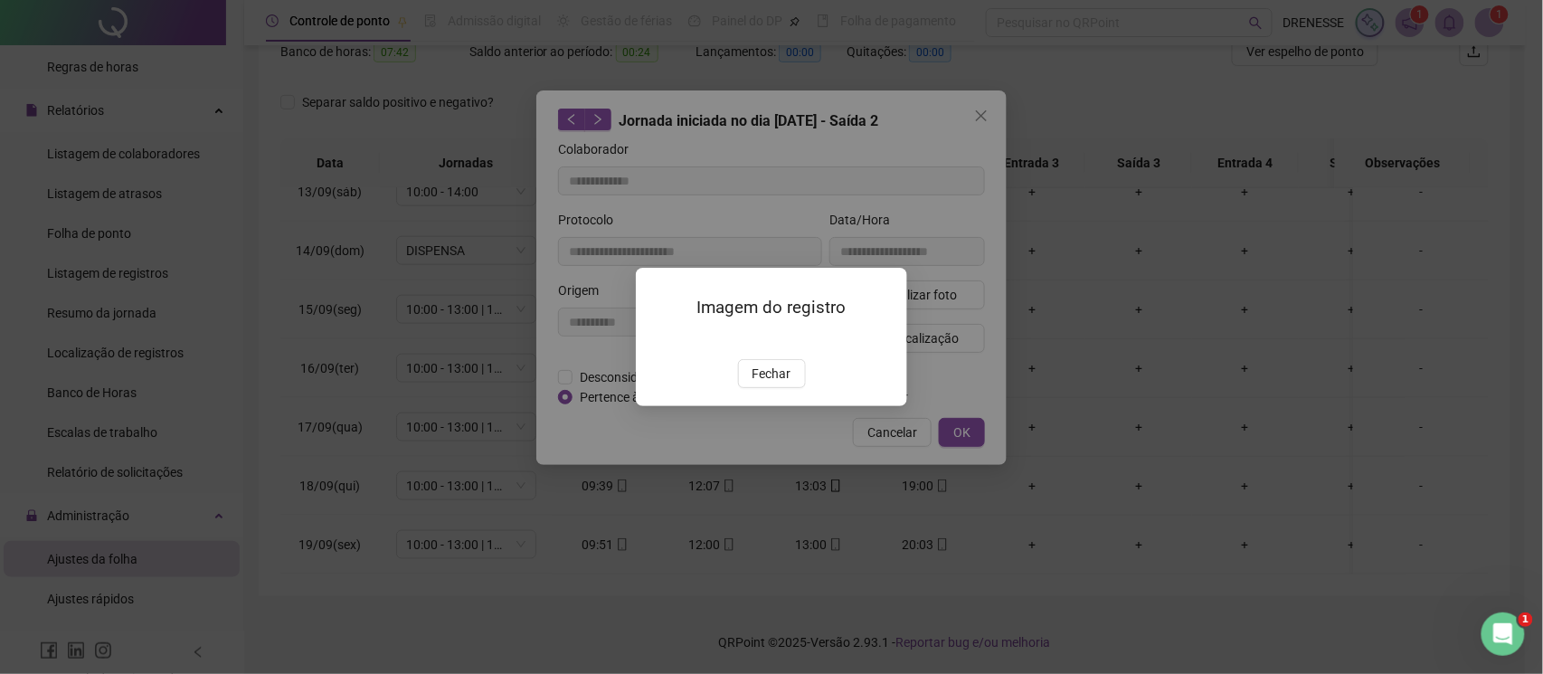
click at [772, 384] on span "Fechar" at bounding box center [772, 374] width 39 height 20
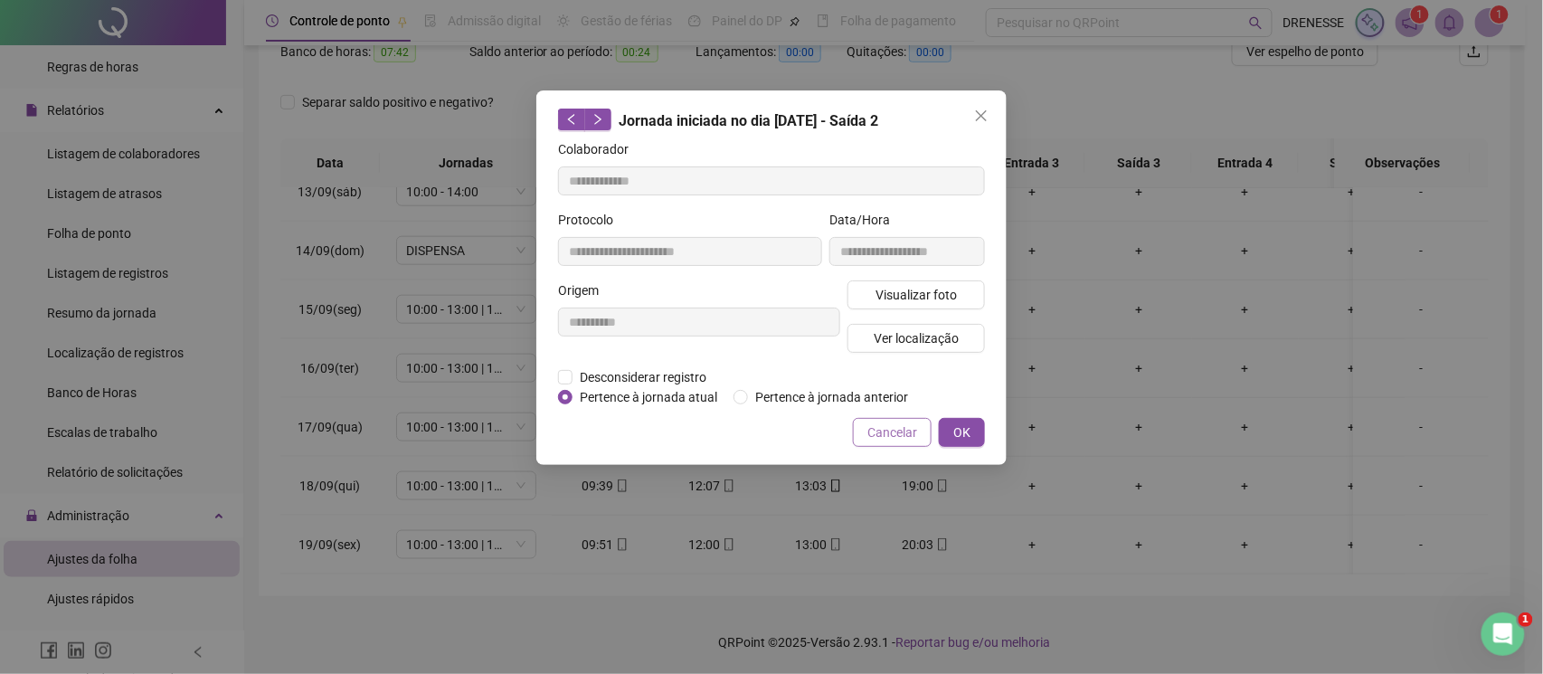
click at [872, 434] on span "Cancelar" at bounding box center [892, 432] width 50 height 20
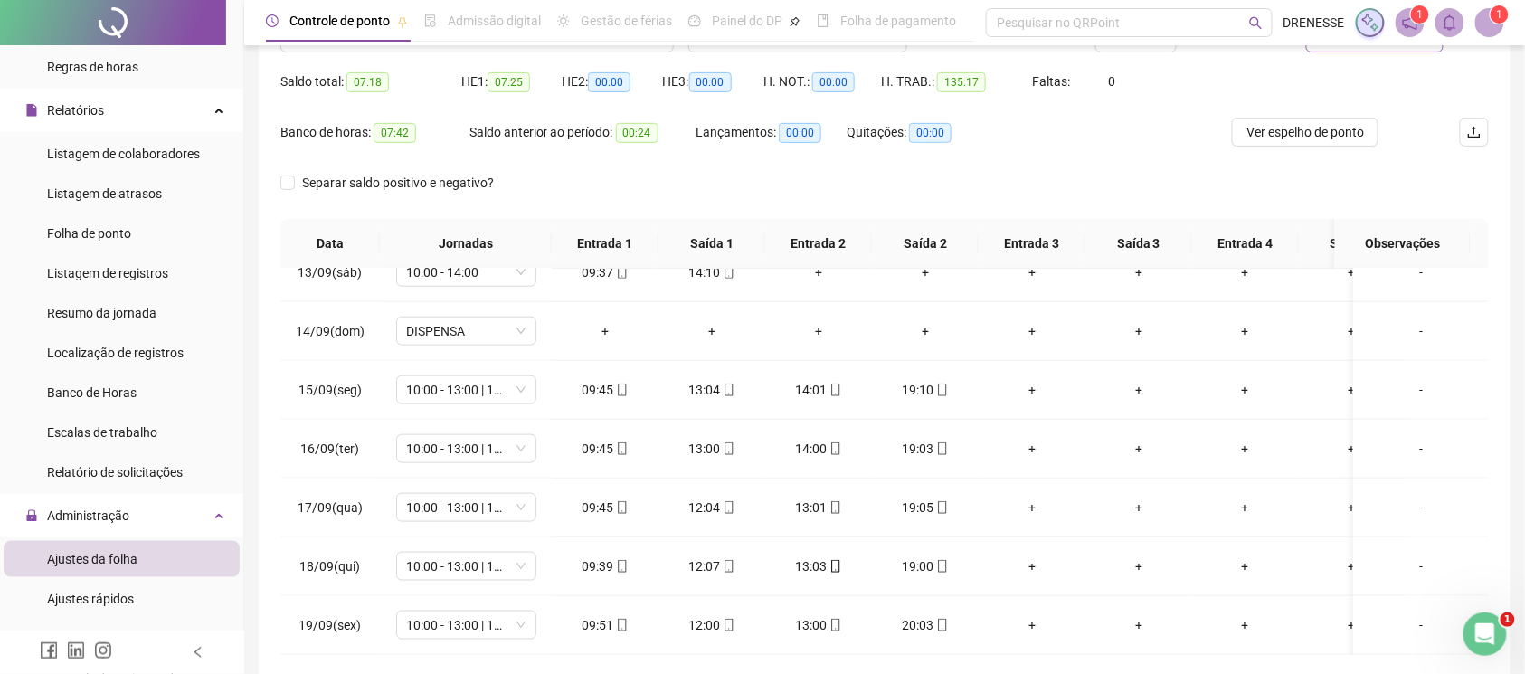
scroll to position [90, 0]
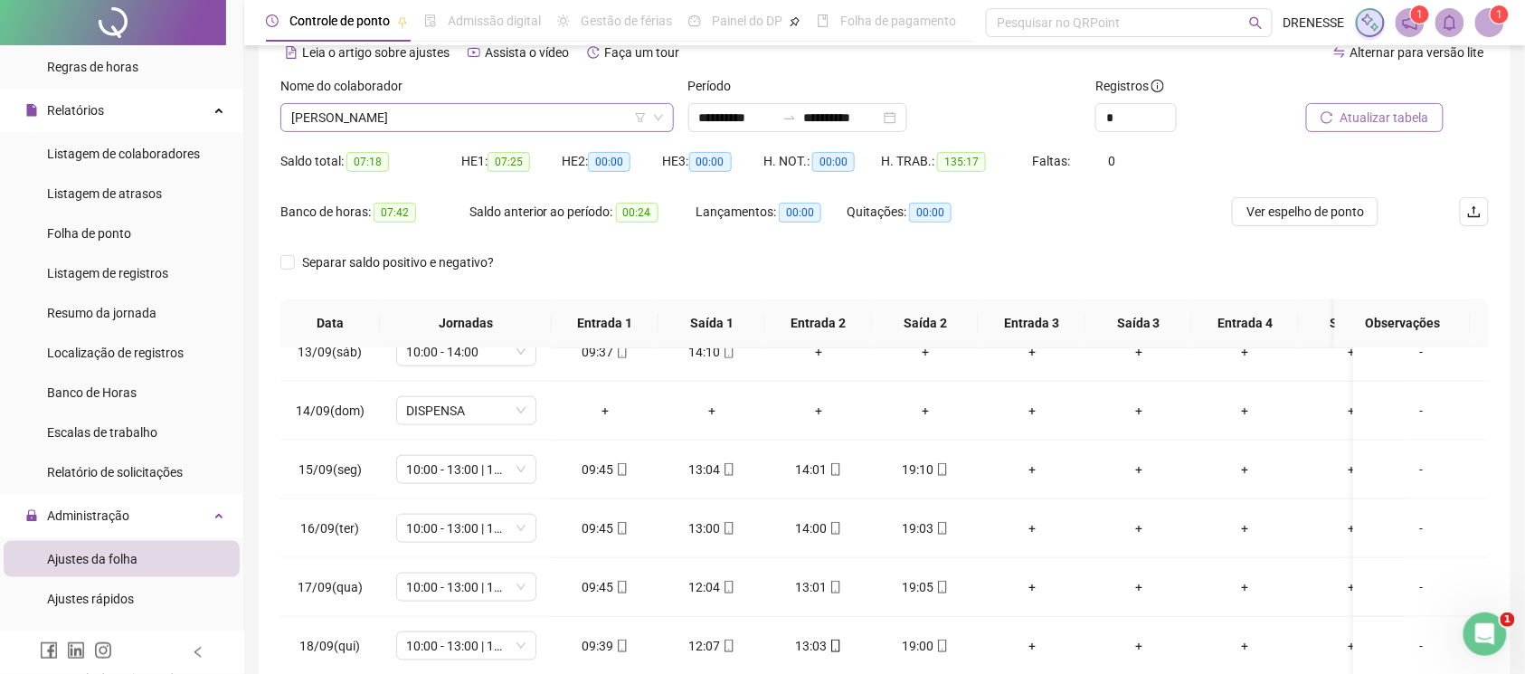
click at [452, 109] on span "[PERSON_NAME]" at bounding box center [477, 117] width 372 height 27
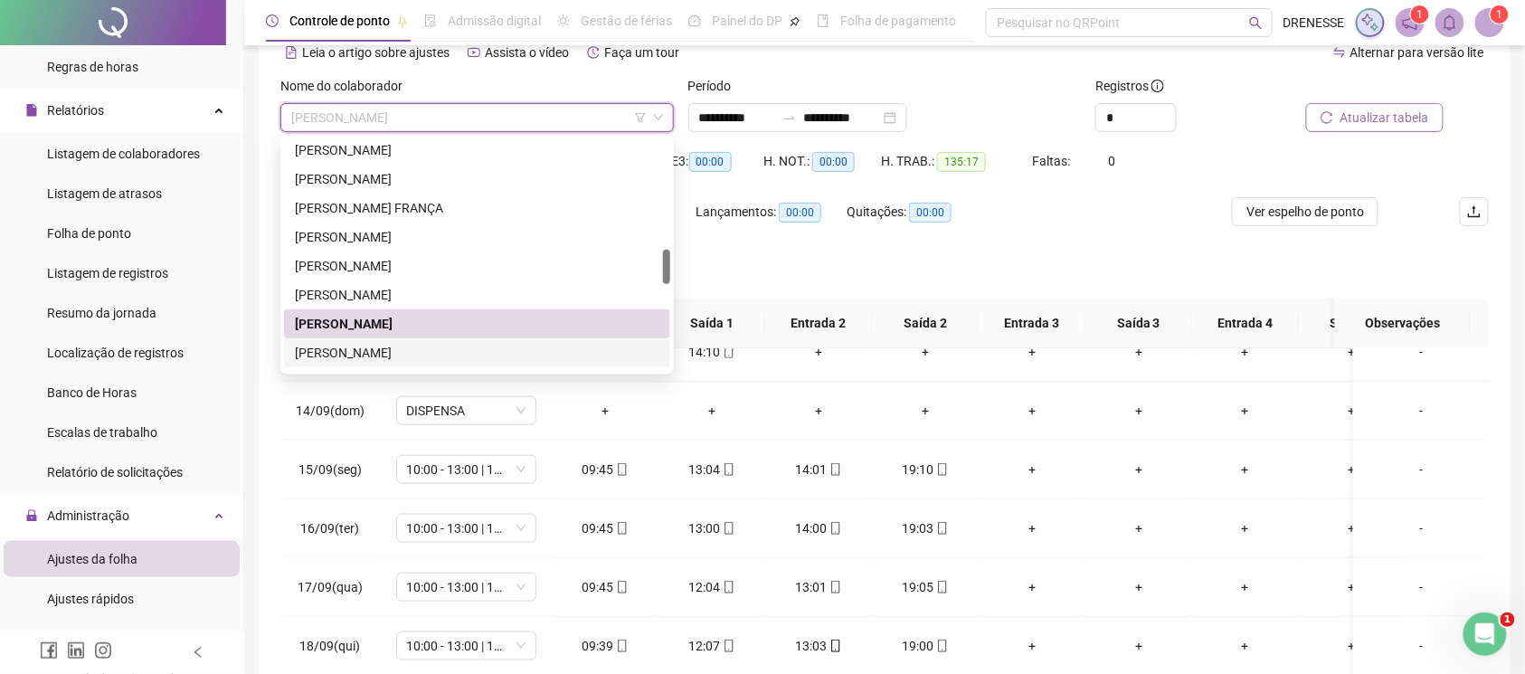
click at [389, 352] on div "[PERSON_NAME]" at bounding box center [477, 353] width 365 height 20
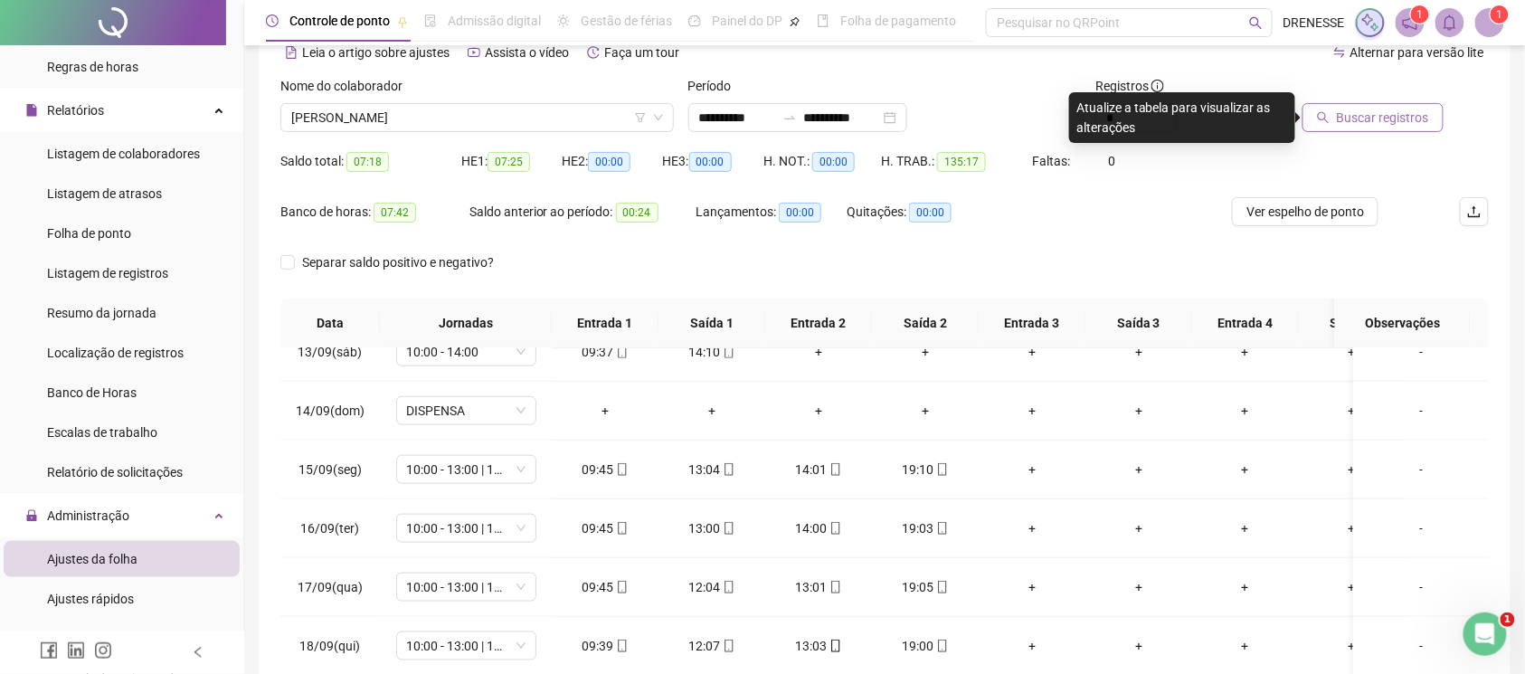
click at [1398, 108] on span "Buscar registros" at bounding box center [1383, 118] width 92 height 20
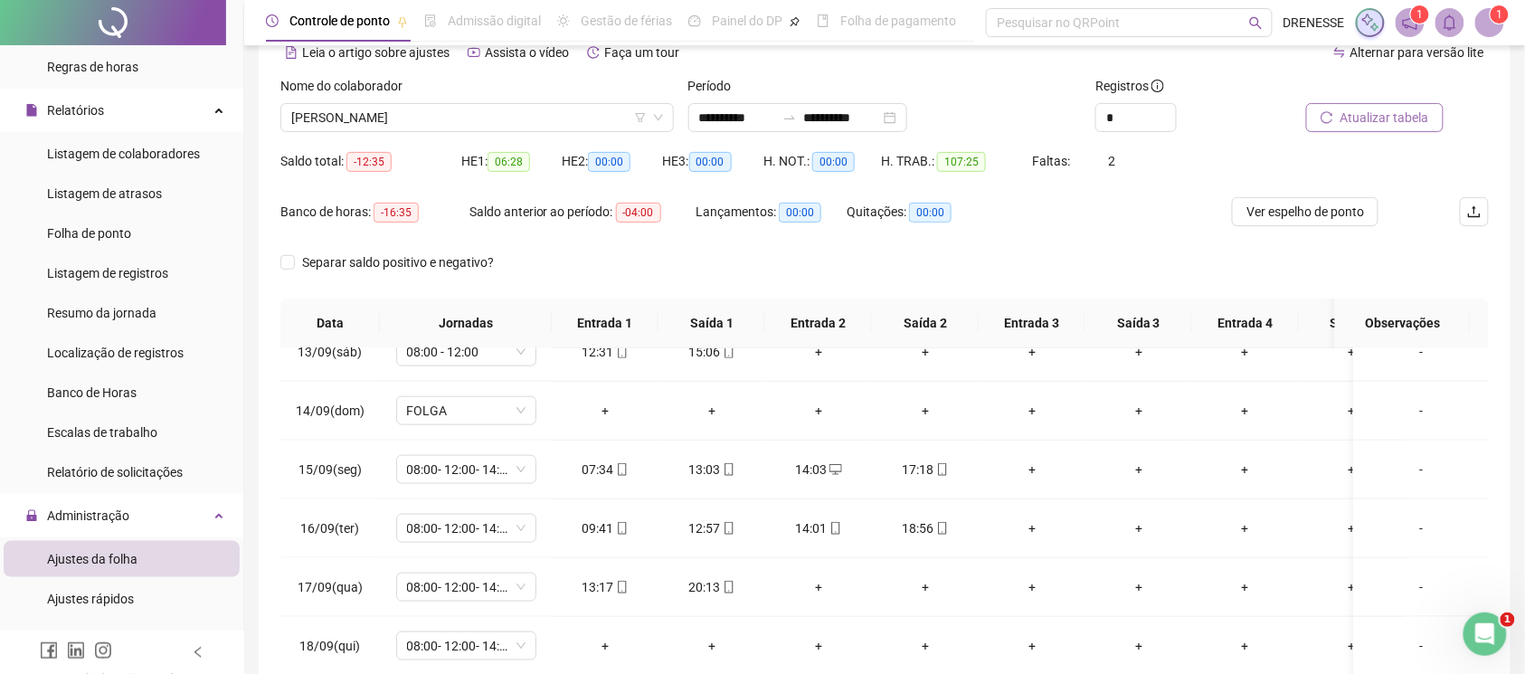
scroll to position [251, 0]
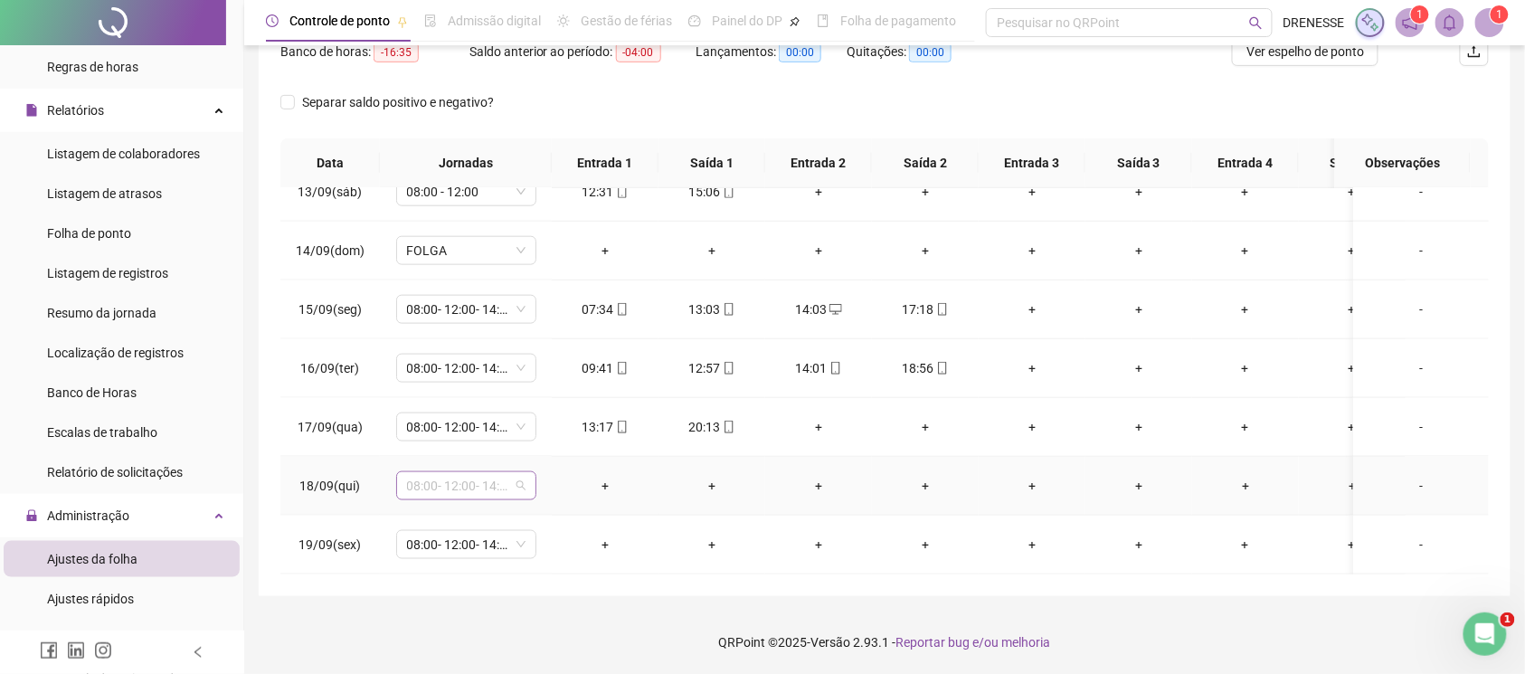
click at [485, 475] on span "08:00- 12:00- 14:00- 18:00" at bounding box center [466, 485] width 118 height 27
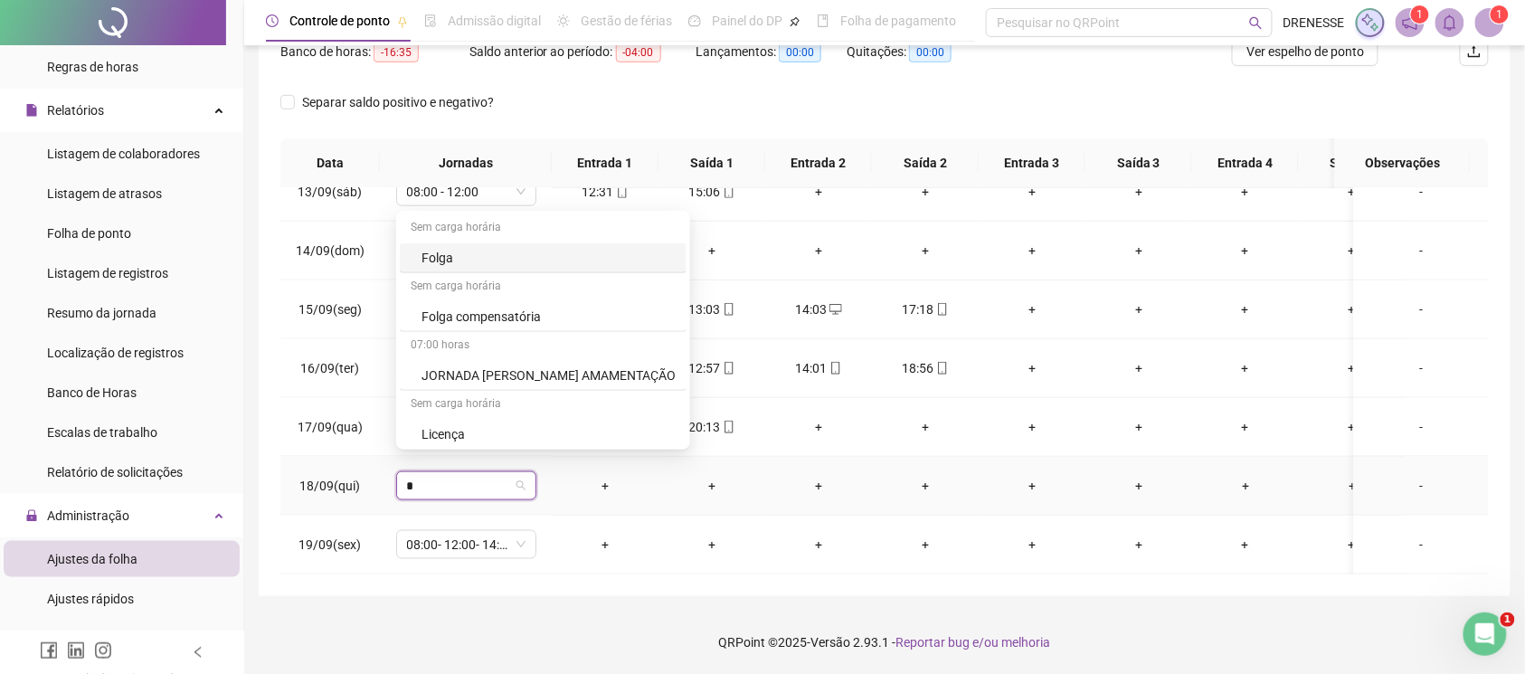
type input "**"
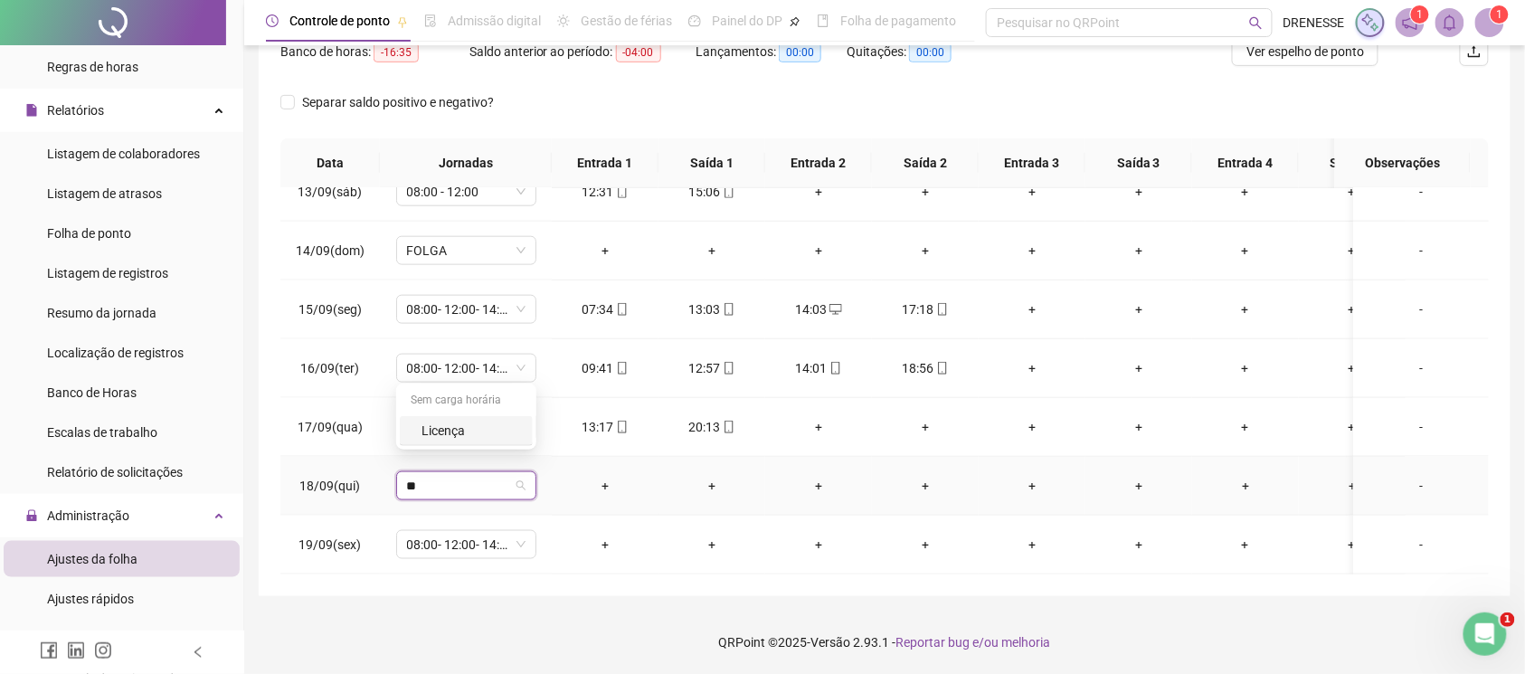
click at [493, 435] on div "Licença" at bounding box center [472, 431] width 100 height 20
click at [544, 418] on span "Sim" at bounding box center [551, 421] width 21 height 20
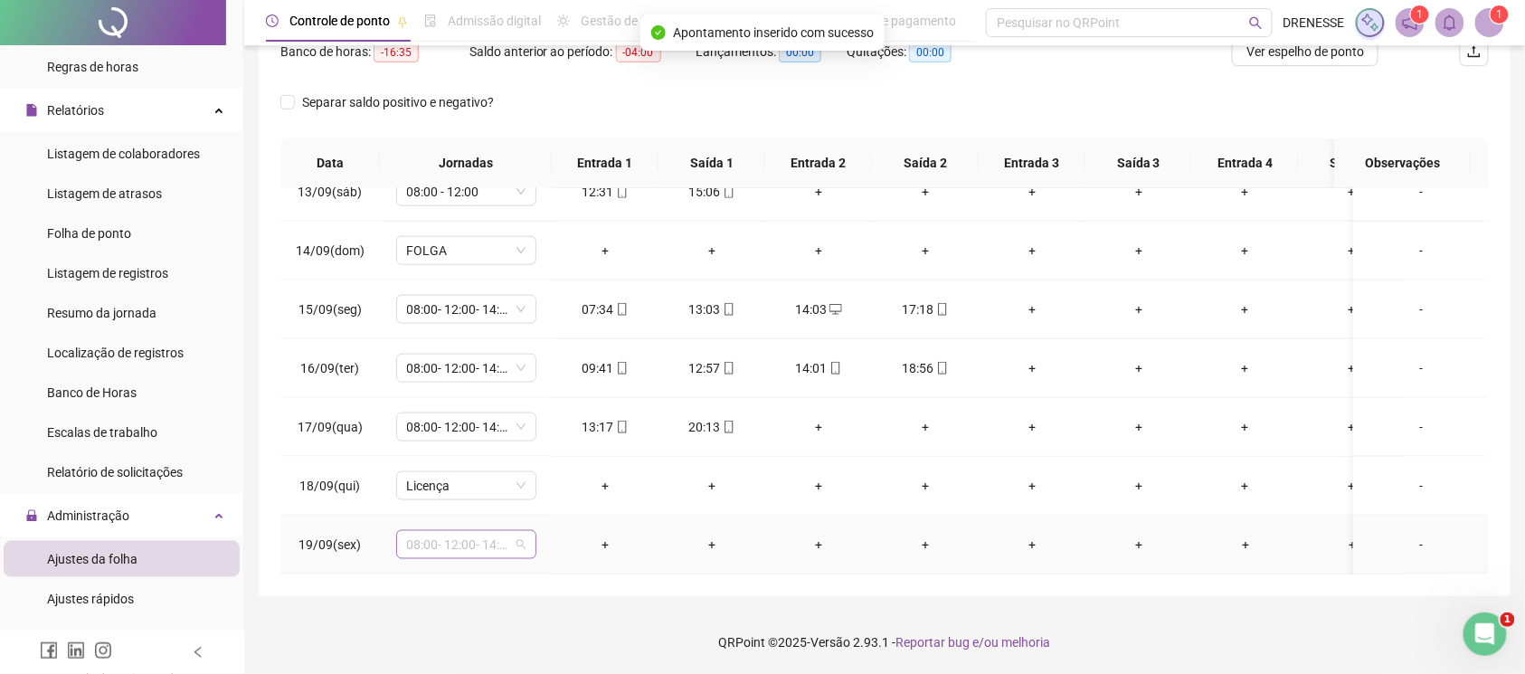
click at [469, 531] on span "08:00- 12:00- 14:00- 18:00" at bounding box center [466, 544] width 118 height 27
type input "**"
click at [478, 507] on div "Sem carga horária Licença" at bounding box center [466, 475] width 140 height 66
click at [474, 489] on div "Licença" at bounding box center [472, 489] width 100 height 20
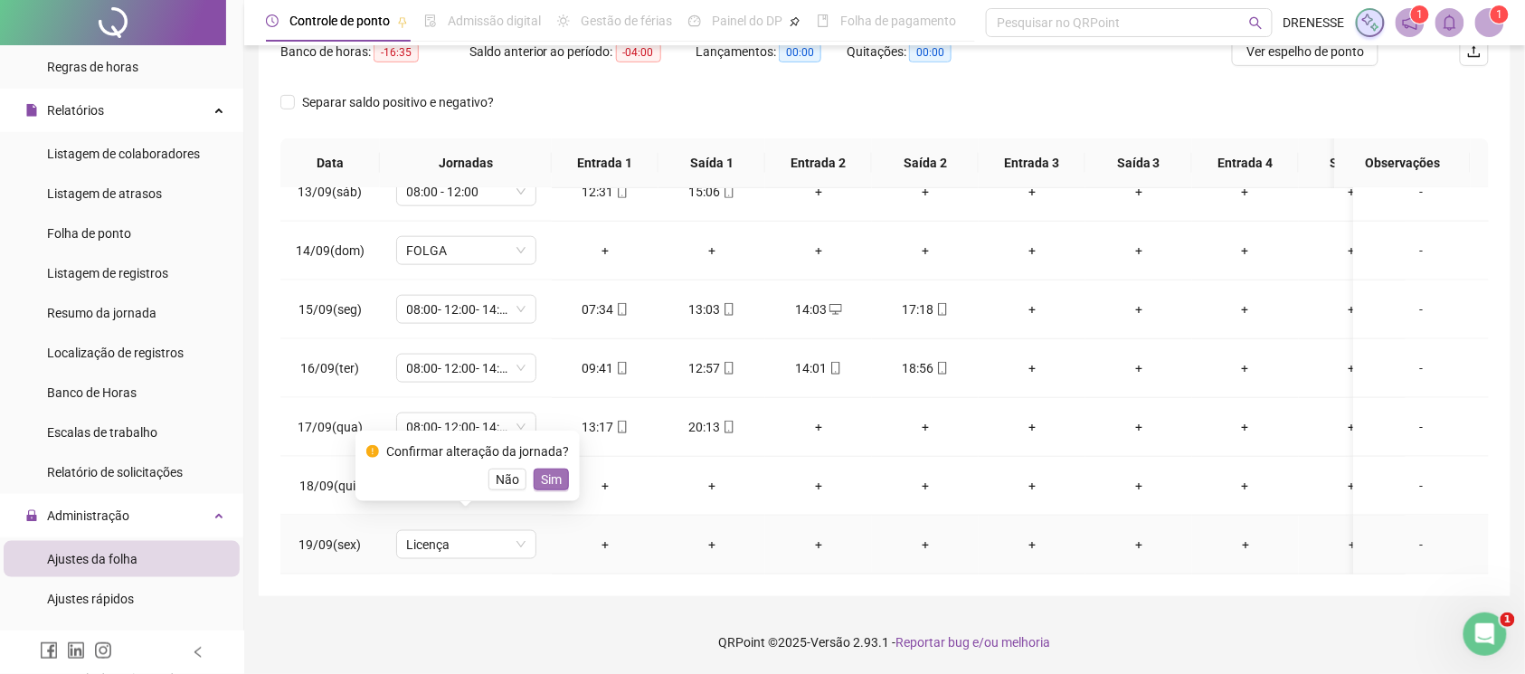
click at [551, 489] on button "Sim" at bounding box center [551, 480] width 35 height 22
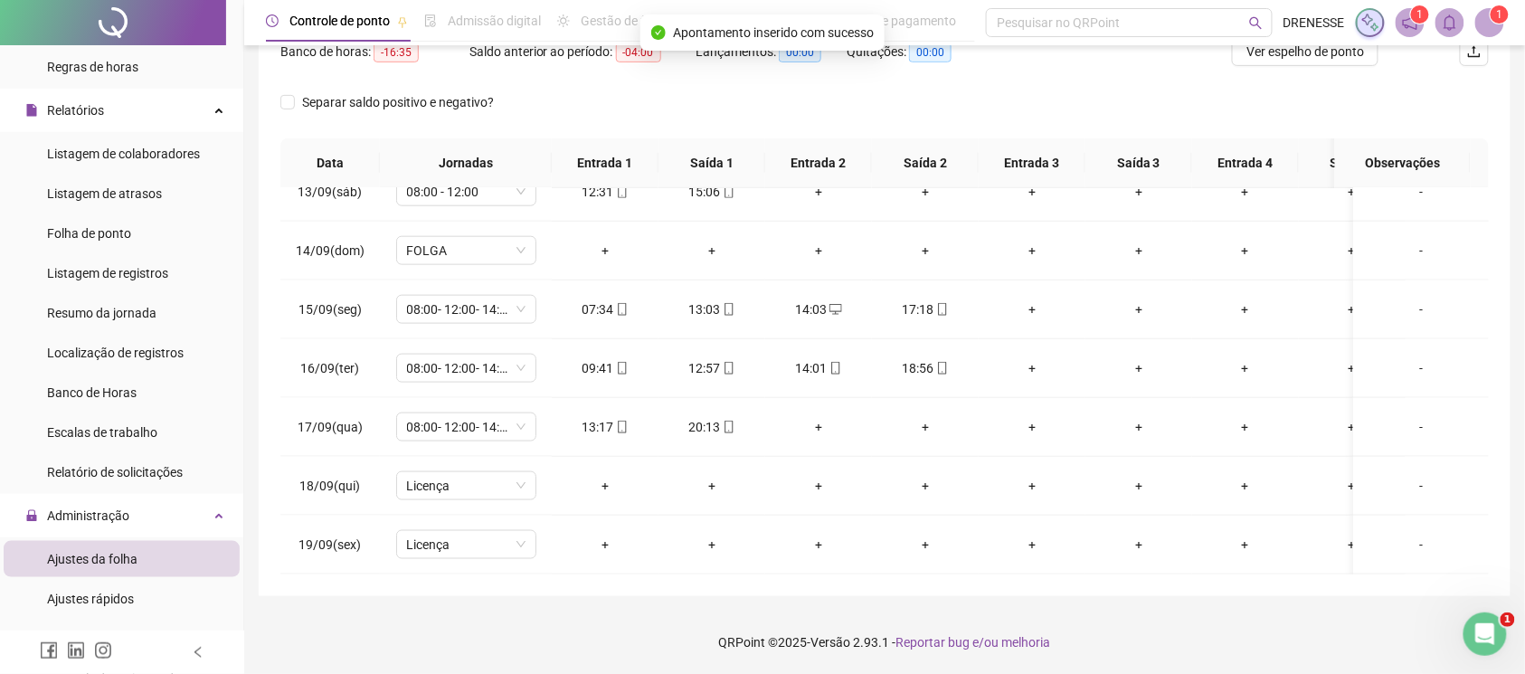
scroll to position [90, 0]
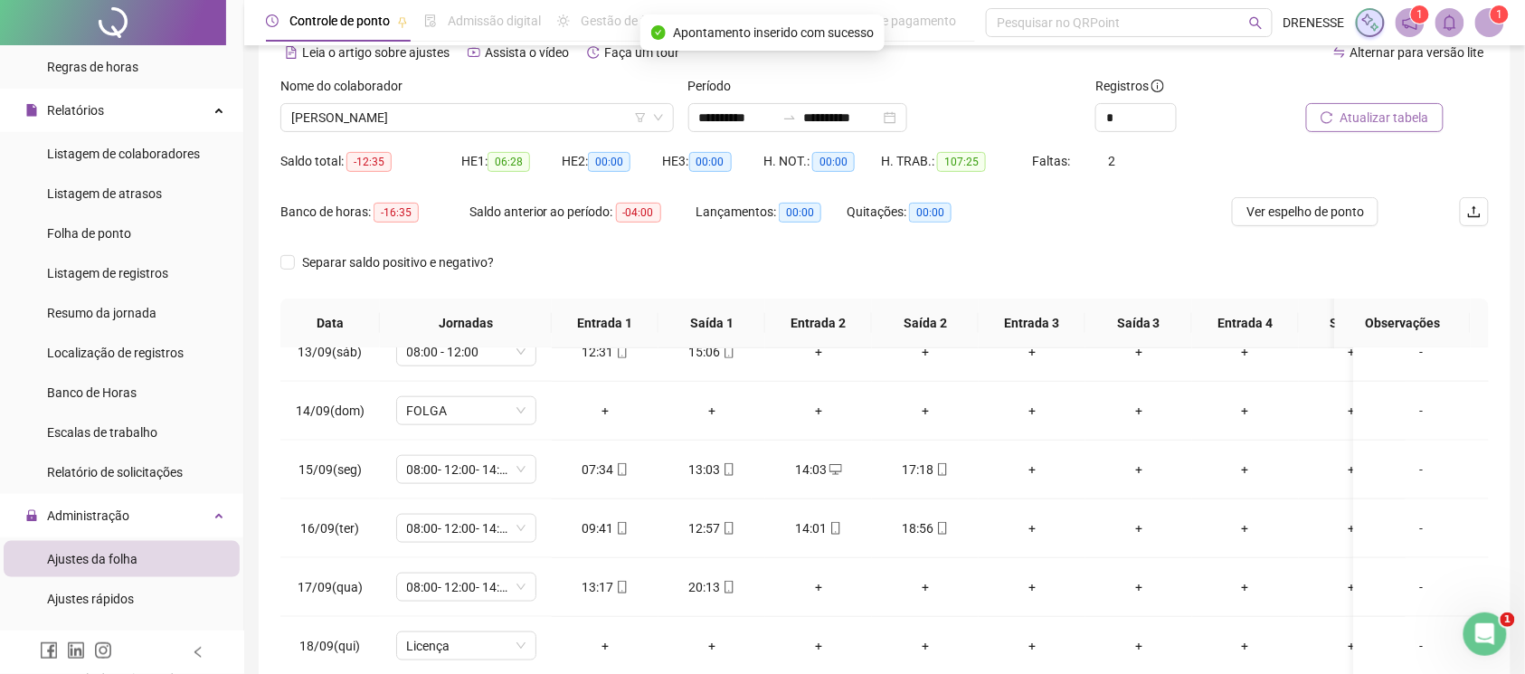
click at [1348, 108] on span "Atualizar tabela" at bounding box center [1385, 118] width 89 height 20
click at [431, 116] on span "[PERSON_NAME]" at bounding box center [477, 117] width 372 height 27
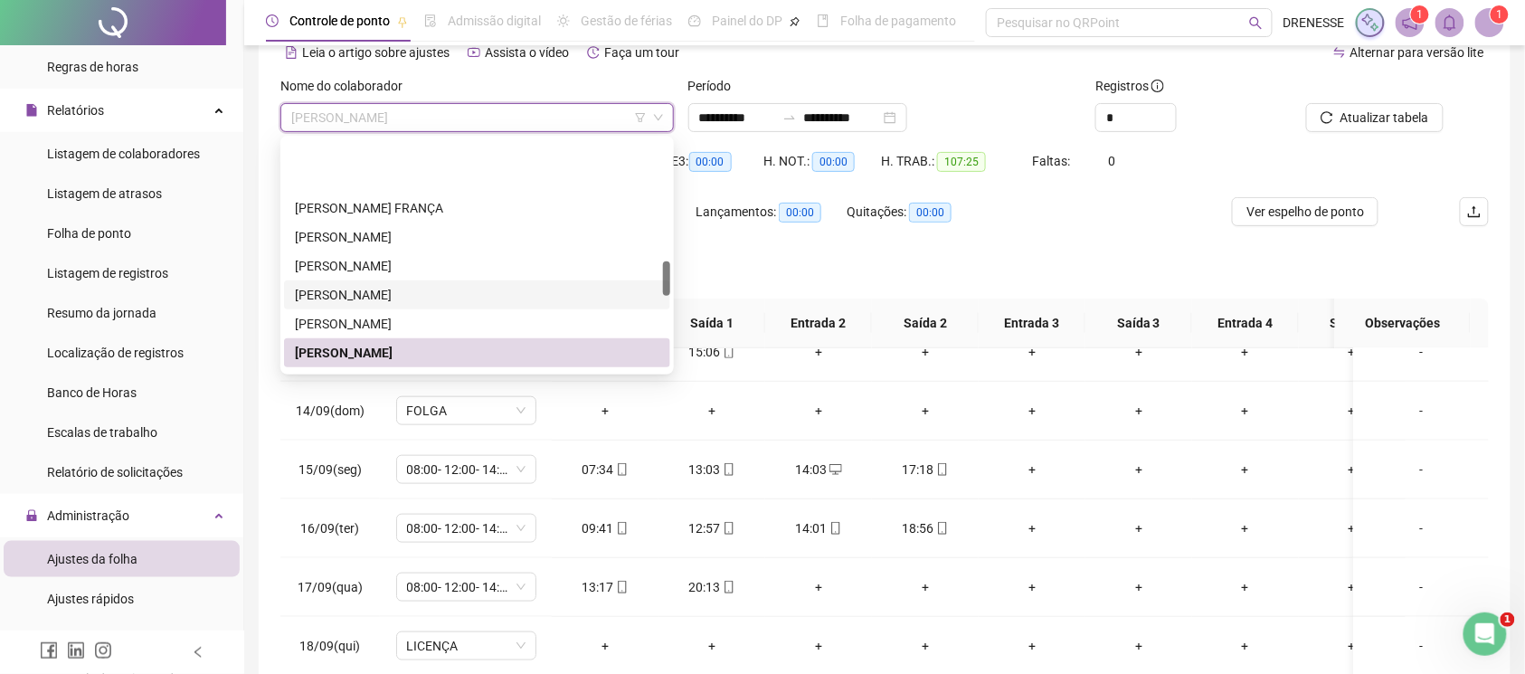
scroll to position [888, 0]
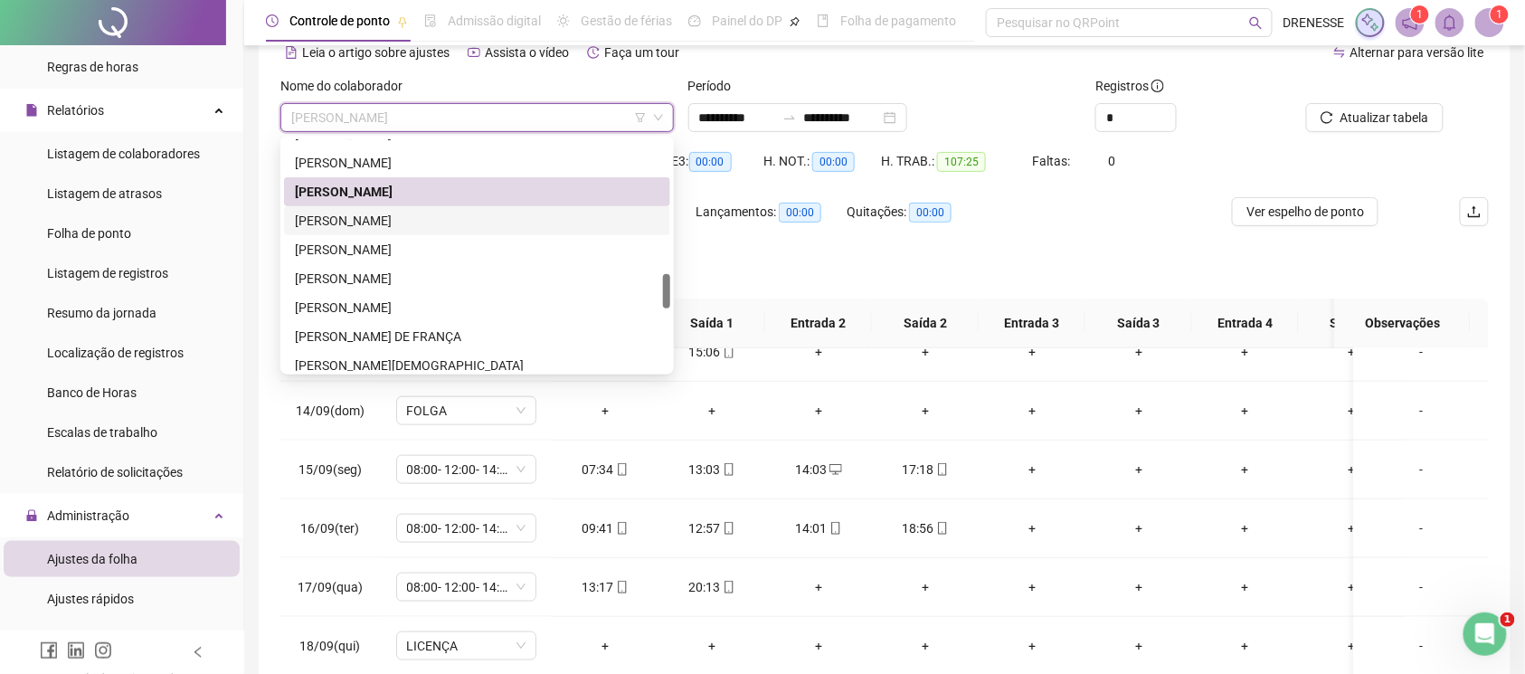
click at [405, 223] on div "[PERSON_NAME]" at bounding box center [477, 221] width 365 height 20
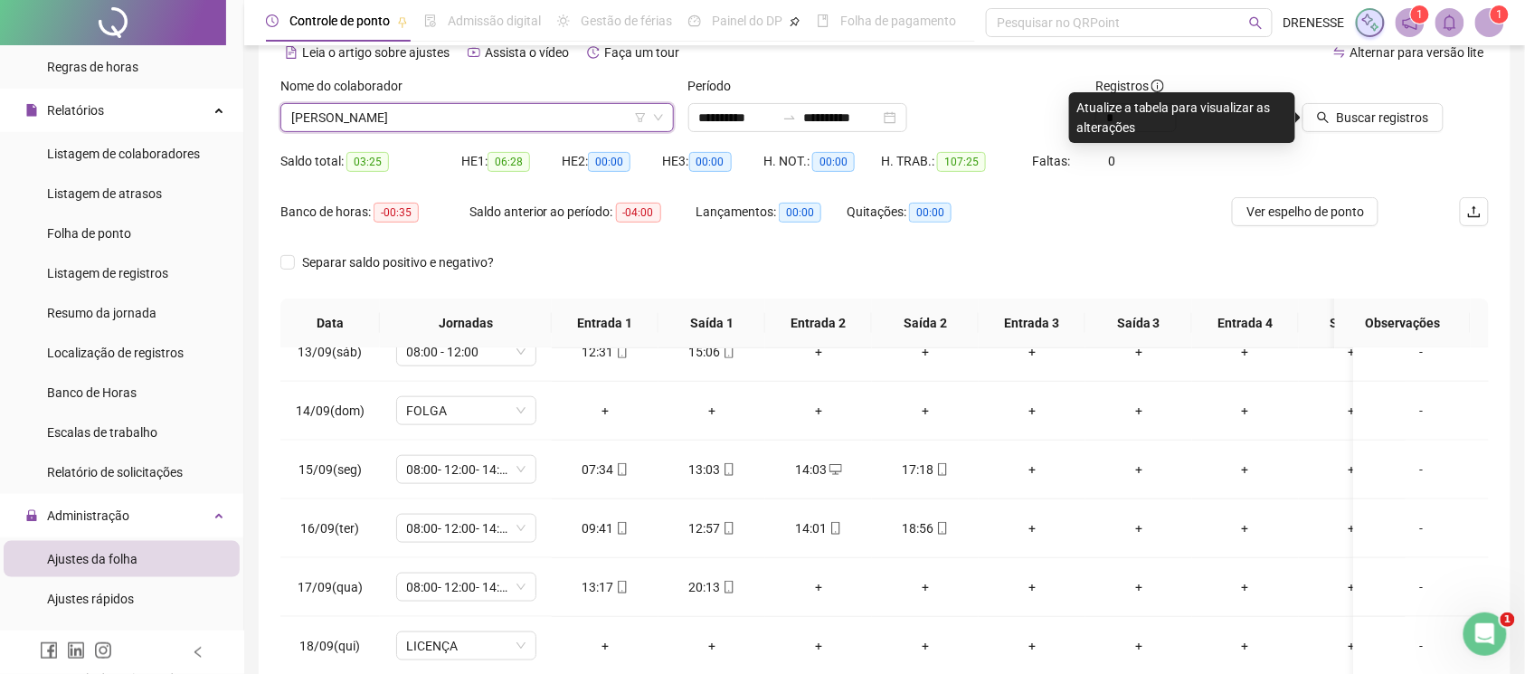
click at [1330, 119] on icon "search" at bounding box center [1323, 117] width 13 height 13
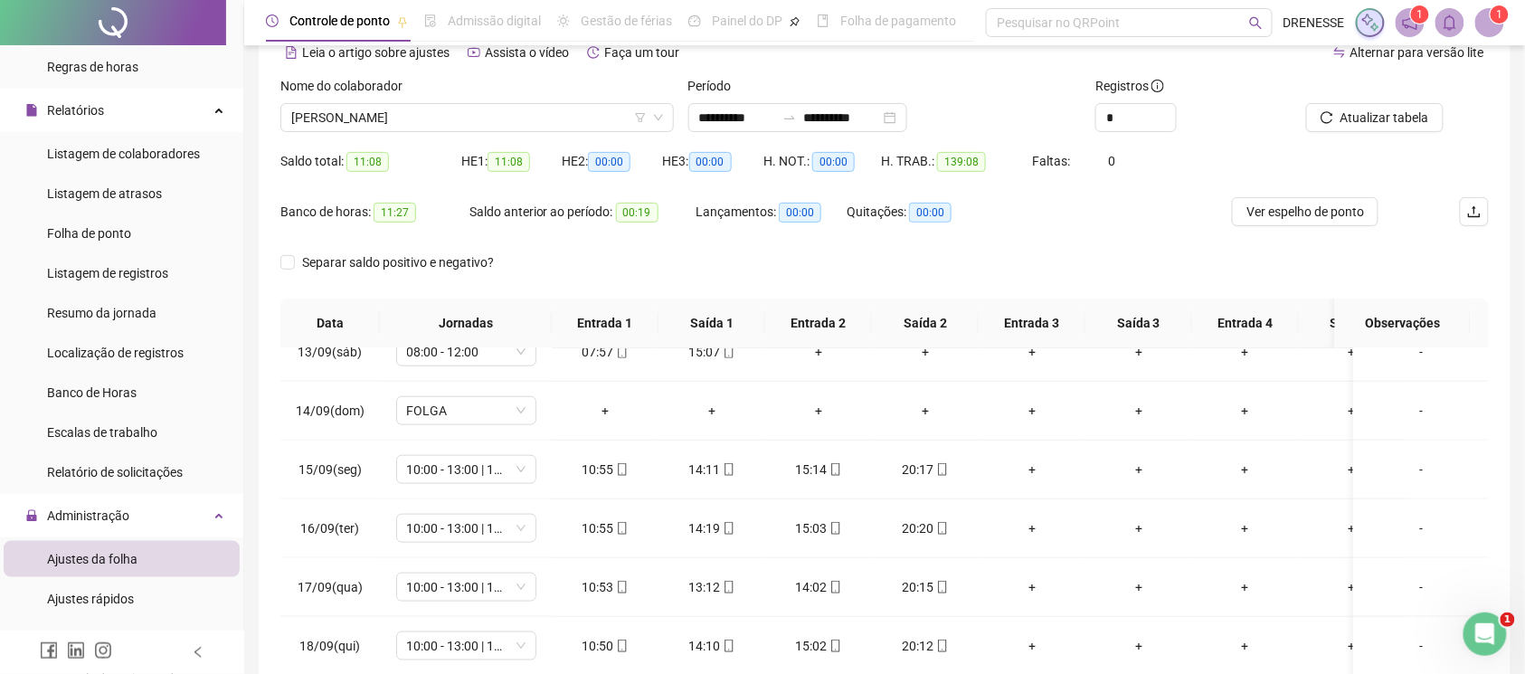
scroll to position [251, 0]
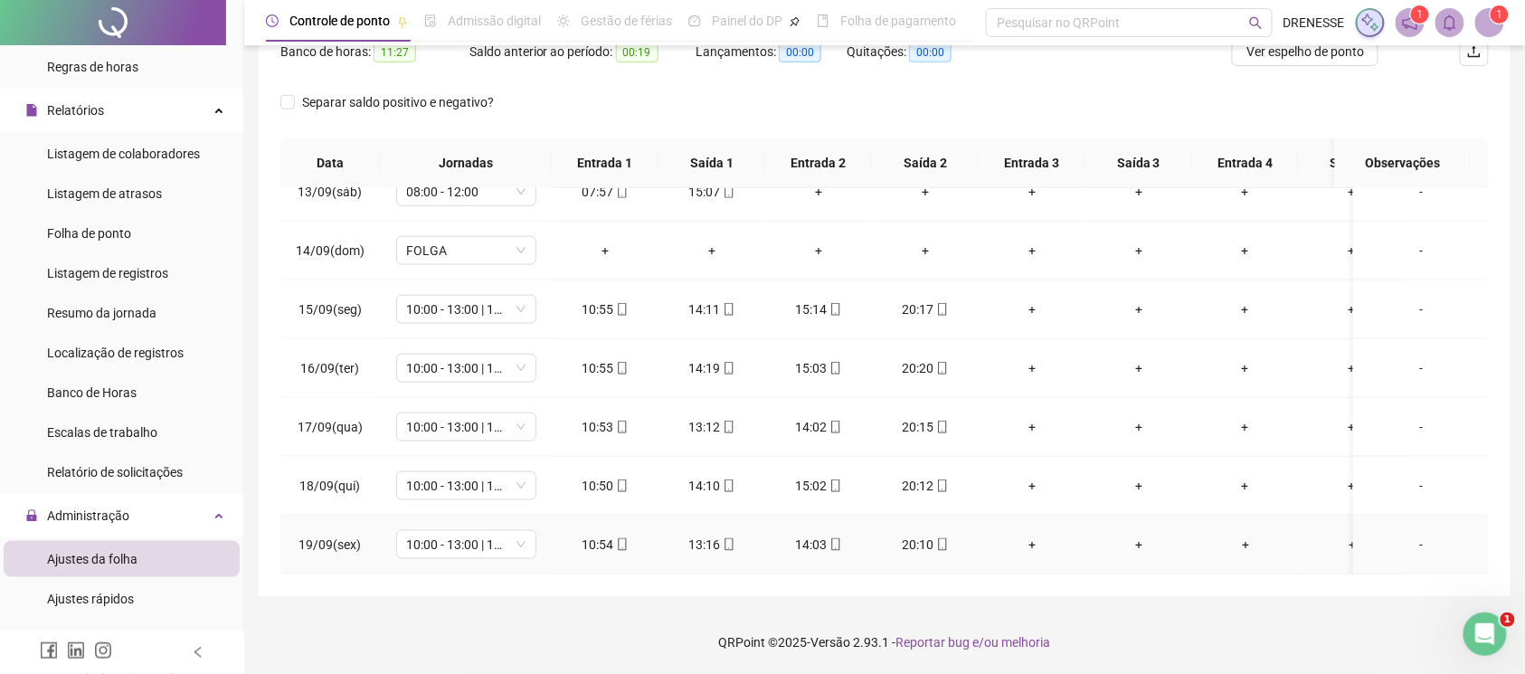
click at [618, 538] on icon "mobile" at bounding box center [622, 544] width 8 height 13
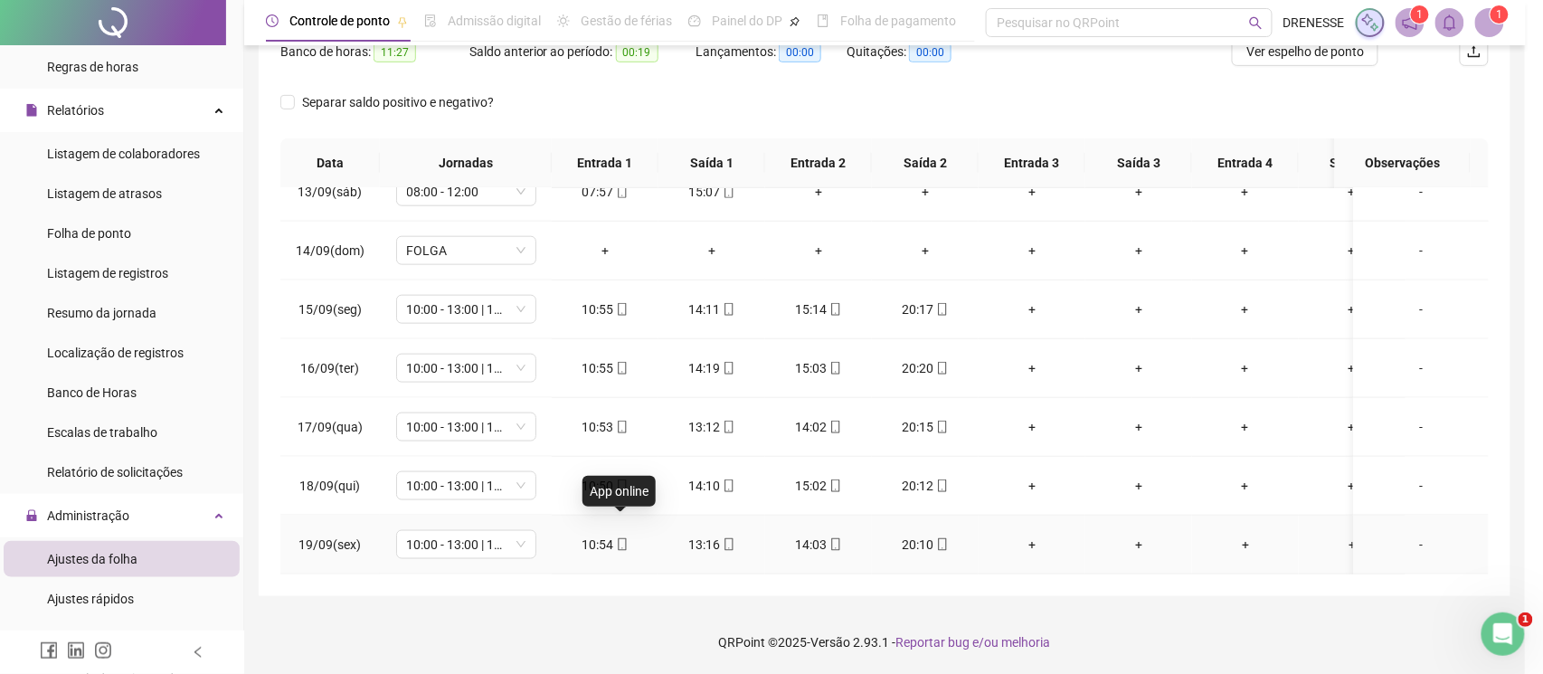
type input "**********"
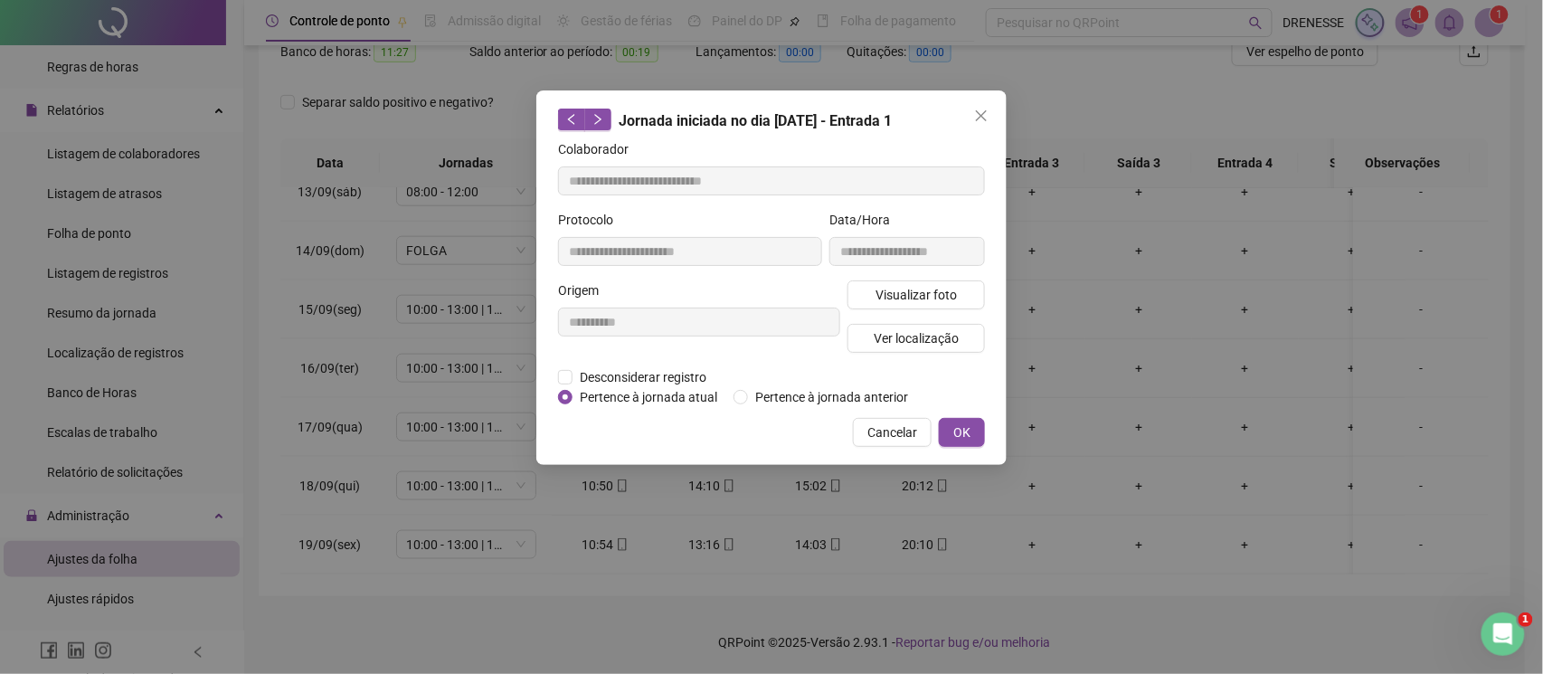
click at [921, 275] on div "**********" at bounding box center [907, 245] width 163 height 71
click at [920, 298] on span "Visualizar foto" at bounding box center [916, 295] width 81 height 20
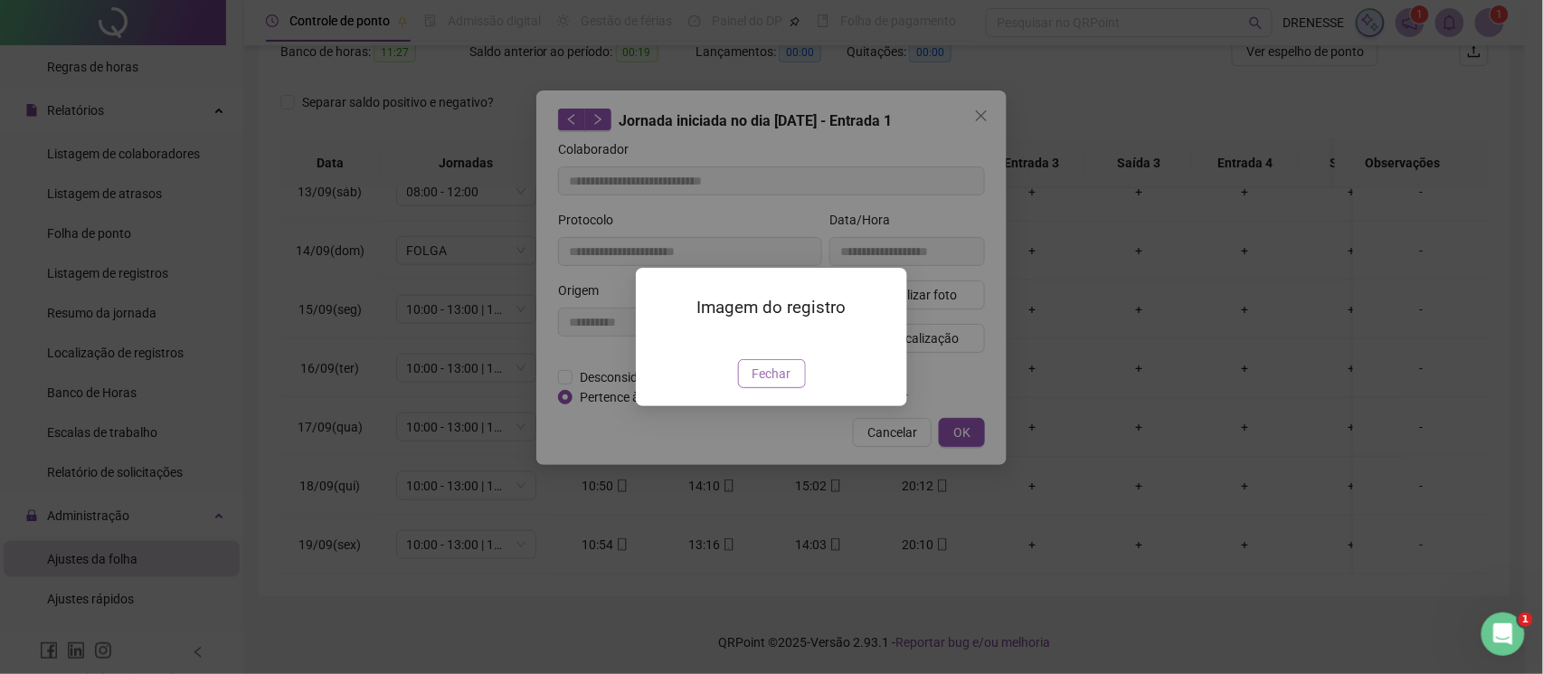
click at [758, 384] on span "Fechar" at bounding box center [772, 374] width 39 height 20
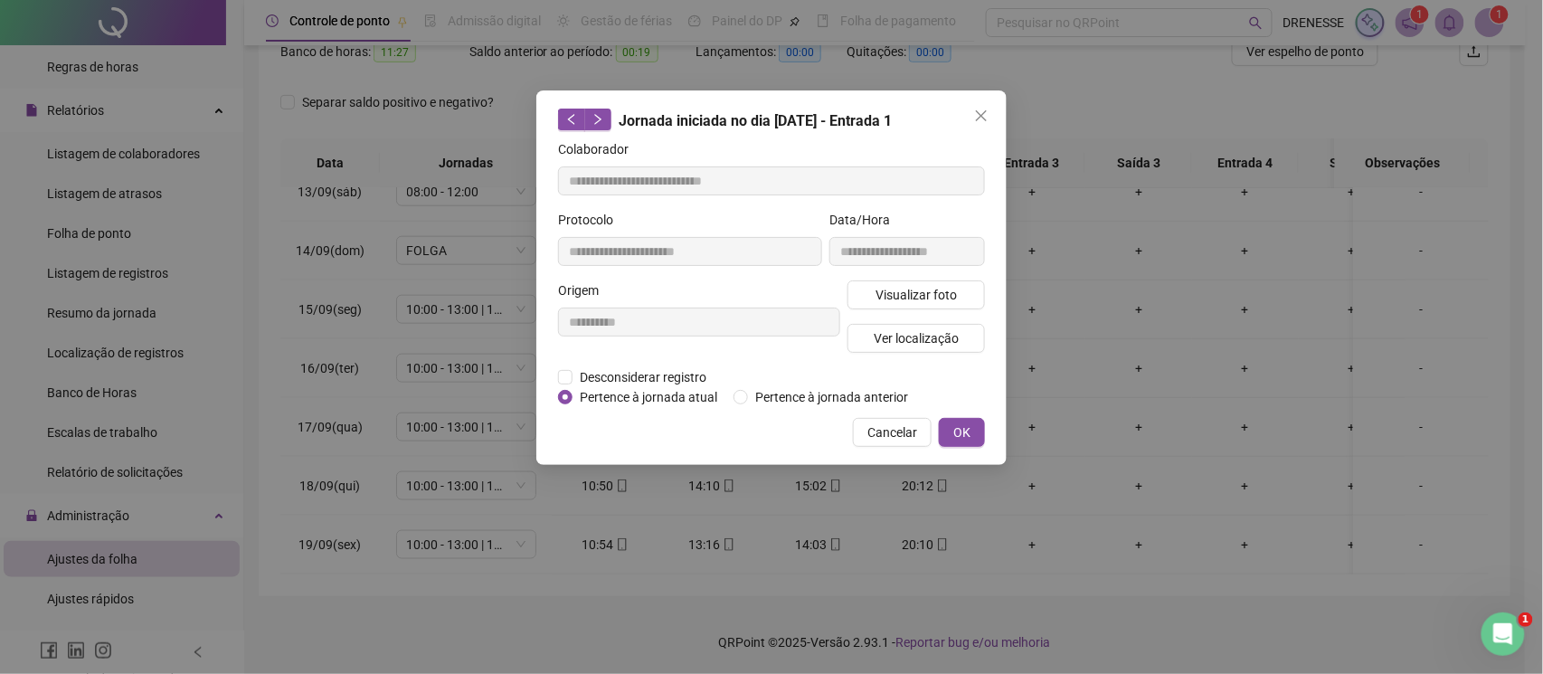
click at [876, 428] on span "Cancelar" at bounding box center [892, 432] width 50 height 20
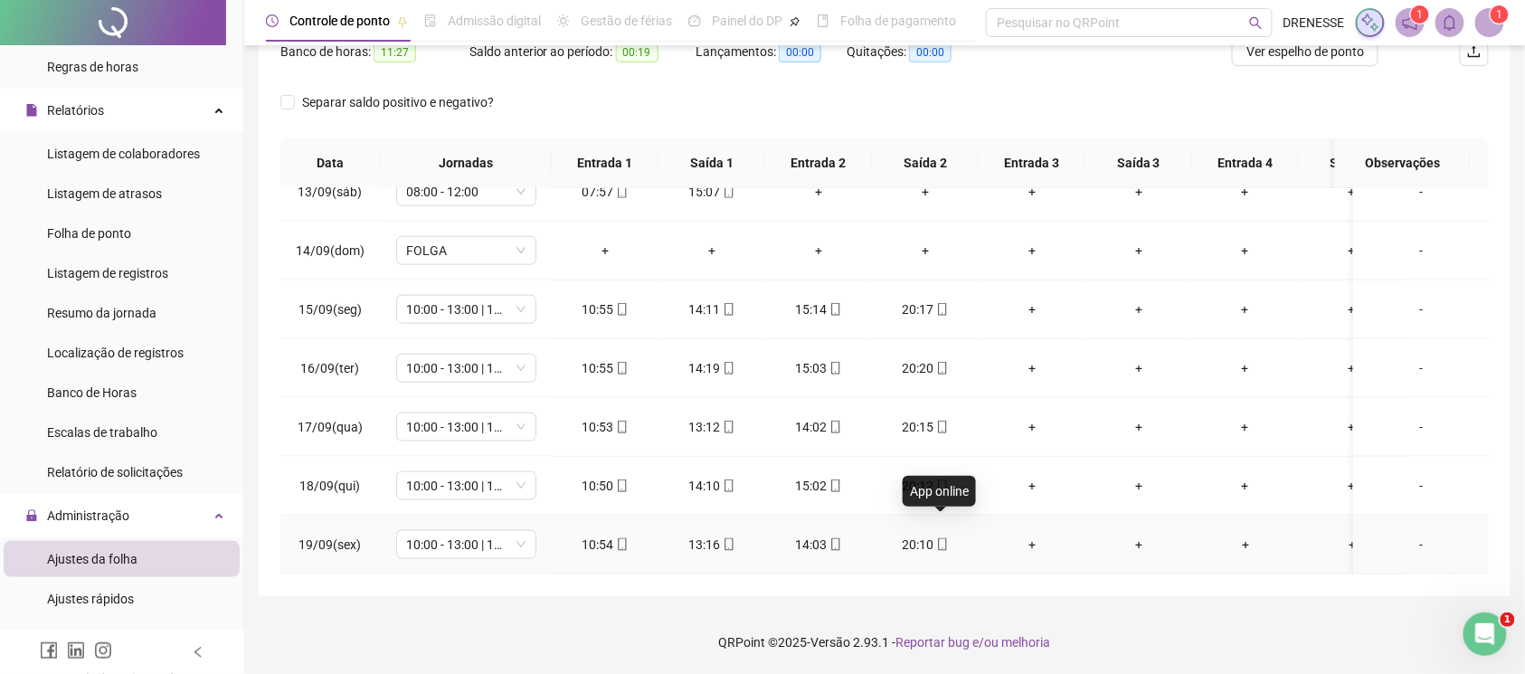
click at [936, 538] on icon "mobile" at bounding box center [942, 544] width 13 height 13
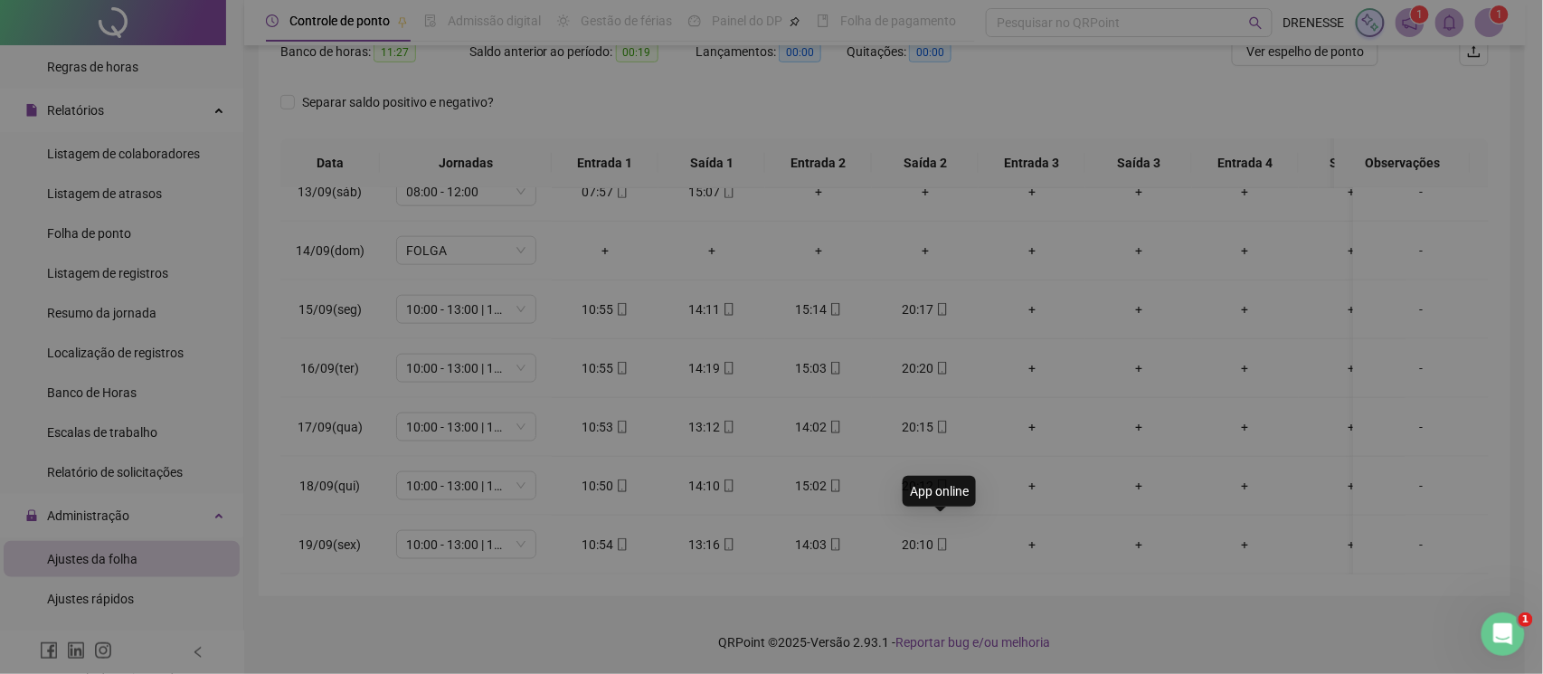
type input "**********"
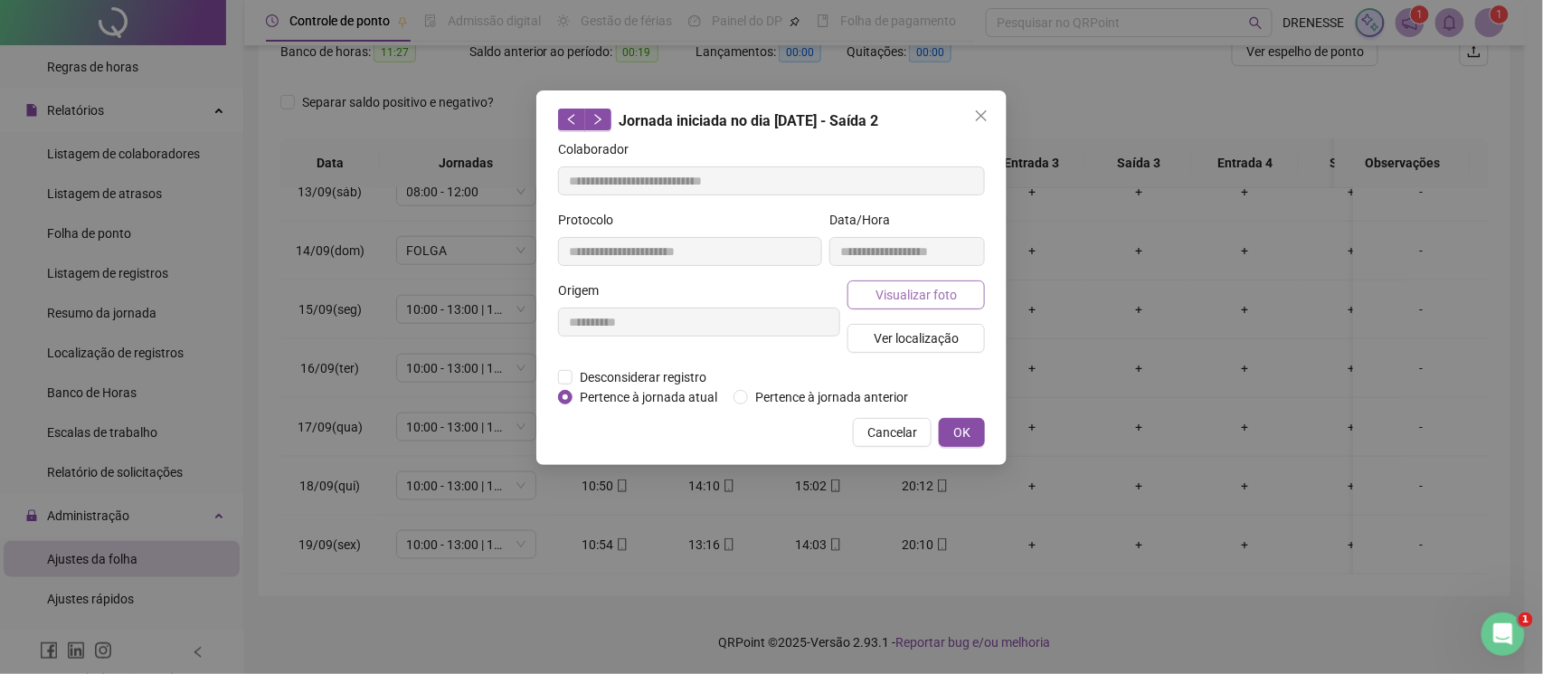
click at [919, 287] on span "Visualizar foto" at bounding box center [916, 295] width 81 height 20
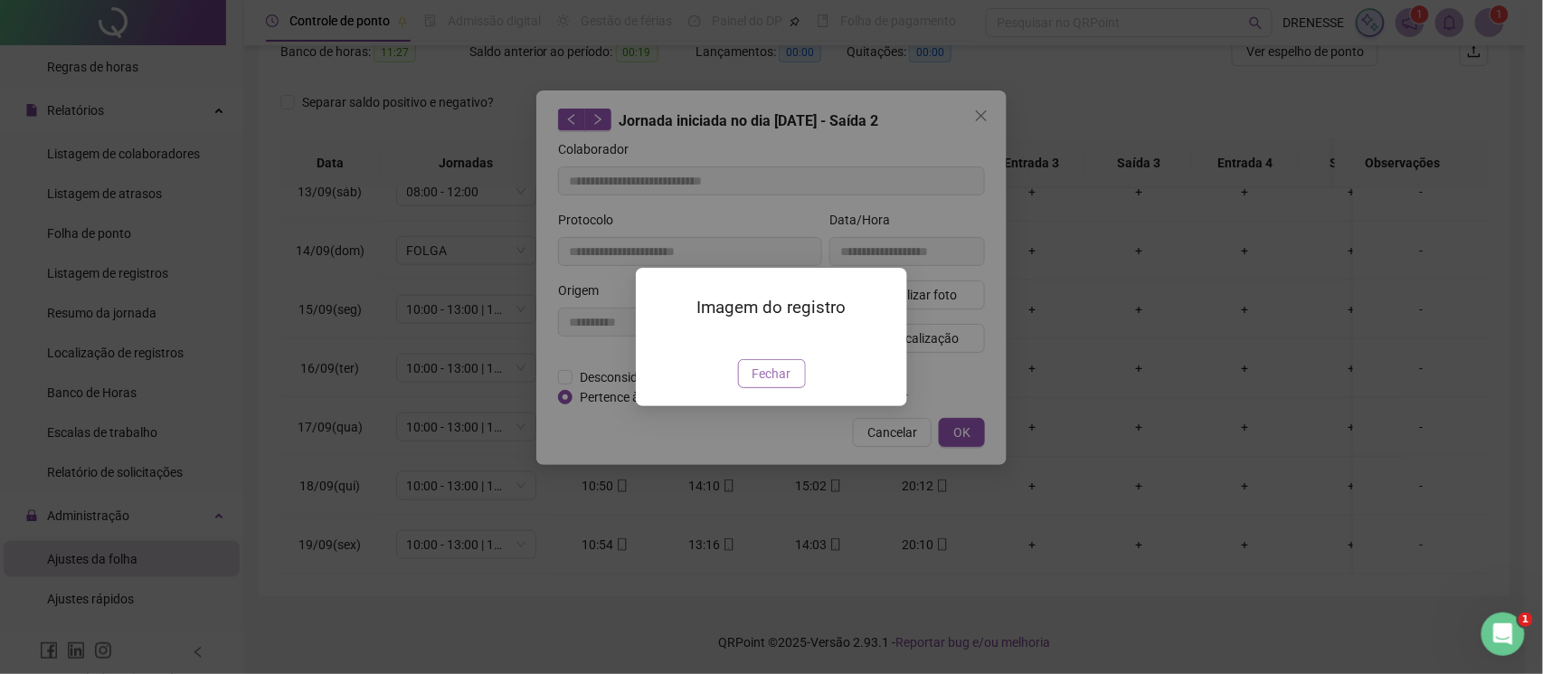
click at [762, 384] on span "Fechar" at bounding box center [772, 374] width 39 height 20
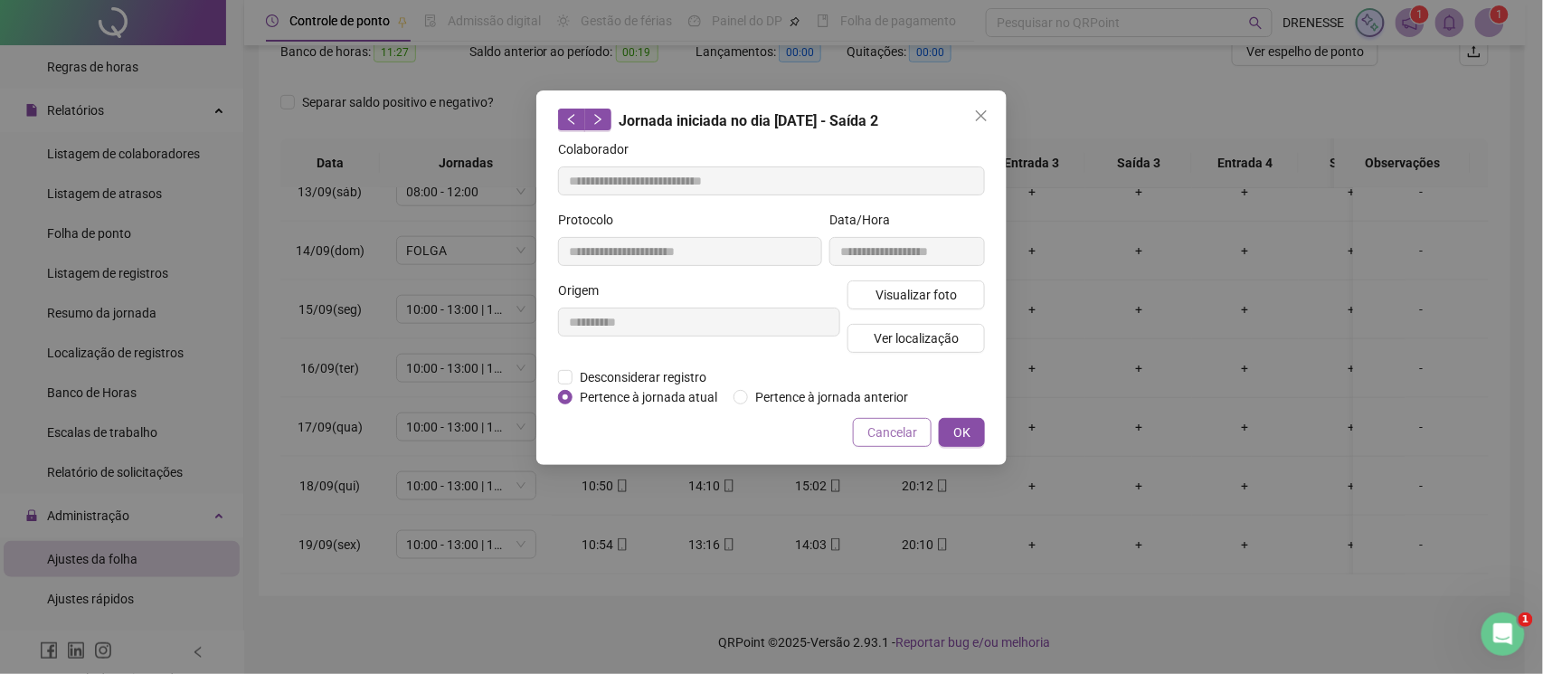
click at [894, 422] on span "Cancelar" at bounding box center [892, 432] width 50 height 20
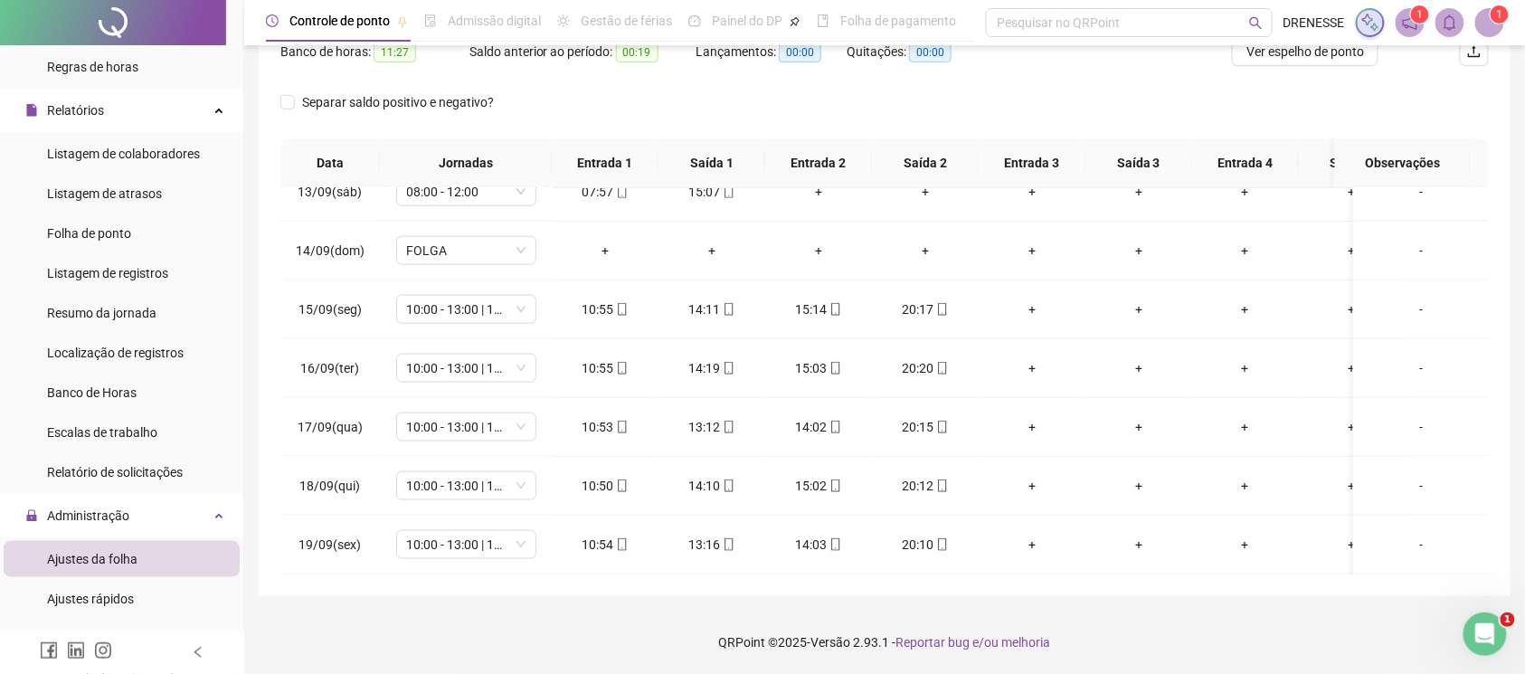
scroll to position [90, 0]
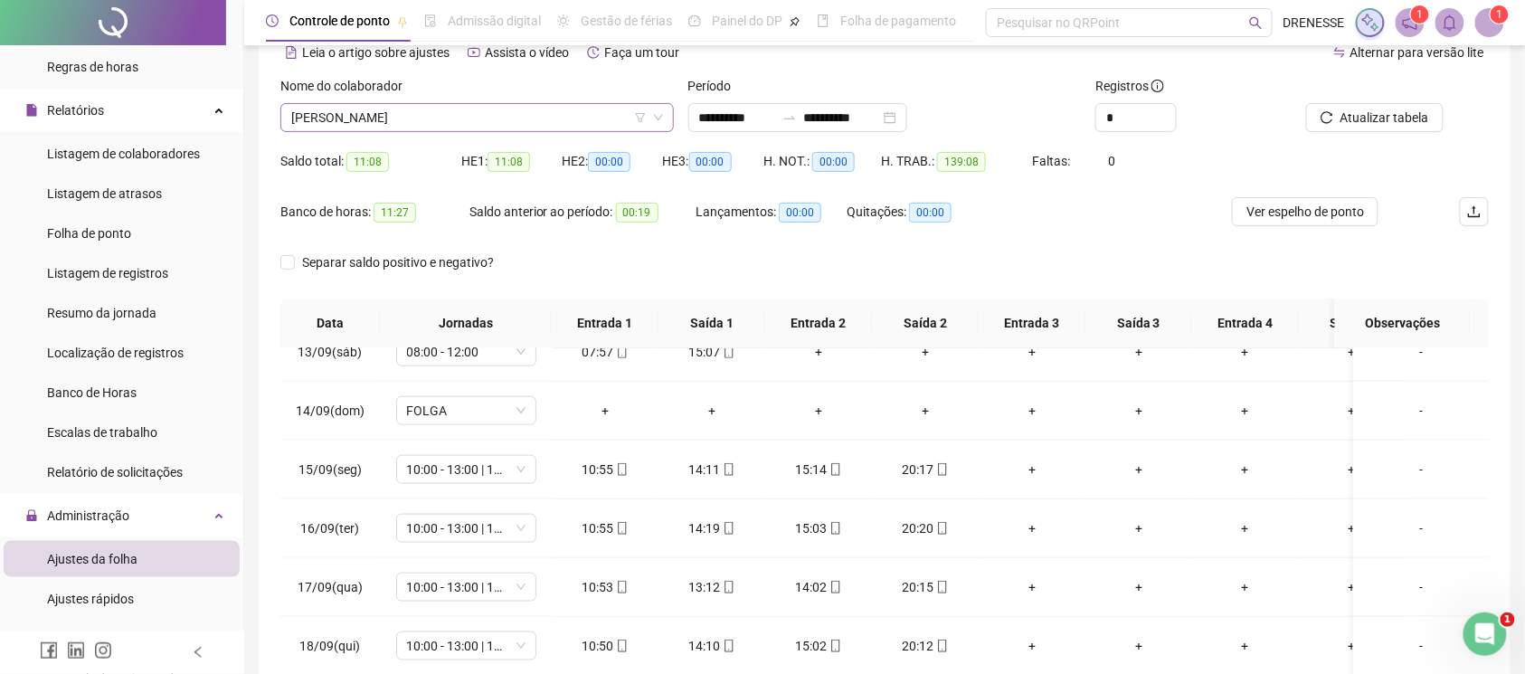
click at [465, 125] on span "[PERSON_NAME]" at bounding box center [477, 117] width 372 height 27
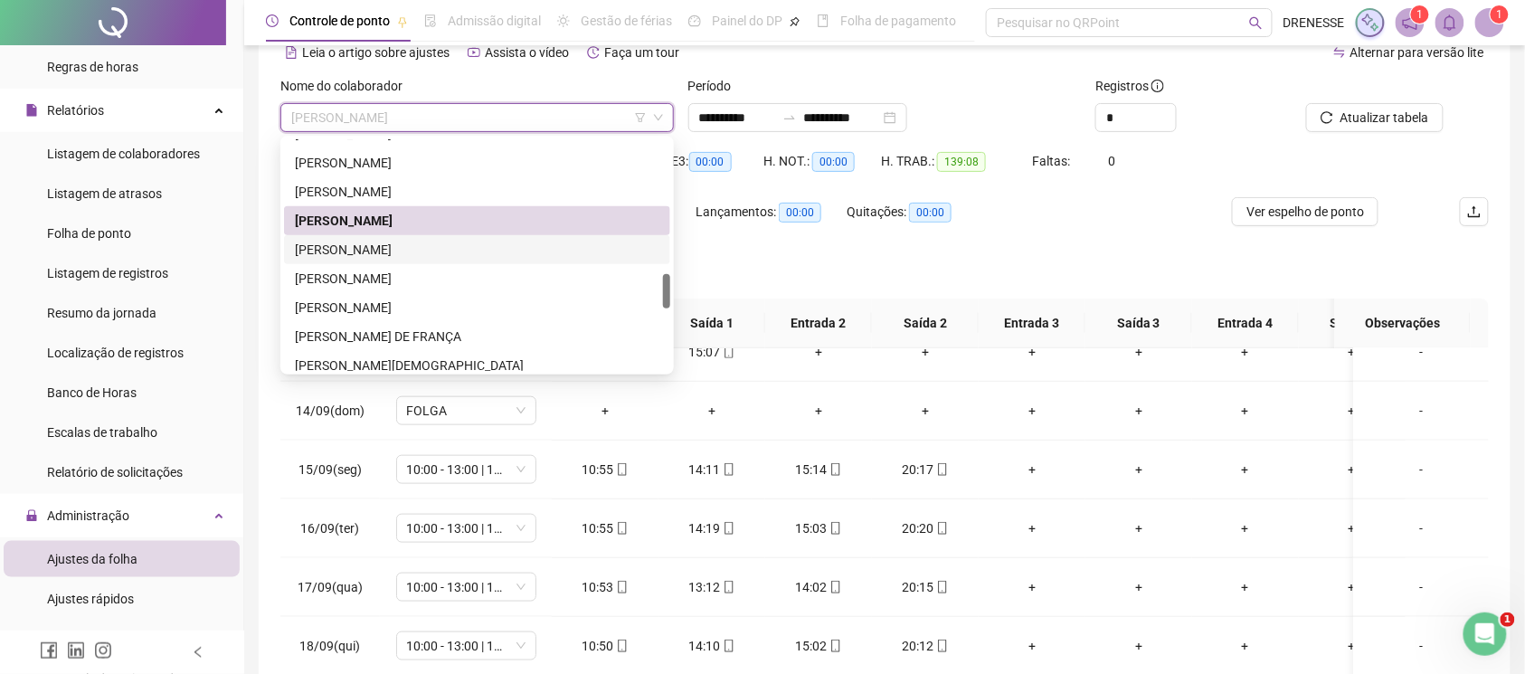
drag, startPoint x: 449, startPoint y: 262, endPoint x: 479, endPoint y: 253, distance: 31.2
click at [479, 253] on div "LÍLIAN NAYARA DE MELO INÁCIO LUANA DANTAS LUANA GABRIELLY SANTOS DE ARAÚJO MARI…" at bounding box center [477, 263] width 386 height 289
click at [479, 253] on div "[PERSON_NAME]" at bounding box center [477, 250] width 365 height 20
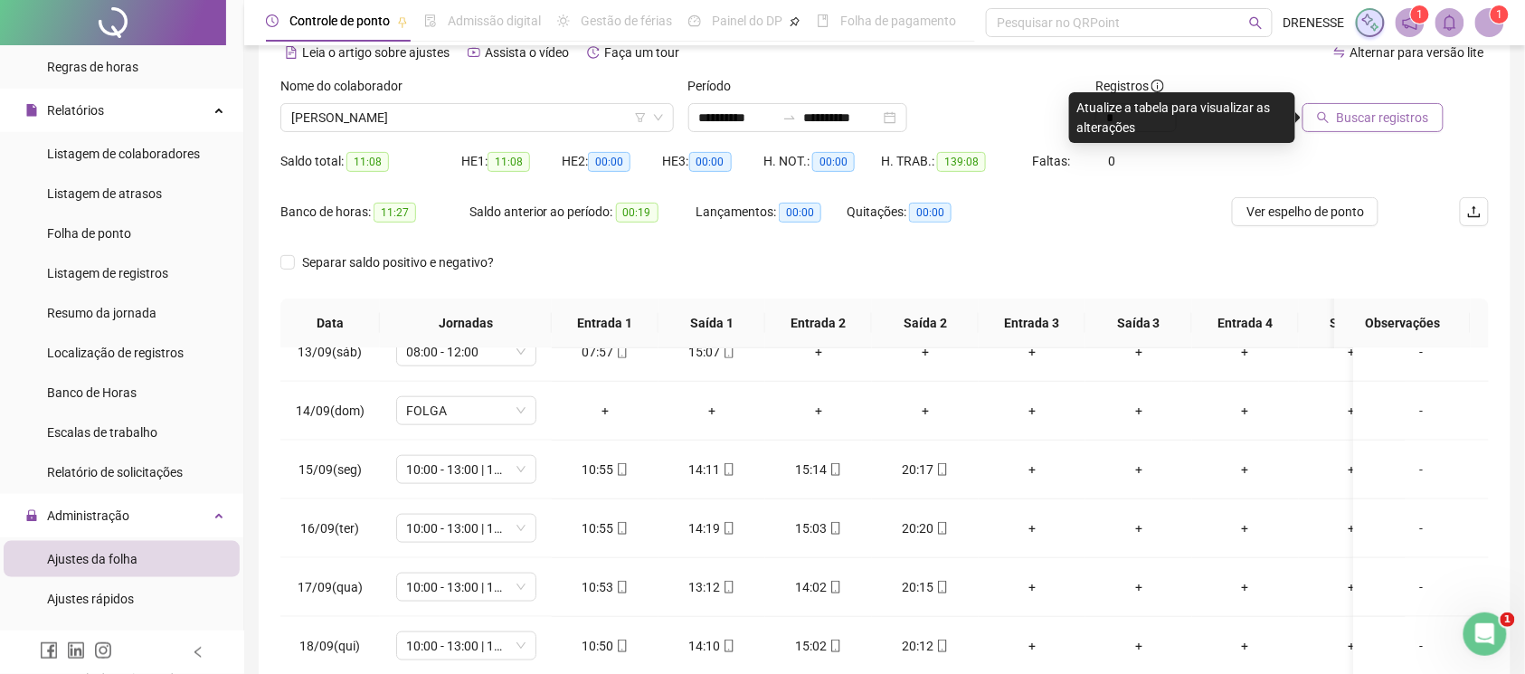
click at [1401, 109] on span "Buscar registros" at bounding box center [1383, 118] width 92 height 20
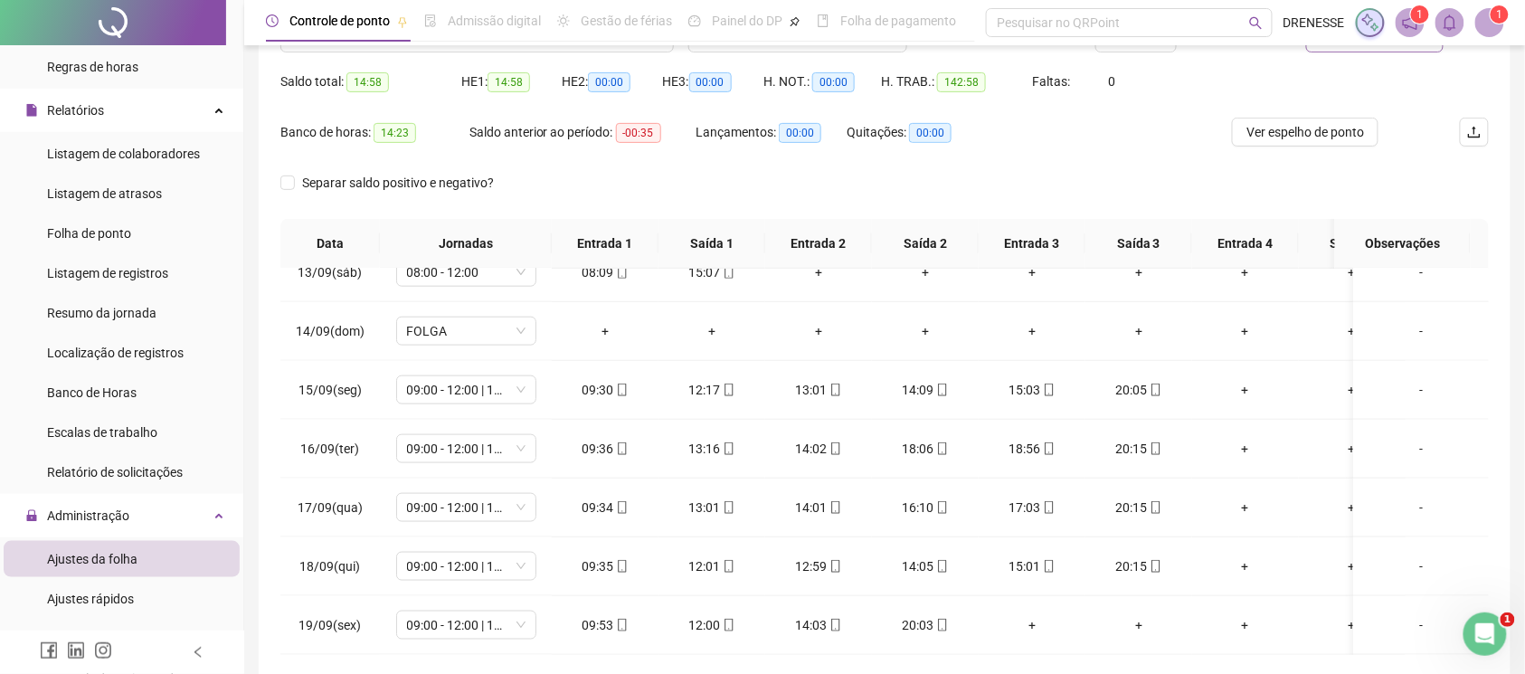
scroll to position [251, 0]
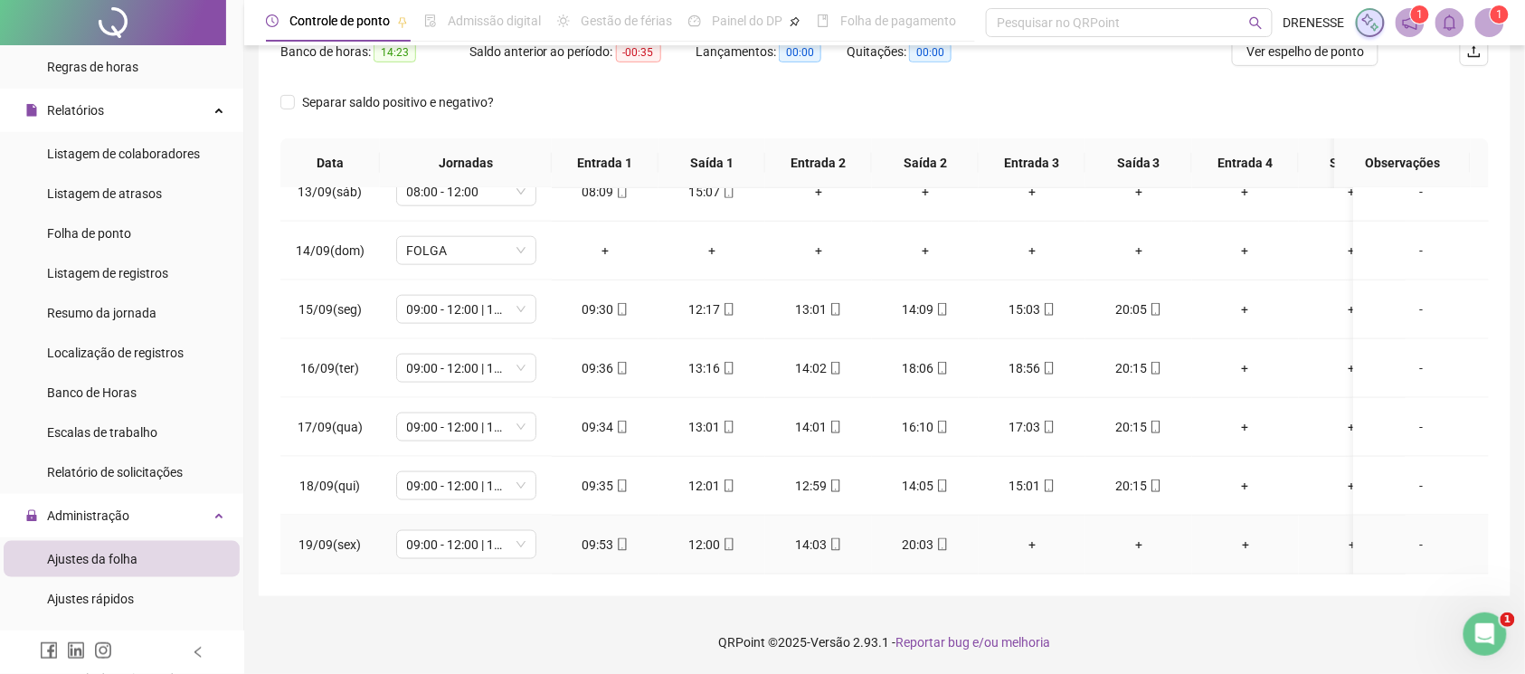
click at [619, 538] on icon "mobile" at bounding box center [622, 544] width 13 height 13
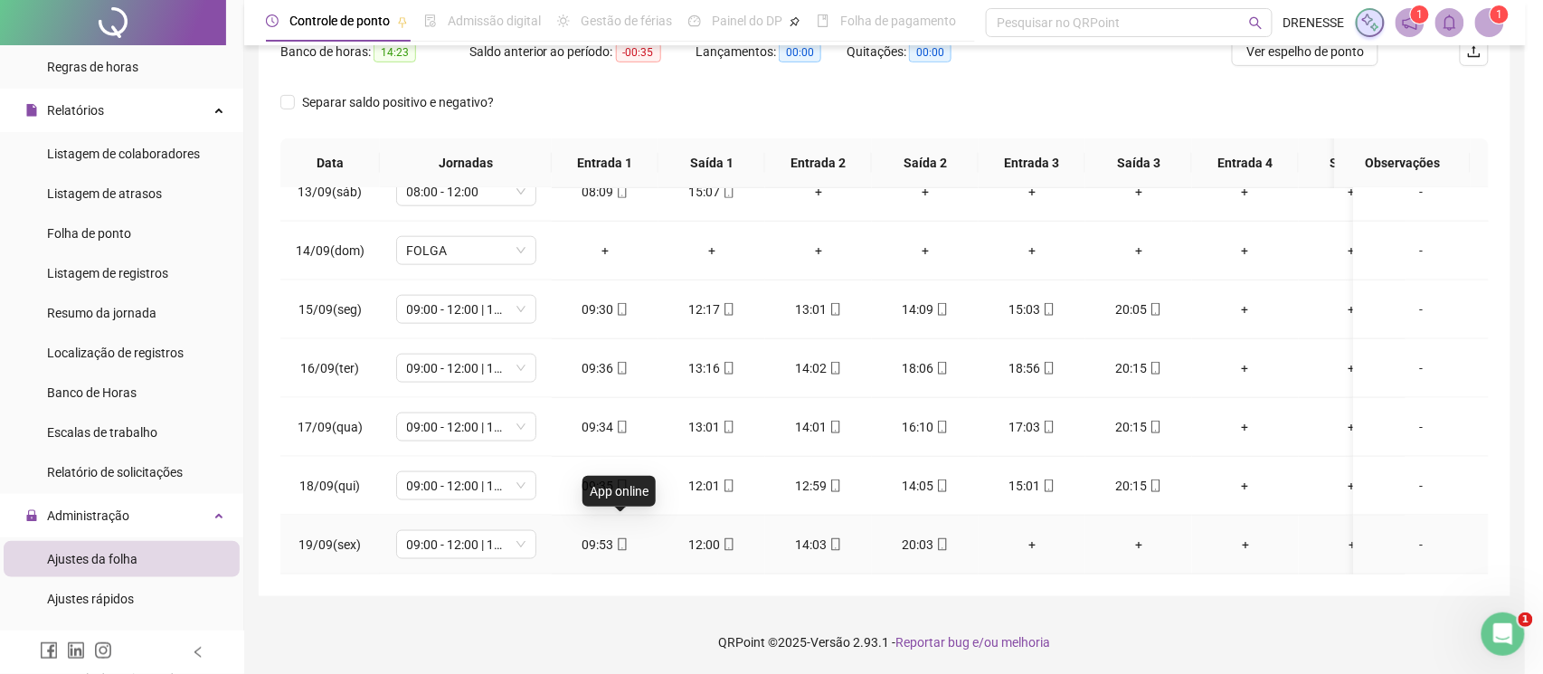
type input "**********"
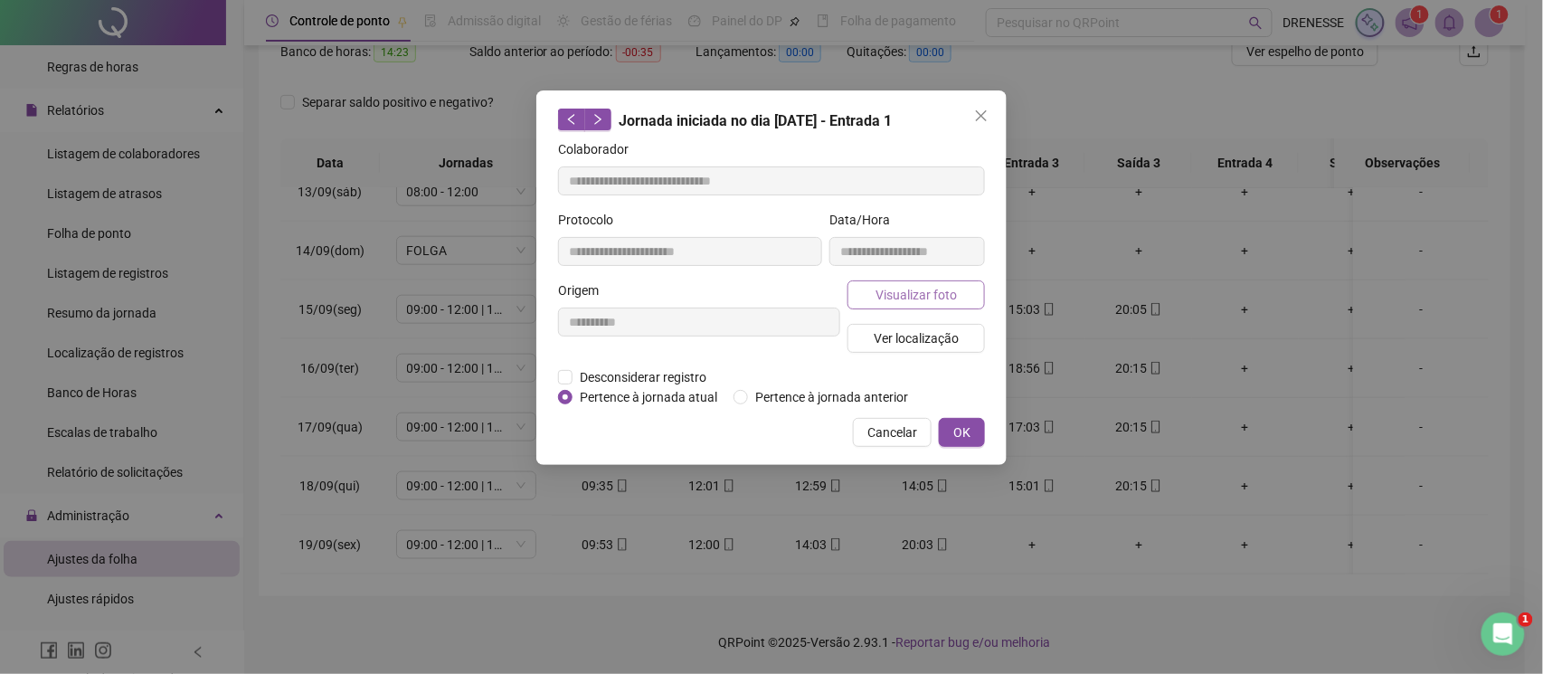
click at [897, 290] on span "Visualizar foto" at bounding box center [916, 295] width 81 height 20
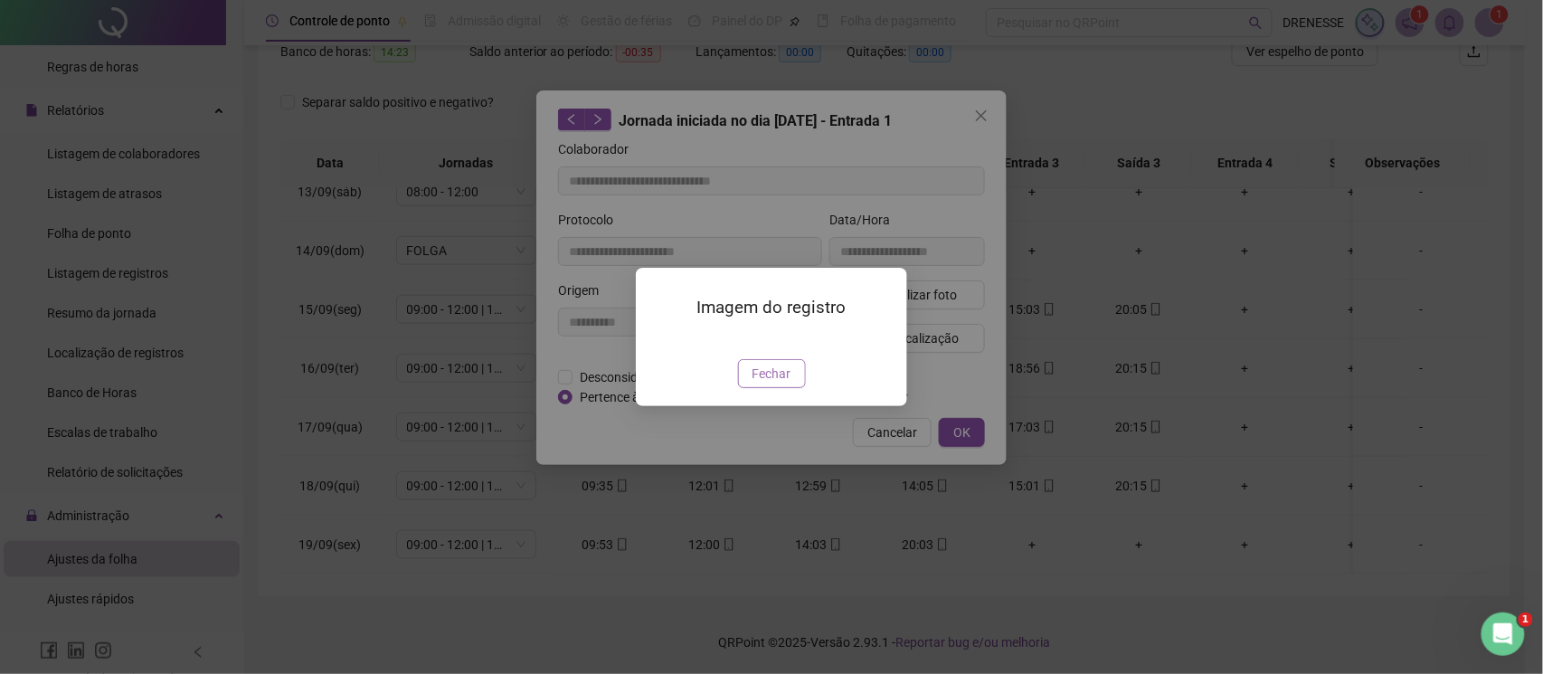
click at [768, 384] on span "Fechar" at bounding box center [772, 374] width 39 height 20
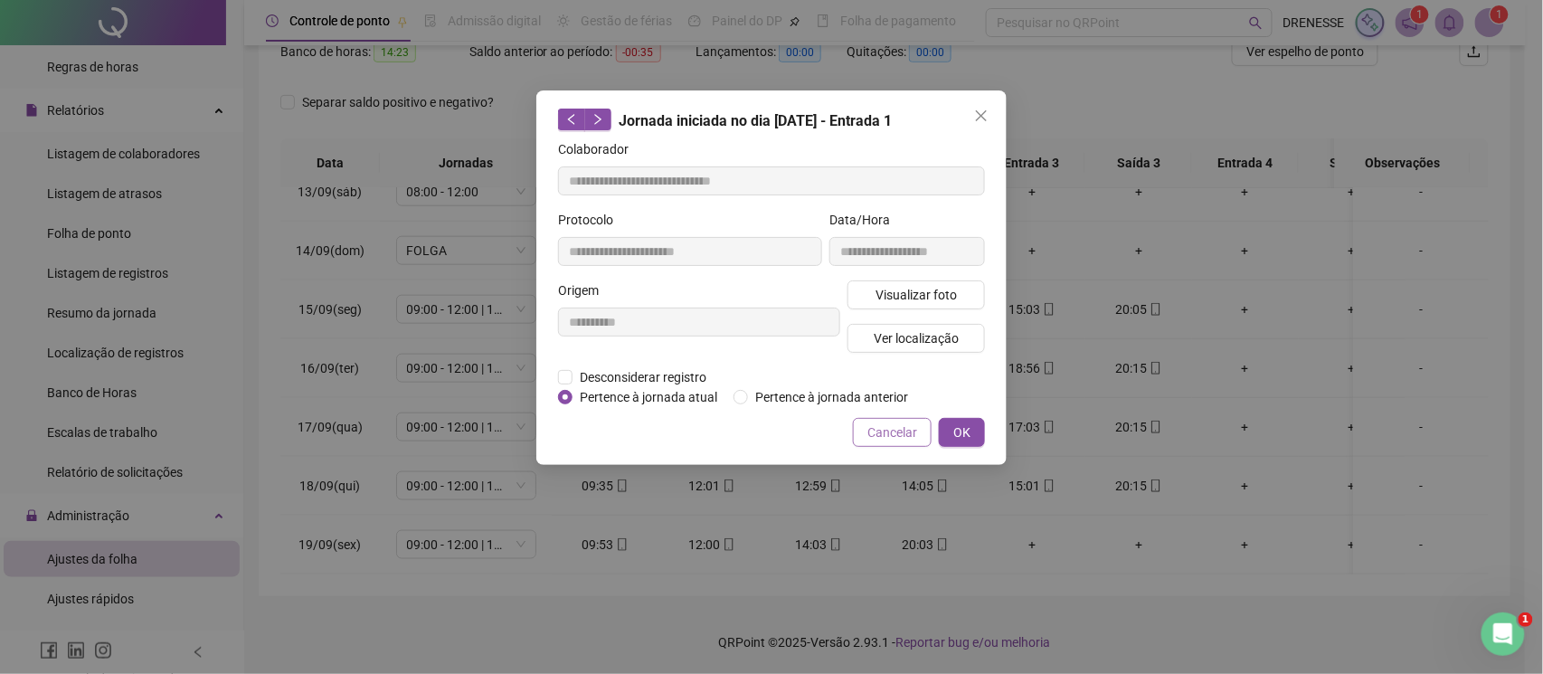
click at [867, 432] on button "Cancelar" at bounding box center [892, 432] width 79 height 29
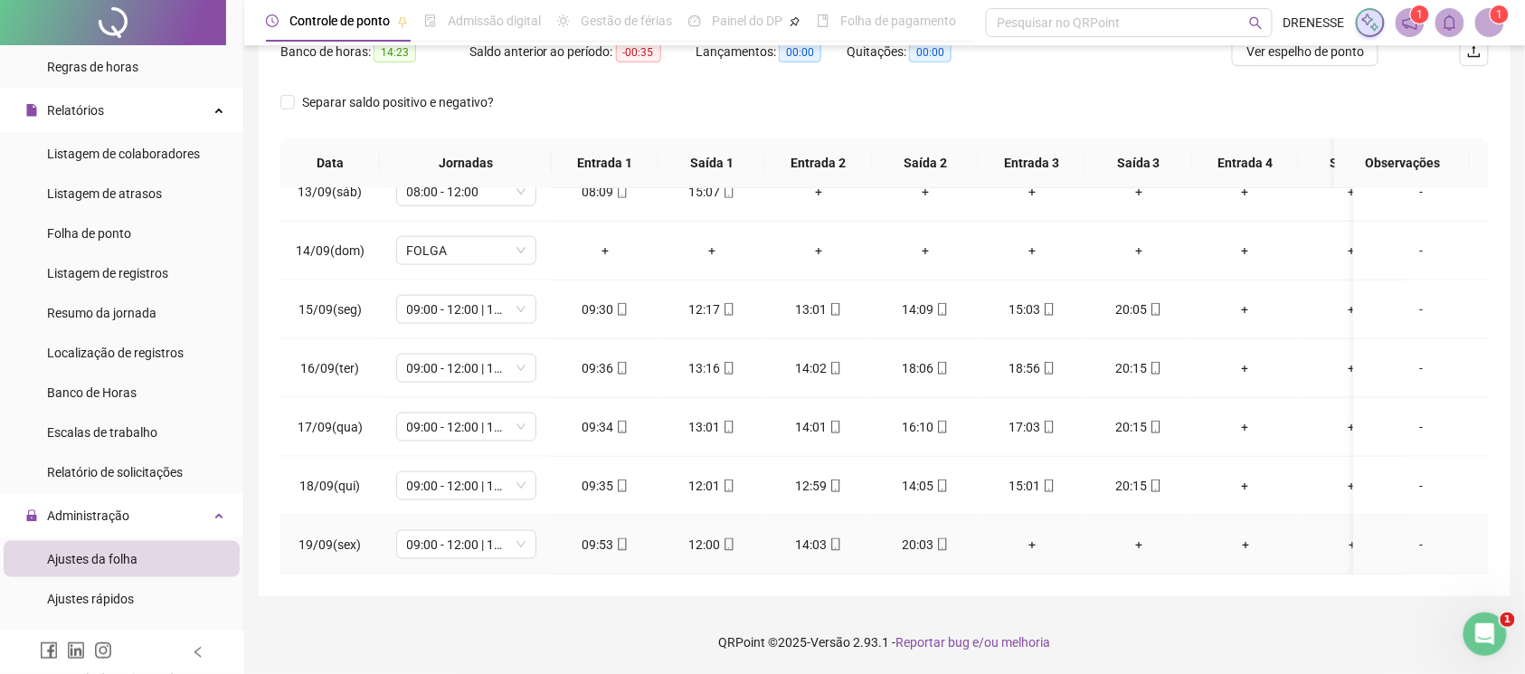
click at [934, 538] on span "mobile" at bounding box center [941, 544] width 14 height 13
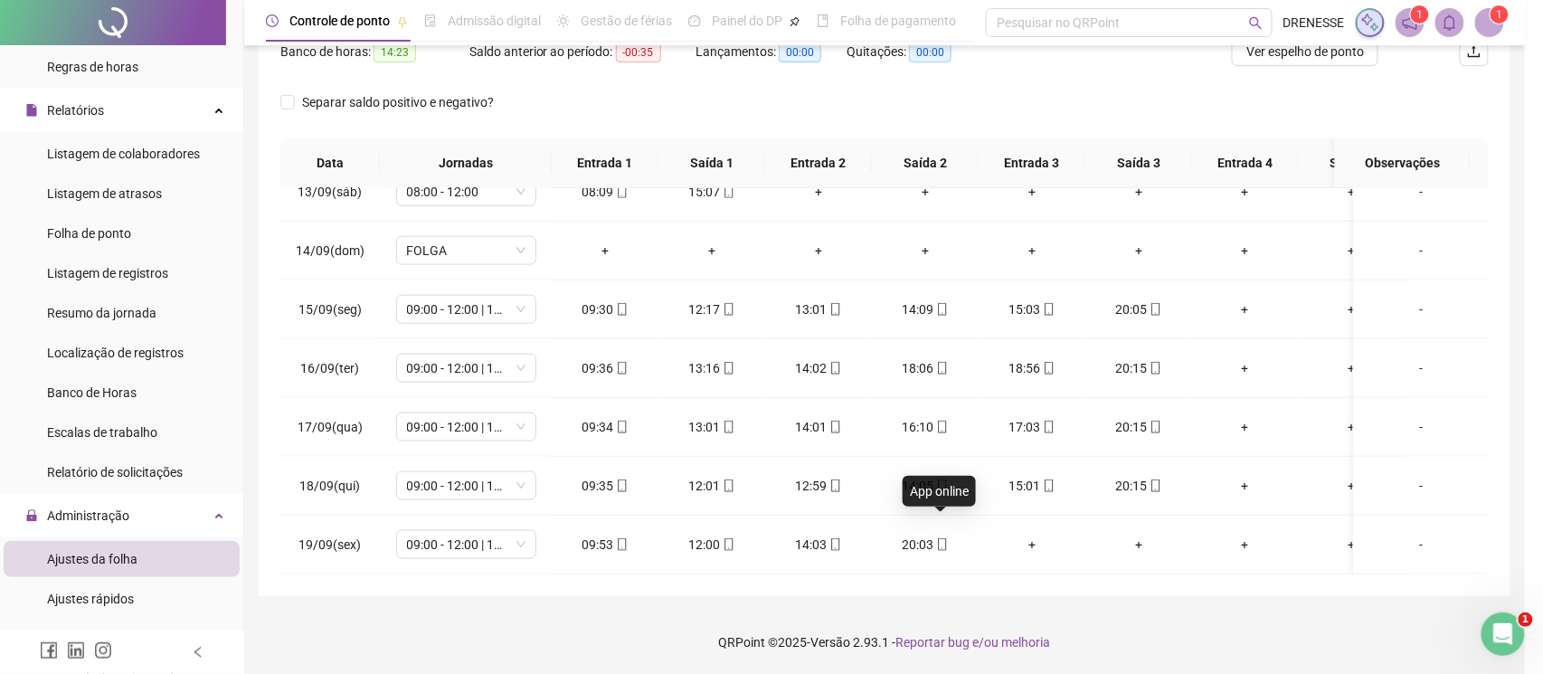
type input "**********"
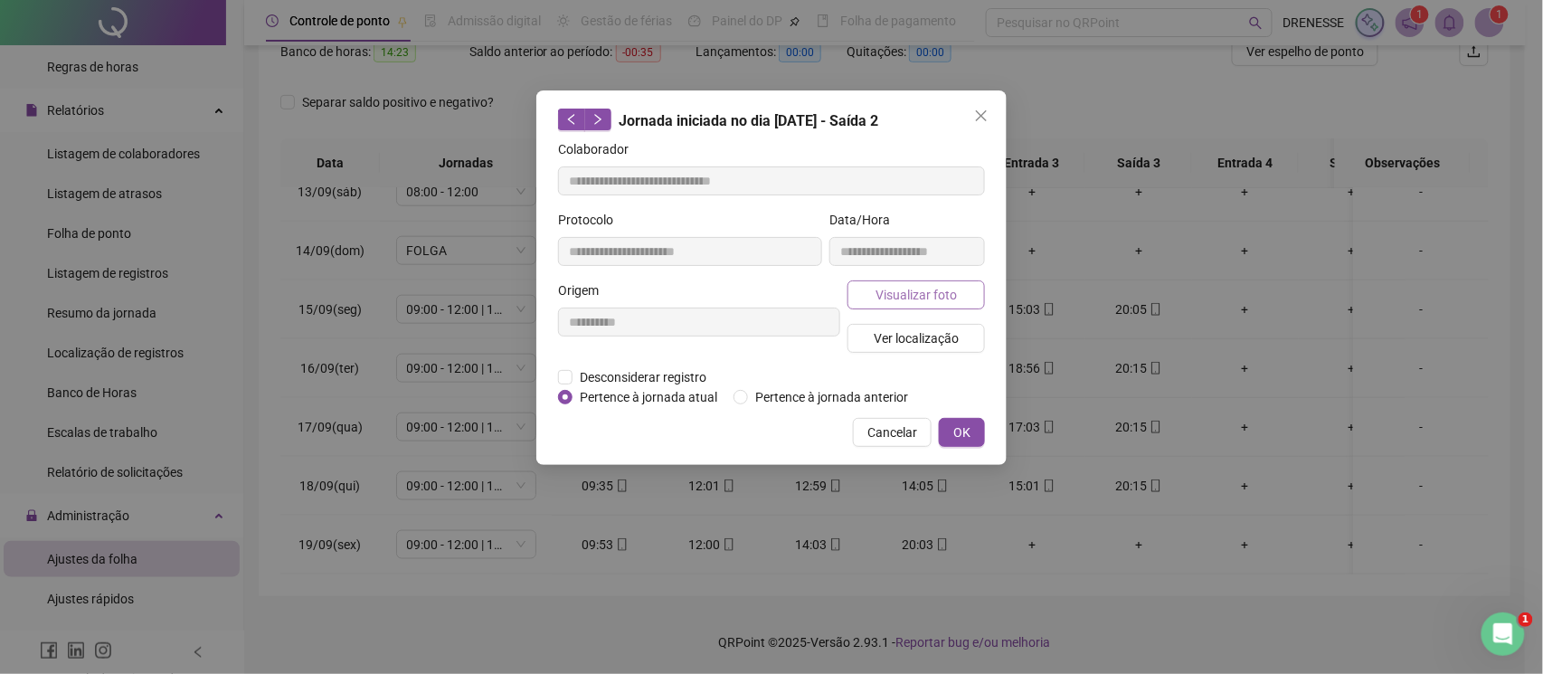
click at [923, 295] on span "Visualizar foto" at bounding box center [916, 295] width 81 height 20
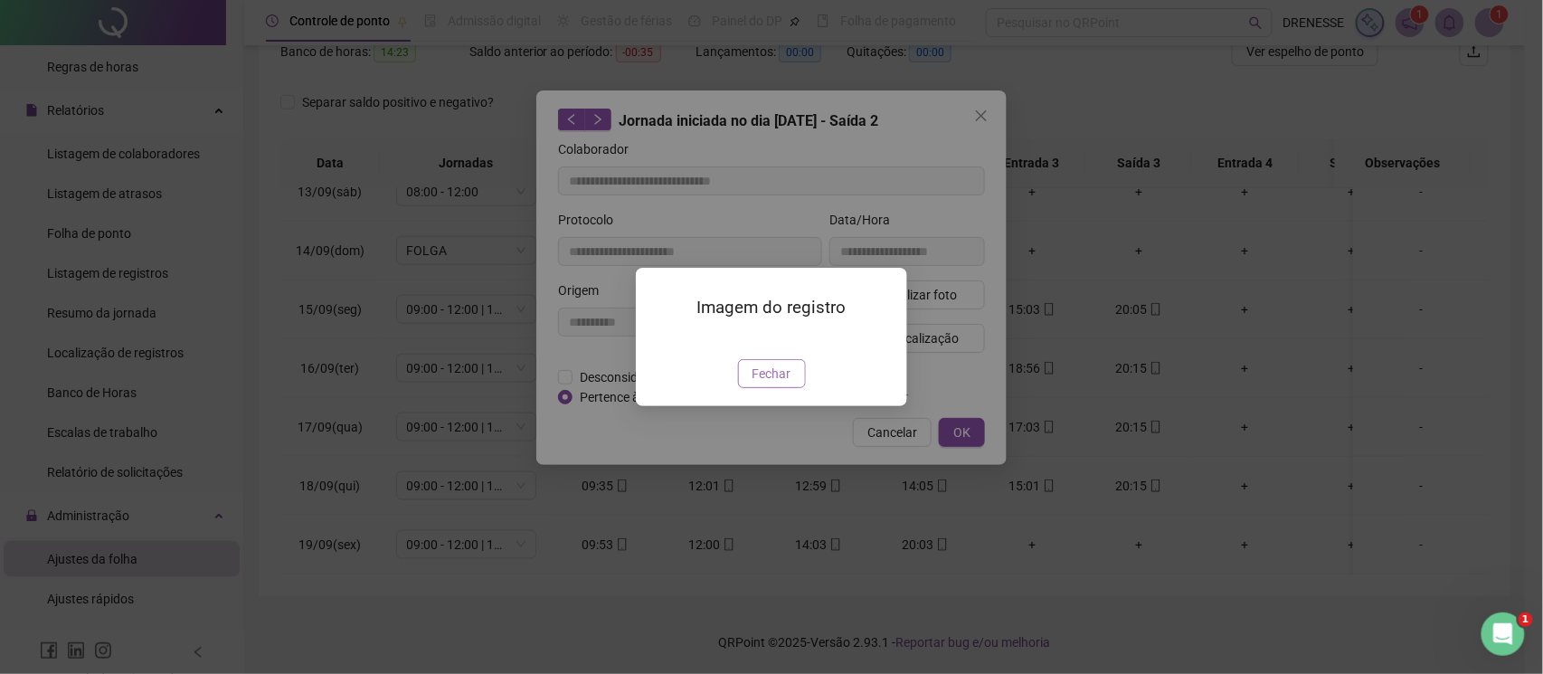
click at [776, 384] on span "Fechar" at bounding box center [772, 374] width 39 height 20
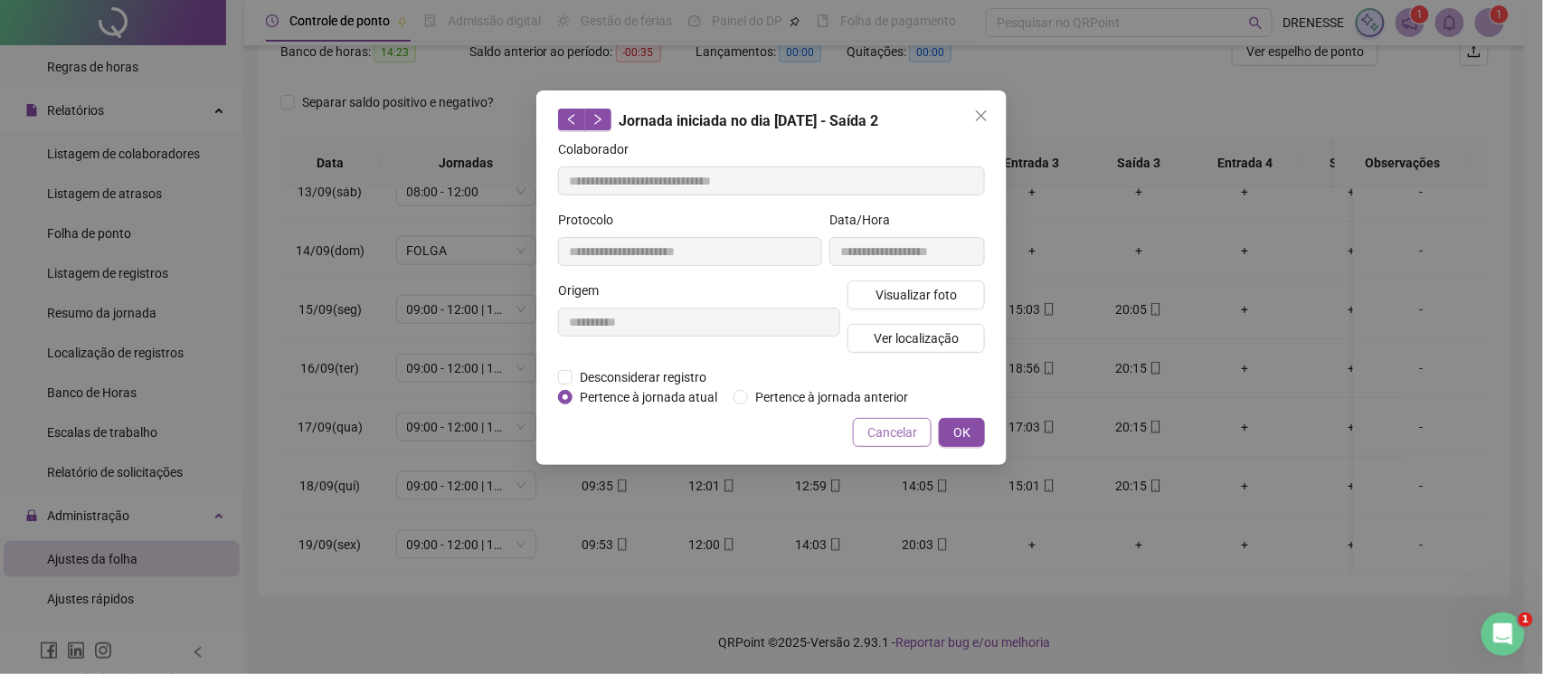
click at [886, 425] on span "Cancelar" at bounding box center [892, 432] width 50 height 20
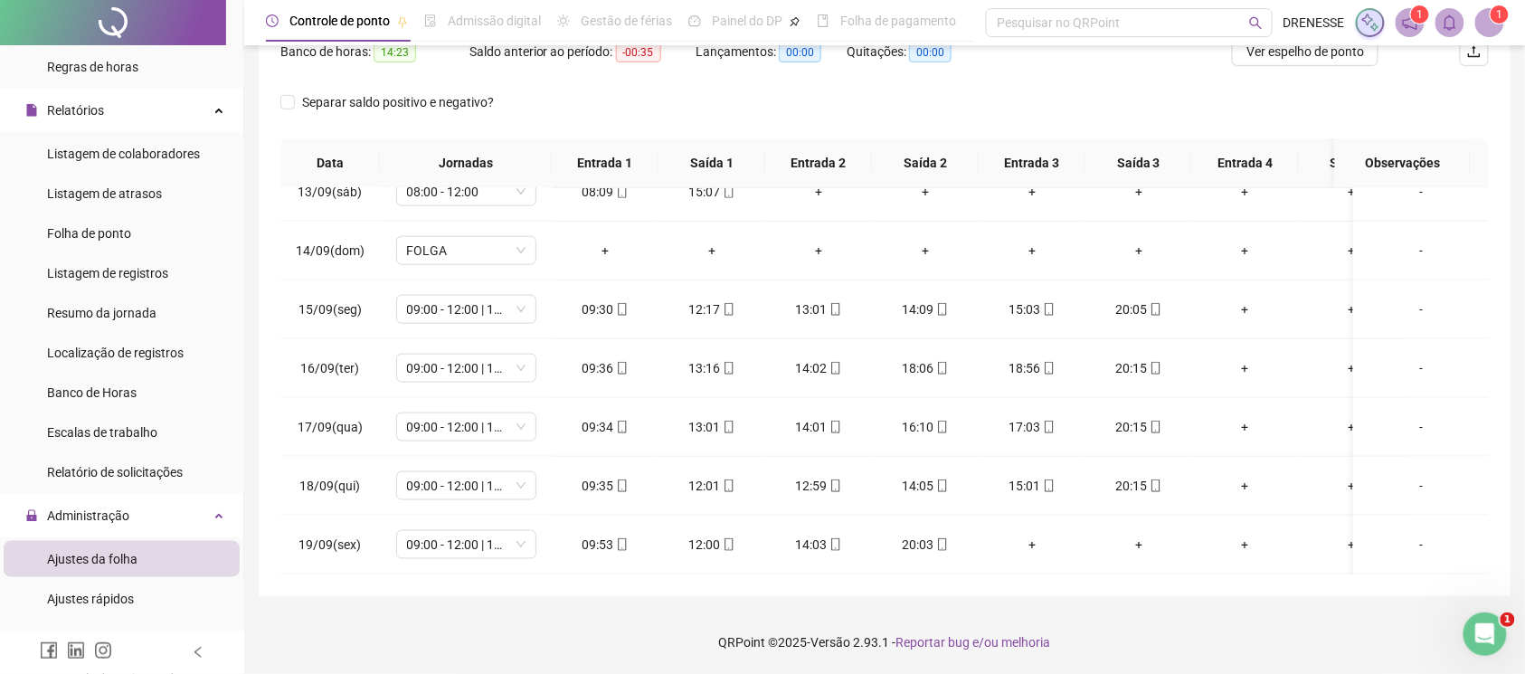
scroll to position [90, 0]
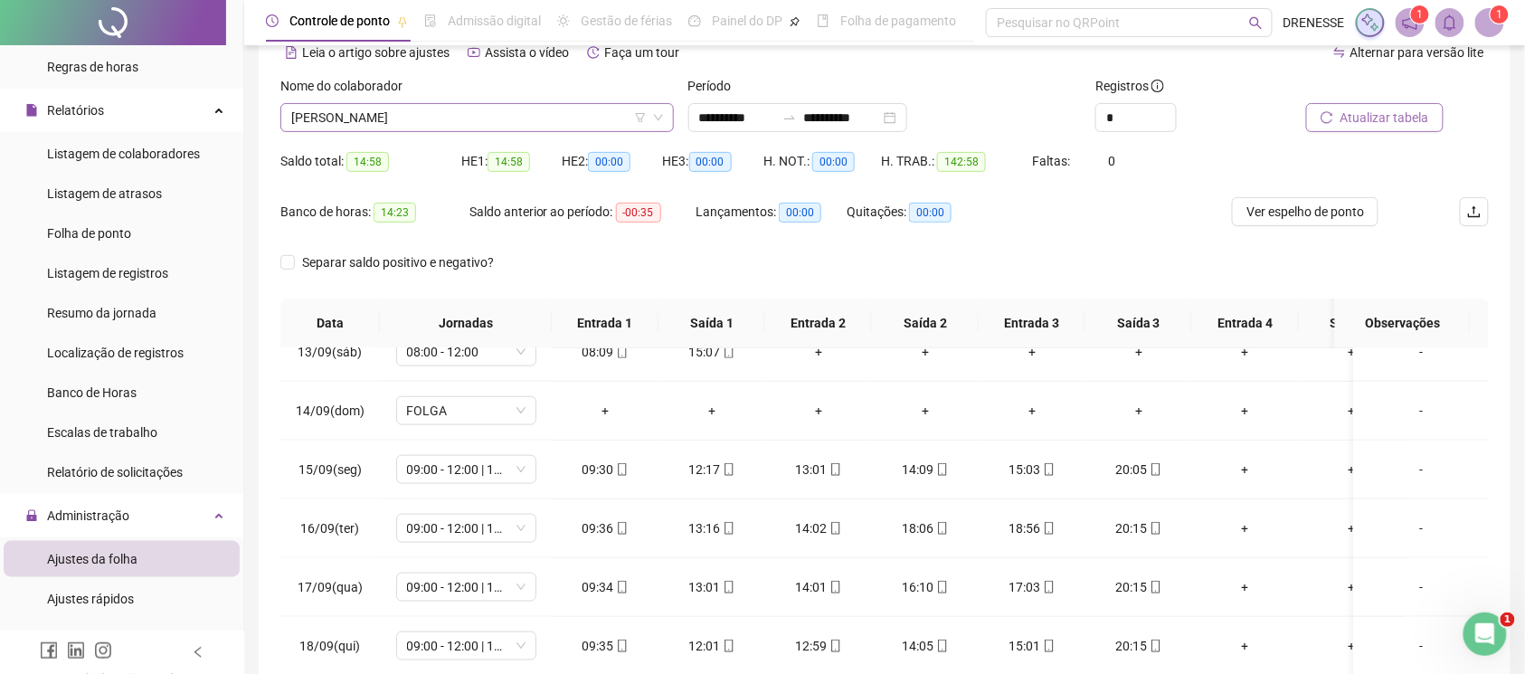
click at [464, 112] on span "[PERSON_NAME]" at bounding box center [477, 117] width 372 height 27
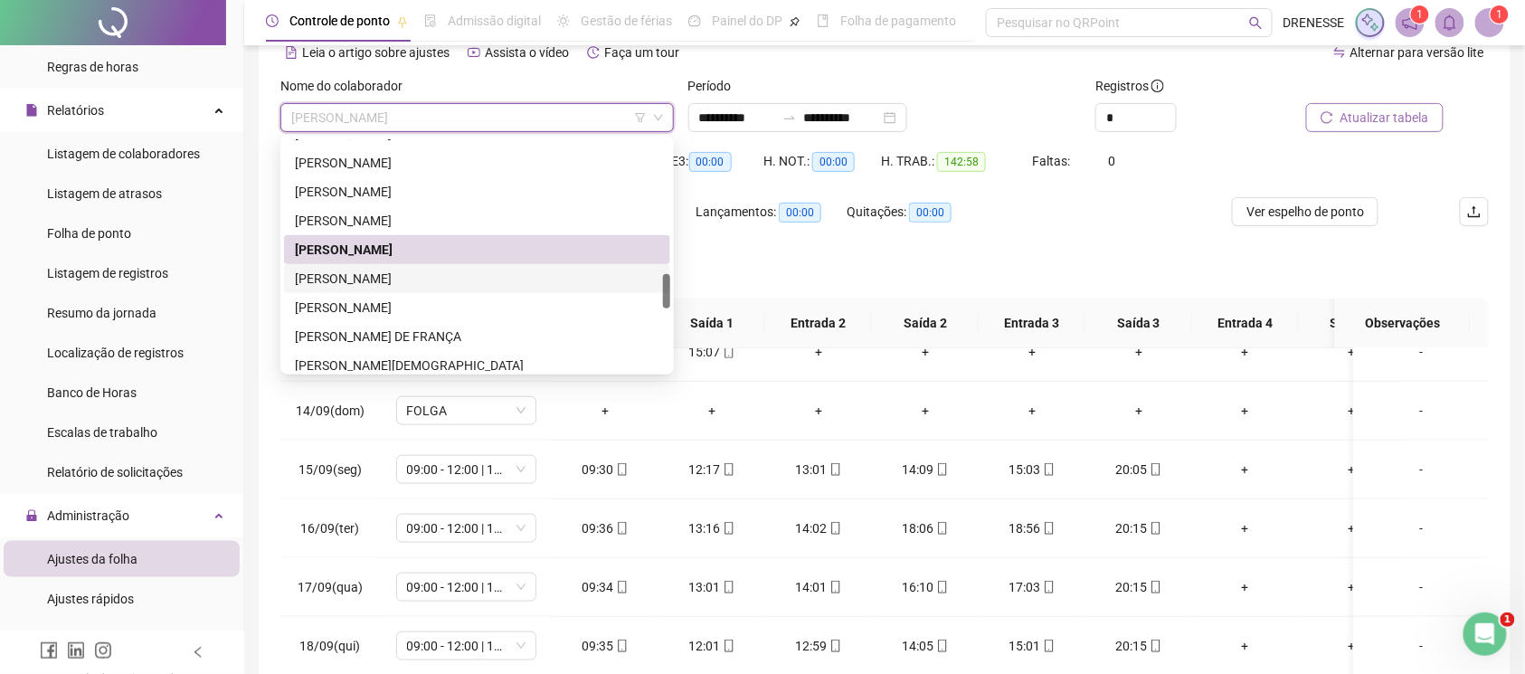
click at [461, 269] on div "[PERSON_NAME]" at bounding box center [477, 279] width 365 height 20
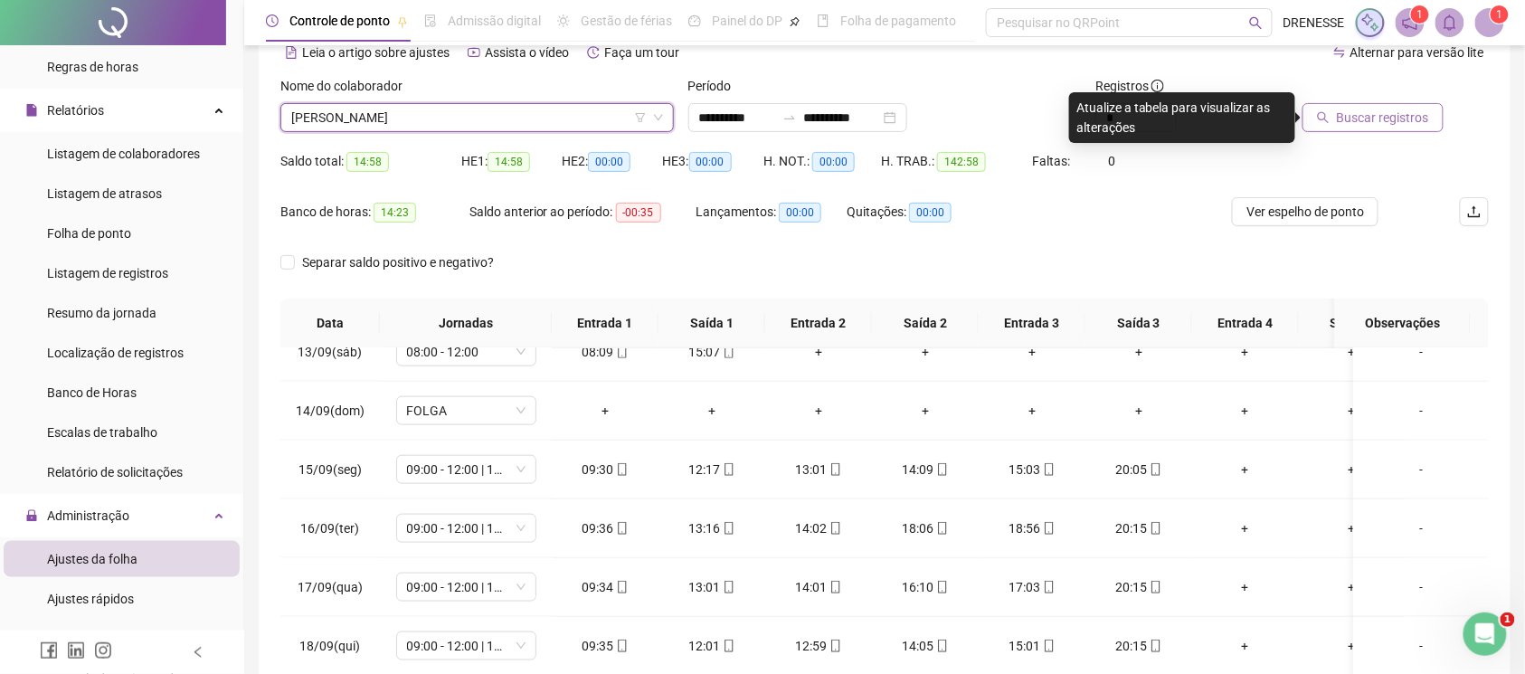
click at [1366, 119] on span "Buscar registros" at bounding box center [1383, 118] width 92 height 20
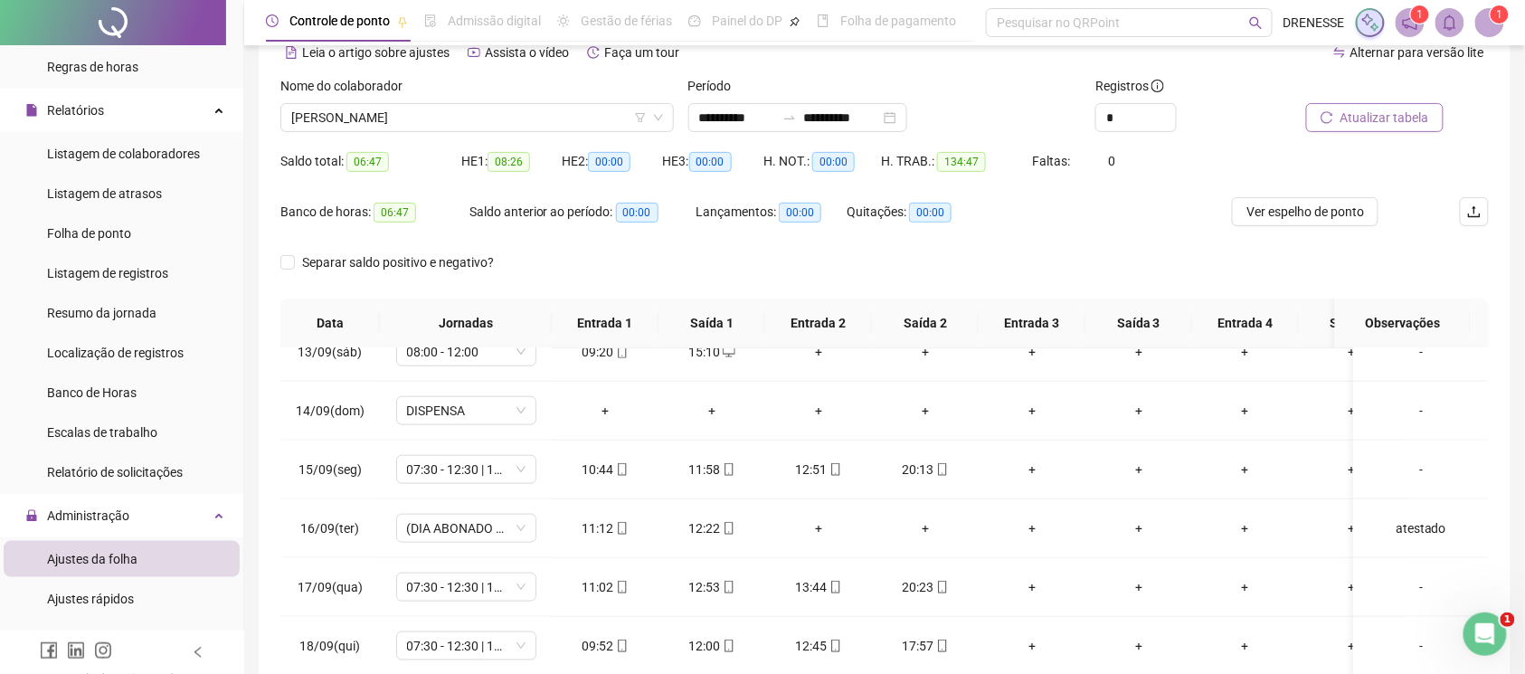
scroll to position [251, 0]
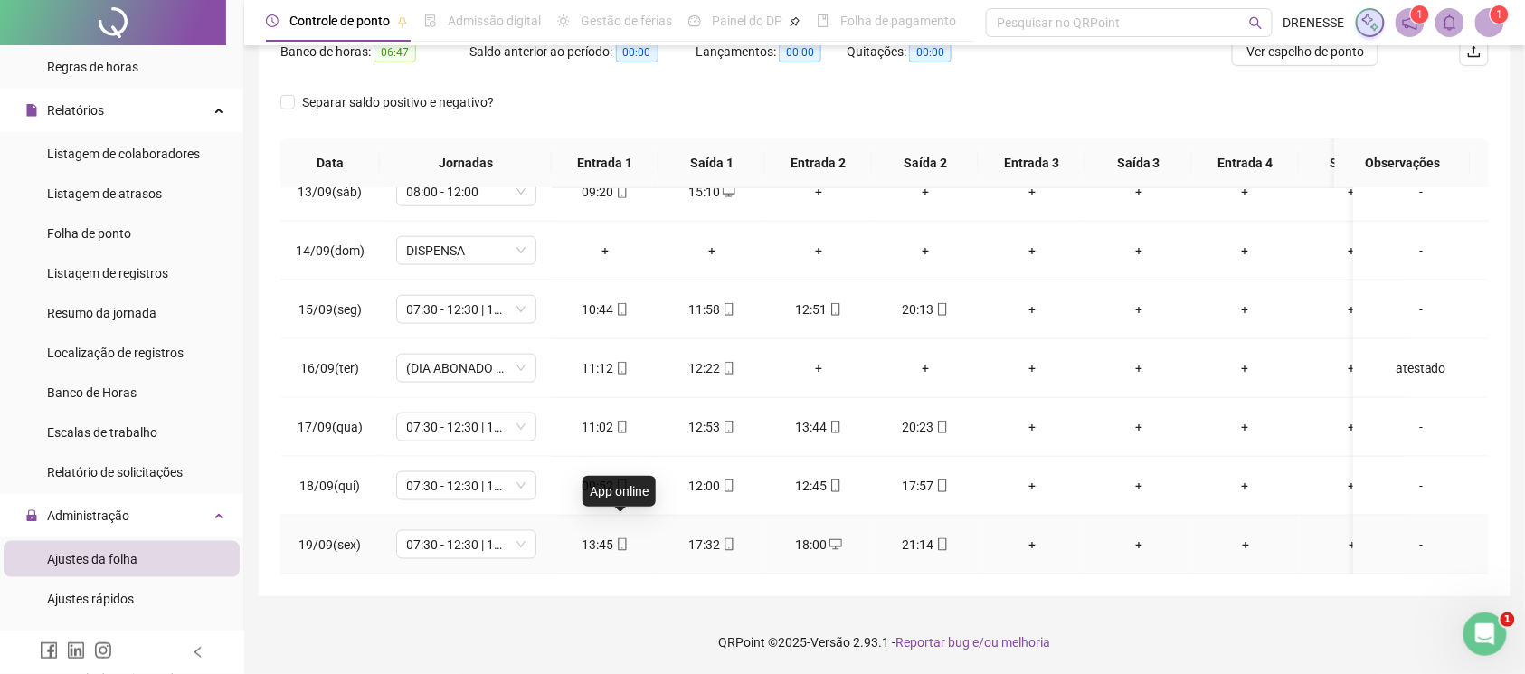
click at [622, 538] on icon "mobile" at bounding box center [622, 544] width 13 height 13
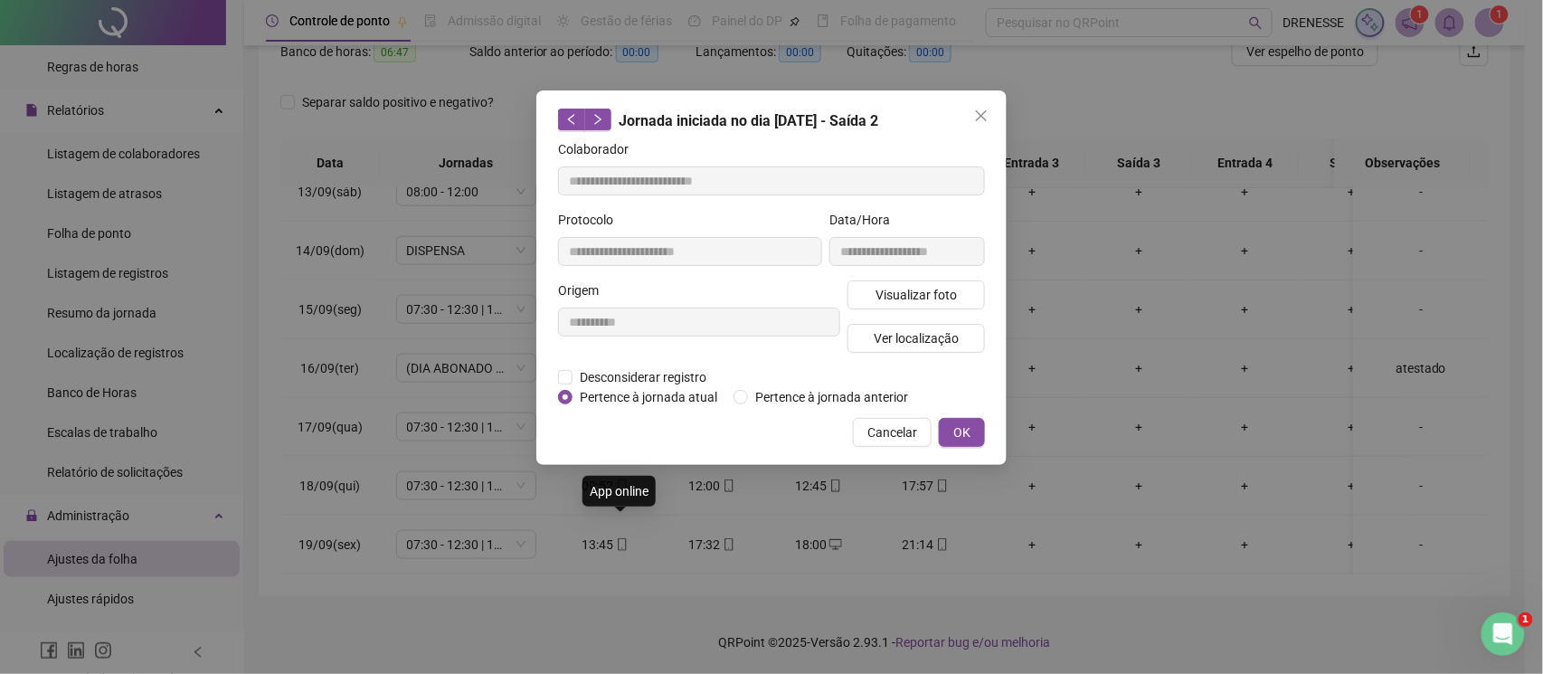
type input "**********"
click at [876, 299] on button "Visualizar foto" at bounding box center [916, 294] width 137 height 29
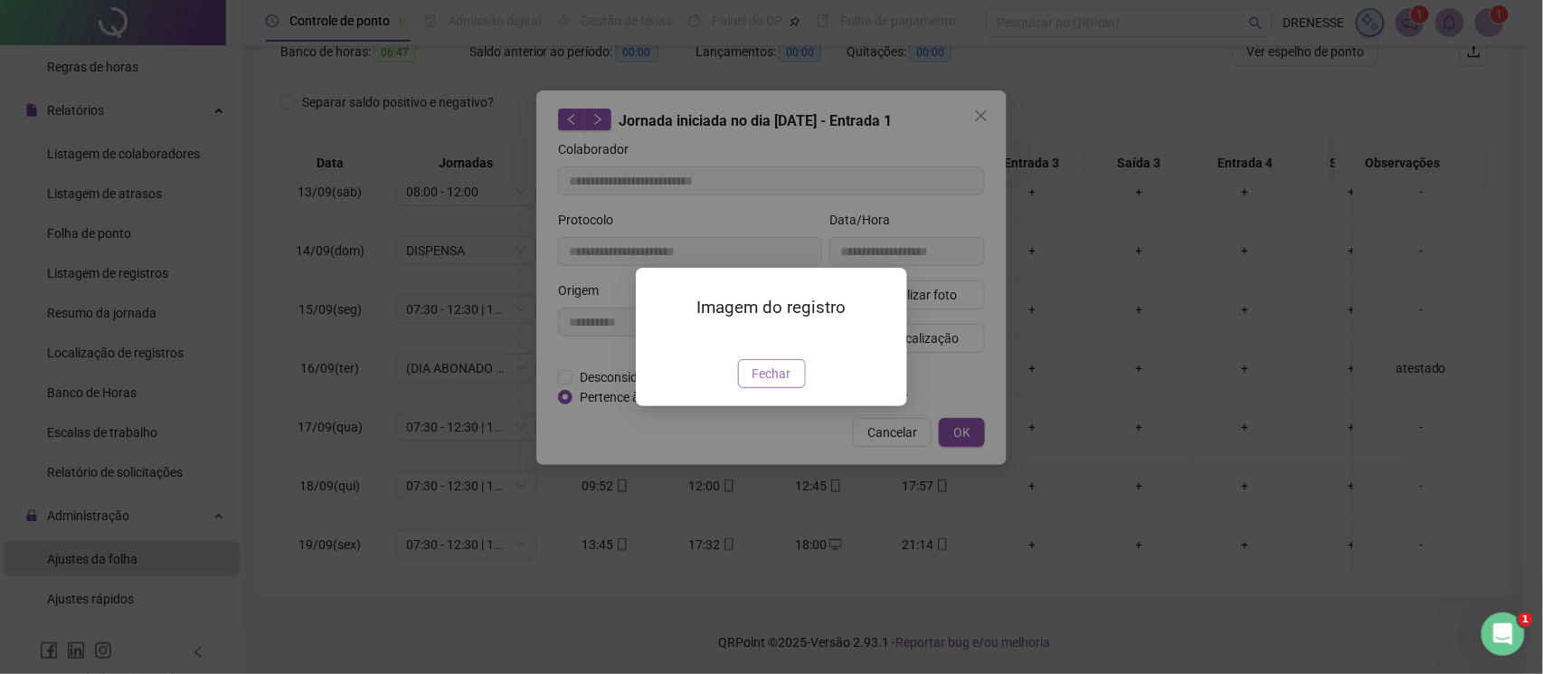
click at [771, 384] on span "Fechar" at bounding box center [772, 374] width 39 height 20
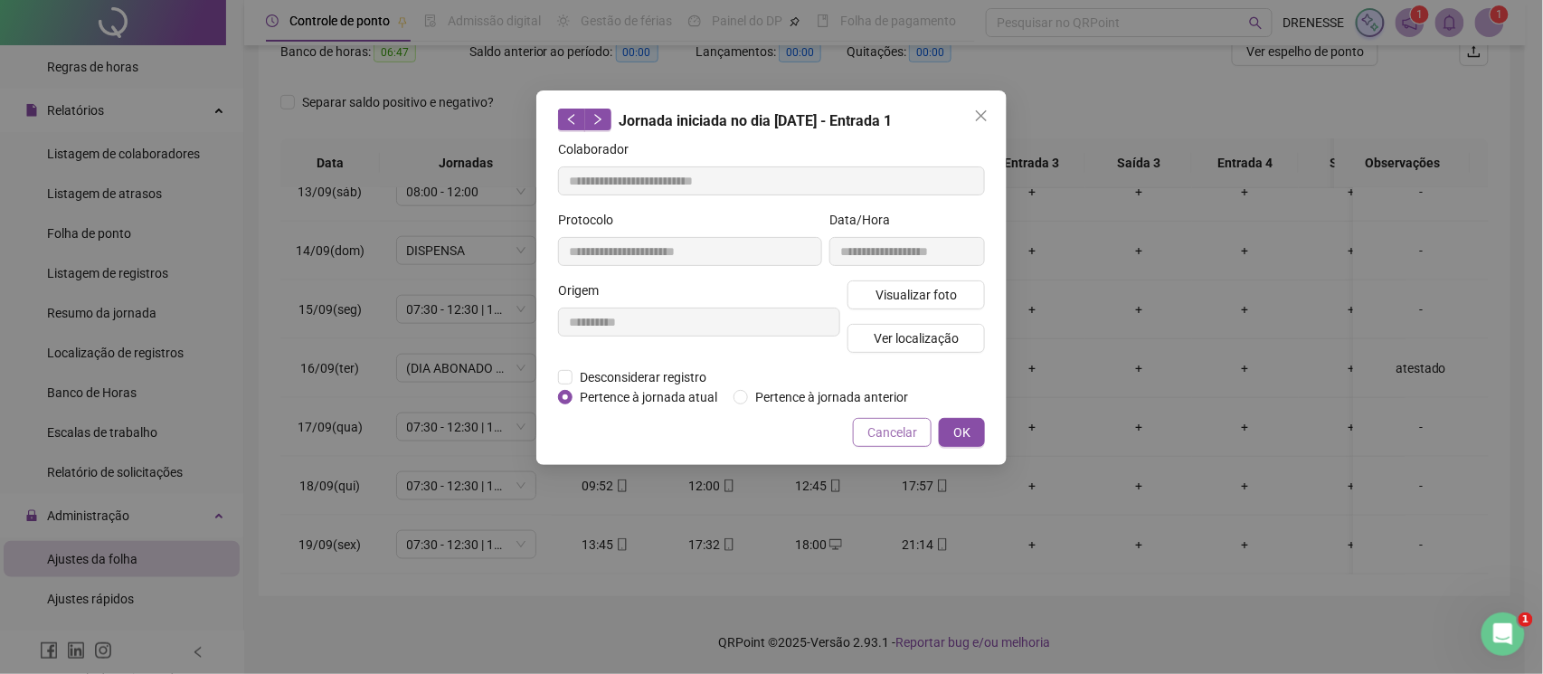
click at [861, 438] on button "Cancelar" at bounding box center [892, 432] width 79 height 29
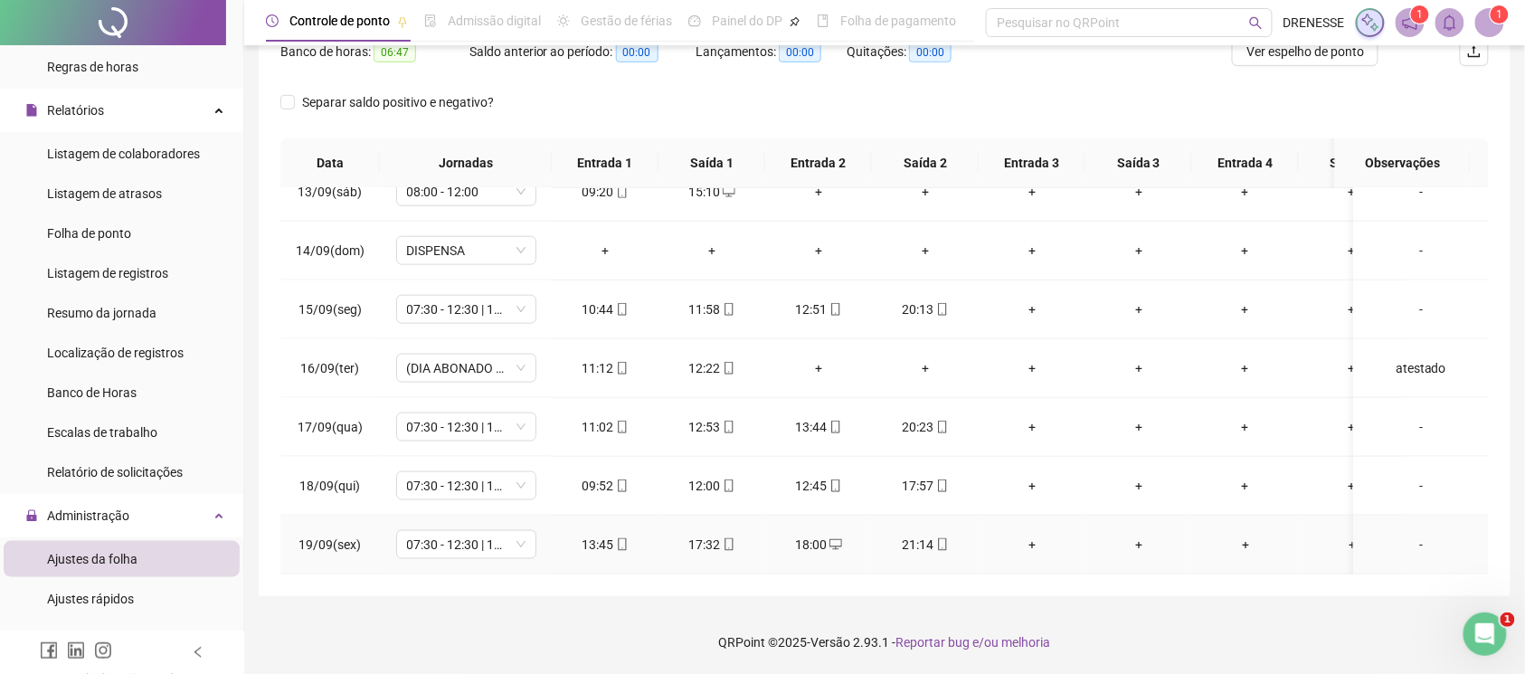
click at [937, 535] on div "21:14" at bounding box center [925, 545] width 78 height 20
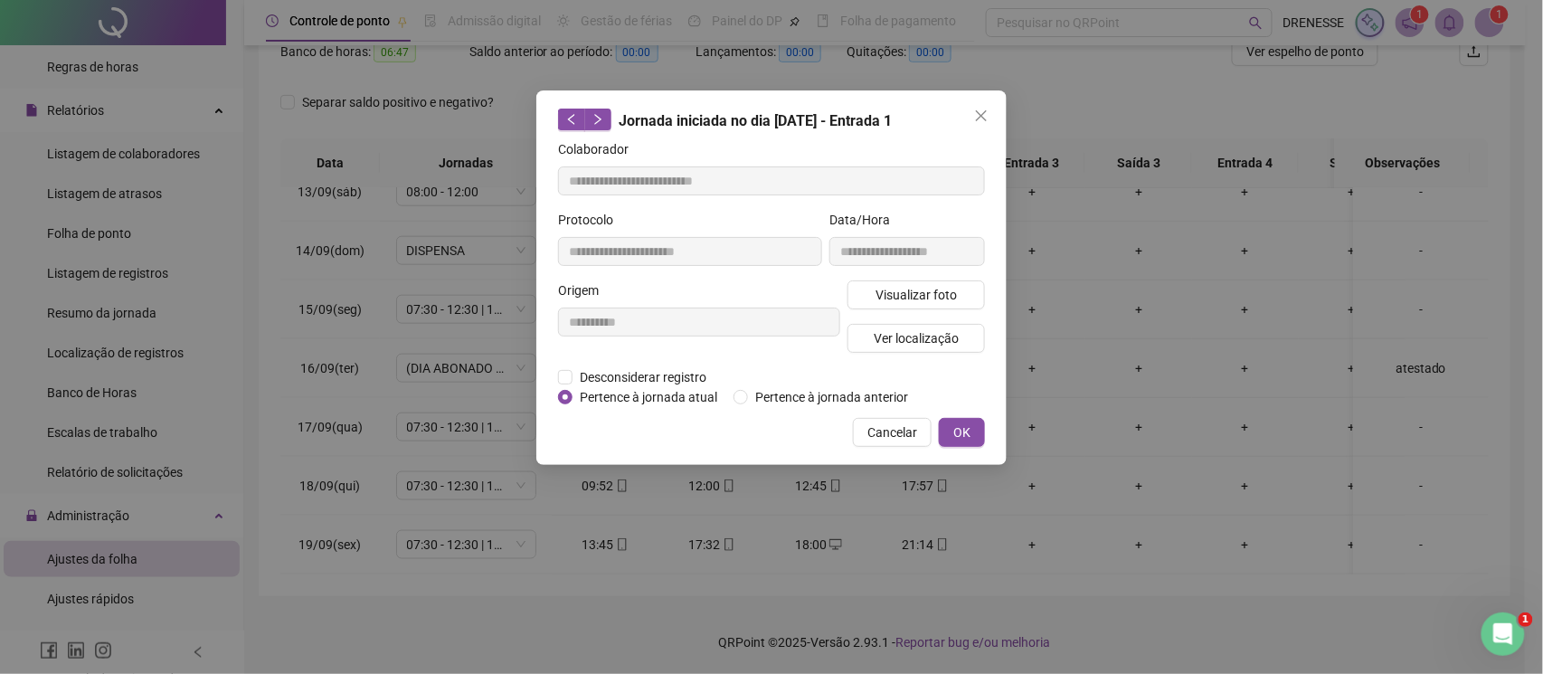
type input "**********"
click at [920, 290] on span "Visualizar foto" at bounding box center [916, 295] width 81 height 20
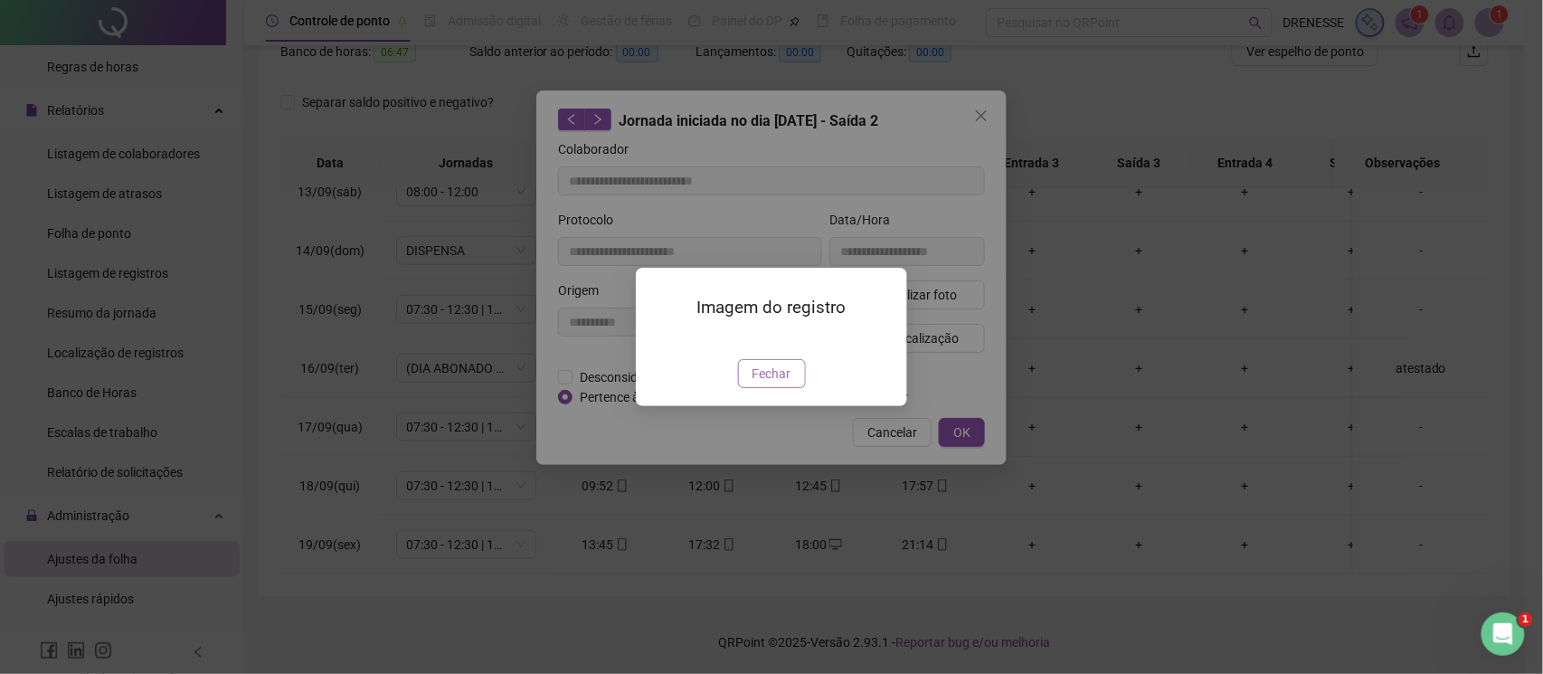
click at [778, 384] on span "Fechar" at bounding box center [772, 374] width 39 height 20
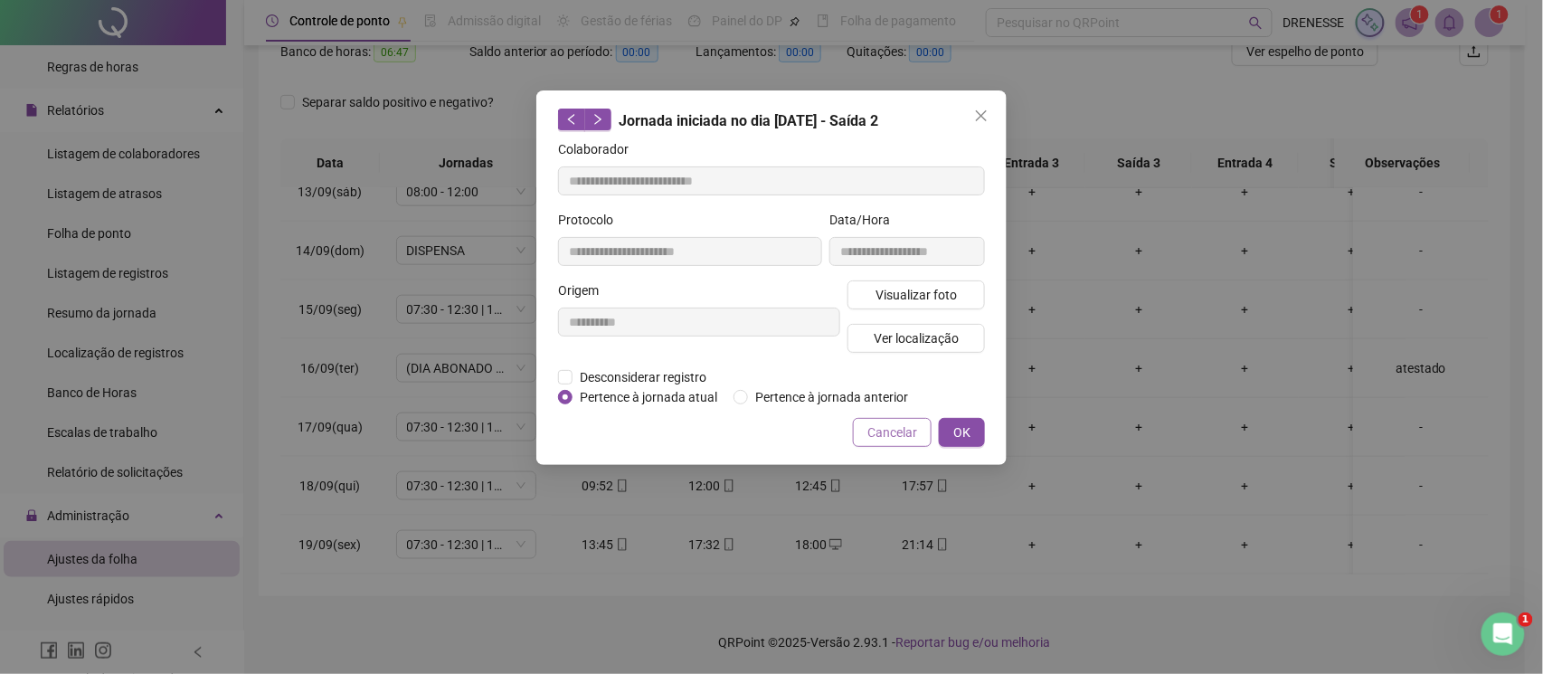
click at [884, 422] on span "Cancelar" at bounding box center [892, 432] width 50 height 20
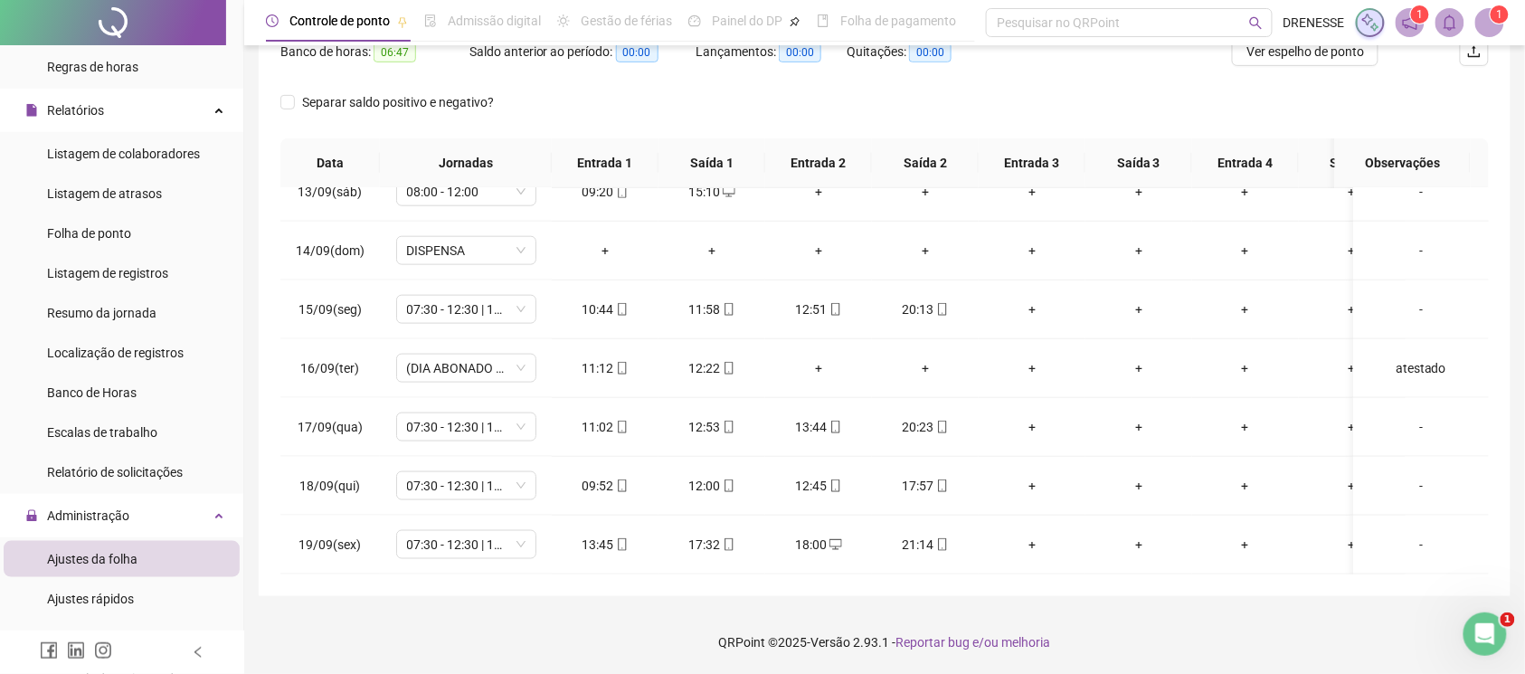
scroll to position [90, 0]
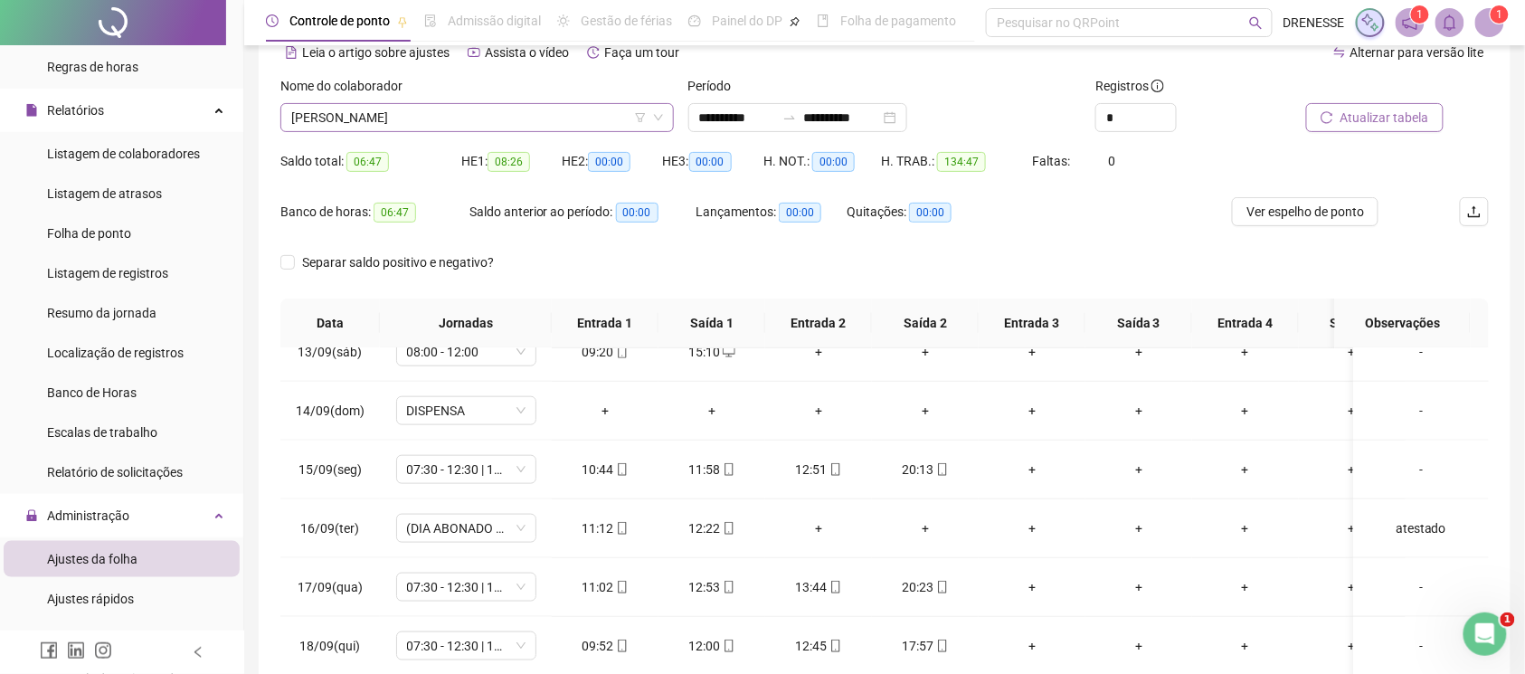
click at [496, 110] on span "[PERSON_NAME]" at bounding box center [477, 117] width 372 height 27
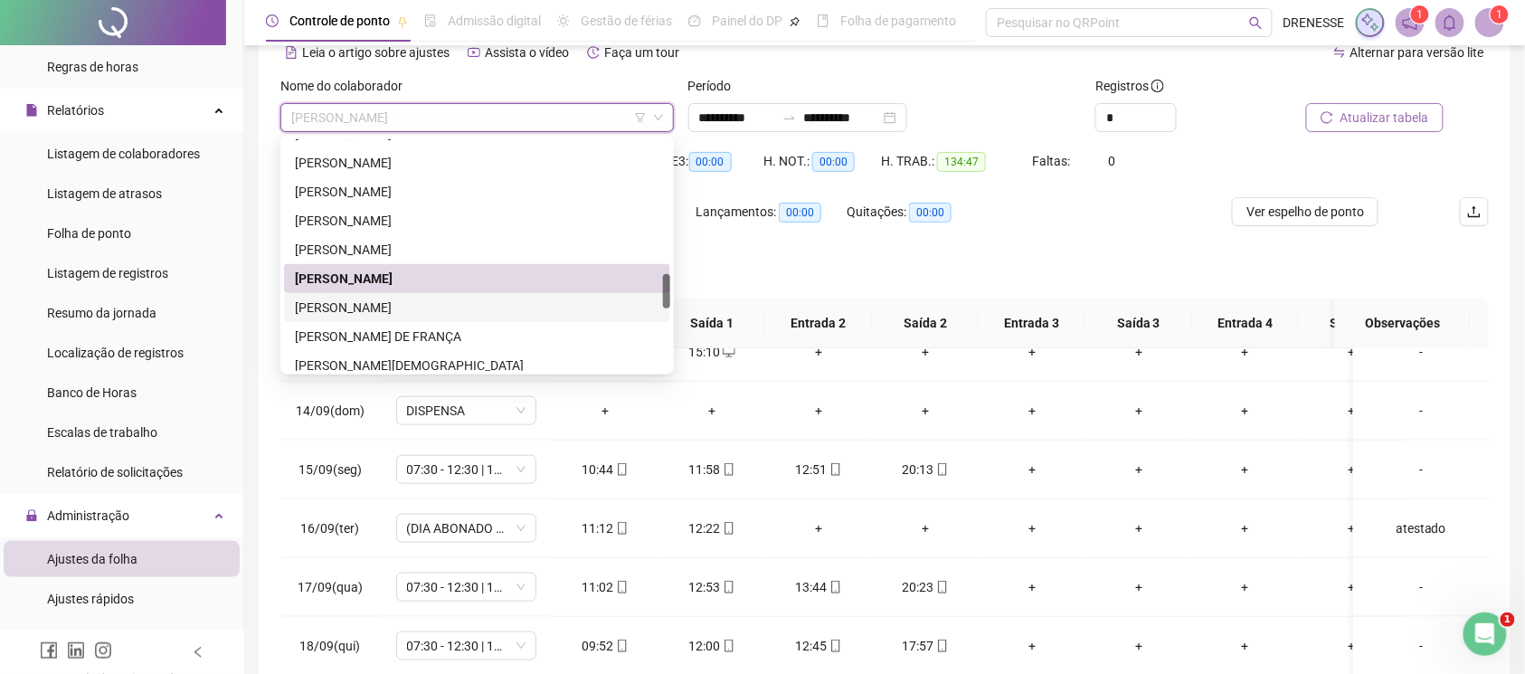
click at [432, 293] on div "[PERSON_NAME]" at bounding box center [477, 307] width 386 height 29
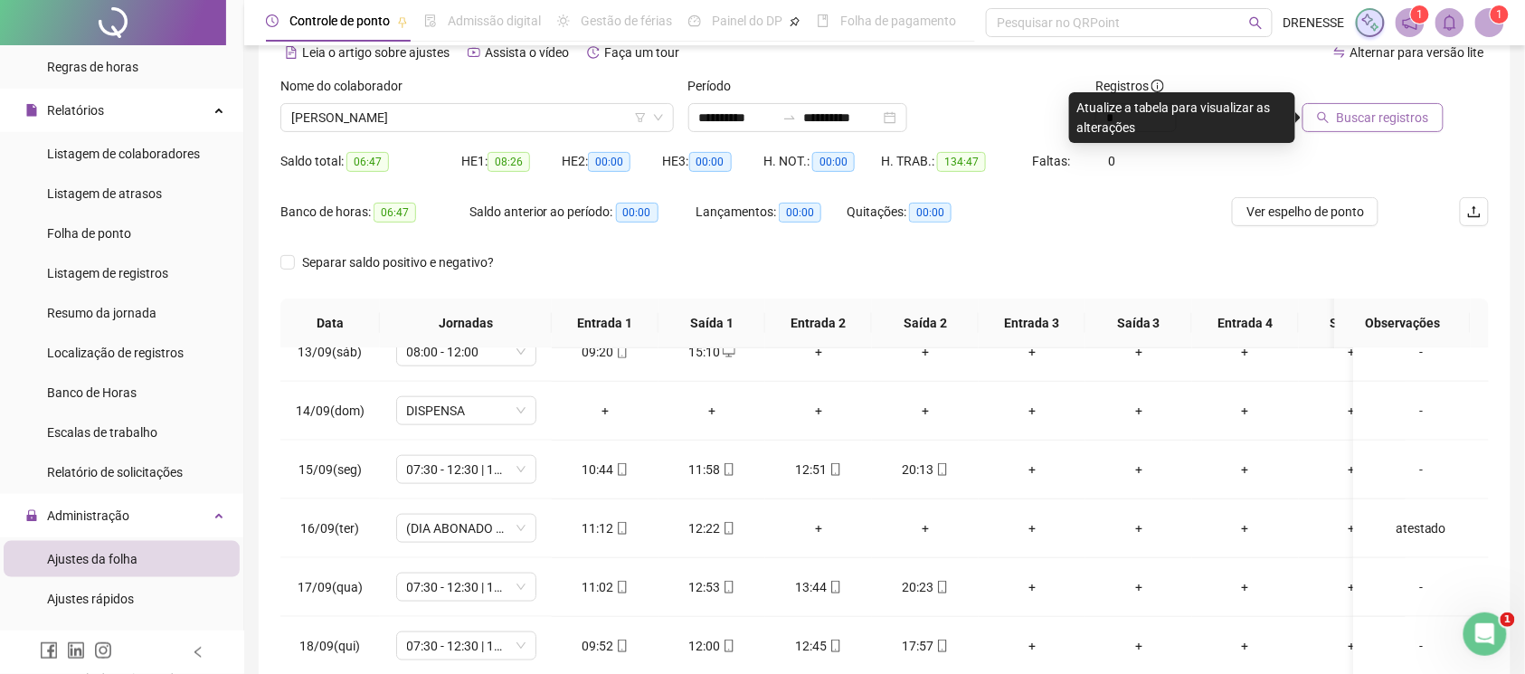
click at [1337, 114] on button "Buscar registros" at bounding box center [1373, 117] width 141 height 29
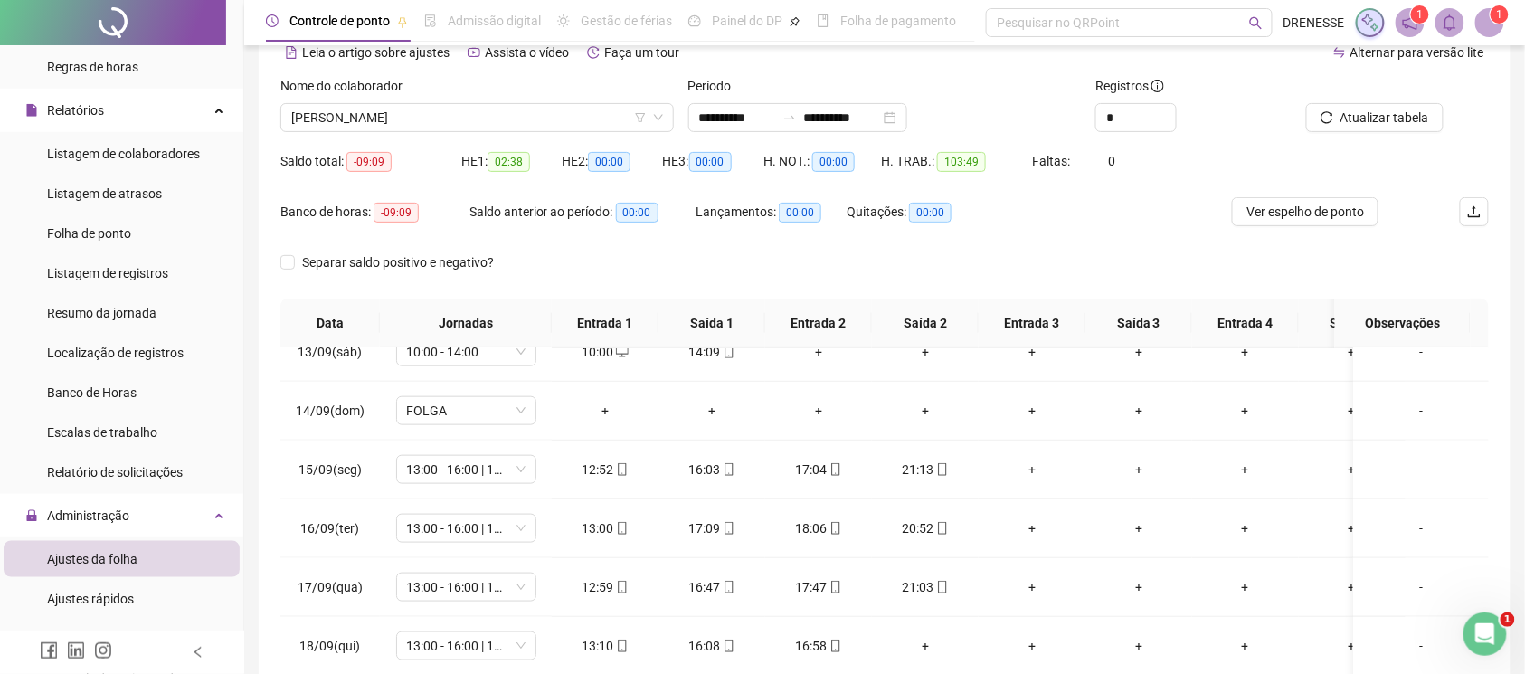
scroll to position [251, 0]
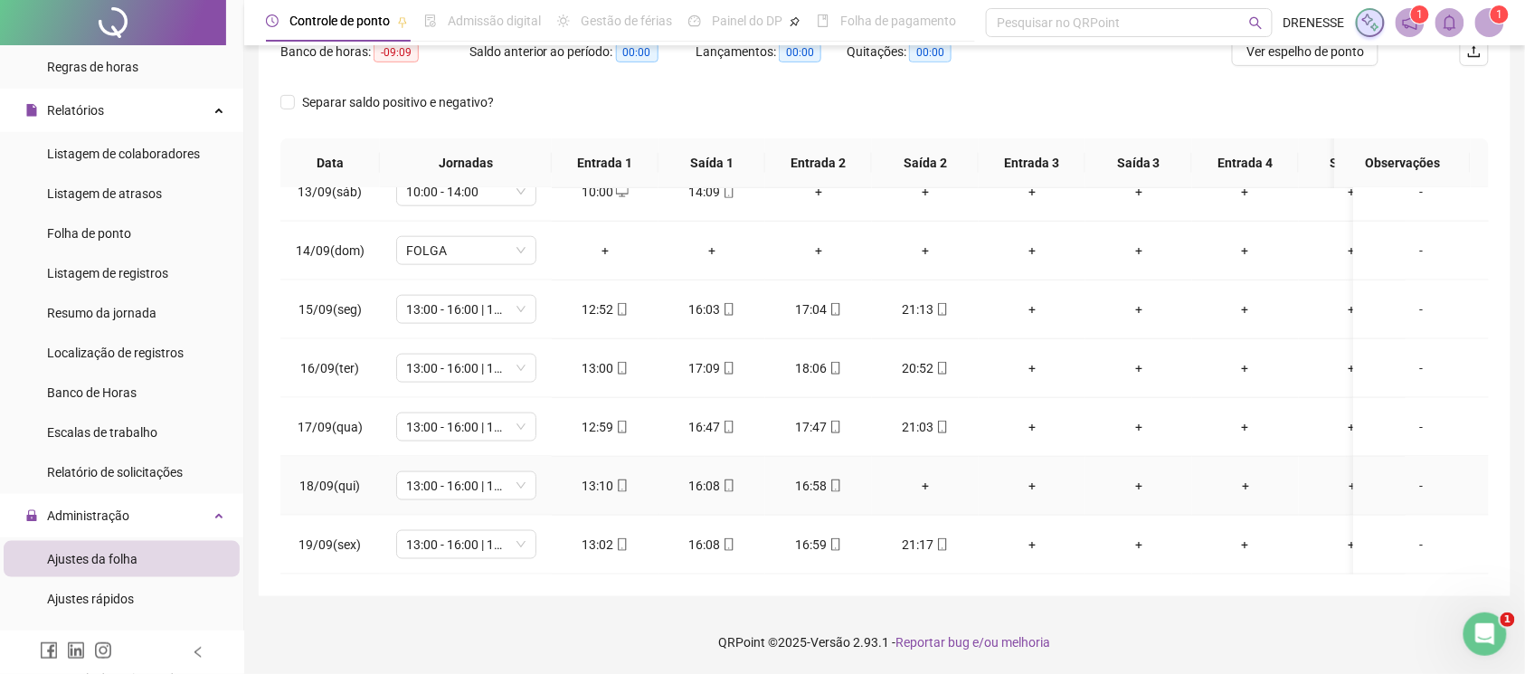
click at [926, 476] on div "+" at bounding box center [925, 486] width 78 height 20
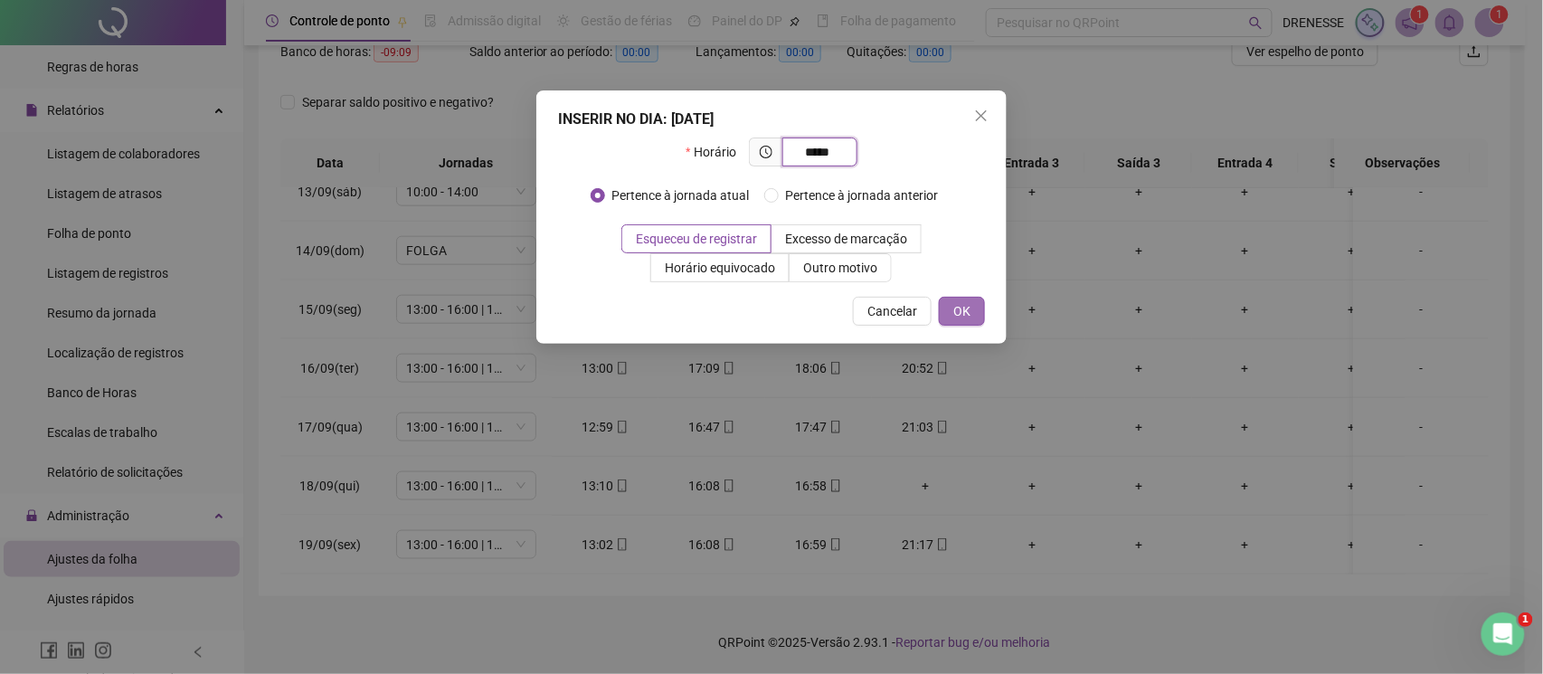
type input "*****"
click at [964, 309] on span "OK" at bounding box center [961, 311] width 17 height 20
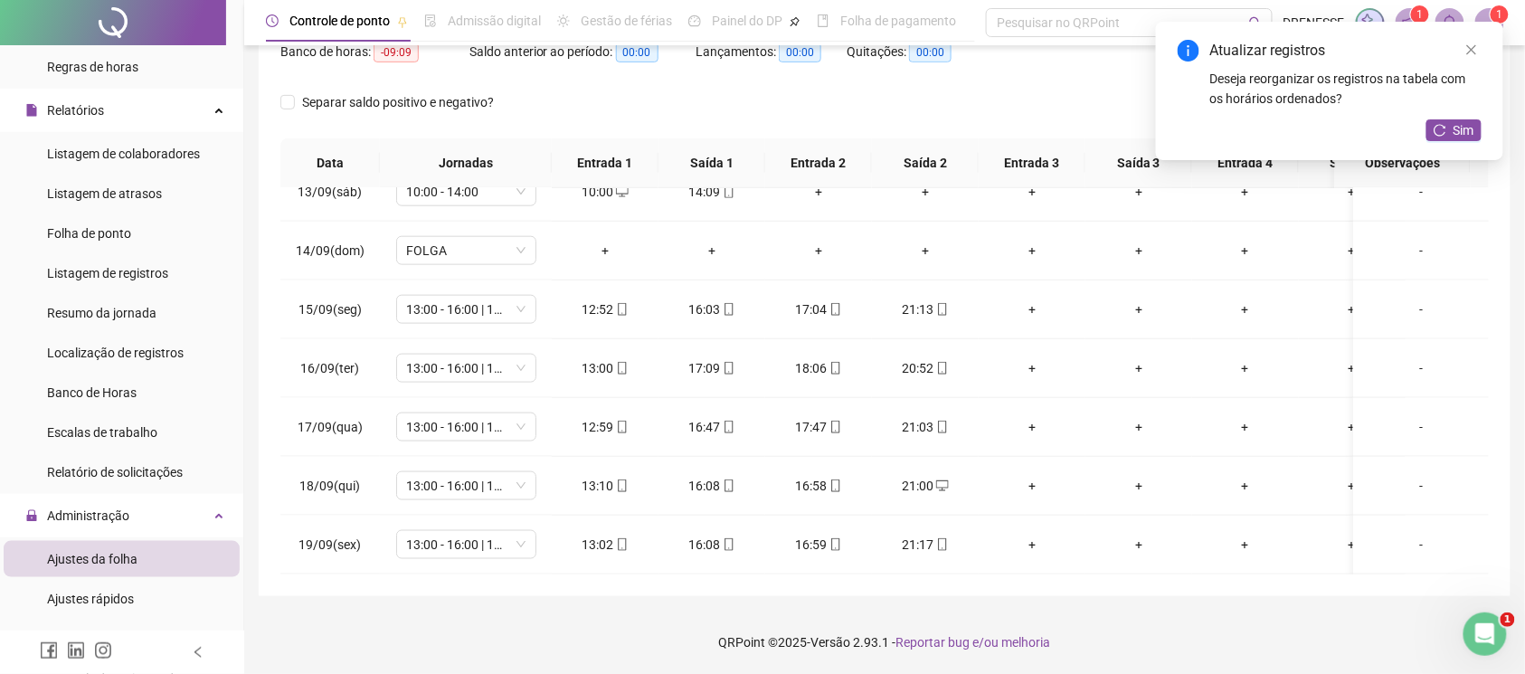
scroll to position [0, 0]
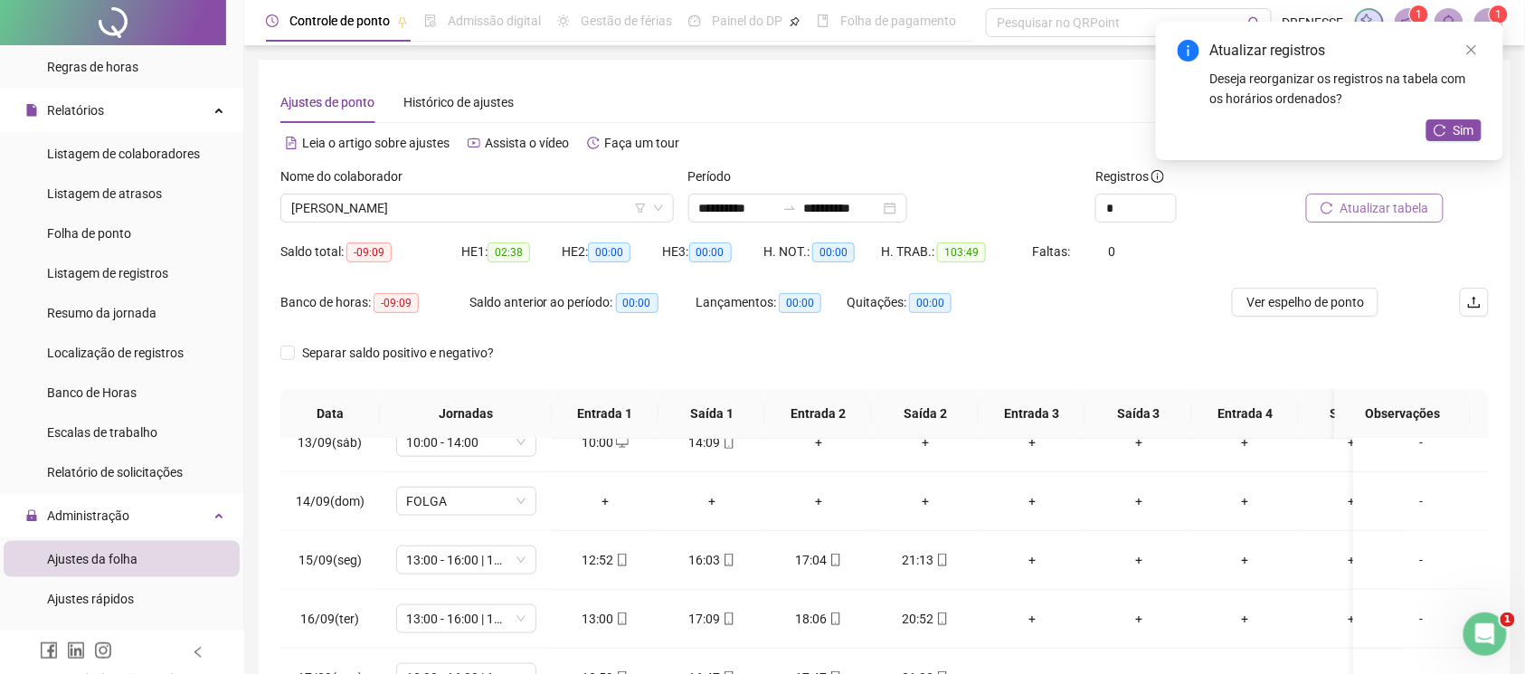
click at [1373, 194] on button "Atualizar tabela" at bounding box center [1374, 208] width 137 height 29
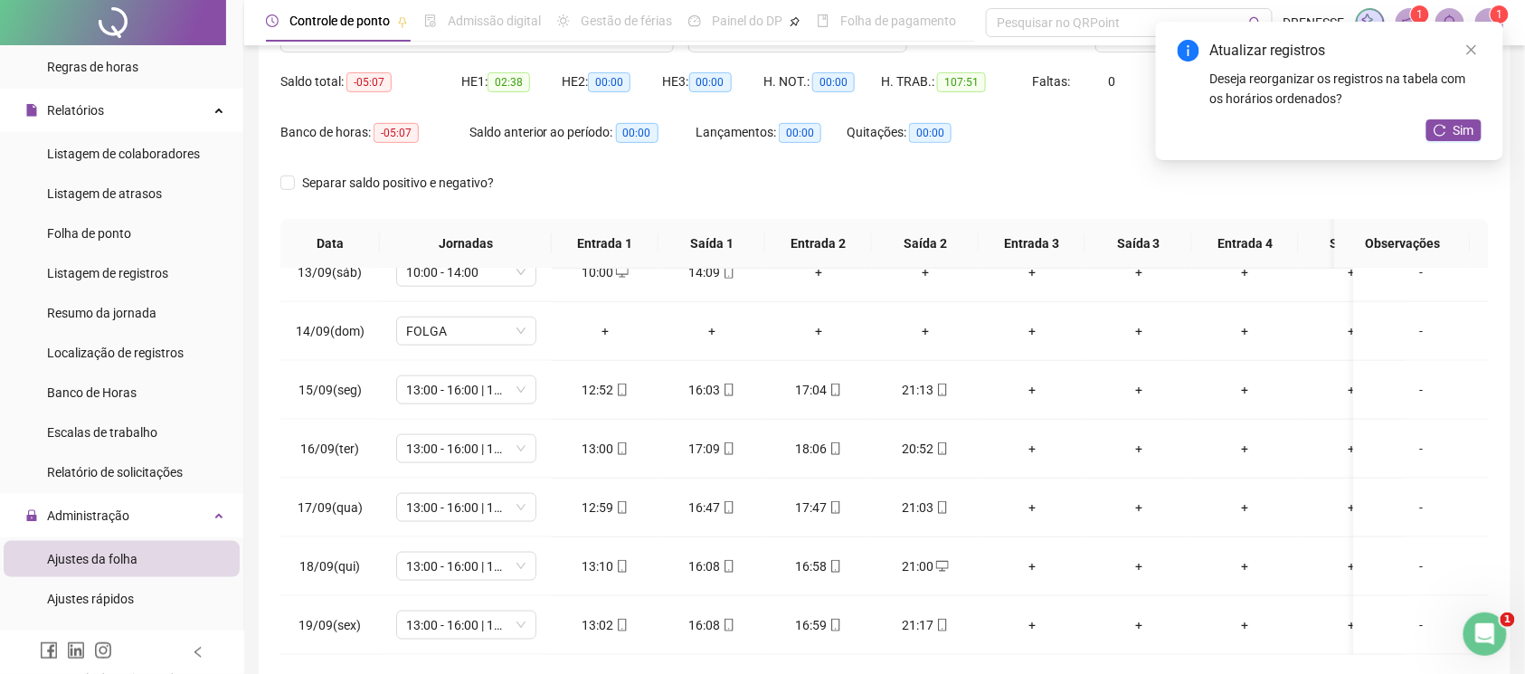
scroll to position [9, 0]
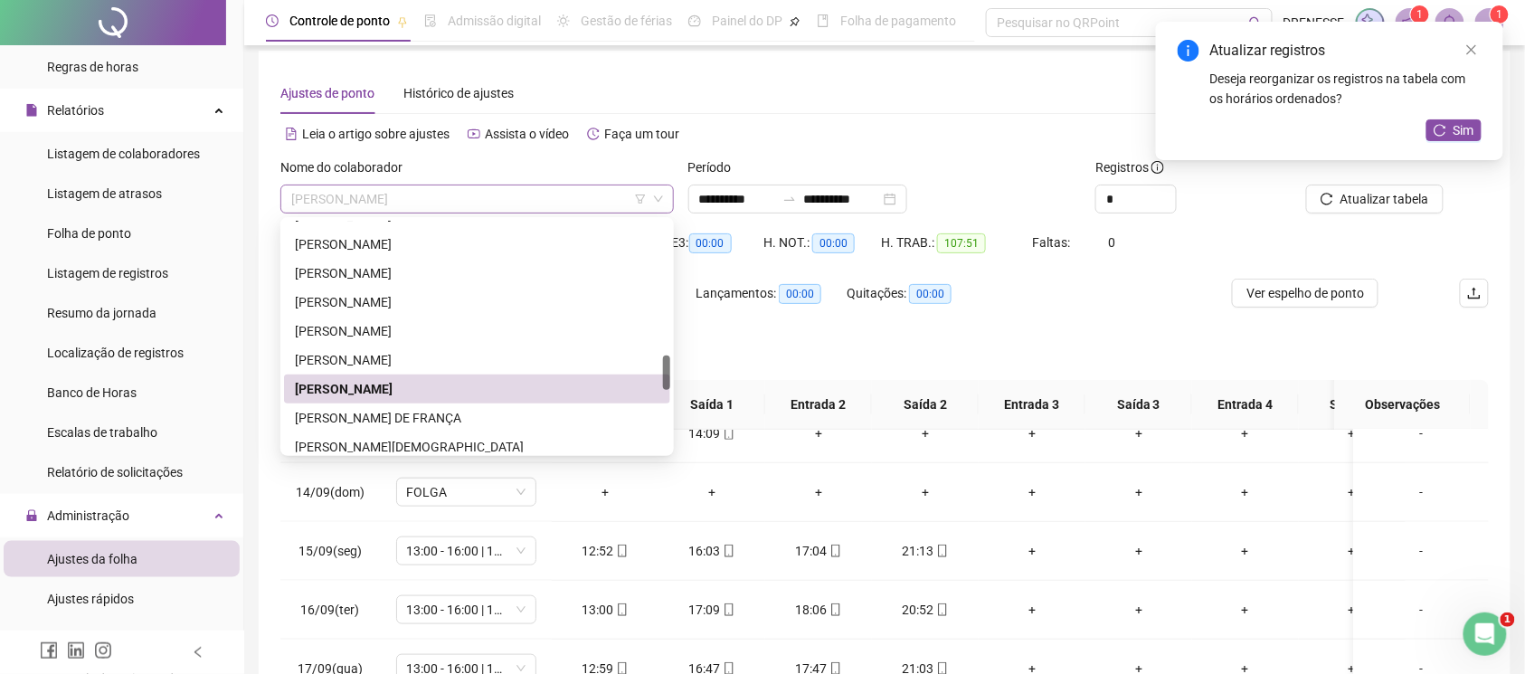
click at [425, 192] on span "[PERSON_NAME]" at bounding box center [477, 198] width 372 height 27
click at [384, 412] on div "[PERSON_NAME] DE FRANÇA" at bounding box center [477, 418] width 365 height 20
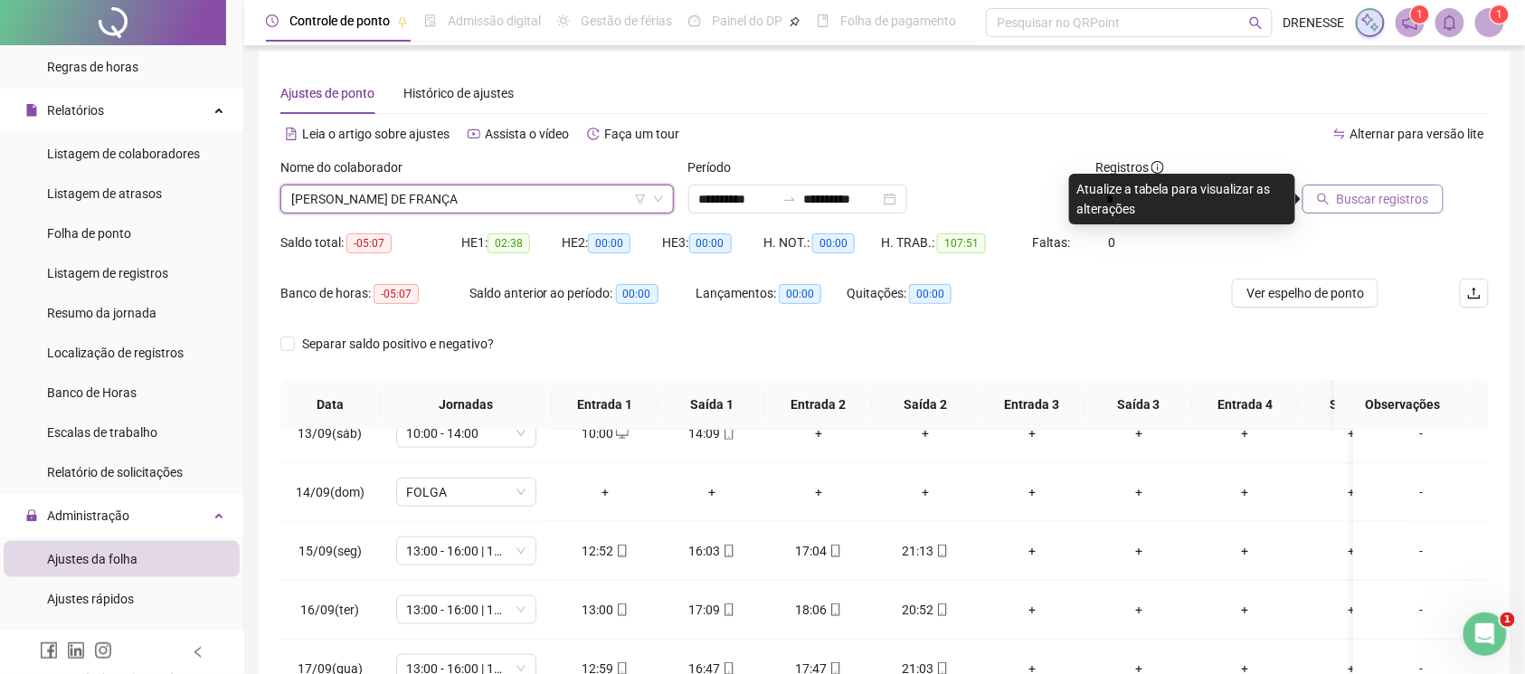
click at [1341, 197] on span "Buscar registros" at bounding box center [1383, 199] width 92 height 20
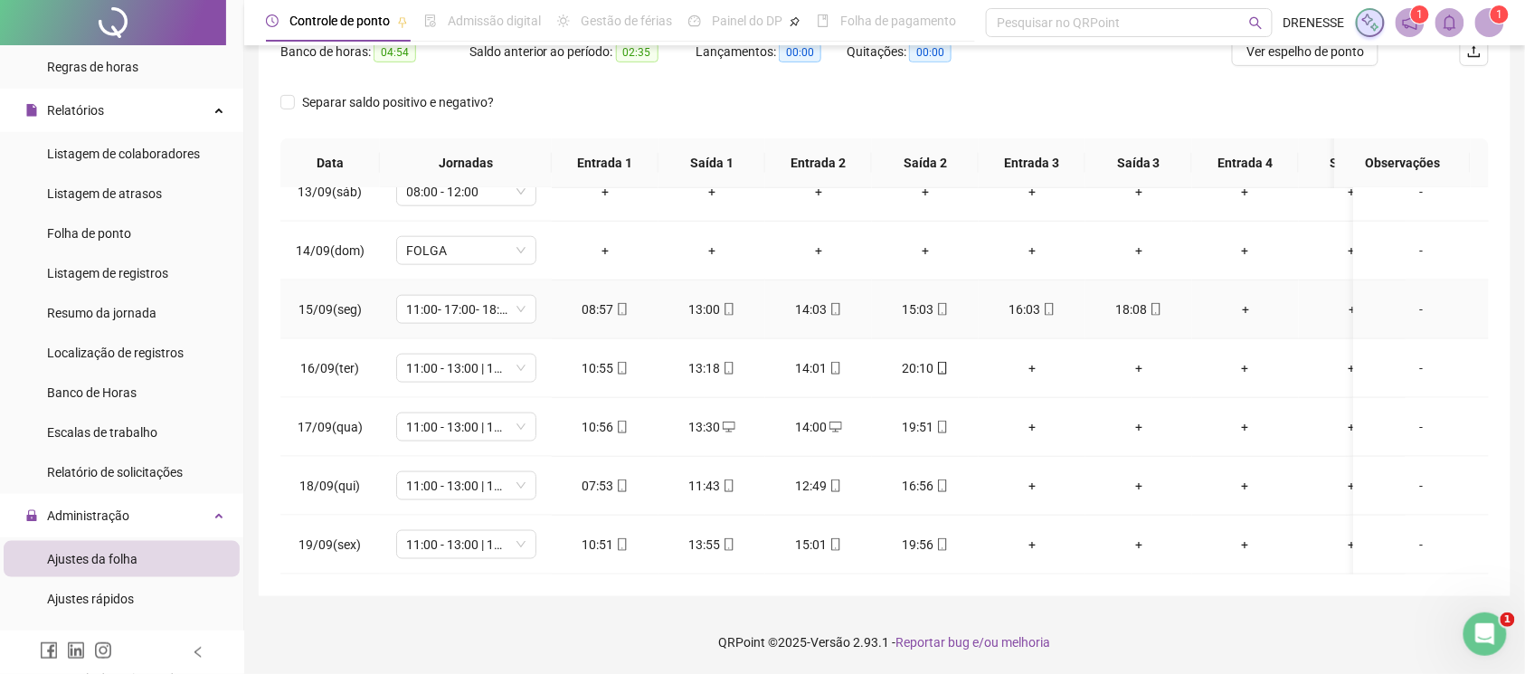
scroll to position [594, 0]
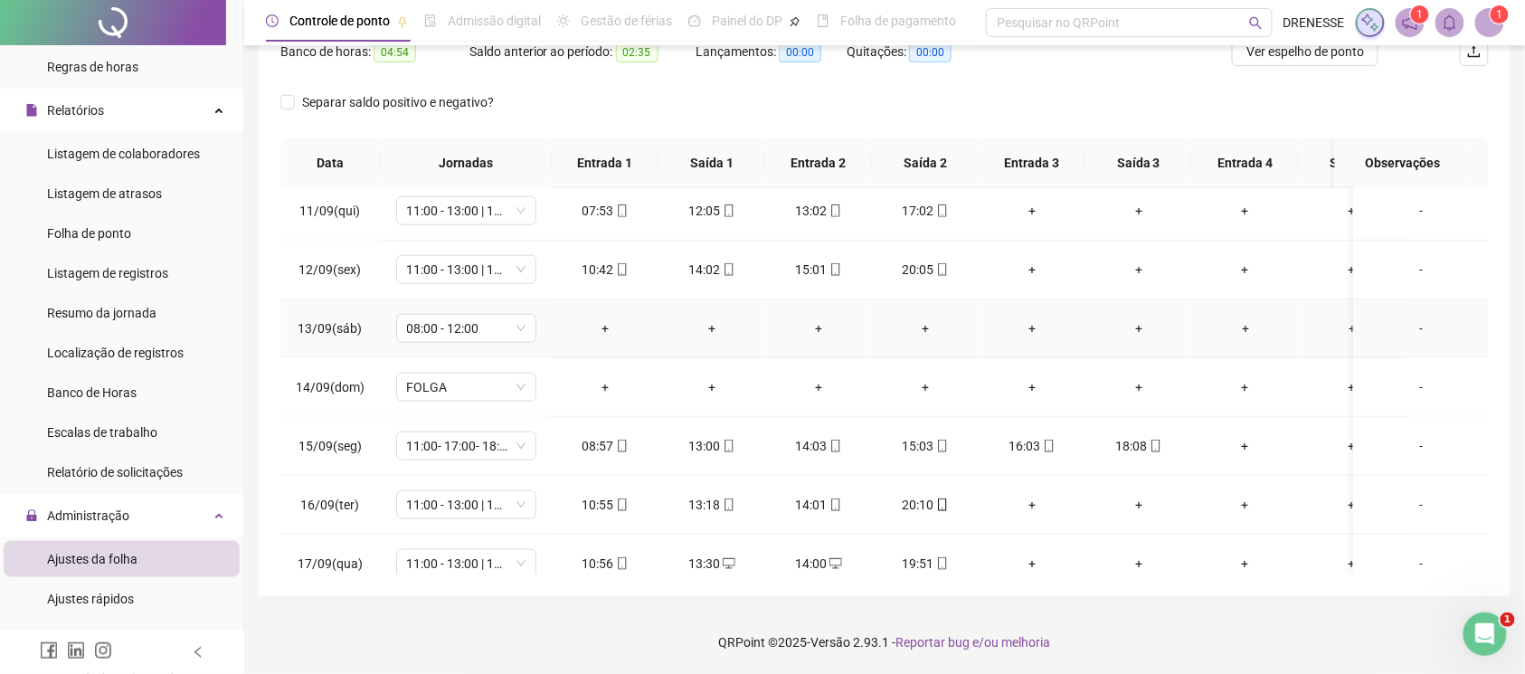
click at [468, 315] on td "08:00 - 12:00" at bounding box center [466, 328] width 172 height 59
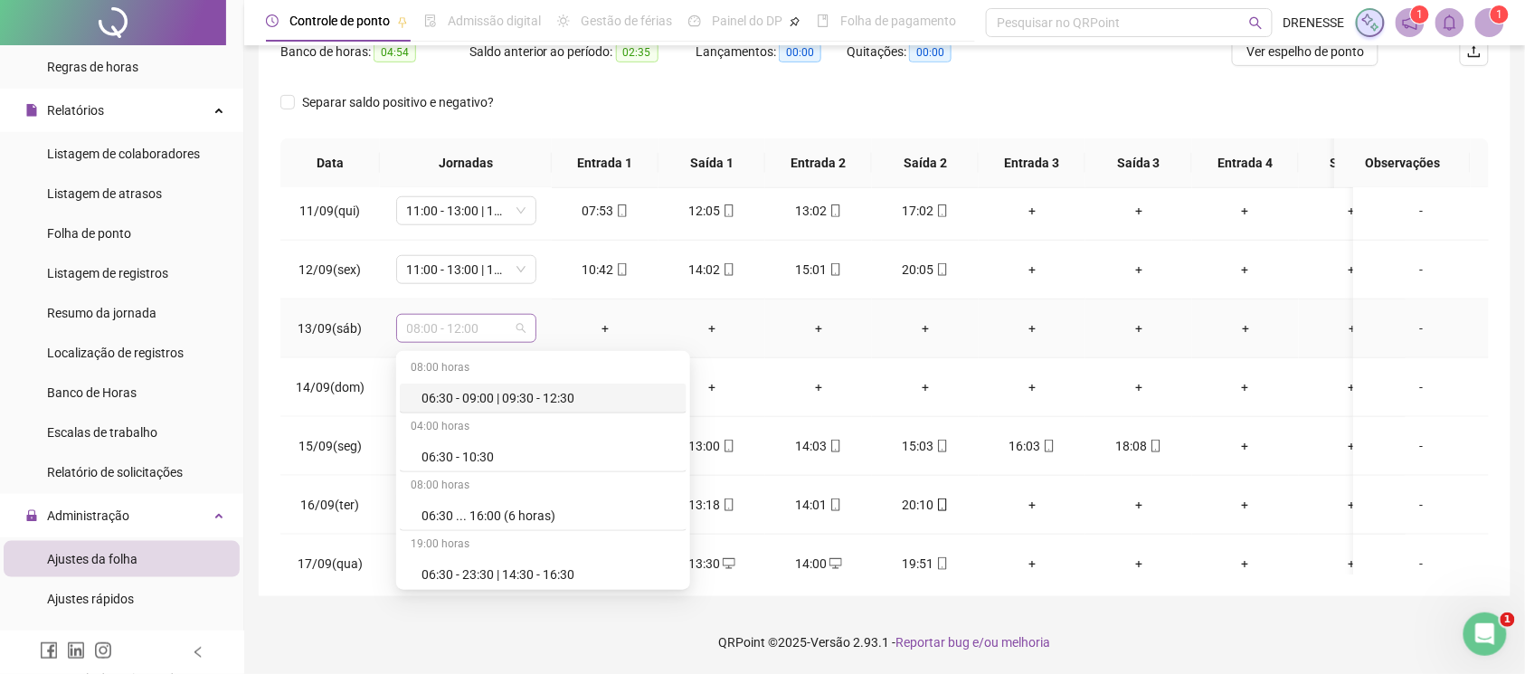
click at [465, 338] on span "08:00 - 12:00" at bounding box center [466, 328] width 118 height 27
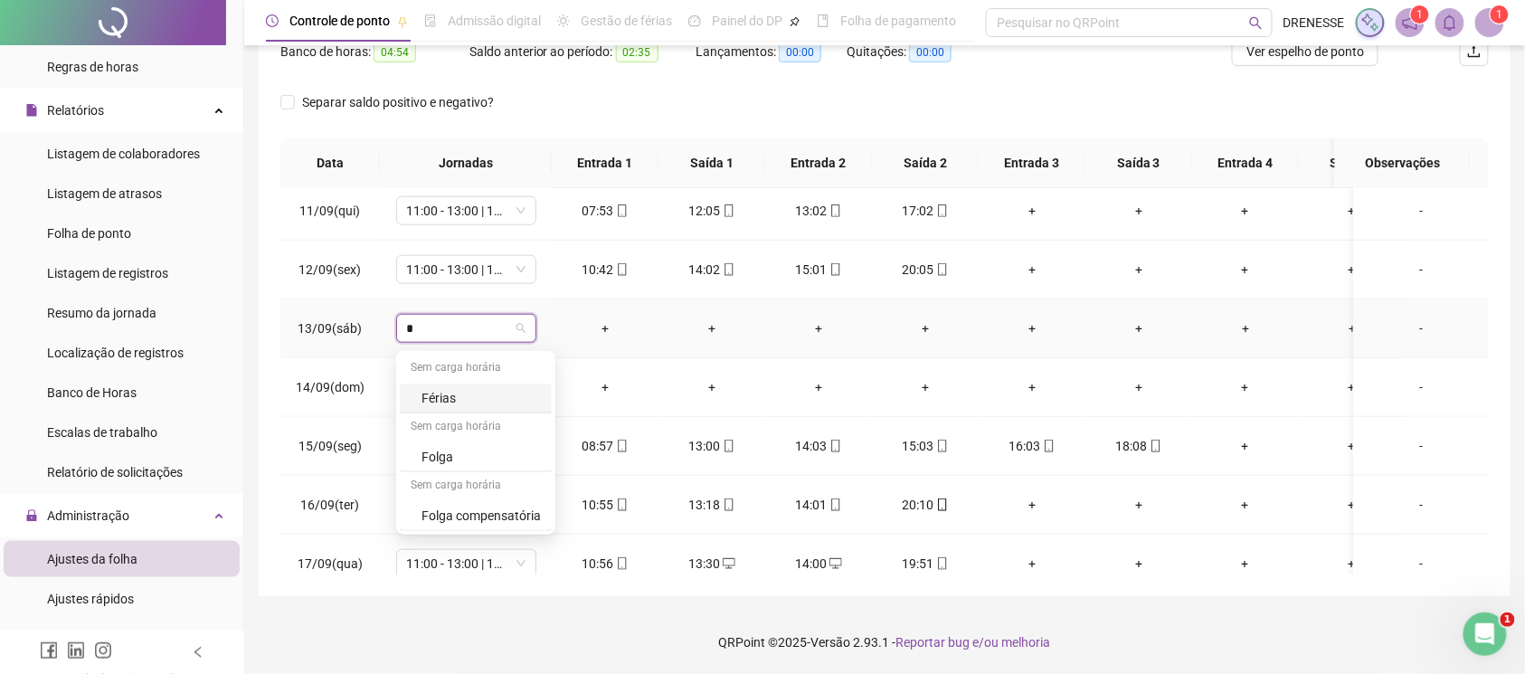
type input "**"
click at [529, 452] on div "Folga compensatória" at bounding box center [481, 457] width 119 height 20
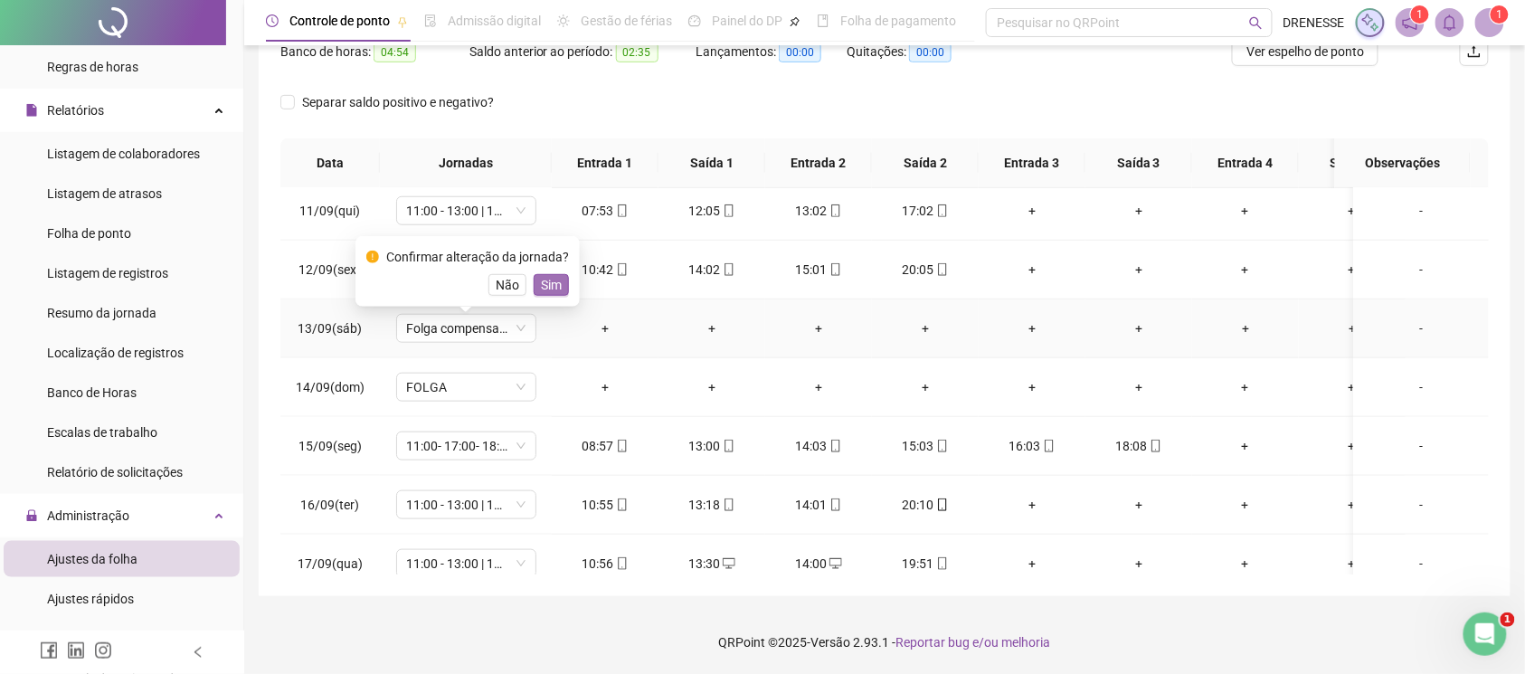
click at [554, 280] on span "Sim" at bounding box center [551, 285] width 21 height 20
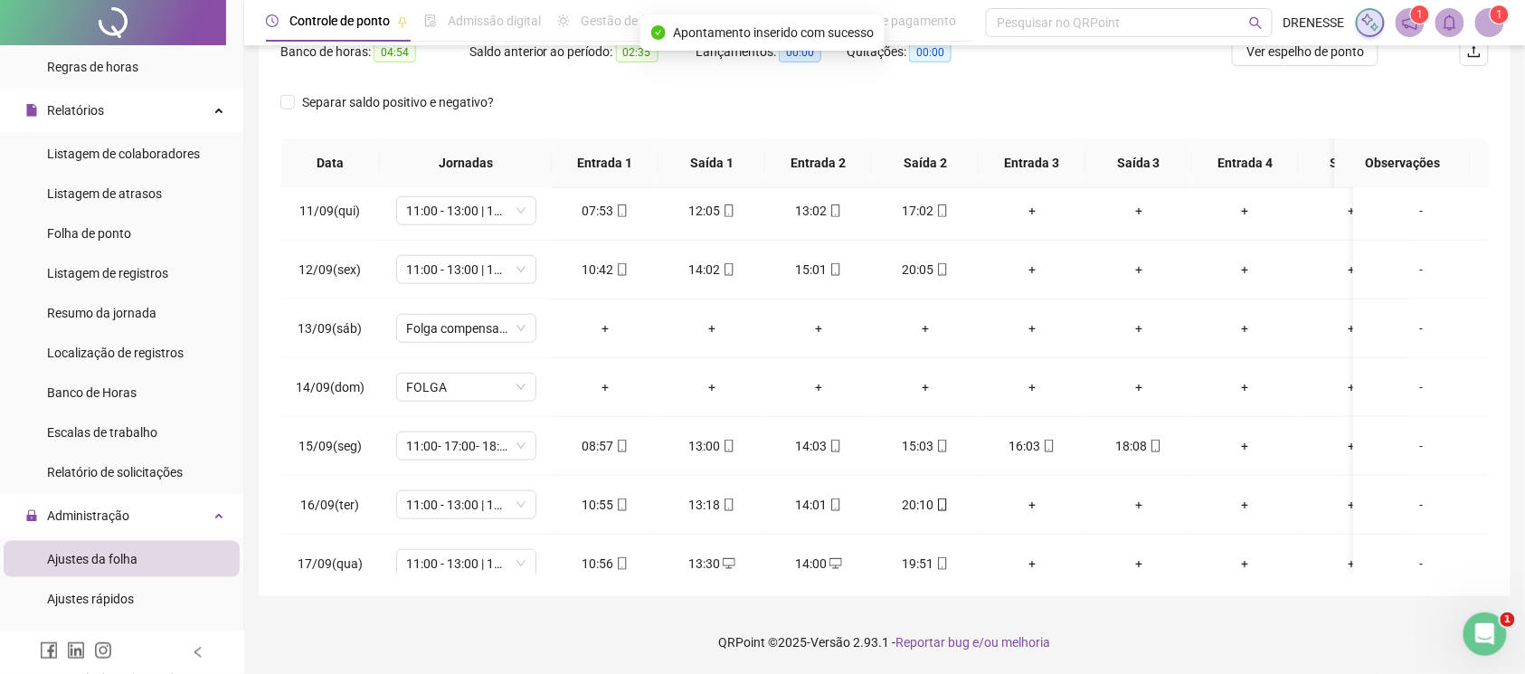
scroll to position [9, 0]
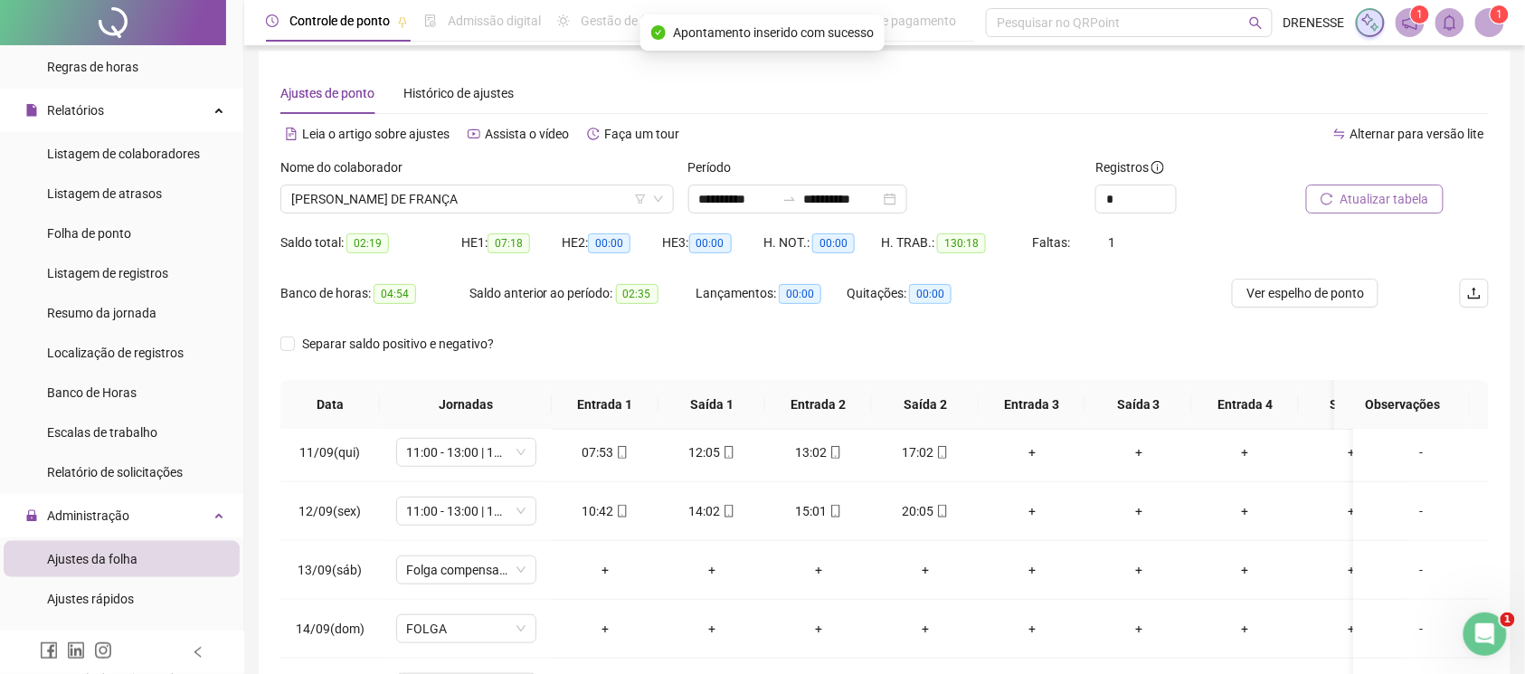
click at [1377, 197] on span "Atualizar tabela" at bounding box center [1385, 199] width 89 height 20
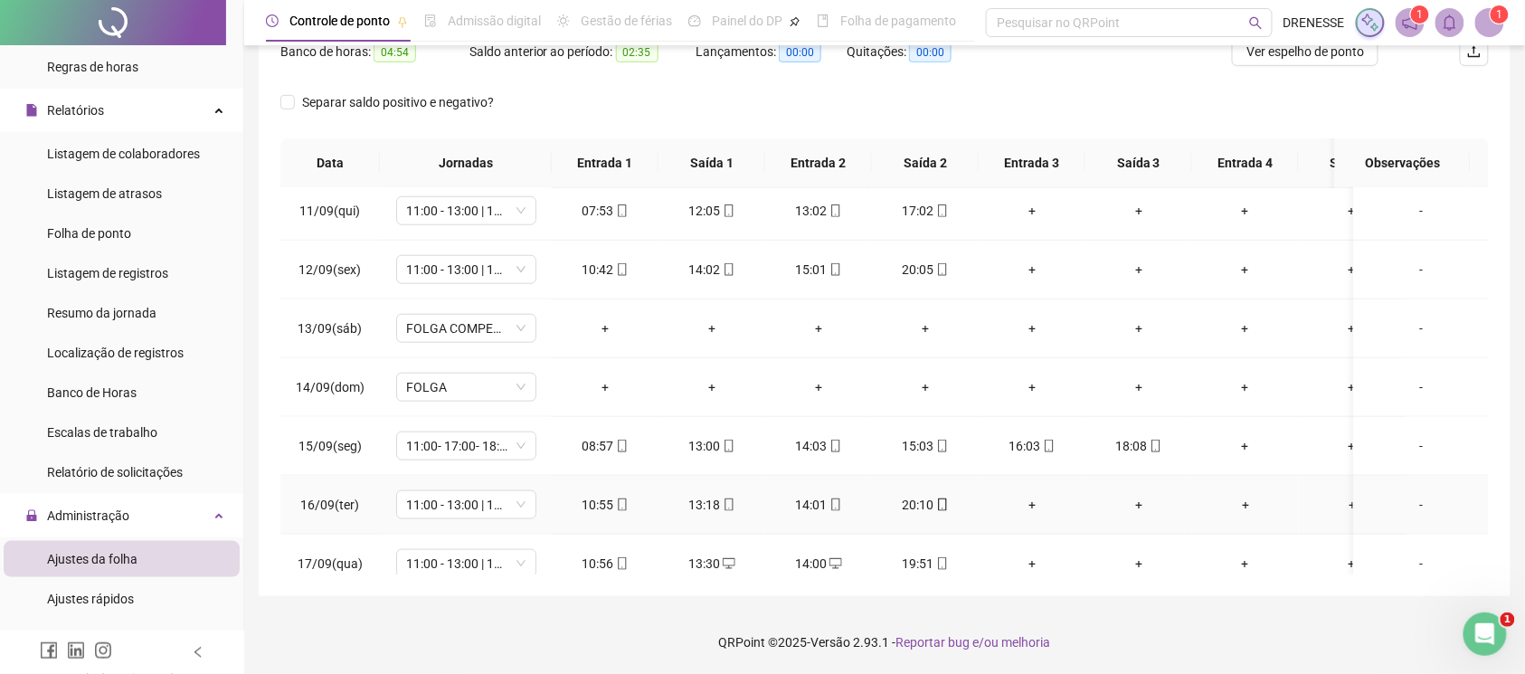
scroll to position [754, 0]
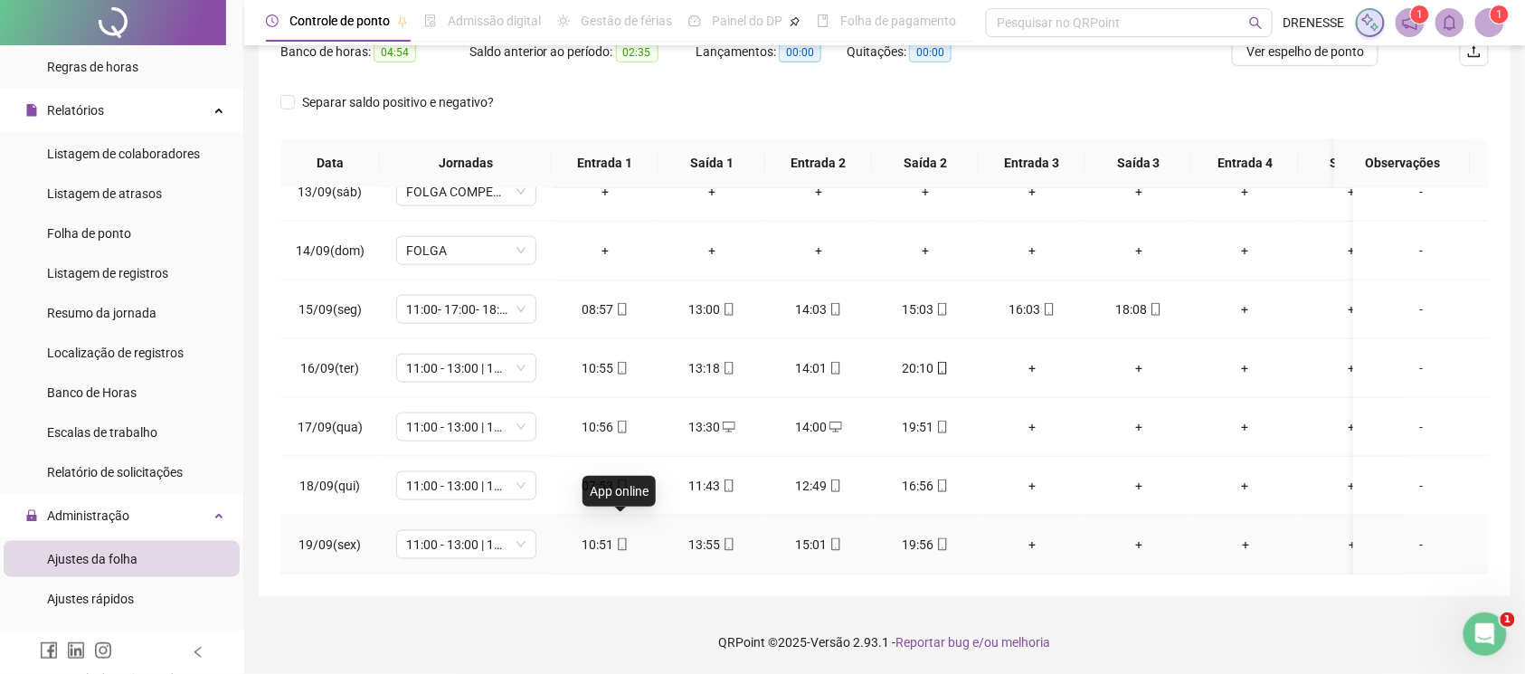
click at [620, 538] on icon "mobile" at bounding box center [622, 544] width 13 height 13
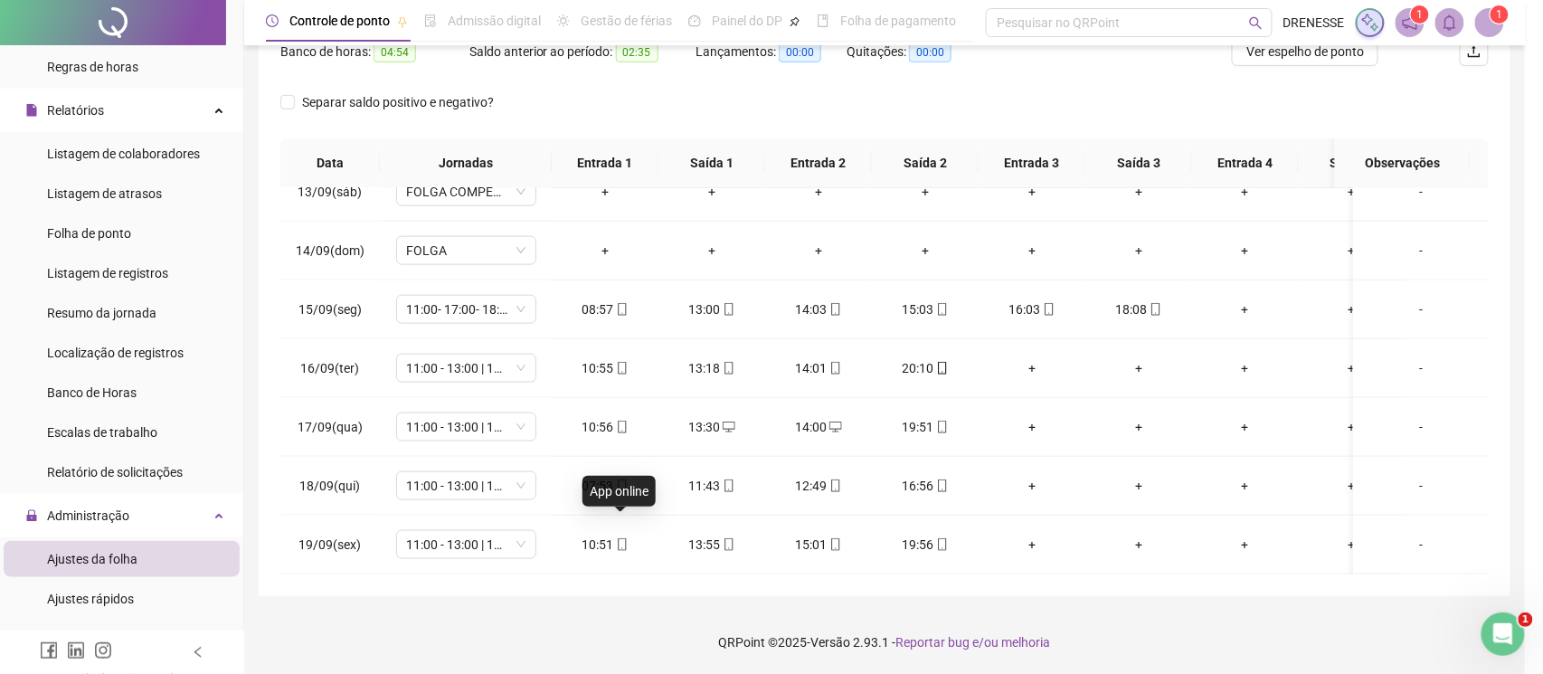
type input "**********"
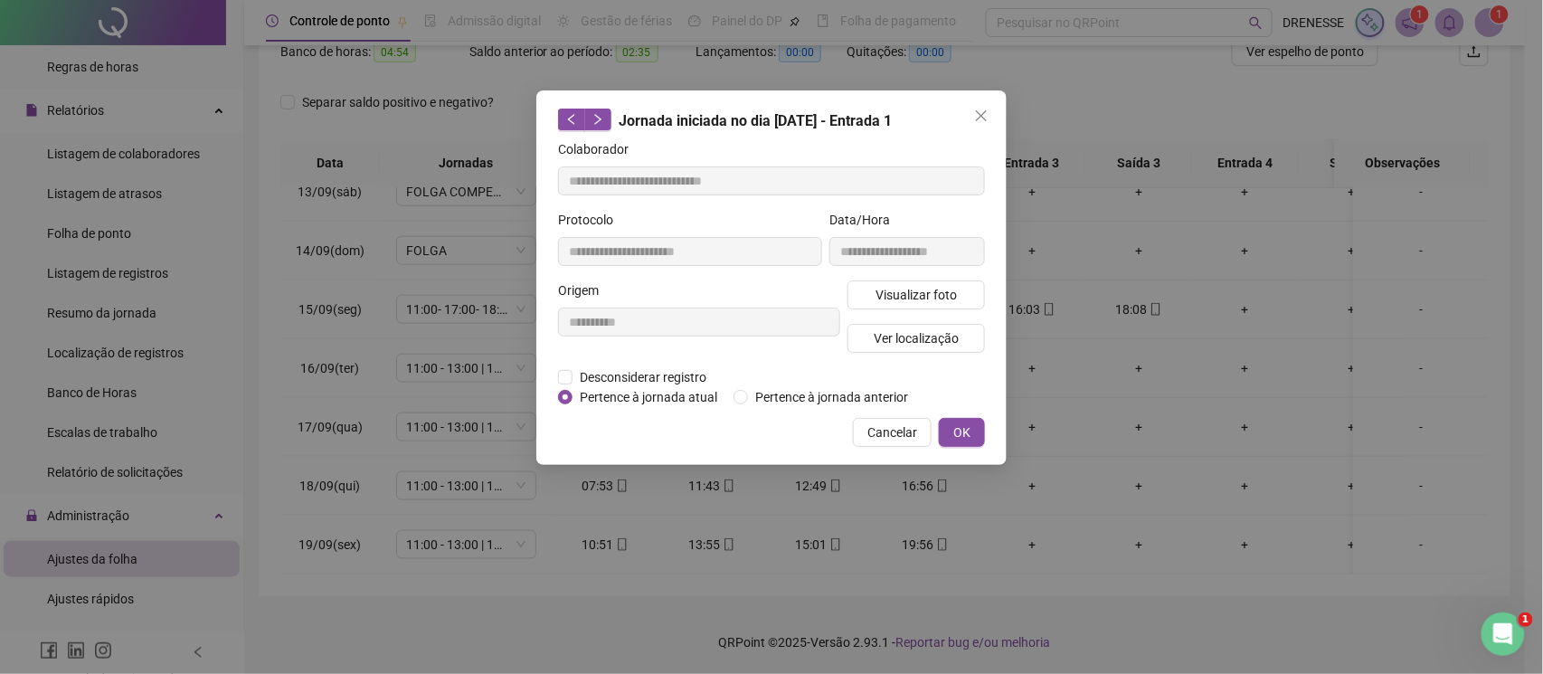
click at [898, 279] on div "**********" at bounding box center [907, 245] width 163 height 71
click at [906, 299] on span "Visualizar foto" at bounding box center [916, 295] width 81 height 20
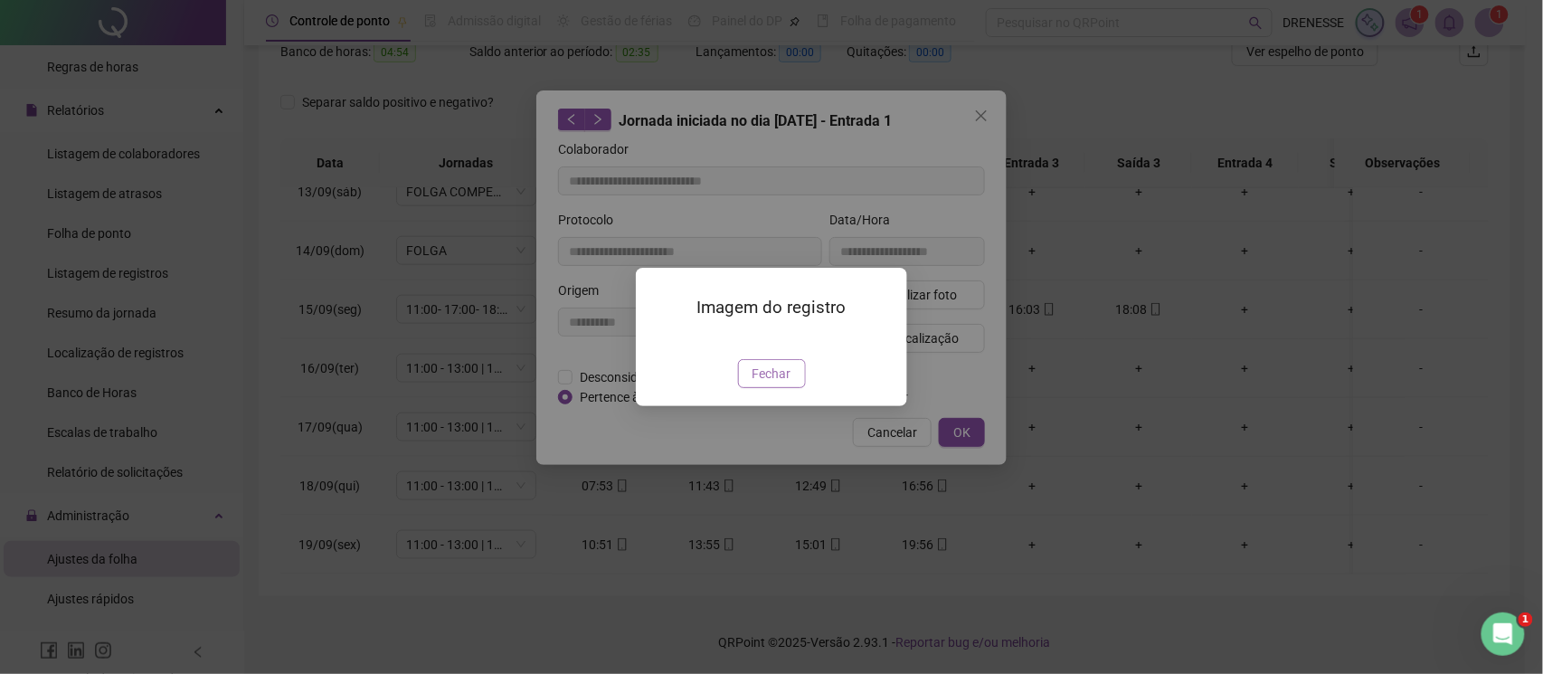
click at [753, 384] on span "Fechar" at bounding box center [772, 374] width 39 height 20
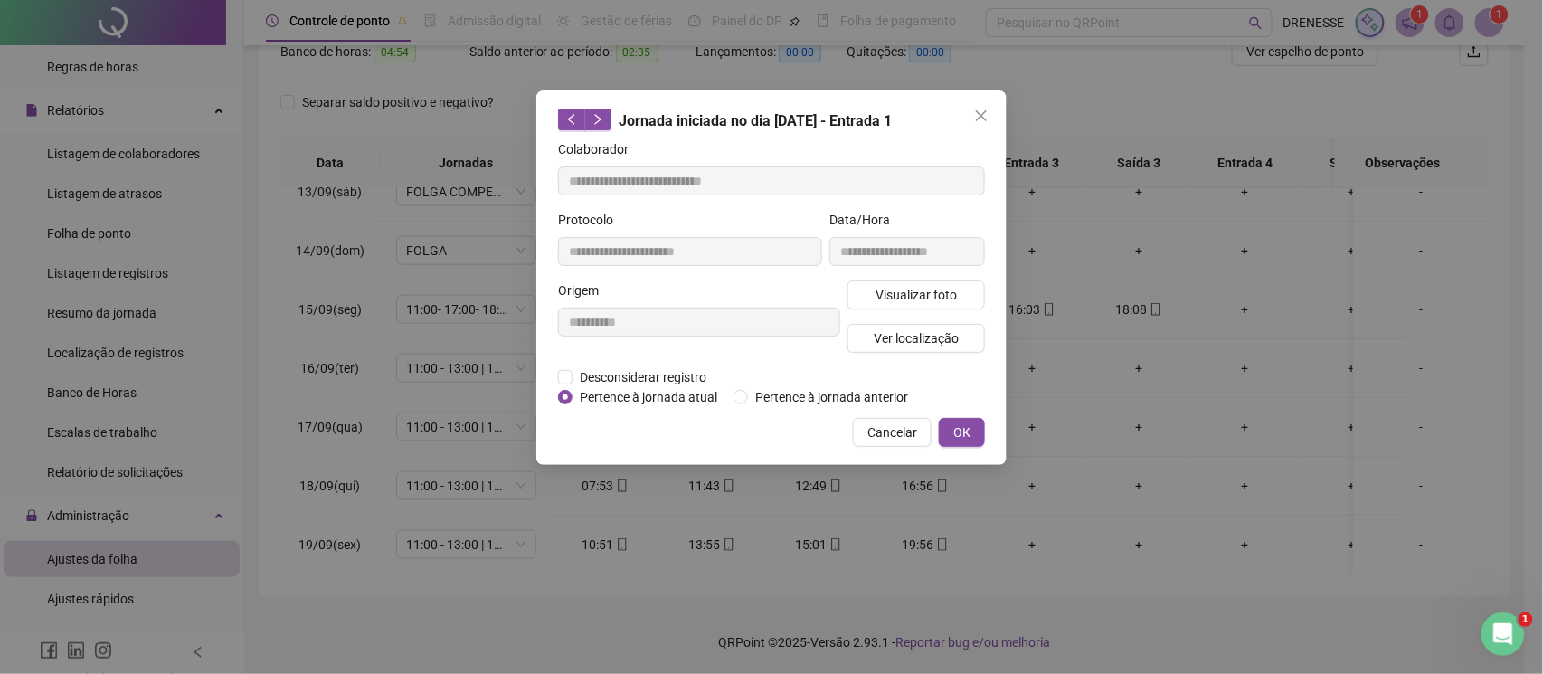
click at [885, 422] on span "Cancelar" at bounding box center [892, 432] width 50 height 20
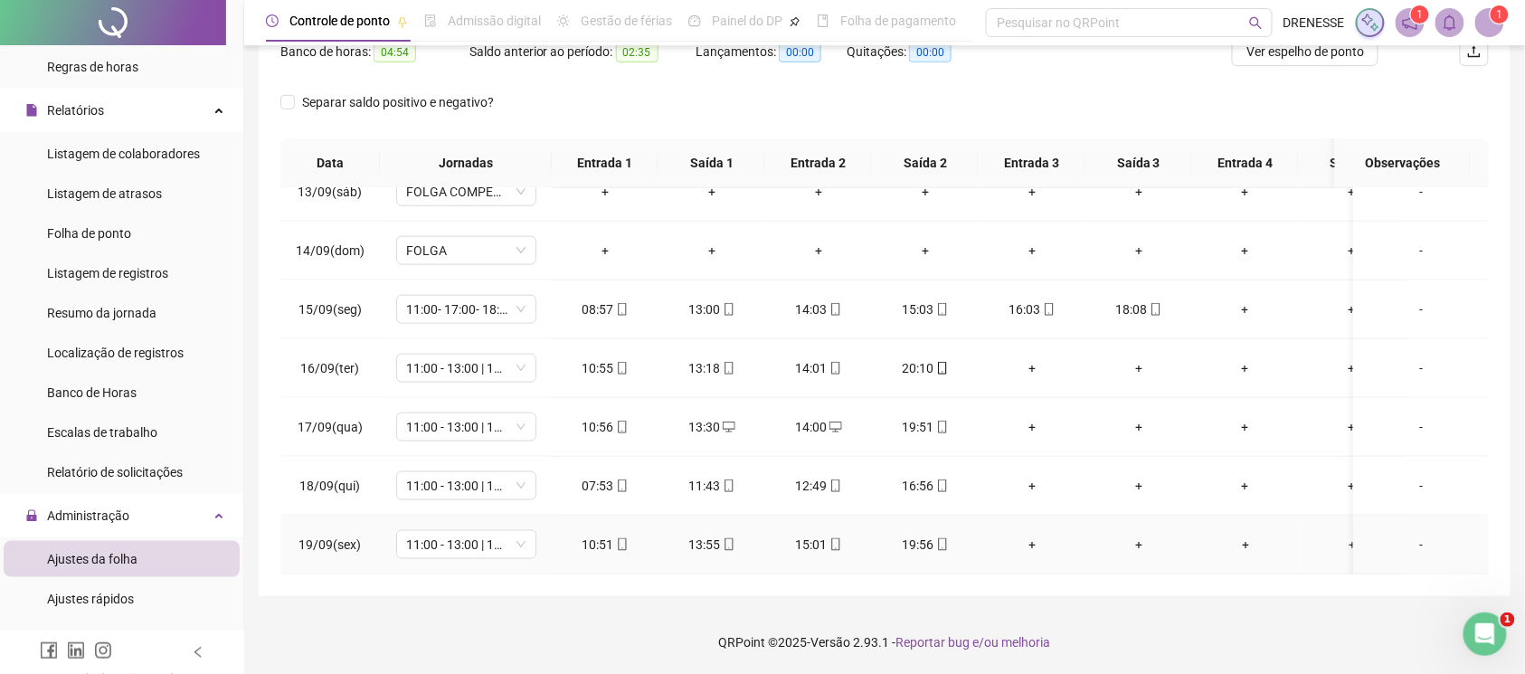
click at [942, 538] on icon "mobile" at bounding box center [942, 544] width 13 height 13
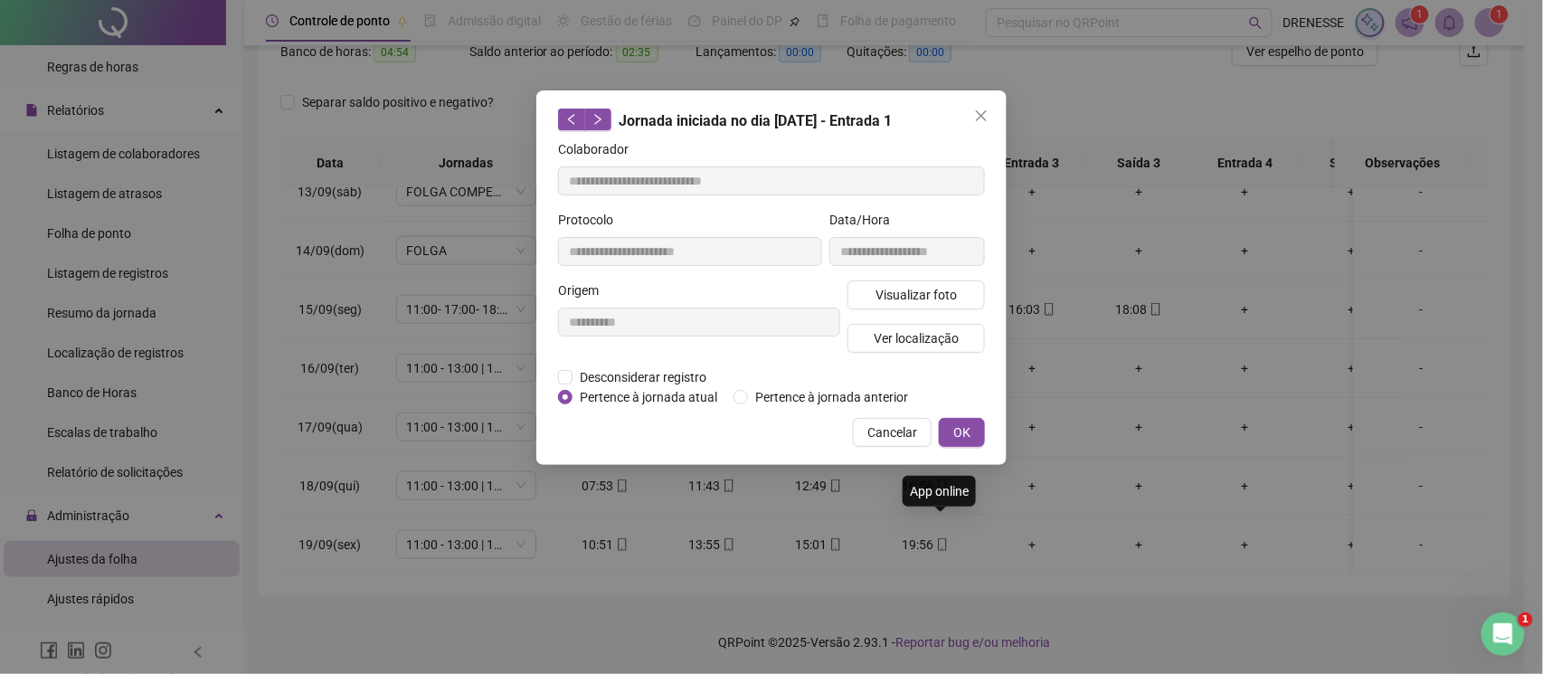
type input "**********"
click at [935, 297] on span "Visualizar foto" at bounding box center [916, 295] width 81 height 20
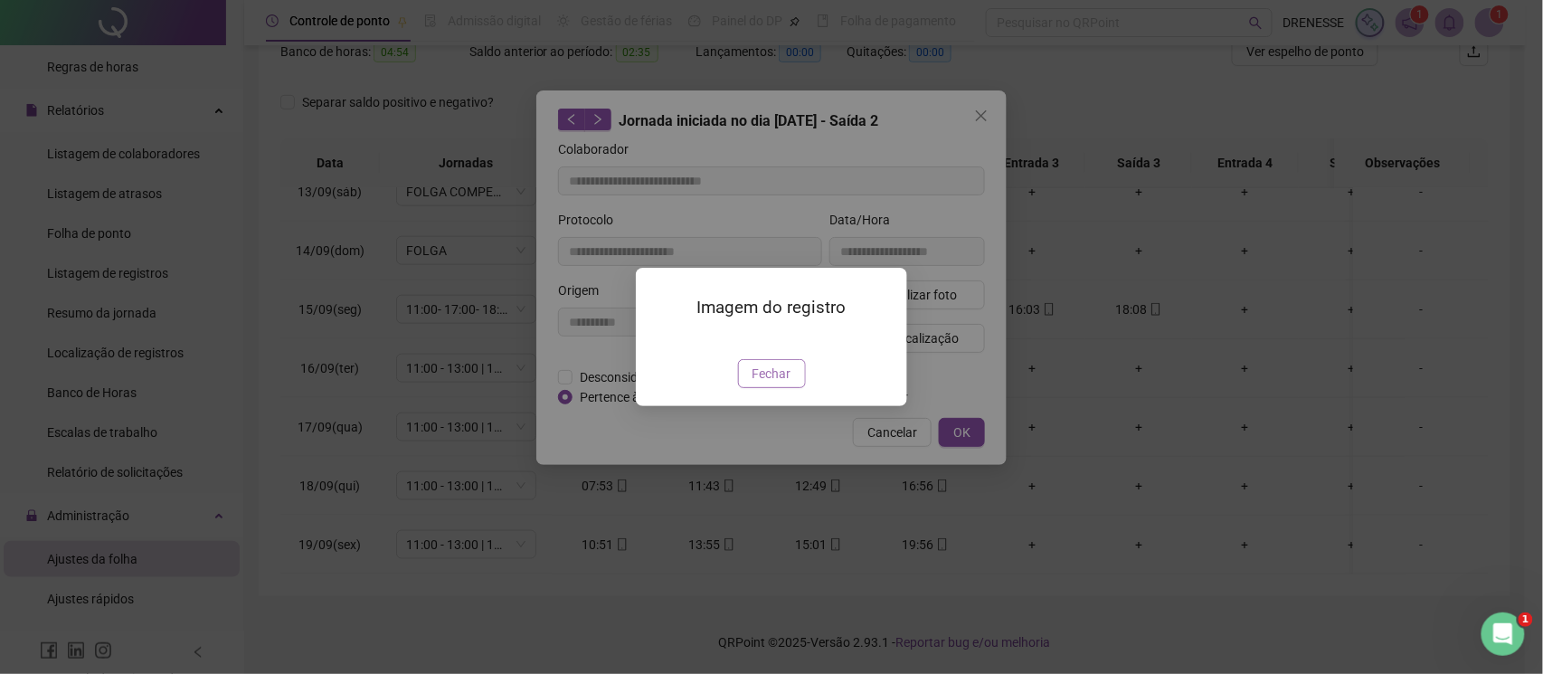
click at [767, 384] on span "Fechar" at bounding box center [772, 374] width 39 height 20
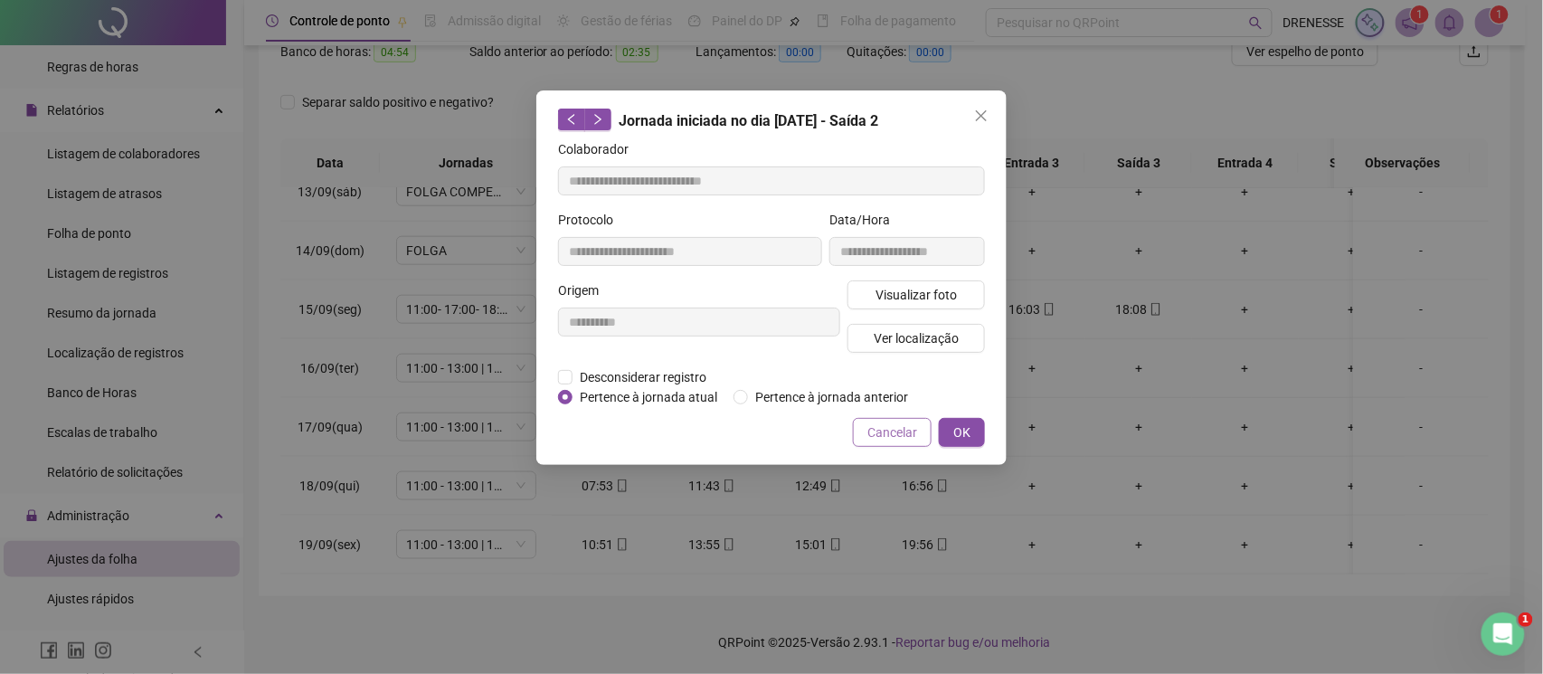
click at [872, 423] on span "Cancelar" at bounding box center [892, 432] width 50 height 20
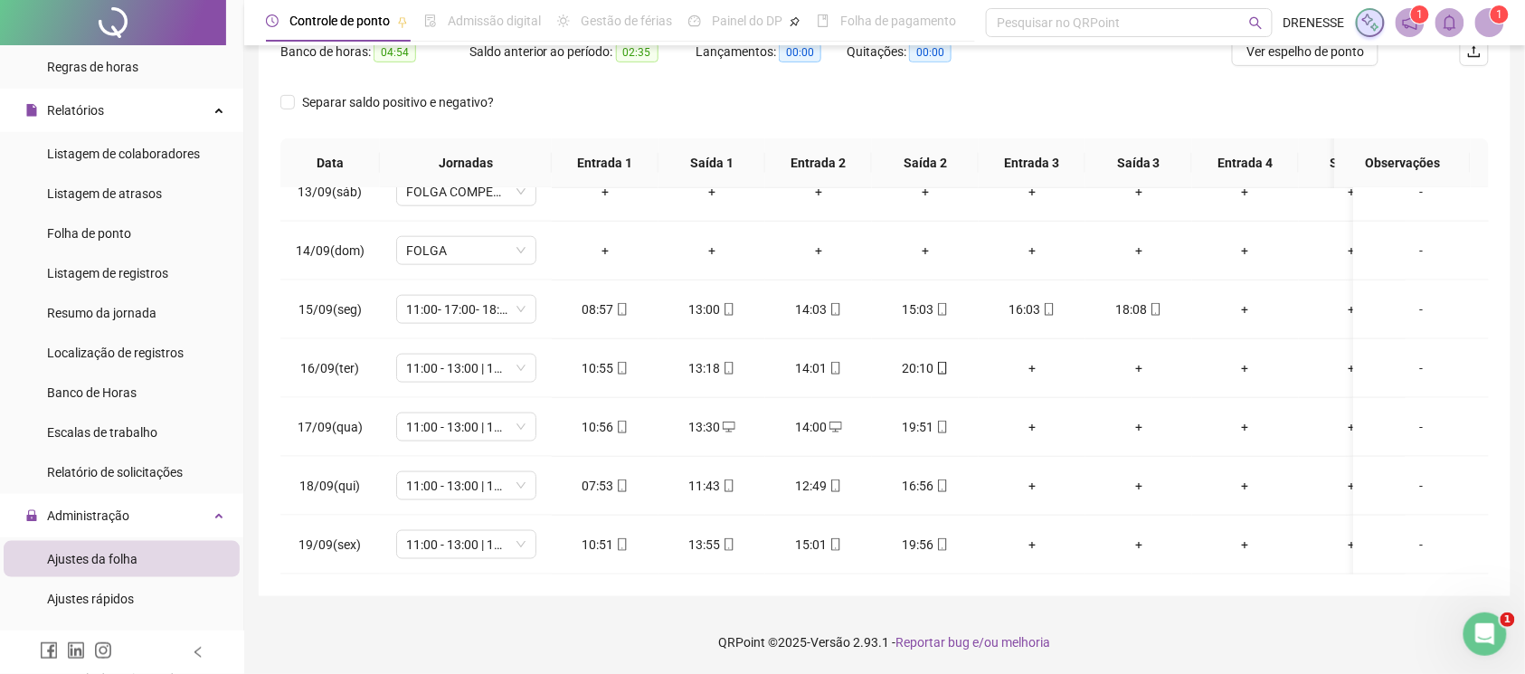
scroll to position [90, 0]
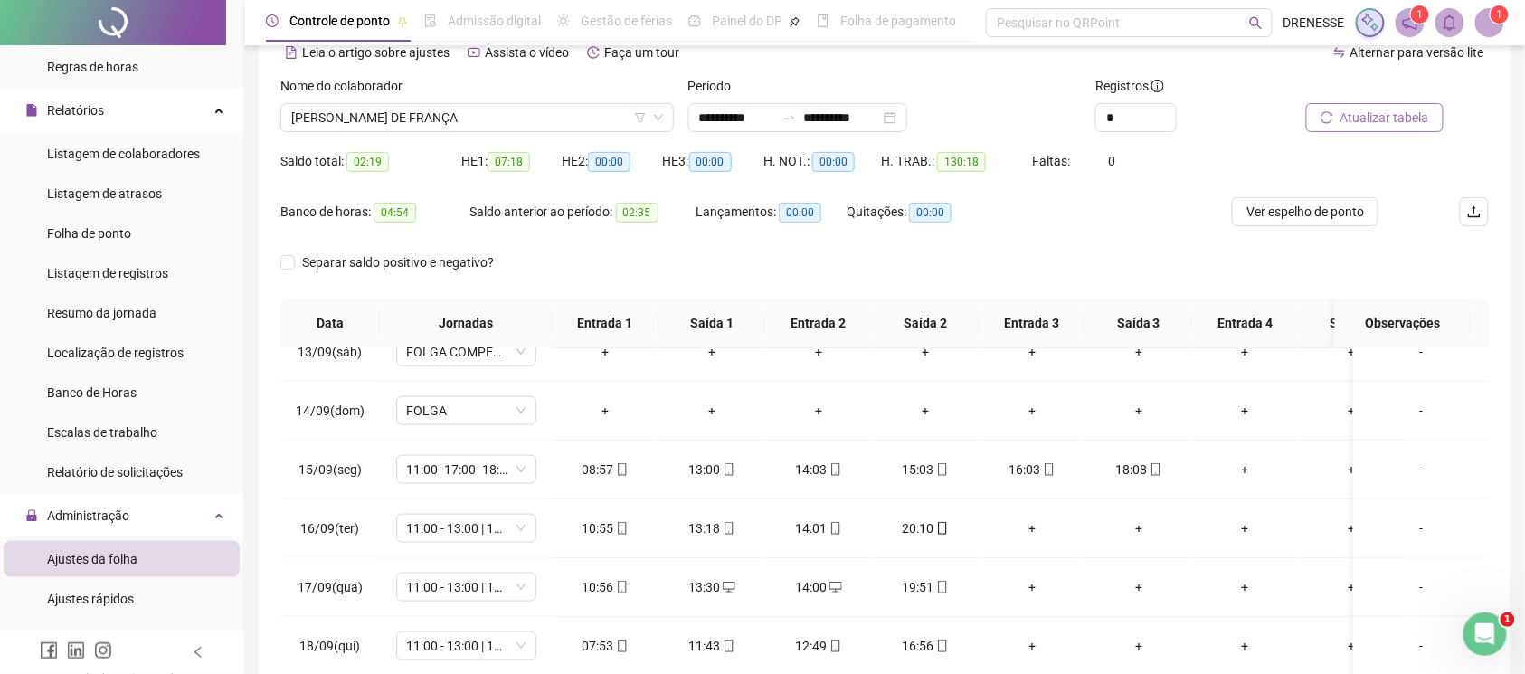
click at [1382, 118] on span "Atualizar tabela" at bounding box center [1385, 118] width 89 height 20
click at [374, 127] on span "[PERSON_NAME] DE FRANÇA" at bounding box center [477, 117] width 372 height 27
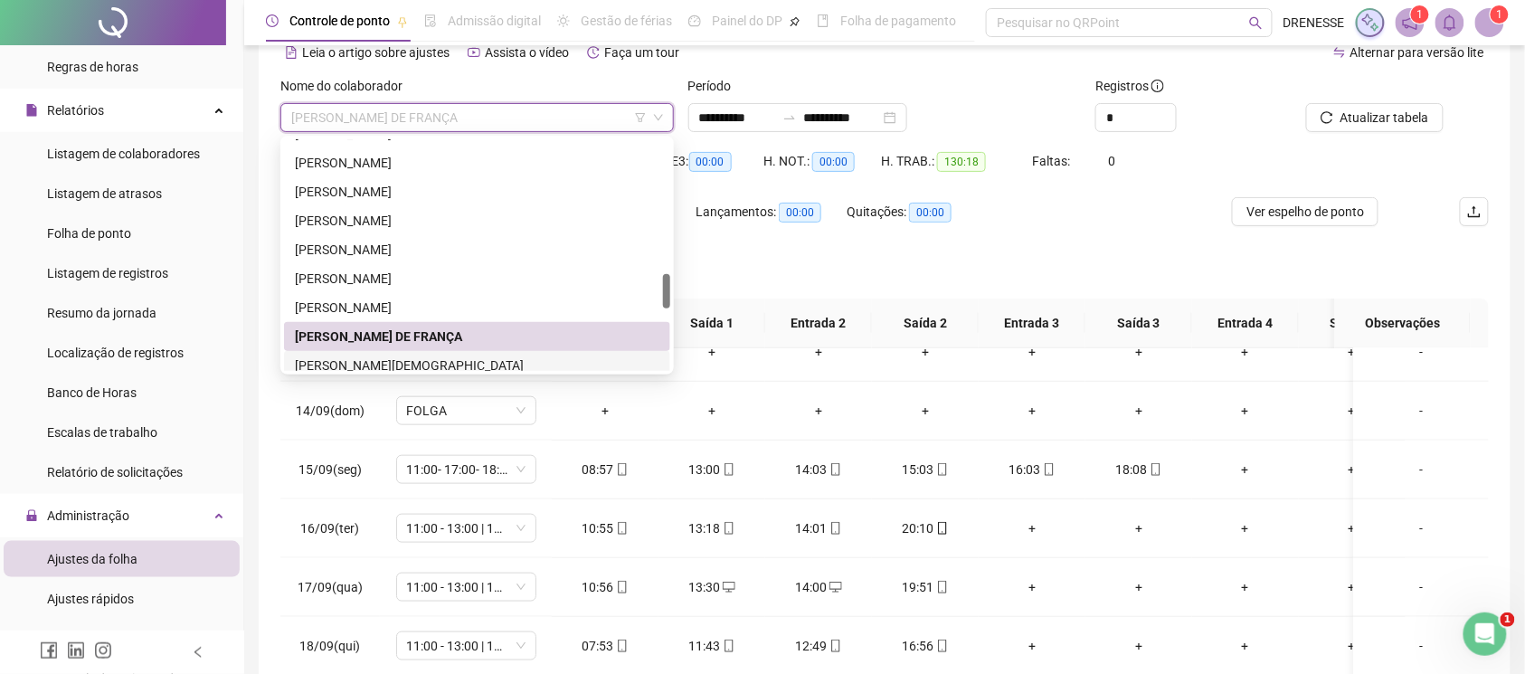
click at [405, 367] on div "[PERSON_NAME][DEMOGRAPHIC_DATA]" at bounding box center [477, 365] width 365 height 20
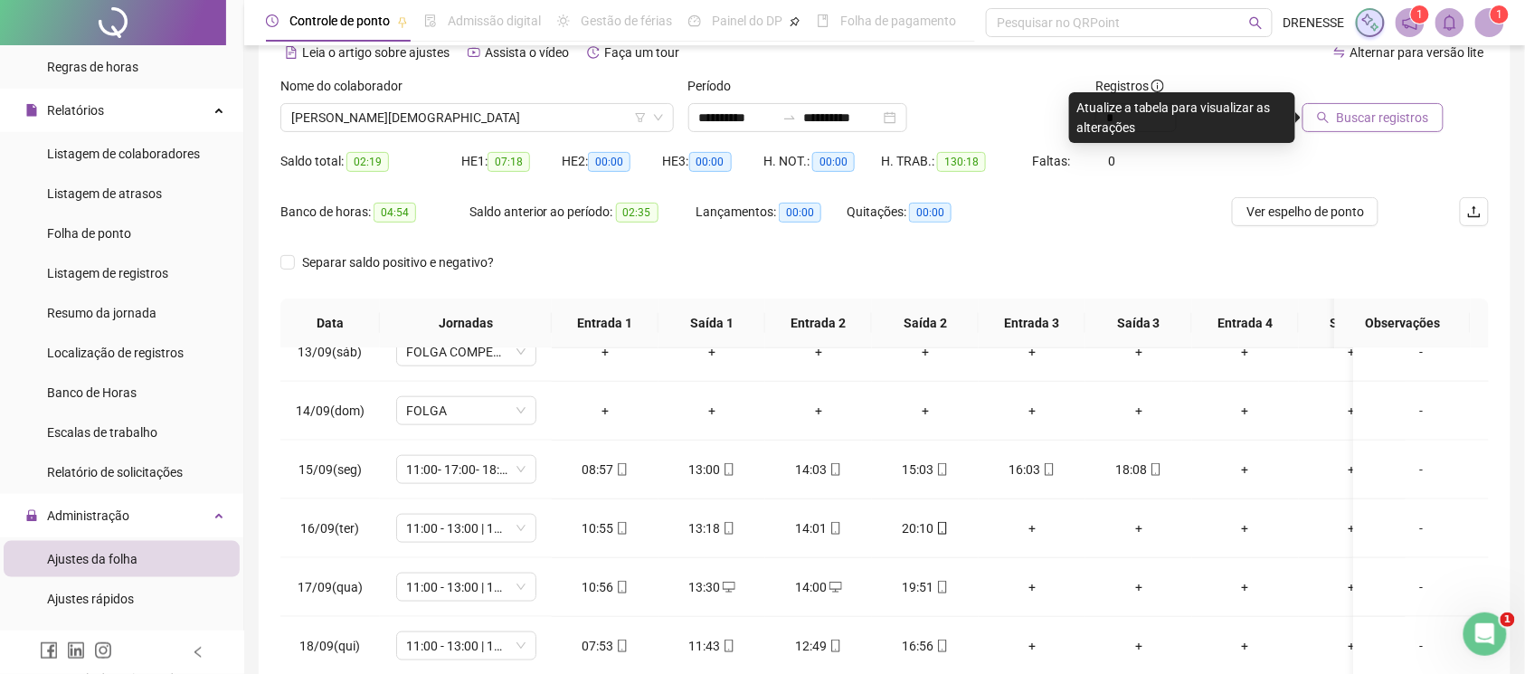
click at [1371, 118] on span "Buscar registros" at bounding box center [1383, 118] width 92 height 20
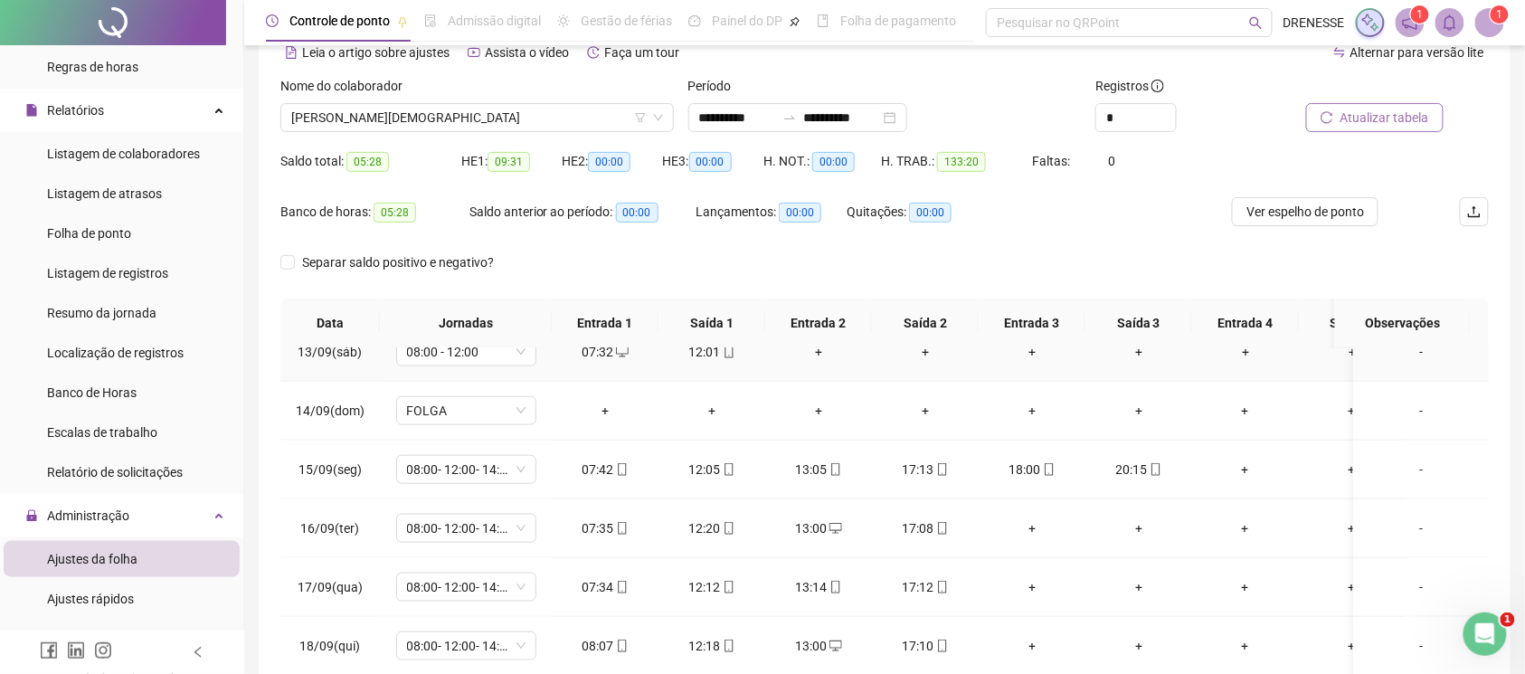
scroll to position [251, 0]
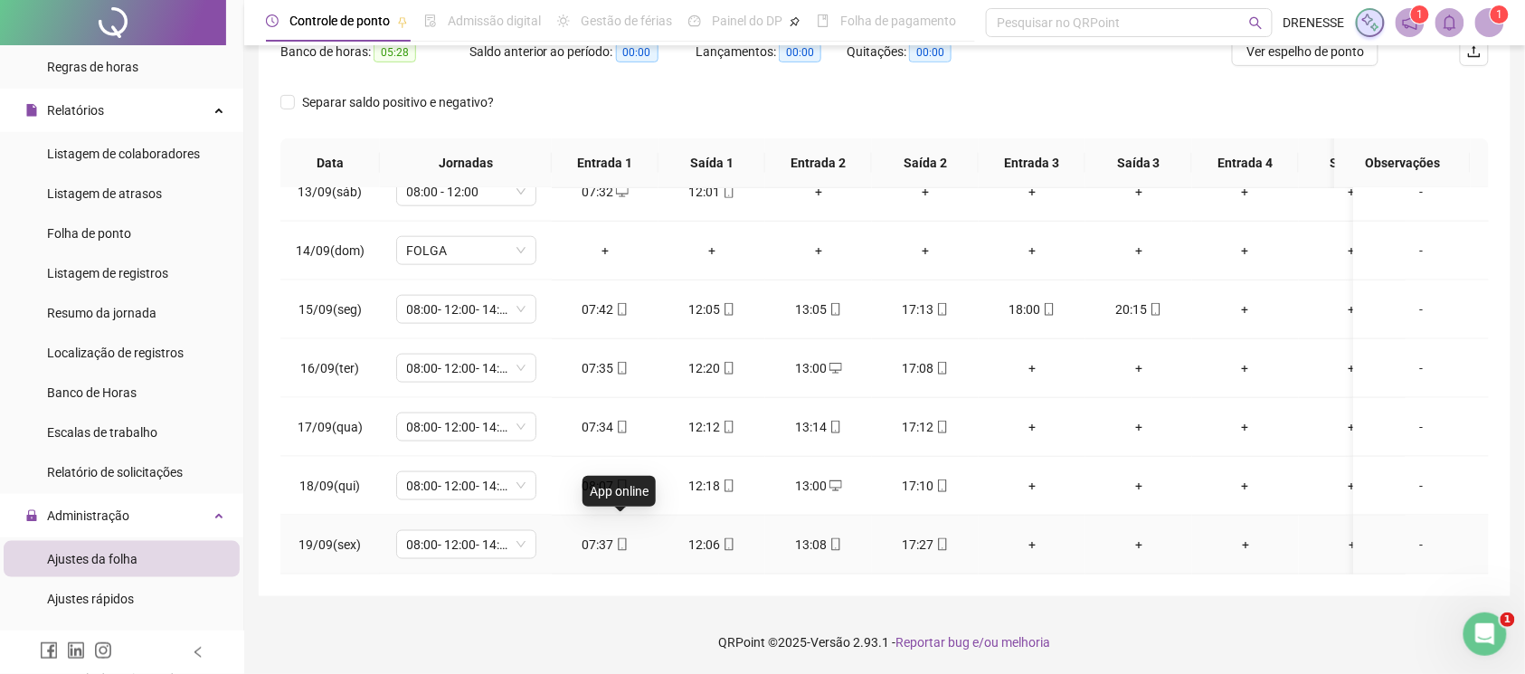
click at [622, 538] on icon "mobile" at bounding box center [622, 544] width 13 height 13
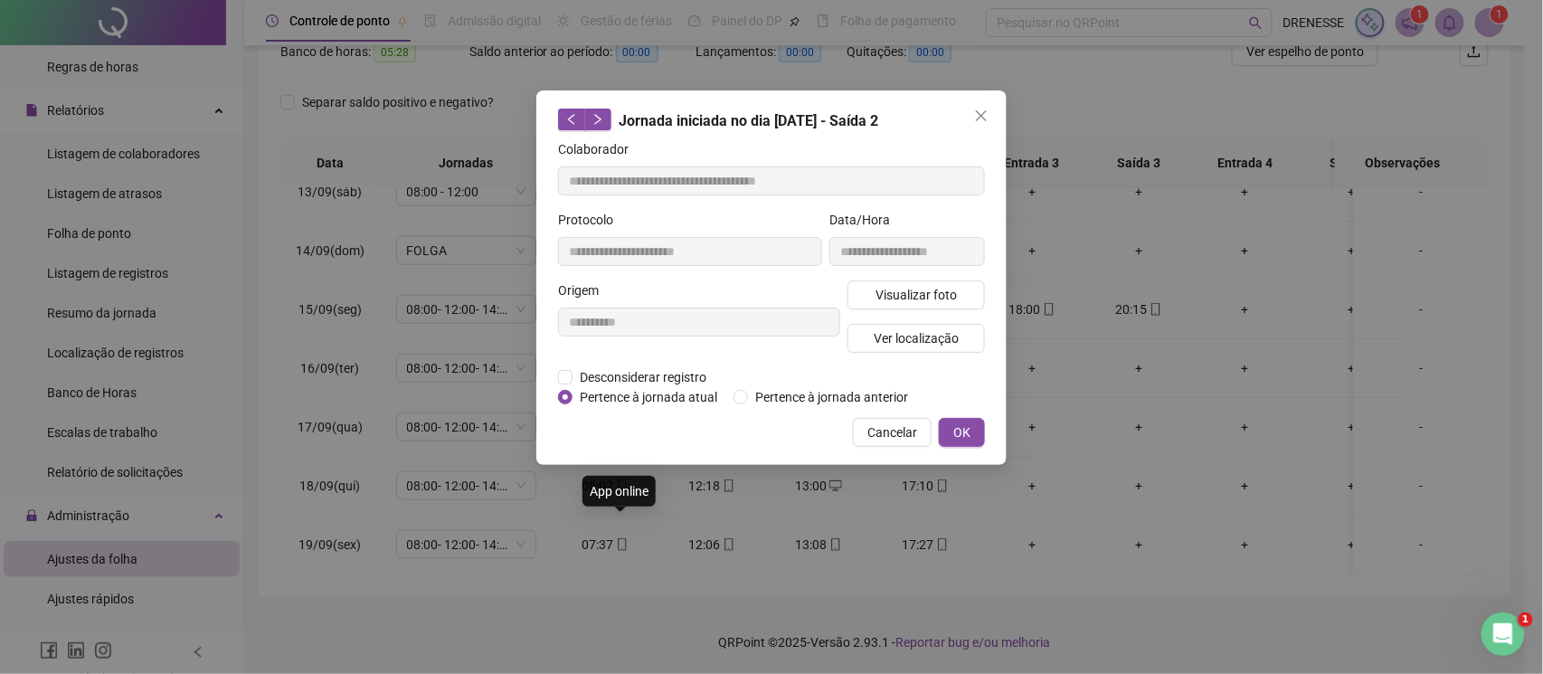
type input "**********"
click at [898, 304] on span "Visualizar foto" at bounding box center [916, 295] width 81 height 20
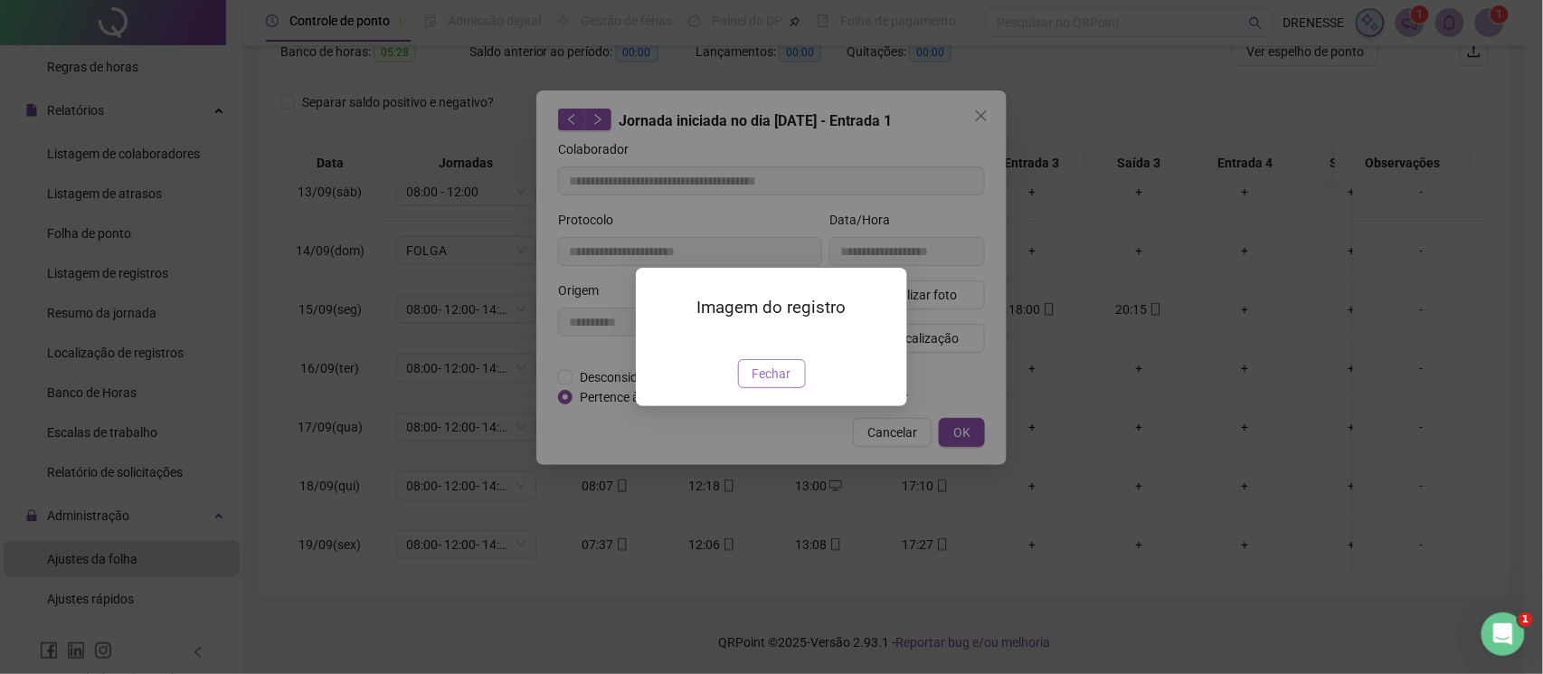
click at [757, 384] on span "Fechar" at bounding box center [772, 374] width 39 height 20
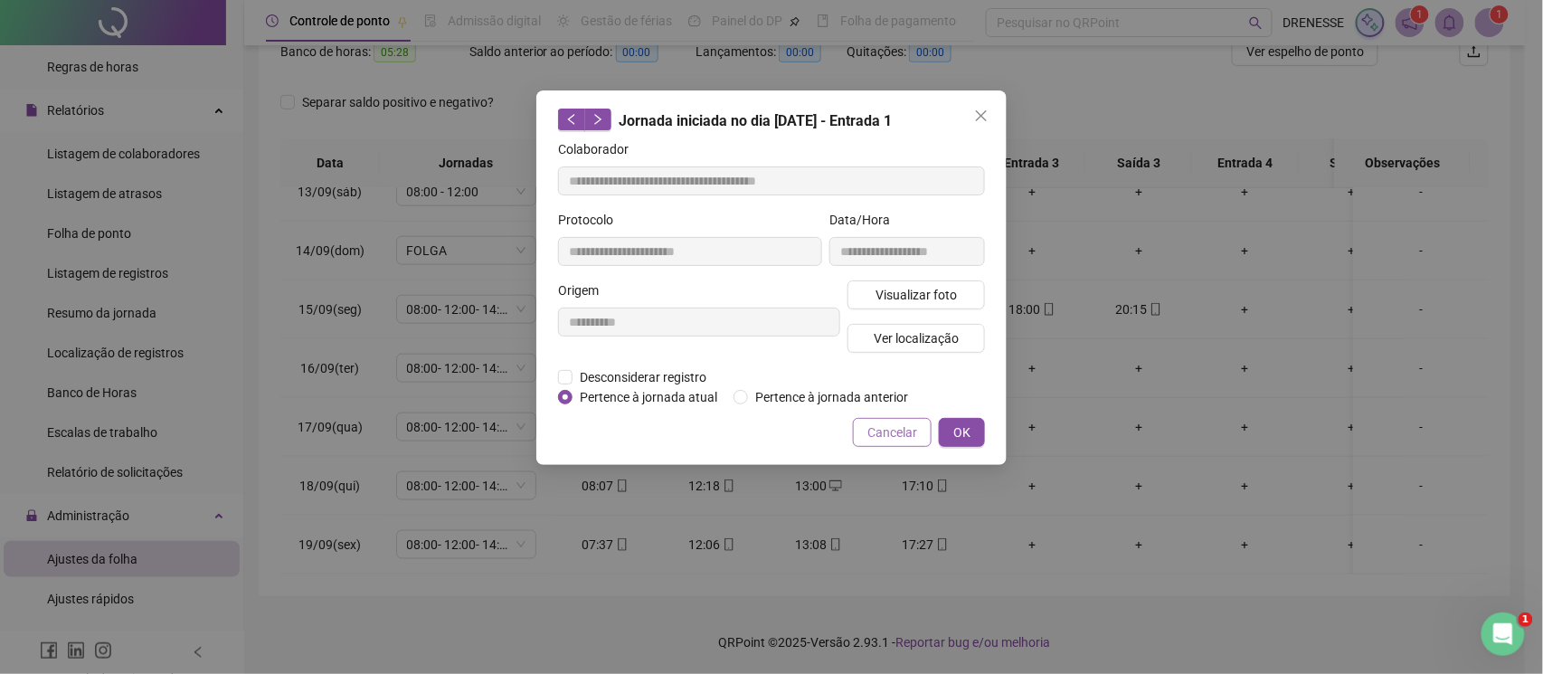
click at [885, 439] on span "Cancelar" at bounding box center [892, 432] width 50 height 20
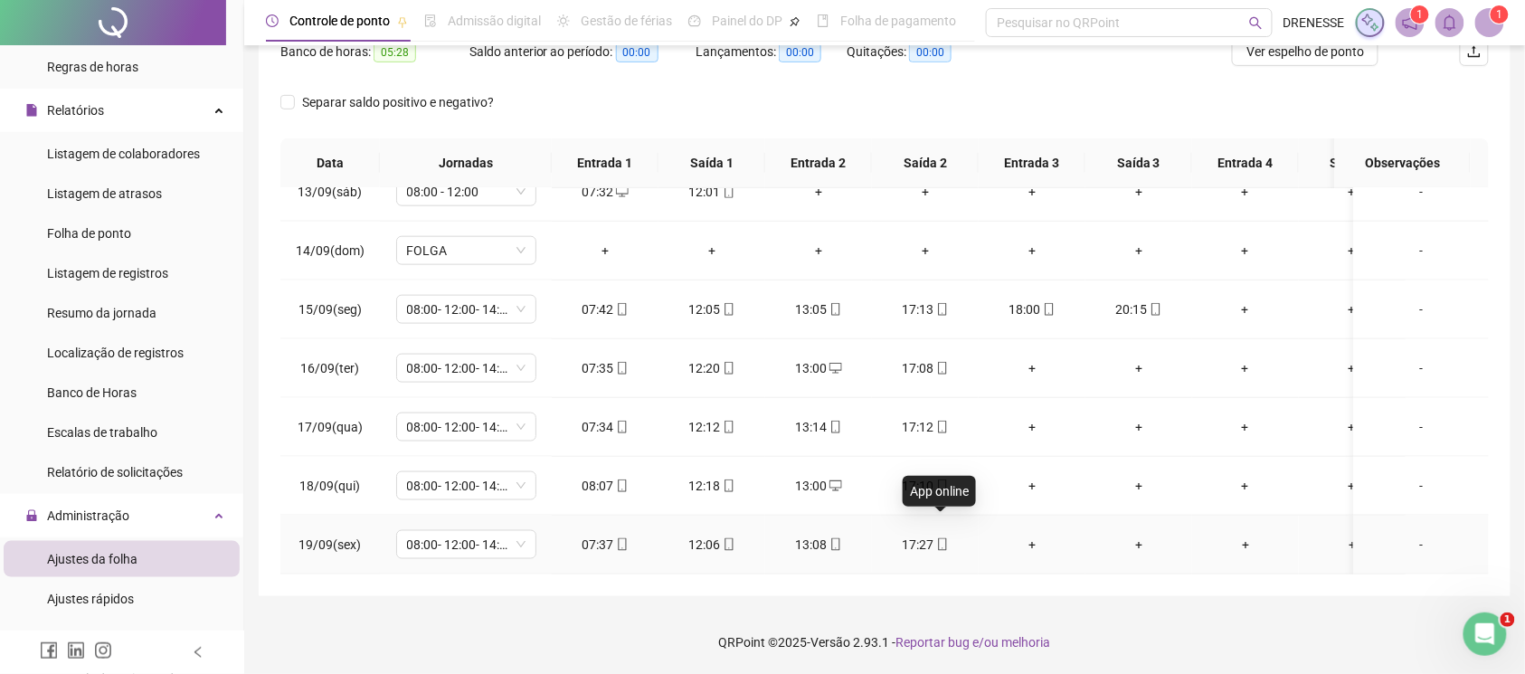
click at [939, 538] on icon "mobile" at bounding box center [942, 544] width 13 height 13
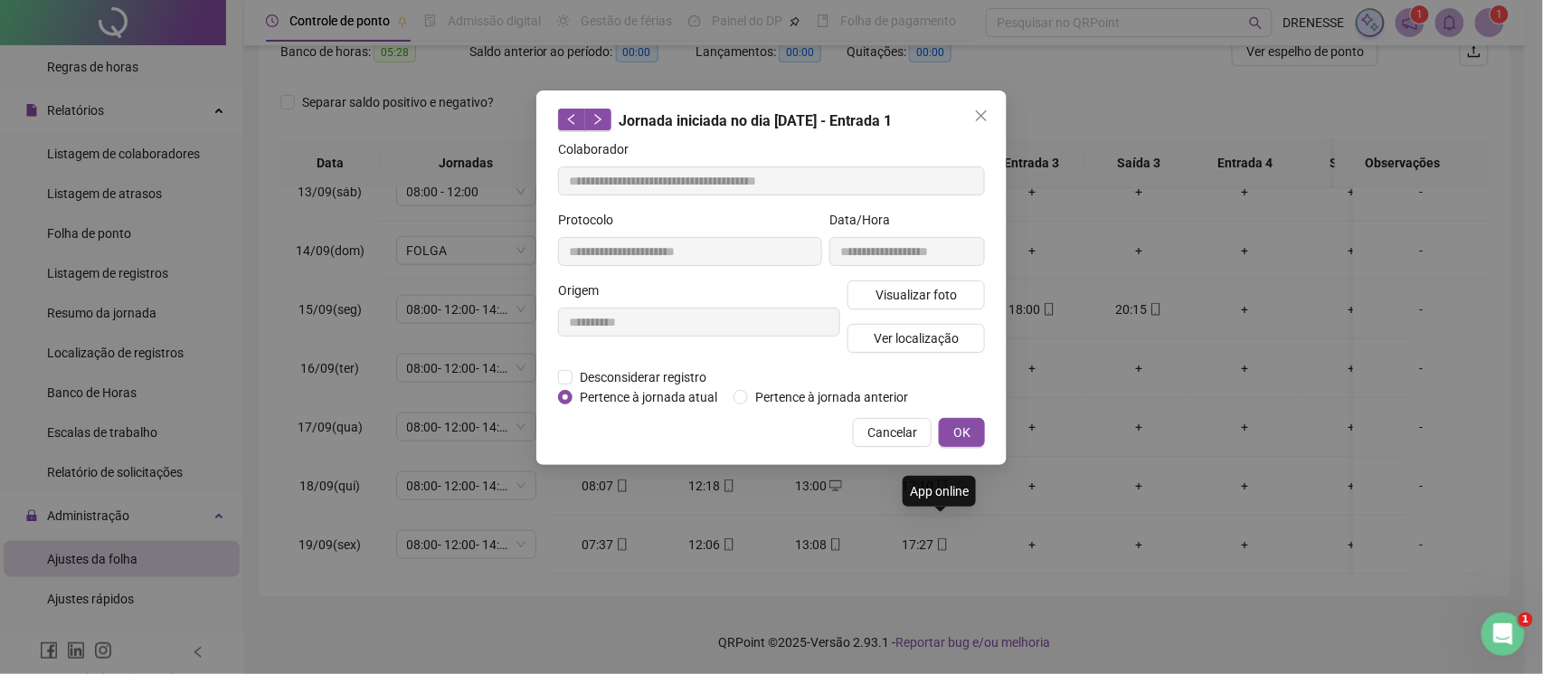
type input "**********"
click at [913, 293] on span "Visualizar foto" at bounding box center [916, 295] width 81 height 20
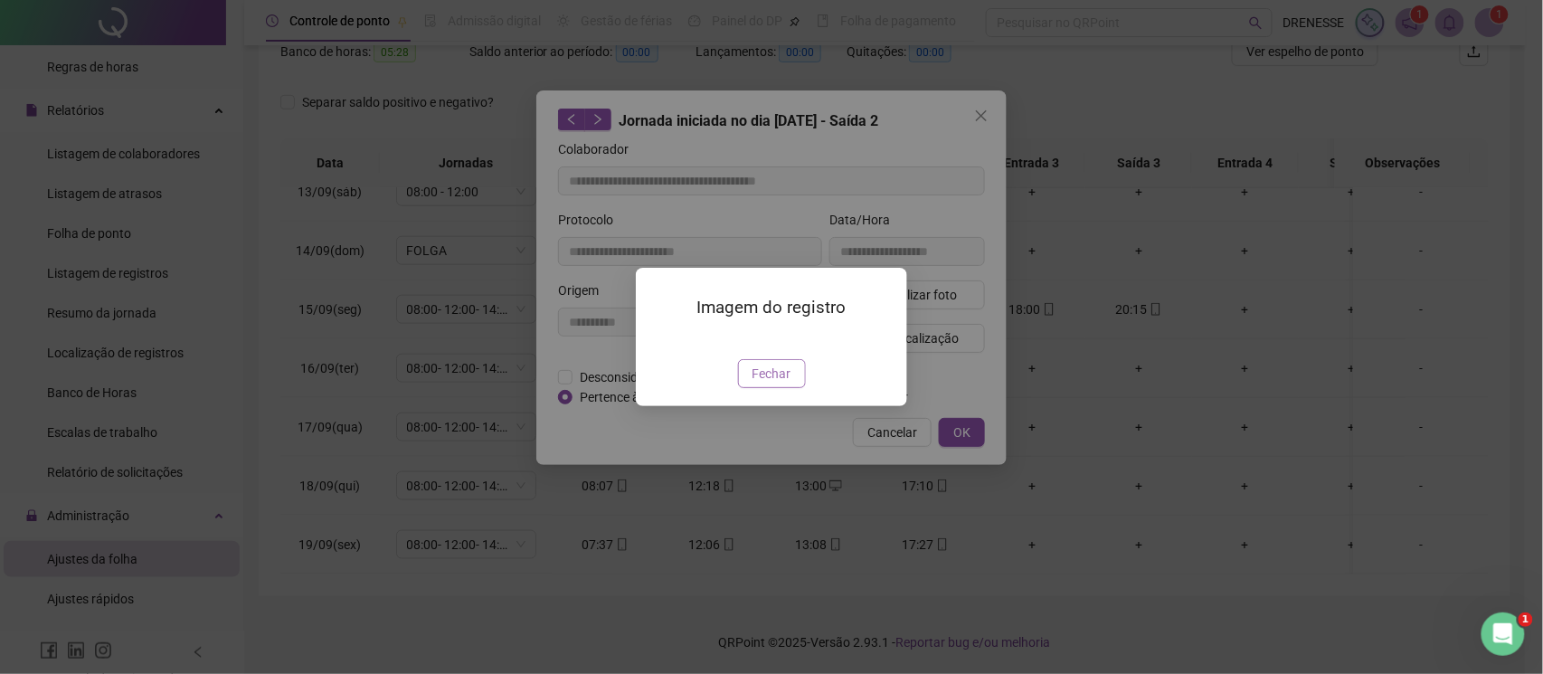
click at [776, 384] on span "Fechar" at bounding box center [772, 374] width 39 height 20
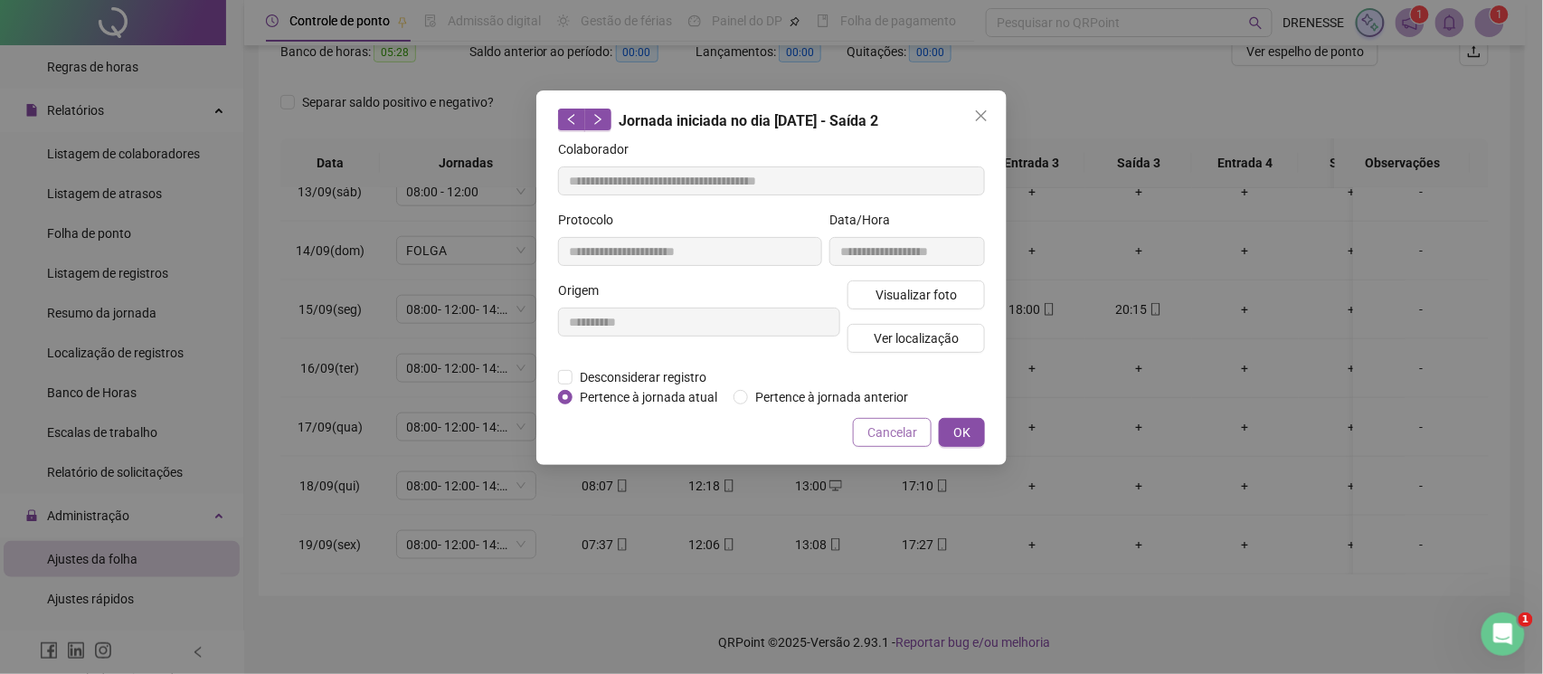
click at [892, 418] on button "Cancelar" at bounding box center [892, 432] width 79 height 29
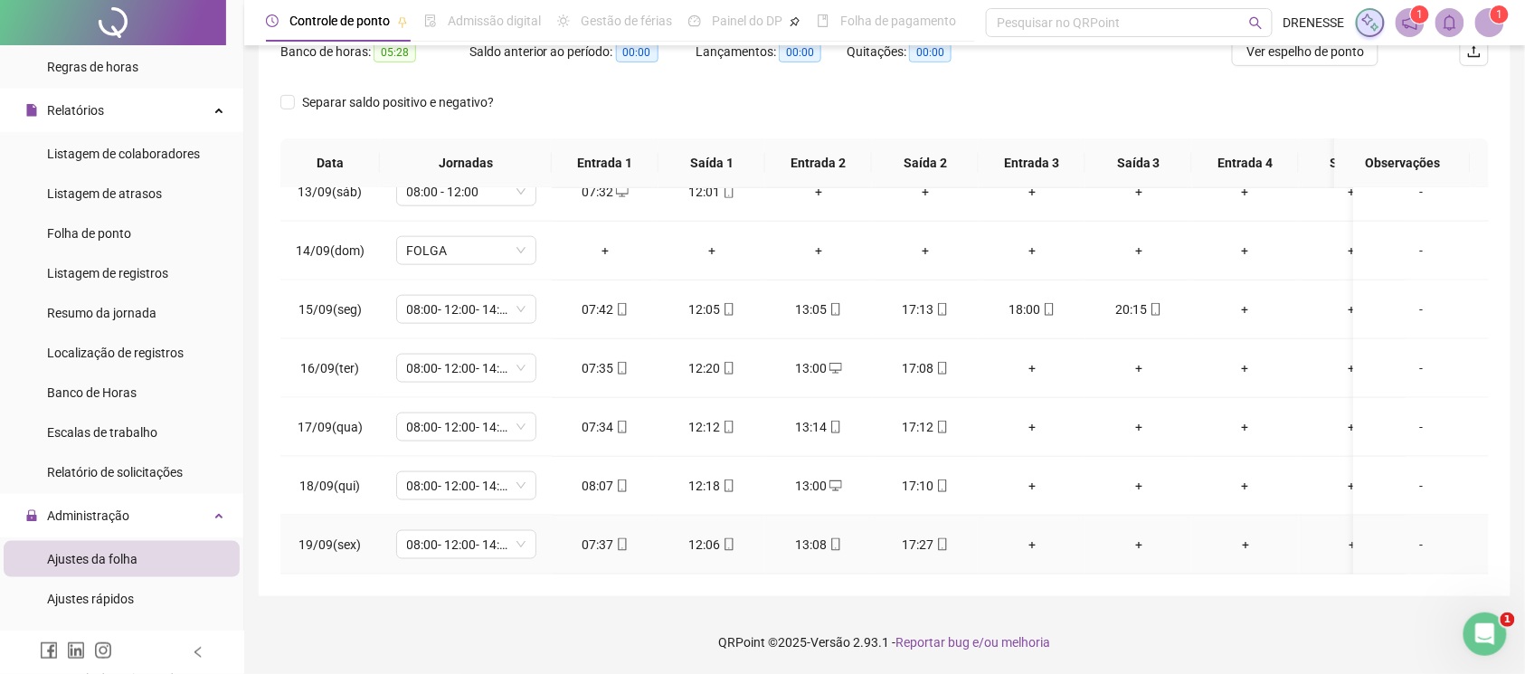
click at [616, 538] on icon "mobile" at bounding box center [622, 544] width 13 height 13
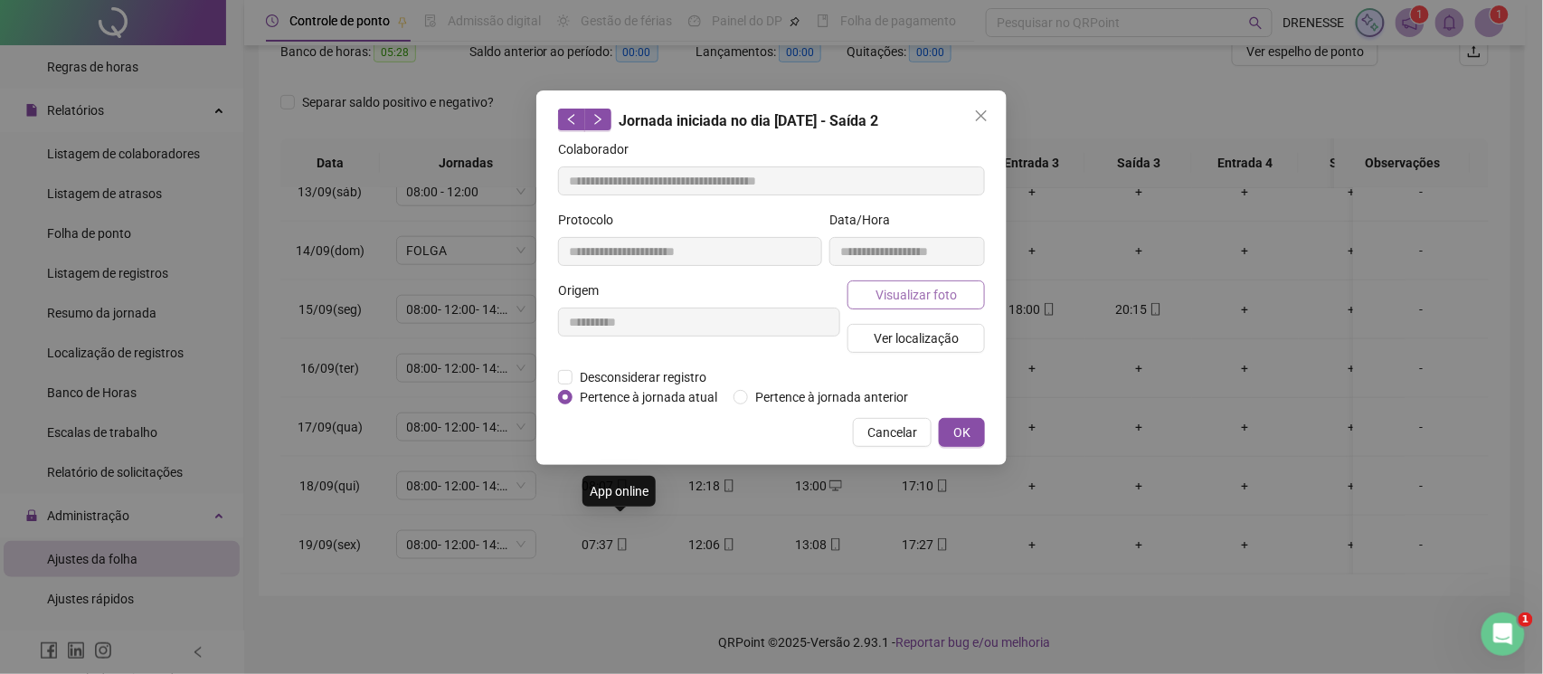
type input "**********"
click at [920, 286] on span "Visualizar foto" at bounding box center [916, 295] width 81 height 20
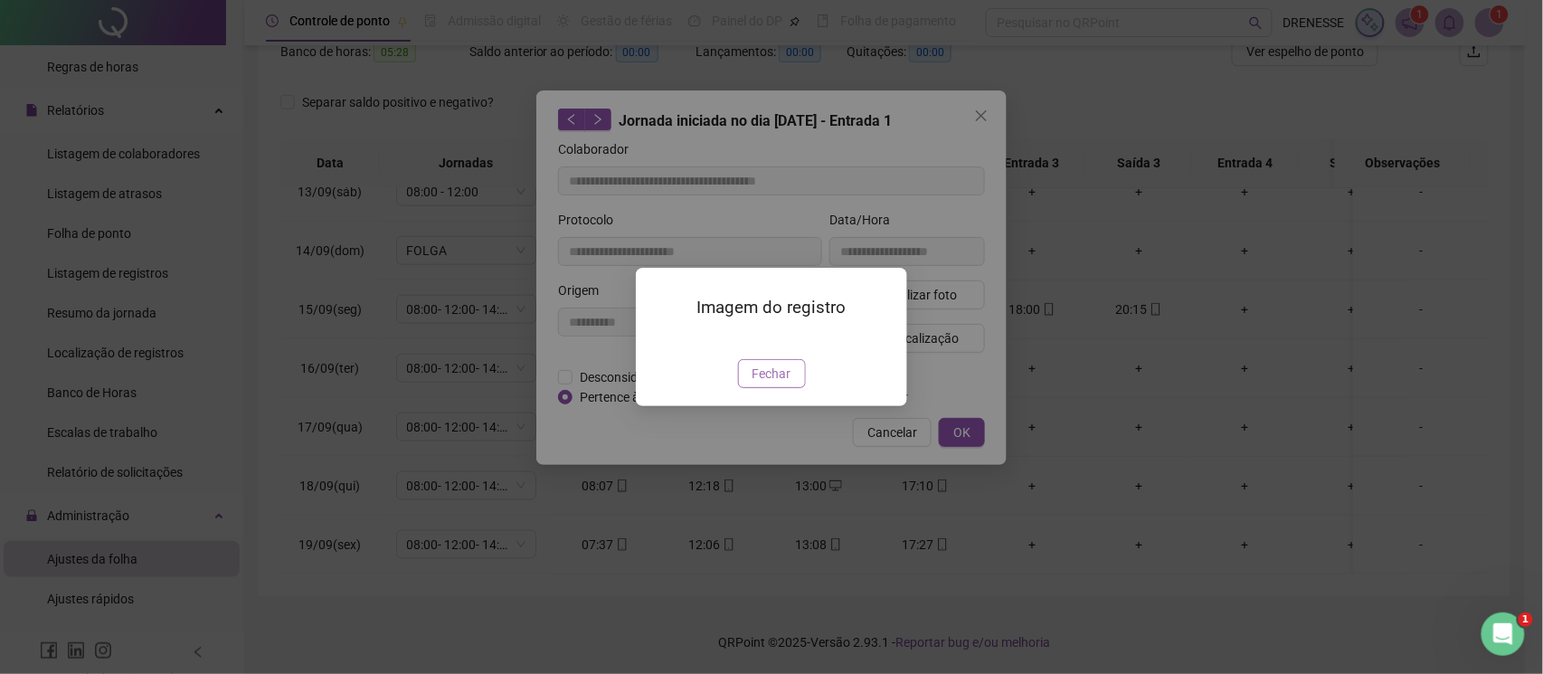
click at [782, 388] on button "Fechar" at bounding box center [772, 373] width 68 height 29
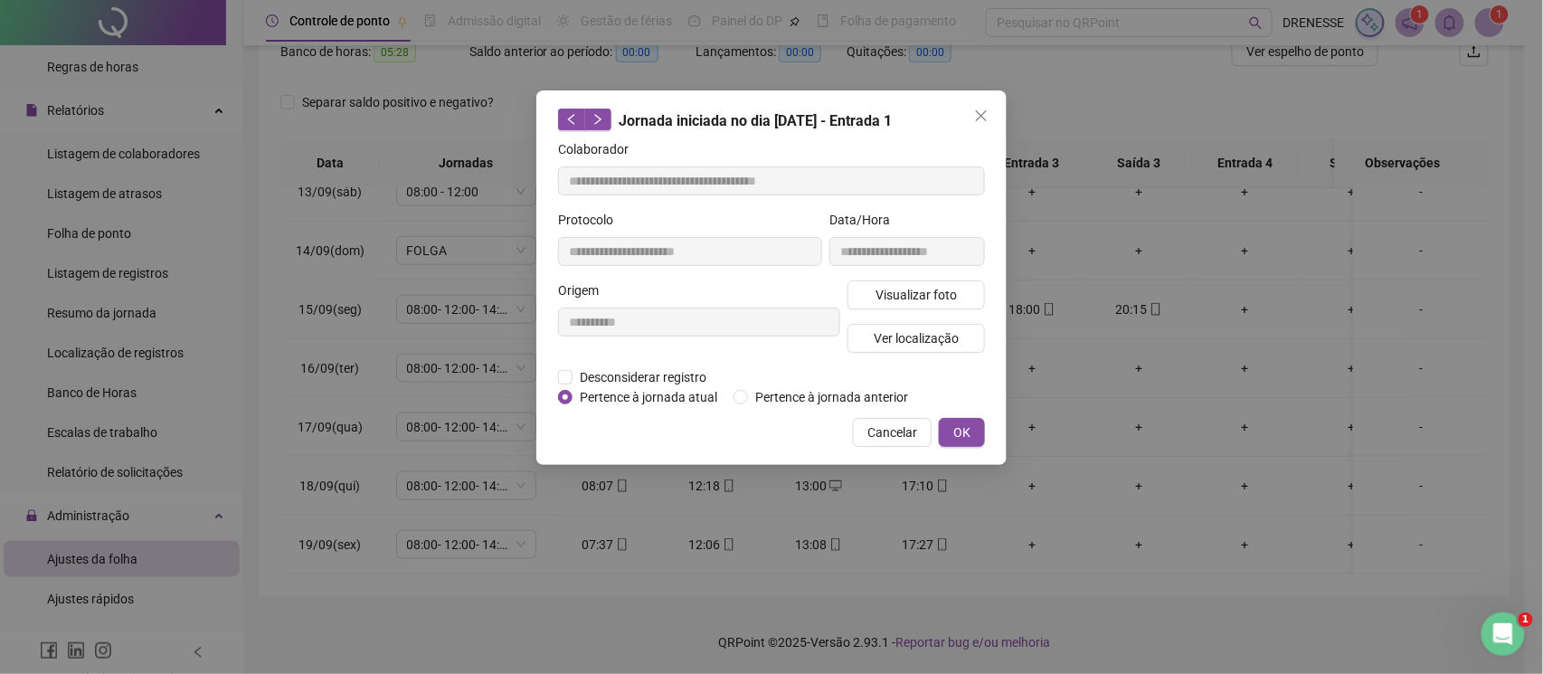
click at [872, 424] on span "Cancelar" at bounding box center [892, 432] width 50 height 20
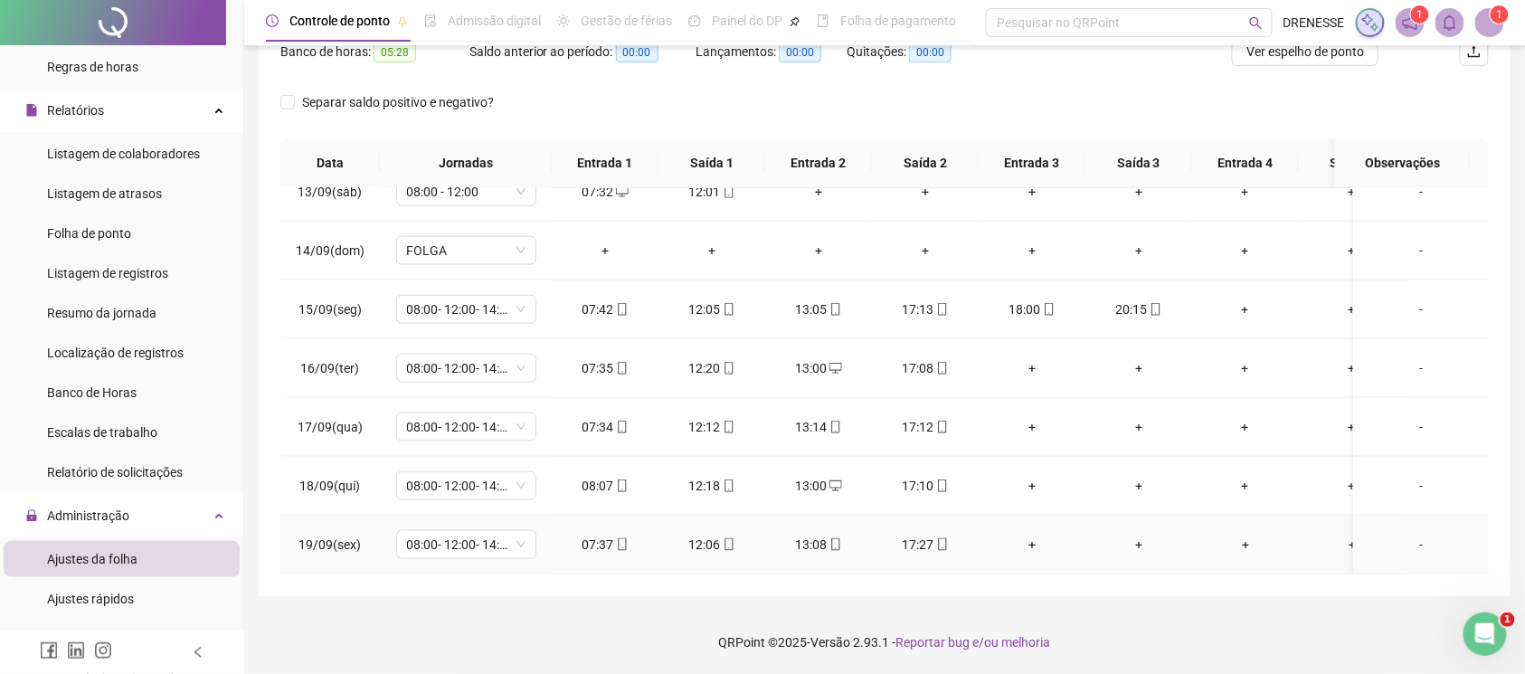
click at [952, 535] on div "17:27" at bounding box center [925, 545] width 78 height 20
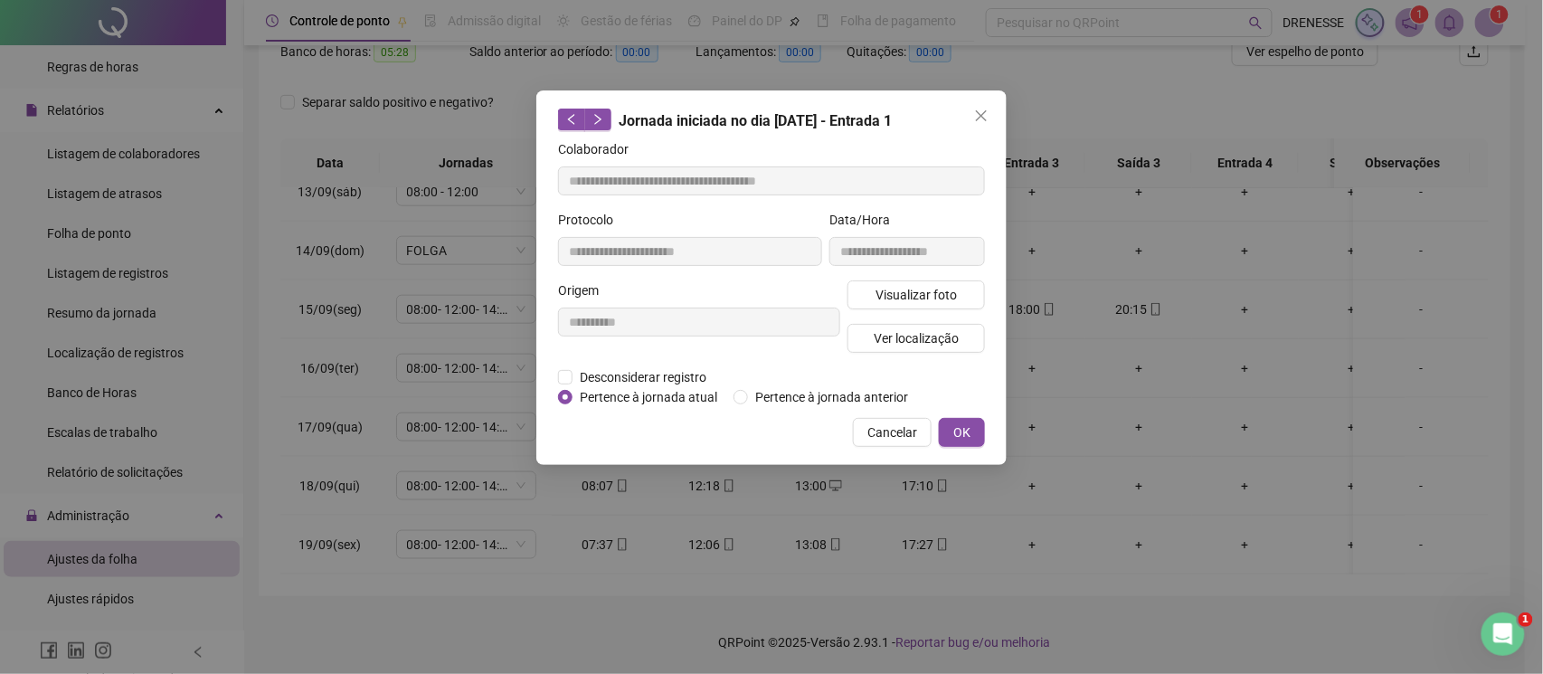
type input "**********"
click at [908, 299] on span "Visualizar foto" at bounding box center [916, 295] width 81 height 20
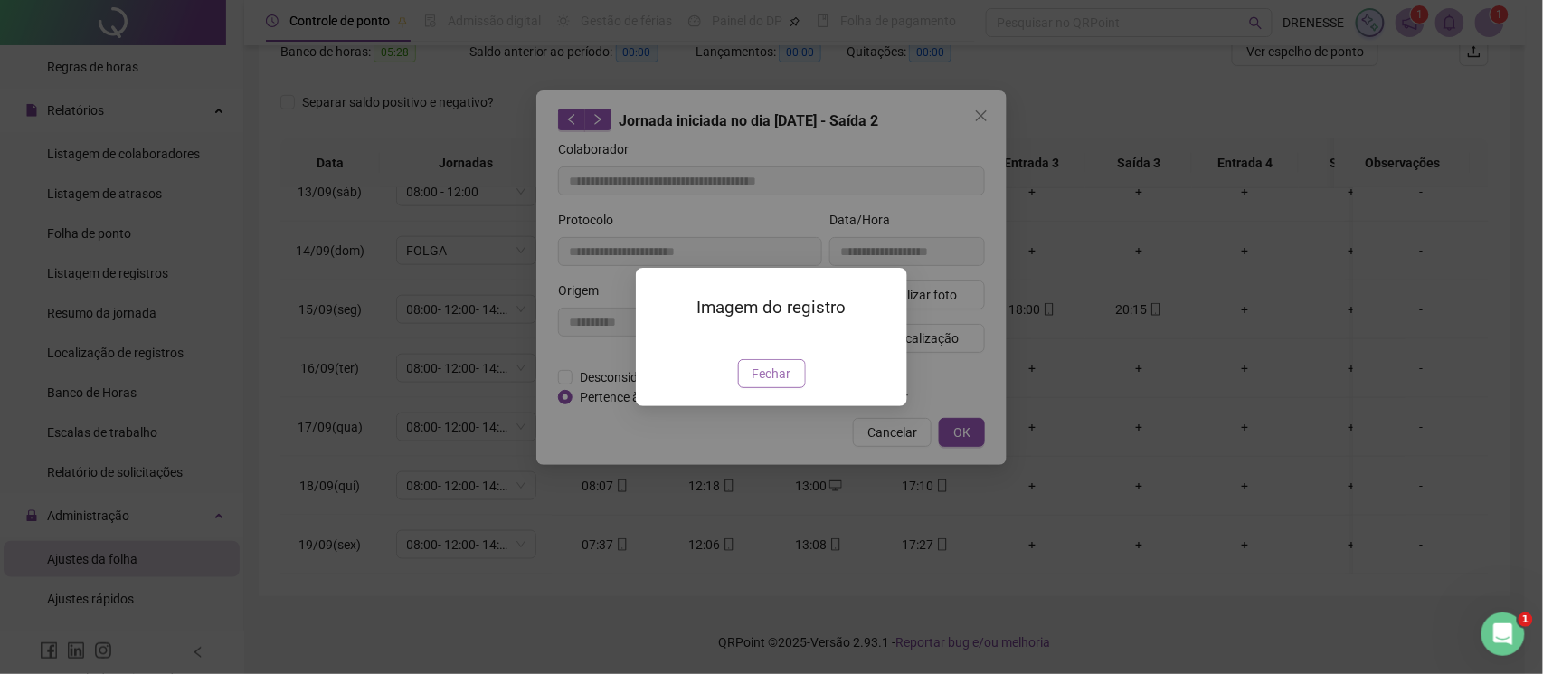
click at [762, 388] on button "Fechar" at bounding box center [772, 373] width 68 height 29
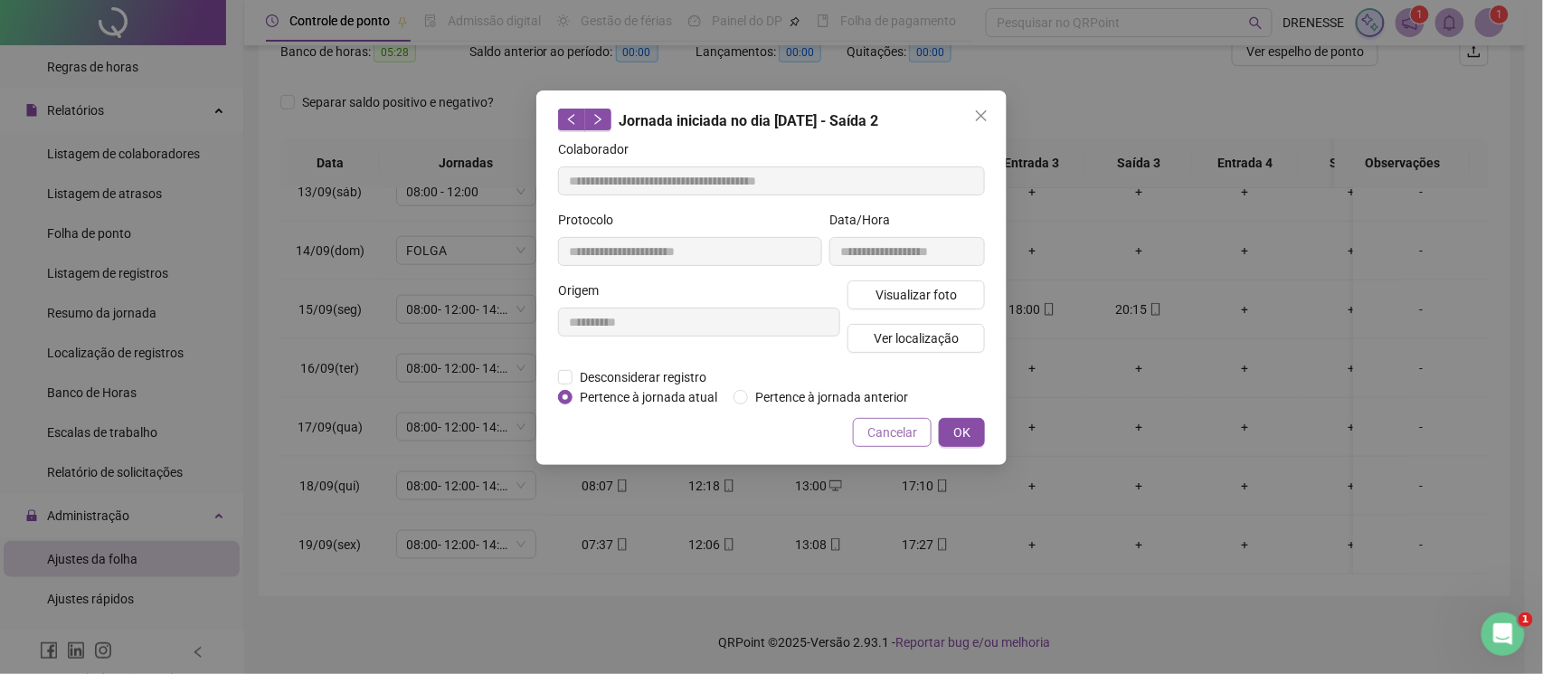
click at [913, 429] on span "Cancelar" at bounding box center [892, 432] width 50 height 20
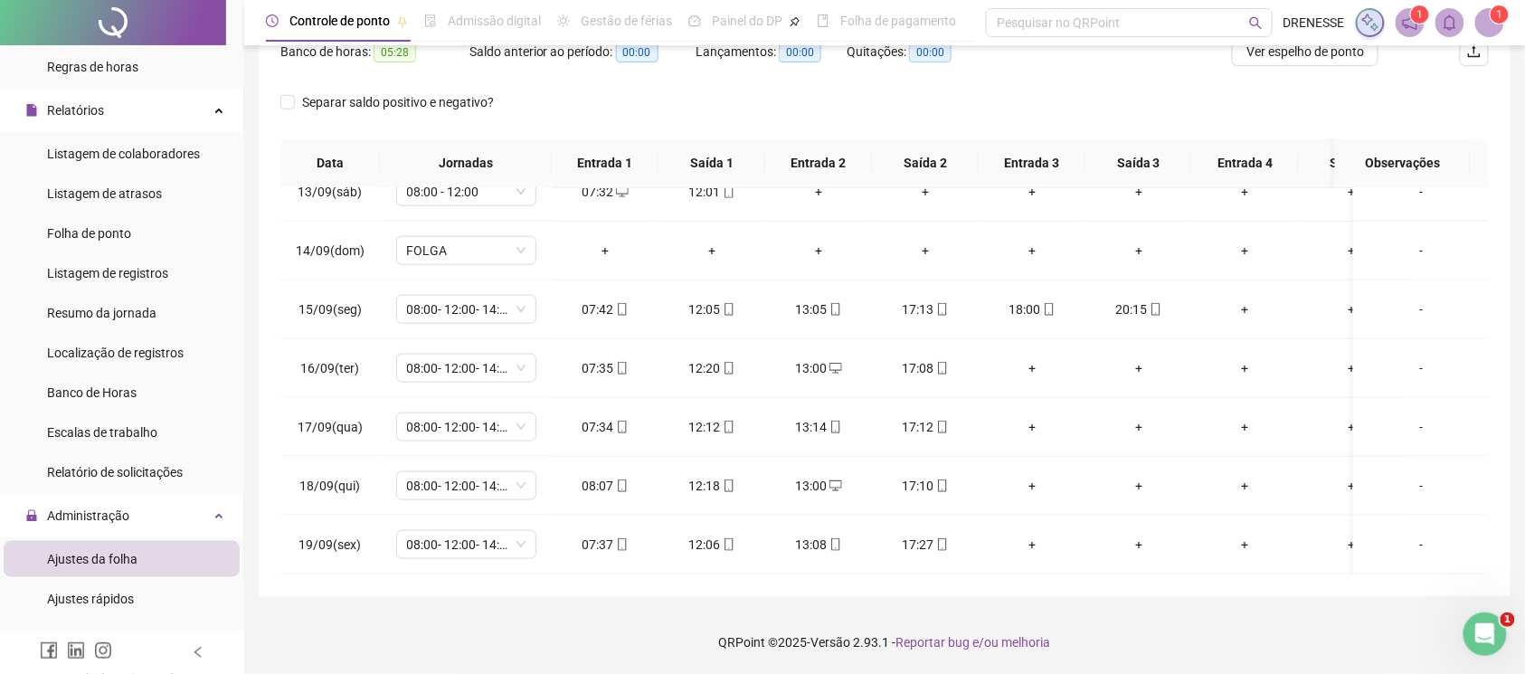
scroll to position [90, 0]
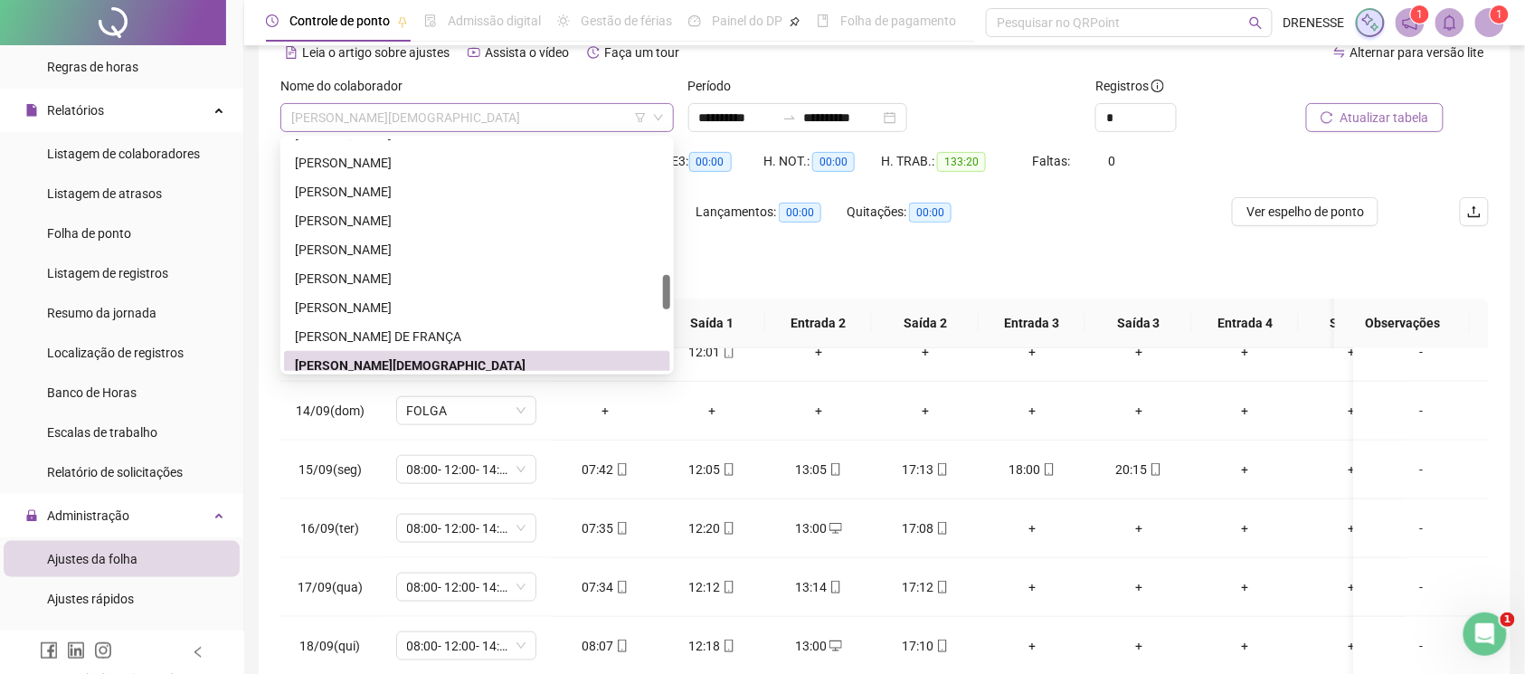
click at [440, 125] on span "[PERSON_NAME][DEMOGRAPHIC_DATA]" at bounding box center [477, 117] width 372 height 27
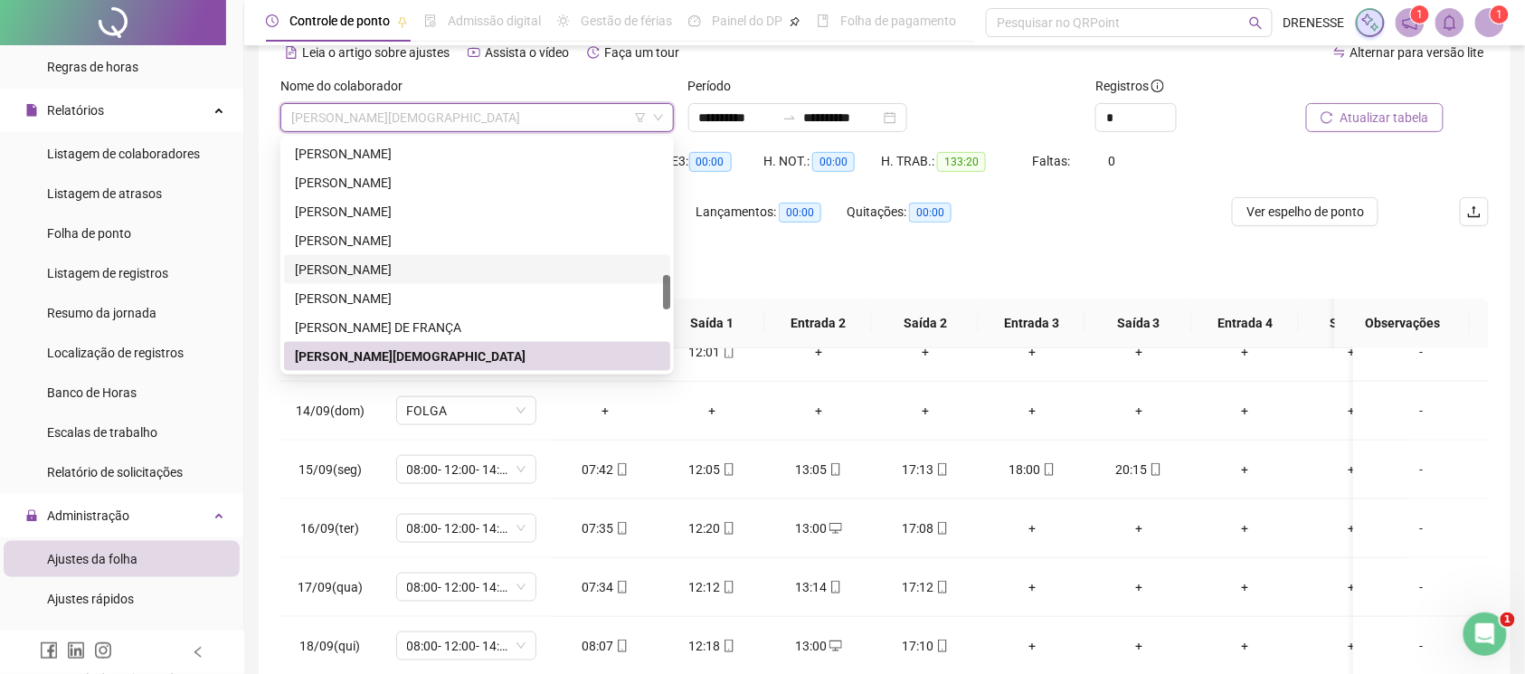
scroll to position [978, 0]
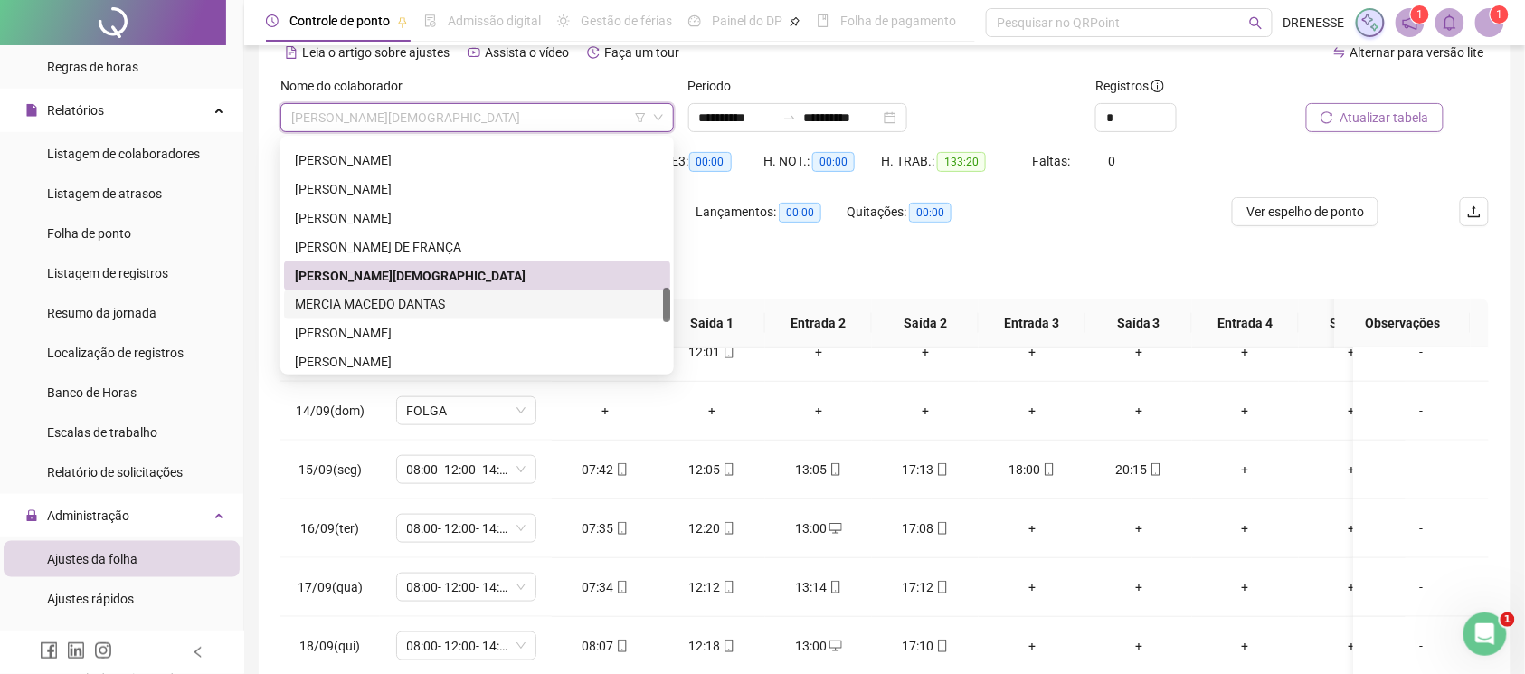
click at [409, 311] on div "MERCIA MACEDO DANTAS" at bounding box center [477, 305] width 365 height 20
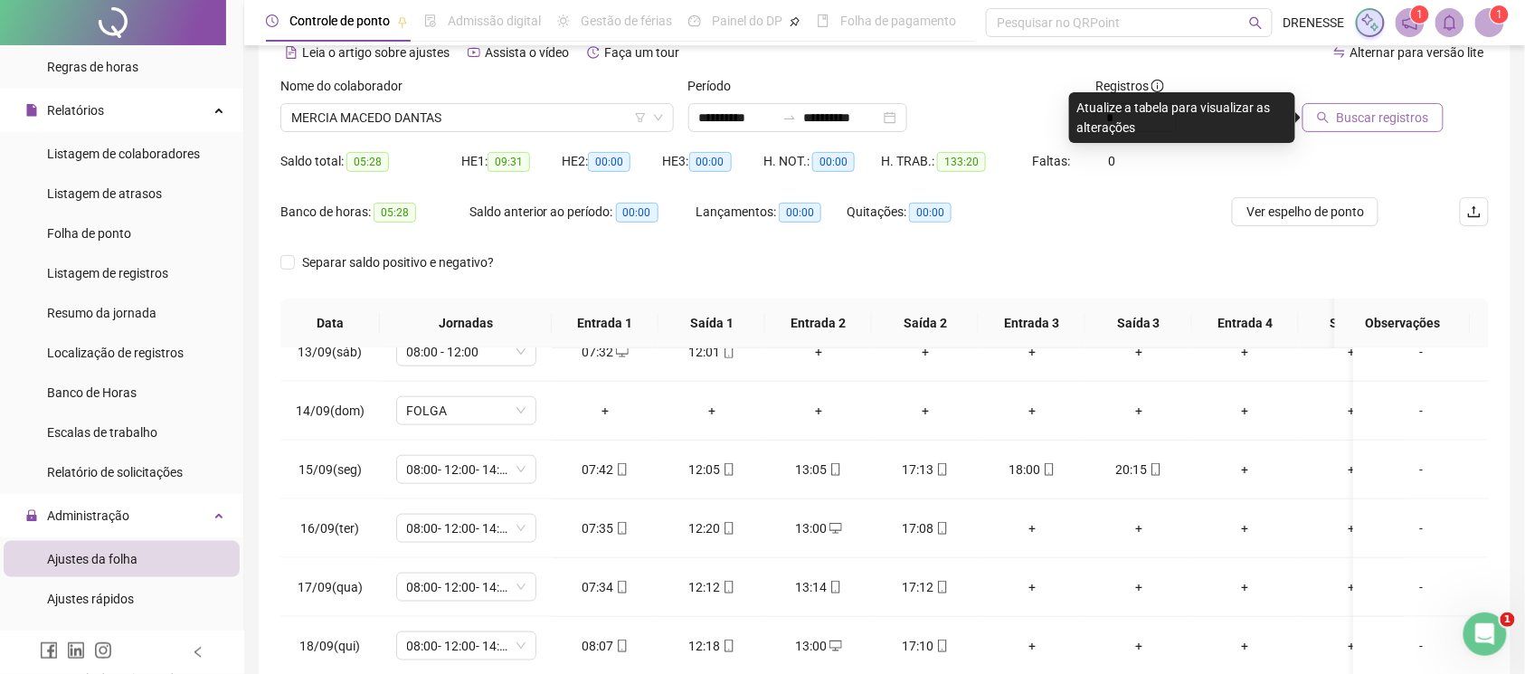
click at [1386, 113] on span "Buscar registros" at bounding box center [1383, 118] width 92 height 20
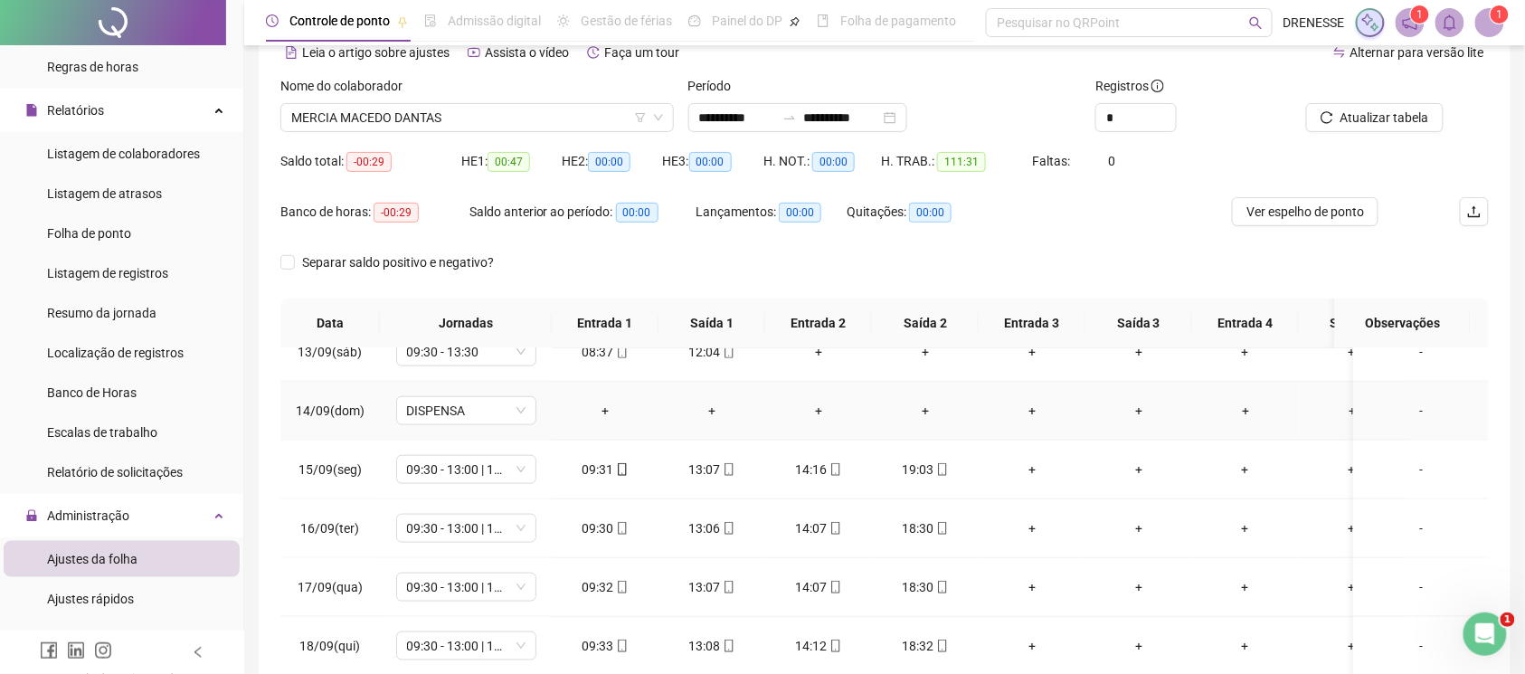
scroll to position [251, 0]
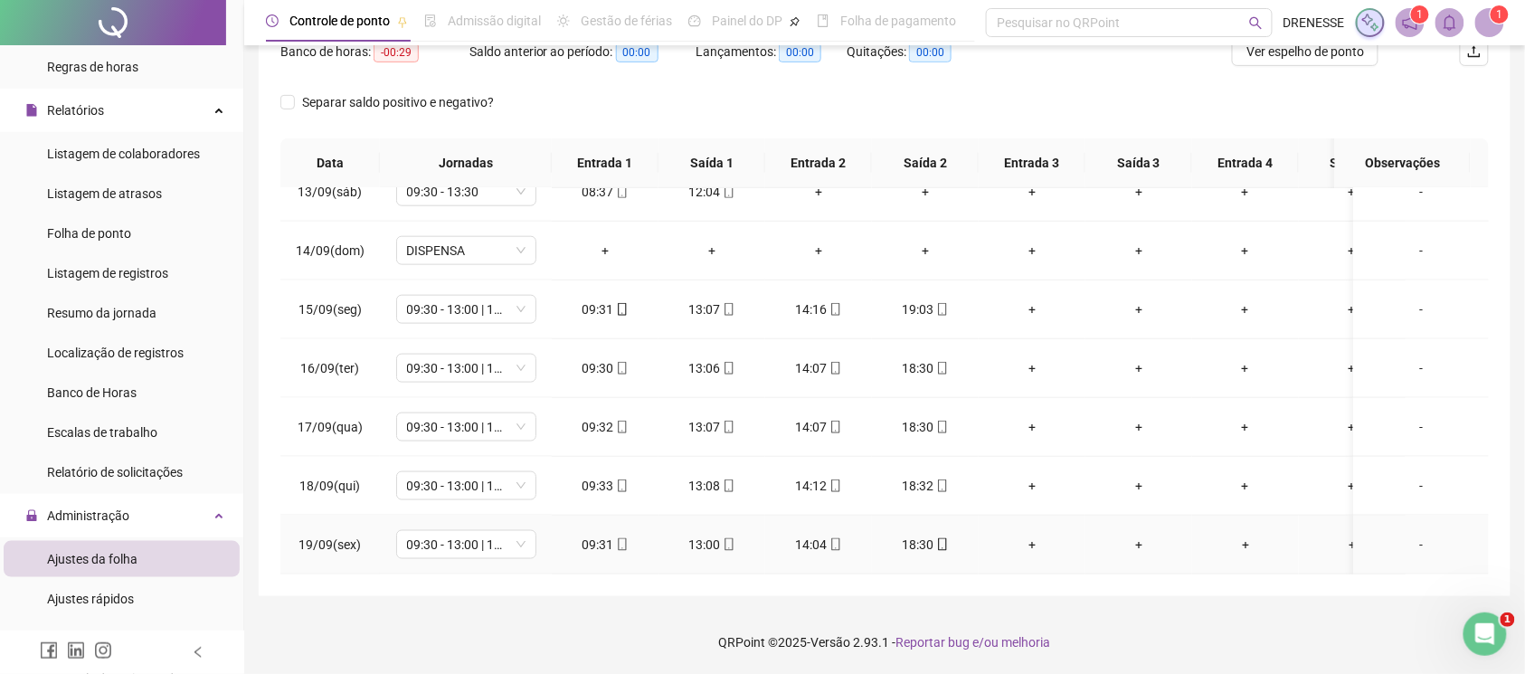
click at [618, 538] on icon "mobile" at bounding box center [622, 544] width 8 height 13
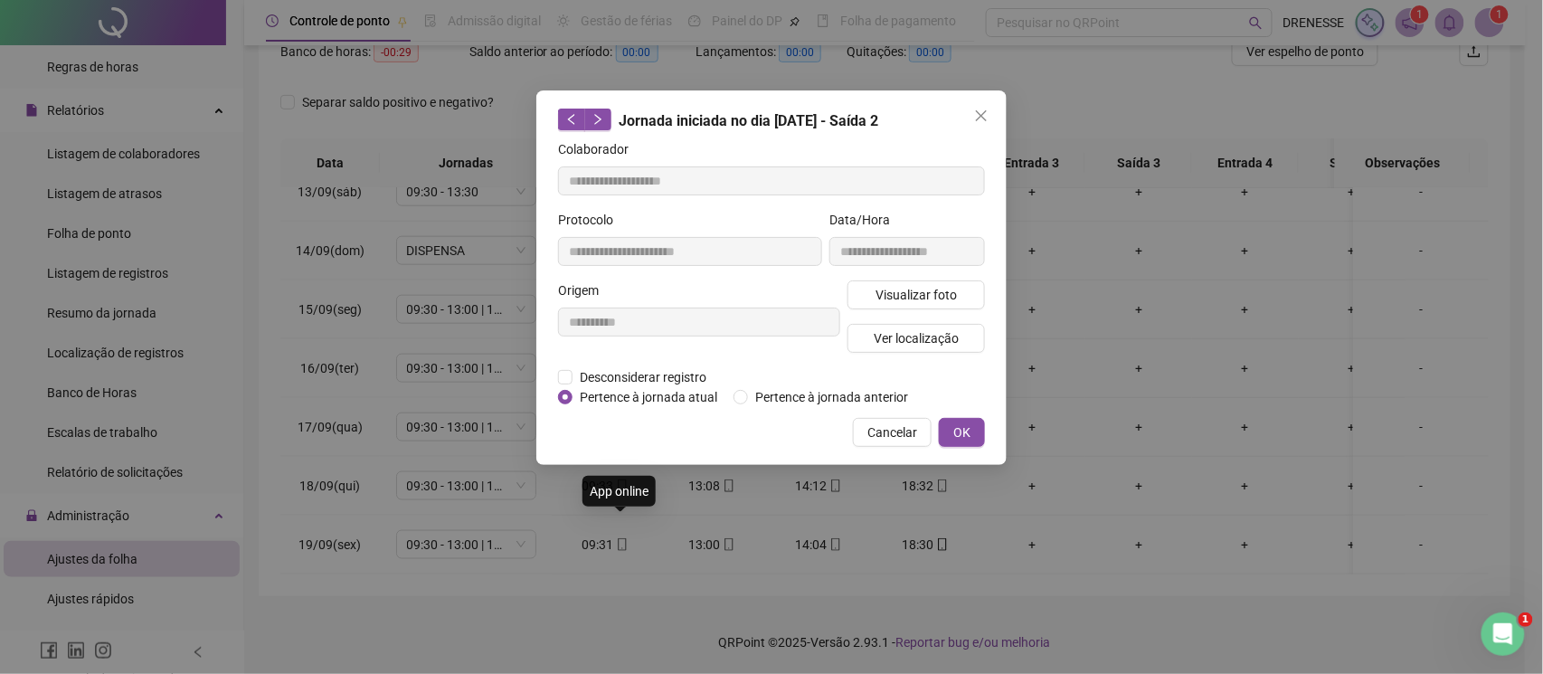
type input "**********"
click at [874, 286] on button "Visualizar foto" at bounding box center [916, 294] width 137 height 29
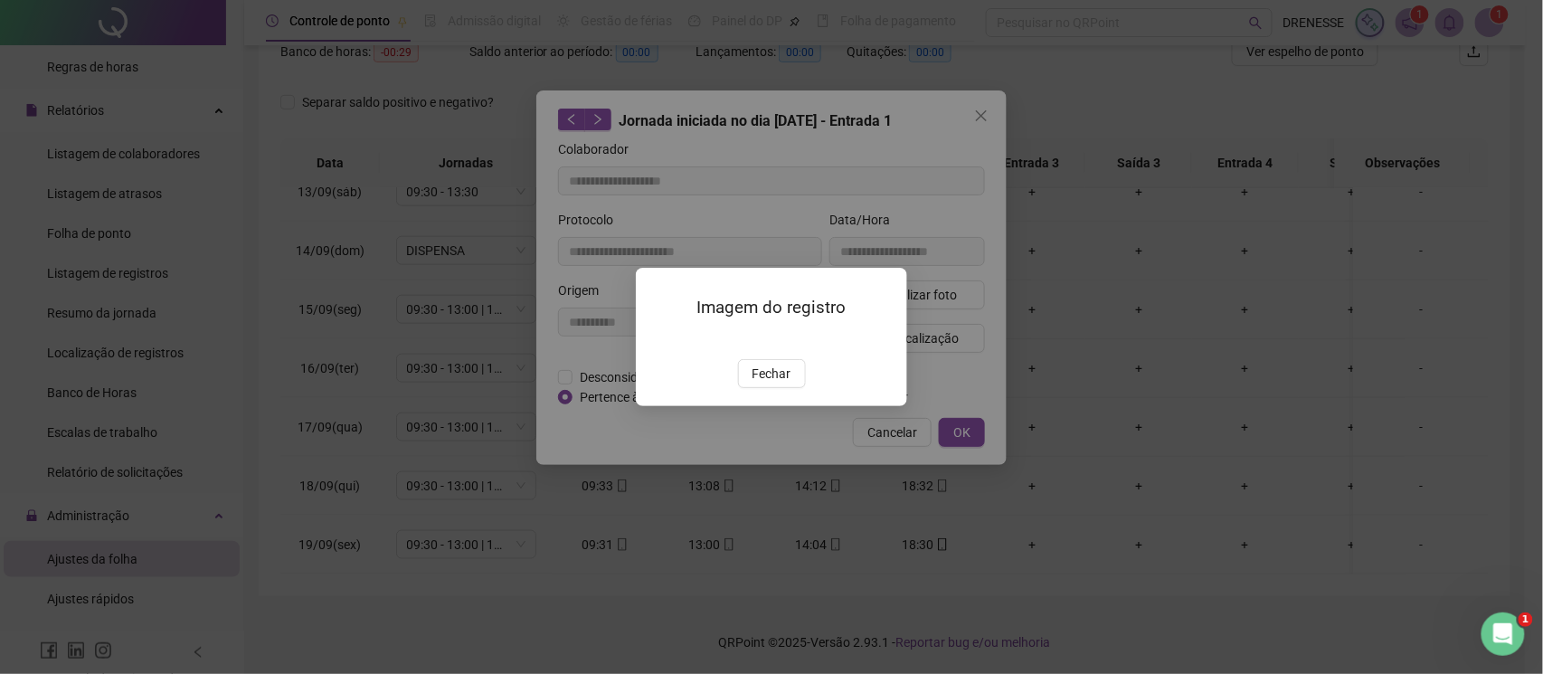
click at [775, 406] on div "Imagem do registro Fechar" at bounding box center [771, 337] width 271 height 138
click at [767, 384] on span "Fechar" at bounding box center [772, 374] width 39 height 20
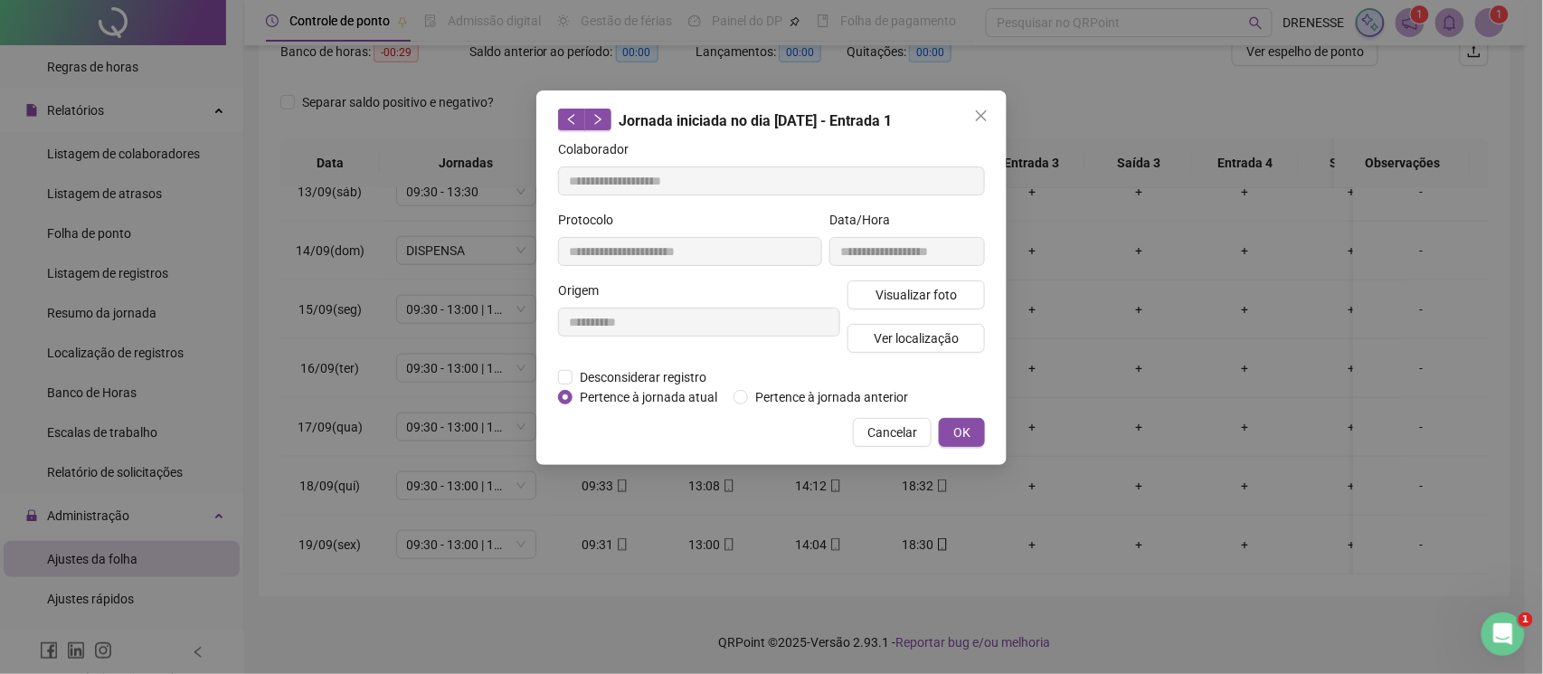
click at [896, 428] on span "Cancelar" at bounding box center [892, 432] width 50 height 20
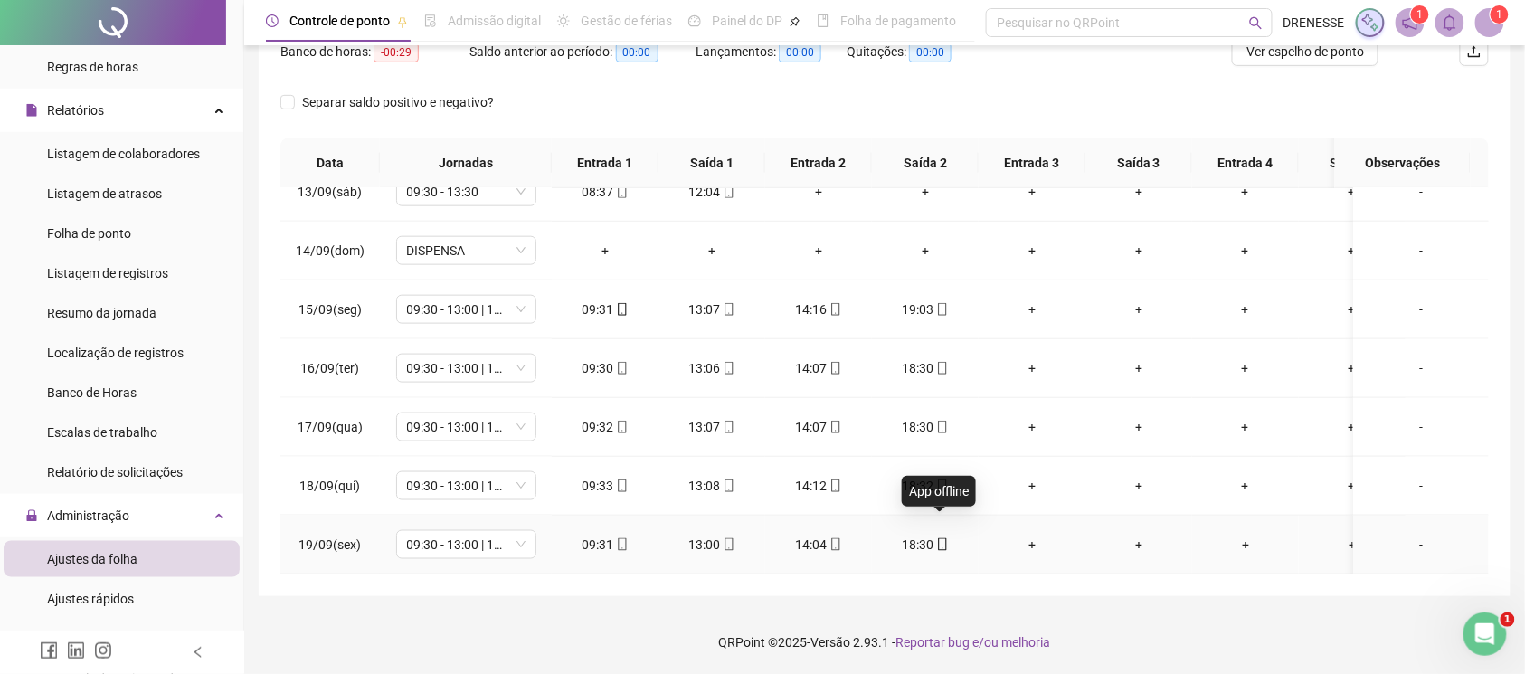
click at [938, 535] on div "18:30" at bounding box center [925, 545] width 78 height 20
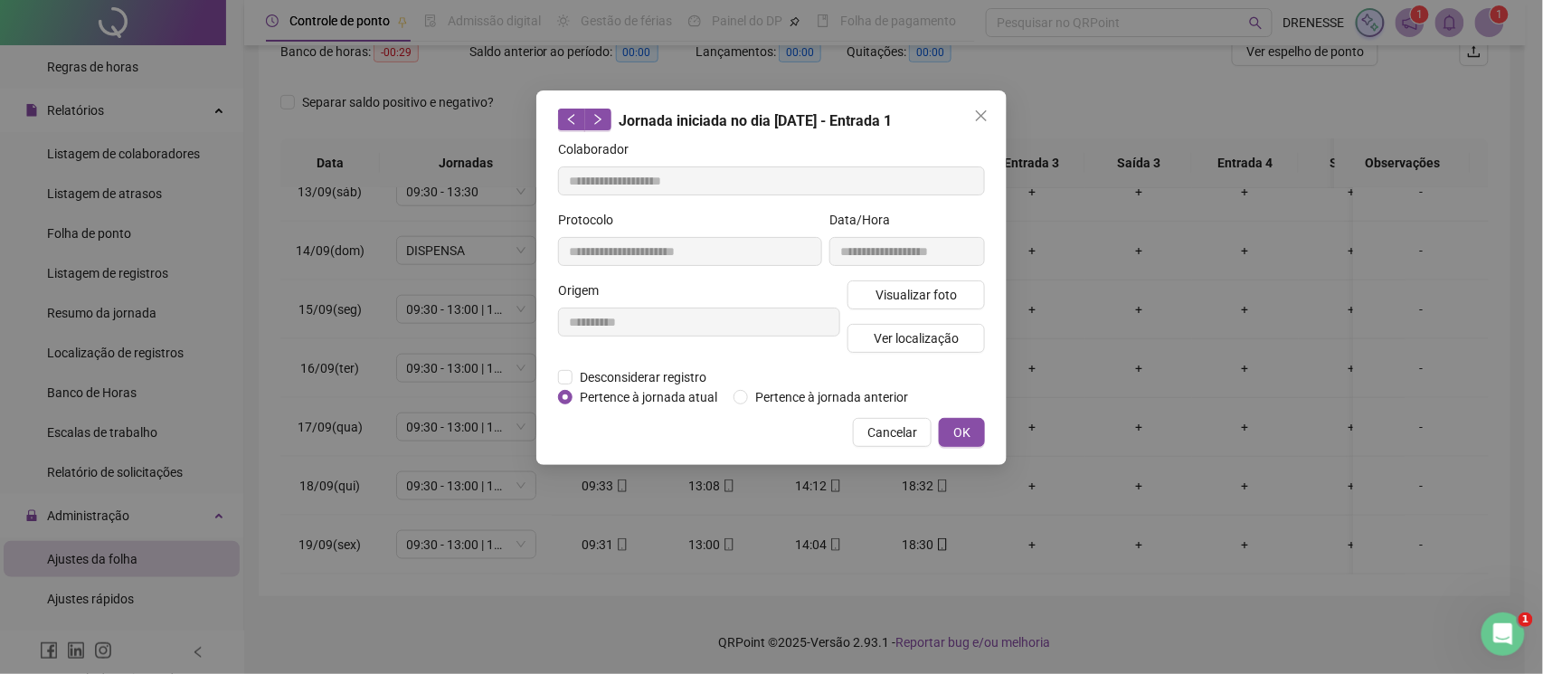
type input "**********"
click at [950, 295] on span "Visualizar foto" at bounding box center [916, 295] width 81 height 20
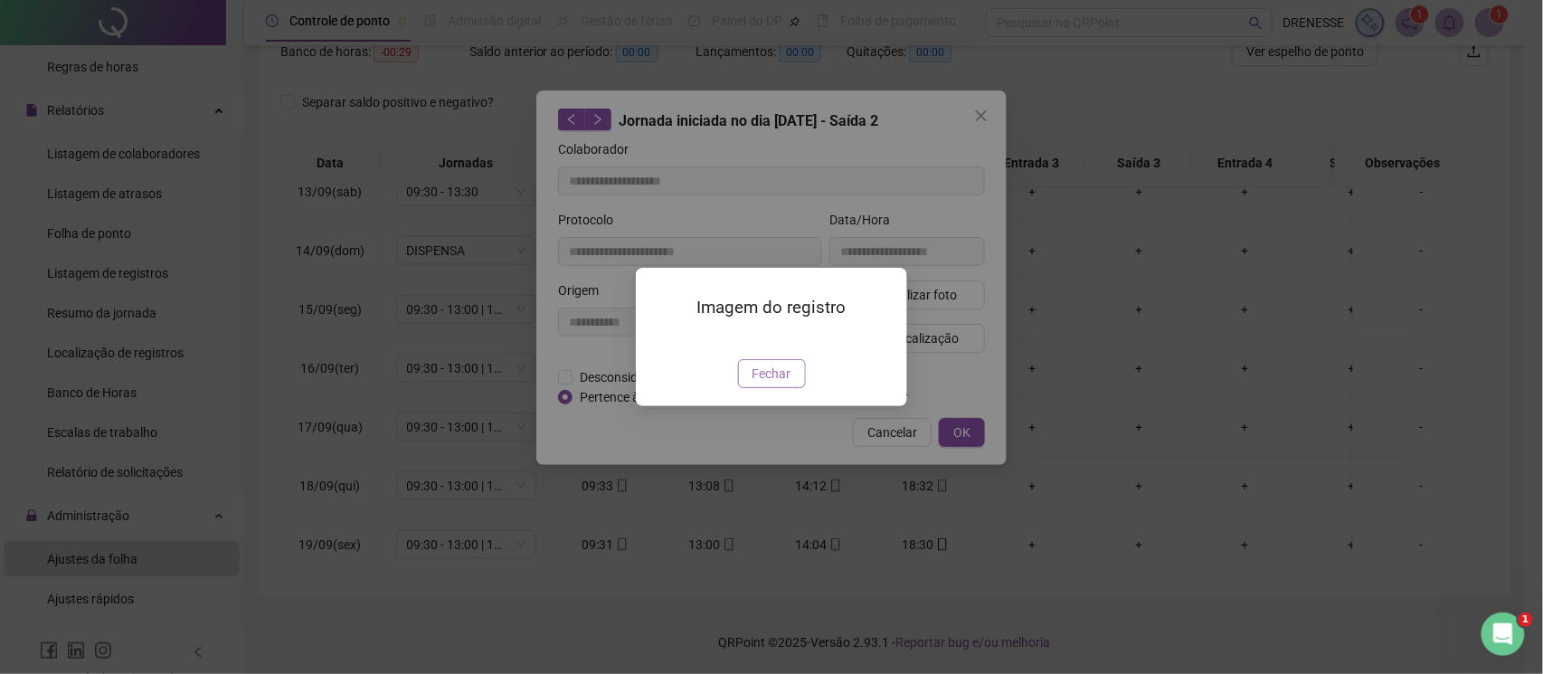
click at [762, 384] on span "Fechar" at bounding box center [772, 374] width 39 height 20
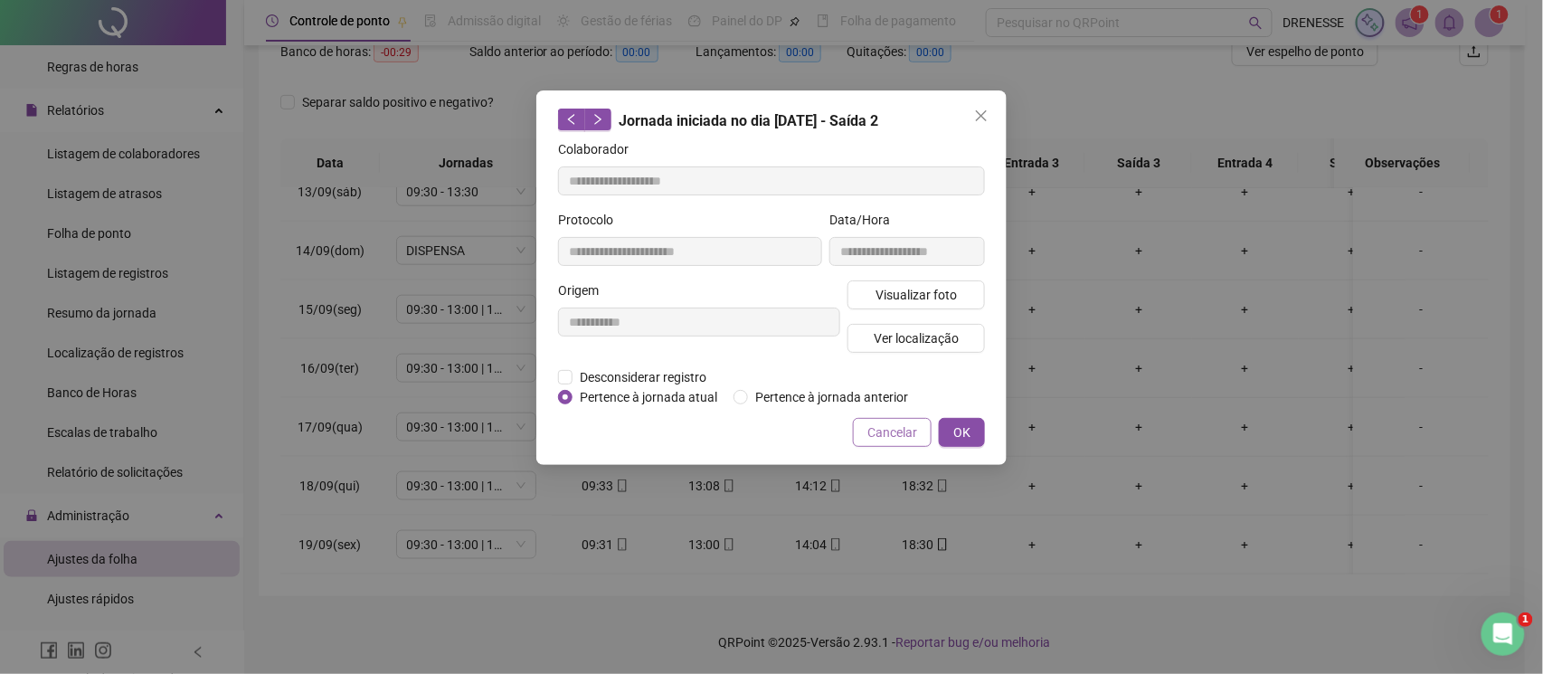
click at [869, 438] on span "Cancelar" at bounding box center [892, 432] width 50 height 20
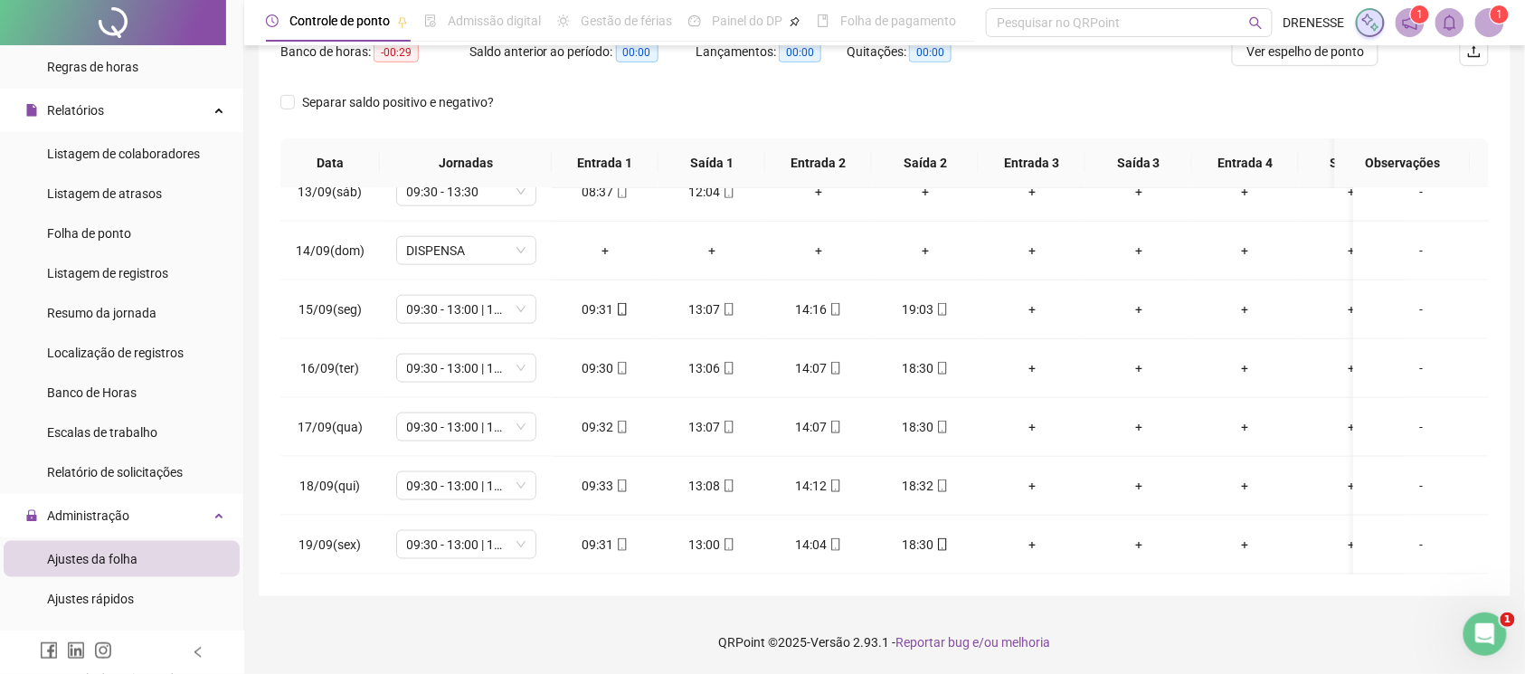
scroll to position [90, 0]
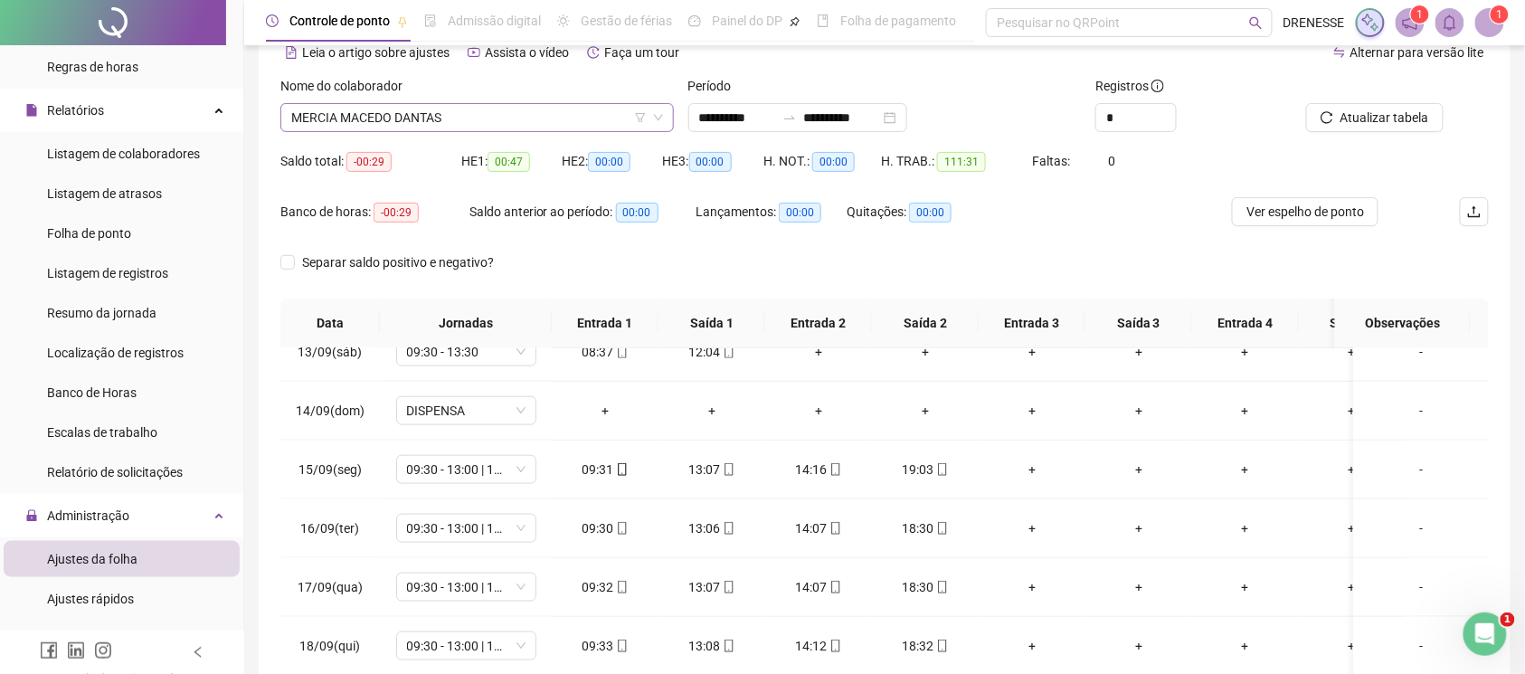
click at [395, 117] on span "MERCIA MACEDO DANTAS" at bounding box center [477, 117] width 372 height 27
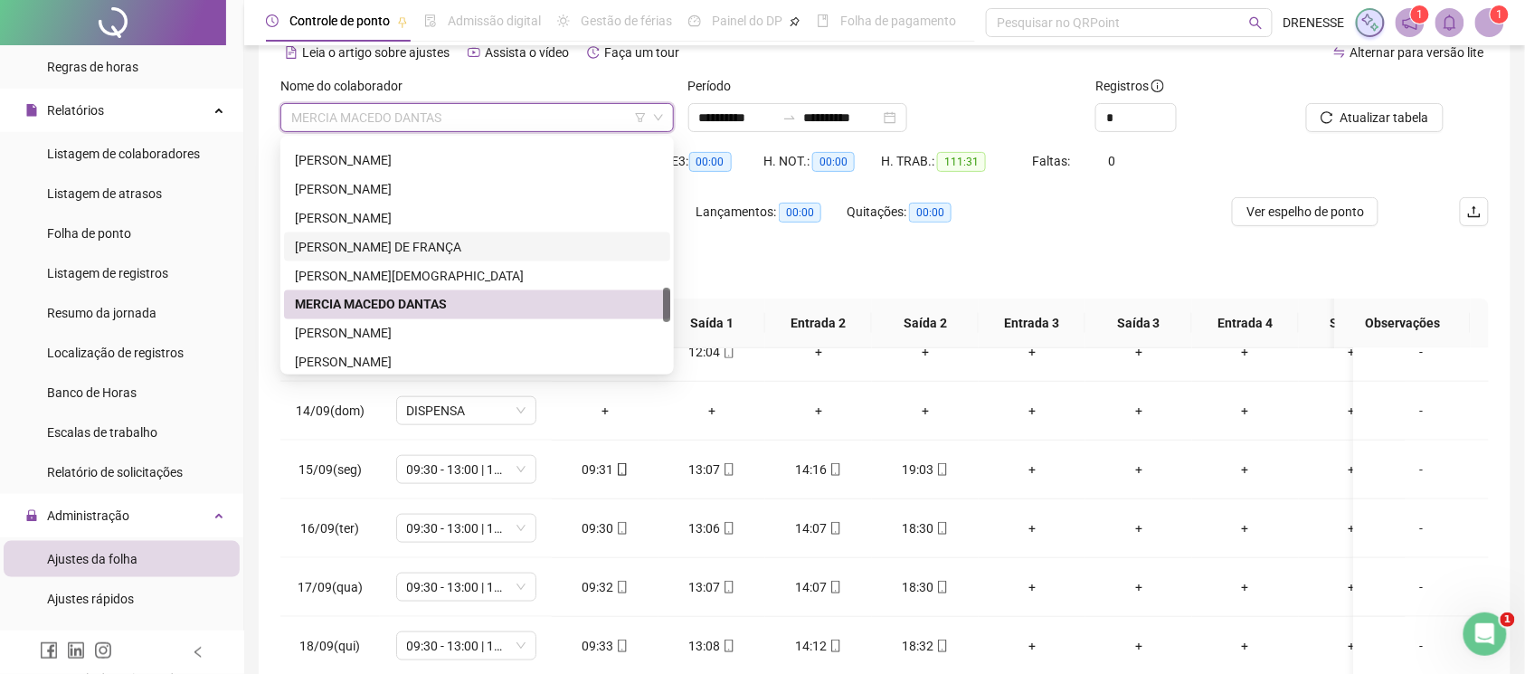
scroll to position [1058, 0]
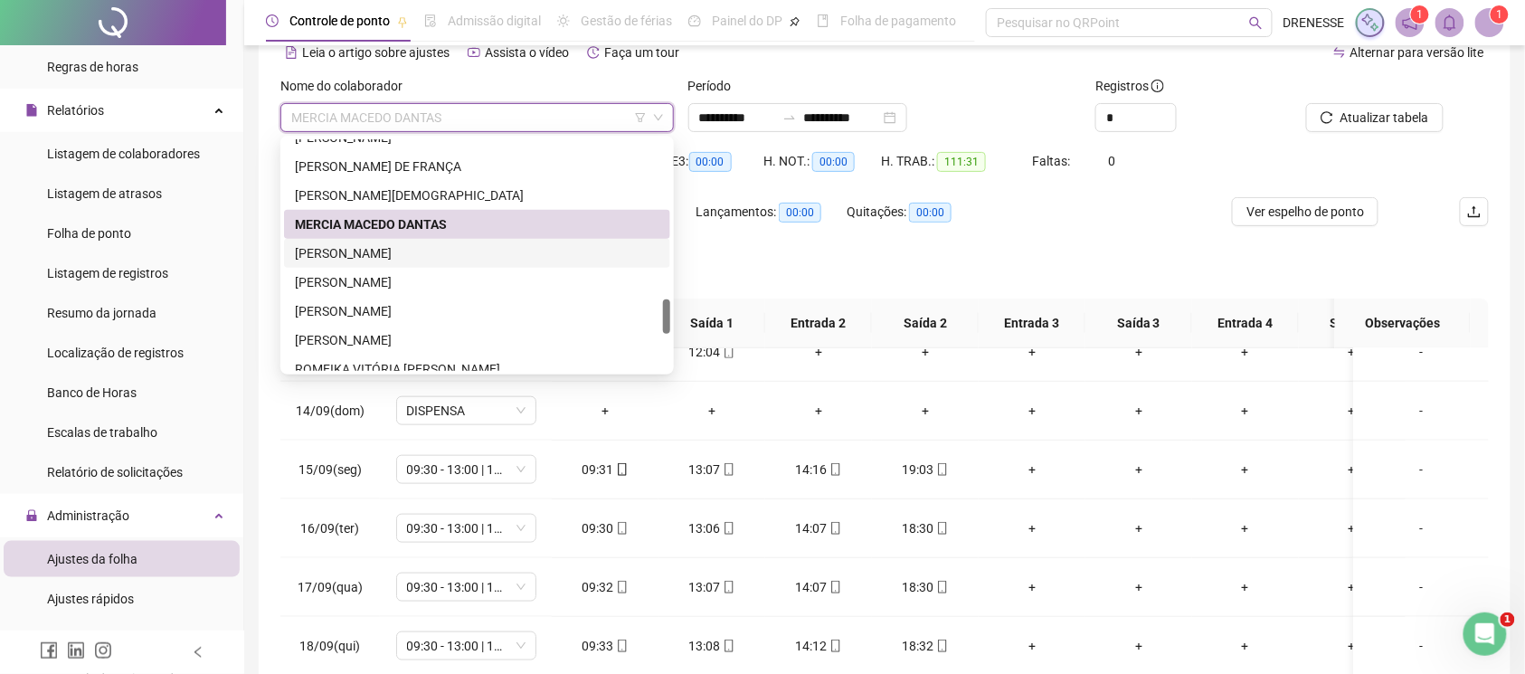
click at [355, 250] on div "[PERSON_NAME]" at bounding box center [477, 253] width 365 height 20
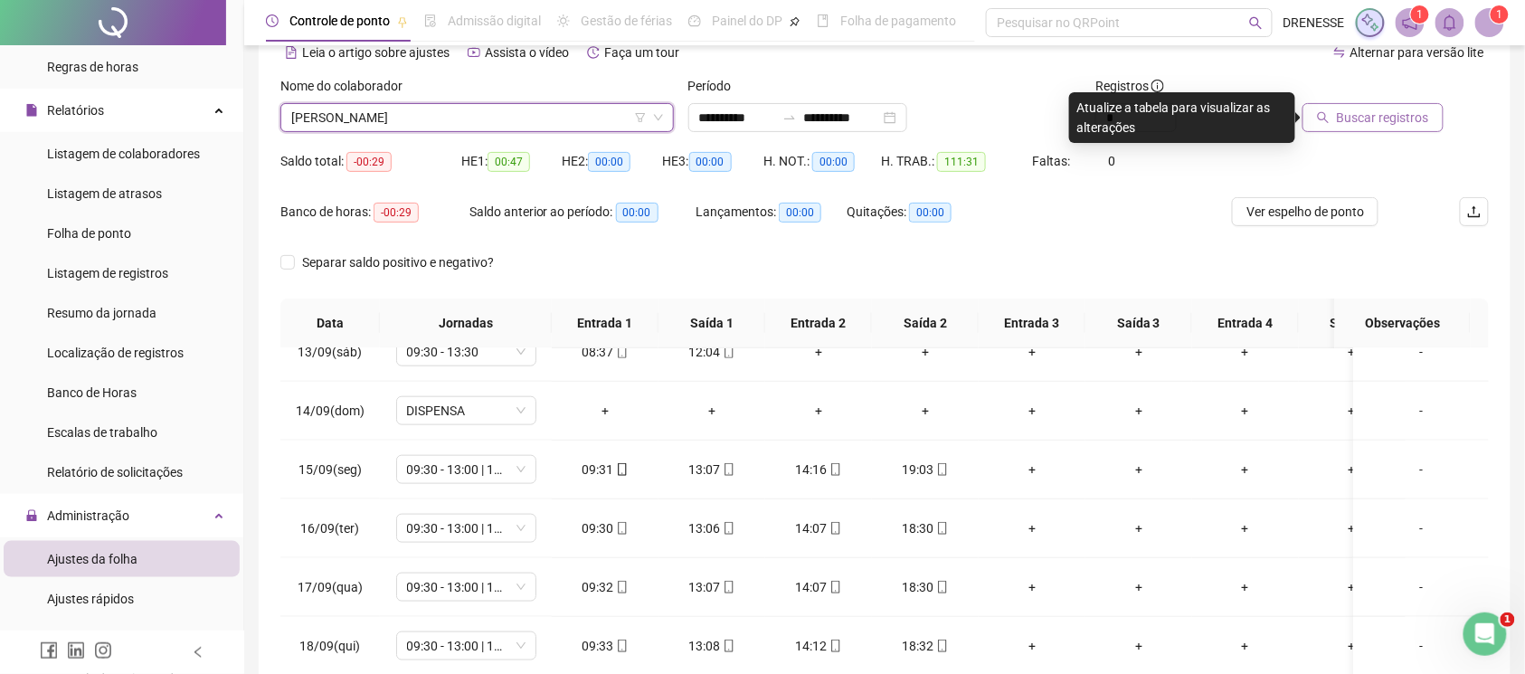
click at [1423, 109] on button "Buscar registros" at bounding box center [1373, 117] width 141 height 29
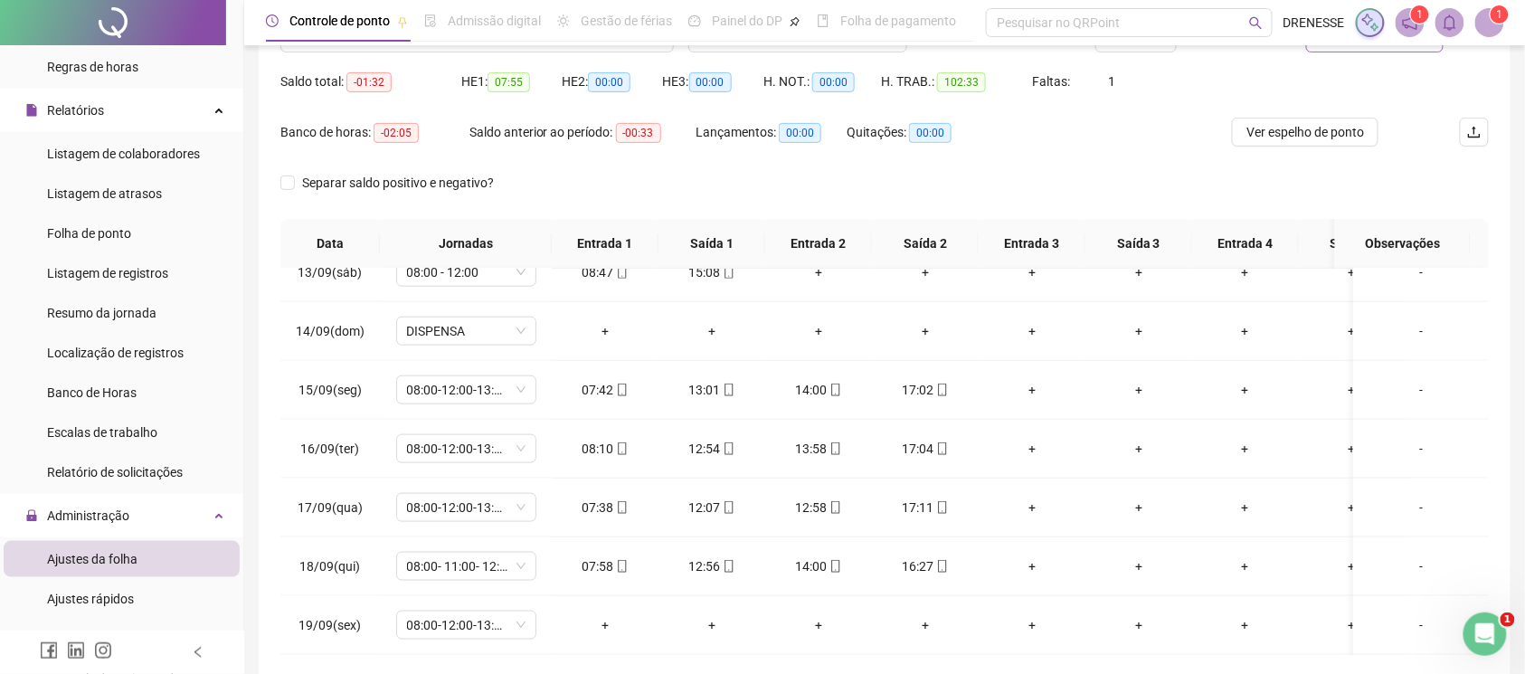
scroll to position [251, 0]
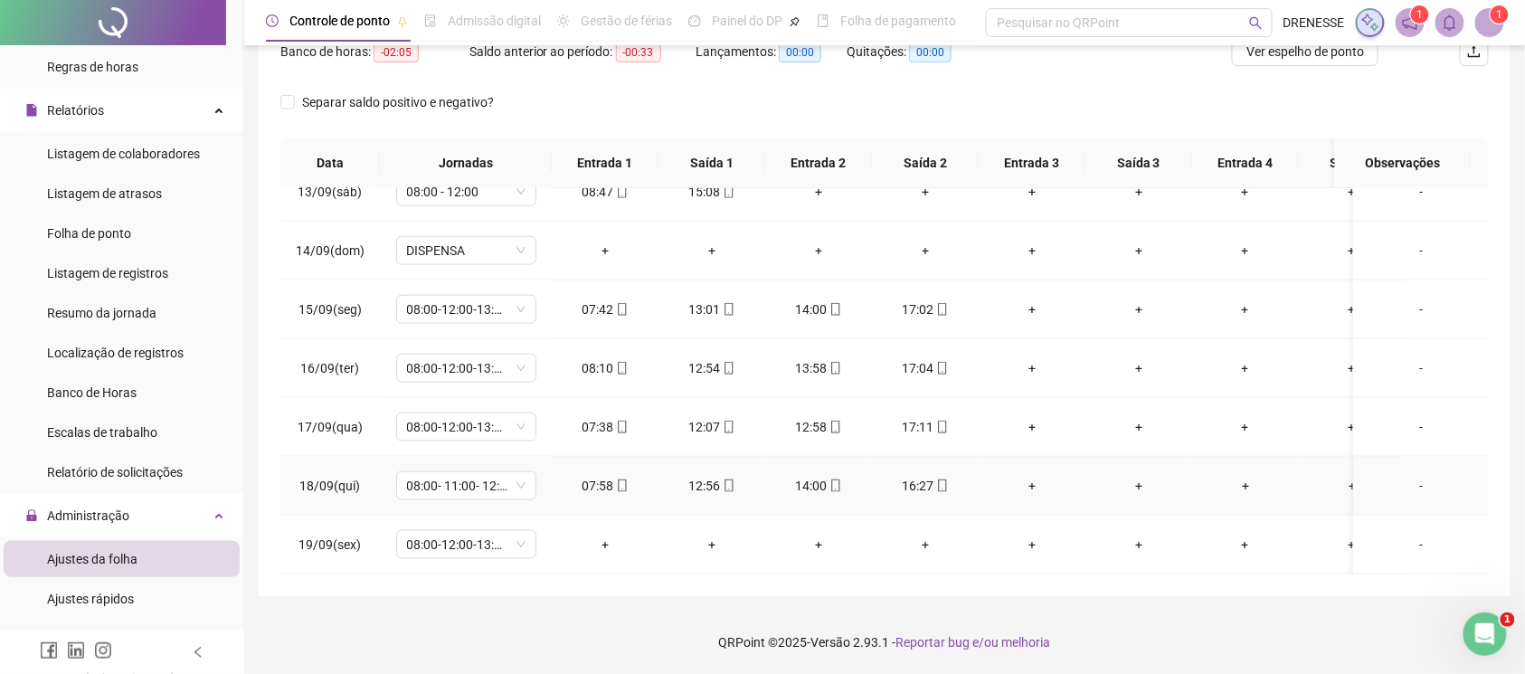
click at [622, 476] on div "07:58" at bounding box center [605, 486] width 78 height 20
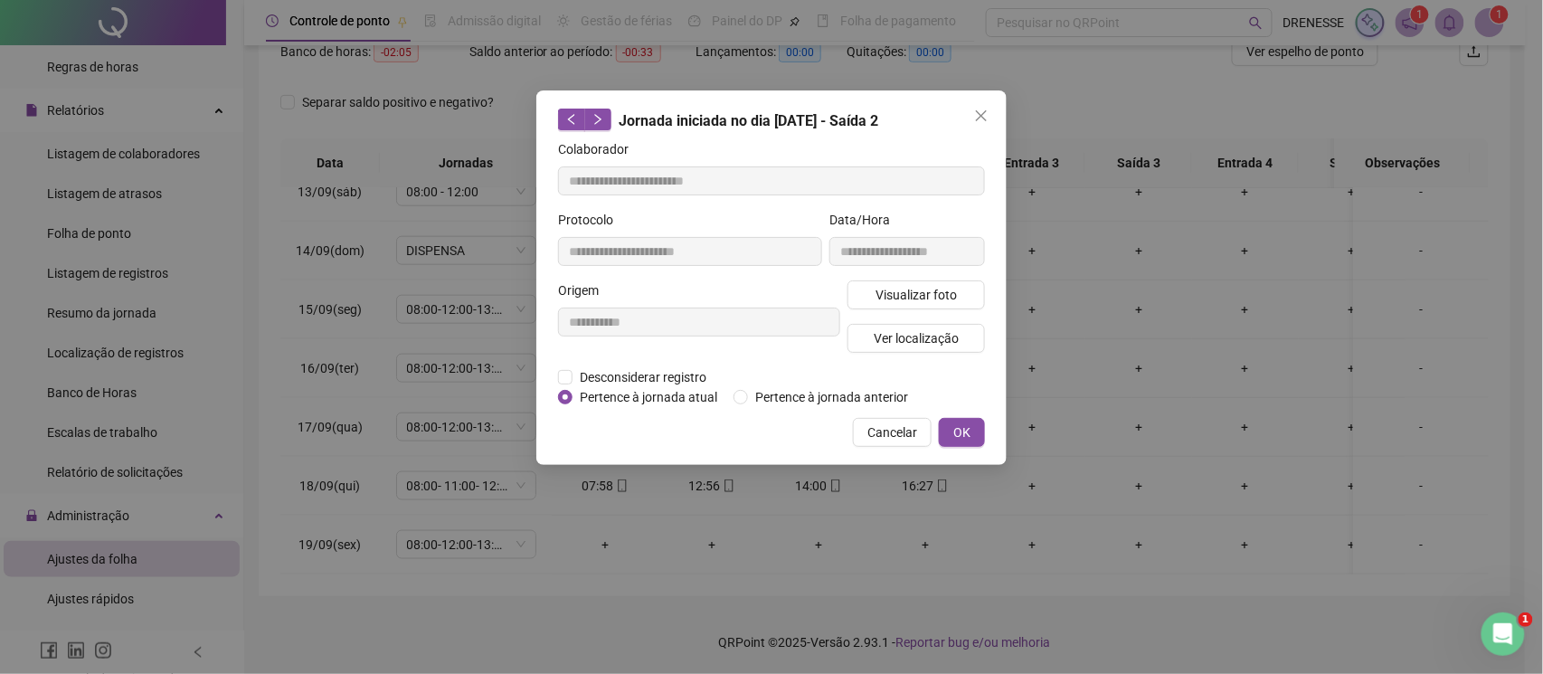
type input "**********"
click at [868, 291] on button "Visualizar foto" at bounding box center [916, 294] width 137 height 29
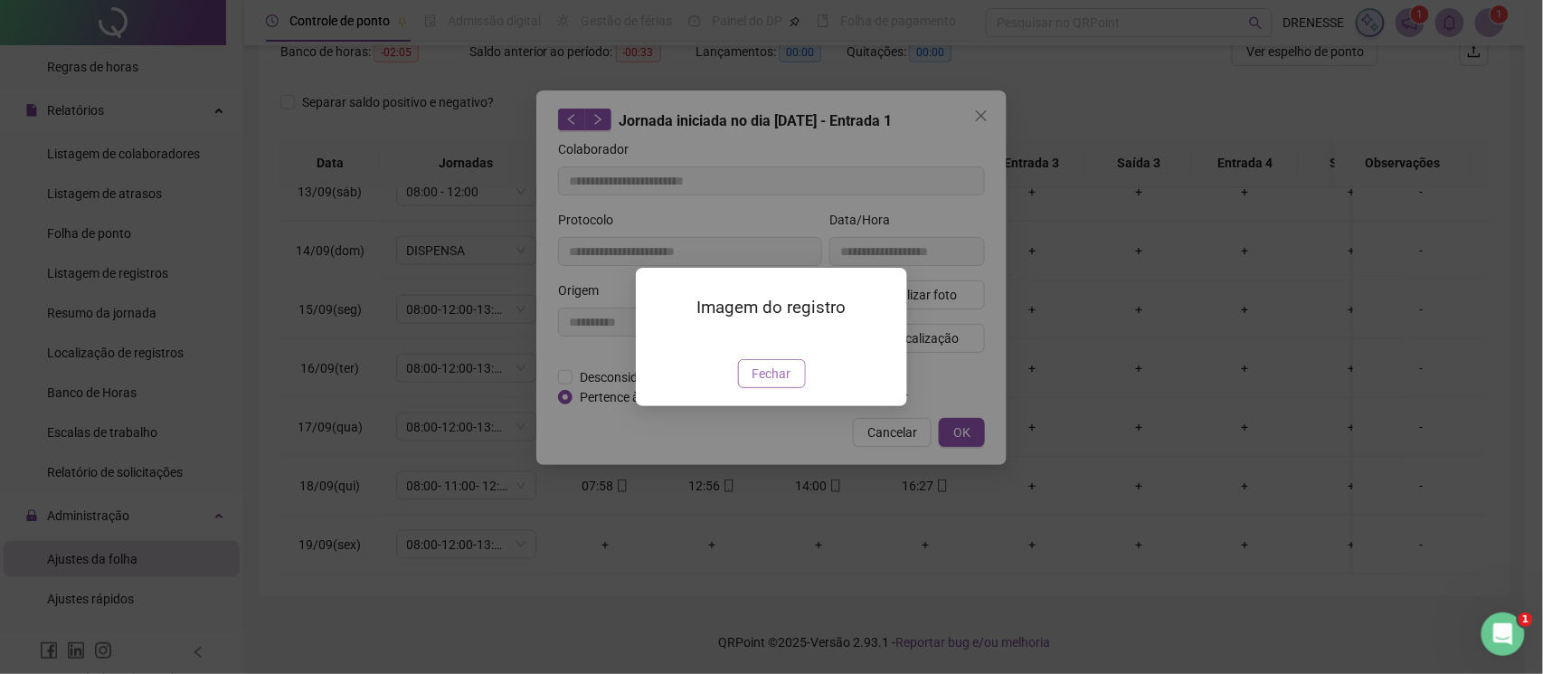
click at [767, 388] on button "Fechar" at bounding box center [772, 373] width 68 height 29
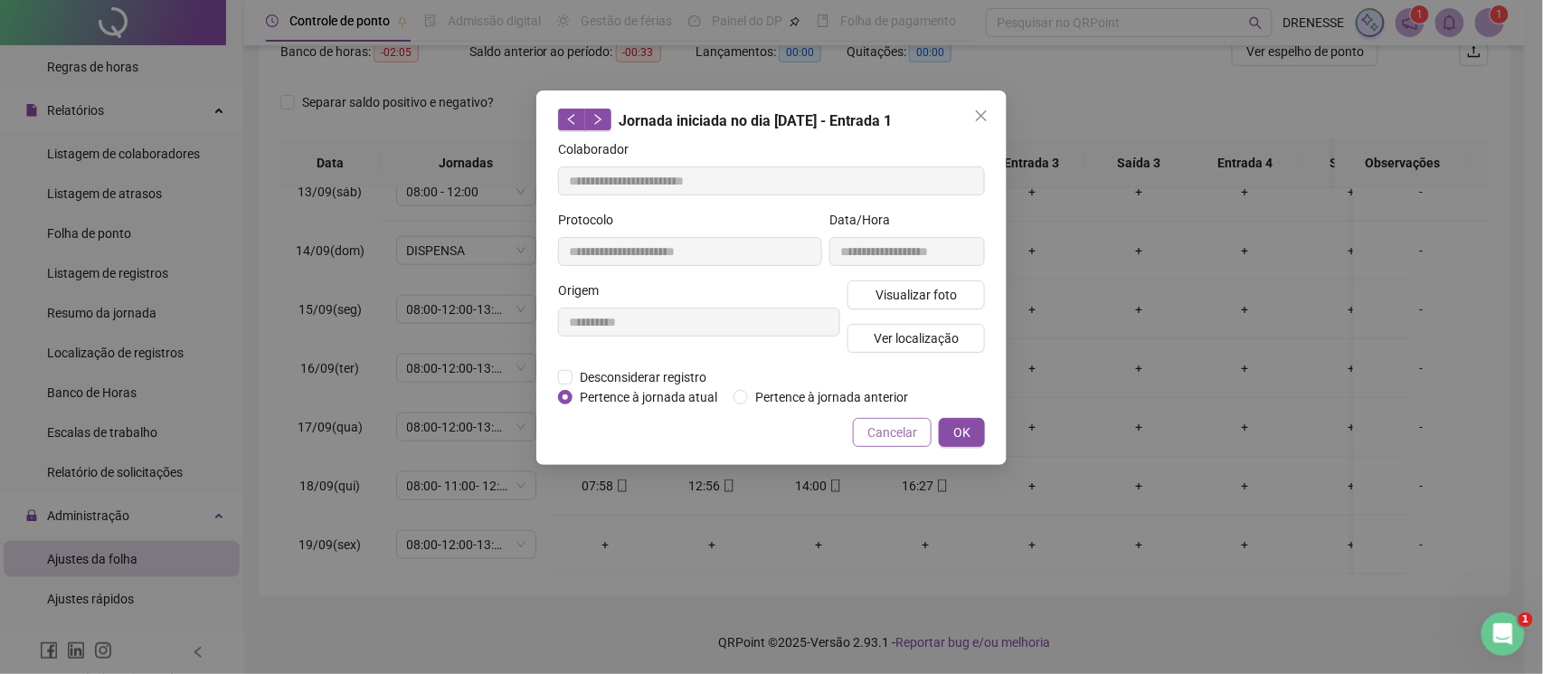
click at [886, 438] on span "Cancelar" at bounding box center [892, 432] width 50 height 20
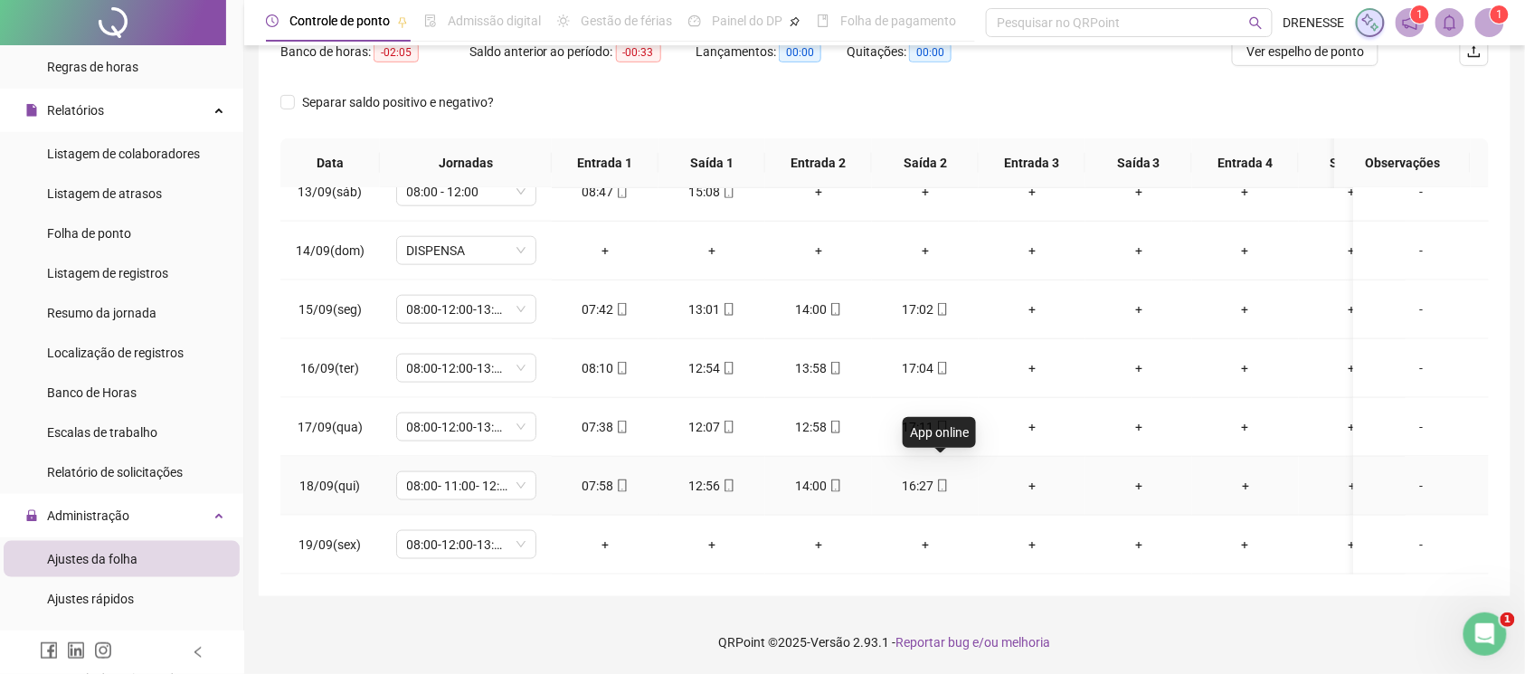
click at [942, 479] on icon "mobile" at bounding box center [942, 485] width 13 height 13
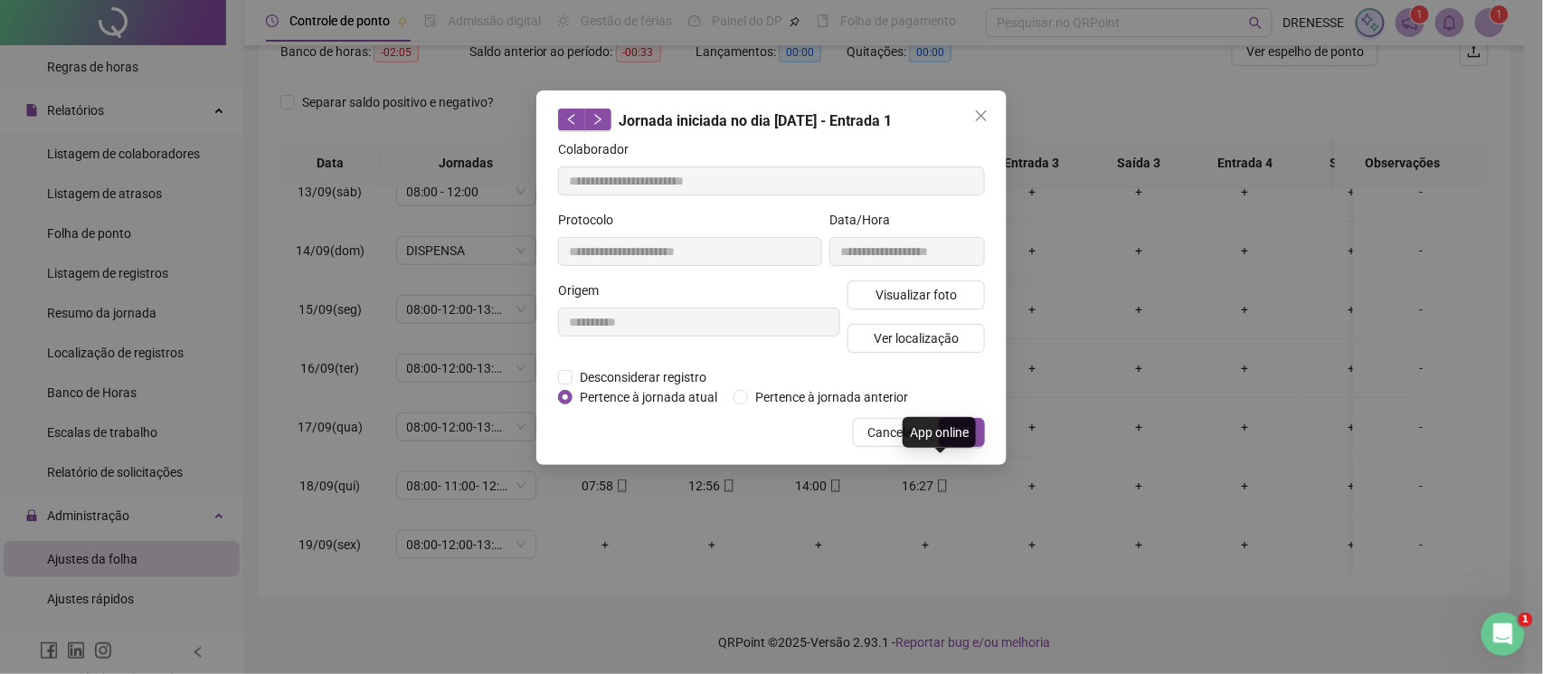
type input "**********"
click at [919, 285] on span "Visualizar foto" at bounding box center [916, 295] width 81 height 20
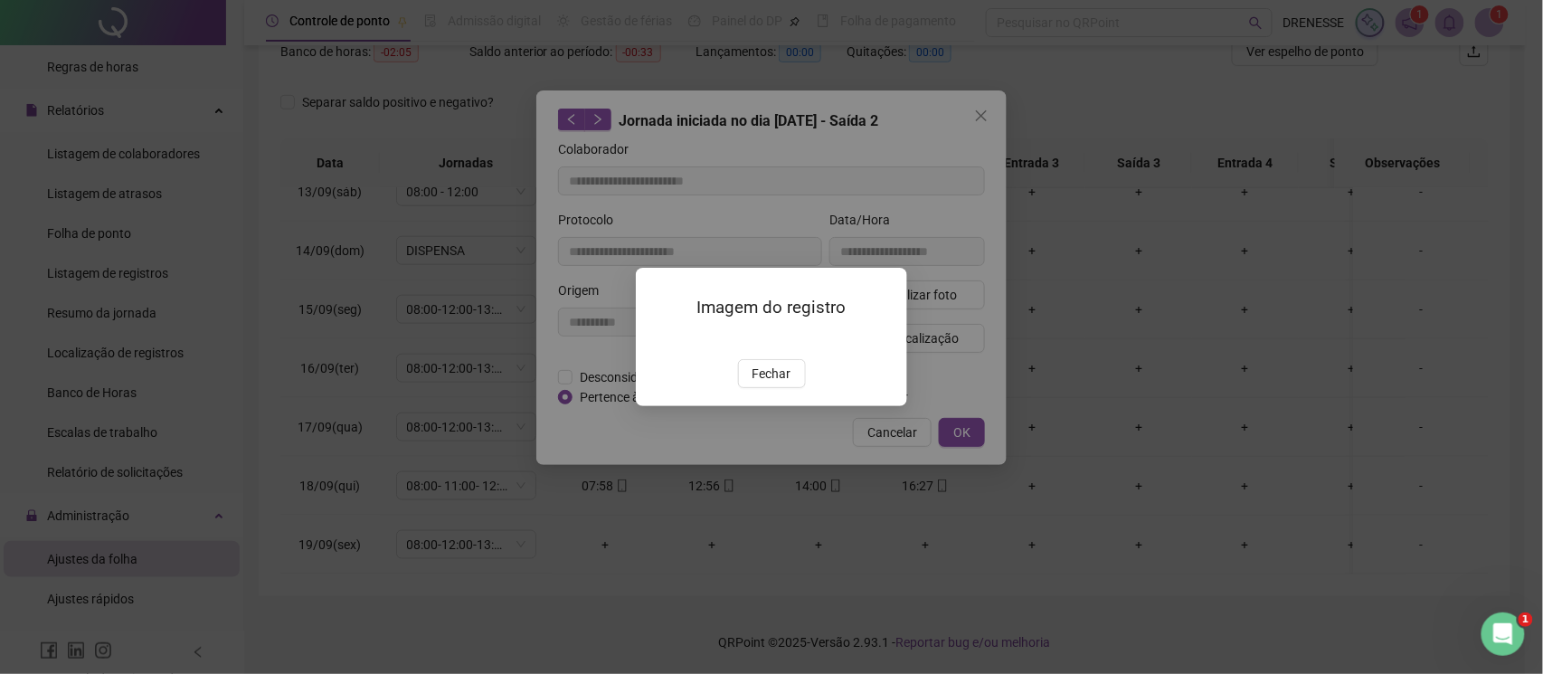
click at [775, 384] on span "Fechar" at bounding box center [772, 374] width 39 height 20
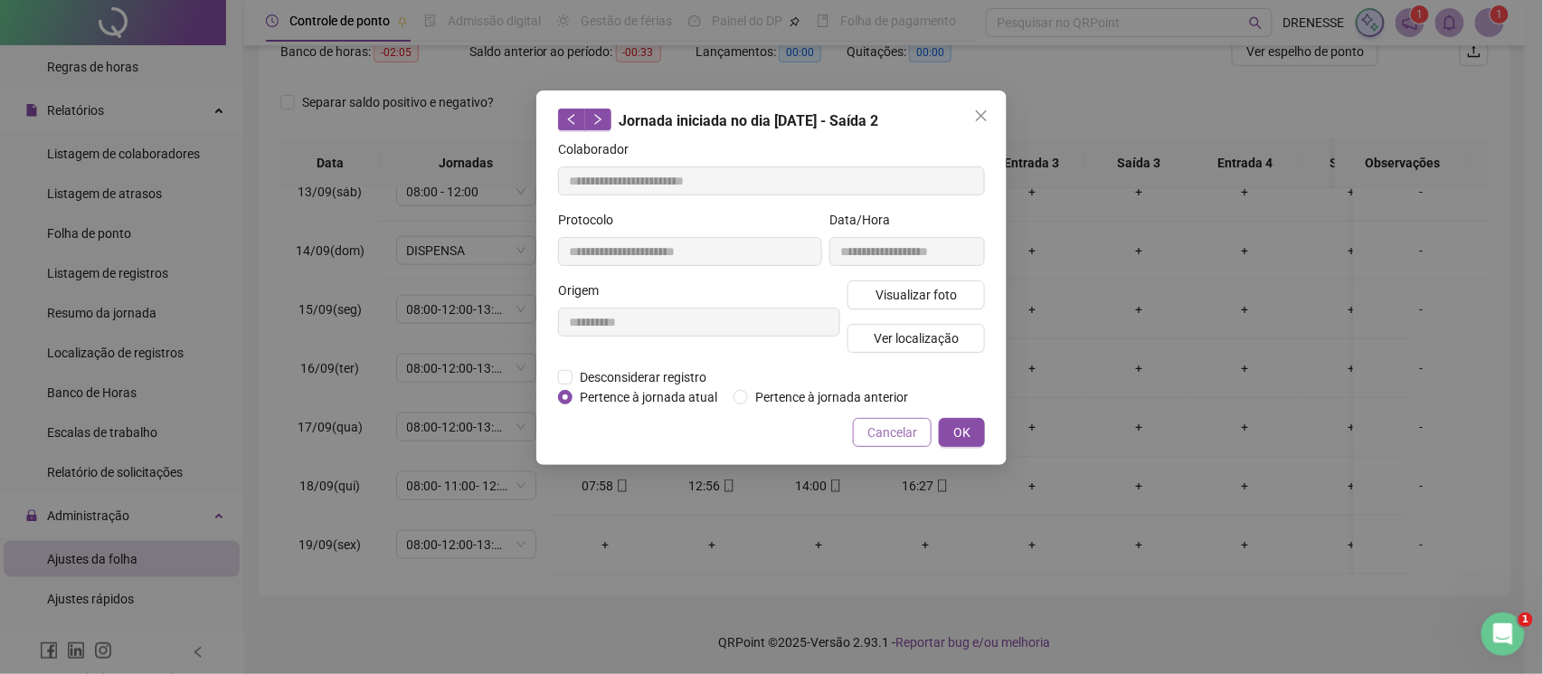
click at [872, 431] on span "Cancelar" at bounding box center [892, 432] width 50 height 20
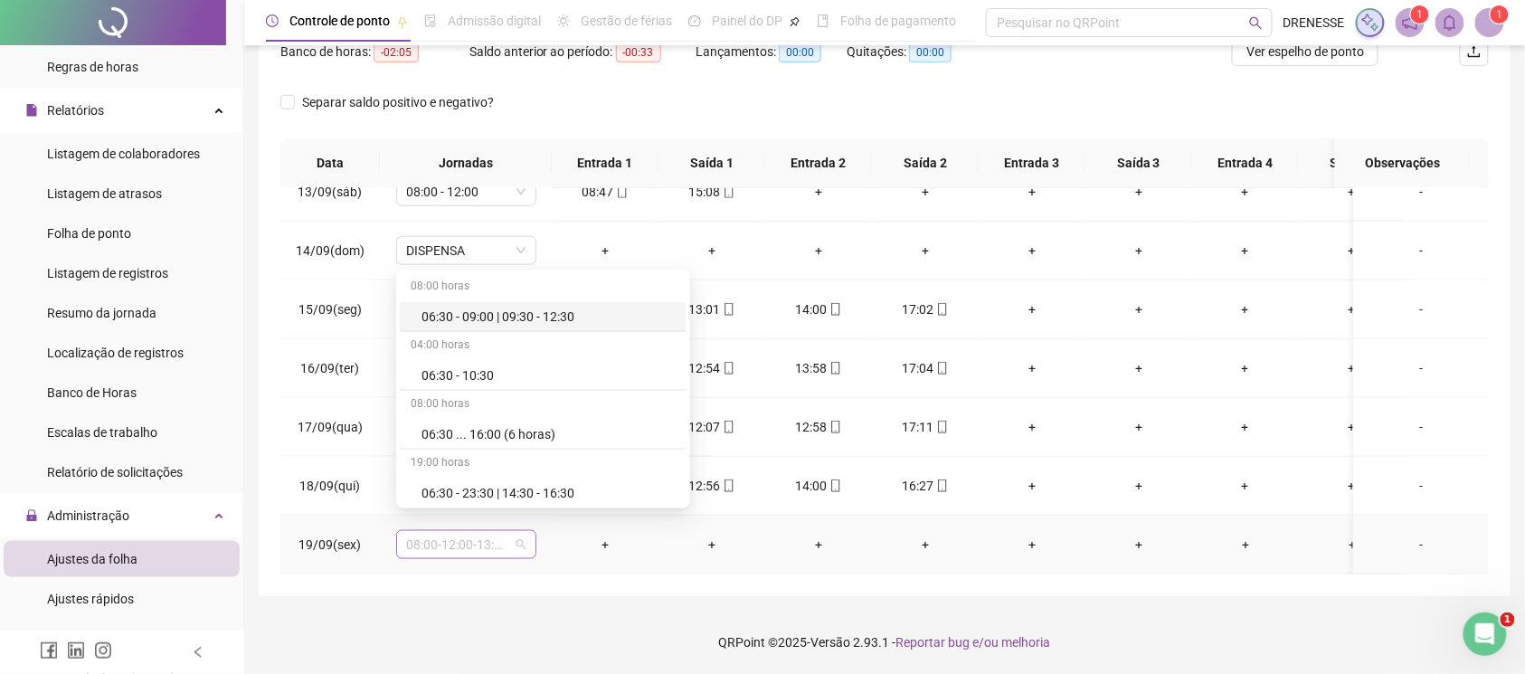
click at [469, 531] on span "08:00-12:00-13:00-17:00" at bounding box center [466, 544] width 118 height 27
type input "***"
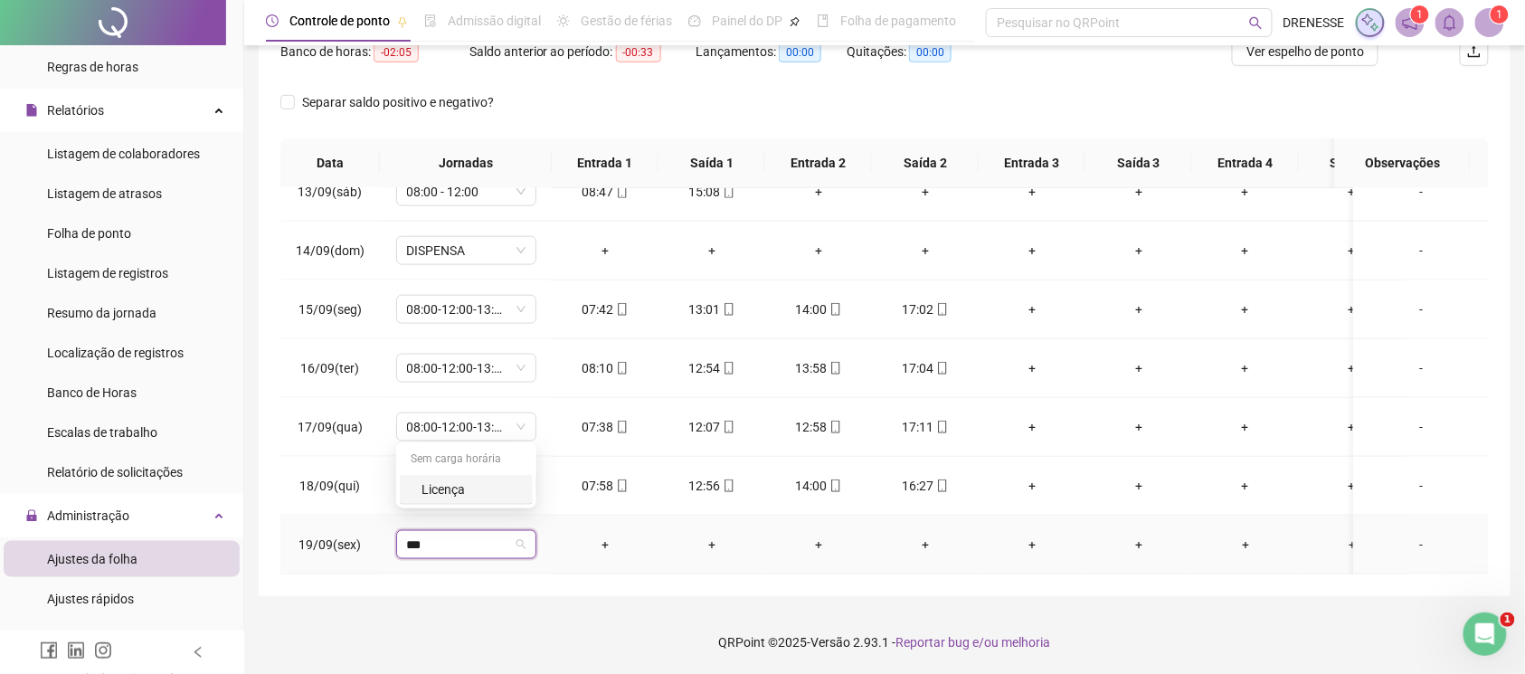
click at [461, 498] on div "Licença" at bounding box center [472, 489] width 100 height 20
click at [559, 488] on button "Sim" at bounding box center [551, 480] width 35 height 22
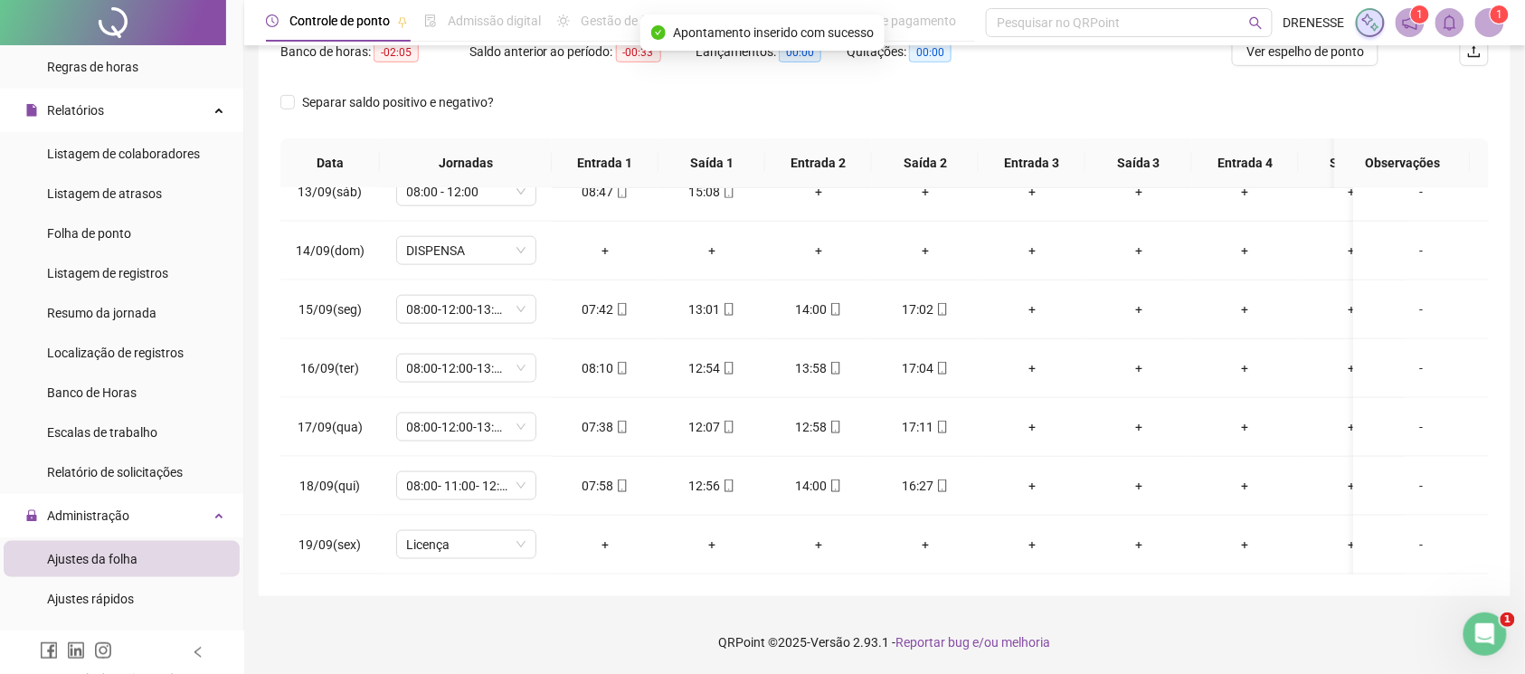
scroll to position [90, 0]
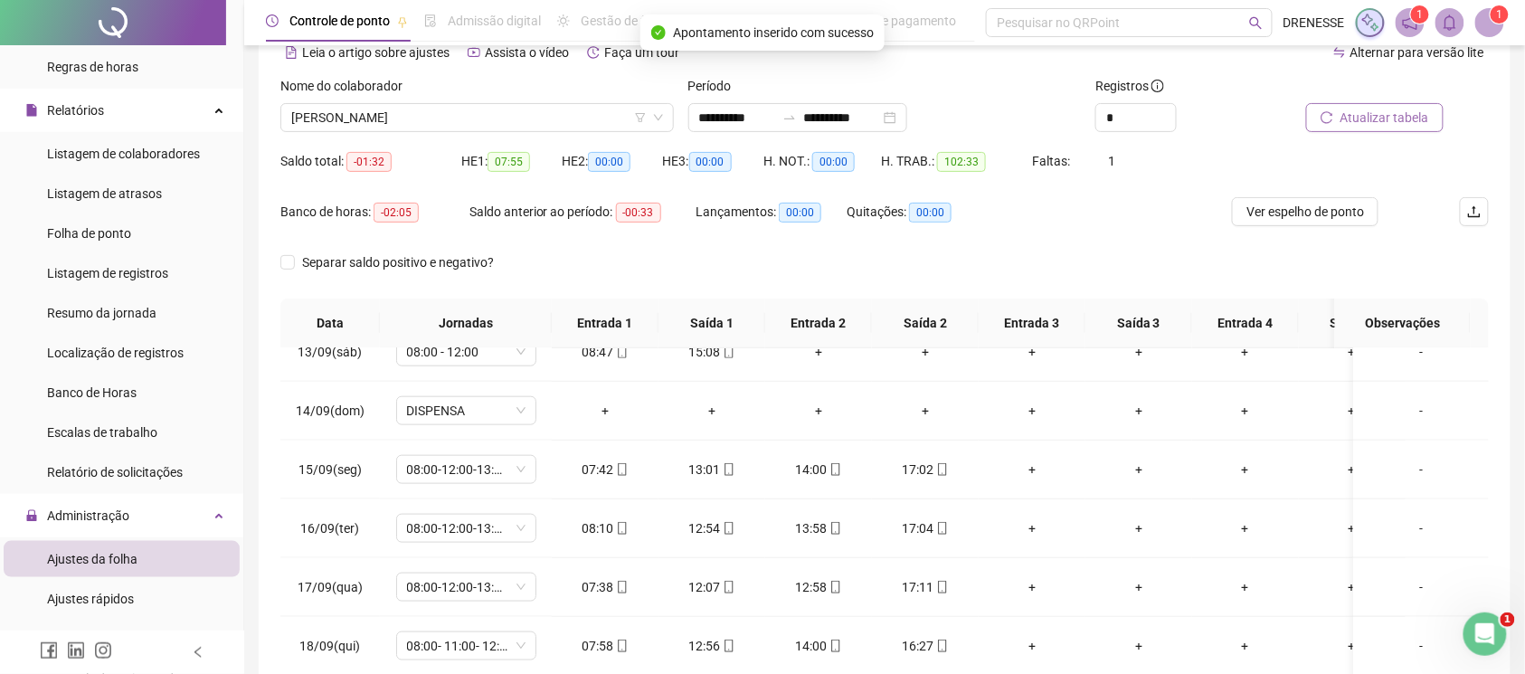
click at [1358, 118] on span "Atualizar tabela" at bounding box center [1385, 118] width 89 height 20
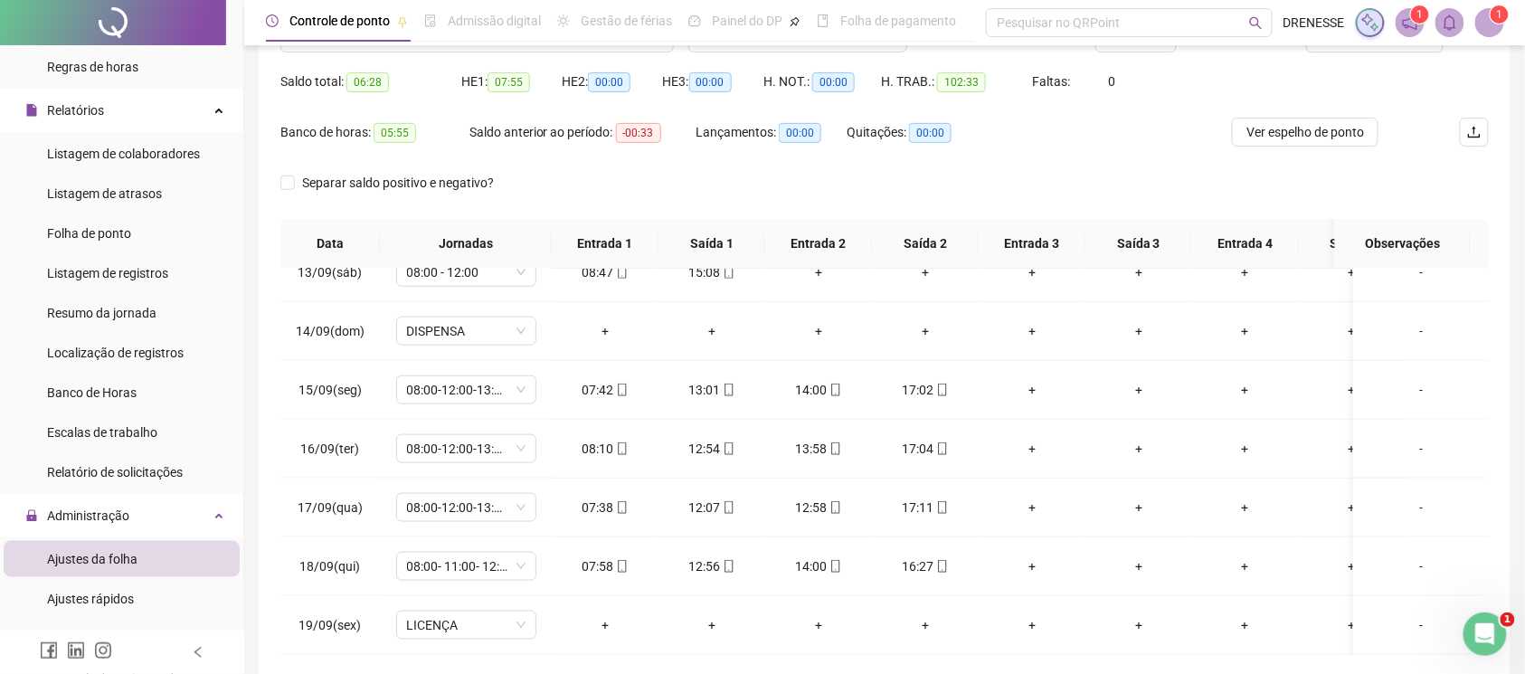
scroll to position [251, 0]
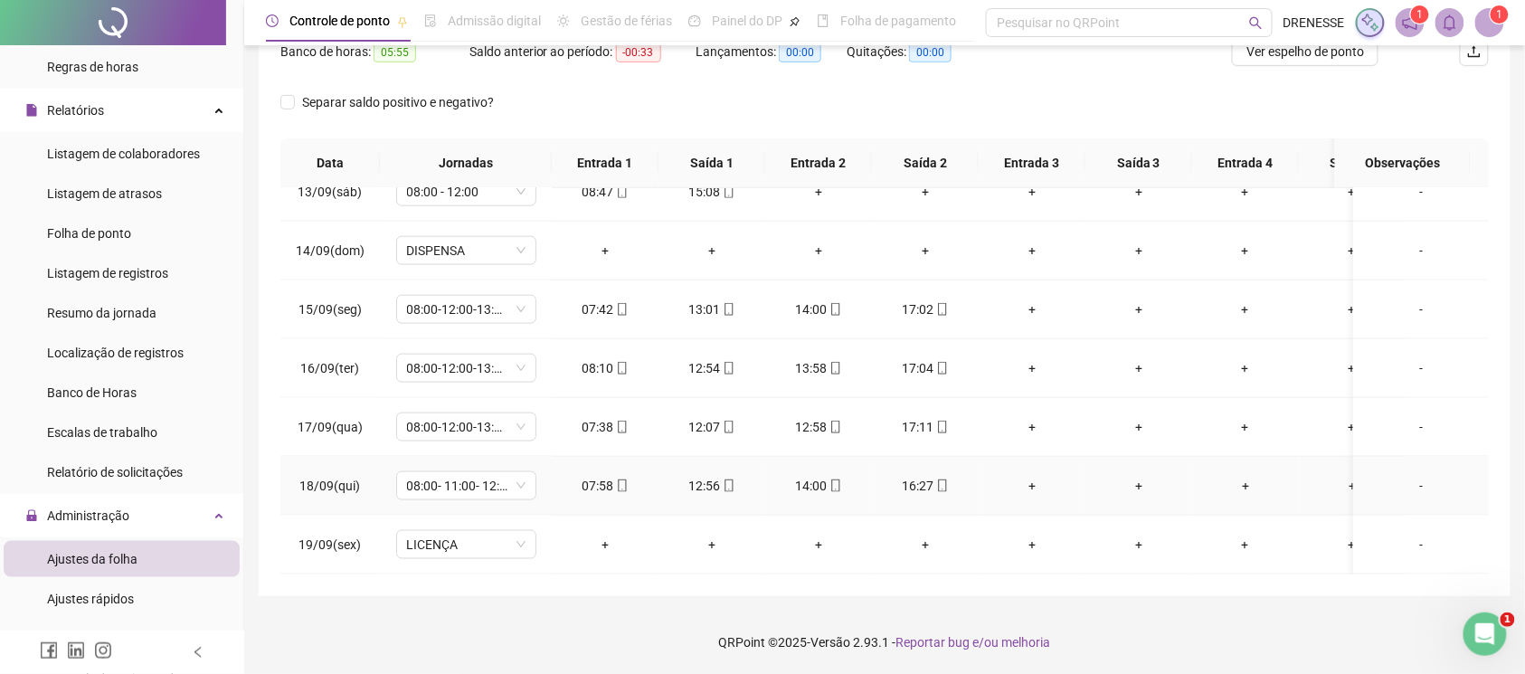
click at [622, 479] on icon "mobile" at bounding box center [622, 485] width 13 height 13
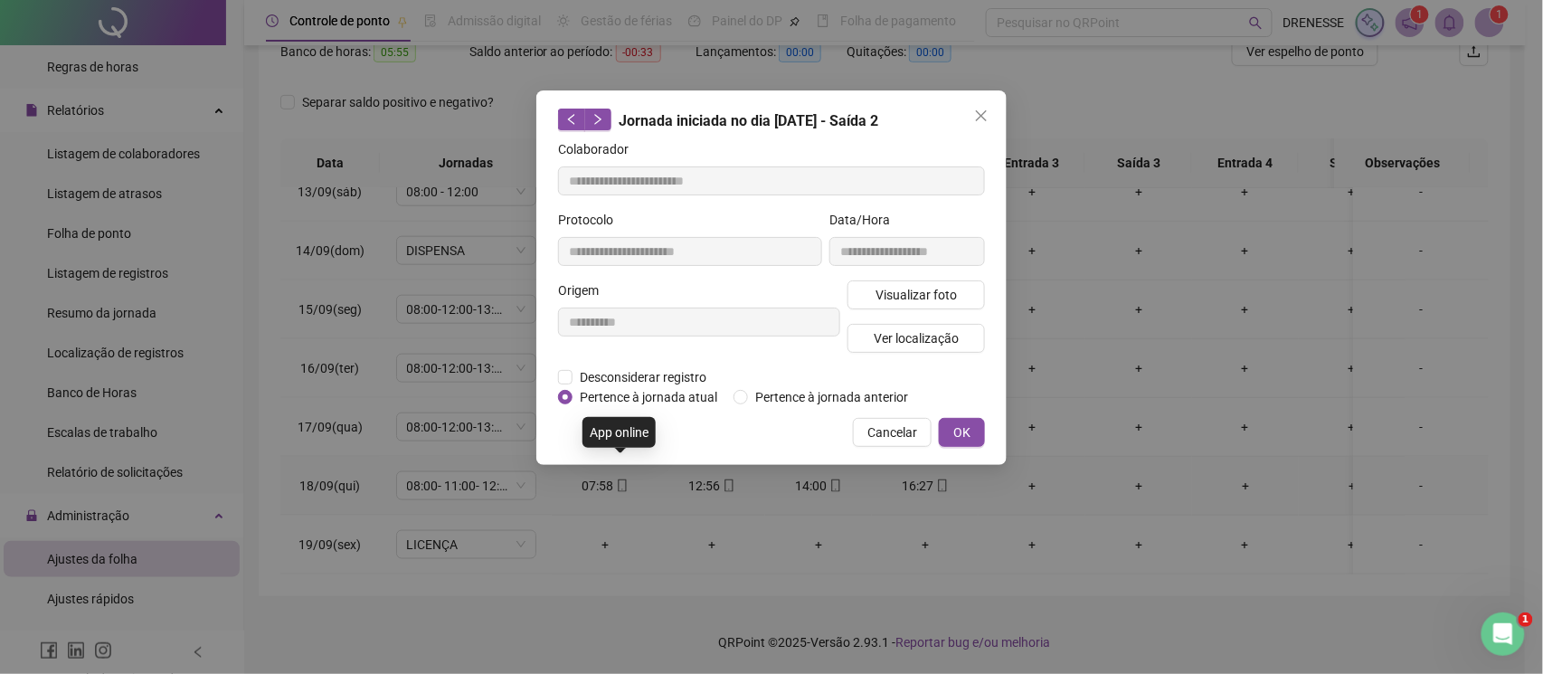
type input "**********"
click at [970, 289] on button "Visualizar foto" at bounding box center [916, 294] width 137 height 29
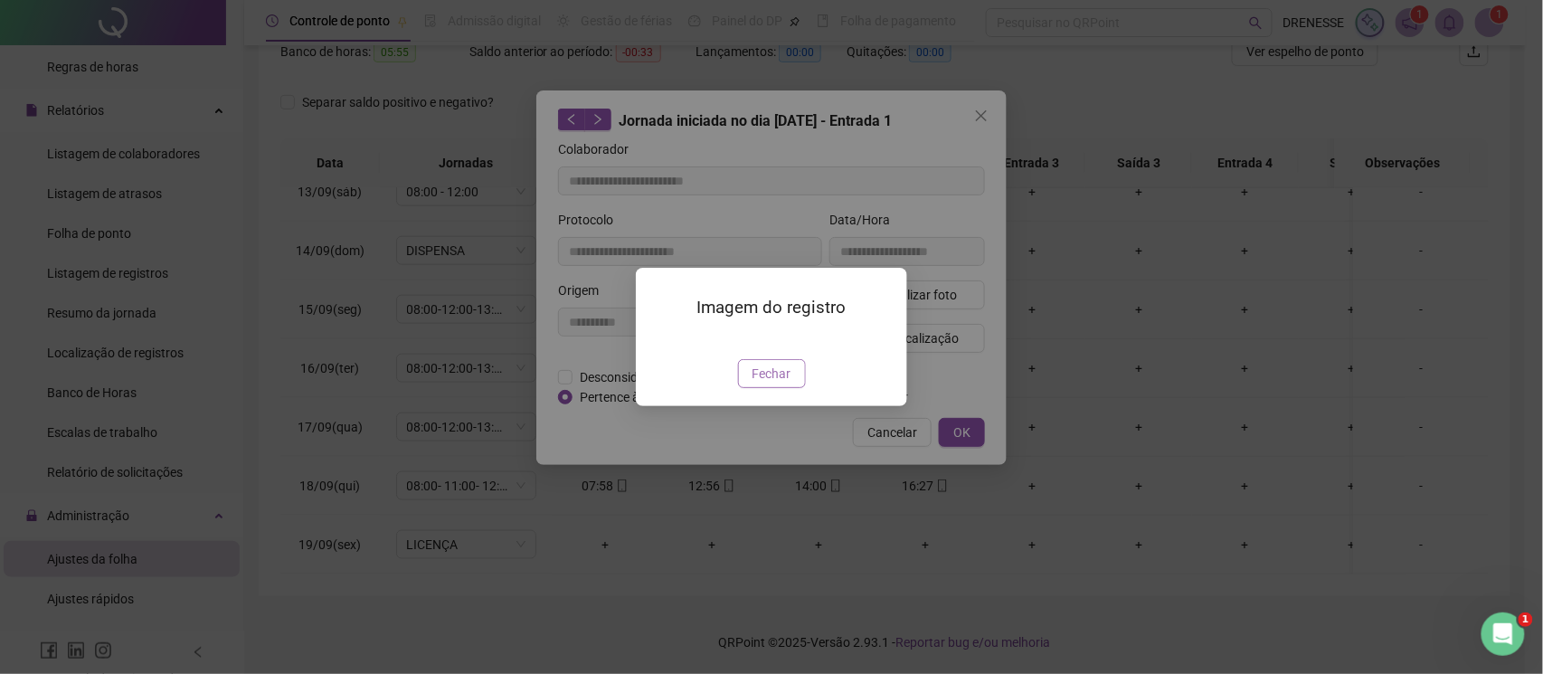
click at [751, 388] on button "Fechar" at bounding box center [772, 373] width 68 height 29
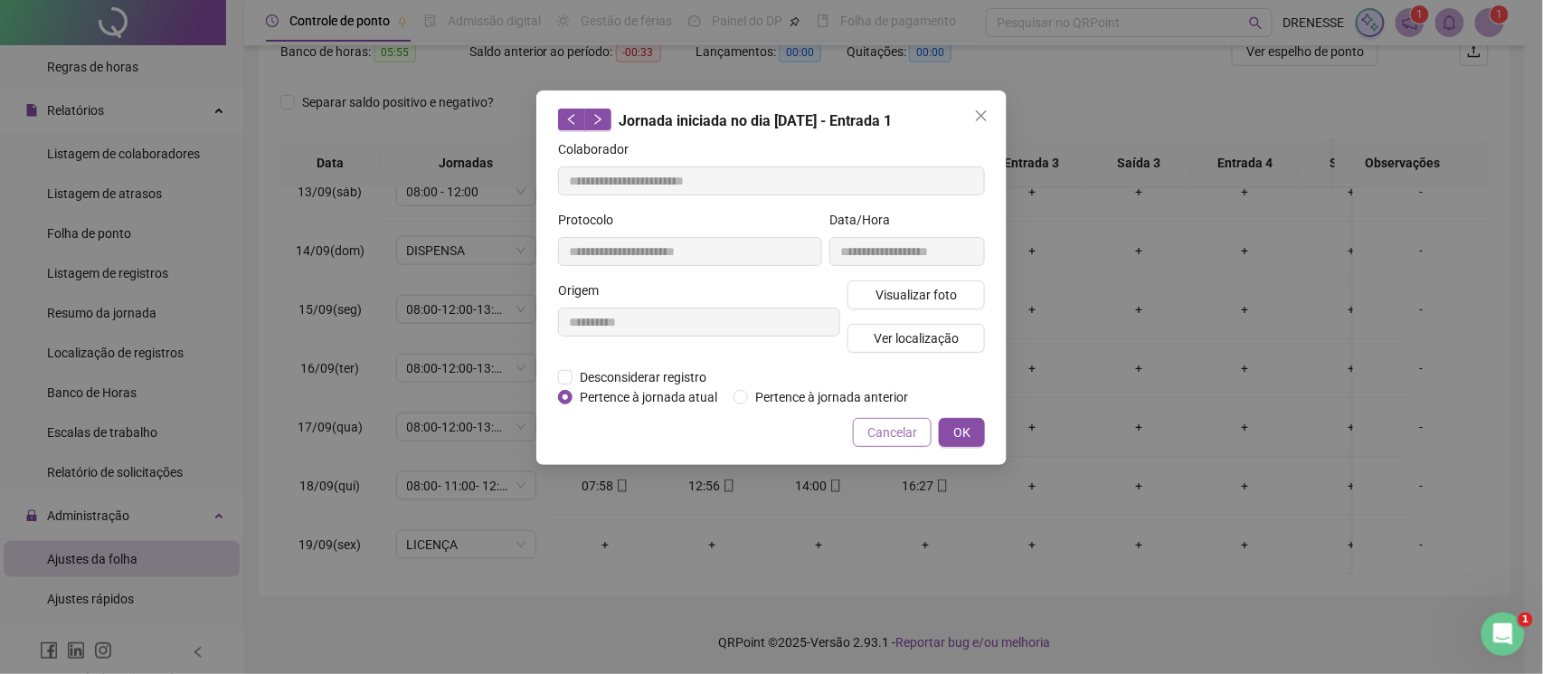
click at [887, 429] on span "Cancelar" at bounding box center [892, 432] width 50 height 20
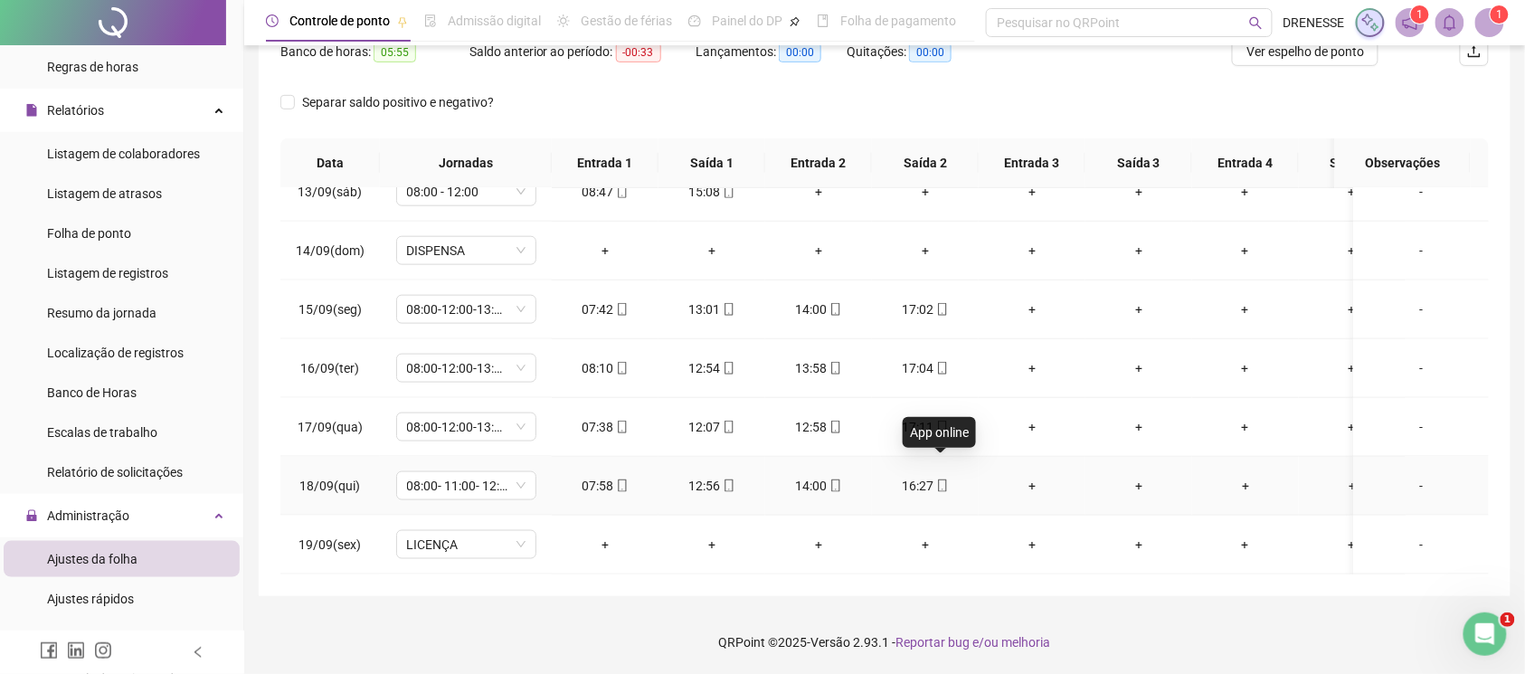
click at [938, 479] on icon "mobile" at bounding box center [942, 485] width 13 height 13
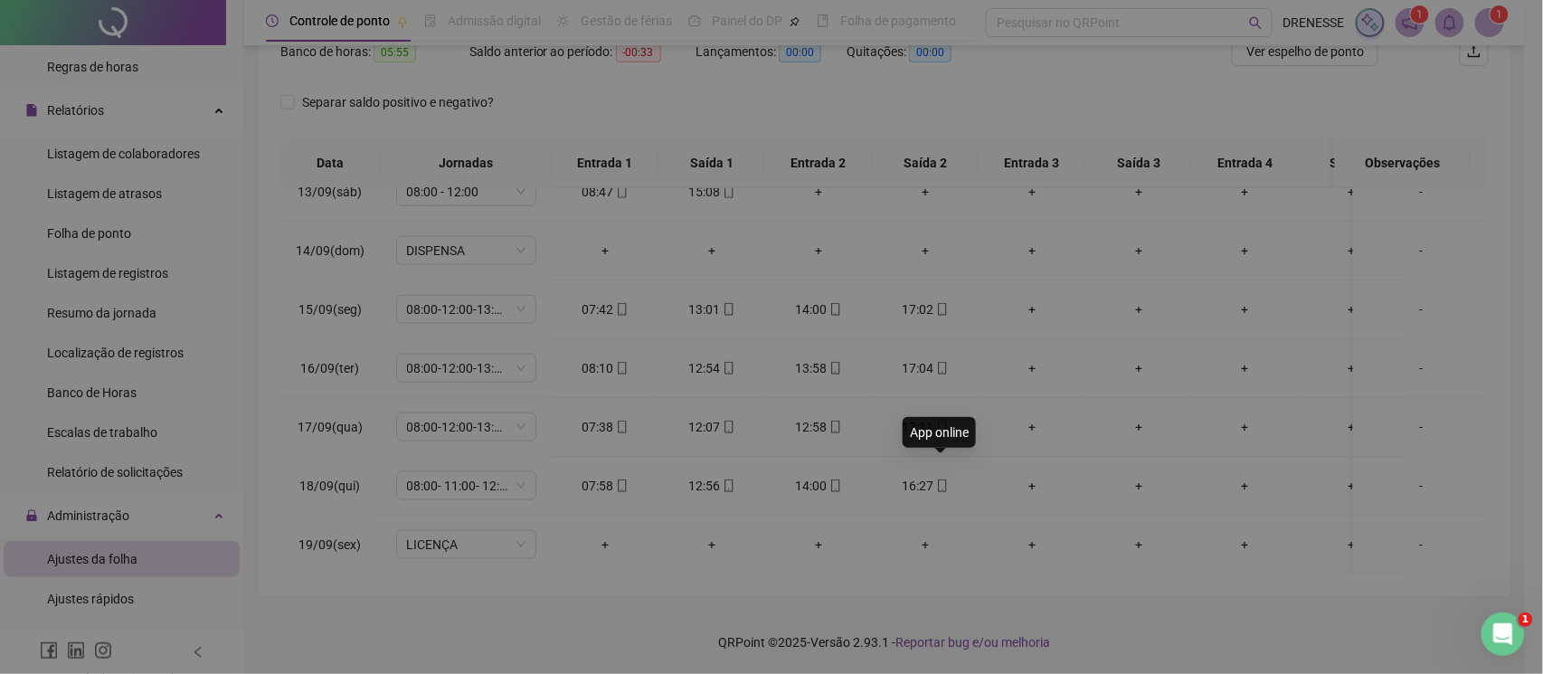
type input "**********"
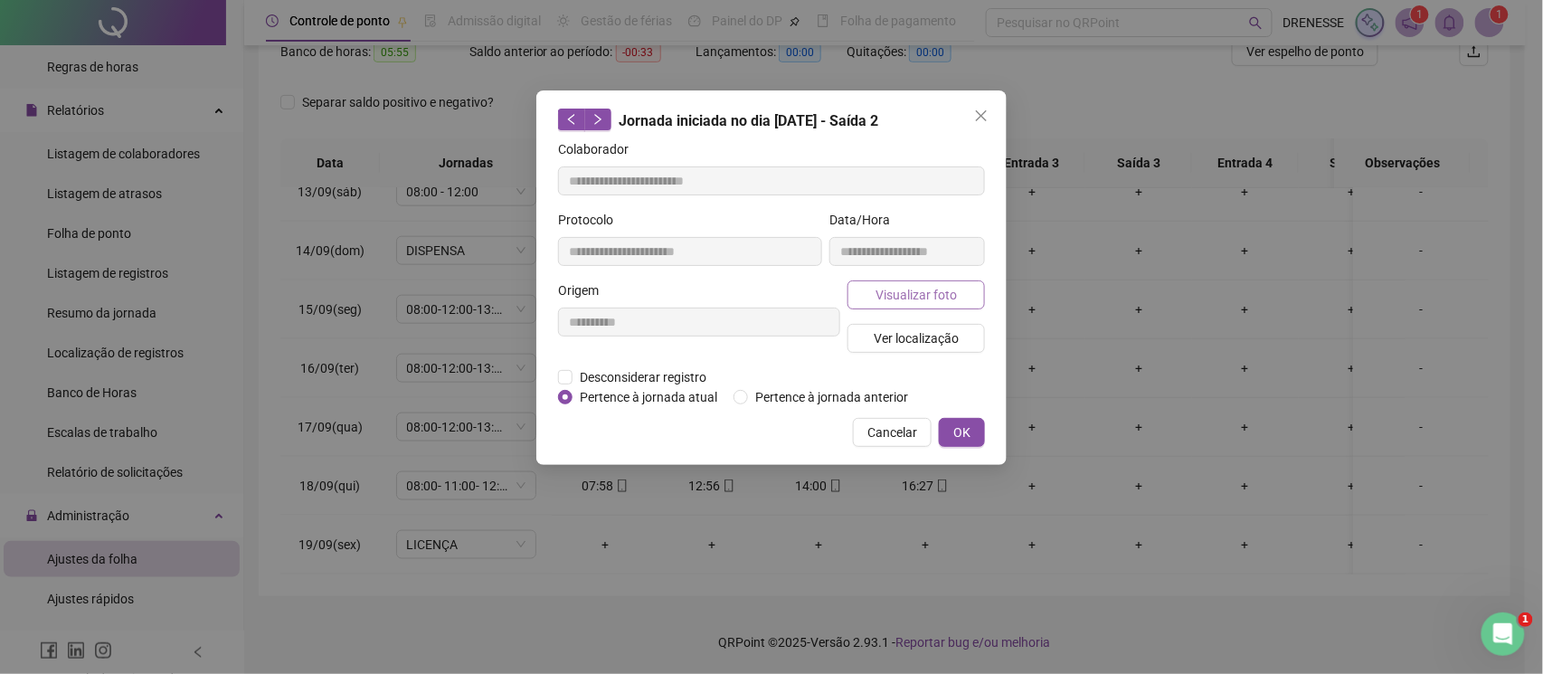
click at [946, 306] on button "Visualizar foto" at bounding box center [916, 294] width 137 height 29
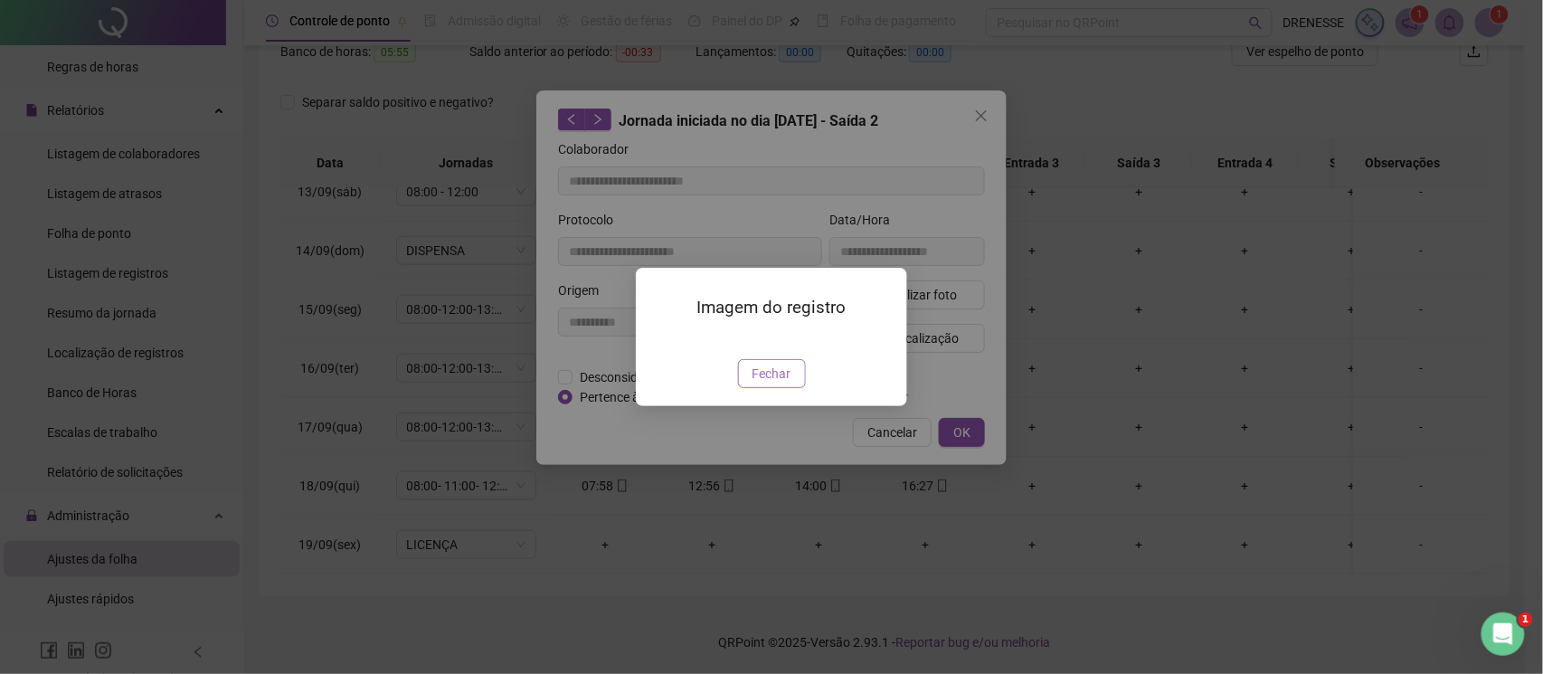
click at [768, 384] on span "Fechar" at bounding box center [772, 374] width 39 height 20
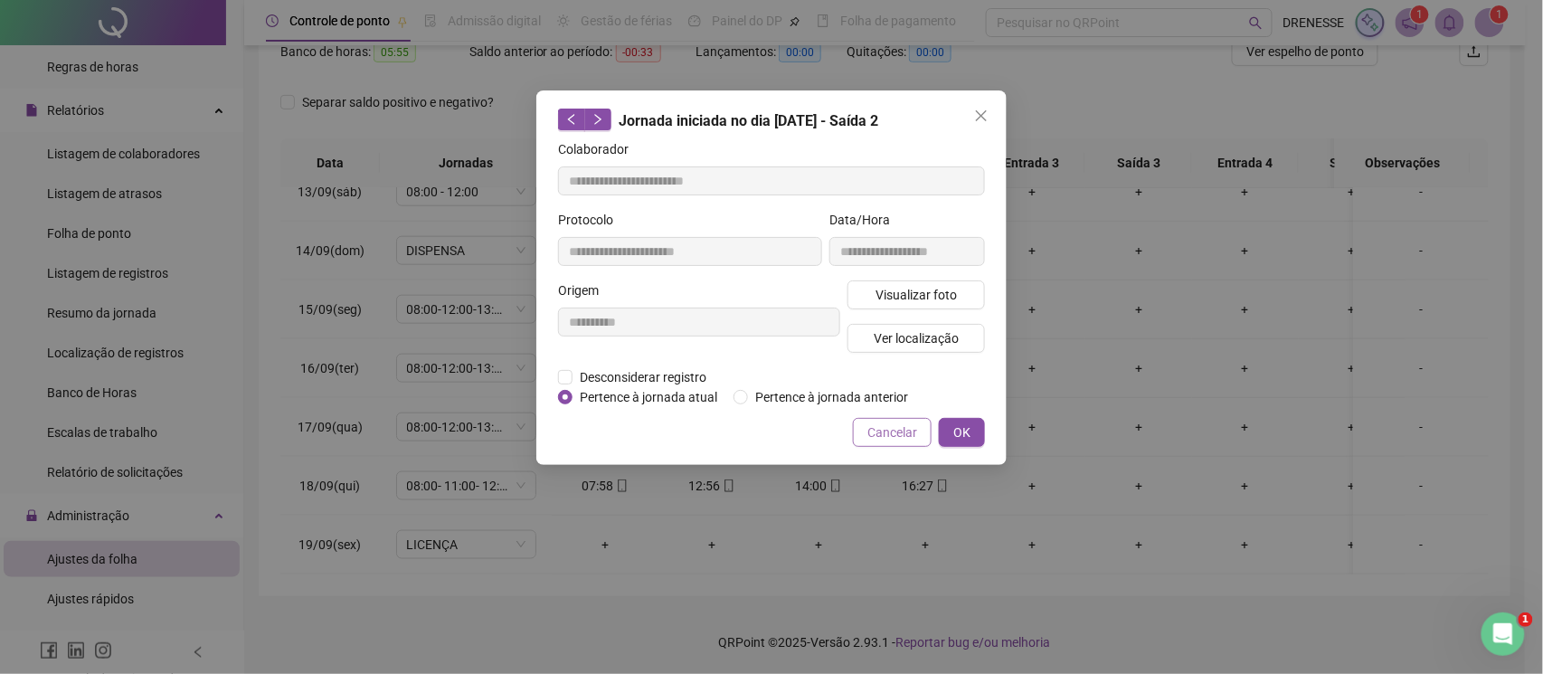
click at [894, 436] on span "Cancelar" at bounding box center [892, 432] width 50 height 20
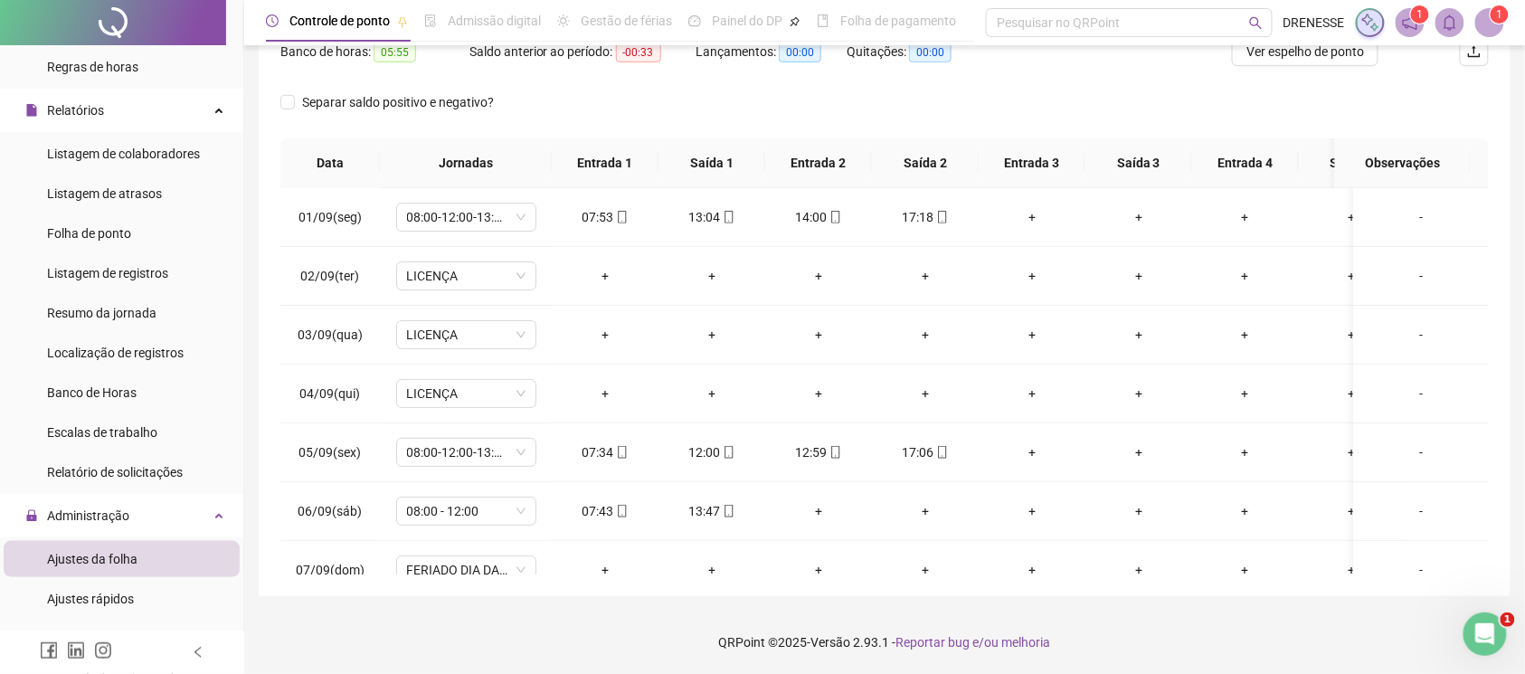
scroll to position [90, 0]
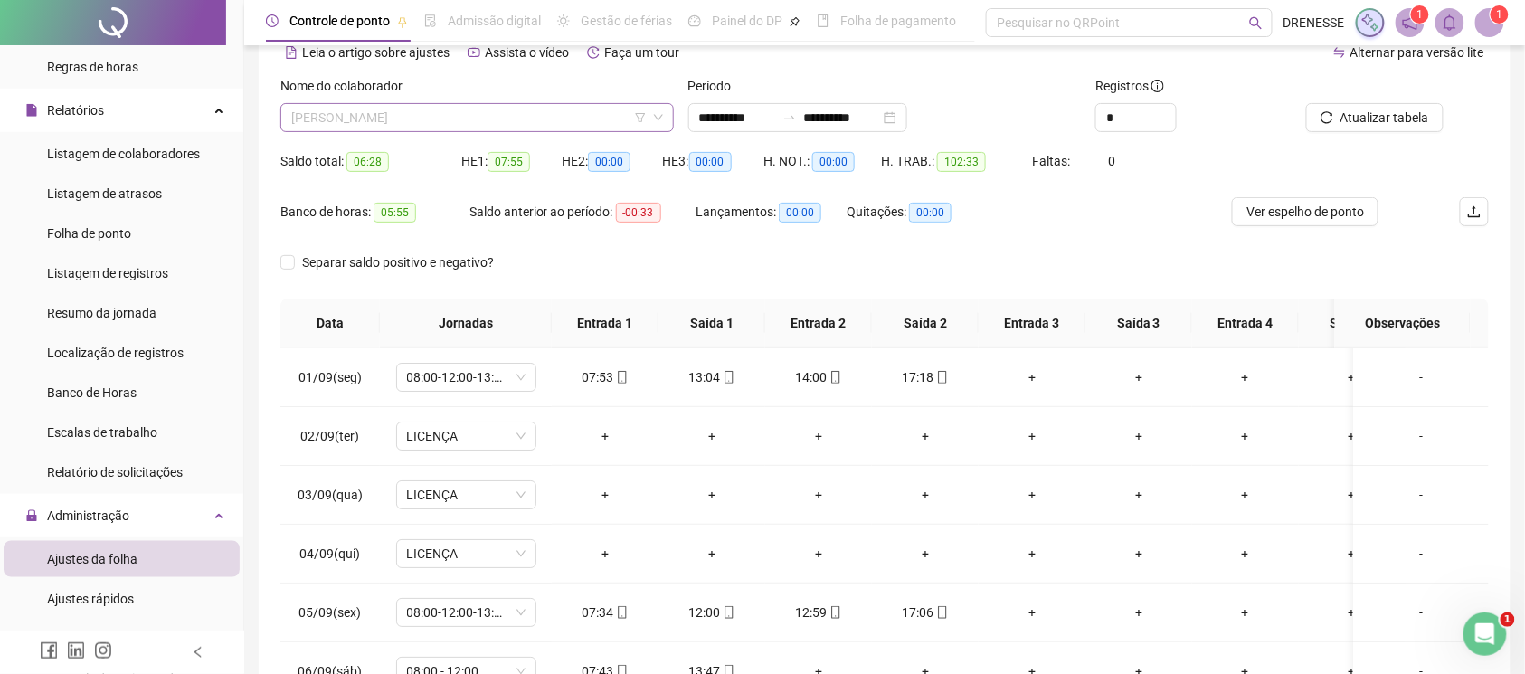
click at [464, 114] on span "[PERSON_NAME]" at bounding box center [477, 117] width 372 height 27
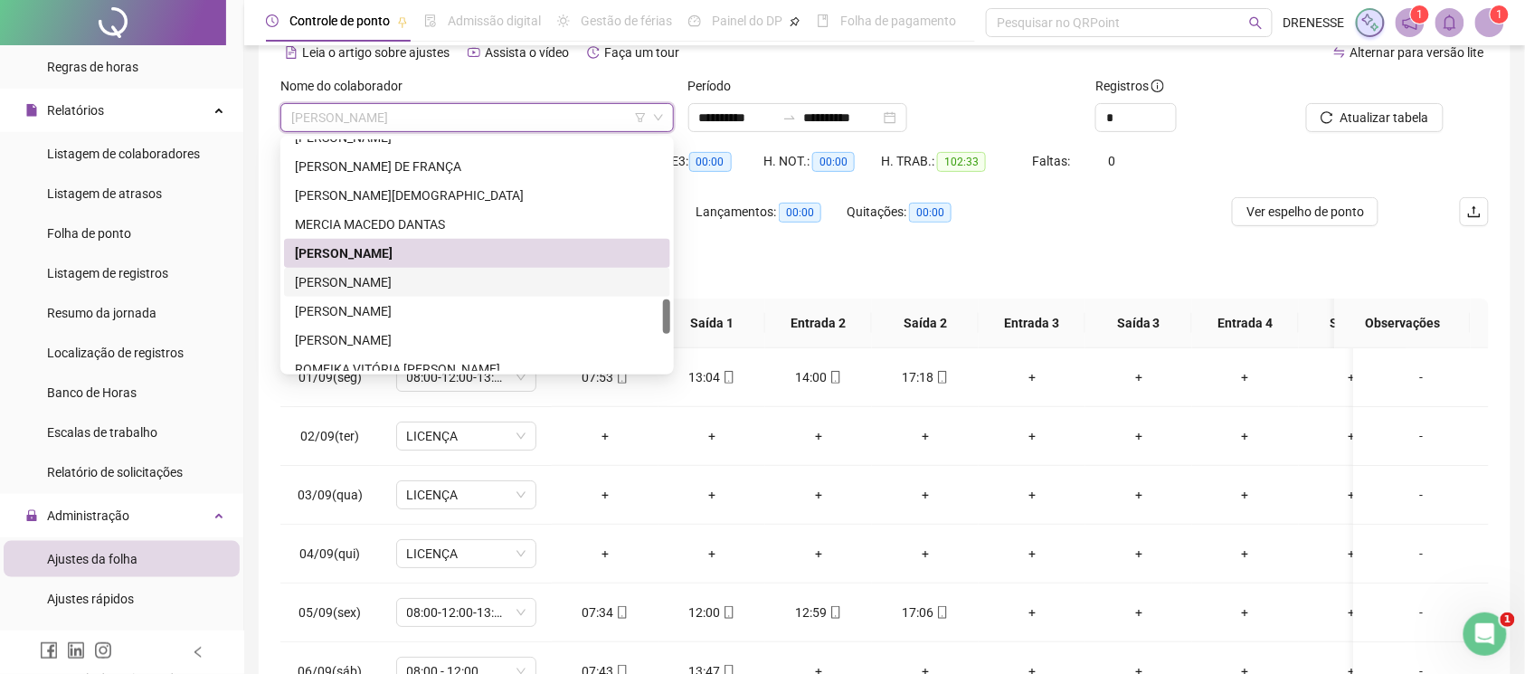
click at [439, 272] on div "[PERSON_NAME]" at bounding box center [477, 282] width 365 height 20
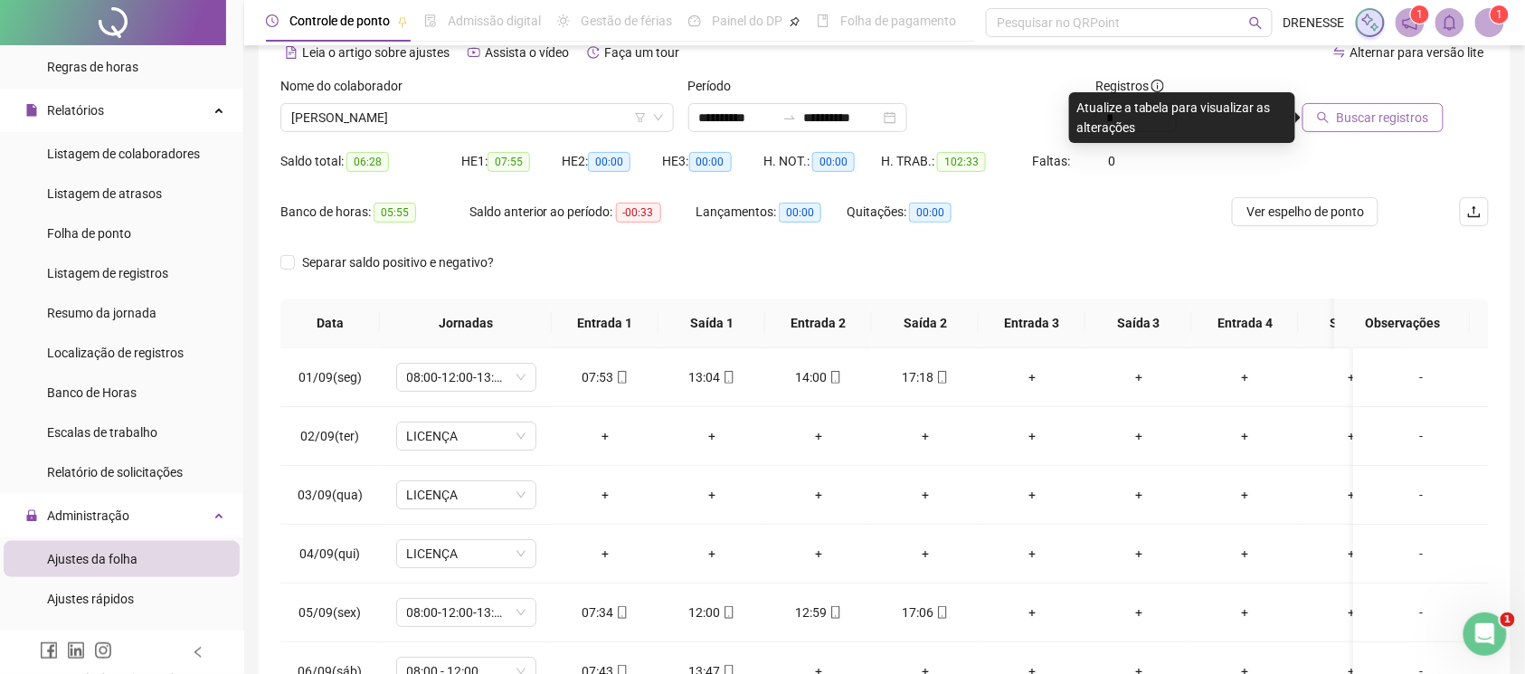
click at [1348, 120] on span "Buscar registros" at bounding box center [1383, 118] width 92 height 20
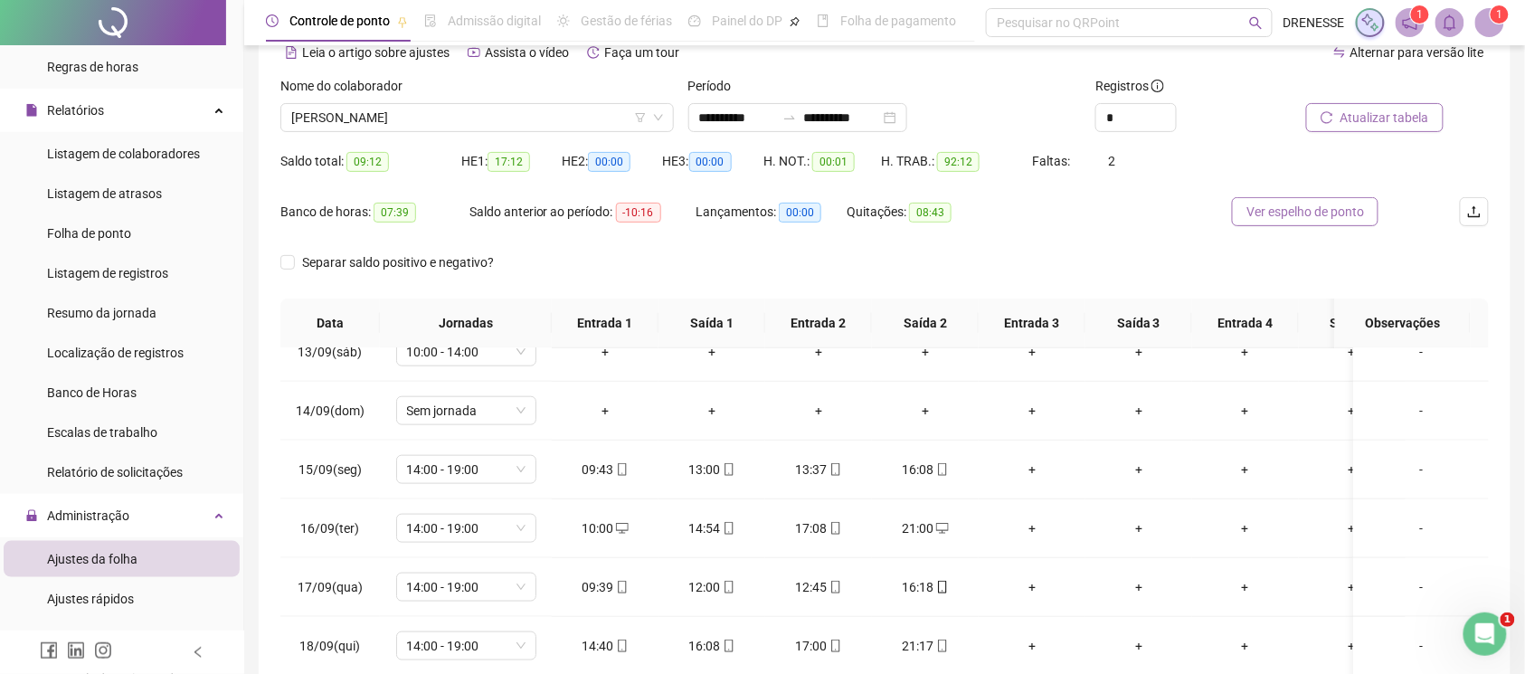
click at [1275, 223] on button "Ver espelho de ponto" at bounding box center [1305, 211] width 147 height 29
click at [460, 124] on span "[PERSON_NAME]" at bounding box center [477, 117] width 372 height 27
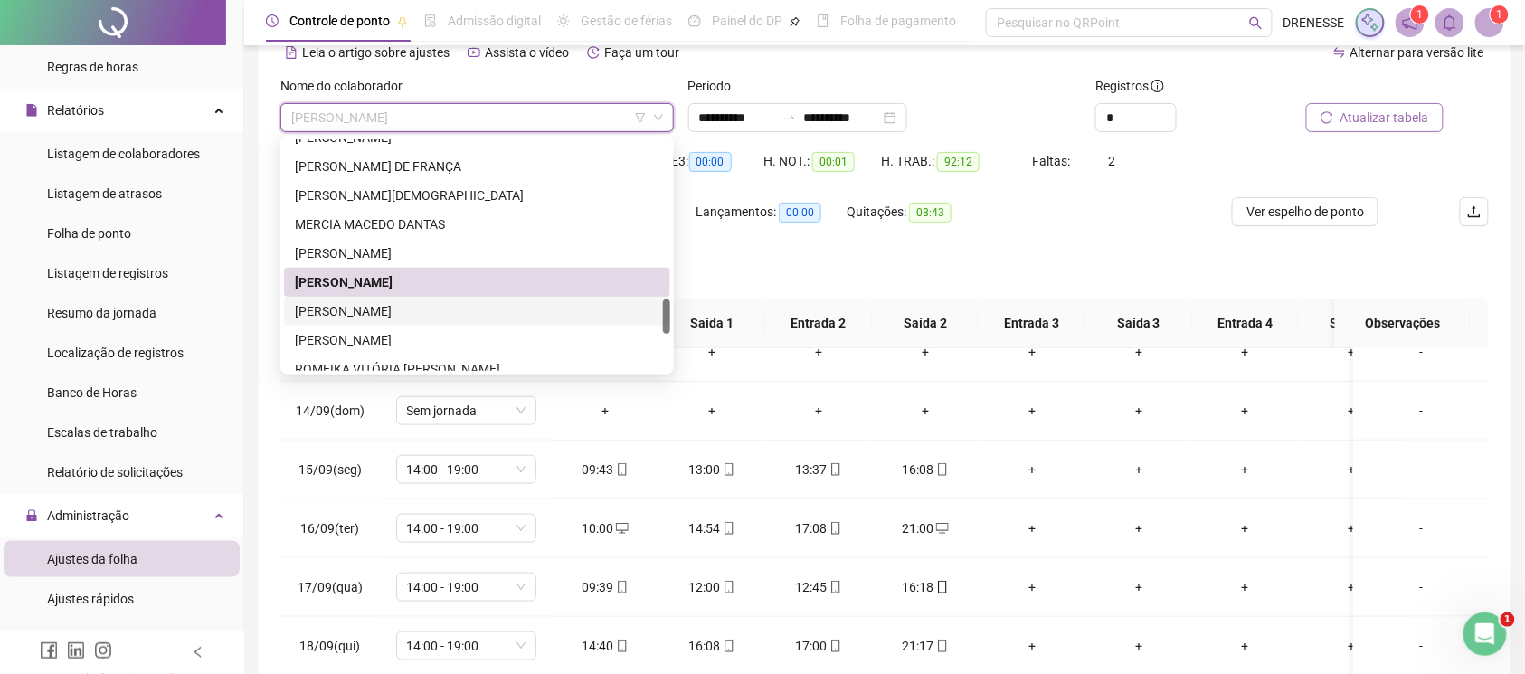
click at [427, 308] on div "[PERSON_NAME]" at bounding box center [477, 311] width 365 height 20
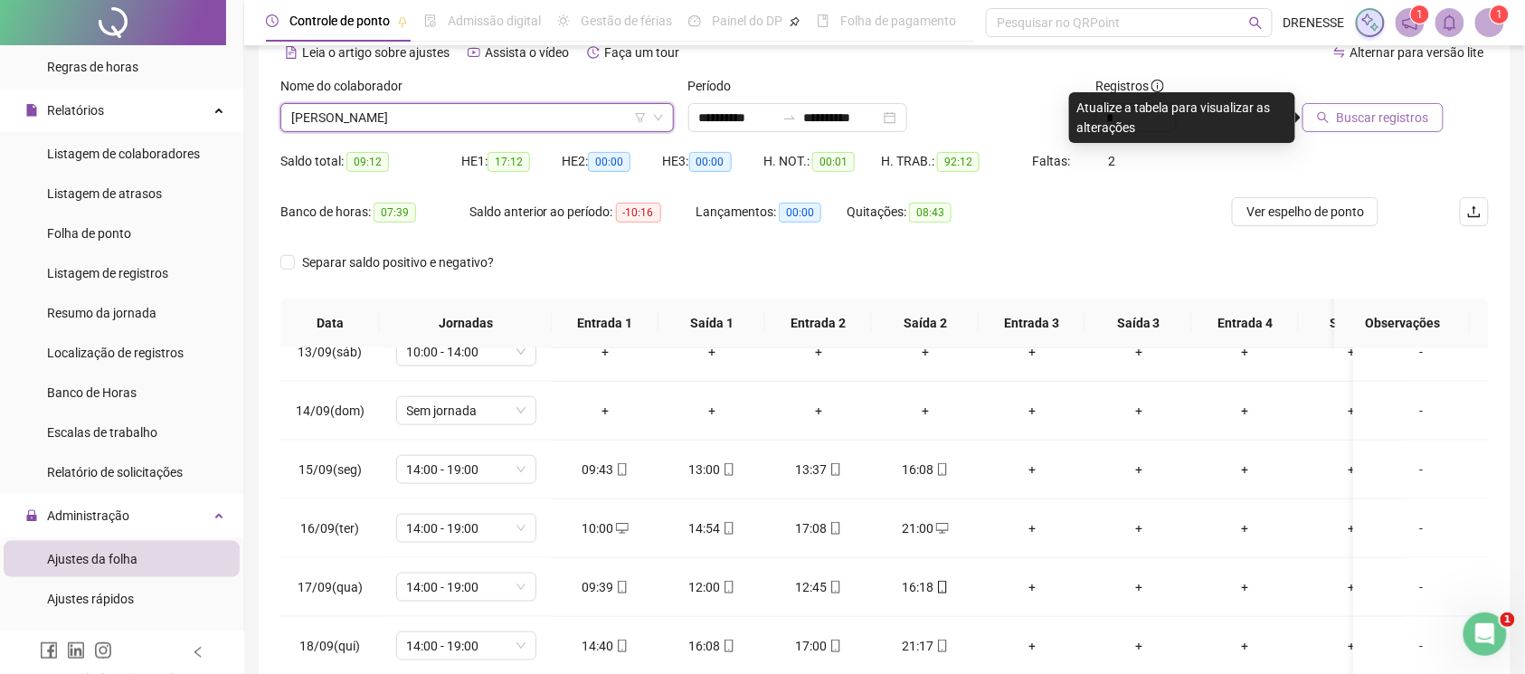
click at [1358, 114] on span "Buscar registros" at bounding box center [1383, 118] width 92 height 20
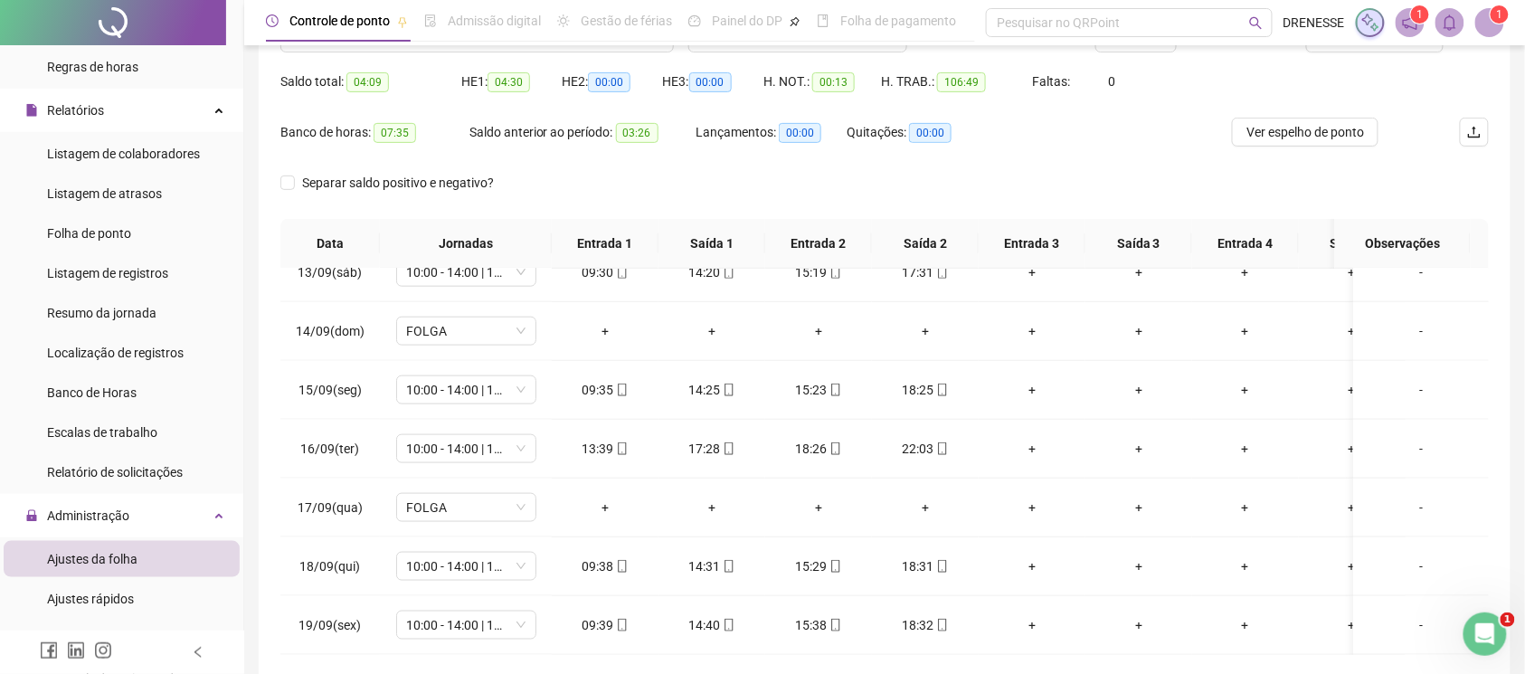
scroll to position [251, 0]
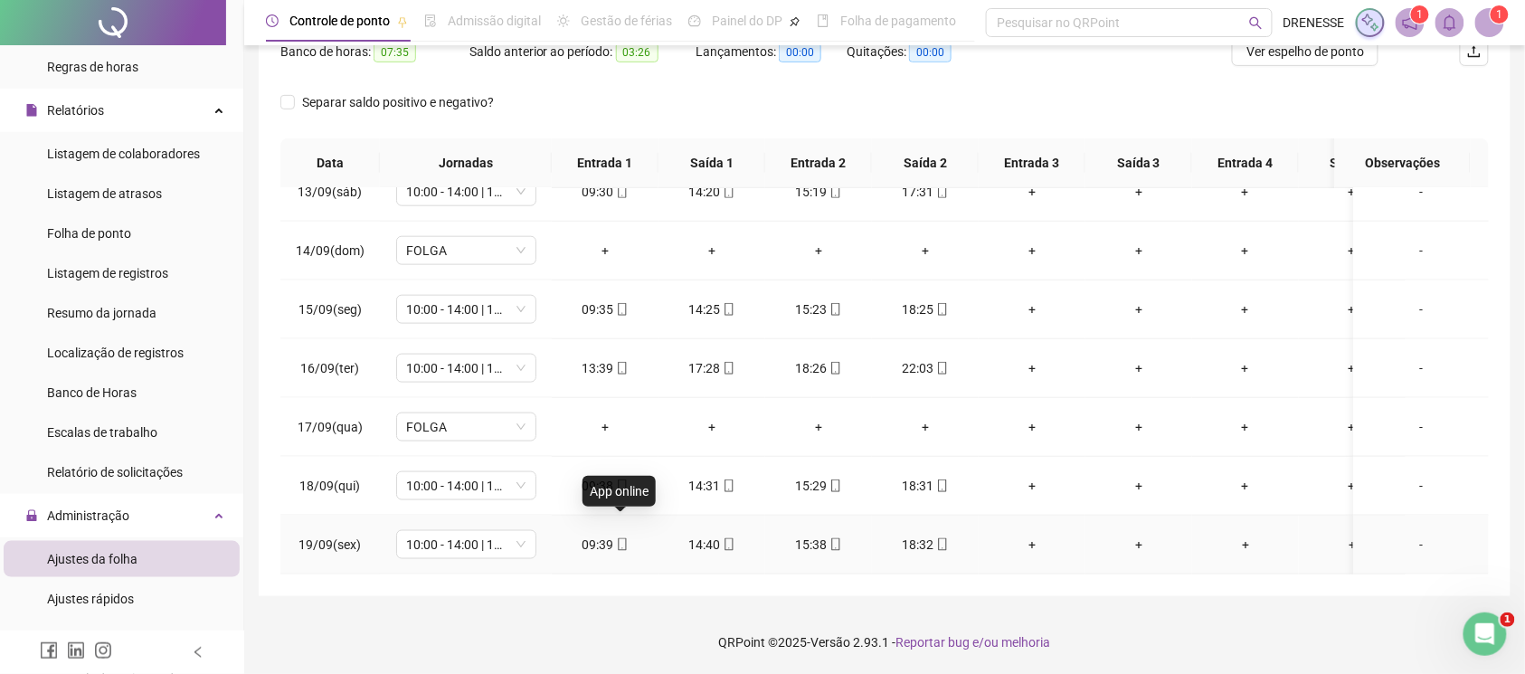
click at [617, 538] on icon "mobile" at bounding box center [622, 544] width 13 height 13
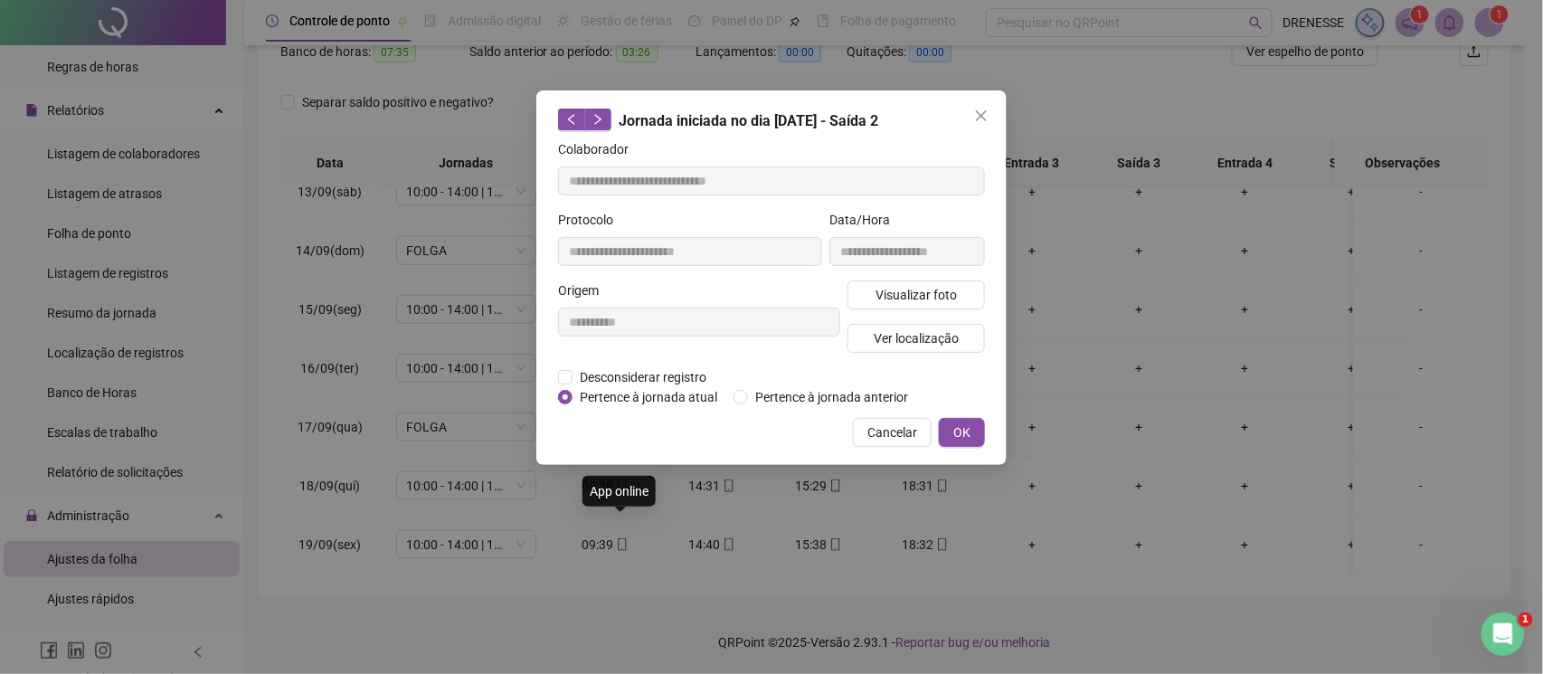
type input "**********"
click at [894, 305] on button "Visualizar foto" at bounding box center [916, 294] width 137 height 29
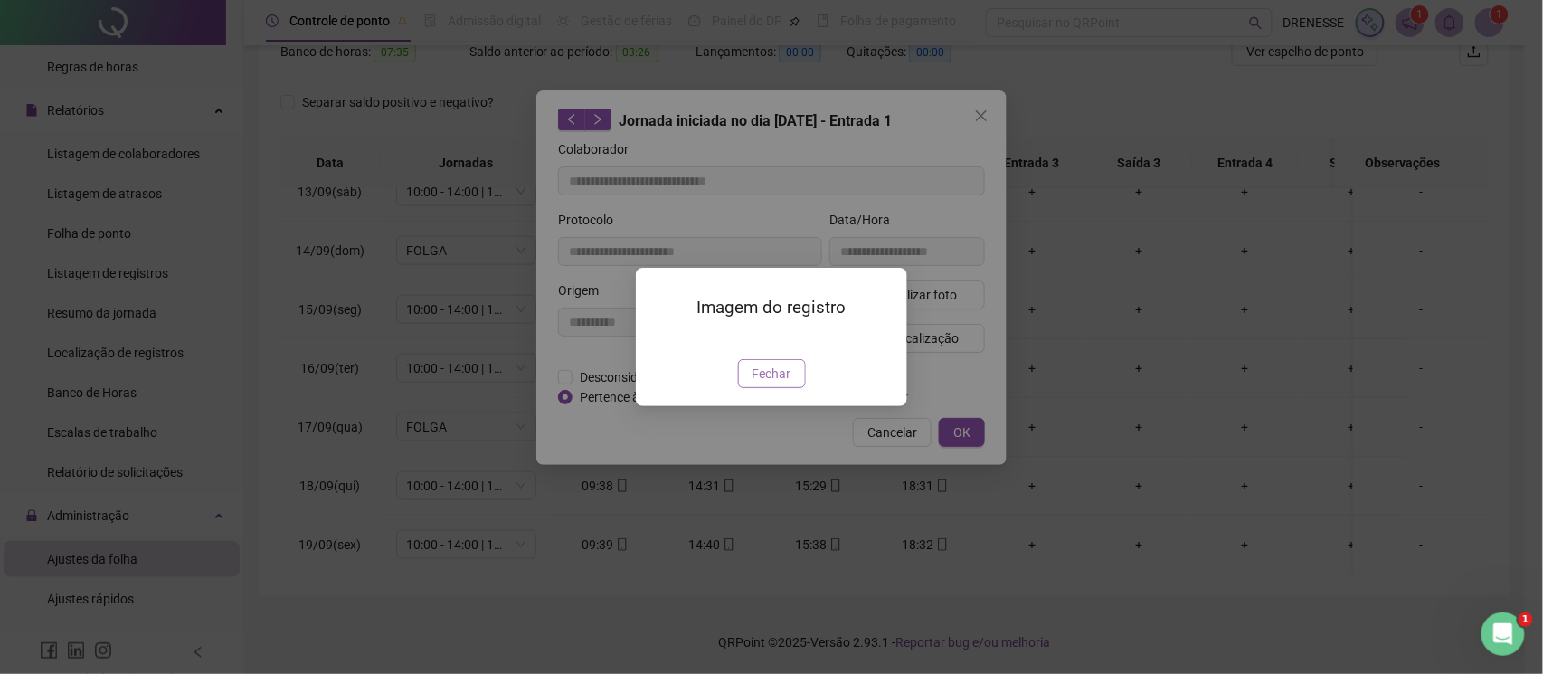
click at [774, 384] on span "Fechar" at bounding box center [772, 374] width 39 height 20
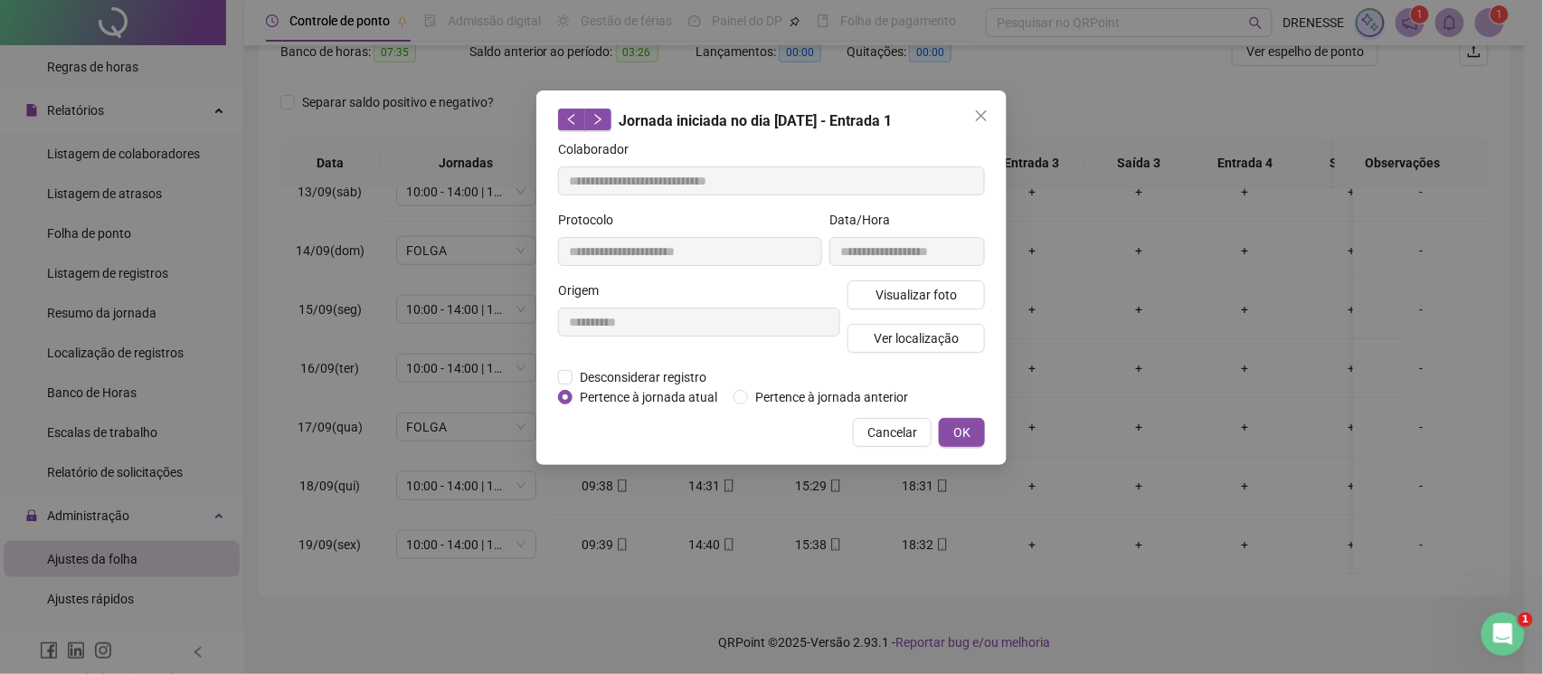
click at [881, 423] on span "Cancelar" at bounding box center [892, 432] width 50 height 20
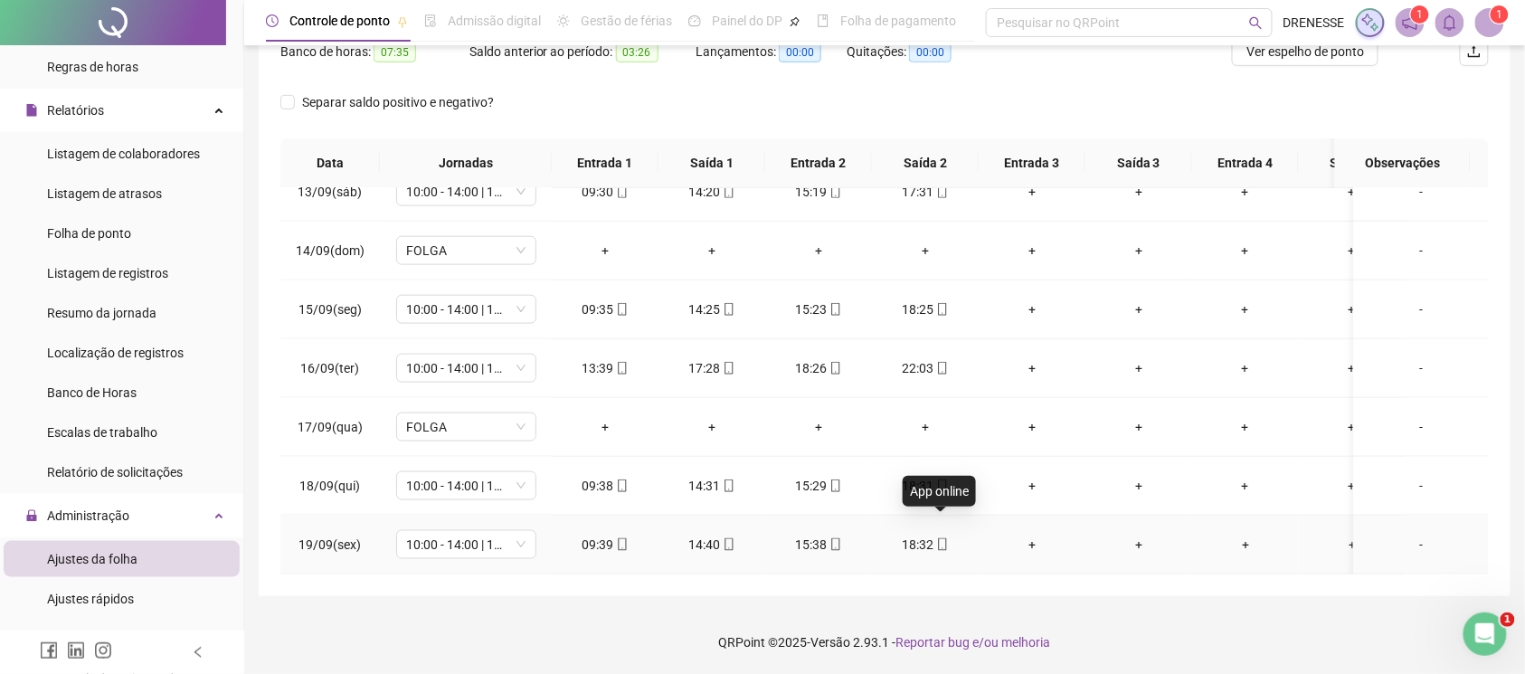
click at [942, 538] on icon "mobile" at bounding box center [942, 544] width 13 height 13
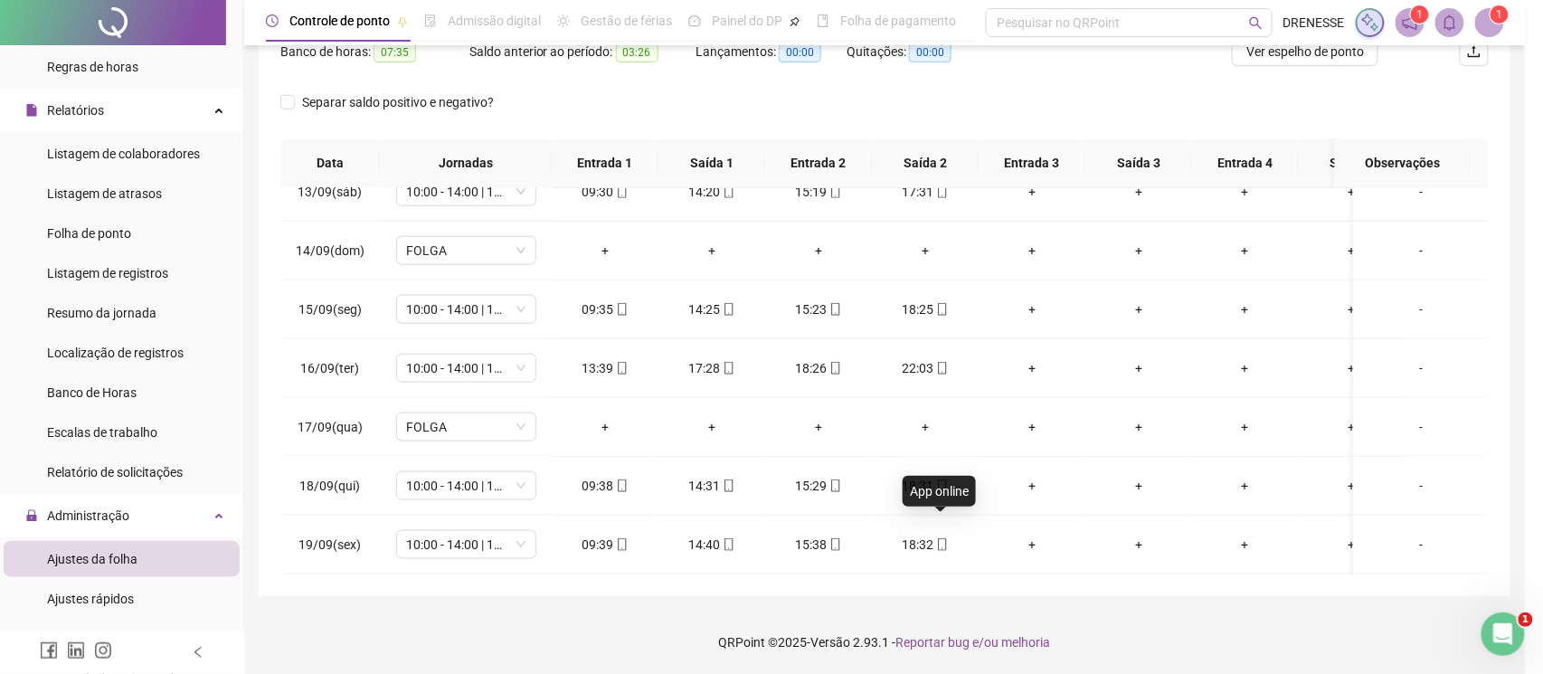
type input "**********"
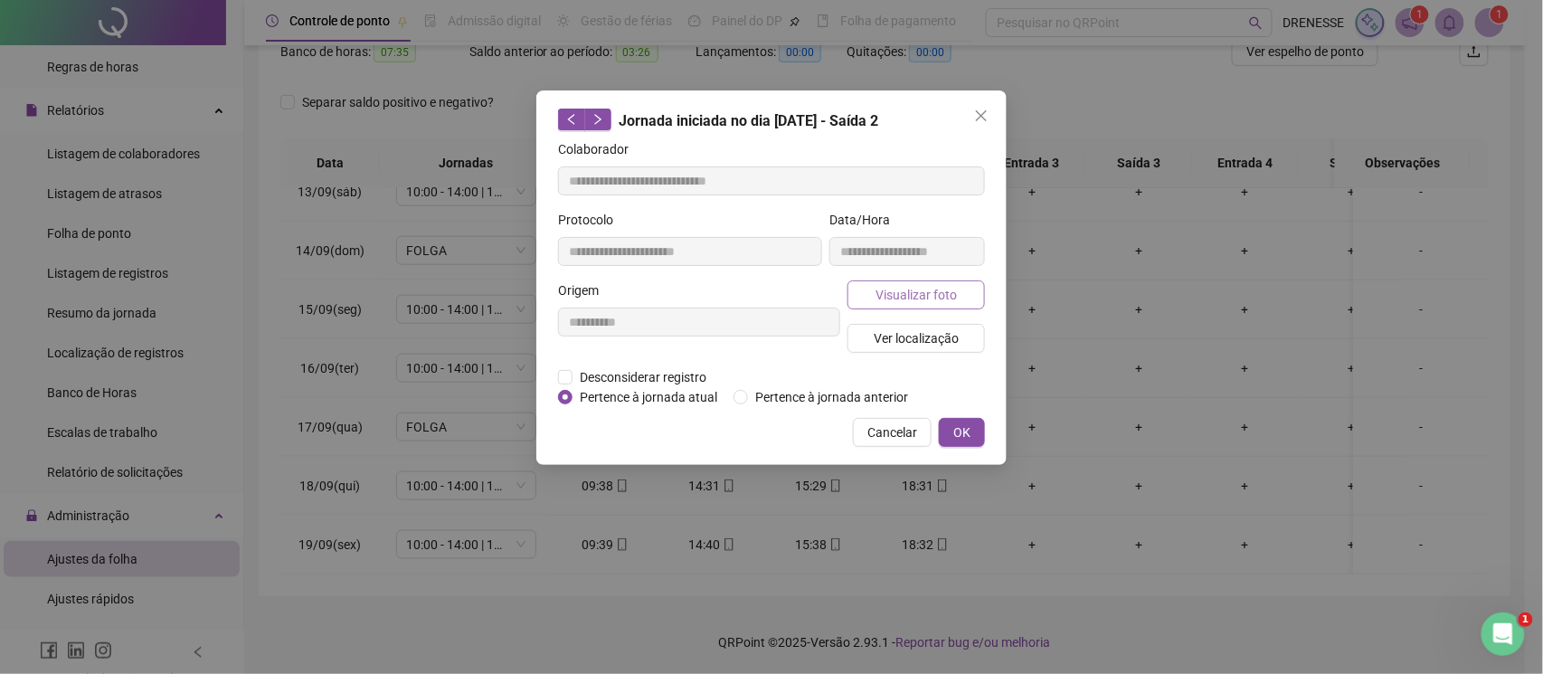
click at [923, 308] on button "Visualizar foto" at bounding box center [916, 294] width 137 height 29
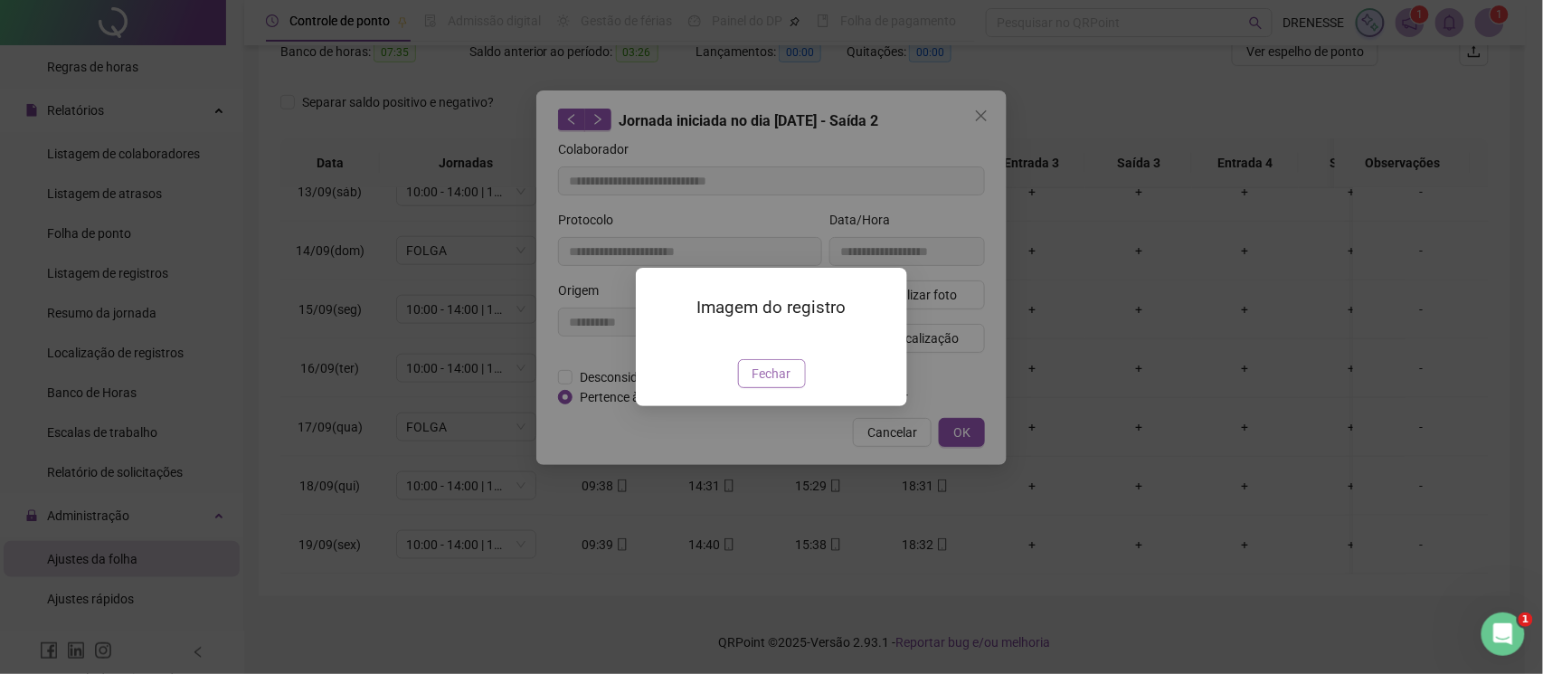
click at [789, 388] on button "Fechar" at bounding box center [772, 373] width 68 height 29
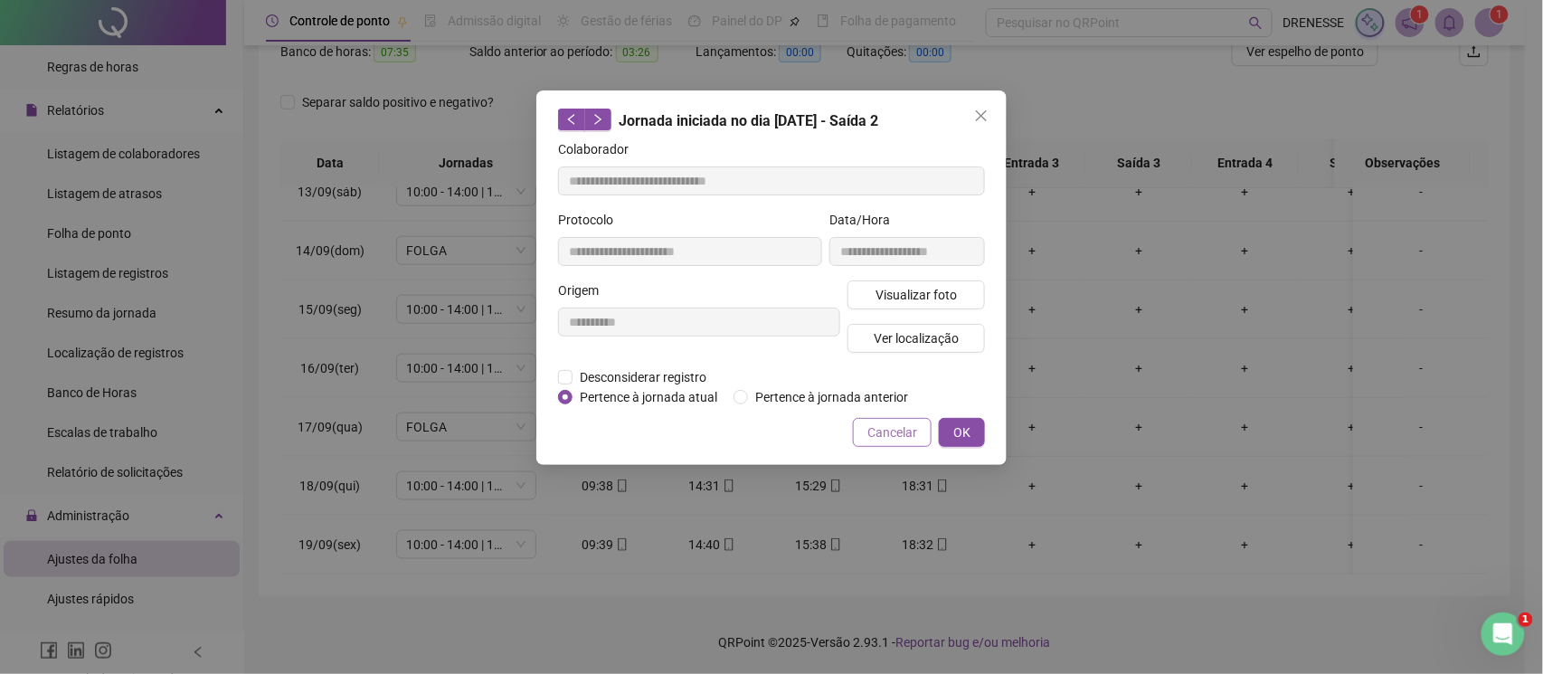
click at [891, 431] on span "Cancelar" at bounding box center [892, 432] width 50 height 20
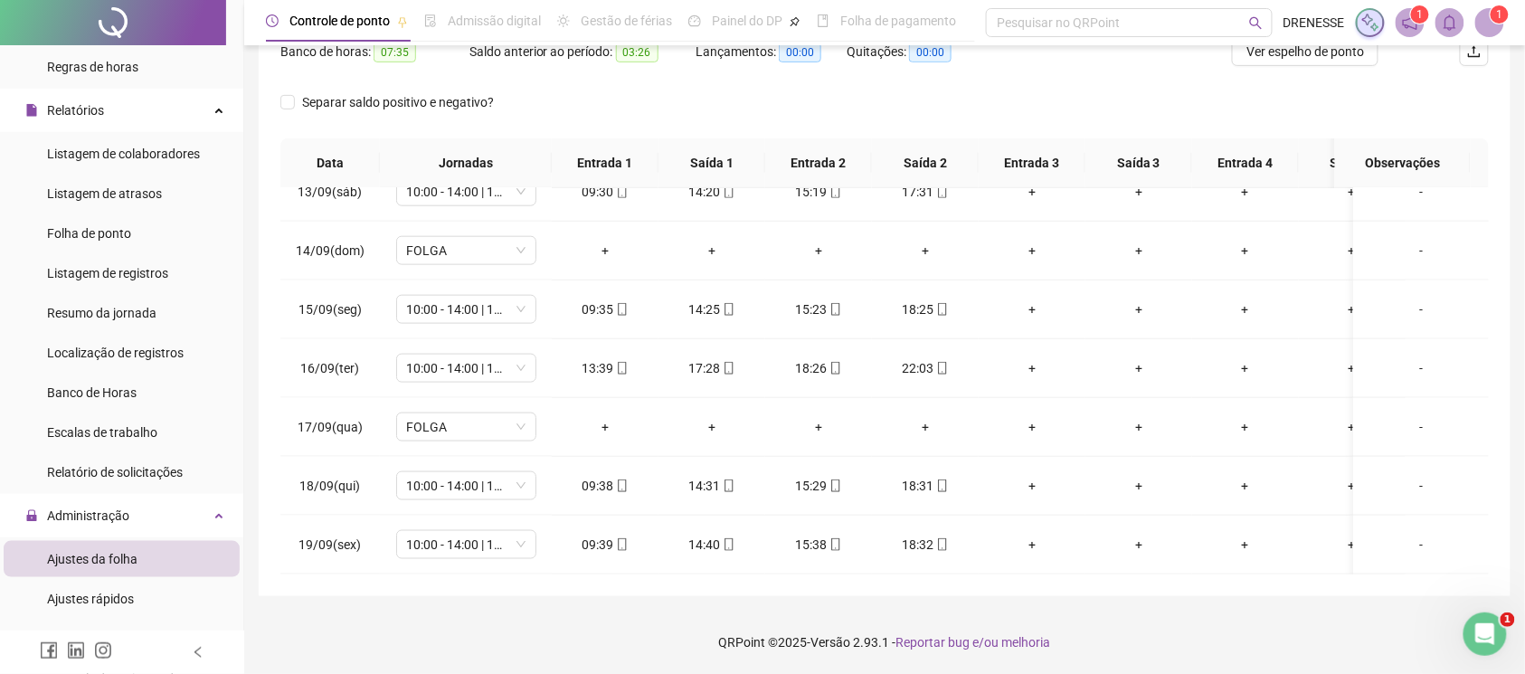
scroll to position [9, 0]
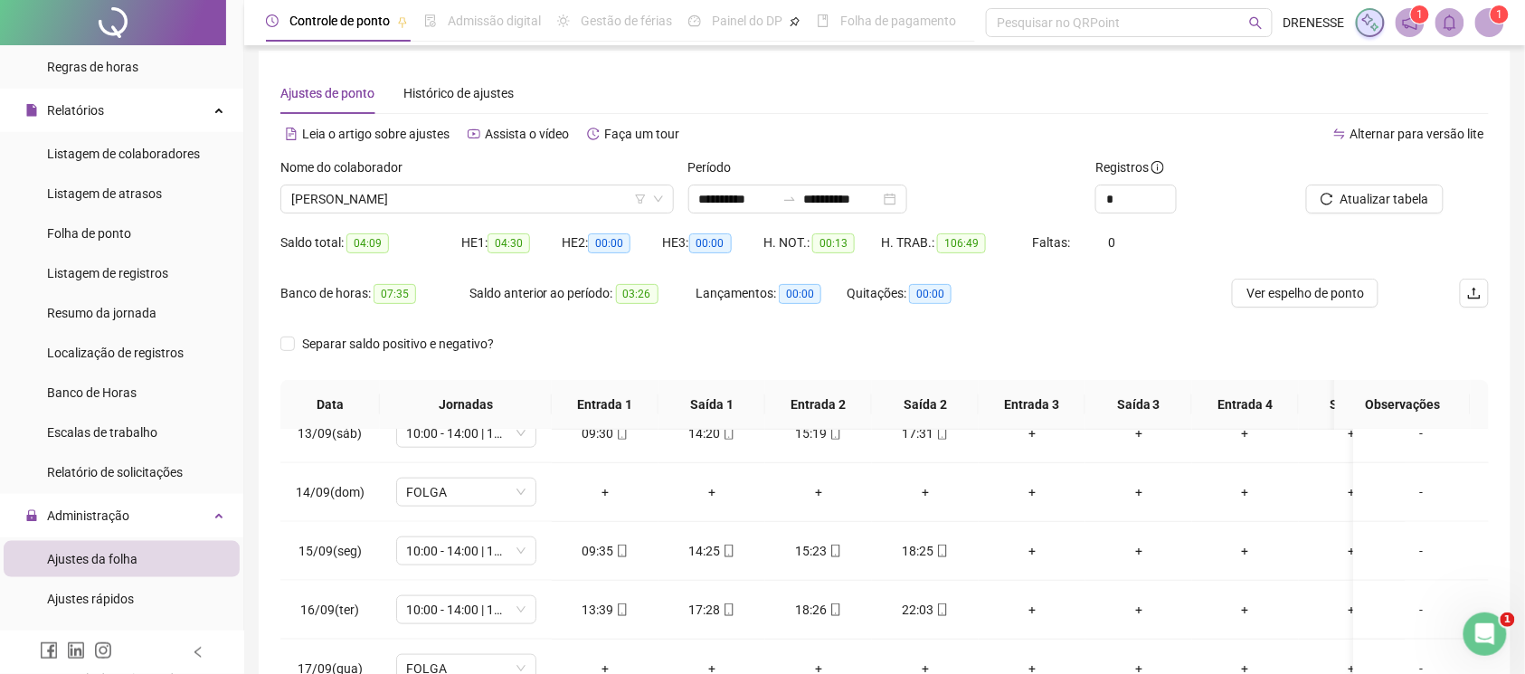
click at [468, 179] on div "Nome do colaborador" at bounding box center [476, 170] width 393 height 27
click at [465, 213] on div "Nome do colaborador NATÁLIA LETÍCIA DA ROCHA SILVA" at bounding box center [477, 192] width 408 height 71
click at [471, 222] on div "Nome do colaborador NATÁLIA LETÍCIA DA ROCHA SILVA" at bounding box center [477, 192] width 408 height 71
click at [475, 190] on span "[PERSON_NAME]" at bounding box center [477, 198] width 372 height 27
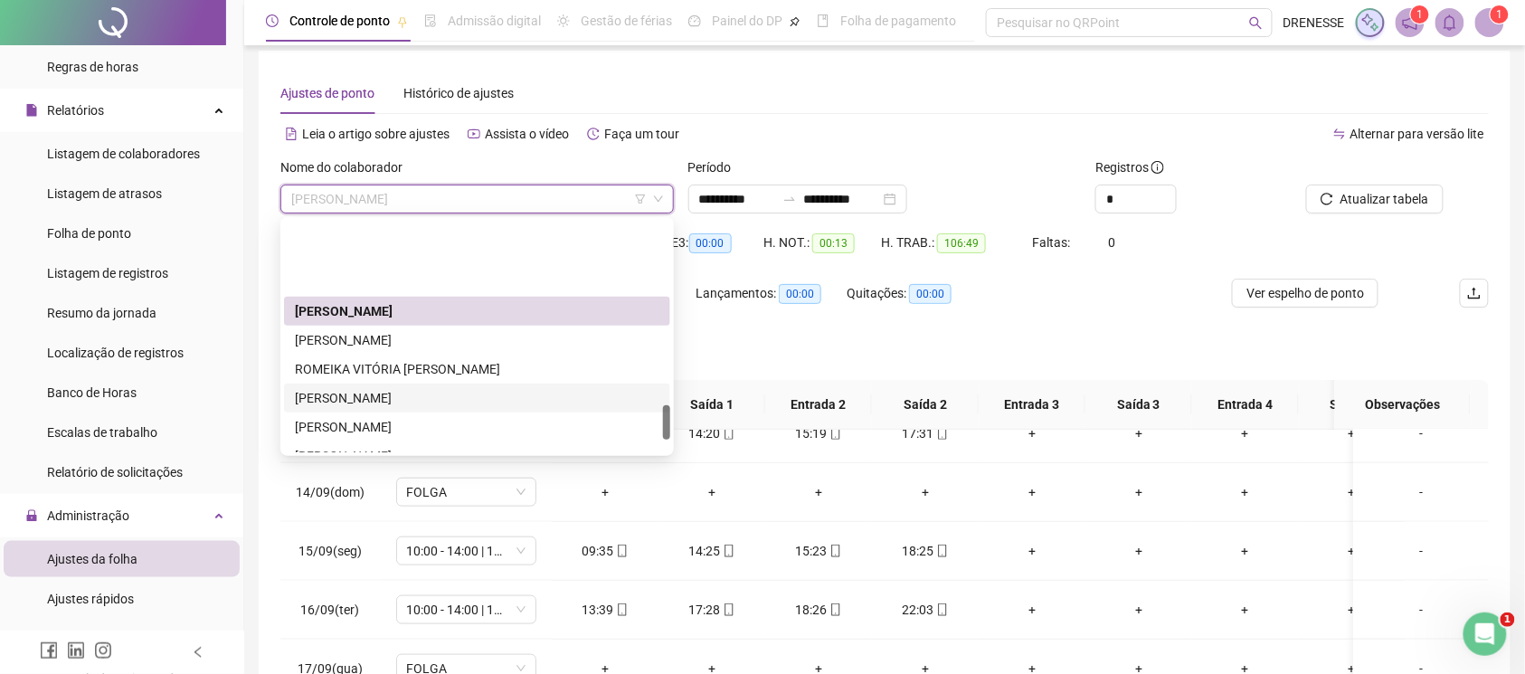
scroll to position [1220, 0]
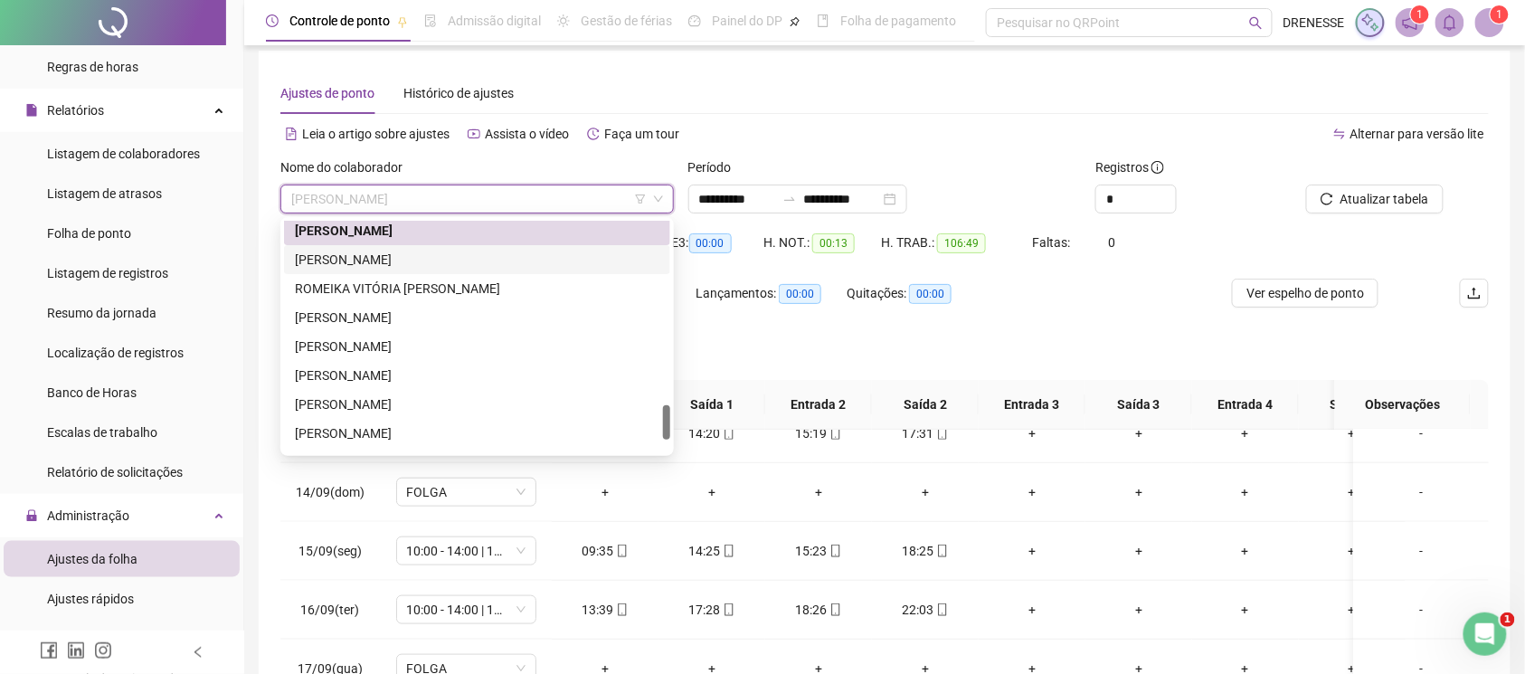
click at [436, 253] on div "[PERSON_NAME]" at bounding box center [477, 260] width 365 height 20
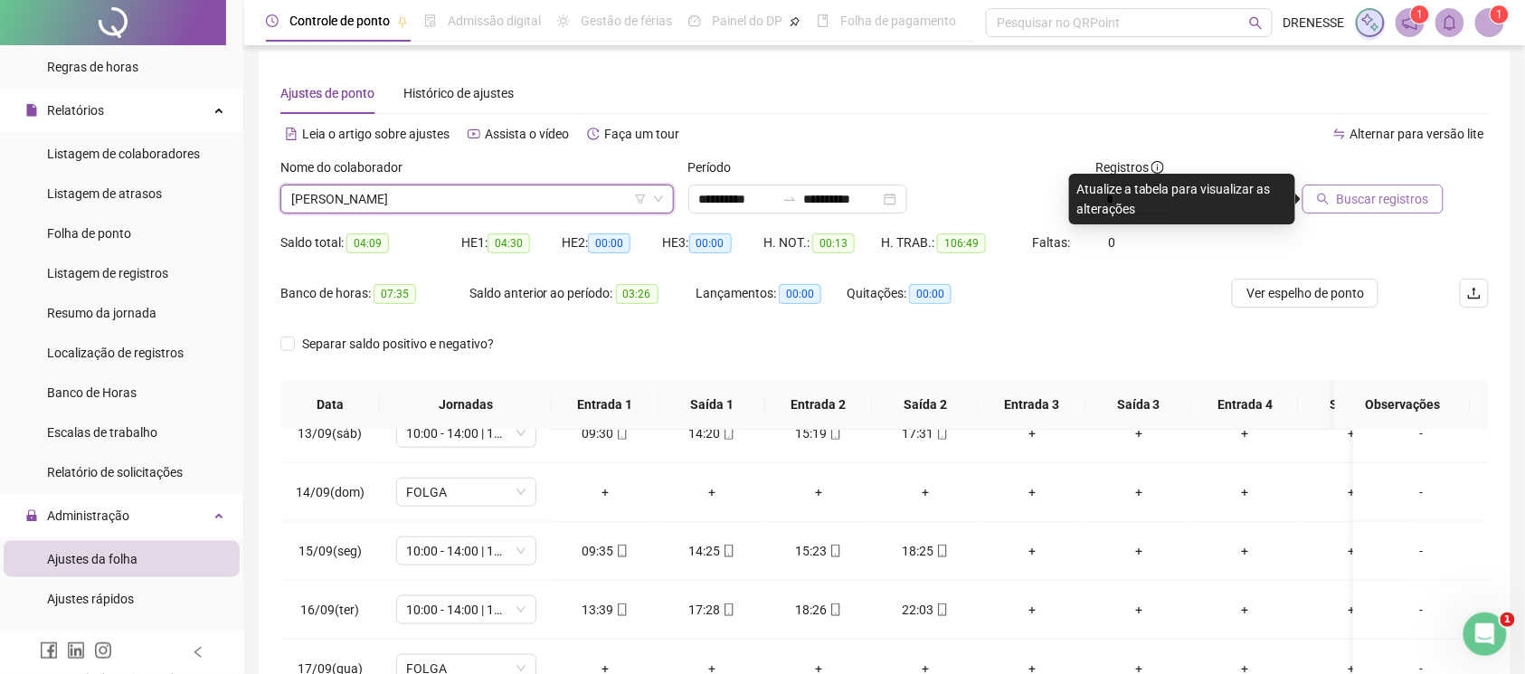
click at [1347, 192] on span "Buscar registros" at bounding box center [1383, 199] width 92 height 20
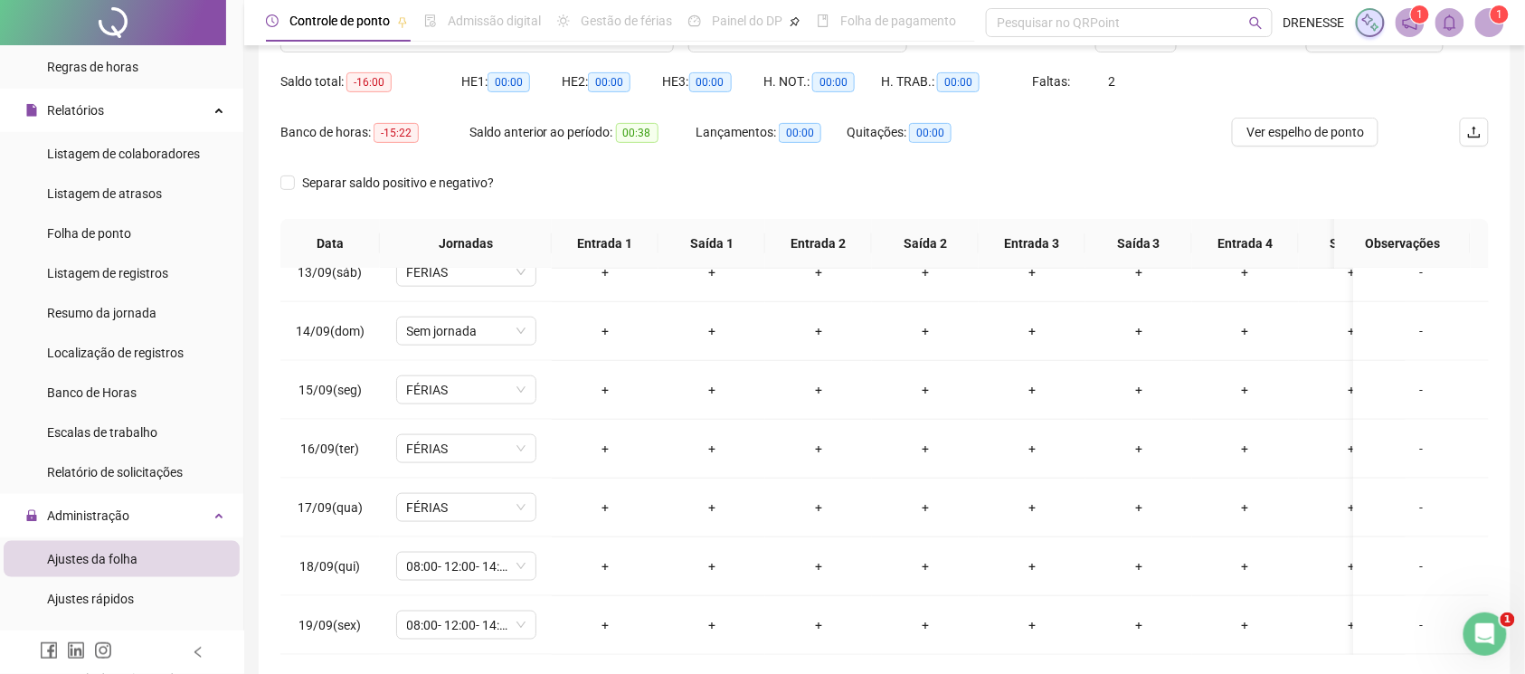
scroll to position [251, 0]
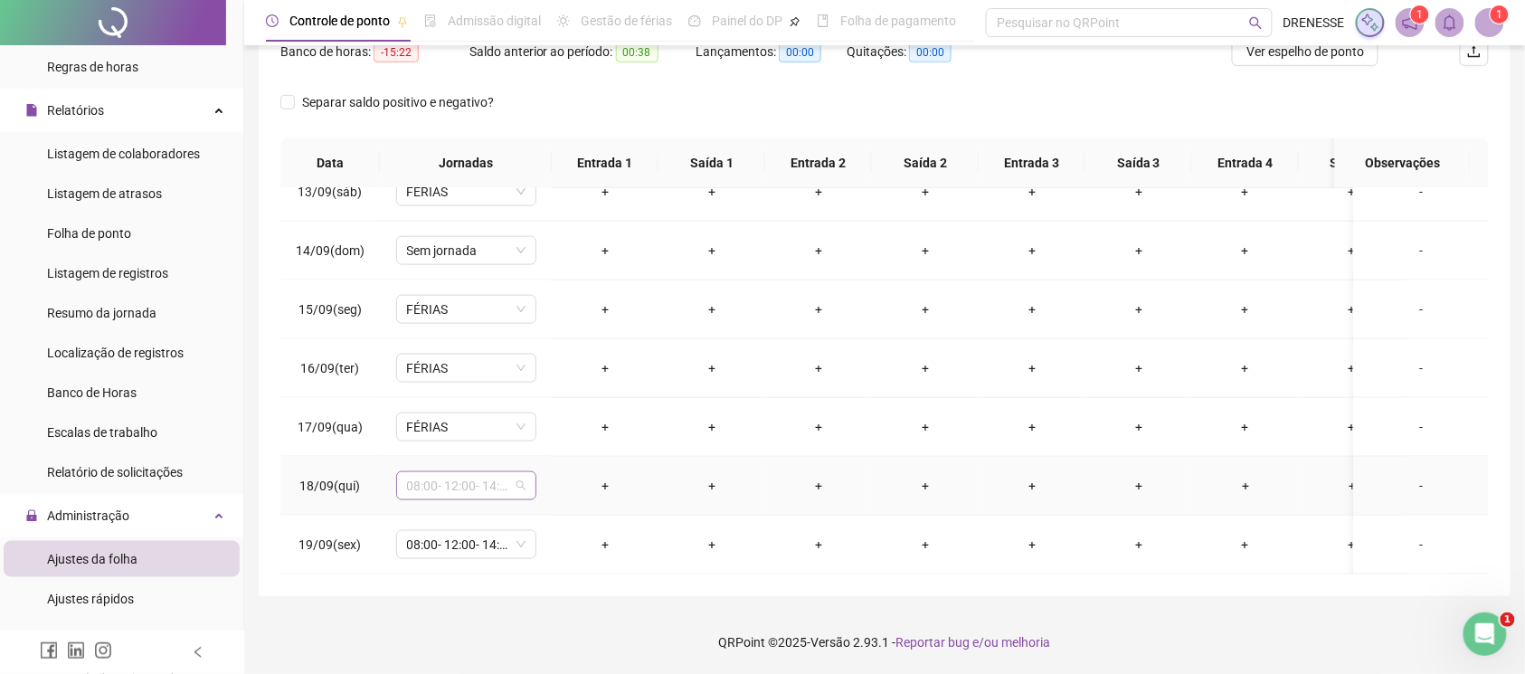
click at [440, 472] on span "08:00- 12:00- 14:00- 18:00" at bounding box center [466, 485] width 118 height 27
click at [463, 318] on div "Férias" at bounding box center [481, 313] width 119 height 20
click at [552, 420] on span "Sim" at bounding box center [551, 421] width 21 height 20
click at [485, 532] on span "08:00- 12:00- 14:00- 18:00" at bounding box center [466, 544] width 118 height 27
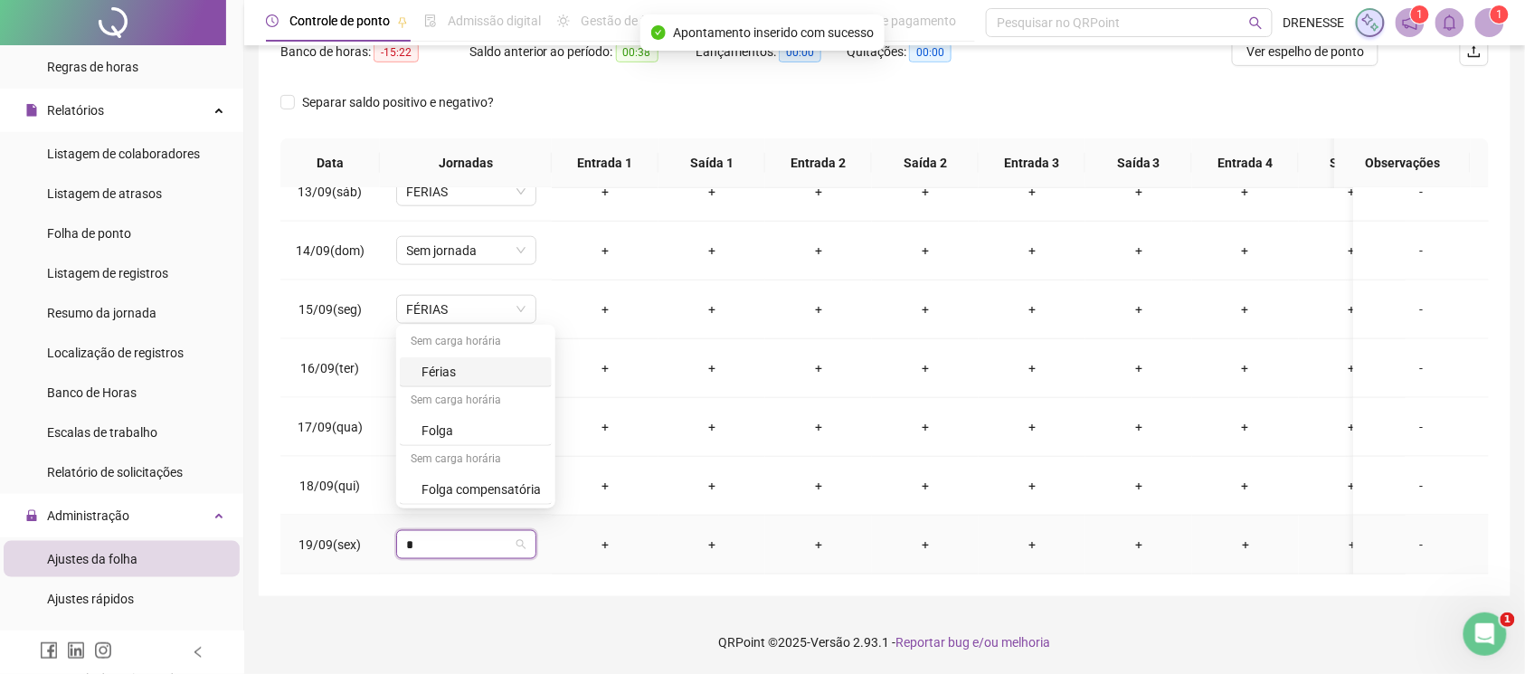
click at [476, 380] on div "Férias" at bounding box center [481, 372] width 119 height 20
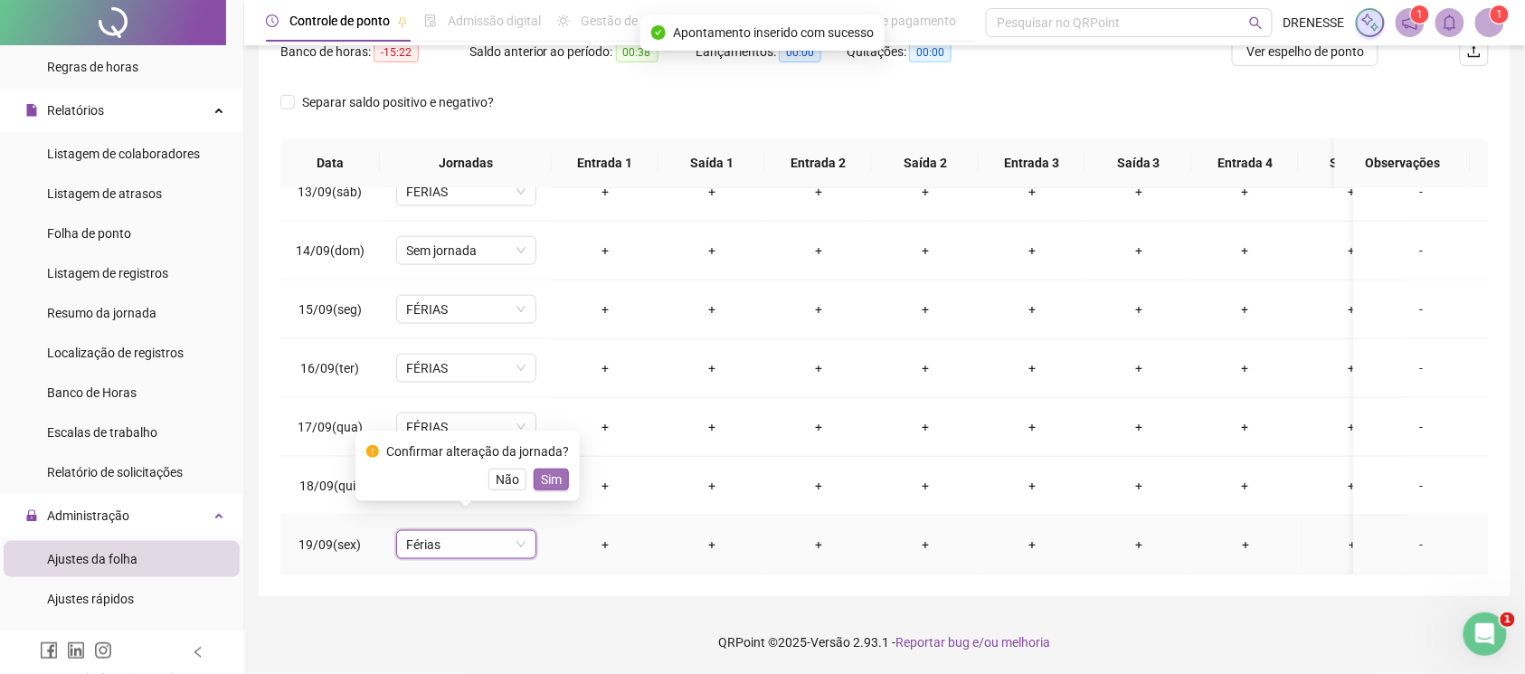
click at [551, 489] on button "Sim" at bounding box center [551, 480] width 35 height 22
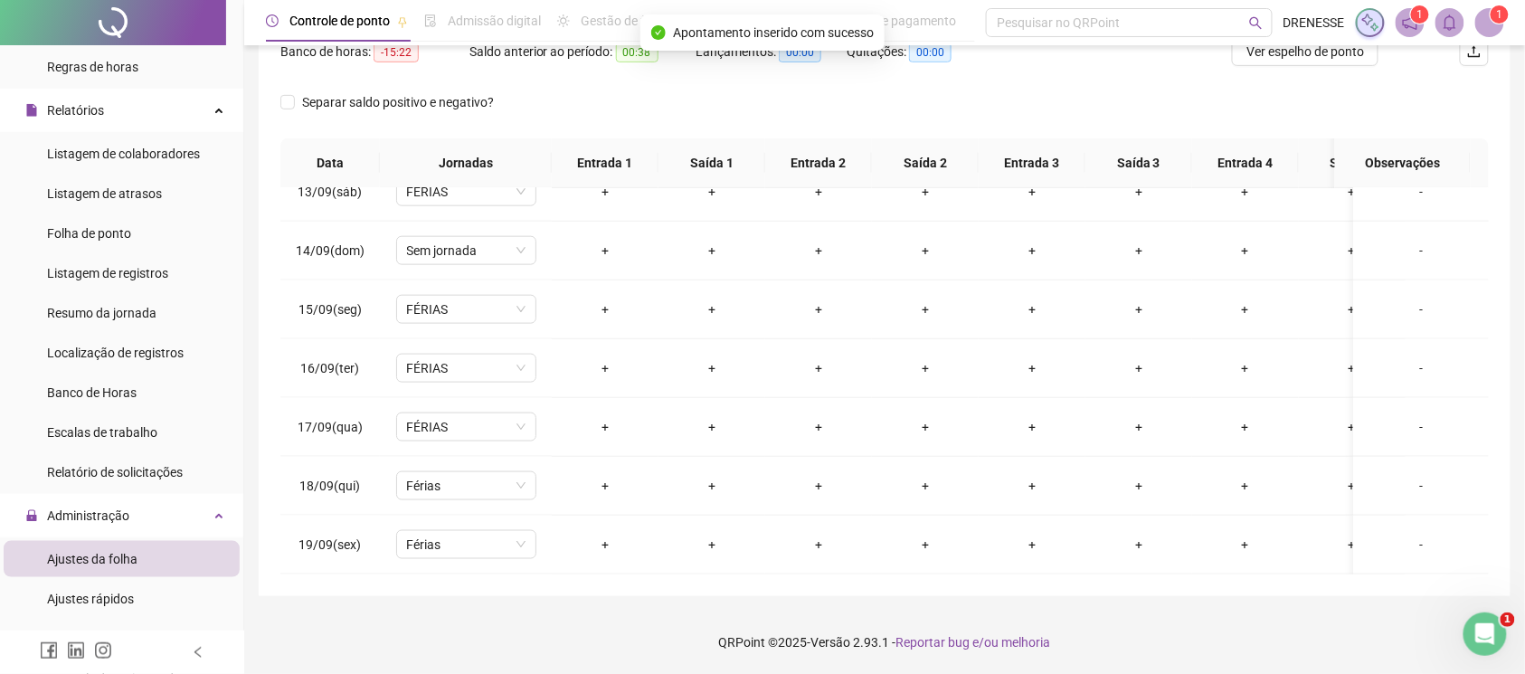
scroll to position [90, 0]
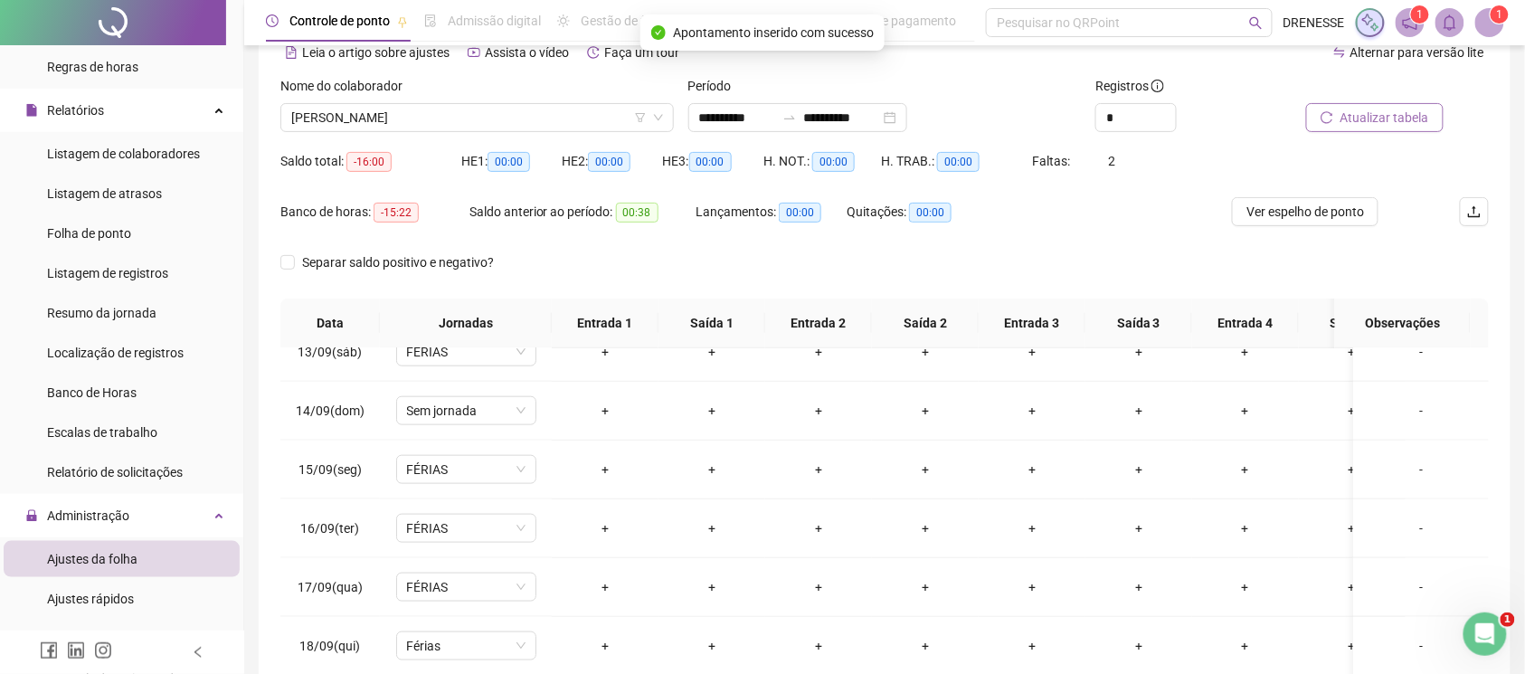
click at [1350, 131] on button "Atualizar tabela" at bounding box center [1374, 117] width 137 height 29
click at [450, 116] on span "[PERSON_NAME]" at bounding box center [477, 117] width 372 height 27
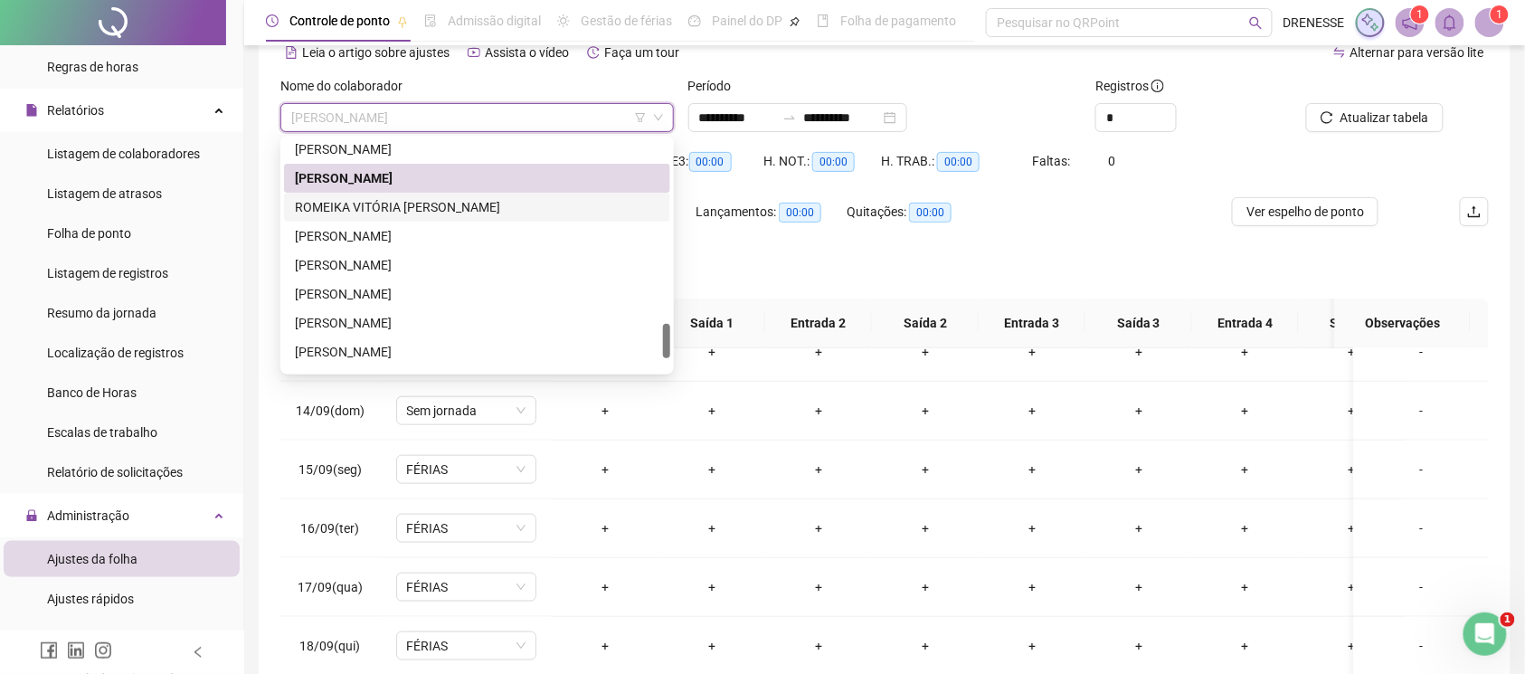
click at [464, 208] on div "ROMEIKA VITÓRIA [PERSON_NAME]" at bounding box center [477, 207] width 365 height 20
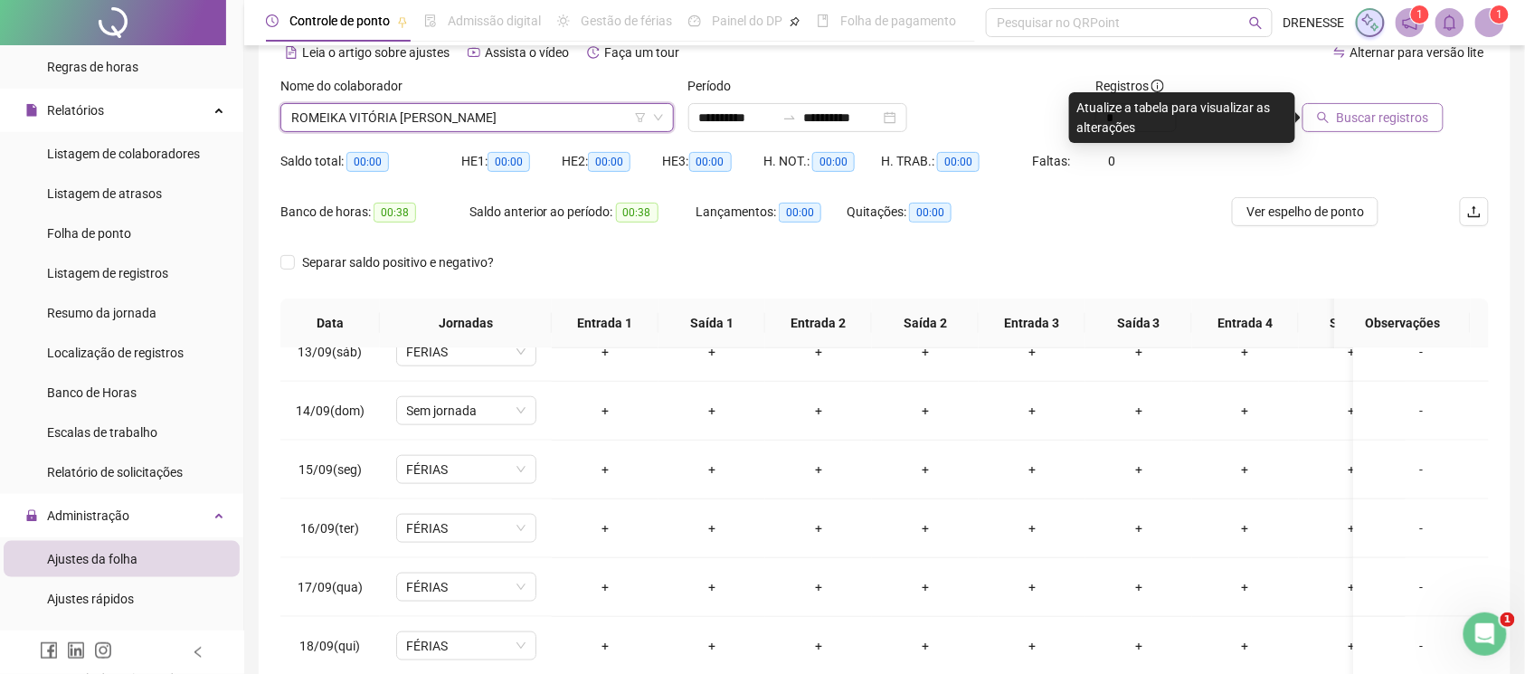
click at [1336, 117] on button "Buscar registros" at bounding box center [1373, 117] width 141 height 29
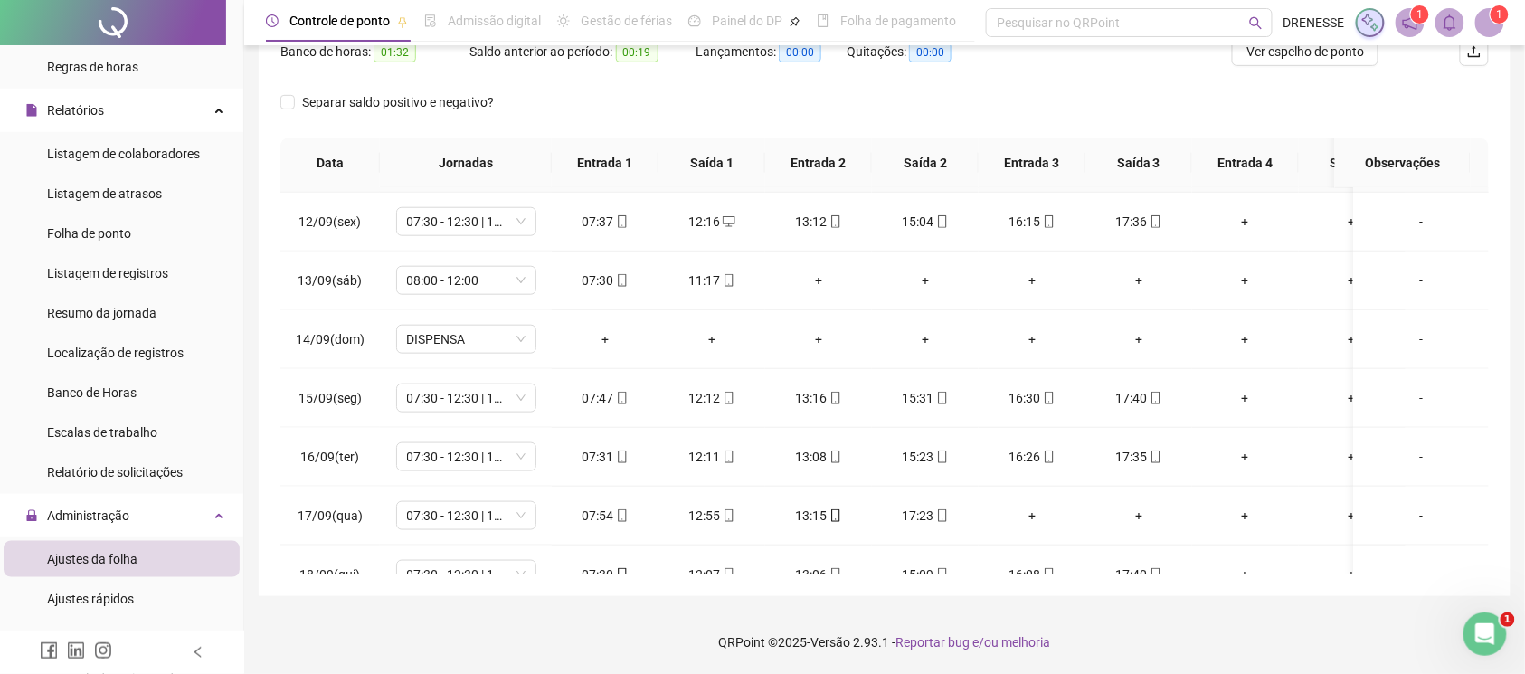
scroll to position [754, 0]
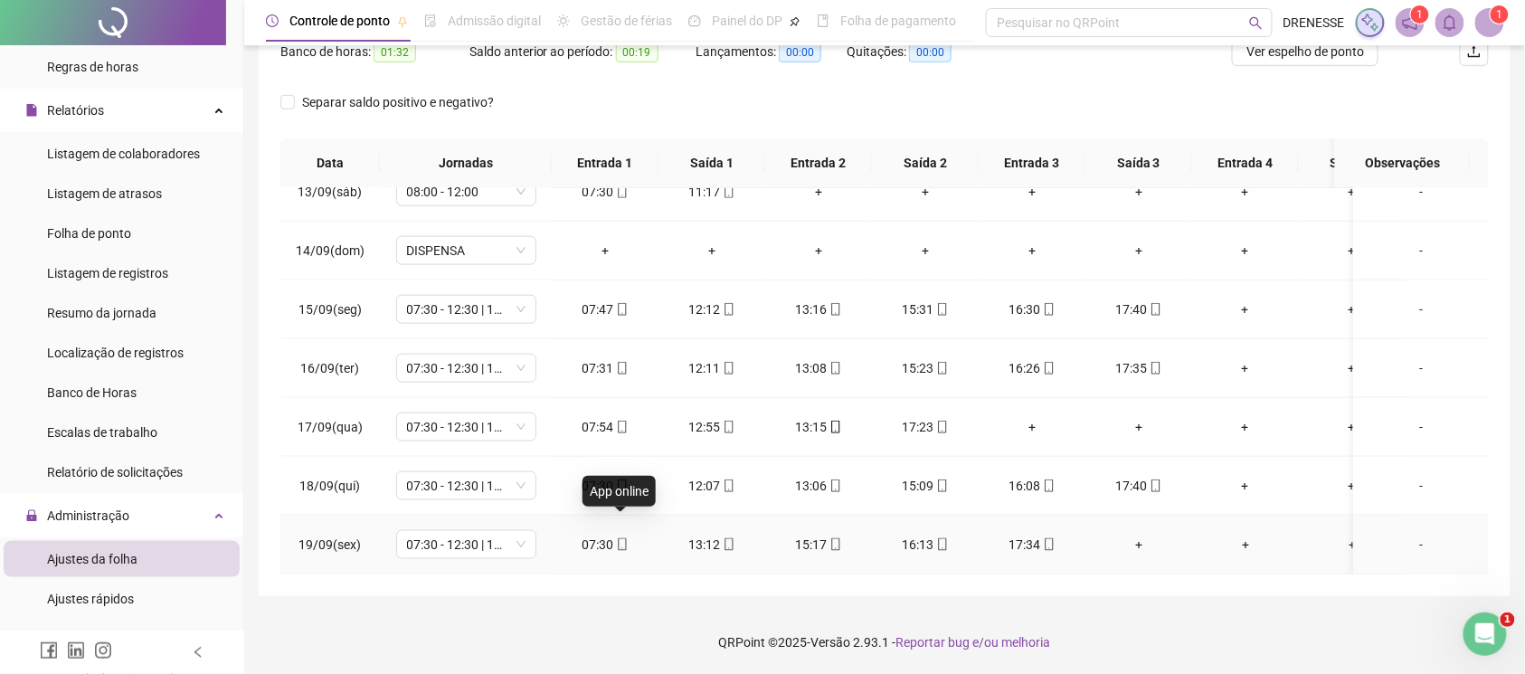
click at [616, 538] on icon "mobile" at bounding box center [622, 544] width 13 height 13
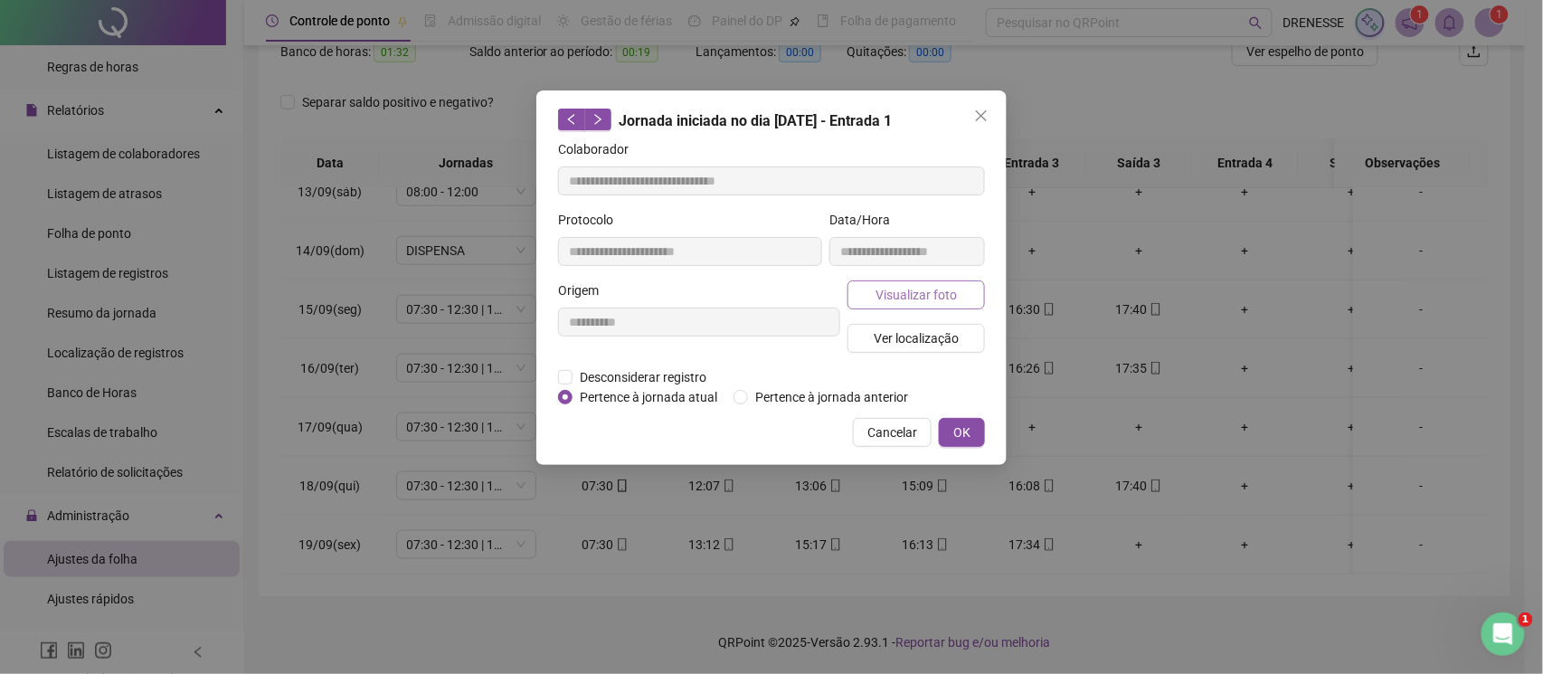
click at [934, 297] on span "Visualizar foto" at bounding box center [916, 295] width 81 height 20
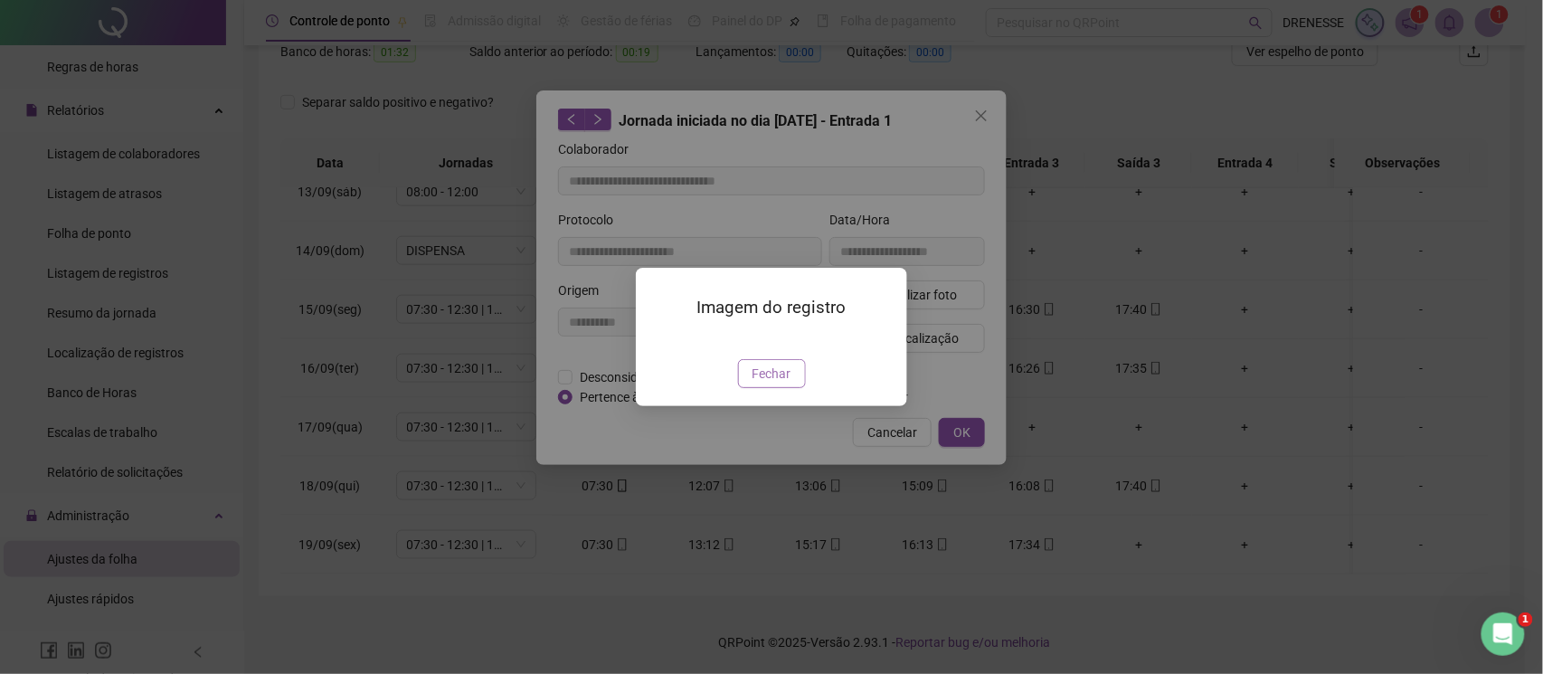
click at [757, 384] on span "Fechar" at bounding box center [772, 374] width 39 height 20
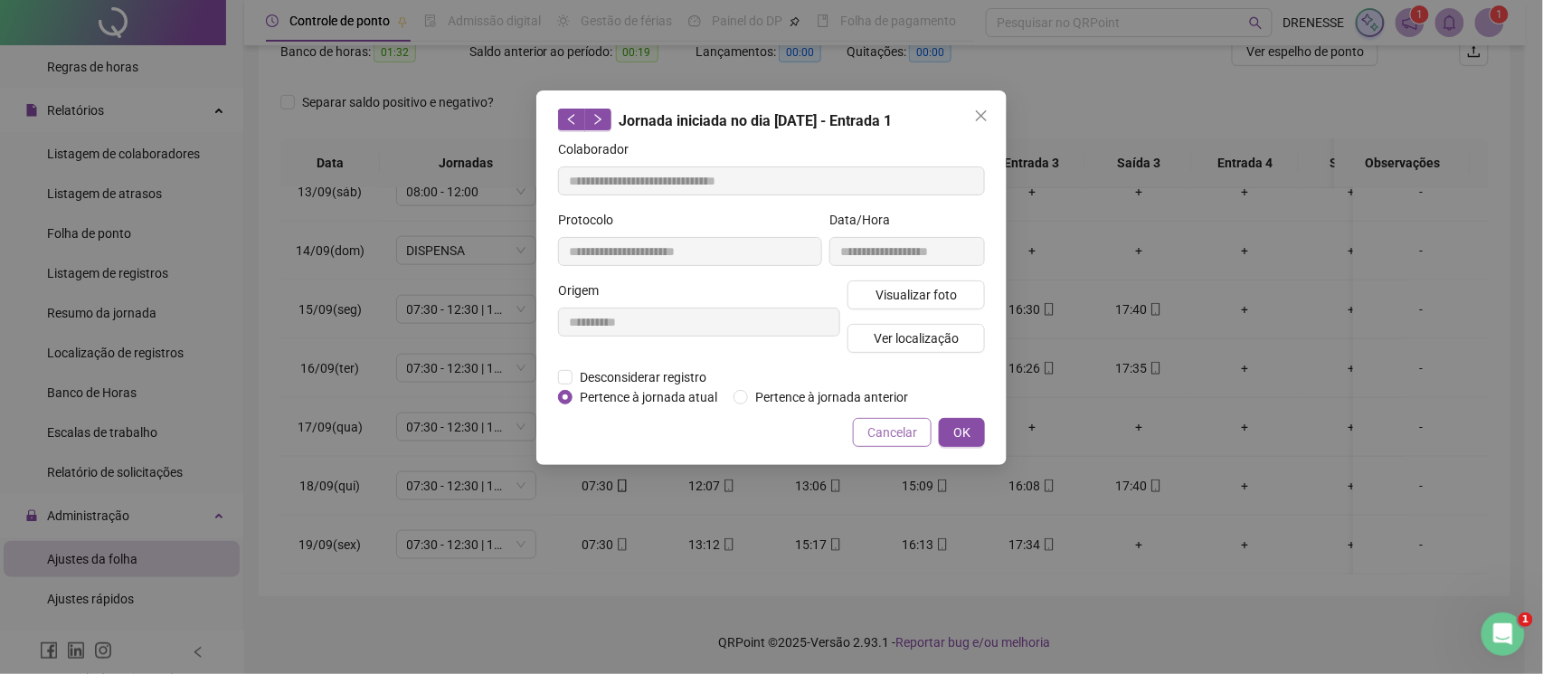
click at [876, 425] on span "Cancelar" at bounding box center [892, 432] width 50 height 20
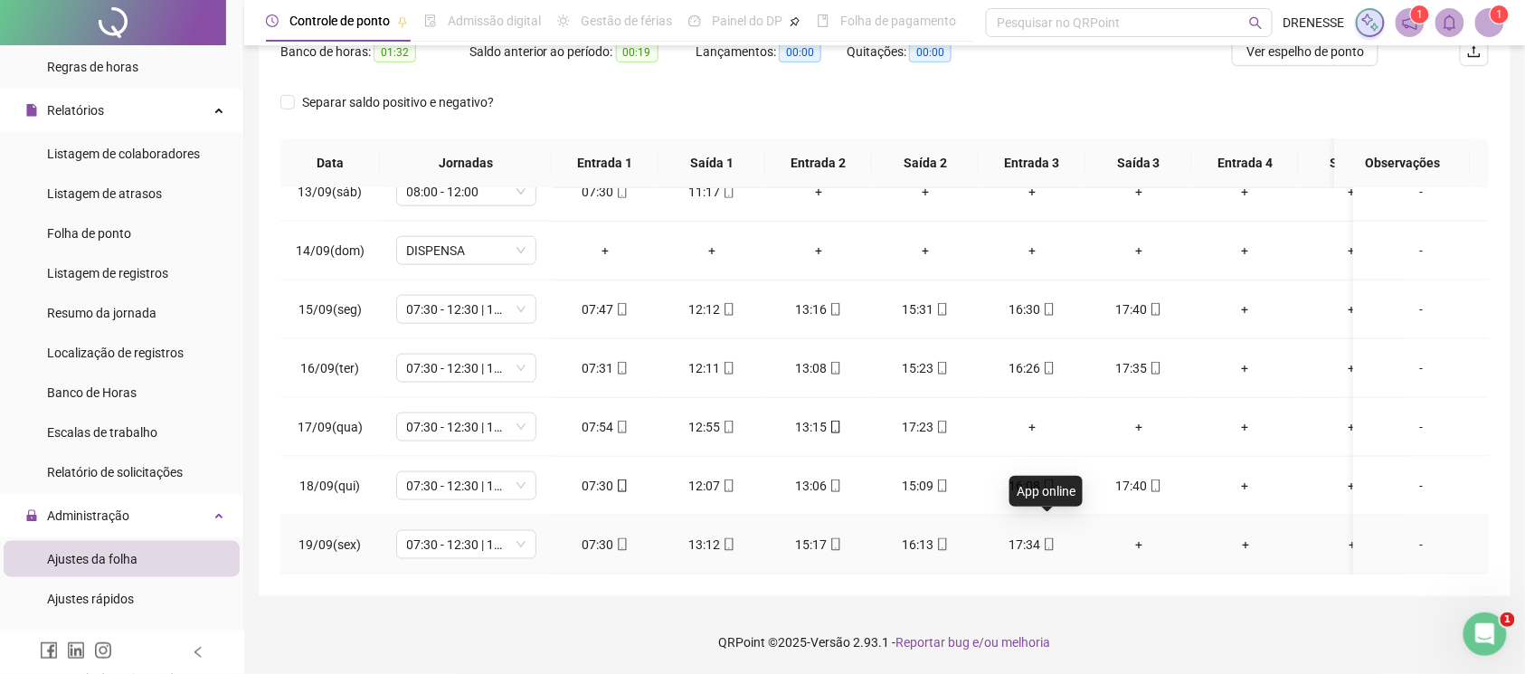
click at [1047, 538] on icon "mobile" at bounding box center [1049, 544] width 13 height 13
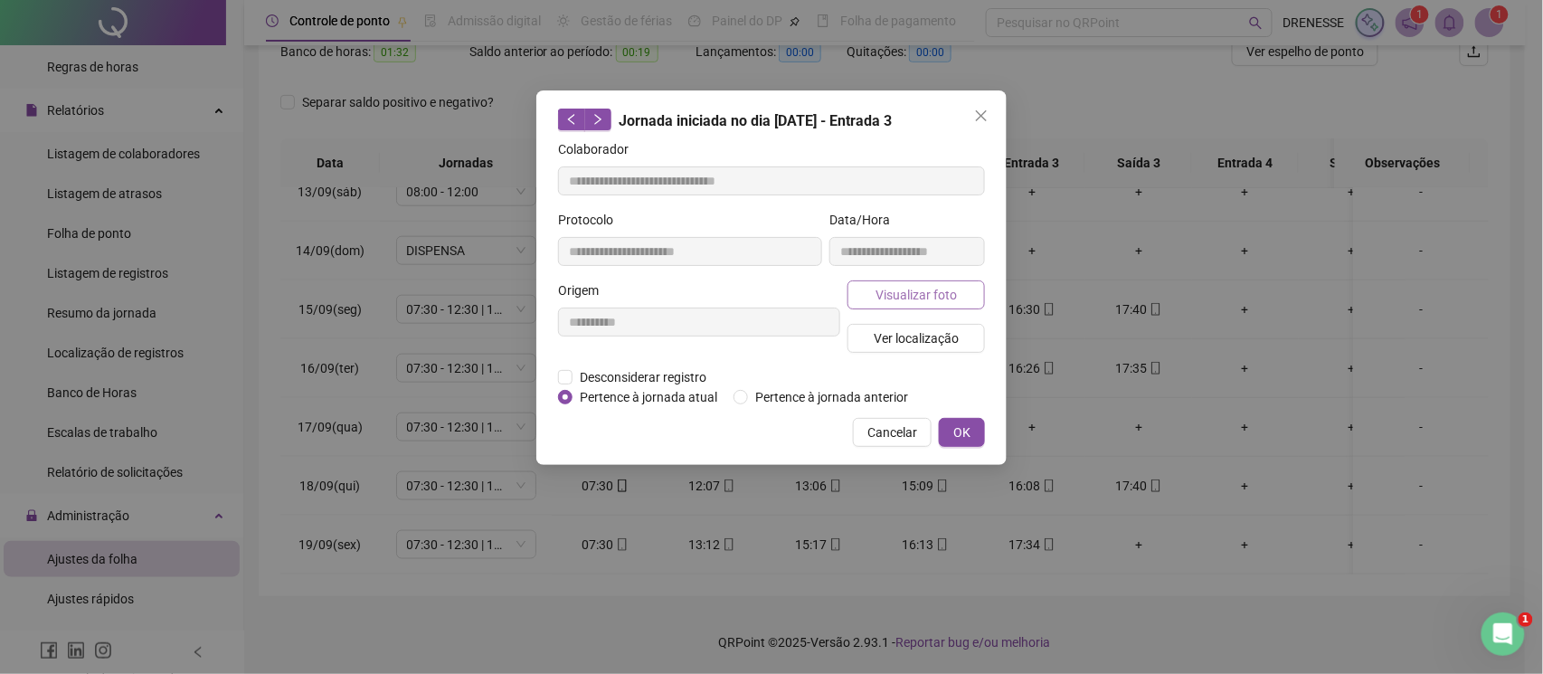
click at [917, 295] on span "Visualizar foto" at bounding box center [916, 295] width 81 height 20
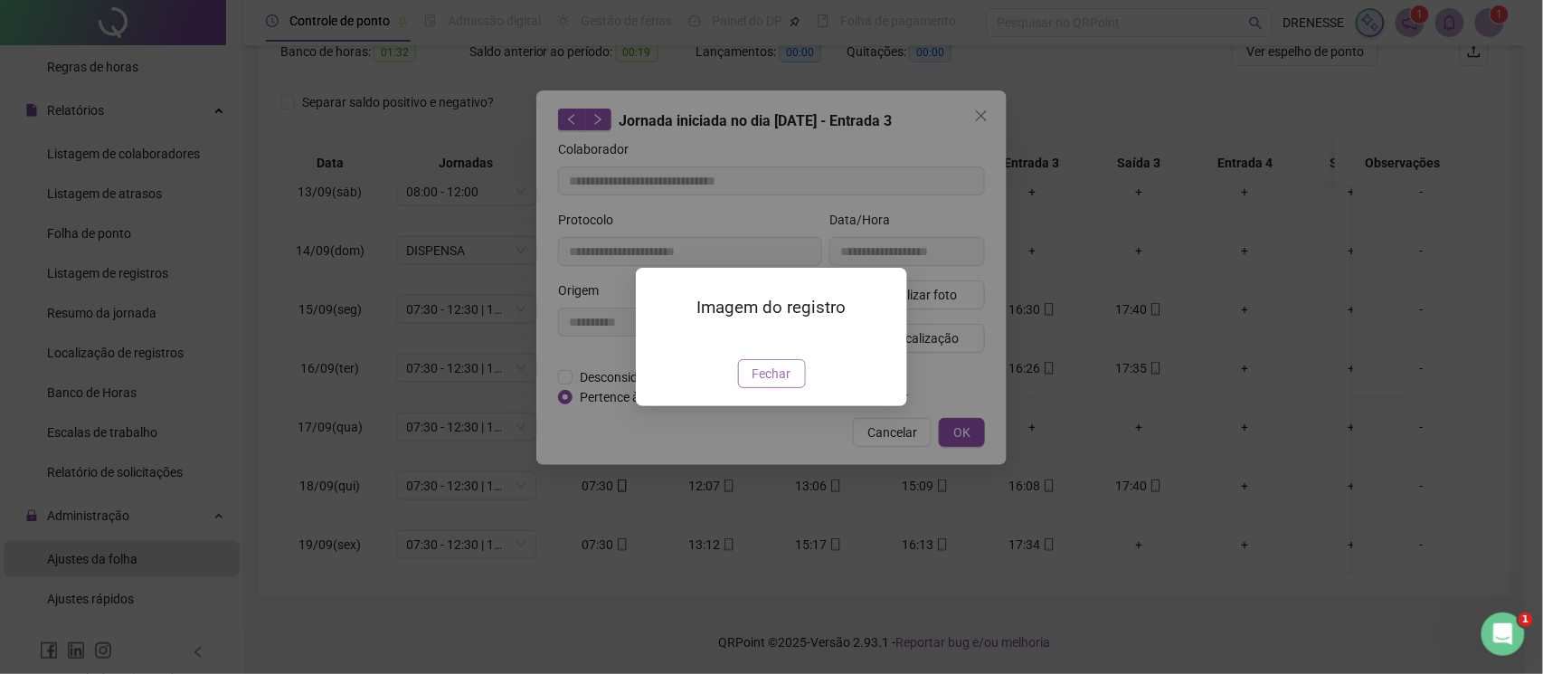
click at [764, 384] on span "Fechar" at bounding box center [772, 374] width 39 height 20
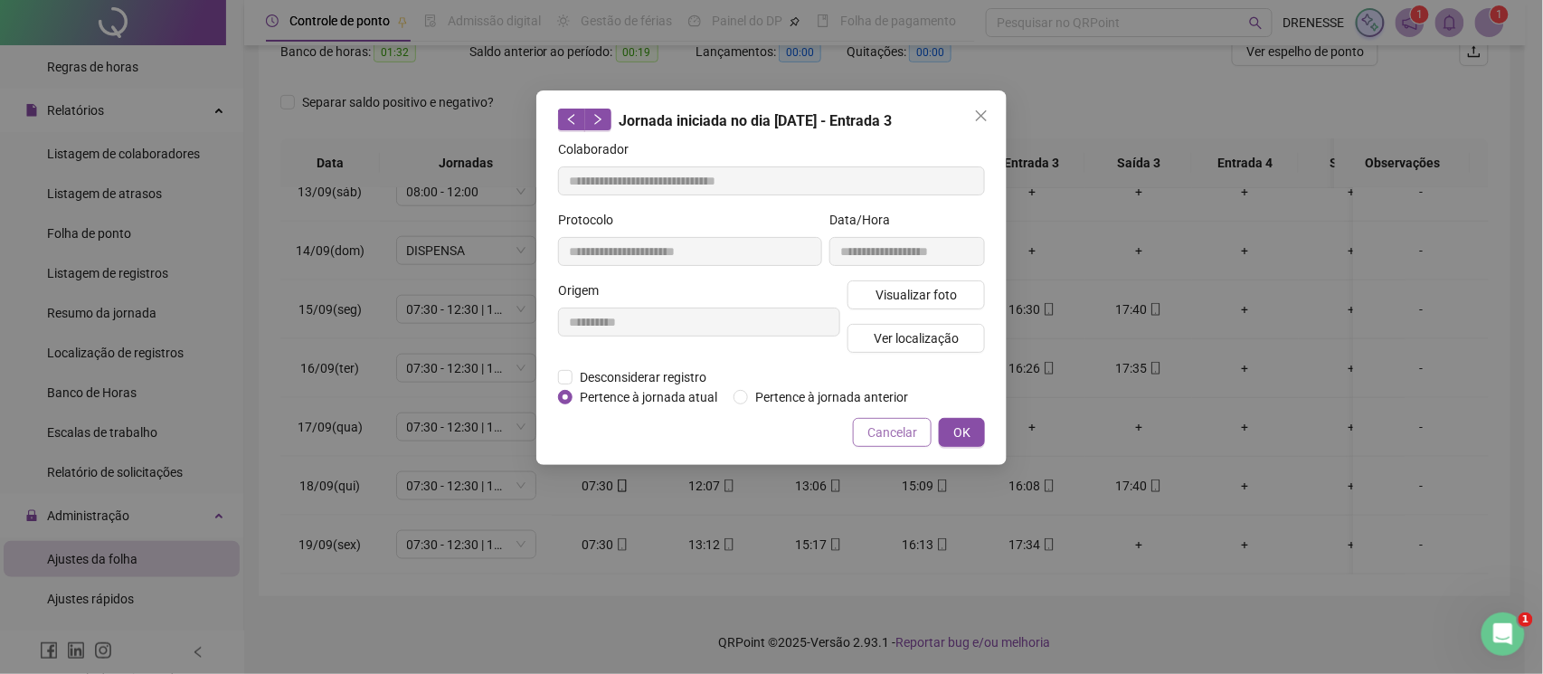
click at [872, 435] on span "Cancelar" at bounding box center [892, 432] width 50 height 20
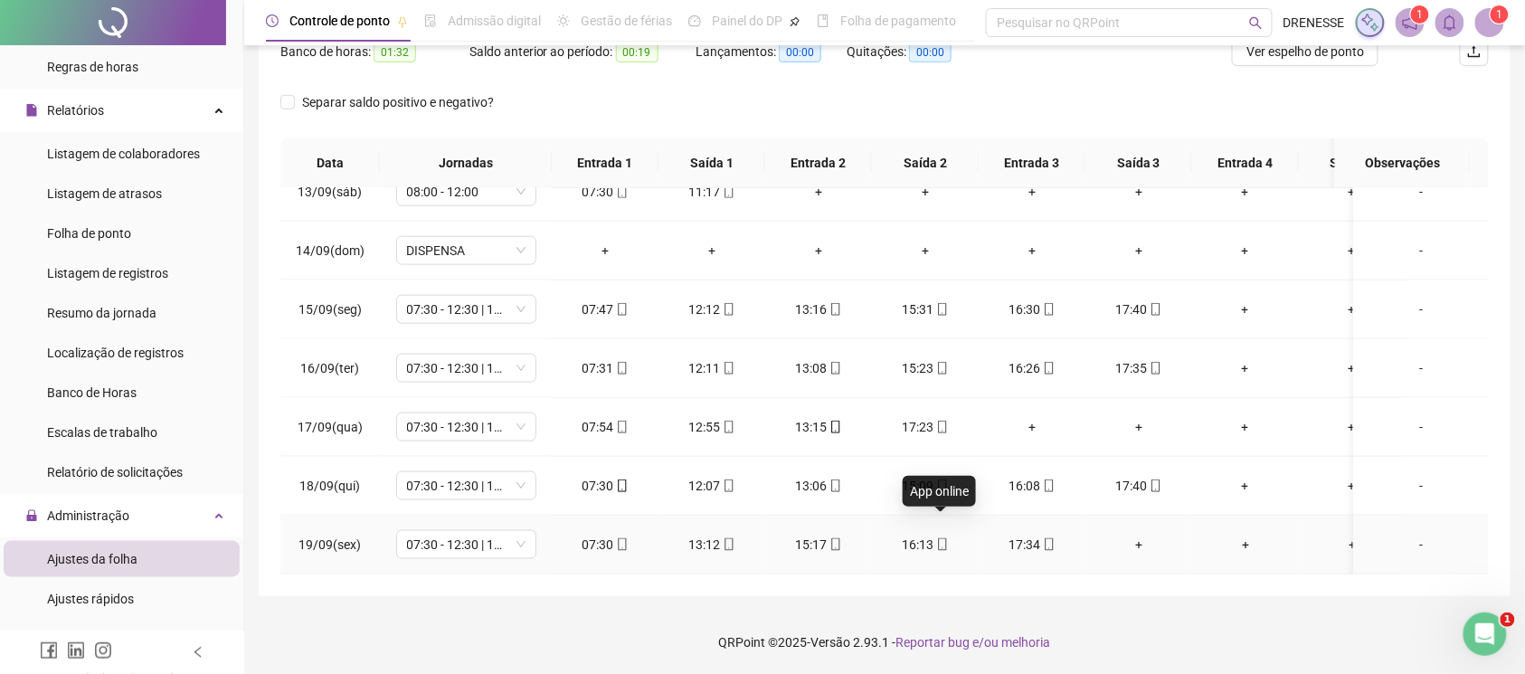
click at [936, 538] on icon "mobile" at bounding box center [942, 544] width 13 height 13
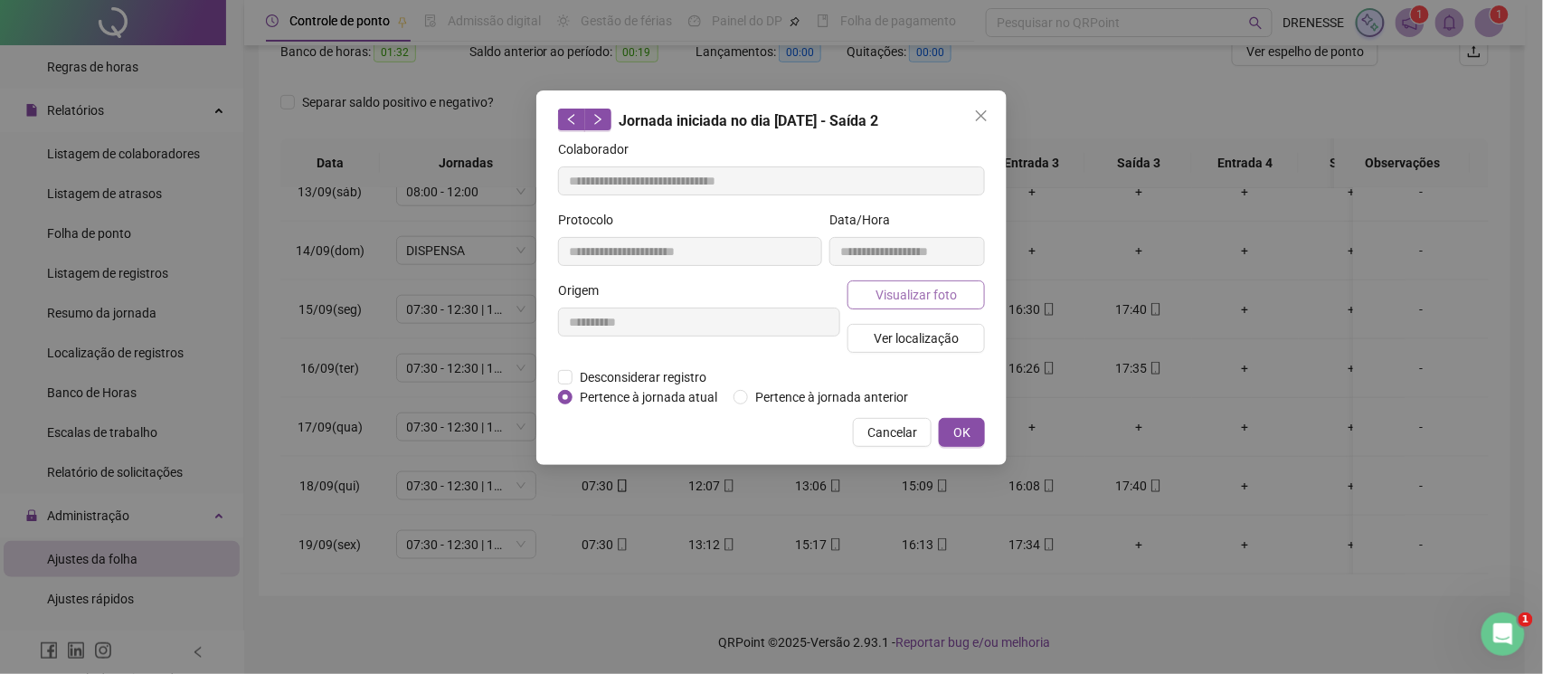
click at [934, 305] on button "Visualizar foto" at bounding box center [916, 294] width 137 height 29
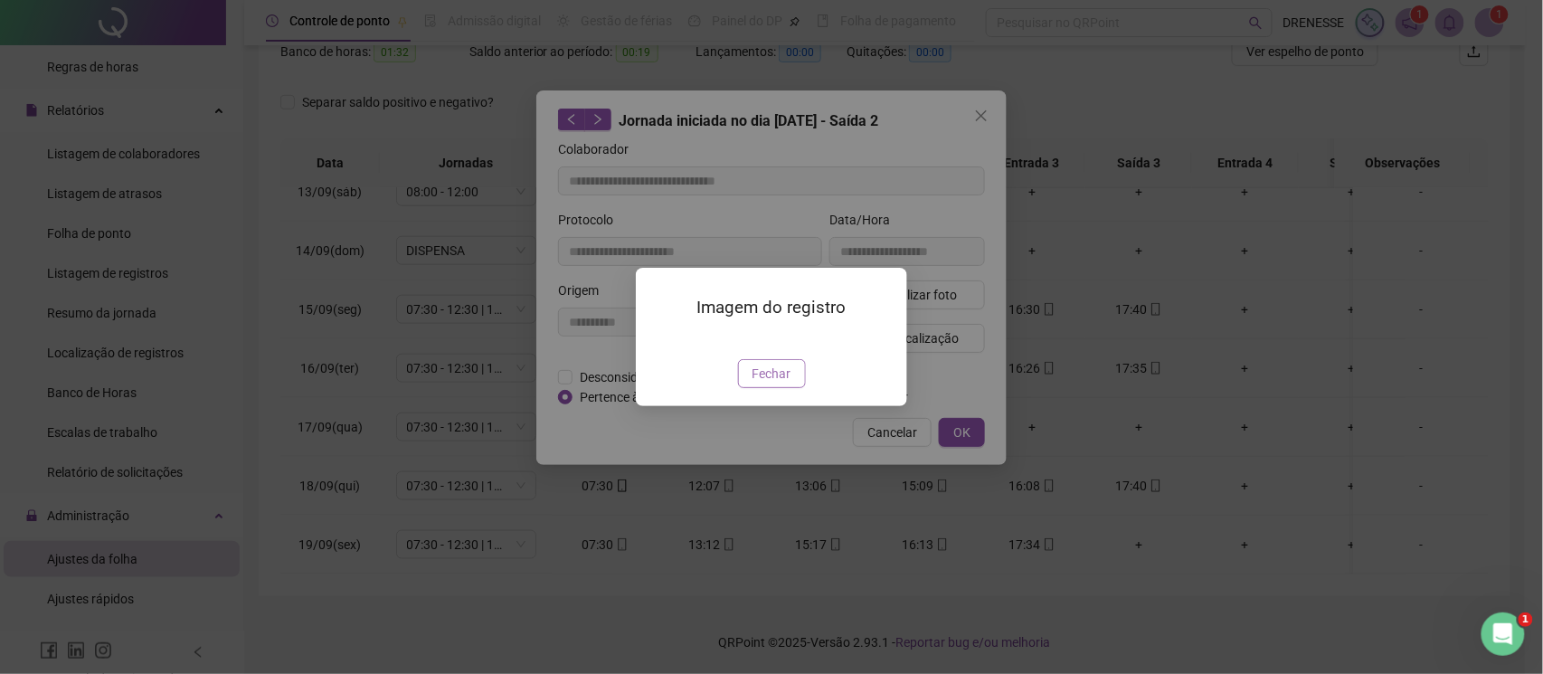
click at [780, 384] on span "Fechar" at bounding box center [772, 374] width 39 height 20
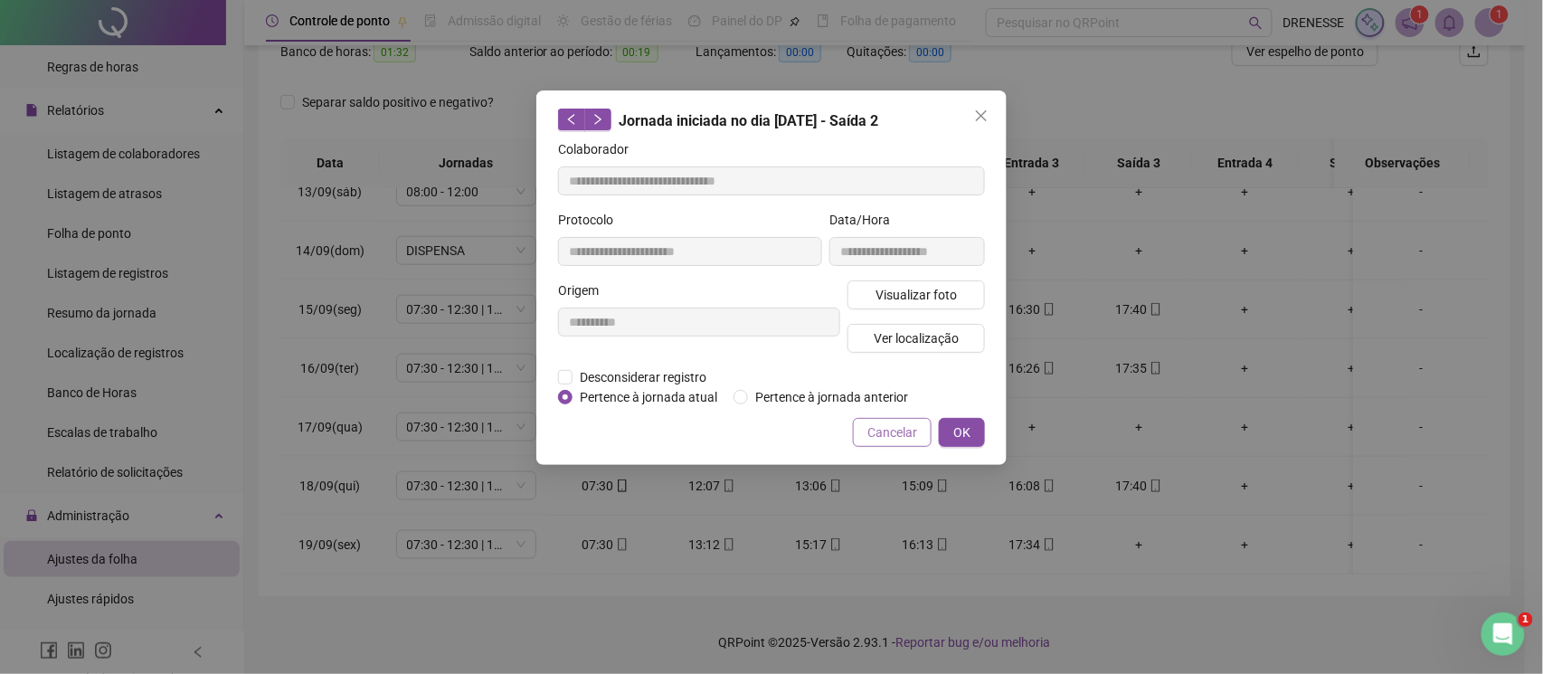
click at [885, 435] on span "Cancelar" at bounding box center [892, 432] width 50 height 20
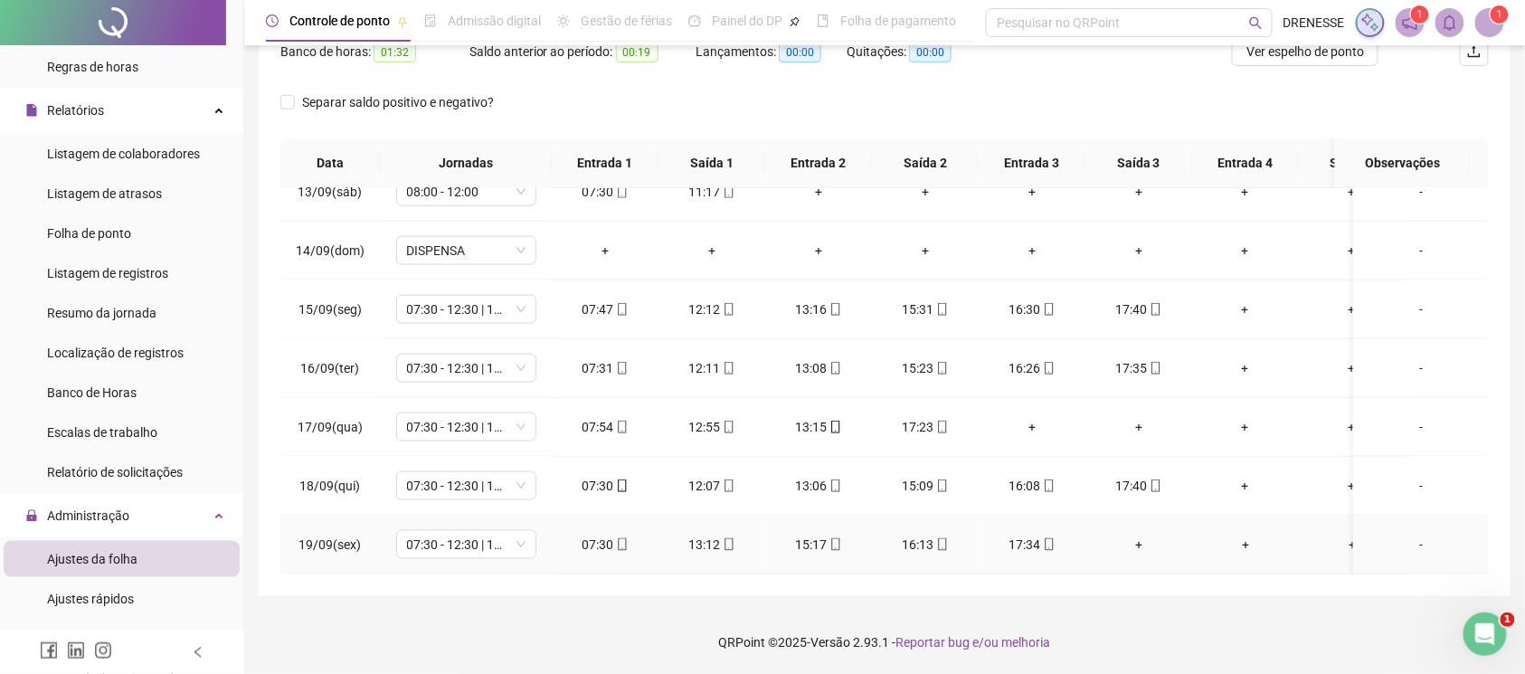
click at [1138, 535] on div "+" at bounding box center [1139, 545] width 78 height 20
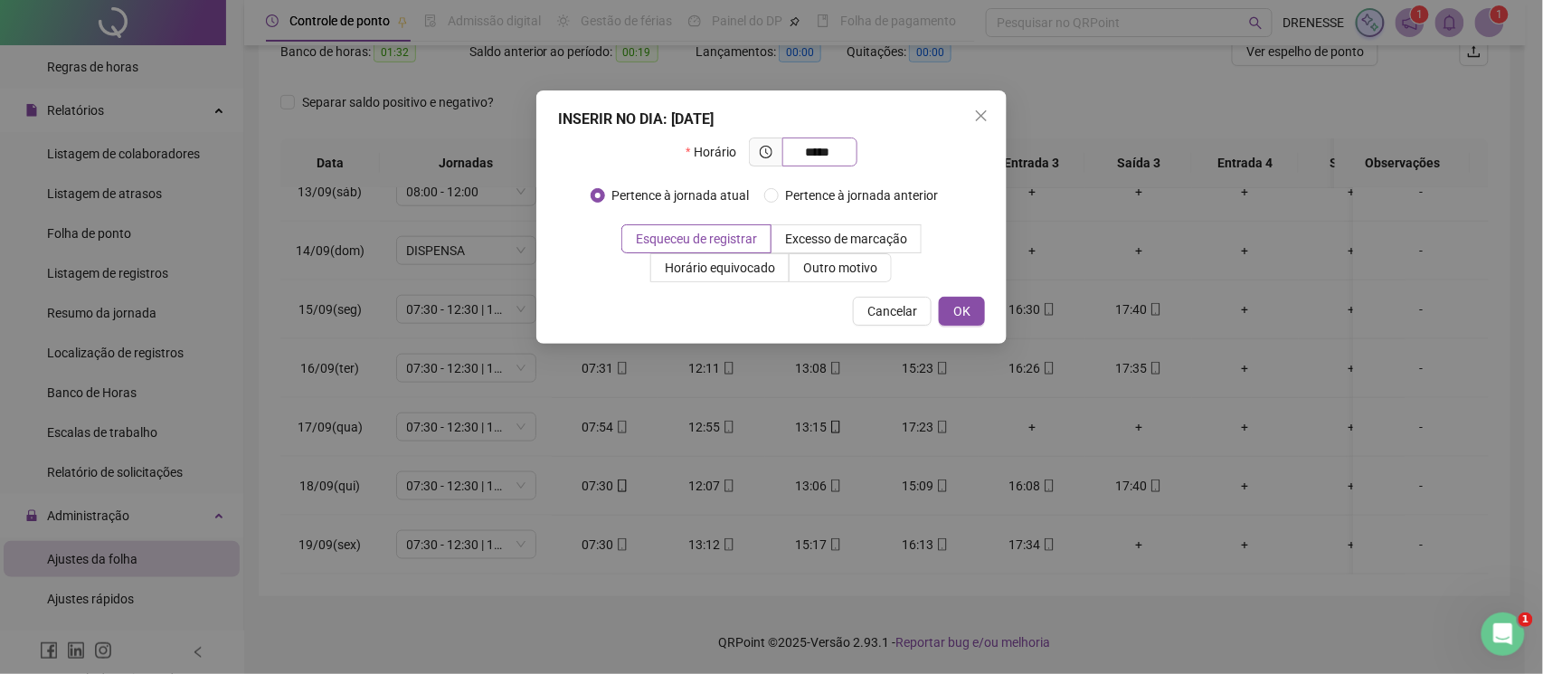
drag, startPoint x: 844, startPoint y: 153, endPoint x: 829, endPoint y: 146, distance: 17.0
click at [829, 148] on span "*****" at bounding box center [819, 151] width 75 height 29
drag, startPoint x: 834, startPoint y: 147, endPoint x: 776, endPoint y: 145, distance: 57.9
click at [776, 145] on span "*****" at bounding box center [803, 151] width 109 height 29
click at [964, 324] on button "OK" at bounding box center [962, 311] width 46 height 29
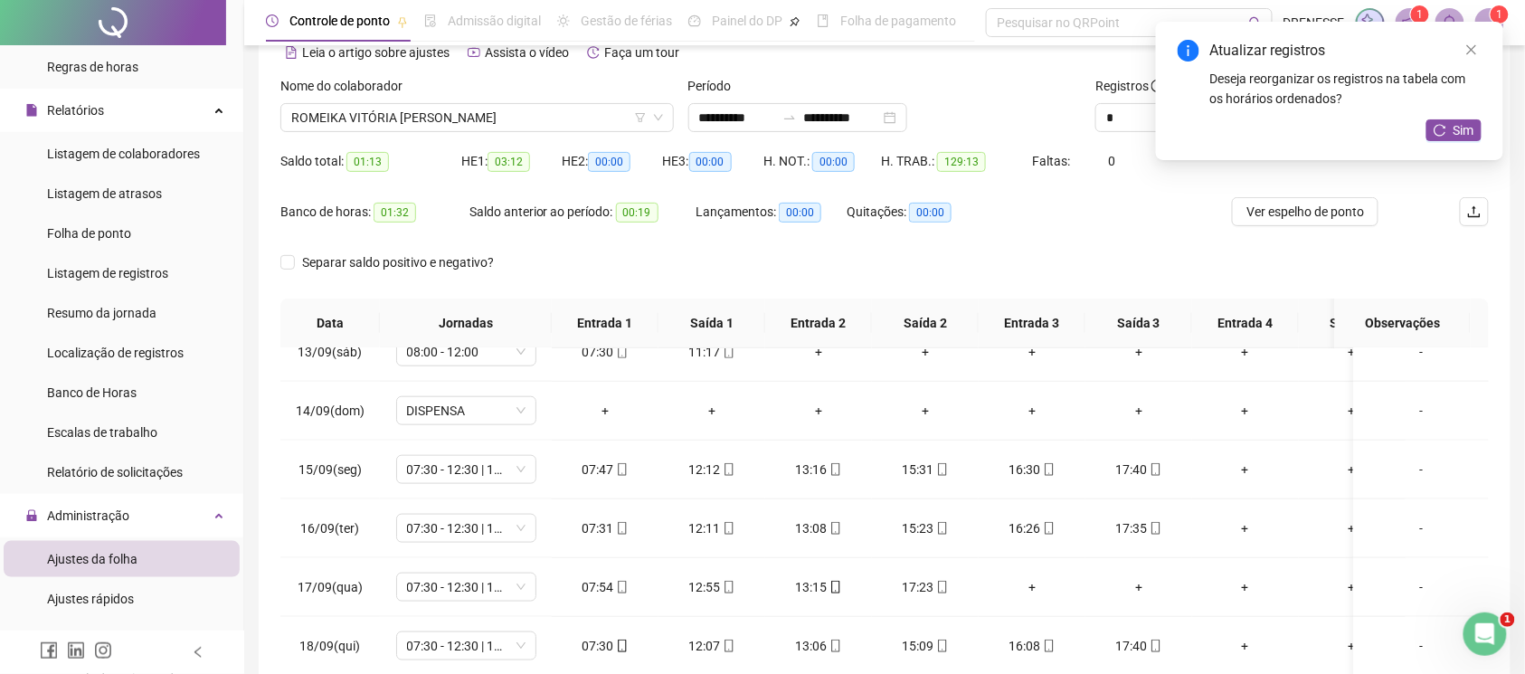
scroll to position [9, 0]
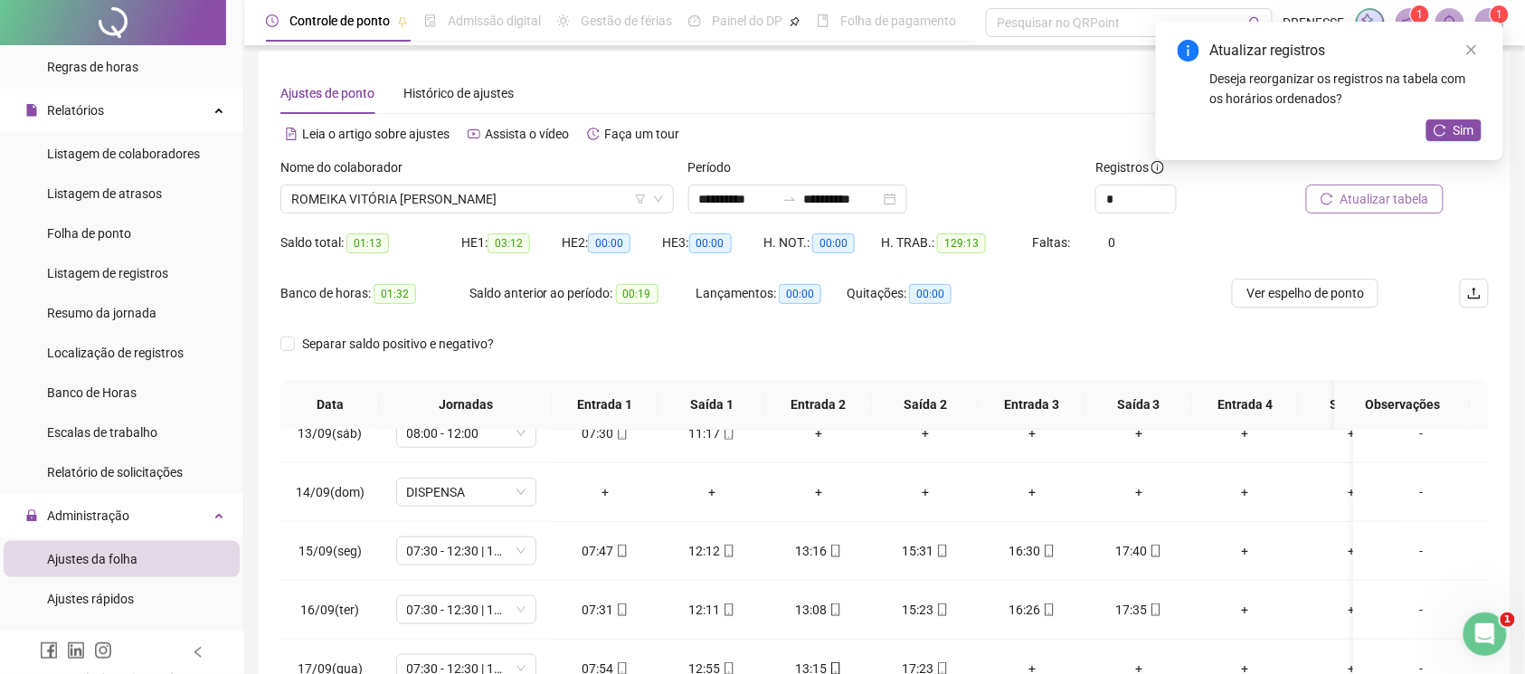
click at [1360, 189] on span "Atualizar tabela" at bounding box center [1385, 199] width 89 height 20
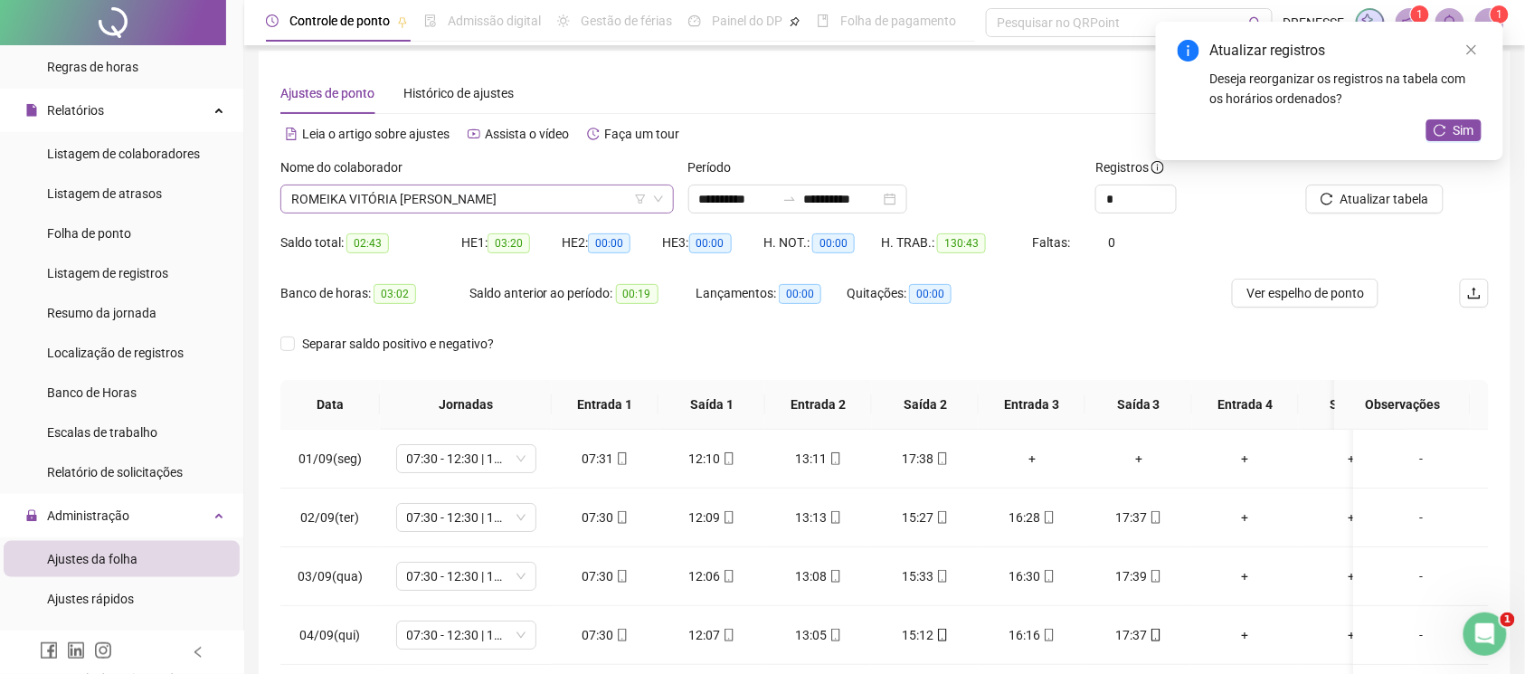
click at [479, 200] on span "ROMEIKA VITÓRIA [PERSON_NAME]" at bounding box center [477, 198] width 372 height 27
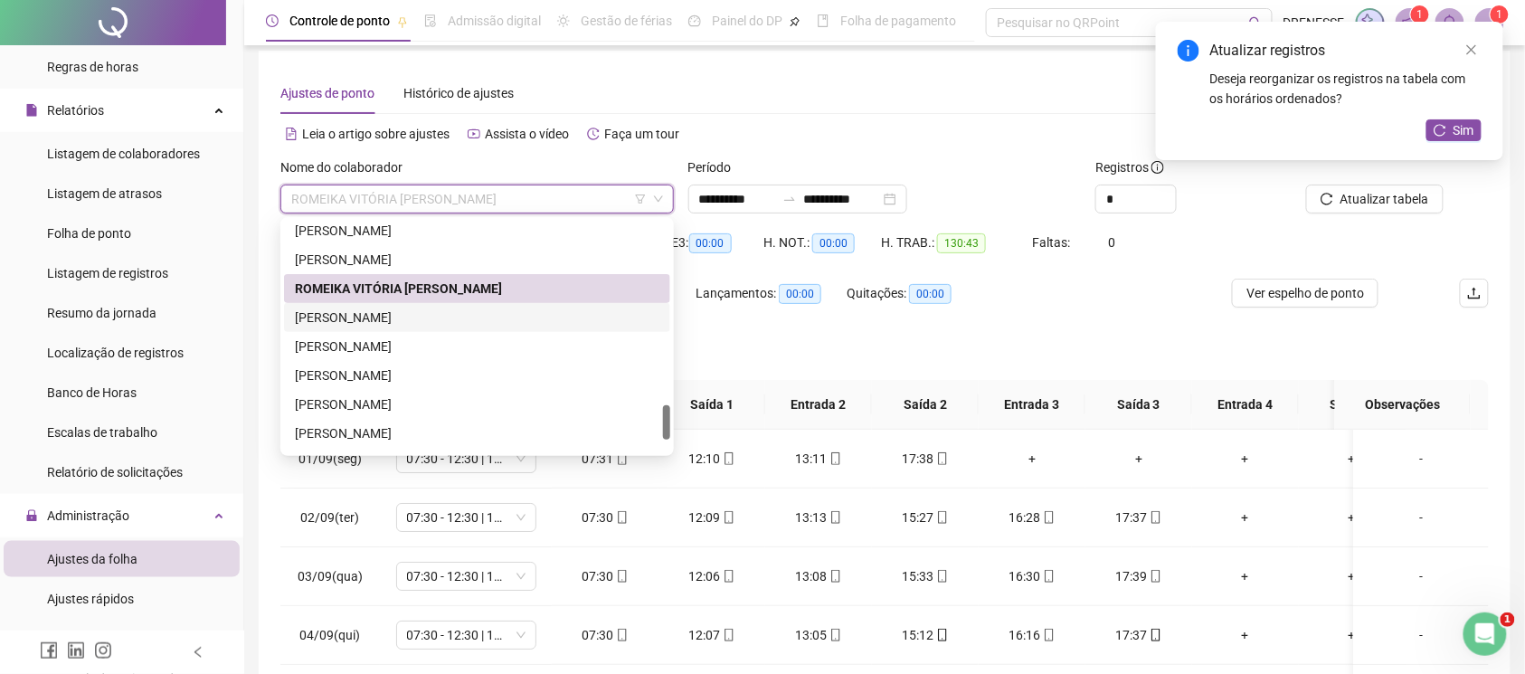
click at [428, 318] on div "[PERSON_NAME]" at bounding box center [477, 318] width 365 height 20
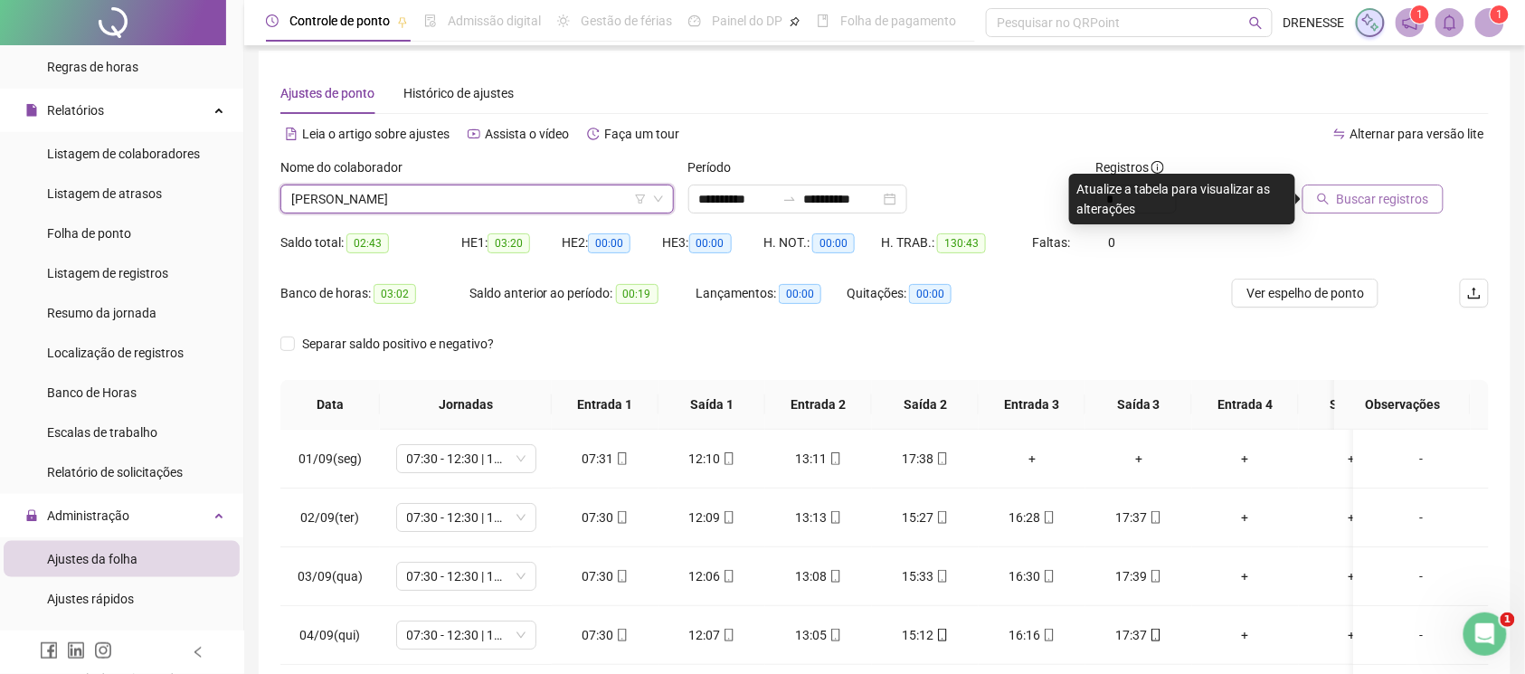
click at [1342, 190] on span "Buscar registros" at bounding box center [1383, 199] width 92 height 20
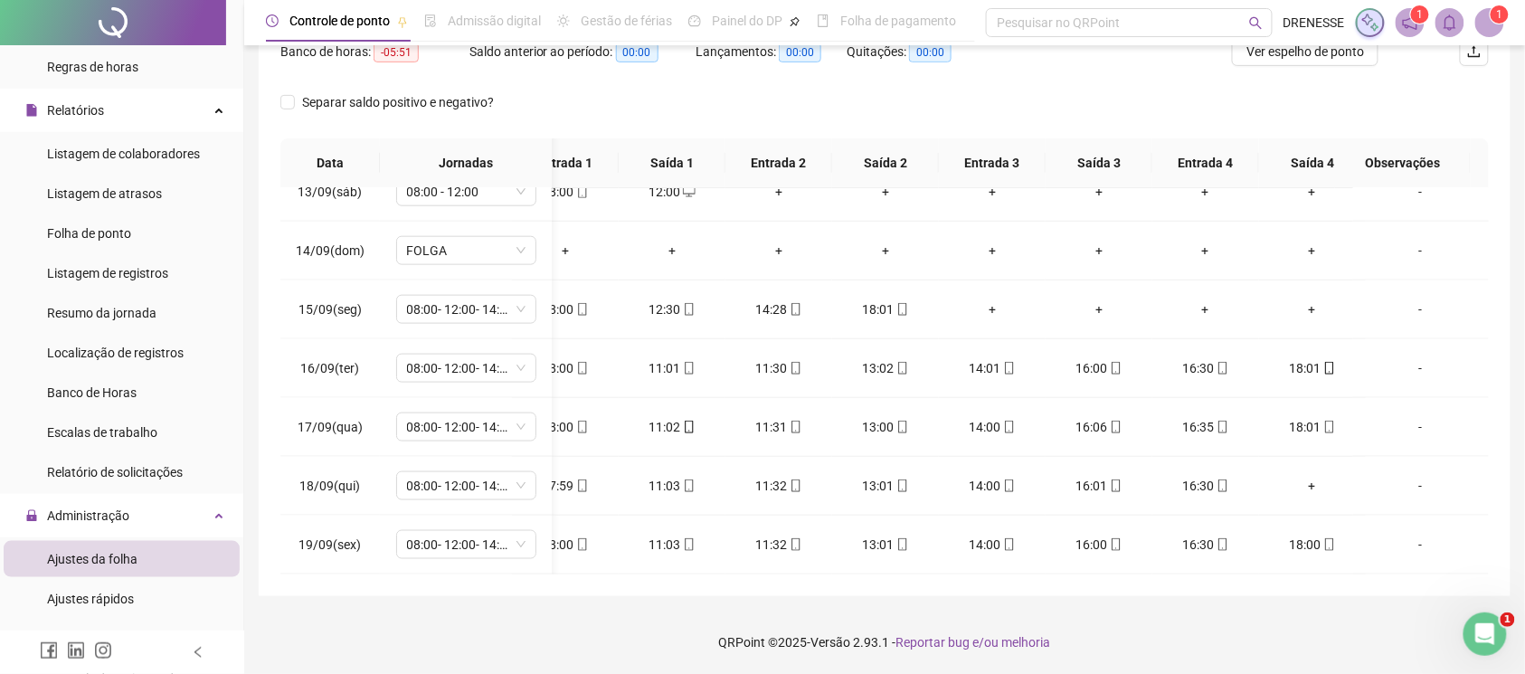
scroll to position [0, 70]
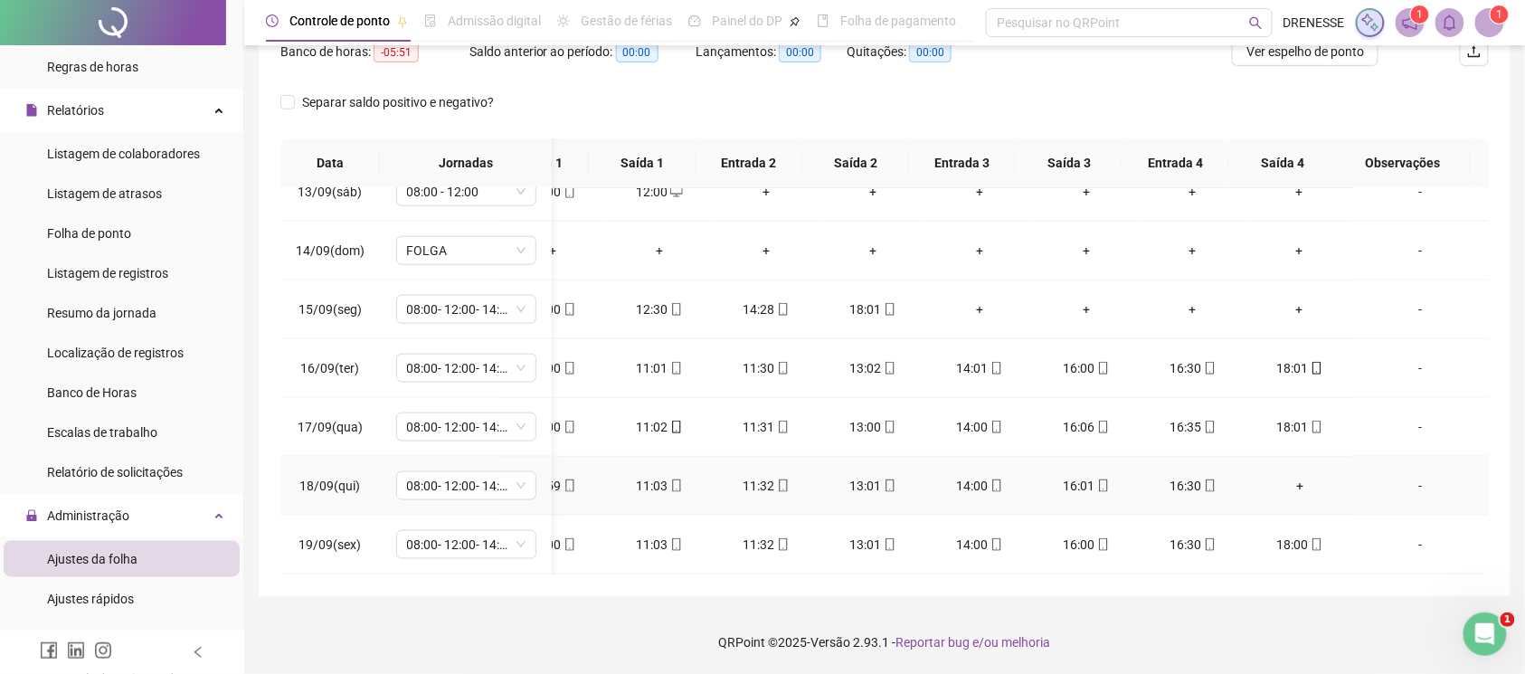
click at [1289, 476] on div "+" at bounding box center [1300, 486] width 78 height 20
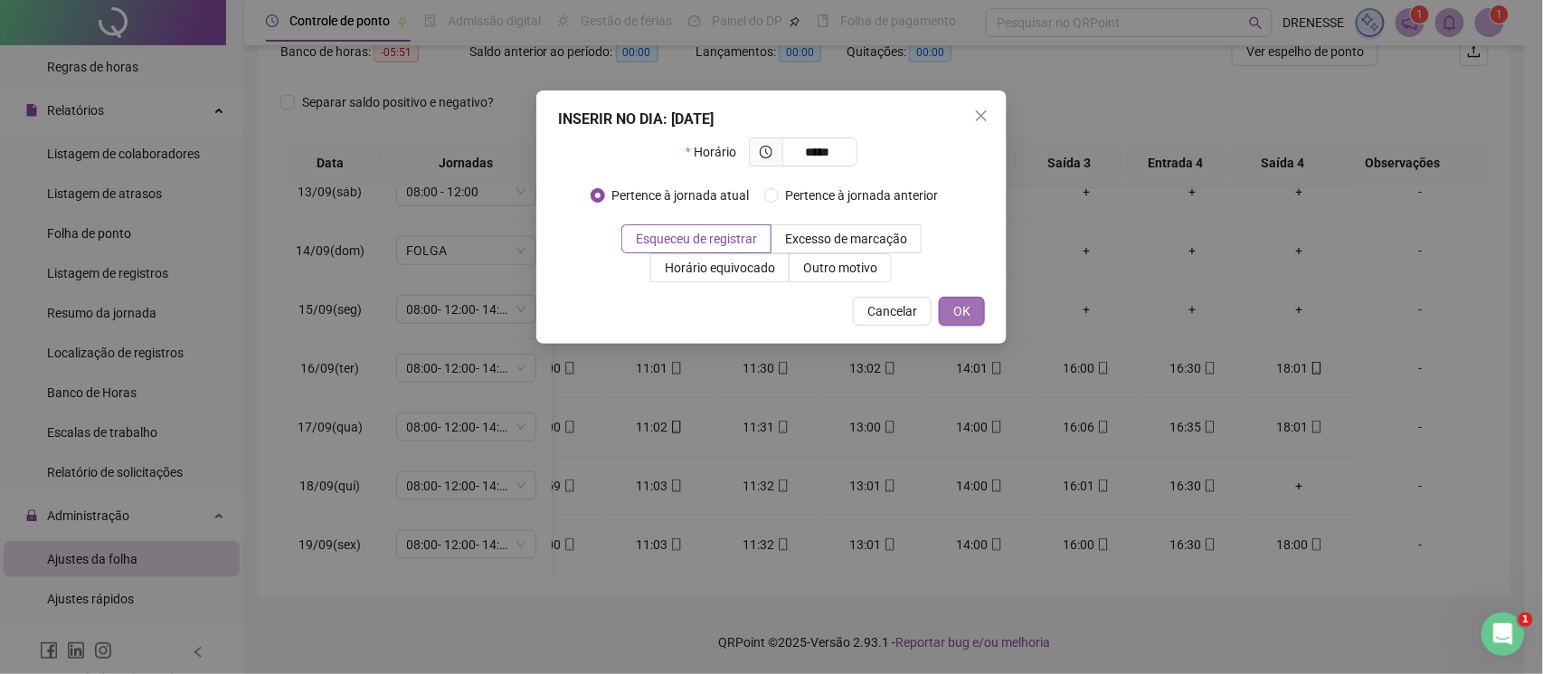
click at [967, 323] on button "OK" at bounding box center [962, 311] width 46 height 29
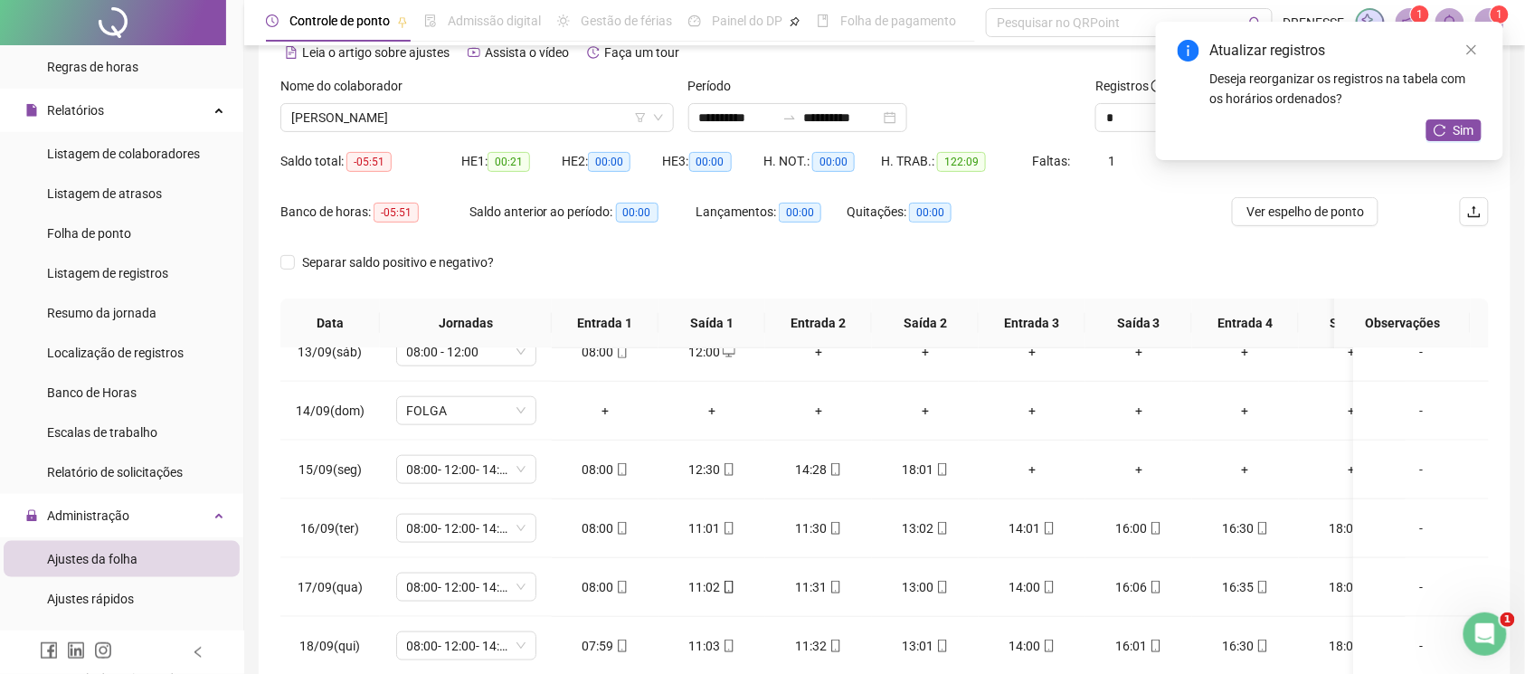
scroll to position [0, 0]
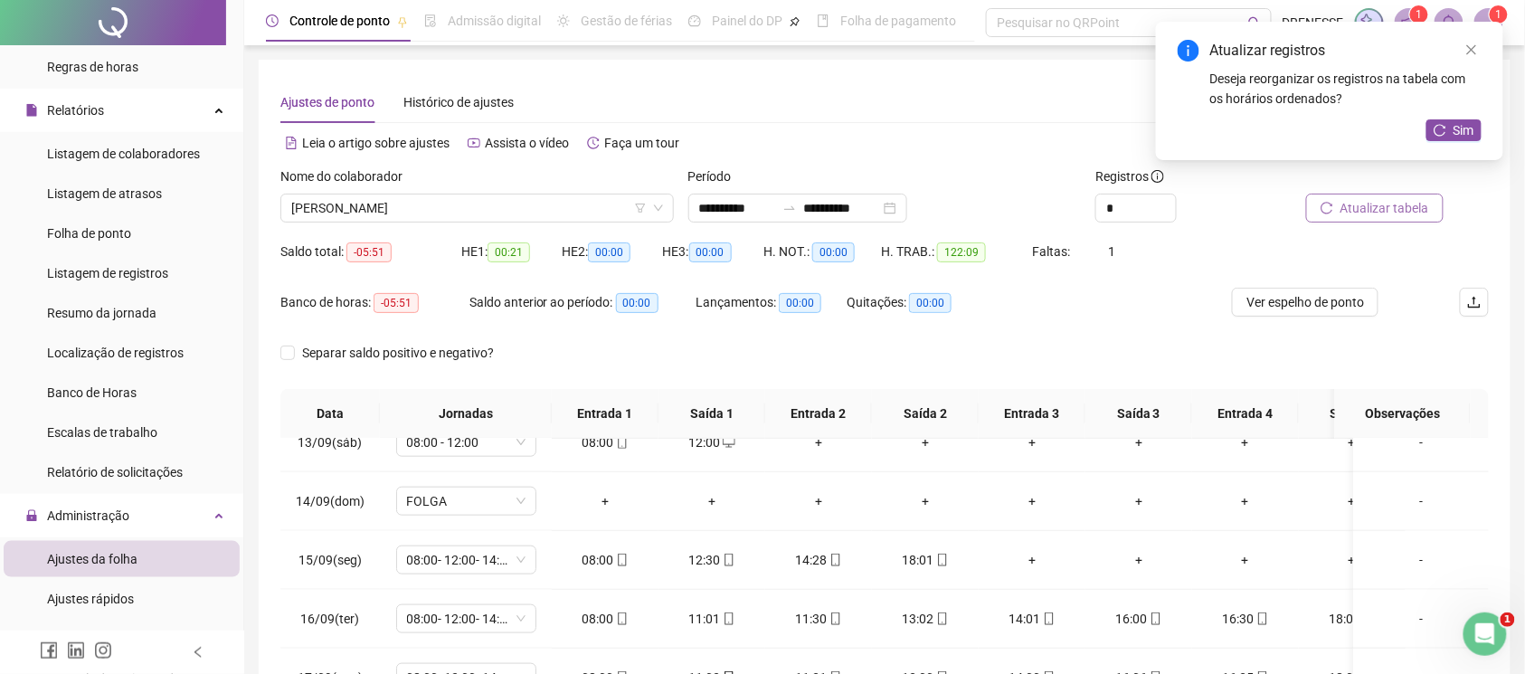
click at [1346, 212] on span "Atualizar tabela" at bounding box center [1385, 208] width 89 height 20
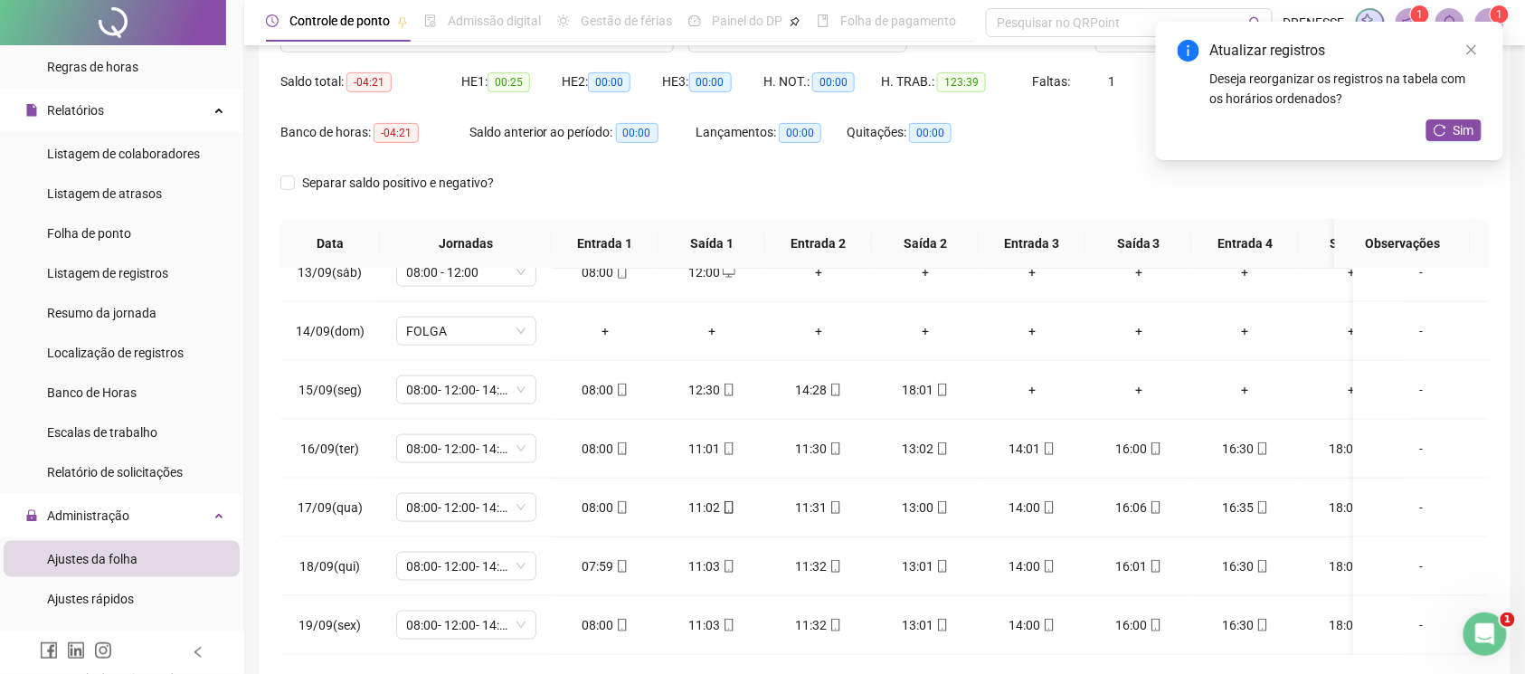
scroll to position [90, 0]
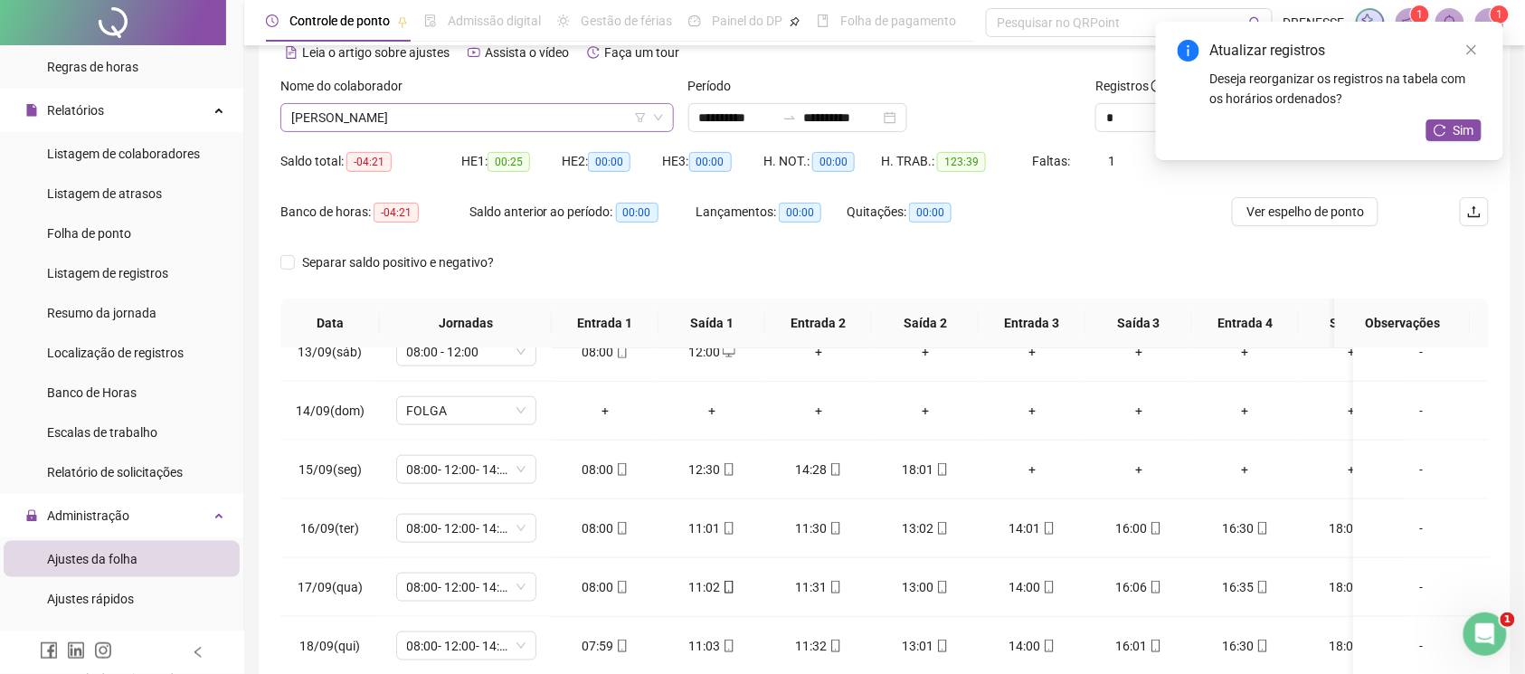
click at [523, 128] on span "[PERSON_NAME]" at bounding box center [477, 117] width 372 height 27
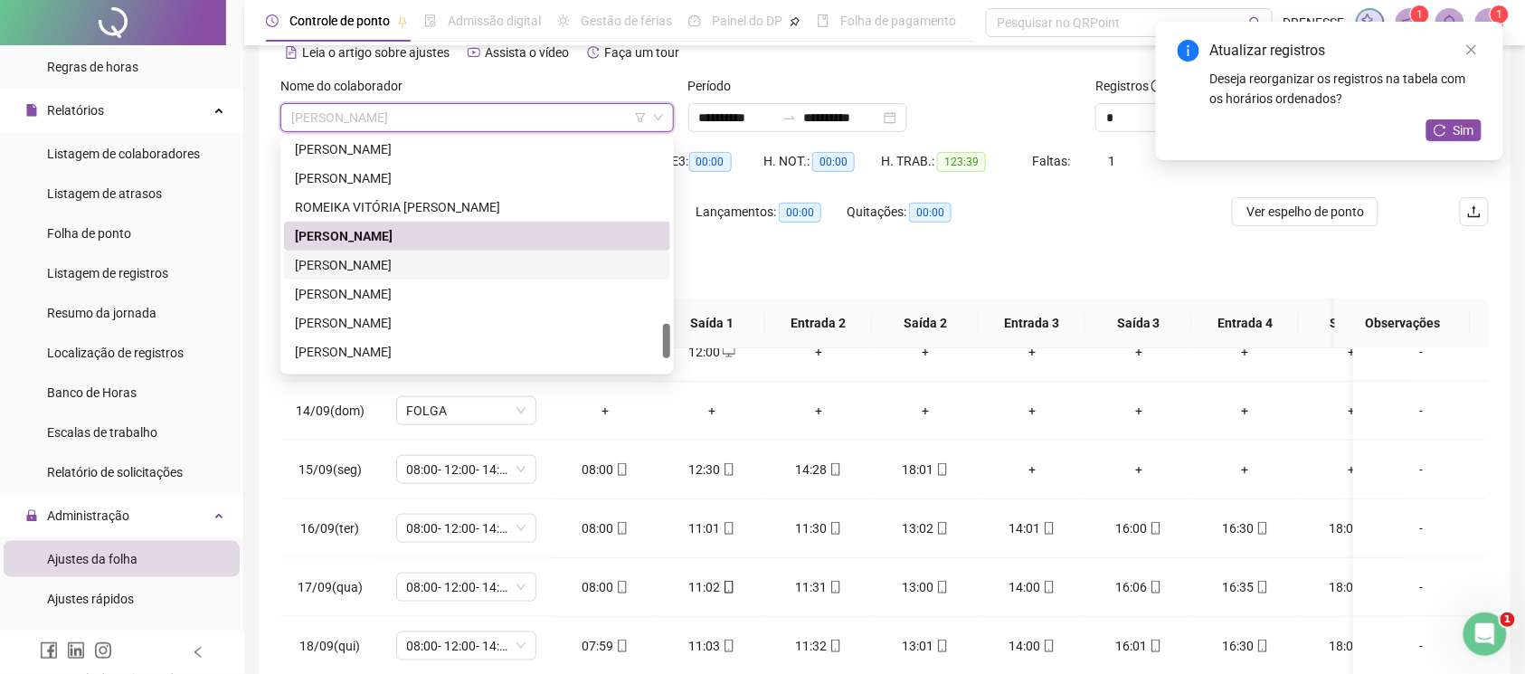
click at [476, 268] on div "[PERSON_NAME]" at bounding box center [477, 265] width 365 height 20
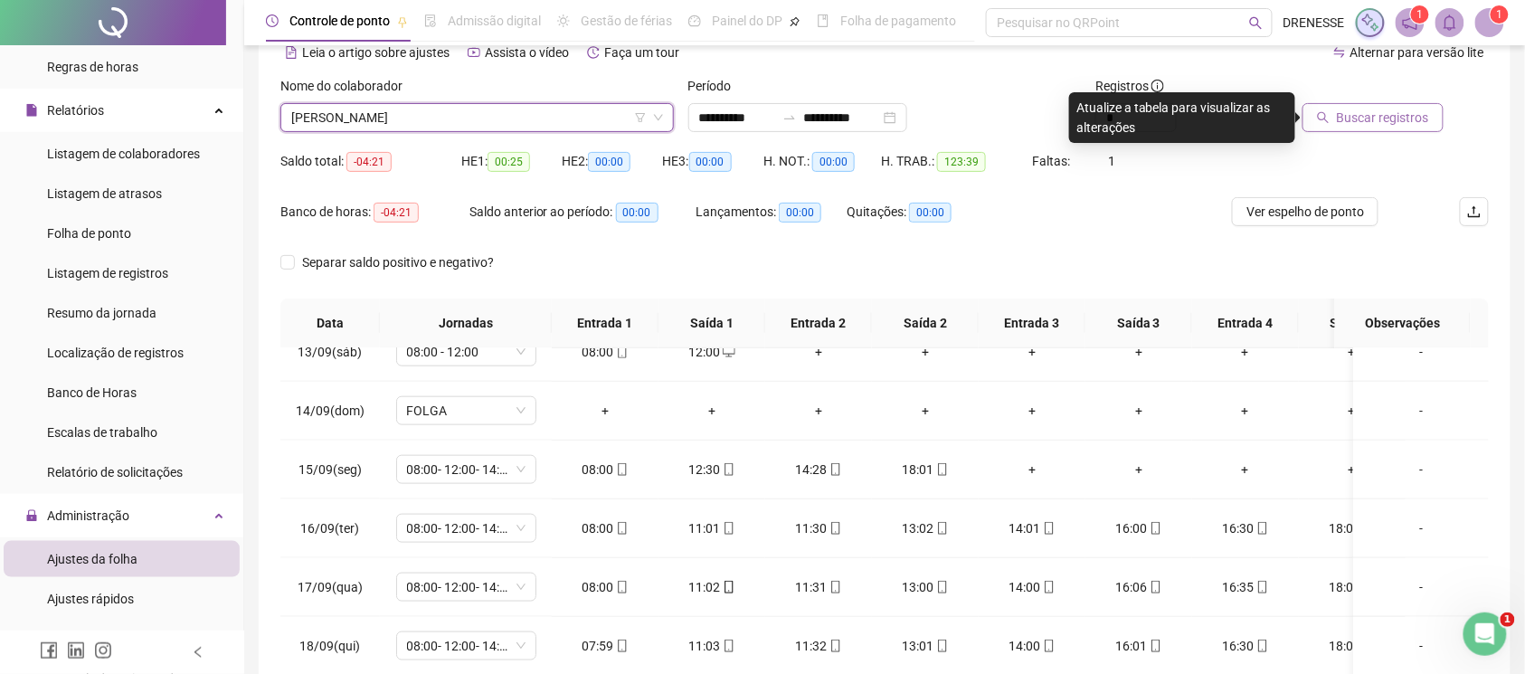
click at [1360, 114] on span "Buscar registros" at bounding box center [1383, 118] width 92 height 20
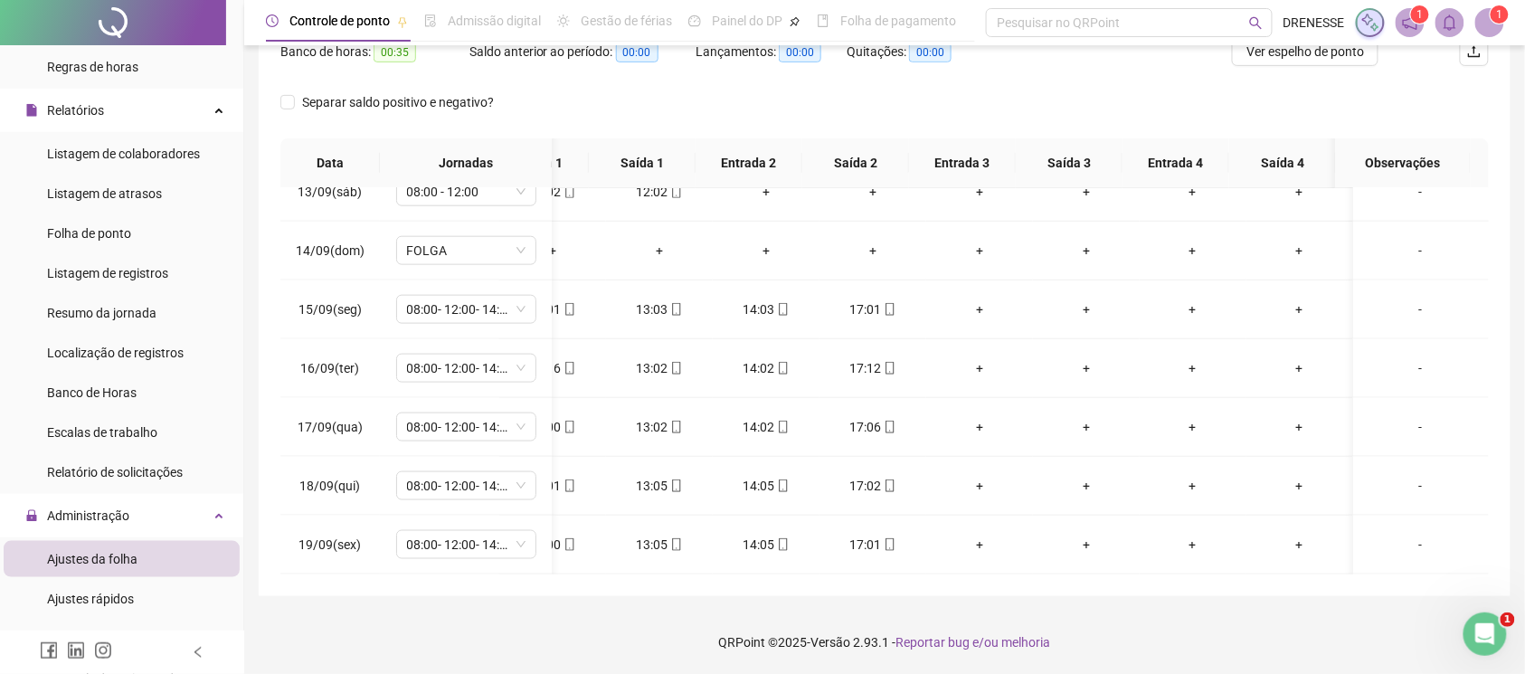
scroll to position [0, 0]
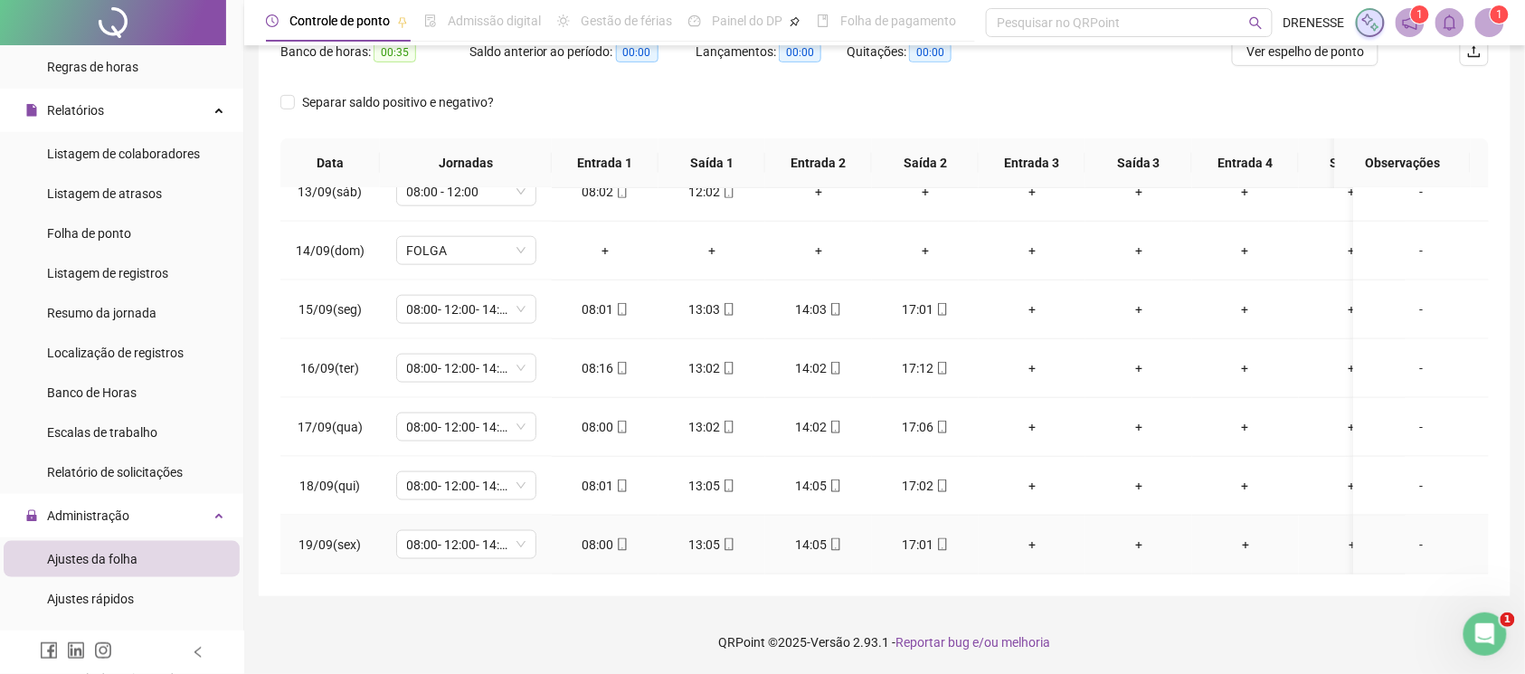
click at [616, 516] on td "08:00" at bounding box center [605, 545] width 107 height 59
click at [619, 538] on icon "mobile" at bounding box center [622, 544] width 13 height 13
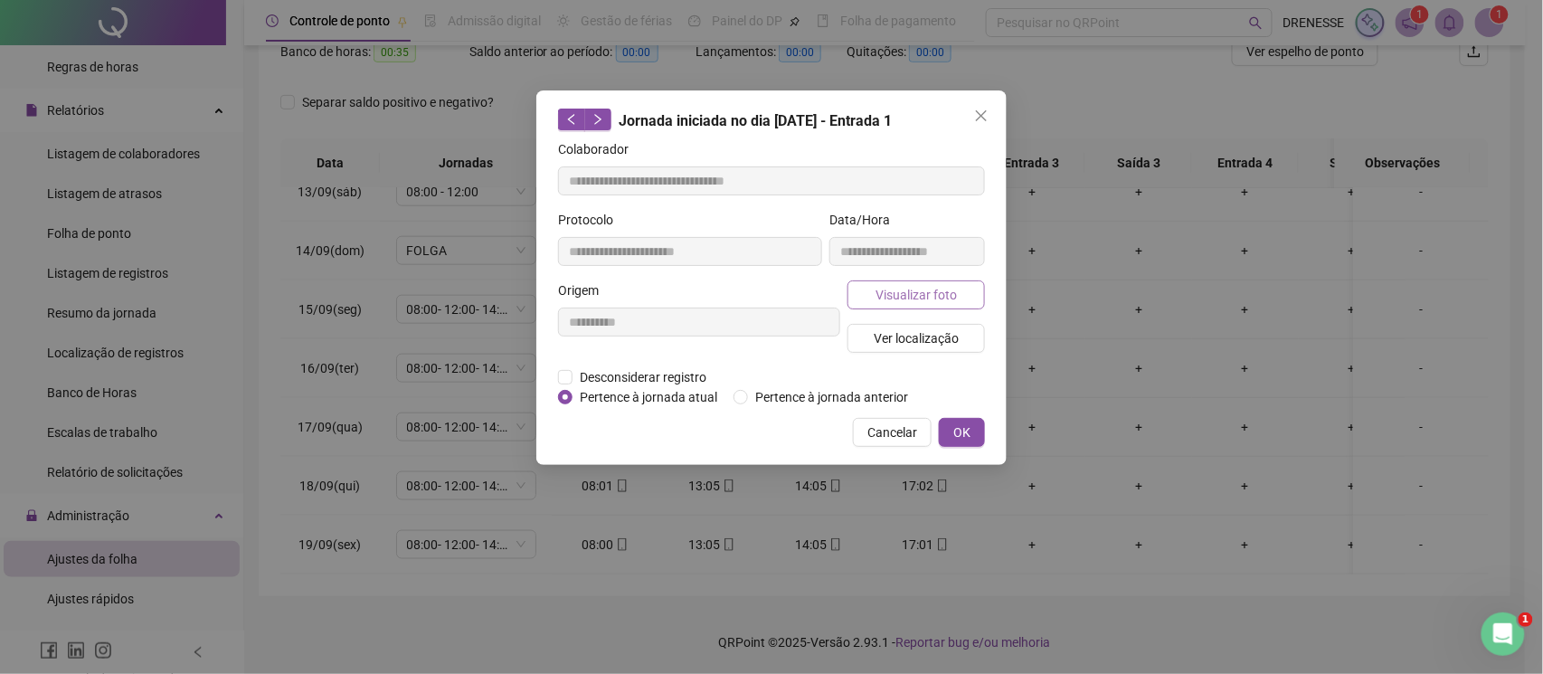
click at [945, 285] on span "Visualizar foto" at bounding box center [916, 295] width 81 height 20
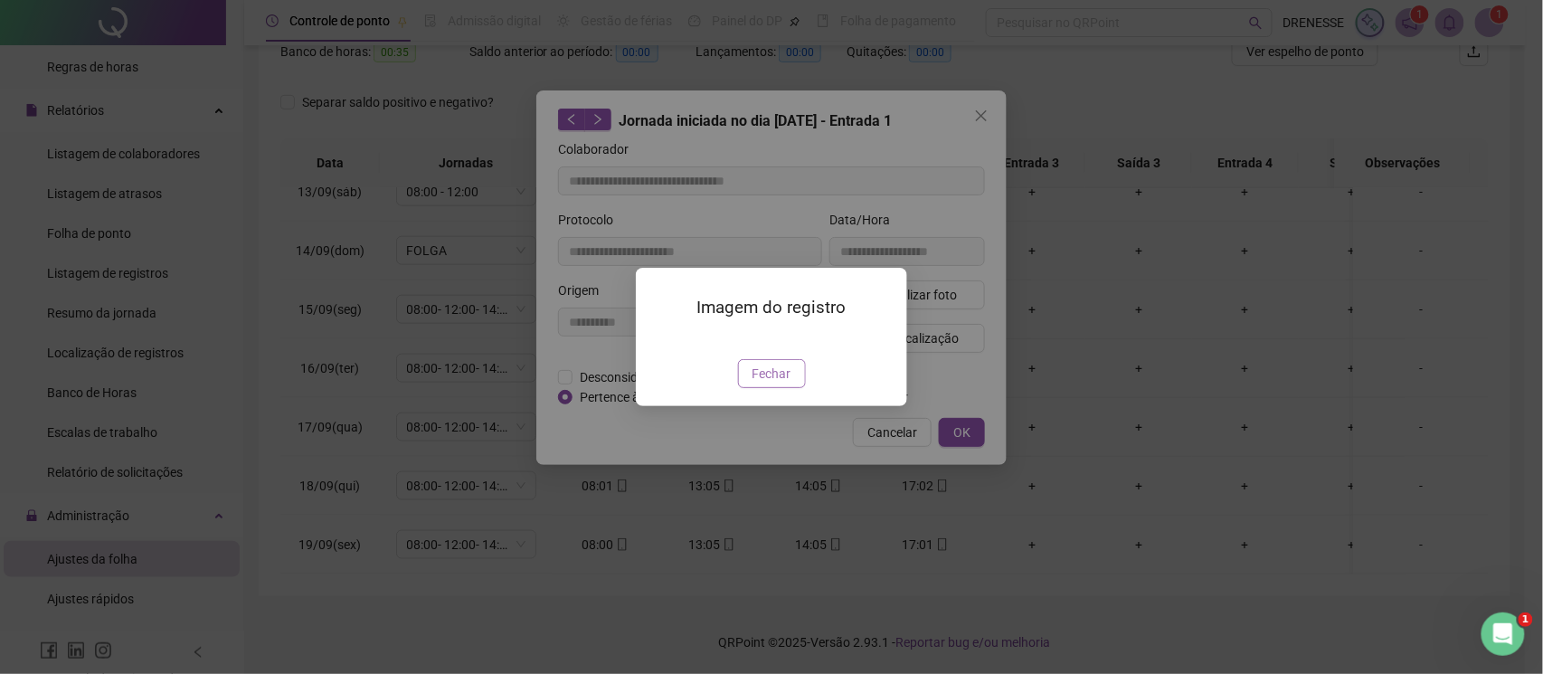
click at [763, 384] on span "Fechar" at bounding box center [772, 374] width 39 height 20
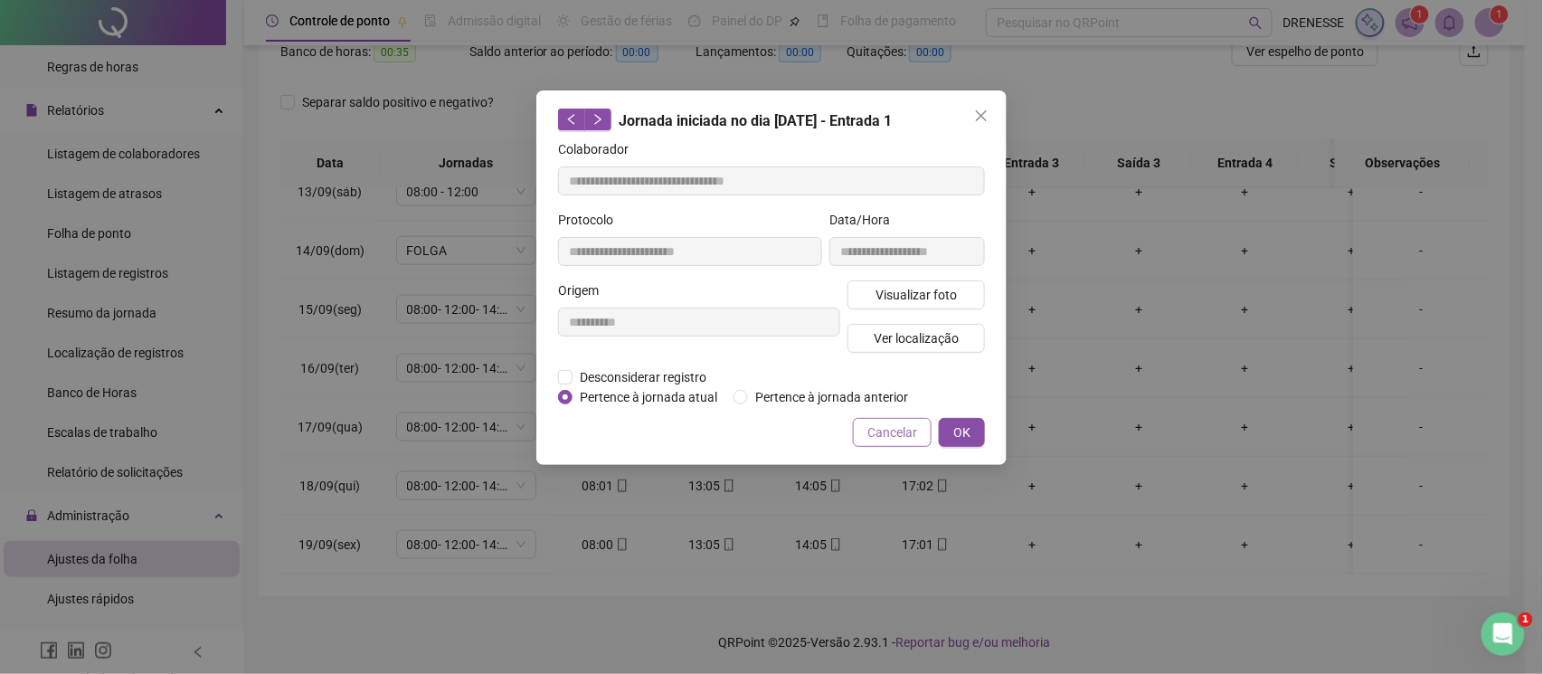
click at [895, 423] on span "Cancelar" at bounding box center [892, 432] width 50 height 20
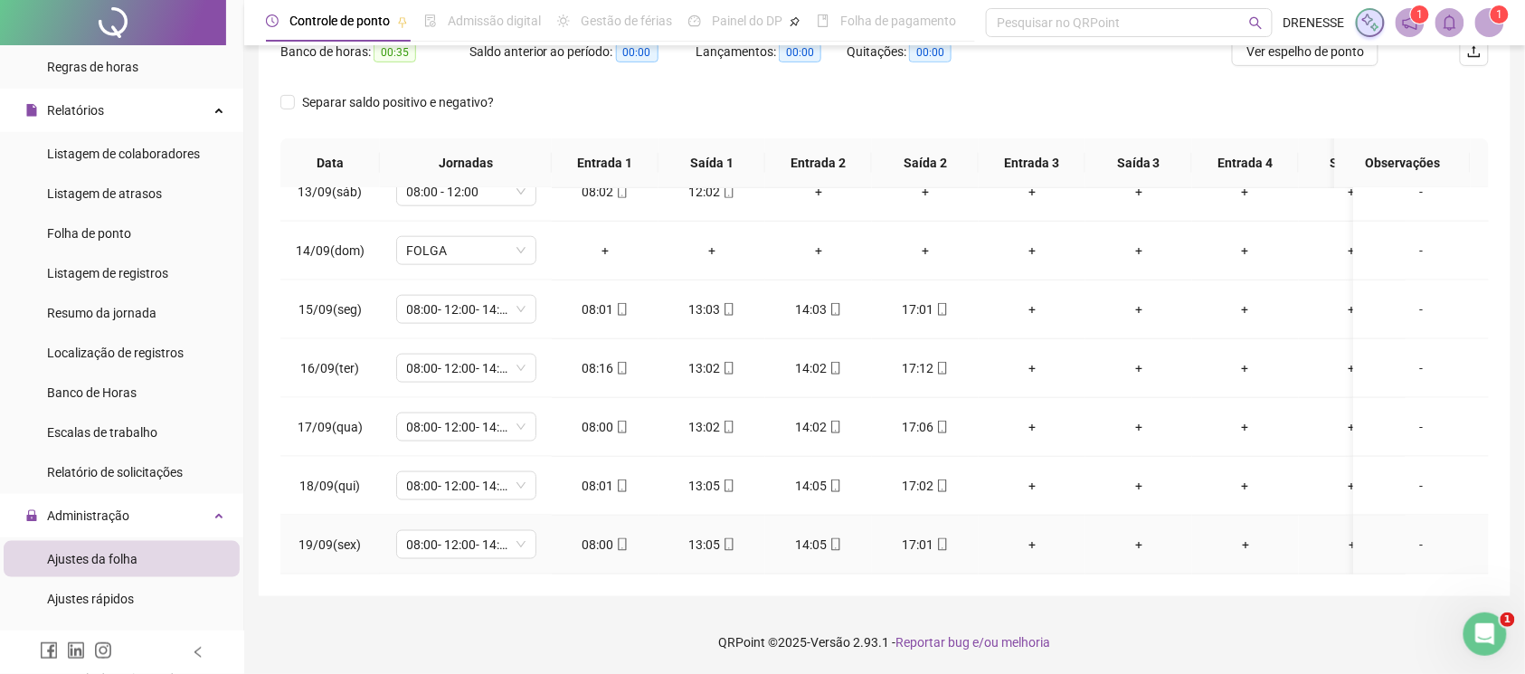
click at [946, 538] on icon "mobile" at bounding box center [942, 544] width 13 height 13
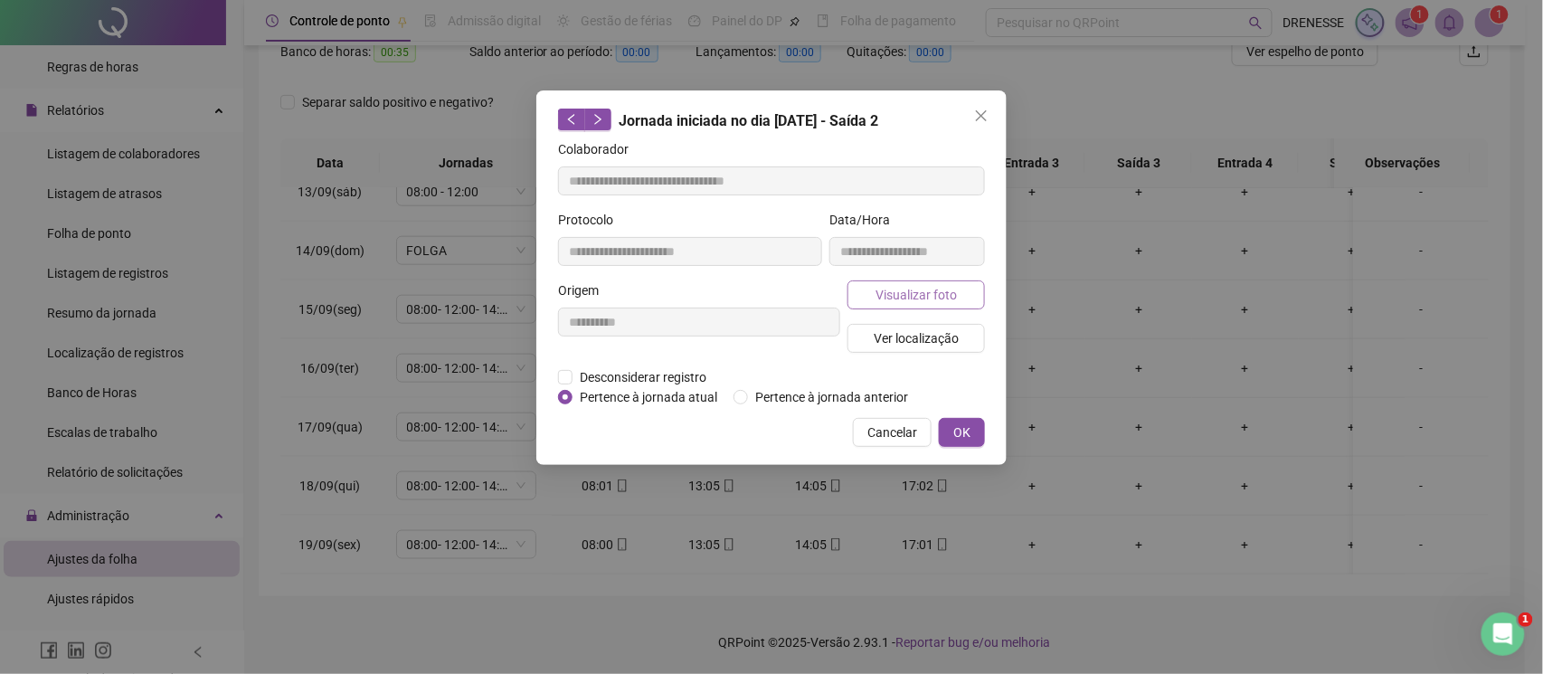
click at [917, 293] on span "Visualizar foto" at bounding box center [916, 295] width 81 height 20
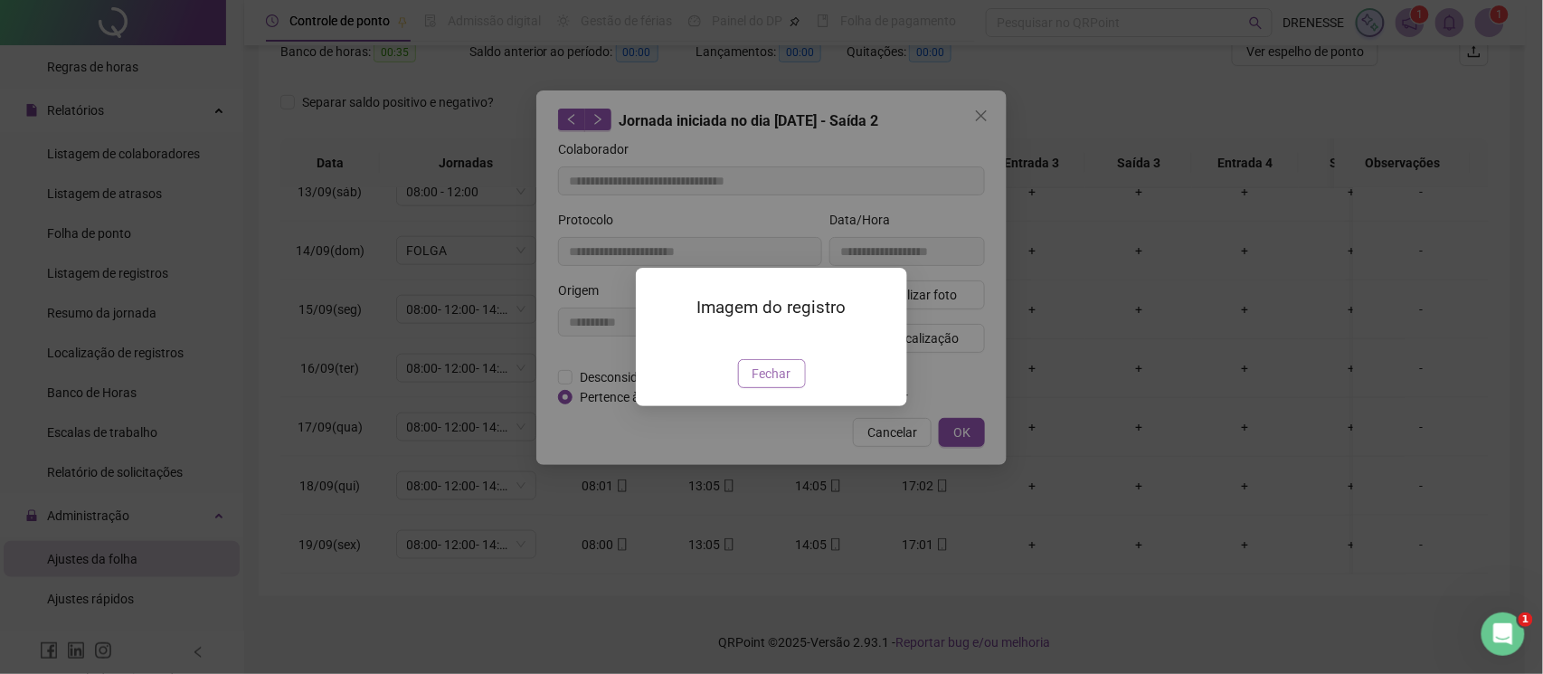
click at [793, 388] on button "Fechar" at bounding box center [772, 373] width 68 height 29
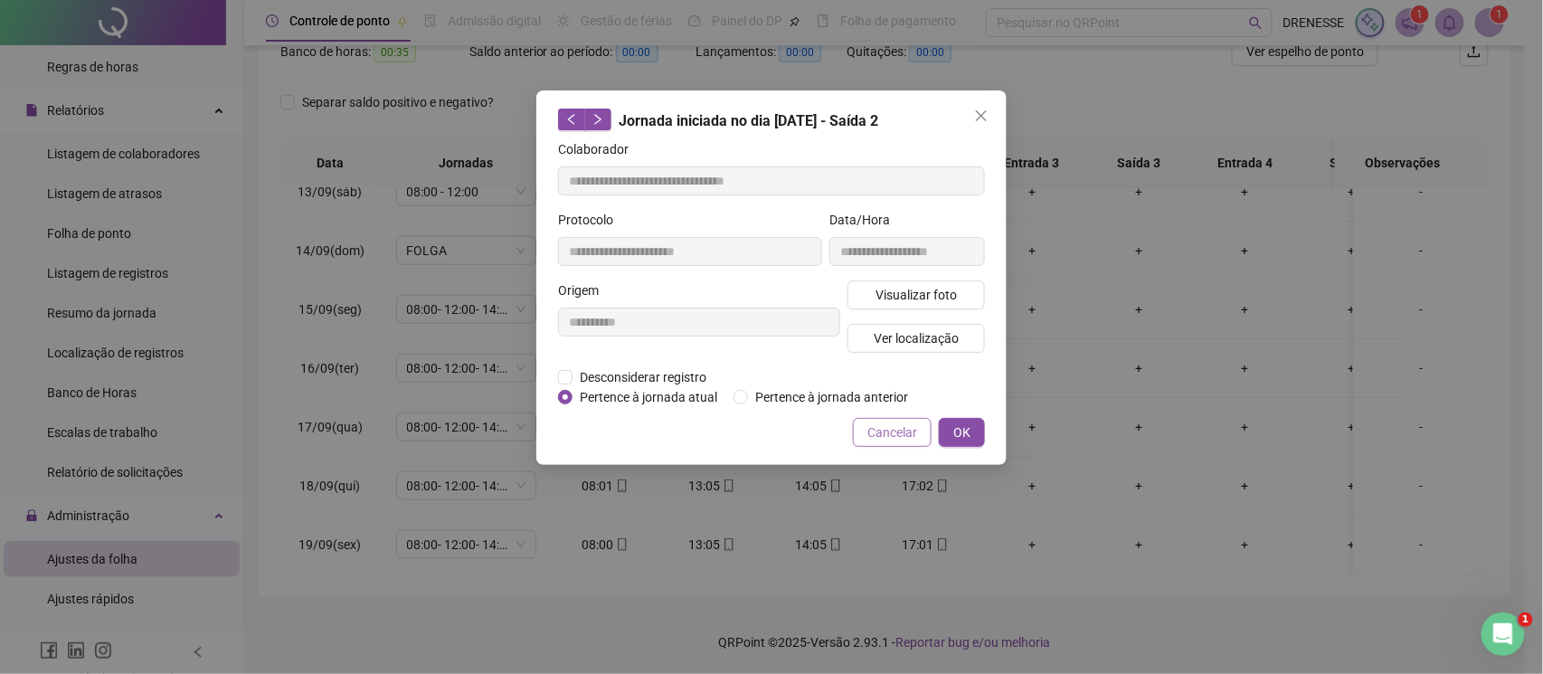
click at [872, 431] on span "Cancelar" at bounding box center [892, 432] width 50 height 20
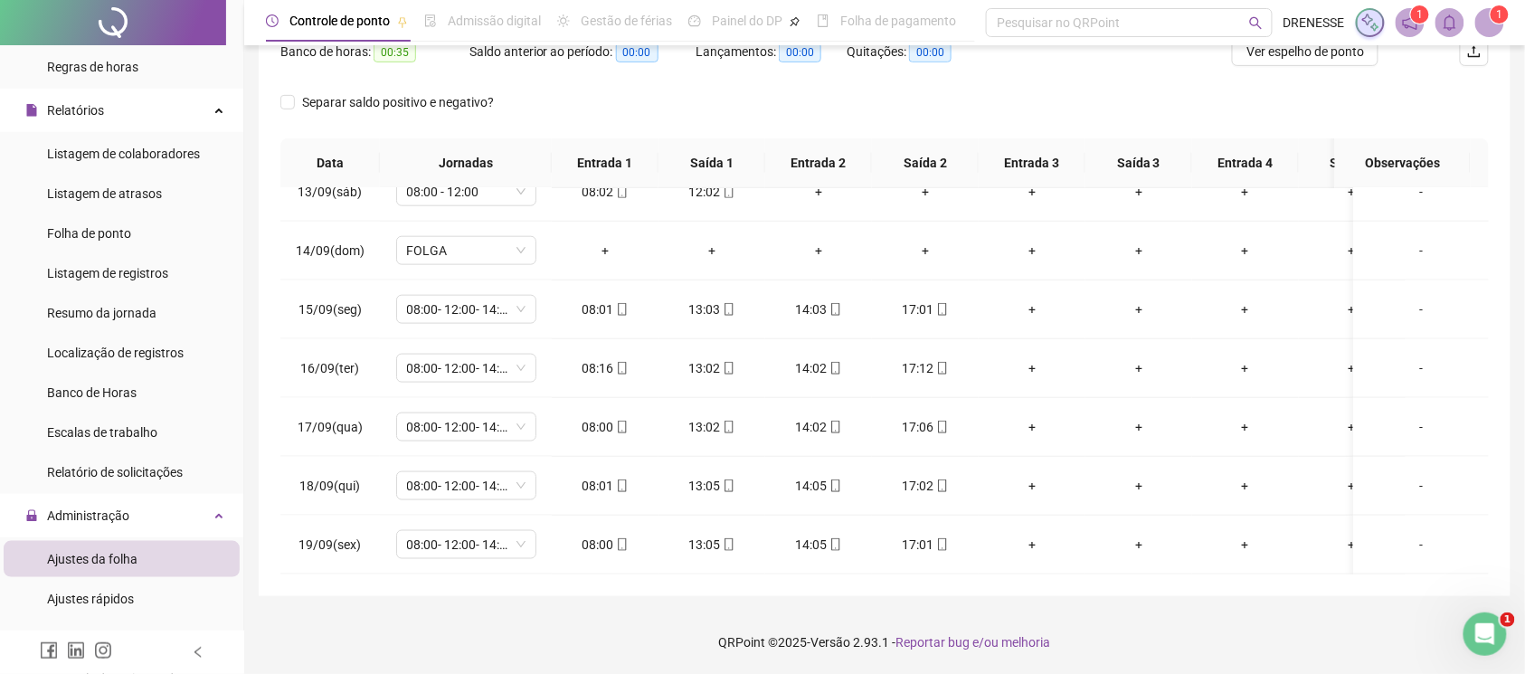
scroll to position [90, 0]
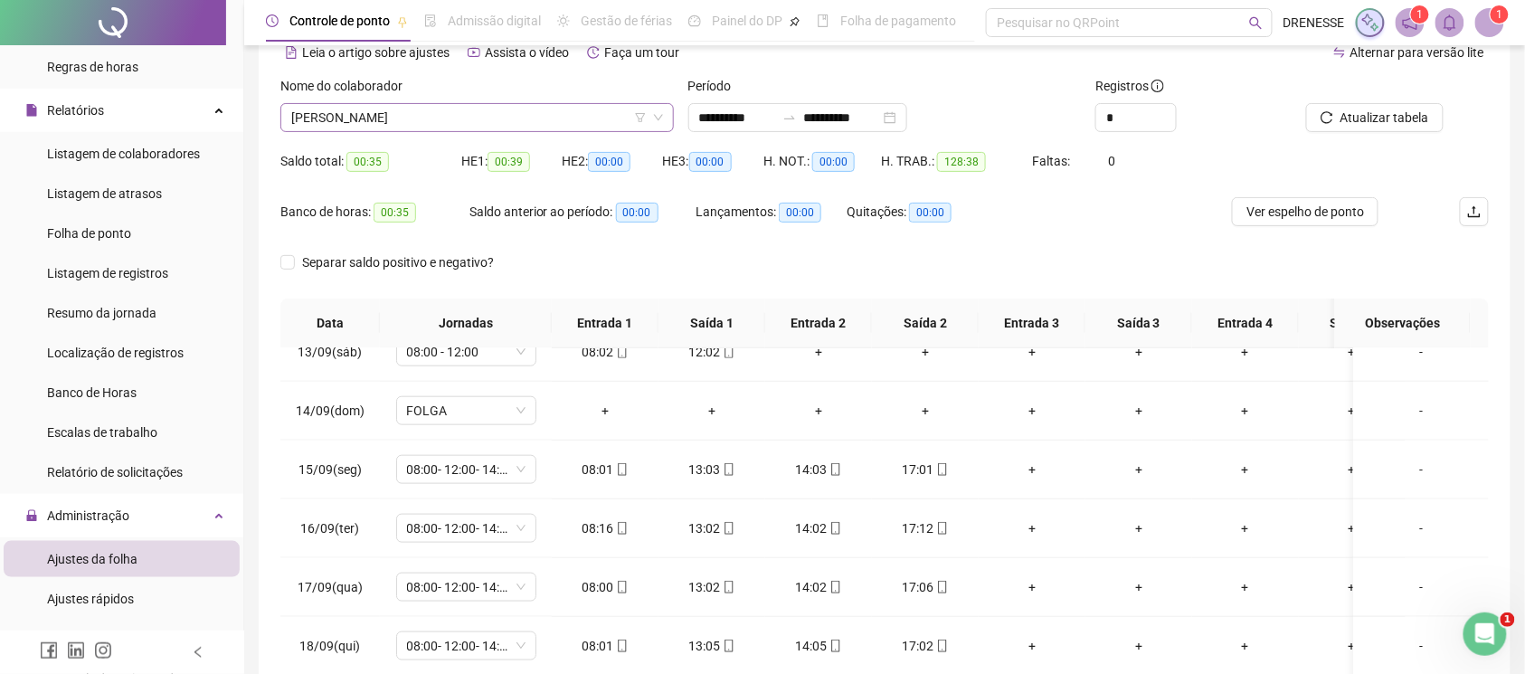
click at [540, 121] on span "[PERSON_NAME]" at bounding box center [477, 117] width 372 height 27
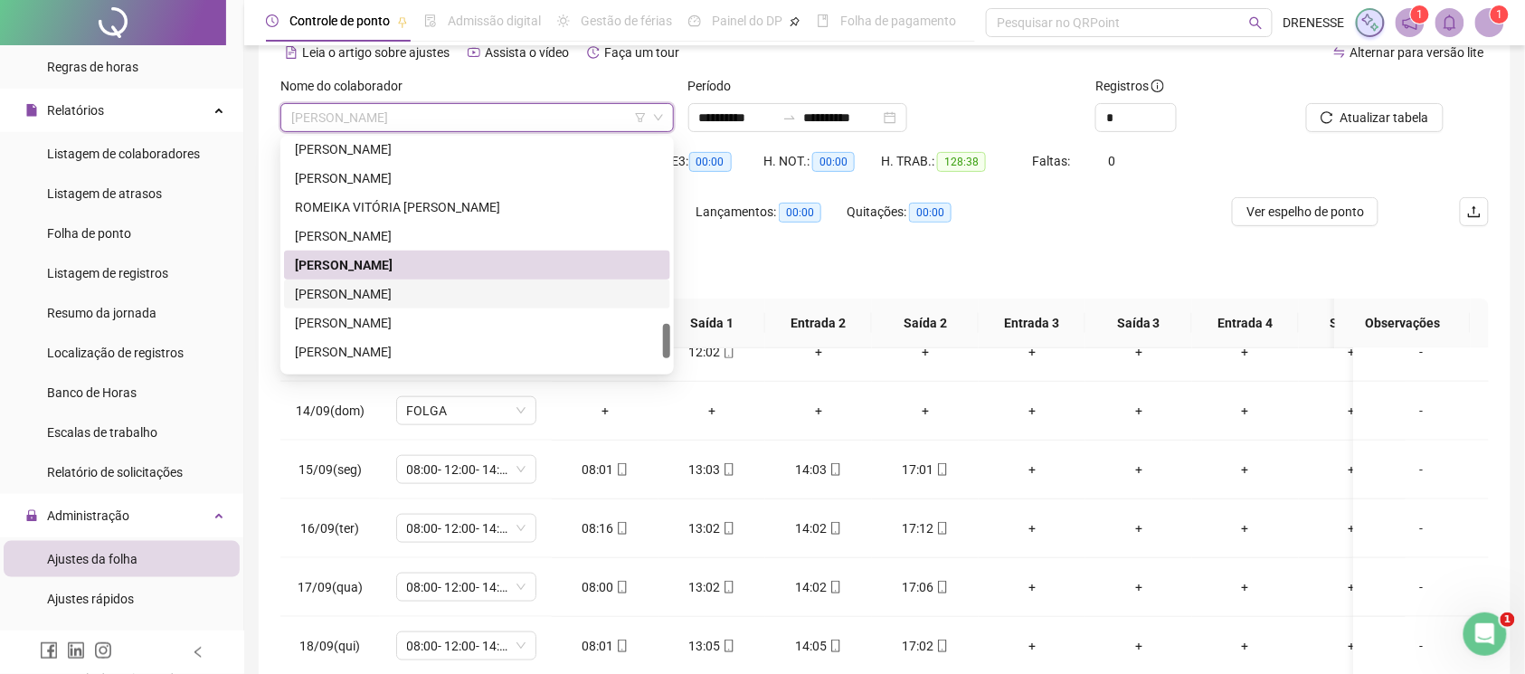
click at [452, 290] on div "[PERSON_NAME]" at bounding box center [477, 294] width 365 height 20
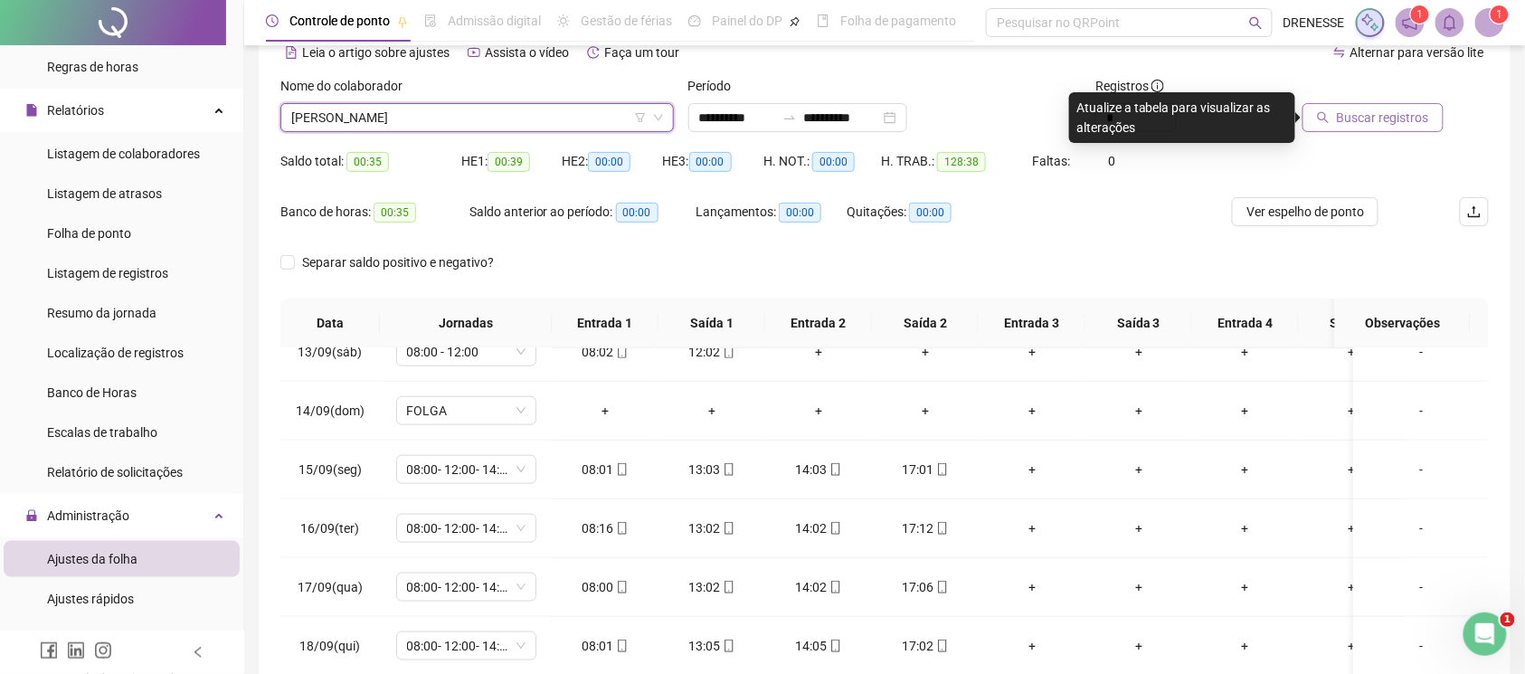
click at [1373, 123] on span "Buscar registros" at bounding box center [1383, 118] width 92 height 20
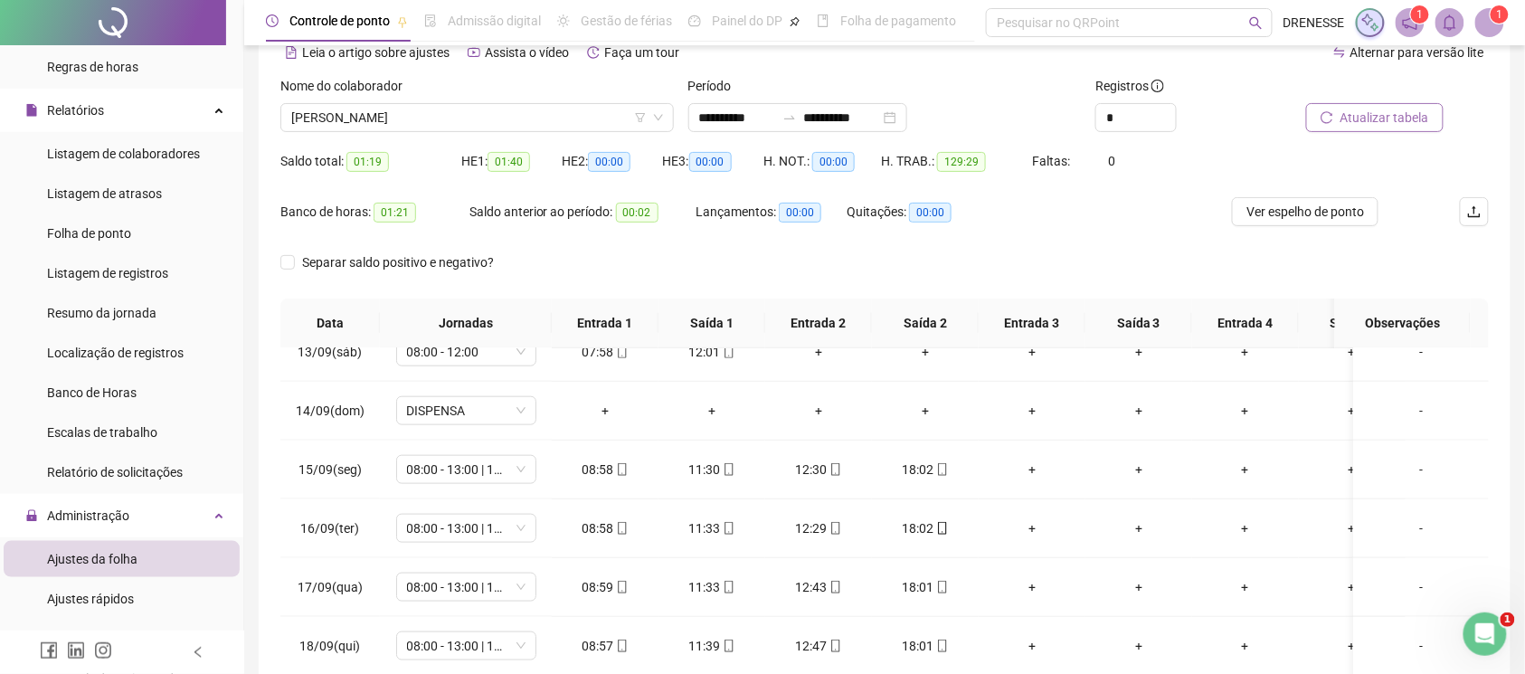
scroll to position [251, 0]
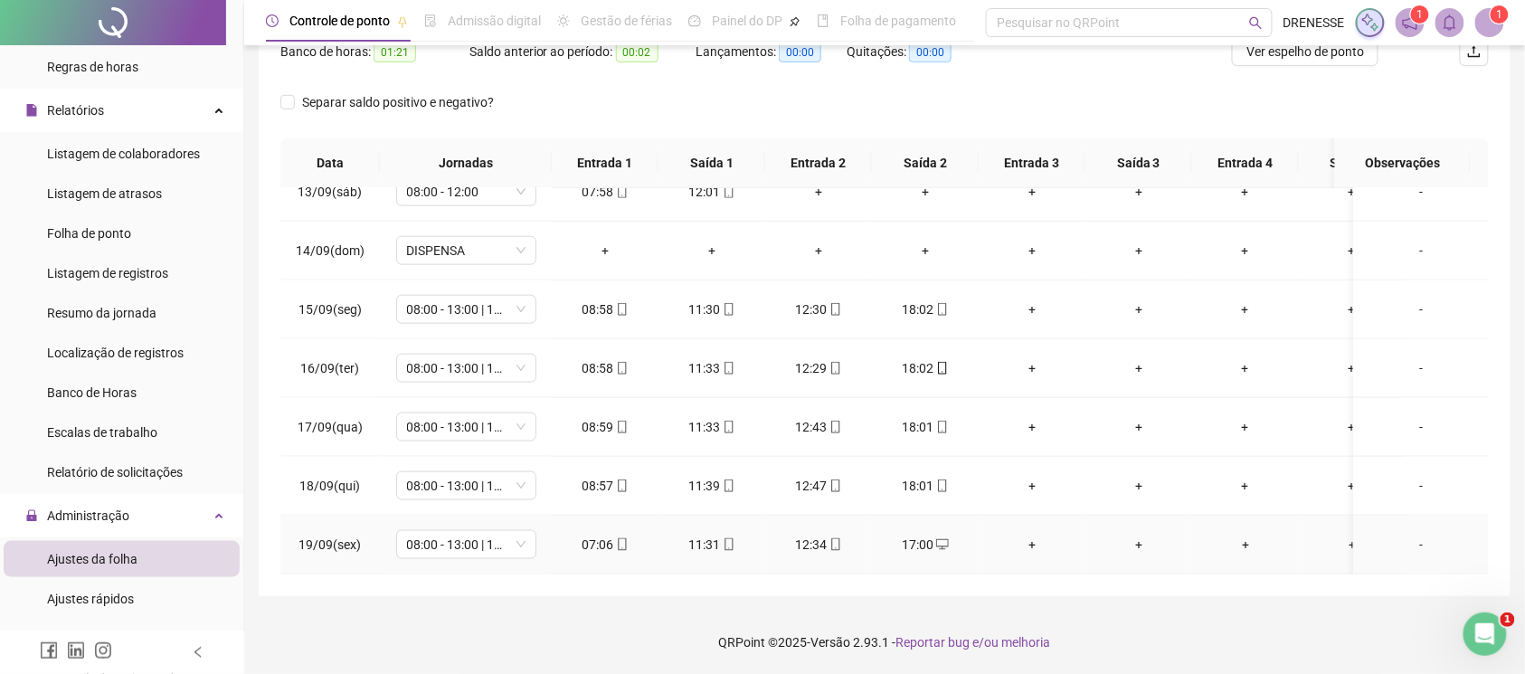
click at [620, 538] on icon "mobile" at bounding box center [622, 544] width 13 height 13
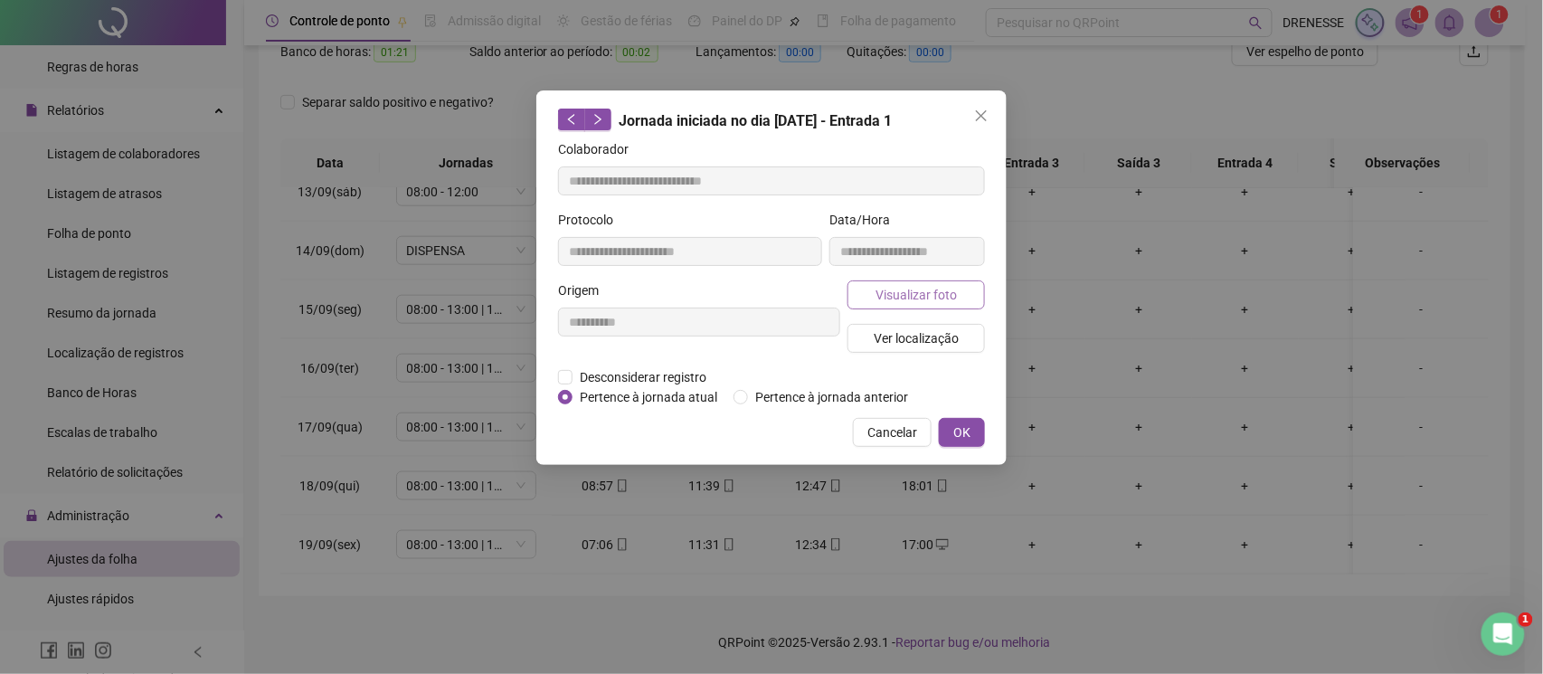
click at [890, 298] on span "Visualizar foto" at bounding box center [916, 295] width 81 height 20
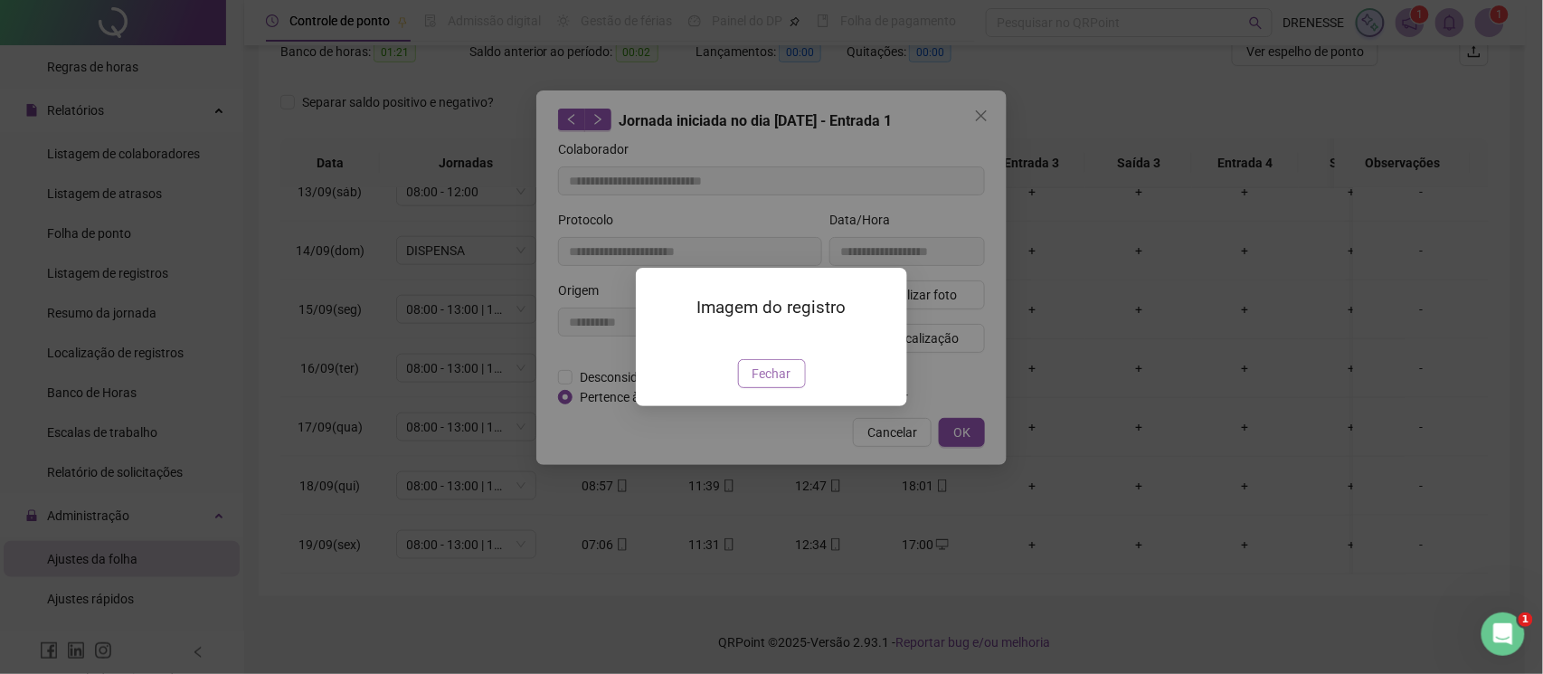
click at [769, 384] on span "Fechar" at bounding box center [772, 374] width 39 height 20
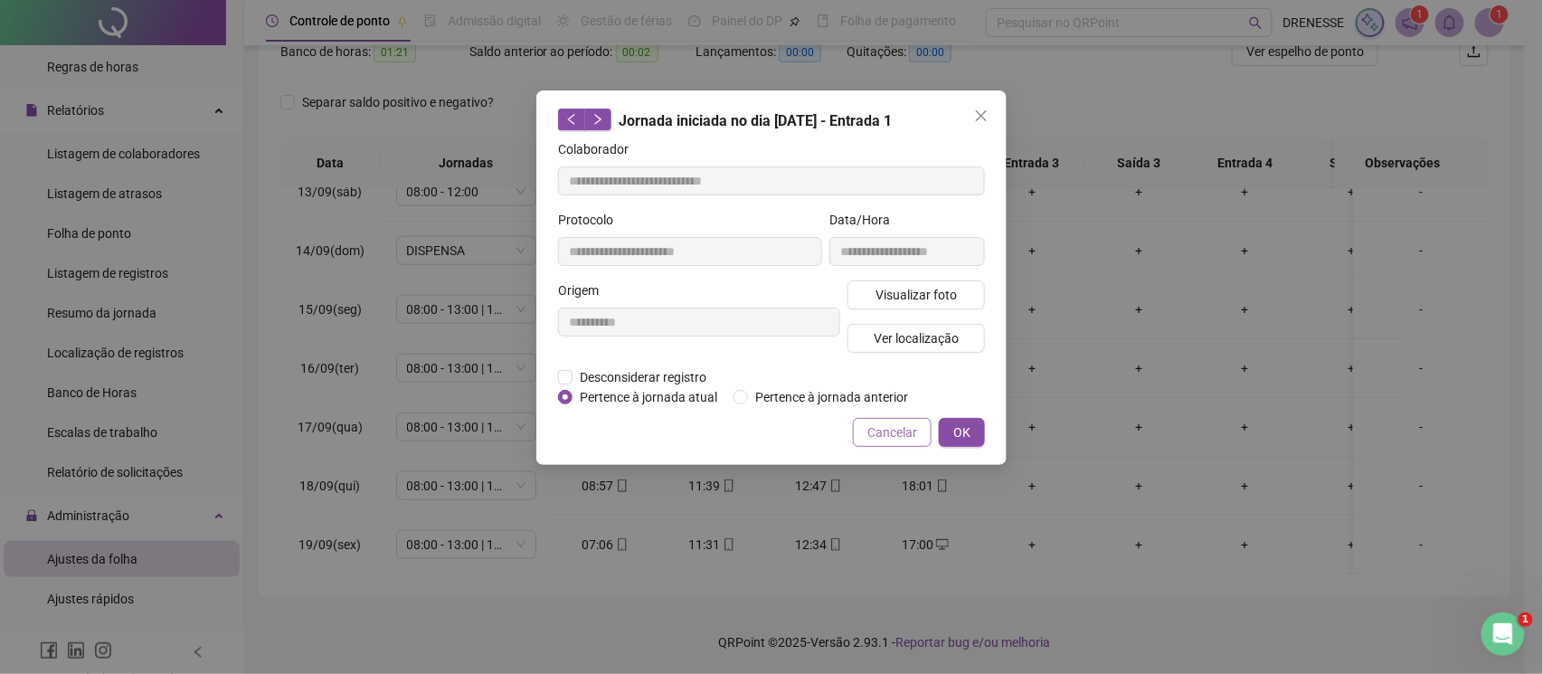
click at [890, 427] on span "Cancelar" at bounding box center [892, 432] width 50 height 20
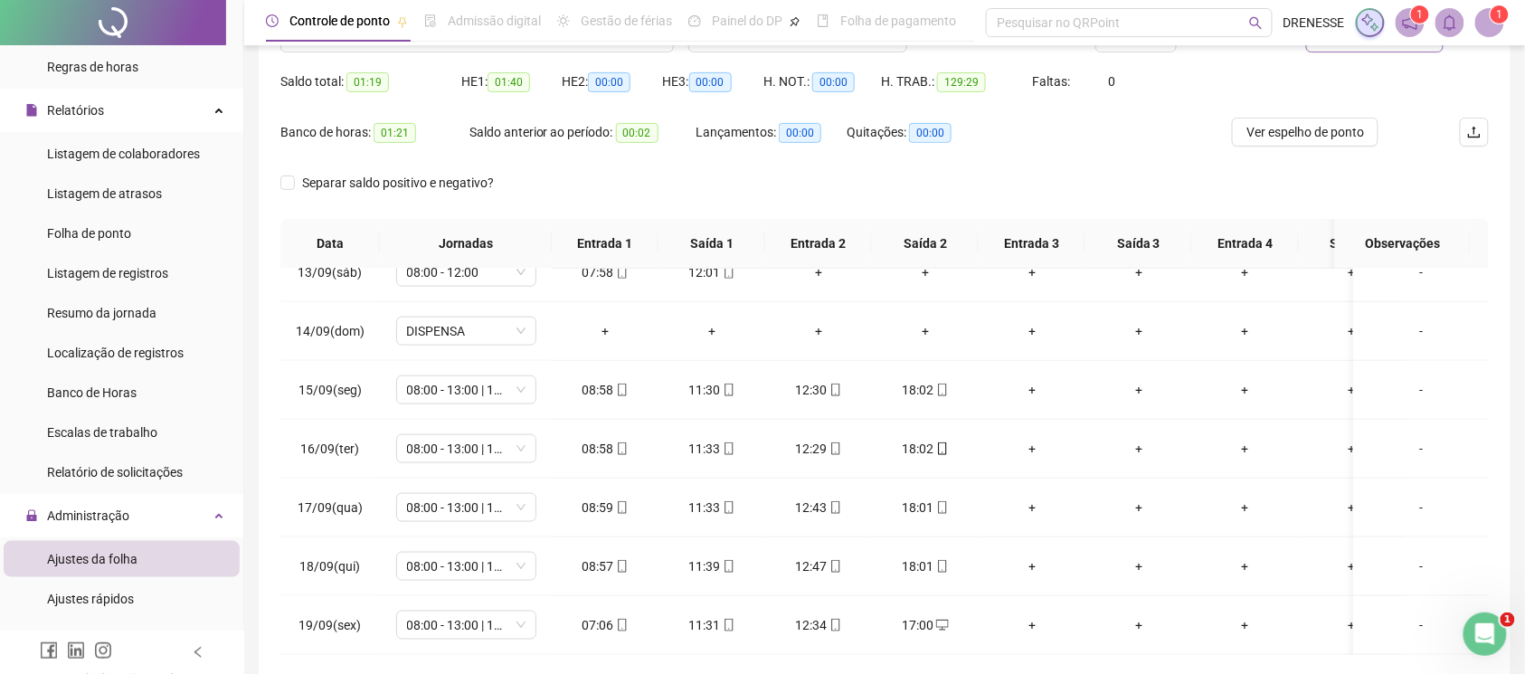
scroll to position [90, 0]
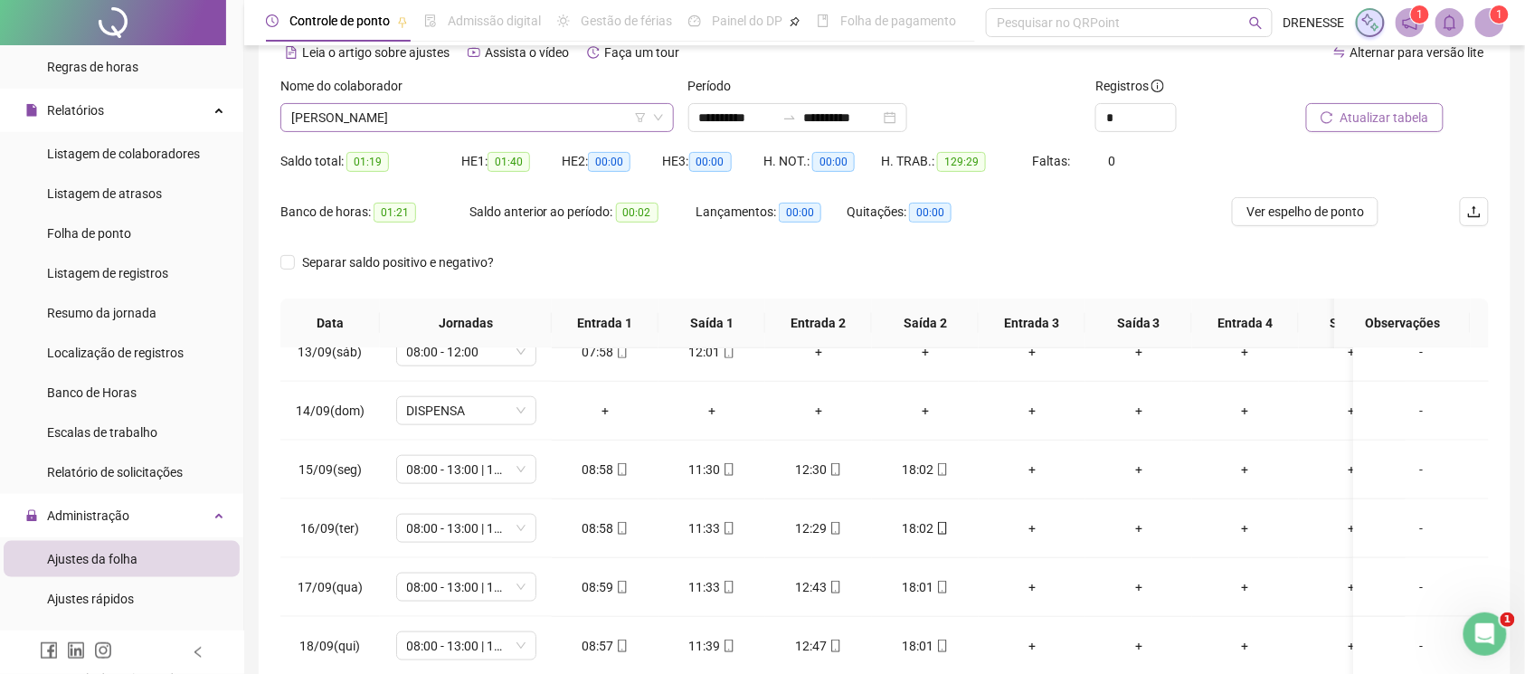
click at [486, 127] on span "[PERSON_NAME]" at bounding box center [477, 117] width 372 height 27
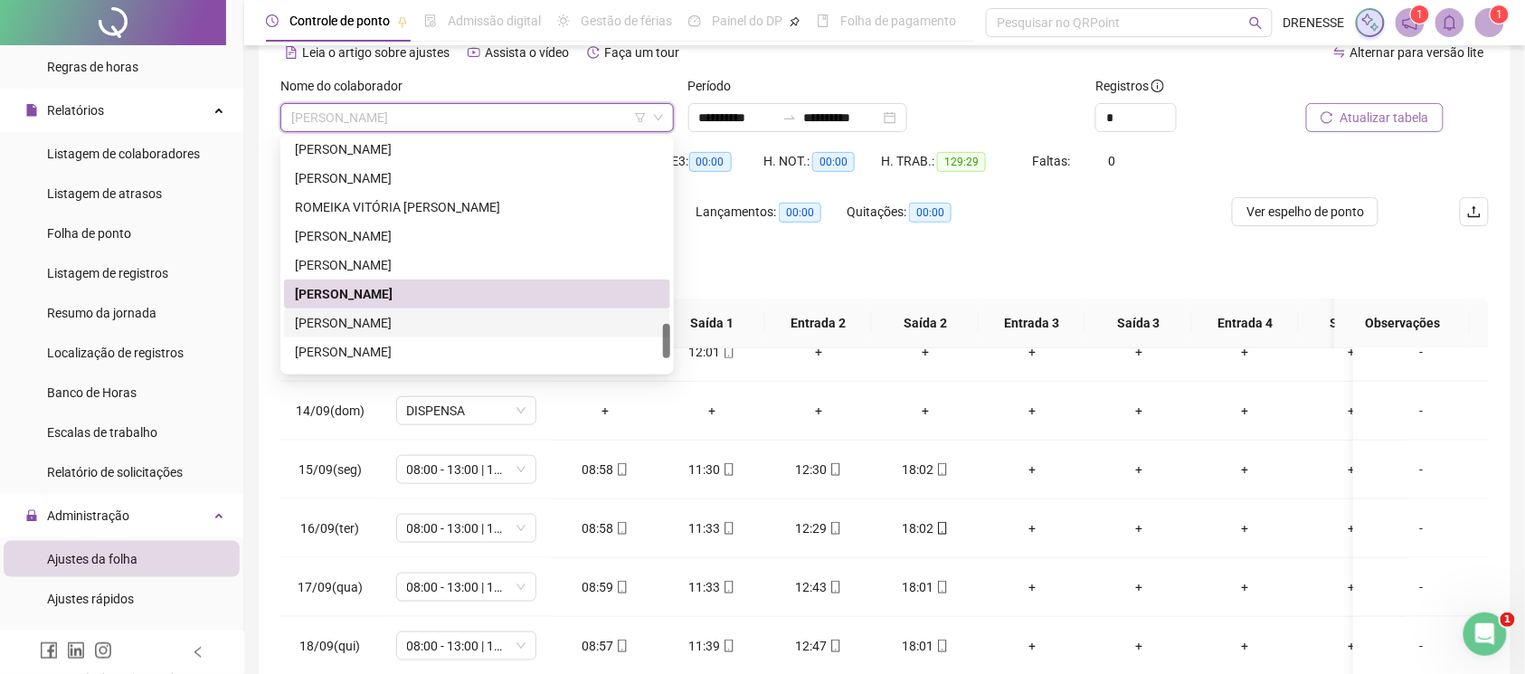
click at [428, 323] on div "[PERSON_NAME]" at bounding box center [477, 323] width 365 height 20
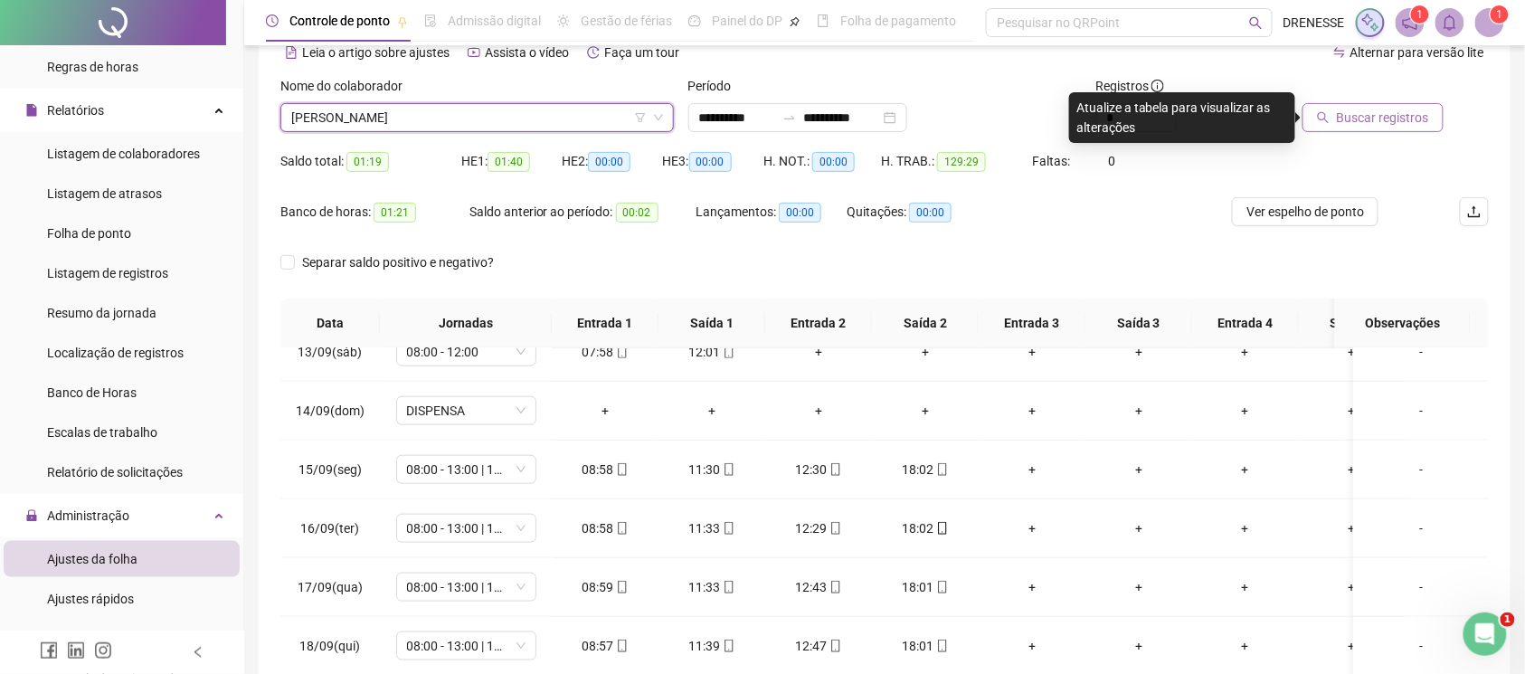
click at [1366, 128] on button "Buscar registros" at bounding box center [1373, 117] width 141 height 29
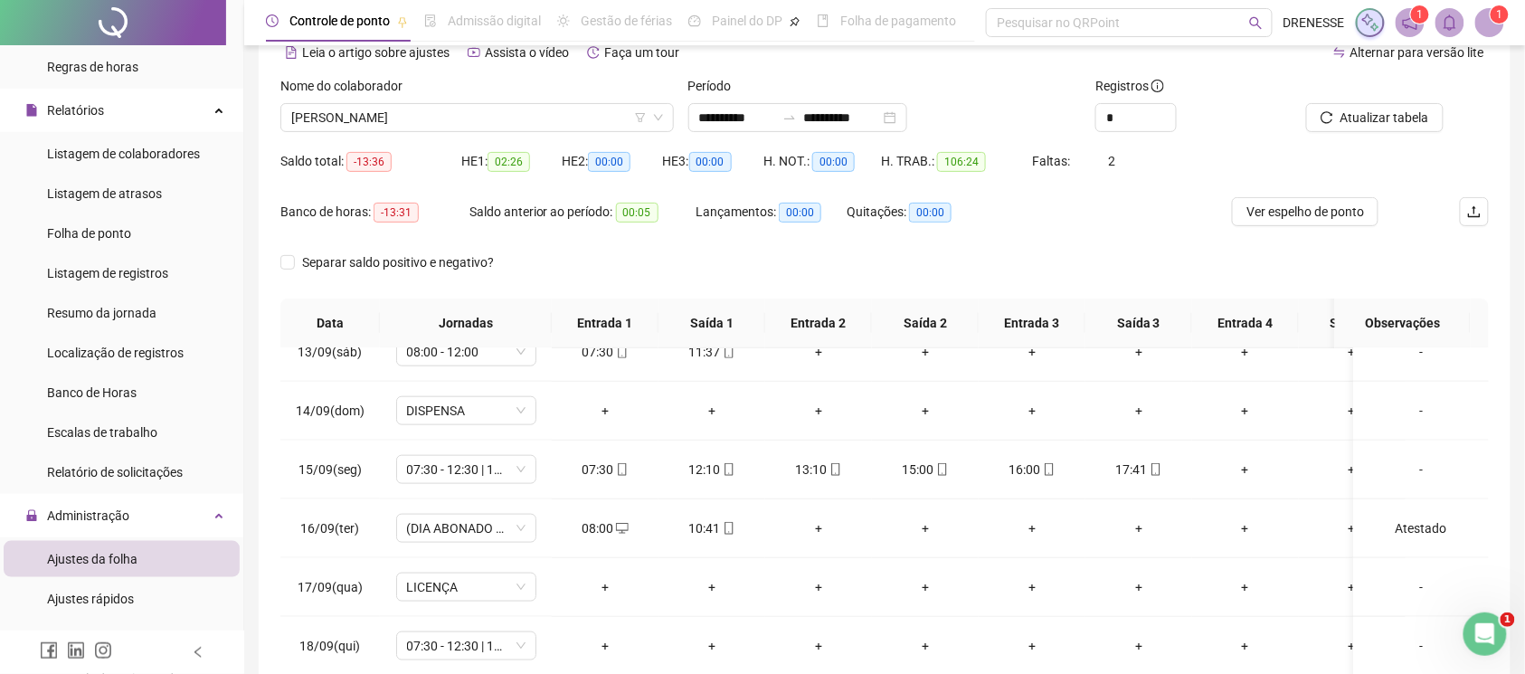
scroll to position [251, 0]
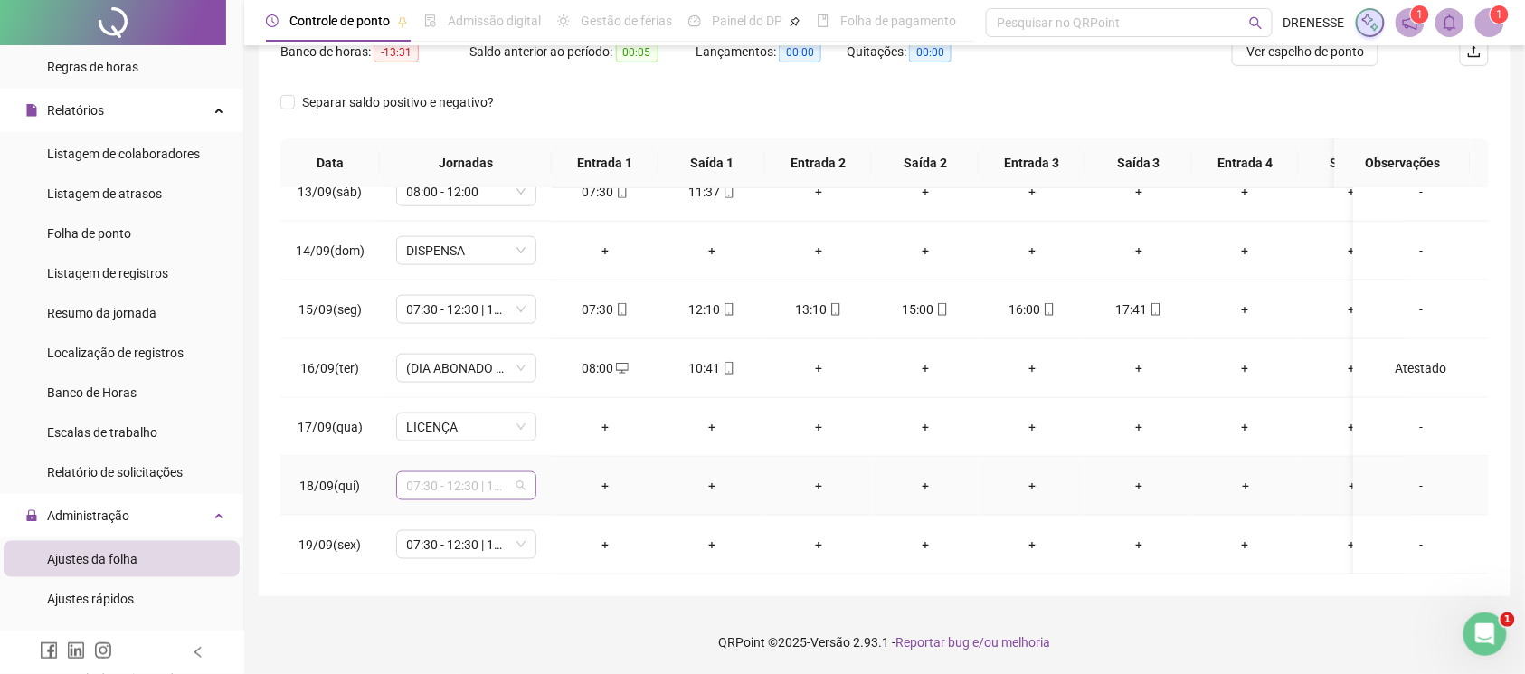
click at [499, 472] on span "07:30 - 12:30 | 14:30 - 17:30" at bounding box center [466, 485] width 118 height 27
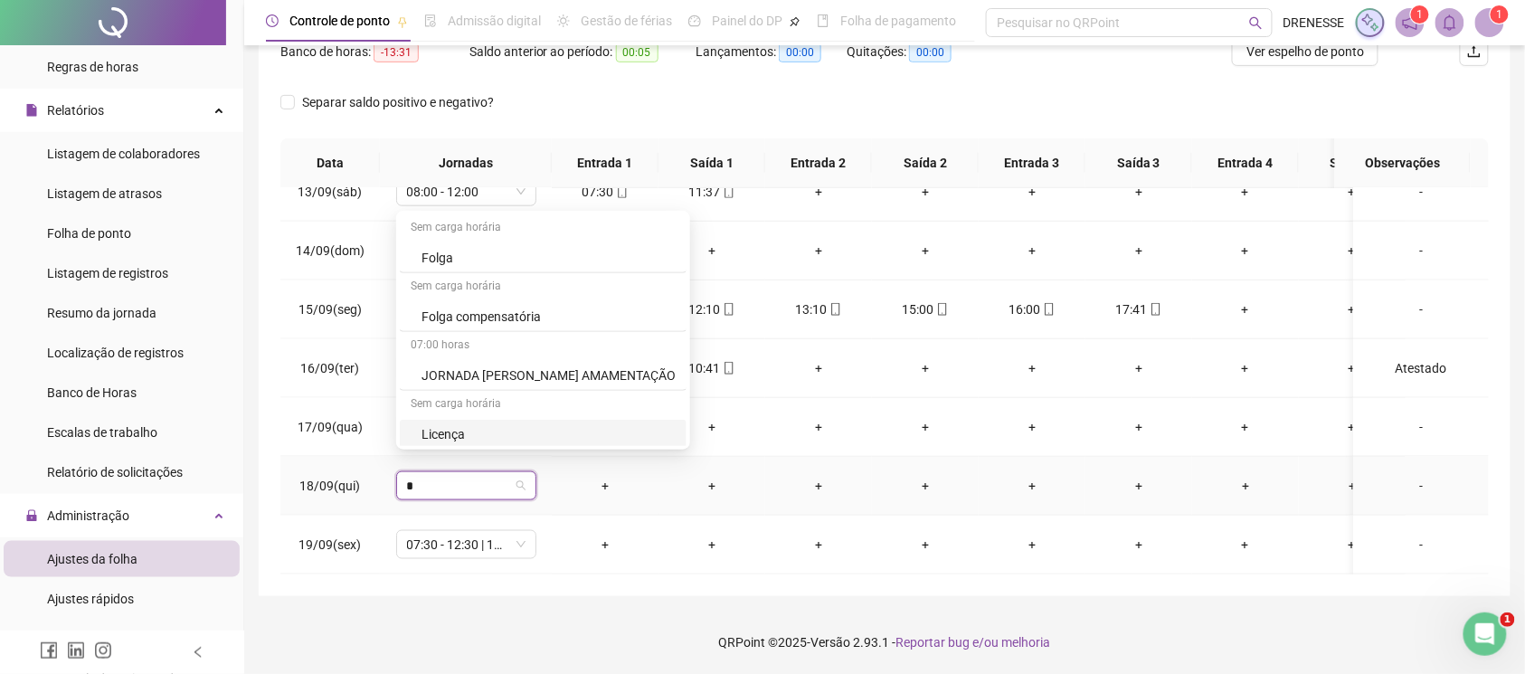
click at [505, 429] on div "Licença" at bounding box center [549, 434] width 254 height 20
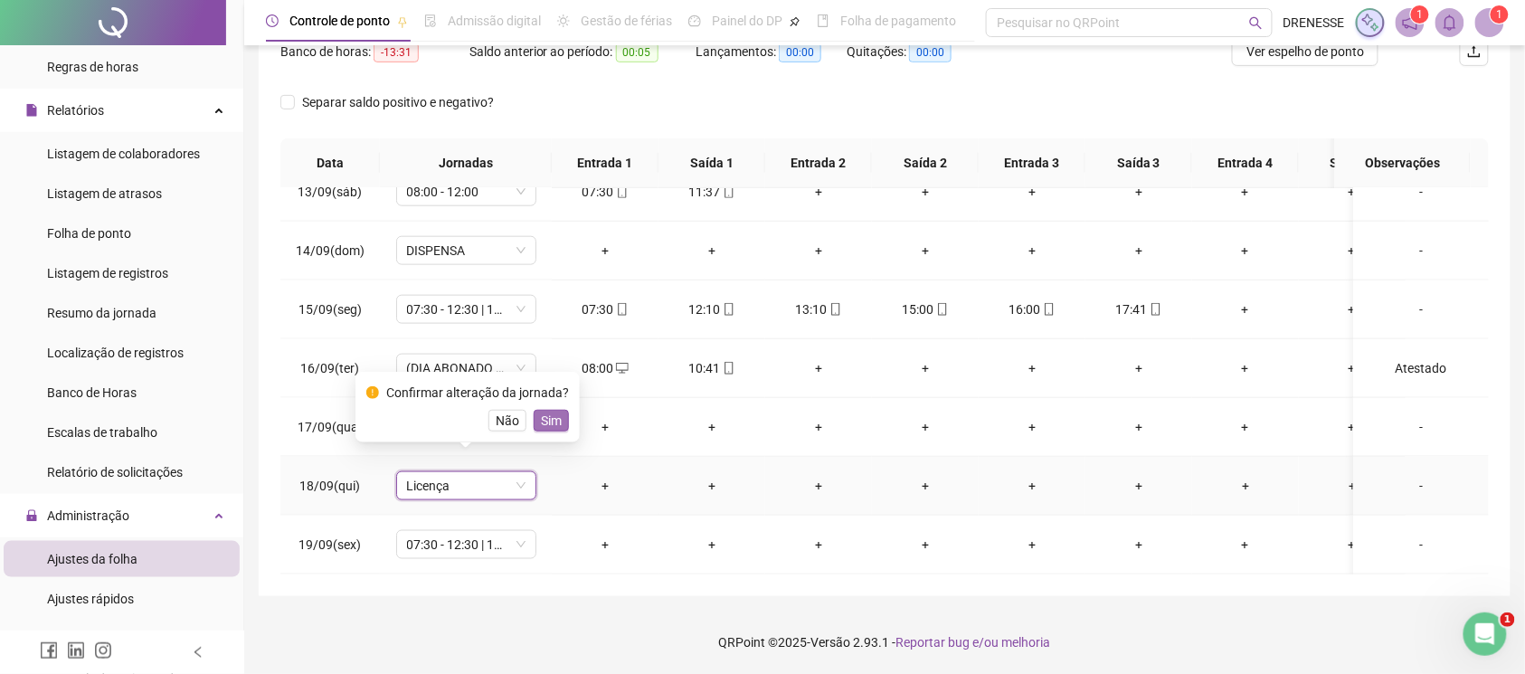
click at [541, 428] on span "Sim" at bounding box center [551, 421] width 21 height 20
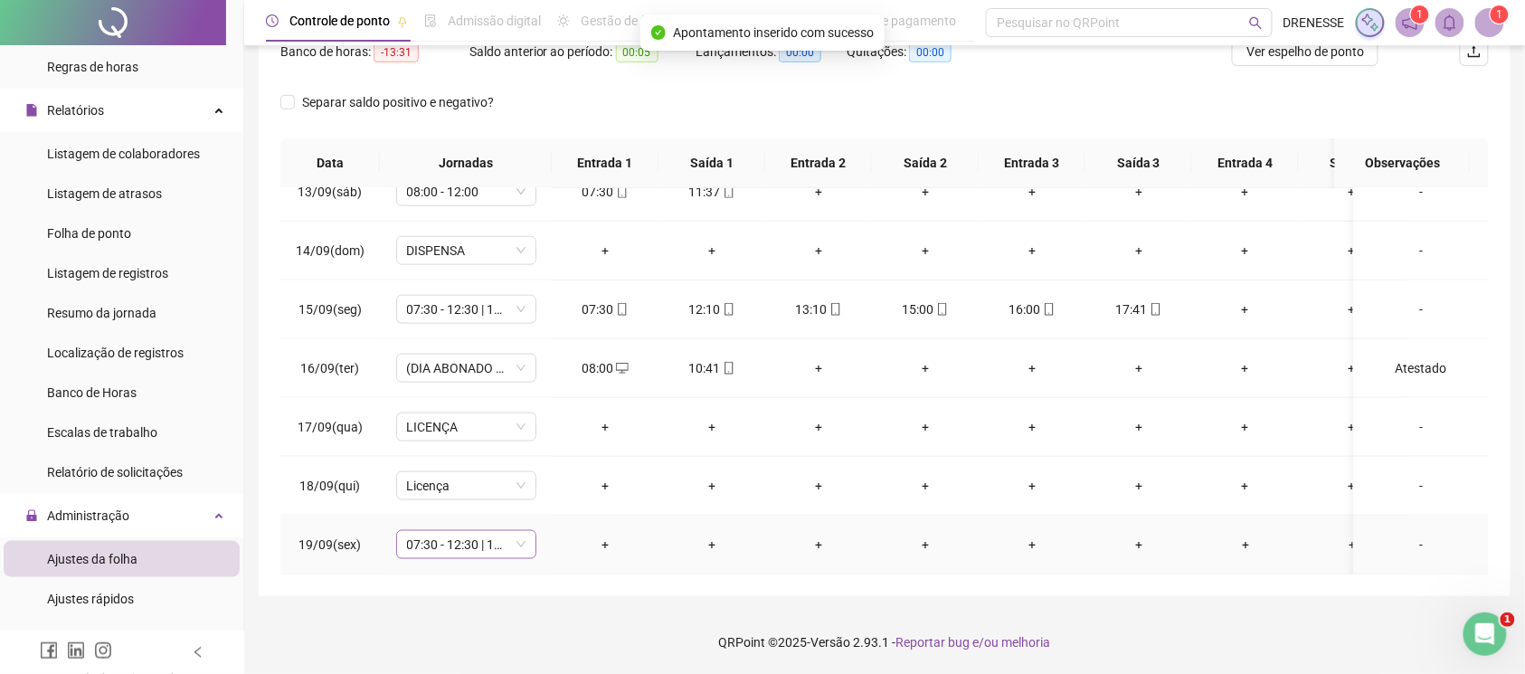
click at [478, 531] on span "07:30 - 12:30 | 14:30 - 17:30" at bounding box center [466, 544] width 118 height 27
click at [508, 482] on div "Licença" at bounding box center [472, 489] width 100 height 20
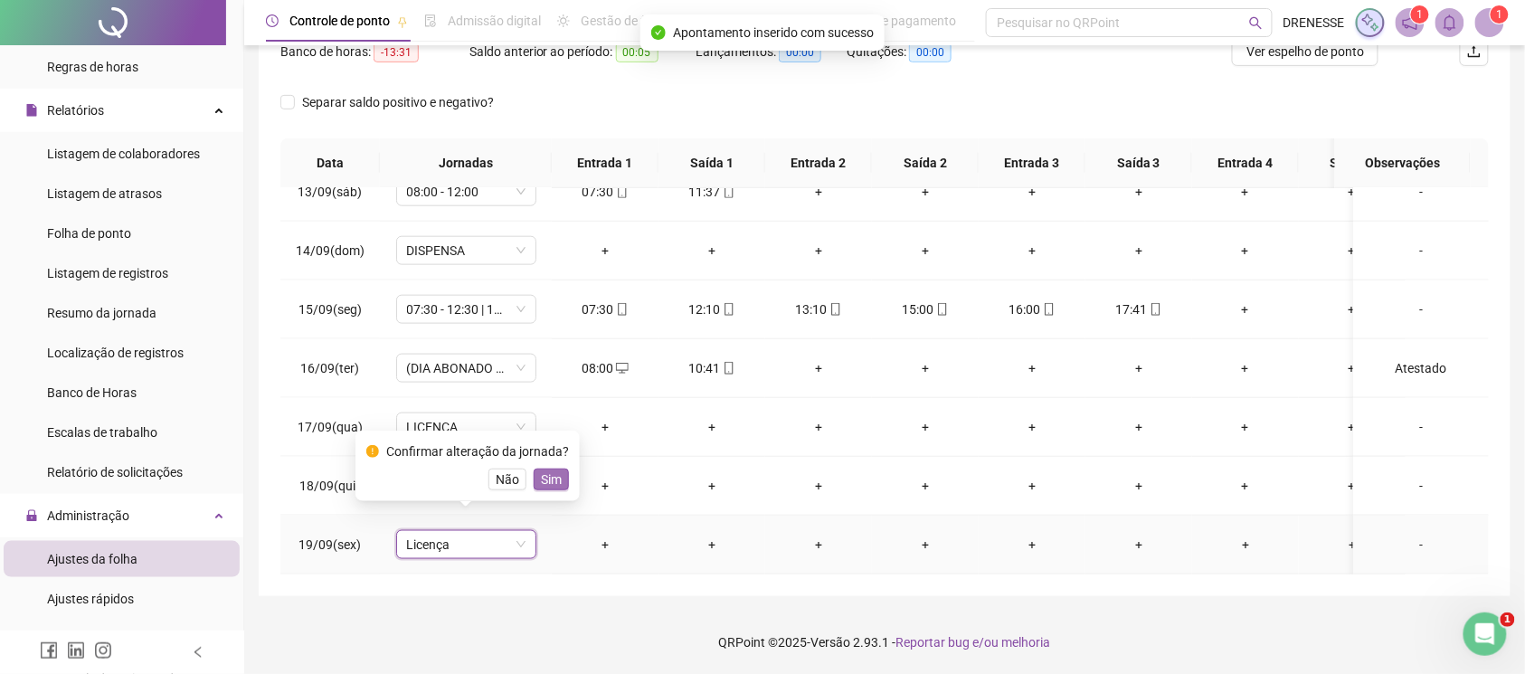
click at [548, 488] on span "Sim" at bounding box center [551, 479] width 21 height 20
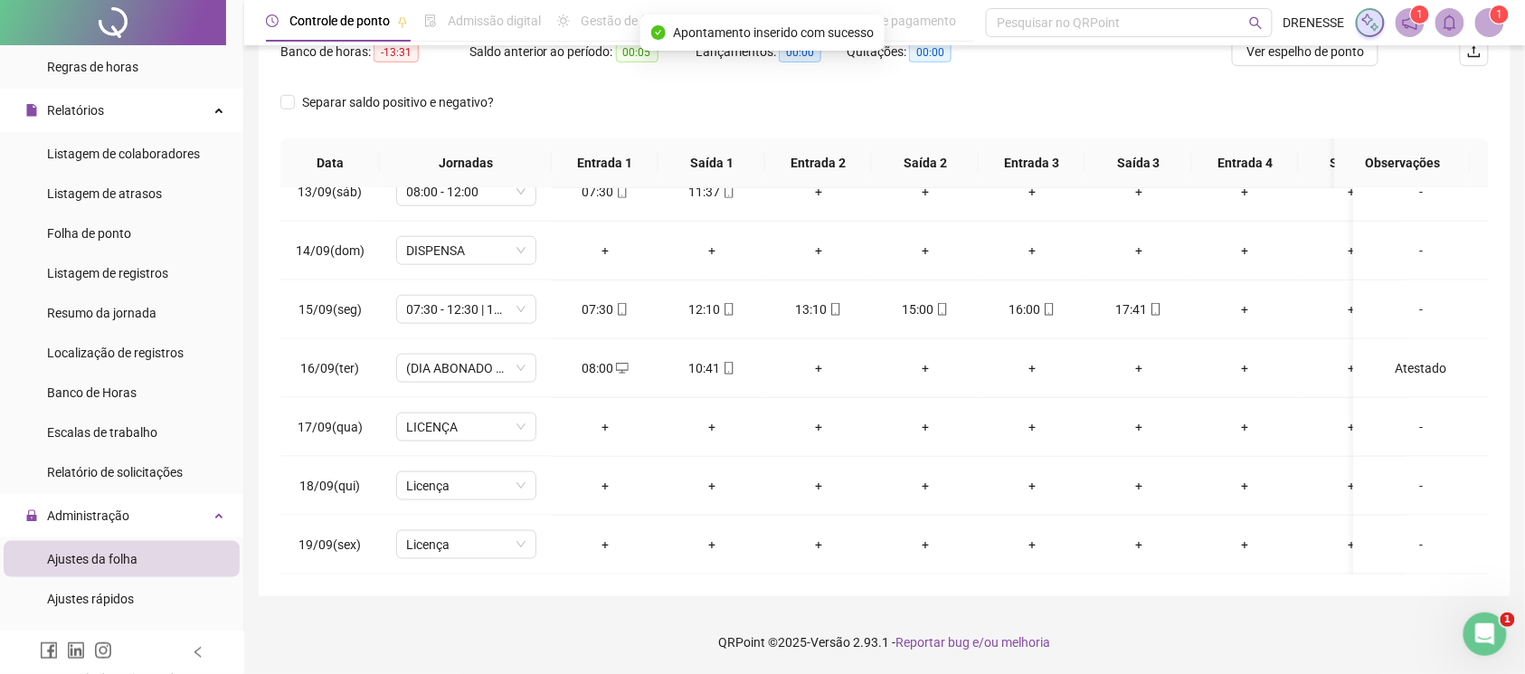
scroll to position [90, 0]
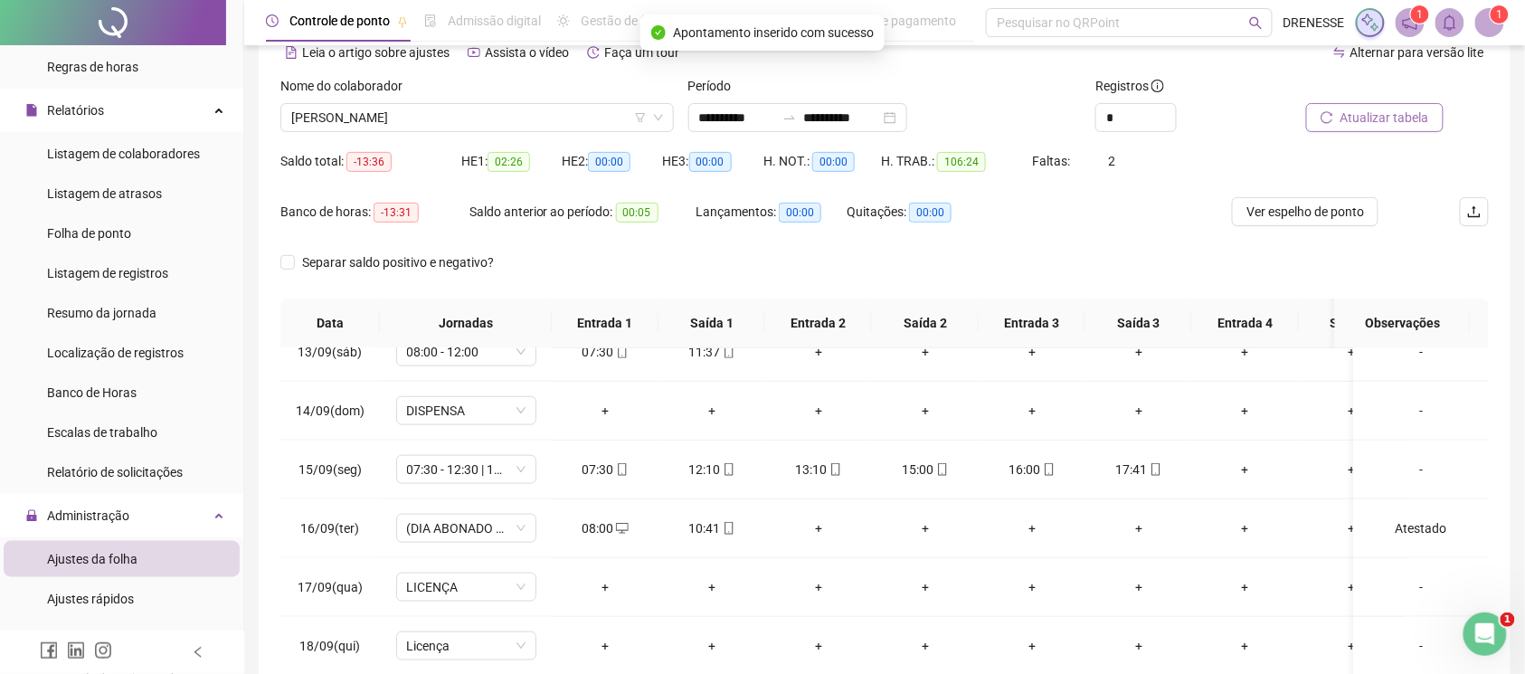
click at [1372, 121] on span "Atualizar tabela" at bounding box center [1385, 118] width 89 height 20
click at [468, 113] on span "[PERSON_NAME]" at bounding box center [477, 117] width 372 height 27
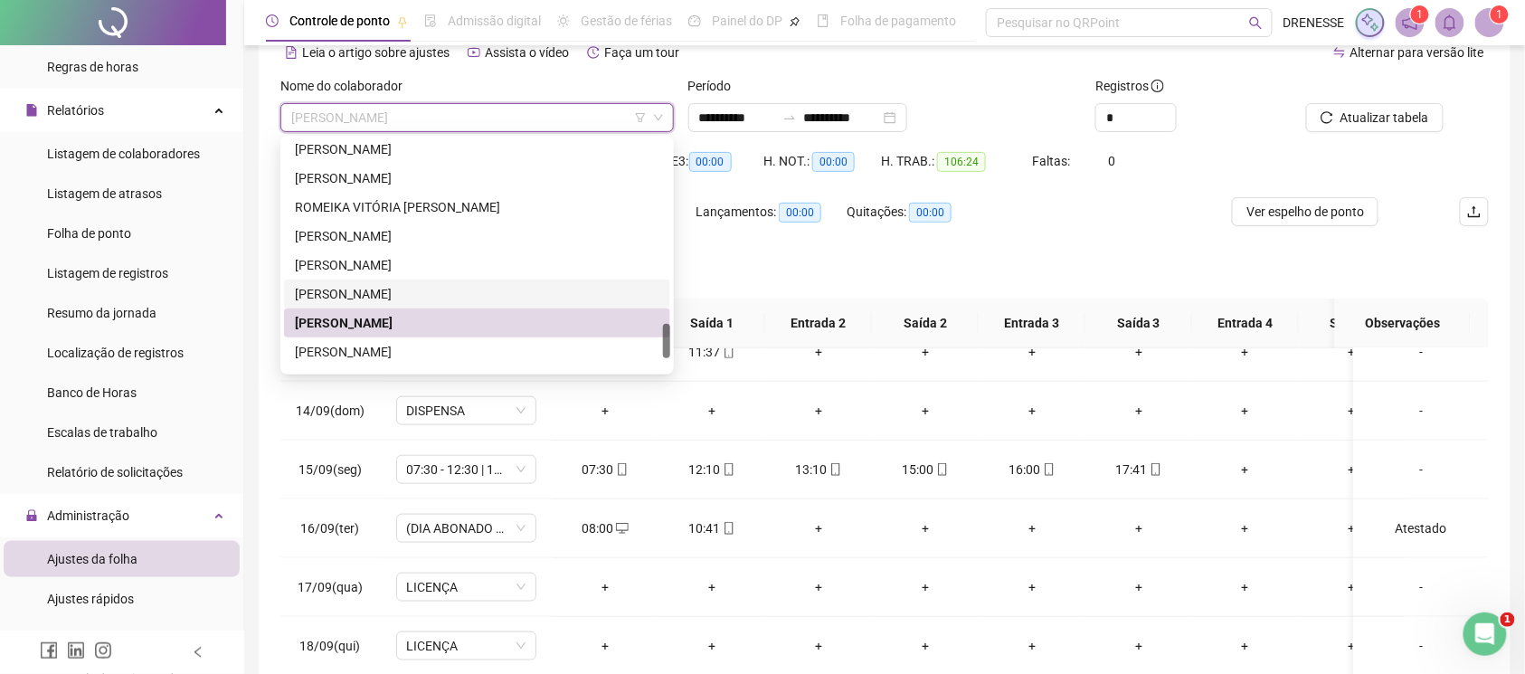
scroll to position [1301, 0]
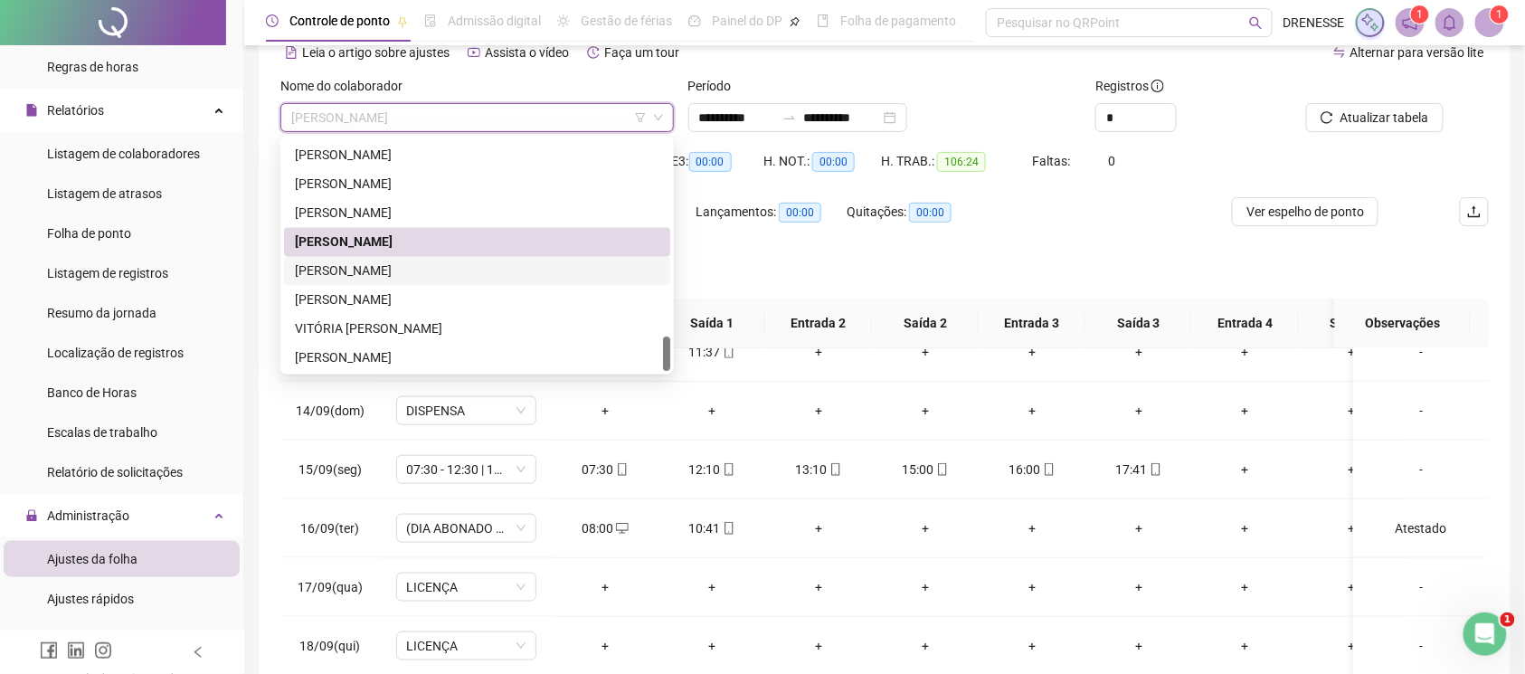
click at [384, 261] on div "[PERSON_NAME]" at bounding box center [477, 271] width 365 height 20
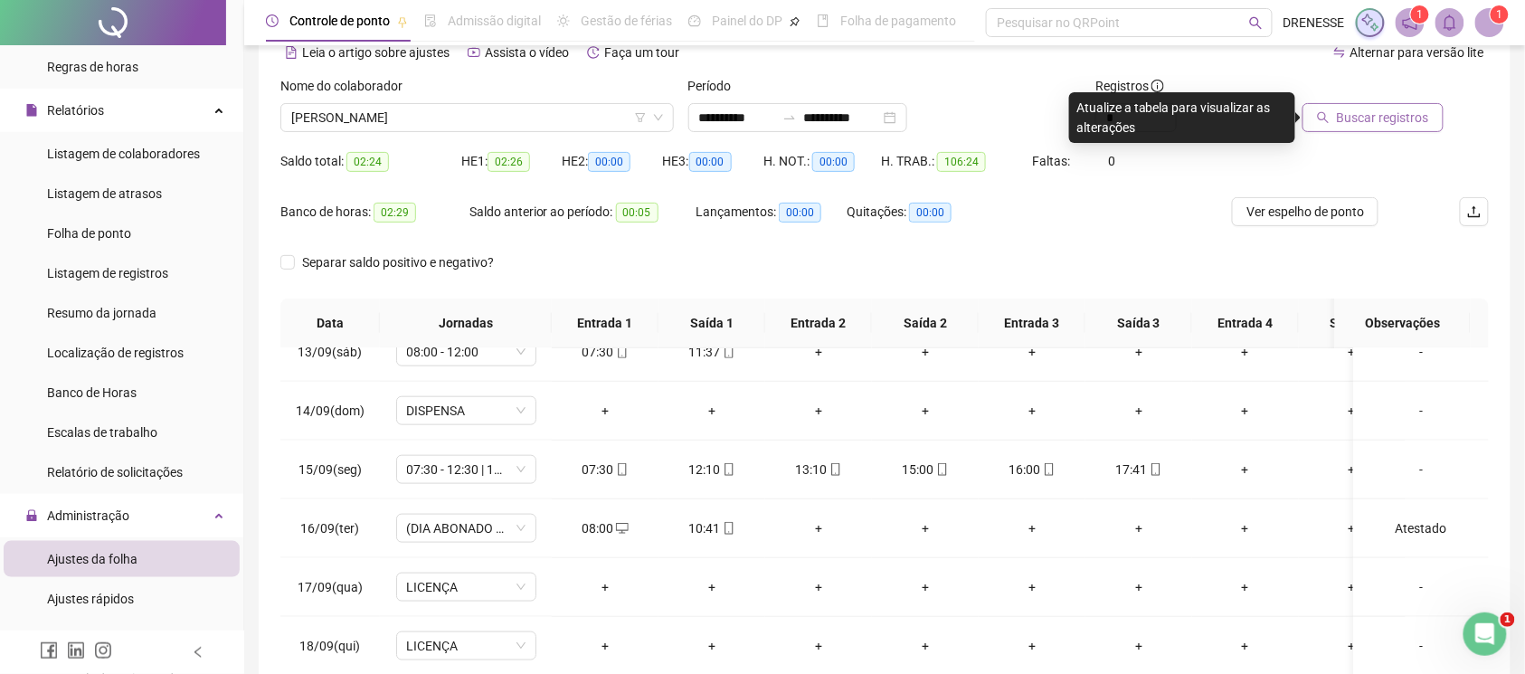
click at [1408, 113] on span "Buscar registros" at bounding box center [1383, 118] width 92 height 20
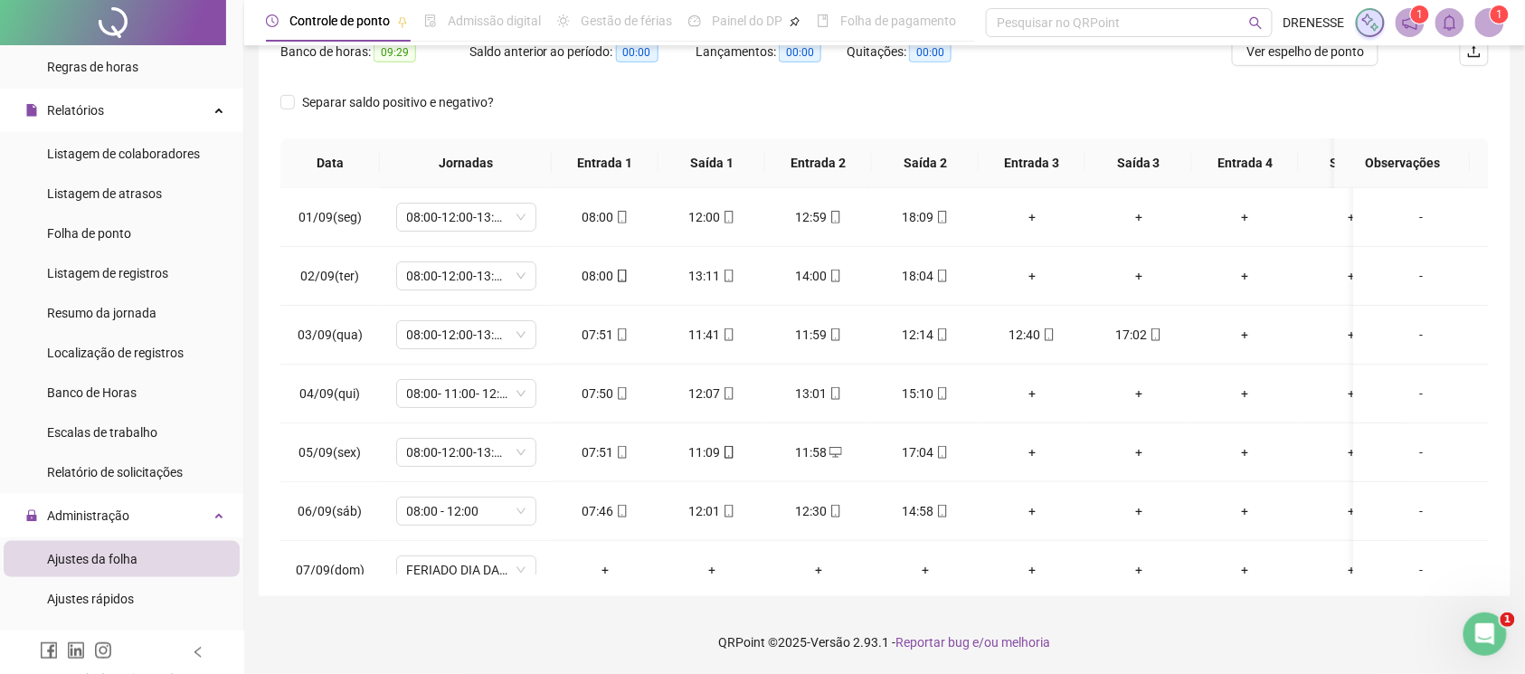
scroll to position [90, 0]
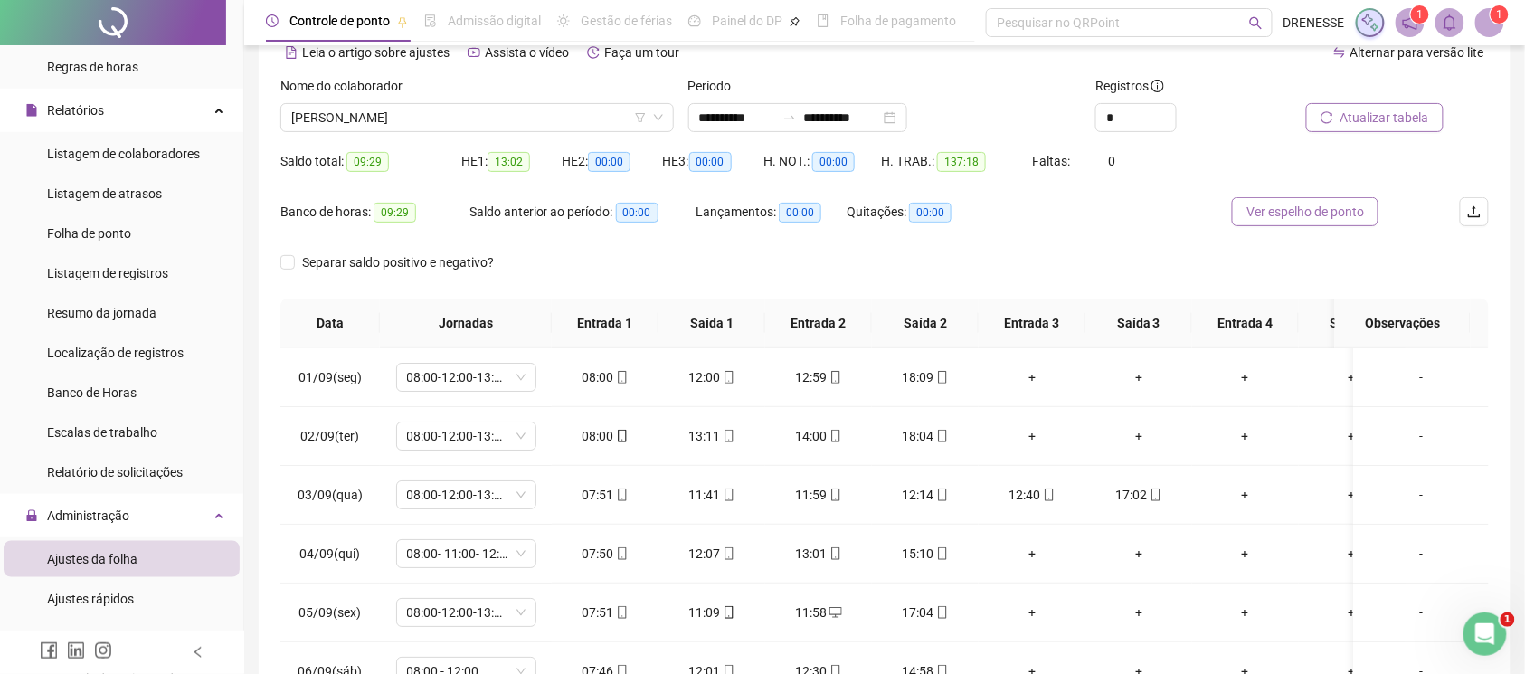
click at [1256, 206] on span "Ver espelho de ponto" at bounding box center [1305, 212] width 118 height 20
click at [526, 120] on span "[PERSON_NAME]" at bounding box center [477, 117] width 372 height 27
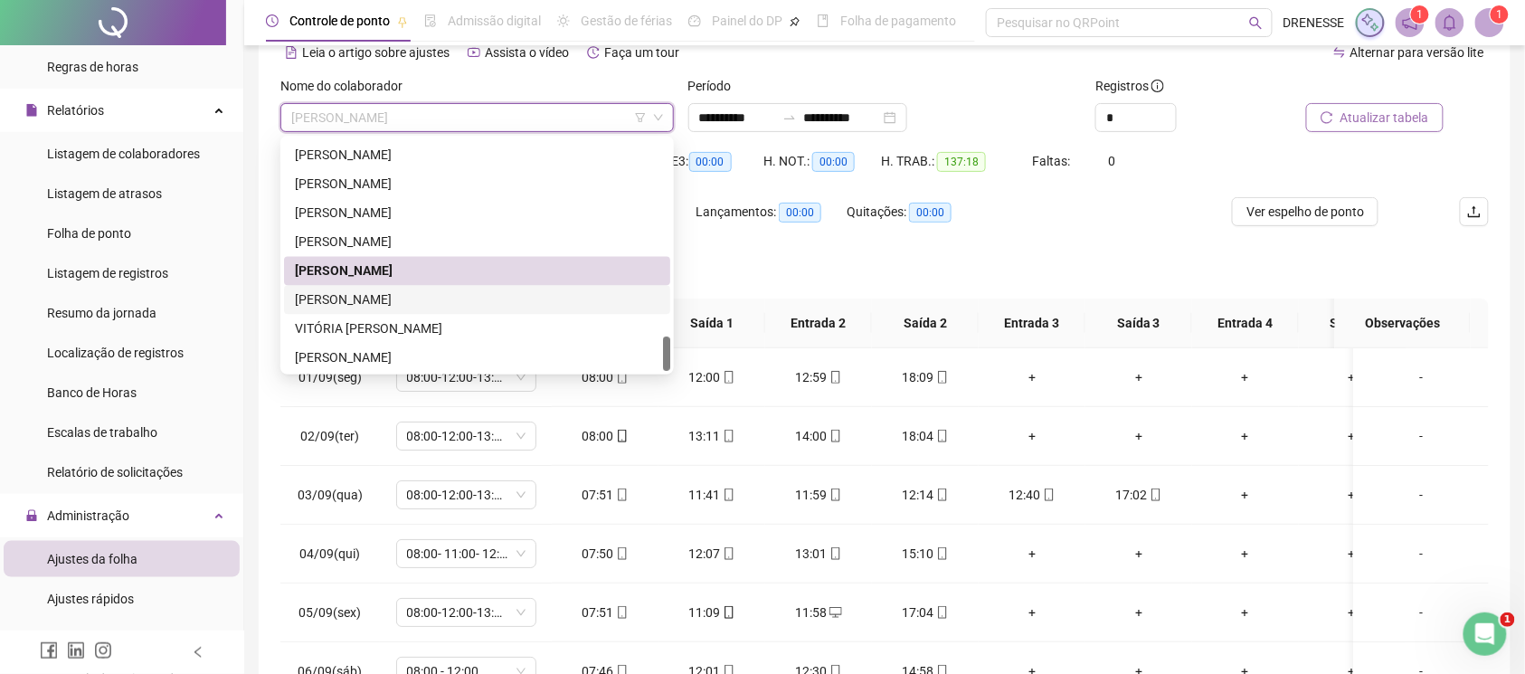
click at [438, 295] on div "[PERSON_NAME]" at bounding box center [477, 300] width 365 height 20
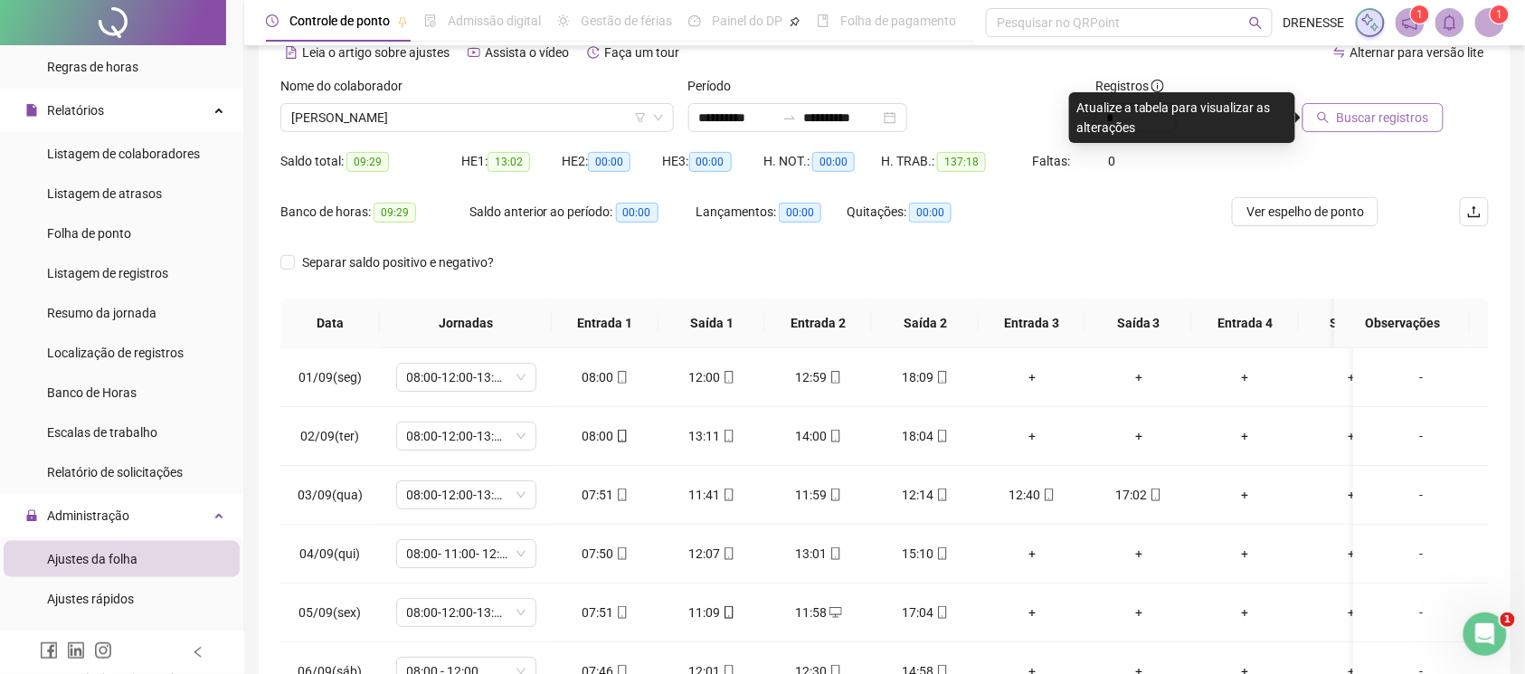
click at [1406, 128] on button "Buscar registros" at bounding box center [1373, 117] width 141 height 29
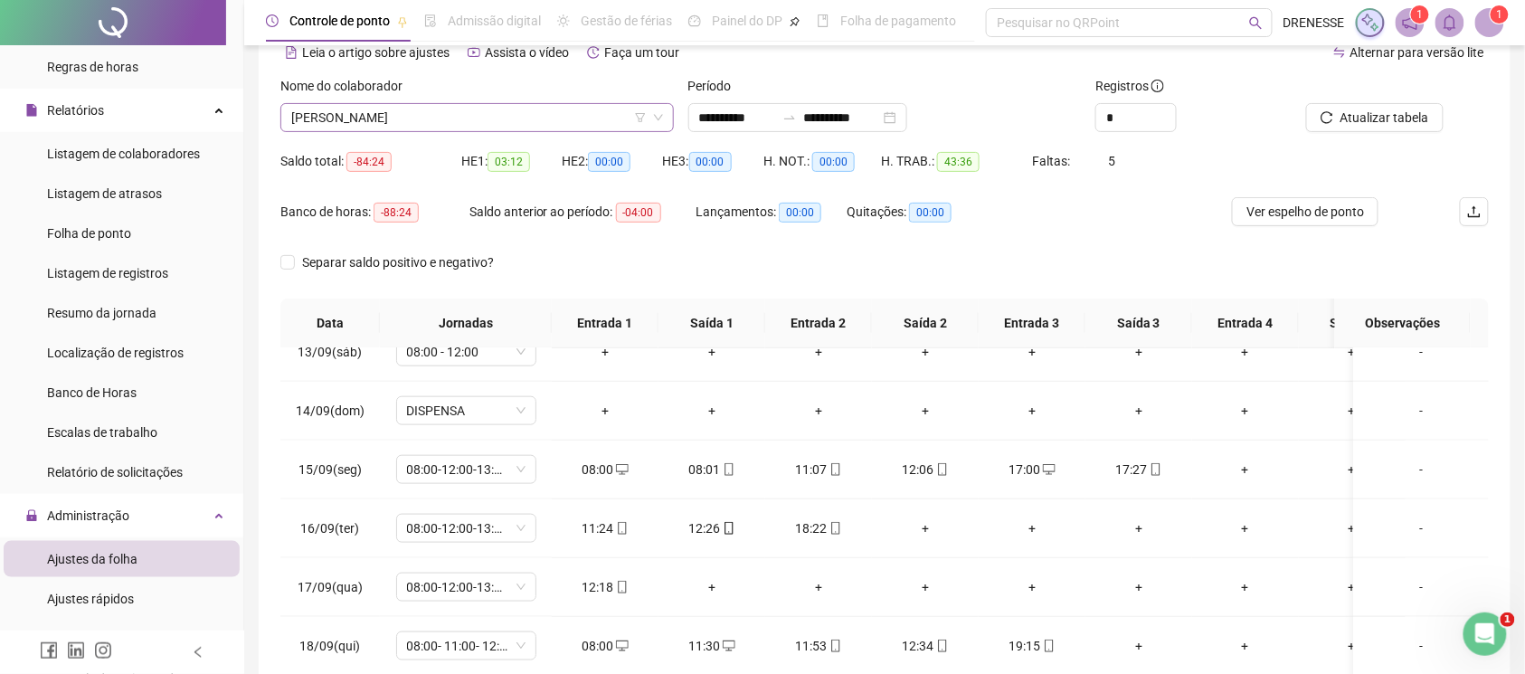
click at [446, 117] on span "[PERSON_NAME]" at bounding box center [477, 117] width 372 height 27
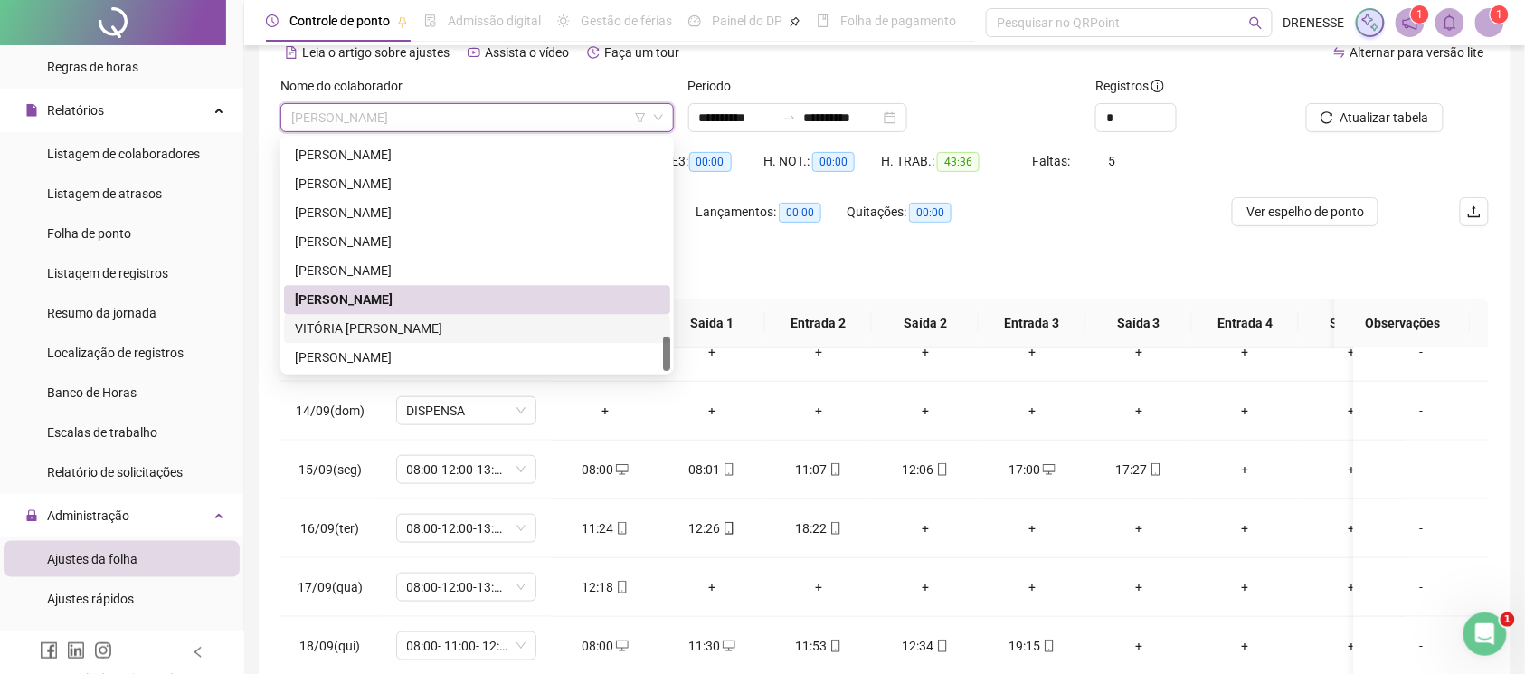
click at [412, 337] on div "VITÓRIA [PERSON_NAME]" at bounding box center [477, 329] width 365 height 20
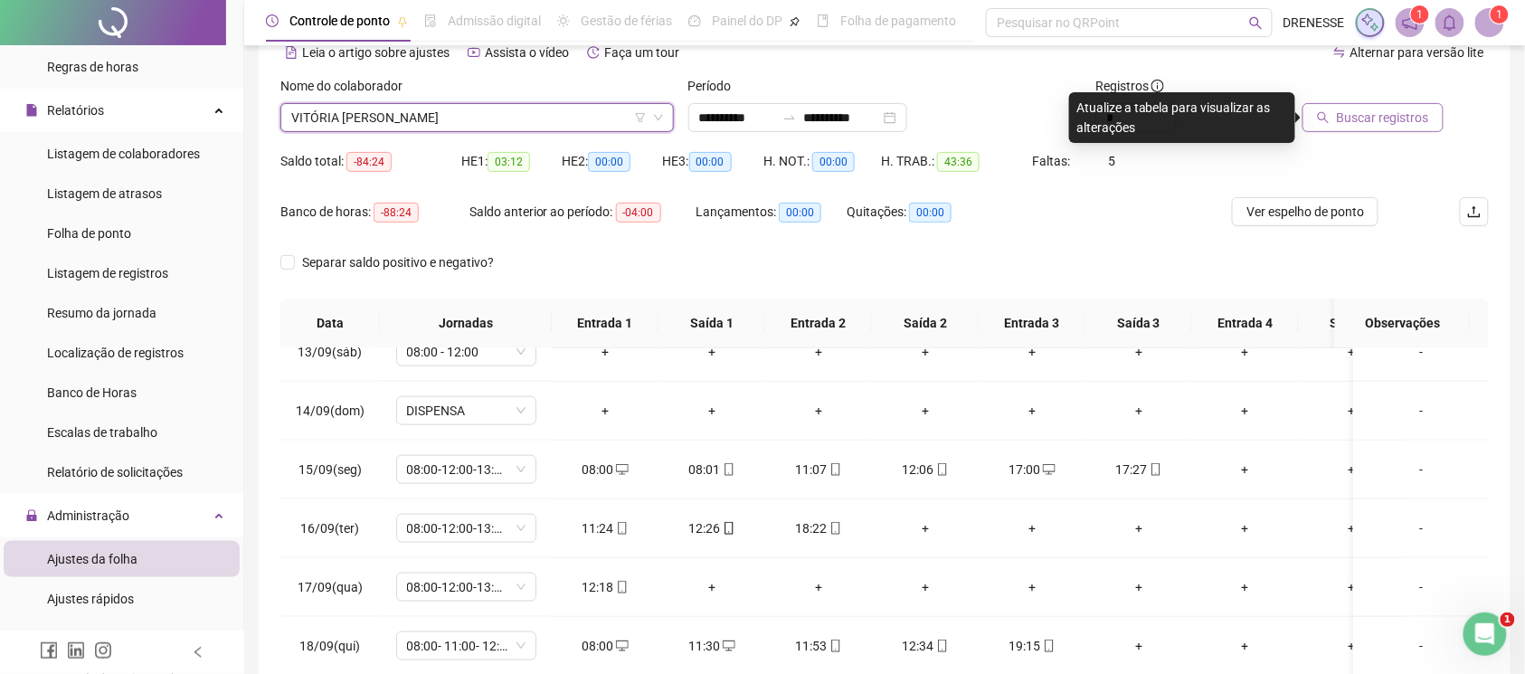
click at [1375, 117] on span "Buscar registros" at bounding box center [1383, 118] width 92 height 20
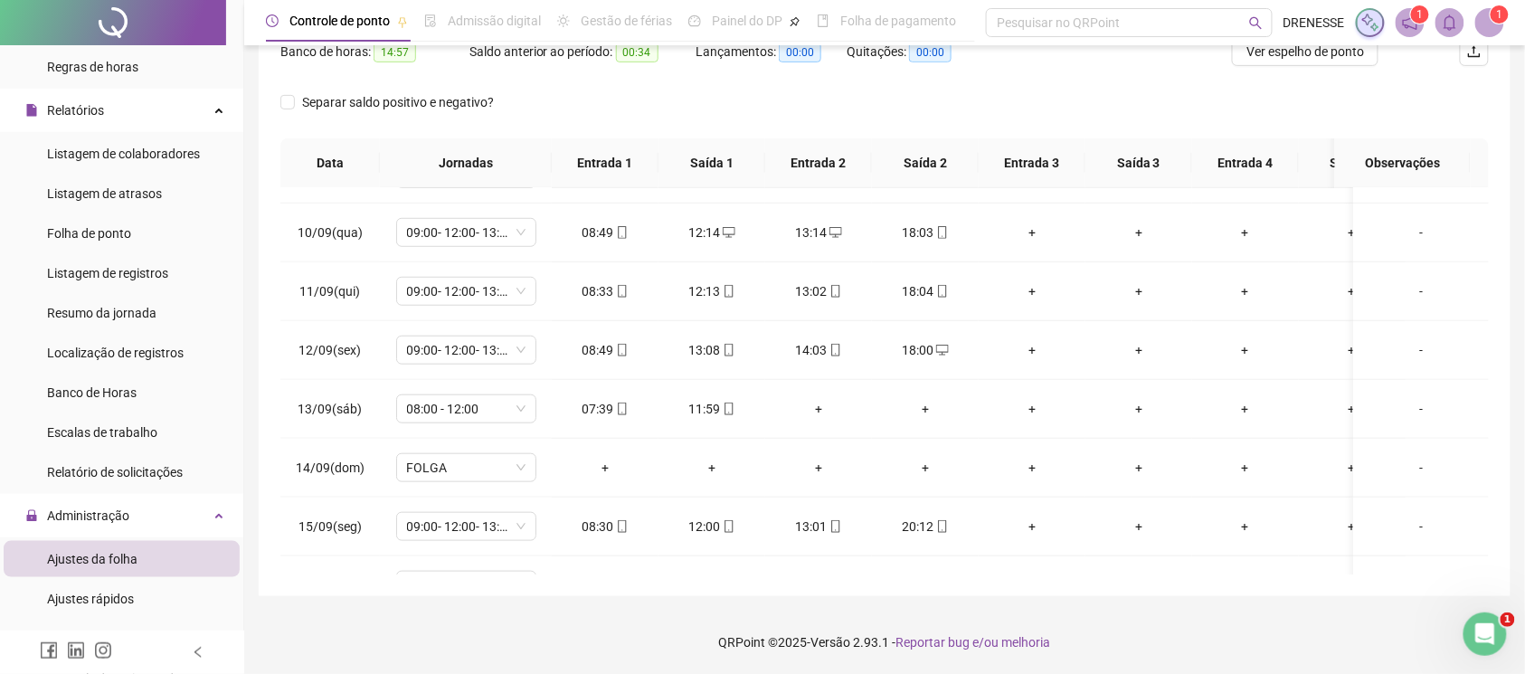
scroll to position [754, 0]
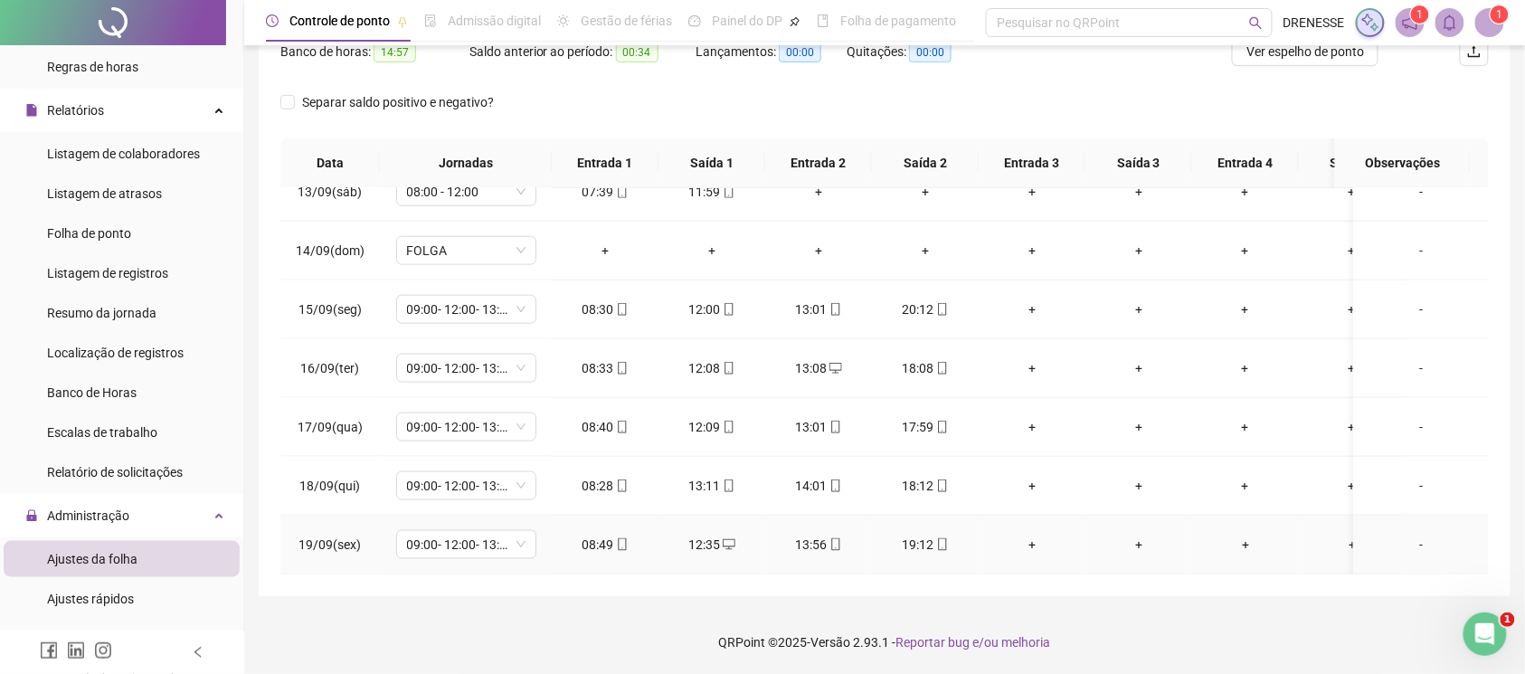
click at [624, 538] on icon "mobile" at bounding box center [622, 544] width 8 height 13
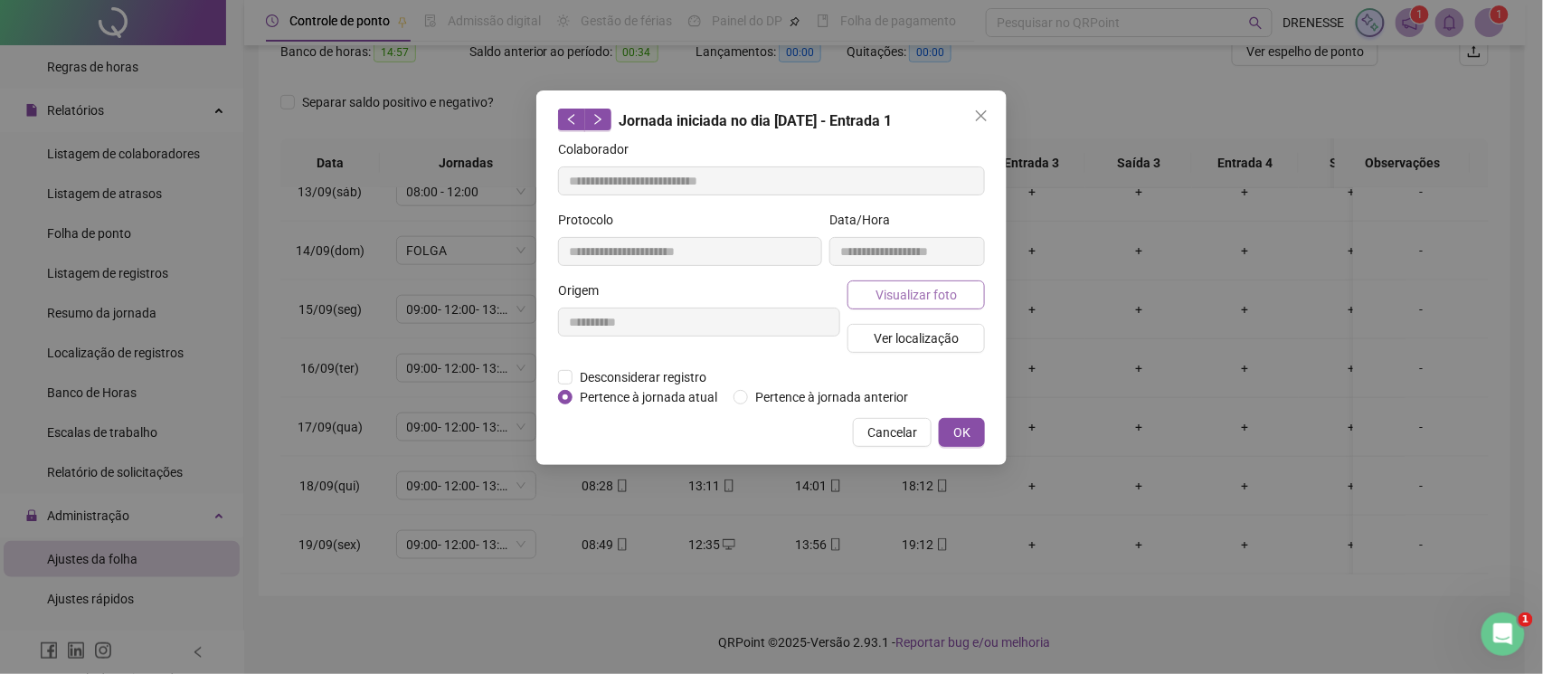
click at [862, 305] on button "Visualizar foto" at bounding box center [916, 294] width 137 height 29
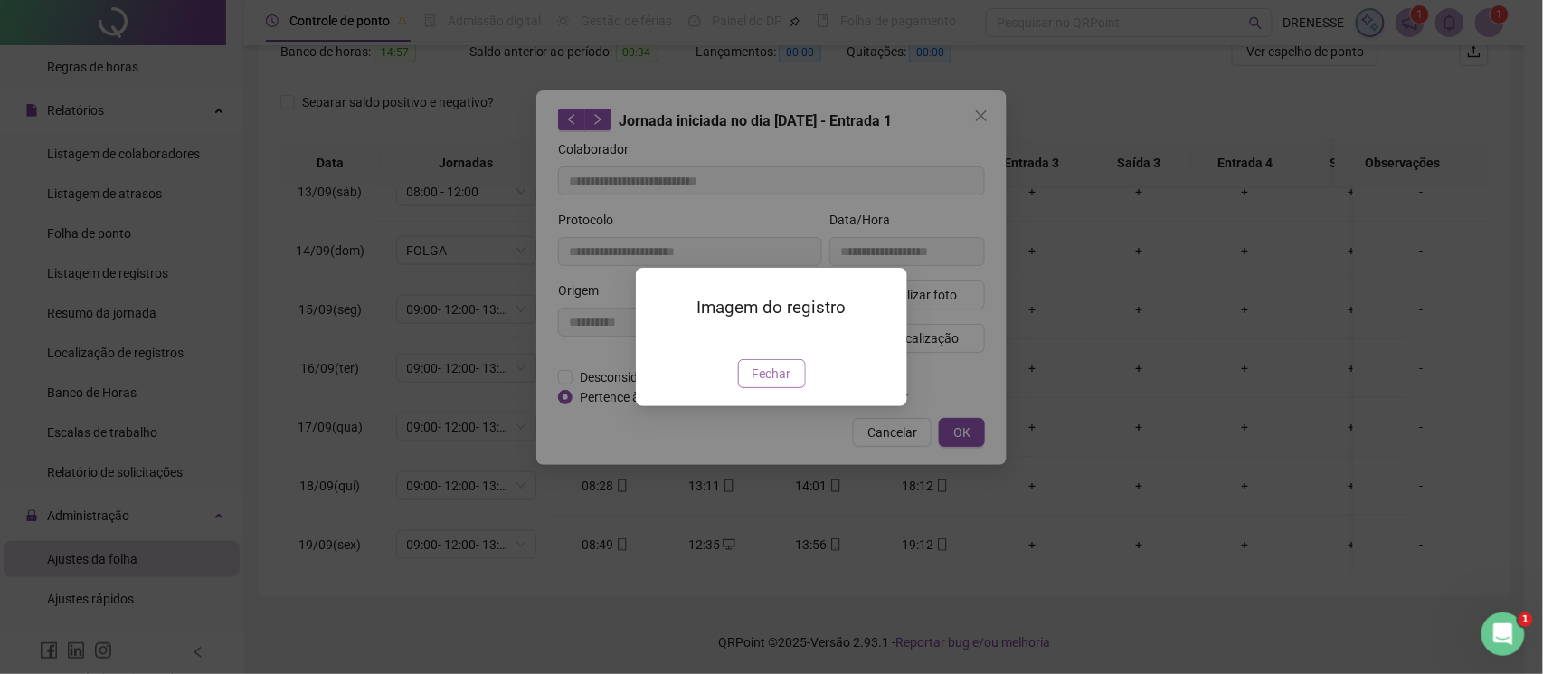
click at [750, 388] on button "Fechar" at bounding box center [772, 373] width 68 height 29
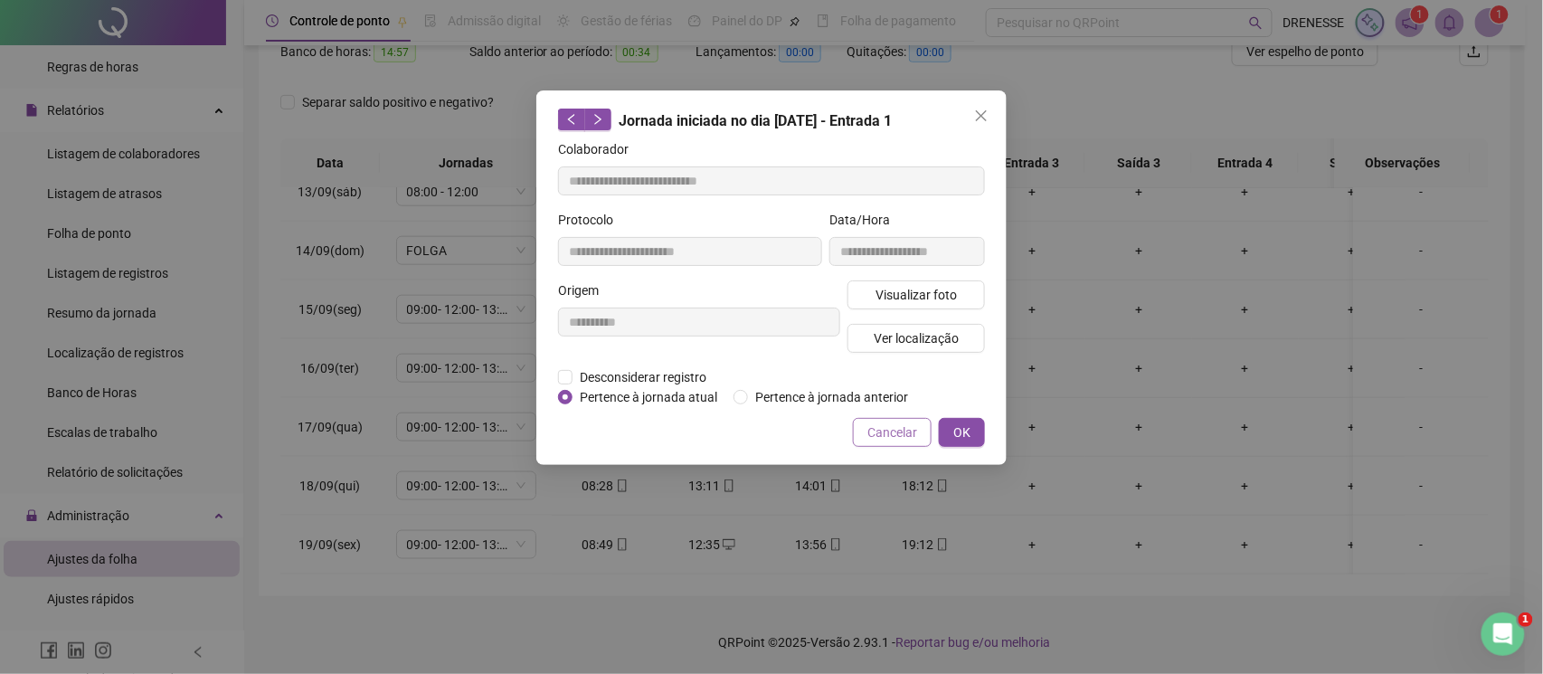
click at [867, 428] on button "Cancelar" at bounding box center [892, 432] width 79 height 29
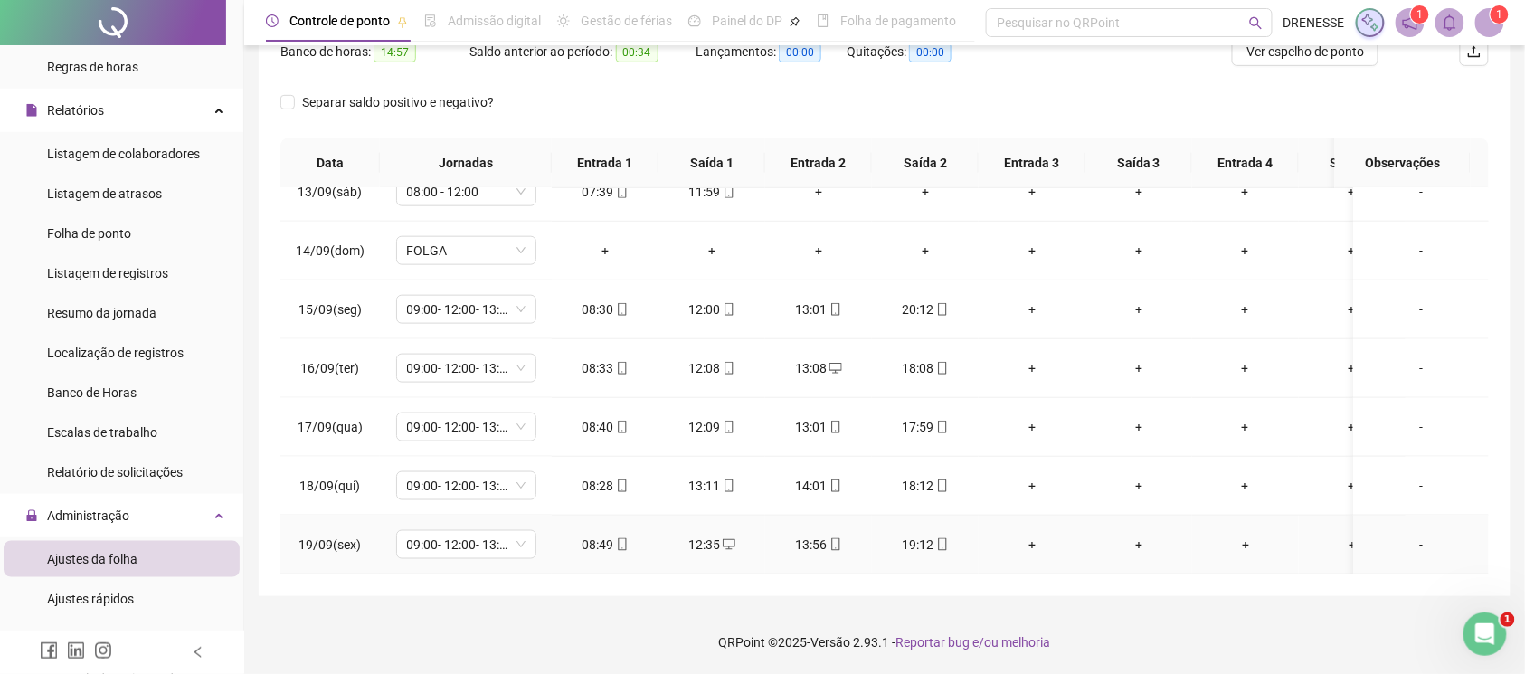
click at [941, 538] on icon "mobile" at bounding box center [942, 544] width 13 height 13
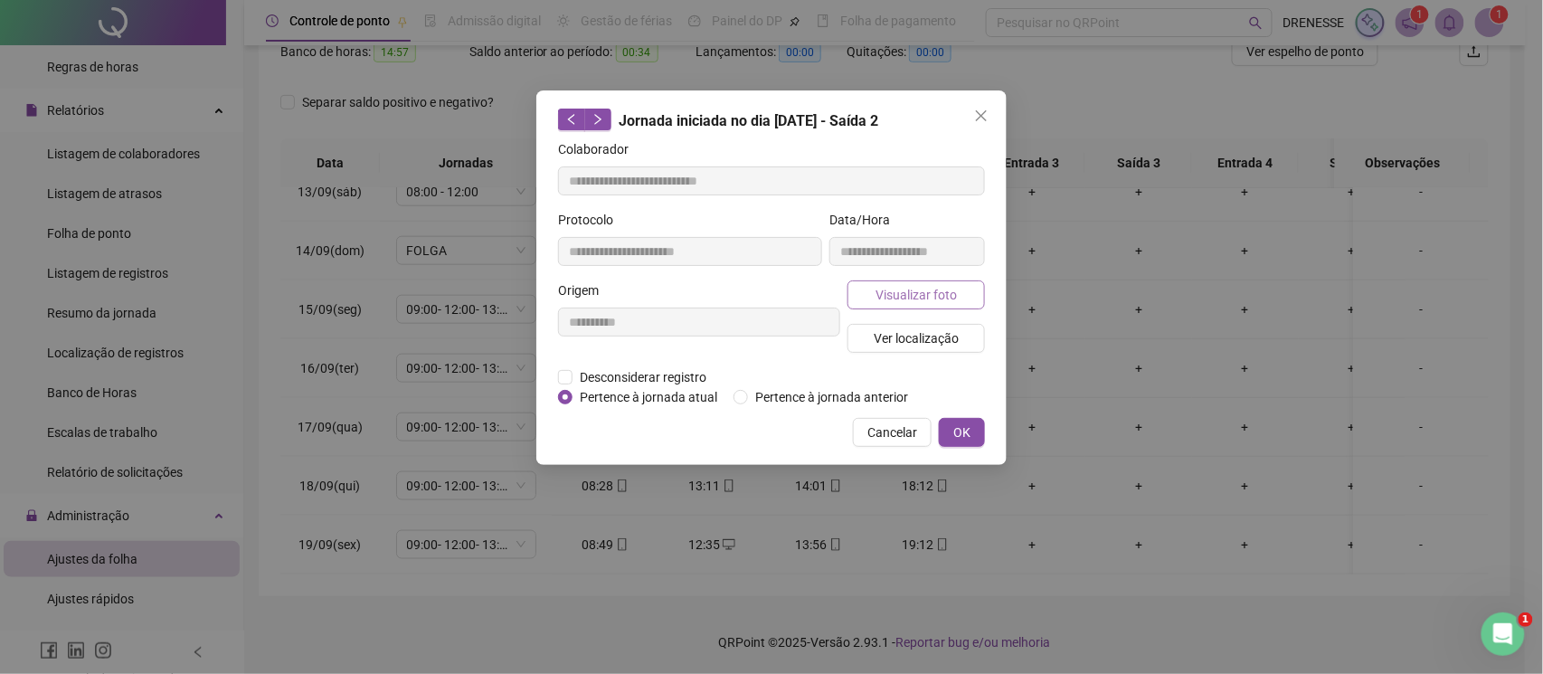
click at [938, 293] on span "Visualizar foto" at bounding box center [916, 295] width 81 height 20
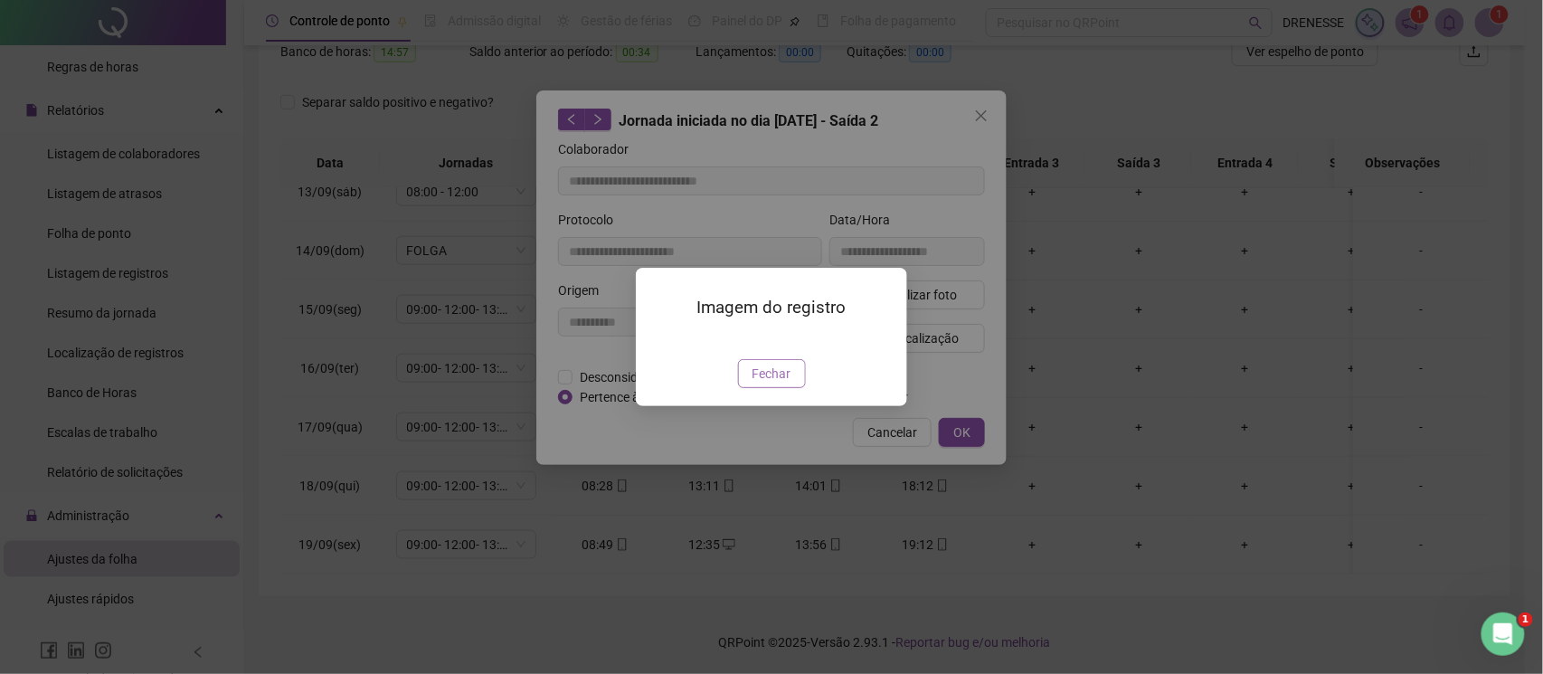
click at [798, 388] on button "Fechar" at bounding box center [772, 373] width 68 height 29
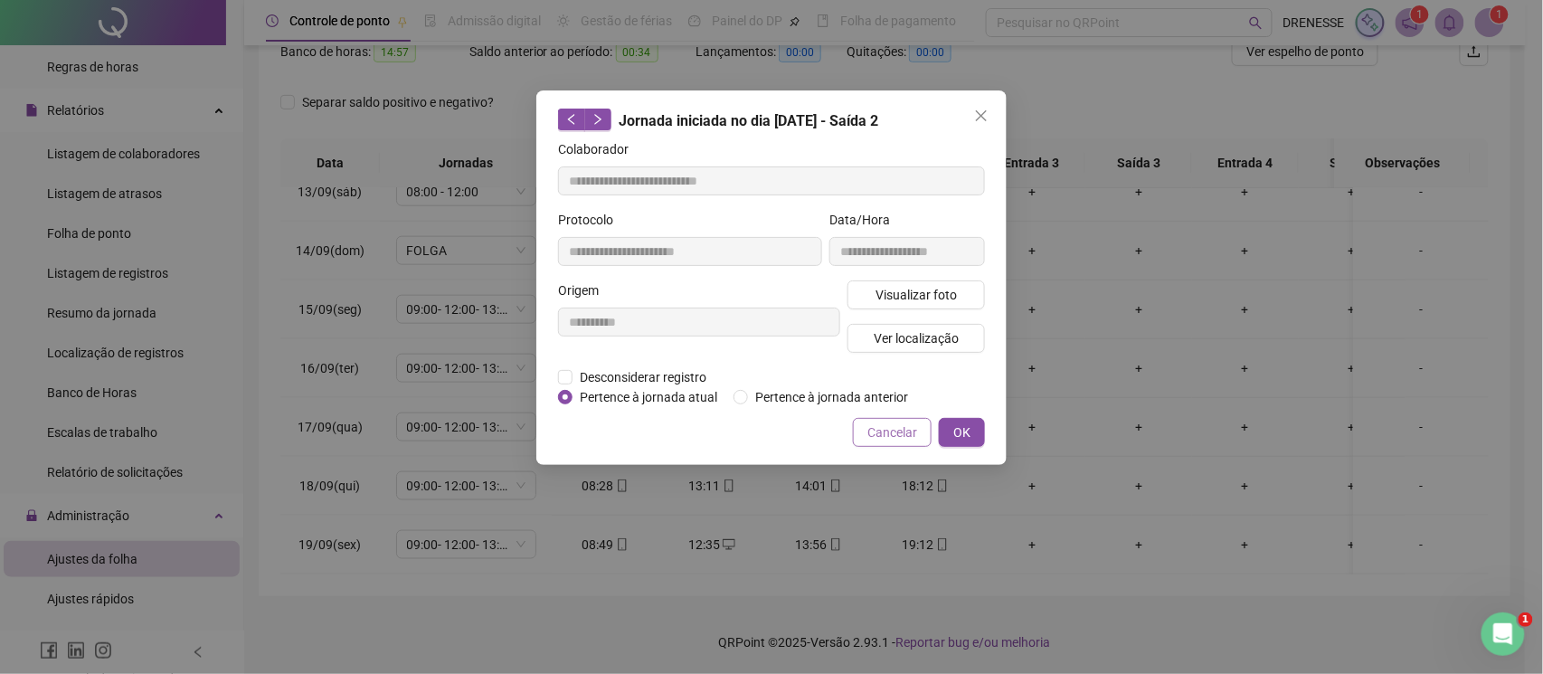
click at [894, 434] on span "Cancelar" at bounding box center [892, 432] width 50 height 20
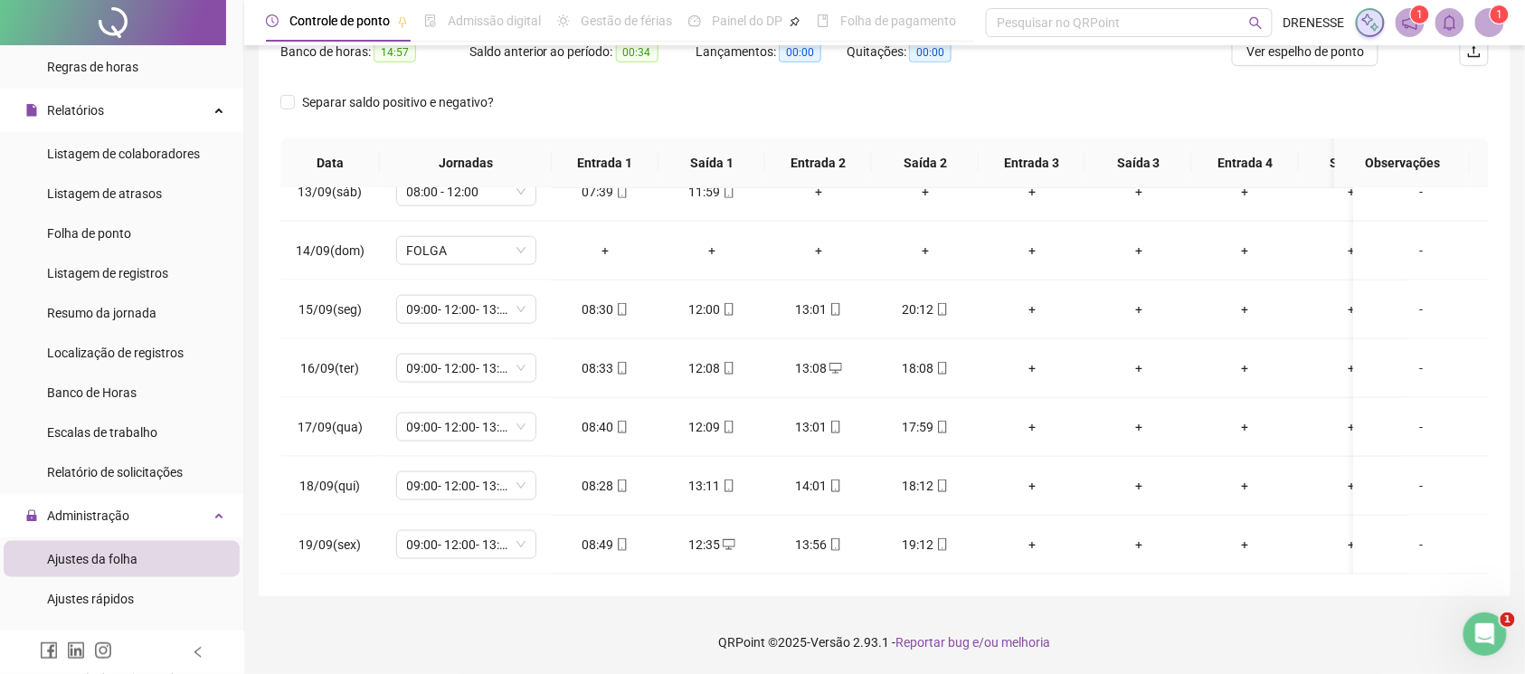
scroll to position [90, 0]
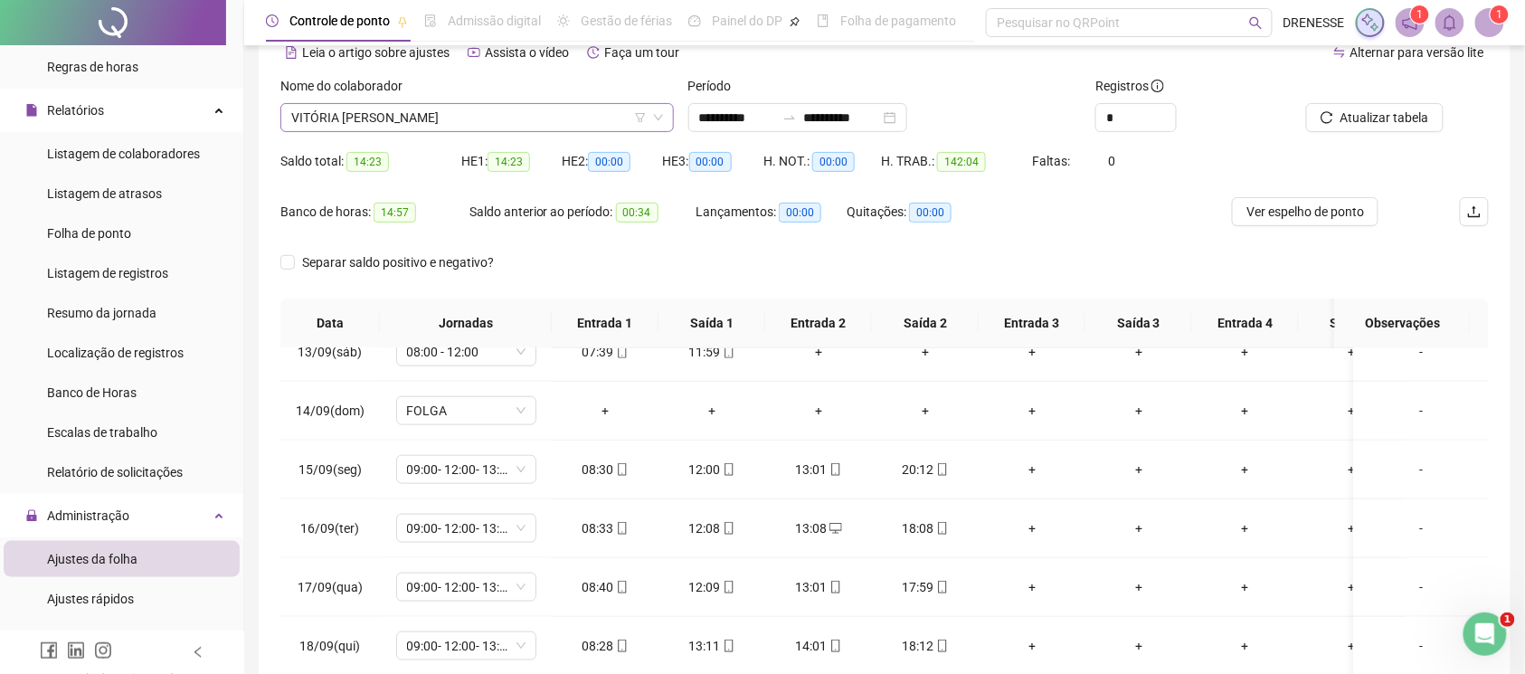
click at [403, 128] on span "VITÓRIA [PERSON_NAME]" at bounding box center [477, 117] width 372 height 27
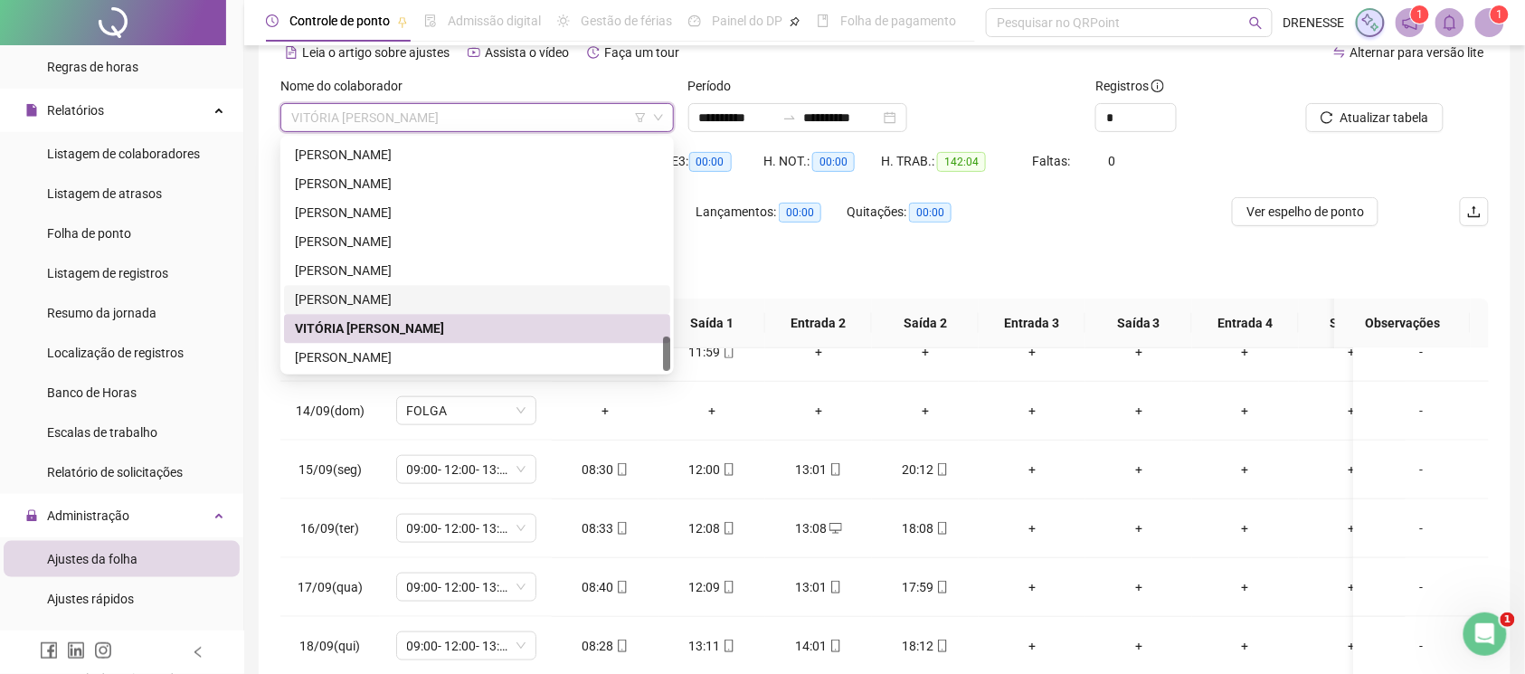
scroll to position [1303, 0]
click at [388, 355] on div "[PERSON_NAME]" at bounding box center [477, 356] width 365 height 20
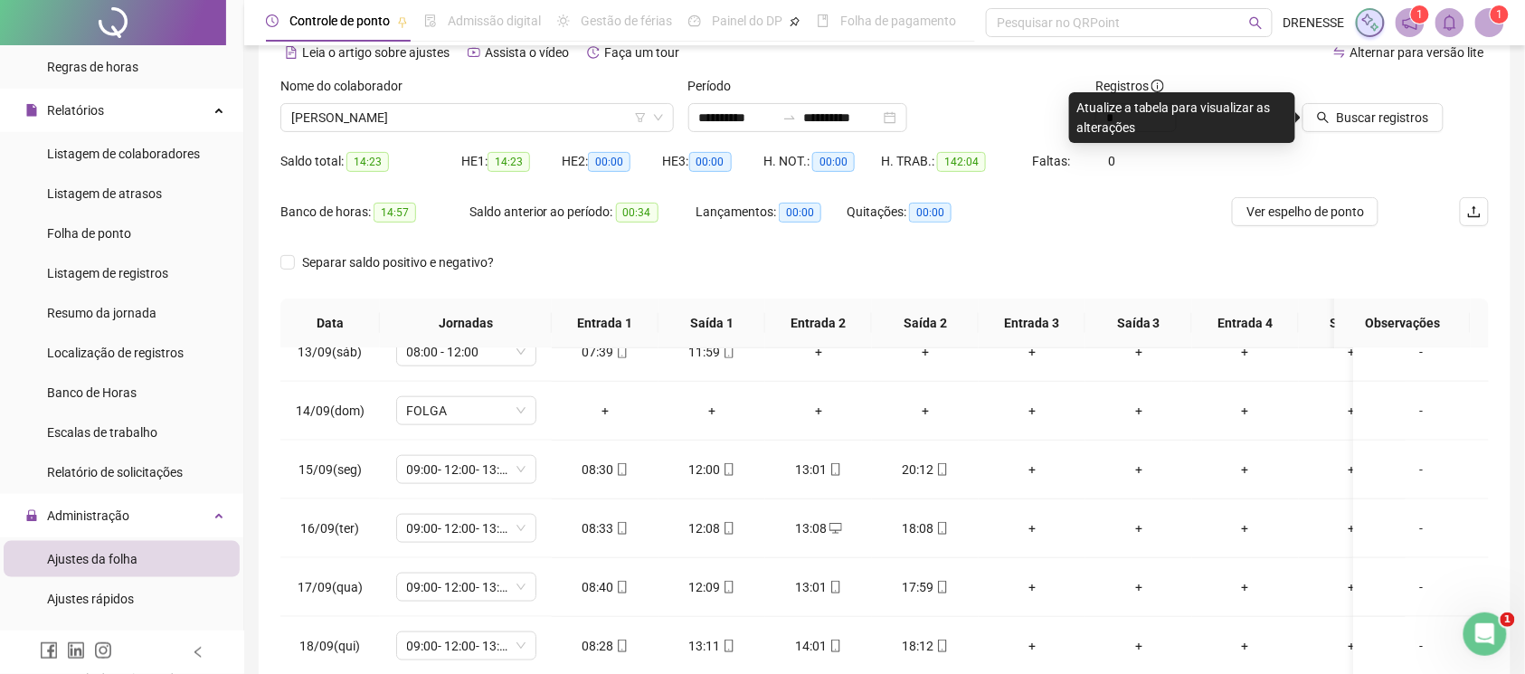
click at [1326, 121] on icon "search" at bounding box center [1323, 117] width 13 height 13
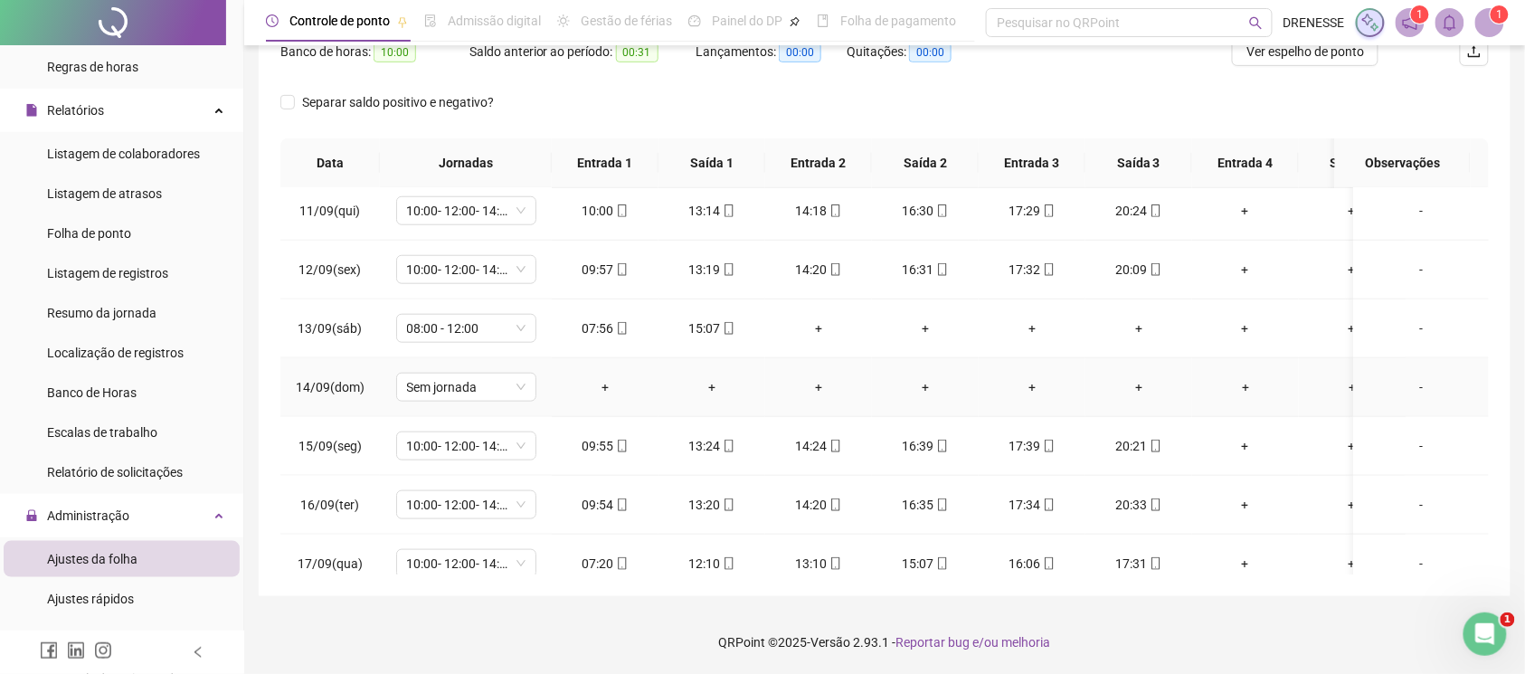
scroll to position [754, 0]
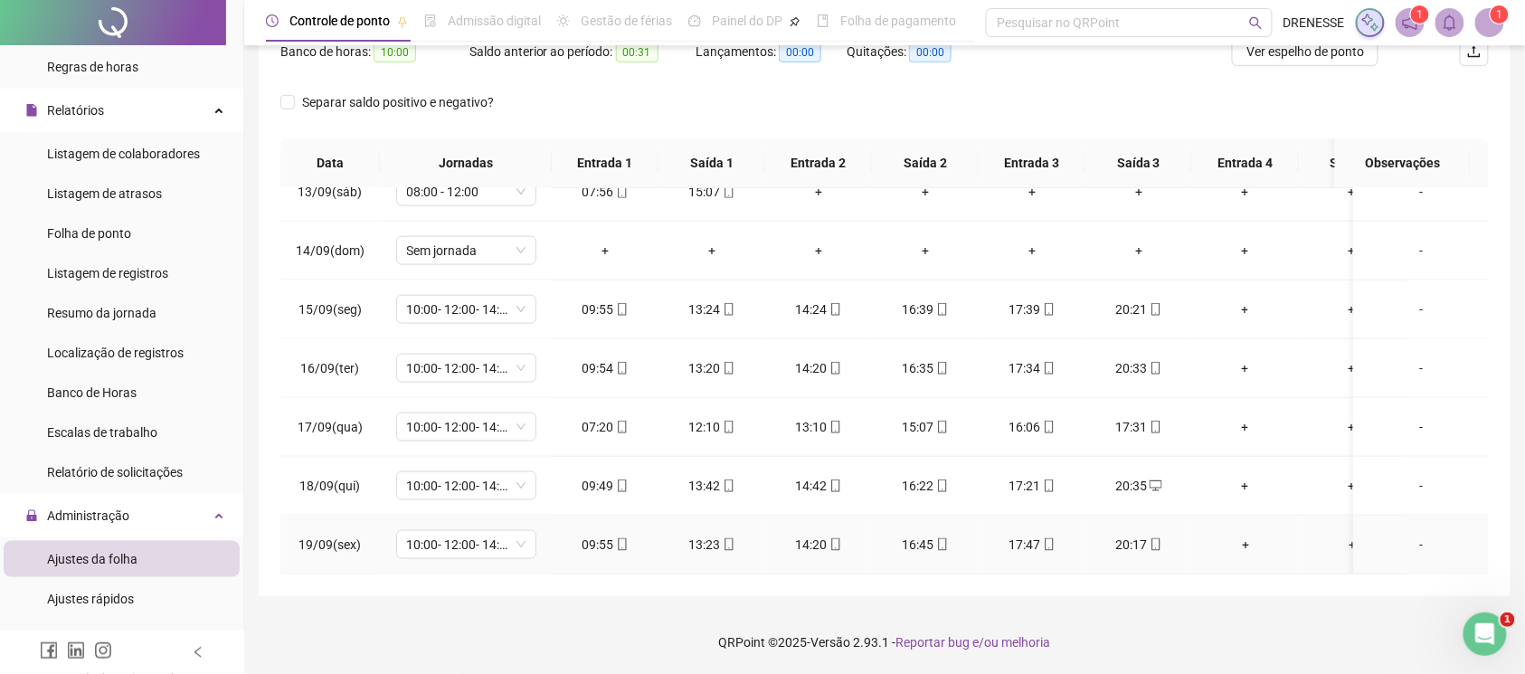
click at [628, 535] on div "09:55" at bounding box center [605, 545] width 78 height 20
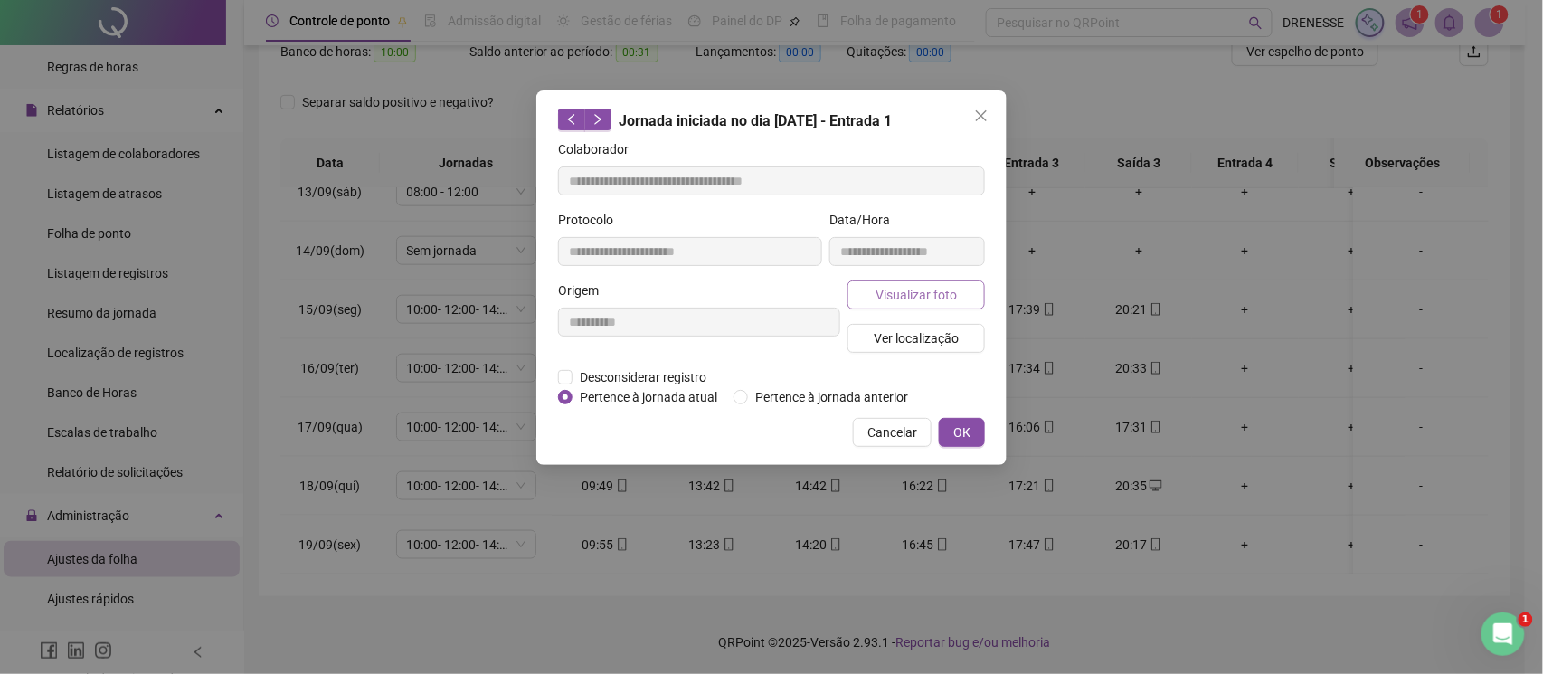
click at [927, 291] on span "Visualizar foto" at bounding box center [916, 295] width 81 height 20
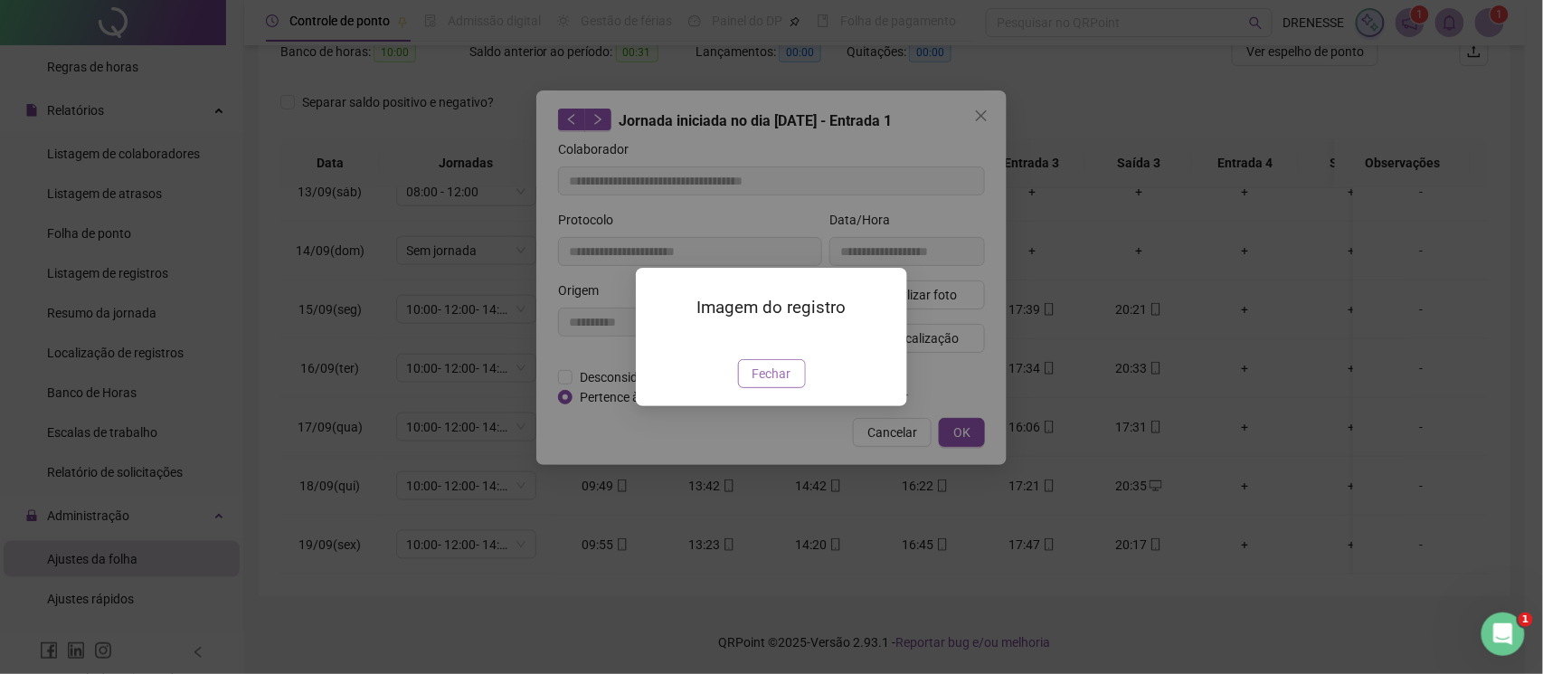
click at [778, 388] on button "Fechar" at bounding box center [772, 373] width 68 height 29
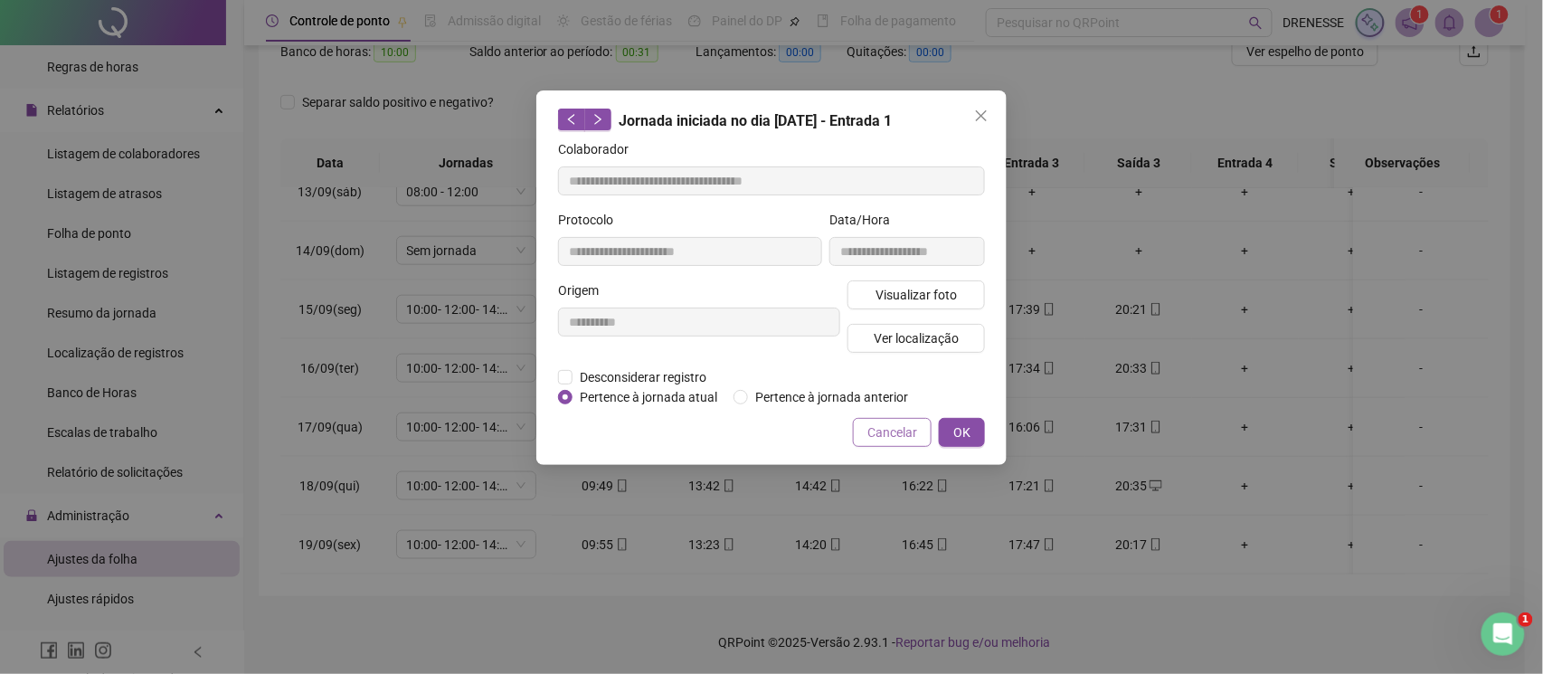
click at [880, 431] on span "Cancelar" at bounding box center [892, 432] width 50 height 20
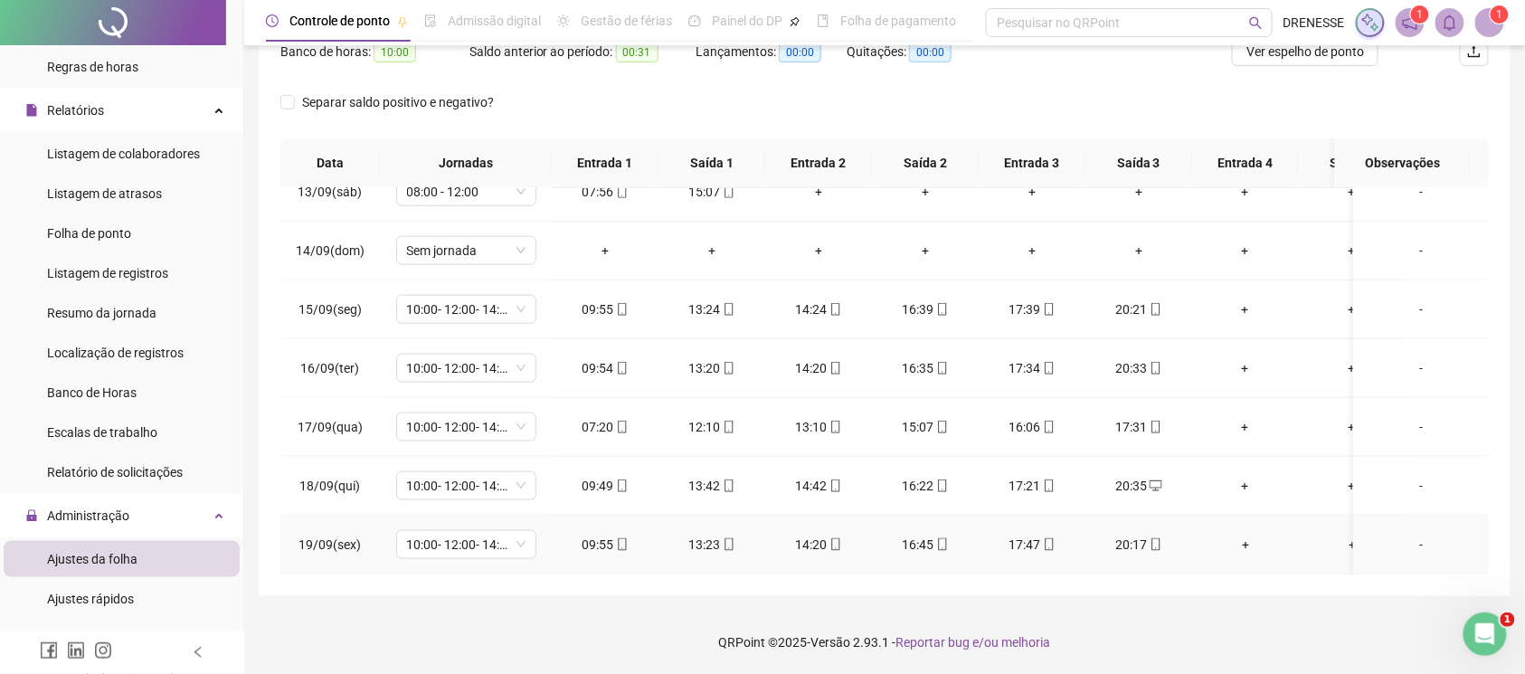
click at [1161, 535] on div "20:17" at bounding box center [1139, 545] width 78 height 20
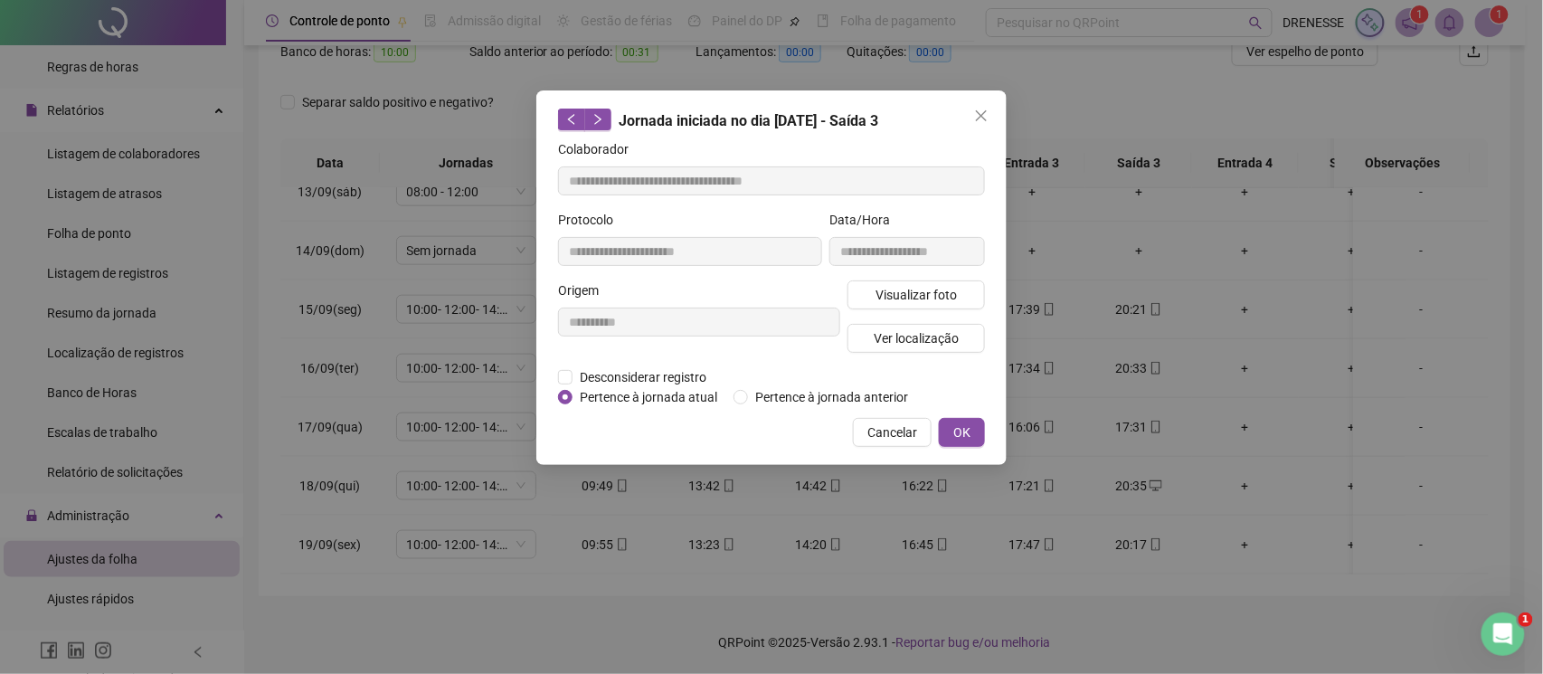
click at [908, 272] on div "**********" at bounding box center [907, 245] width 163 height 71
click at [910, 297] on span "Visualizar foto" at bounding box center [916, 295] width 81 height 20
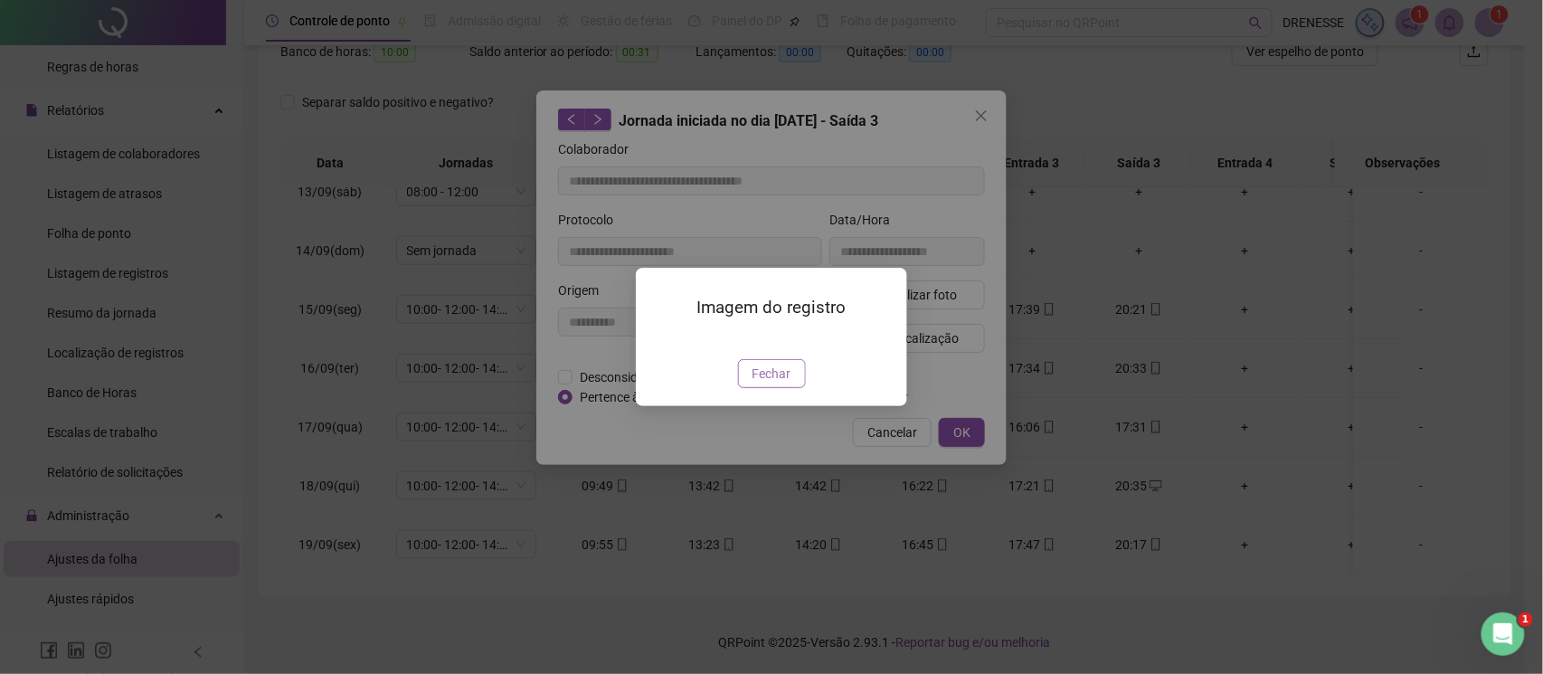
click at [768, 384] on span "Fechar" at bounding box center [772, 374] width 39 height 20
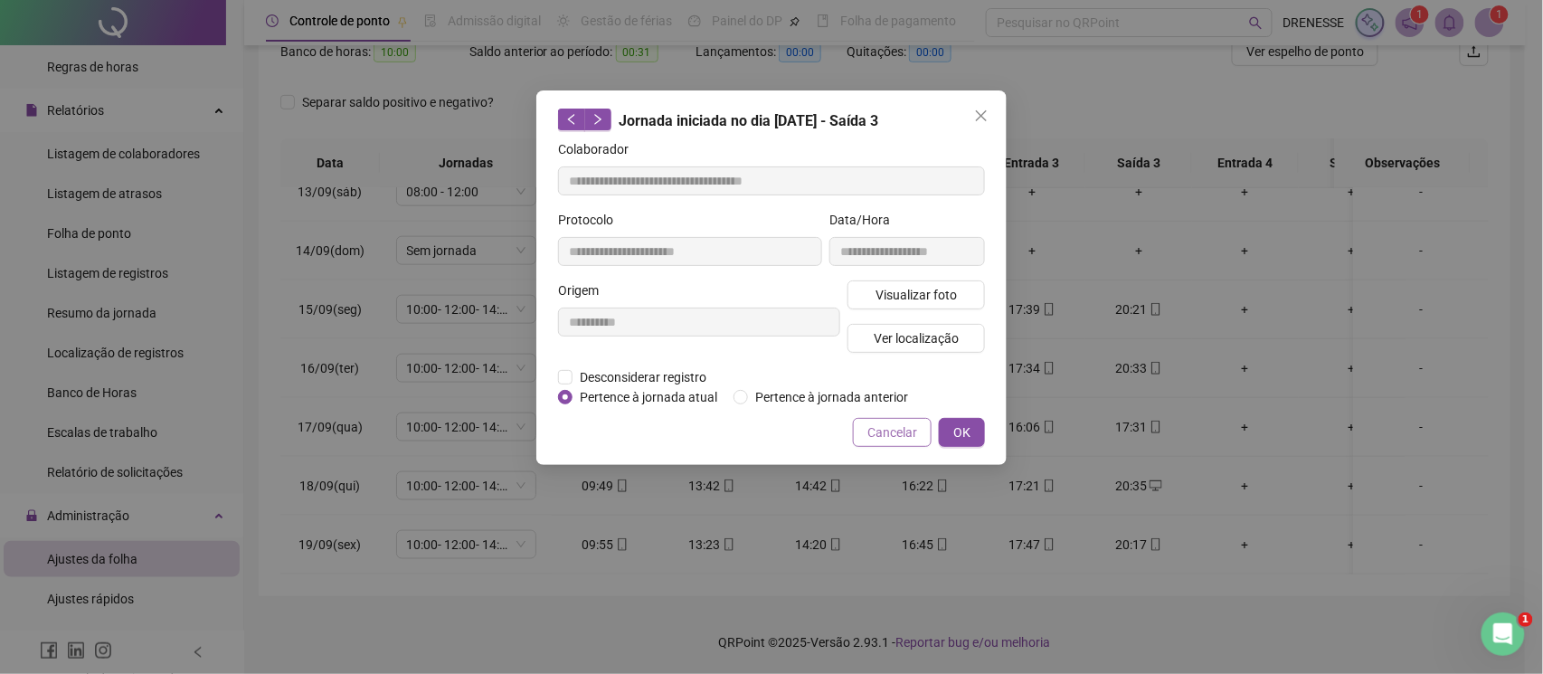
click at [873, 436] on span "Cancelar" at bounding box center [892, 432] width 50 height 20
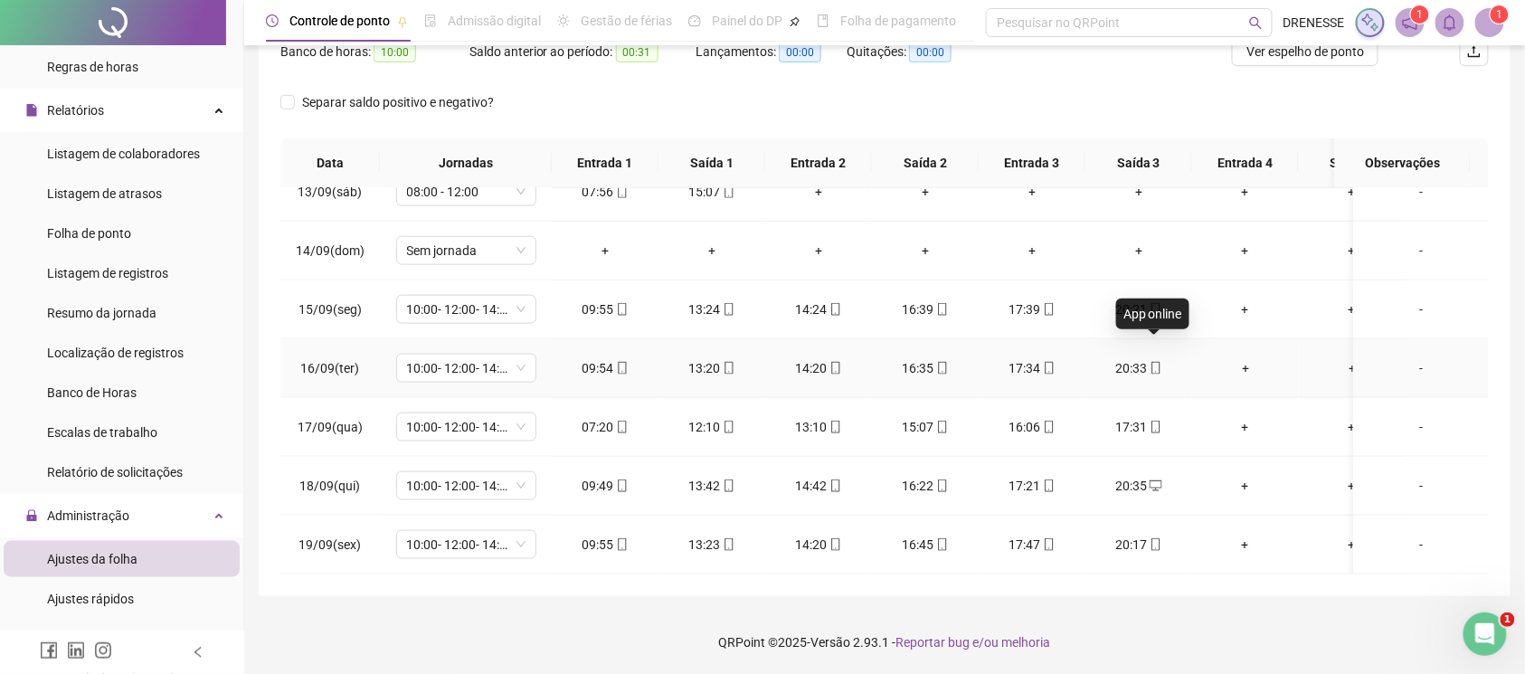
click at [1155, 362] on icon "mobile" at bounding box center [1156, 368] width 13 height 13
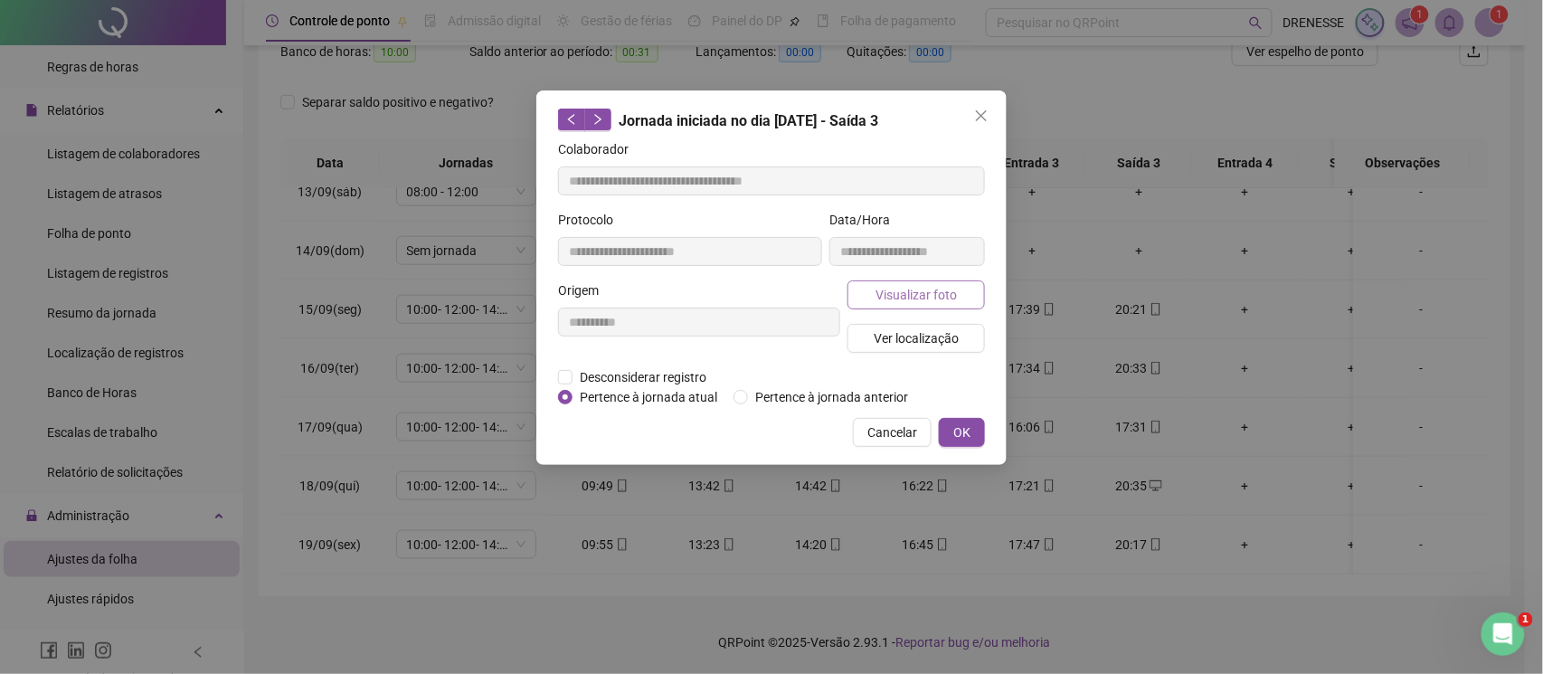
click at [879, 290] on span "Visualizar foto" at bounding box center [916, 295] width 81 height 20
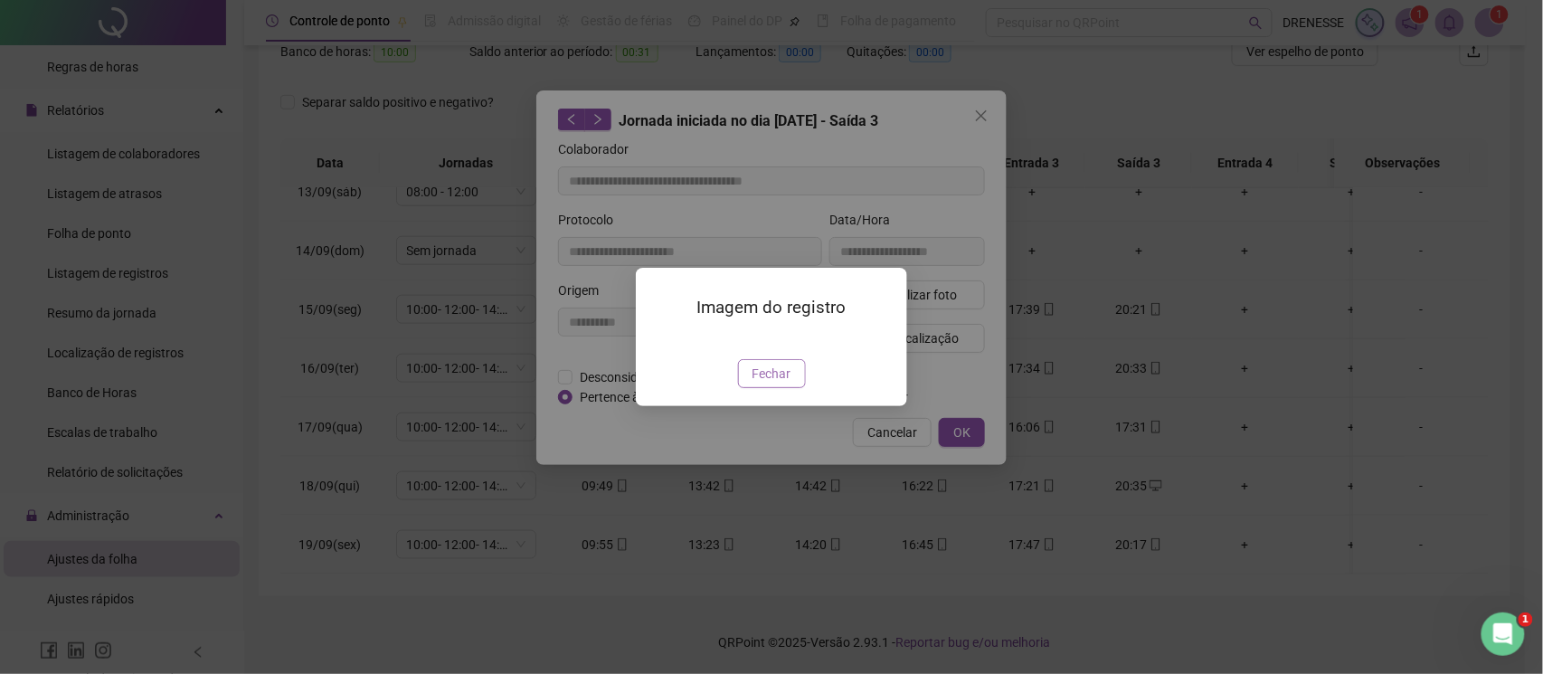
click at [758, 384] on span "Fechar" at bounding box center [772, 374] width 39 height 20
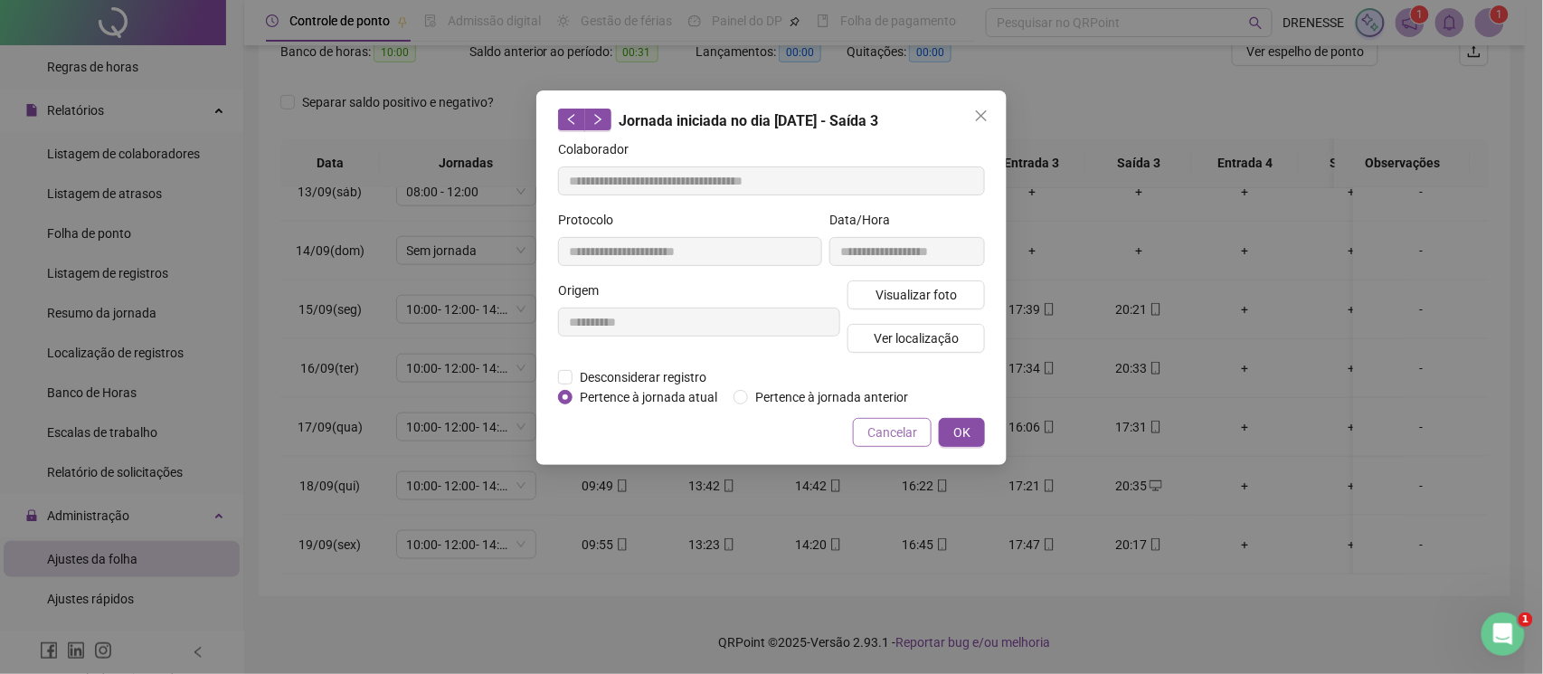
click at [890, 442] on button "Cancelar" at bounding box center [892, 432] width 79 height 29
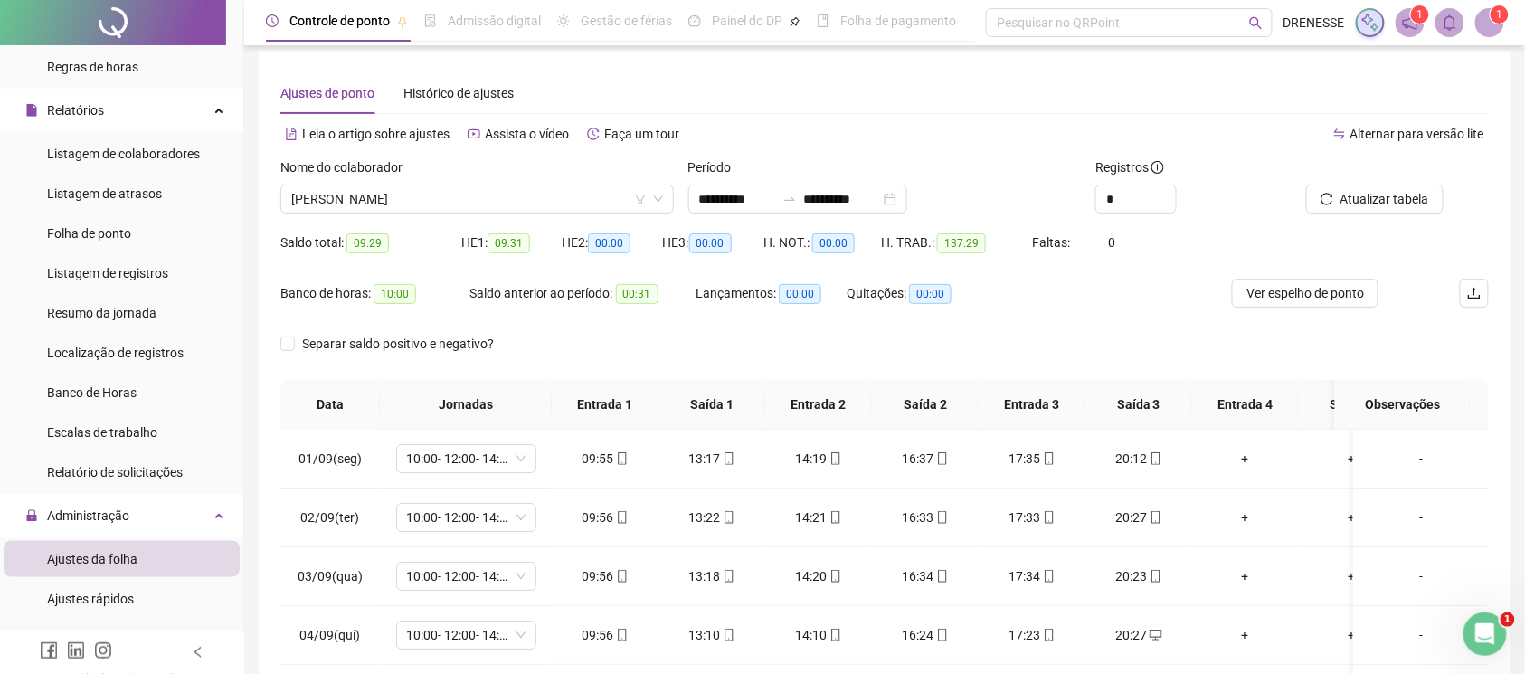
scroll to position [0, 0]
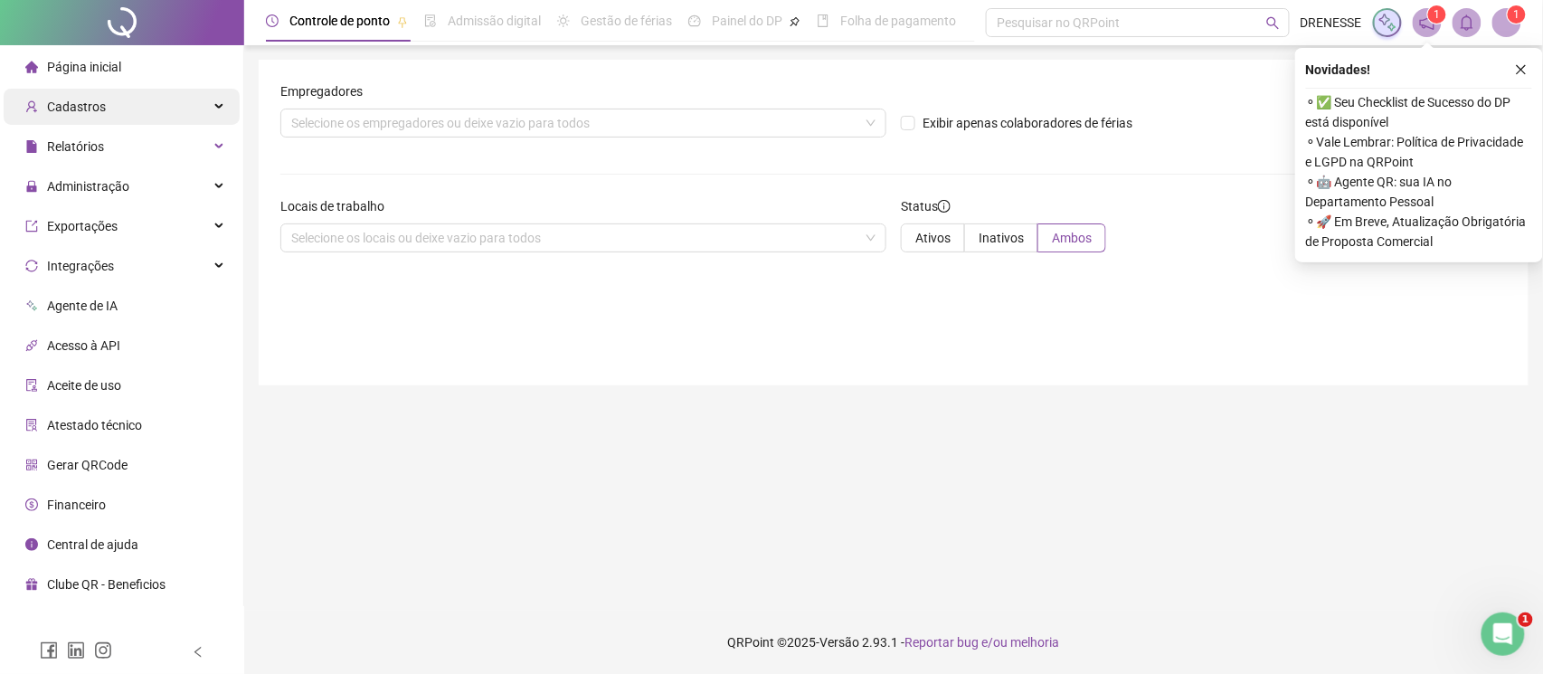
click at [98, 113] on span "Cadastros" at bounding box center [76, 107] width 59 height 14
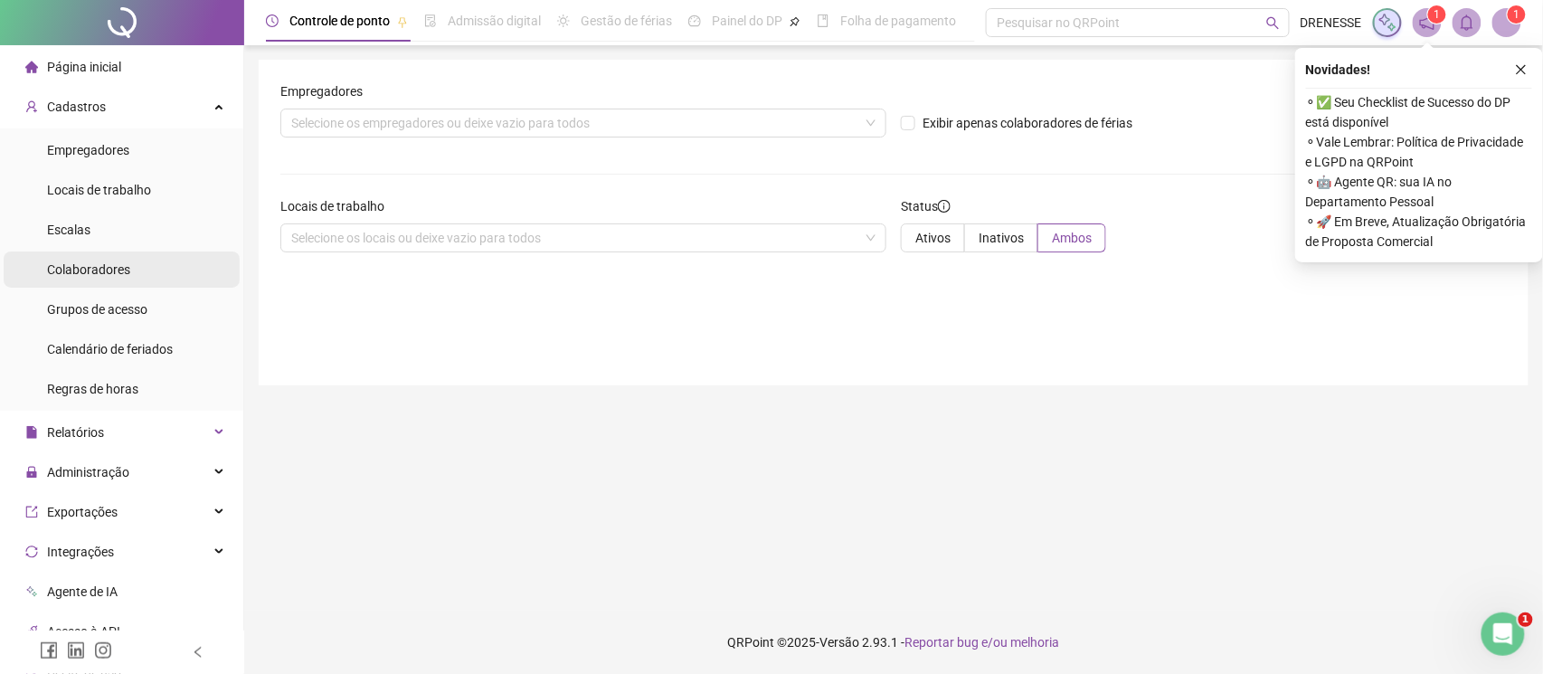
click at [102, 266] on span "Colaboradores" at bounding box center [88, 269] width 83 height 14
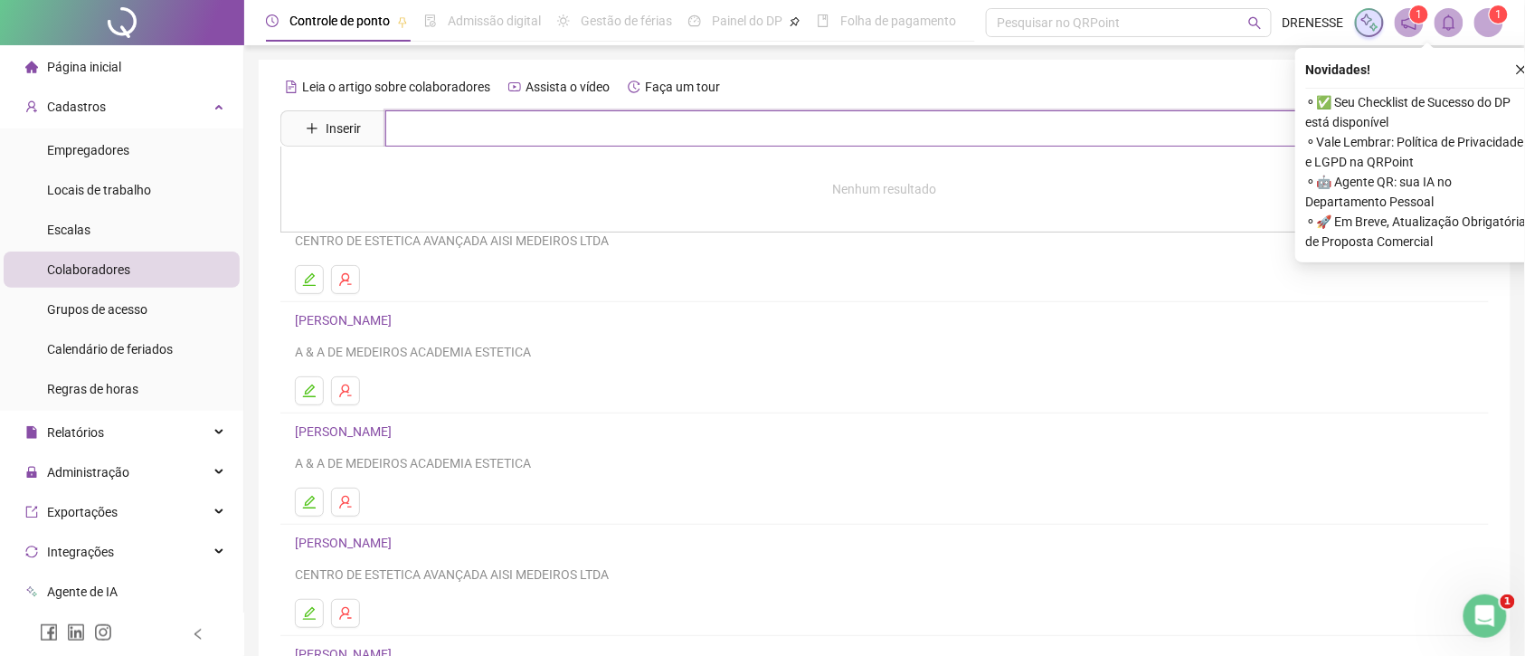
click at [427, 125] on input "text" at bounding box center [897, 128] width 1025 height 36
type input "****"
click at [411, 189] on link "[PERSON_NAME]" at bounding box center [362, 182] width 97 height 14
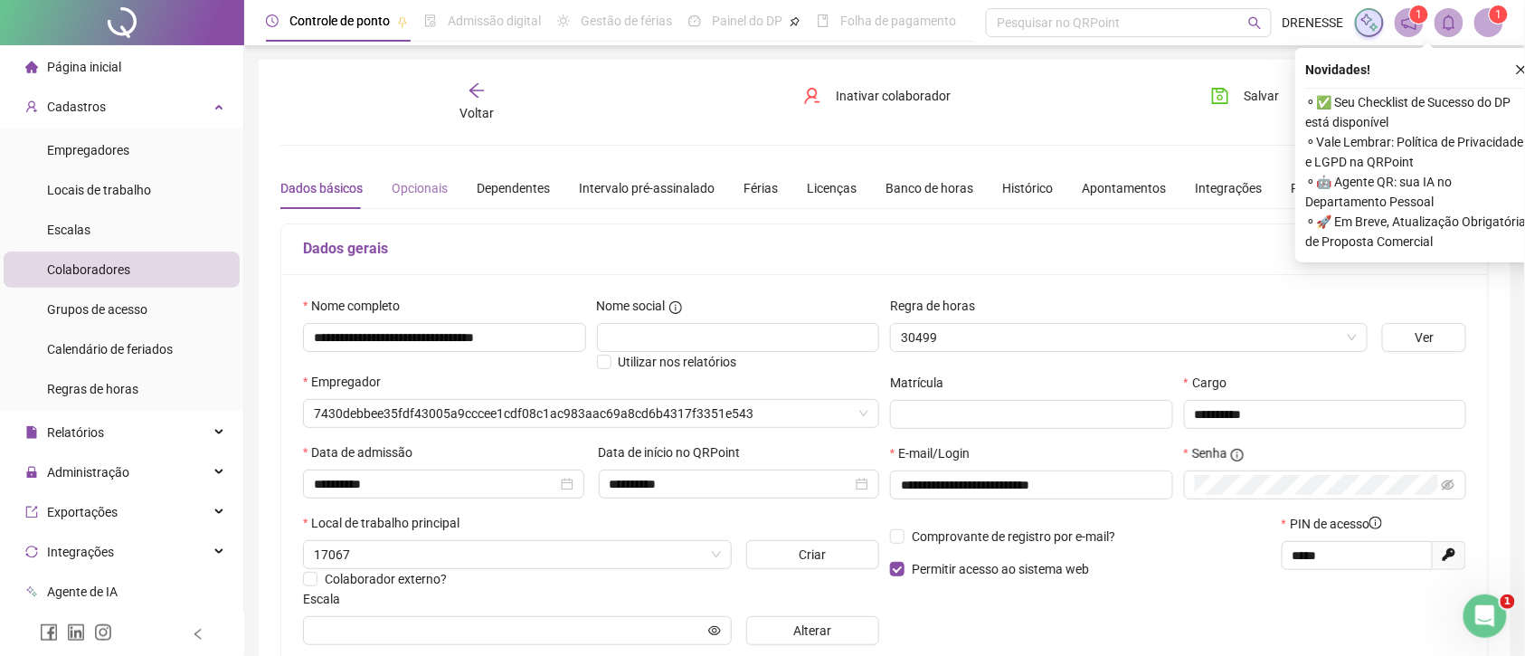
type input "**********"
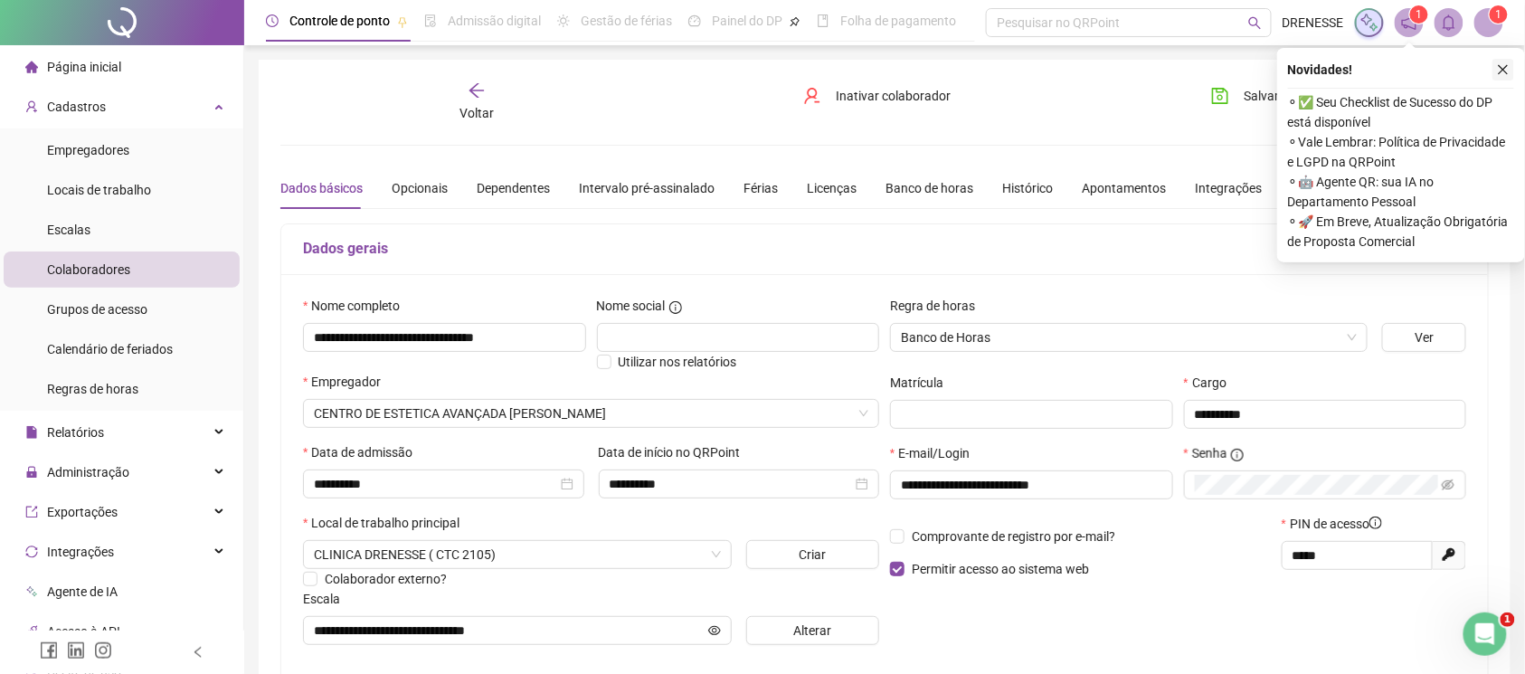
click at [1500, 62] on button "button" at bounding box center [1504, 70] width 22 height 22
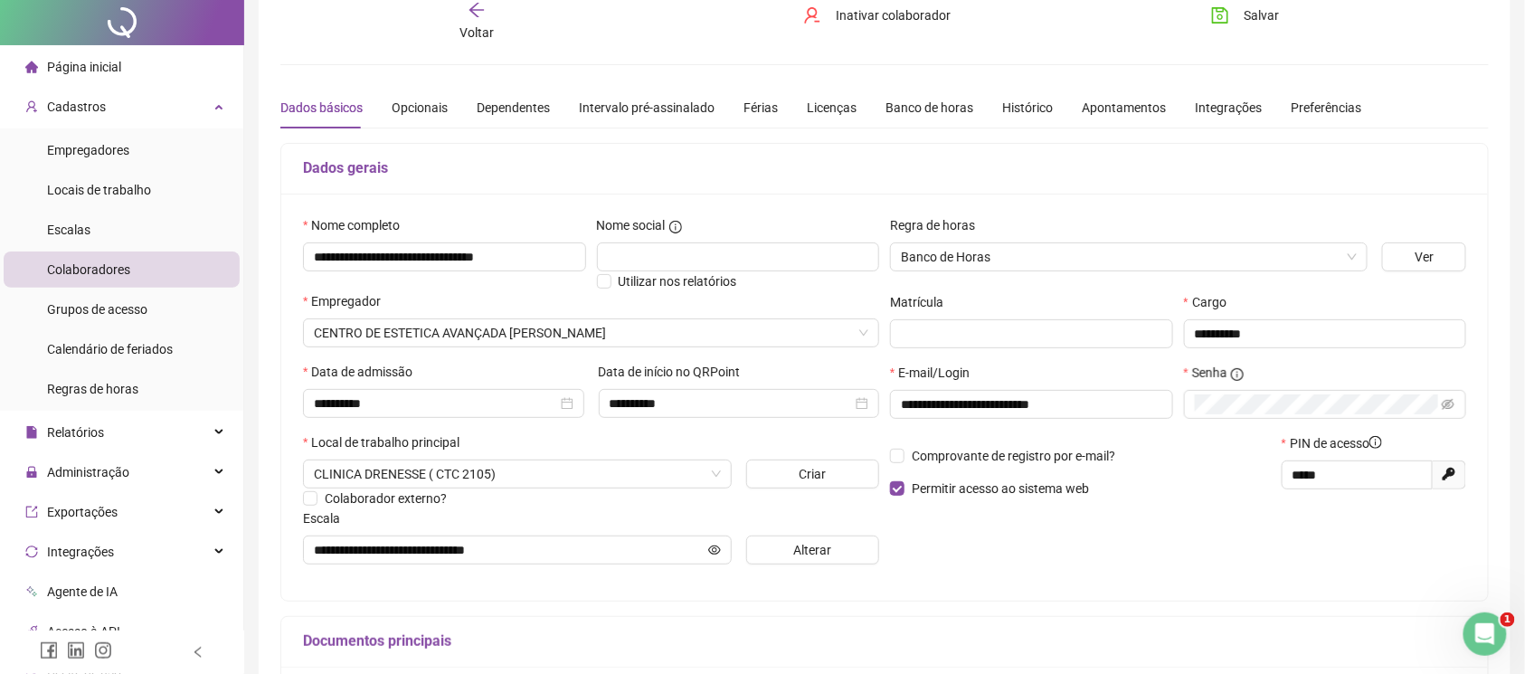
scroll to position [160, 0]
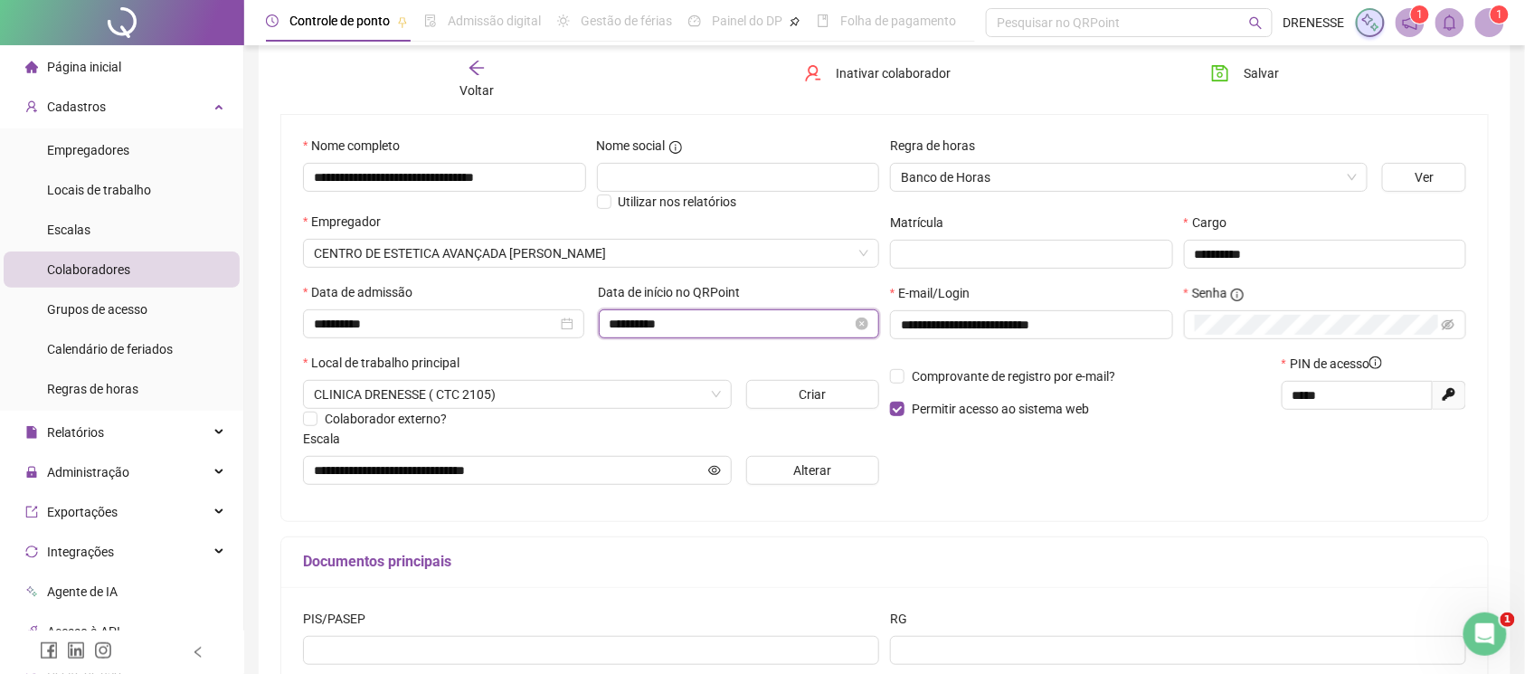
click at [698, 327] on input "**********" at bounding box center [731, 324] width 243 height 20
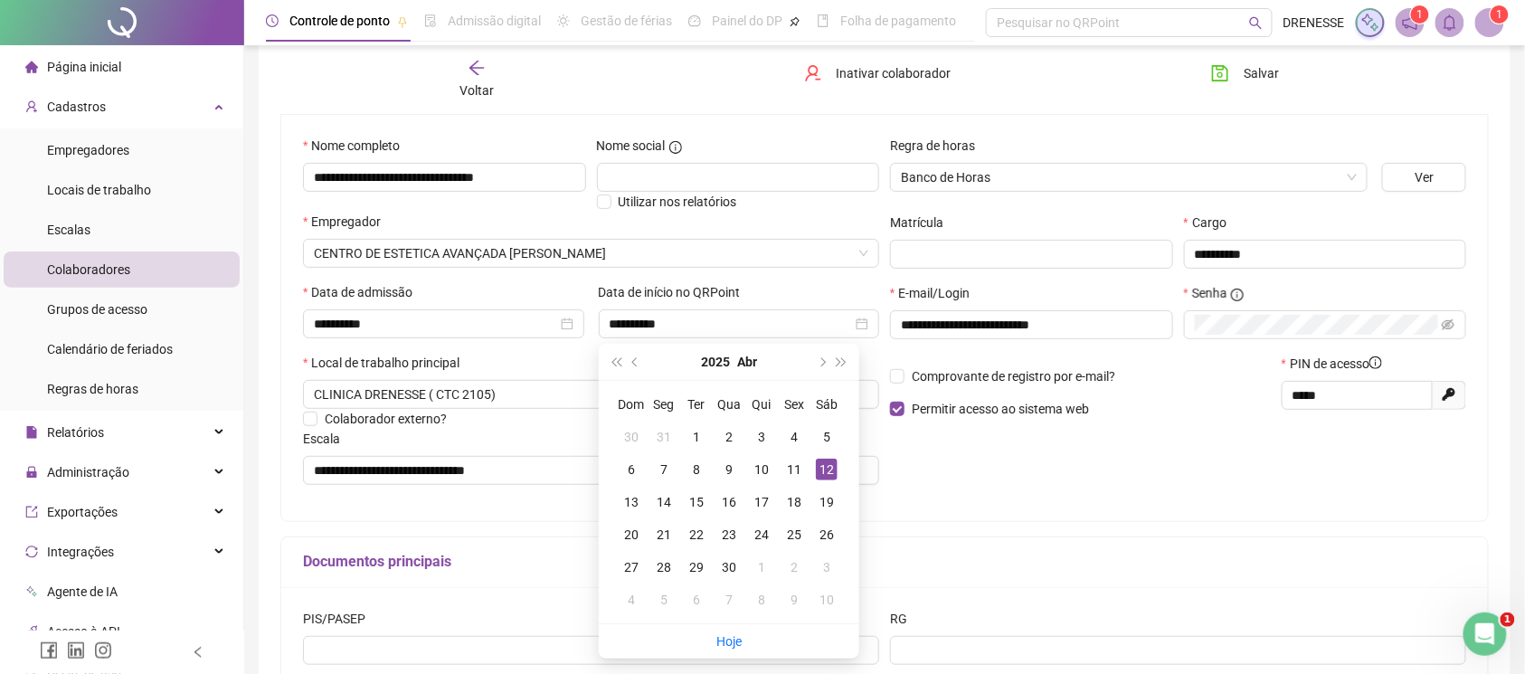
click at [523, 358] on div "Local de trabalho principal" at bounding box center [591, 366] width 576 height 27
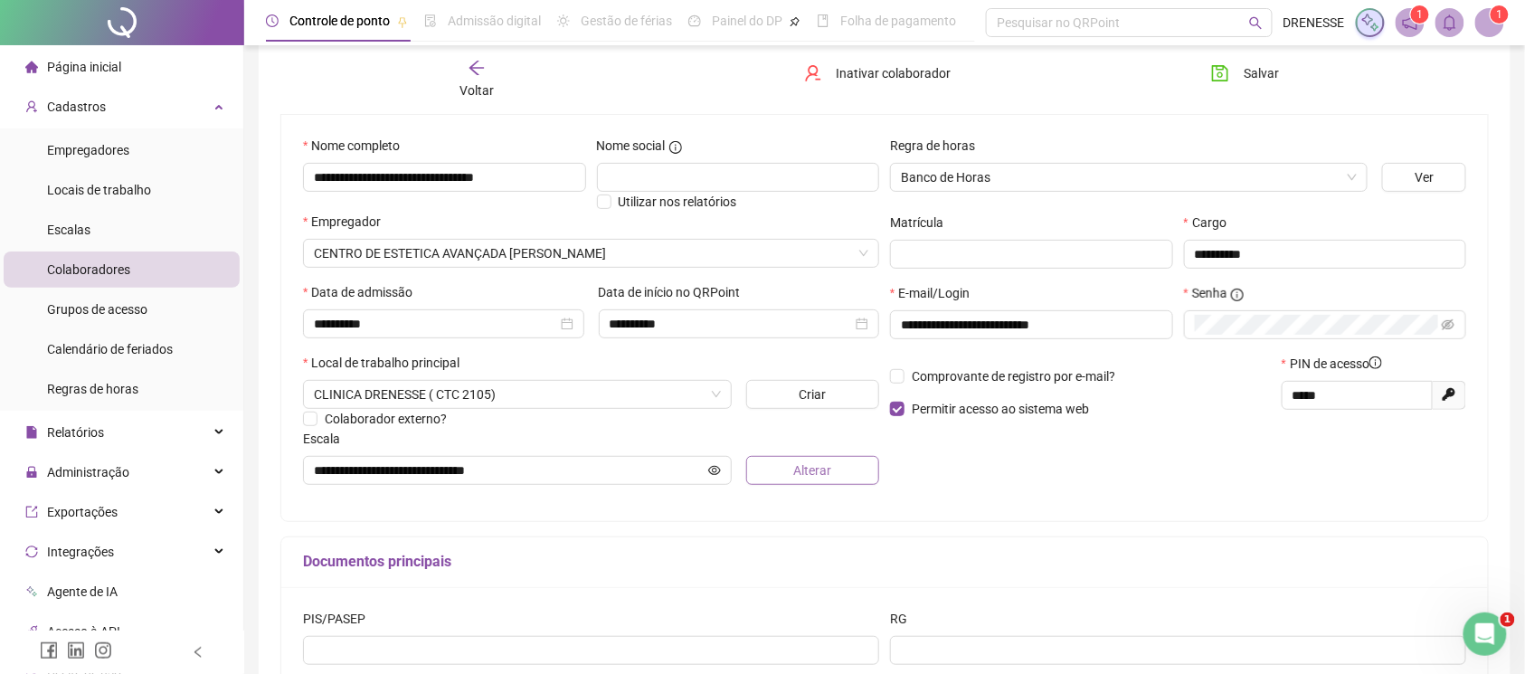
click at [771, 465] on button "Alterar" at bounding box center [812, 470] width 133 height 29
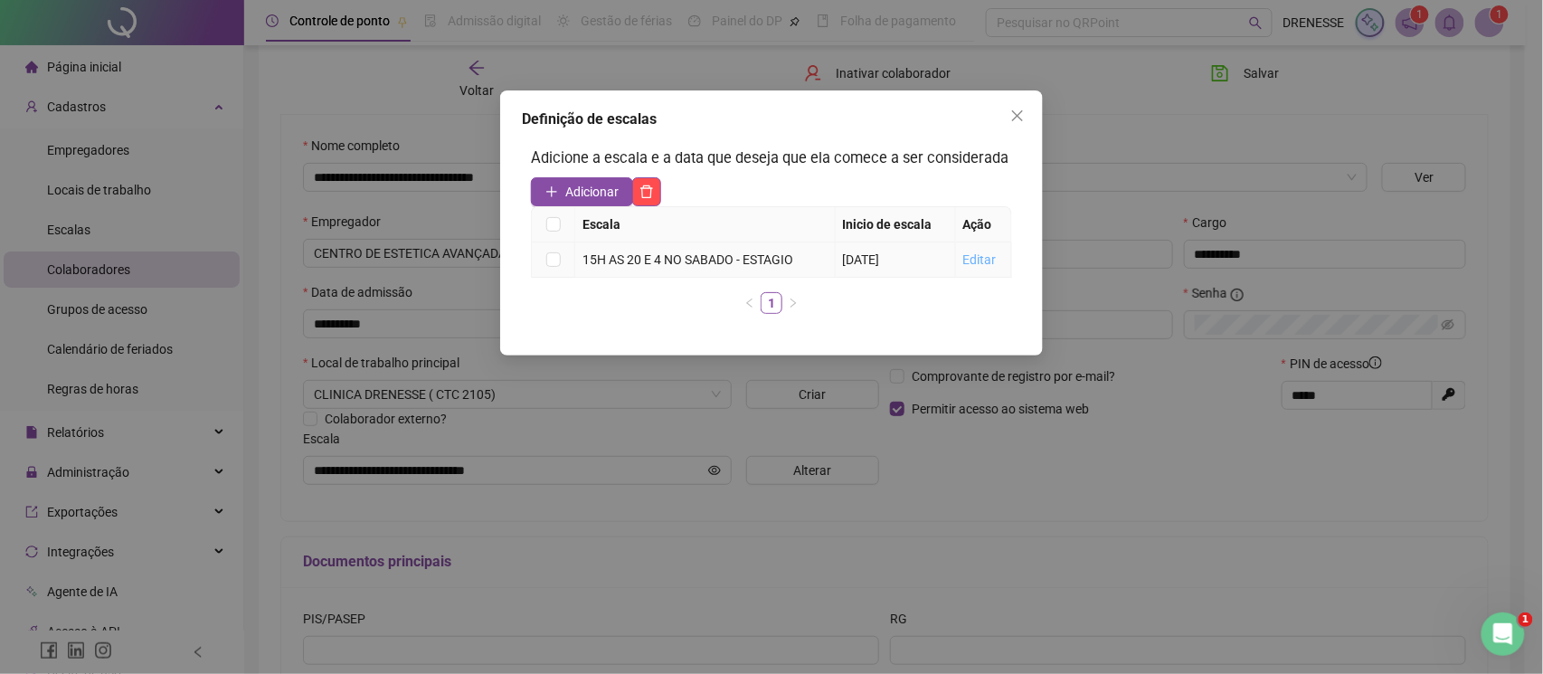
click at [975, 259] on link "Editar" at bounding box center [979, 259] width 33 height 14
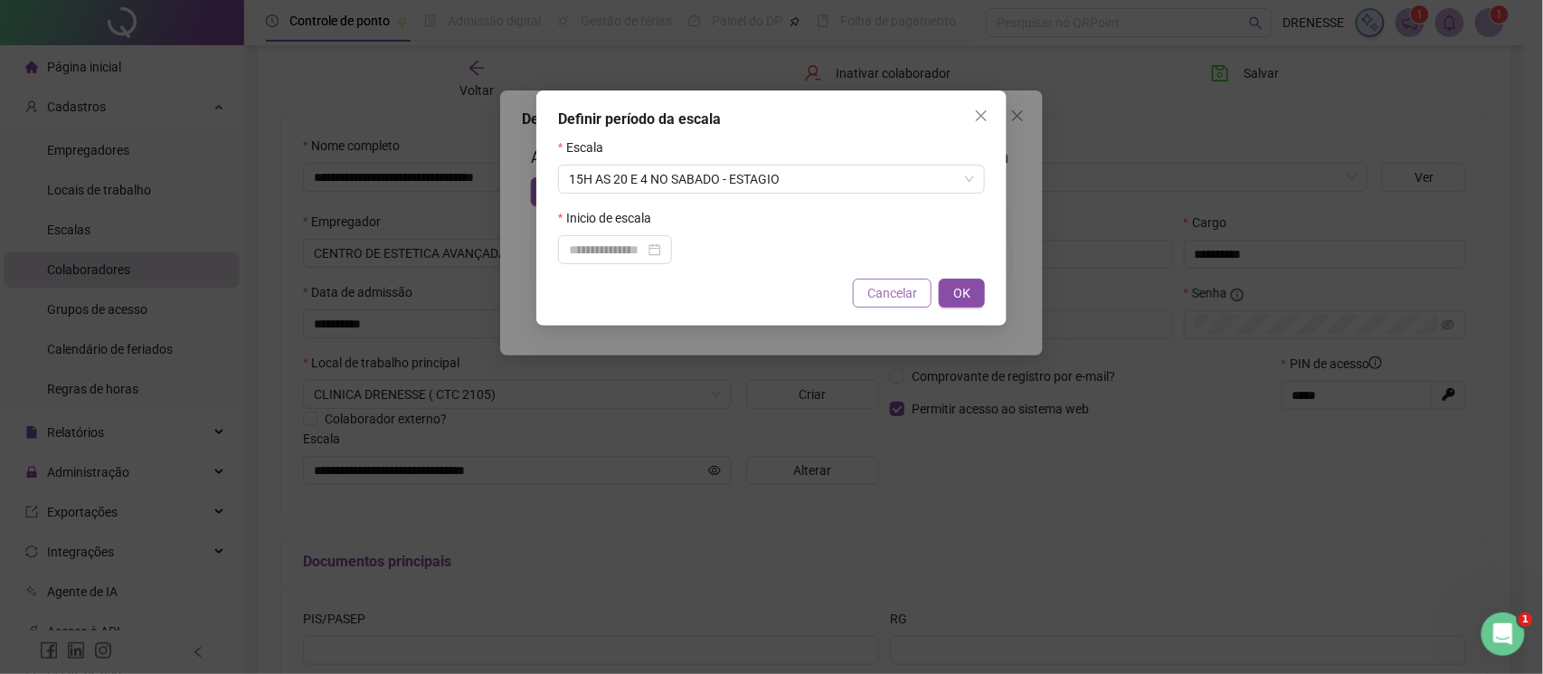
click at [896, 291] on span "Cancelar" at bounding box center [892, 293] width 50 height 20
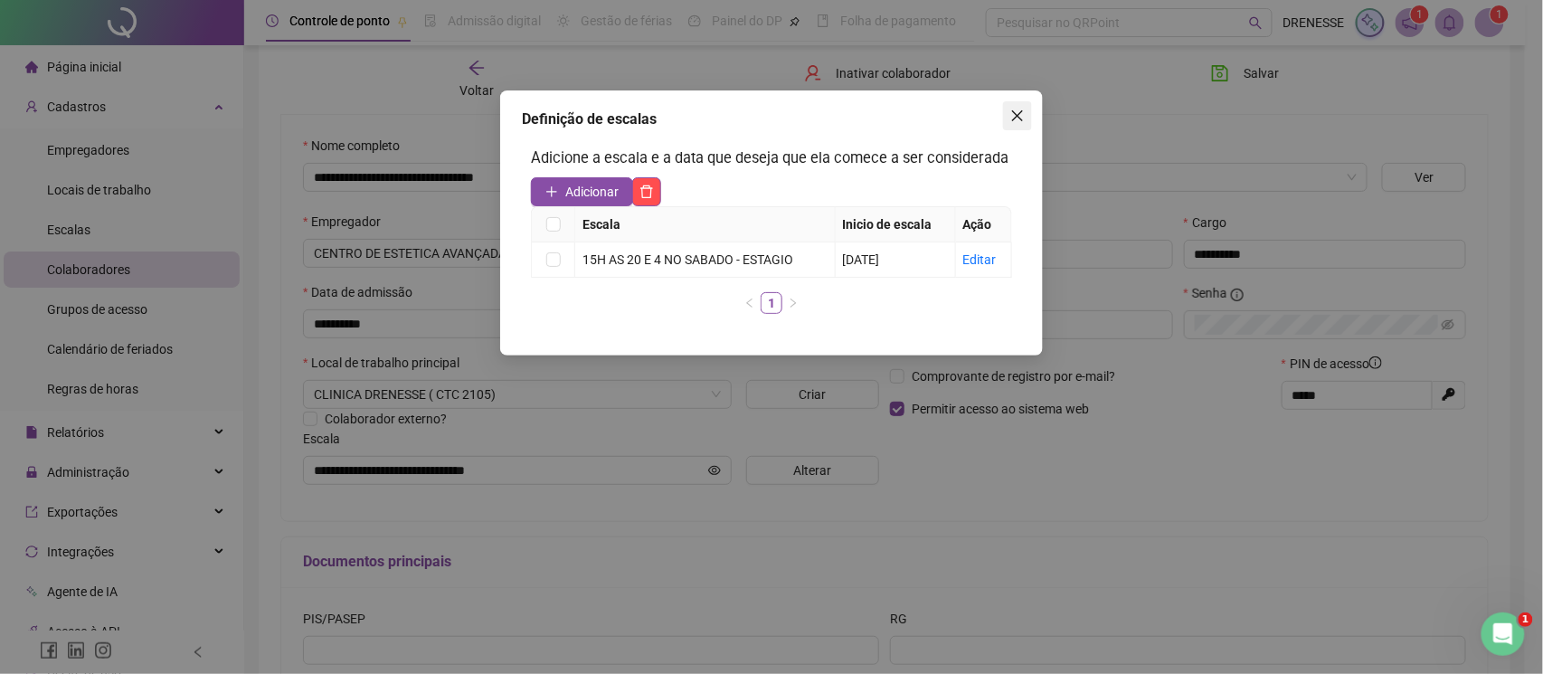
click at [1010, 117] on icon "close" at bounding box center [1017, 116] width 14 height 14
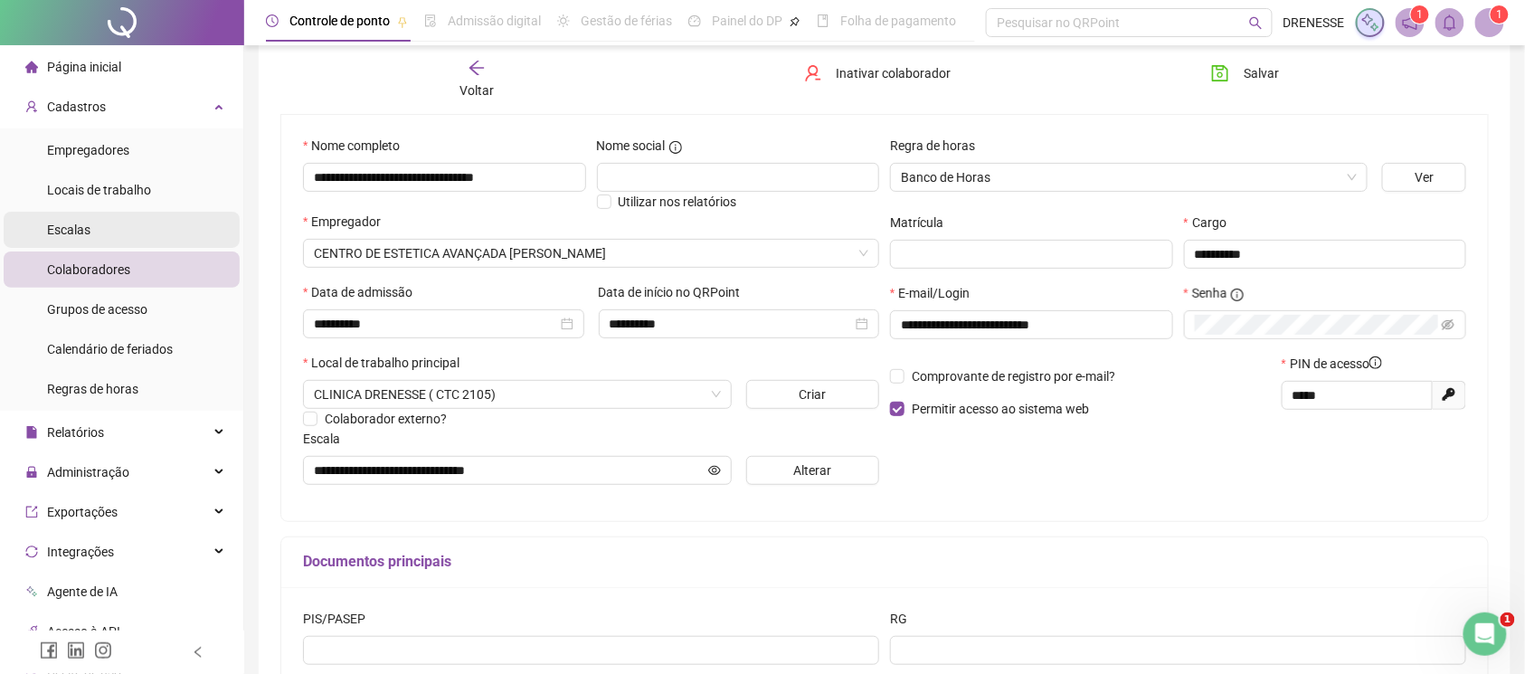
click at [58, 232] on span "Escalas" at bounding box center [68, 230] width 43 height 14
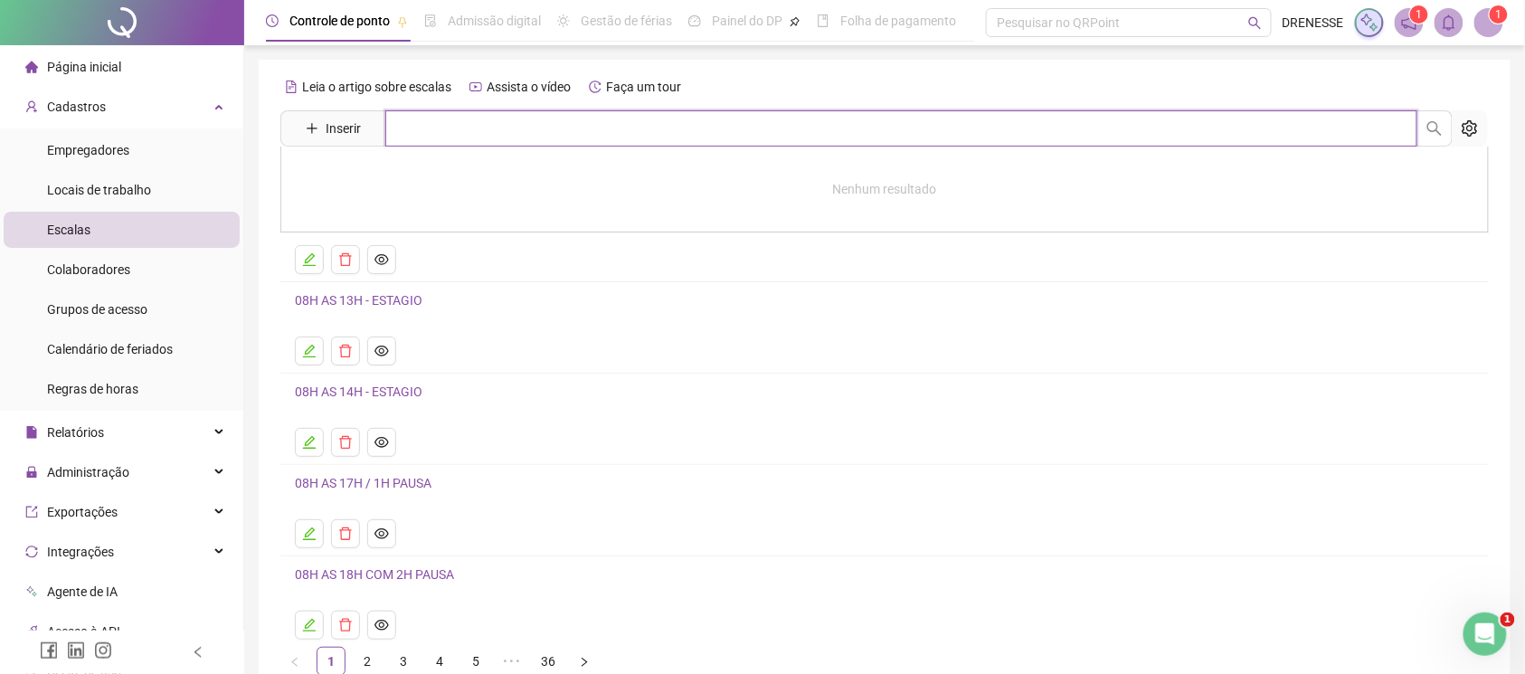
click at [496, 121] on input "text" at bounding box center [901, 128] width 1032 height 36
type input "**"
click at [356, 214] on link "13H AS 19H - ESTAGIO" at bounding box center [378, 220] width 128 height 14
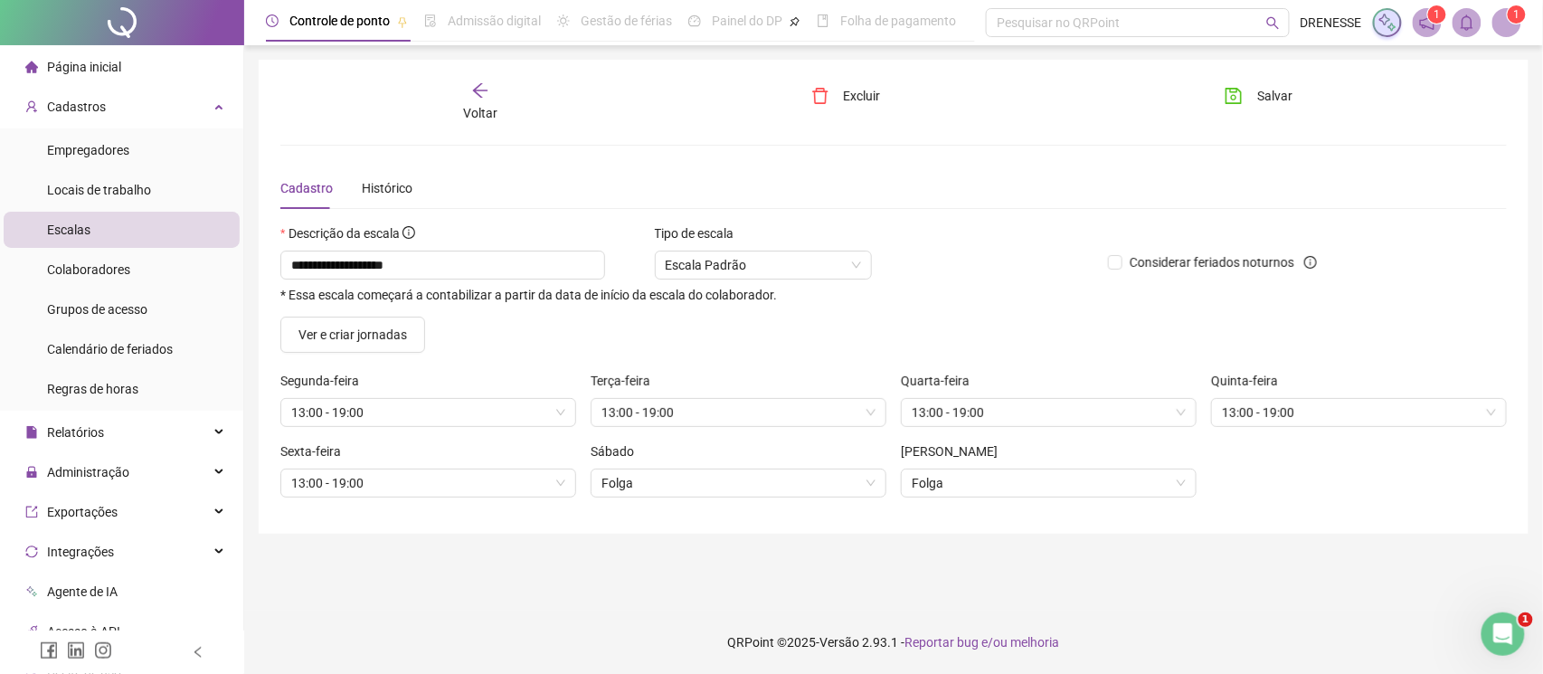
click at [460, 99] on div "Voltar" at bounding box center [480, 102] width 193 height 42
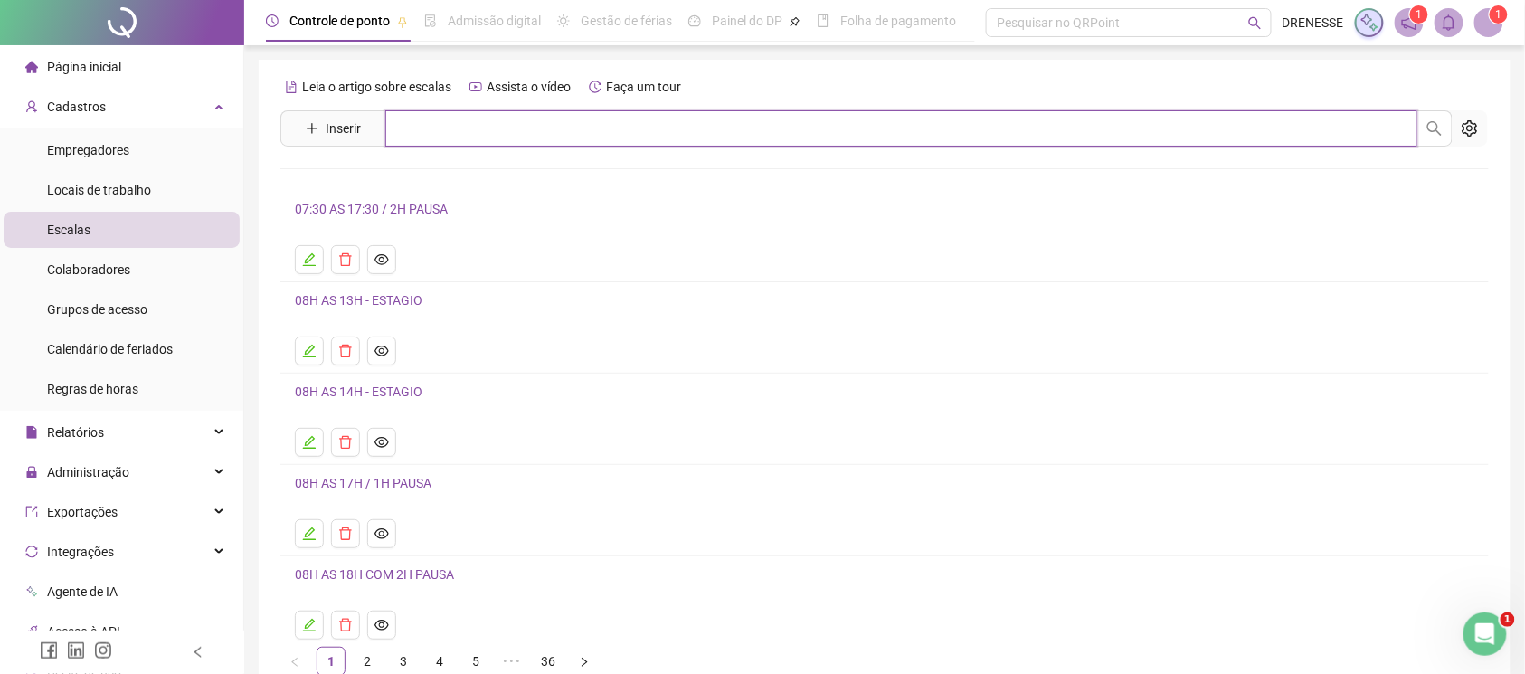
click at [443, 128] on input "text" at bounding box center [901, 128] width 1032 height 36
type input "***"
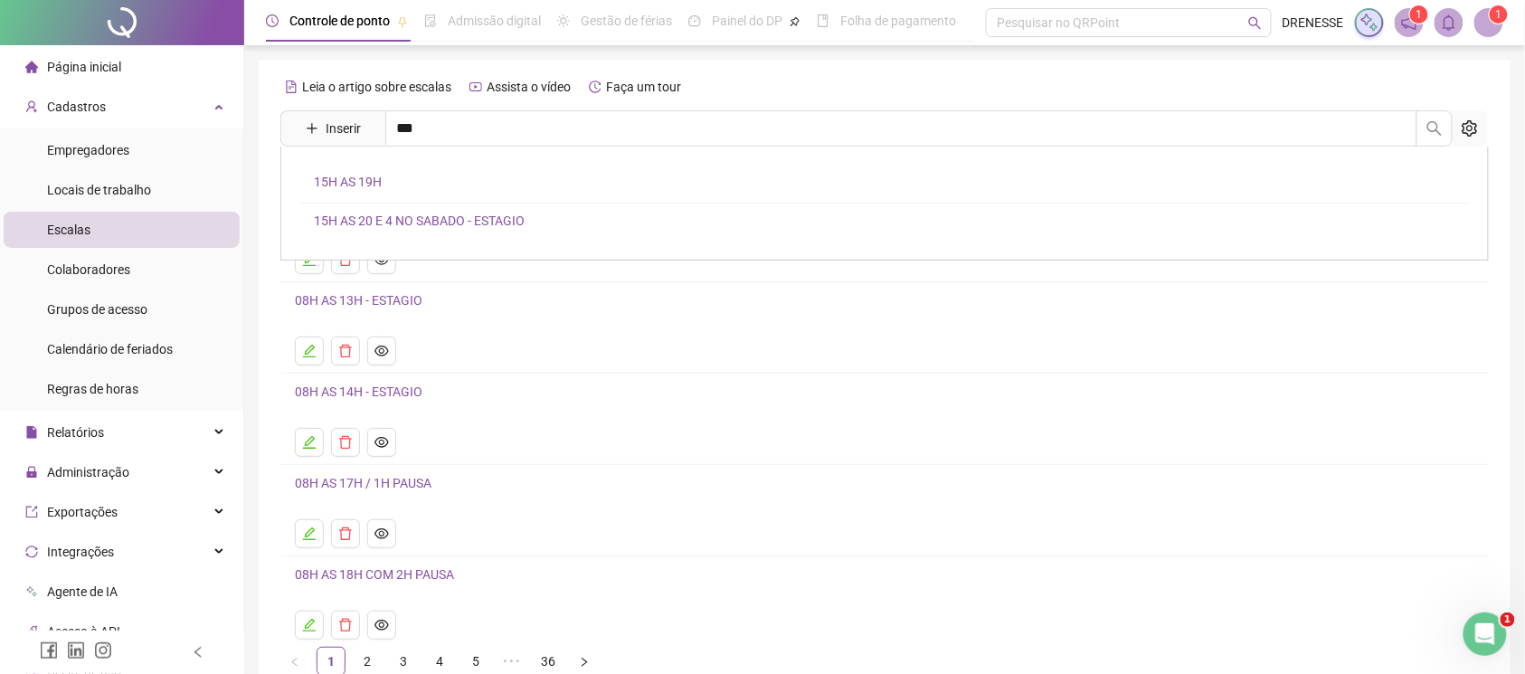
click at [427, 224] on link "15H AS 20 E 4 NO SABADO - ESTAGIO" at bounding box center [419, 220] width 211 height 14
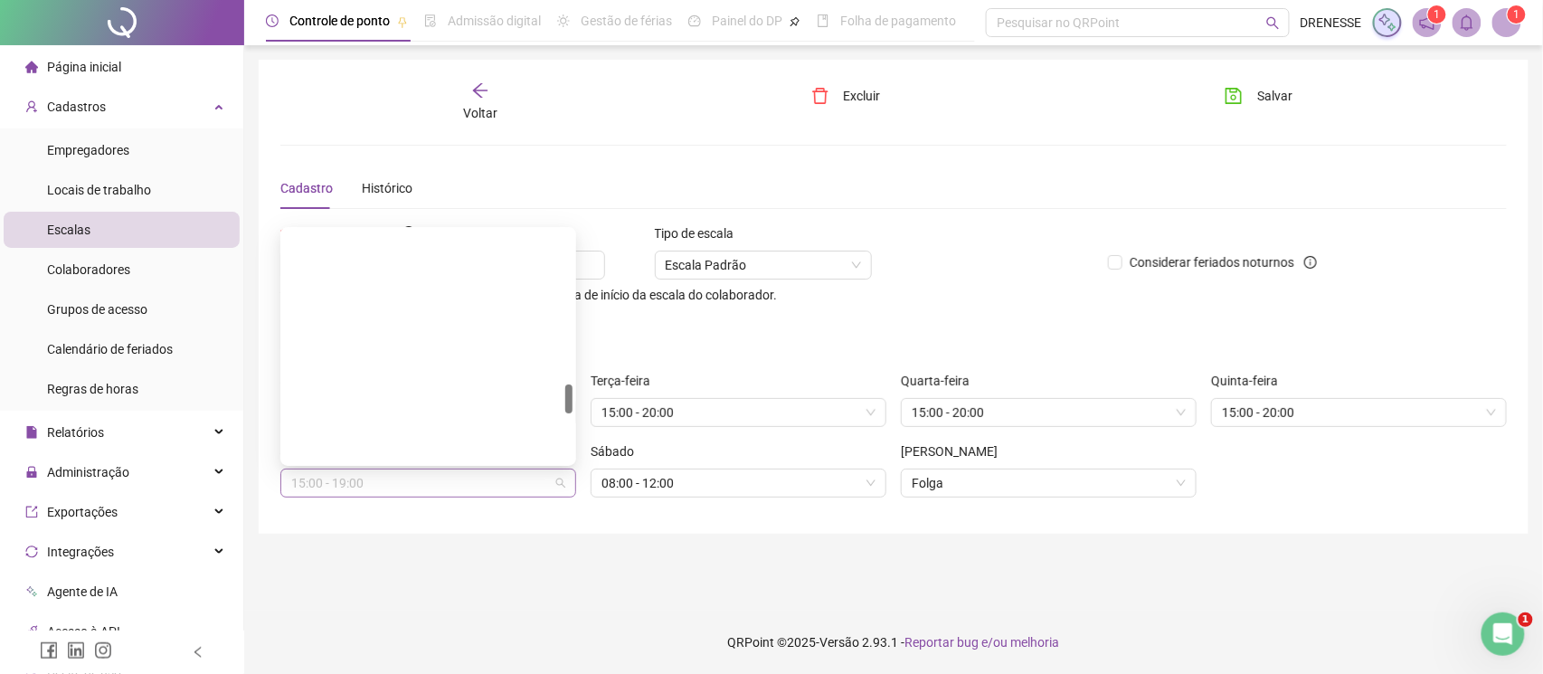
click at [510, 487] on span "15:00 - 19:00" at bounding box center [428, 482] width 274 height 27
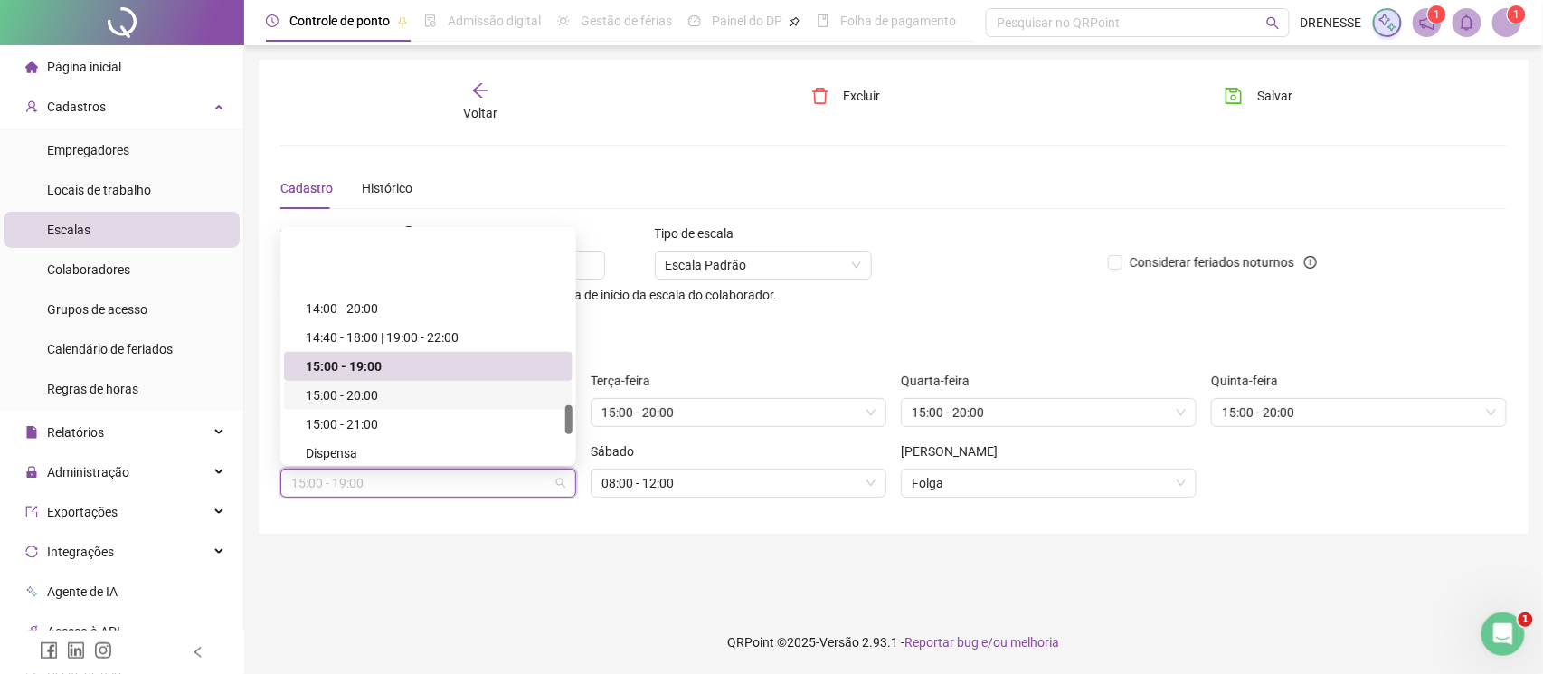
scroll to position [1358, 0]
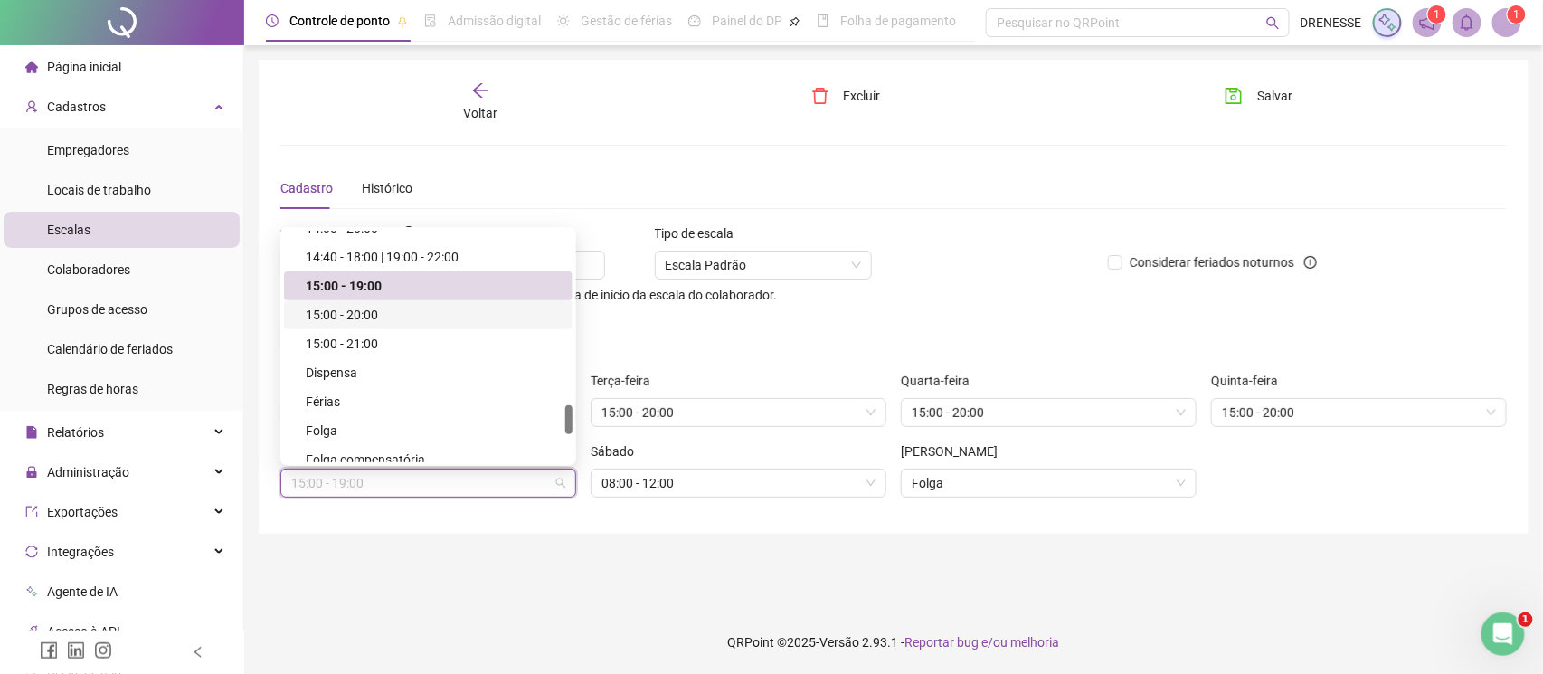
click at [374, 312] on div "15:00 - 20:00" at bounding box center [434, 315] width 256 height 20
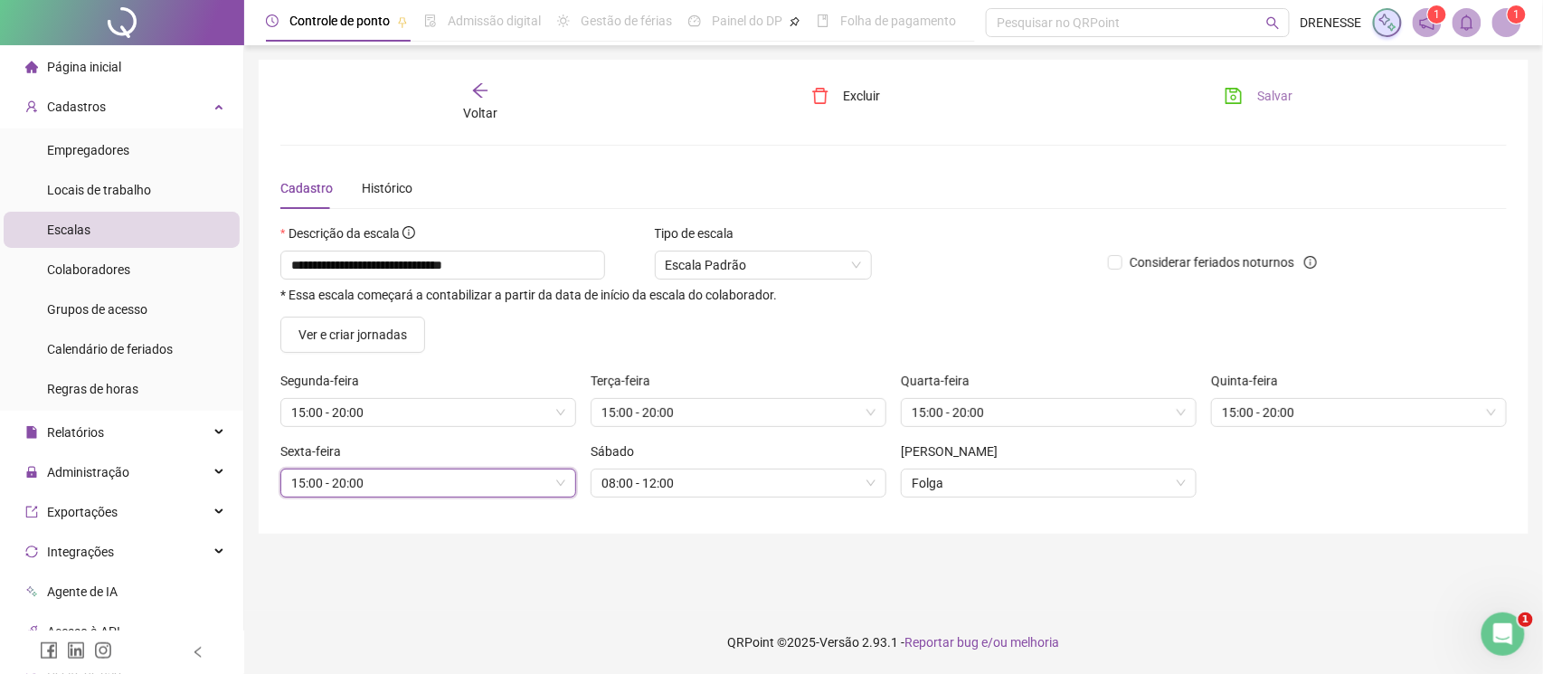
click at [1250, 88] on button "Salvar" at bounding box center [1258, 95] width 95 height 29
click at [474, 118] on span "Voltar" at bounding box center [480, 113] width 34 height 14
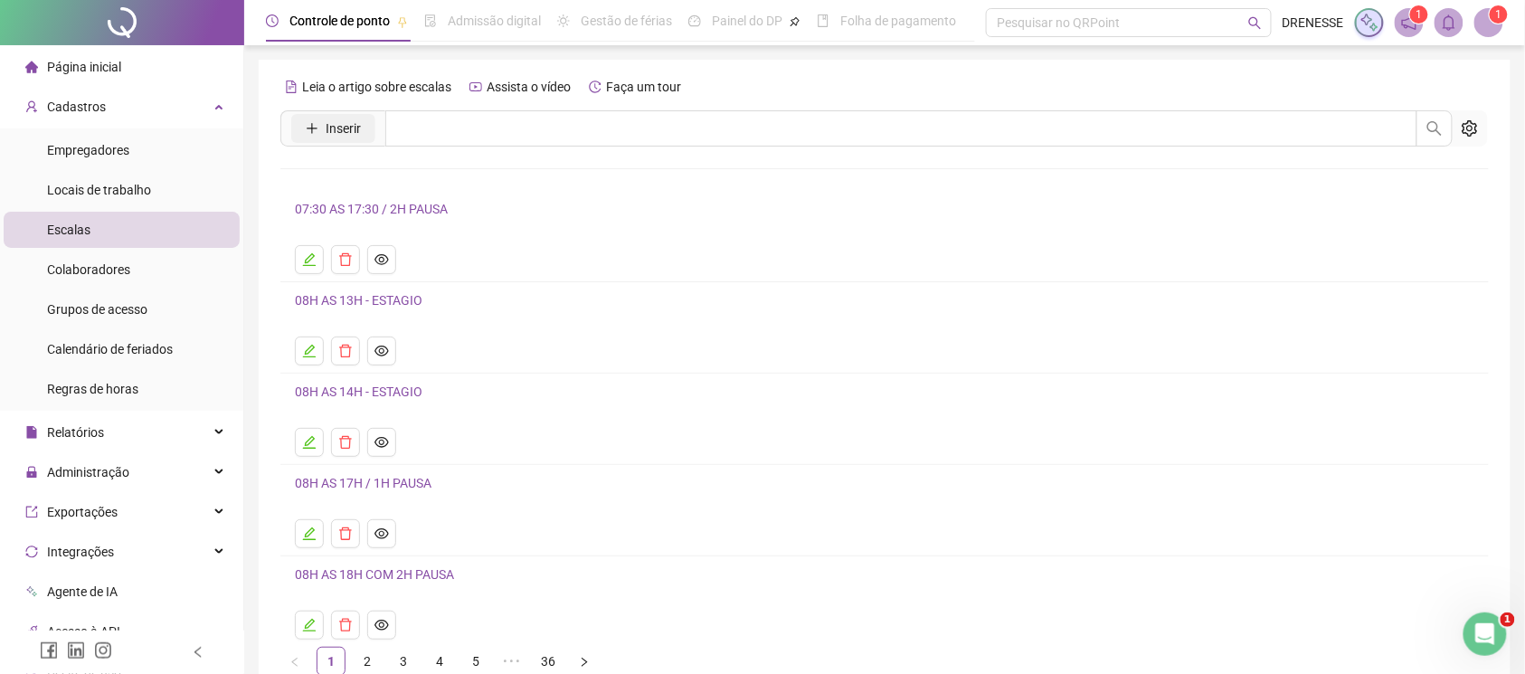
click at [317, 134] on icon "plus" at bounding box center [312, 128] width 13 height 13
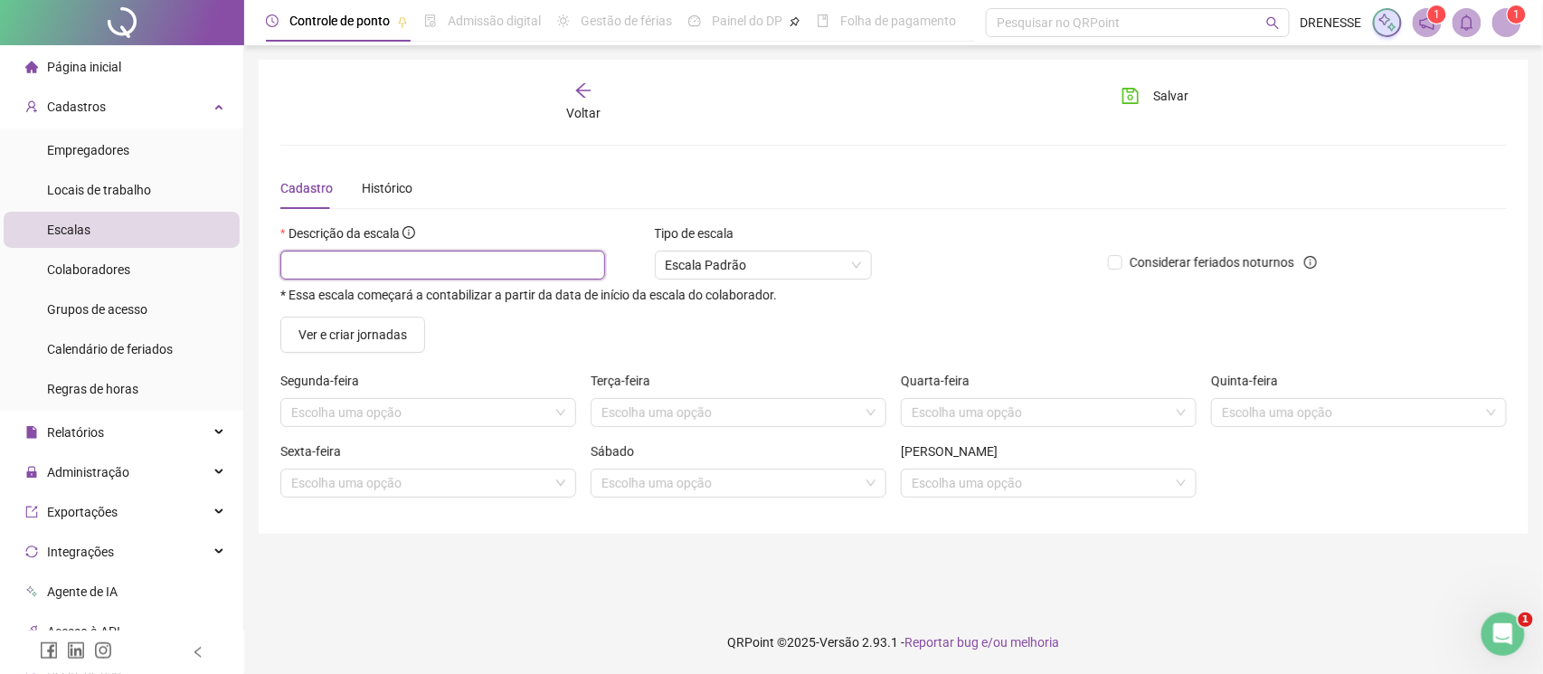
click at [411, 268] on input "text" at bounding box center [442, 265] width 325 height 29
type input "**********"
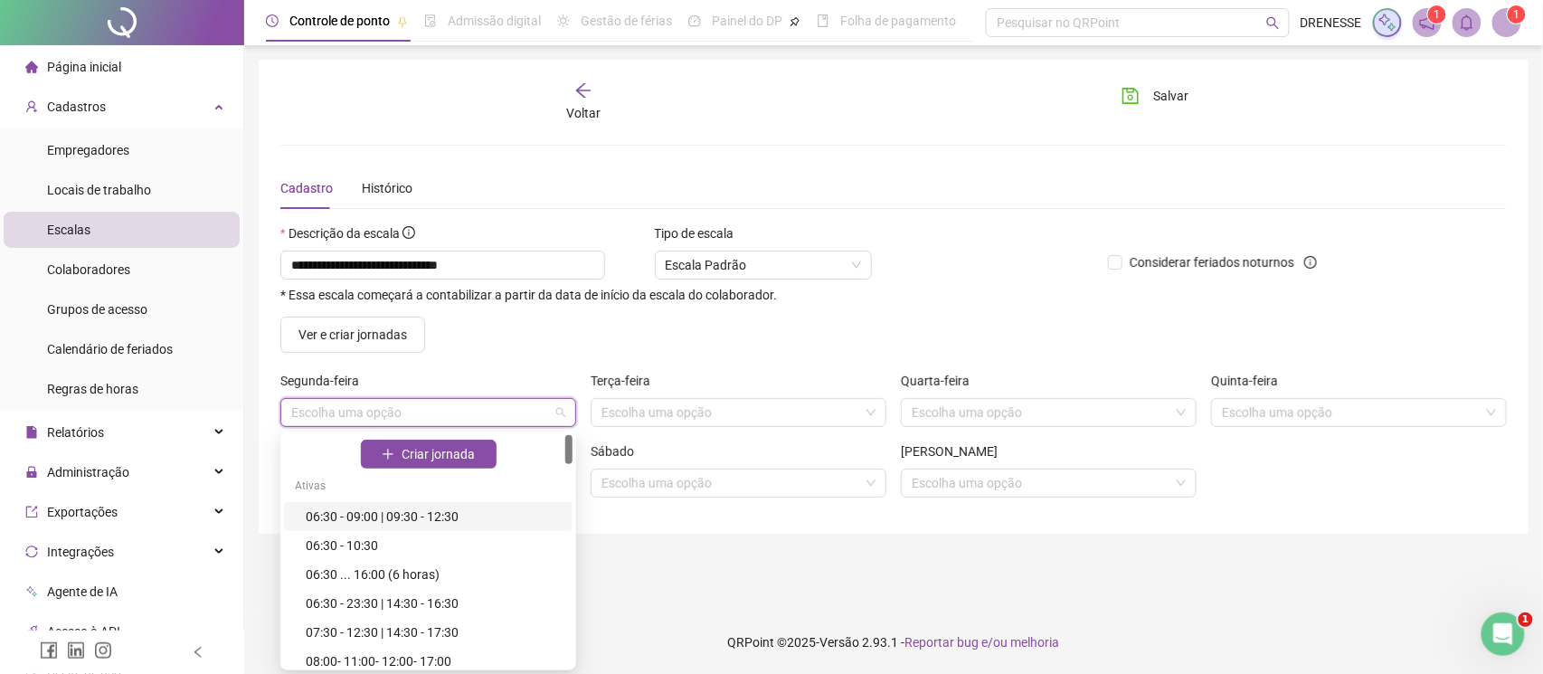
click at [349, 405] on input "search" at bounding box center [420, 412] width 258 height 27
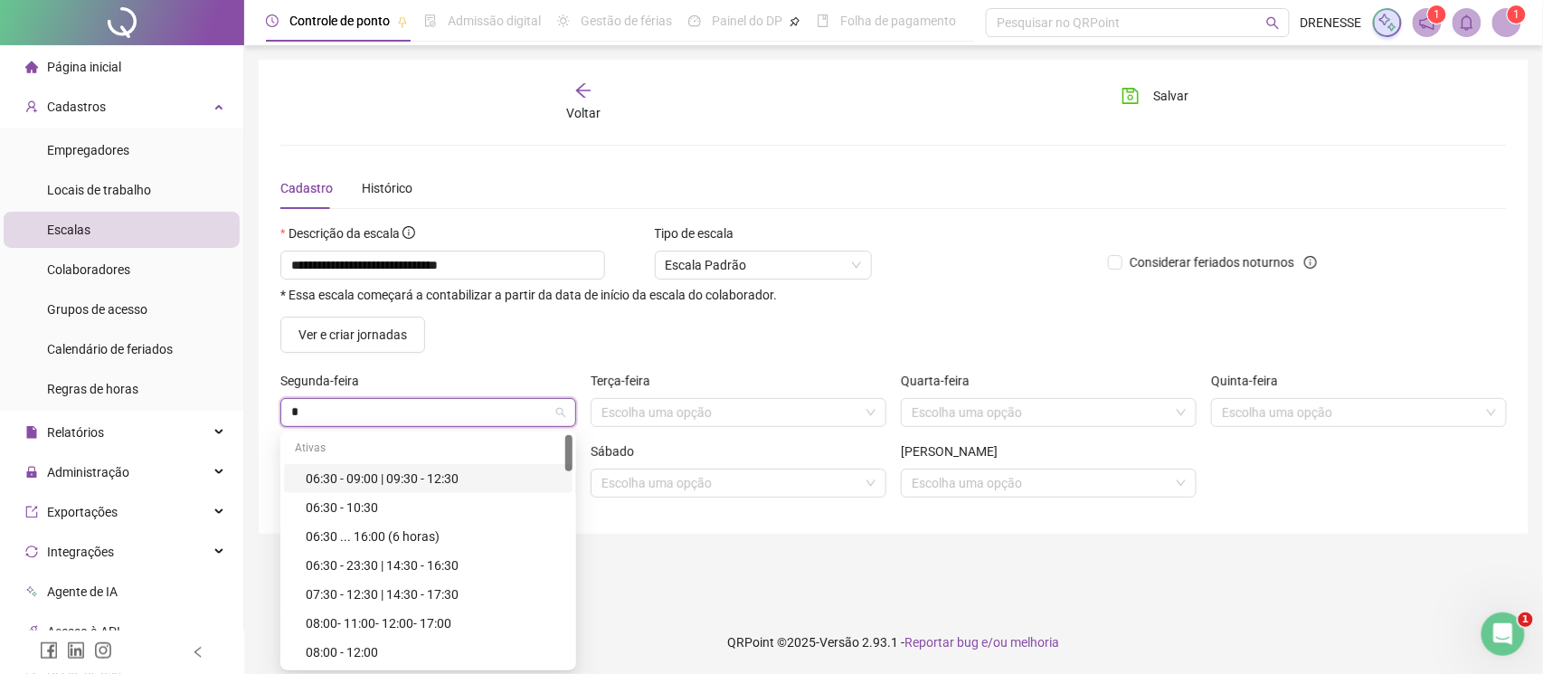
type input "**"
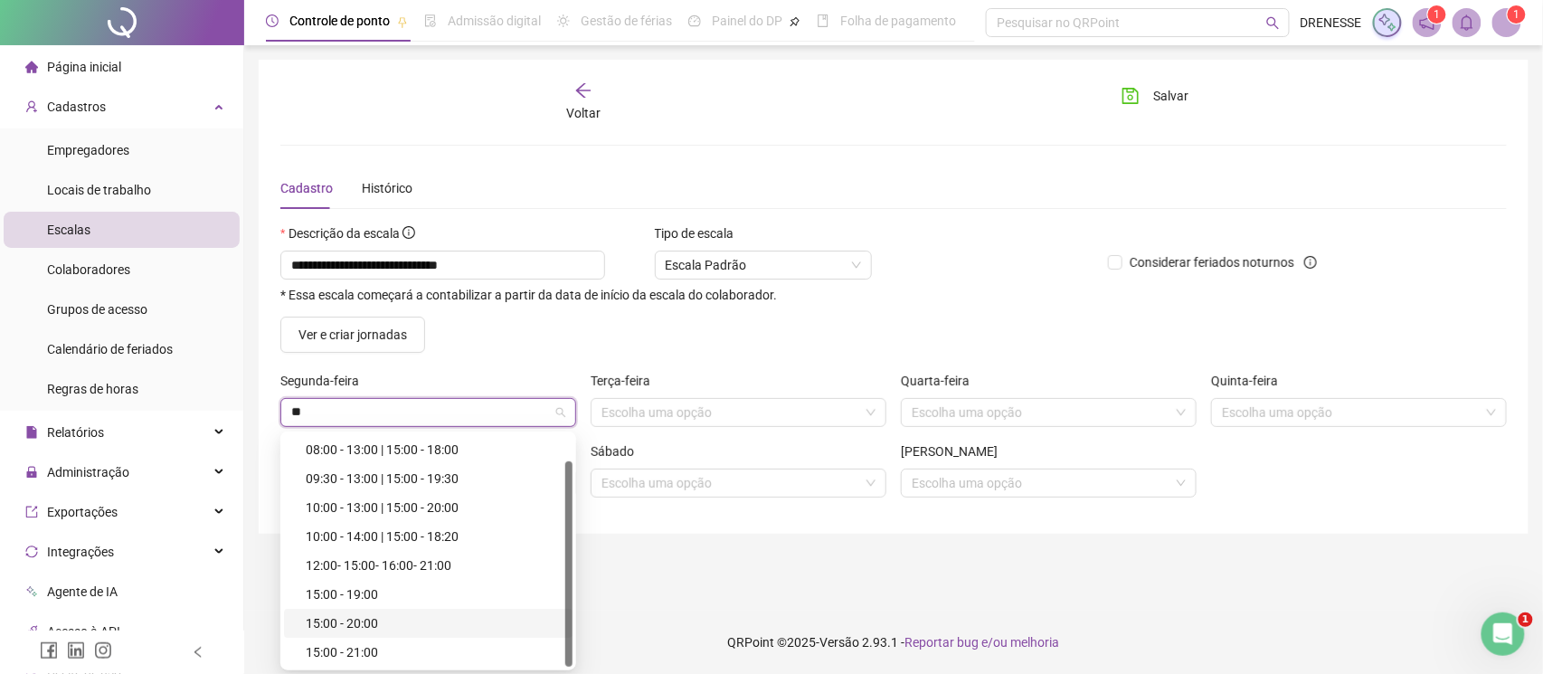
click at [416, 621] on div "15:00 - 20:00" at bounding box center [434, 623] width 256 height 20
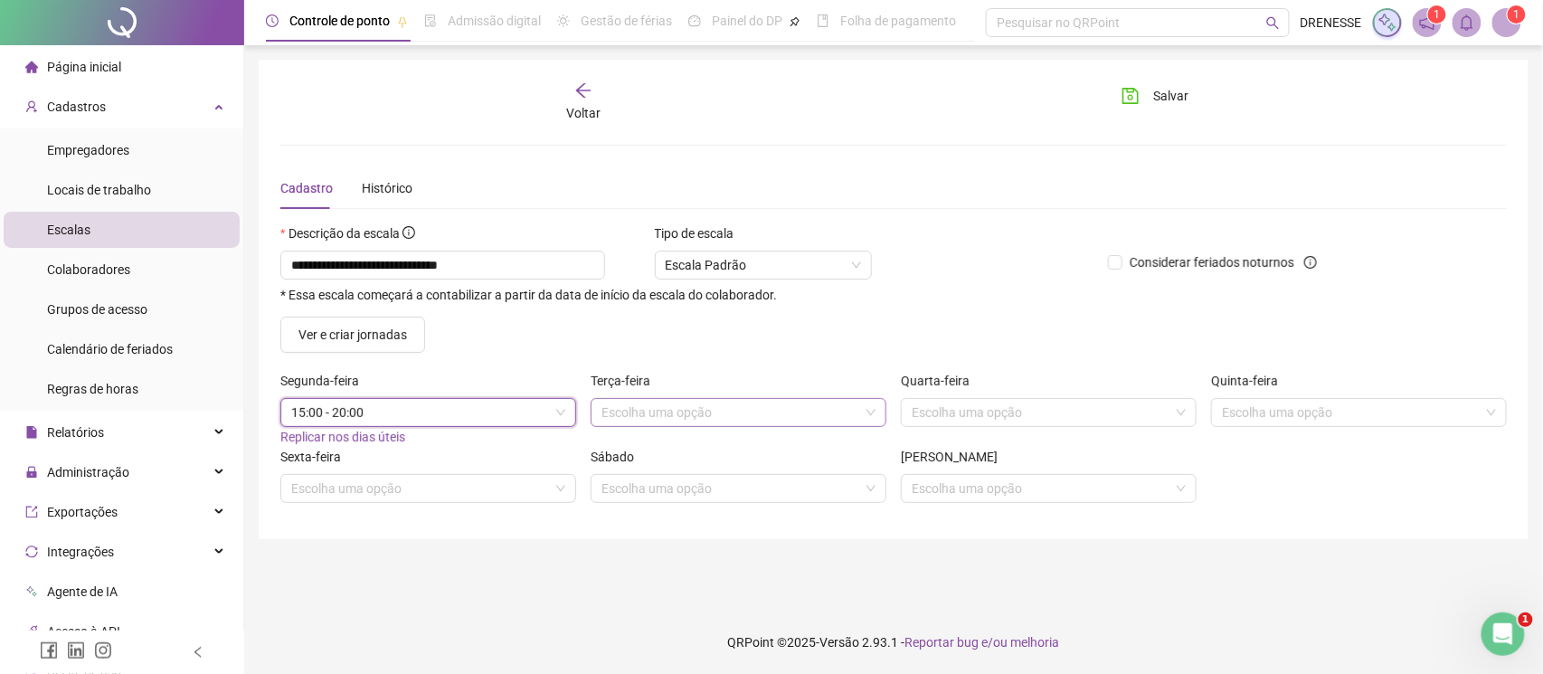
click at [698, 411] on input "search" at bounding box center [731, 412] width 258 height 27
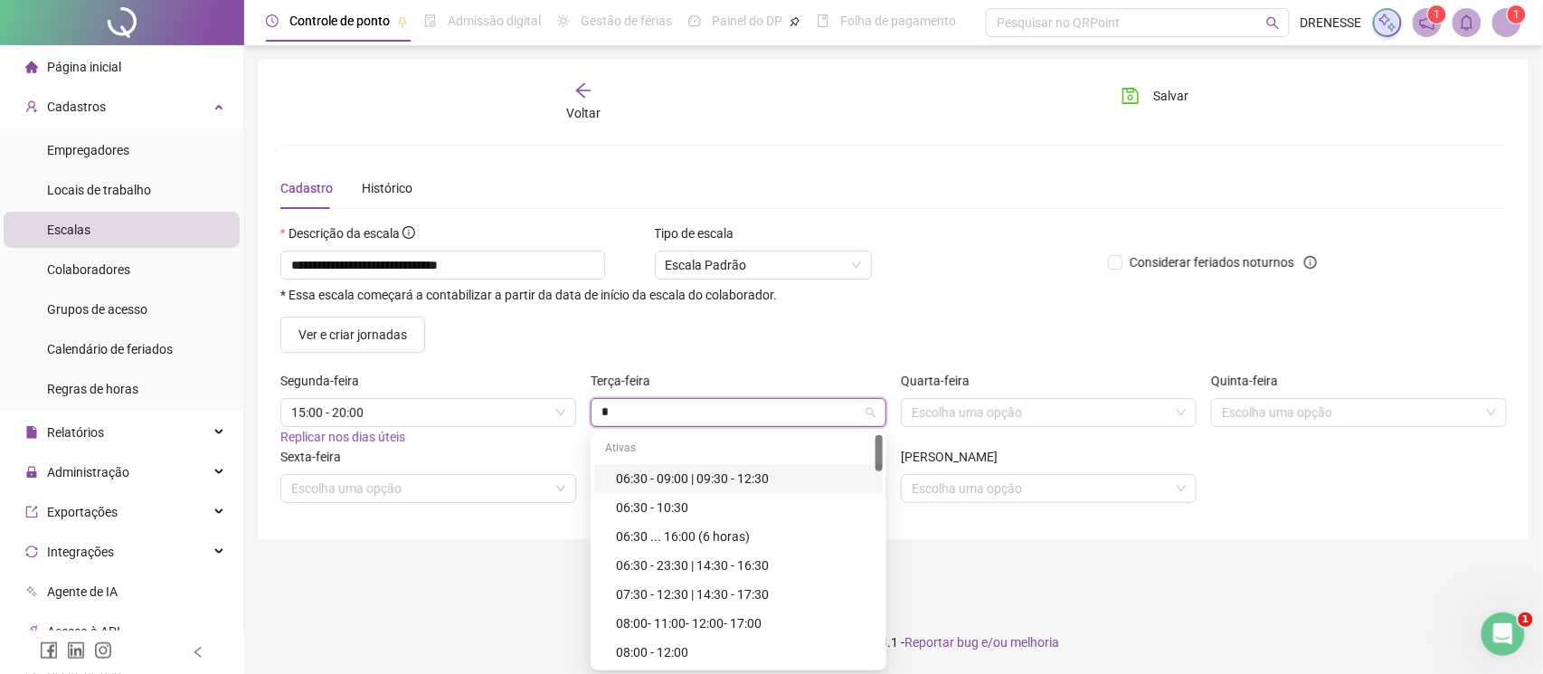
type input "**"
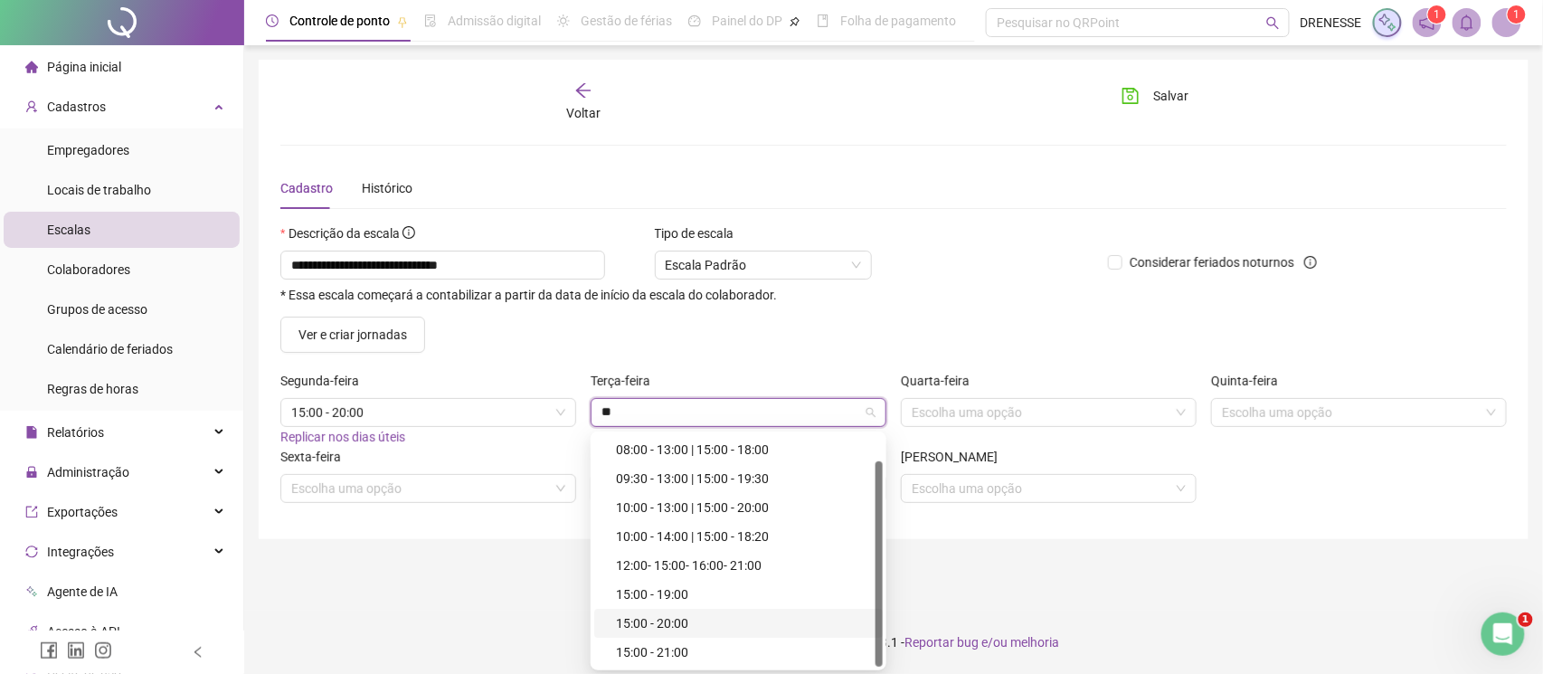
click at [707, 610] on div "15:00 - 20:00" at bounding box center [738, 623] width 289 height 29
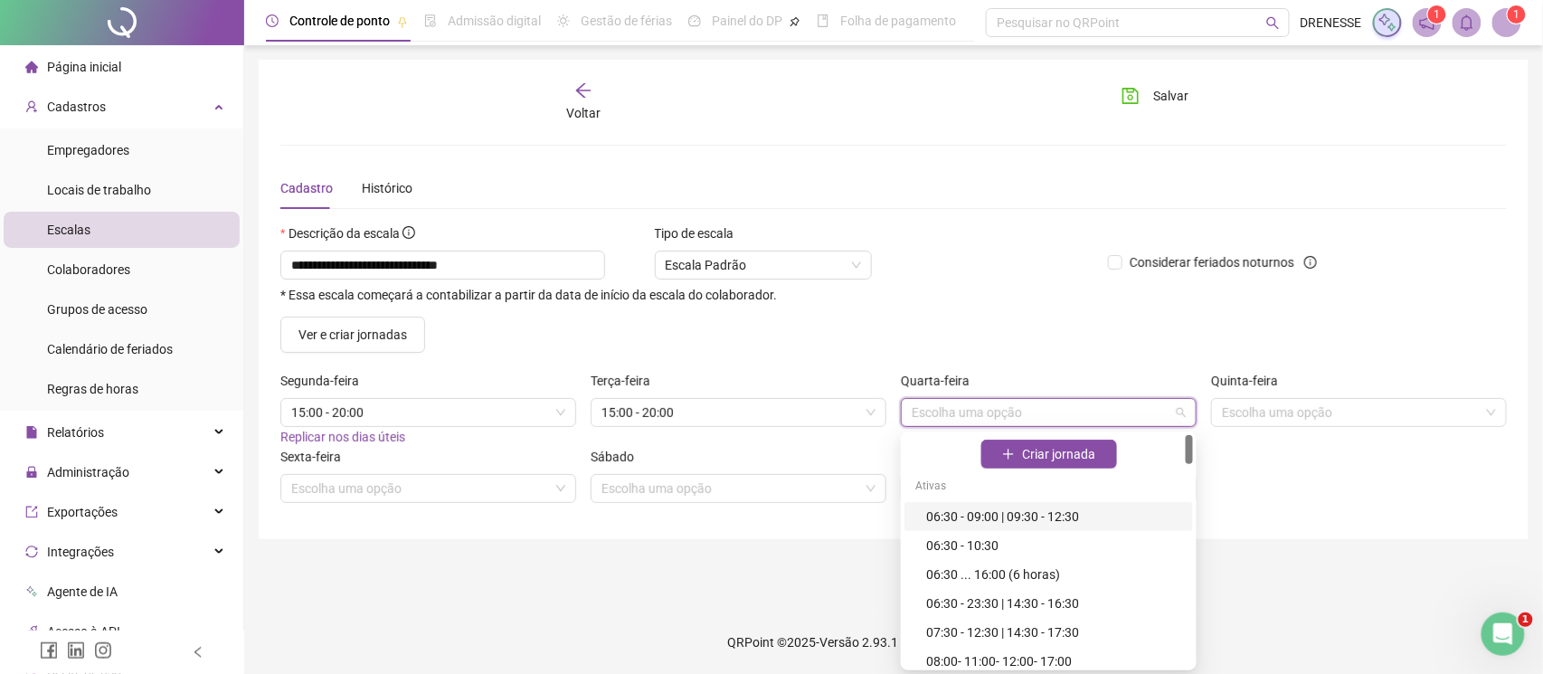
click at [962, 411] on input "search" at bounding box center [1041, 412] width 258 height 27
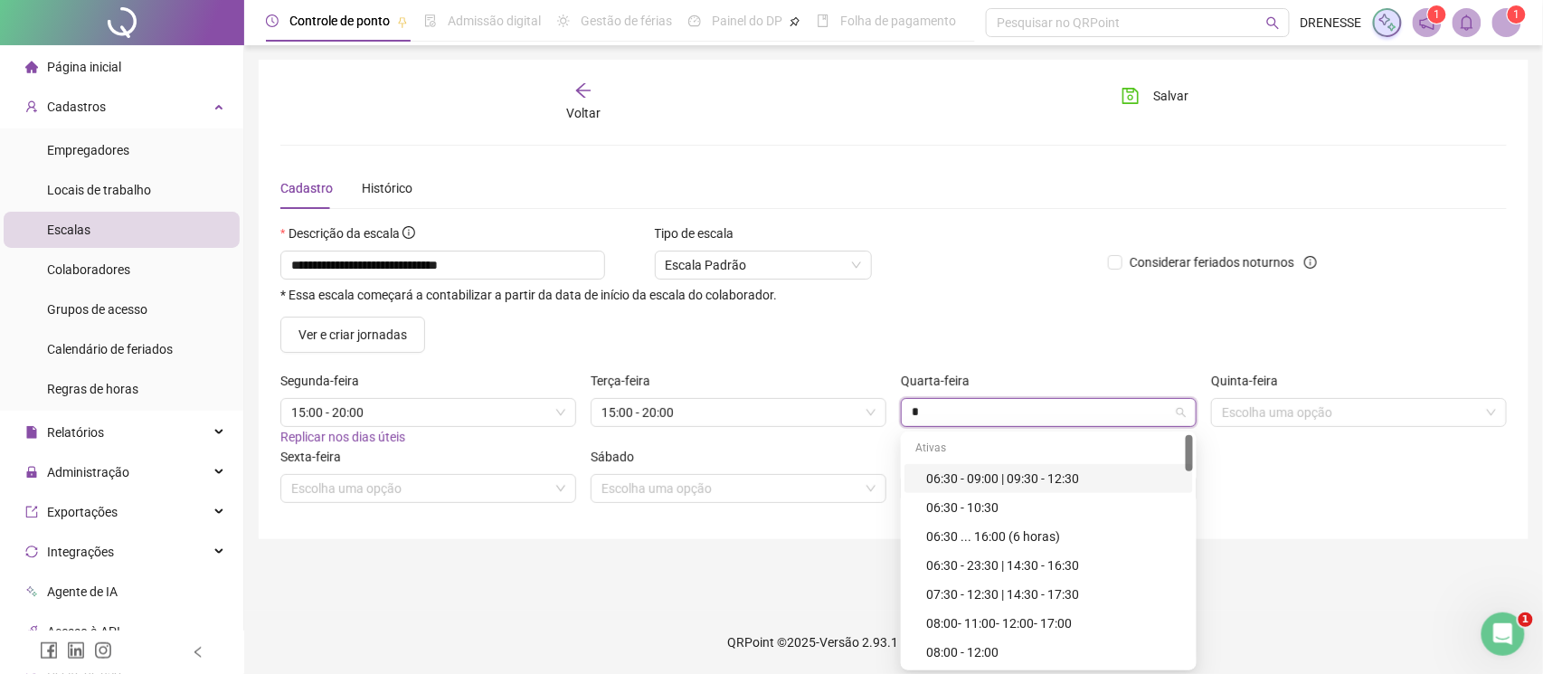
type input "**"
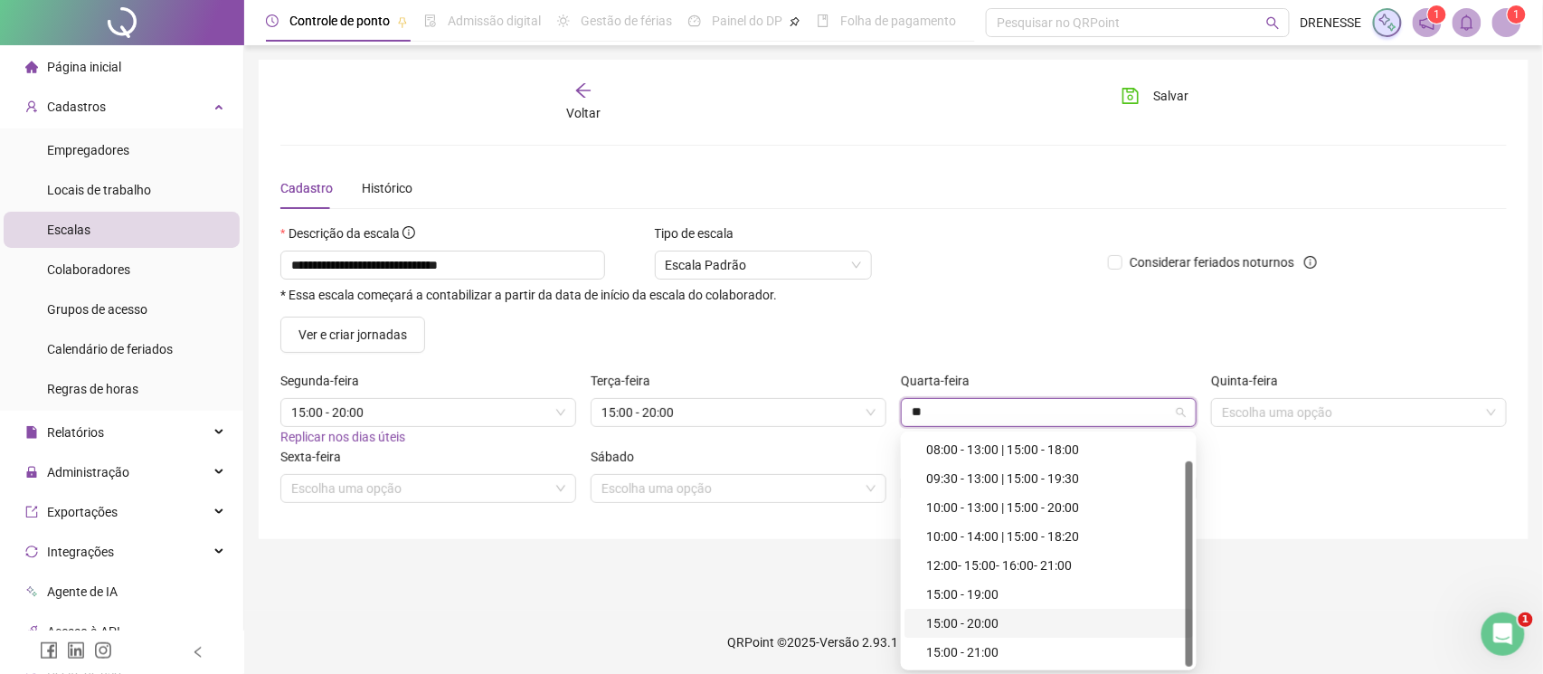
click at [1004, 621] on div "15:00 - 20:00" at bounding box center [1054, 623] width 256 height 20
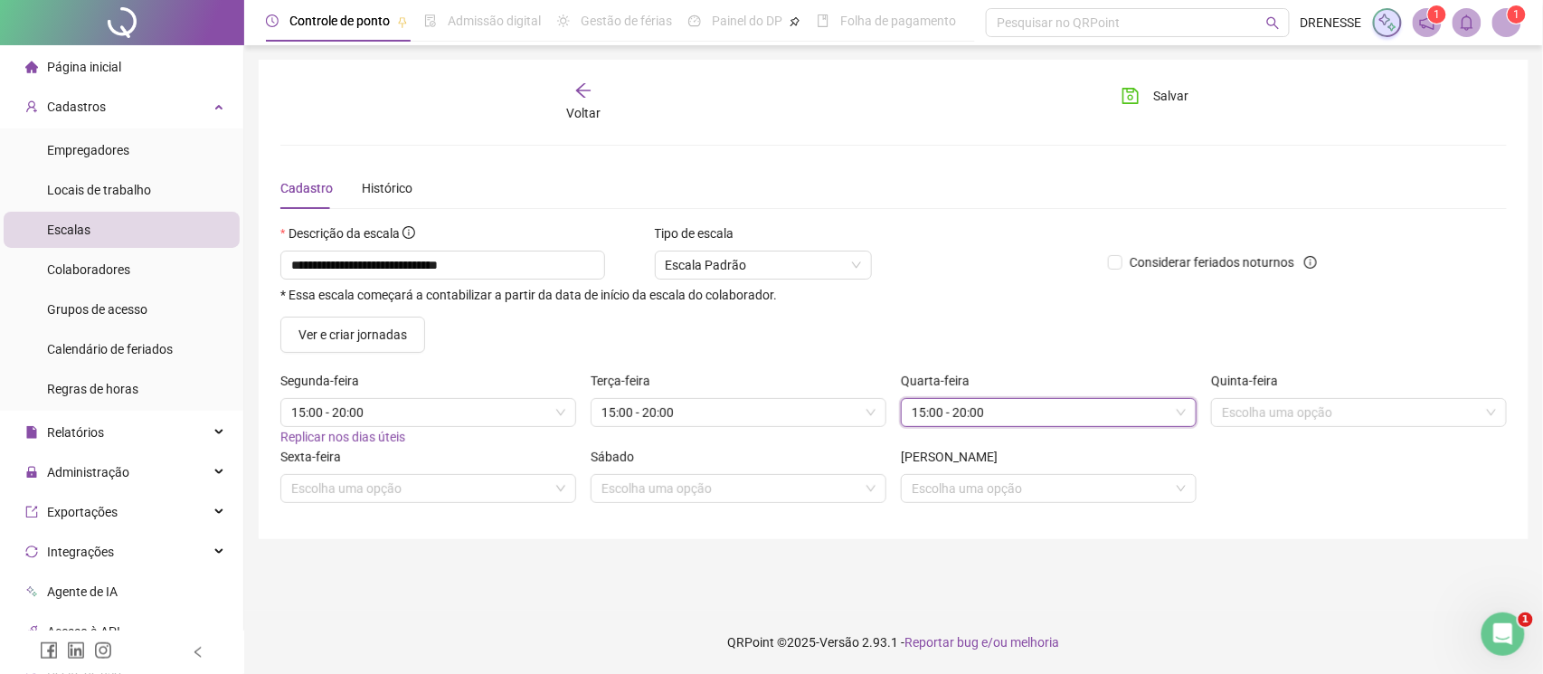
click at [1322, 396] on div "Quinta-feira" at bounding box center [1359, 384] width 296 height 27
click at [1303, 411] on input "search" at bounding box center [1351, 412] width 258 height 27
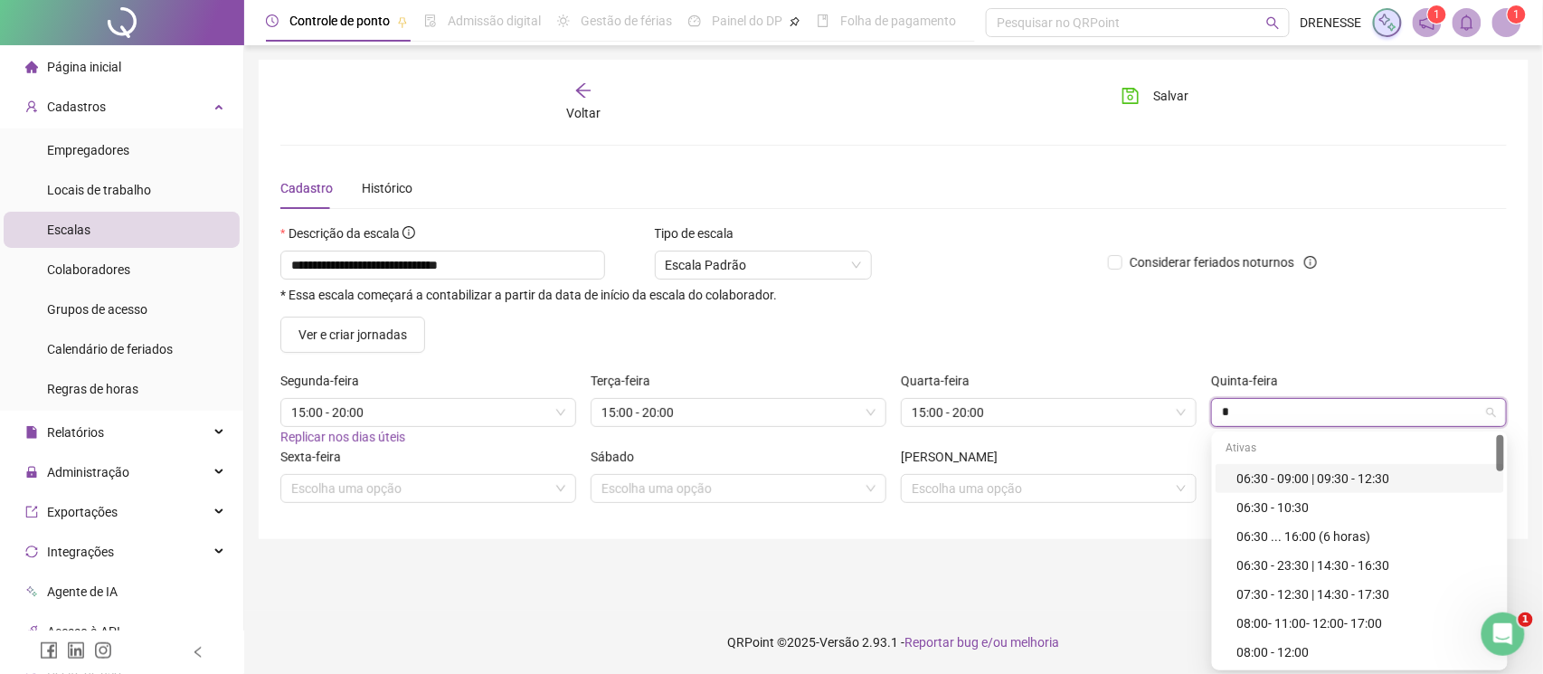
type input "**"
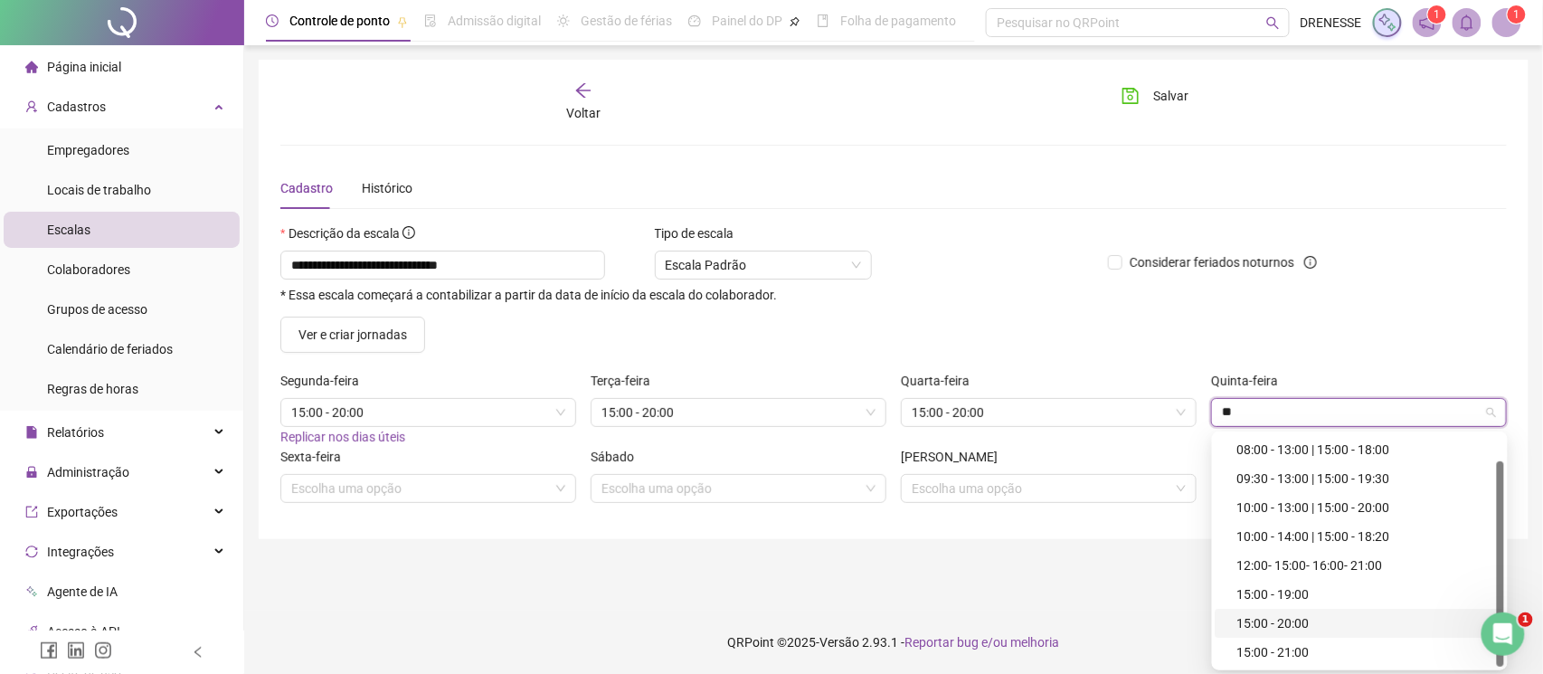
click at [1283, 626] on div "15:00 - 20:00" at bounding box center [1365, 623] width 256 height 20
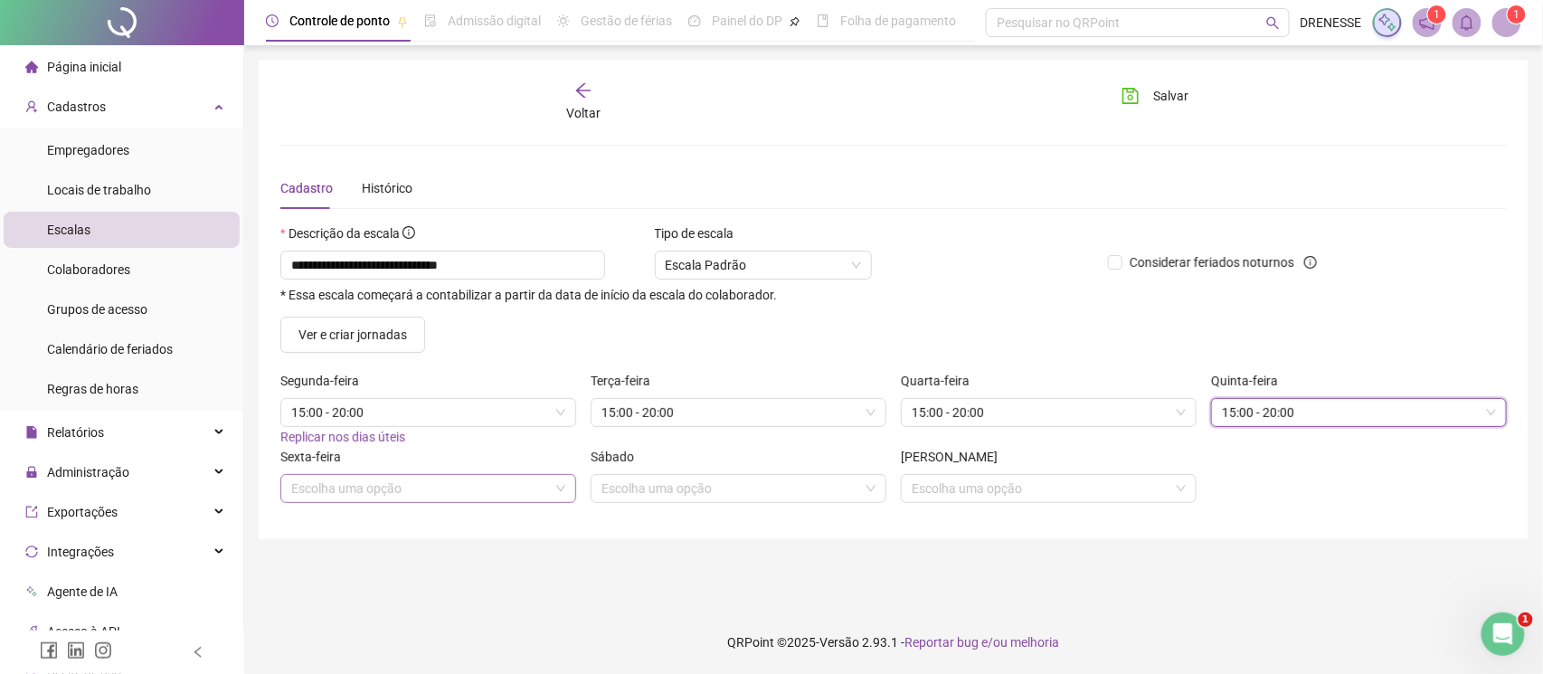
click at [515, 486] on input "search" at bounding box center [420, 488] width 258 height 27
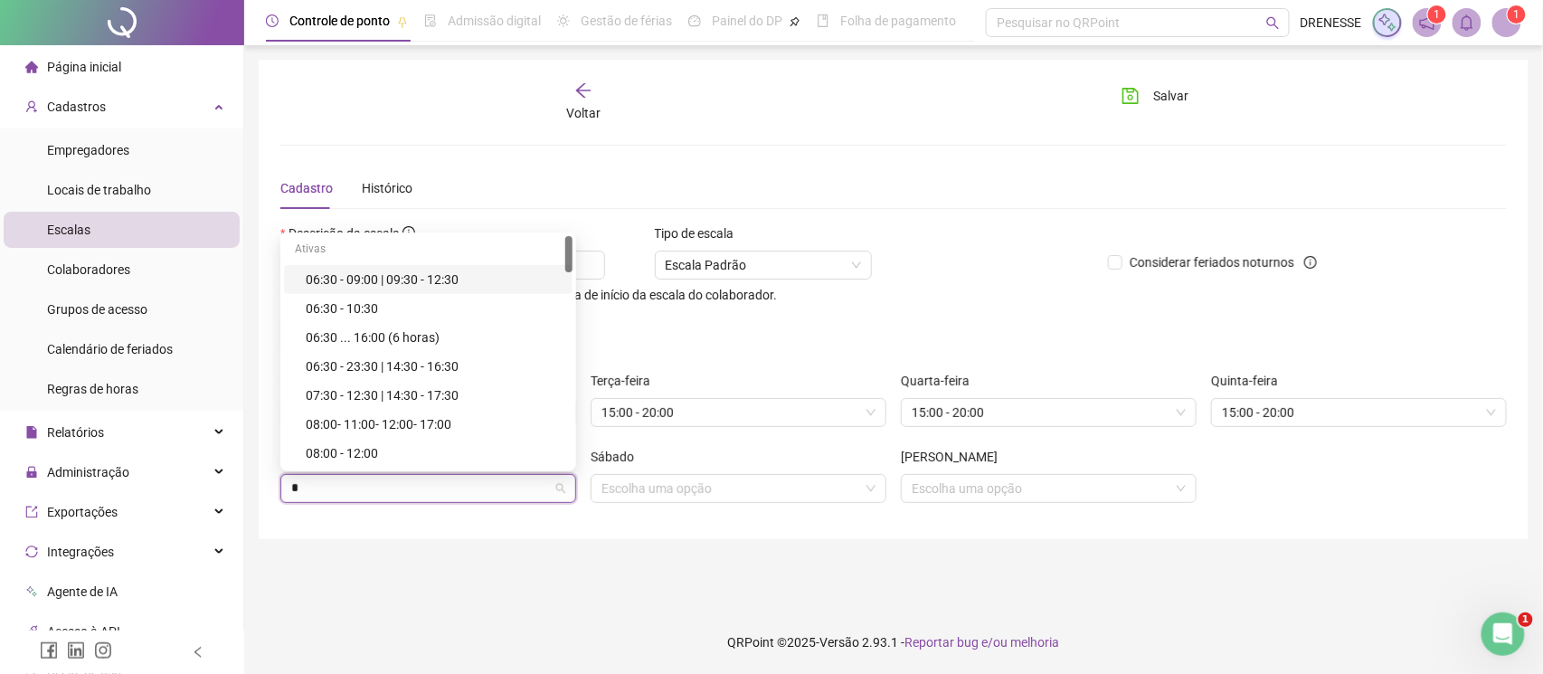
type input "**"
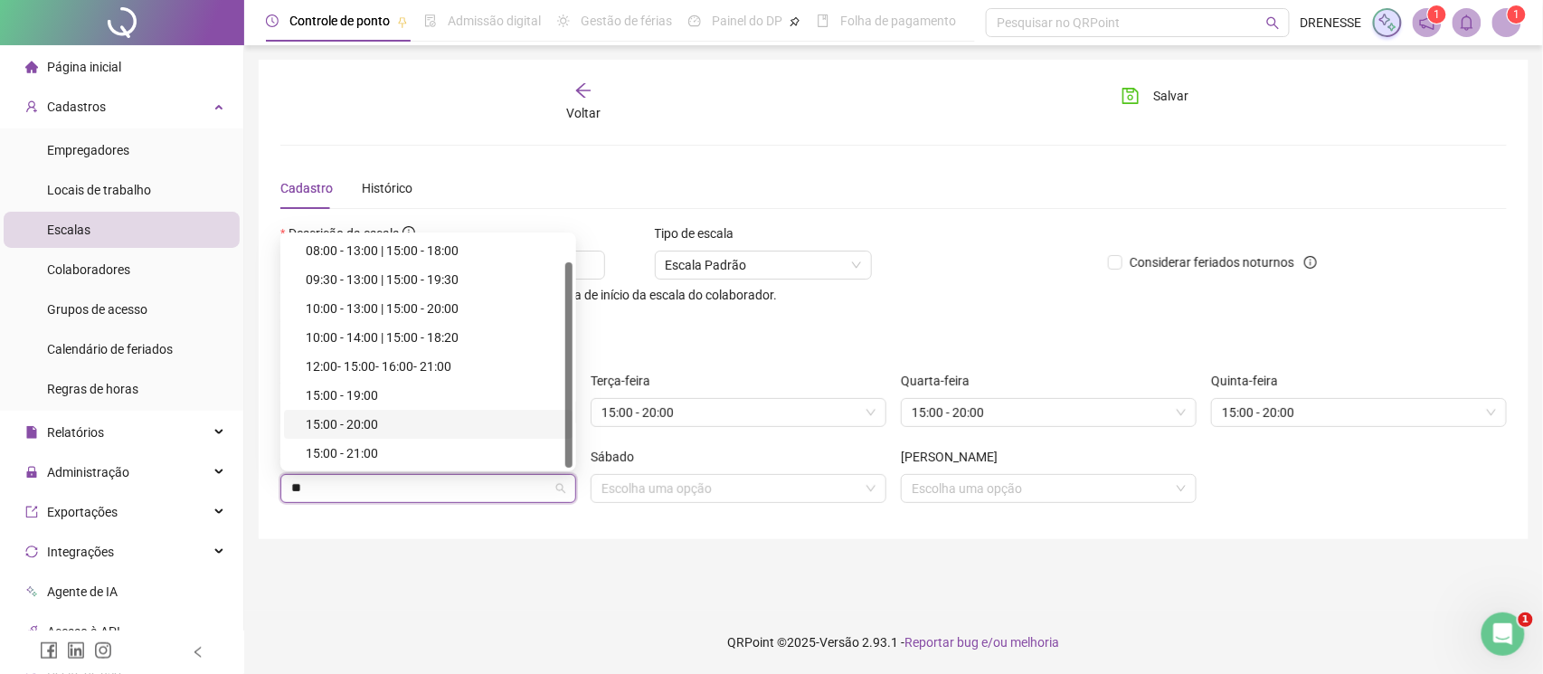
click at [431, 421] on div "15:00 - 20:00" at bounding box center [434, 424] width 256 height 20
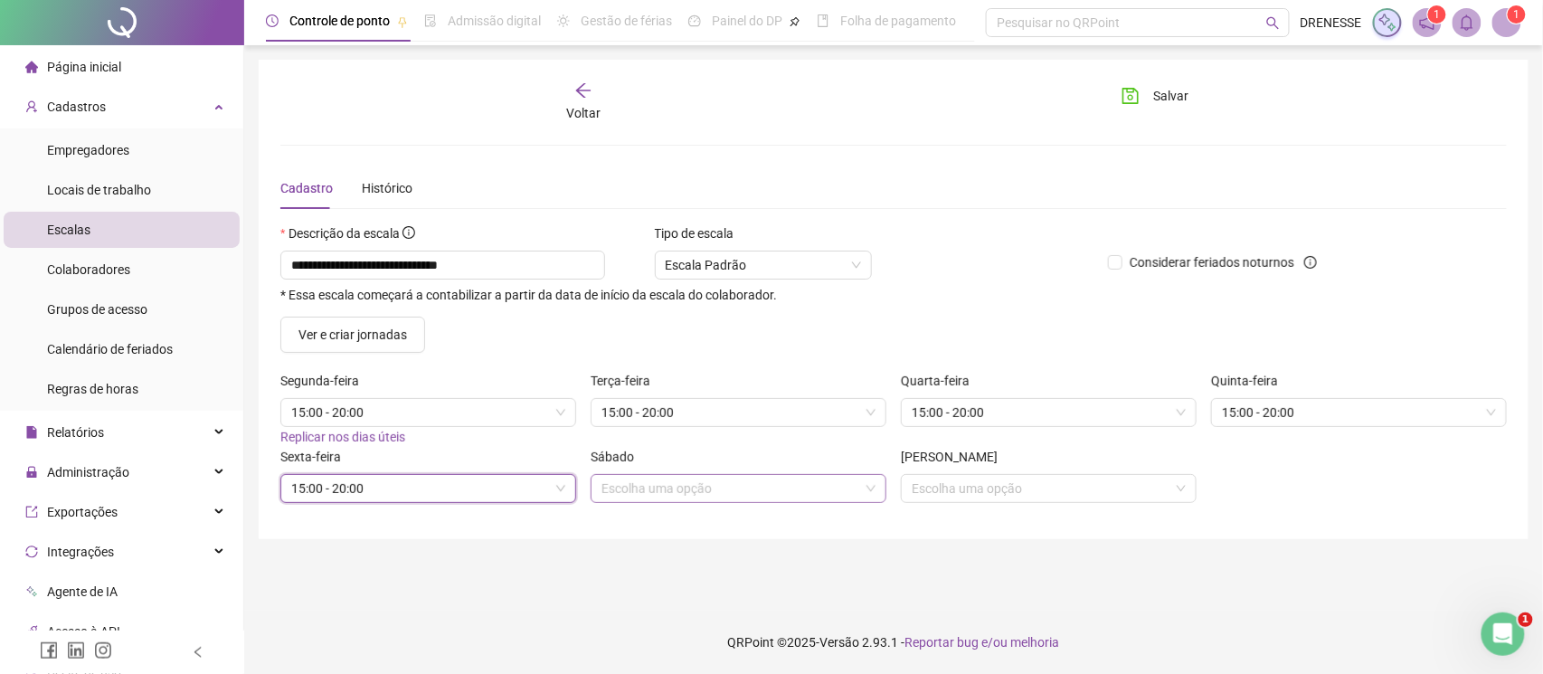
click at [682, 497] on input "search" at bounding box center [731, 488] width 258 height 27
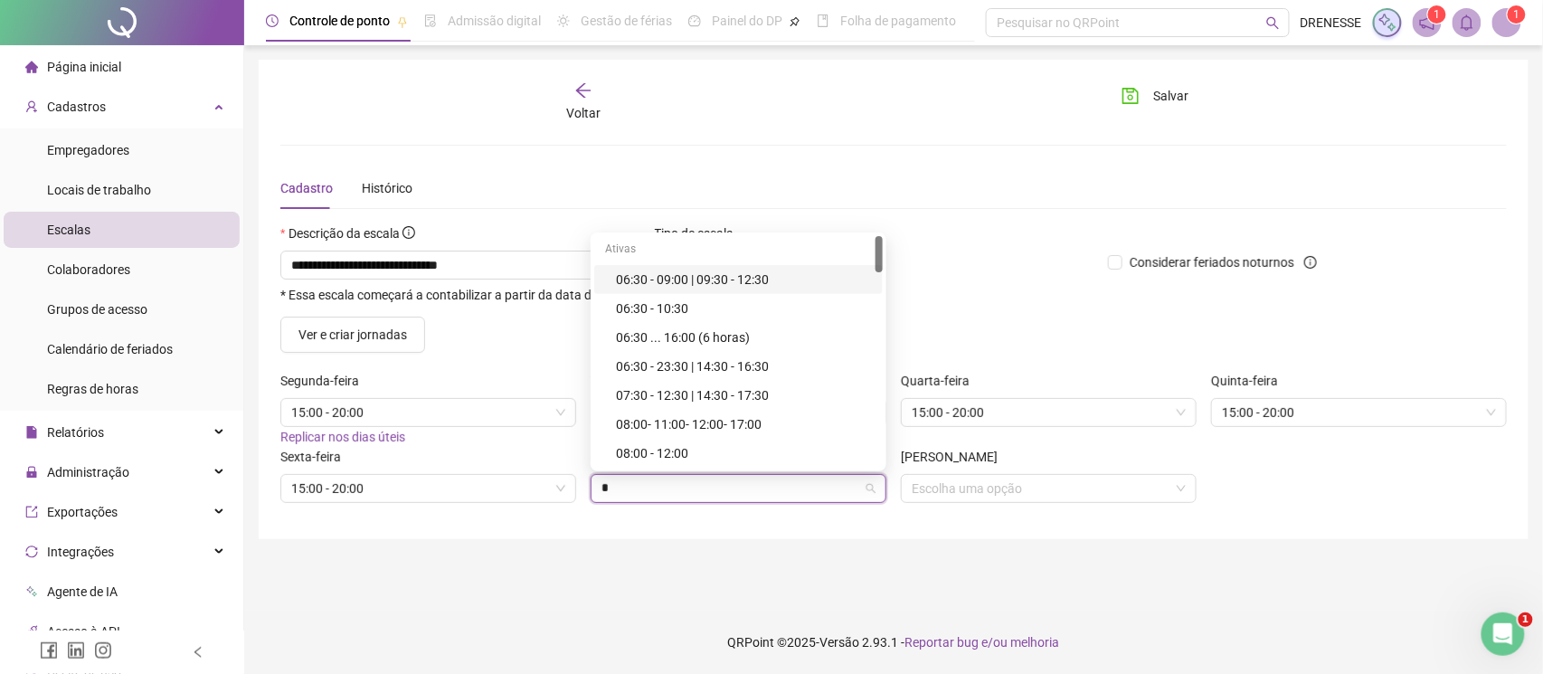
type input "**"
click at [687, 306] on div "08:00 - 12:00" at bounding box center [744, 309] width 256 height 20
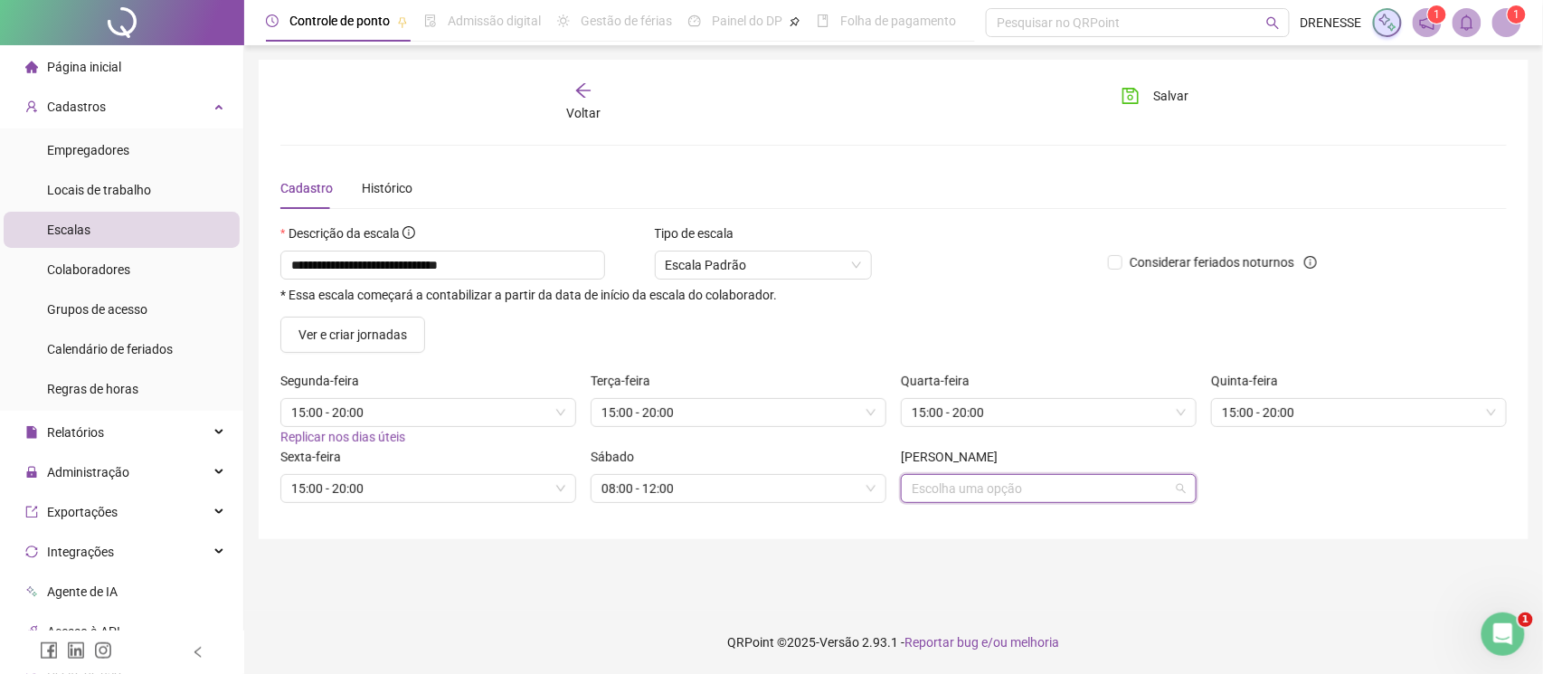
click at [953, 493] on input "search" at bounding box center [1041, 488] width 258 height 27
type input "***"
click at [981, 434] on div "Folga" at bounding box center [1054, 424] width 256 height 20
click at [1159, 89] on span "Salvar" at bounding box center [1171, 96] width 35 height 20
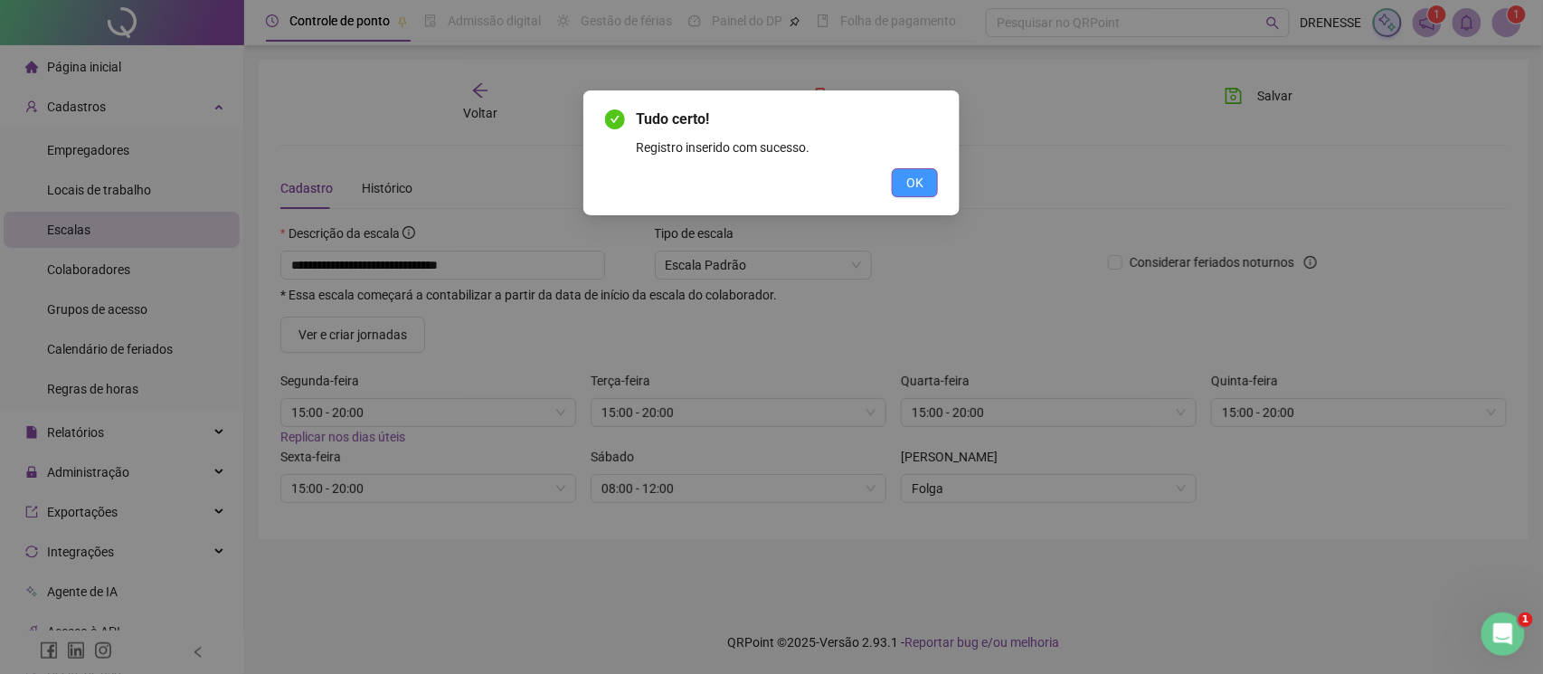
click at [917, 175] on span "OK" at bounding box center [914, 183] width 17 height 20
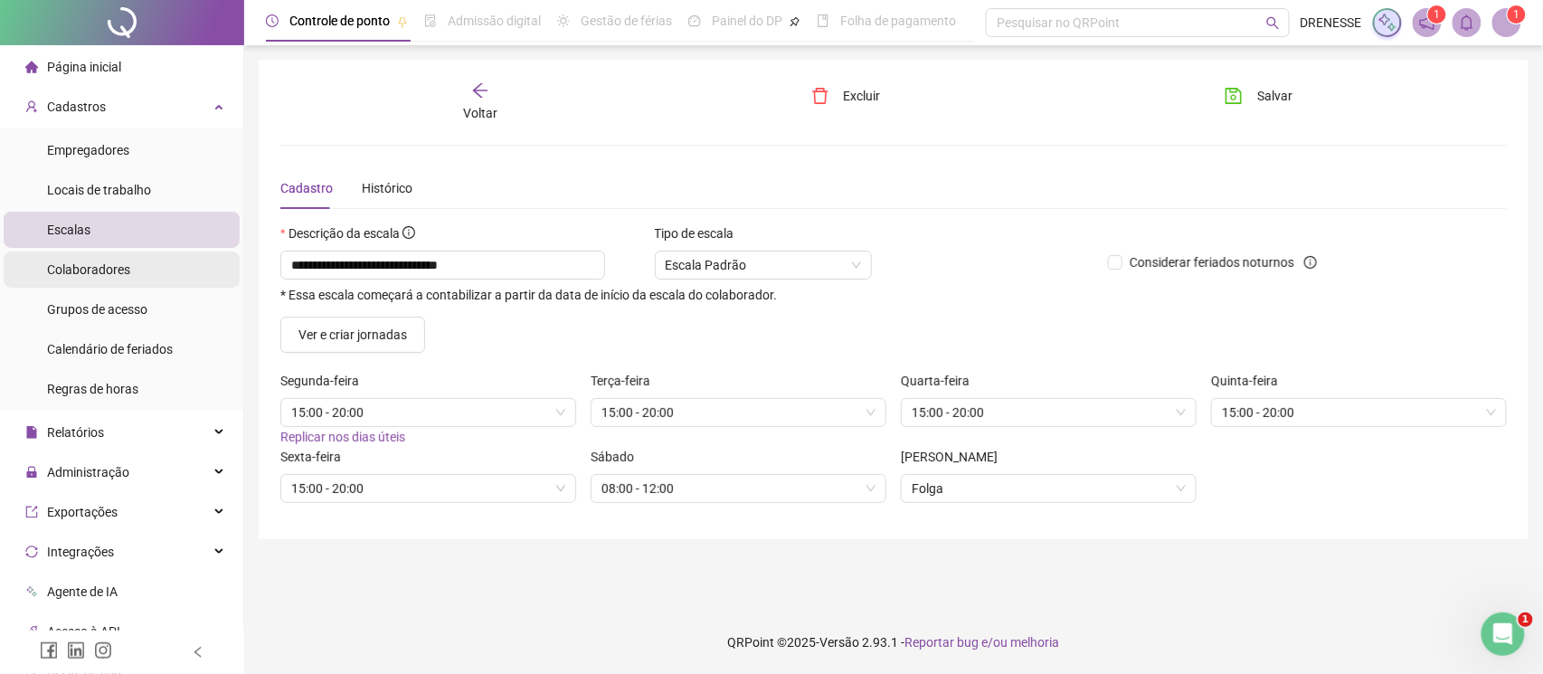
click at [109, 262] on span "Colaboradores" at bounding box center [88, 269] width 83 height 14
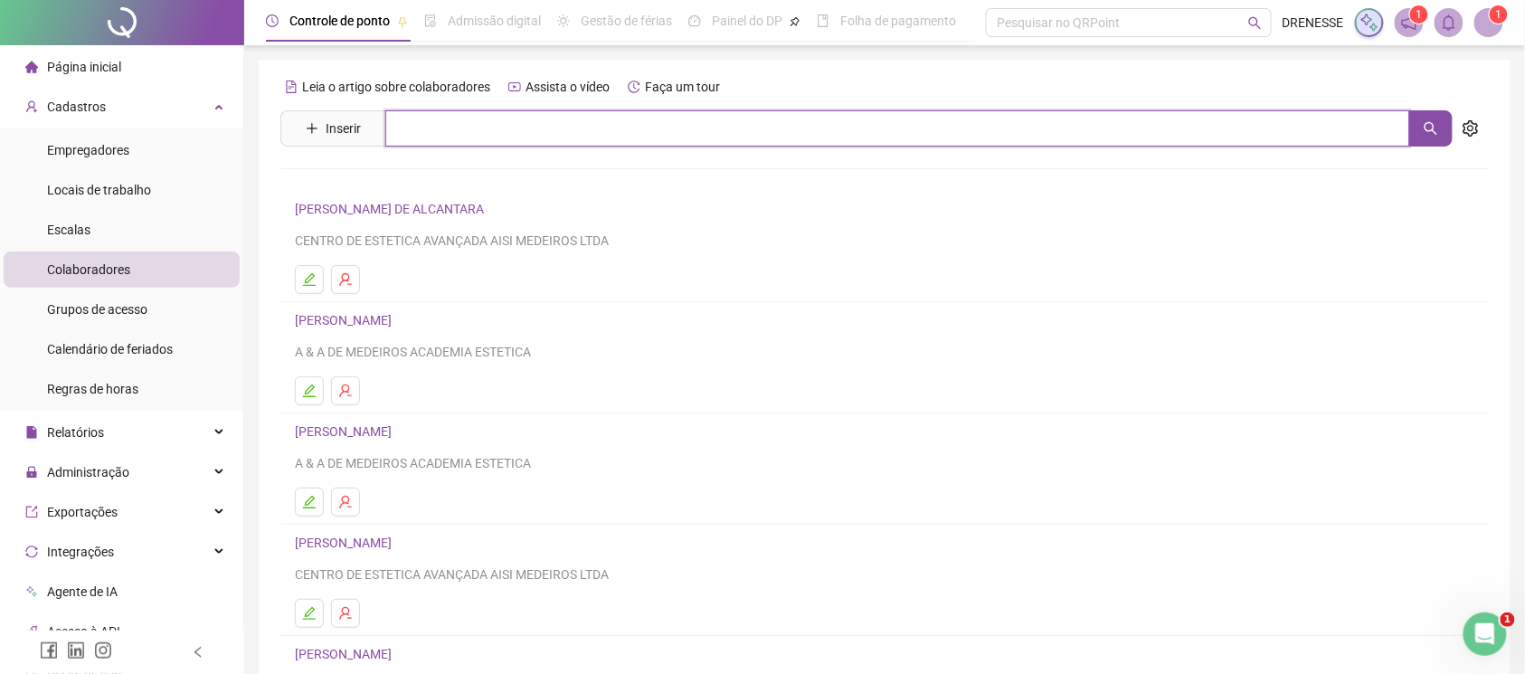
click at [478, 118] on input "text" at bounding box center [897, 128] width 1025 height 36
type input "******"
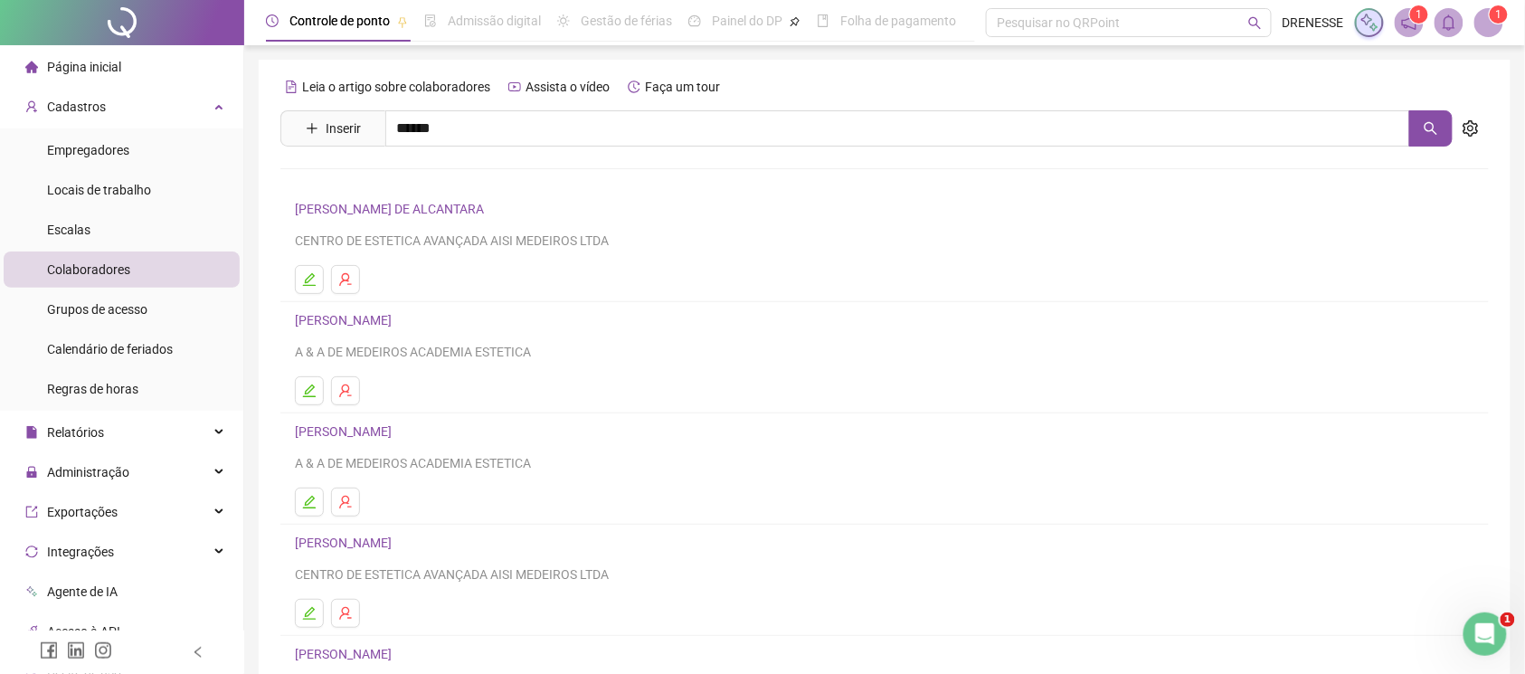
click at [411, 175] on link "[PERSON_NAME]" at bounding box center [362, 182] width 97 height 14
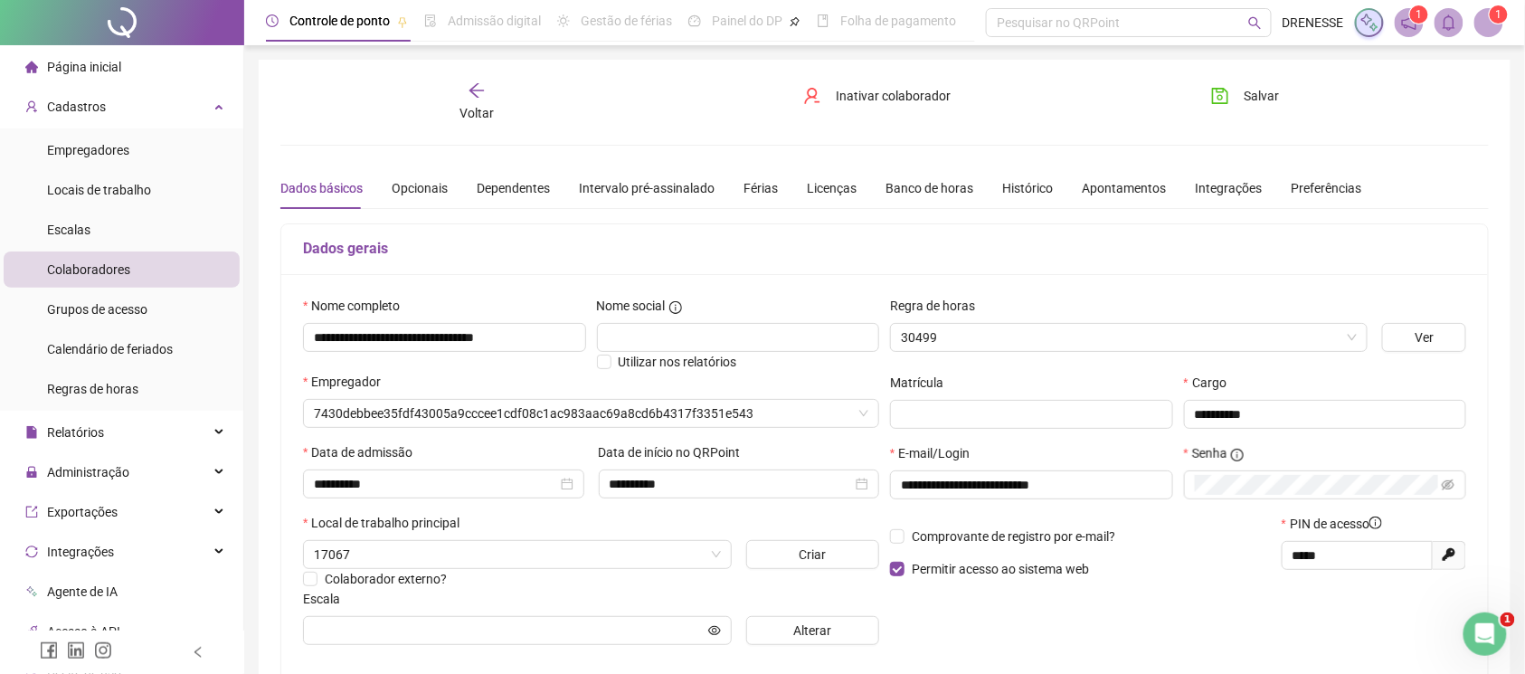
type input "**********"
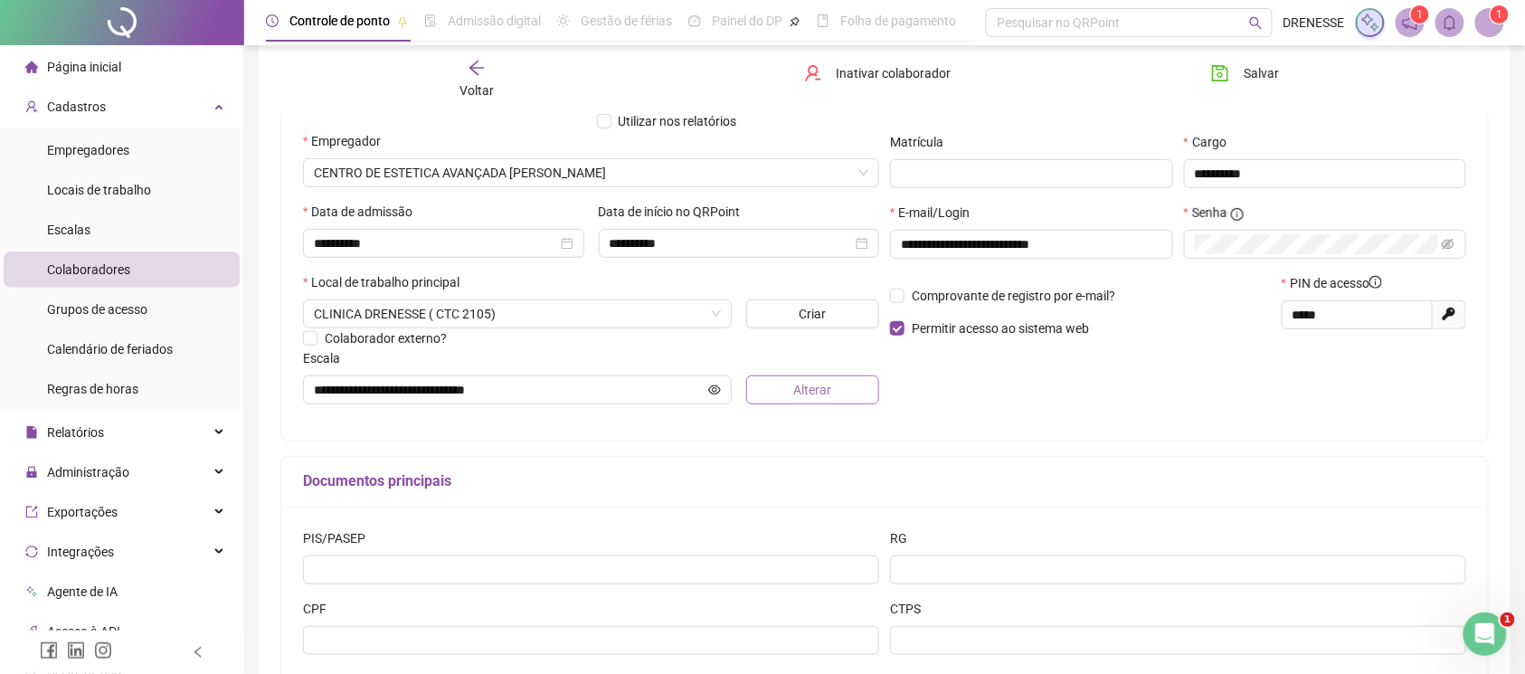
click at [820, 381] on span "Alterar" at bounding box center [812, 390] width 38 height 20
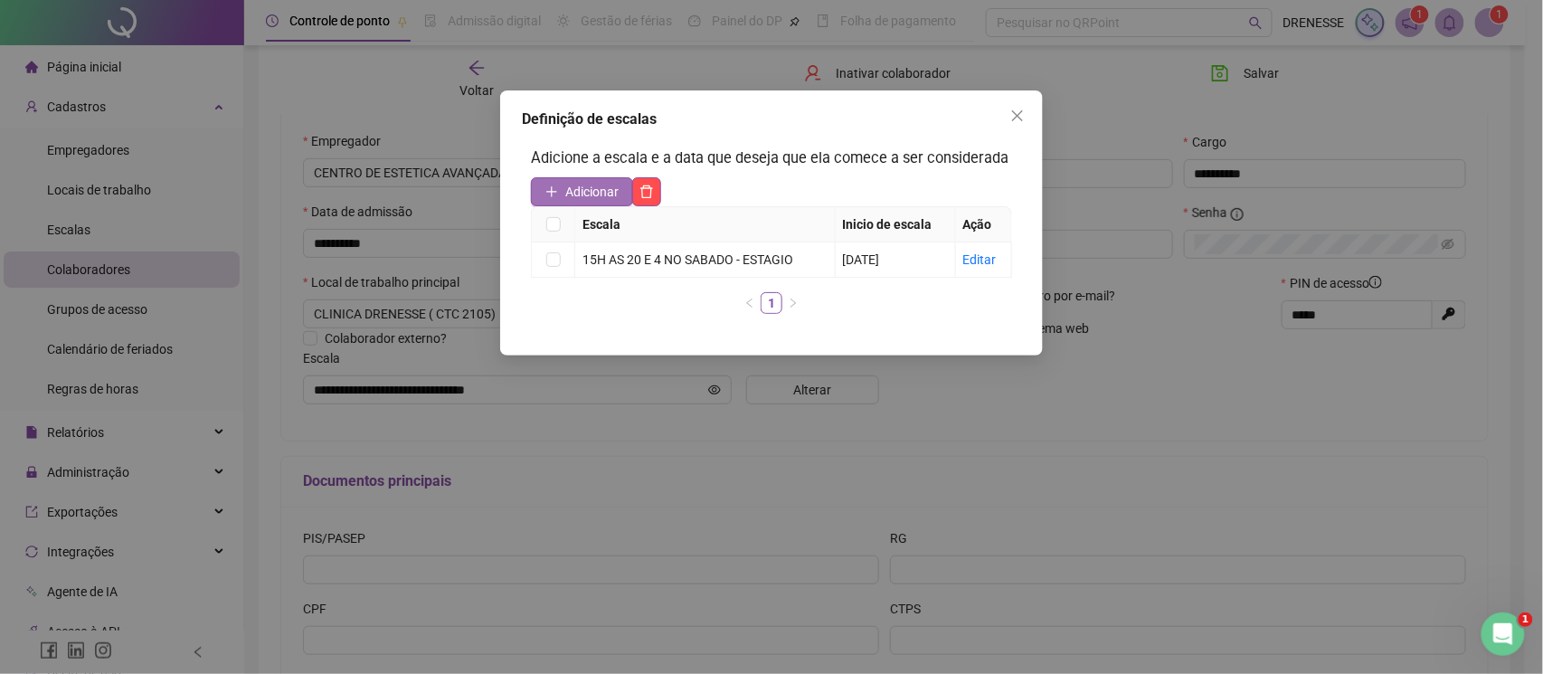
click at [606, 186] on span "Adicionar" at bounding box center [591, 192] width 53 height 20
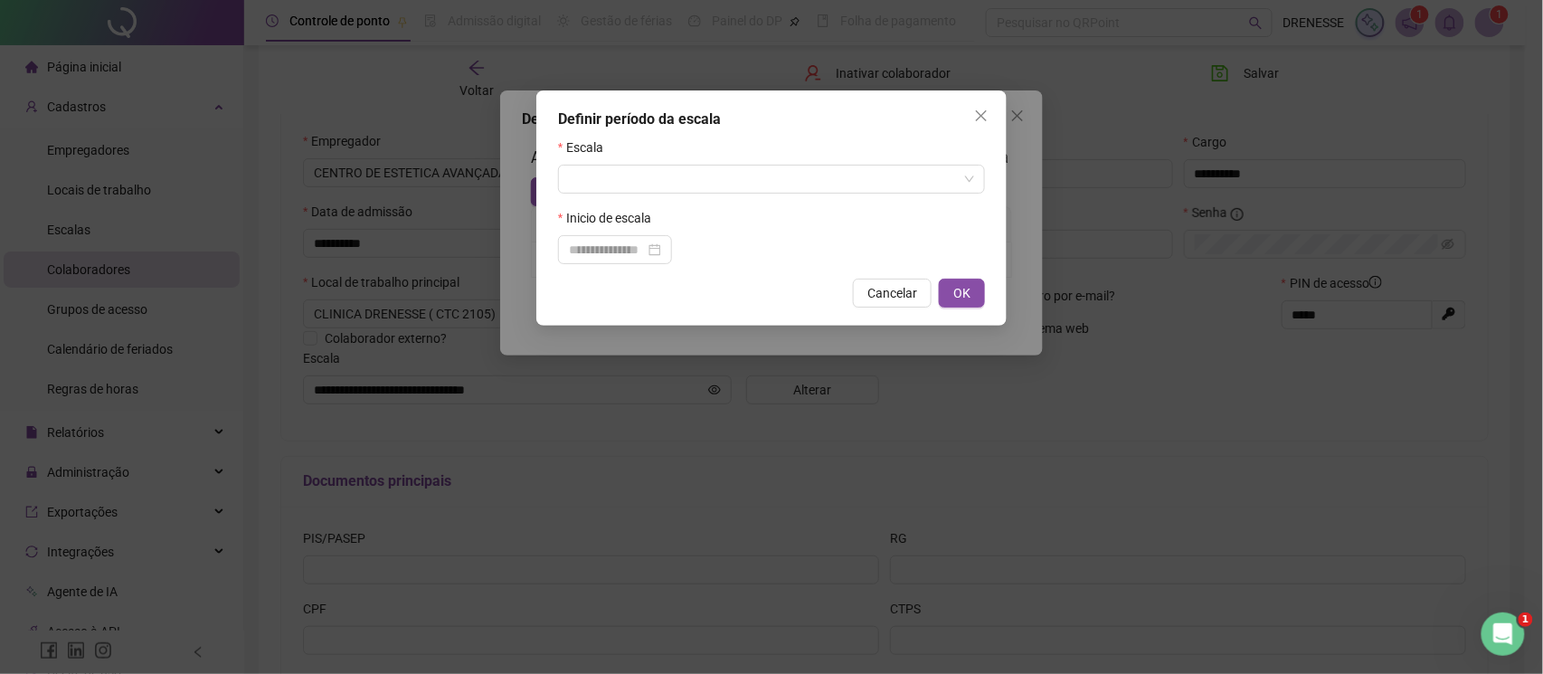
click at [597, 199] on form "Escala Inicio de escala" at bounding box center [771, 200] width 427 height 127
click at [599, 181] on input "search" at bounding box center [763, 179] width 389 height 27
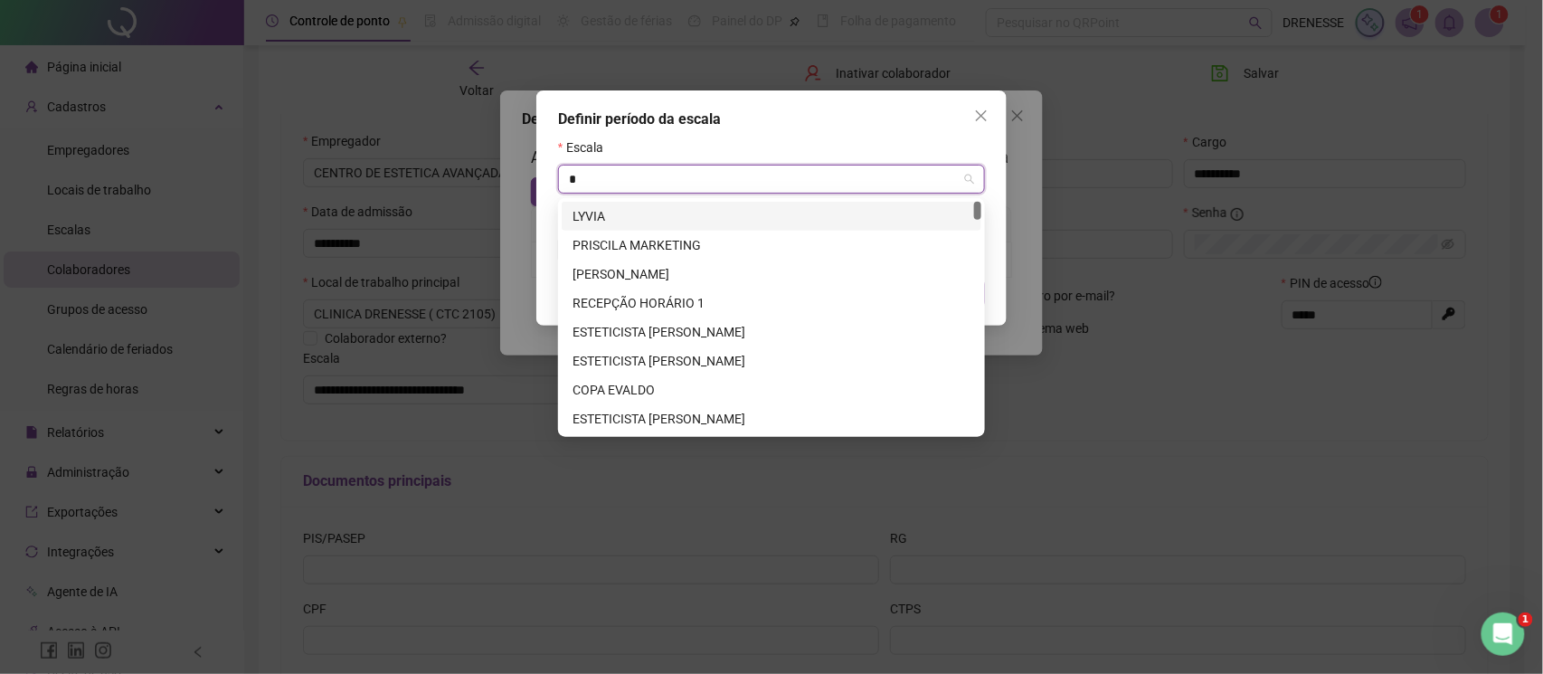
type input "**"
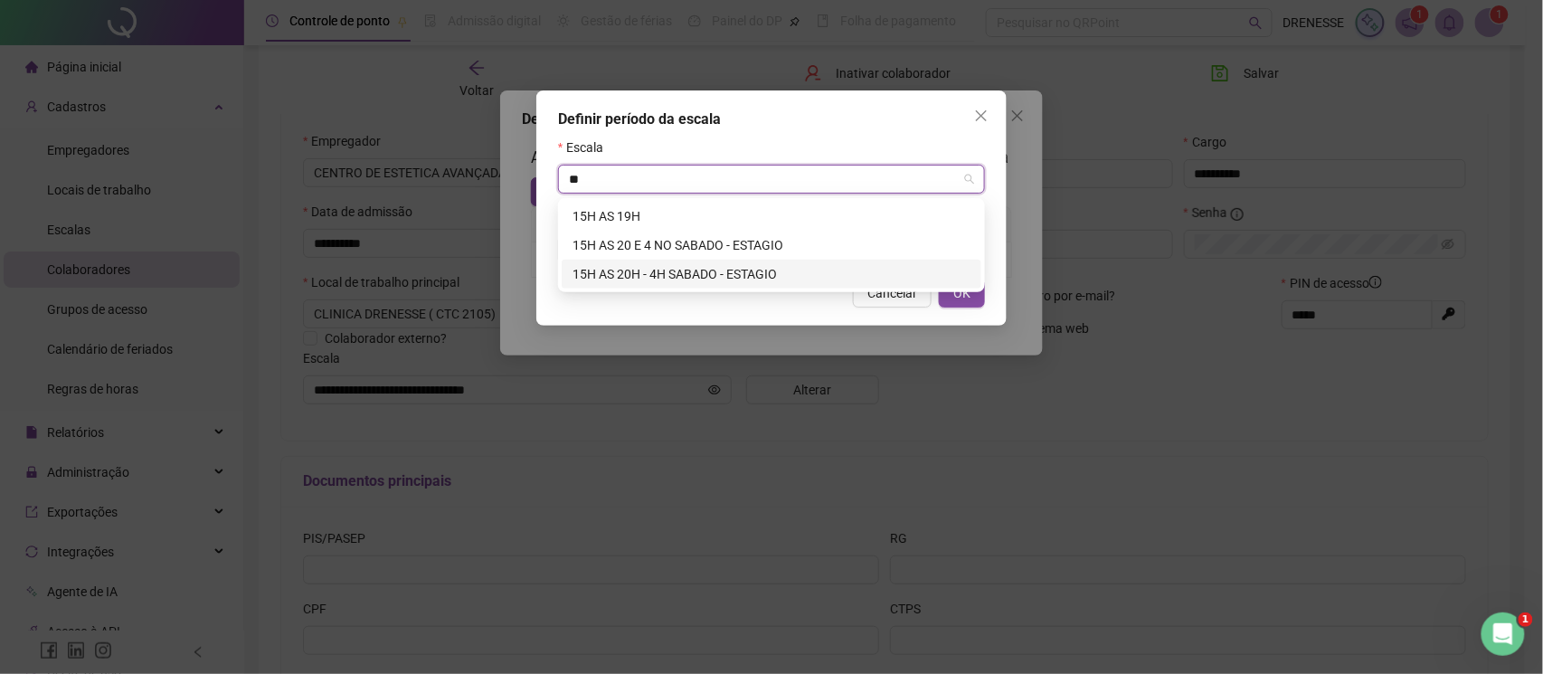
click at [703, 272] on div "15H AS 20H - 4H SABADO - ESTAGIO" at bounding box center [772, 274] width 398 height 20
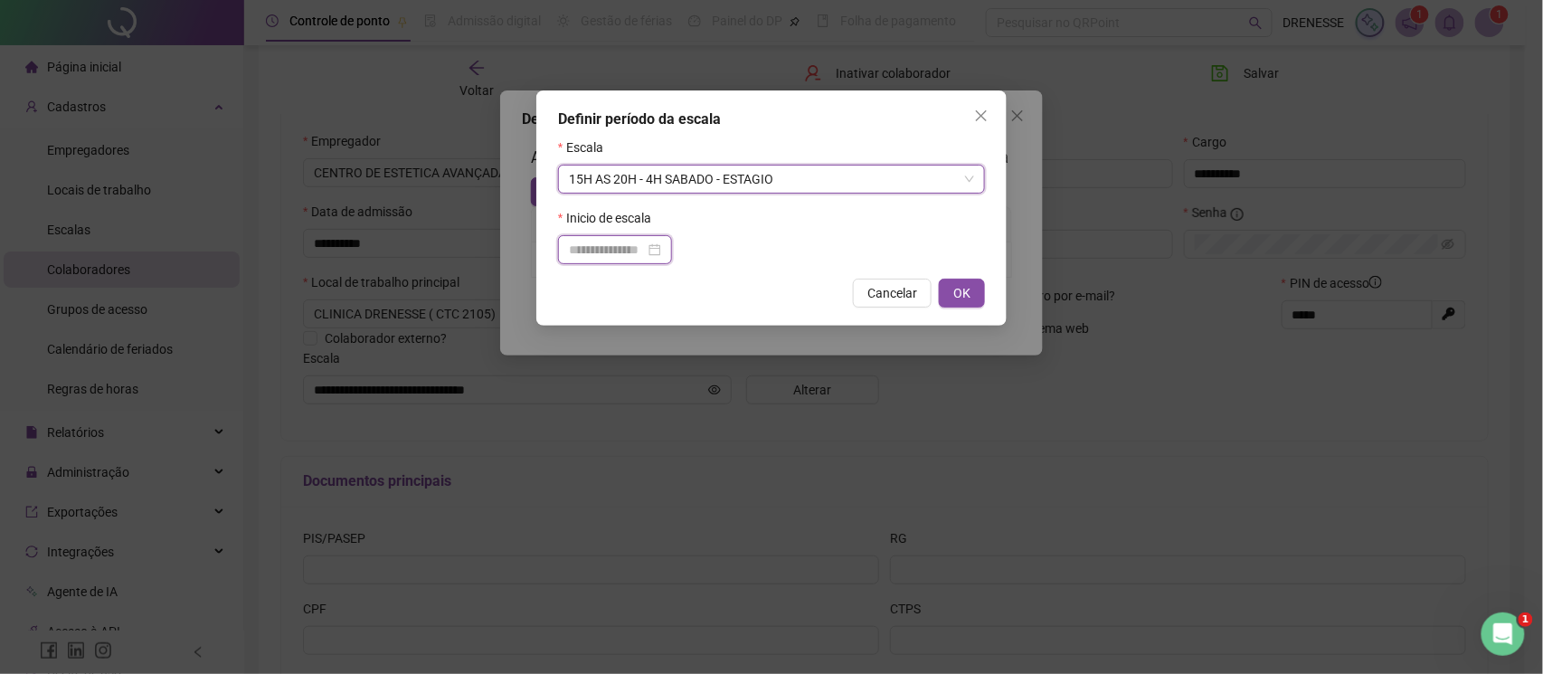
click at [645, 243] on input at bounding box center [607, 250] width 76 height 20
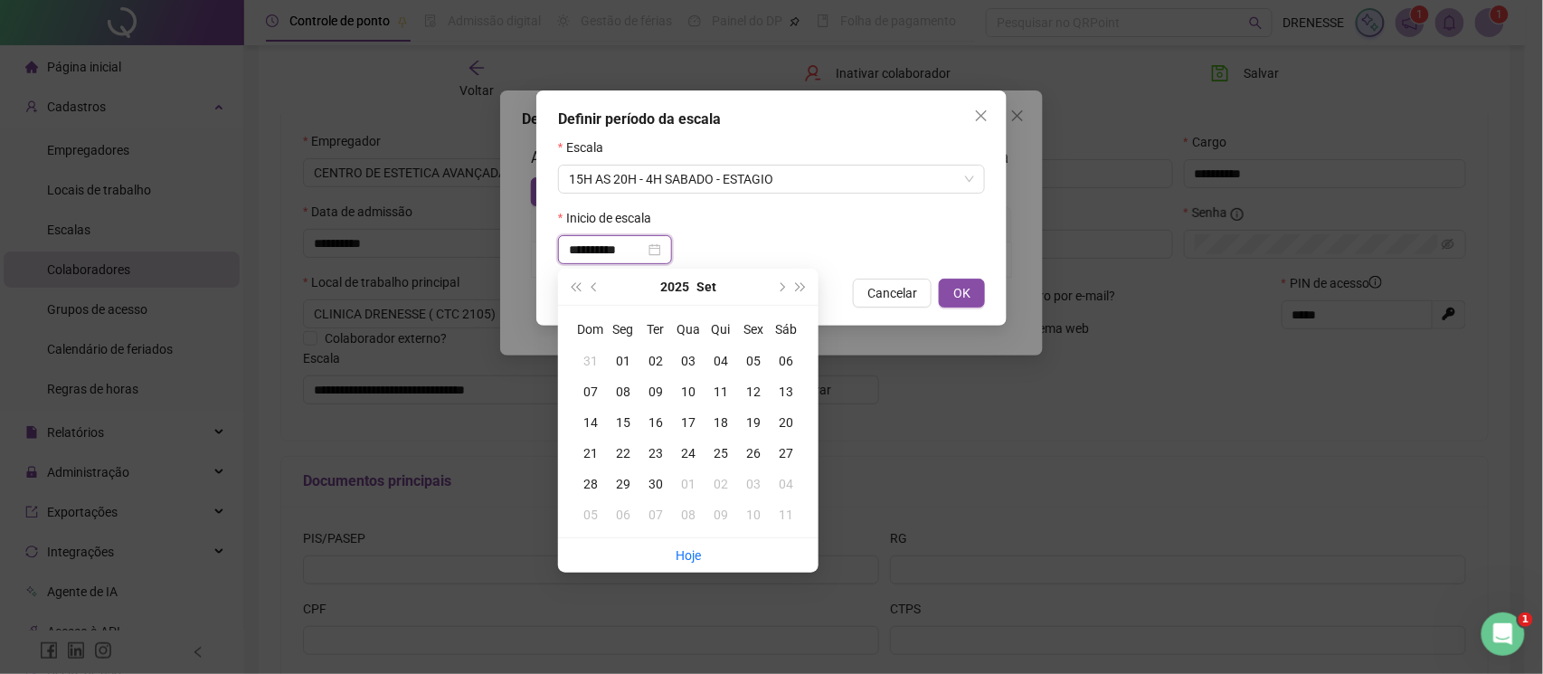
type input "**********"
click at [590, 295] on button "prev-year" at bounding box center [595, 287] width 20 height 36
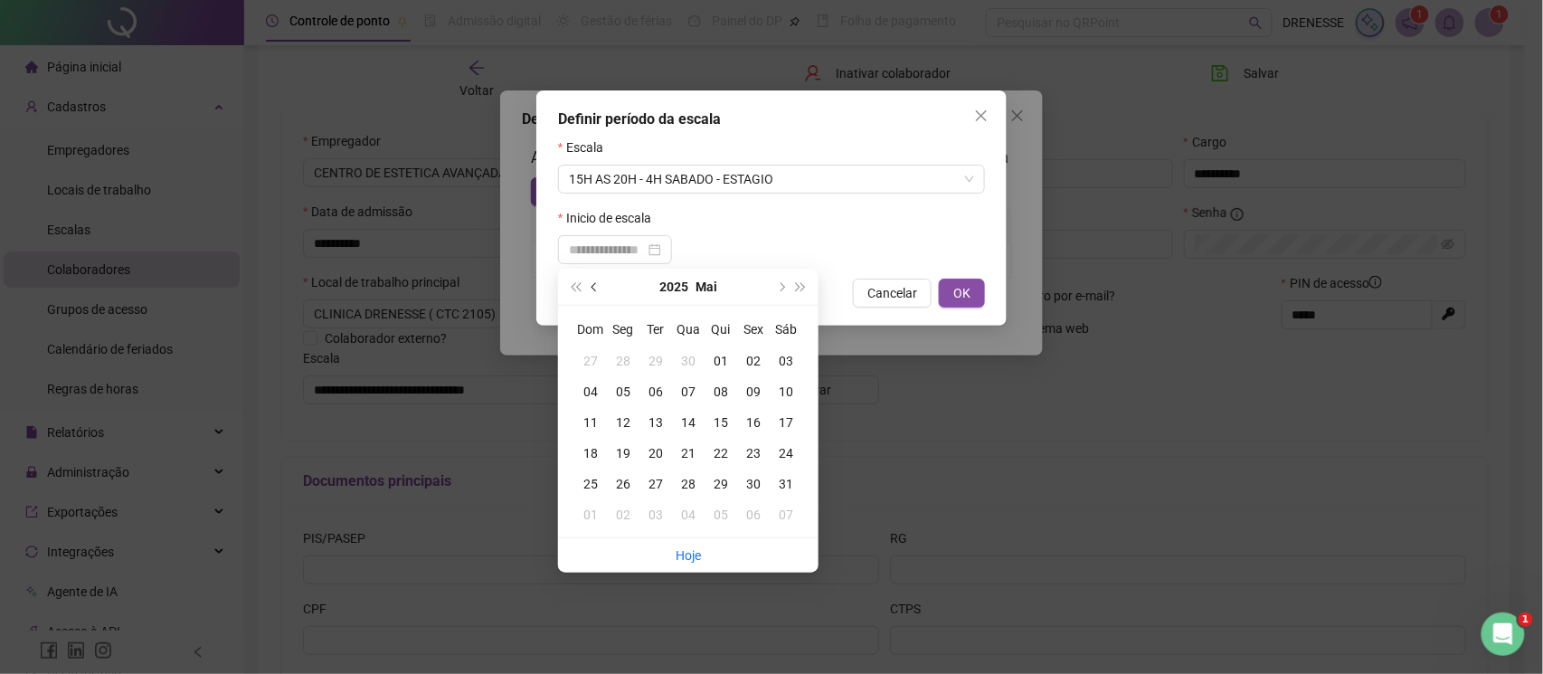
click at [592, 286] on span "prev-year" at bounding box center [596, 286] width 9 height 9
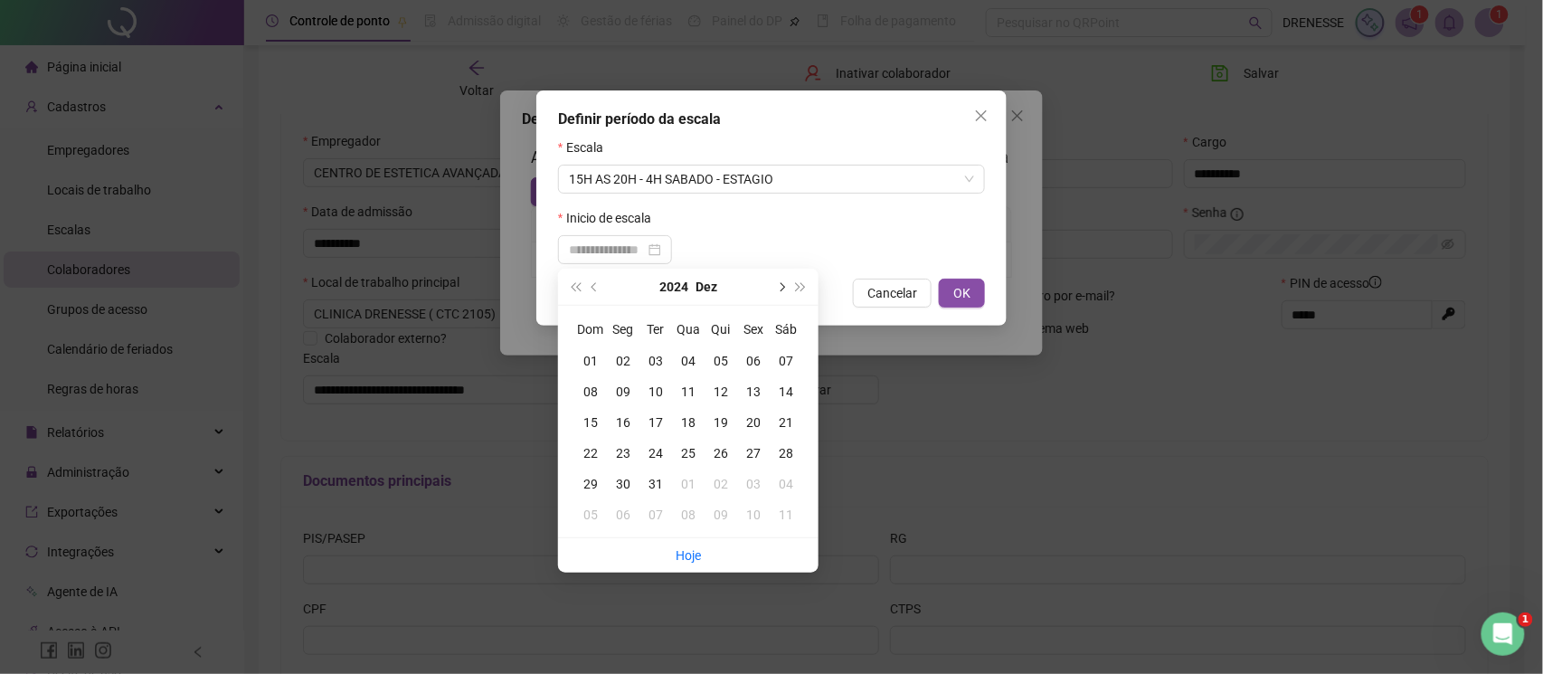
click at [783, 282] on button "next-year" at bounding box center [781, 287] width 20 height 36
click at [783, 283] on button "next-year" at bounding box center [781, 287] width 20 height 36
type input "**********"
click at [649, 483] on div "25" at bounding box center [656, 484] width 33 height 20
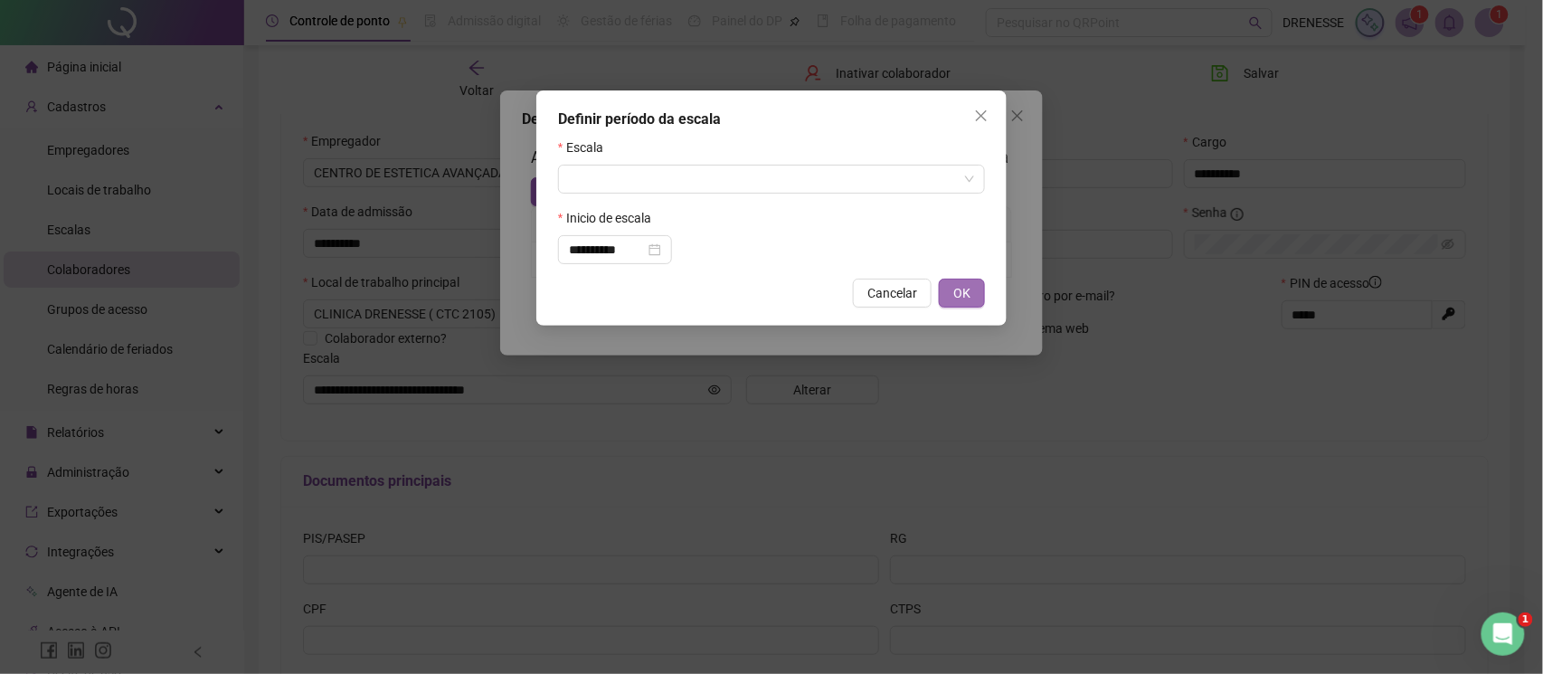
click at [953, 294] on span "OK" at bounding box center [961, 293] width 17 height 20
click at [725, 193] on div at bounding box center [771, 179] width 427 height 29
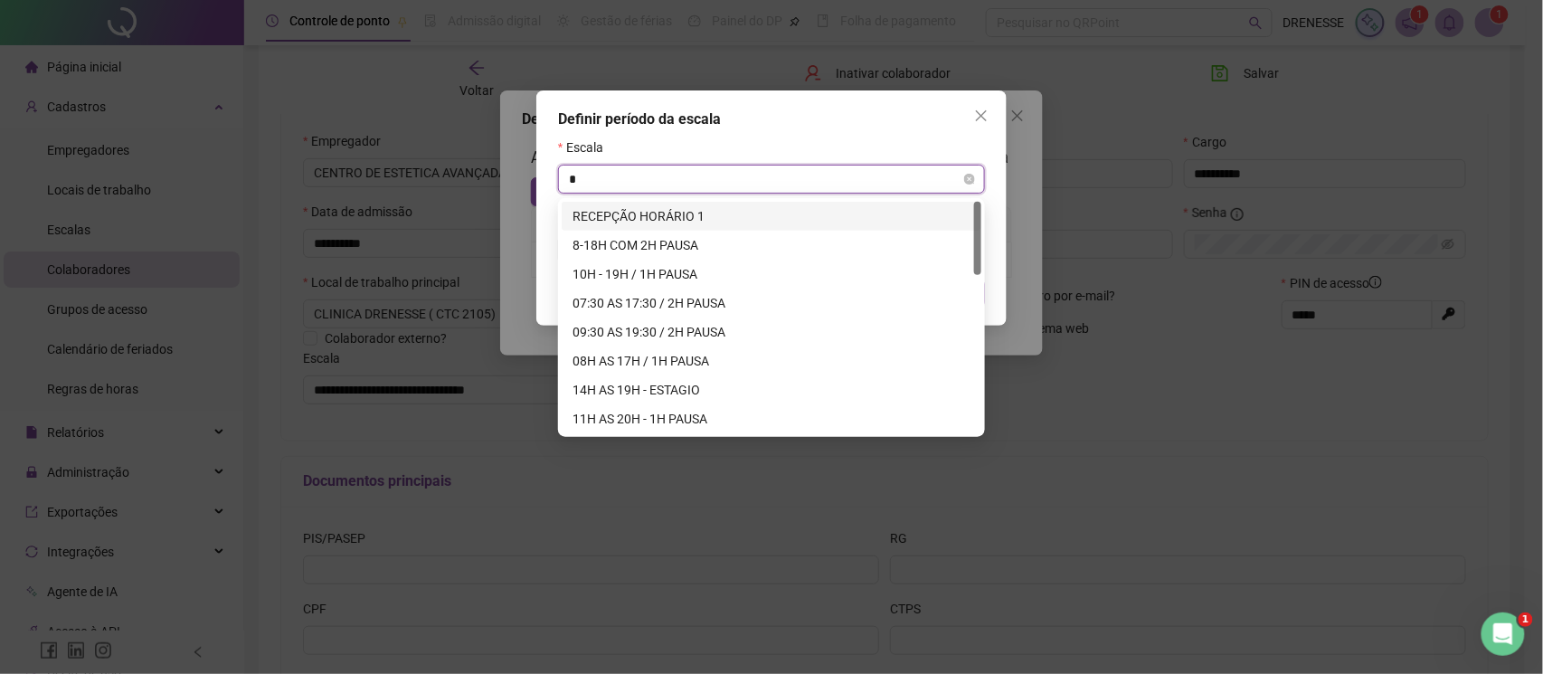
type input "**"
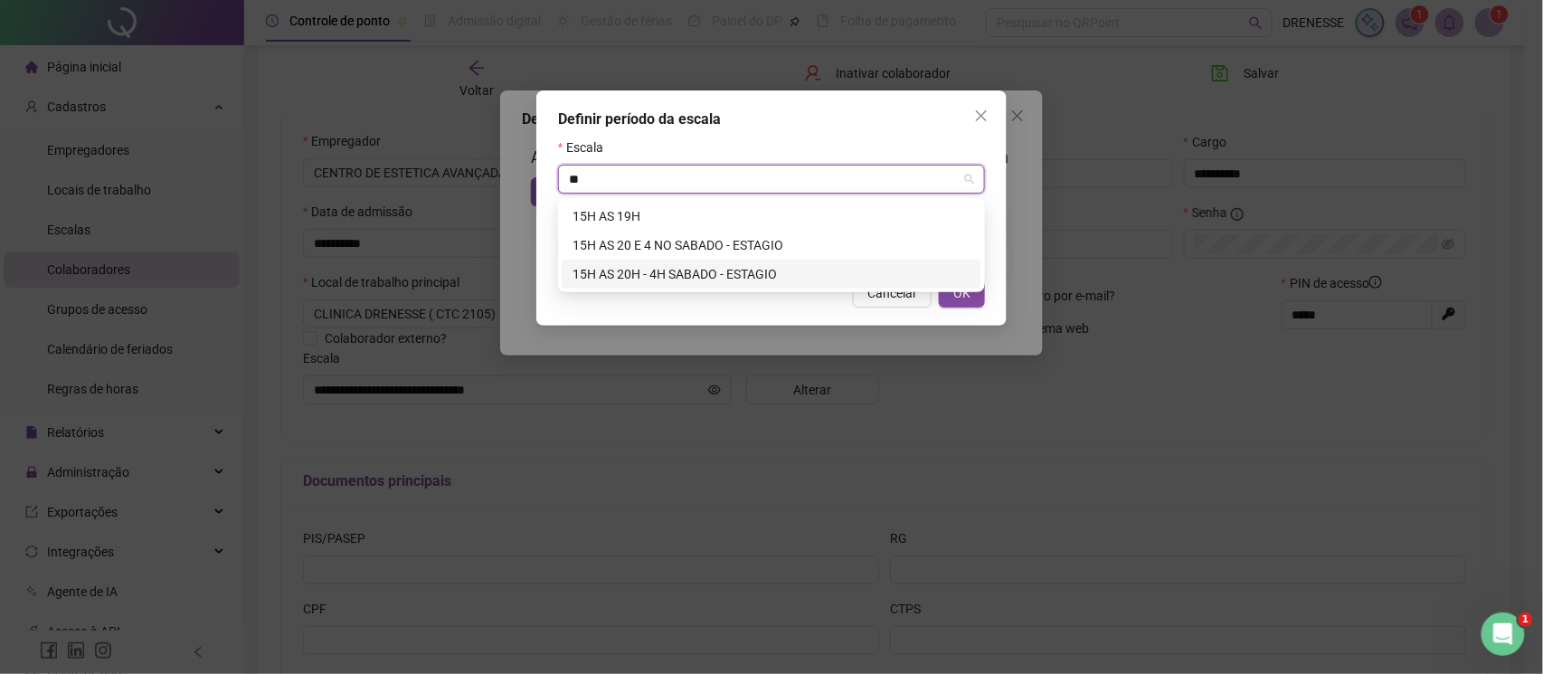
click at [697, 269] on div "15H AS 20H - 4H SABADO - ESTAGIO" at bounding box center [772, 274] width 398 height 20
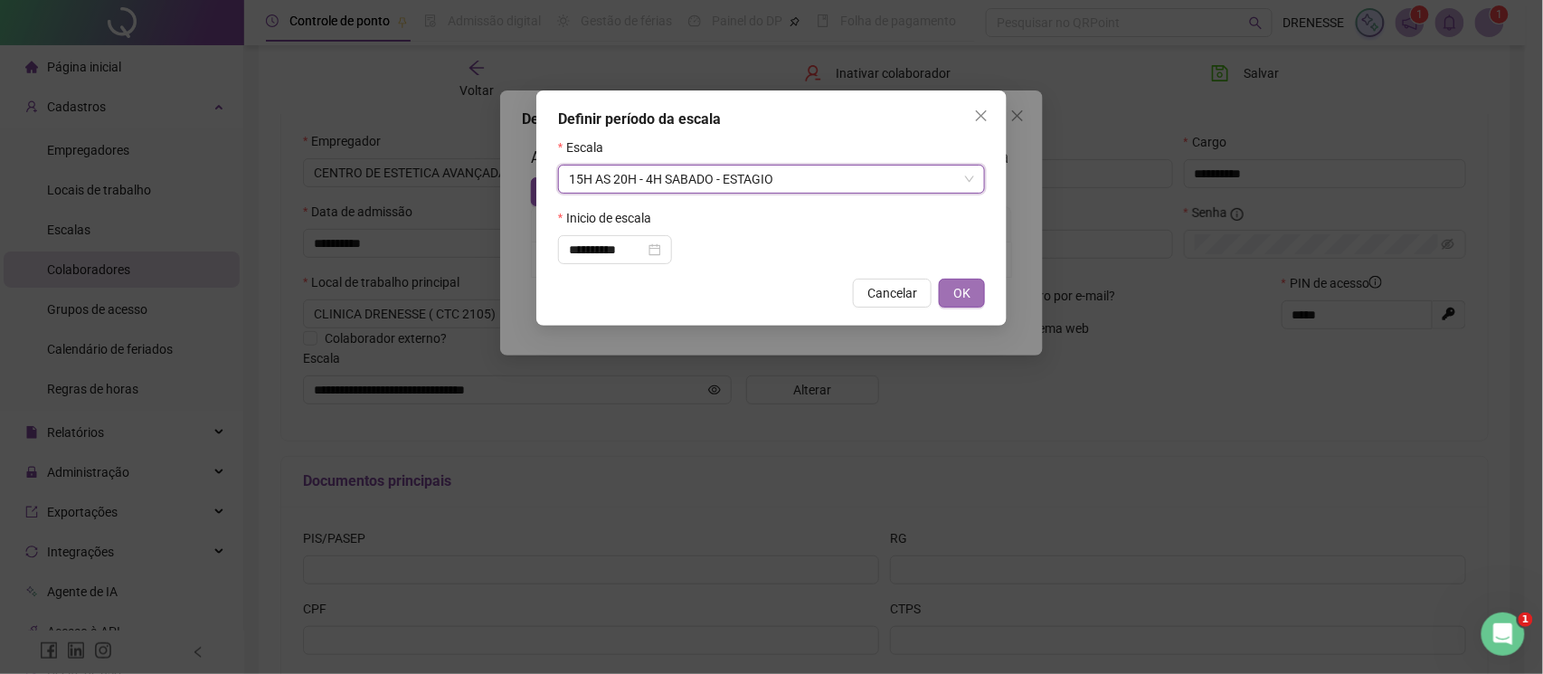
click at [966, 300] on span "OK" at bounding box center [961, 293] width 17 height 20
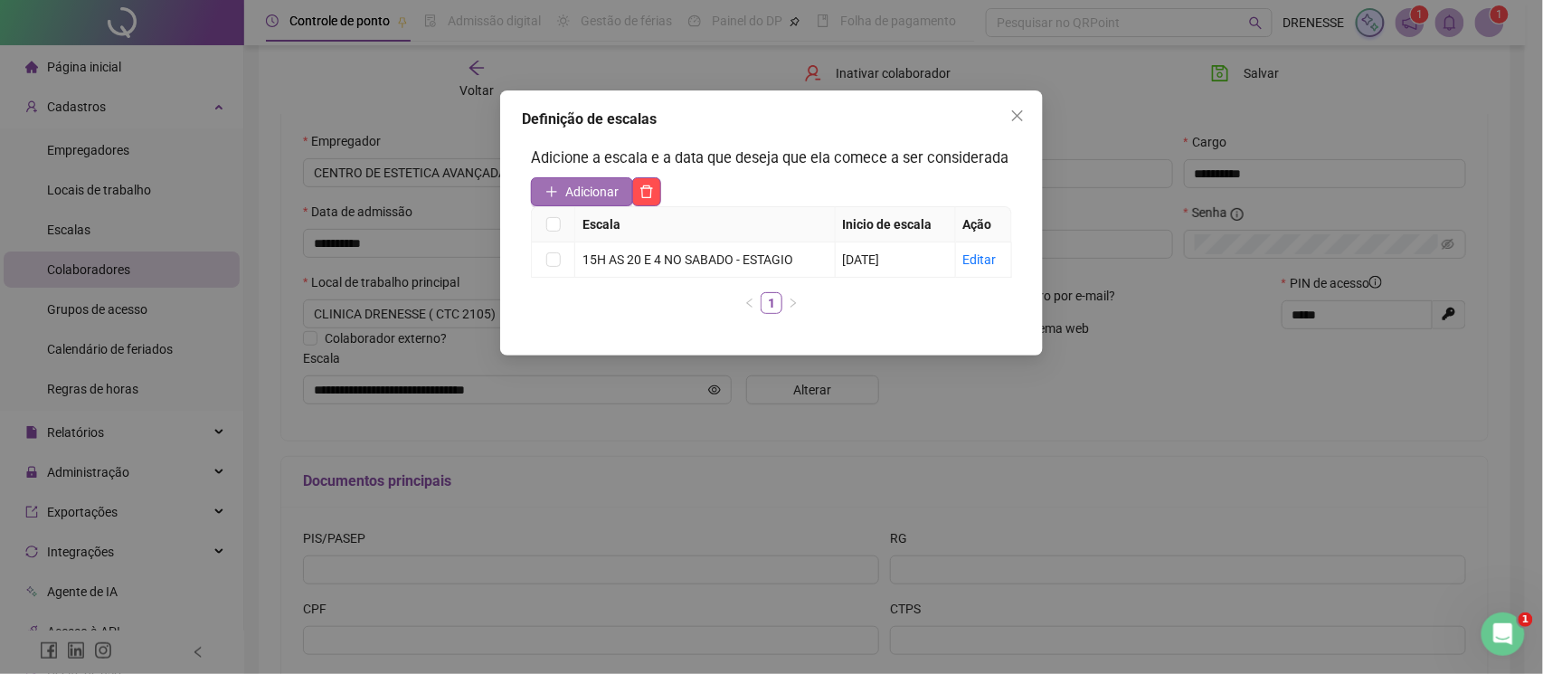
click at [575, 190] on span "Adicionar" at bounding box center [591, 192] width 53 height 20
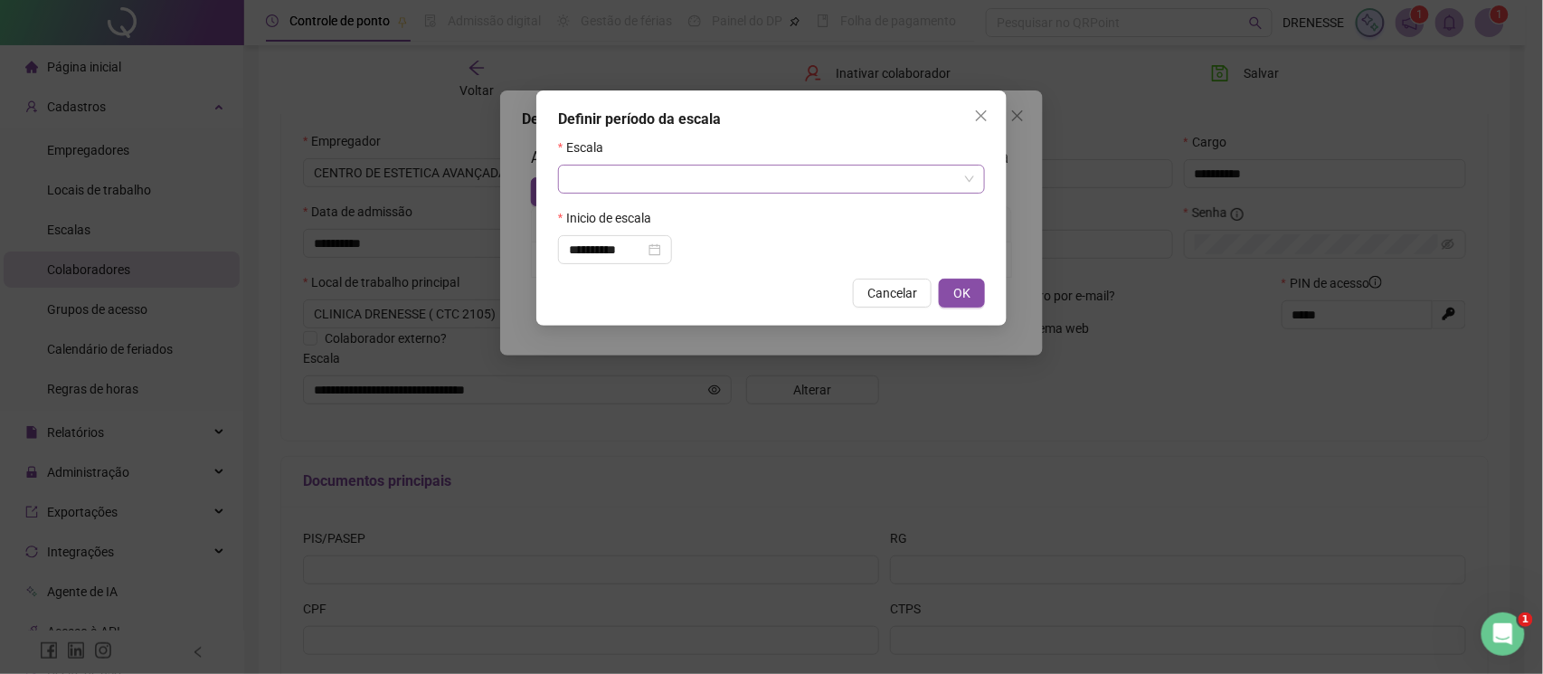
click at [604, 172] on input "search" at bounding box center [763, 179] width 389 height 27
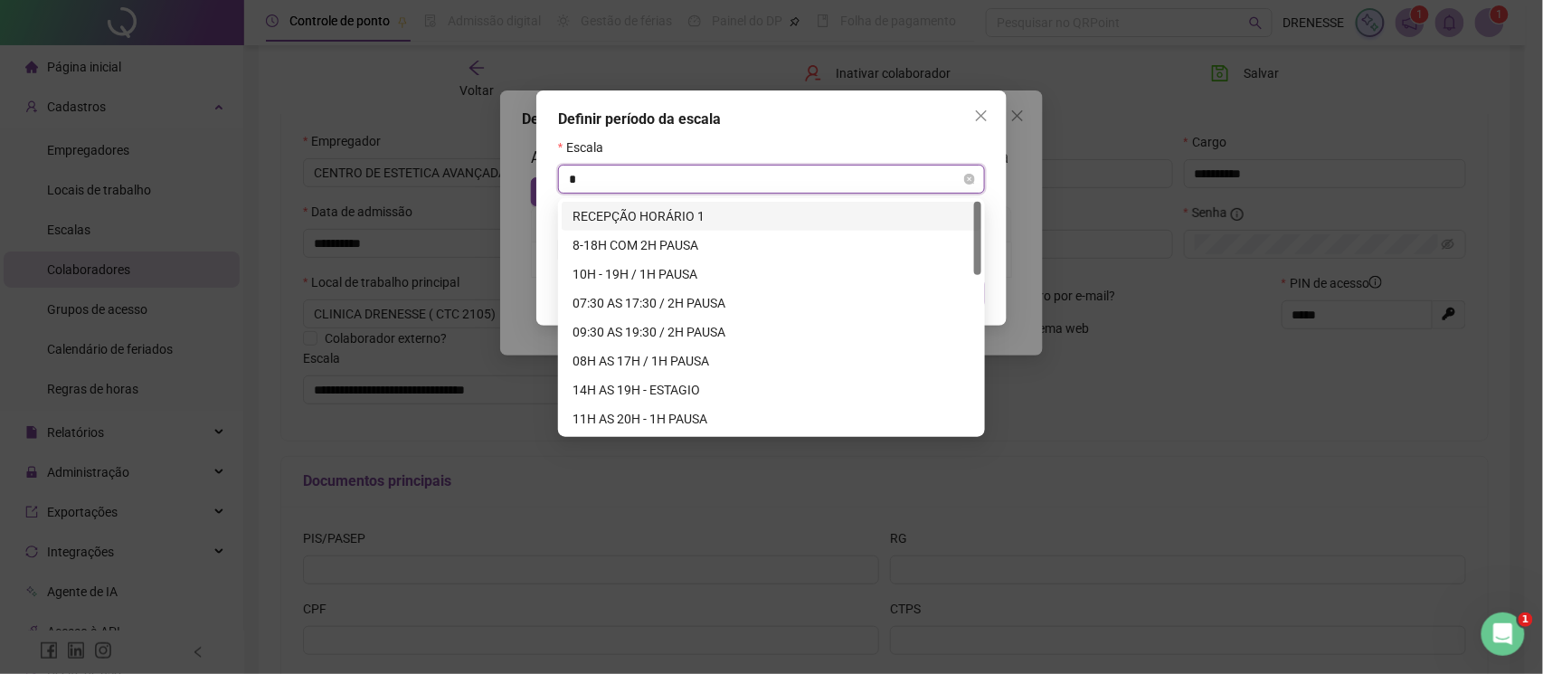
type input "**"
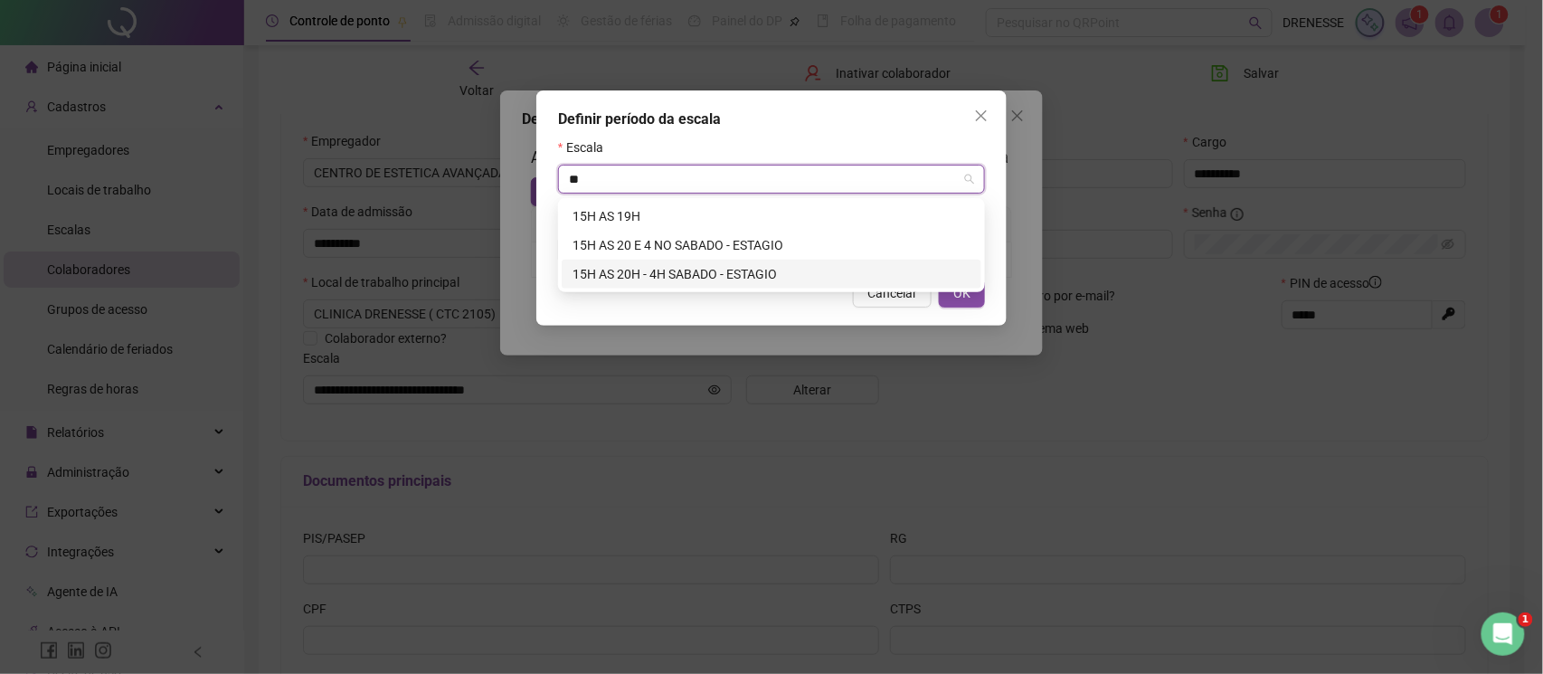
click at [664, 276] on div "15H AS 20H - 4H SABADO - ESTAGIO" at bounding box center [772, 274] width 398 height 20
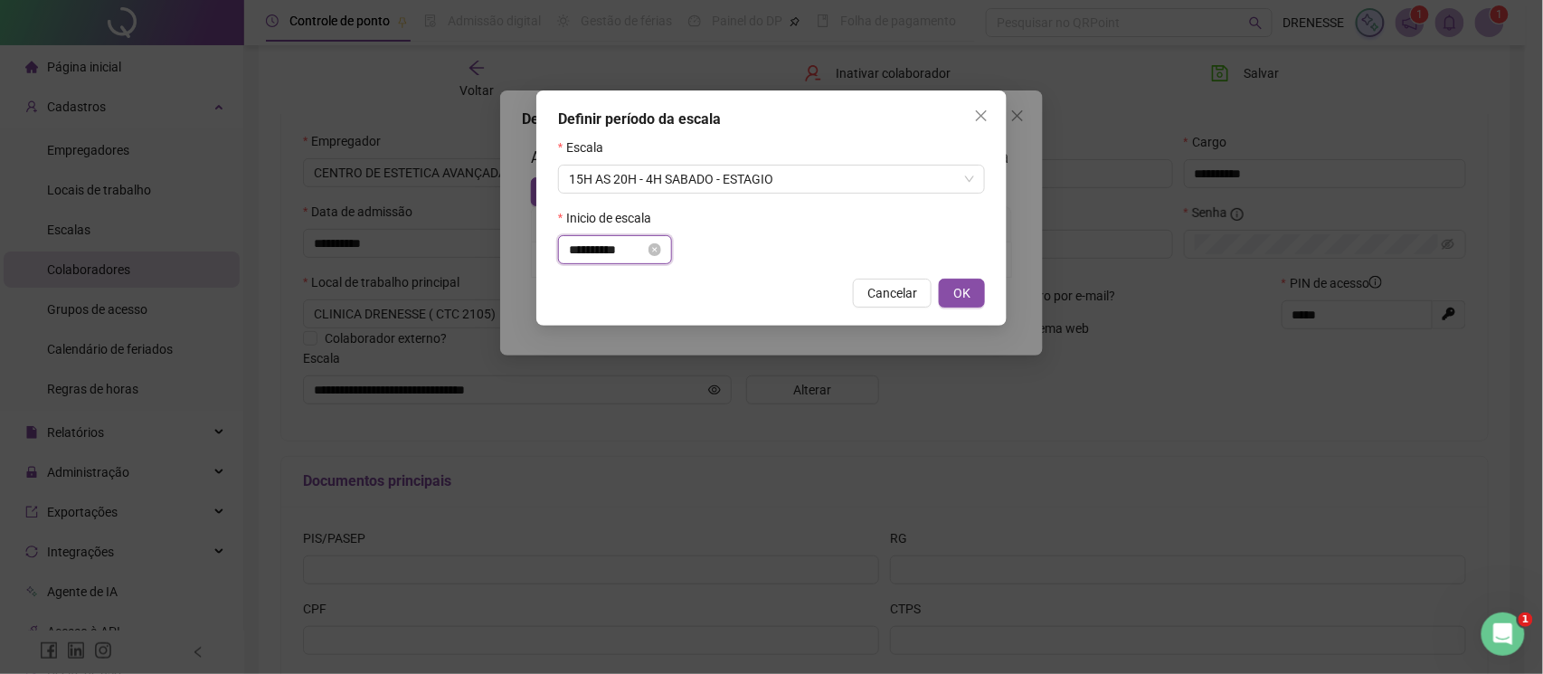
click at [628, 258] on input "**********" at bounding box center [607, 250] width 76 height 20
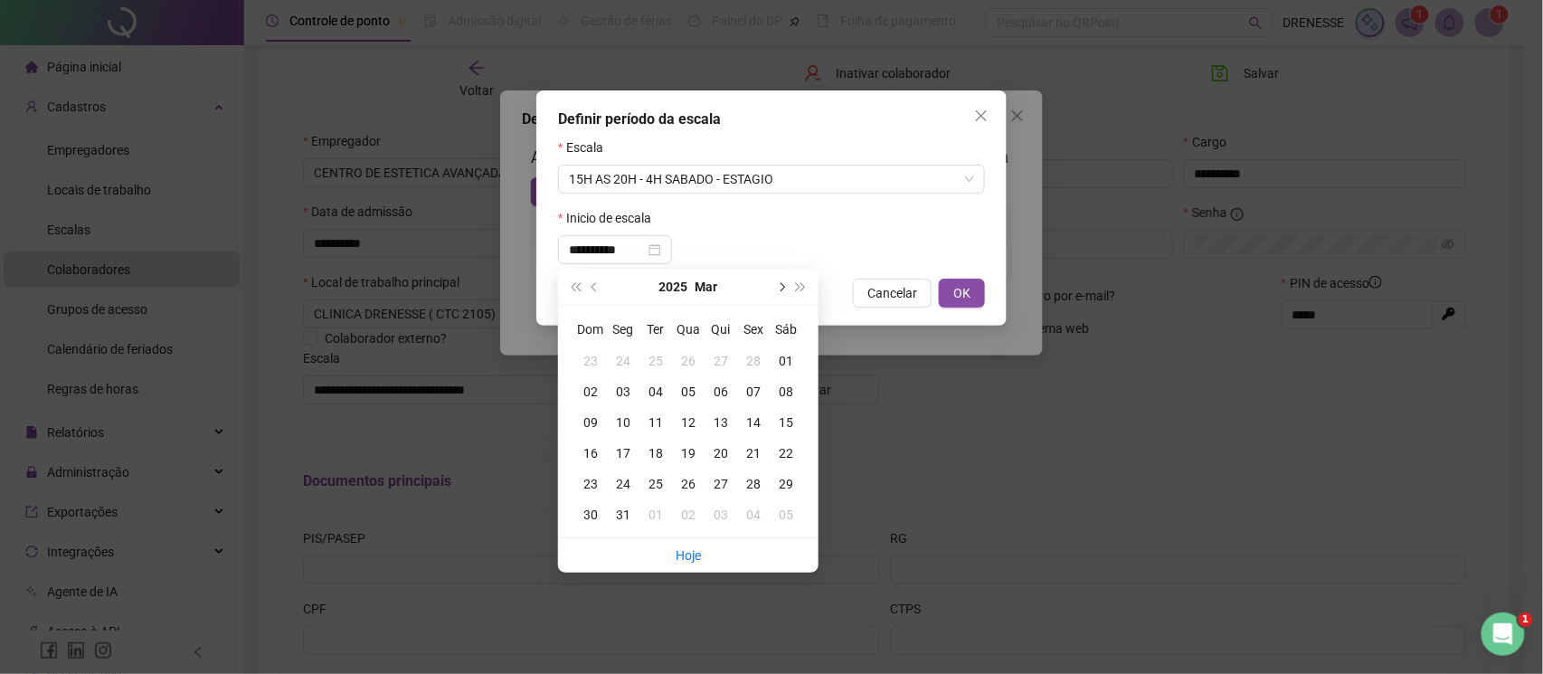
click at [782, 282] on button "next-year" at bounding box center [781, 287] width 20 height 36
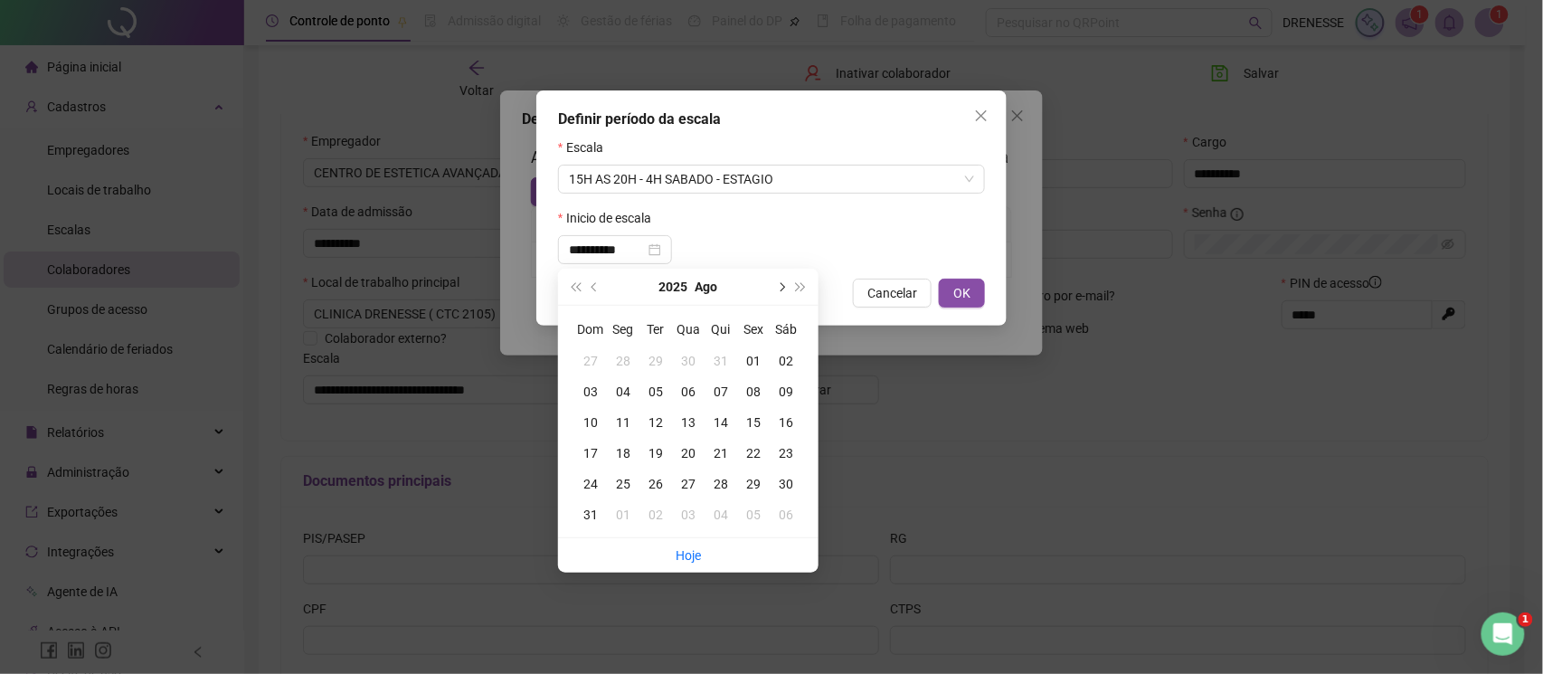
click at [782, 282] on button "next-year" at bounding box center [781, 287] width 20 height 36
type input "**********"
click at [619, 365] on div "01" at bounding box center [623, 361] width 33 height 20
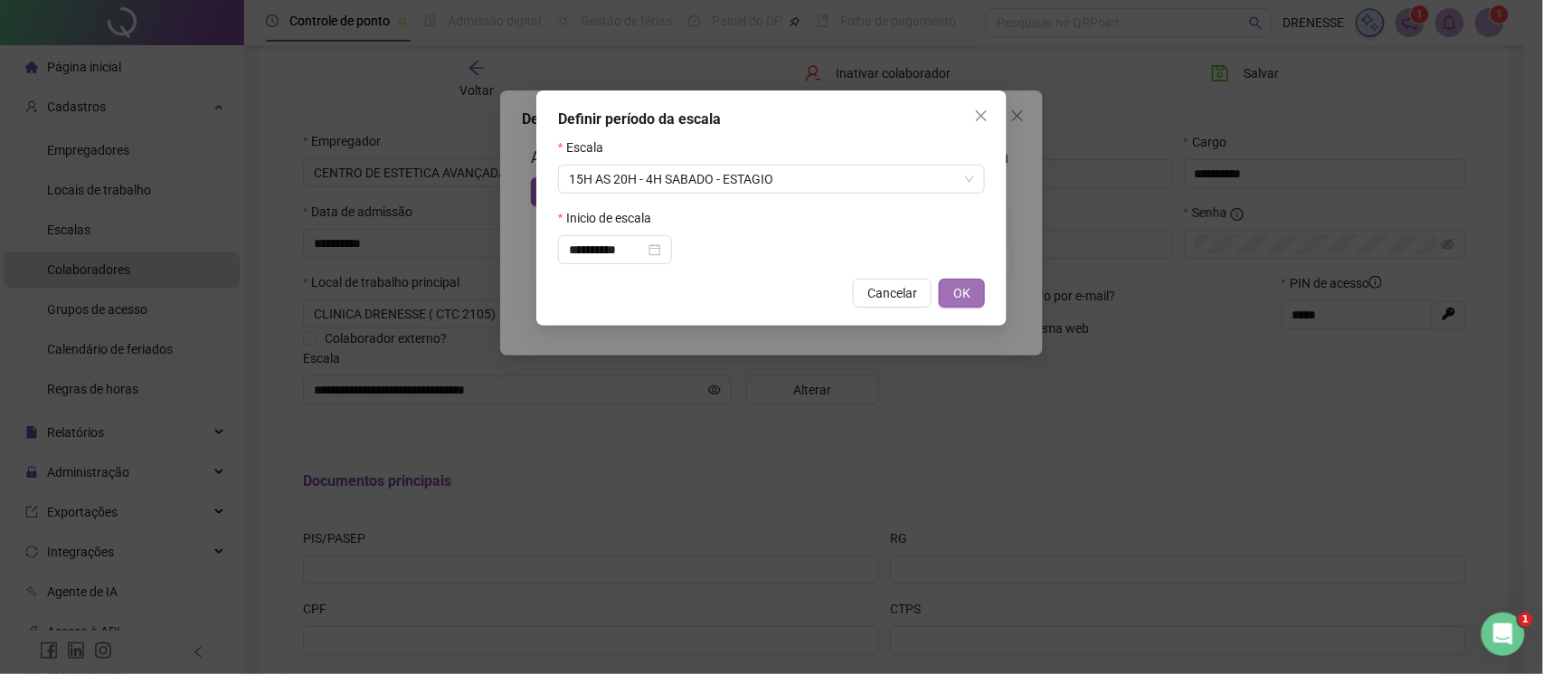
click at [966, 293] on span "OK" at bounding box center [961, 293] width 17 height 20
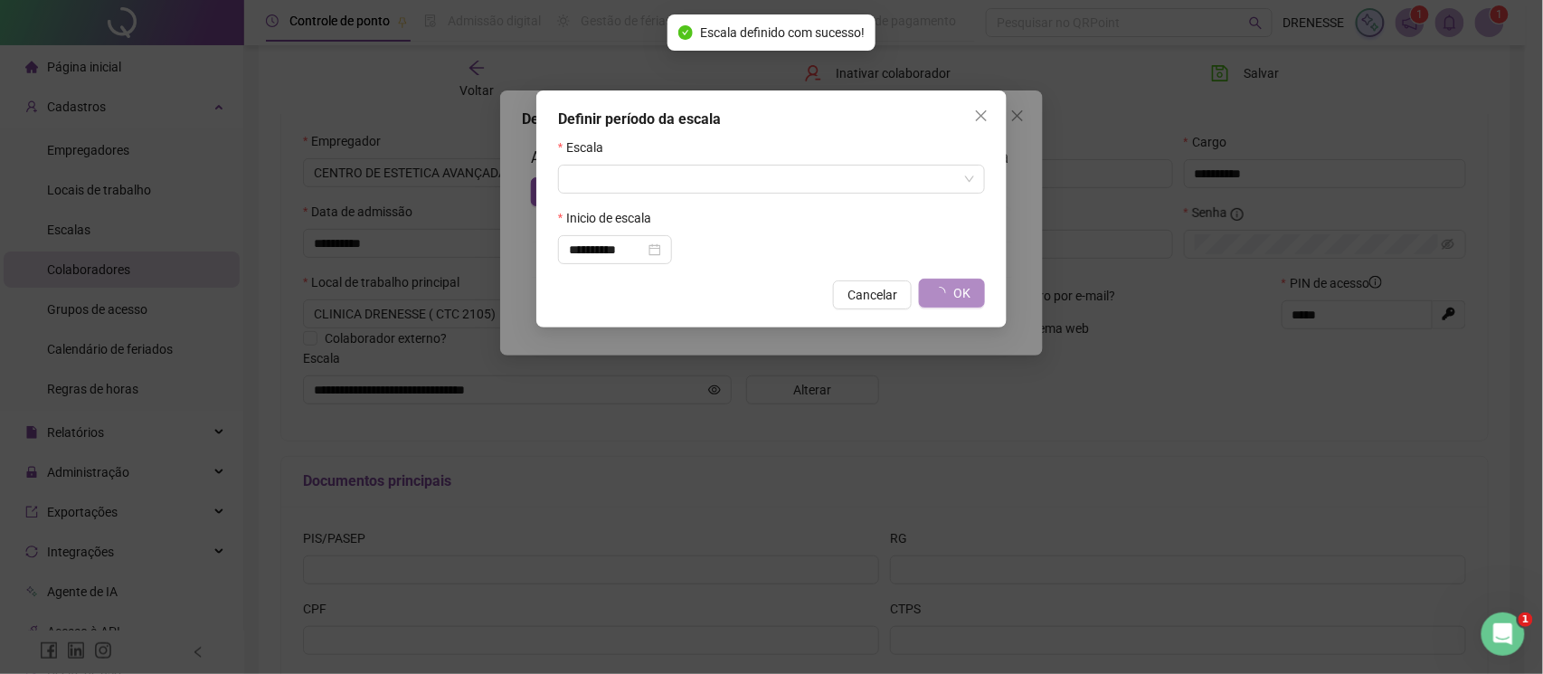
type input "**********"
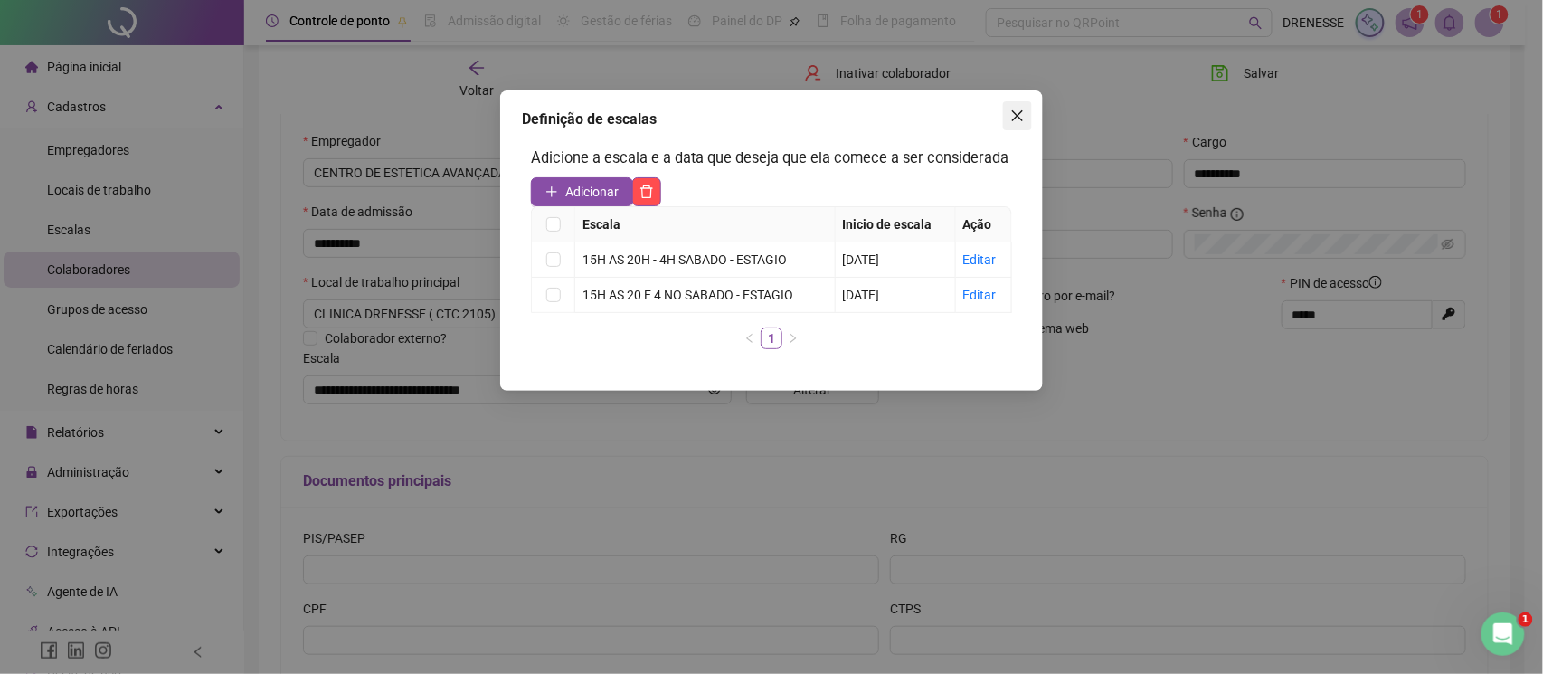
click at [1013, 103] on button "Close" at bounding box center [1017, 115] width 29 height 29
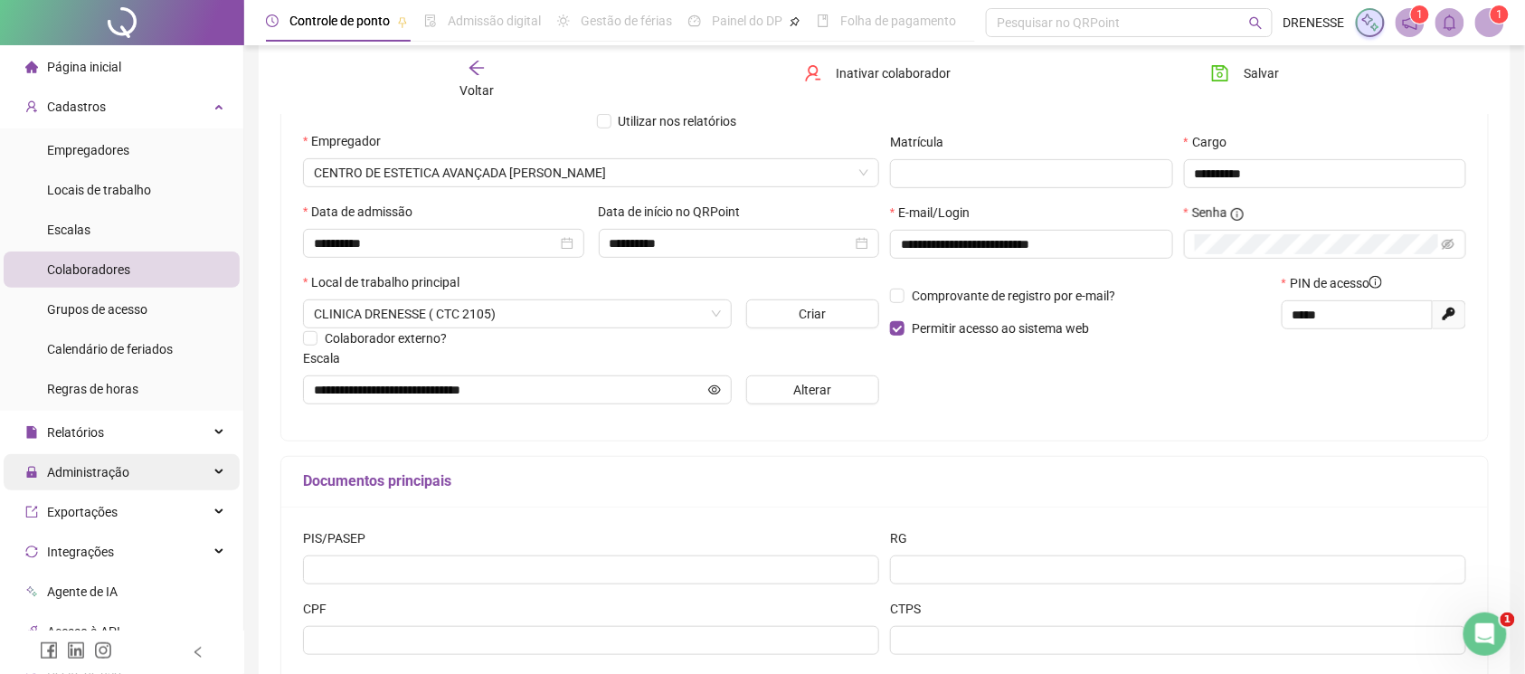
click at [112, 460] on span "Administração" at bounding box center [77, 472] width 104 height 36
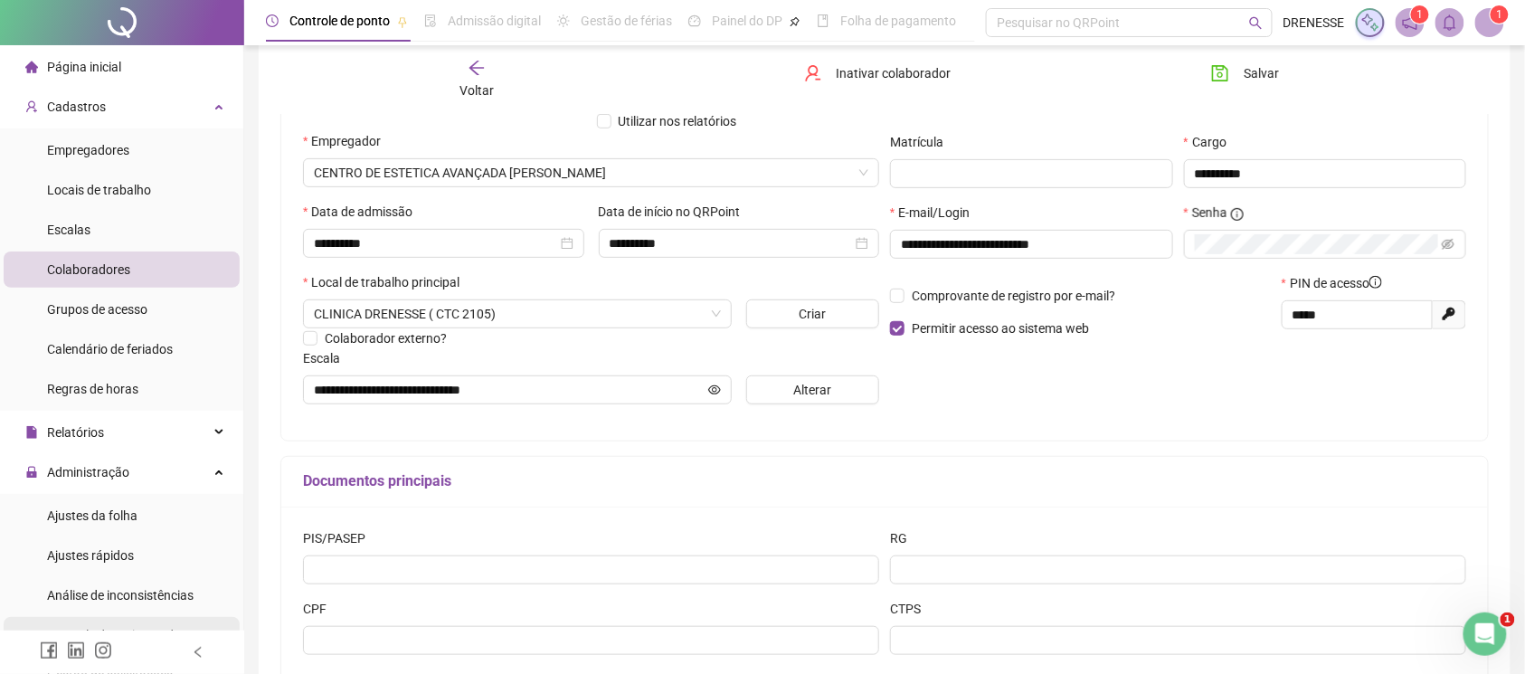
scroll to position [160, 0]
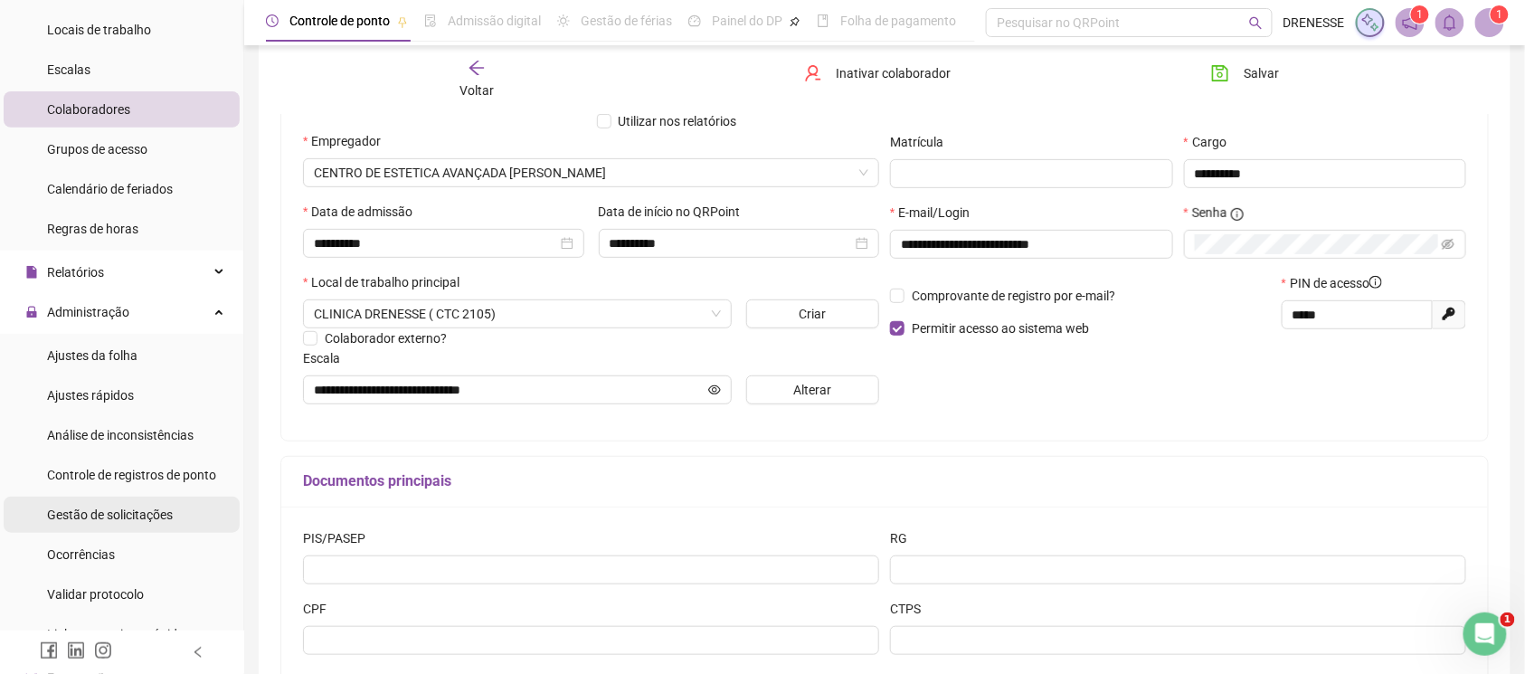
click at [120, 504] on div "Gestão de solicitações" at bounding box center [110, 515] width 126 height 36
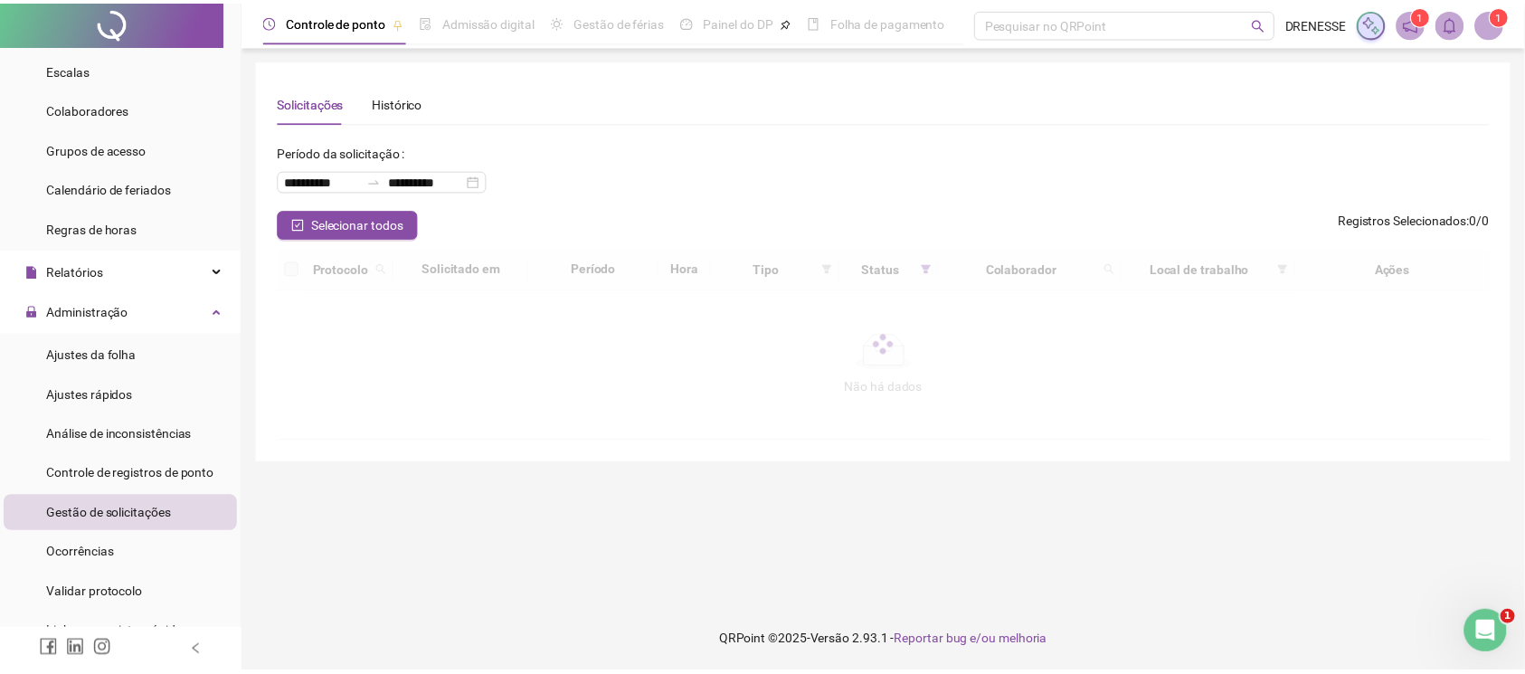
scroll to position [322, 0]
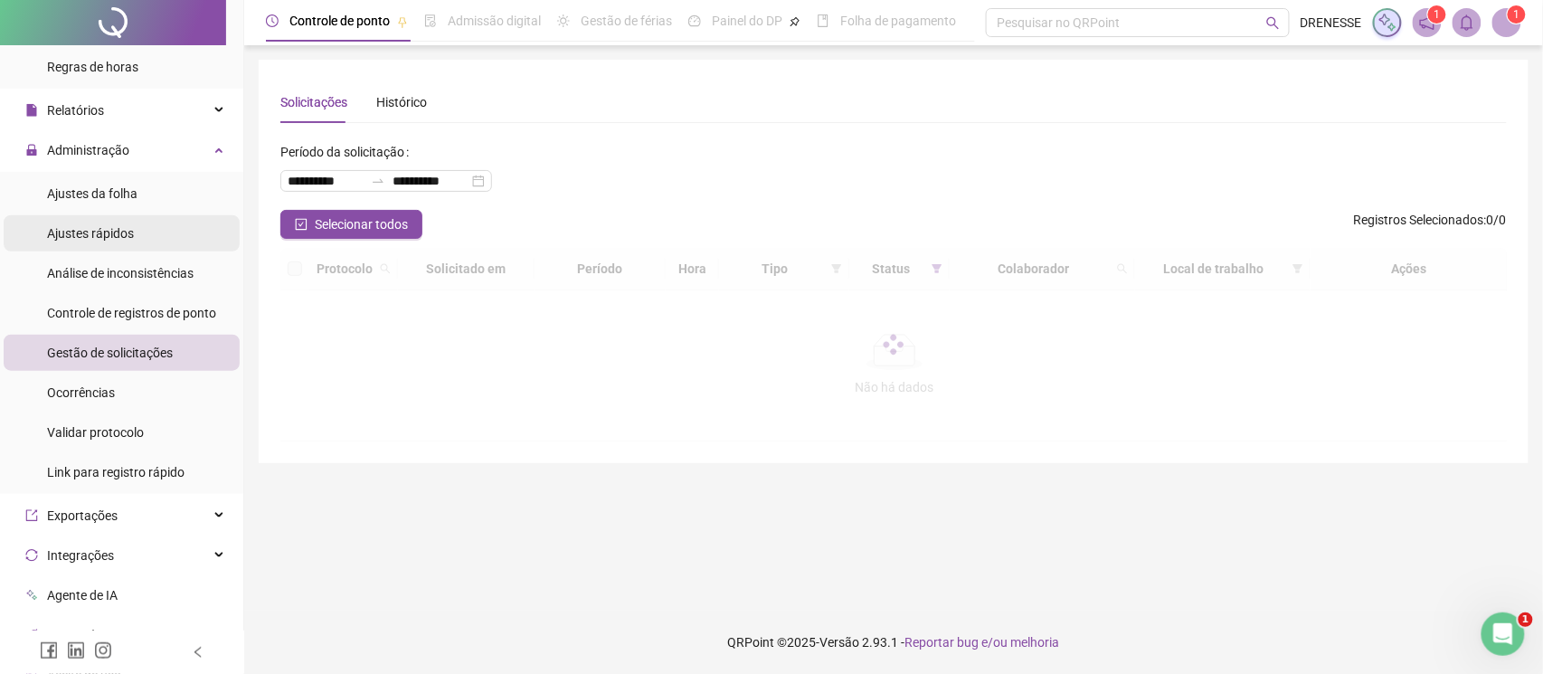
click at [109, 248] on div "Ajustes rápidos" at bounding box center [90, 233] width 87 height 36
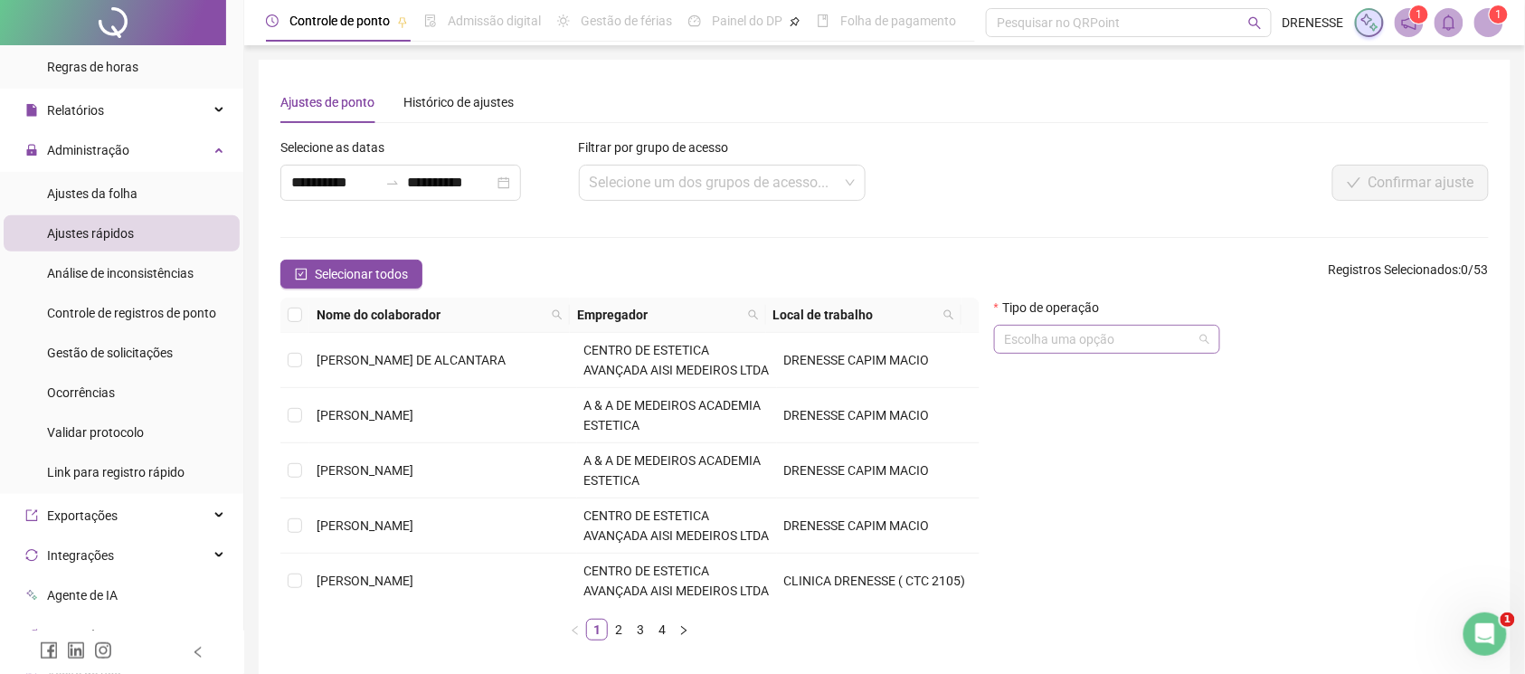
click at [1060, 326] on div "Escolha uma opção" at bounding box center [1107, 339] width 226 height 29
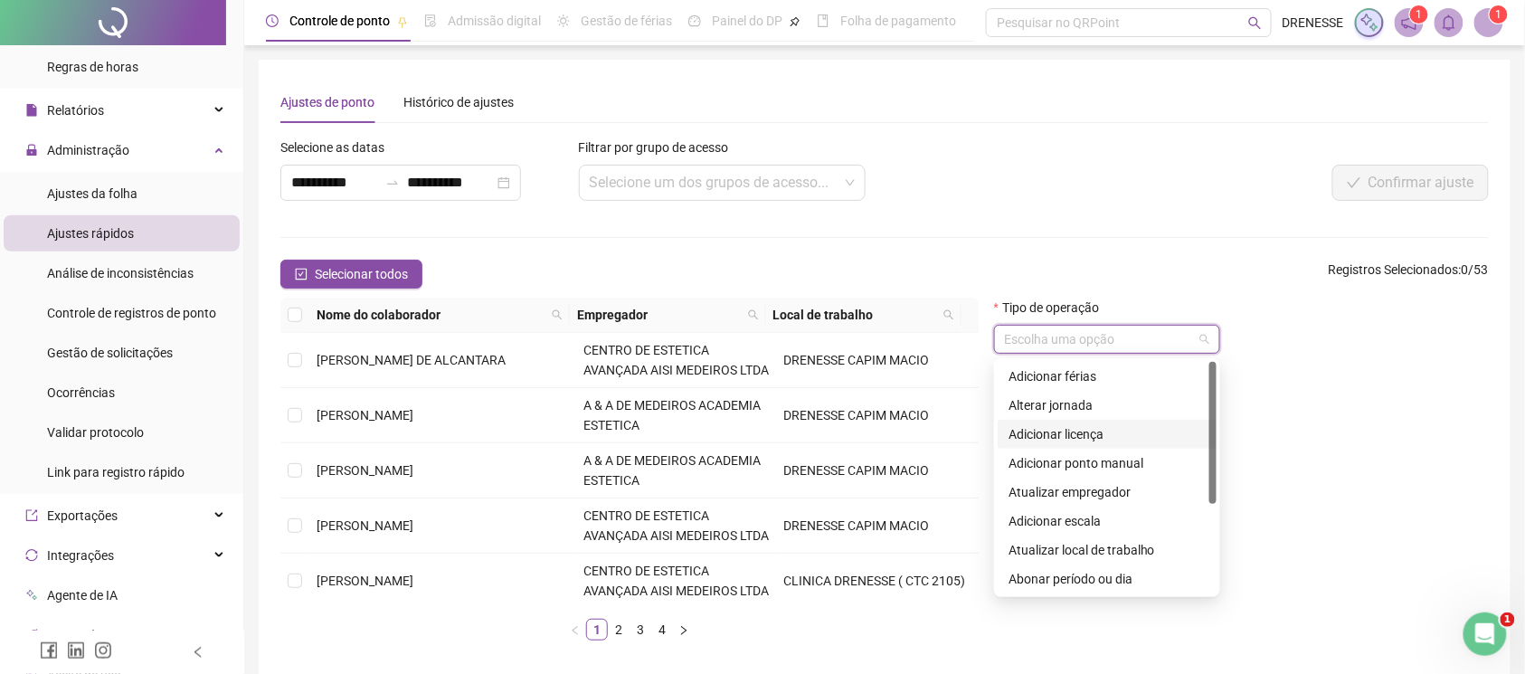
scroll to position [145, 0]
click at [1085, 463] on div "Ajustes de banco de horas" at bounding box center [1107, 463] width 197 height 20
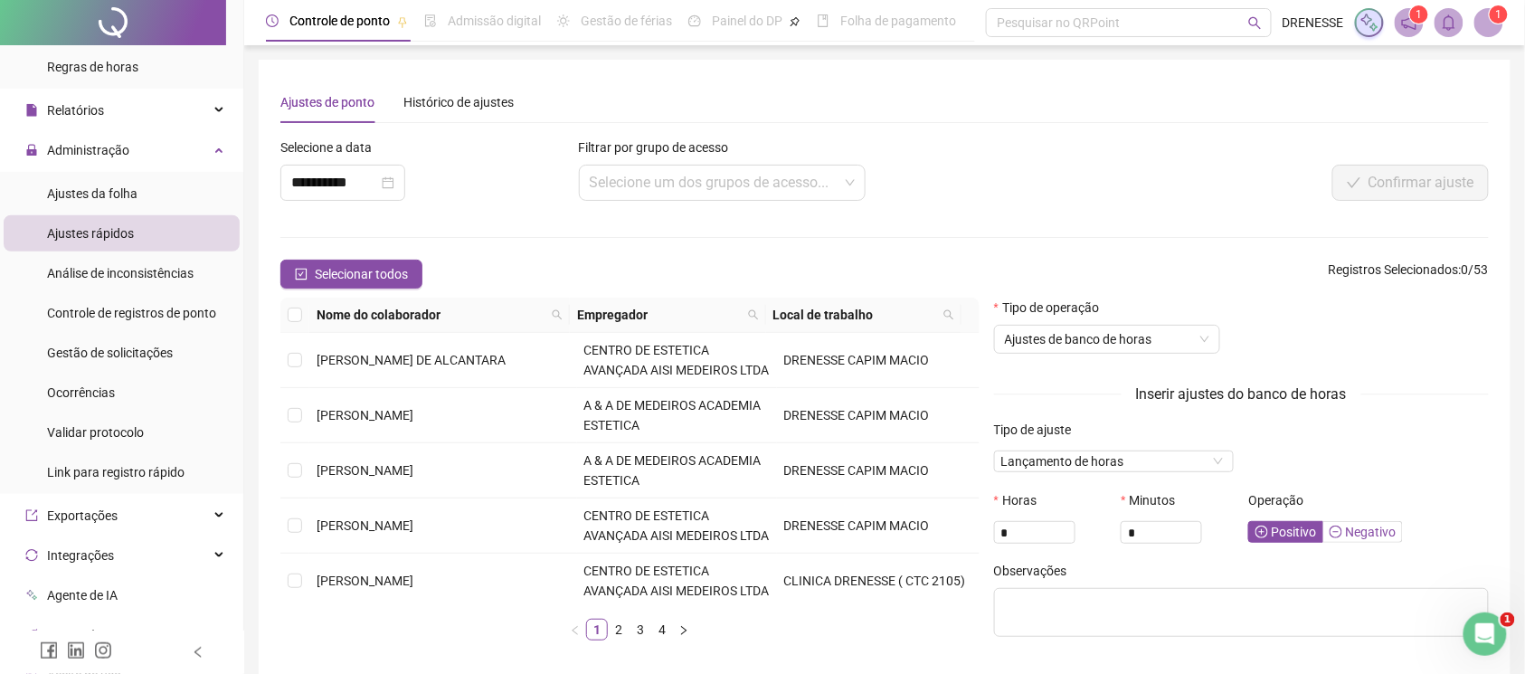
click at [1362, 536] on span "Negativo" at bounding box center [1363, 532] width 66 height 14
drag, startPoint x: 1009, startPoint y: 533, endPoint x: 971, endPoint y: 536, distance: 39.1
click at [971, 536] on div "Nome do colaborador Empregador Local de trabalho [PERSON_NAME] DE ALCANTARA CEN…" at bounding box center [884, 476] width 1223 height 357
type input "**"
click at [1105, 545] on div "**" at bounding box center [1050, 531] width 113 height 29
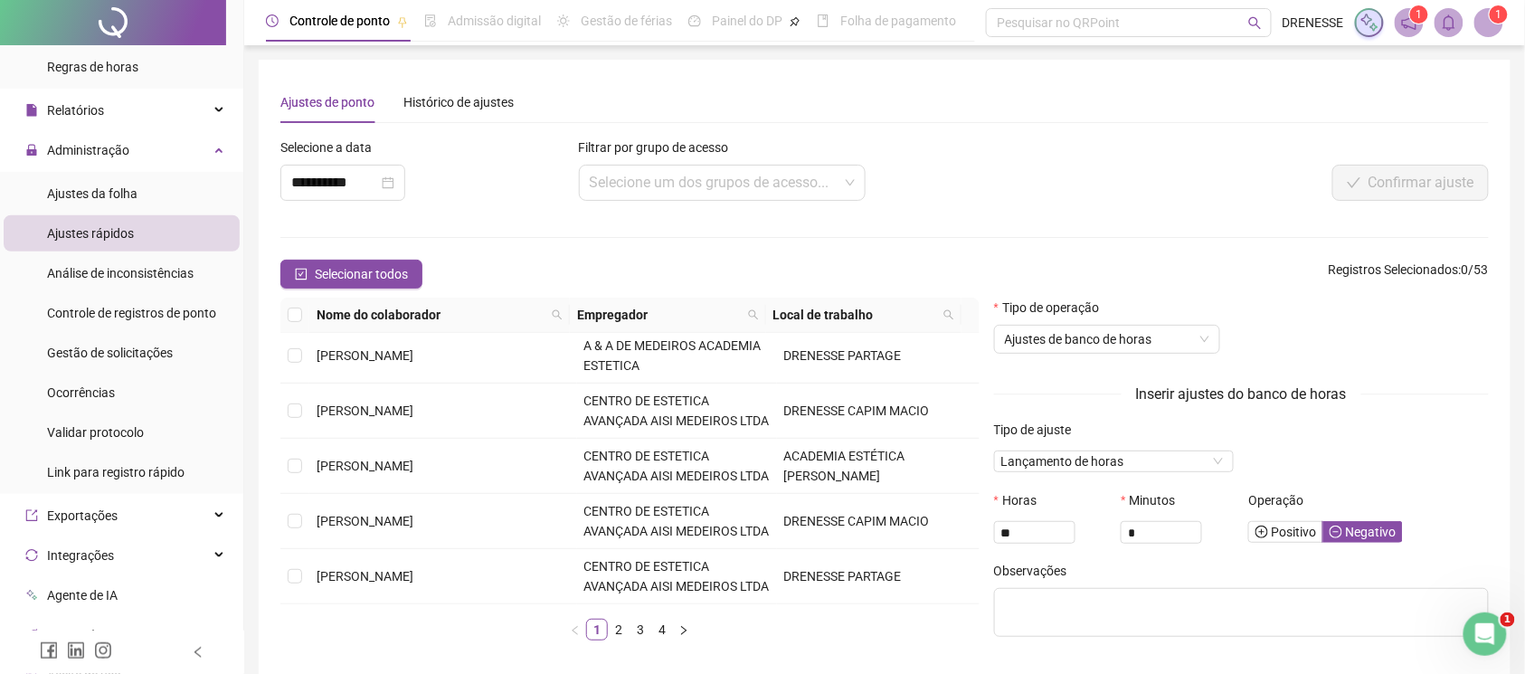
scroll to position [81, 0]
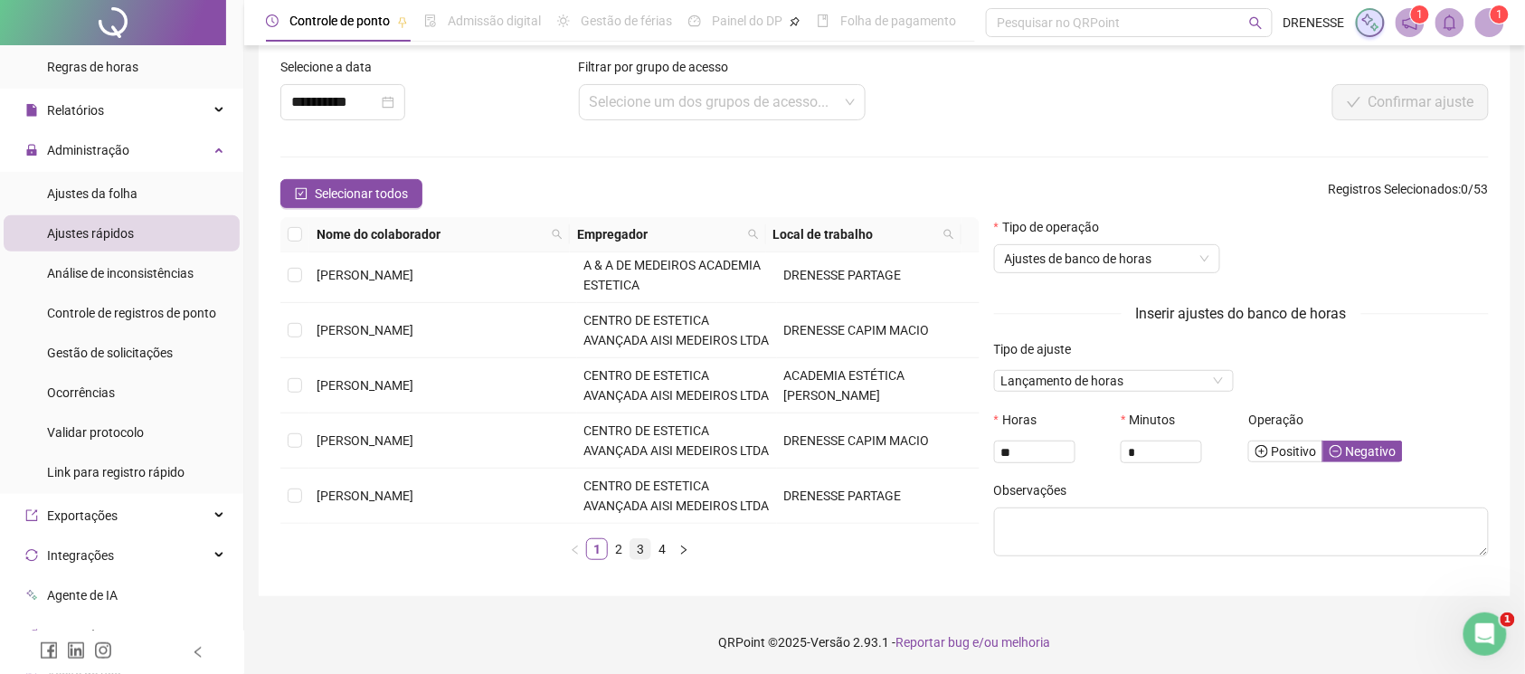
click at [635, 550] on link "3" at bounding box center [640, 549] width 20 height 20
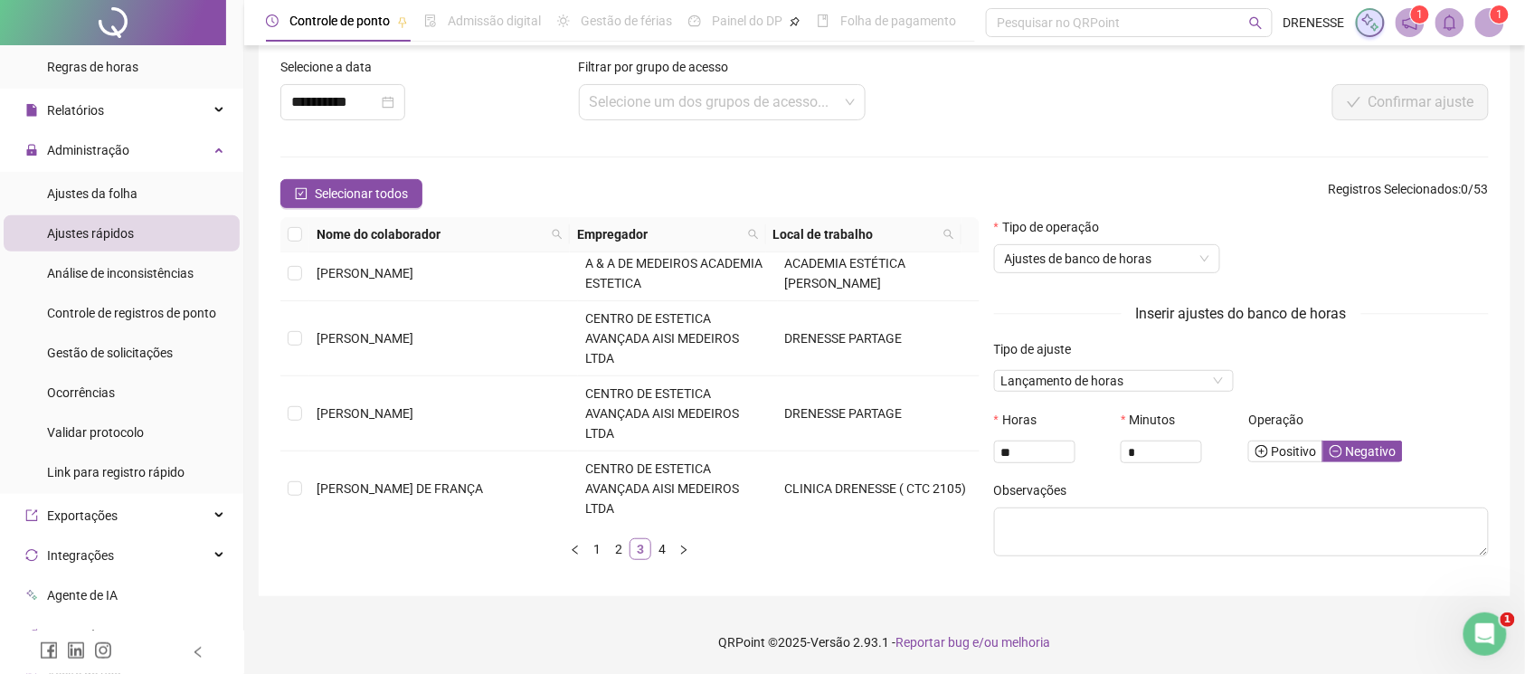
scroll to position [0, 0]
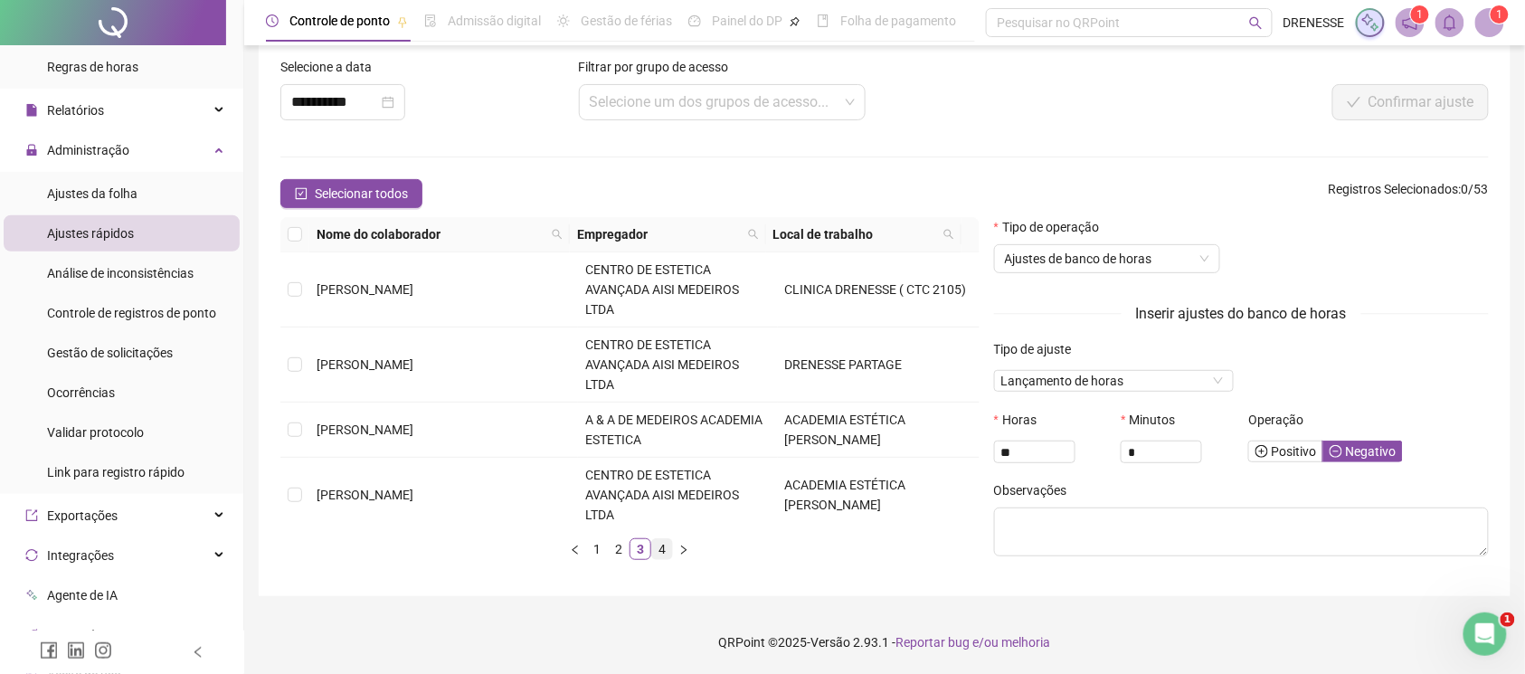
click at [659, 557] on link "4" at bounding box center [662, 549] width 20 height 20
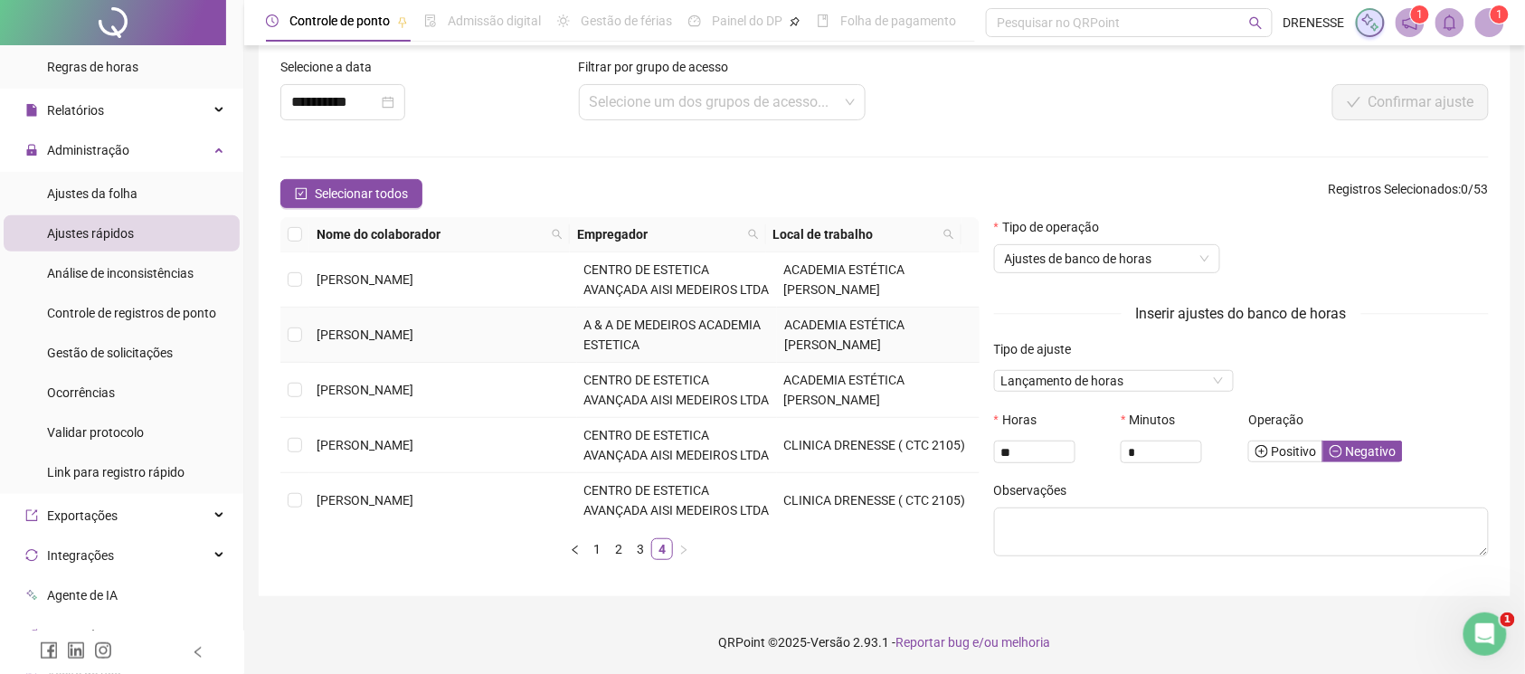
scroll to position [81, 0]
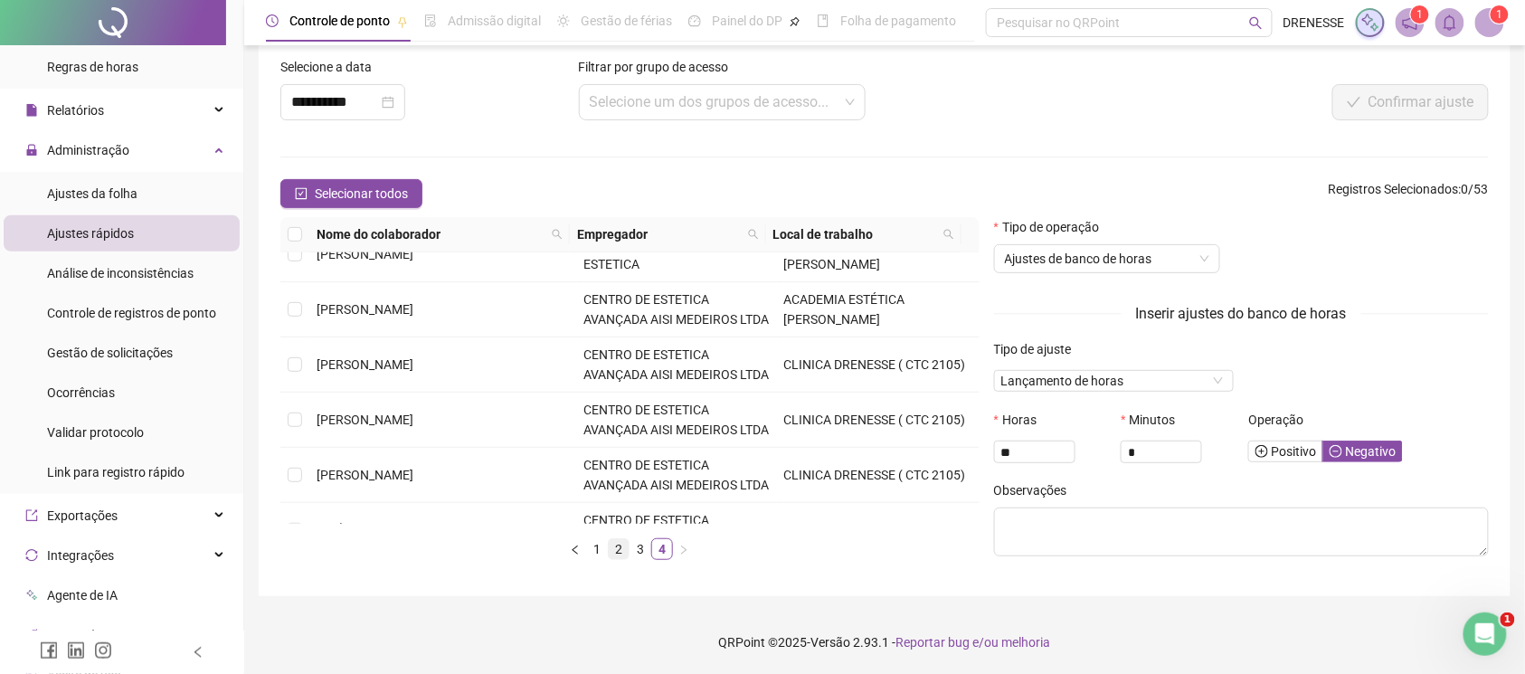
click at [609, 548] on link "2" at bounding box center [619, 549] width 20 height 20
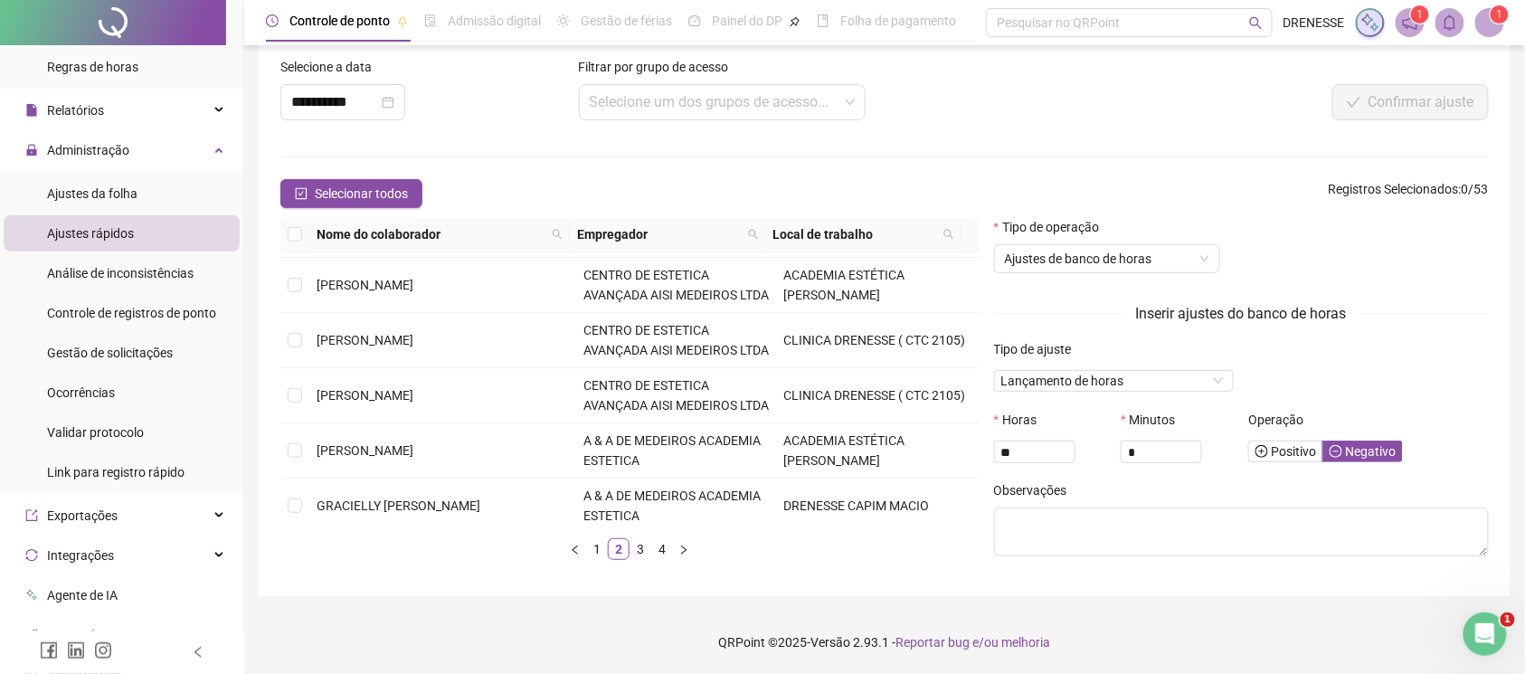
scroll to position [0, 0]
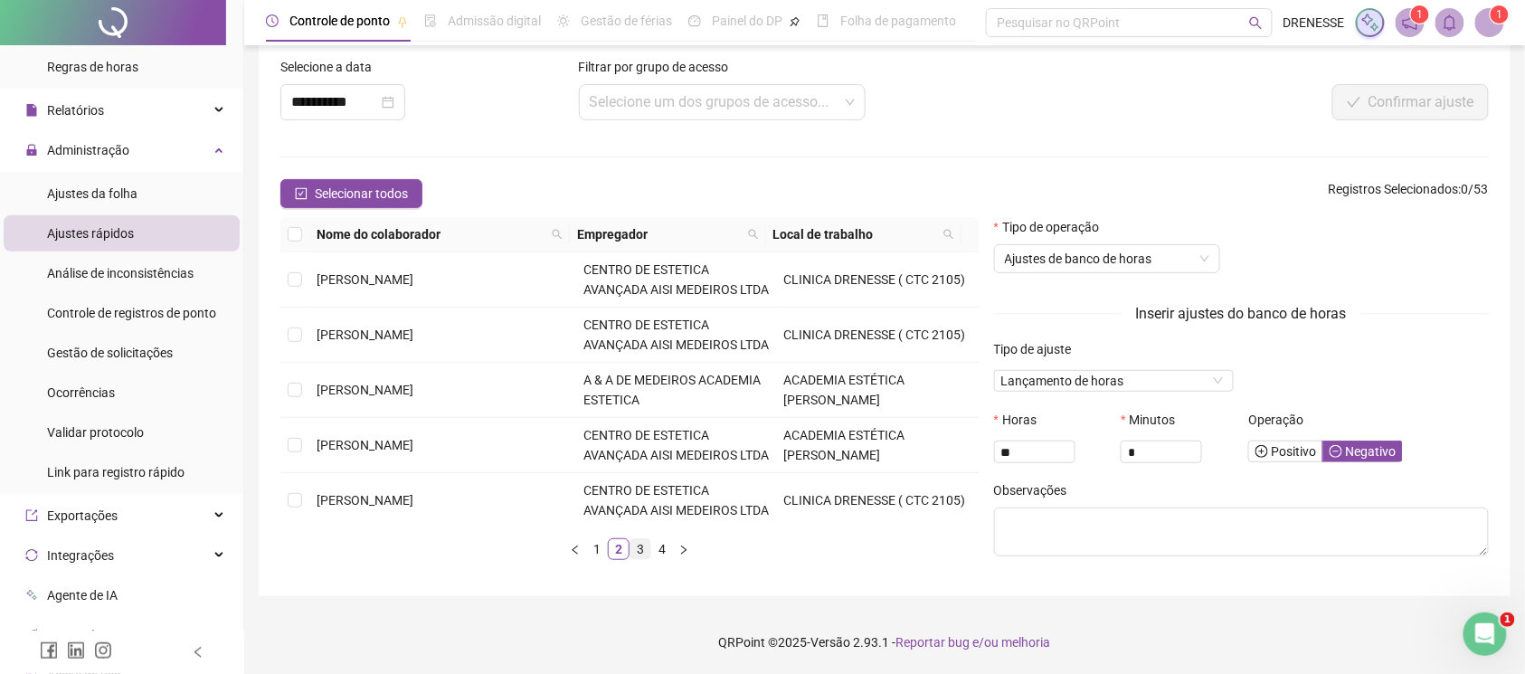
click at [633, 550] on link "3" at bounding box center [640, 549] width 20 height 20
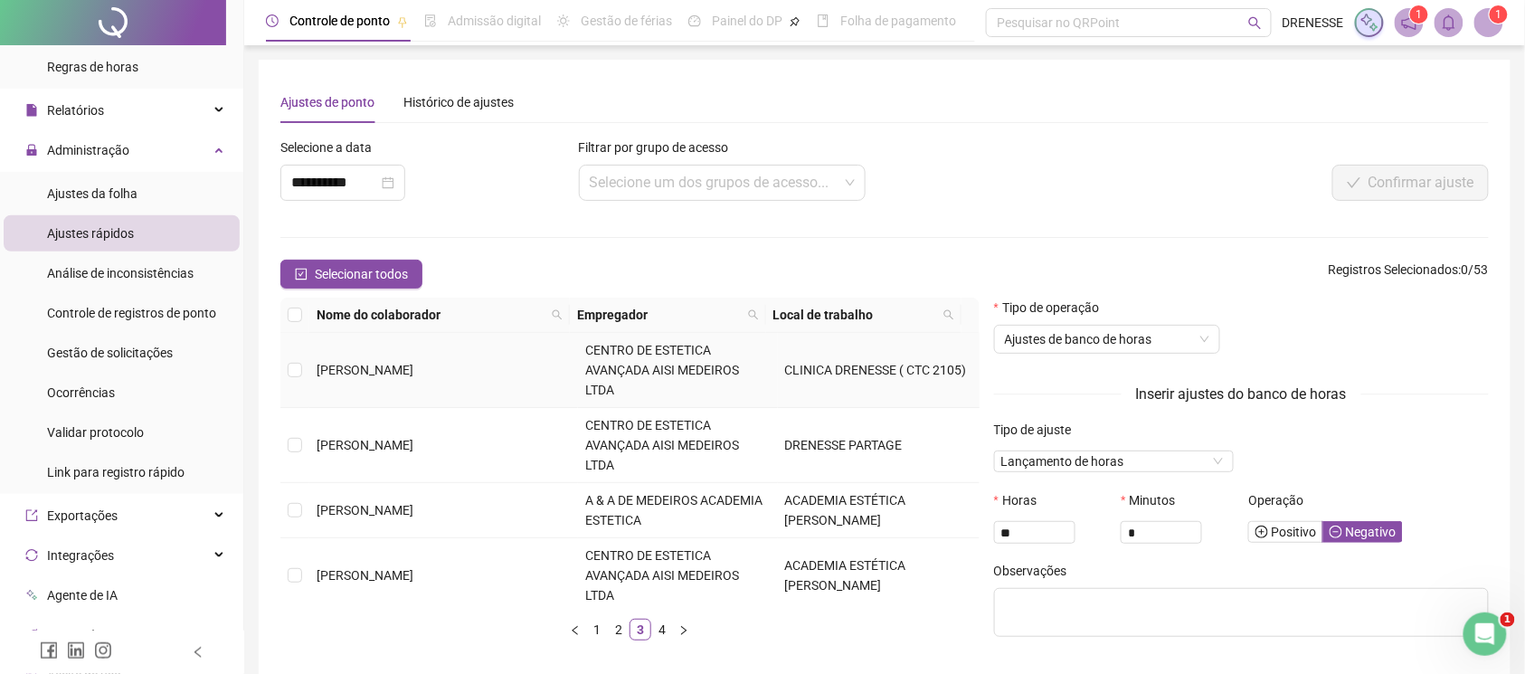
scroll to position [81, 0]
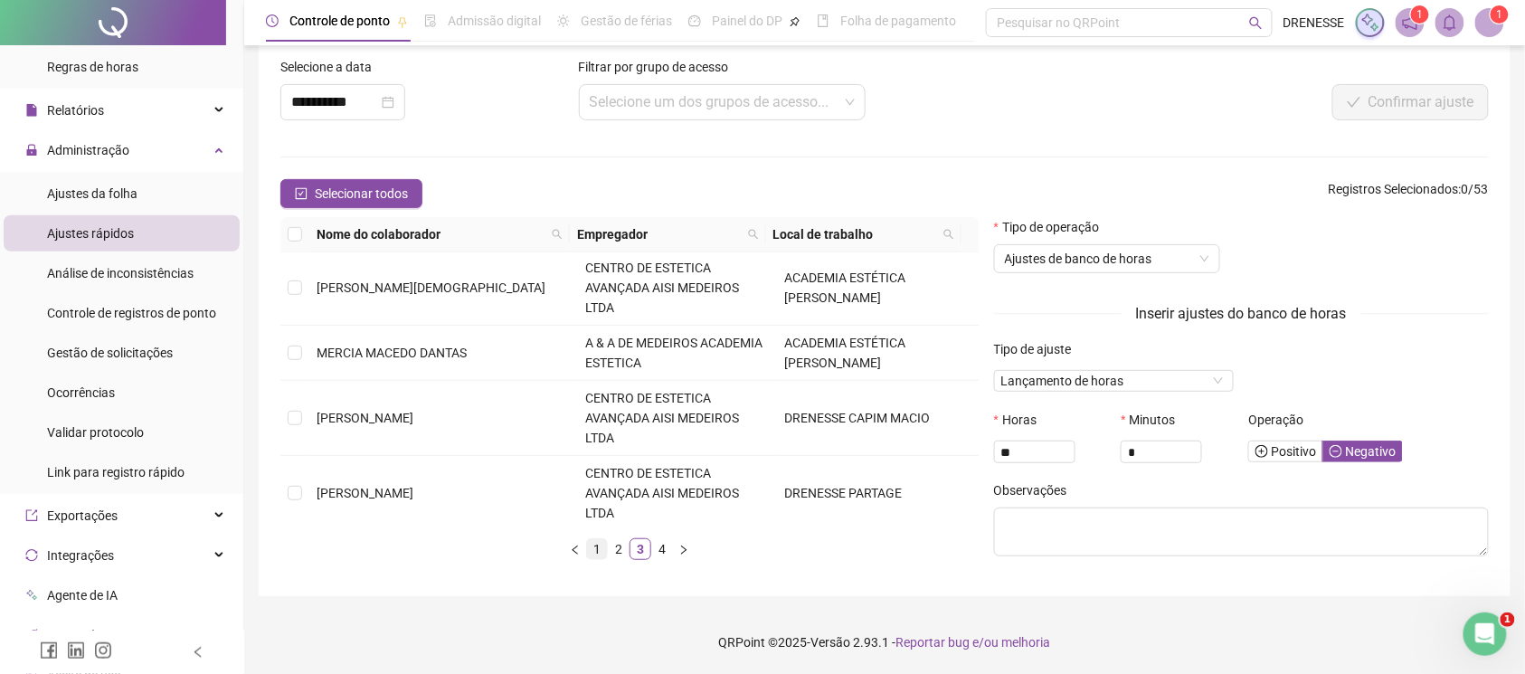
click at [592, 557] on link "1" at bounding box center [597, 549] width 20 height 20
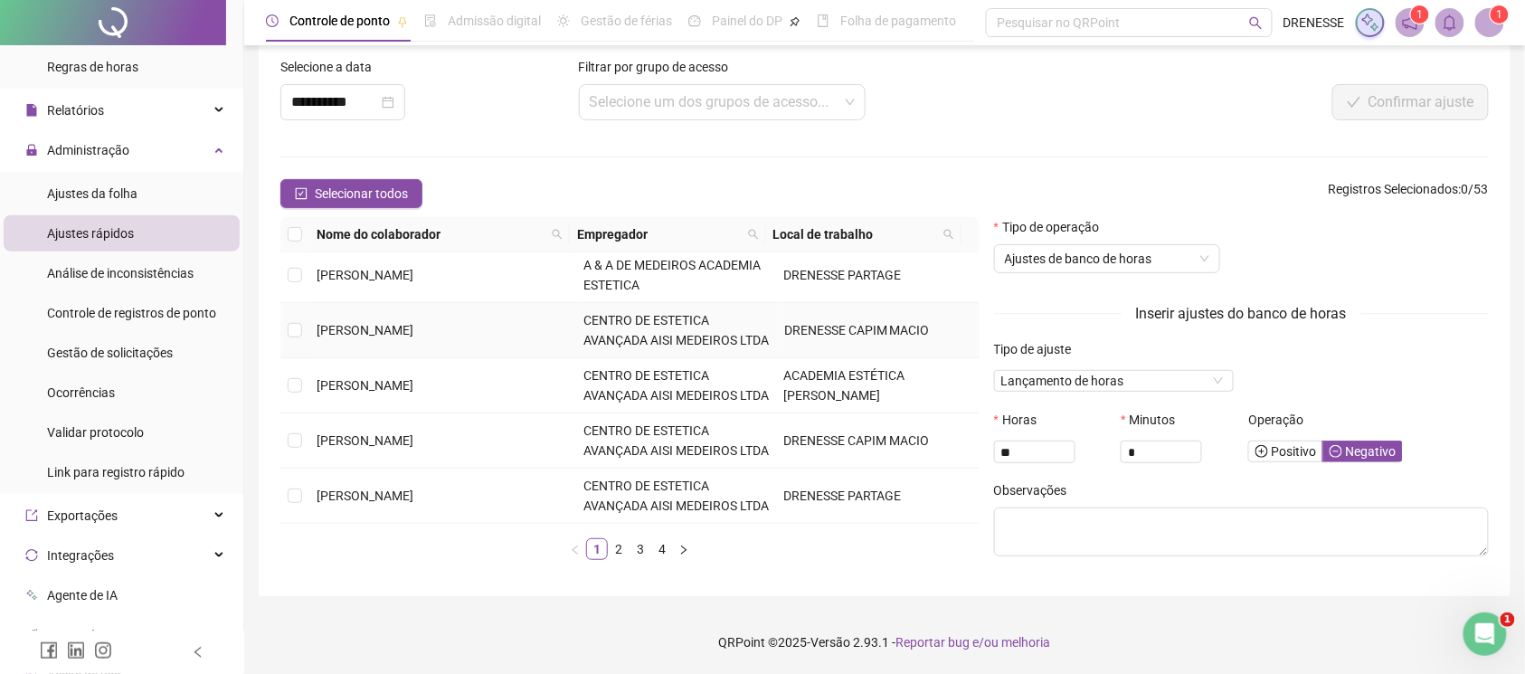
scroll to position [760, 0]
click at [609, 543] on link "2" at bounding box center [619, 549] width 20 height 20
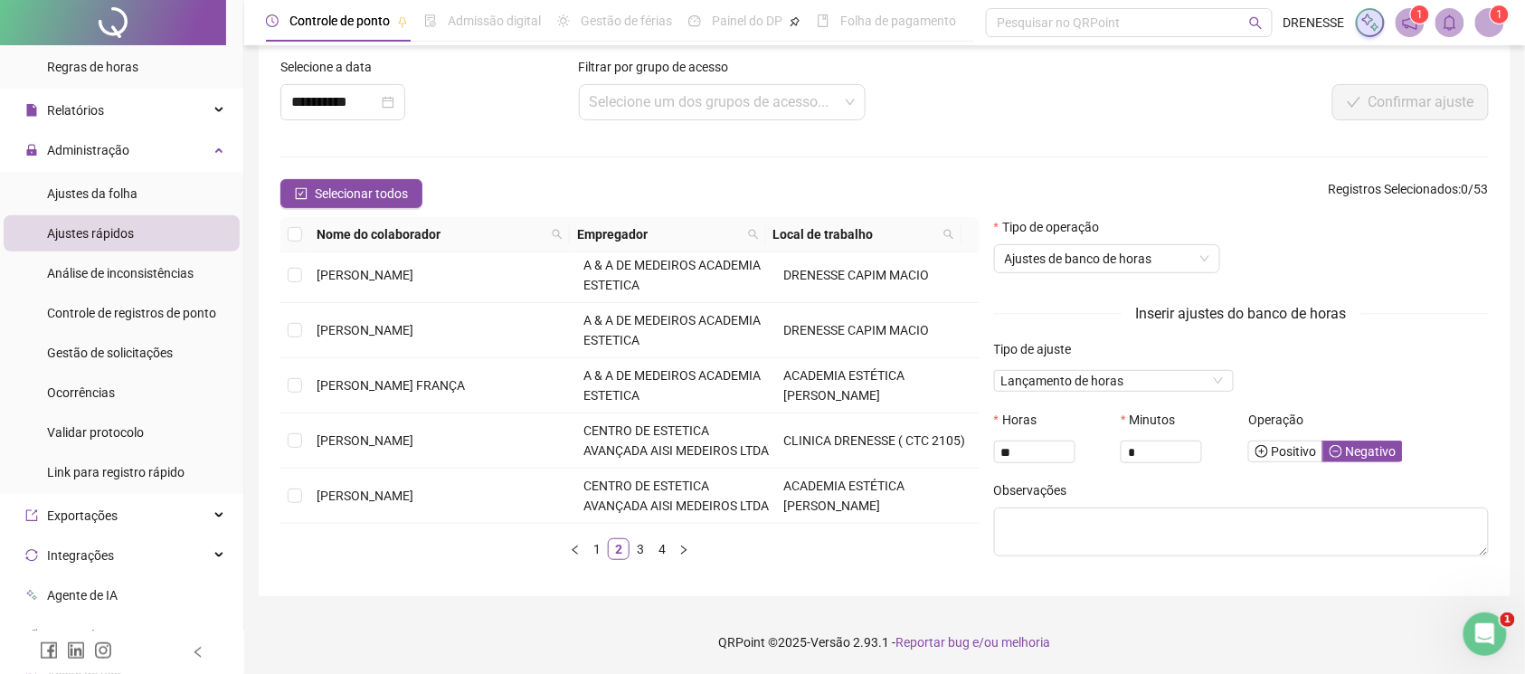
scroll to position [700, 0]
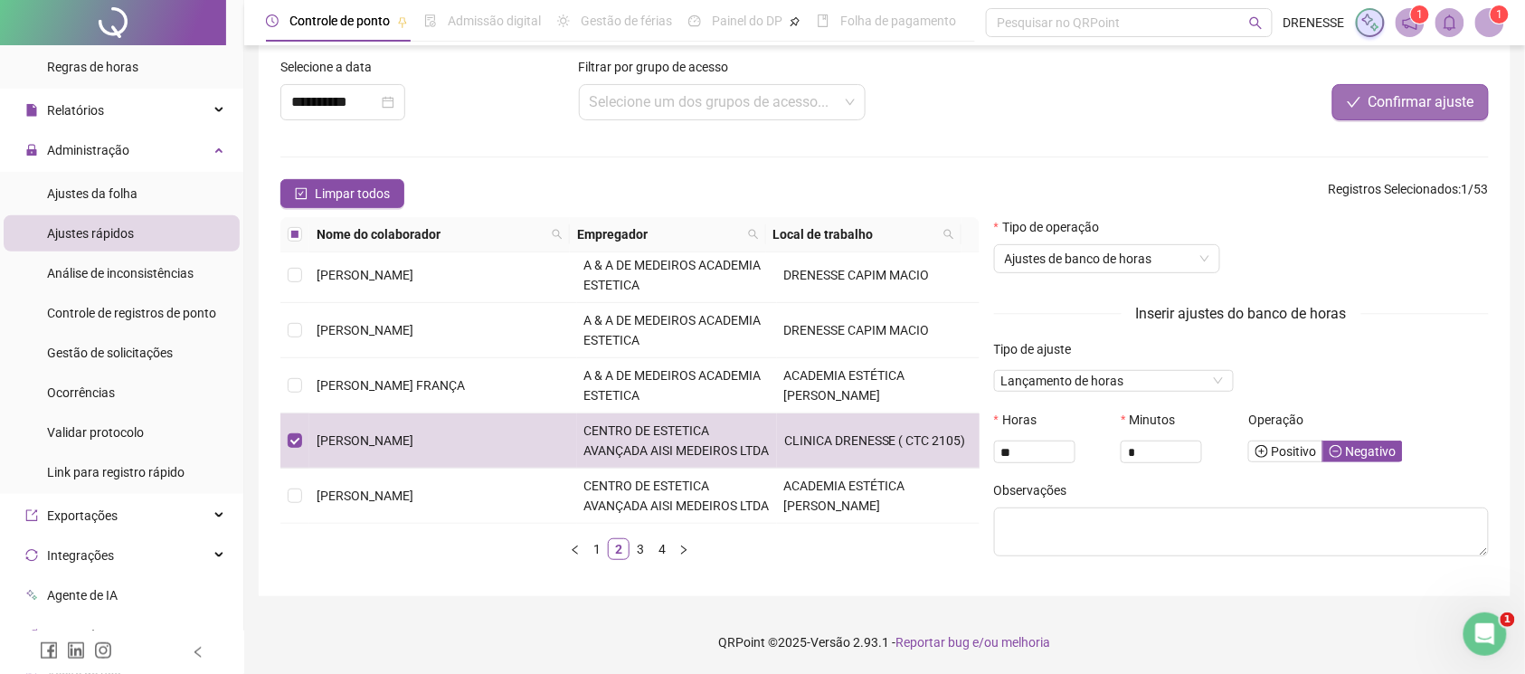
click at [1388, 105] on span "Confirmar ajuste" at bounding box center [1422, 102] width 106 height 22
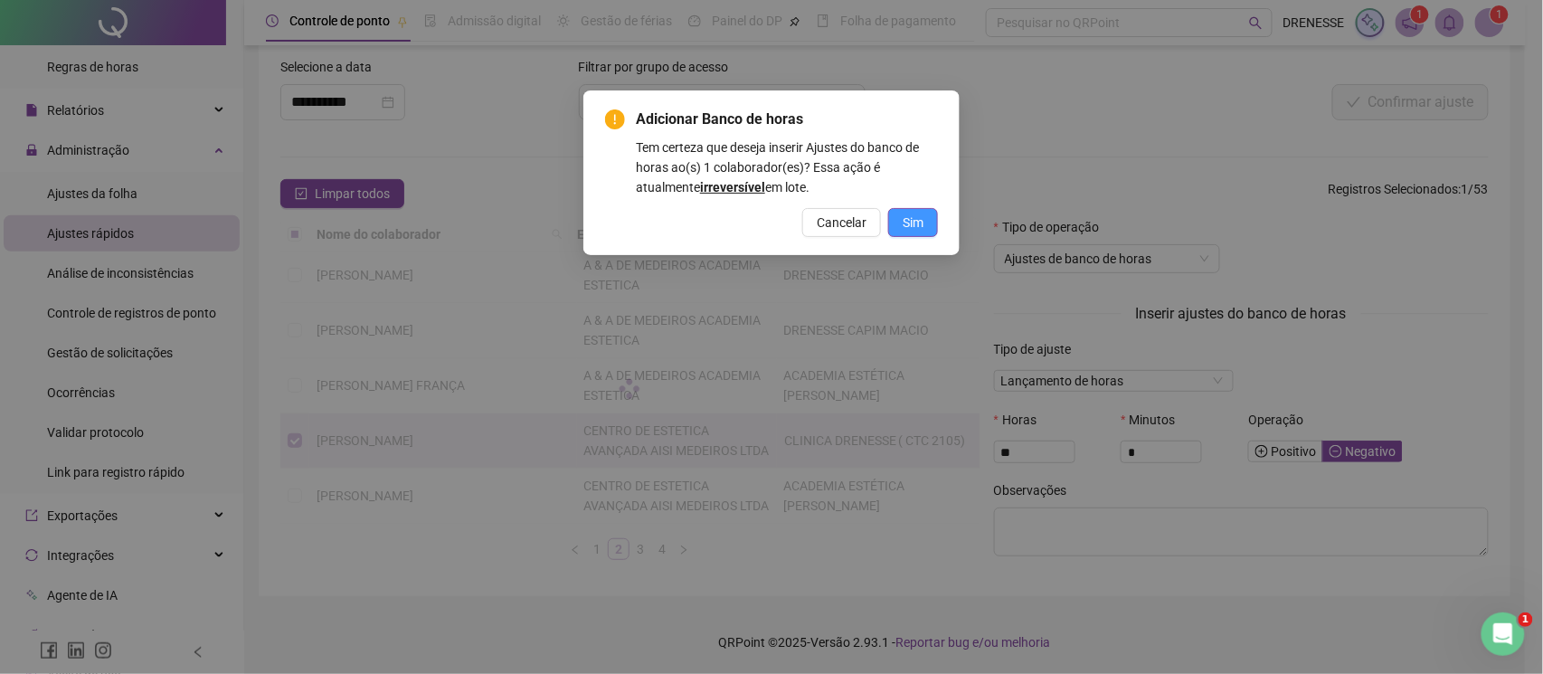
click at [914, 232] on button "Sim" at bounding box center [913, 222] width 50 height 29
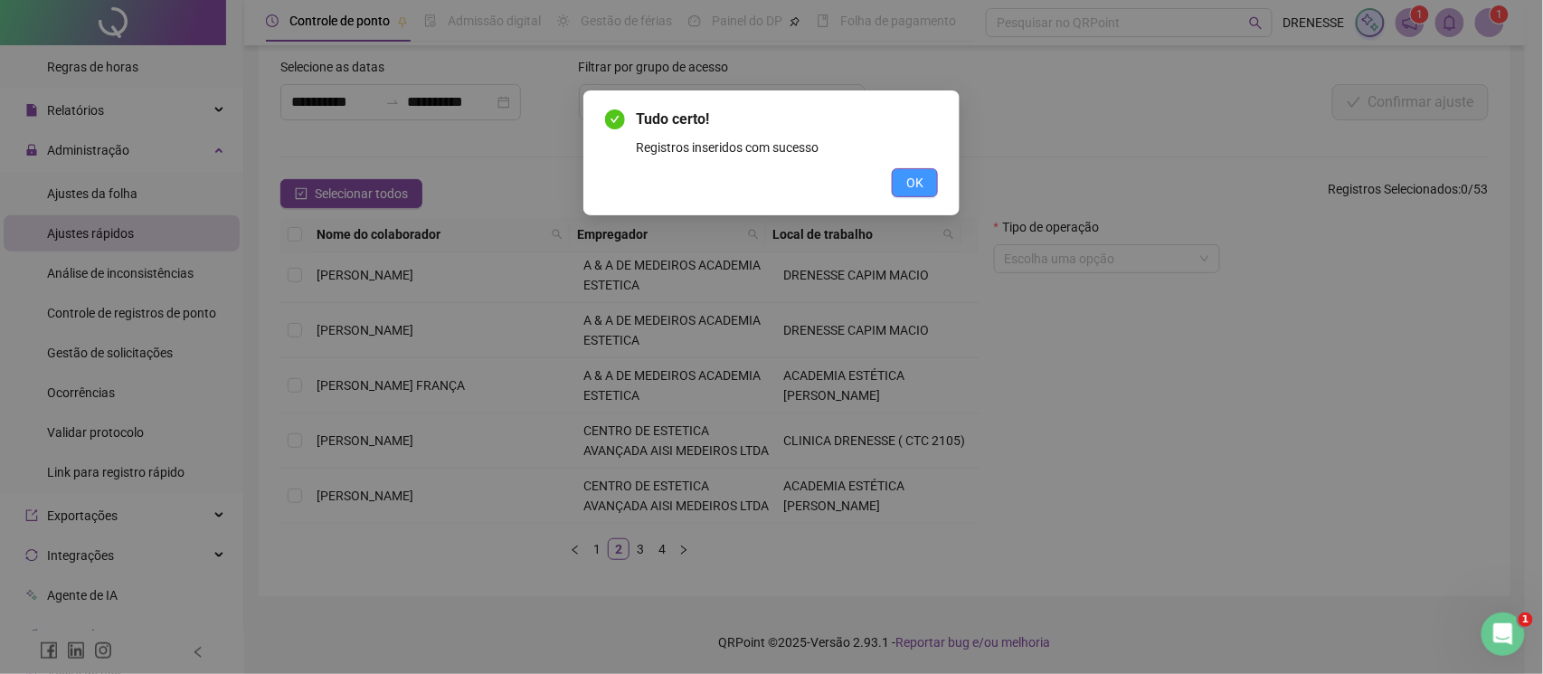
click at [898, 179] on button "OK" at bounding box center [915, 182] width 46 height 29
